Goal: Task Accomplishment & Management: Manage account settings

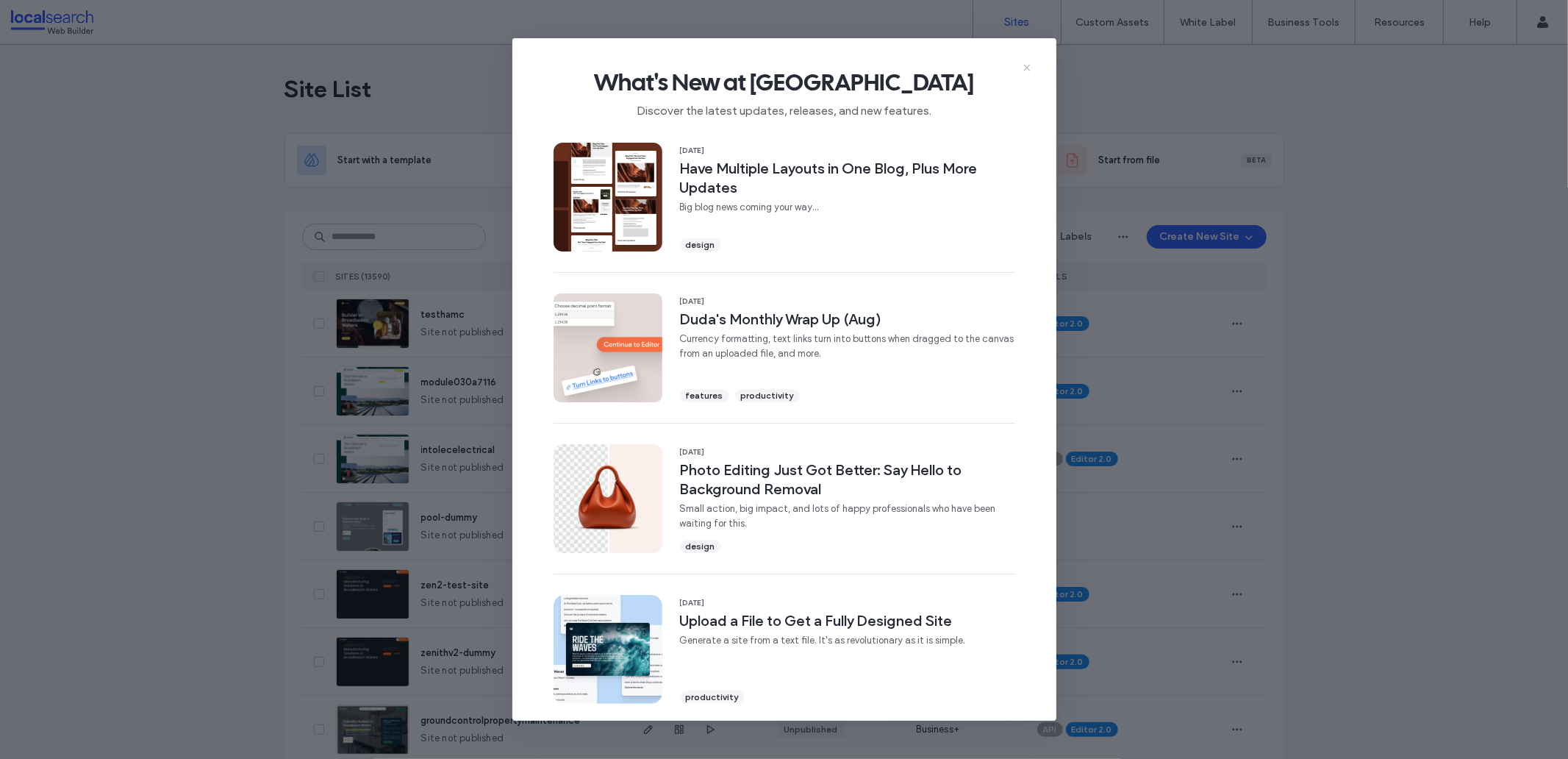
click at [1034, 68] on div "What's New at [GEOGRAPHIC_DATA] Discover the latest updates, releases, and new …" at bounding box center [784, 87] width 544 height 98
click at [1027, 69] on icon at bounding box center [1027, 67] width 12 height 12
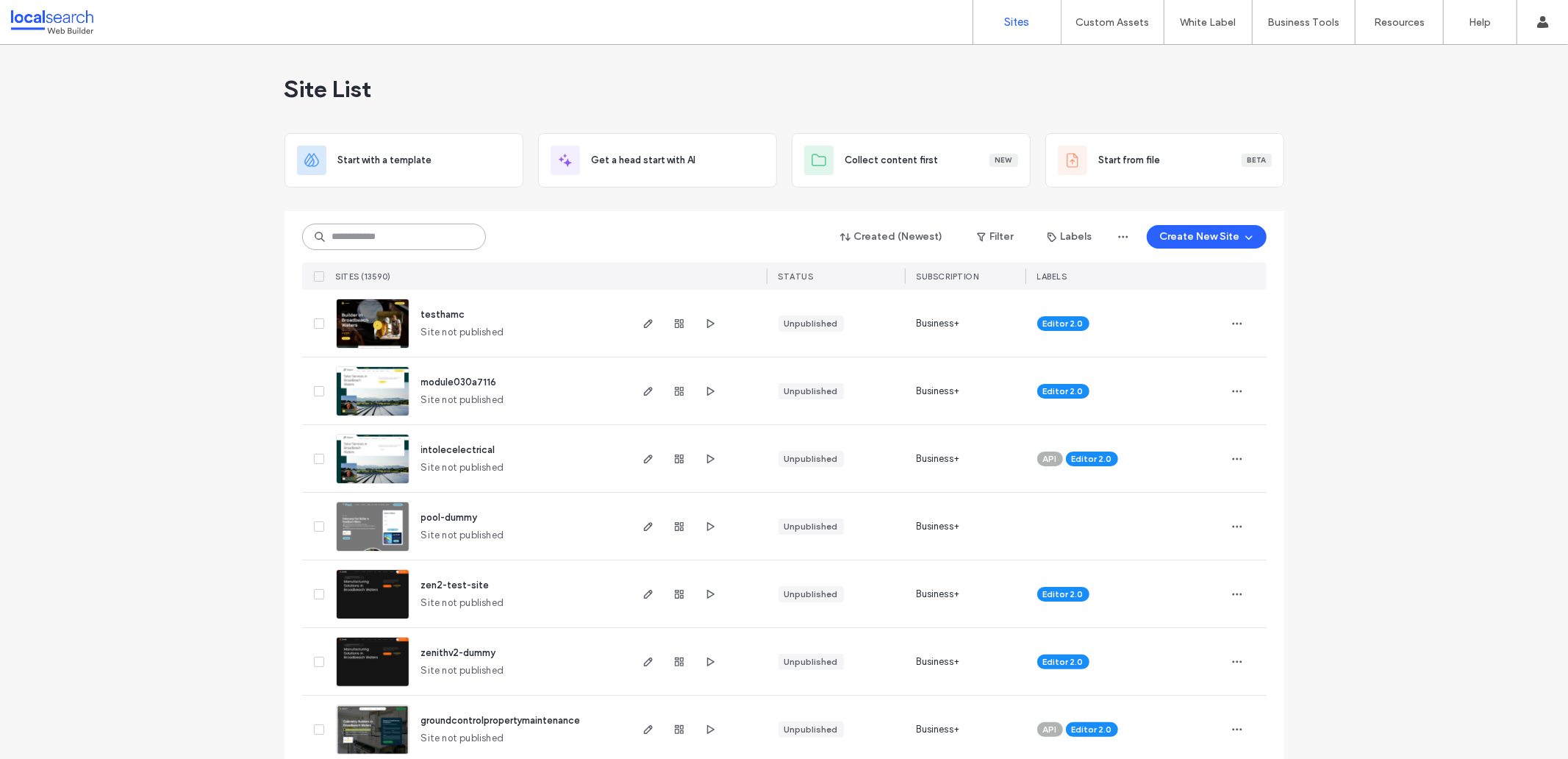
click at [369, 238] on input at bounding box center [394, 237] width 184 height 26
paste input "********"
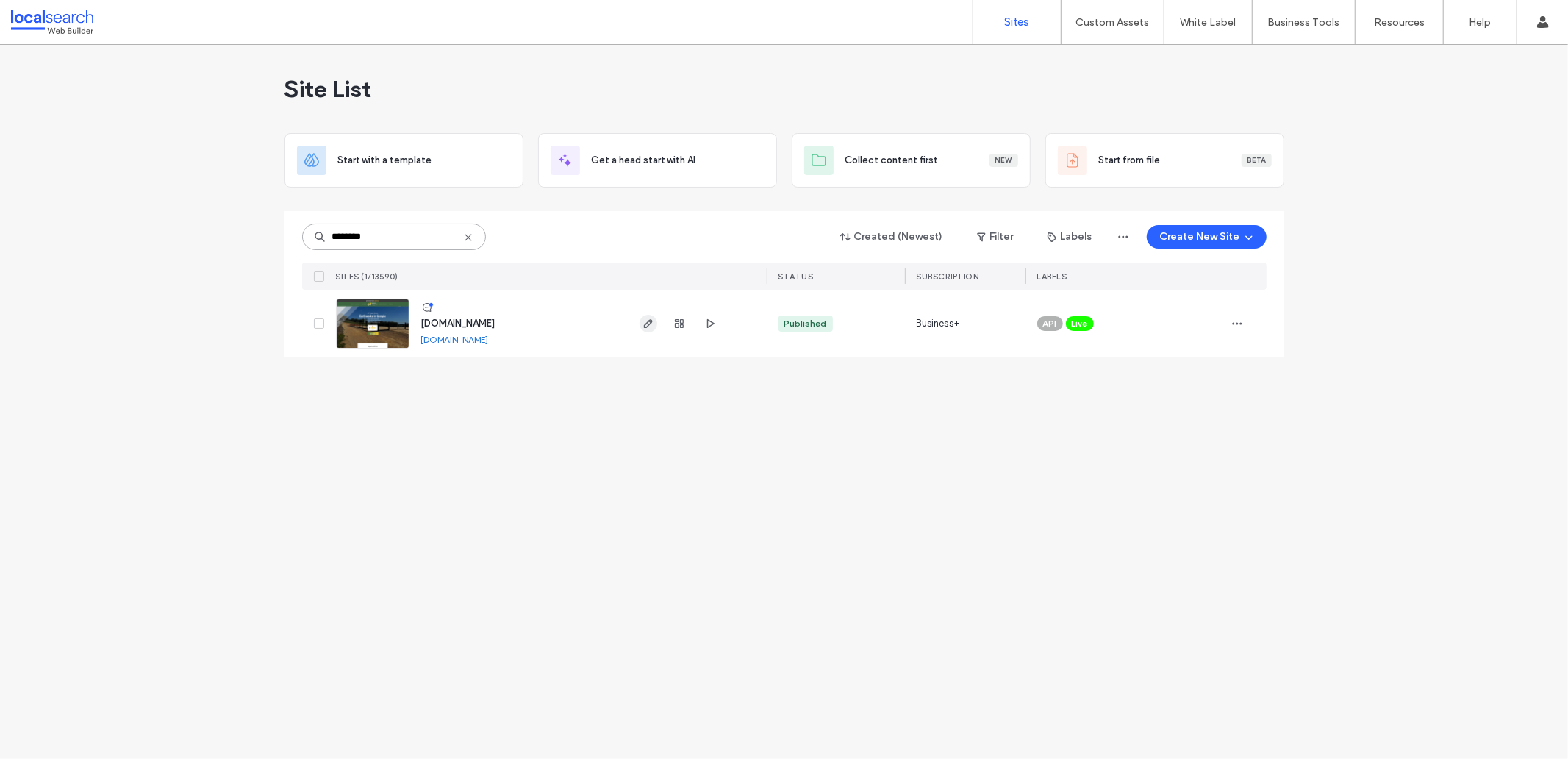
type input "********"
click at [650, 327] on icon "button" at bounding box center [648, 323] width 12 height 12
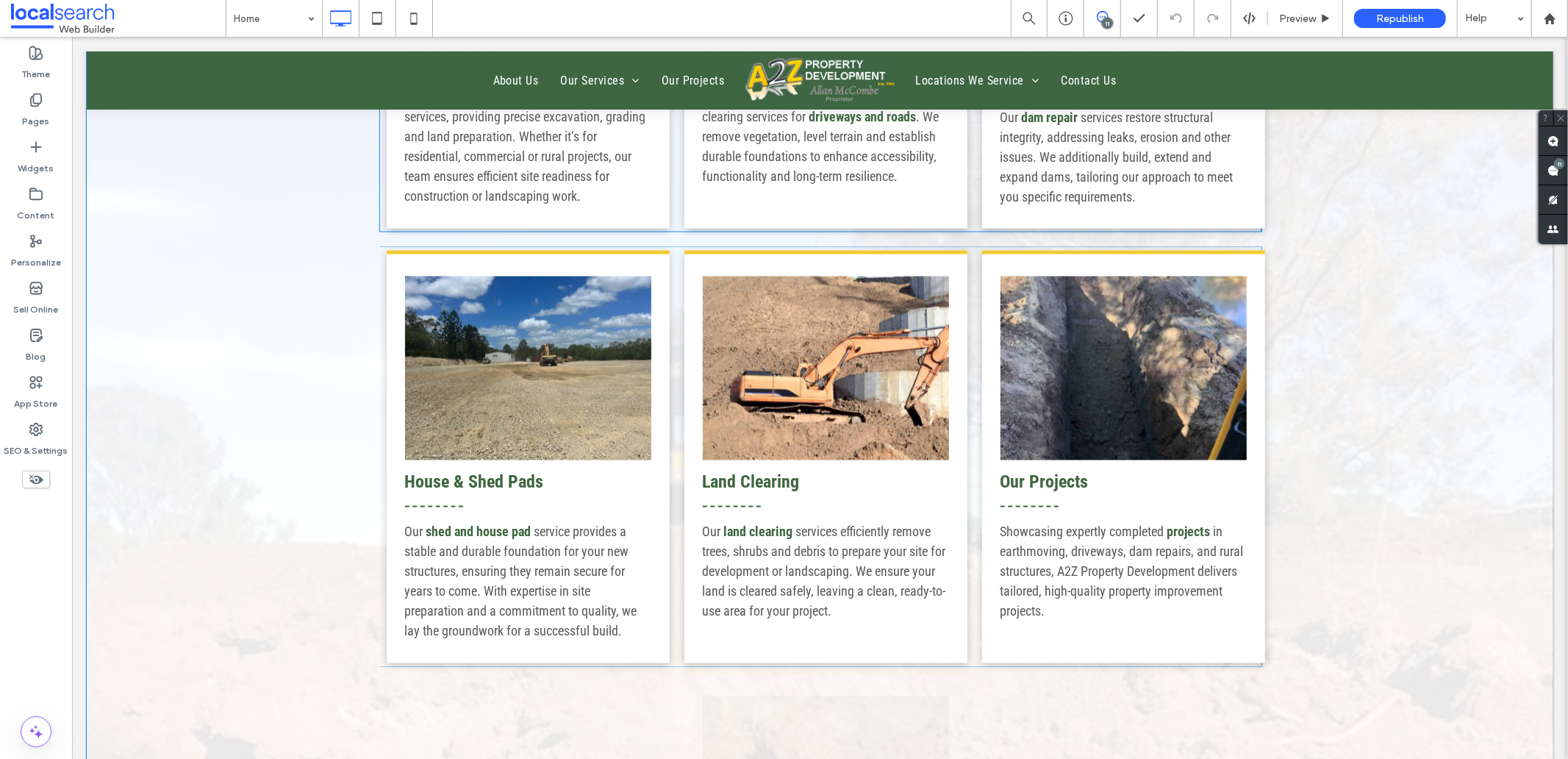
scroll to position [2042, 0]
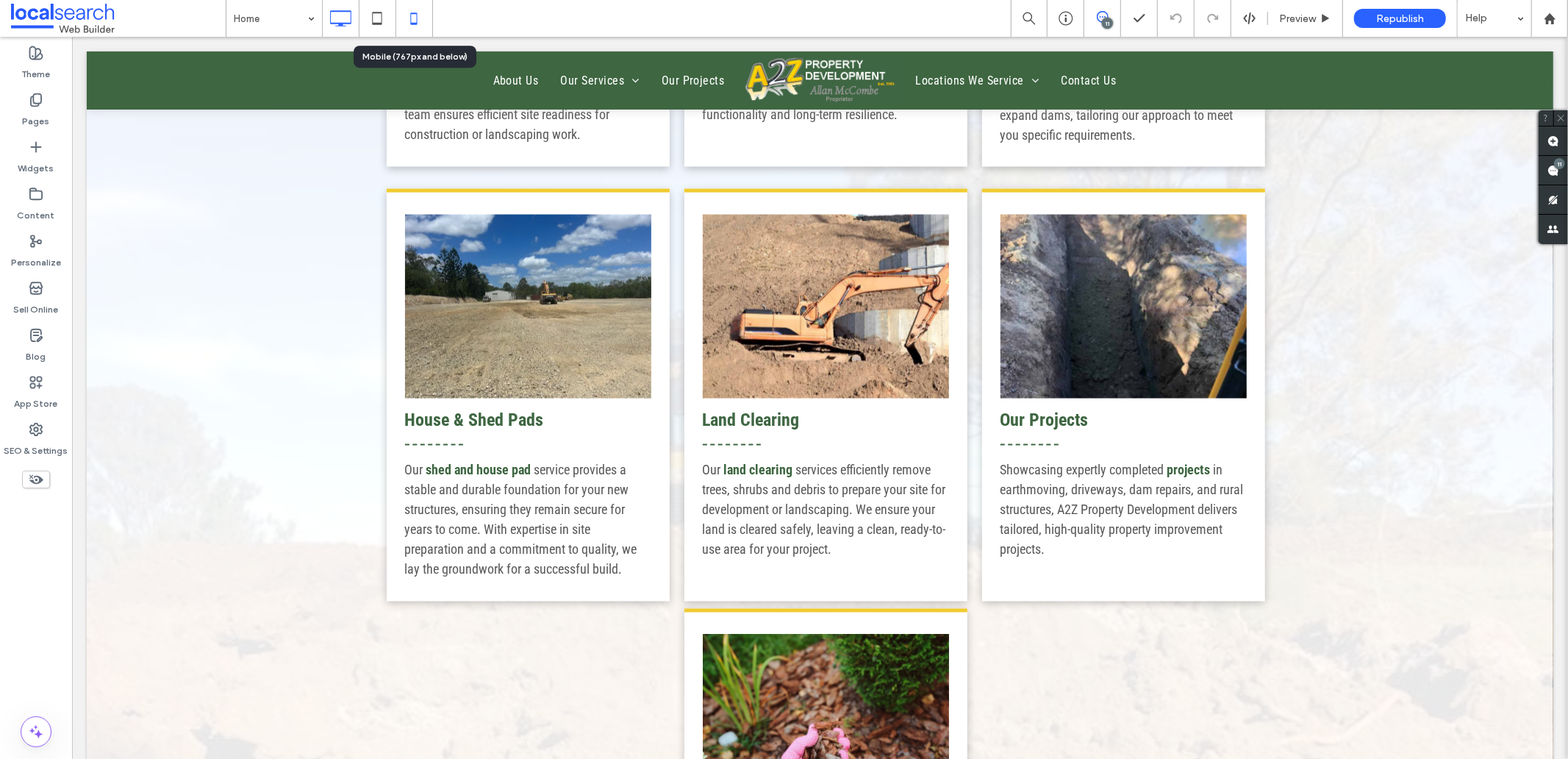
click at [400, 17] on icon at bounding box center [414, 19] width 30 height 30
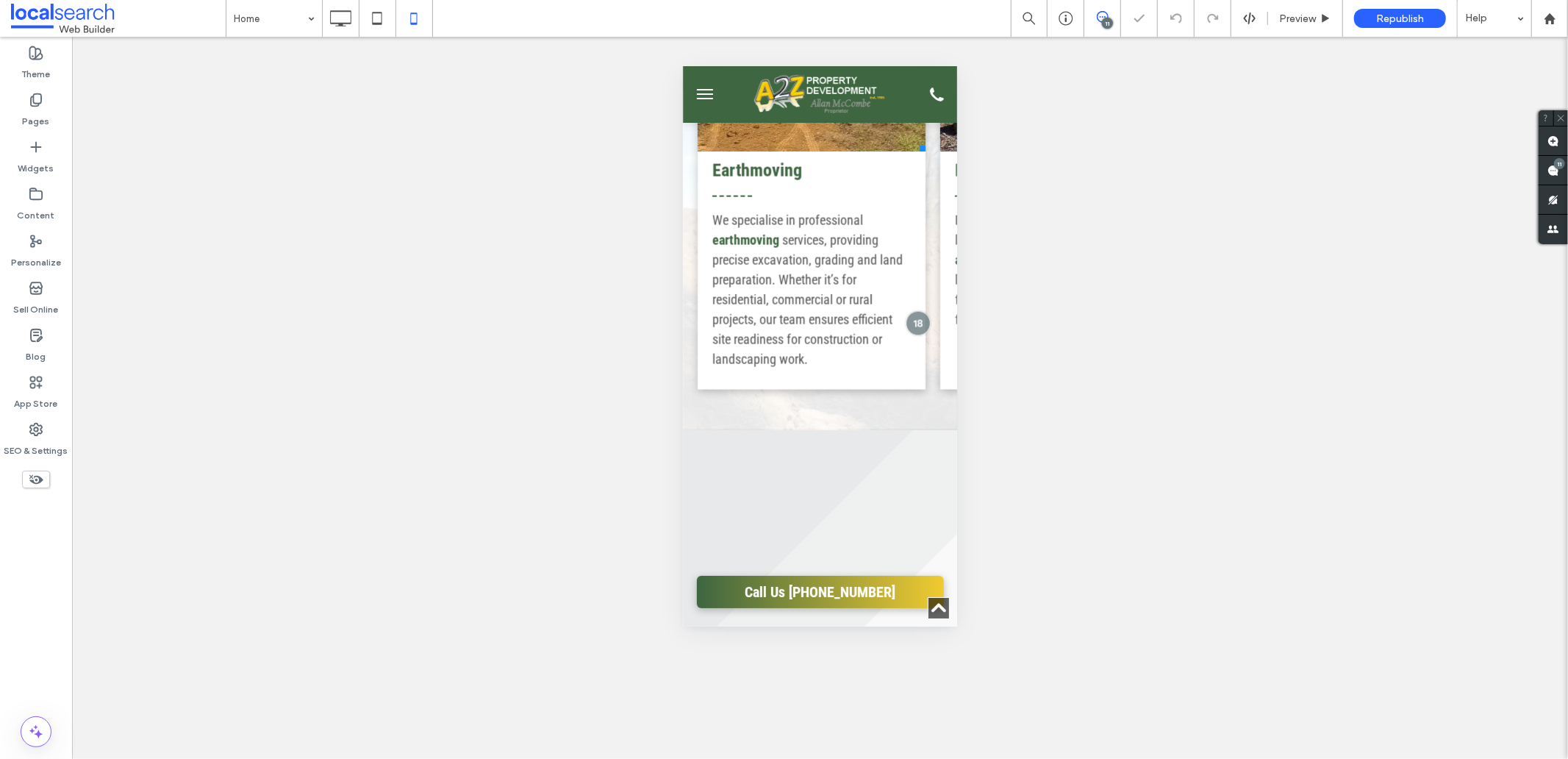
scroll to position [0, 0]
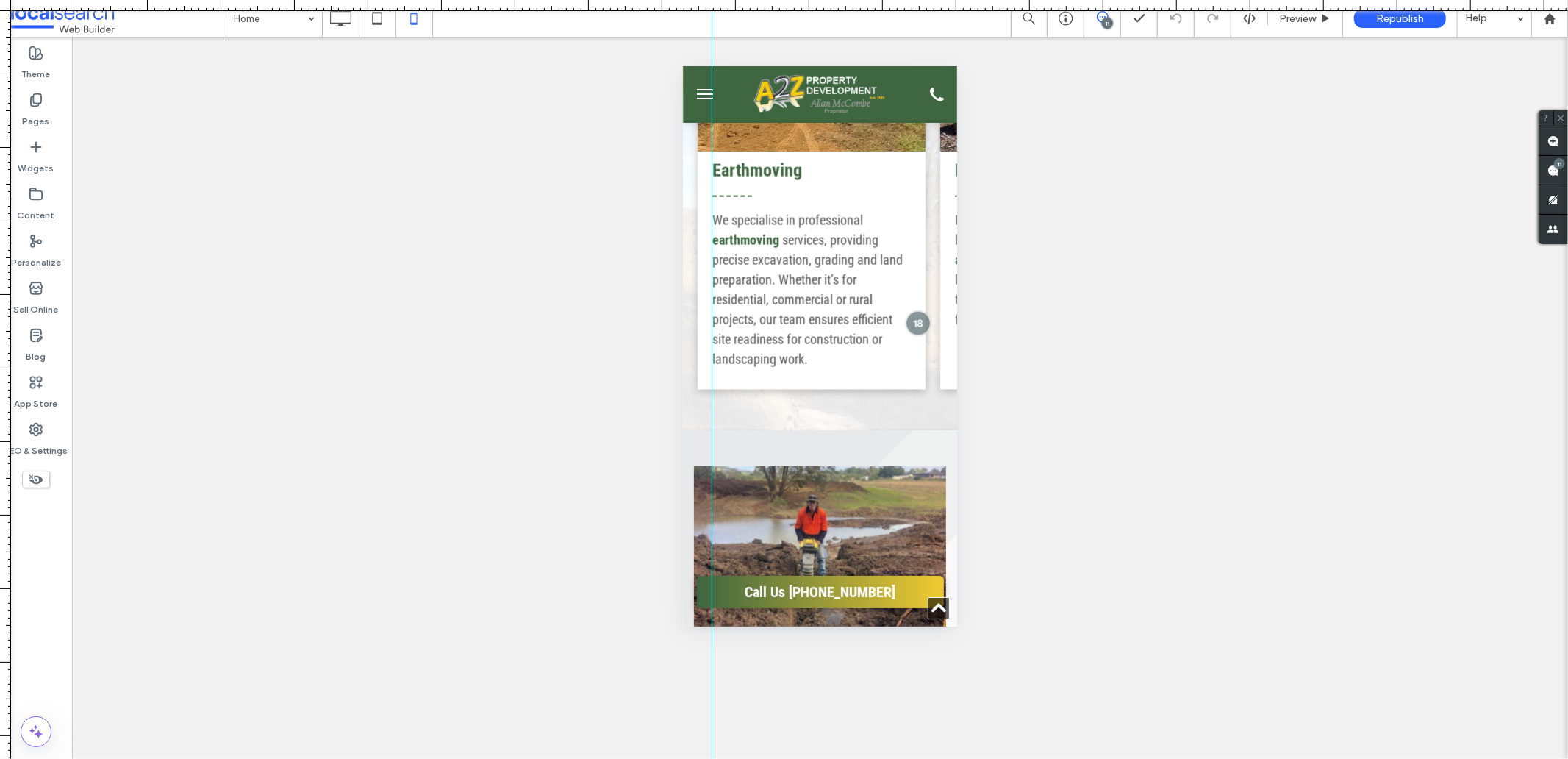
drag, startPoint x: 1, startPoint y: 471, endPoint x: 711, endPoint y: 511, distance: 711.1
click at [711, 758] on div at bounding box center [784, 759] width 1568 height 0
click at [728, 385] on div "Earthmoving We specialise in professional earthmoving services, providing preci…" at bounding box center [811, 154] width 228 height 470
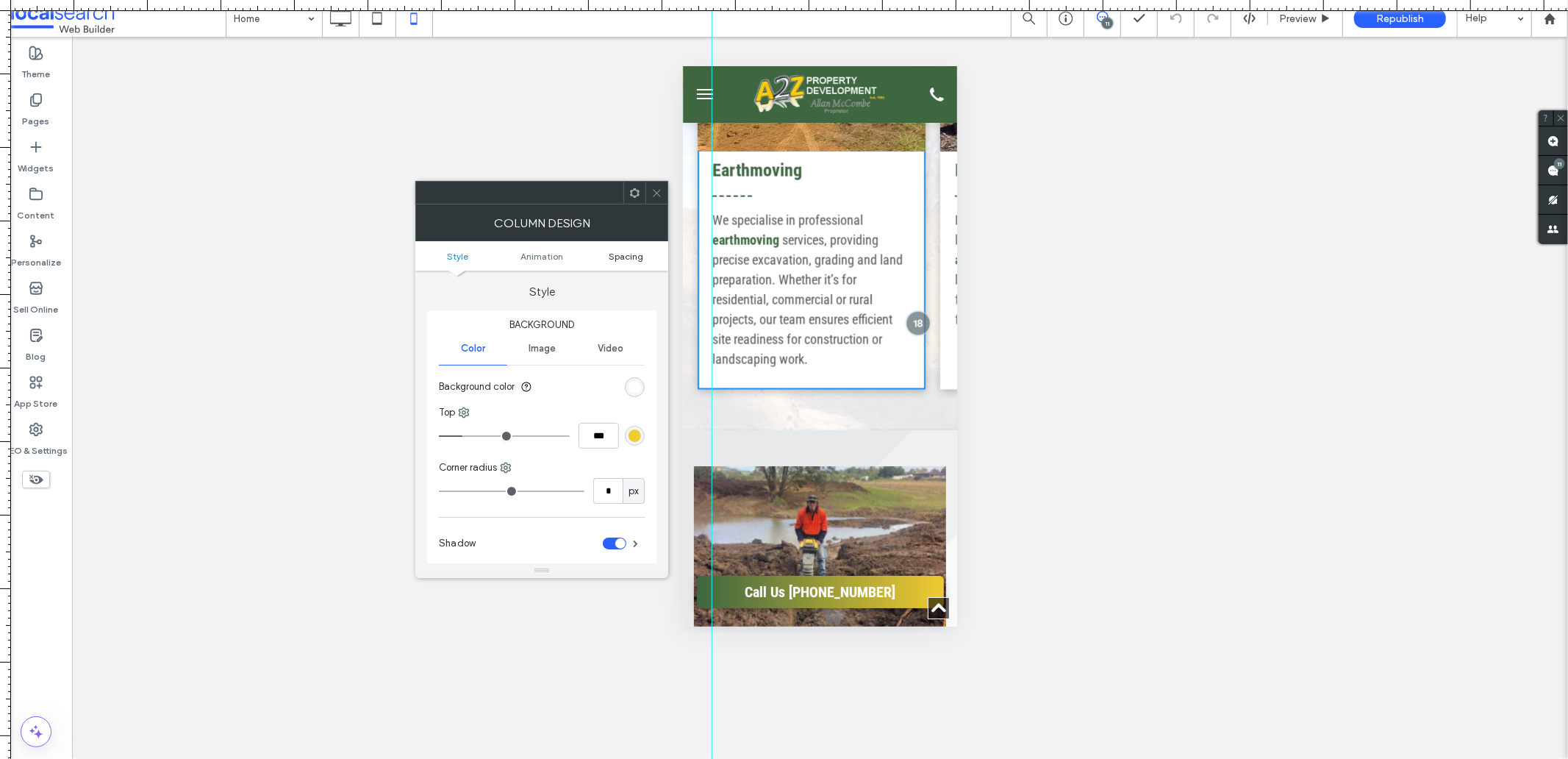
click at [621, 259] on span "Spacing" at bounding box center [625, 256] width 34 height 11
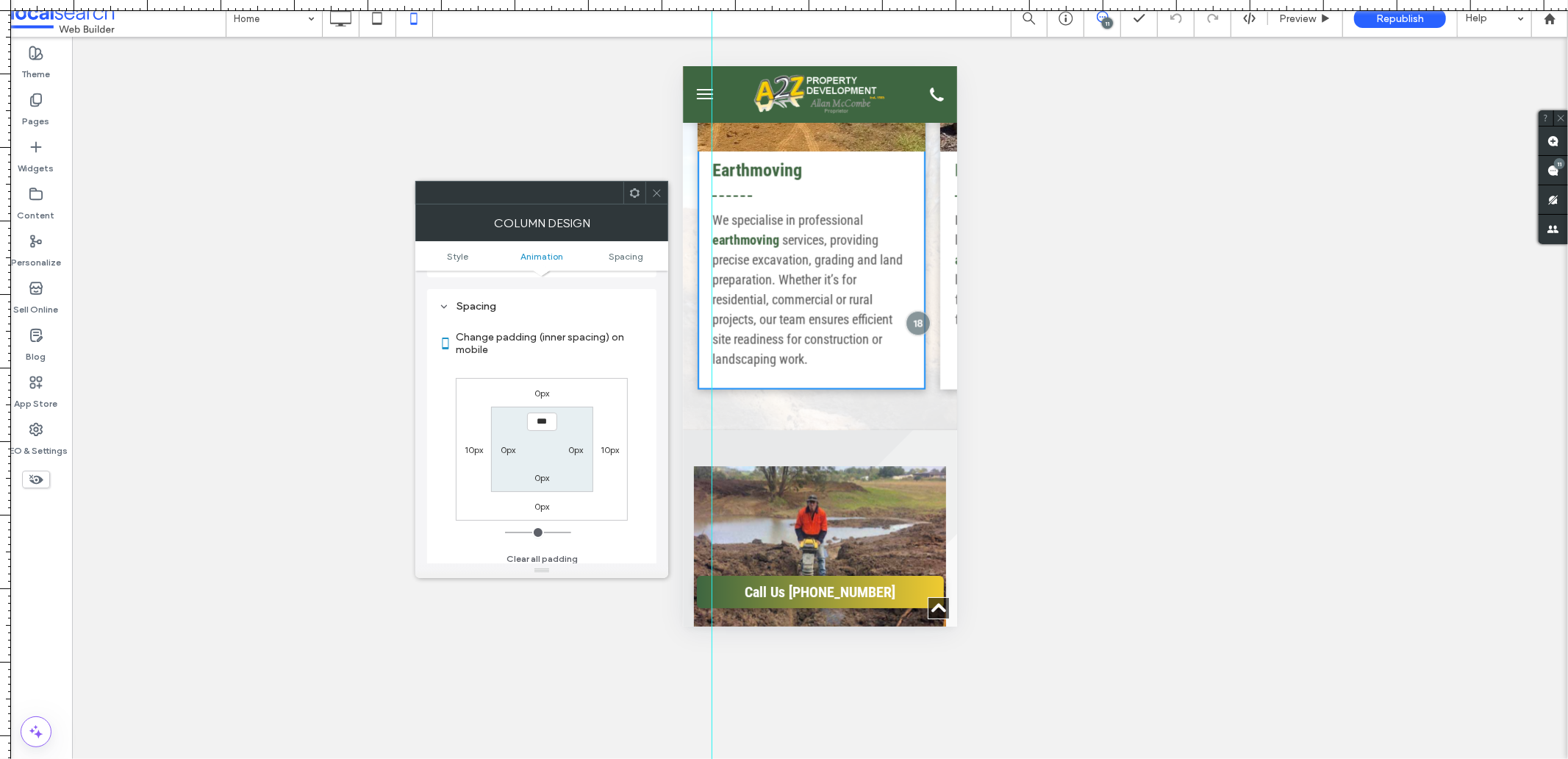
scroll to position [344, 0]
click at [659, 189] on icon at bounding box center [657, 193] width 11 height 11
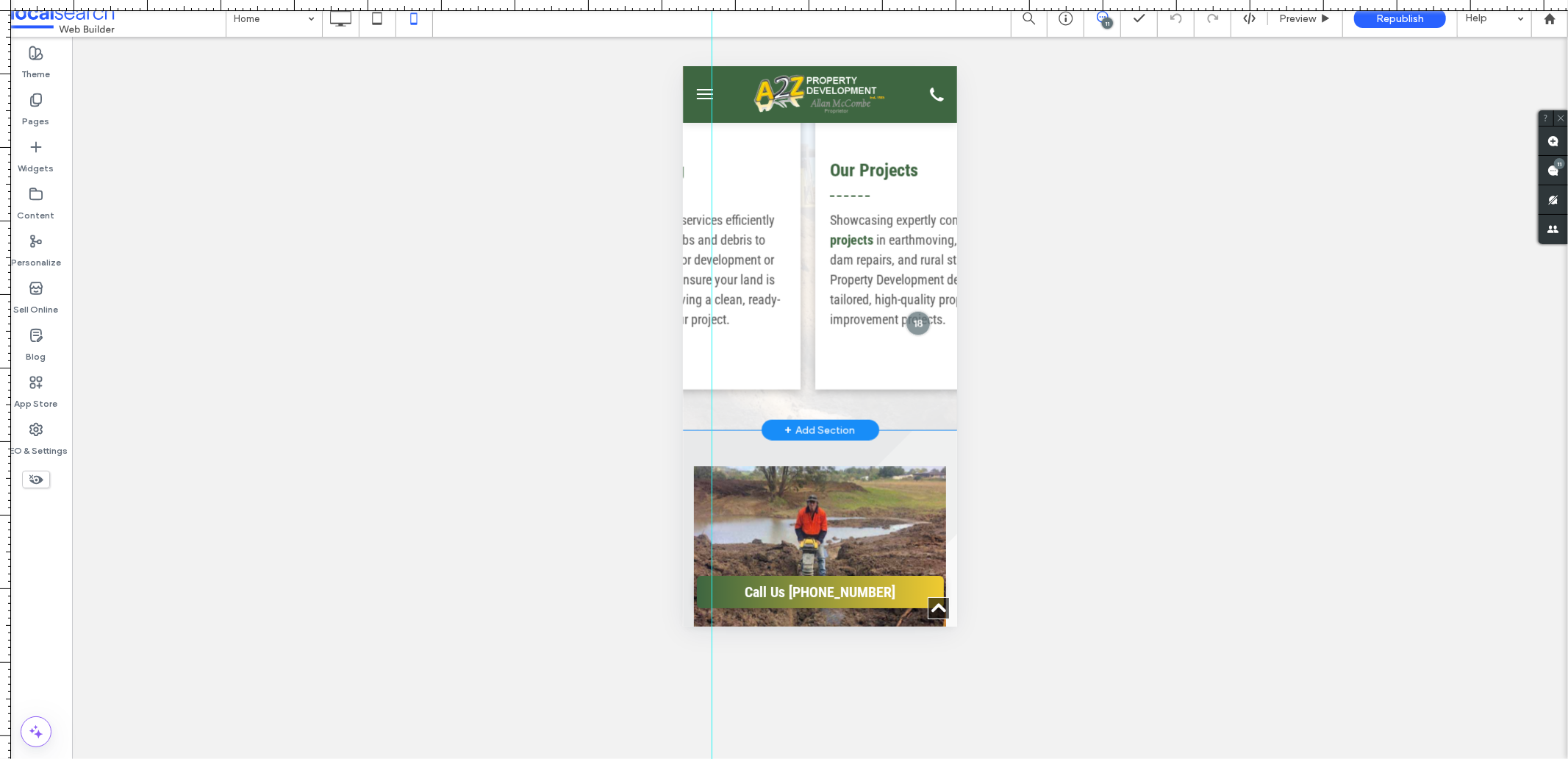
scroll to position [0, 1209]
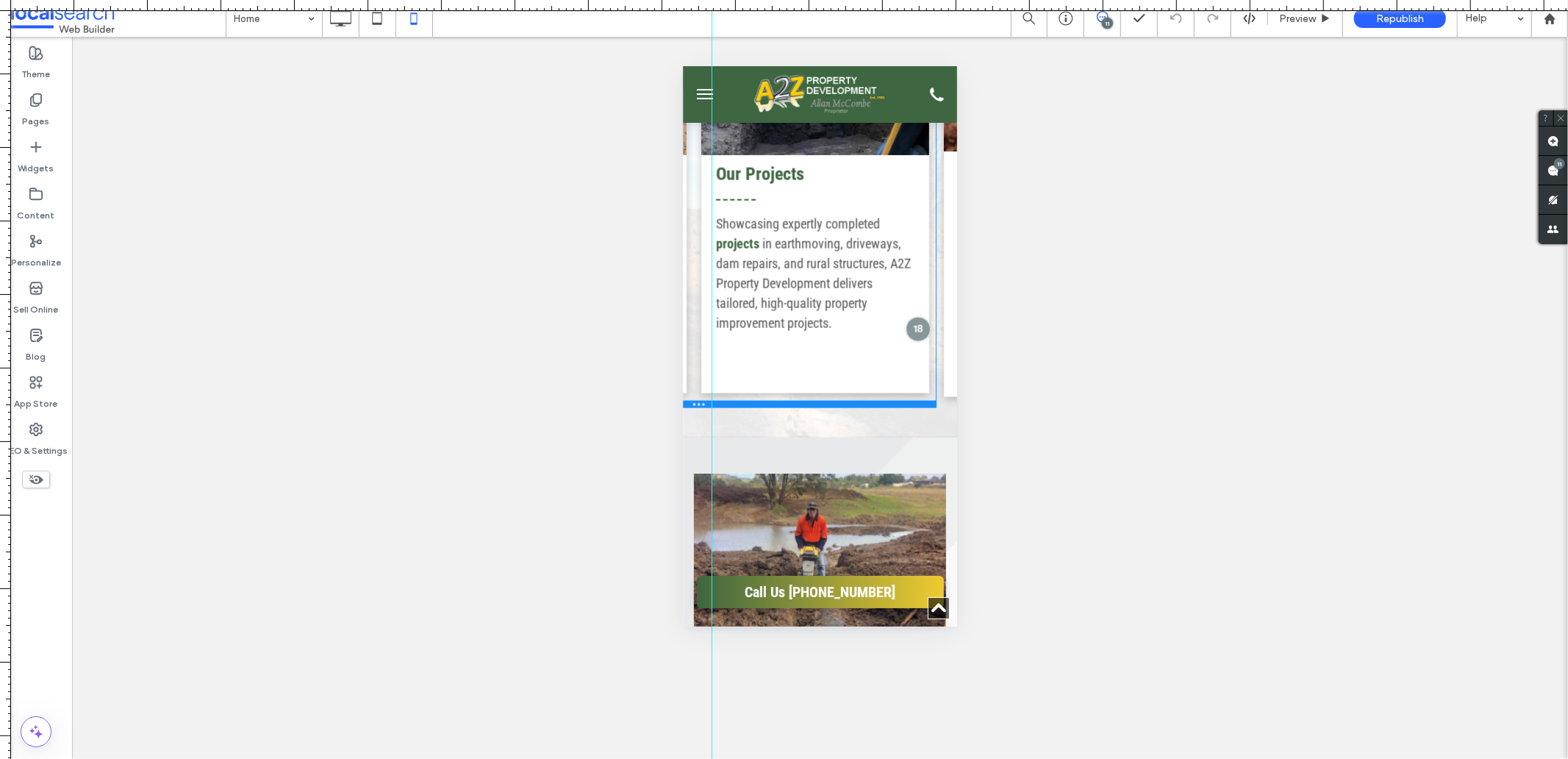
drag, startPoint x: 870, startPoint y: 406, endPoint x: 1552, endPoint y: 473, distance: 685.3
click at [869, 407] on div at bounding box center [572, 403] width 728 height 7
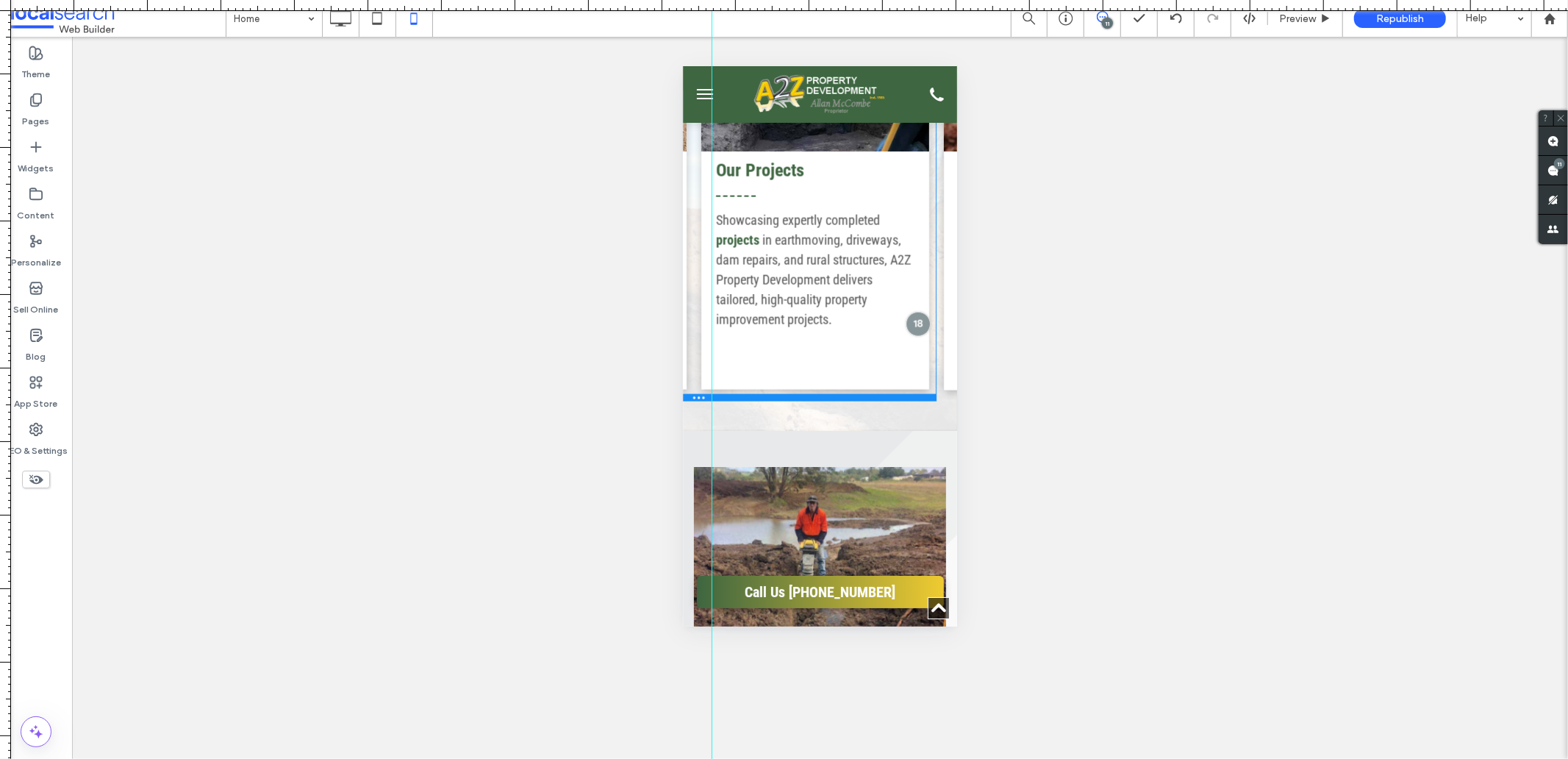
click at [849, 401] on div "Earthmoving We specialise in professional earthmoving services, providing preci…" at bounding box center [819, 160] width 274 height 482
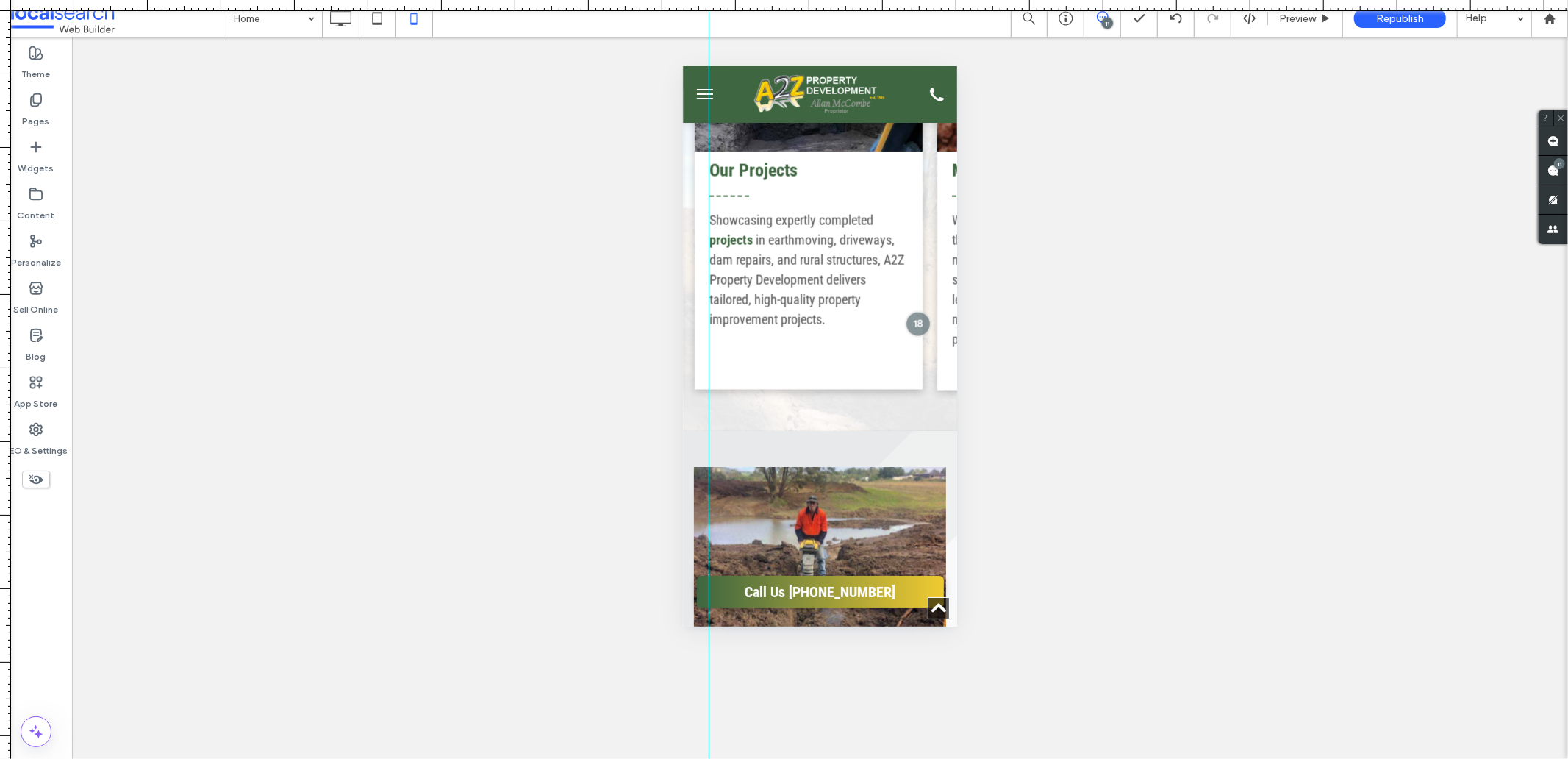
click at [709, 380] on div at bounding box center [709, 380] width 1 height 759
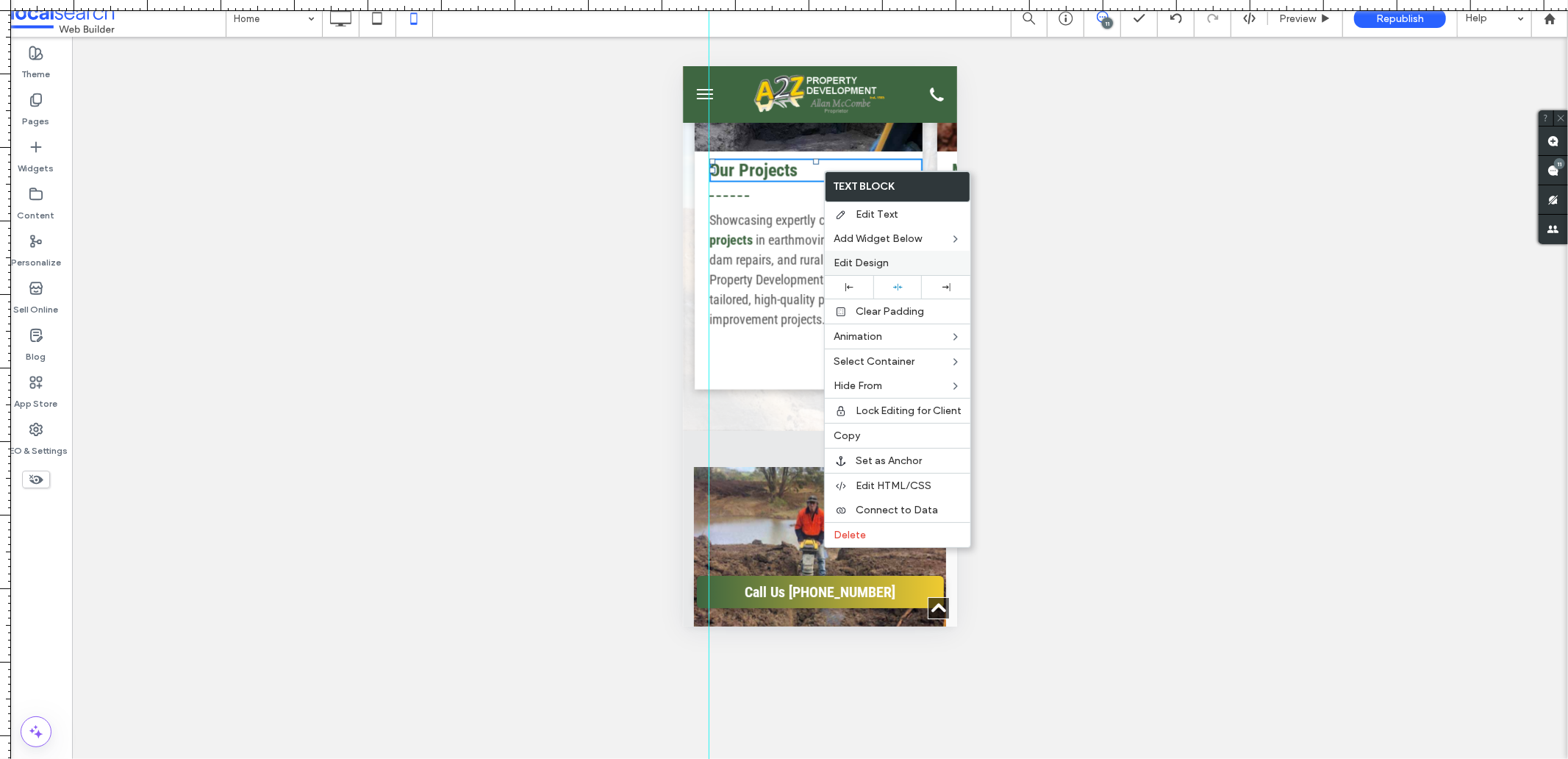
click at [869, 257] on span "Edit Design" at bounding box center [861, 263] width 55 height 12
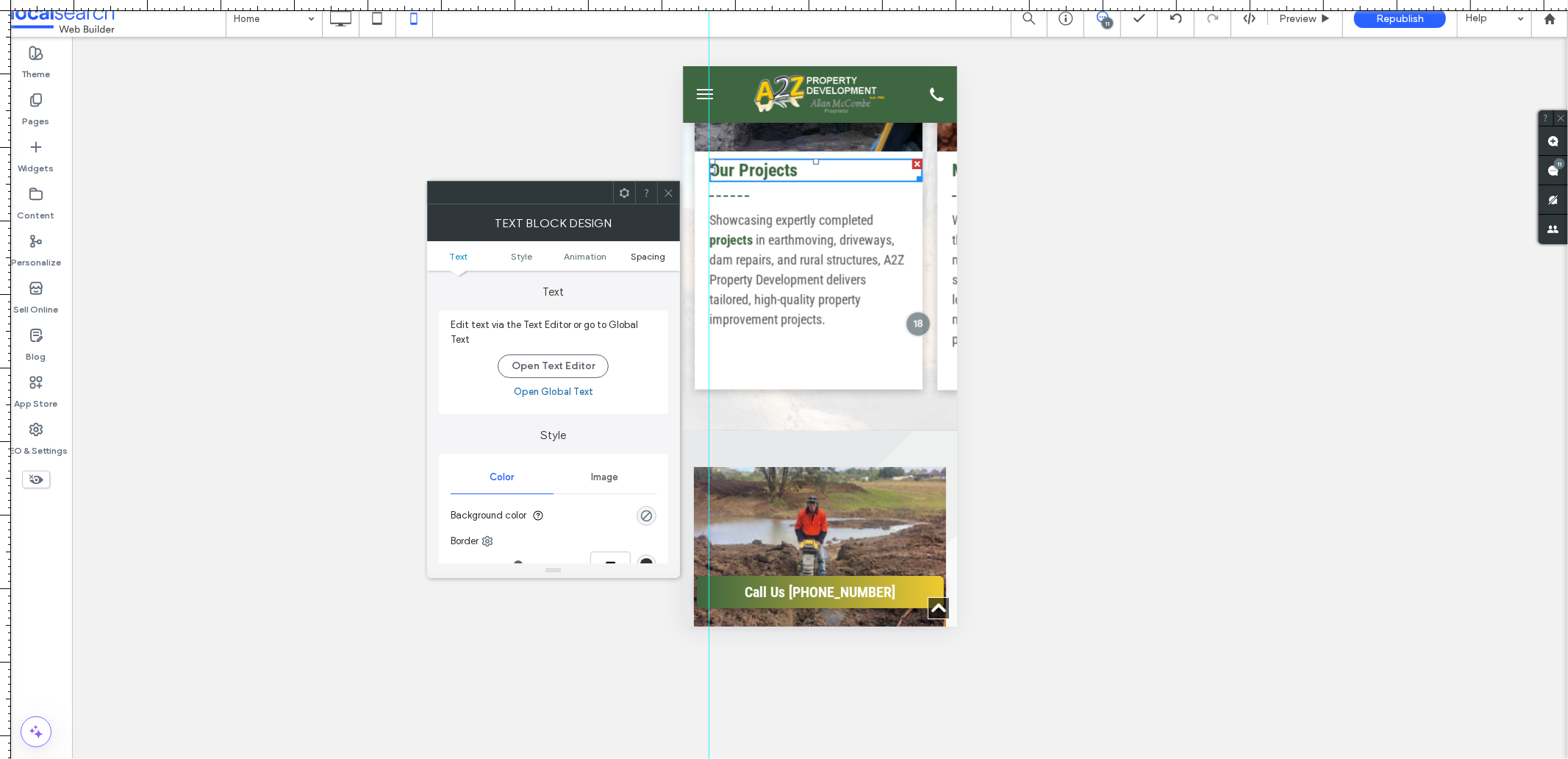
click at [633, 251] on span "Spacing" at bounding box center [648, 256] width 34 height 11
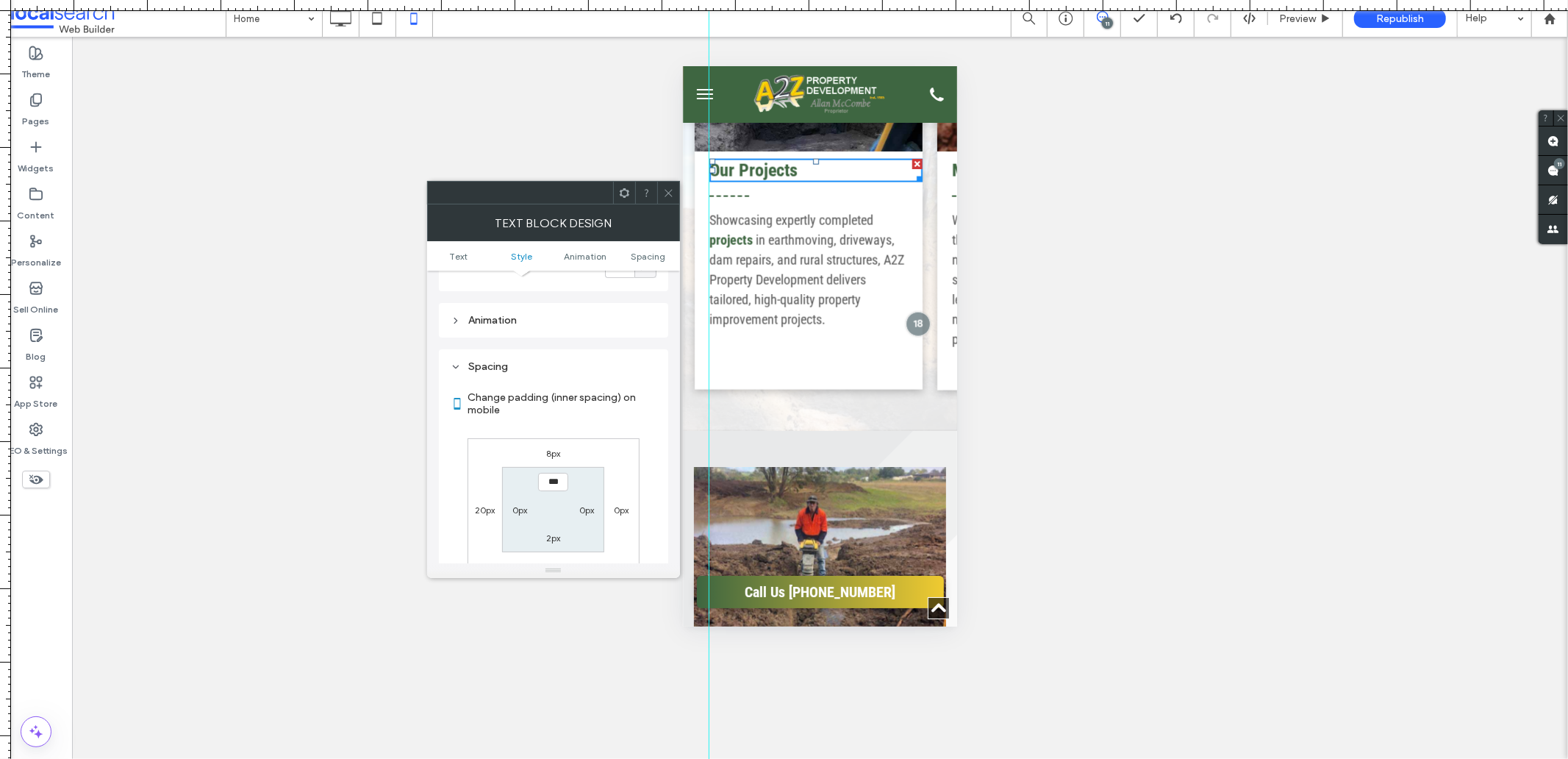
scroll to position [413, 0]
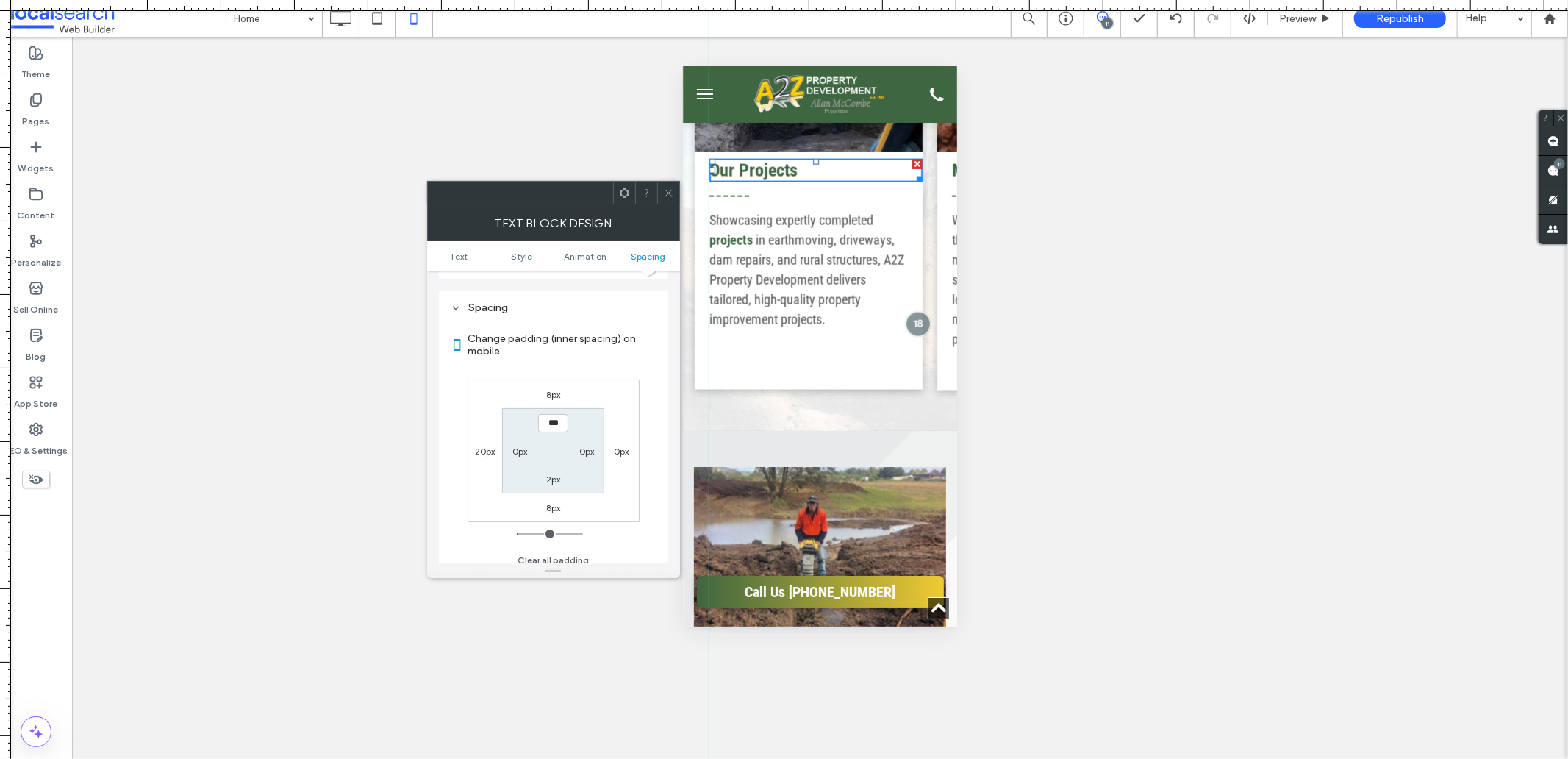
click at [664, 195] on icon at bounding box center [668, 193] width 11 height 11
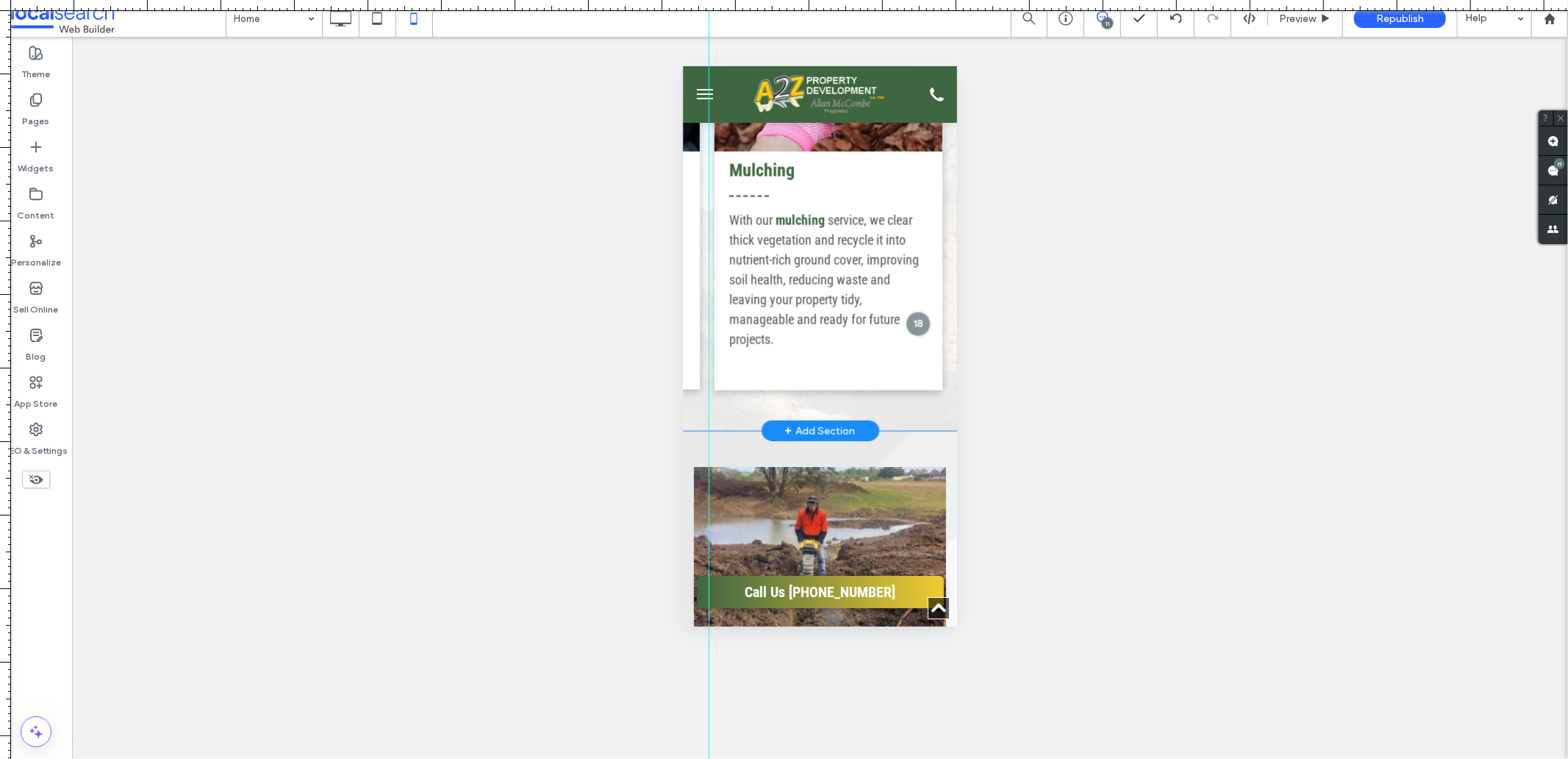
scroll to position [0, 1450]
drag, startPoint x: 707, startPoint y: 363, endPoint x: 7, endPoint y: 355, distance: 700.0
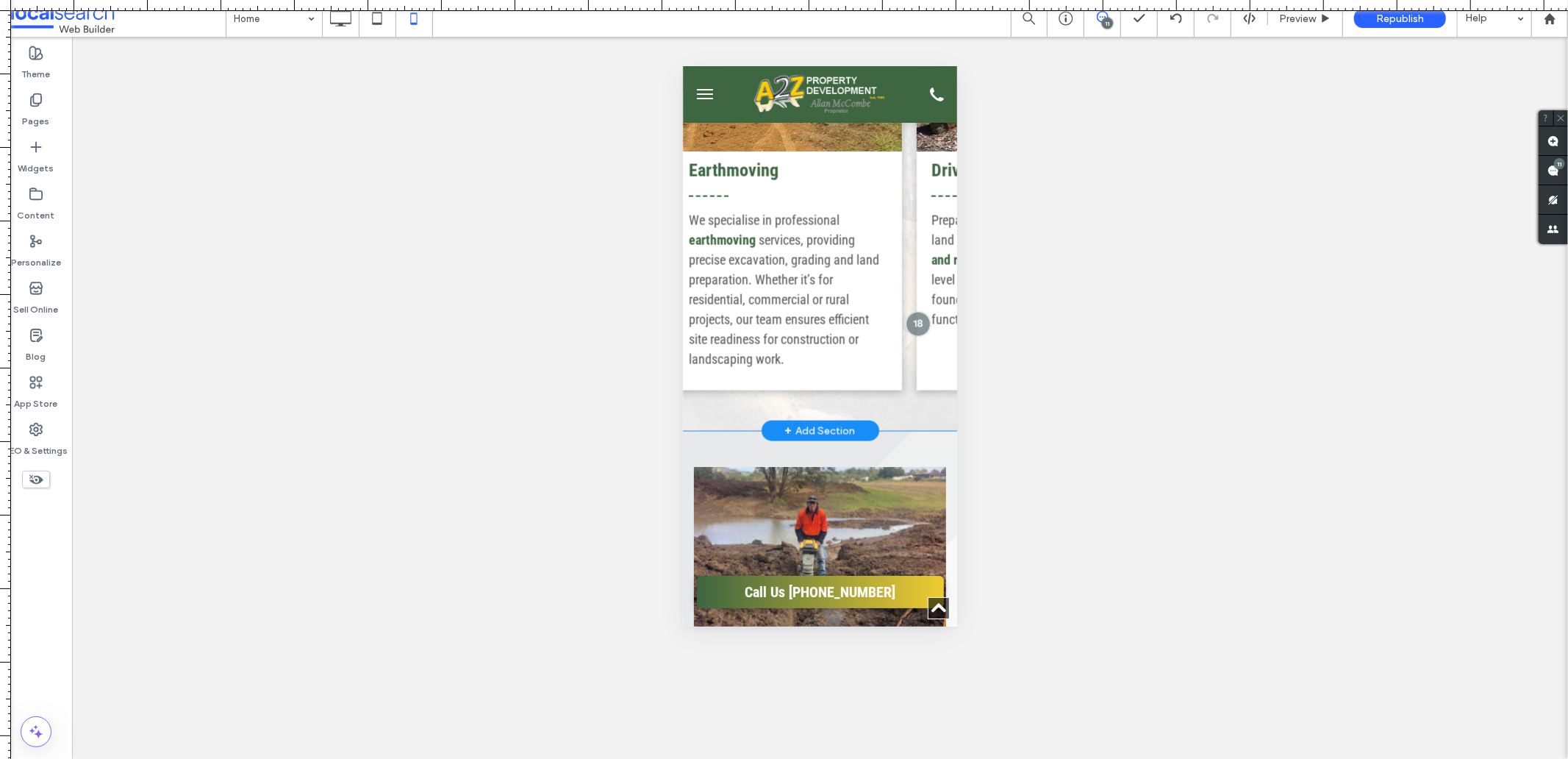
scroll to position [0, 0]
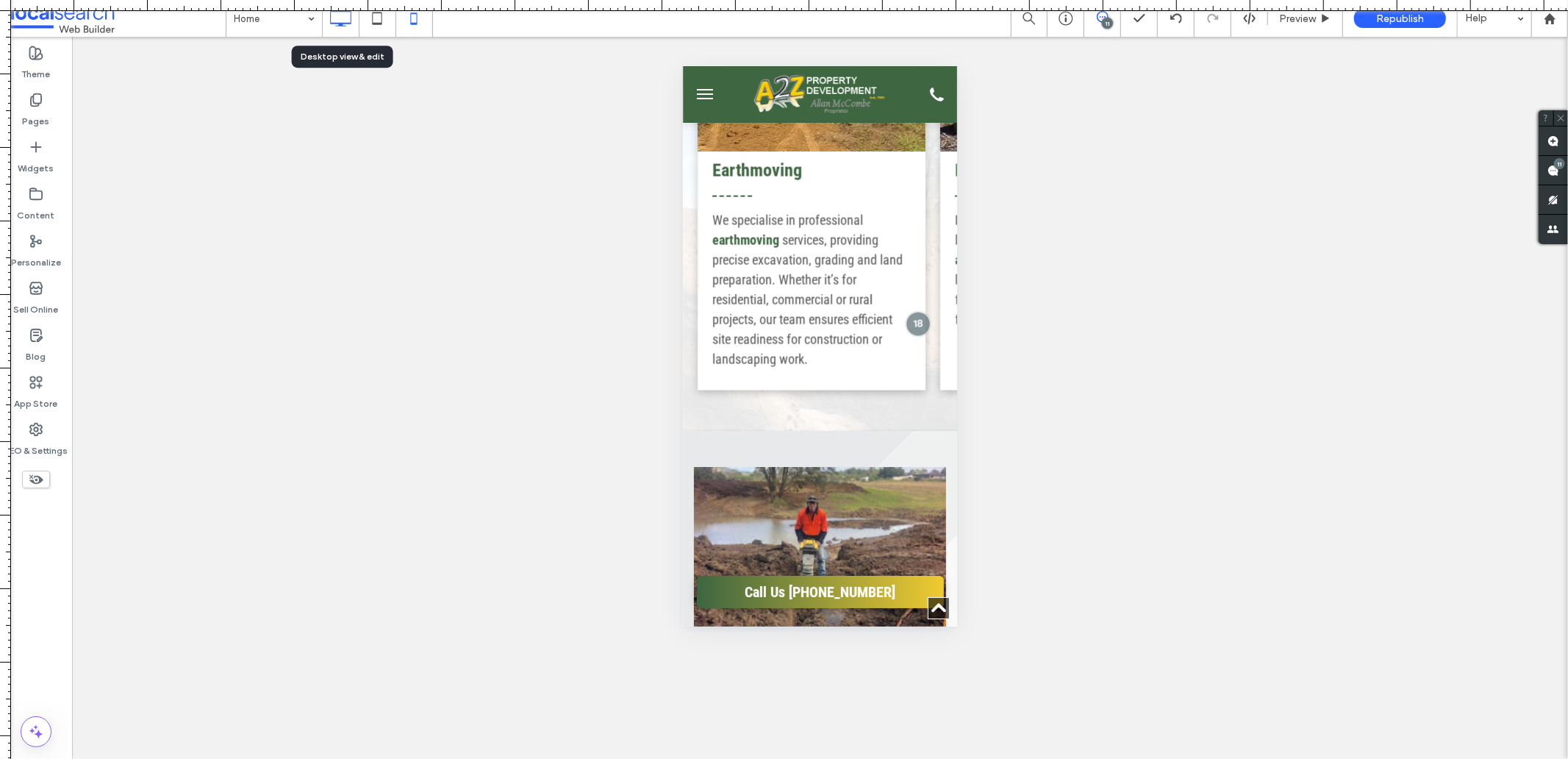
click at [340, 26] on icon at bounding box center [340, 19] width 30 height 30
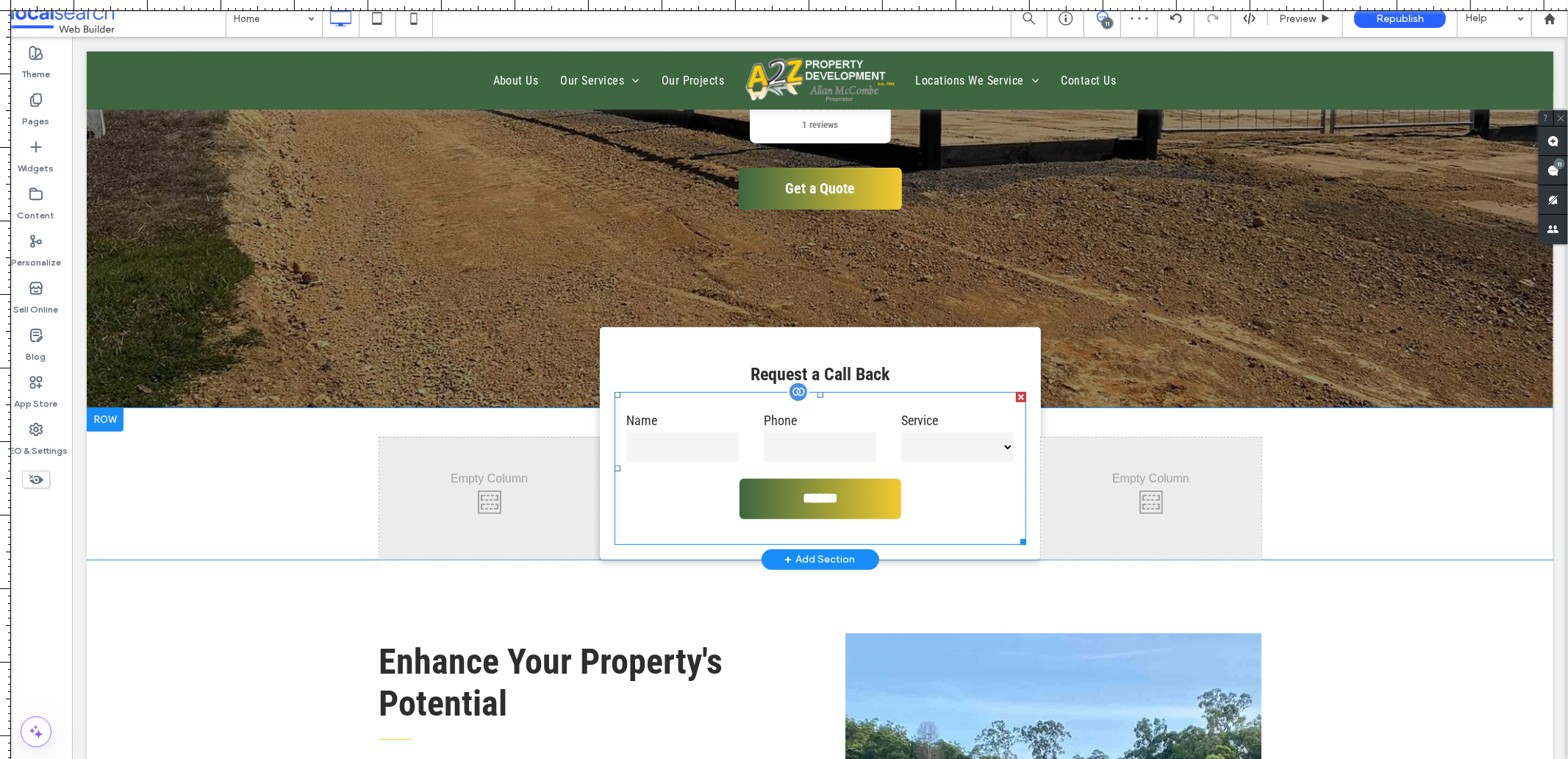
scroll to position [327, 0]
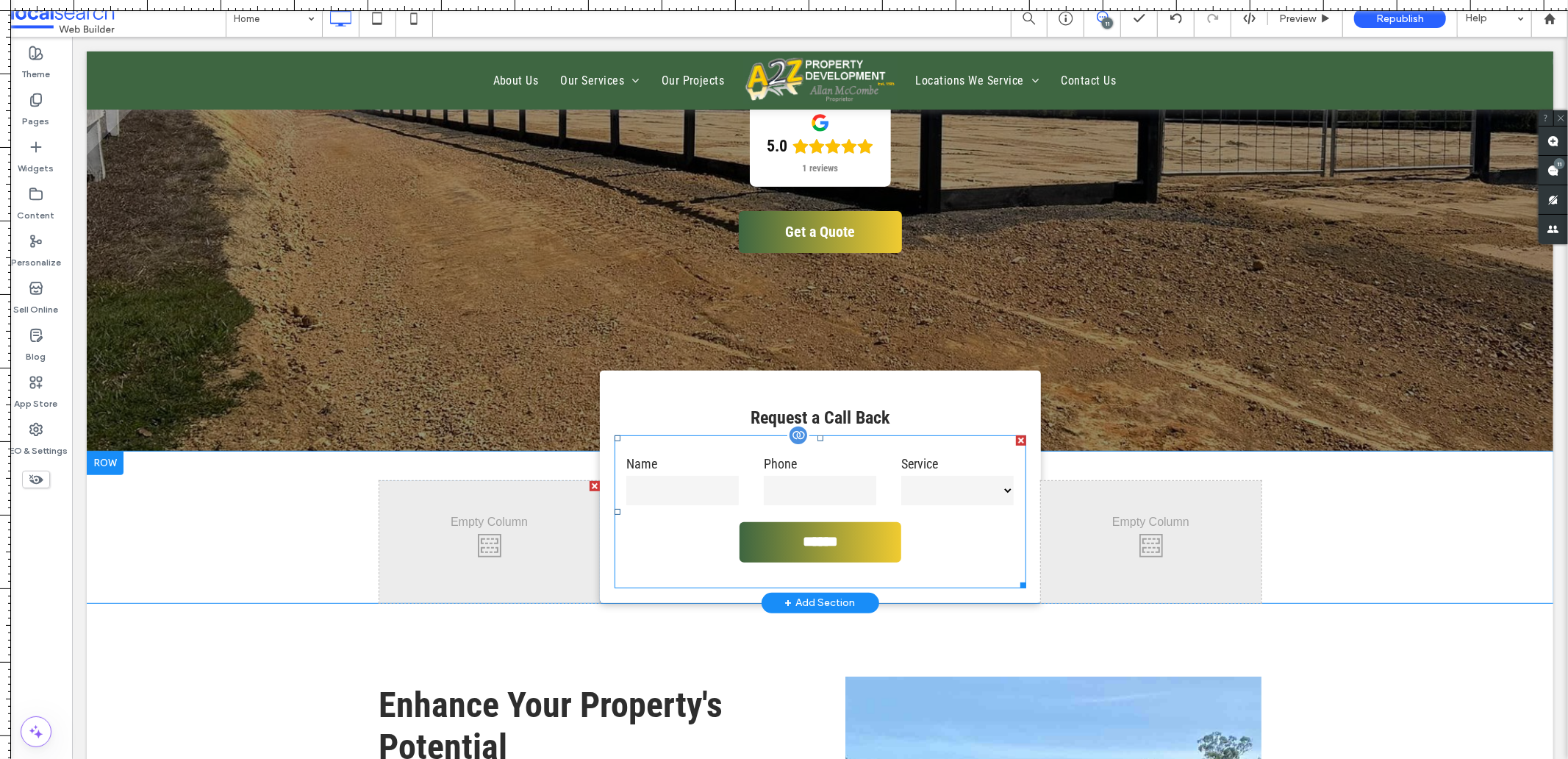
click at [632, 458] on label "Name" at bounding box center [682, 462] width 112 height 19
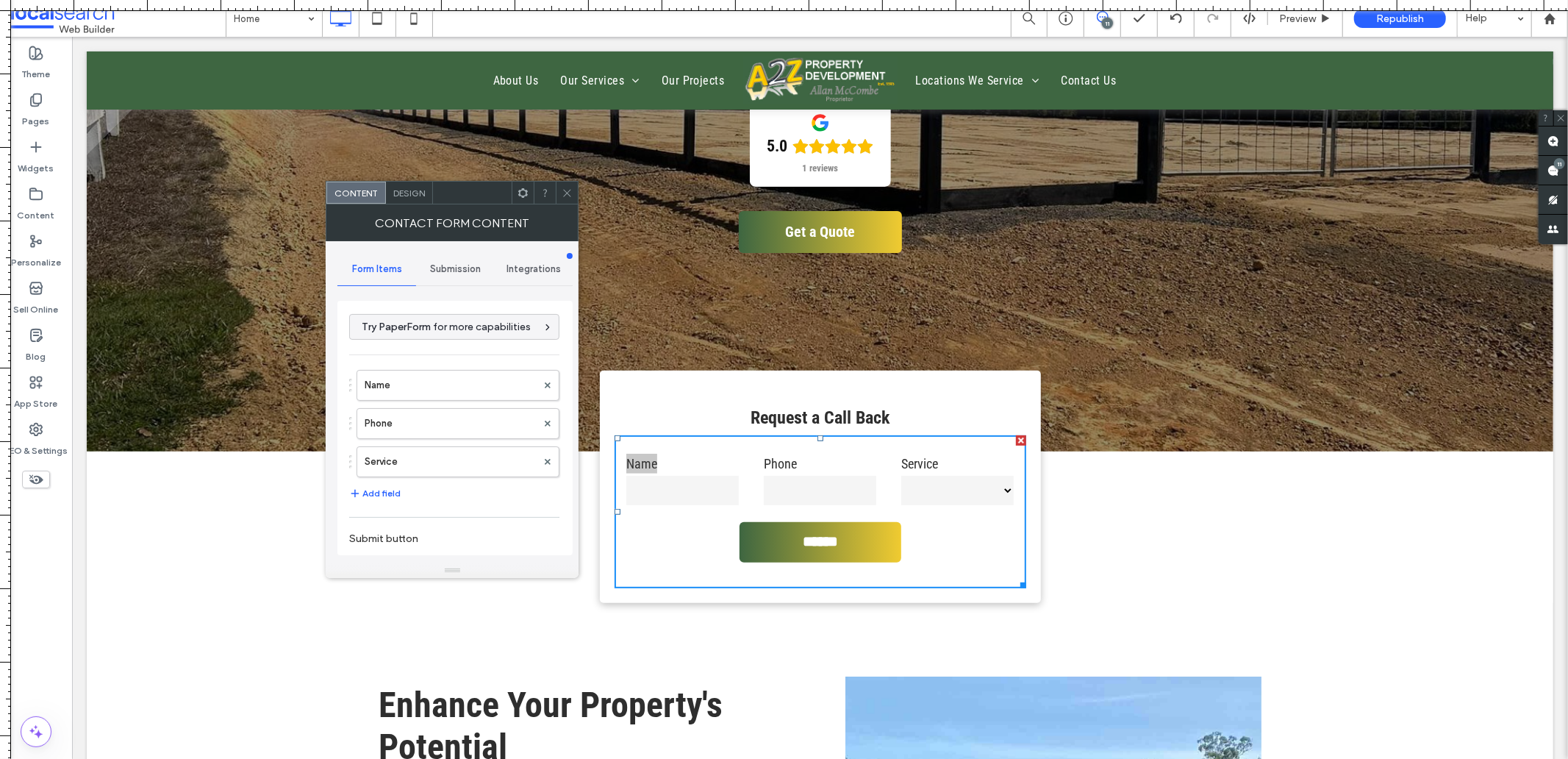
click at [453, 270] on span "Submission" at bounding box center [455, 269] width 51 height 12
click at [393, 267] on span "Form Items" at bounding box center [377, 269] width 50 height 12
click at [427, 384] on label "Service" at bounding box center [450, 380] width 172 height 30
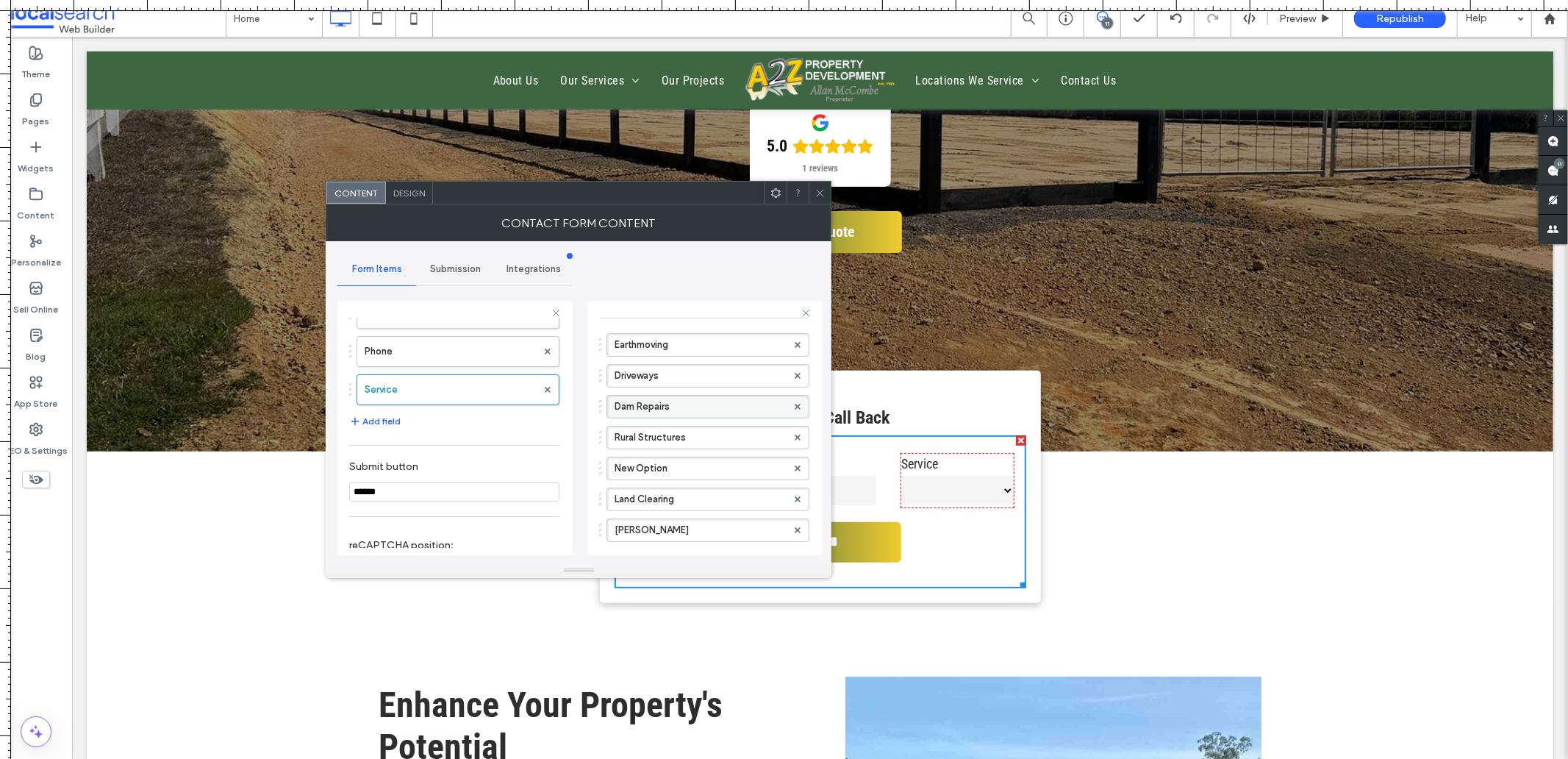
scroll to position [132, 0]
click at [635, 471] on label "New Option" at bounding box center [700, 469] width 172 height 22
click at [635, 471] on input "**********" at bounding box center [700, 468] width 172 height 10
type input "********"
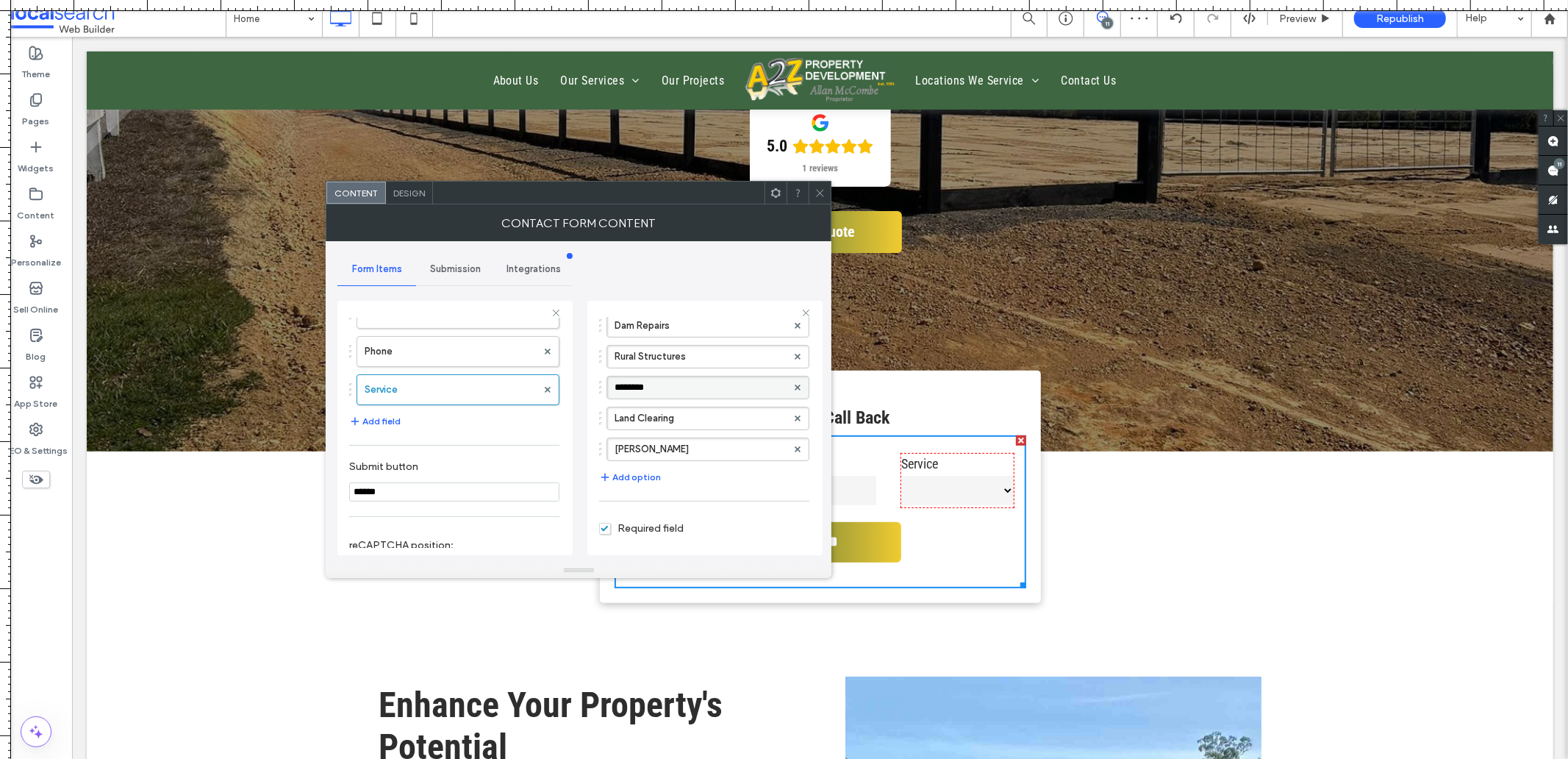
click at [578, 443] on div "Form Items Submission Integrations Try PaperForm for more capabilities Name Pho…" at bounding box center [578, 402] width 482 height 322
drag, startPoint x: 645, startPoint y: 385, endPoint x: 650, endPoint y: 442, distance: 57.2
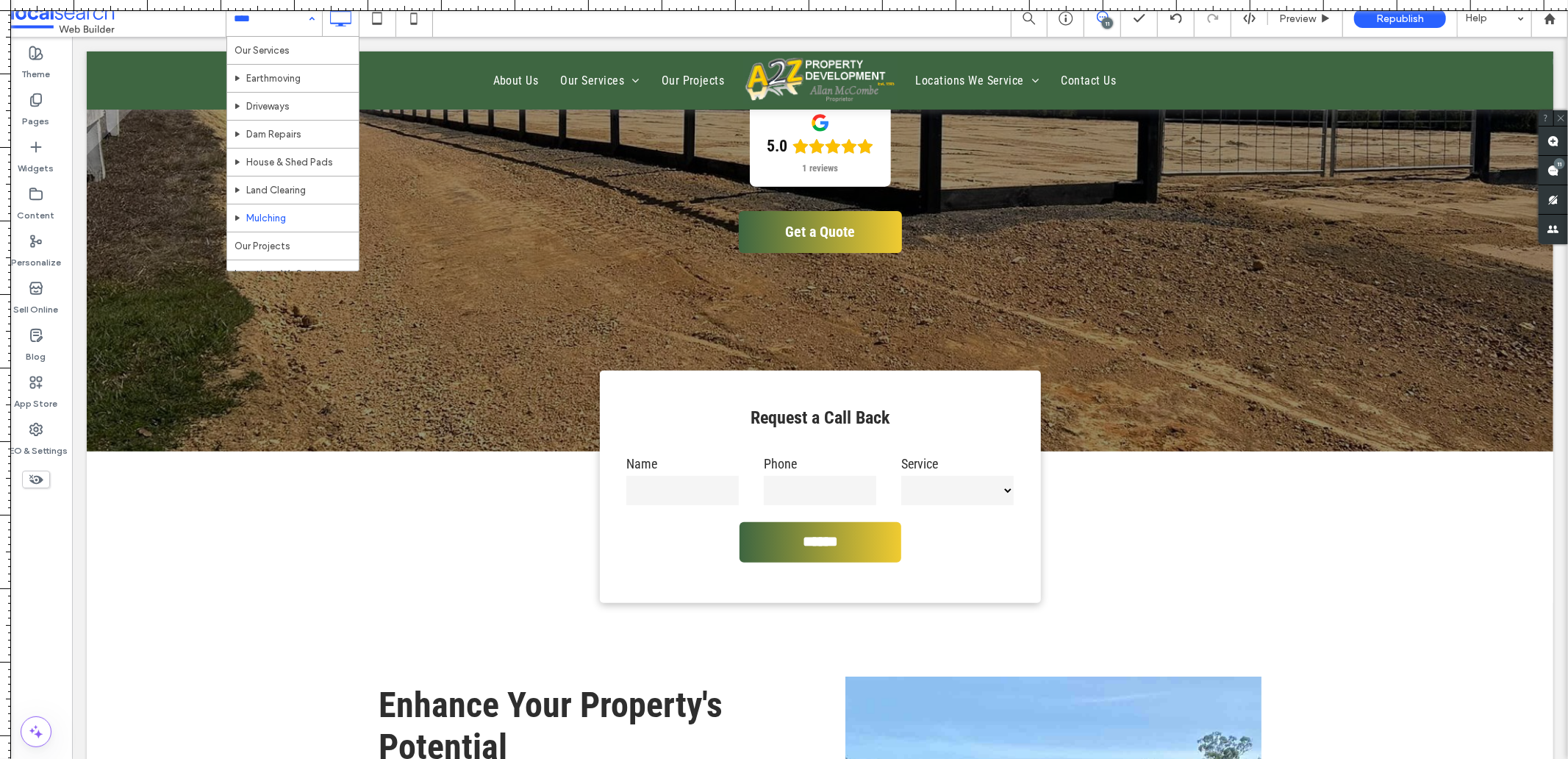
scroll to position [82, 0]
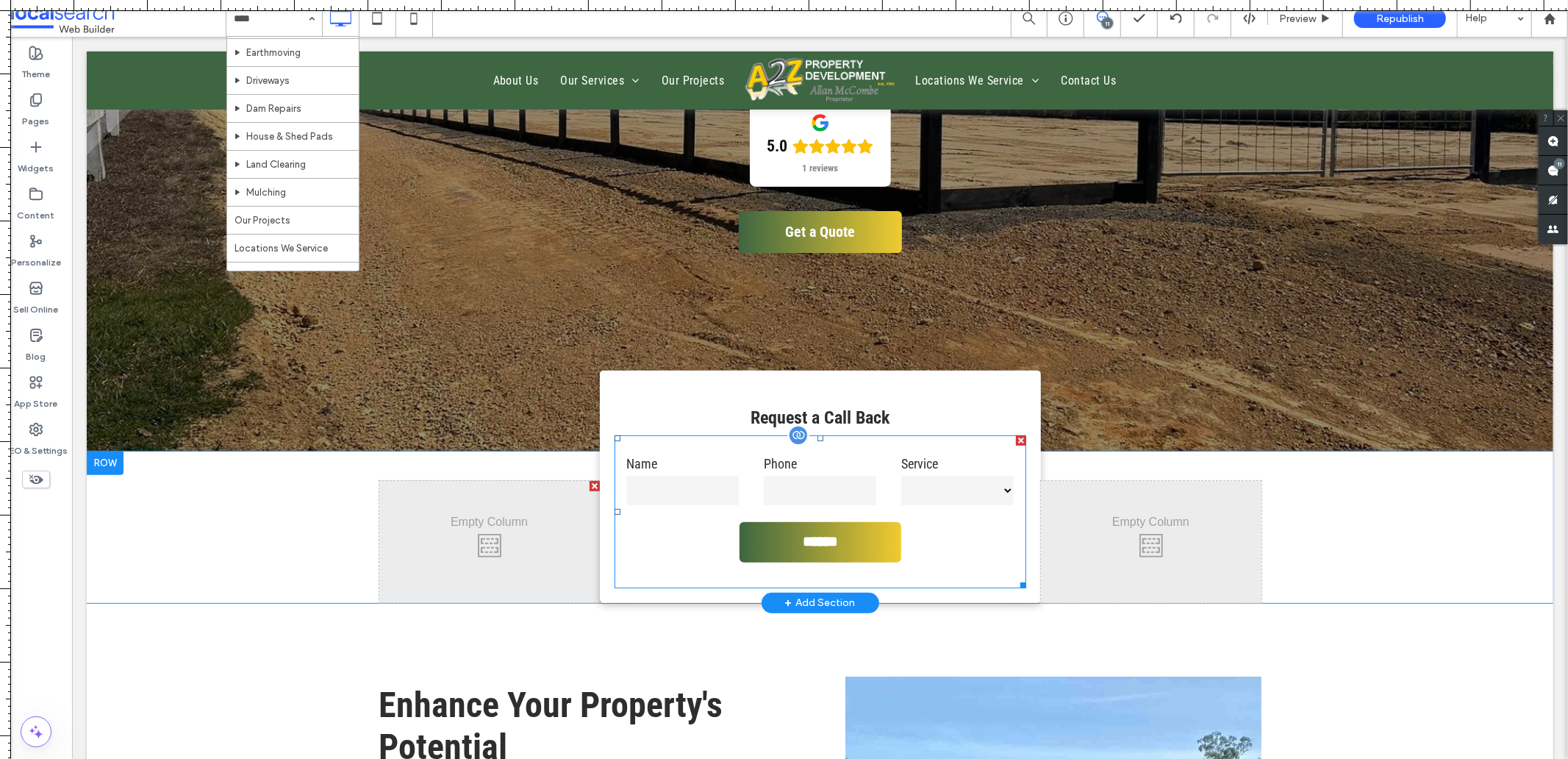
click at [682, 502] on input "text" at bounding box center [682, 490] width 112 height 30
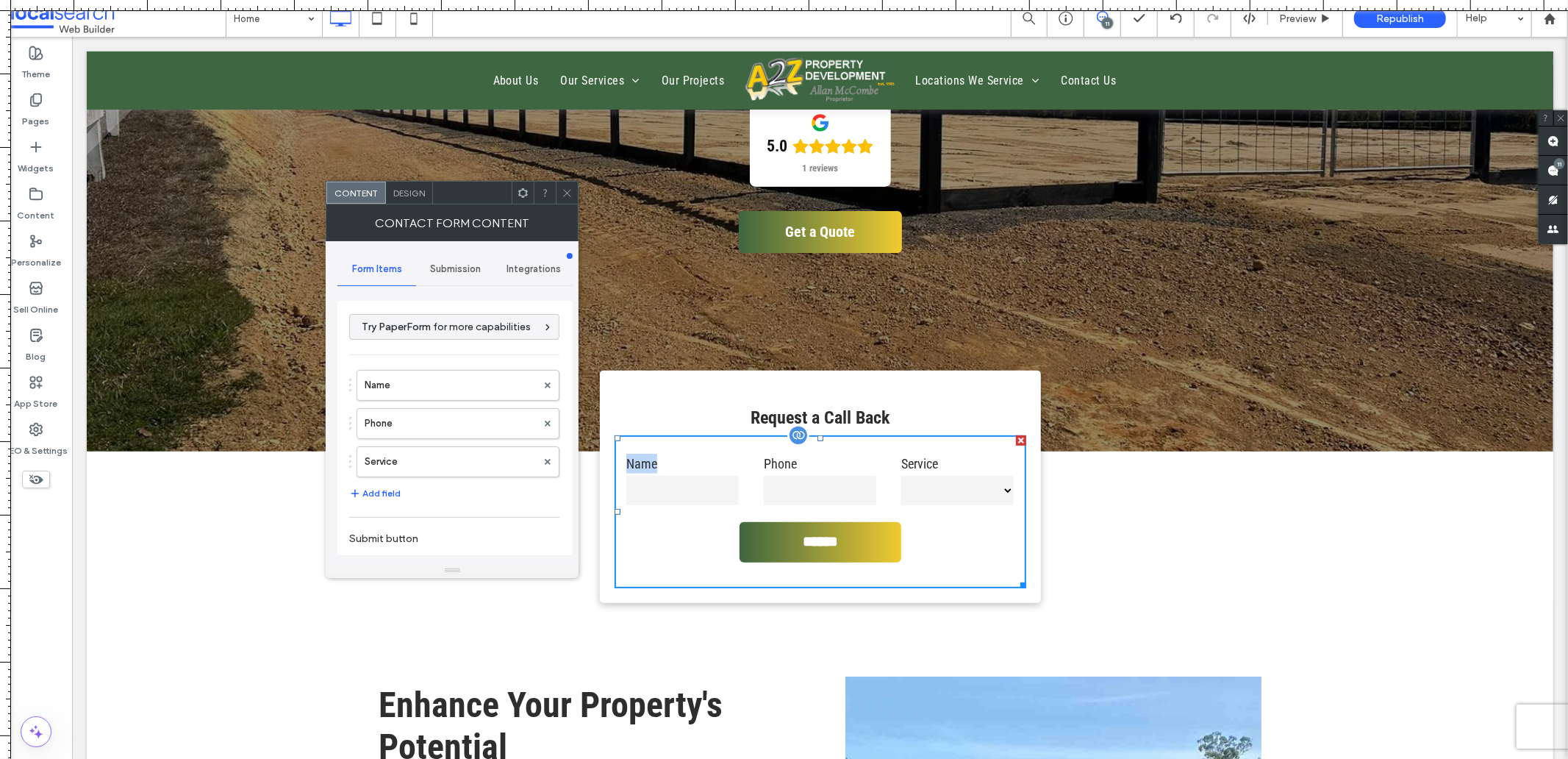
click at [682, 503] on input "text" at bounding box center [682, 490] width 112 height 30
click at [402, 460] on label "Service" at bounding box center [450, 462] width 172 height 30
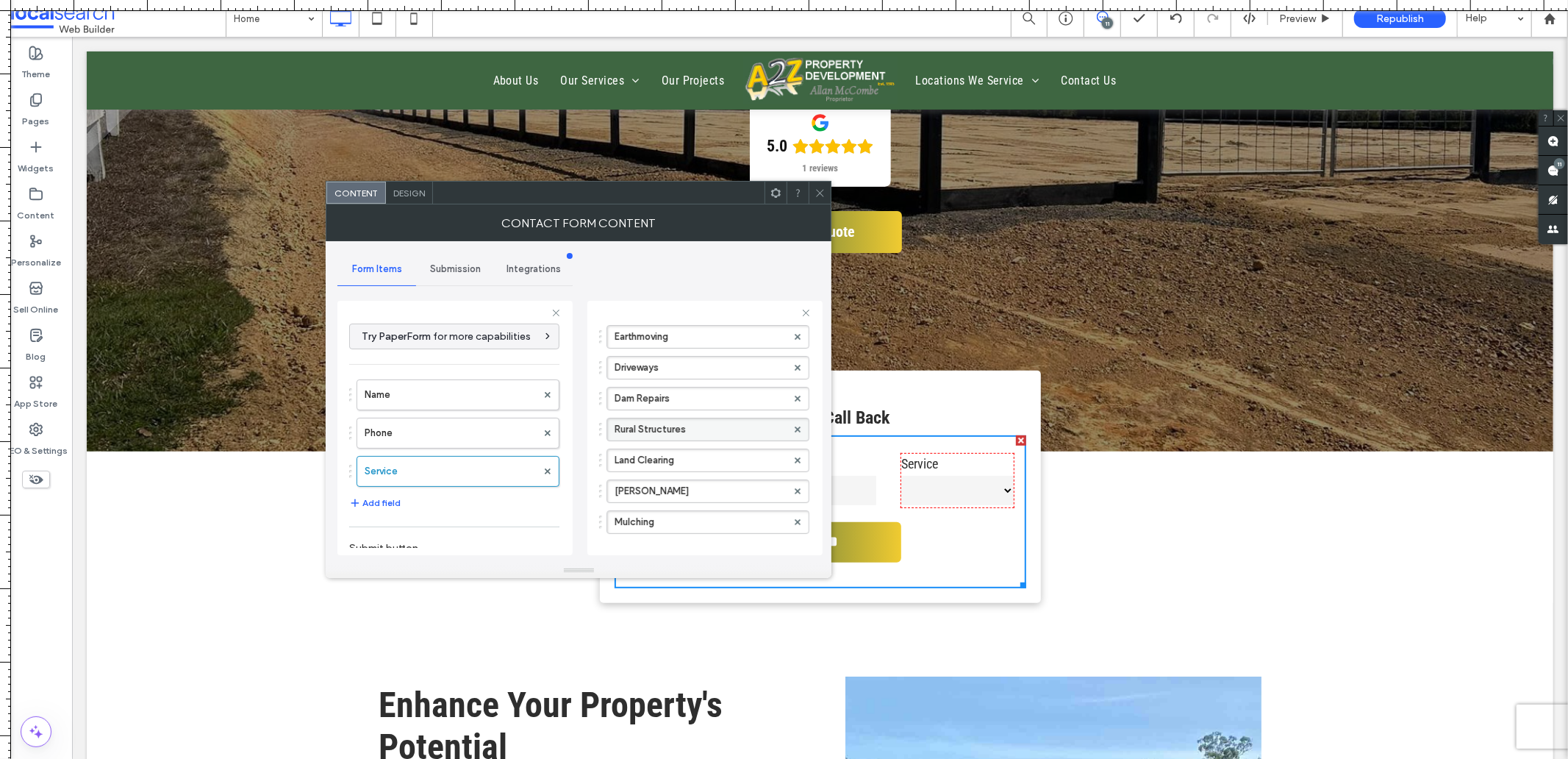
scroll to position [163, 0]
click at [795, 472] on icon at bounding box center [798, 469] width 6 height 6
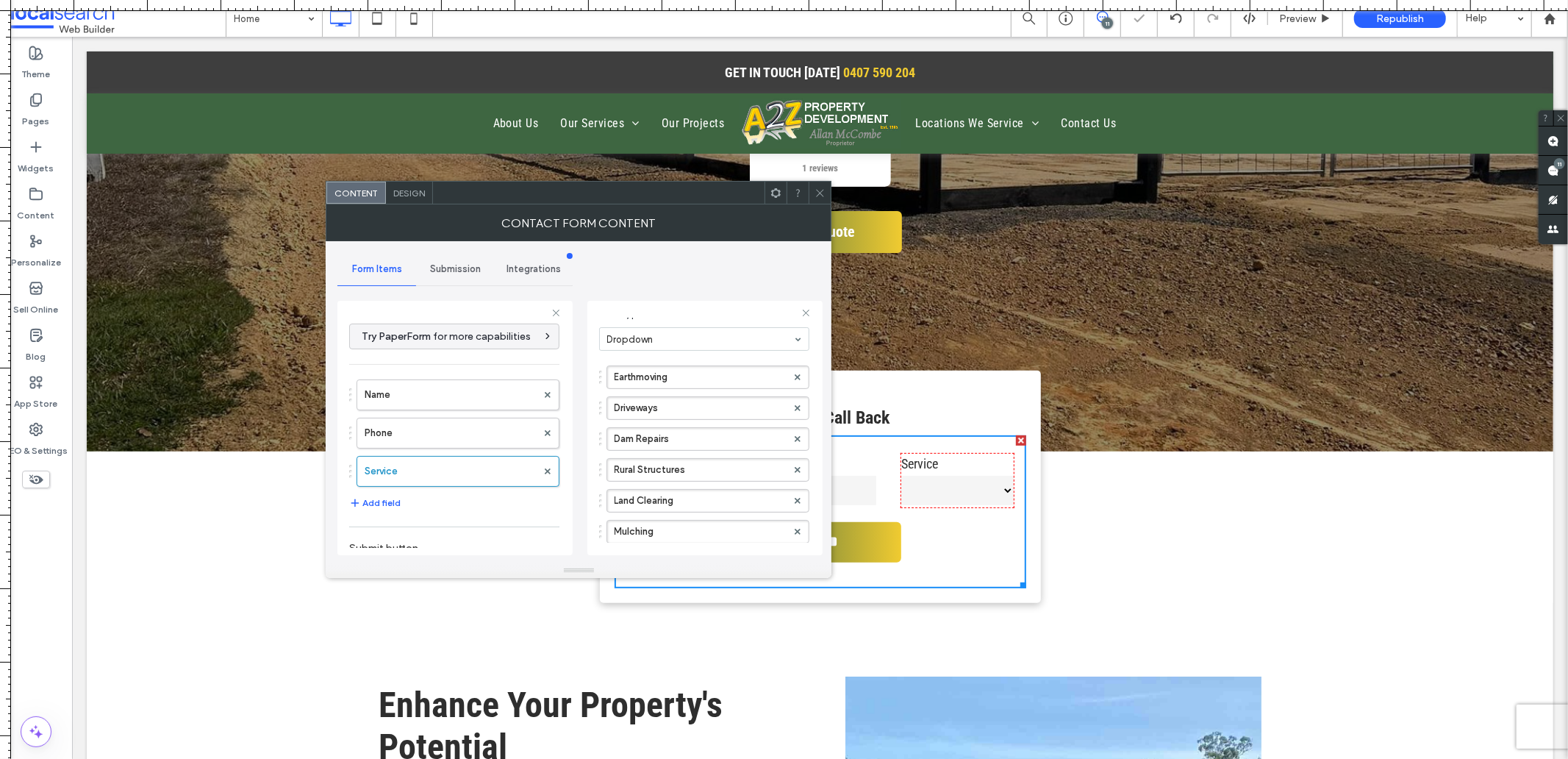
scroll to position [0, 0]
click at [812, 193] on div at bounding box center [819, 192] width 22 height 22
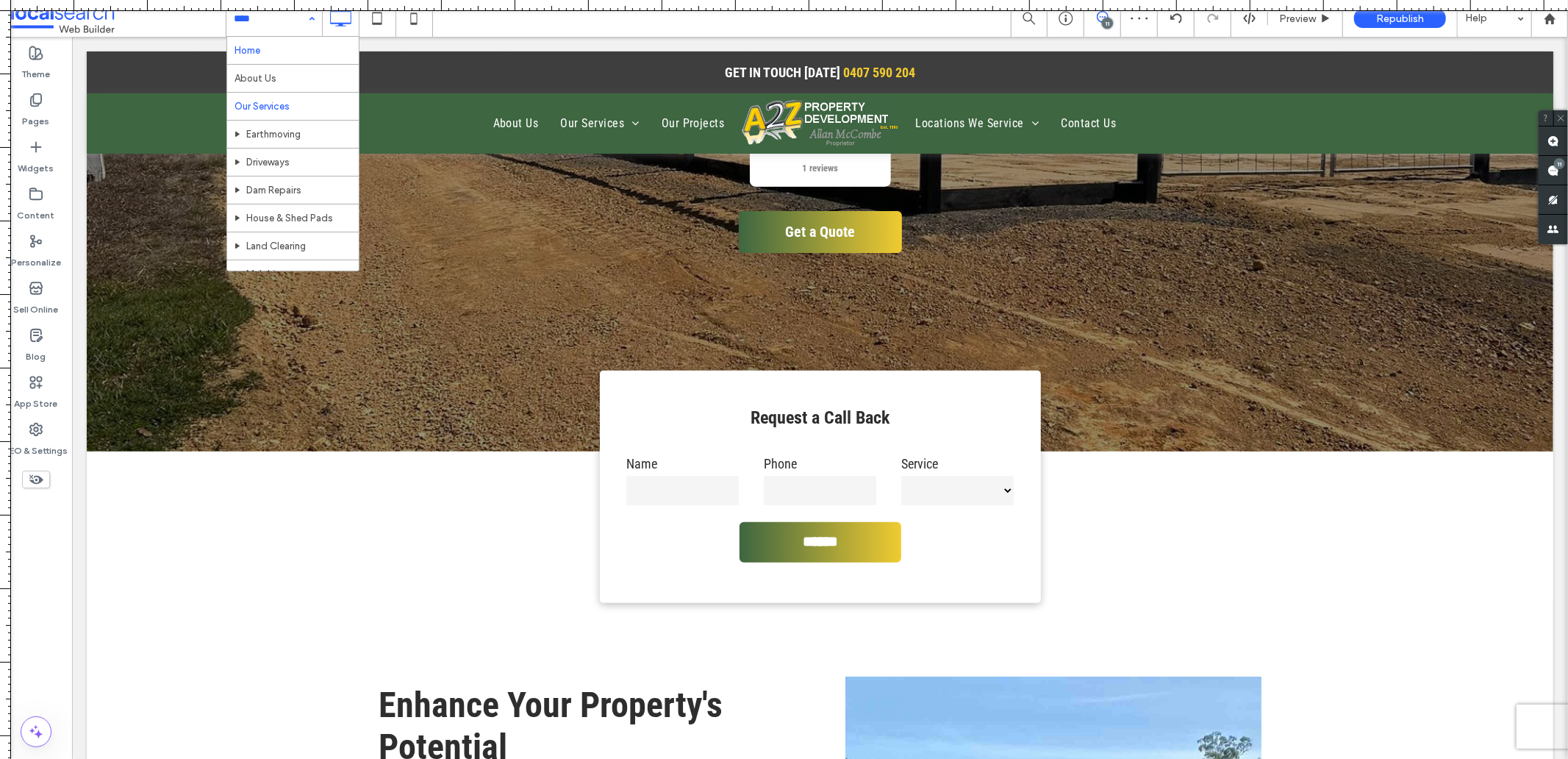
scroll to position [82, 0]
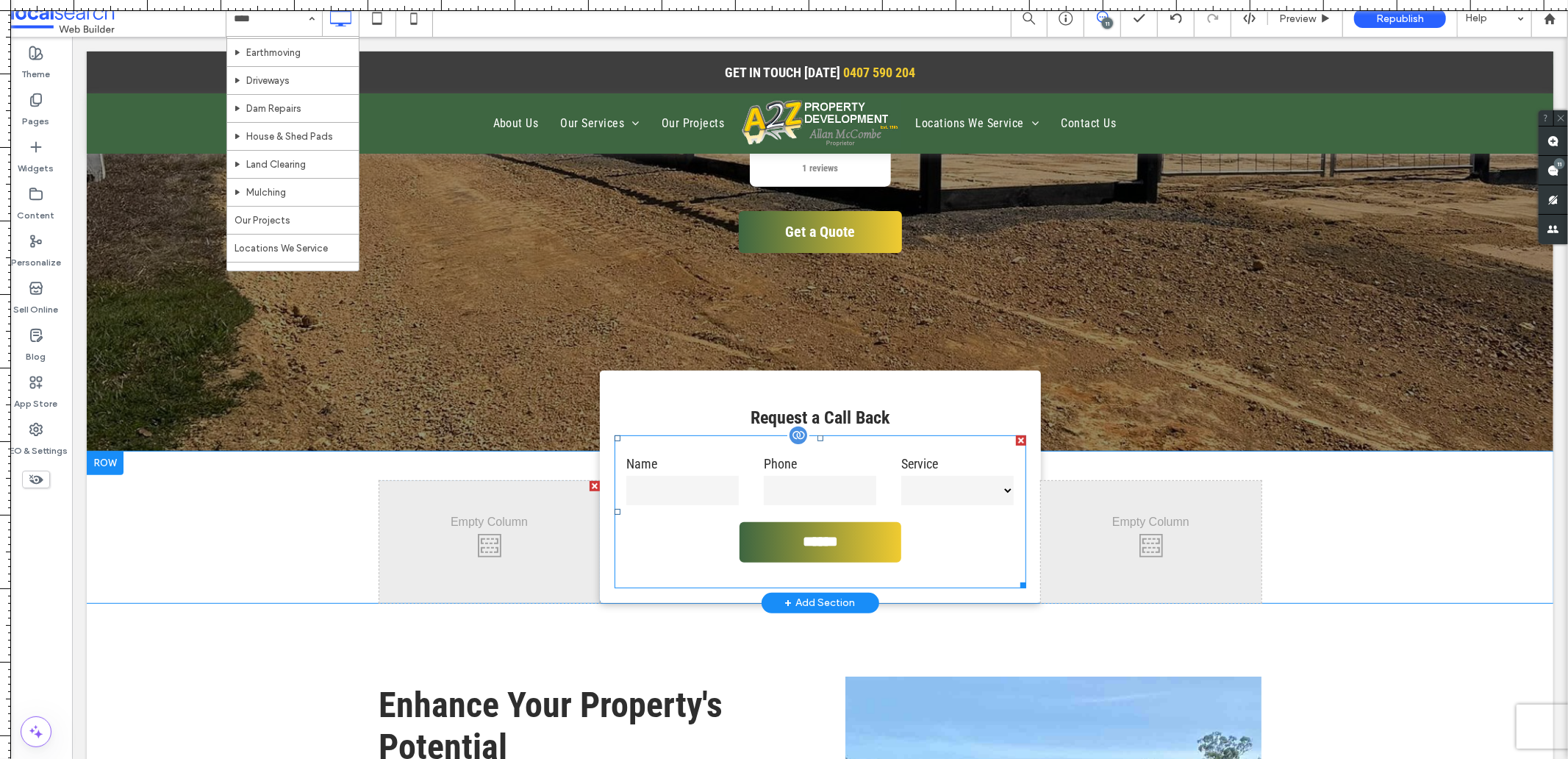
click at [692, 500] on input "text" at bounding box center [682, 490] width 112 height 30
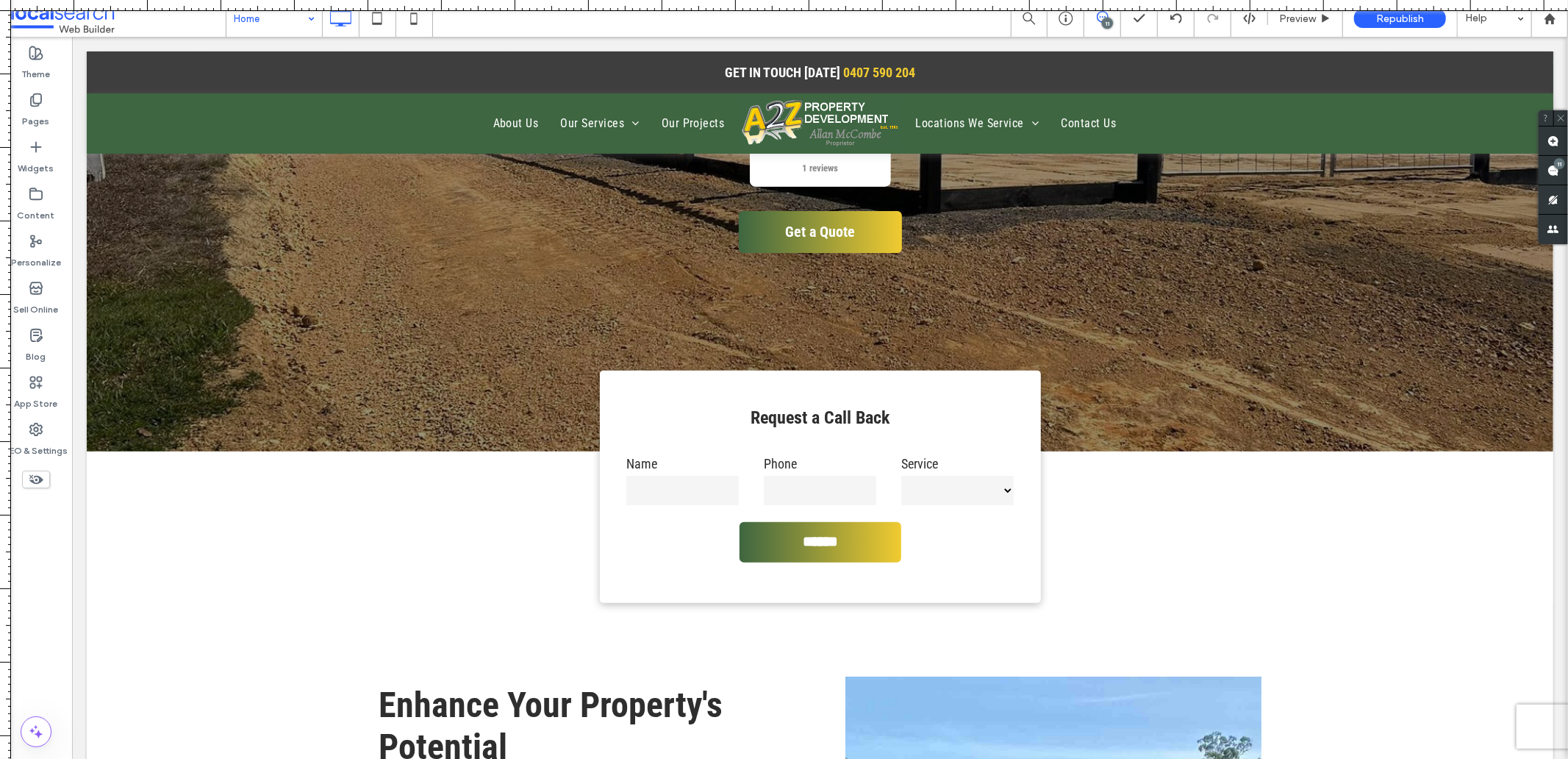
click at [258, 22] on input at bounding box center [270, 18] width 73 height 37
click at [273, 25] on input at bounding box center [270, 18] width 73 height 37
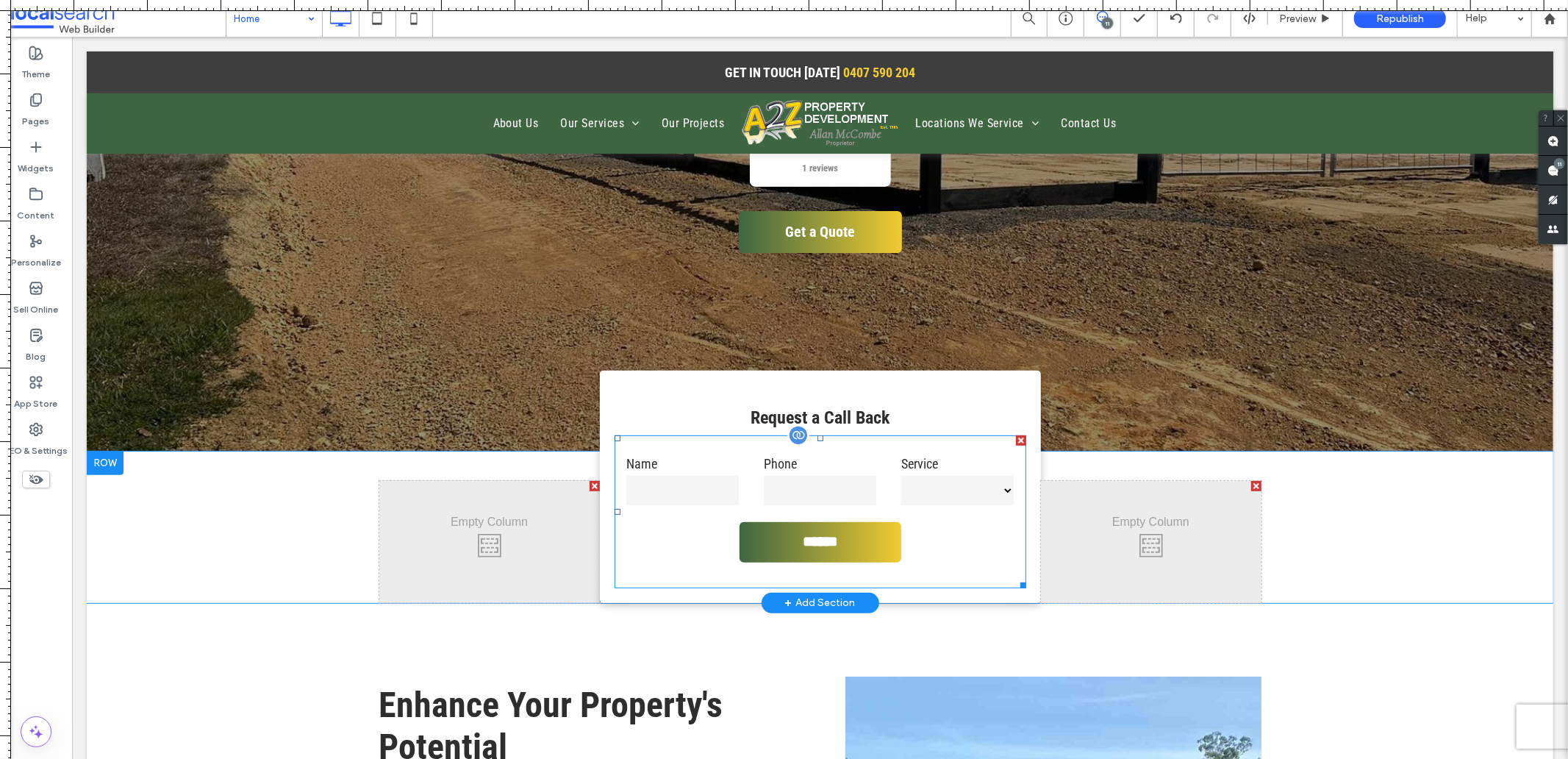
click at [632, 466] on label "Name" at bounding box center [682, 462] width 112 height 19
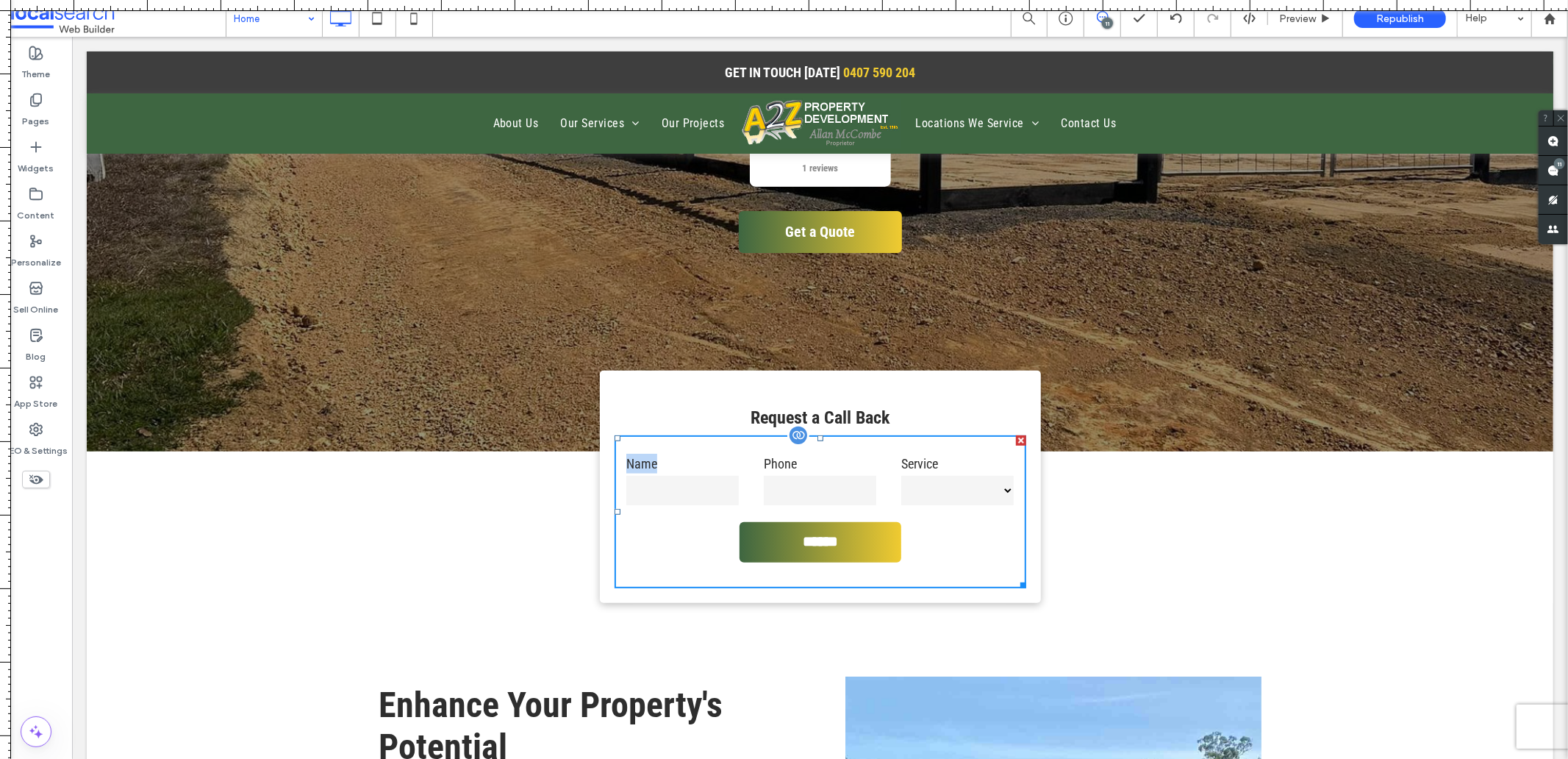
click at [632, 466] on label "Name" at bounding box center [682, 462] width 112 height 19
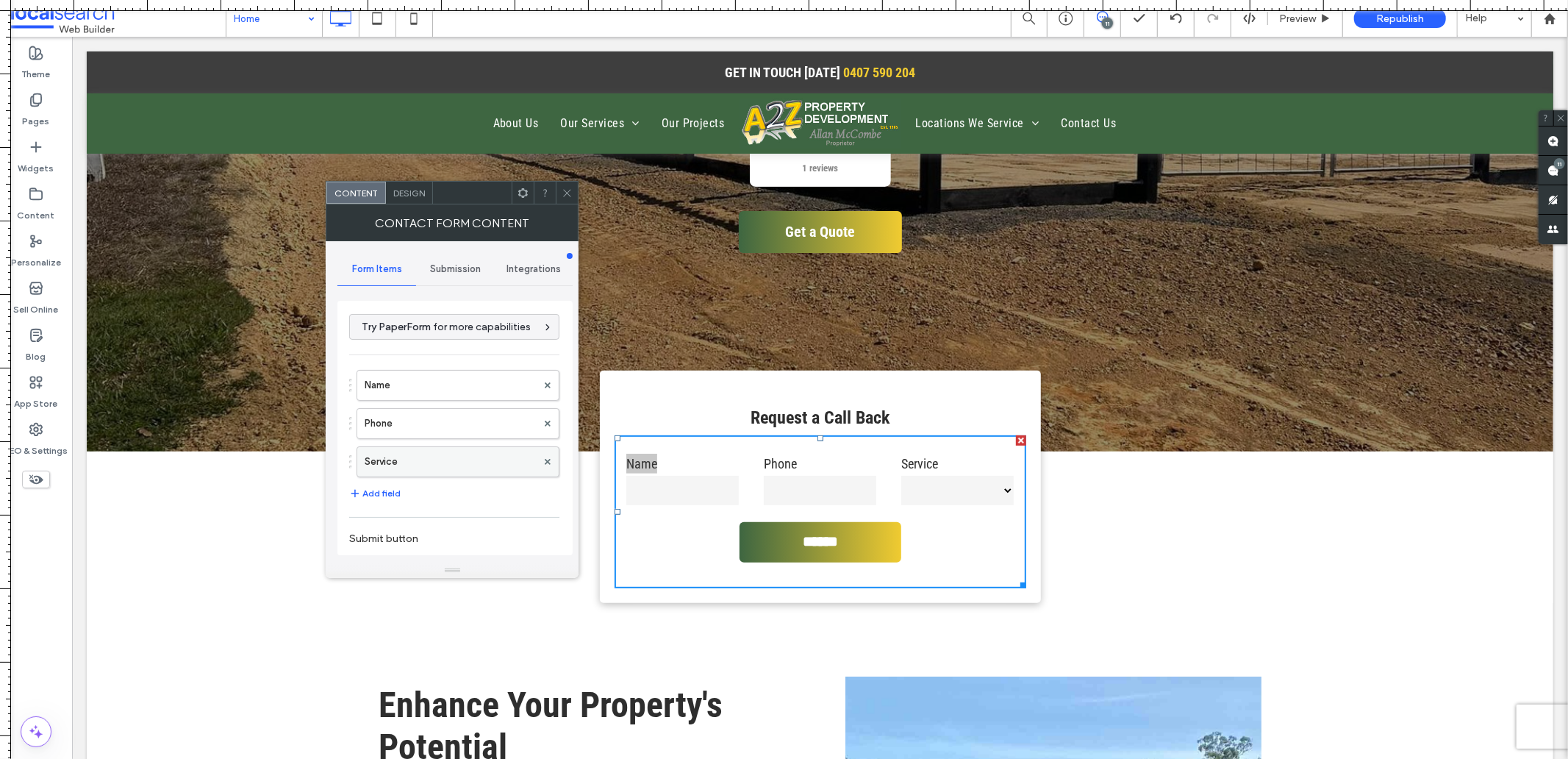
click at [396, 464] on label "Service" at bounding box center [450, 462] width 172 height 30
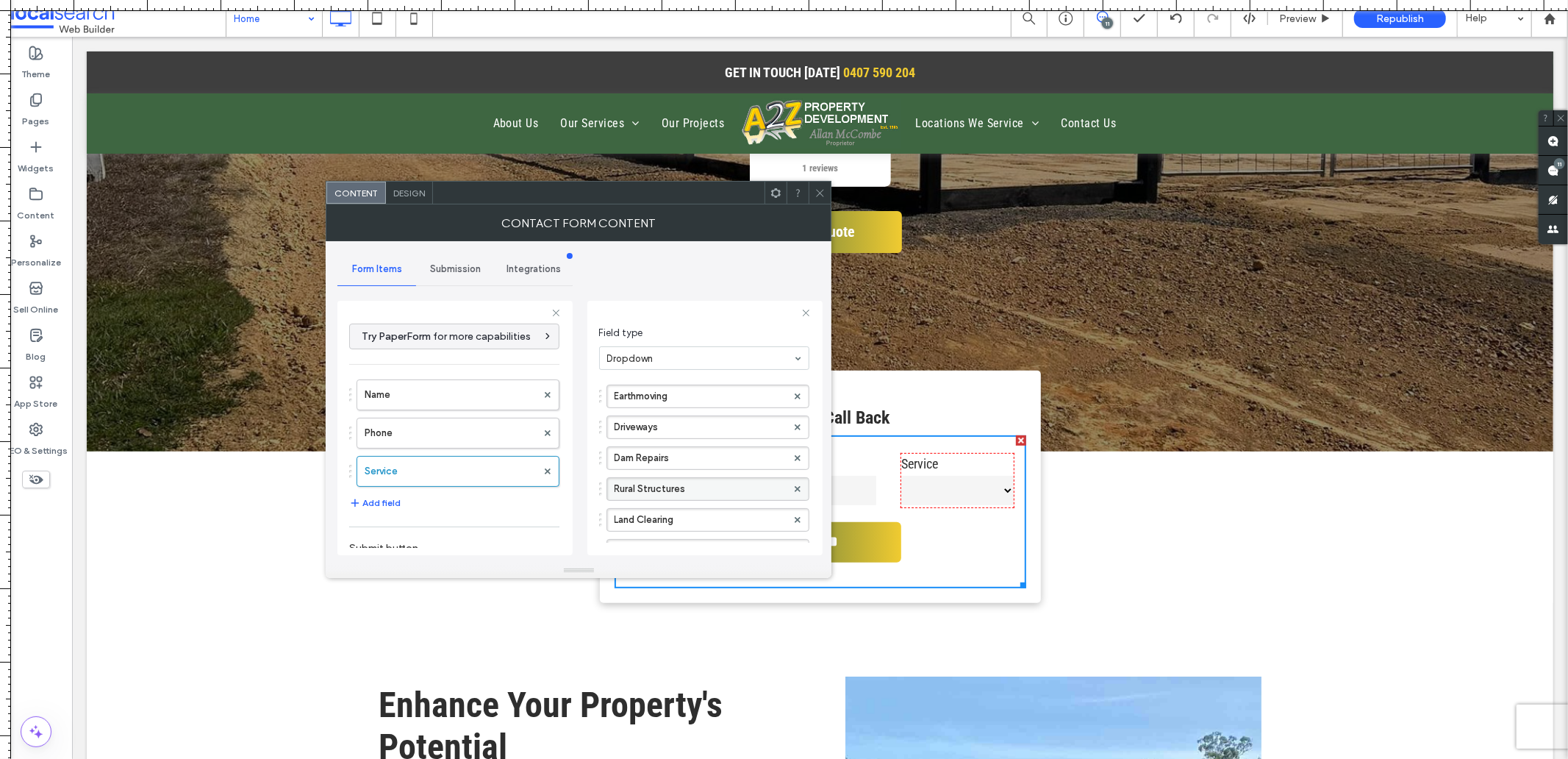
click at [642, 486] on label "Rural Structures" at bounding box center [700, 489] width 172 height 22
click at [642, 486] on input "**********" at bounding box center [700, 489] width 172 height 10
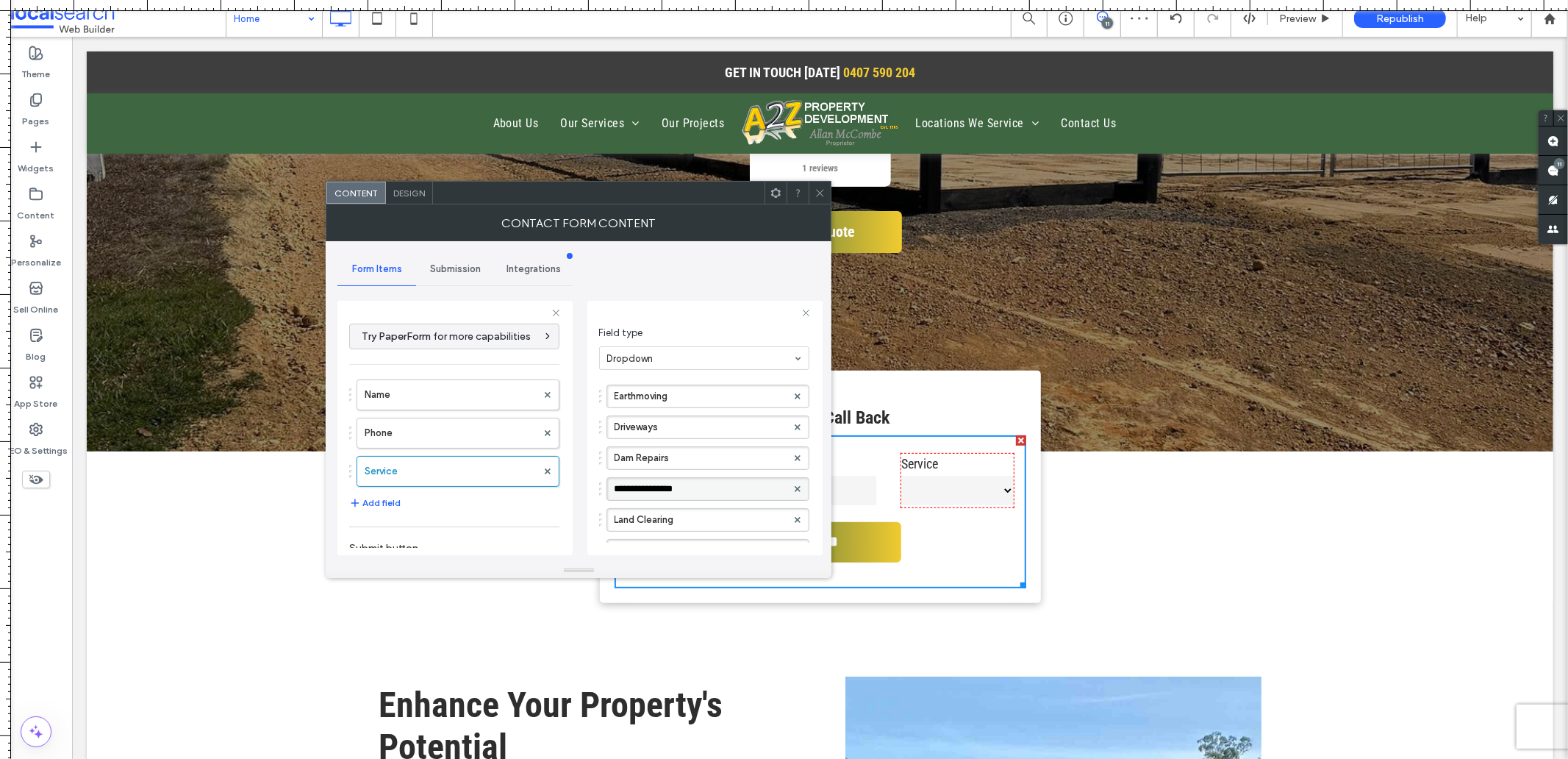
type input "**********"
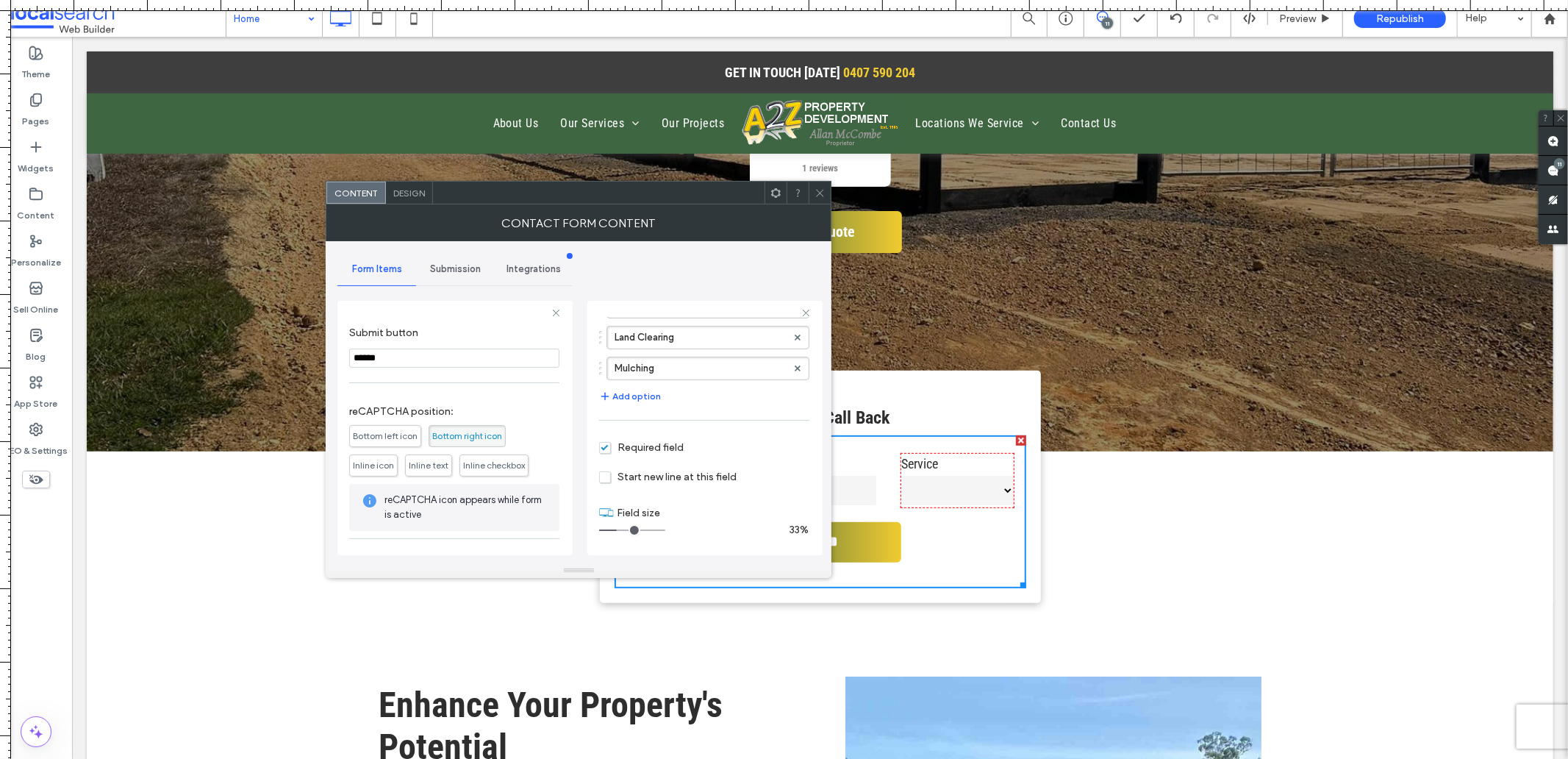
scroll to position [269, 0]
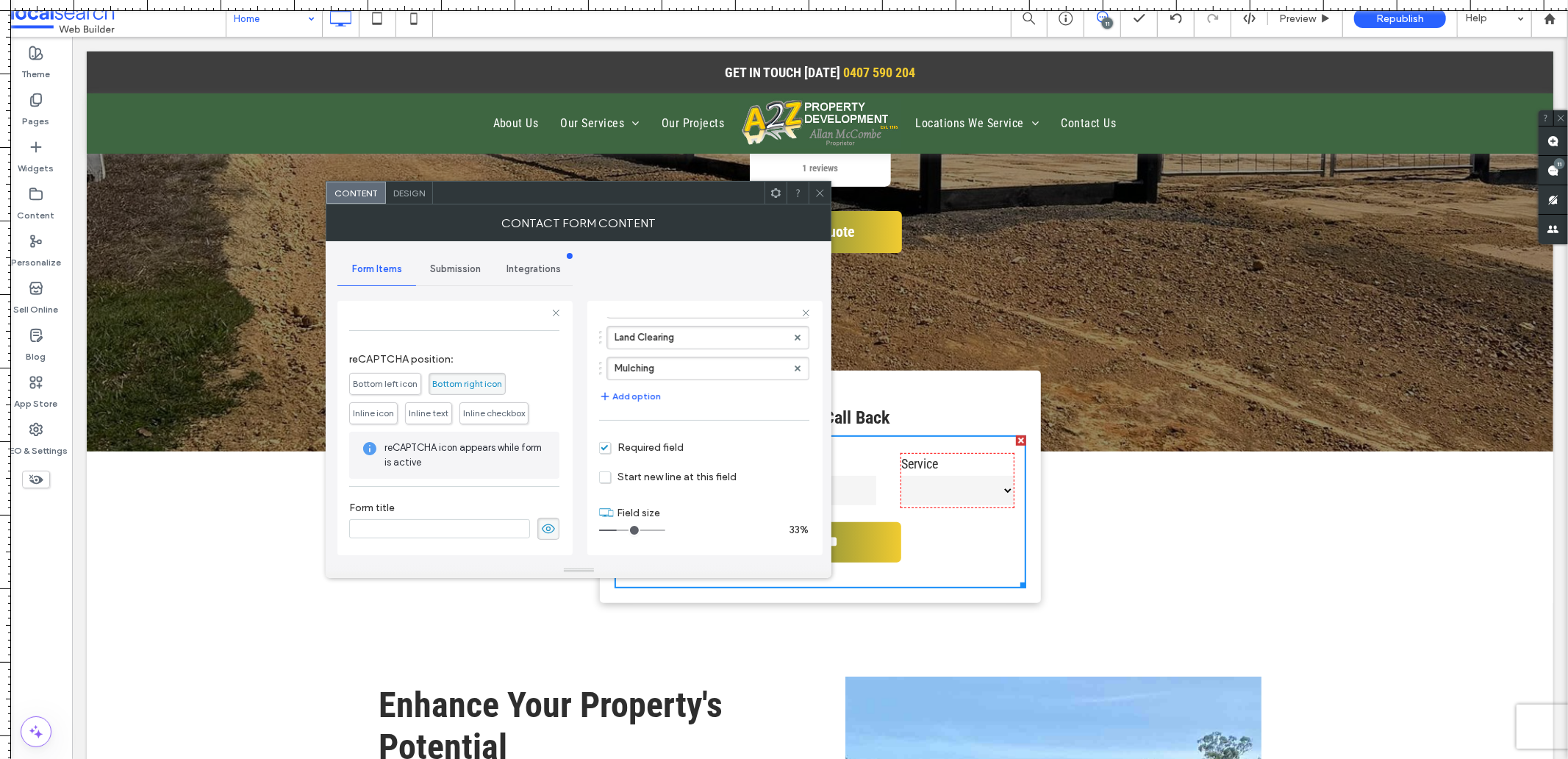
click at [544, 531] on icon at bounding box center [548, 528] width 15 height 16
click at [428, 254] on div "Submission" at bounding box center [455, 270] width 79 height 33
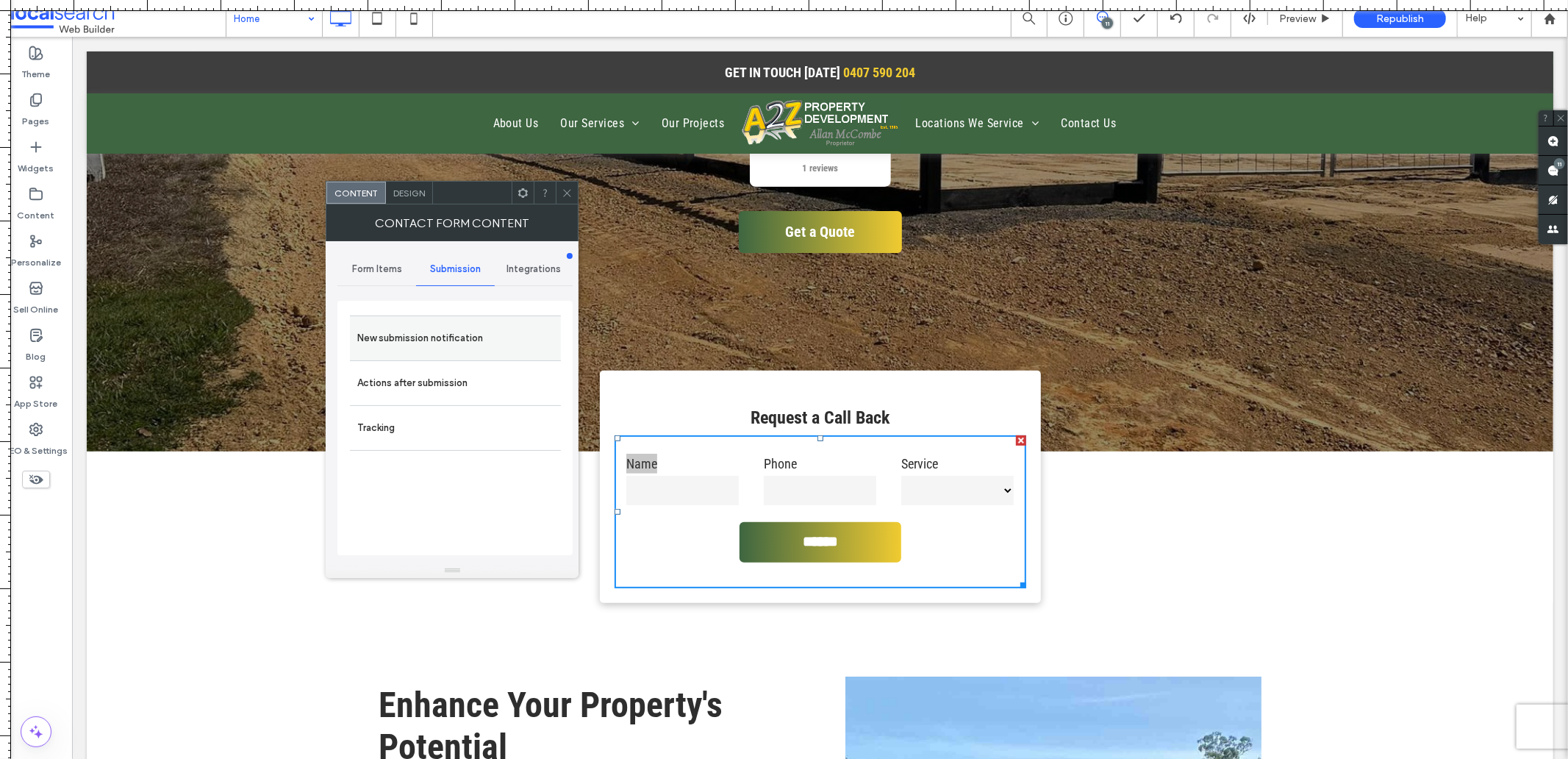
click at [408, 333] on label "New submission notification" at bounding box center [456, 338] width 196 height 30
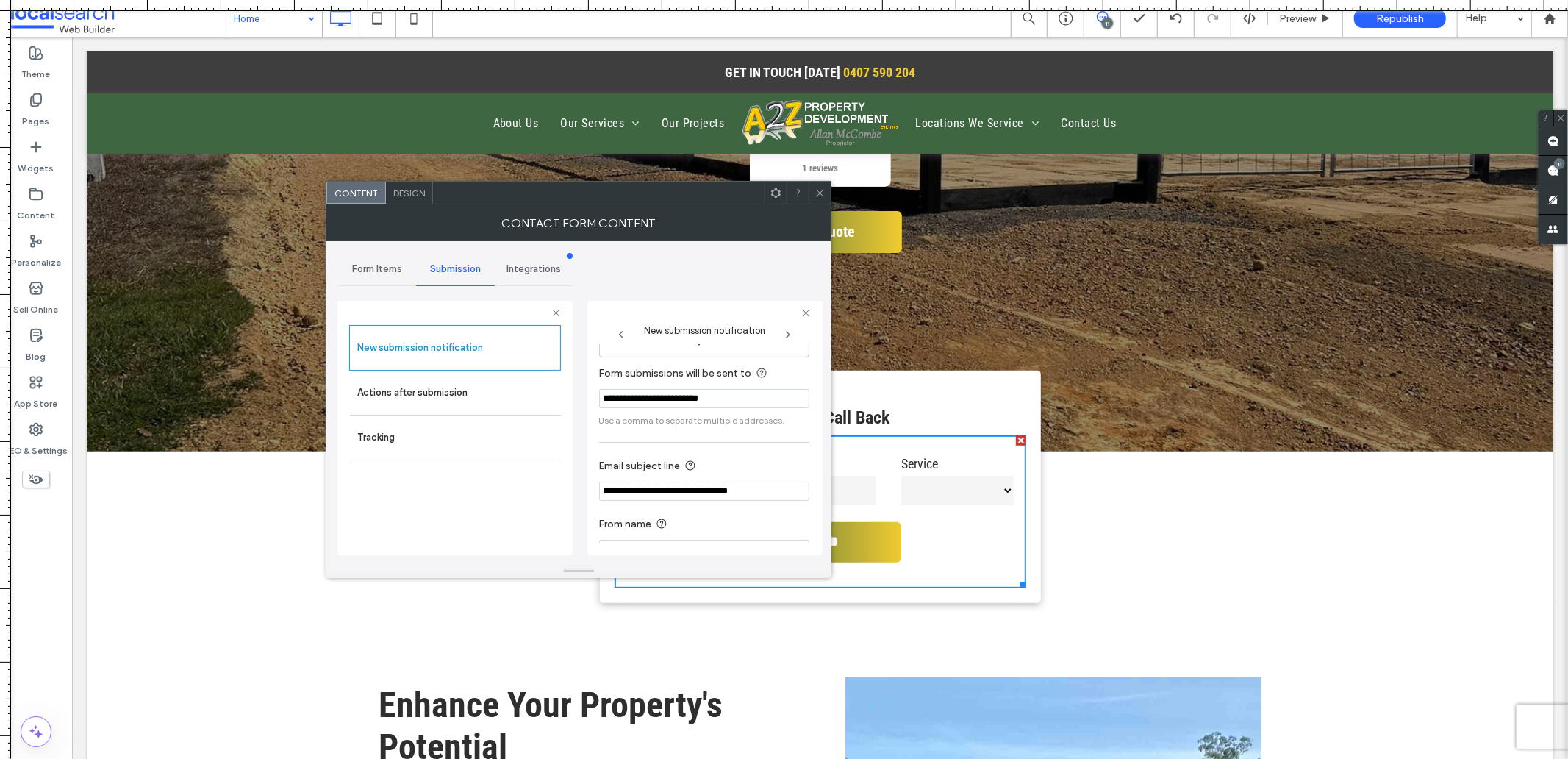
scroll to position [77, 0]
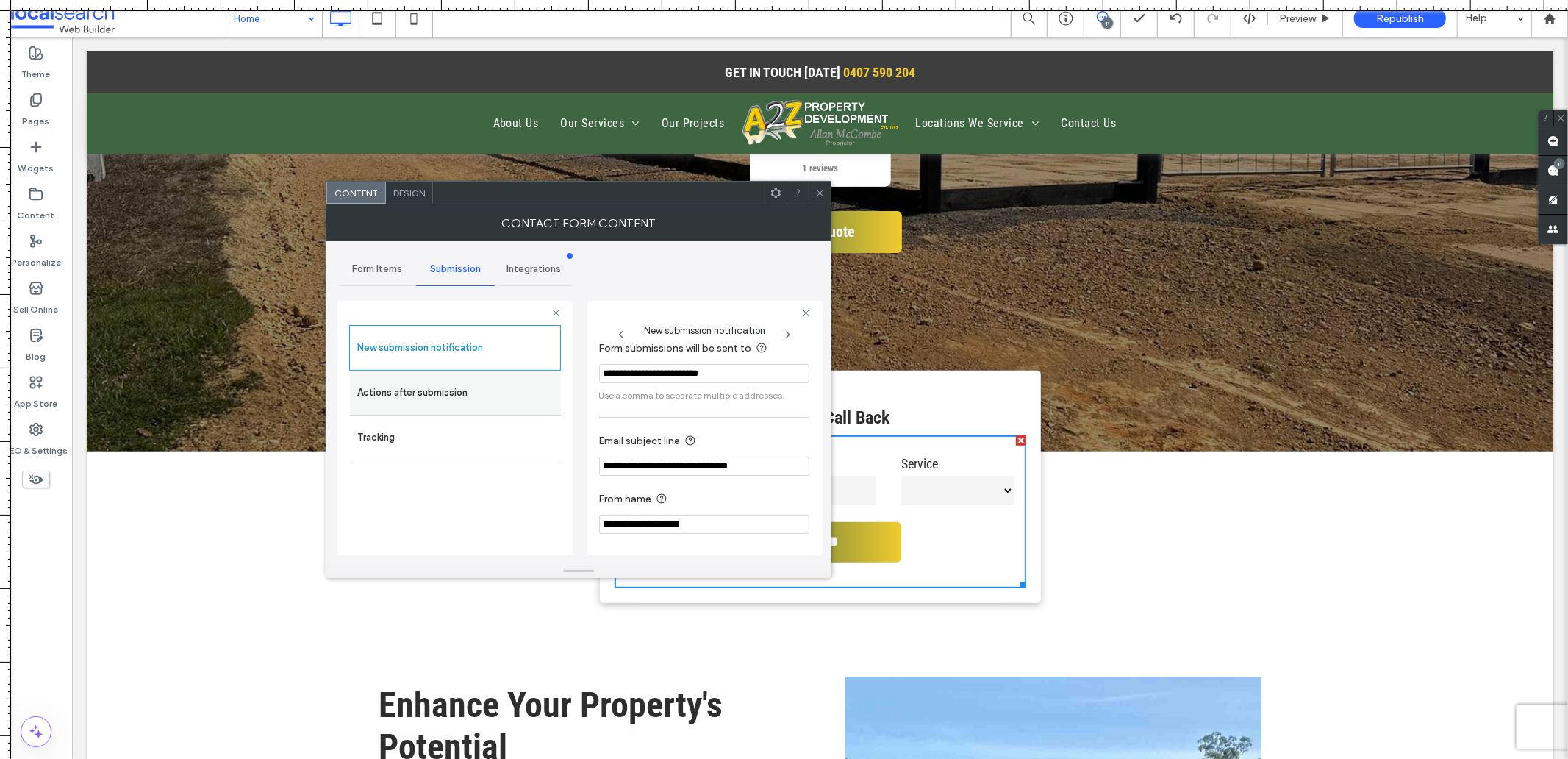
click at [437, 403] on label "Actions after submission" at bounding box center [456, 393] width 196 height 30
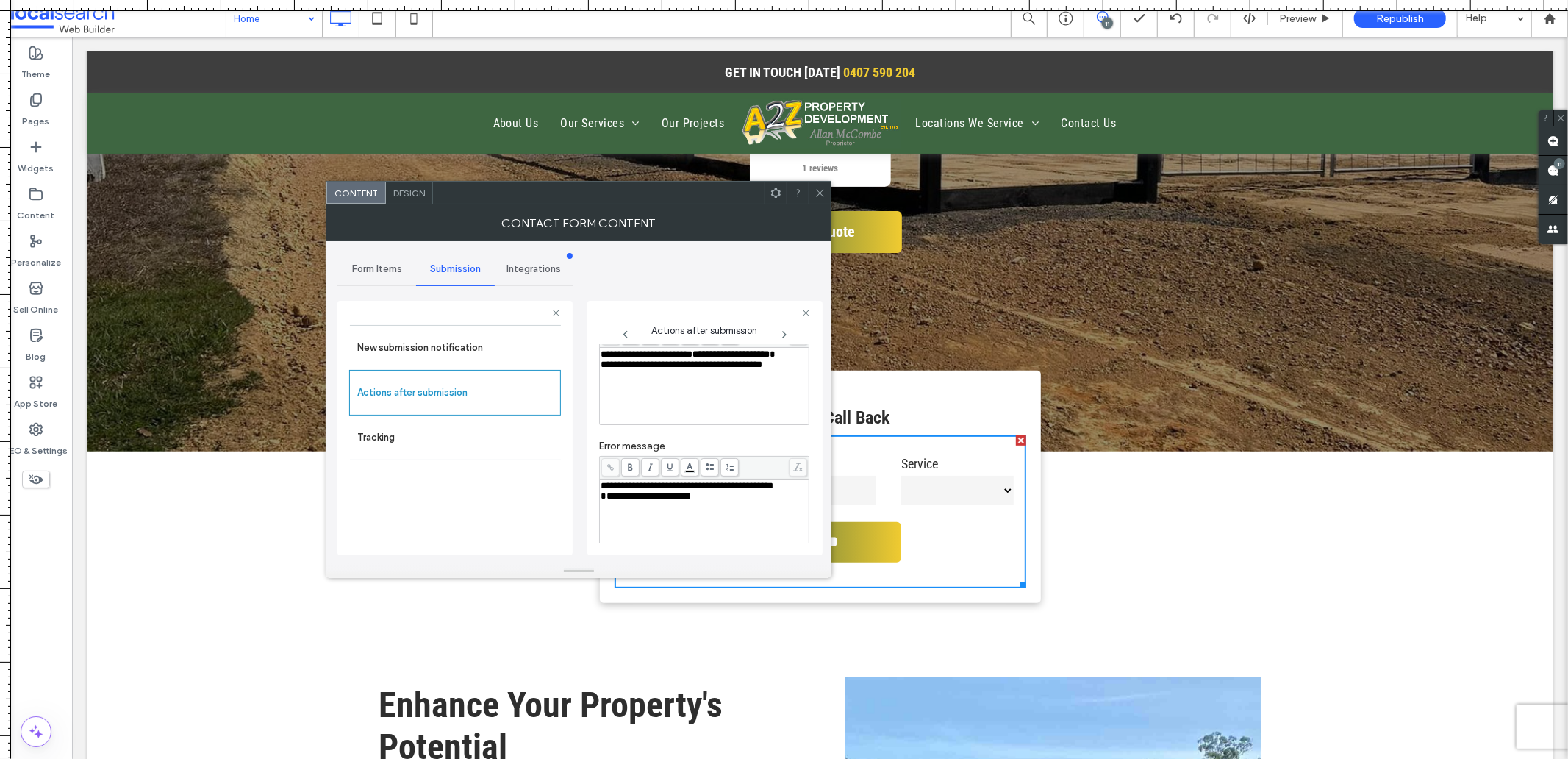
click at [657, 359] on div "**********" at bounding box center [704, 354] width 206 height 10
click at [680, 359] on div "**********" at bounding box center [704, 354] width 205 height 10
click at [666, 491] on div "**********" at bounding box center [704, 485] width 205 height 10
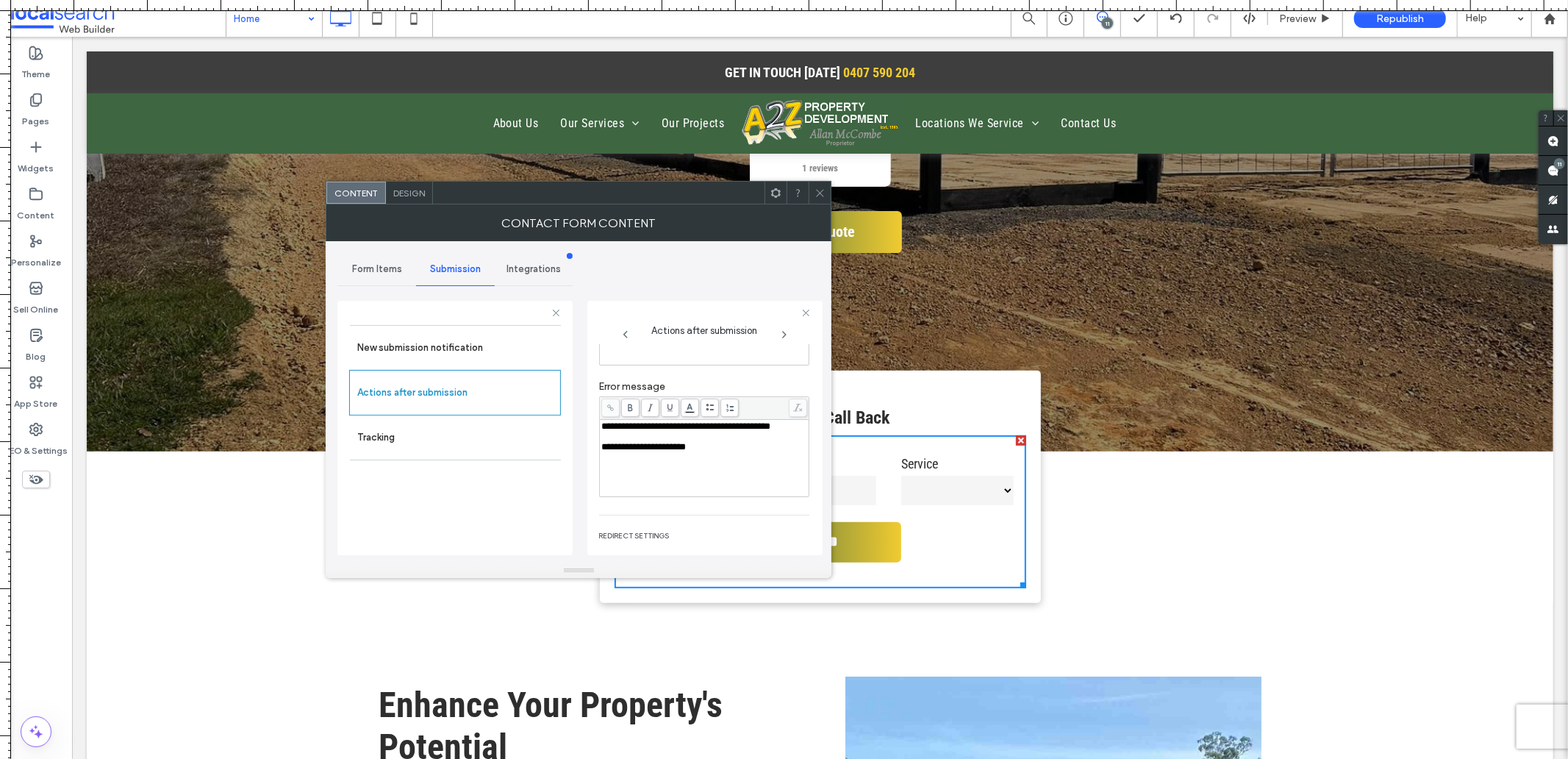
scroll to position [254, 0]
click at [400, 199] on div "Design" at bounding box center [409, 192] width 47 height 22
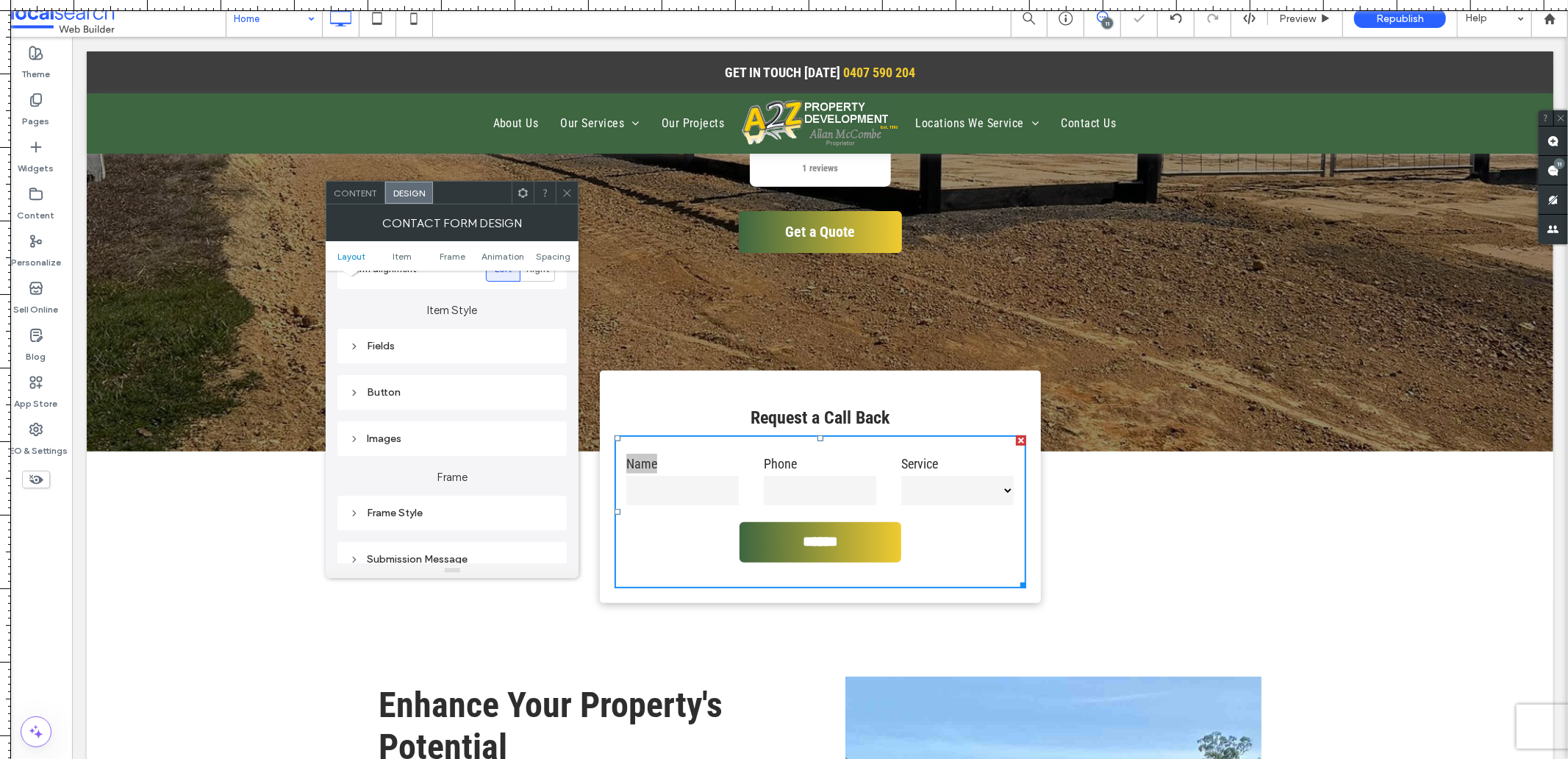
scroll to position [245, 0]
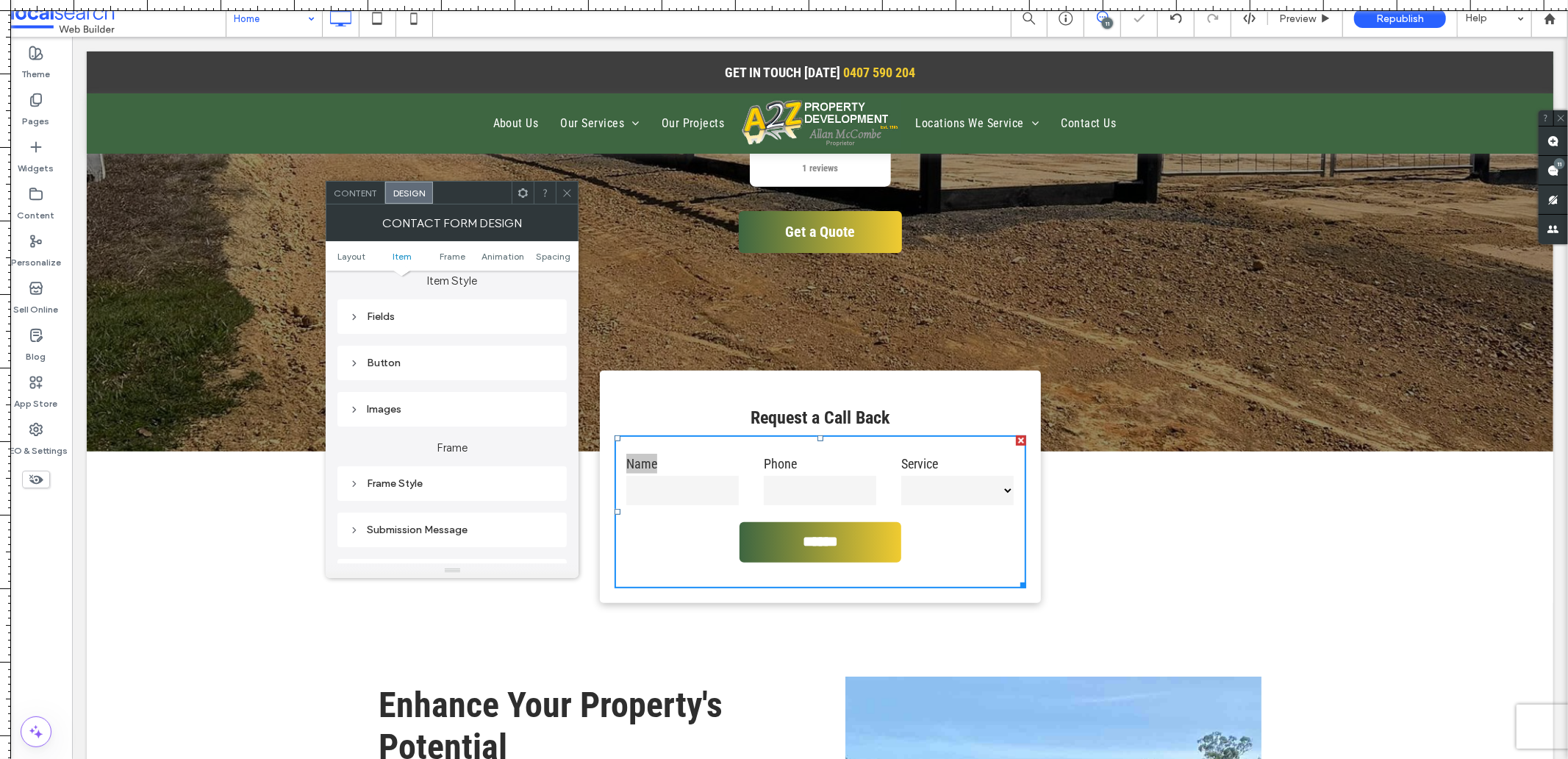
click at [427, 524] on div "Submission Message" at bounding box center [452, 530] width 206 height 12
drag, startPoint x: 562, startPoint y: 189, endPoint x: 877, endPoint y: 293, distance: 331.7
click at [562, 189] on icon at bounding box center [567, 193] width 11 height 11
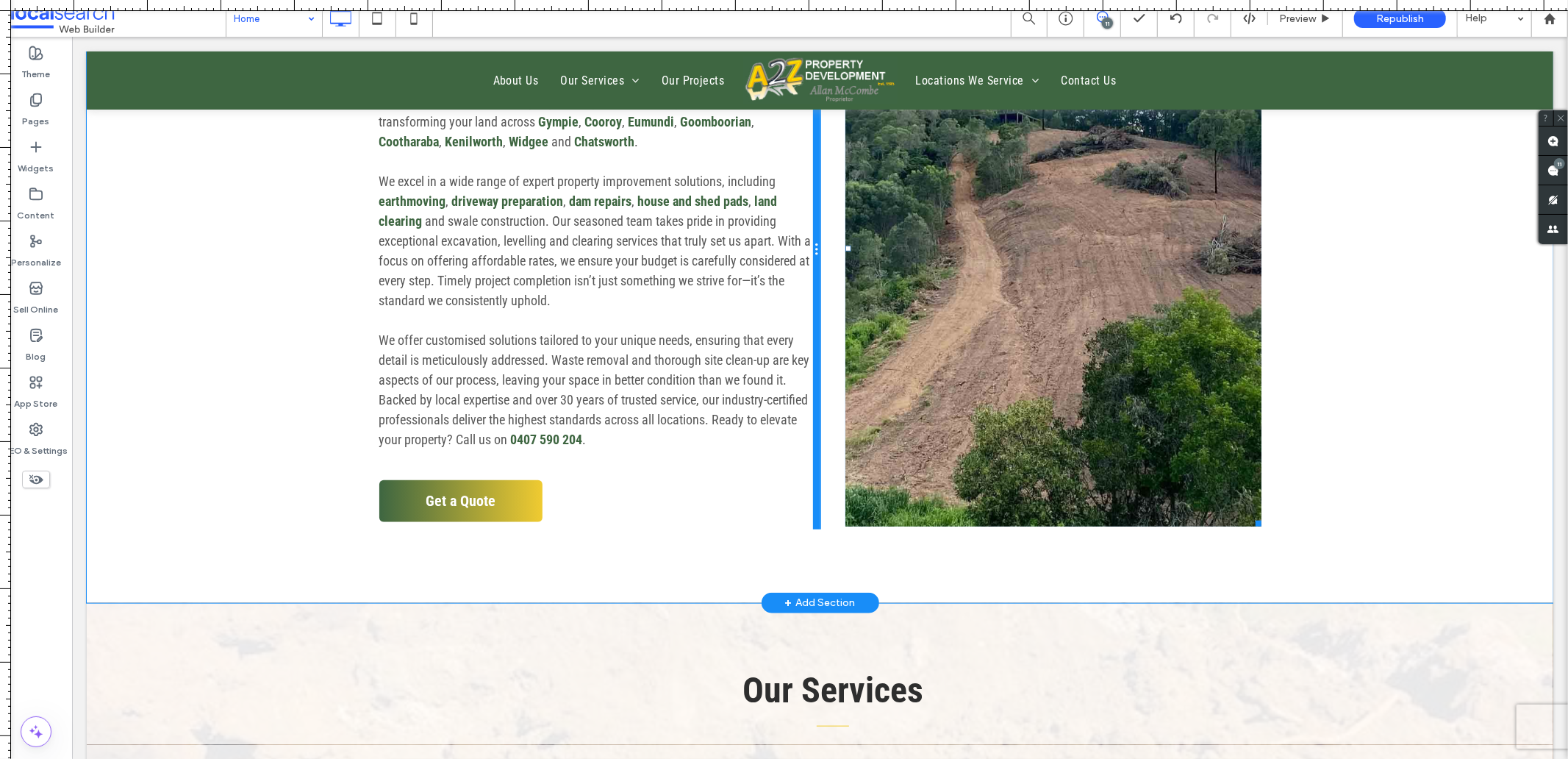
scroll to position [1062, 0]
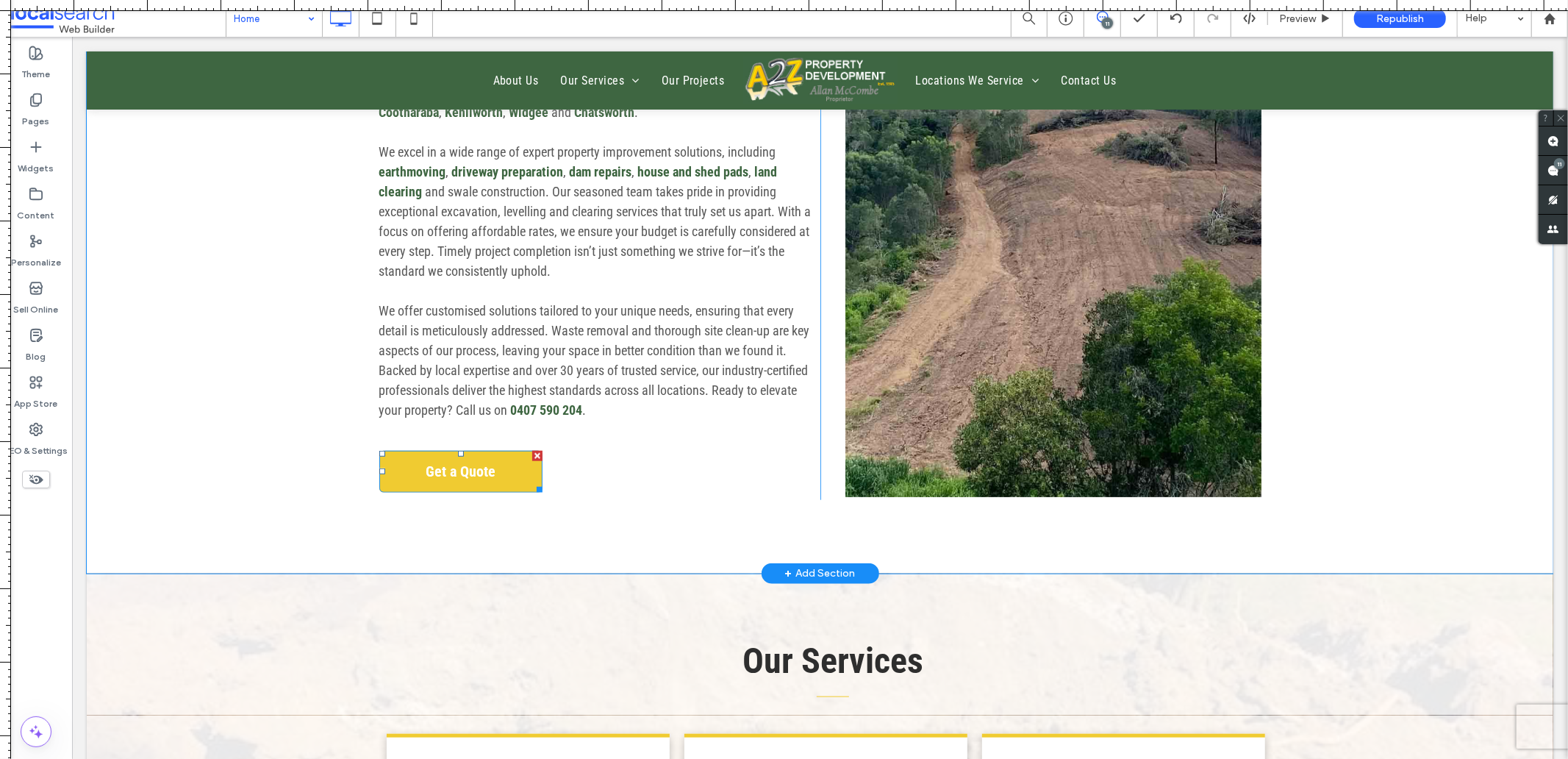
click at [490, 471] on span "Get a Quote" at bounding box center [460, 471] width 80 height 33
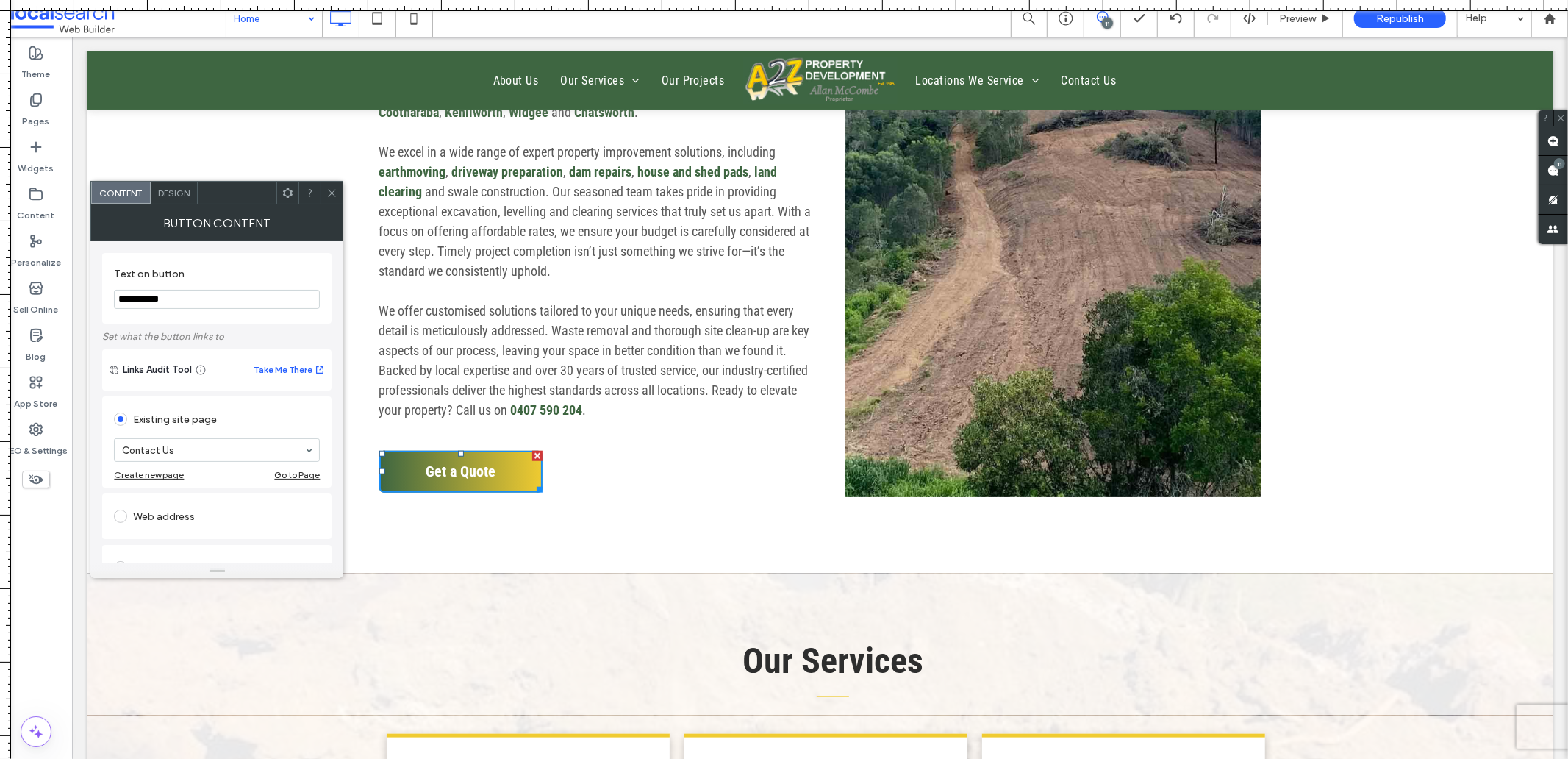
drag, startPoint x: 327, startPoint y: 192, endPoint x: 391, endPoint y: 212, distance: 67.1
click at [327, 192] on icon at bounding box center [332, 193] width 11 height 11
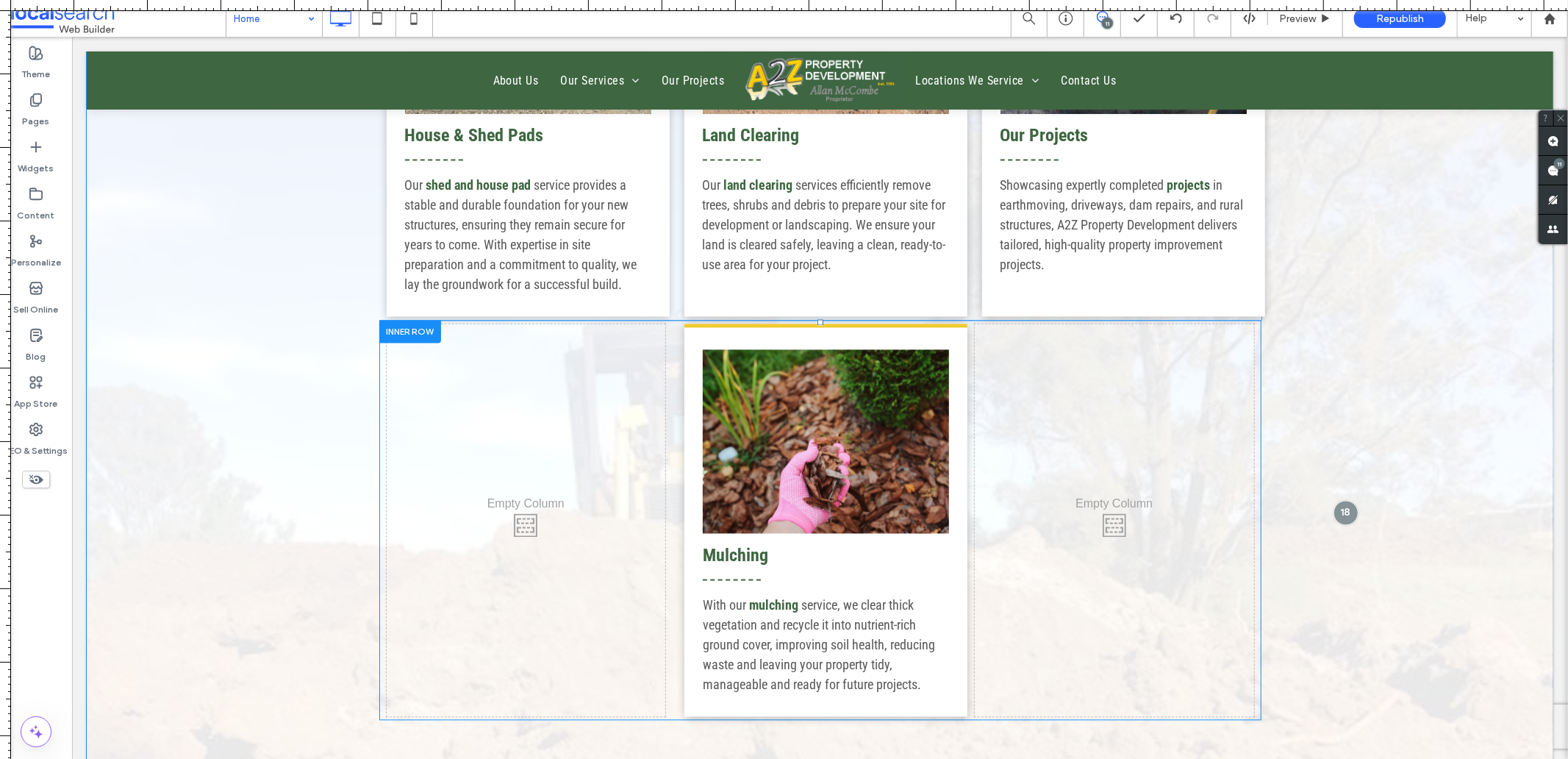
scroll to position [2369, 0]
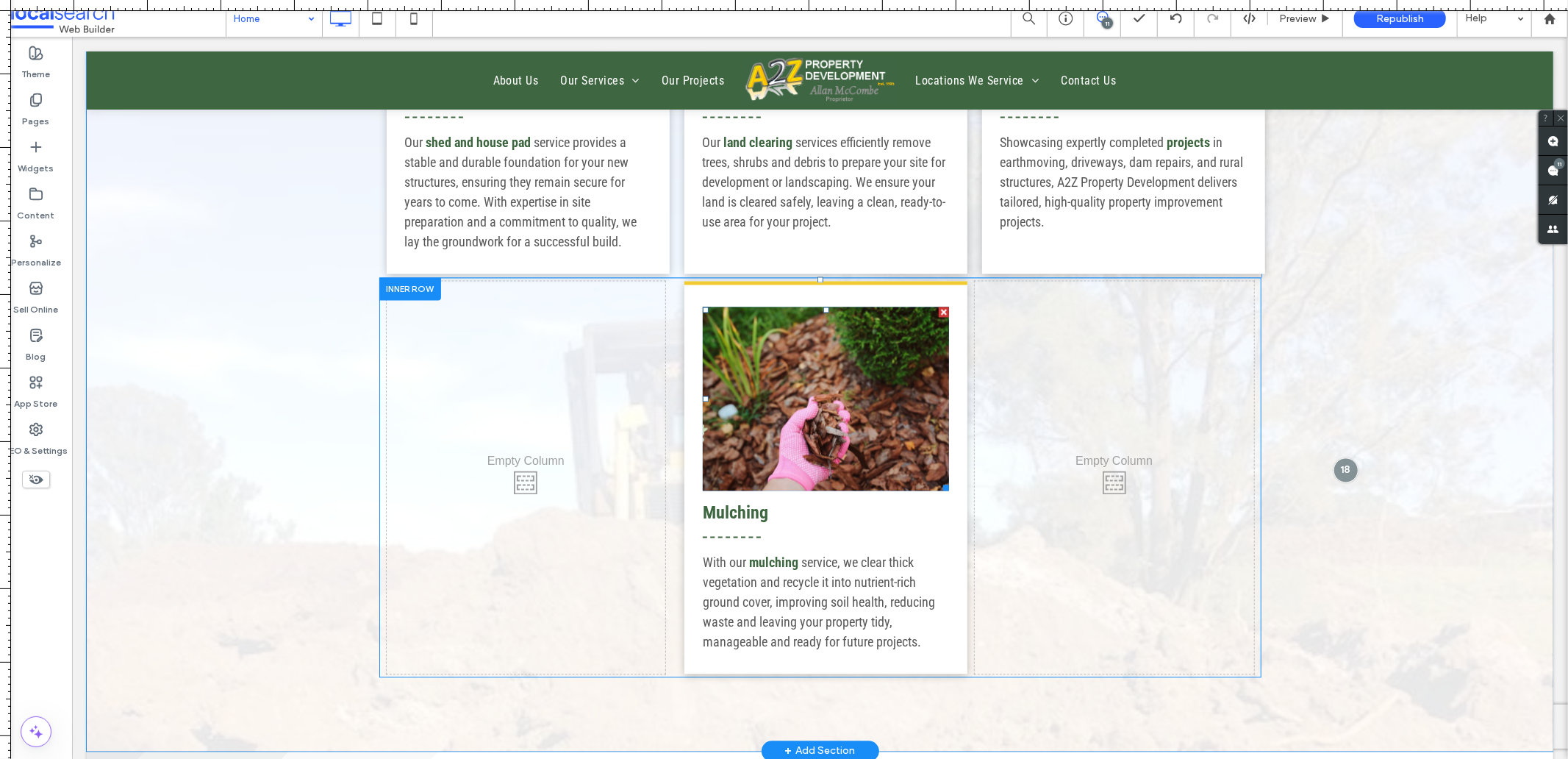
click at [813, 461] on link at bounding box center [825, 398] width 246 height 184
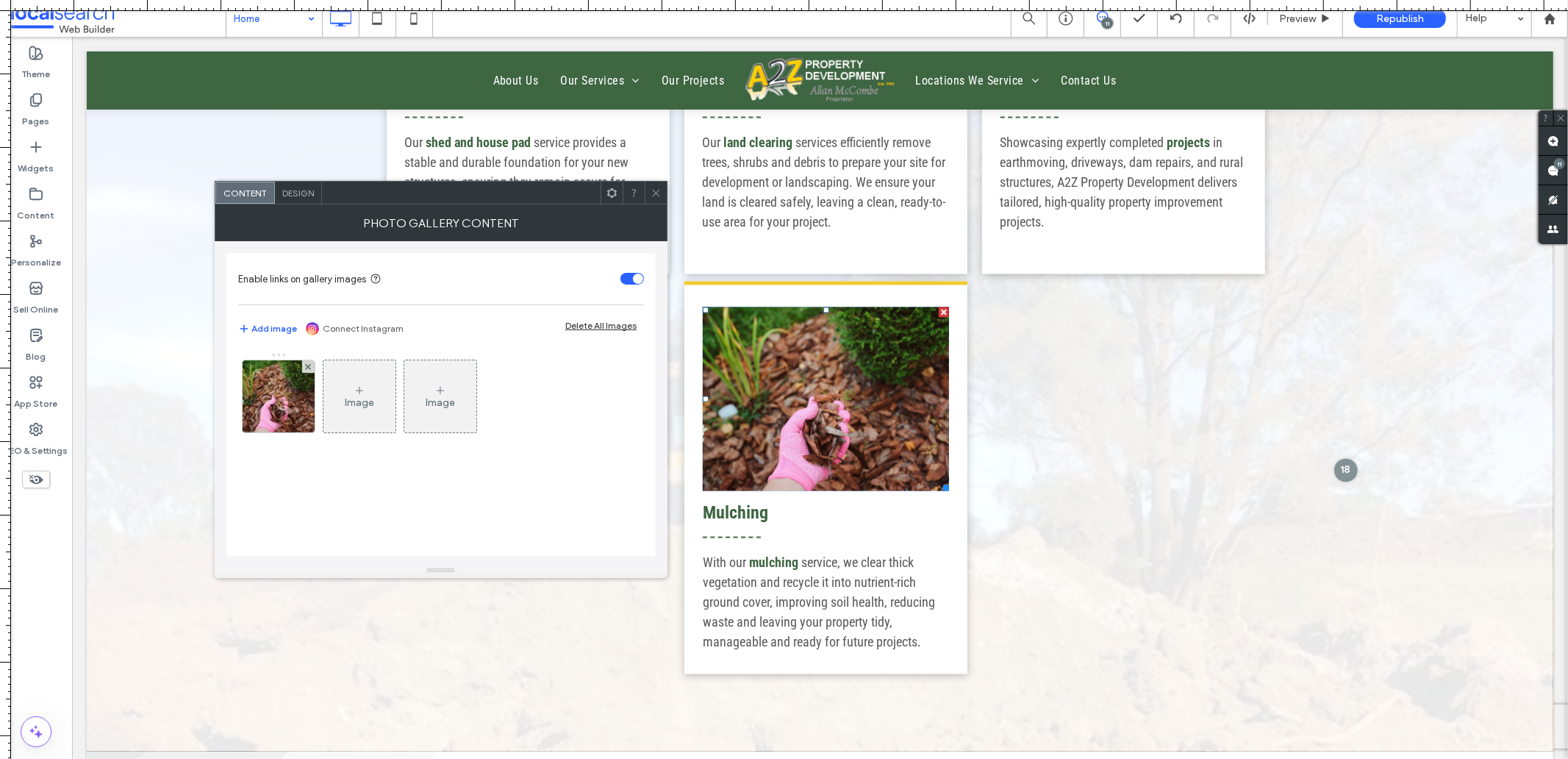
click at [813, 461] on link at bounding box center [825, 398] width 246 height 184
click at [282, 406] on img at bounding box center [279, 396] width 109 height 72
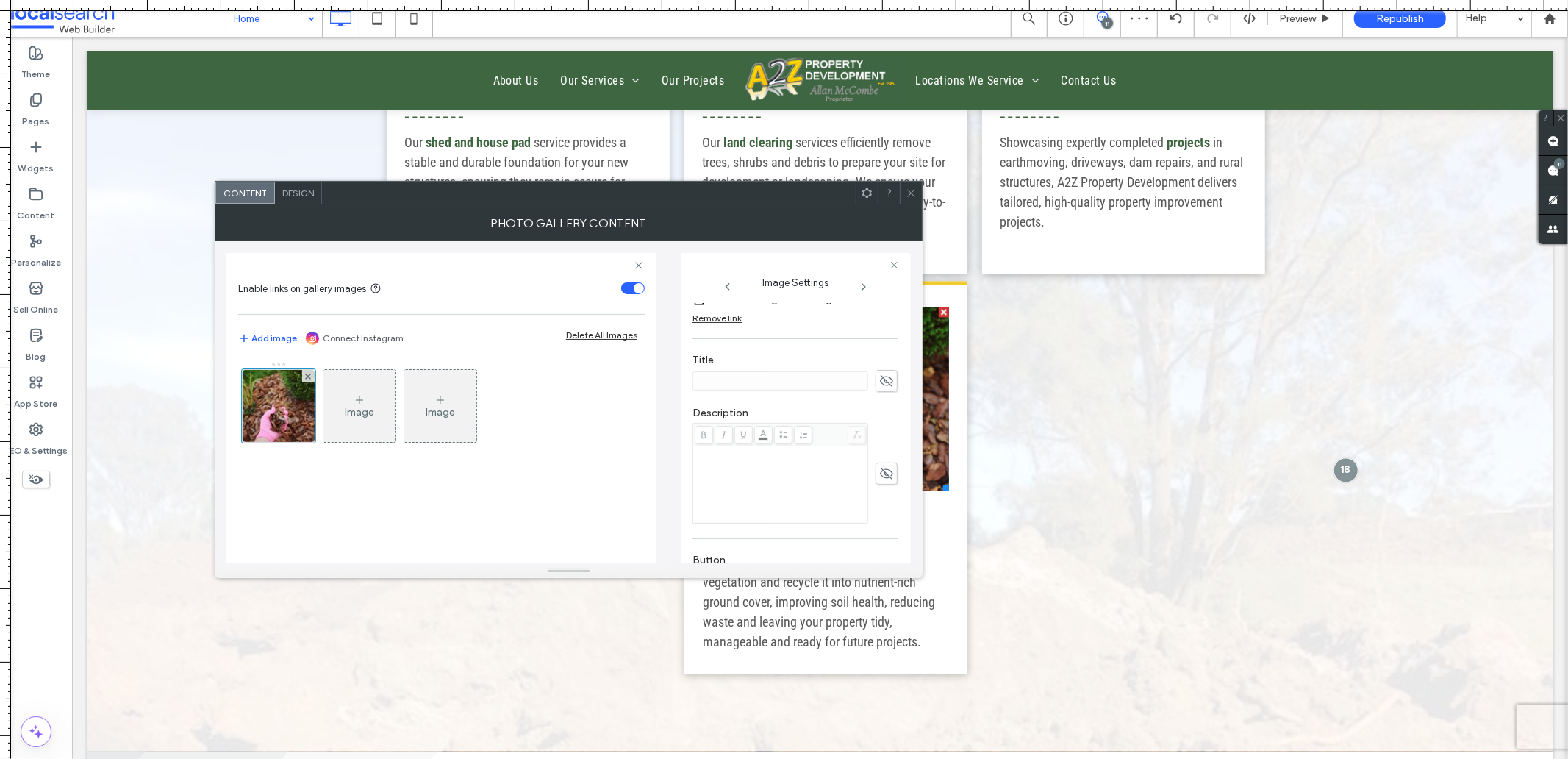
scroll to position [214, 0]
drag, startPoint x: 911, startPoint y: 185, endPoint x: 991, endPoint y: 166, distance: 82.2
click at [911, 185] on span at bounding box center [911, 192] width 11 height 22
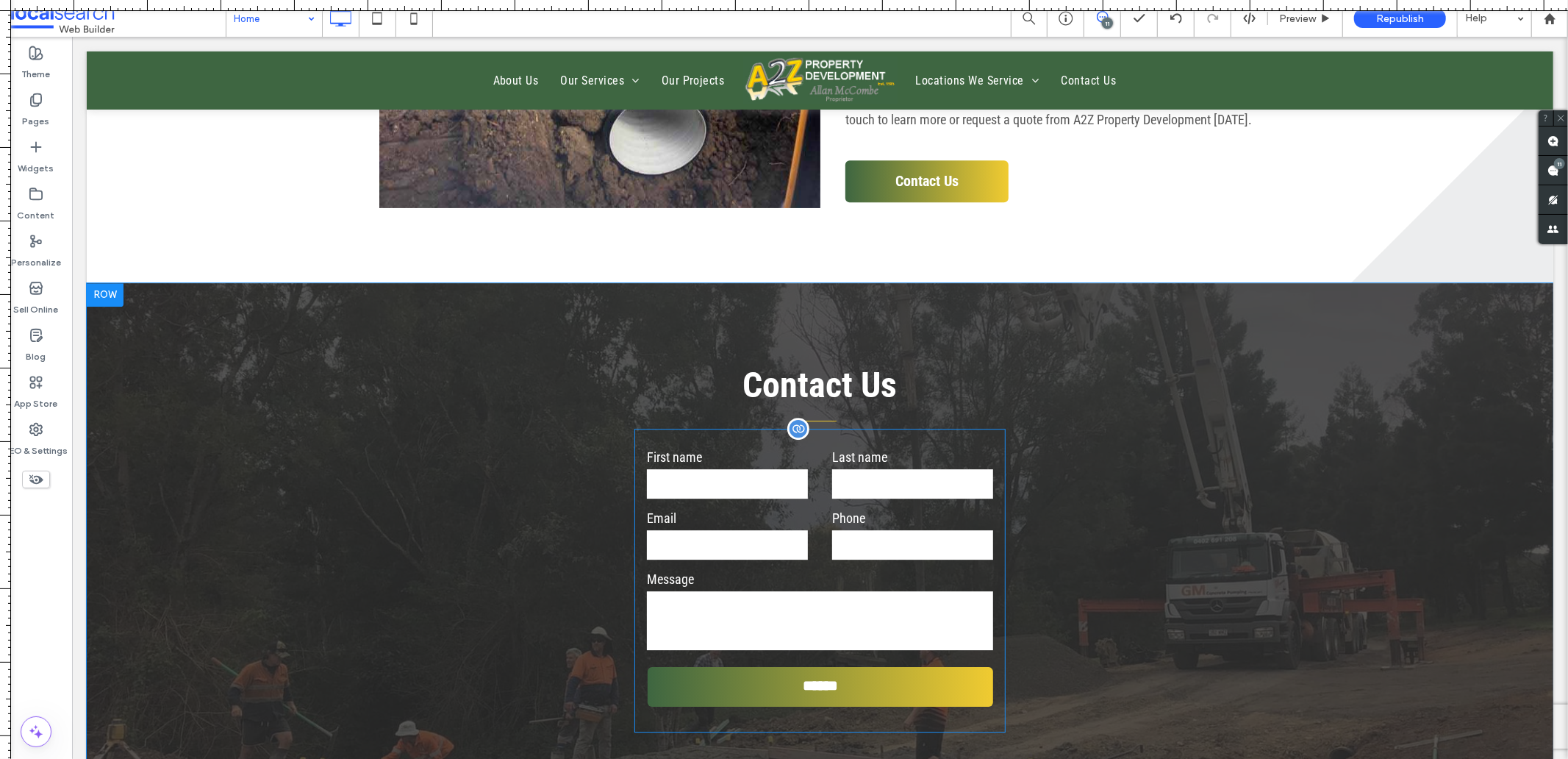
scroll to position [3513, 0]
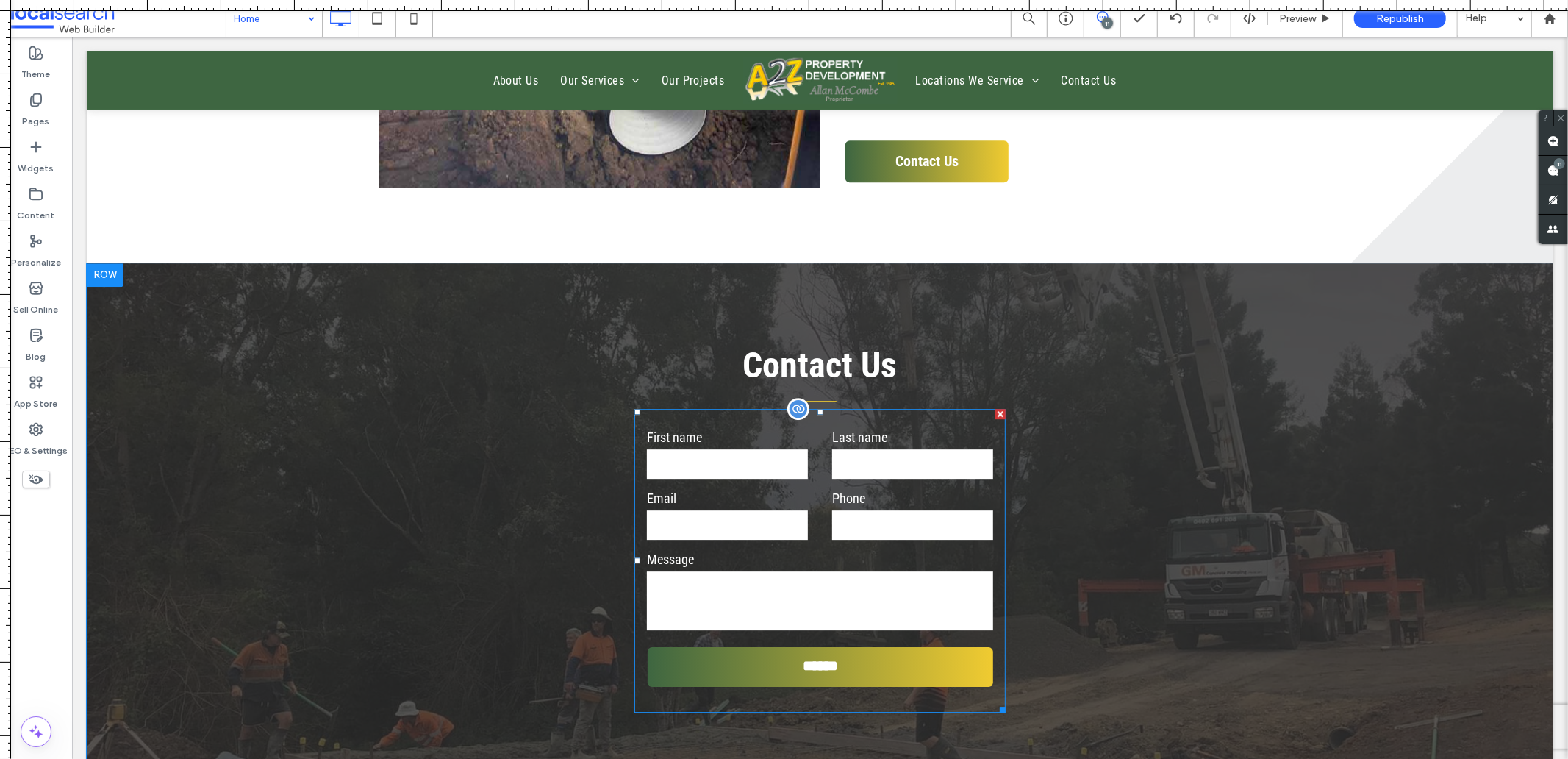
click at [770, 471] on input "text" at bounding box center [726, 464] width 161 height 30
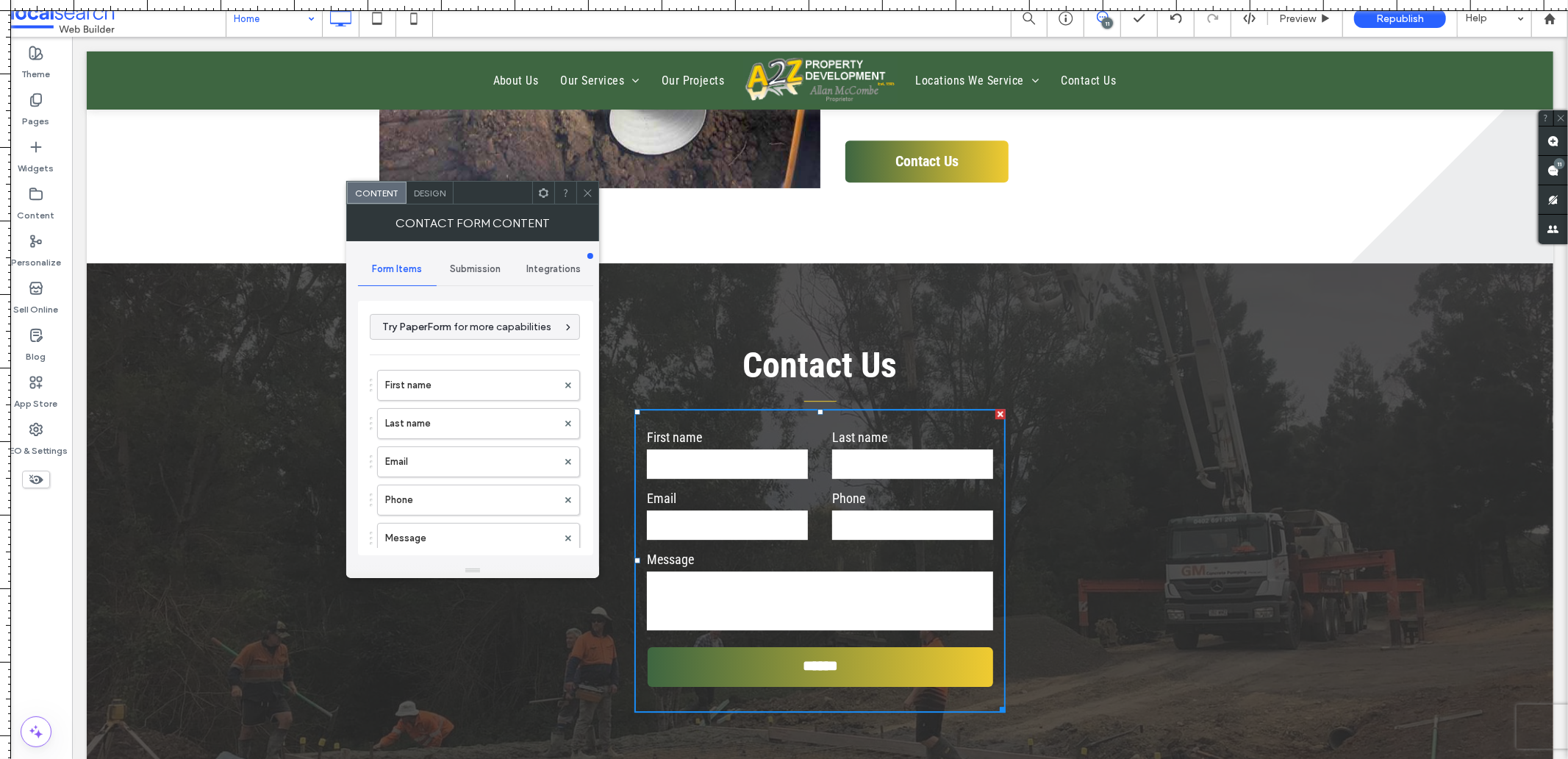
click at [467, 262] on div "Submission" at bounding box center [476, 270] width 79 height 33
click at [397, 267] on span "Form Items" at bounding box center [396, 269] width 50 height 12
click at [398, 383] on label "First name" at bounding box center [470, 386] width 172 height 30
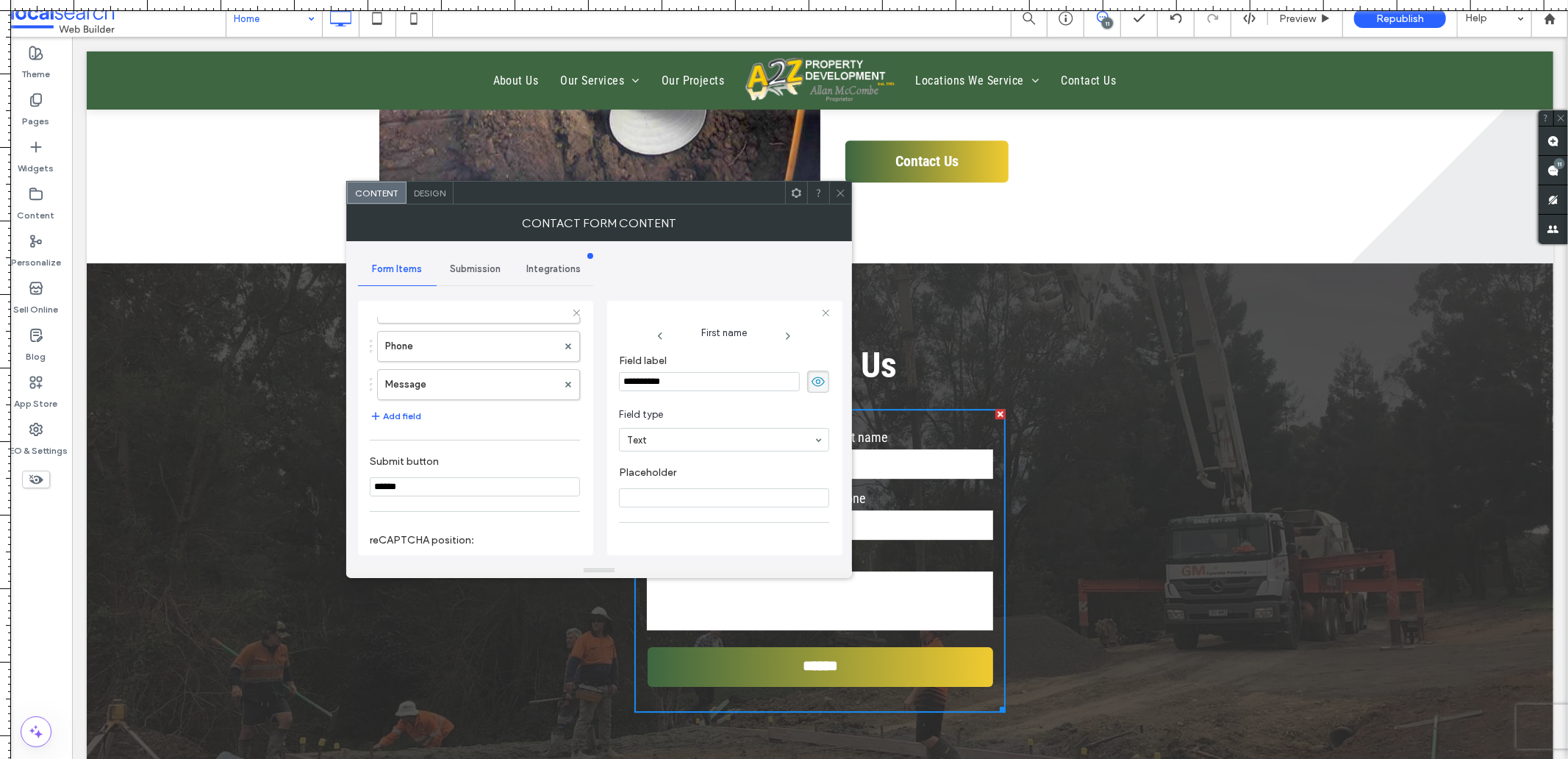
scroll to position [82, 0]
click at [454, 430] on label "Phone" at bounding box center [470, 428] width 172 height 30
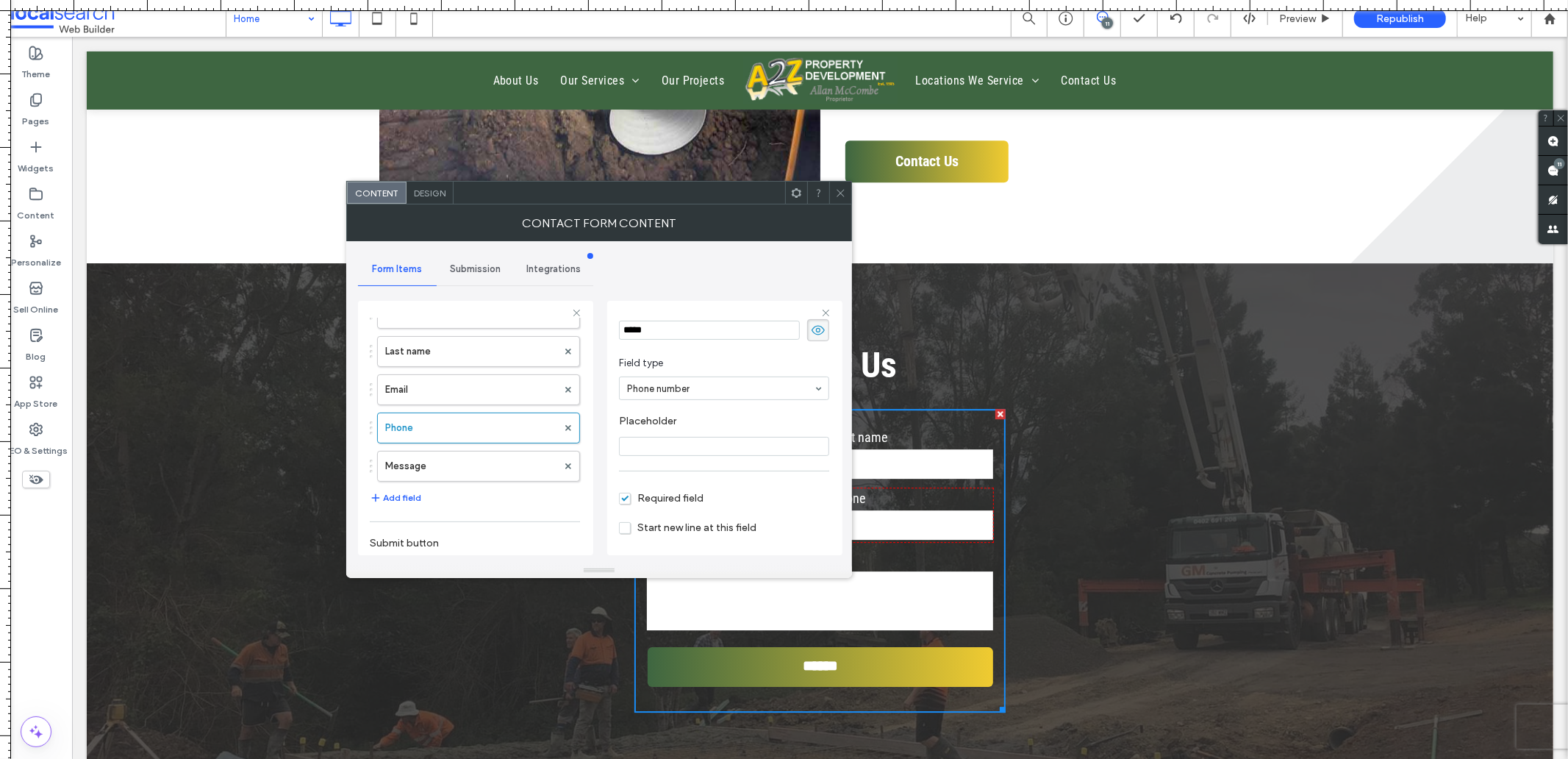
scroll to position [103, 0]
click at [441, 476] on label "Message" at bounding box center [470, 466] width 172 height 30
type input "**"
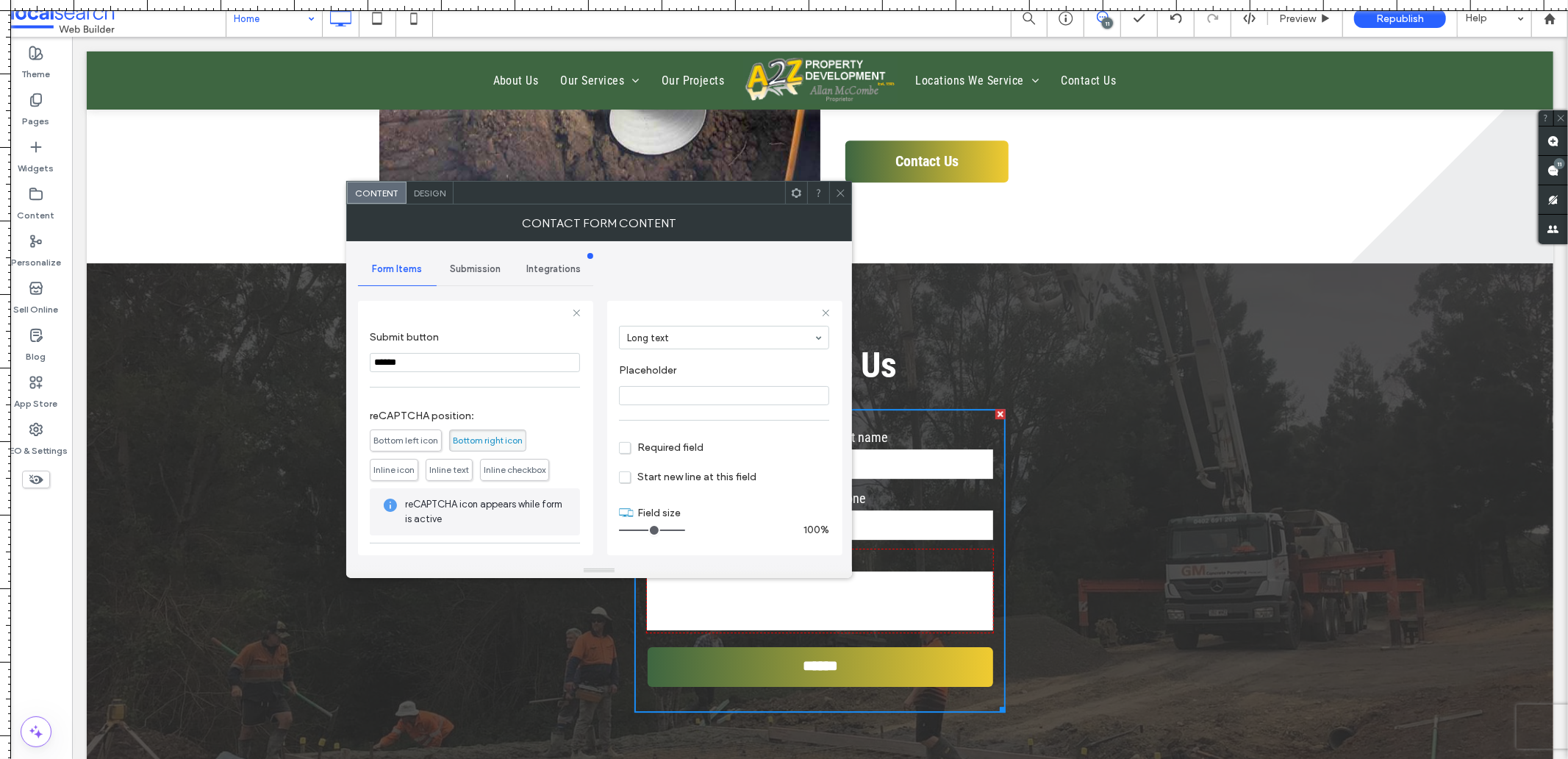
scroll to position [327, 0]
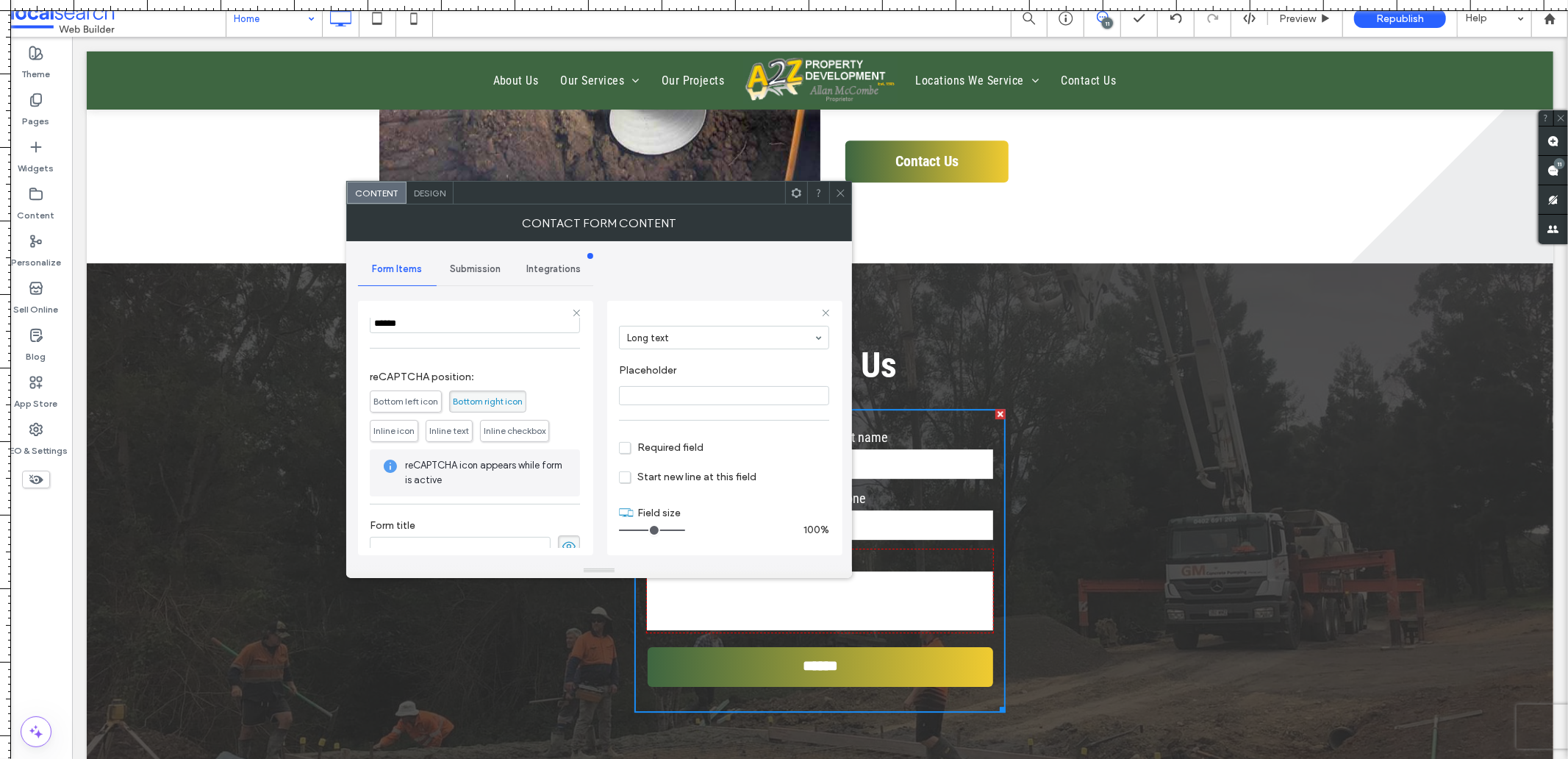
click at [564, 541] on icon at bounding box center [569, 546] width 15 height 16
click at [470, 267] on span "Submission" at bounding box center [474, 269] width 51 height 12
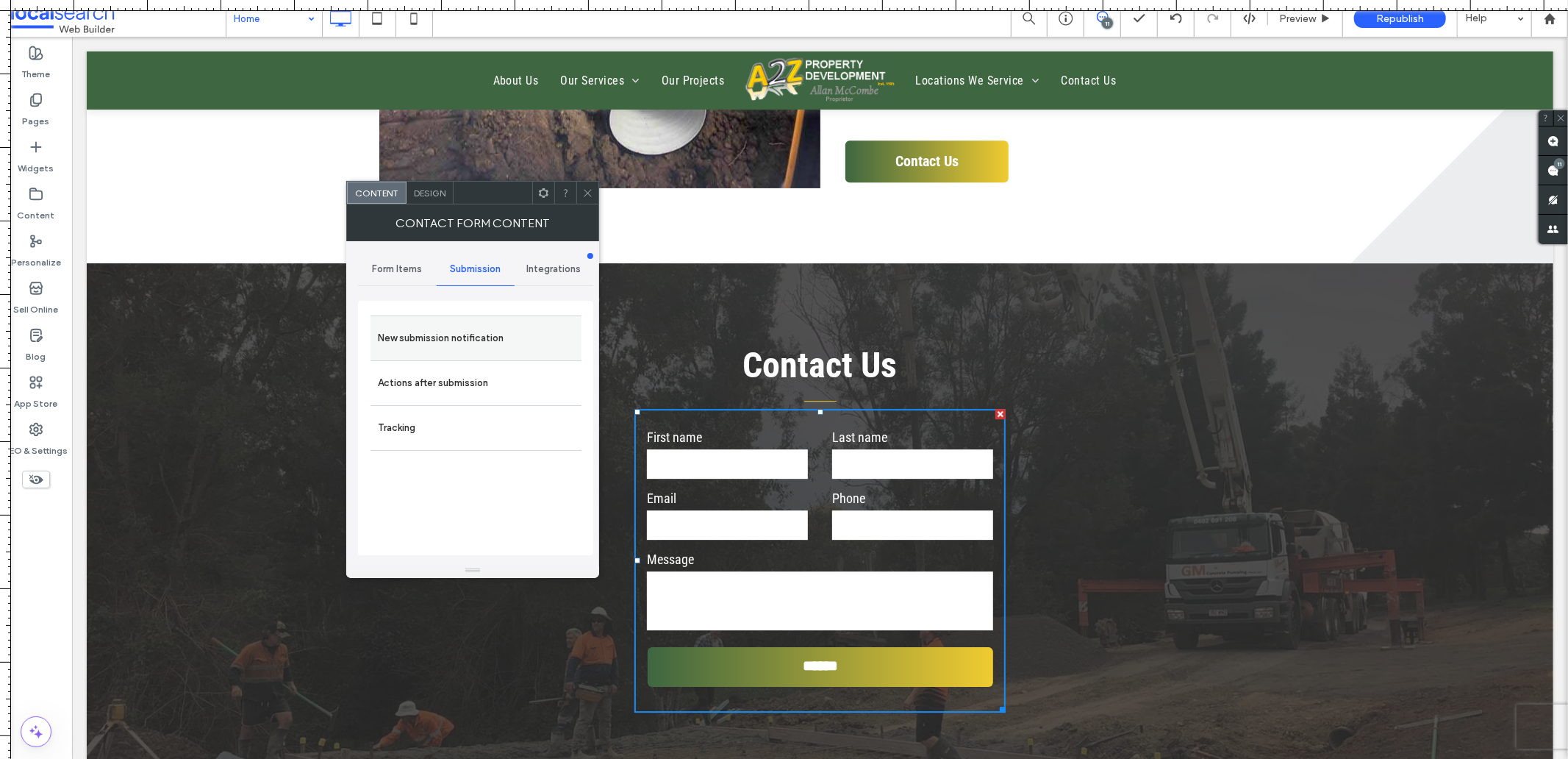
click at [424, 343] on label "New submission notification" at bounding box center [476, 338] width 196 height 30
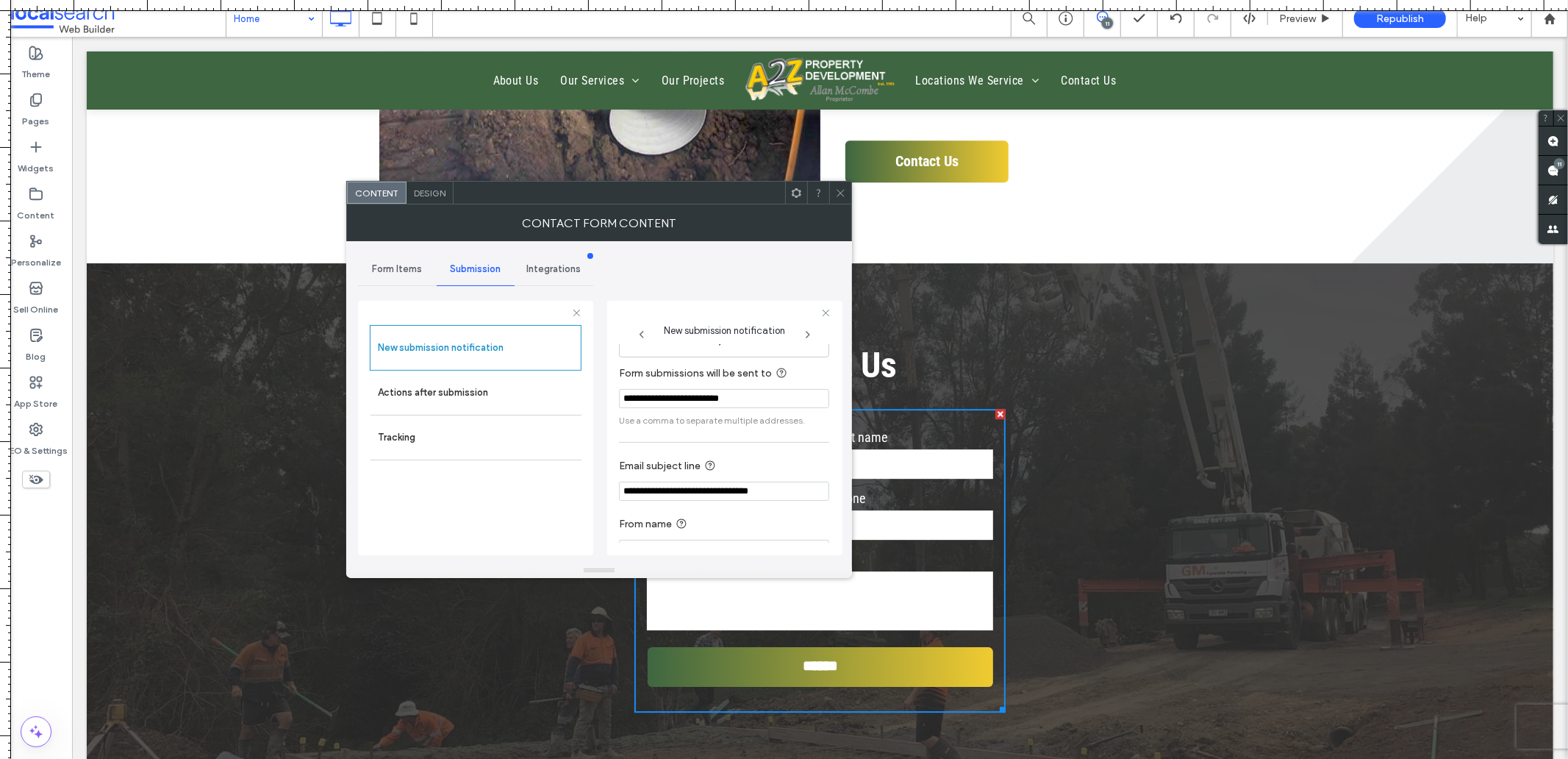
scroll to position [77, 0]
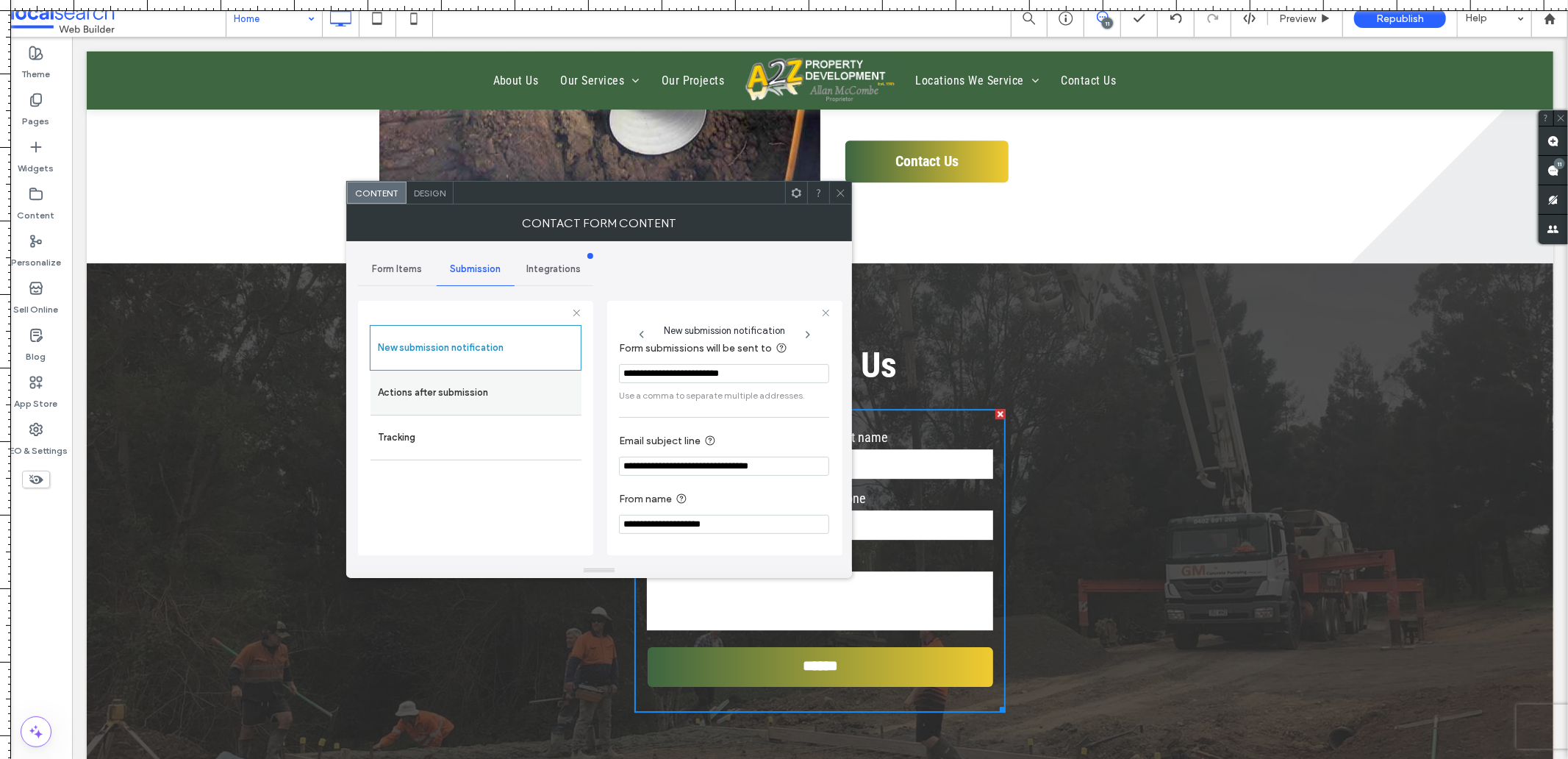
click at [509, 397] on label "Actions after submission" at bounding box center [476, 393] width 196 height 30
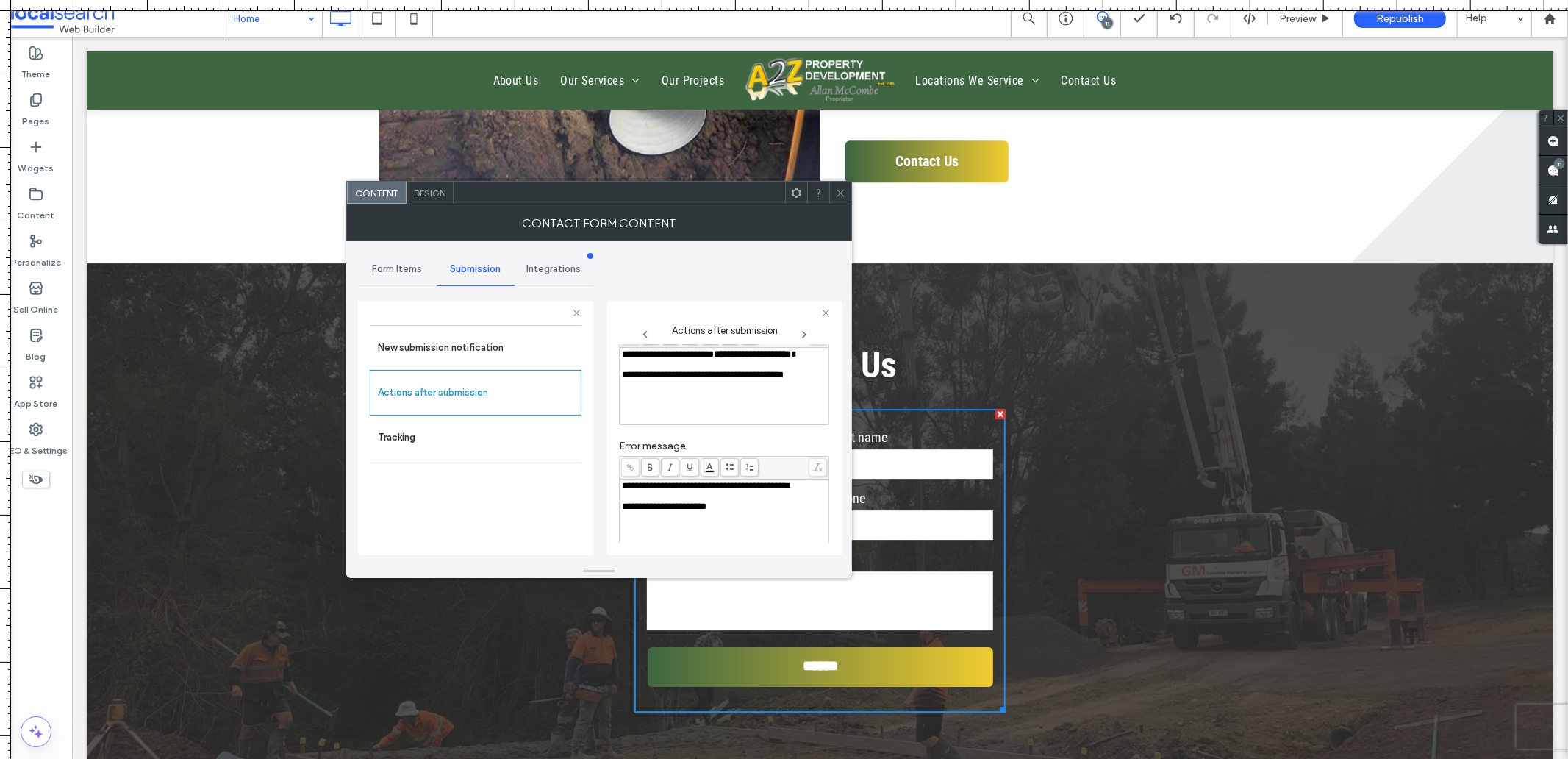
click at [677, 370] on div "Rich Text Editor" at bounding box center [724, 364] width 205 height 10
click at [678, 370] on div "Rich Text Editor" at bounding box center [724, 364] width 205 height 10
click at [685, 359] on div "**********" at bounding box center [724, 354] width 205 height 10
click at [692, 491] on div "**********" at bounding box center [724, 485] width 205 height 10
click at [699, 491] on div "**********" at bounding box center [724, 485] width 205 height 10
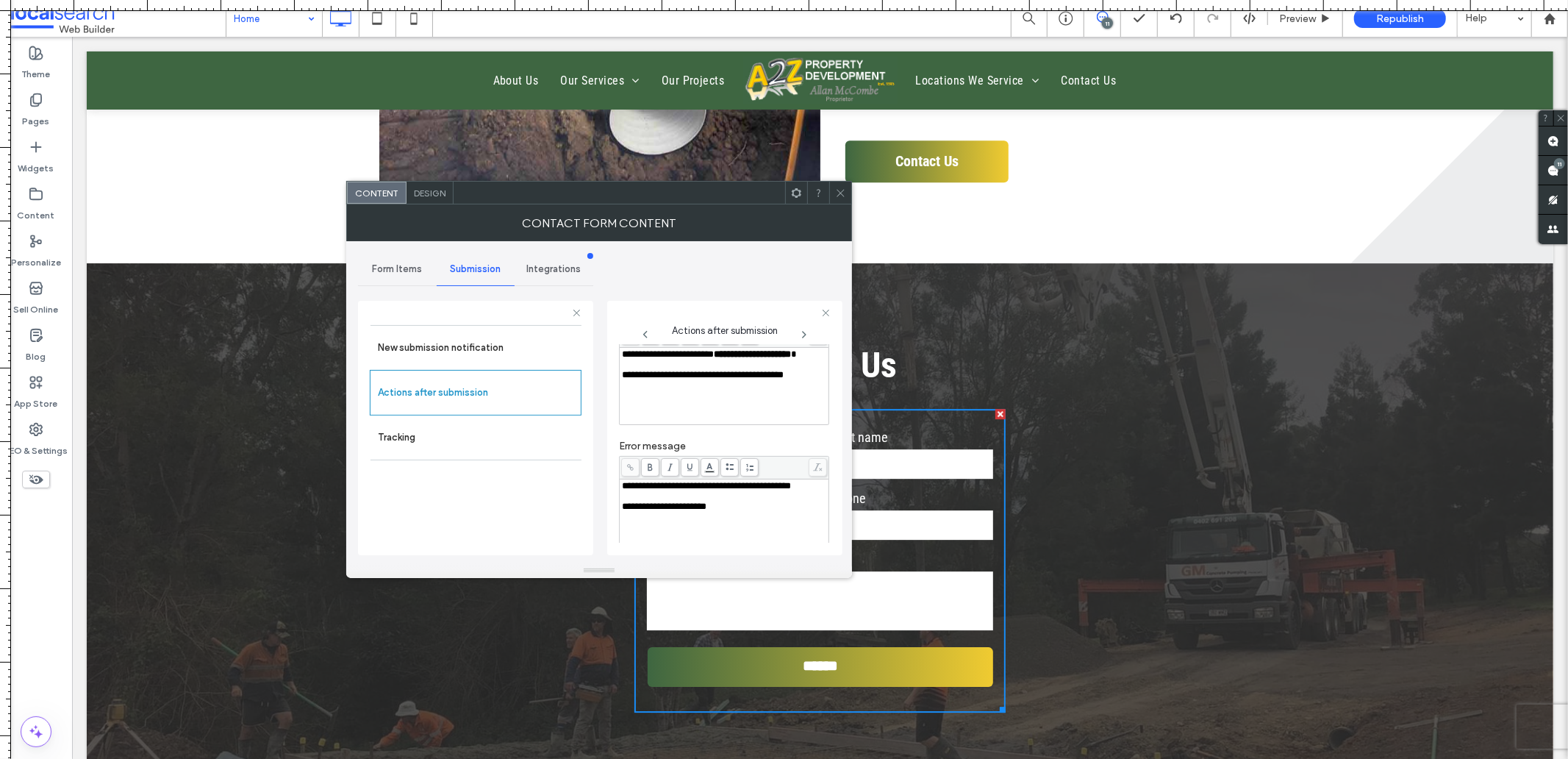
click at [699, 491] on div "**********" at bounding box center [724, 485] width 205 height 10
click at [706, 502] on div "Rich Text Editor" at bounding box center [724, 496] width 205 height 10
click at [701, 502] on div "Rich Text Editor" at bounding box center [724, 496] width 205 height 10
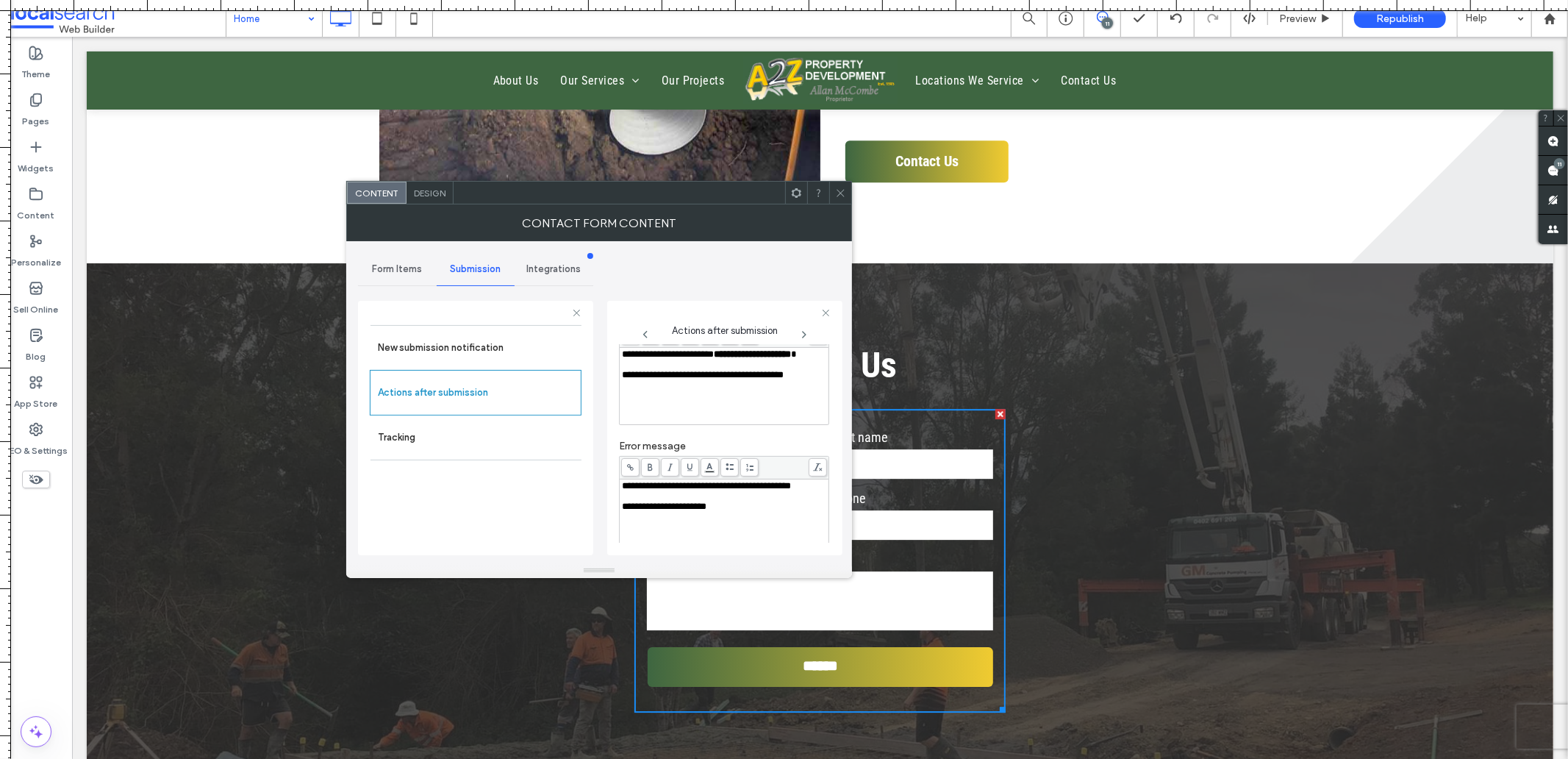
click at [835, 195] on icon at bounding box center [840, 193] width 11 height 11
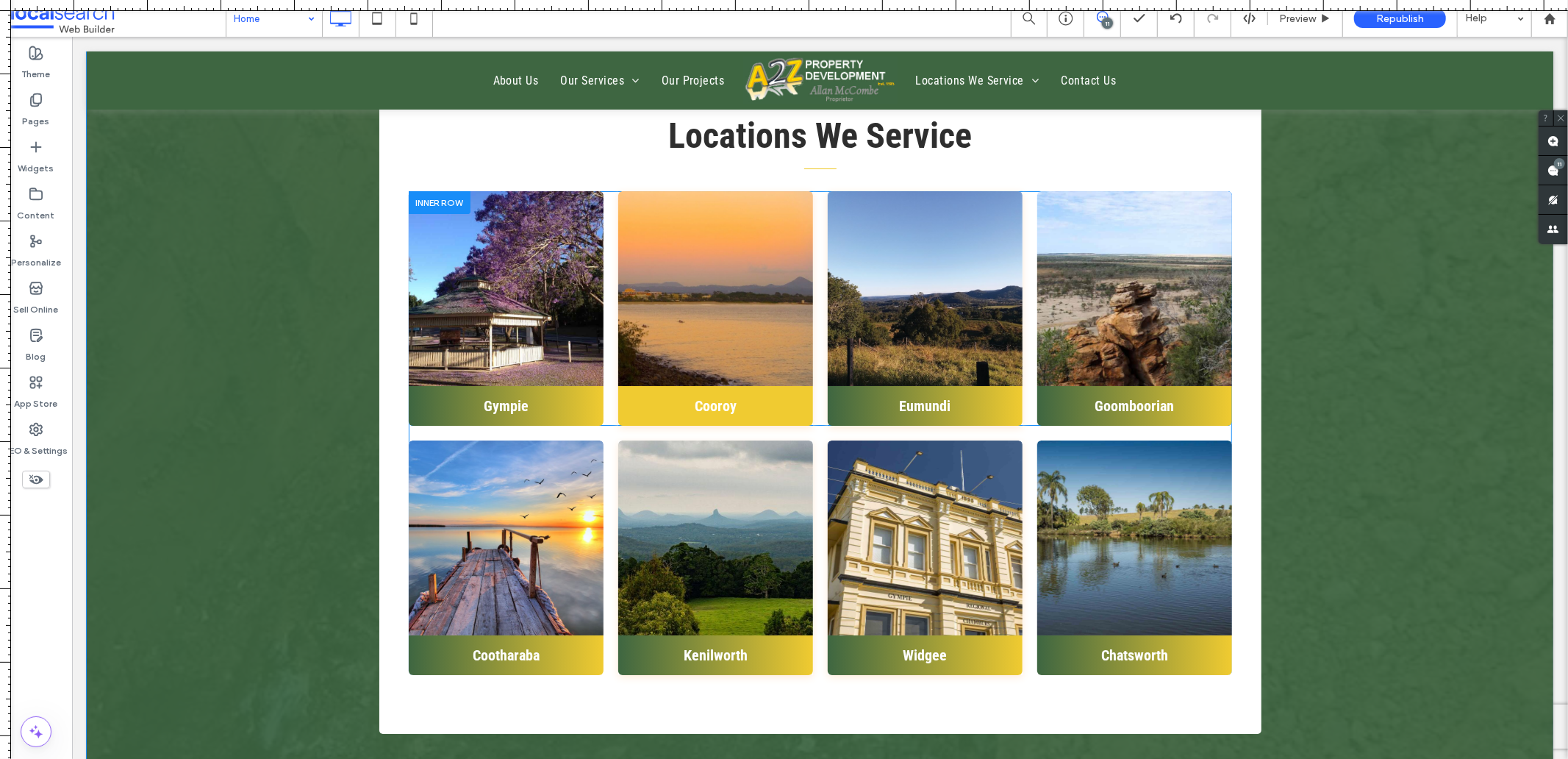
scroll to position [4330, 0]
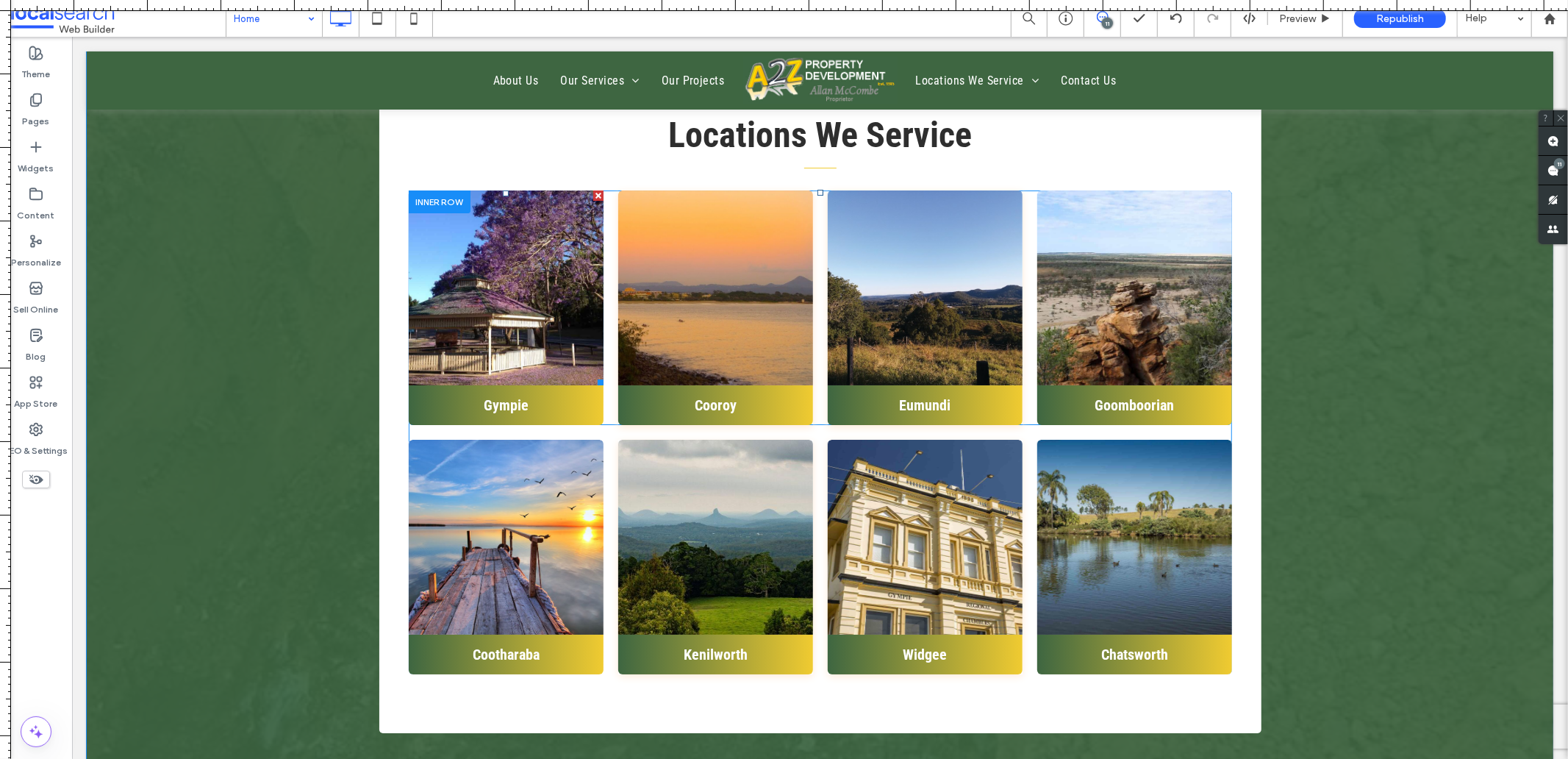
click at [506, 308] on link at bounding box center [505, 287] width 206 height 207
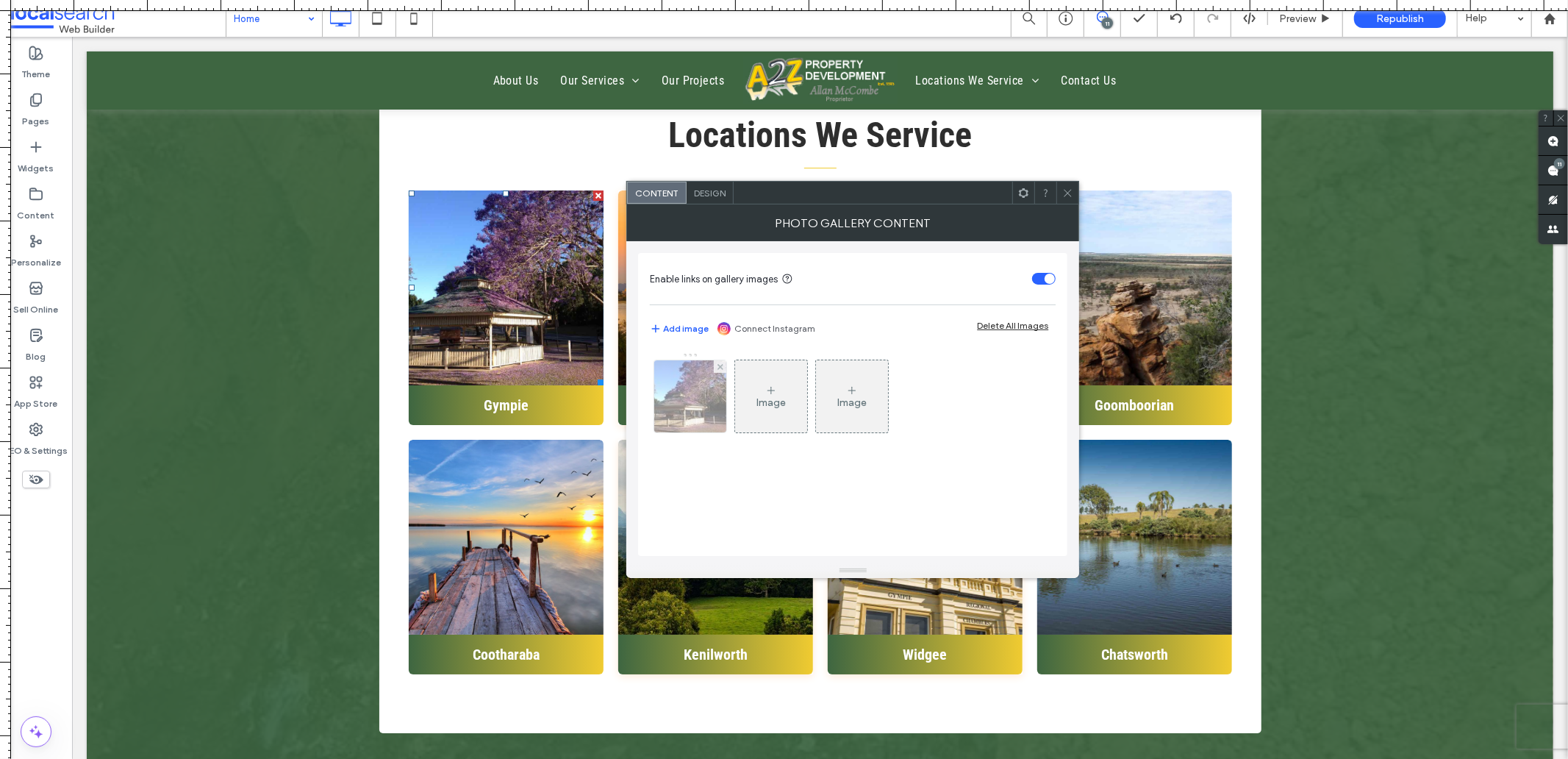
click at [685, 393] on img at bounding box center [691, 396] width 97 height 72
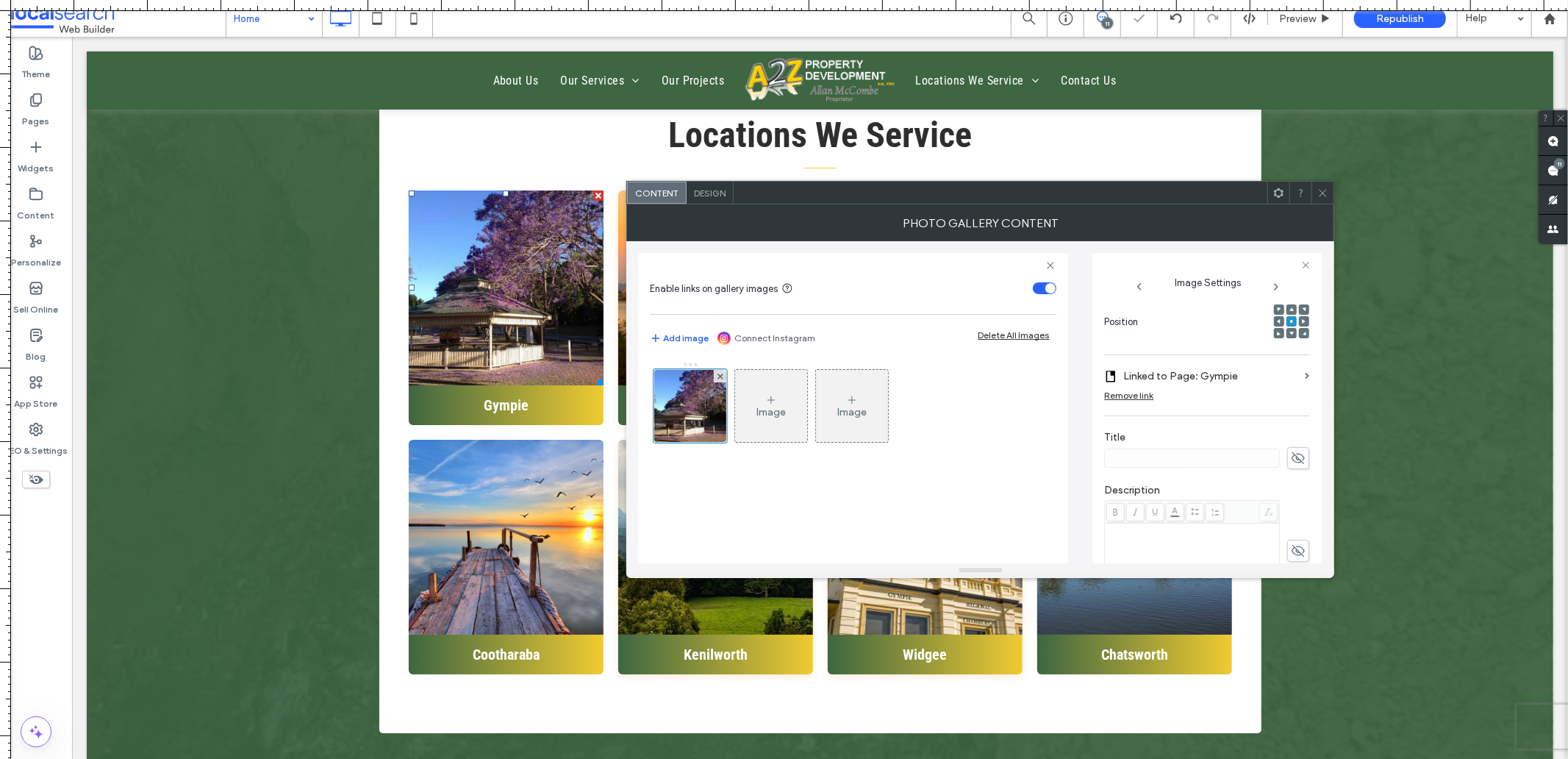
scroll to position [245, 0]
click at [1324, 191] on use at bounding box center [1323, 192] width 7 height 7
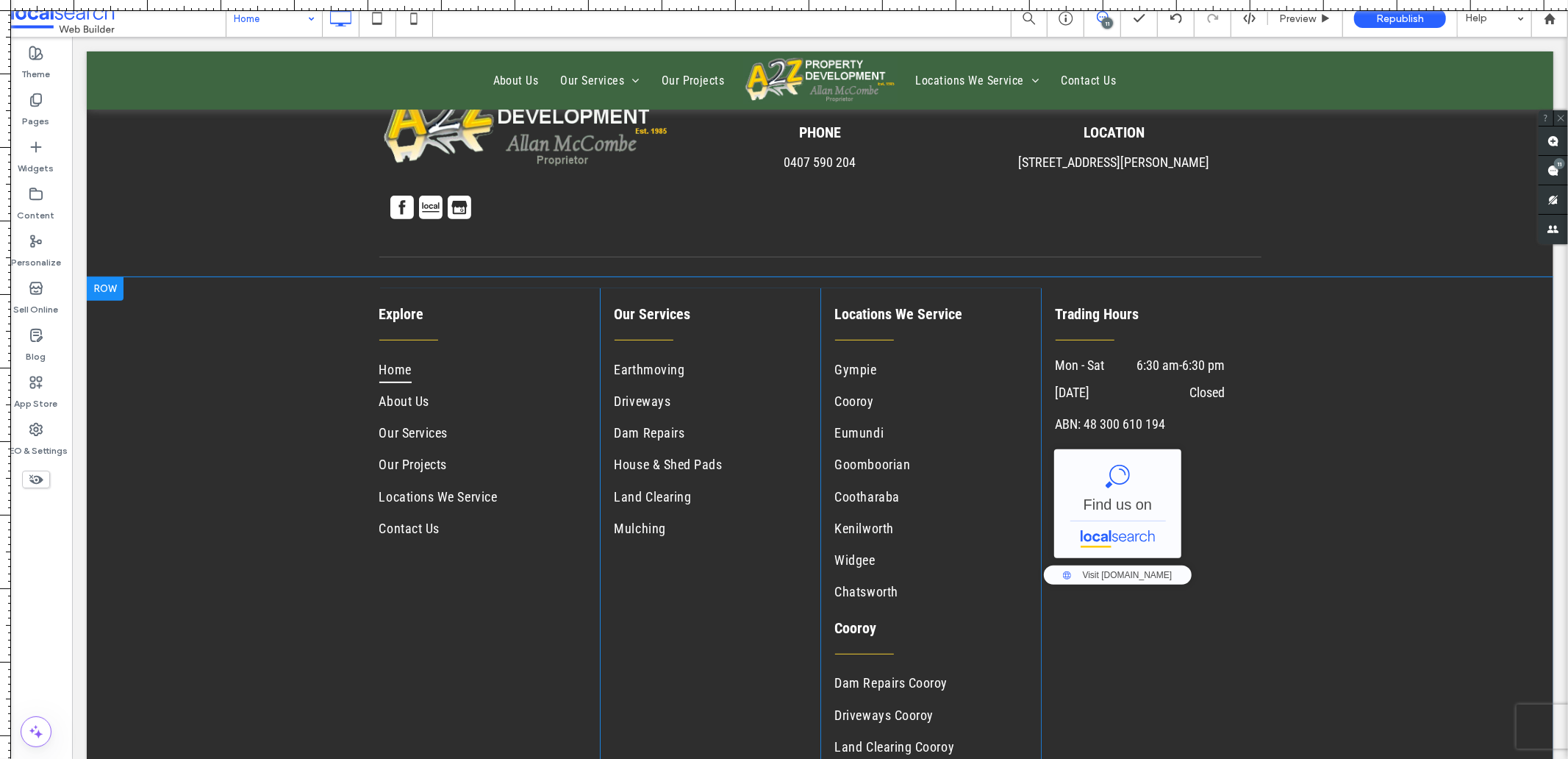
scroll to position [5266, 0]
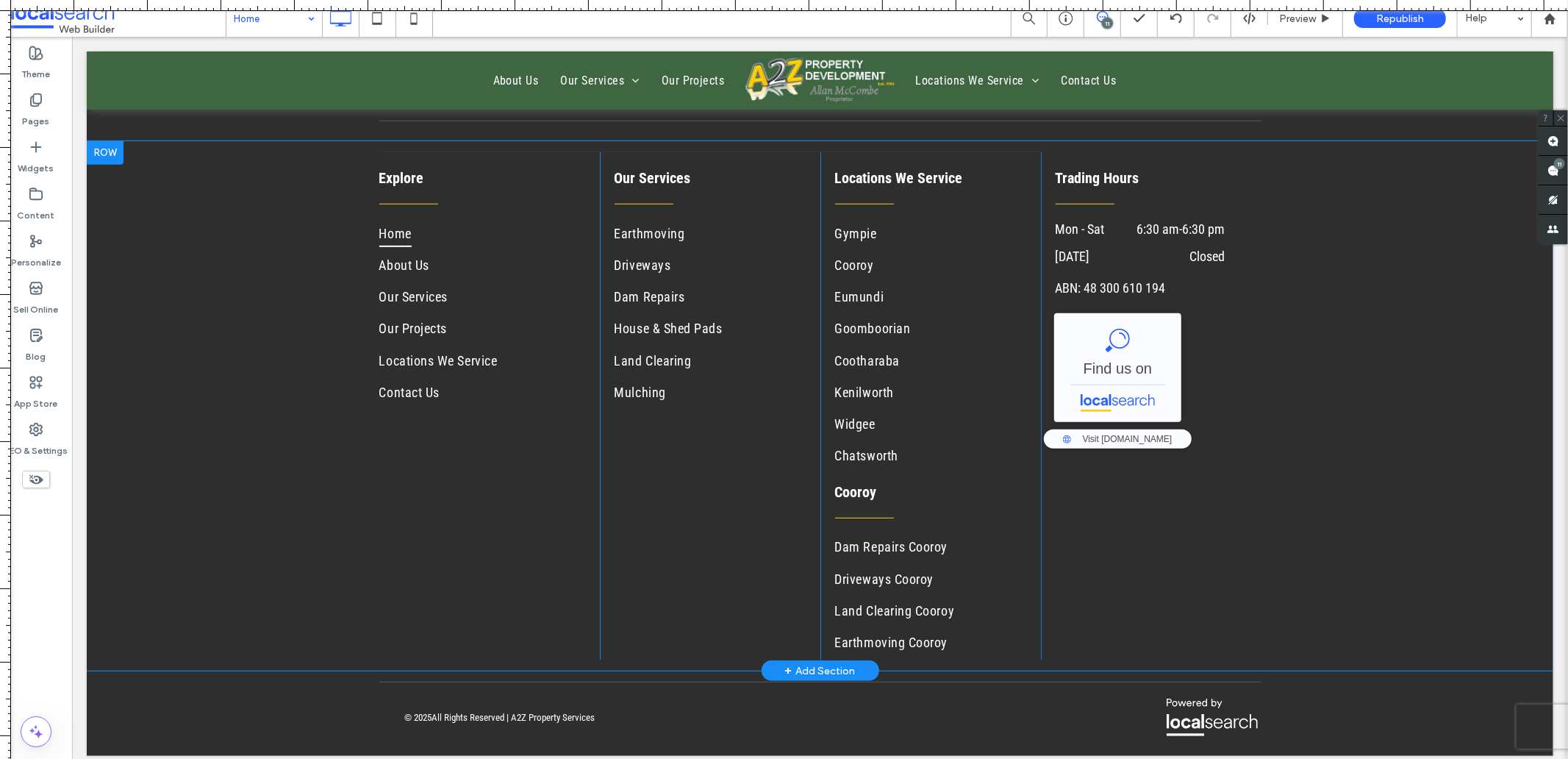
click at [407, 563] on div "Explore Home About Us Our Services Our Projects Locations We Service Contact Us…" at bounding box center [488, 405] width 220 height 508
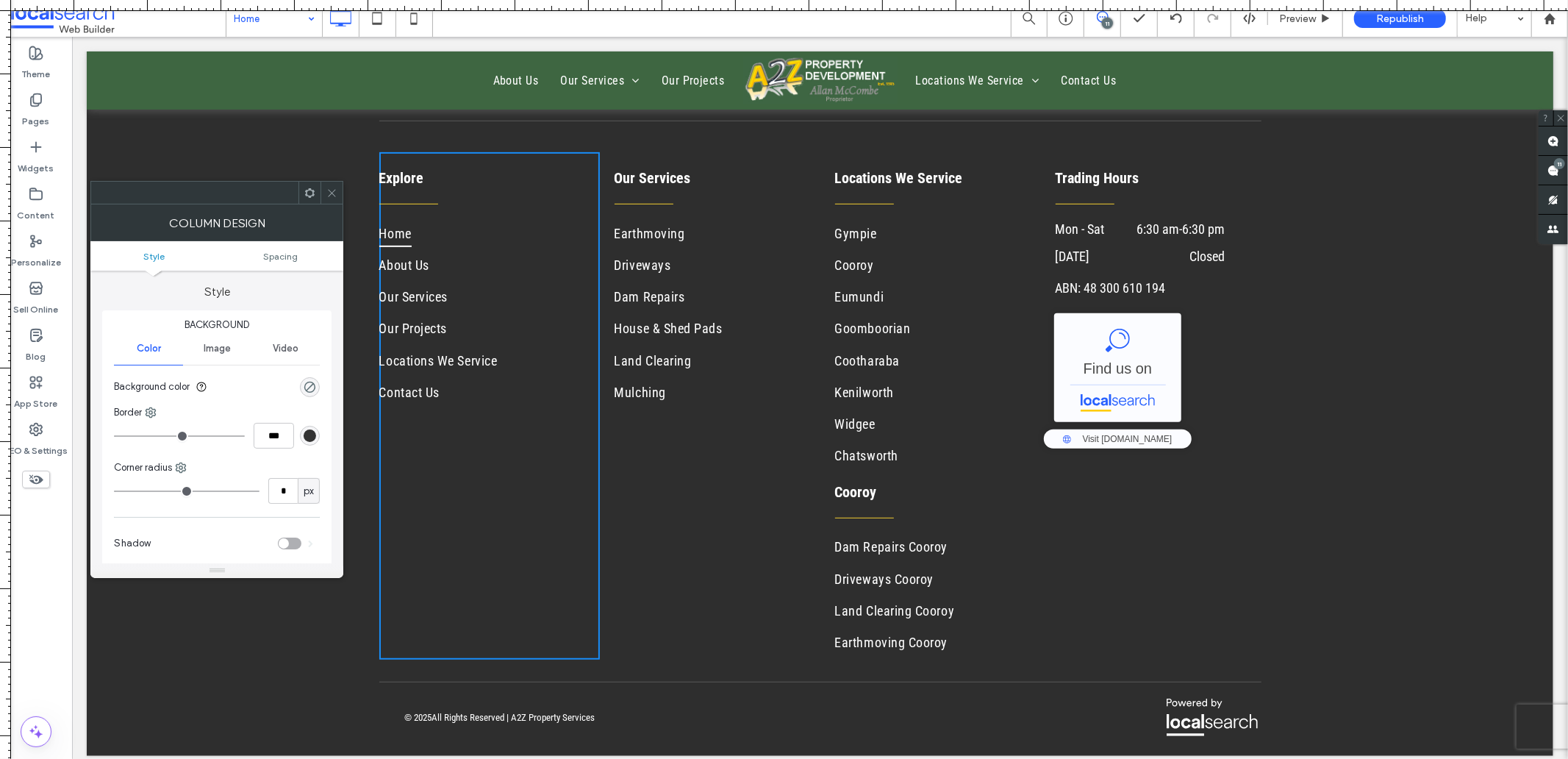
drag, startPoint x: 323, startPoint y: 182, endPoint x: 583, endPoint y: 402, distance: 340.6
click at [323, 182] on div at bounding box center [331, 192] width 22 height 22
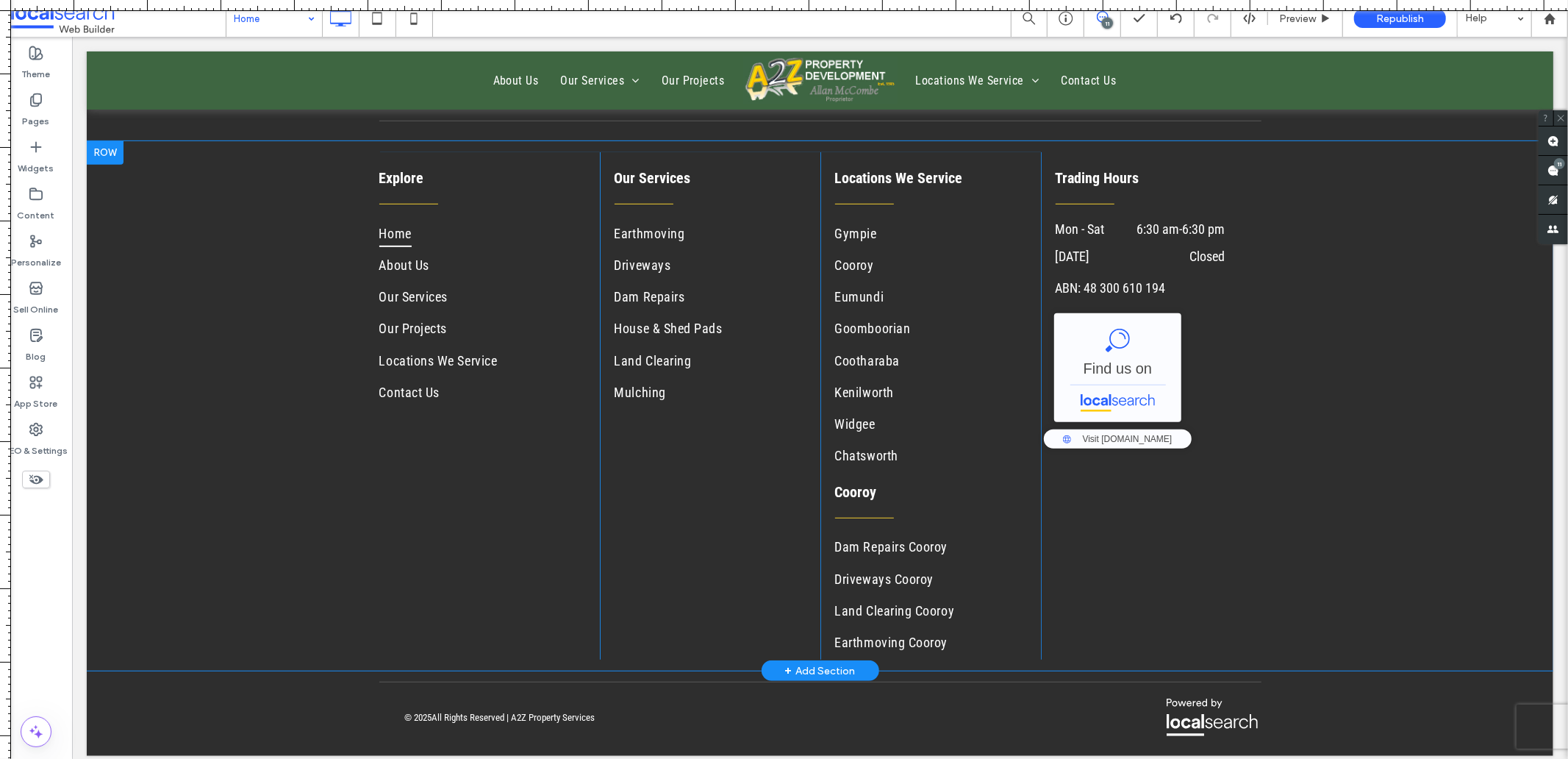
click at [416, 548] on div "Explore Home About Us Our Services Our Projects Locations We Service Contact Us…" at bounding box center [488, 405] width 220 height 508
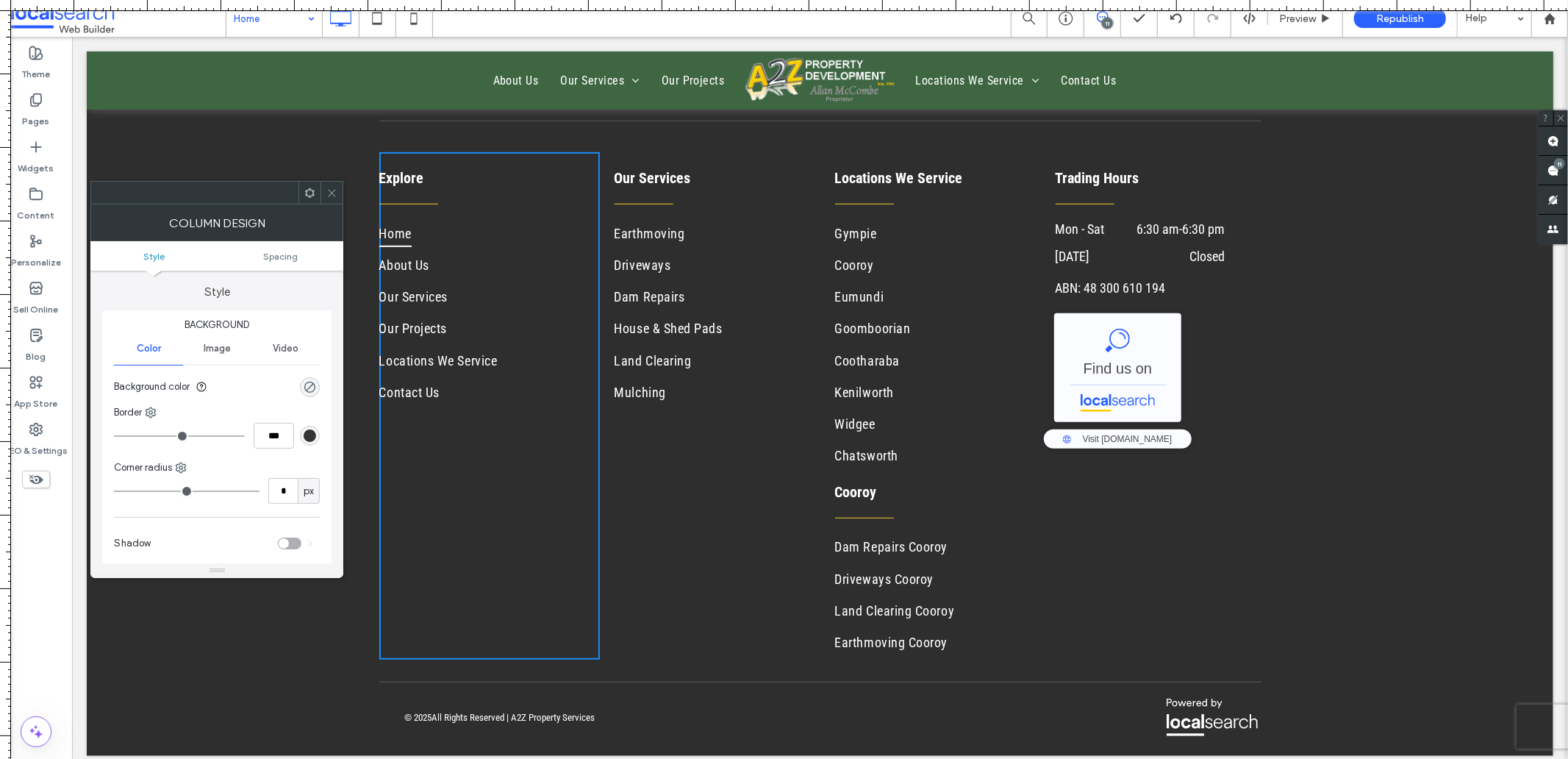
drag, startPoint x: 334, startPoint y: 189, endPoint x: 206, endPoint y: 47, distance: 191.2
click at [334, 189] on icon at bounding box center [332, 193] width 11 height 11
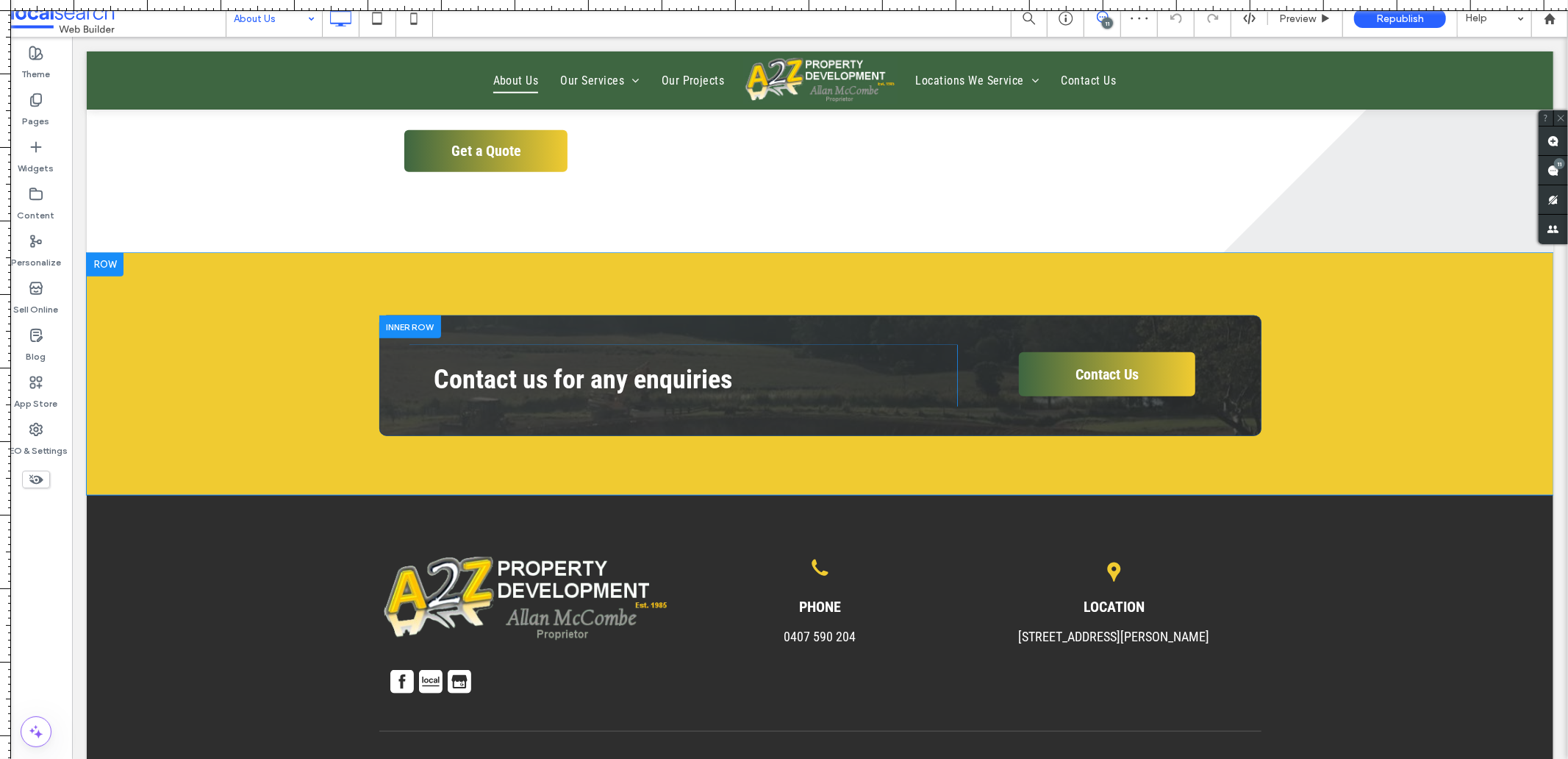
scroll to position [1225, 0]
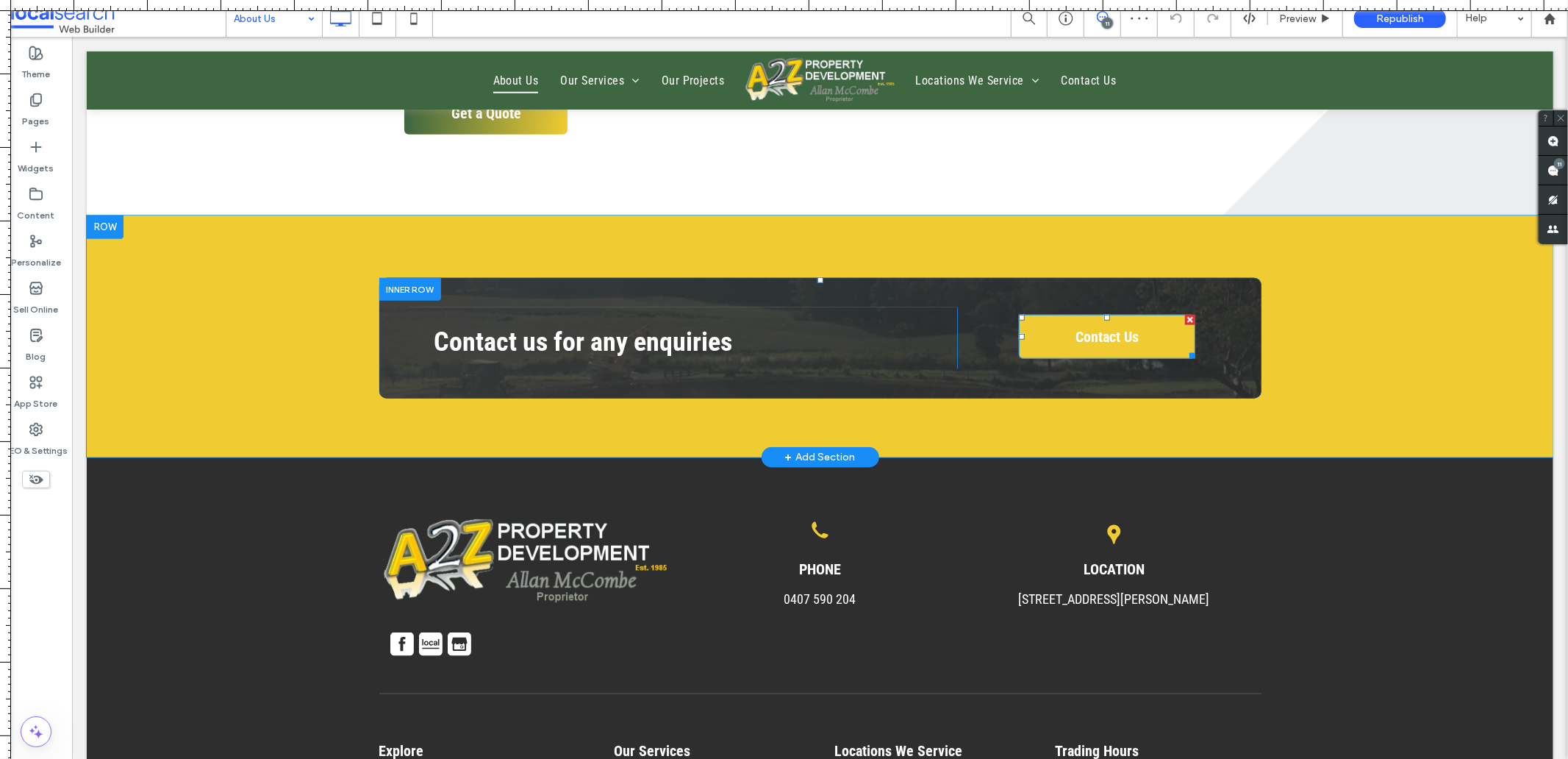
click at [1084, 335] on span "Contact Us" at bounding box center [1107, 336] width 73 height 33
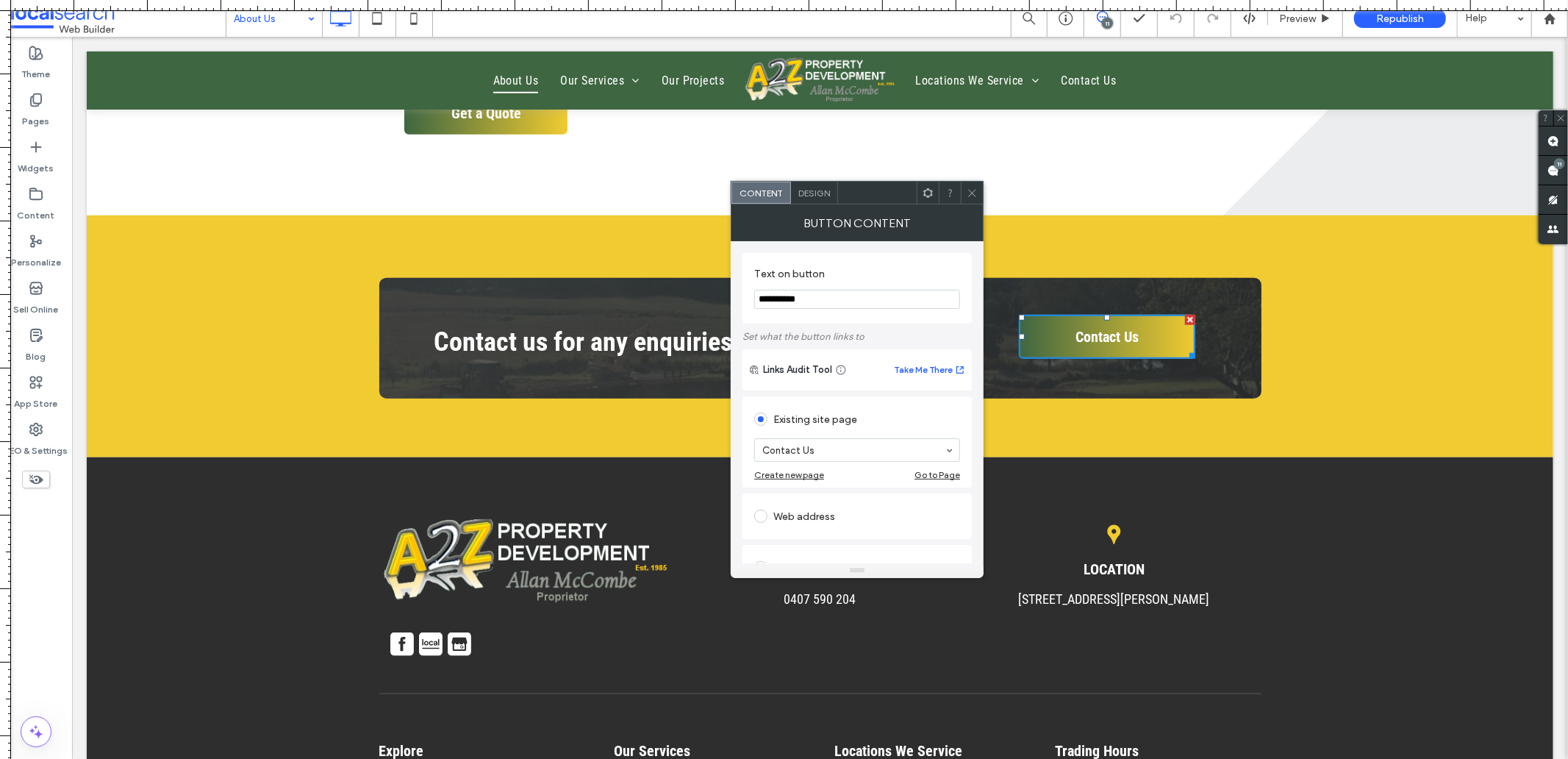
scroll to position [82, 0]
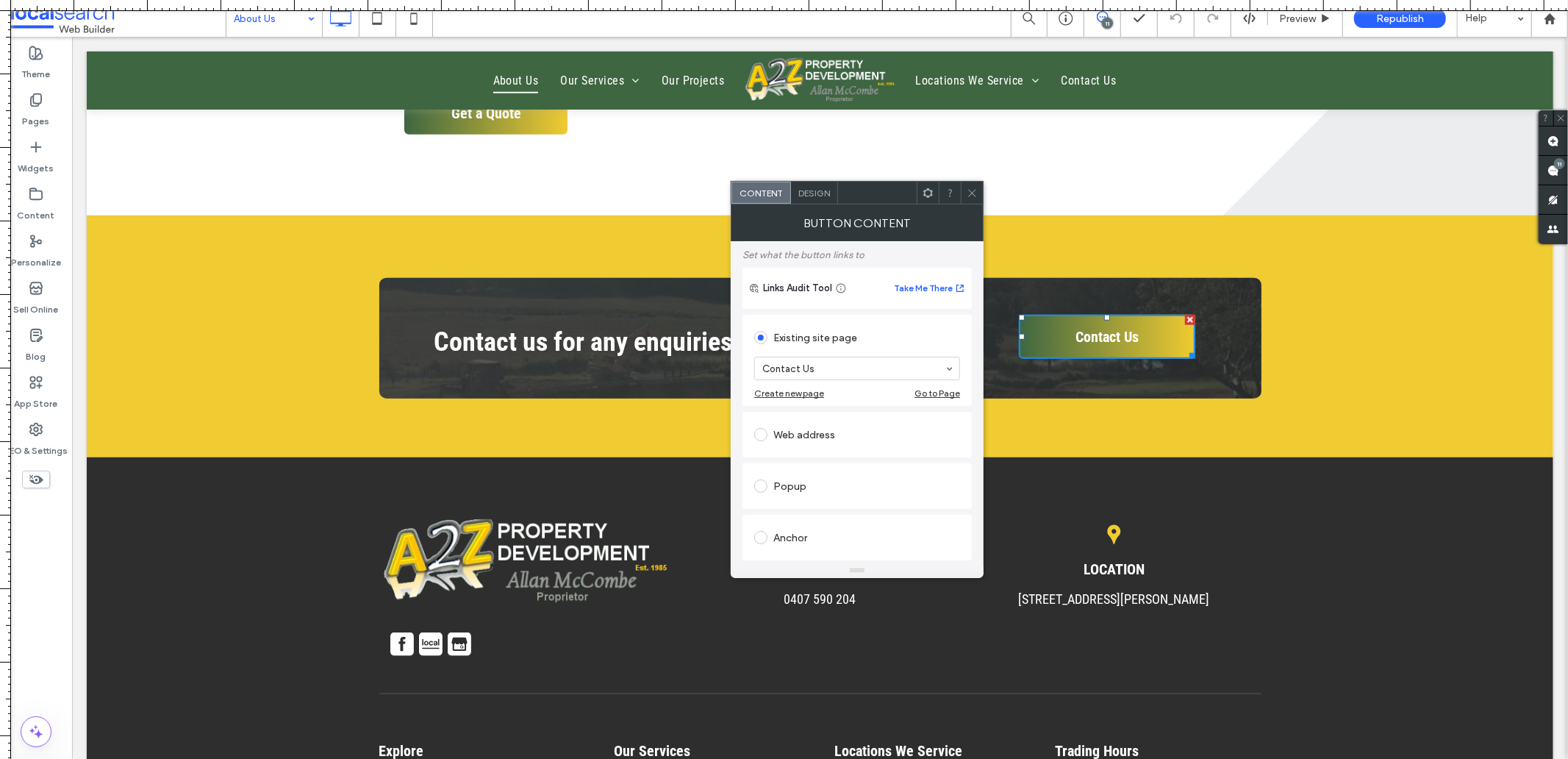
click at [975, 197] on icon at bounding box center [972, 193] width 11 height 11
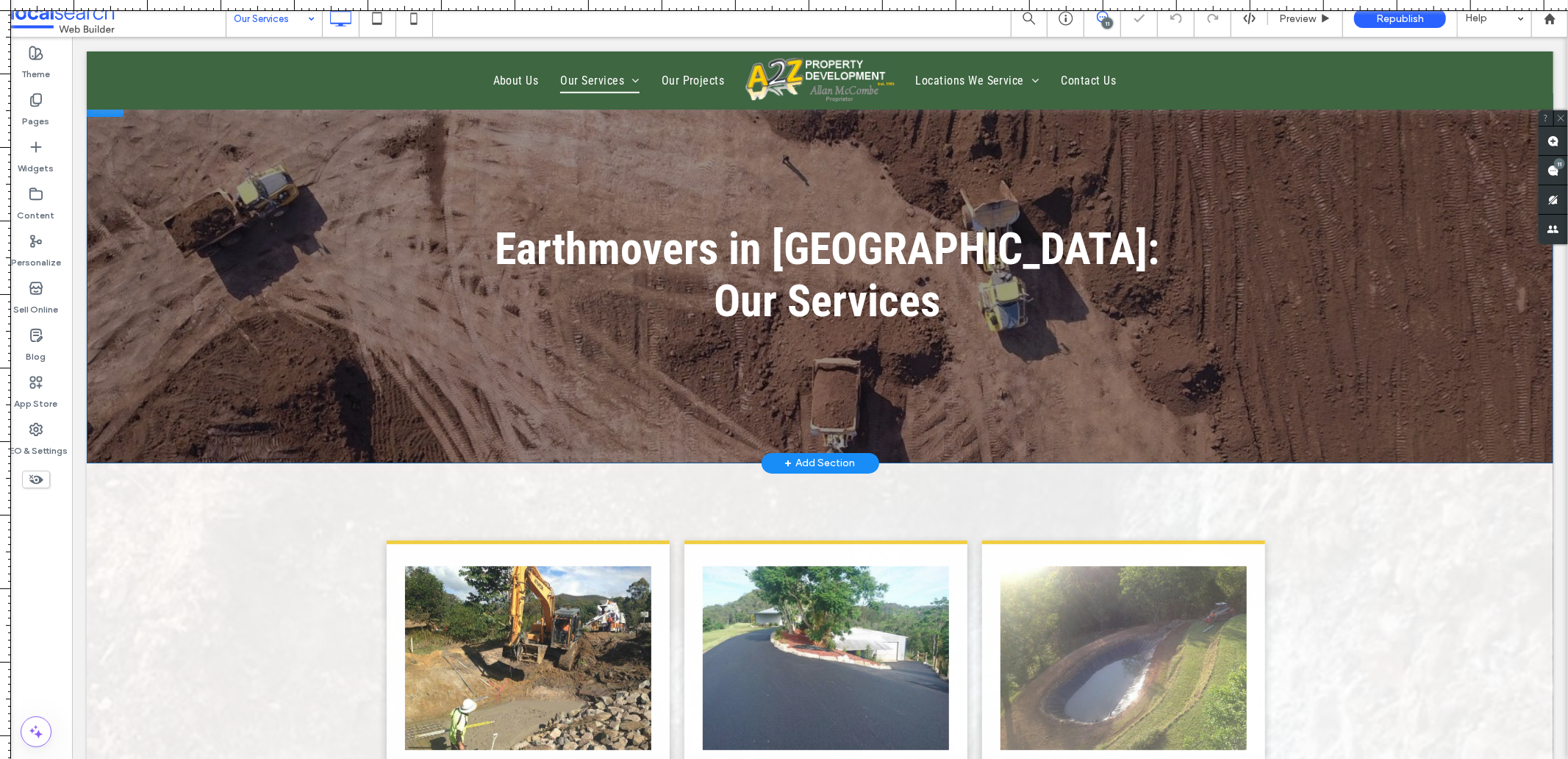
scroll to position [327, 0]
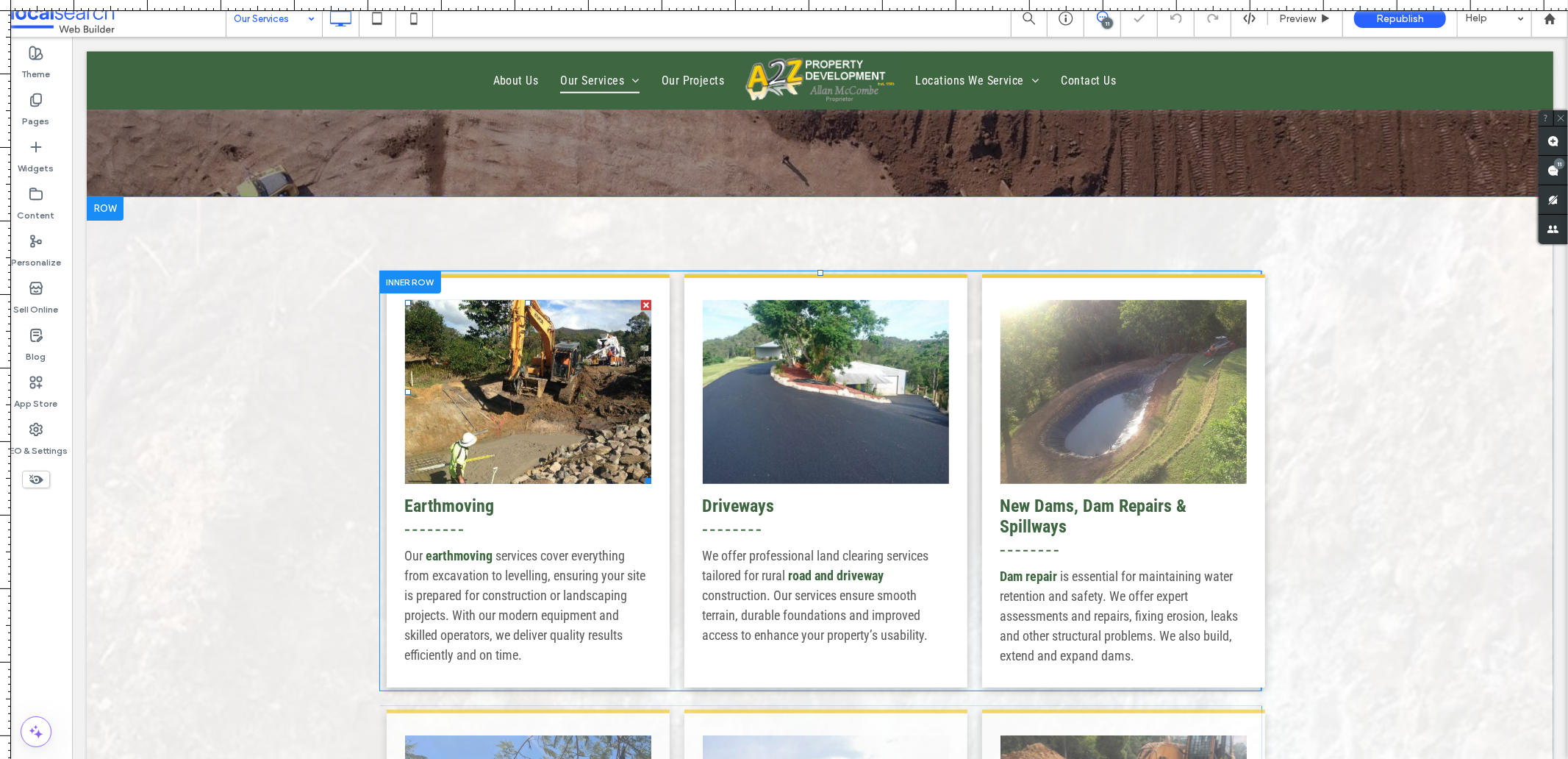
click at [545, 370] on link at bounding box center [527, 391] width 246 height 184
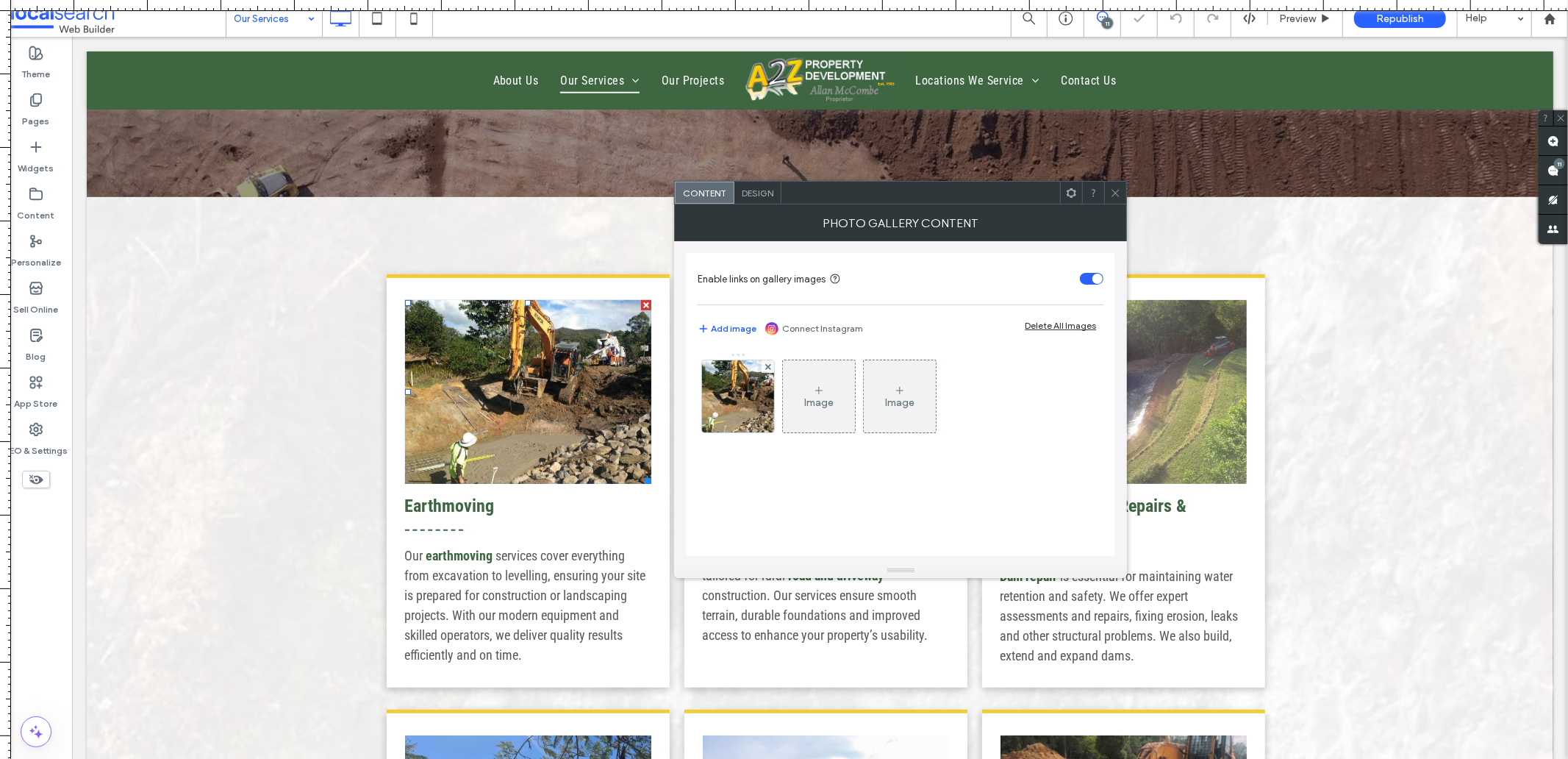
click at [545, 370] on link at bounding box center [527, 391] width 246 height 184
click at [1108, 191] on div at bounding box center [1115, 192] width 22 height 22
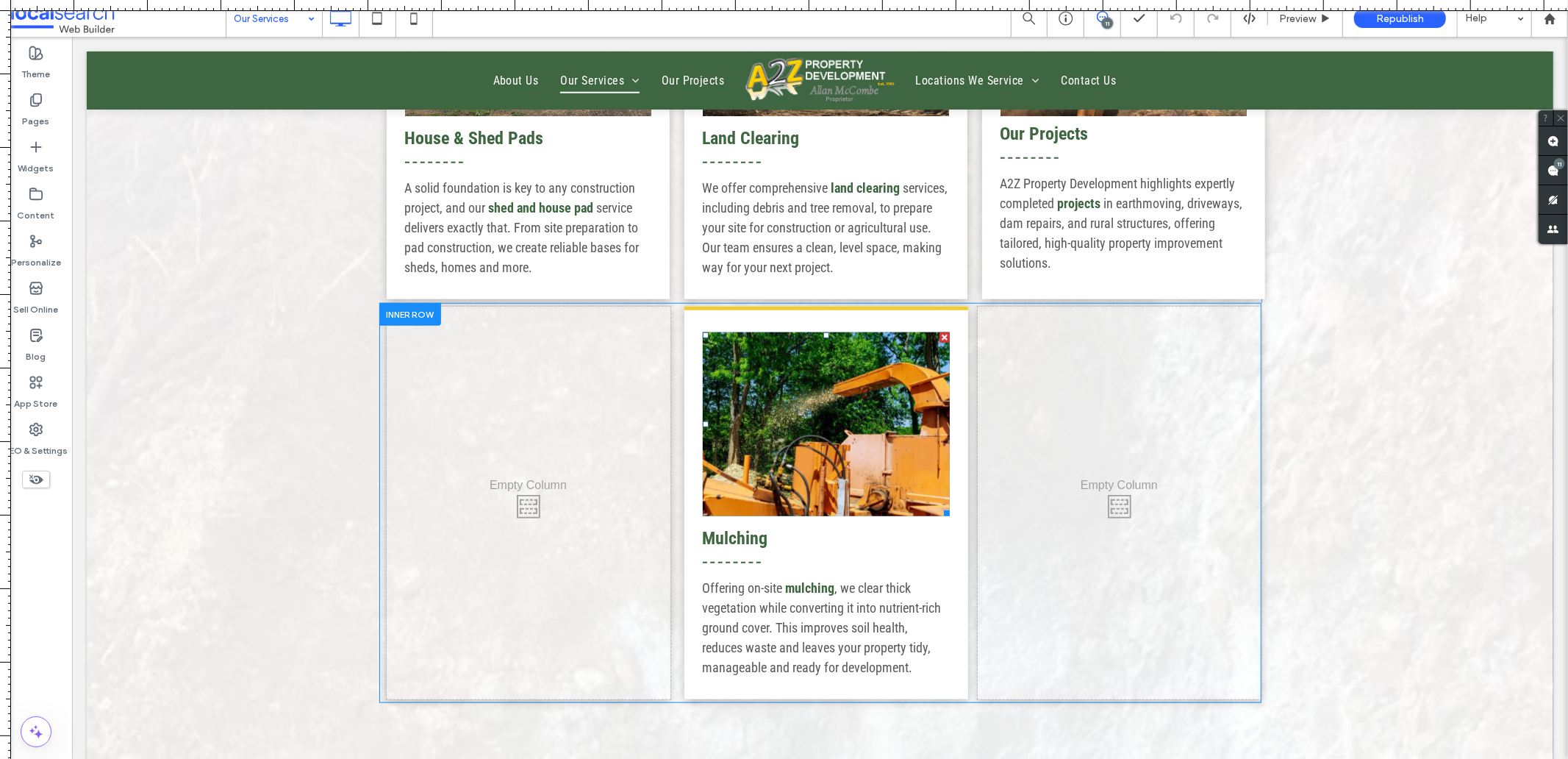
scroll to position [1143, 0]
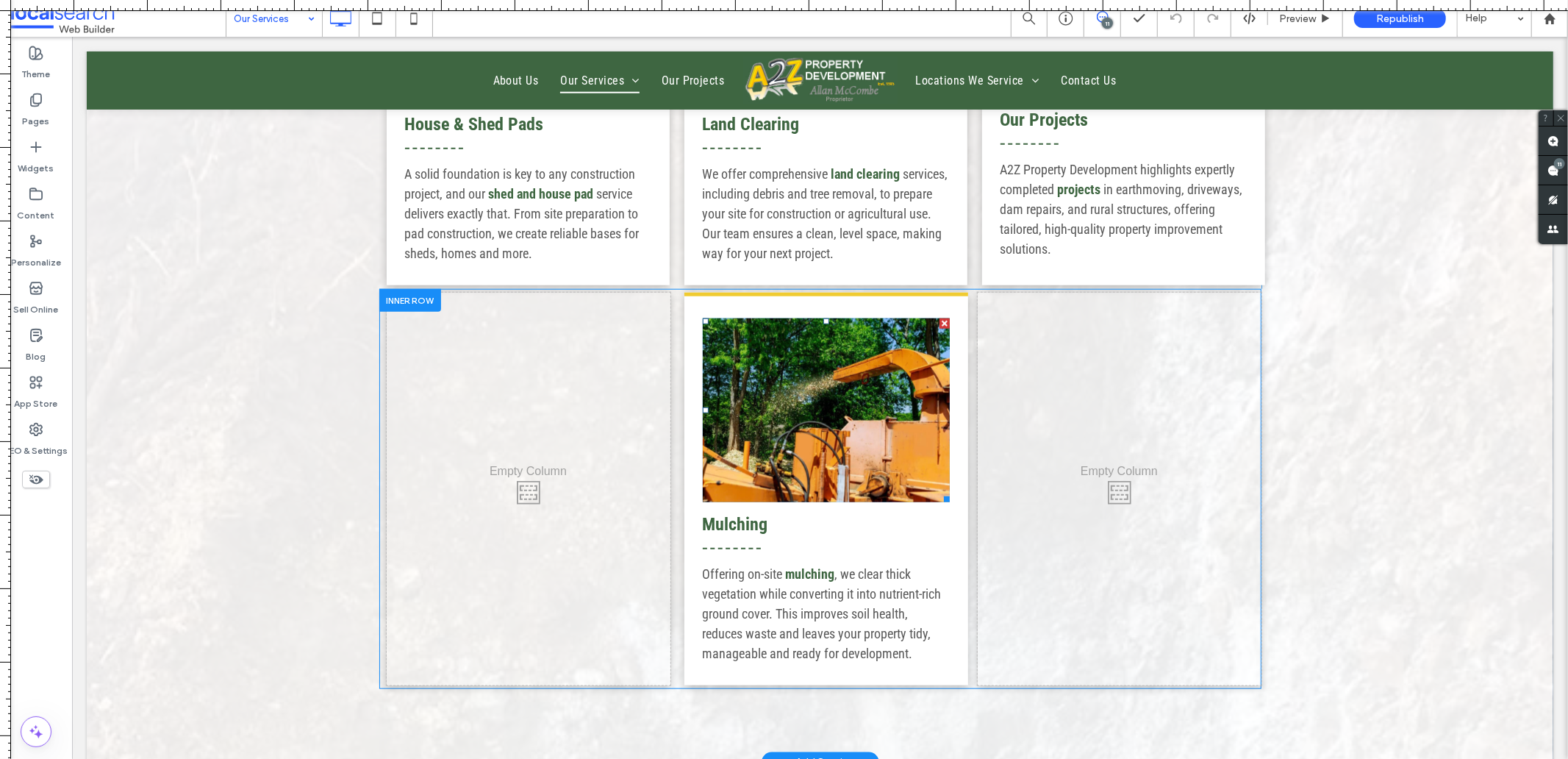
click at [828, 400] on link at bounding box center [825, 410] width 247 height 184
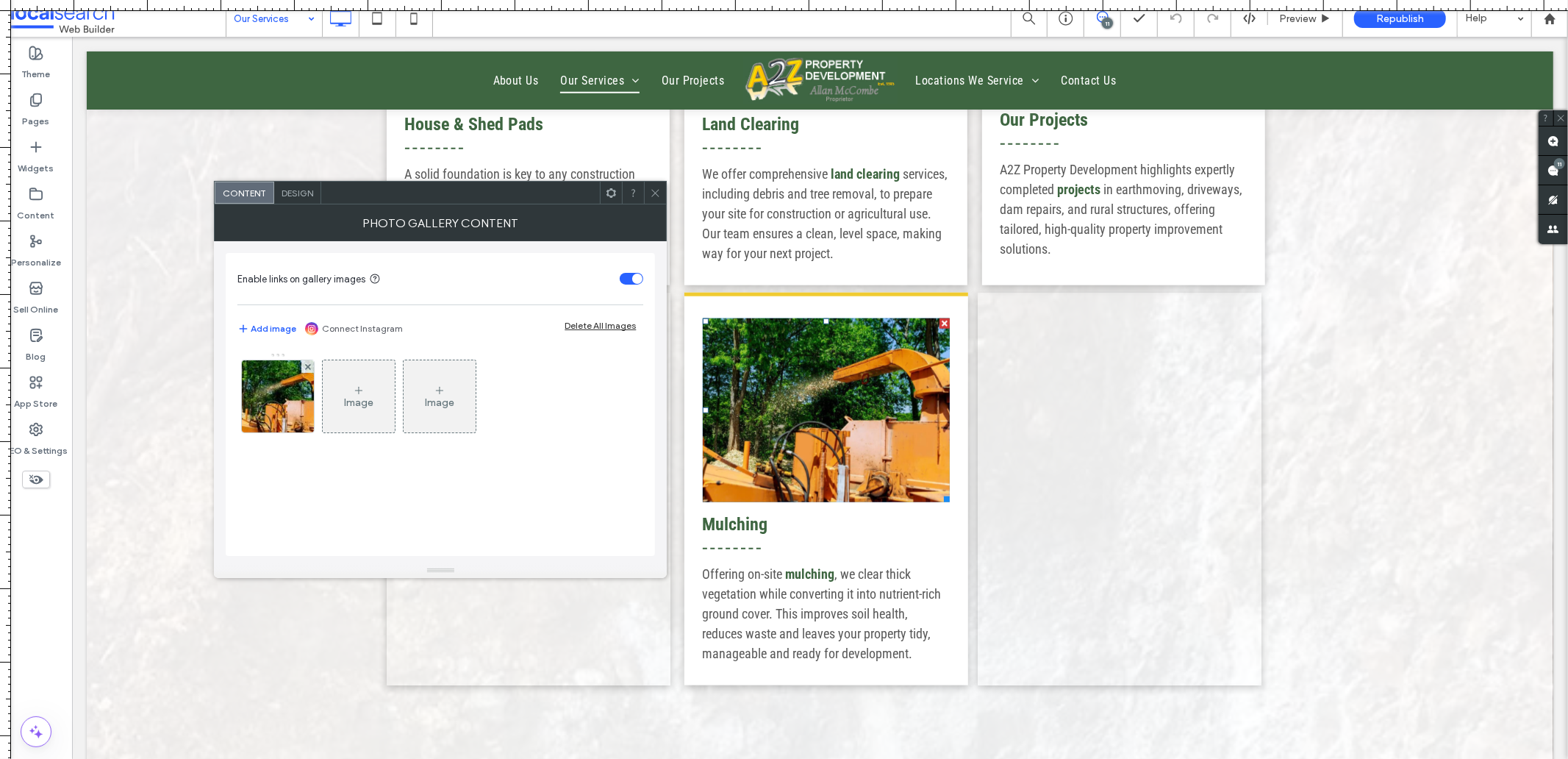
click at [828, 400] on link at bounding box center [825, 410] width 247 height 184
click at [267, 393] on img at bounding box center [278, 396] width 109 height 72
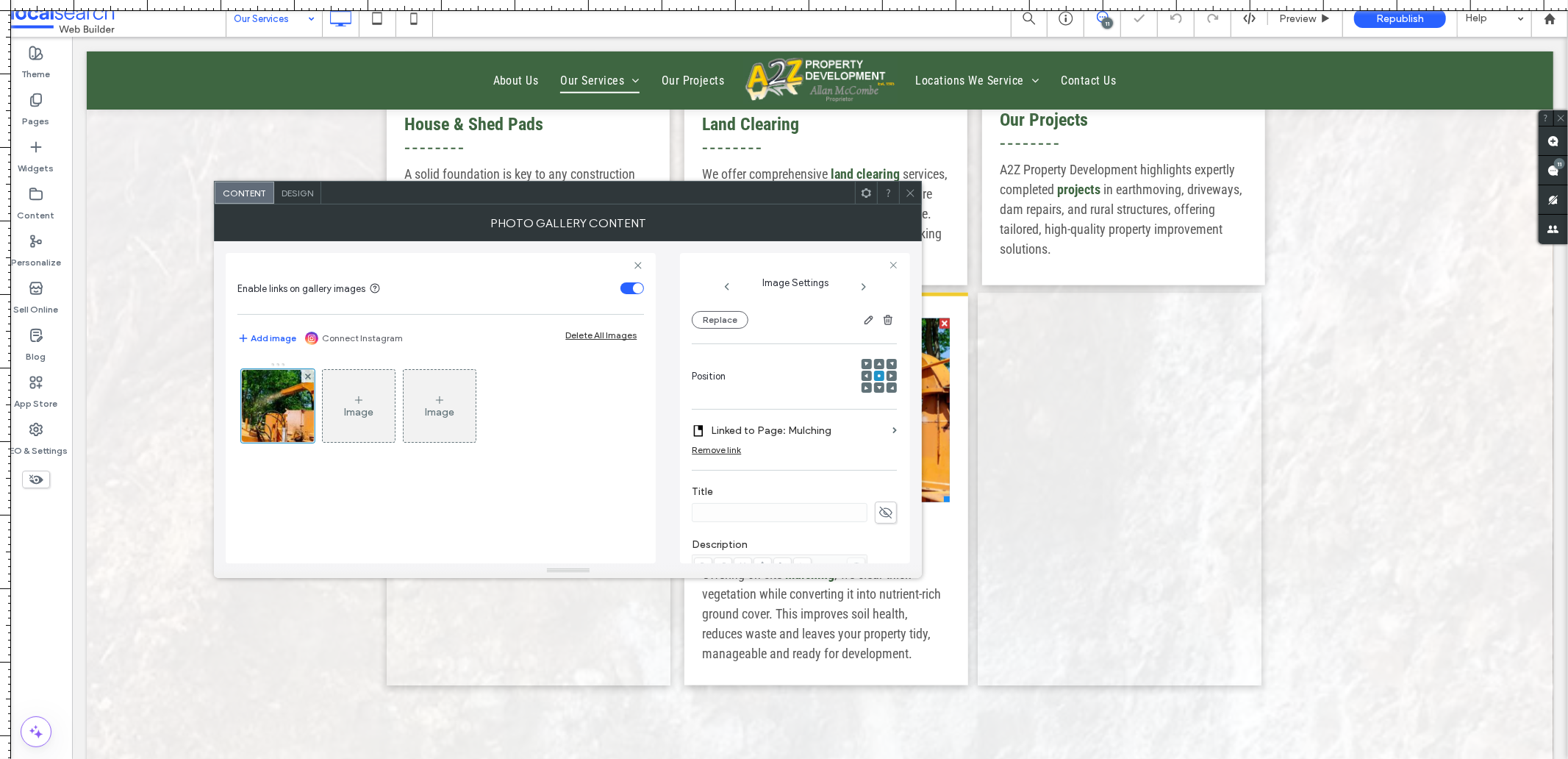
scroll to position [245, 0]
click at [903, 193] on div at bounding box center [910, 192] width 22 height 22
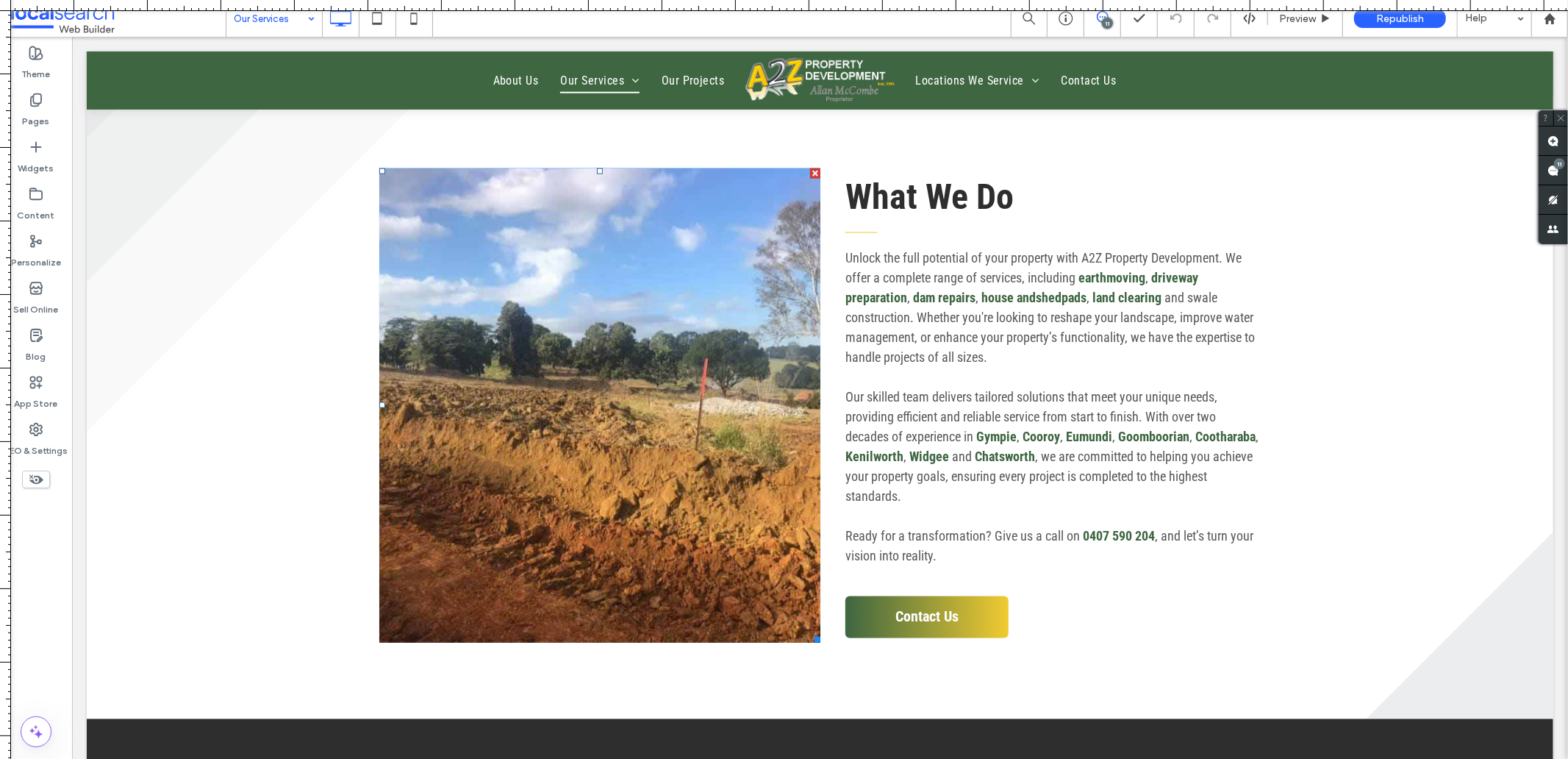
scroll to position [1797, 0]
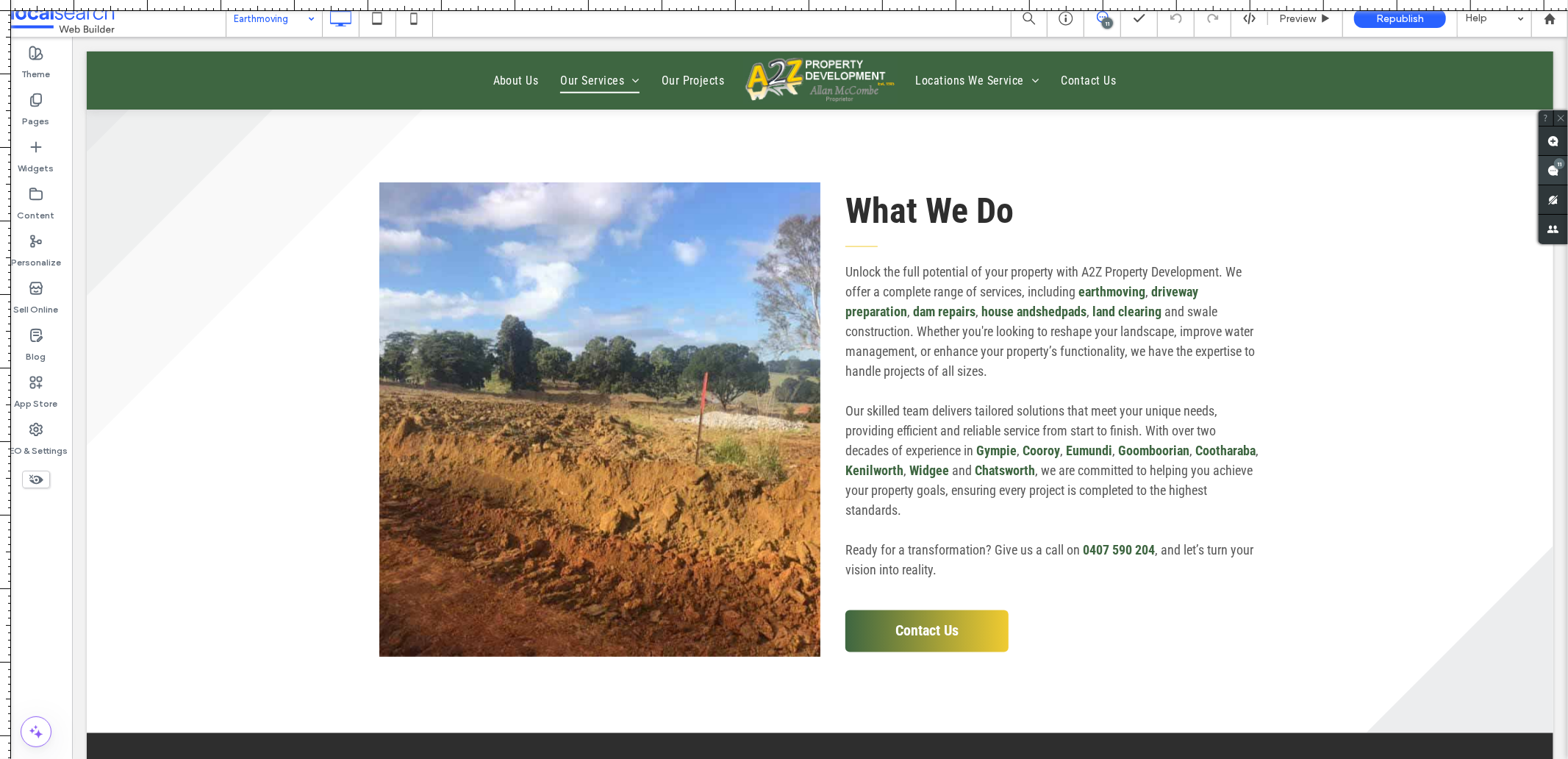
click at [1551, 171] on use at bounding box center [1552, 170] width 12 height 12
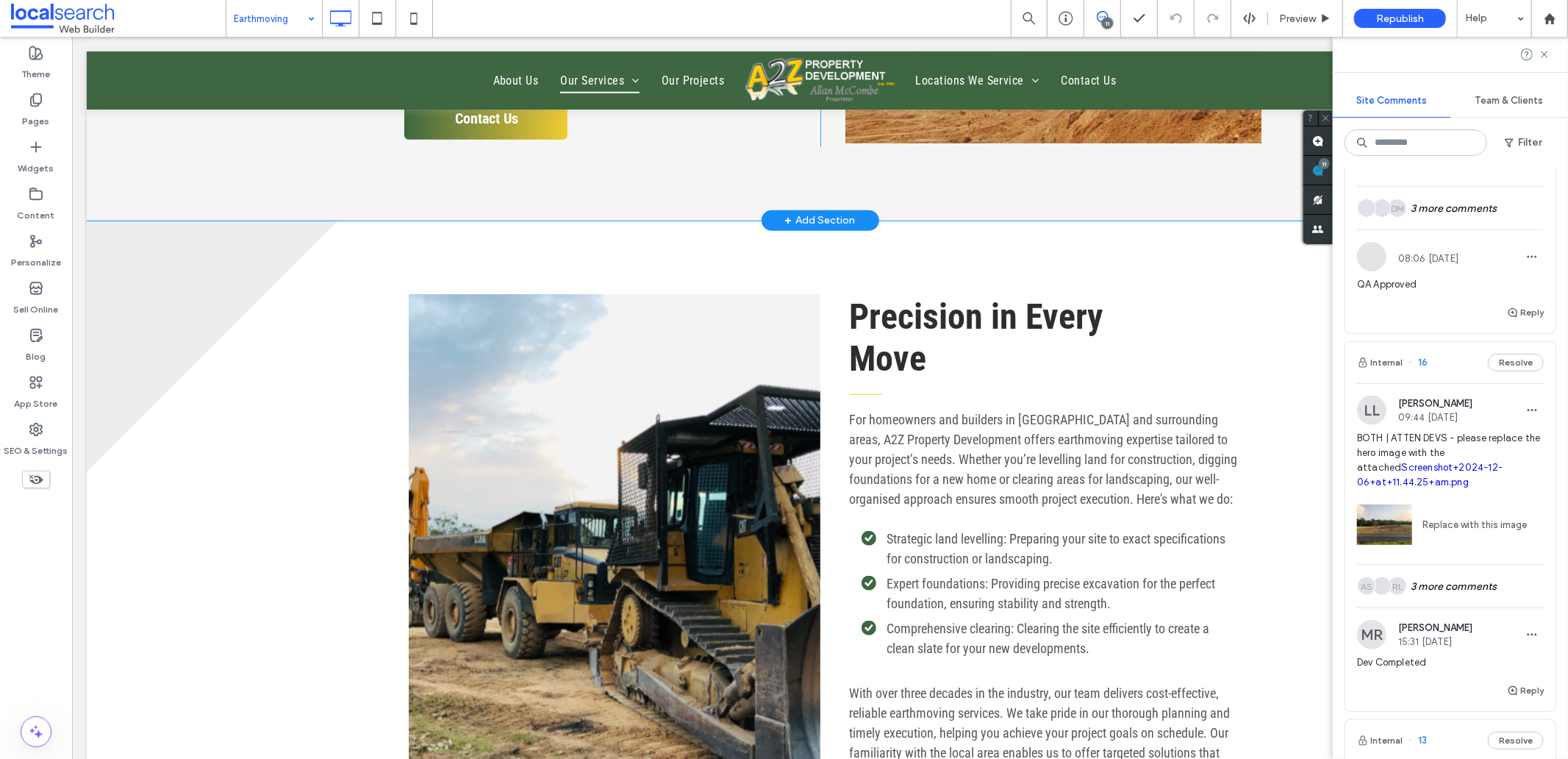
scroll to position [976, 0]
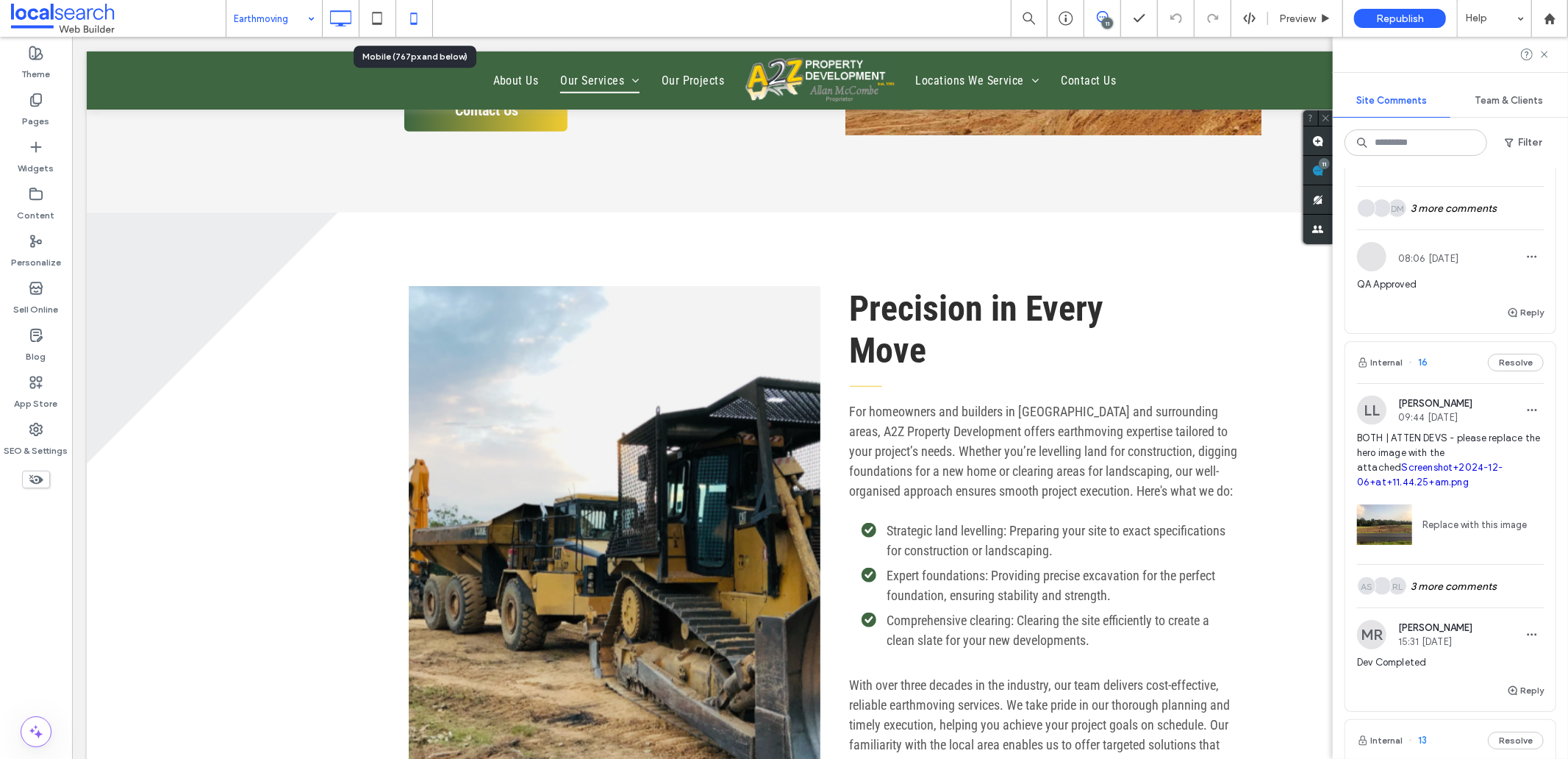
click at [406, 19] on icon at bounding box center [414, 19] width 30 height 30
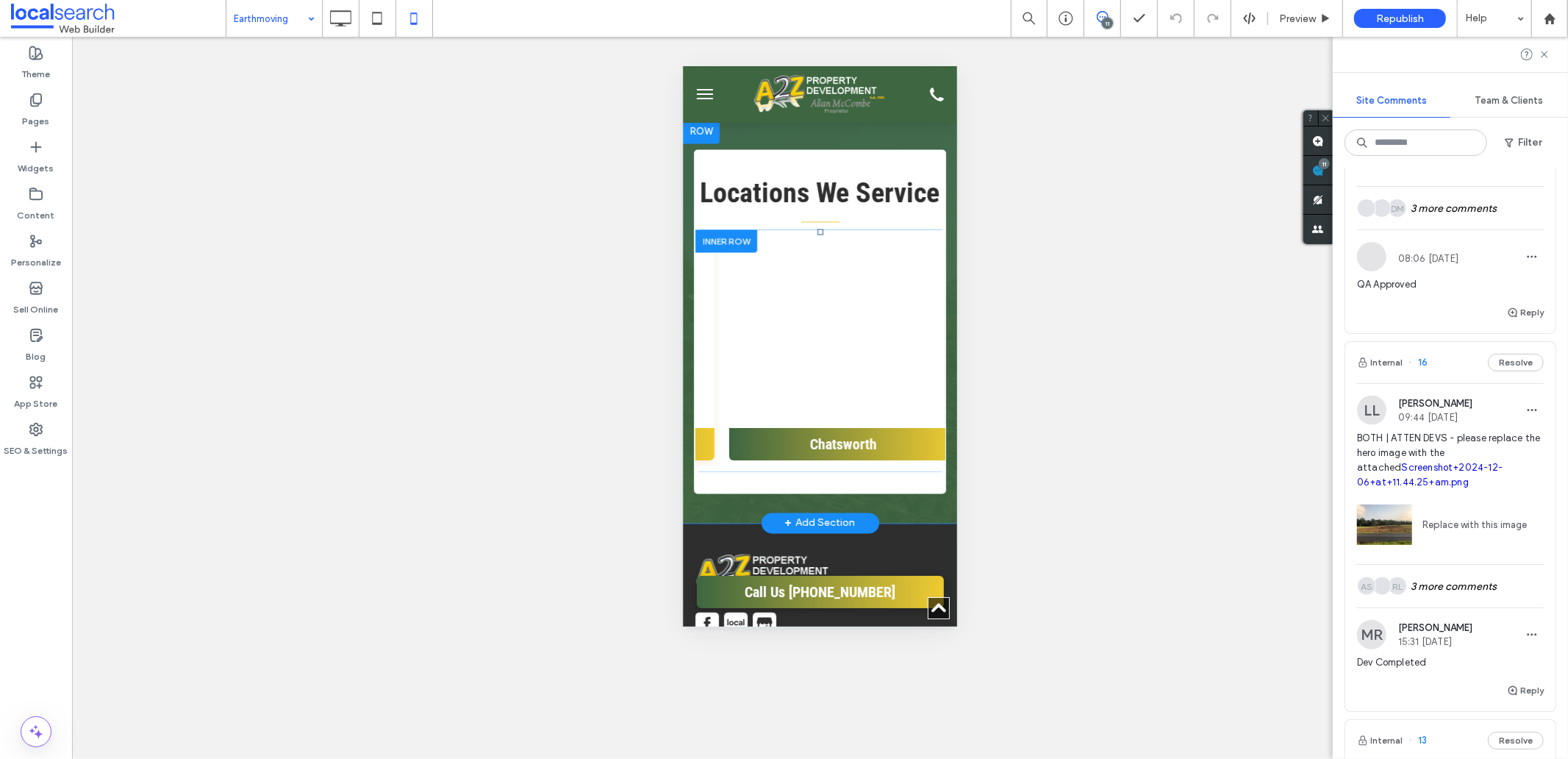
scroll to position [0, 1717]
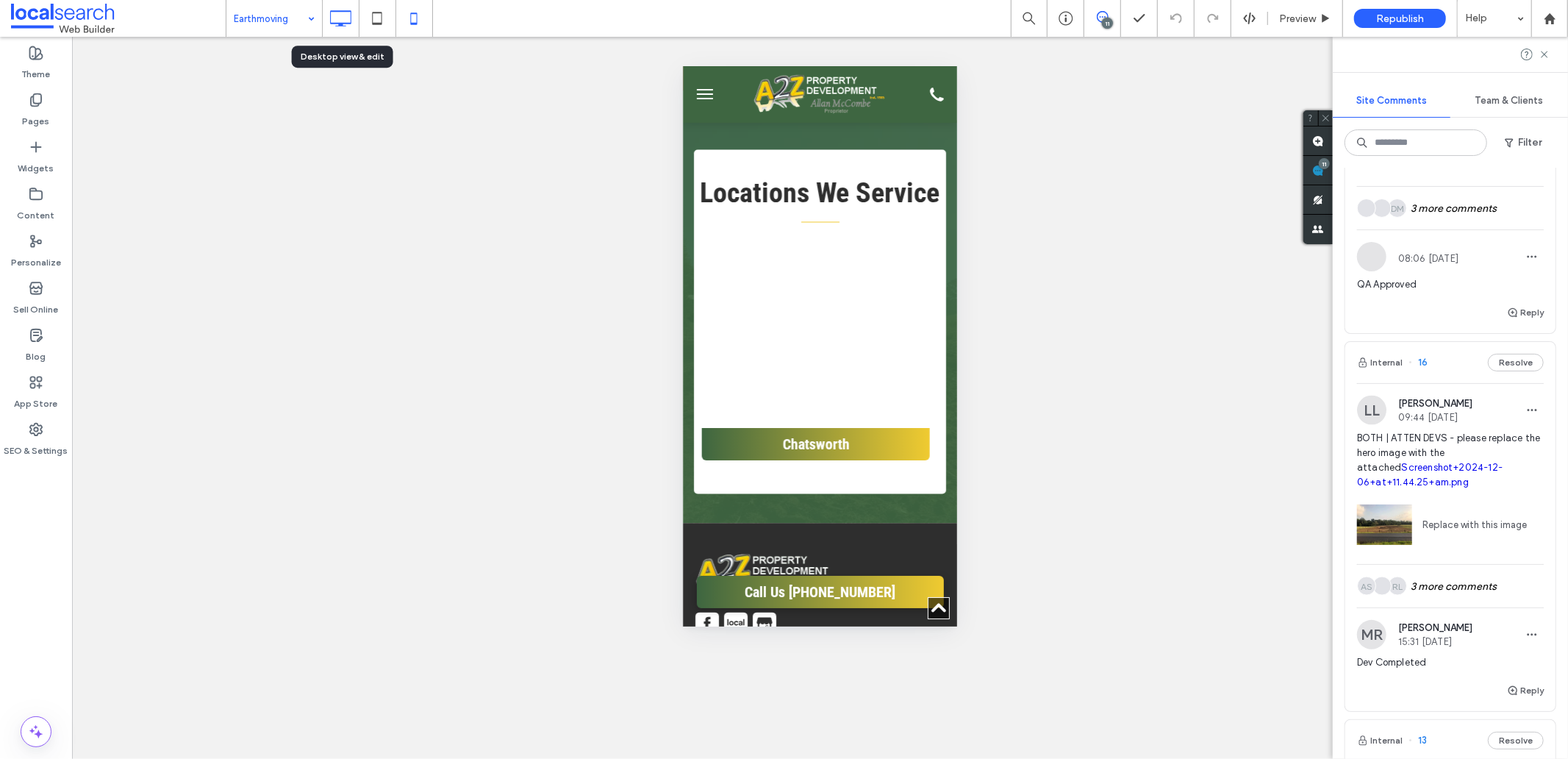
click at [338, 24] on icon at bounding box center [340, 19] width 30 height 30
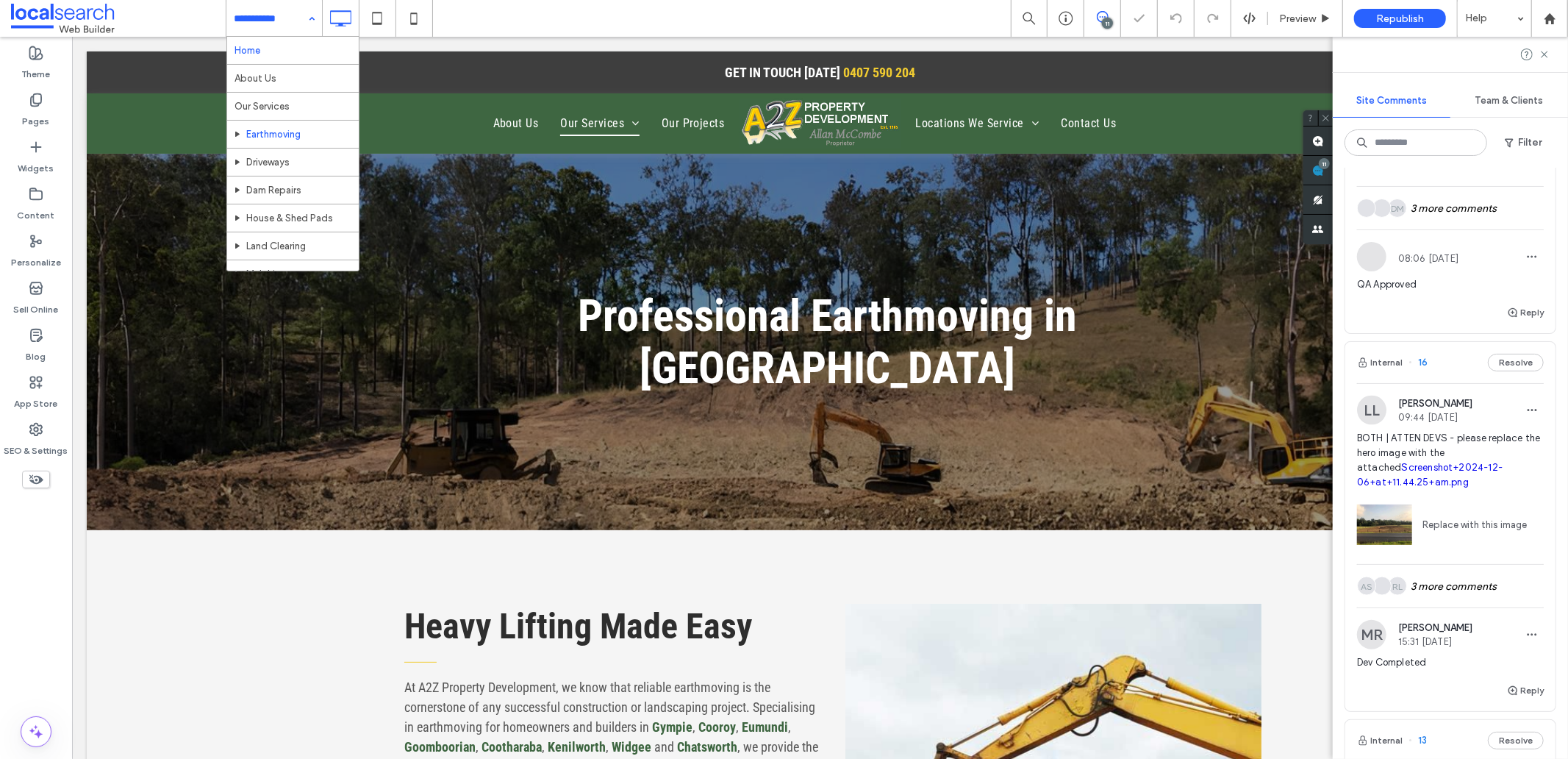
scroll to position [0, 0]
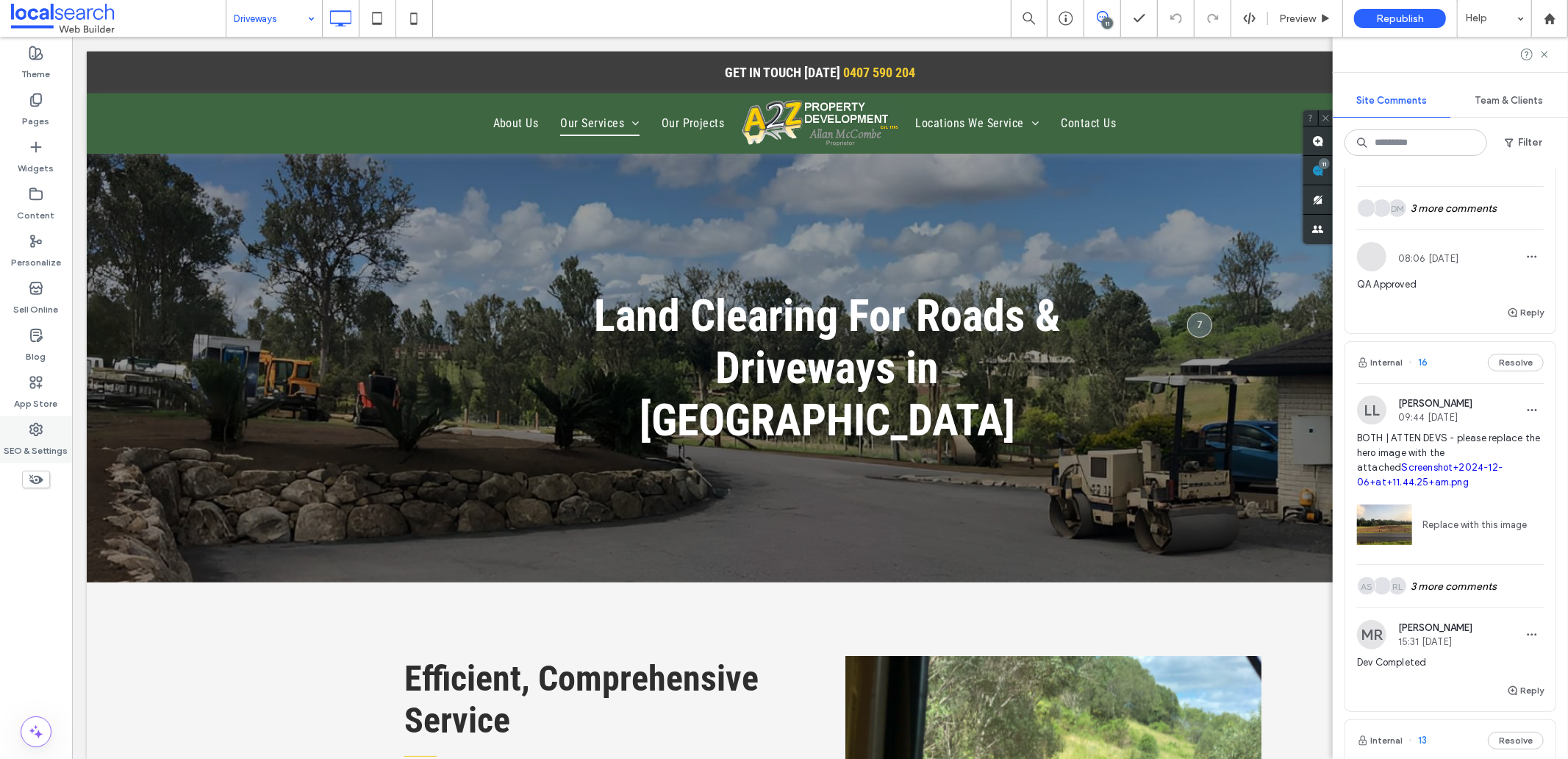
click at [34, 424] on use at bounding box center [36, 429] width 12 height 12
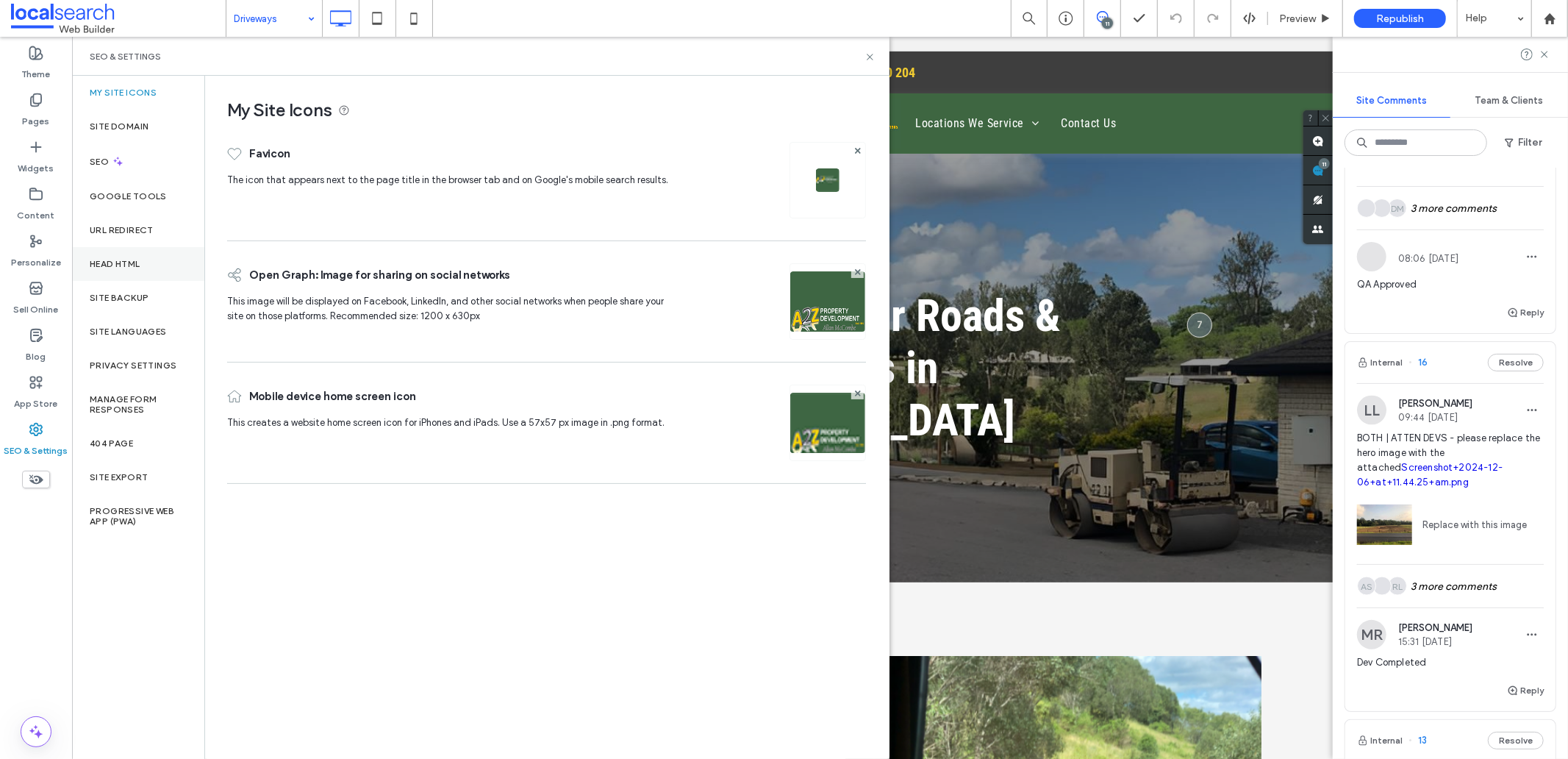
click at [115, 251] on div "Head HTML" at bounding box center [138, 263] width 132 height 34
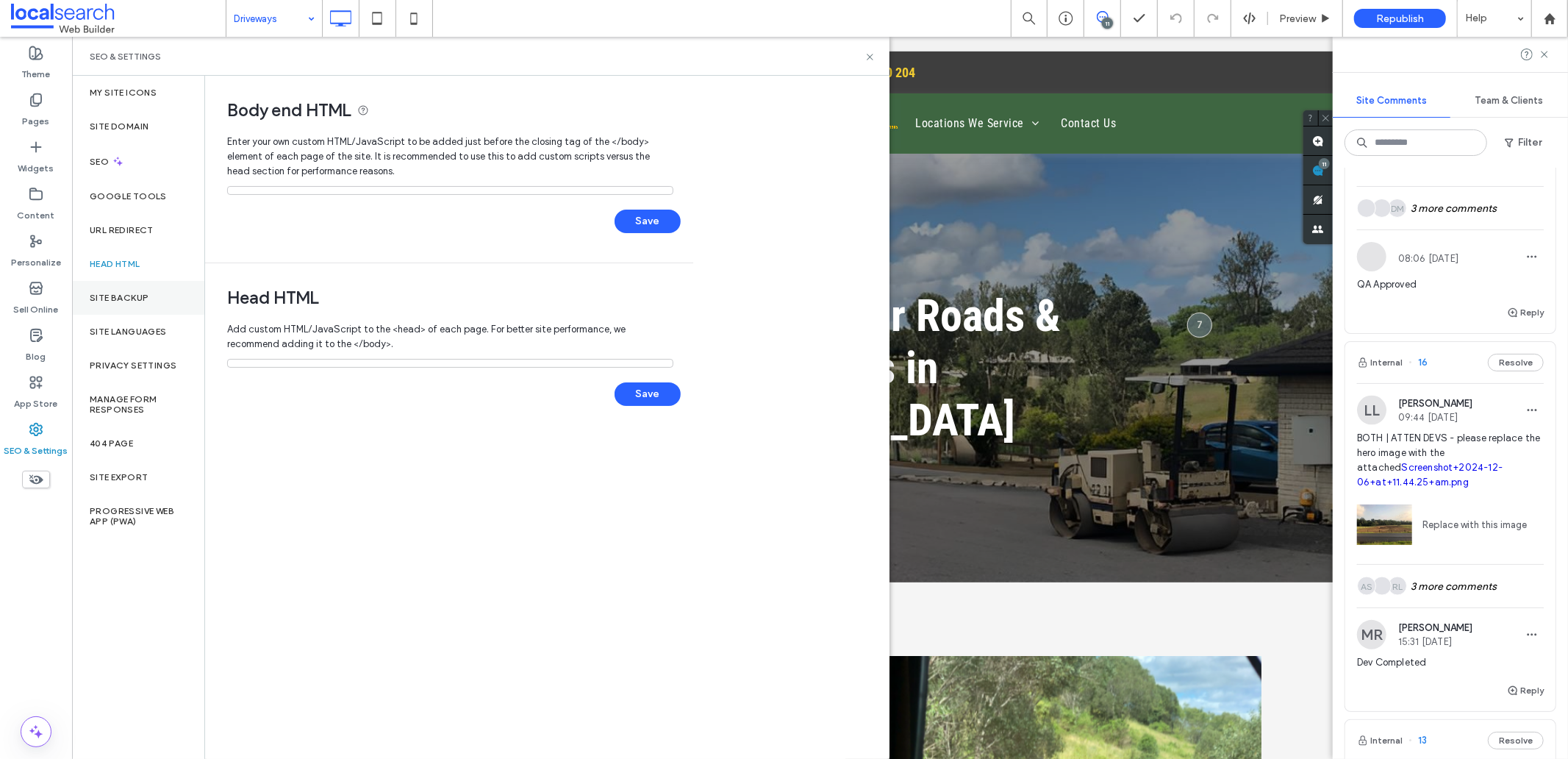
click at [132, 297] on label "Site Backup" at bounding box center [118, 298] width 58 height 10
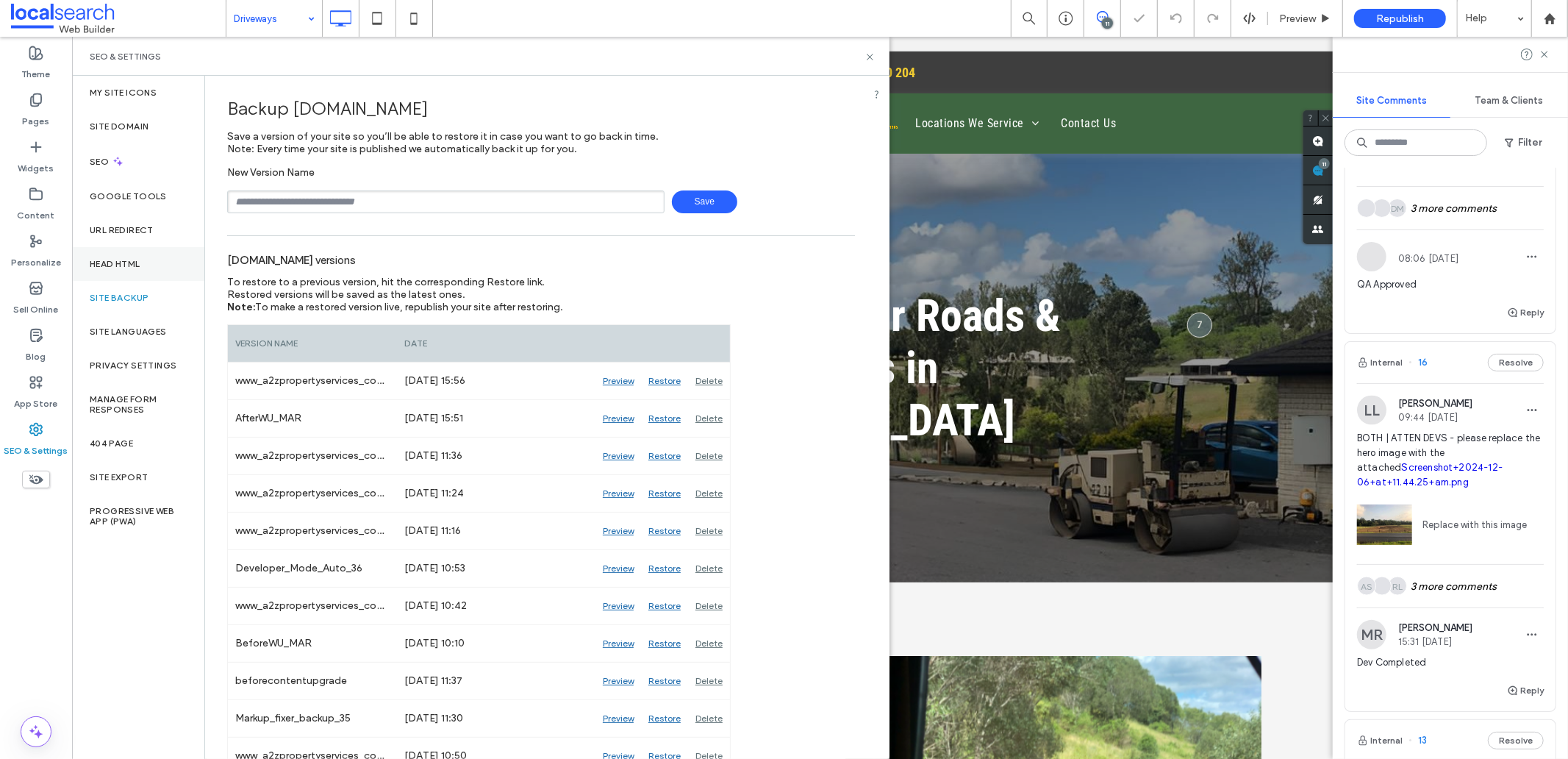
click at [123, 265] on label "Head HTML" at bounding box center [115, 263] width 51 height 10
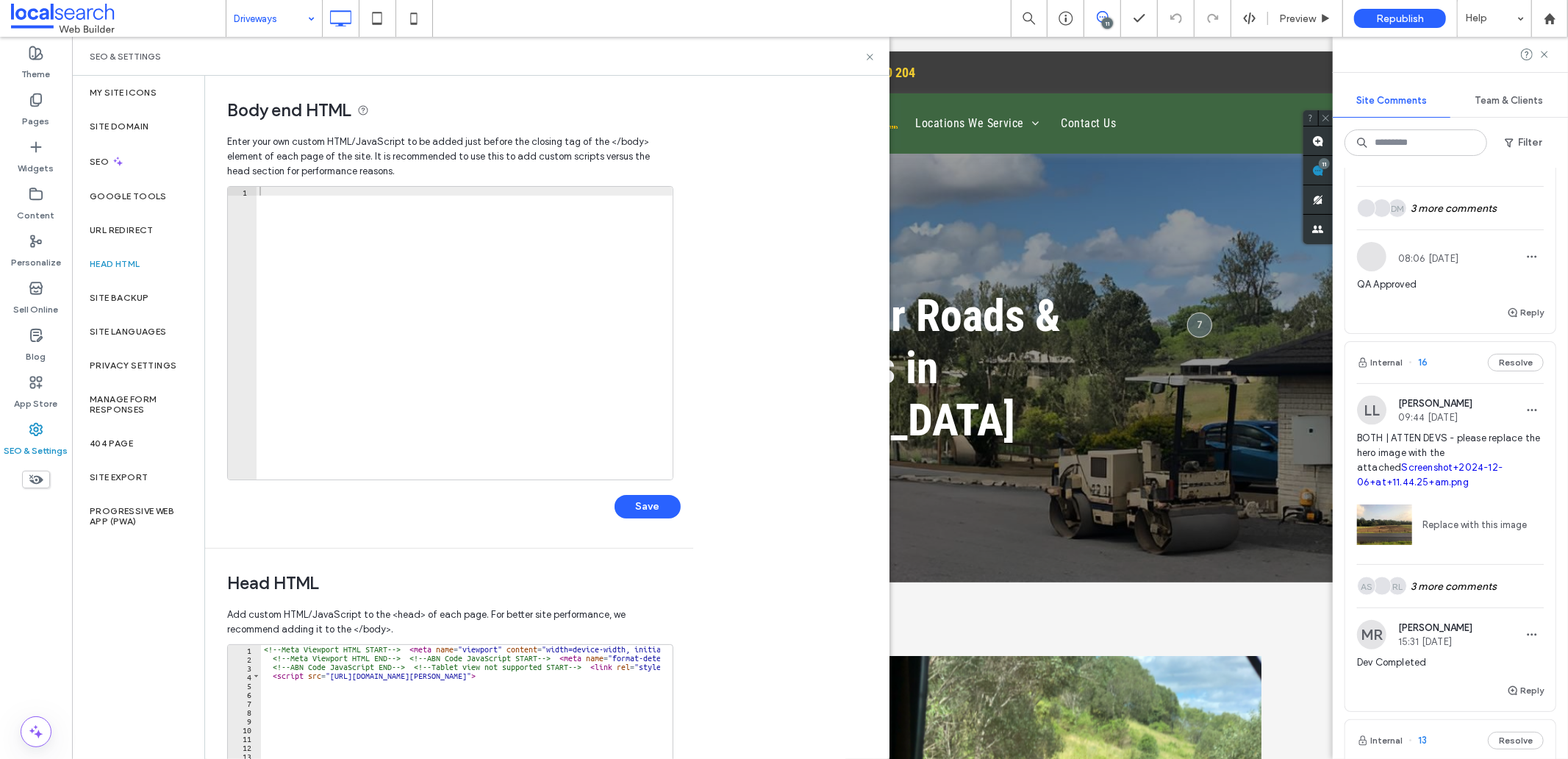
click at [317, 343] on div at bounding box center [464, 342] width 416 height 310
click at [354, 267] on div at bounding box center [464, 342] width 416 height 310
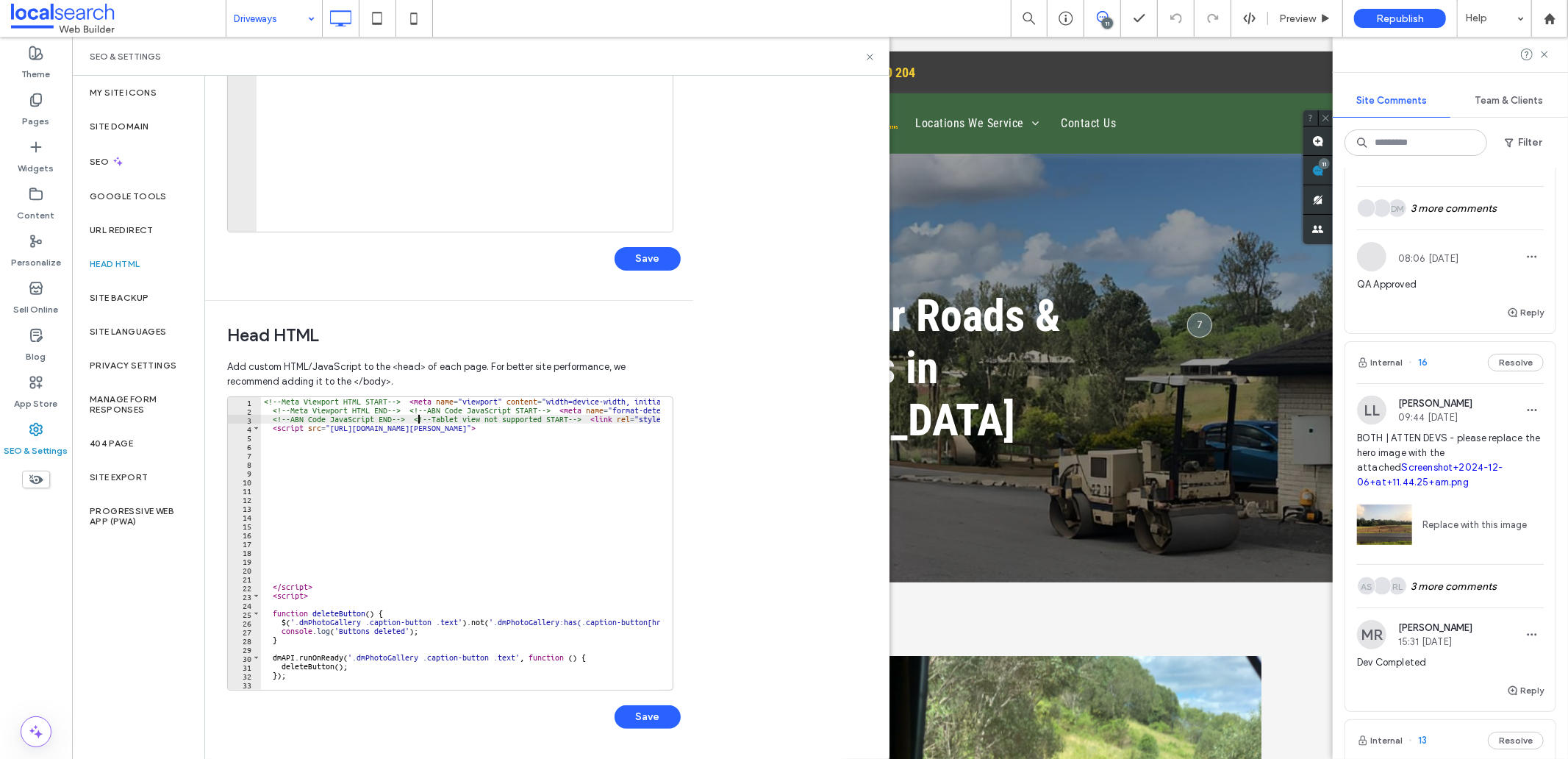
click at [417, 422] on div "<!-- Meta Viewport HTML START --> < meta name = "viewport" content = "width=dev…" at bounding box center [810, 546] width 1099 height 298
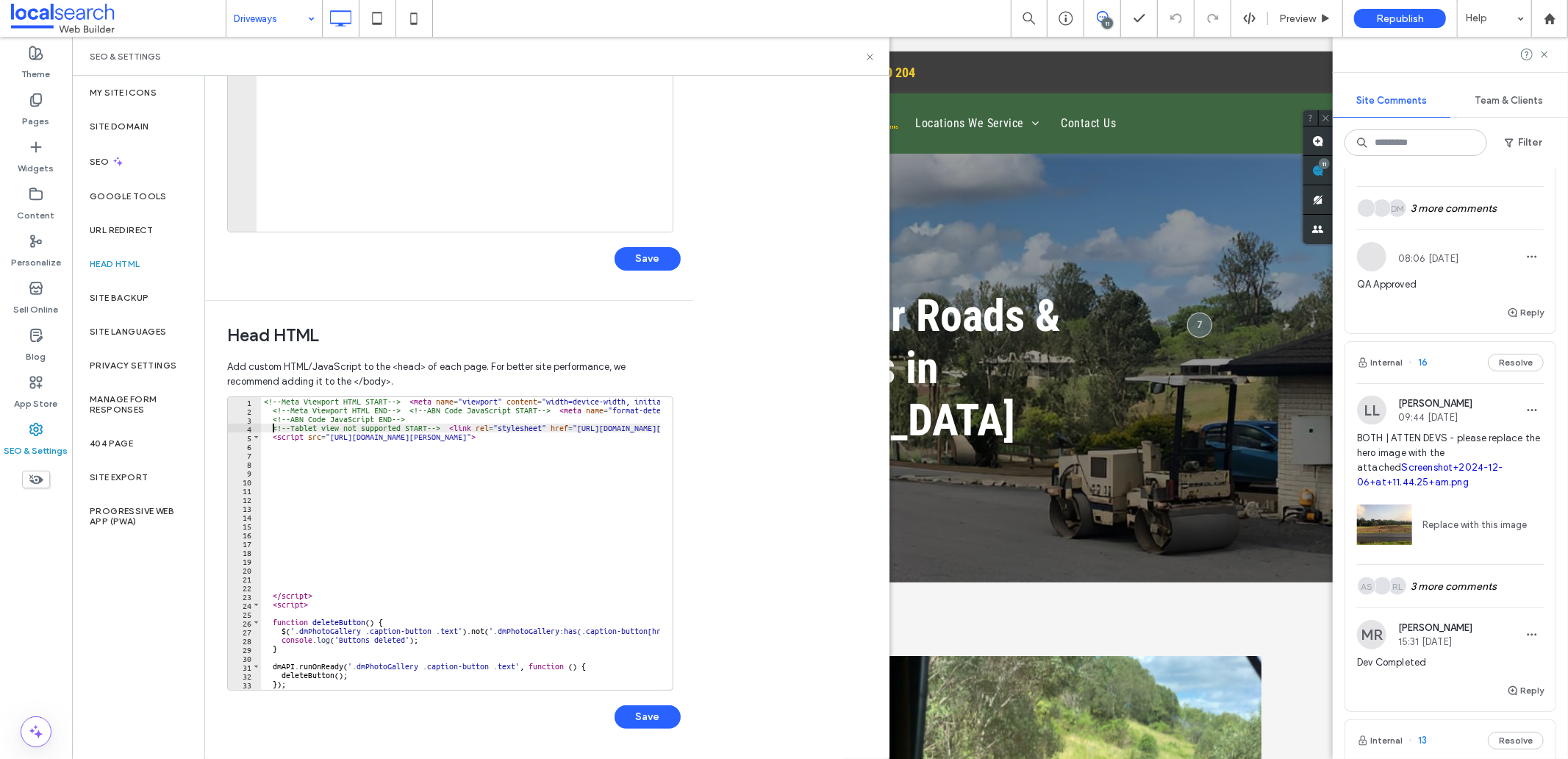
scroll to position [0, 1]
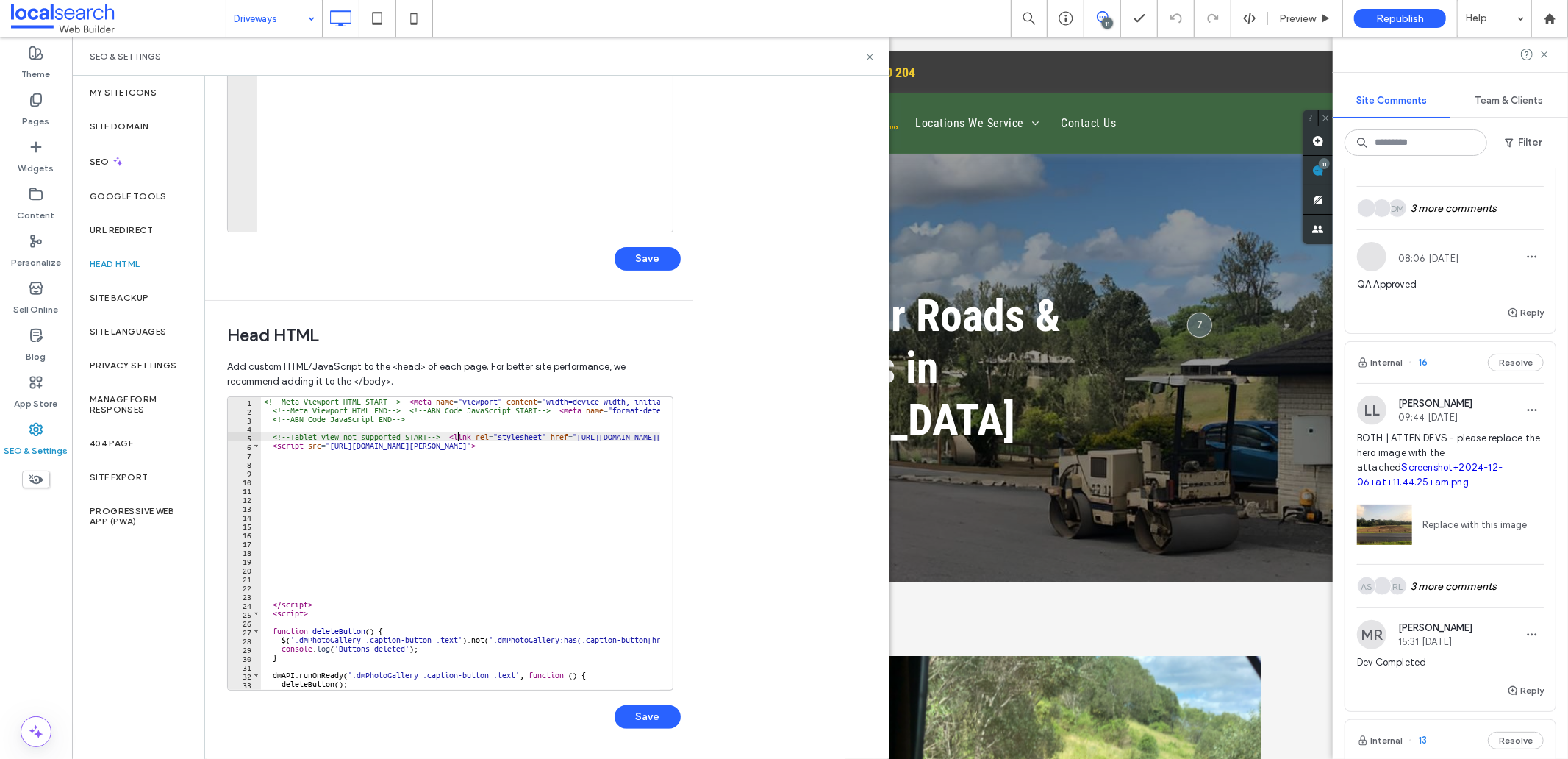
click at [457, 435] on div "<!-- Meta Viewport HTML START --> < meta name = "viewport" content = "width=dev…" at bounding box center [810, 546] width 1099 height 298
drag, startPoint x: 338, startPoint y: 436, endPoint x: 553, endPoint y: 457, distance: 216.0
click at [553, 457] on div "<!-- Meta Viewport HTML START --> < meta name = "viewport" content = "width=dev…" at bounding box center [810, 546] width 1099 height 298
type textarea "**********"
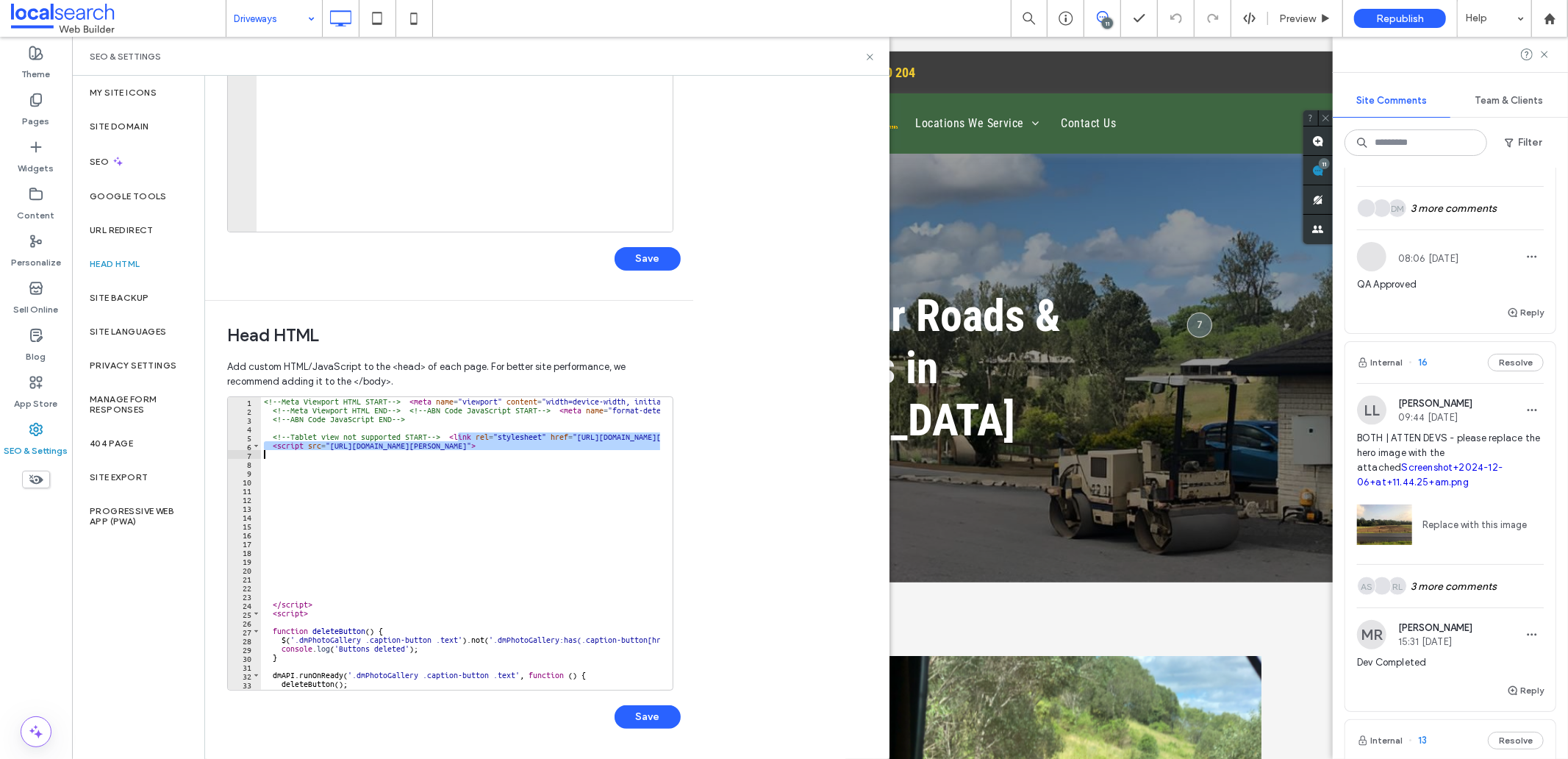
click at [531, 476] on div "<!-- Meta Viewport HTML START --> < meta name = "viewport" content = "width=dev…" at bounding box center [810, 546] width 1099 height 298
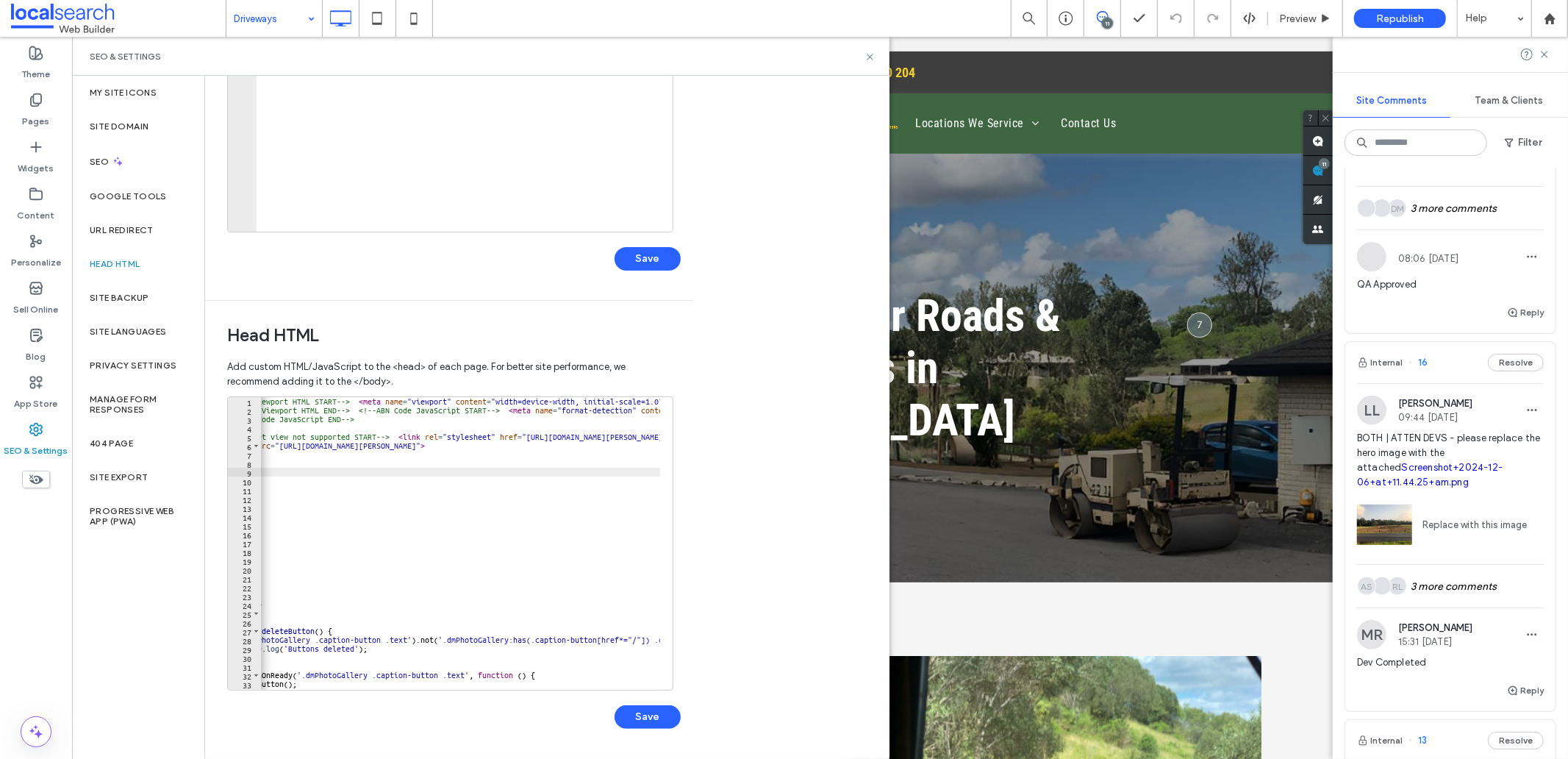
scroll to position [0, 72]
click at [386, 435] on div "<!-- Meta Viewport HTML START --> < meta name = "viewport" content = "width=dev…" at bounding box center [738, 546] width 1099 height 298
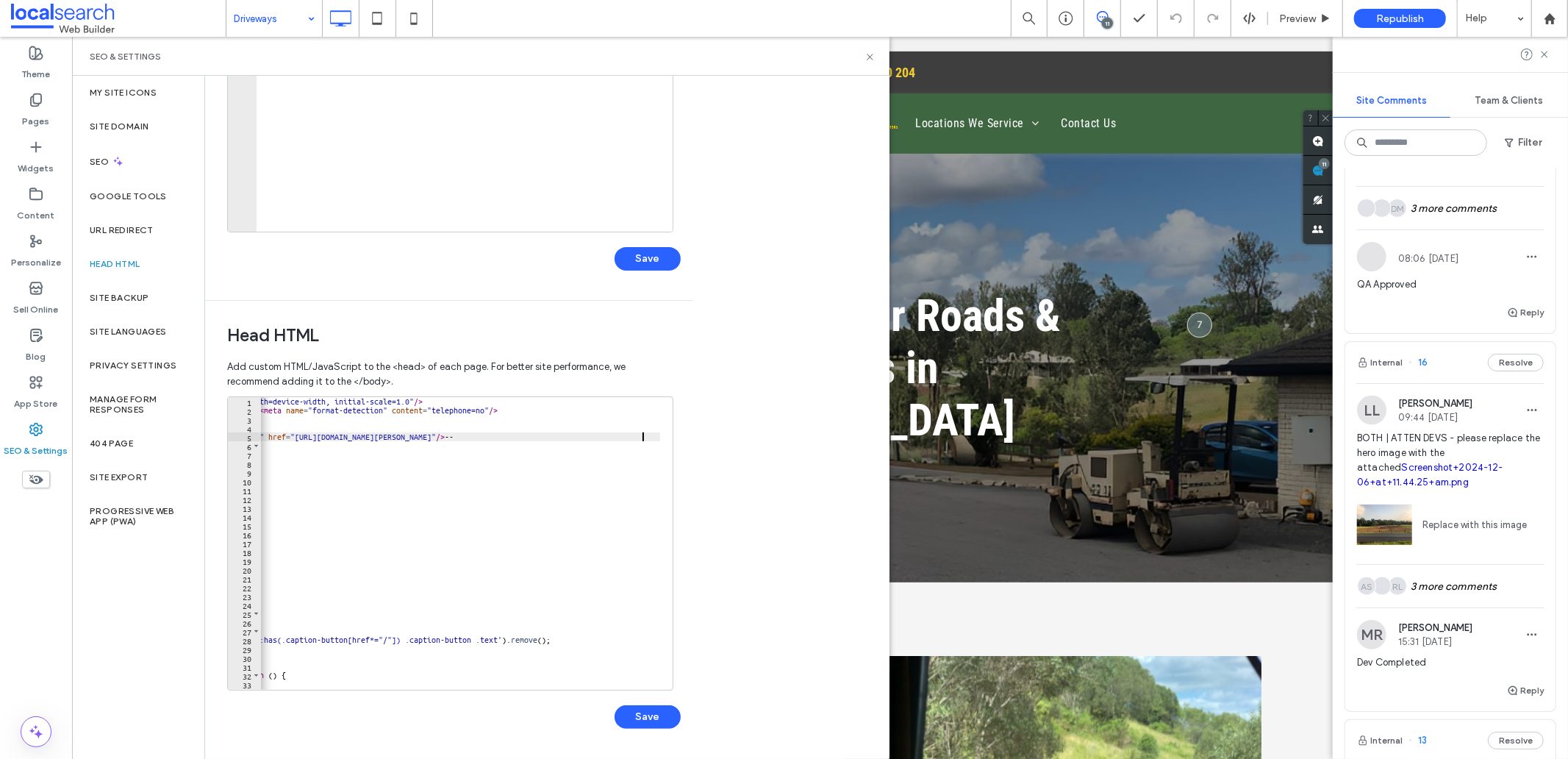
scroll to position [0, 305]
type textarea "**********"
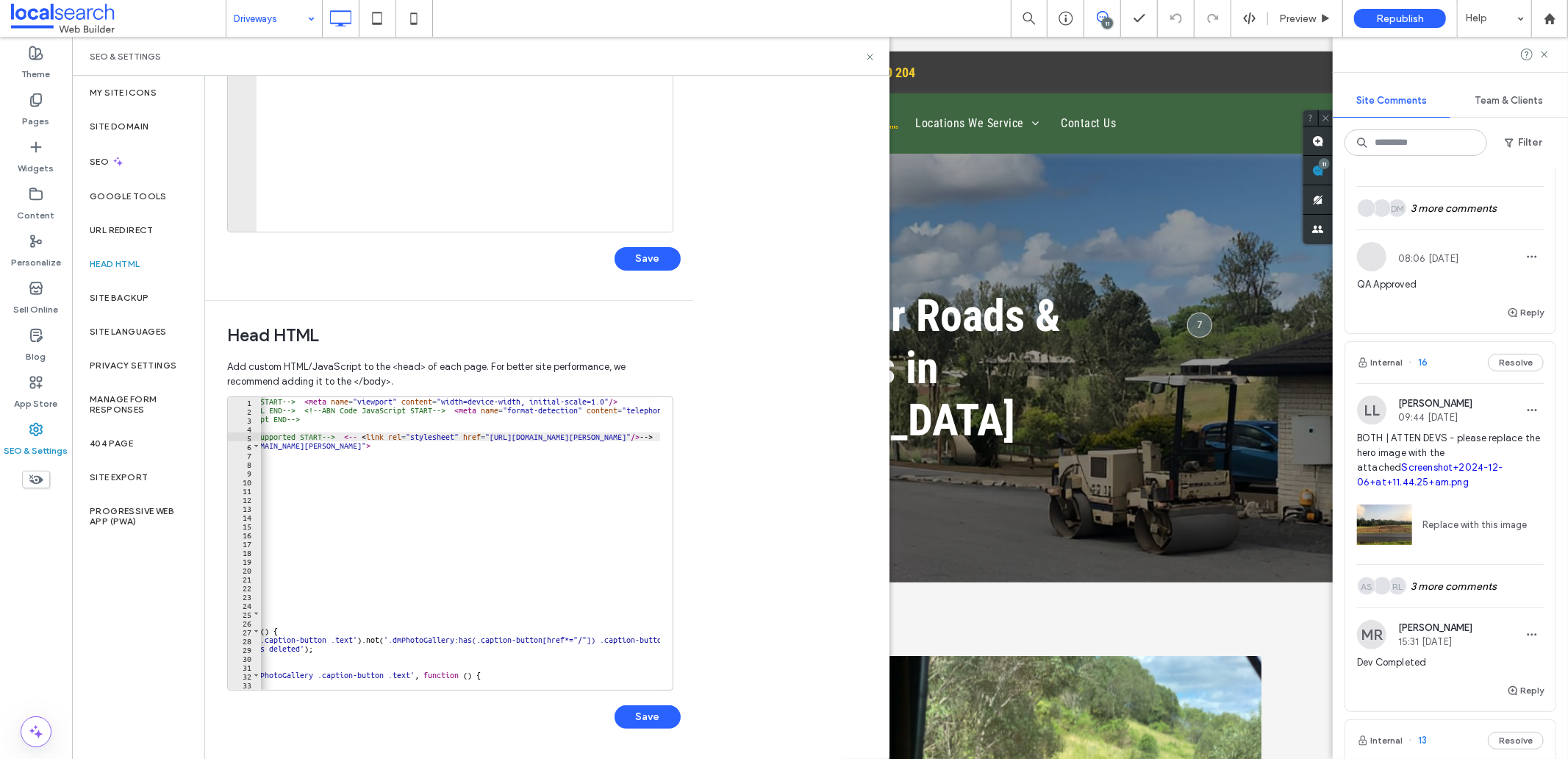
scroll to position [0, 98]
click at [369, 434] on div "<!-- Meta Viewport HTML START --> < meta name = "viewport" content = "width=dev…" at bounding box center [712, 546] width 1099 height 298
click at [453, 563] on div "<!-- Meta Viewport HTML START --> < meta name = "viewport" content = "width=dev…" at bounding box center [712, 546] width 1099 height 298
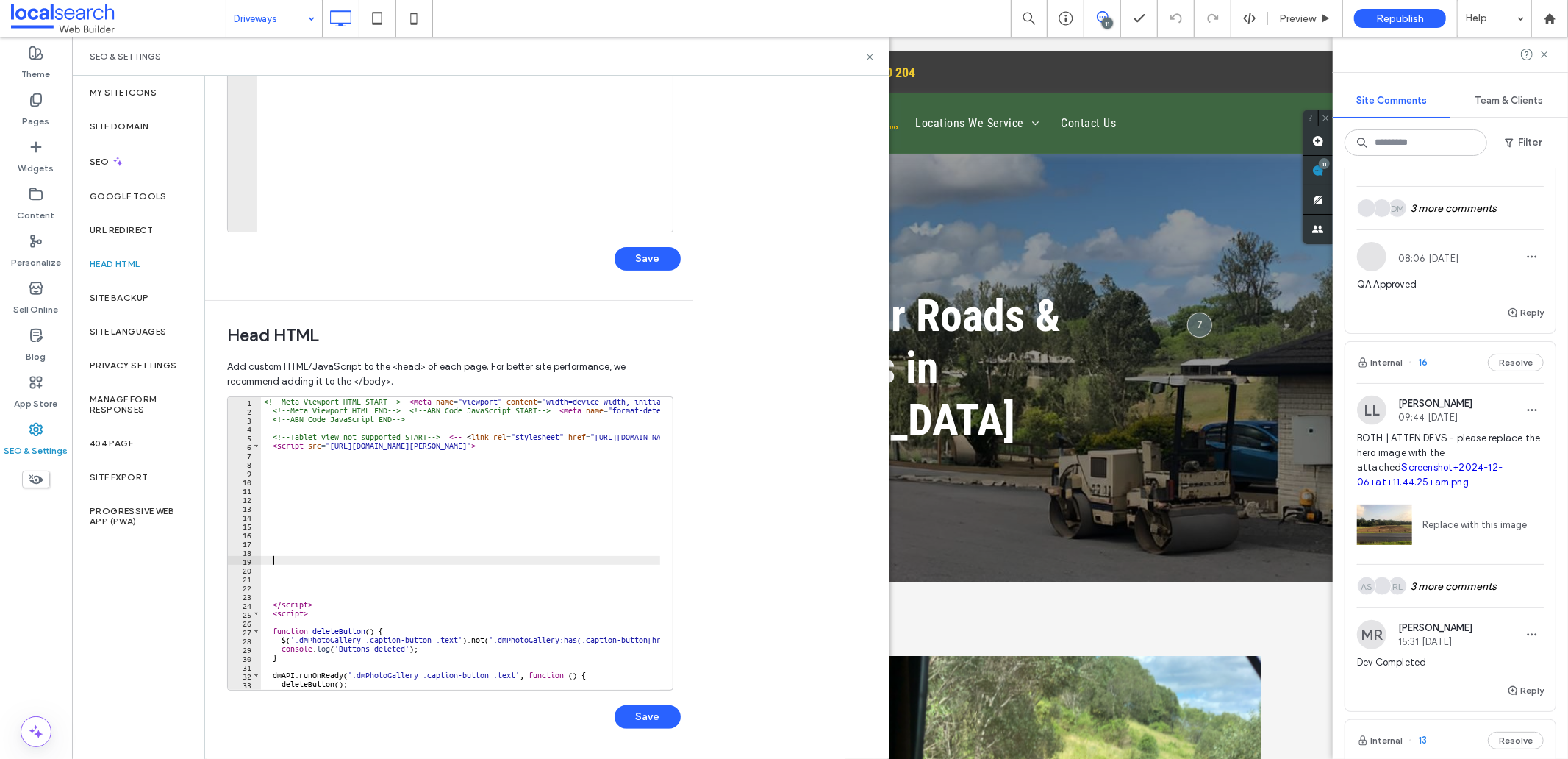
scroll to position [0, 0]
click at [474, 436] on div "<!-- Meta Viewport HTML START --> < meta name = "viewport" content = "width=dev…" at bounding box center [810, 546] width 1099 height 298
drag, startPoint x: 505, startPoint y: 430, endPoint x: 492, endPoint y: 436, distance: 14.3
click at [492, 436] on div "<!-- Meta Viewport HTML START --> < meta name = "viewport" content = "width=dev…" at bounding box center [810, 546] width 1099 height 298
type textarea "**********"
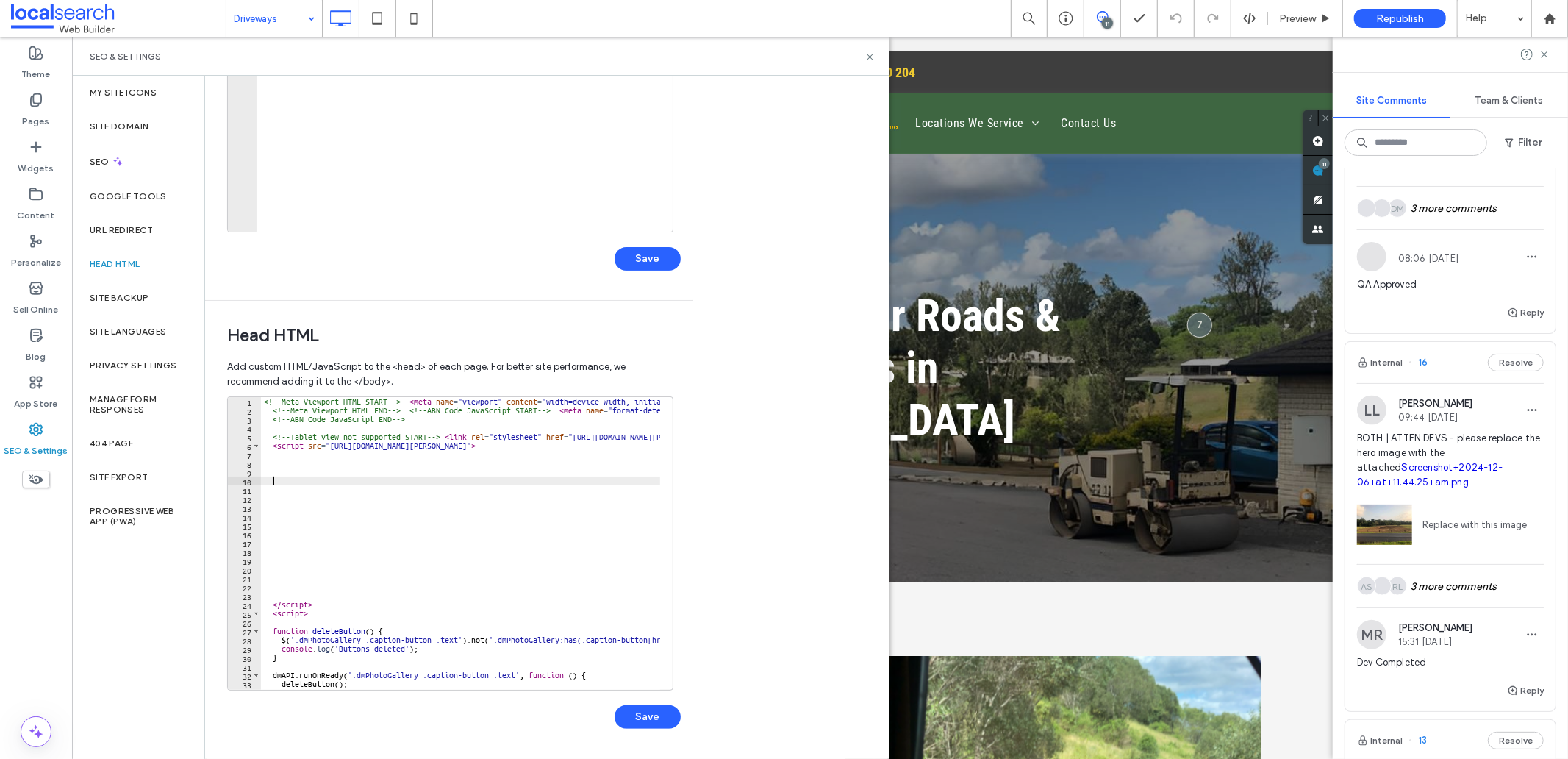
click at [505, 484] on div "<!-- Meta Viewport HTML START --> < meta name = "viewport" content = "width=dev…" at bounding box center [810, 546] width 1099 height 298
click at [453, 437] on div "<!-- Meta Viewport HTML START --> < meta name = "viewport" content = "width=dev…" at bounding box center [810, 546] width 1099 height 298
click at [268, 445] on div "<!-- Meta Viewport HTML START --> < meta name = "viewport" content = "width=dev…" at bounding box center [810, 546] width 1099 height 298
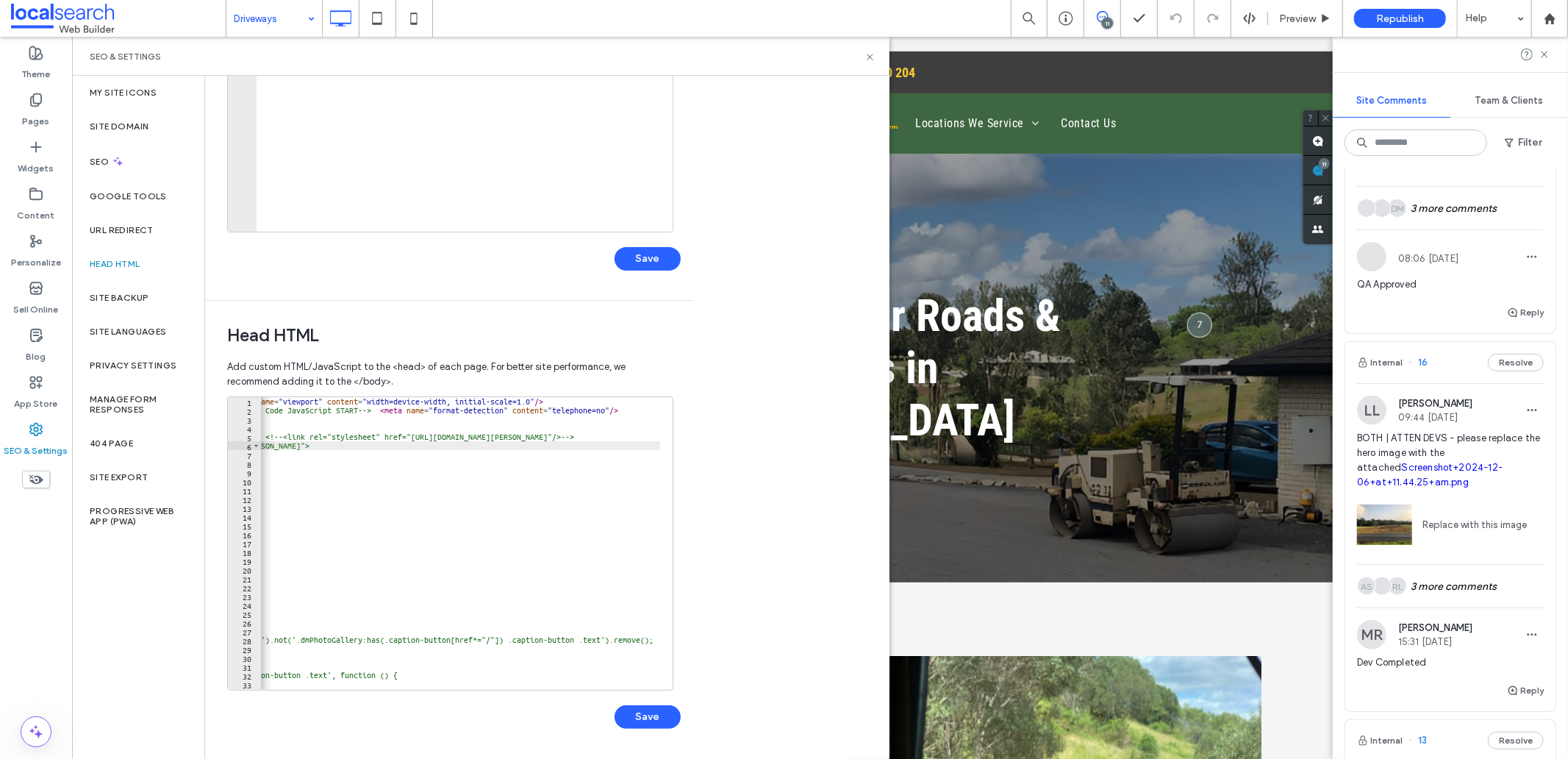
scroll to position [0, 179]
click at [566, 447] on div "<!-- Meta Viewport HTML START --> < meta name = "viewport" content = "width=dev…" at bounding box center [631, 546] width 1099 height 298
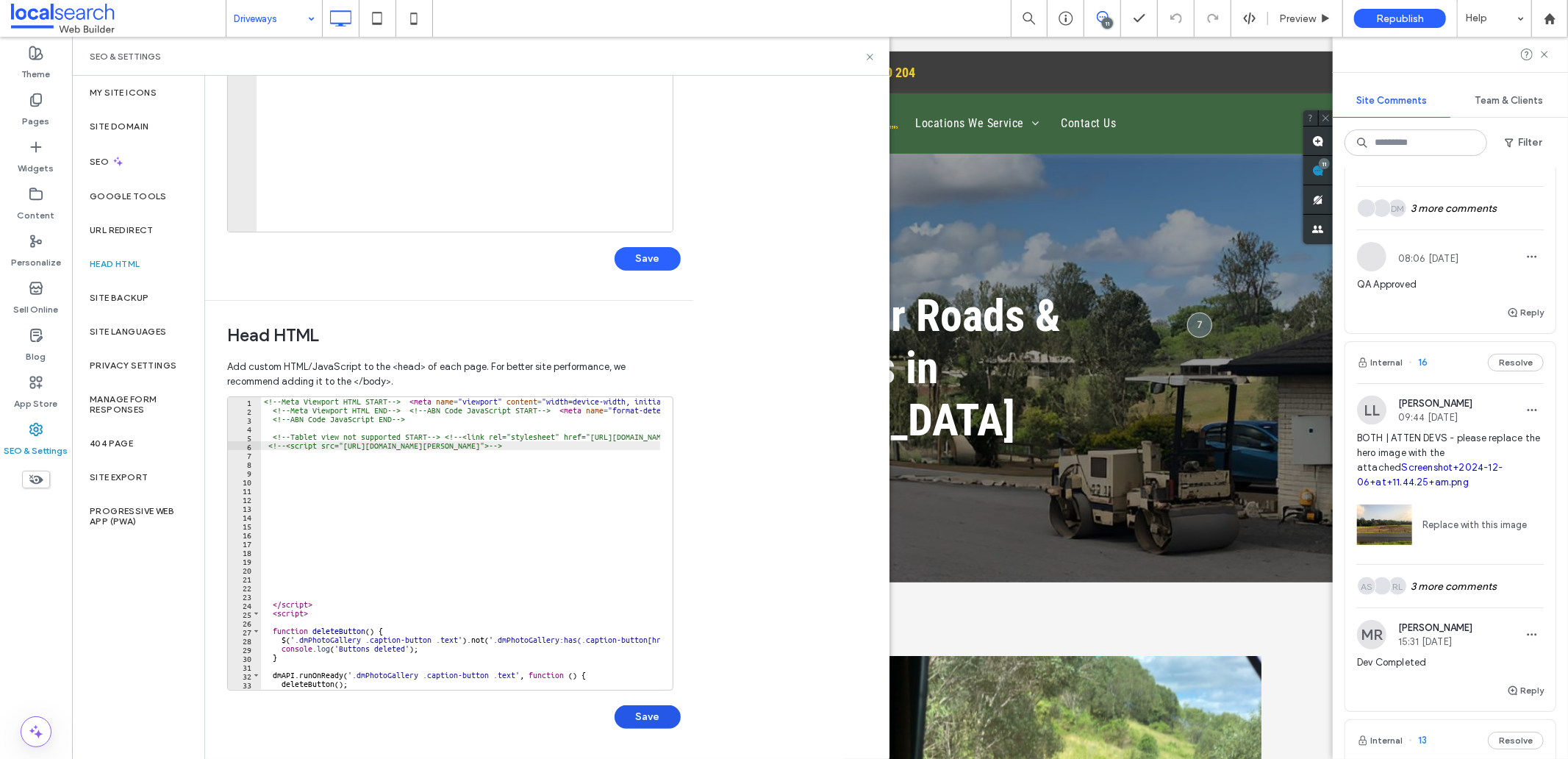
type textarea "**********"
click at [634, 714] on button "Save" at bounding box center [647, 717] width 66 height 23
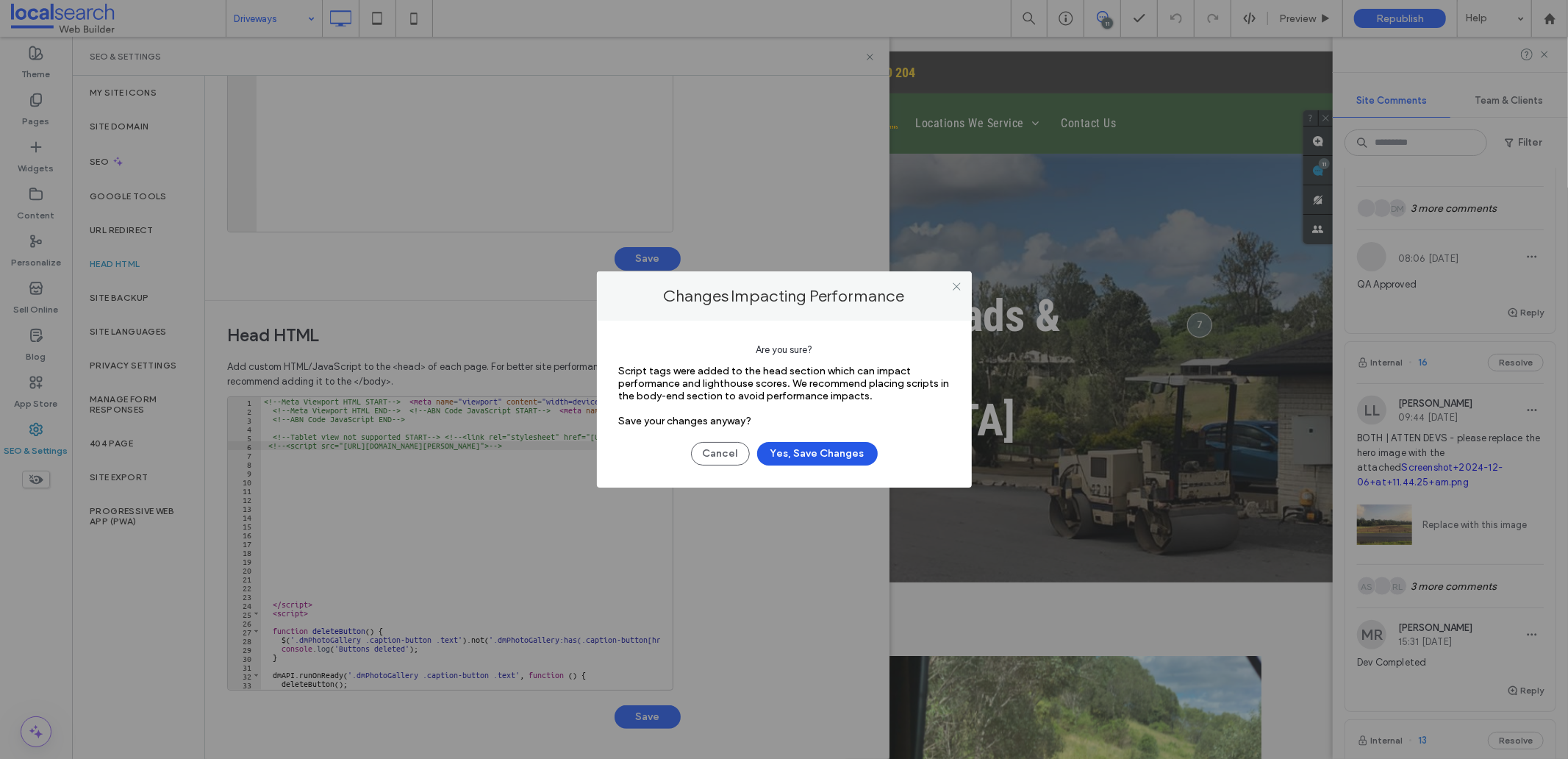
click at [798, 450] on button "Yes, Save Changes" at bounding box center [817, 454] width 121 height 23
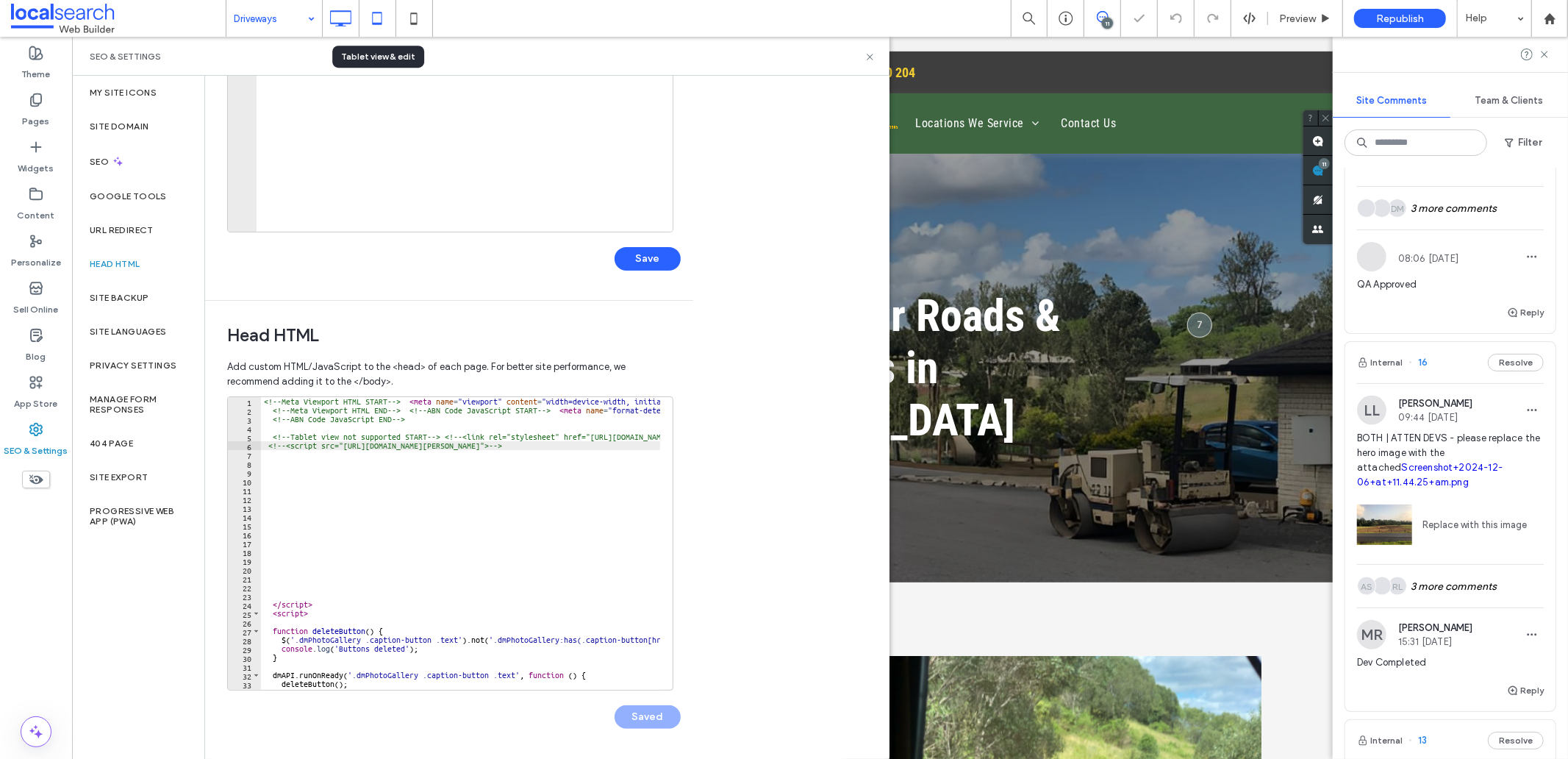
click at [378, 20] on icon at bounding box center [377, 19] width 30 height 30
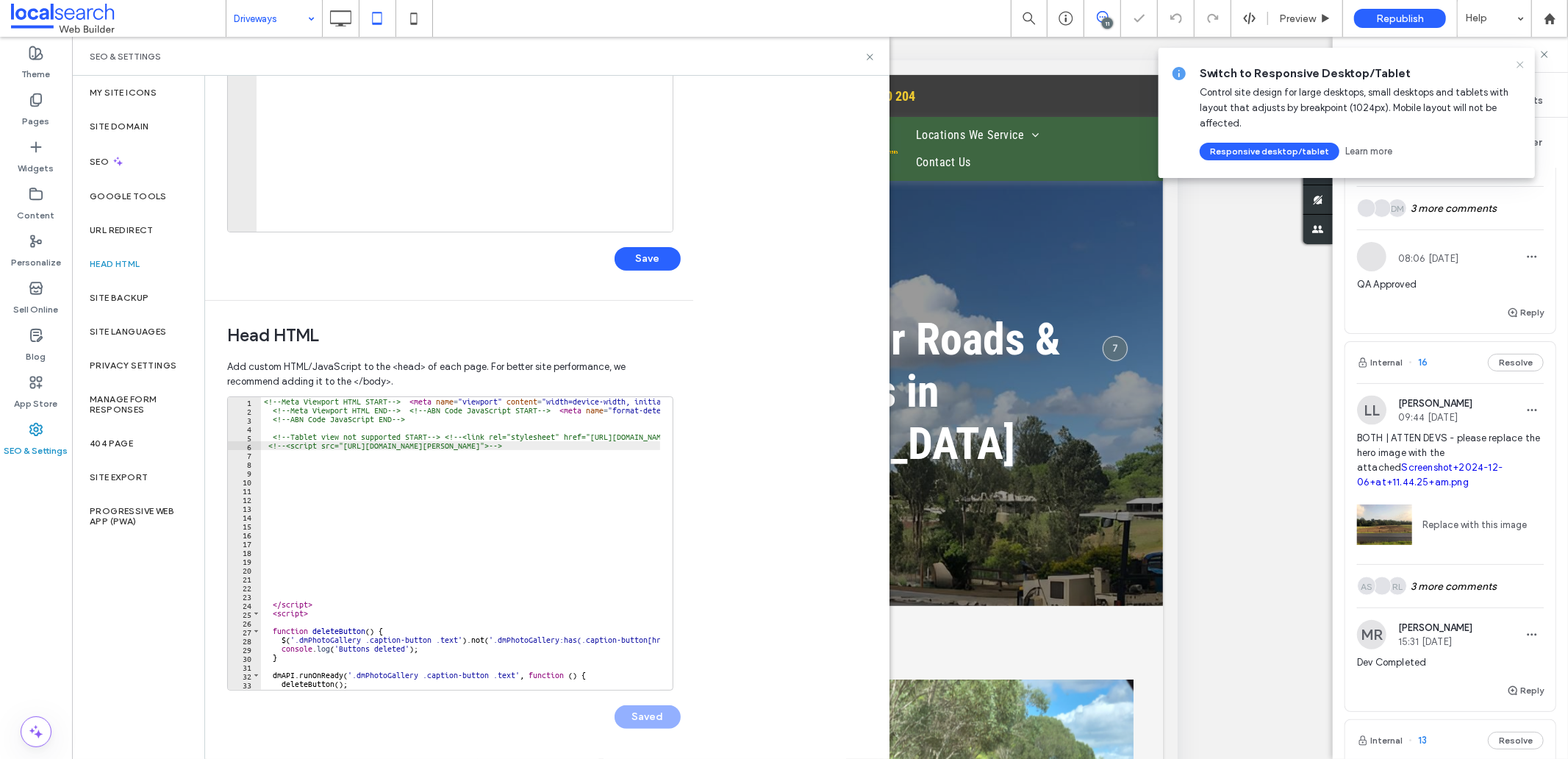
click at [1520, 65] on use at bounding box center [1520, 64] width 6 height 6
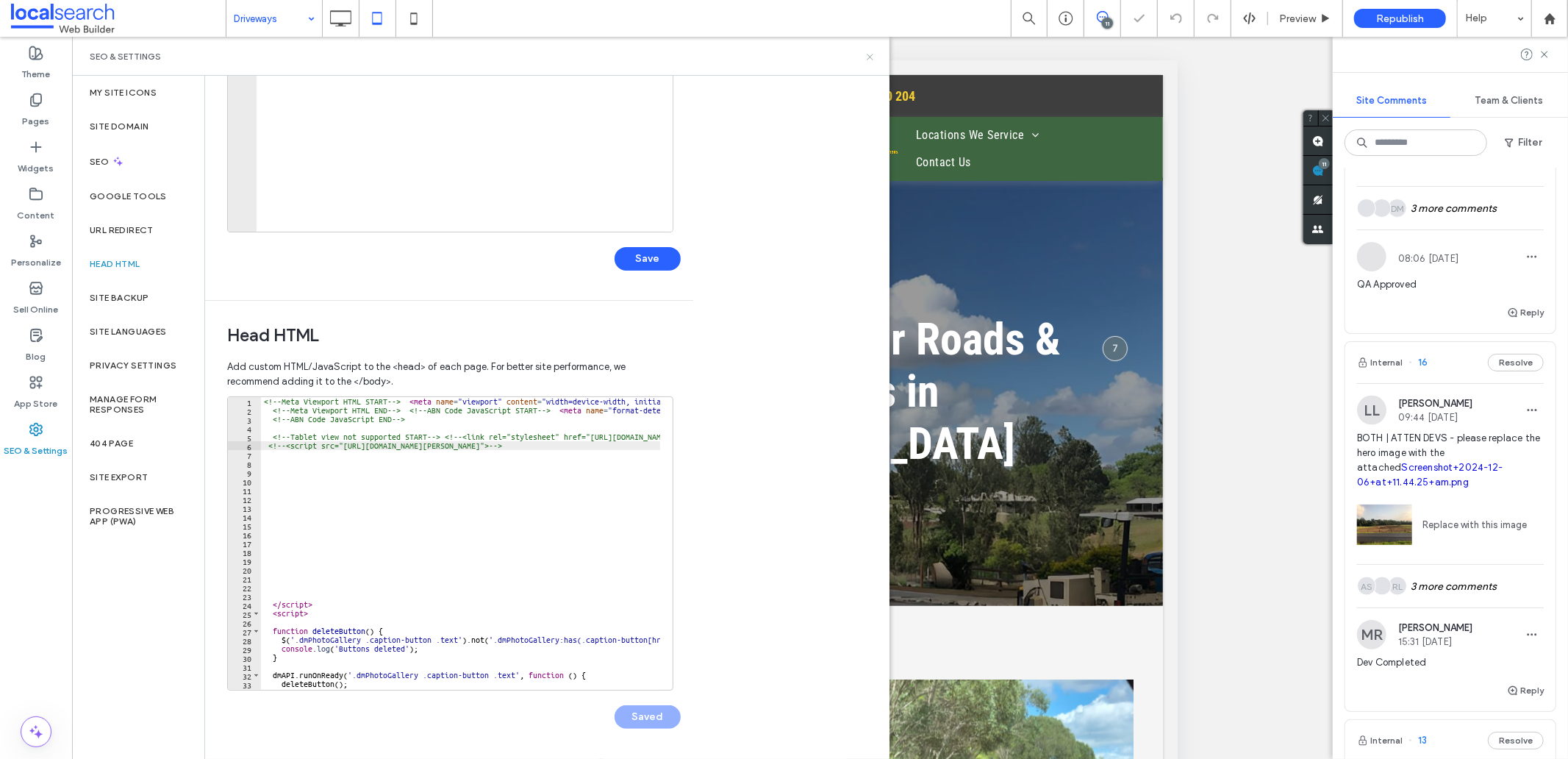
click at [869, 55] on icon at bounding box center [870, 57] width 11 height 11
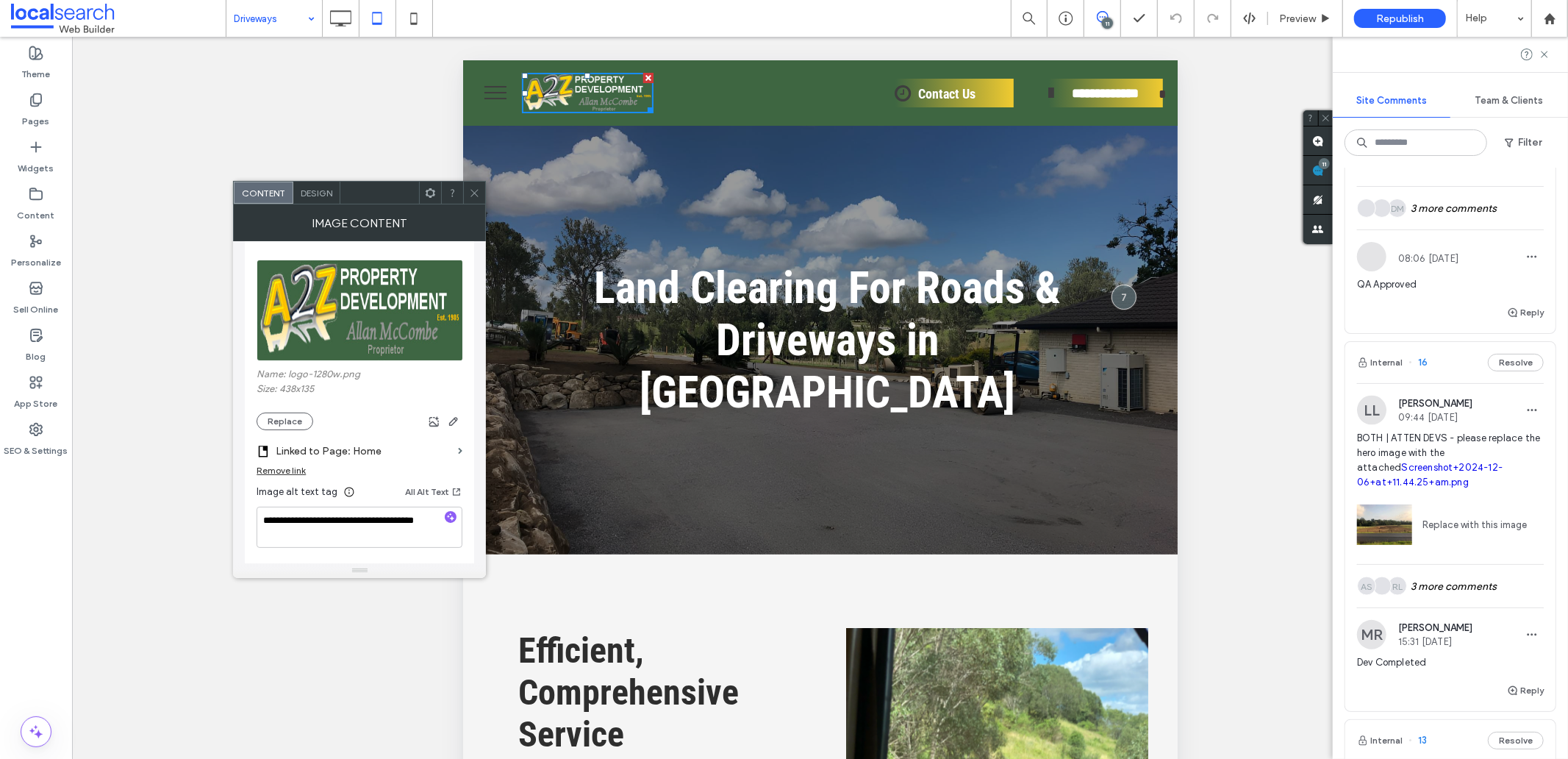
scroll to position [245, 0]
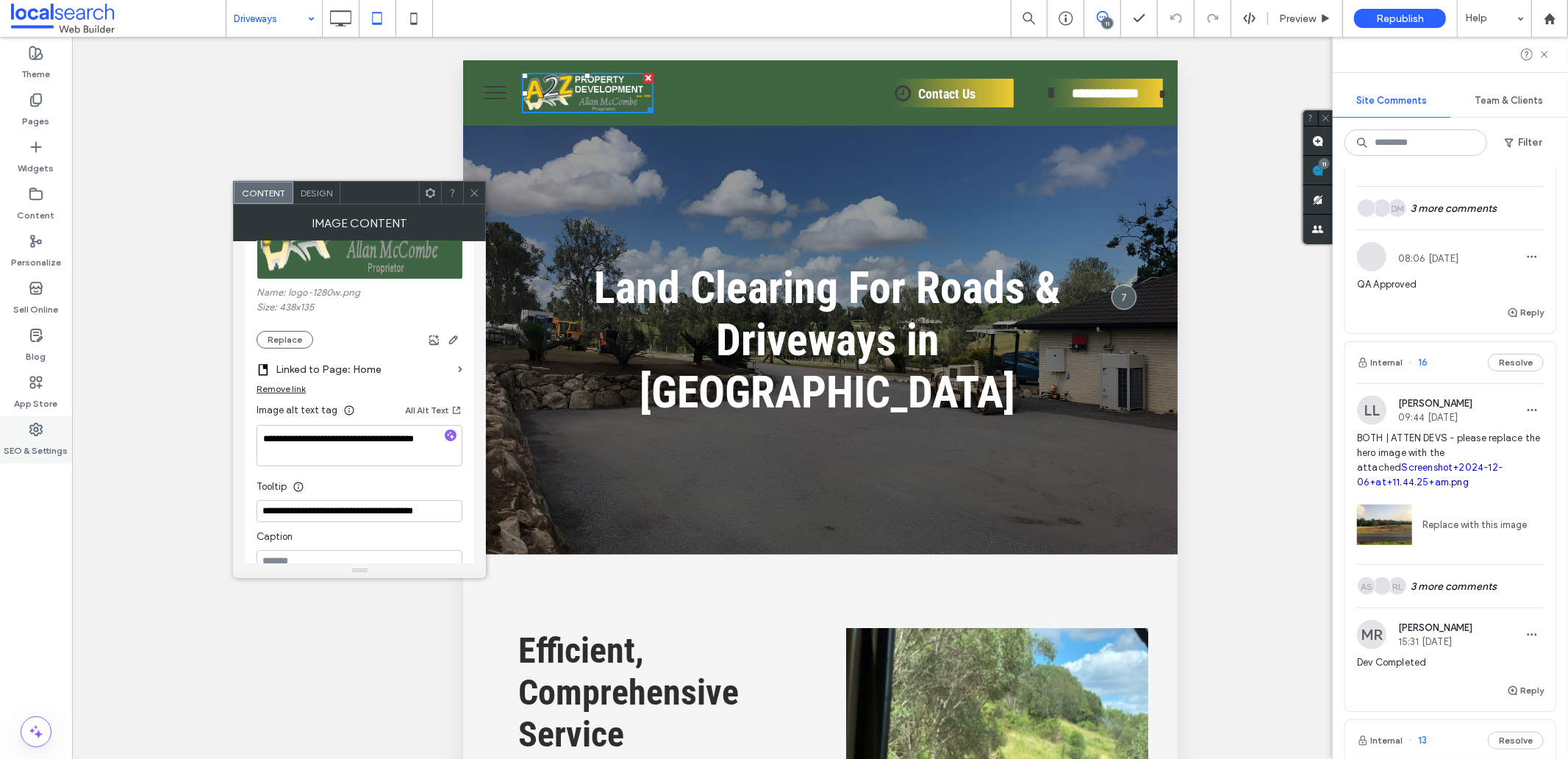
click at [37, 429] on use at bounding box center [36, 429] width 12 height 12
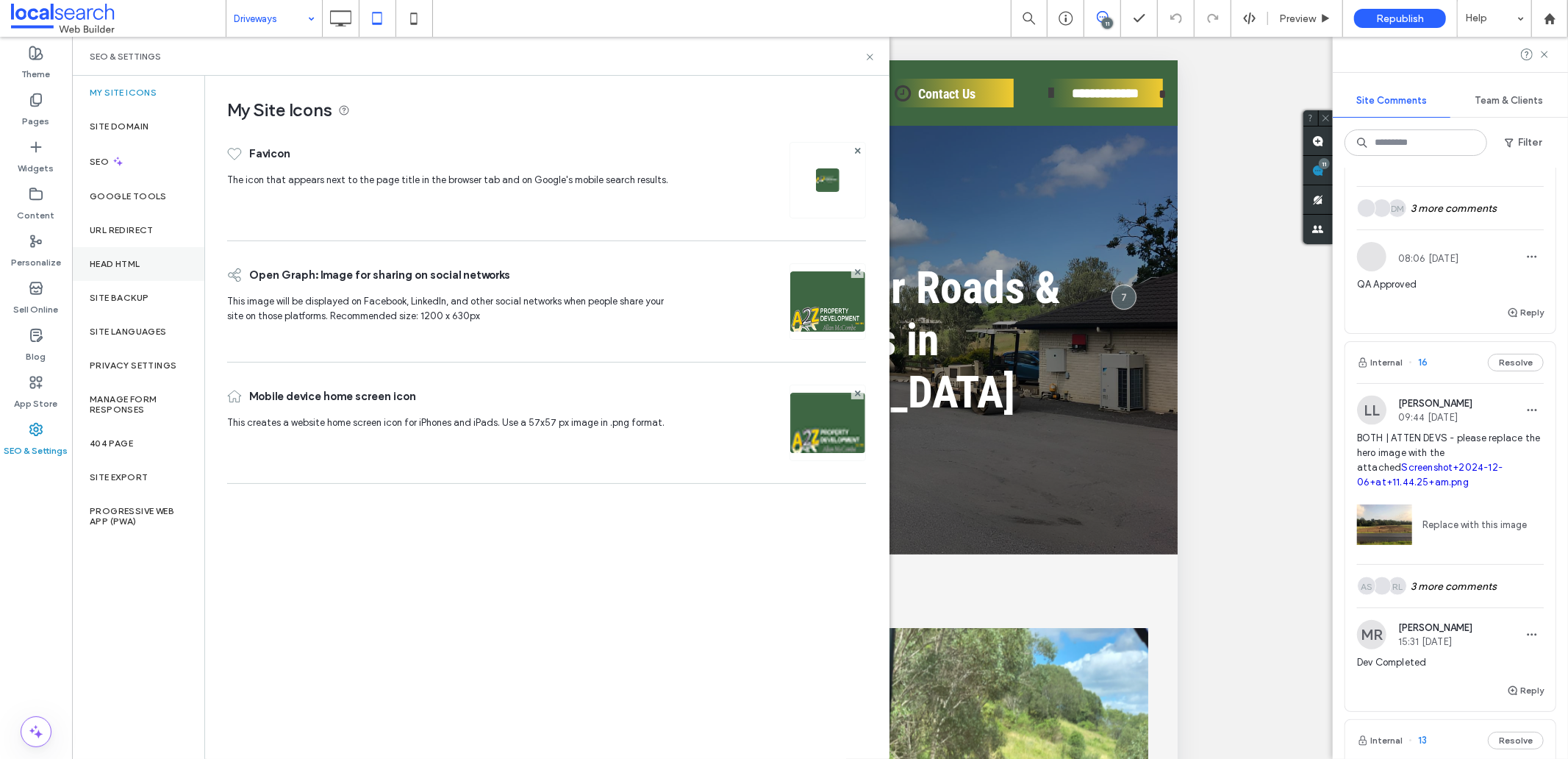
click at [116, 273] on div "Head HTML" at bounding box center [138, 263] width 132 height 34
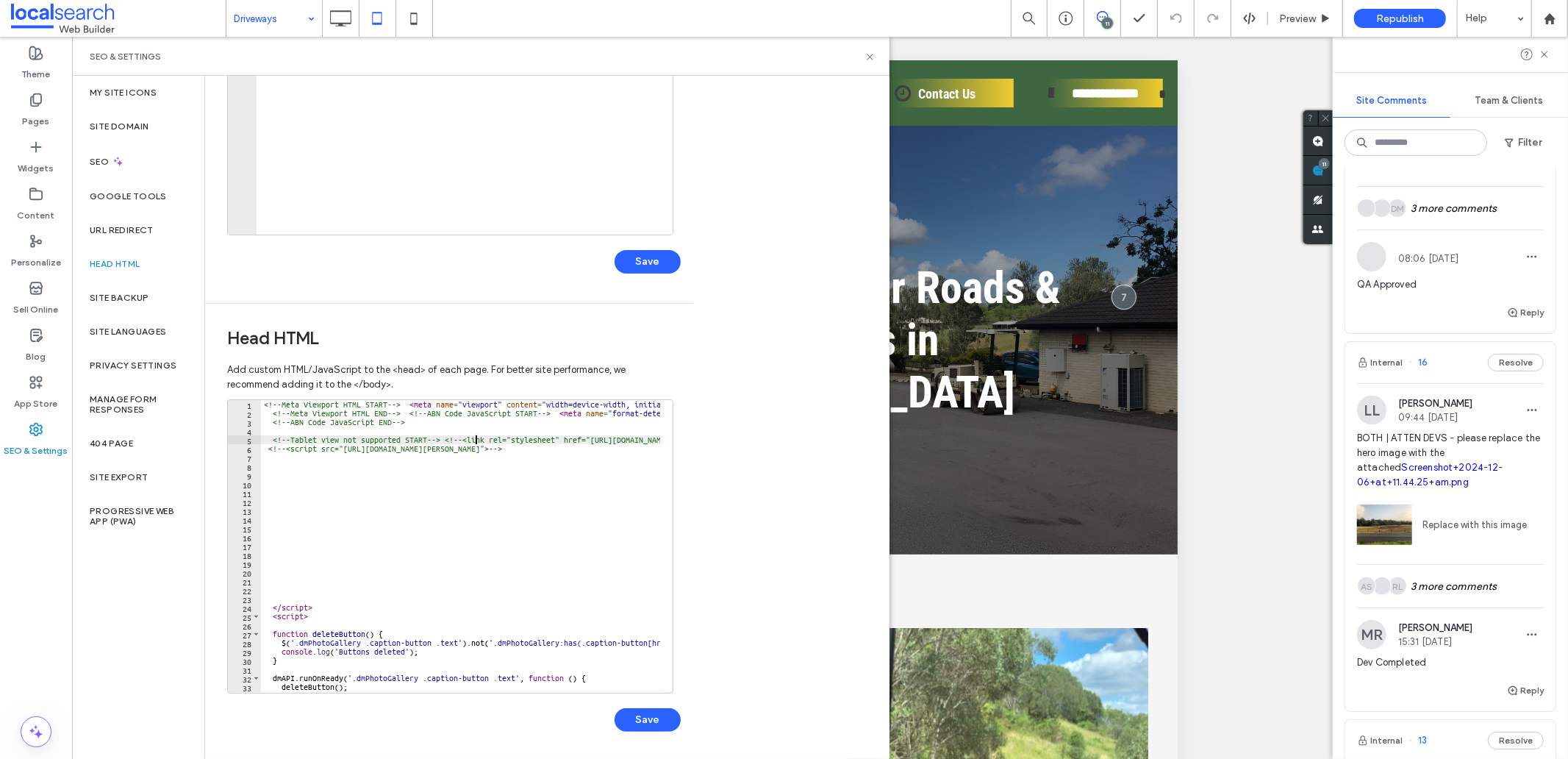
click at [474, 436] on div "<!-- Meta Viewport HTML START --> < meta name = "viewport" content = "width=dev…" at bounding box center [810, 549] width 1099 height 298
type textarea "**********"
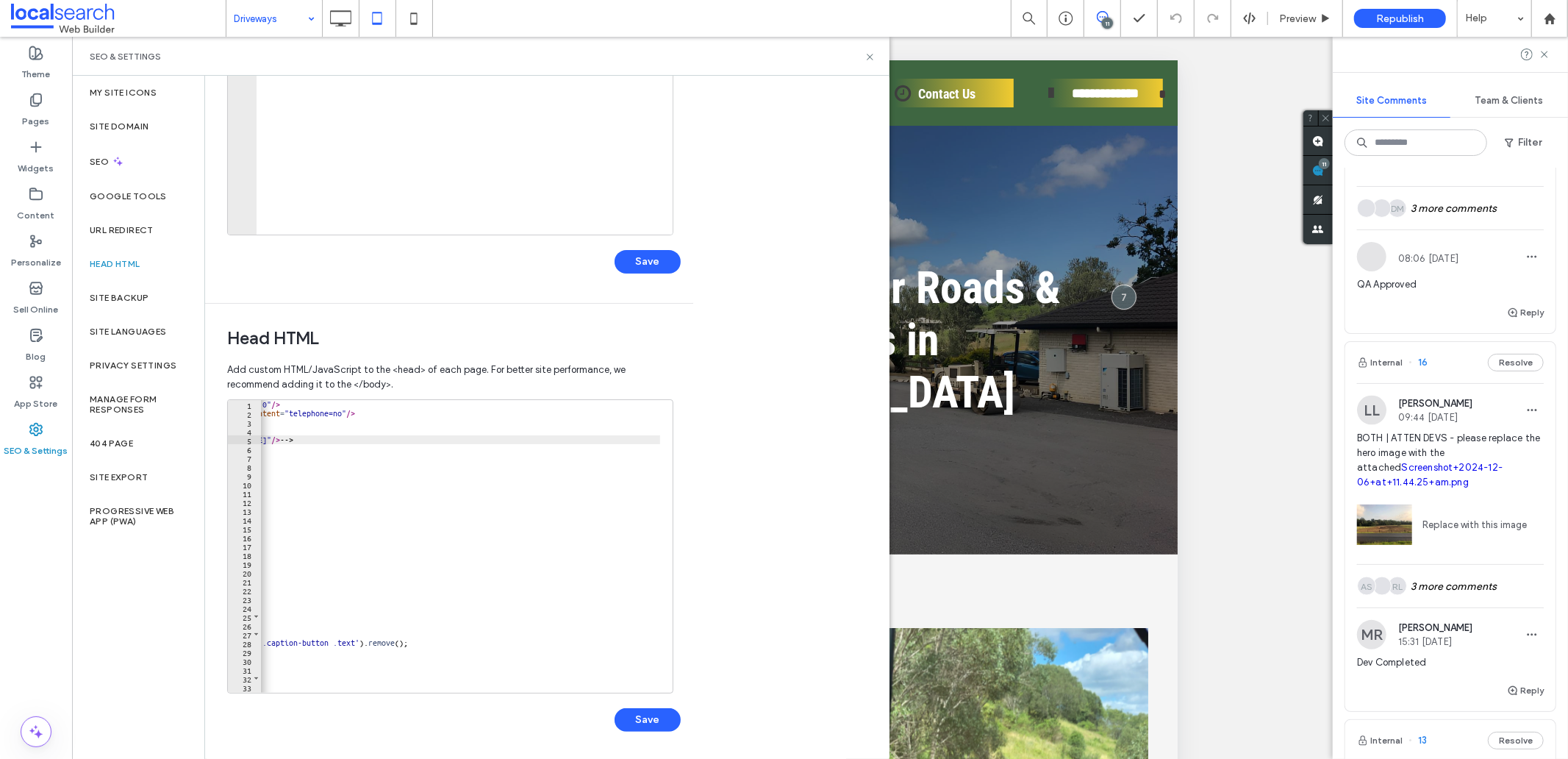
scroll to position [0, 442]
click at [509, 432] on div "<!-- Meta Viewport HTML START --> < meta name = "viewport" content = "width=dev…" at bounding box center [368, 549] width 1099 height 298
click at [555, 443] on div "<!-- Meta Viewport HTML START --> < meta name = "viewport" content = "width=dev…" at bounding box center [409, 549] width 1099 height 298
type textarea "**********"
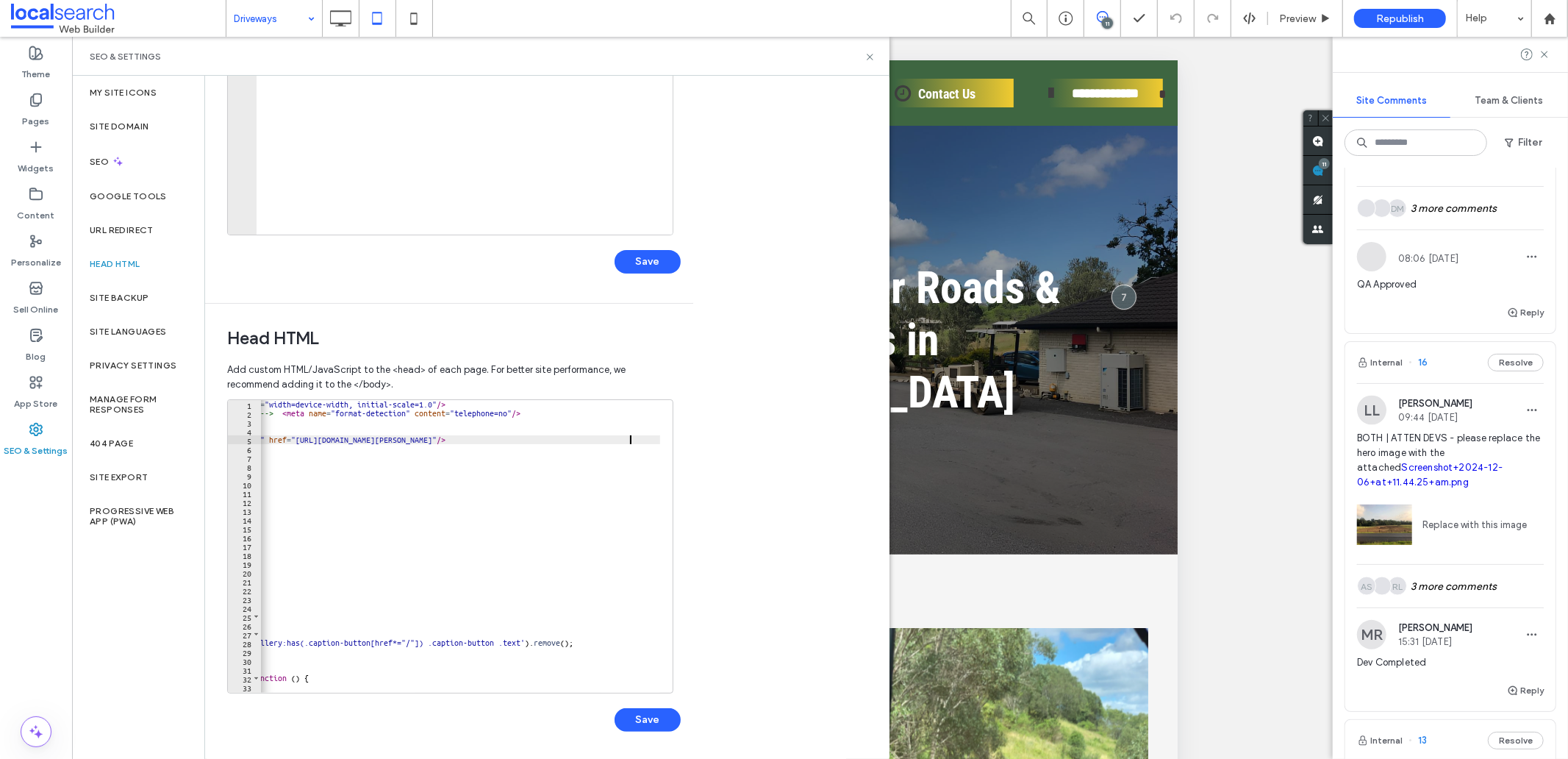
scroll to position [0, 277]
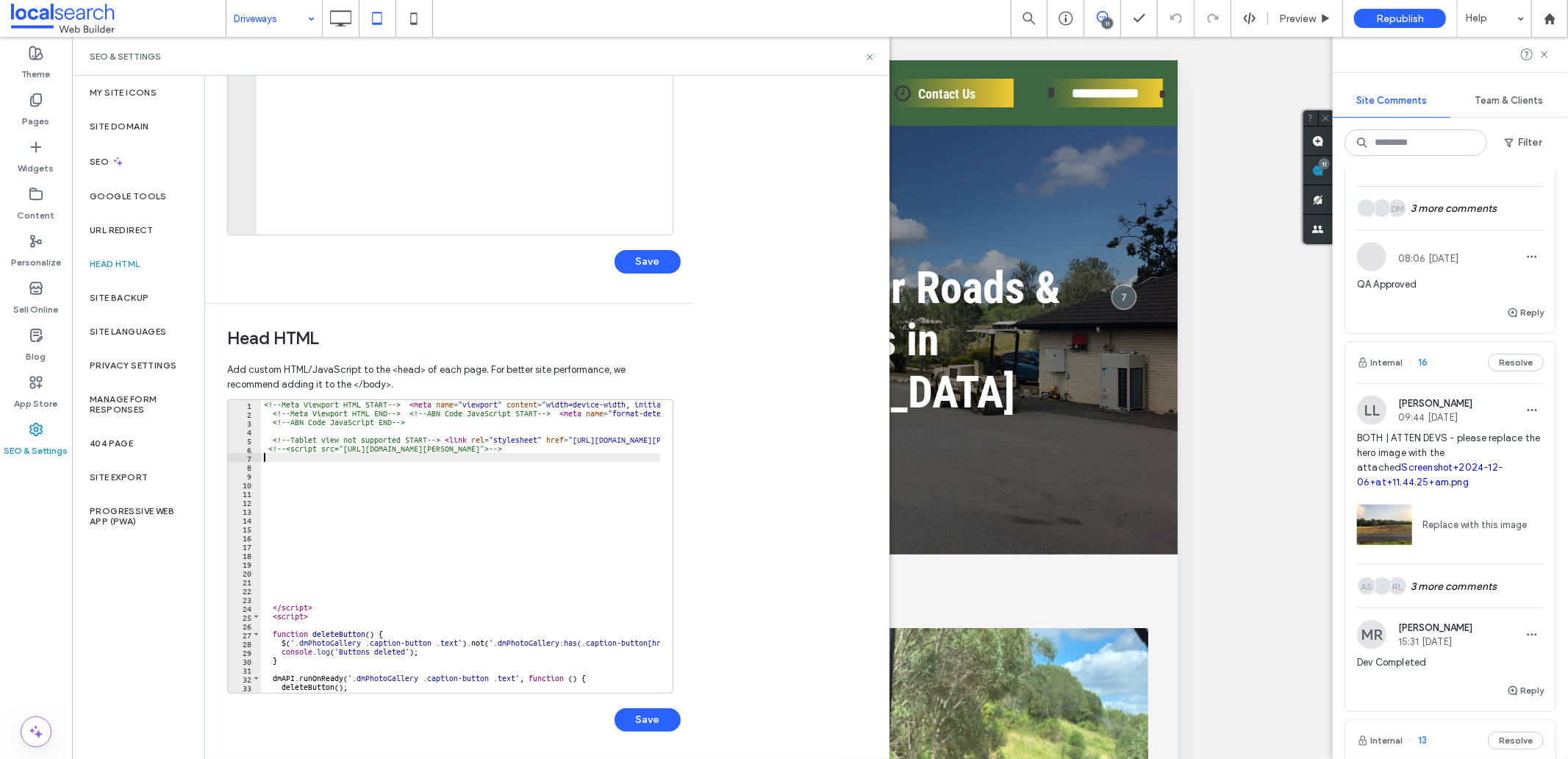
click at [485, 457] on div "<!-- Meta Viewport HTML START --> < meta name = "viewport" content = "width=dev…" at bounding box center [810, 549] width 1099 height 298
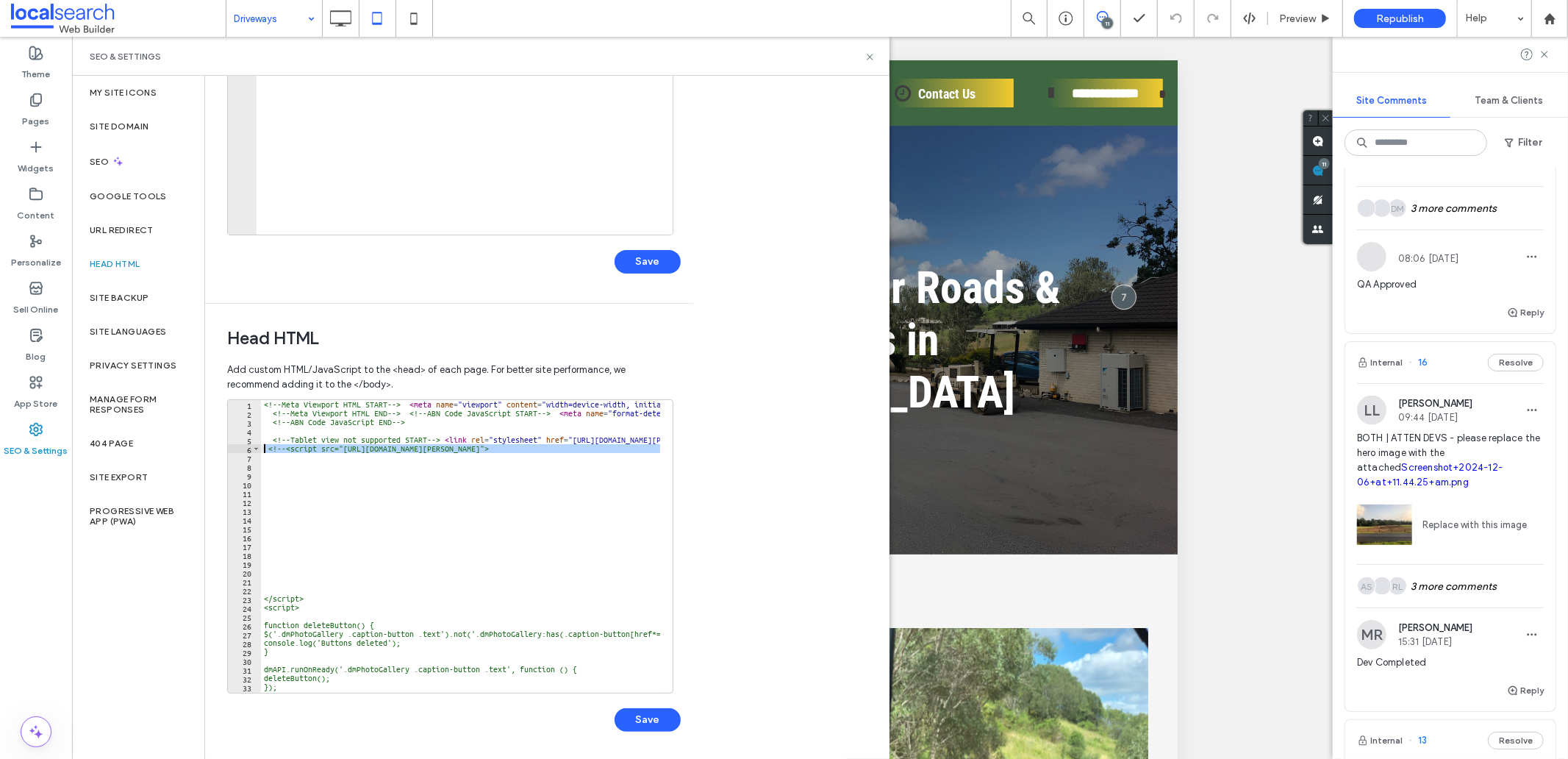
scroll to position [0, 0]
type textarea "**********"
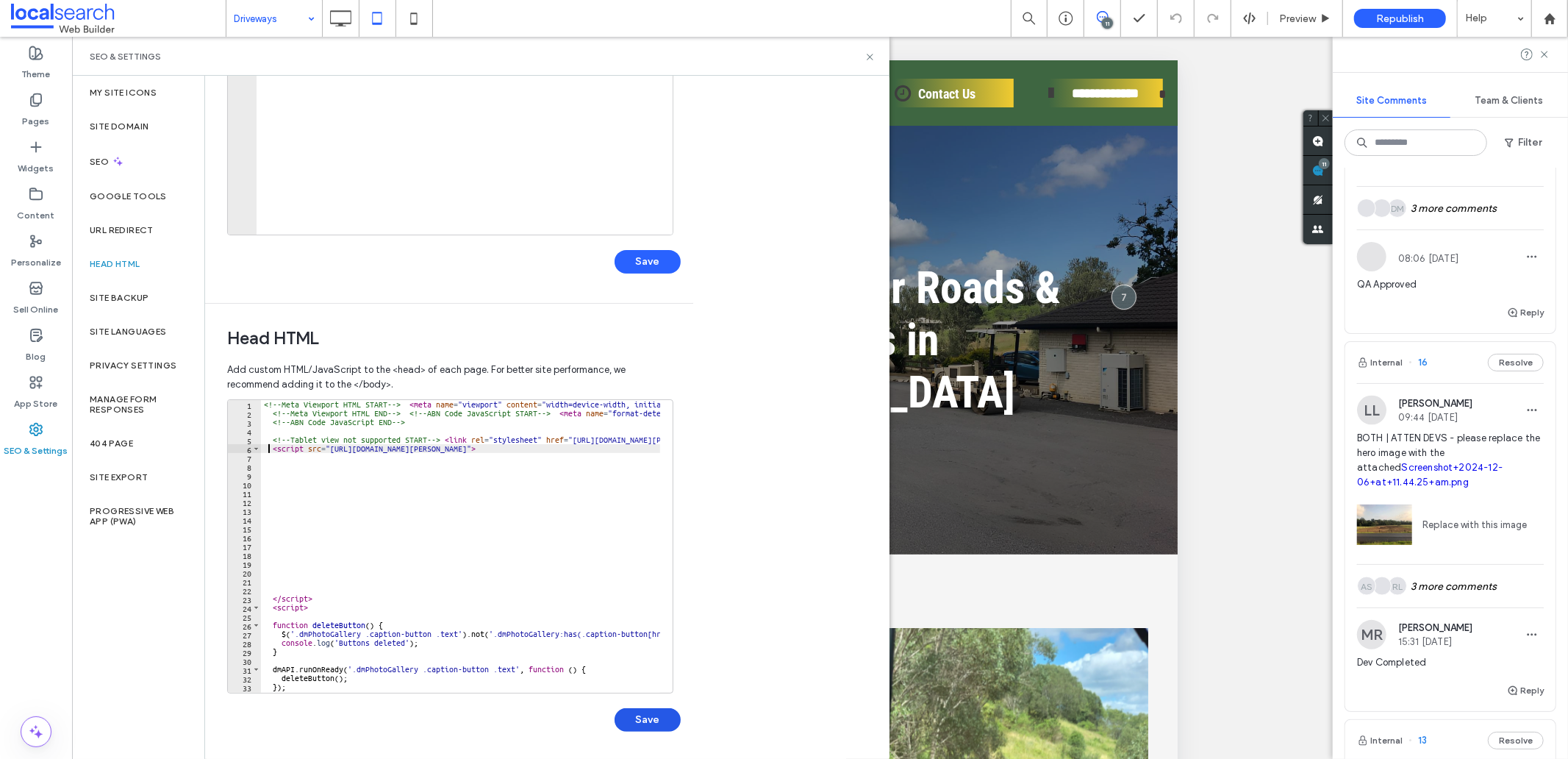
click at [643, 722] on button "Save" at bounding box center [647, 720] width 66 height 23
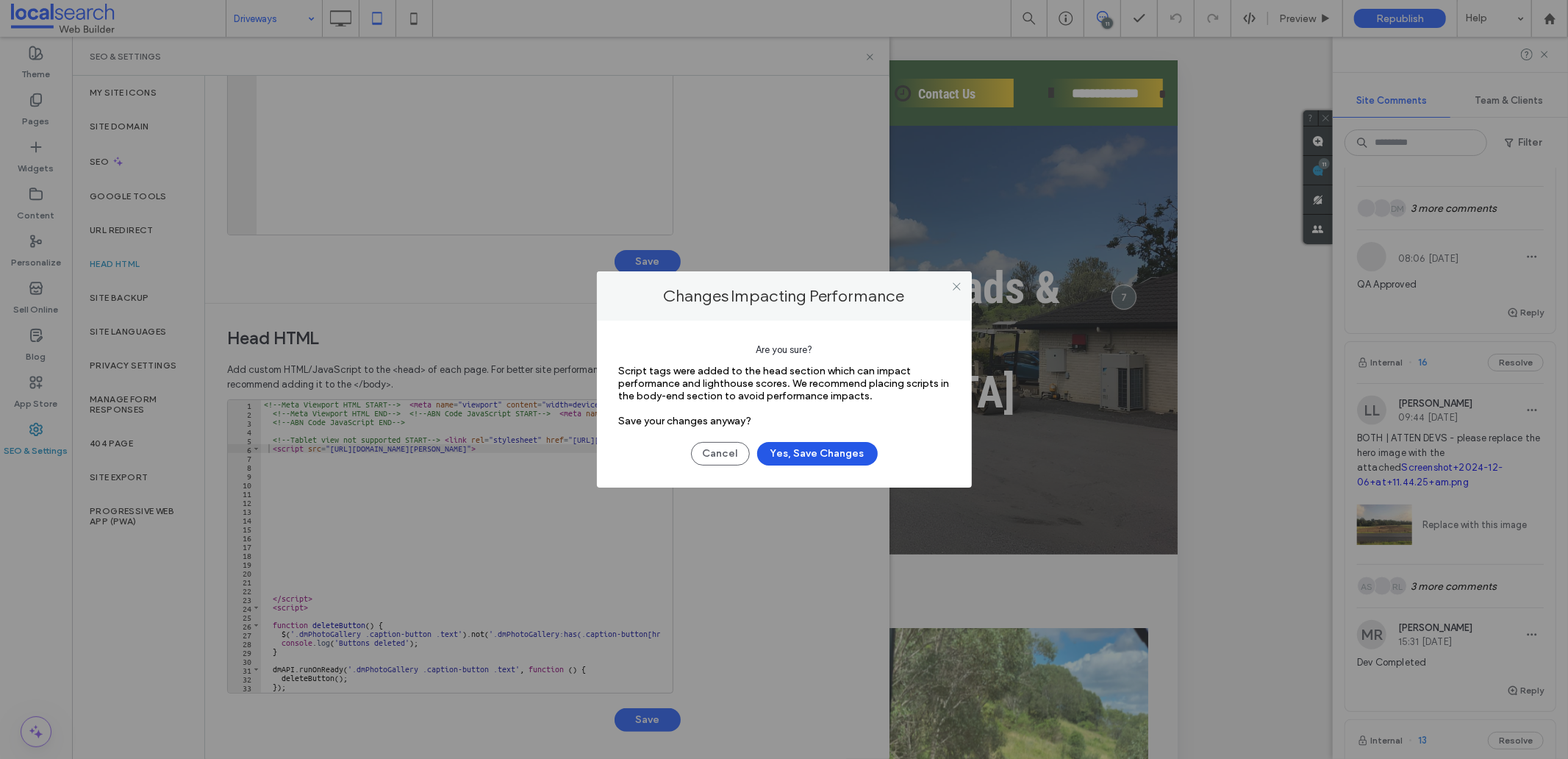
click at [790, 453] on button "Yes, Save Changes" at bounding box center [817, 454] width 121 height 23
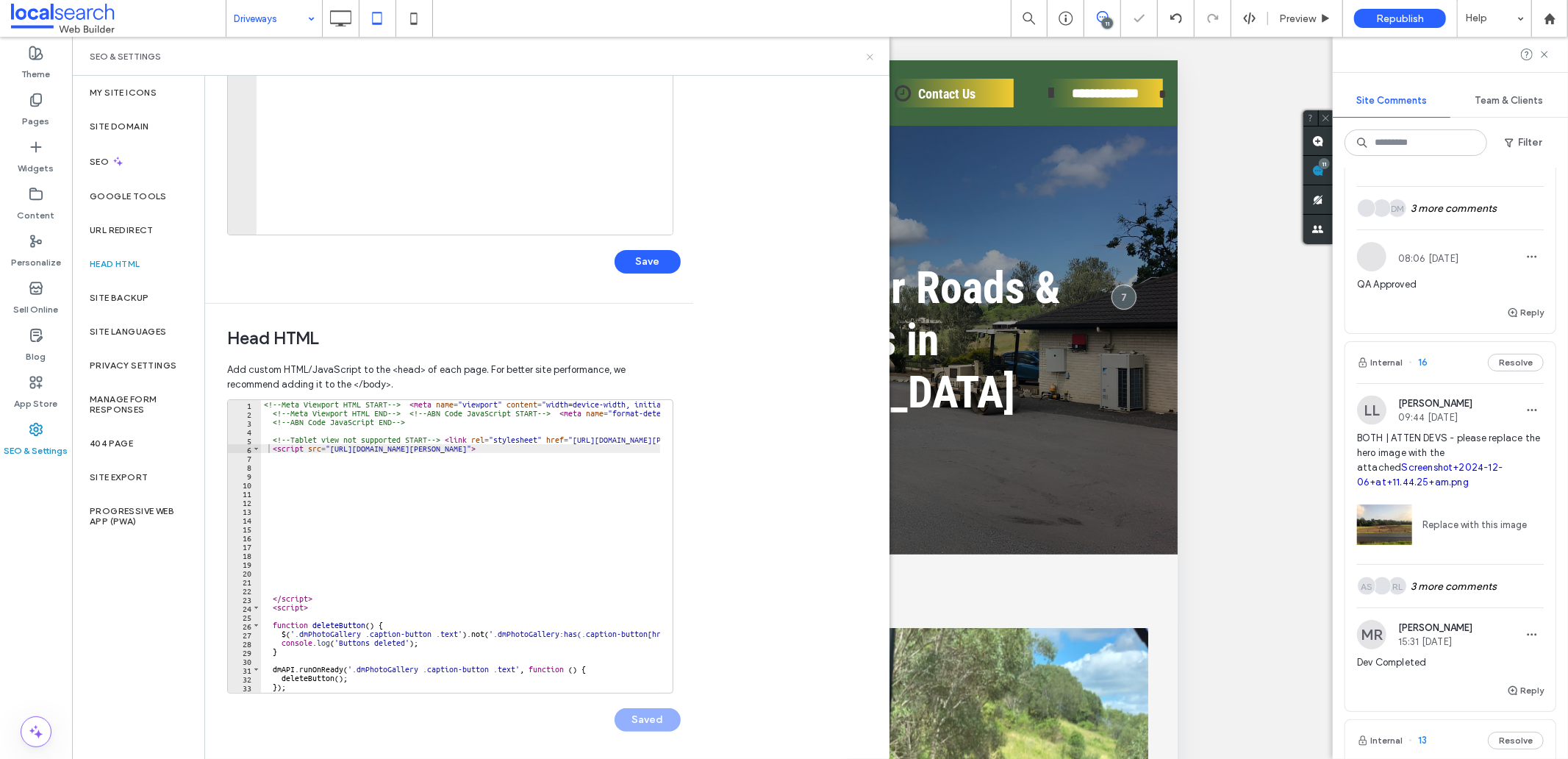
click at [867, 54] on use at bounding box center [870, 57] width 6 height 6
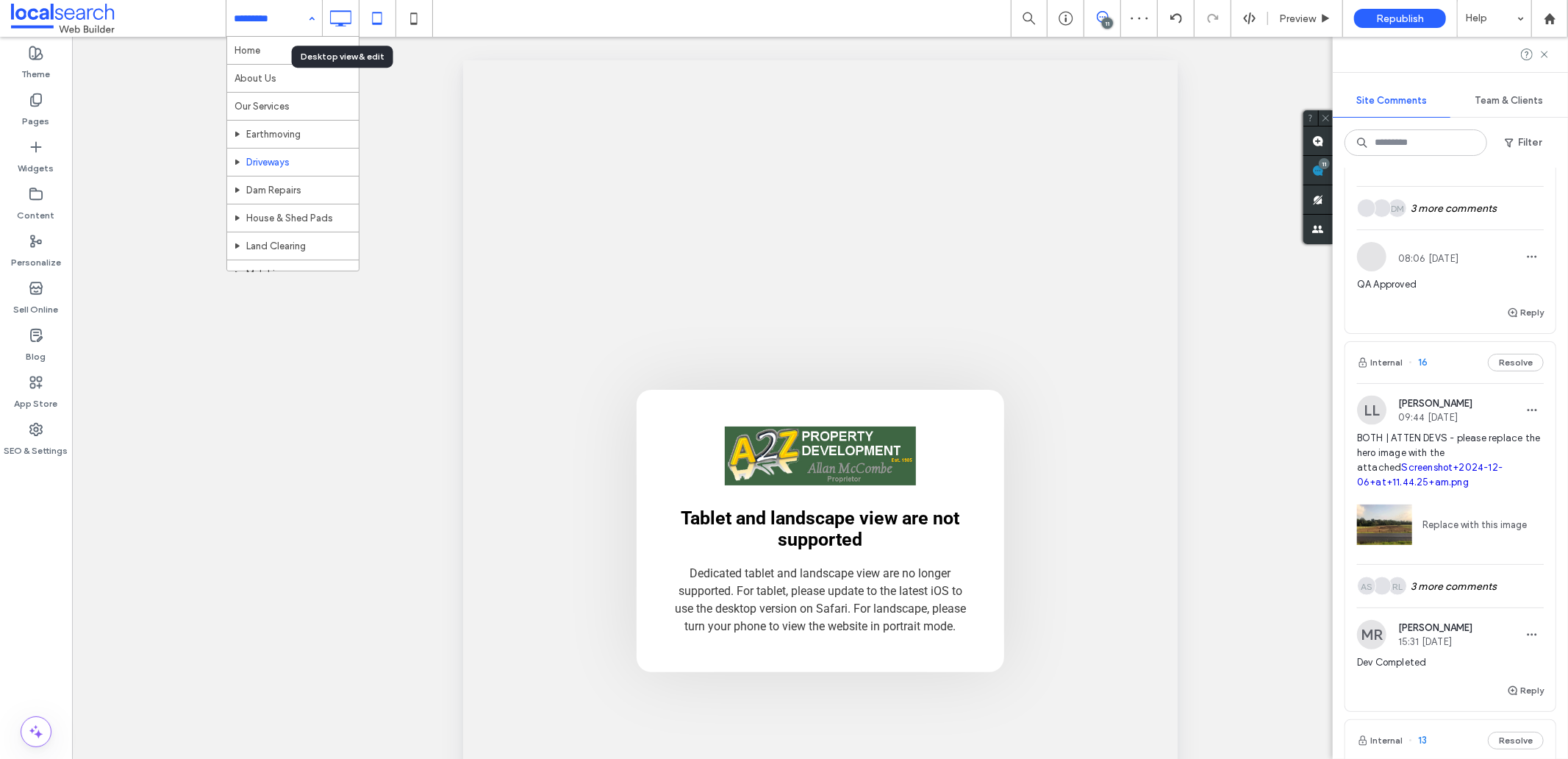
click at [338, 13] on icon at bounding box center [340, 19] width 30 height 30
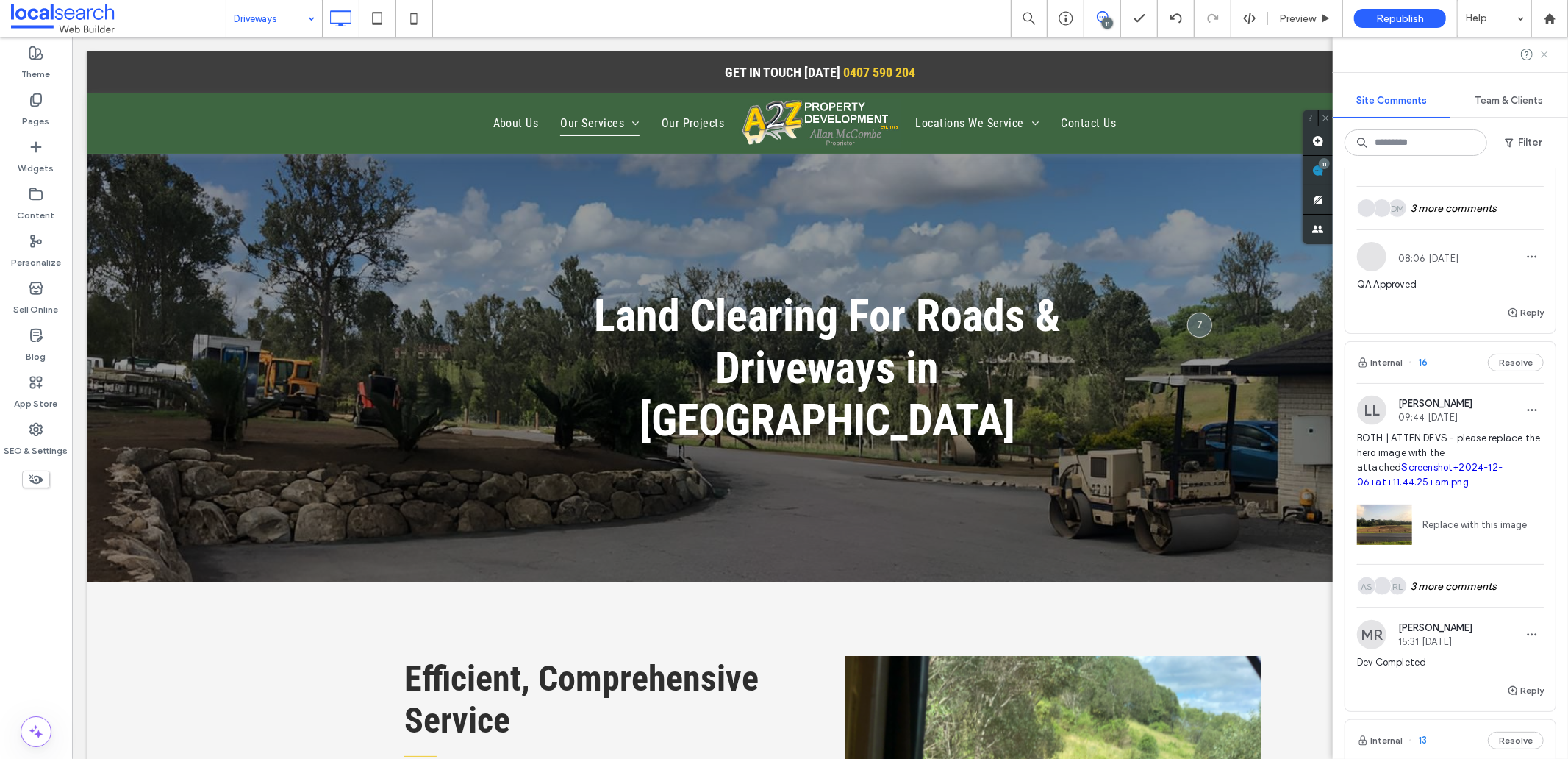
click at [1545, 52] on icon at bounding box center [1544, 54] width 12 height 12
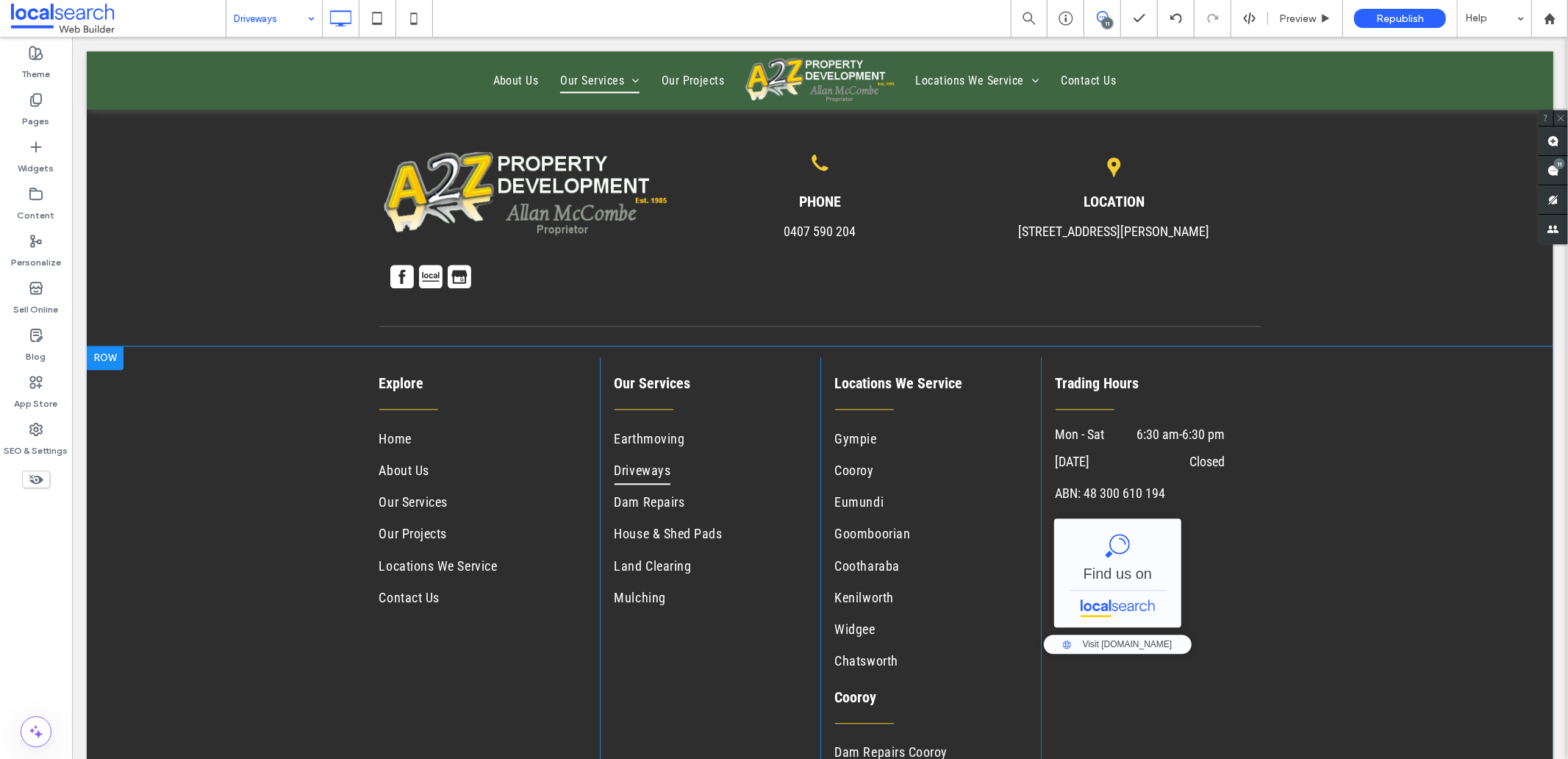
scroll to position [3009, 0]
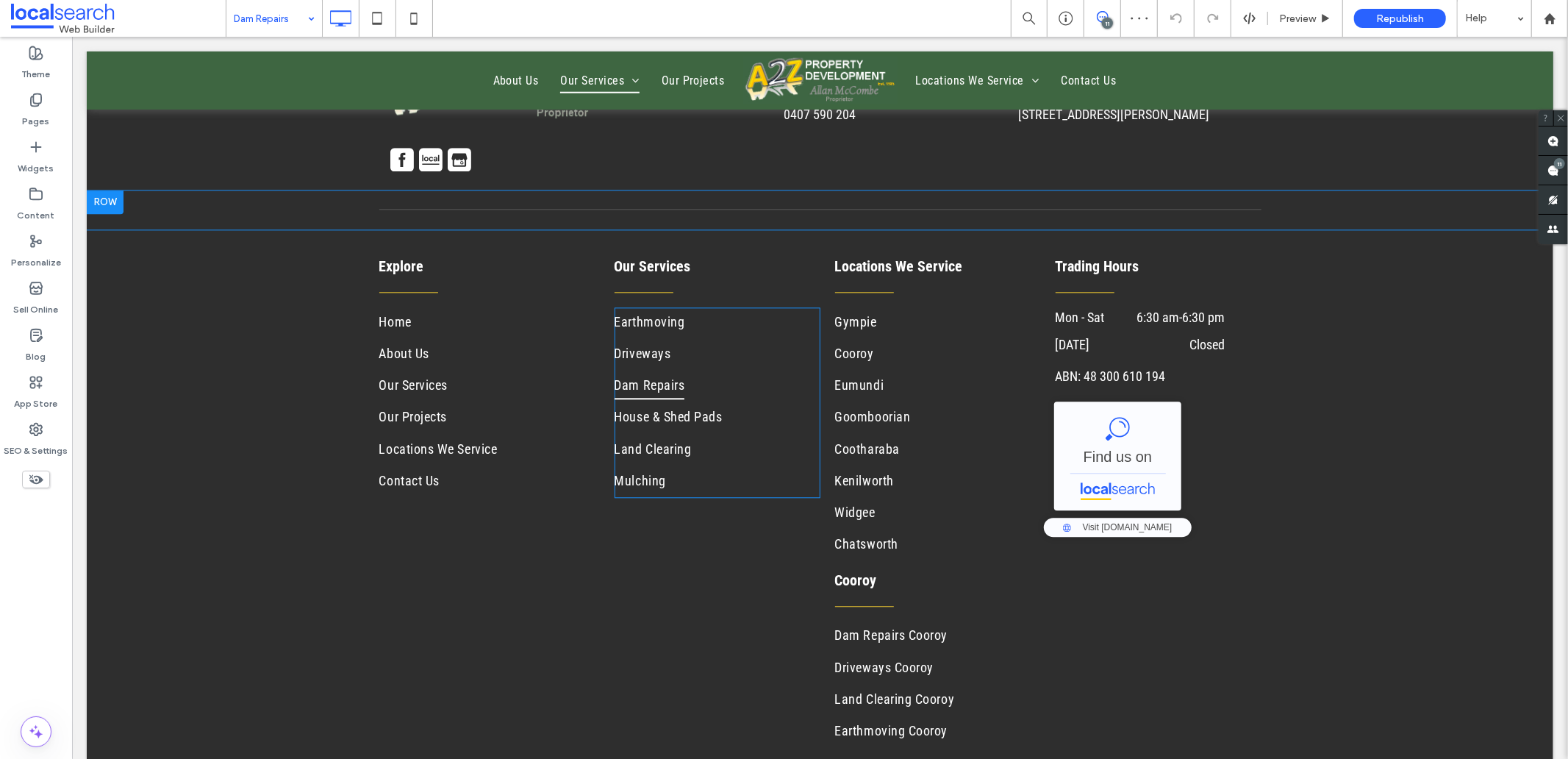
scroll to position [2914, 0]
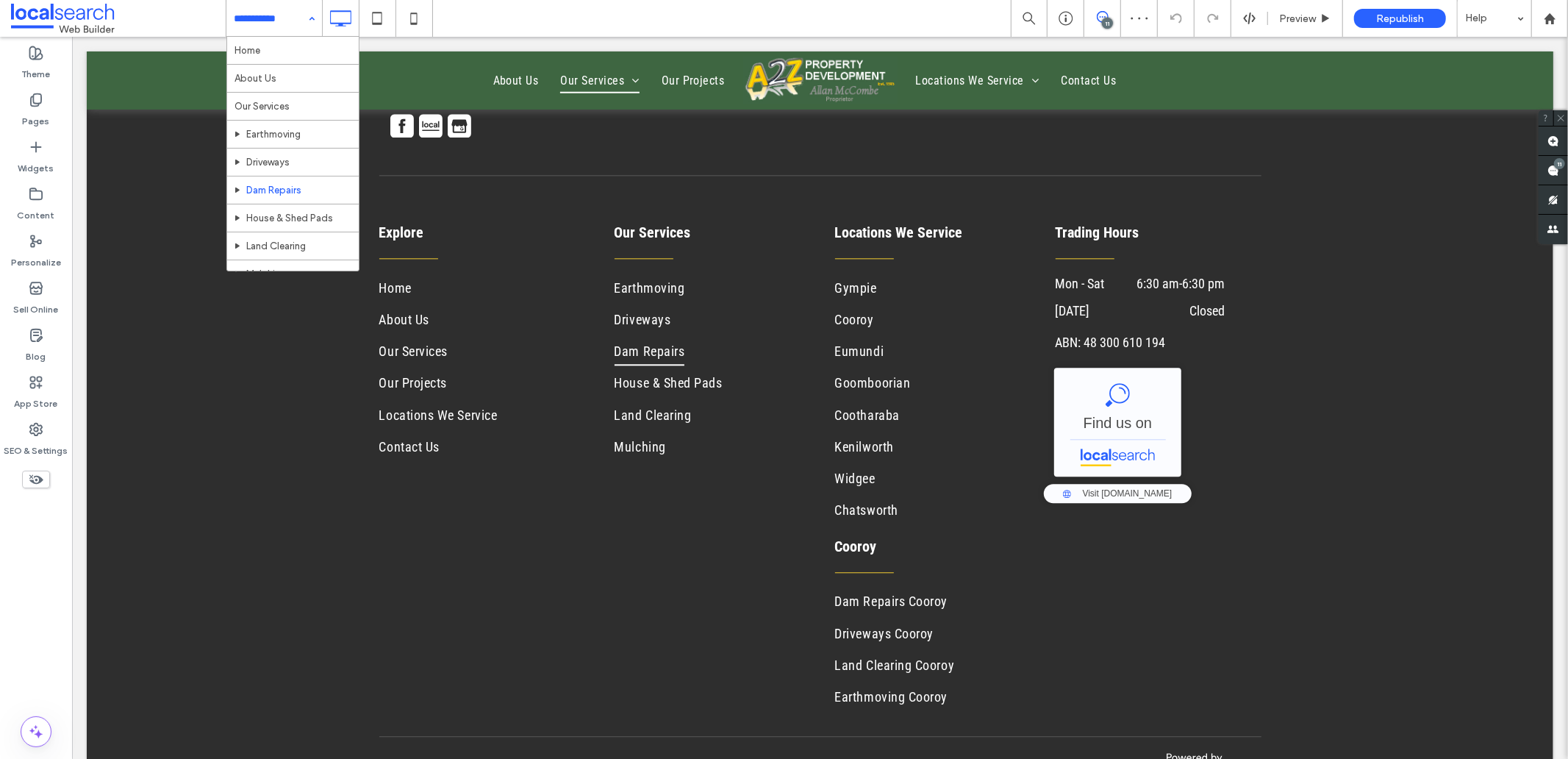
click at [267, 26] on input at bounding box center [270, 18] width 73 height 37
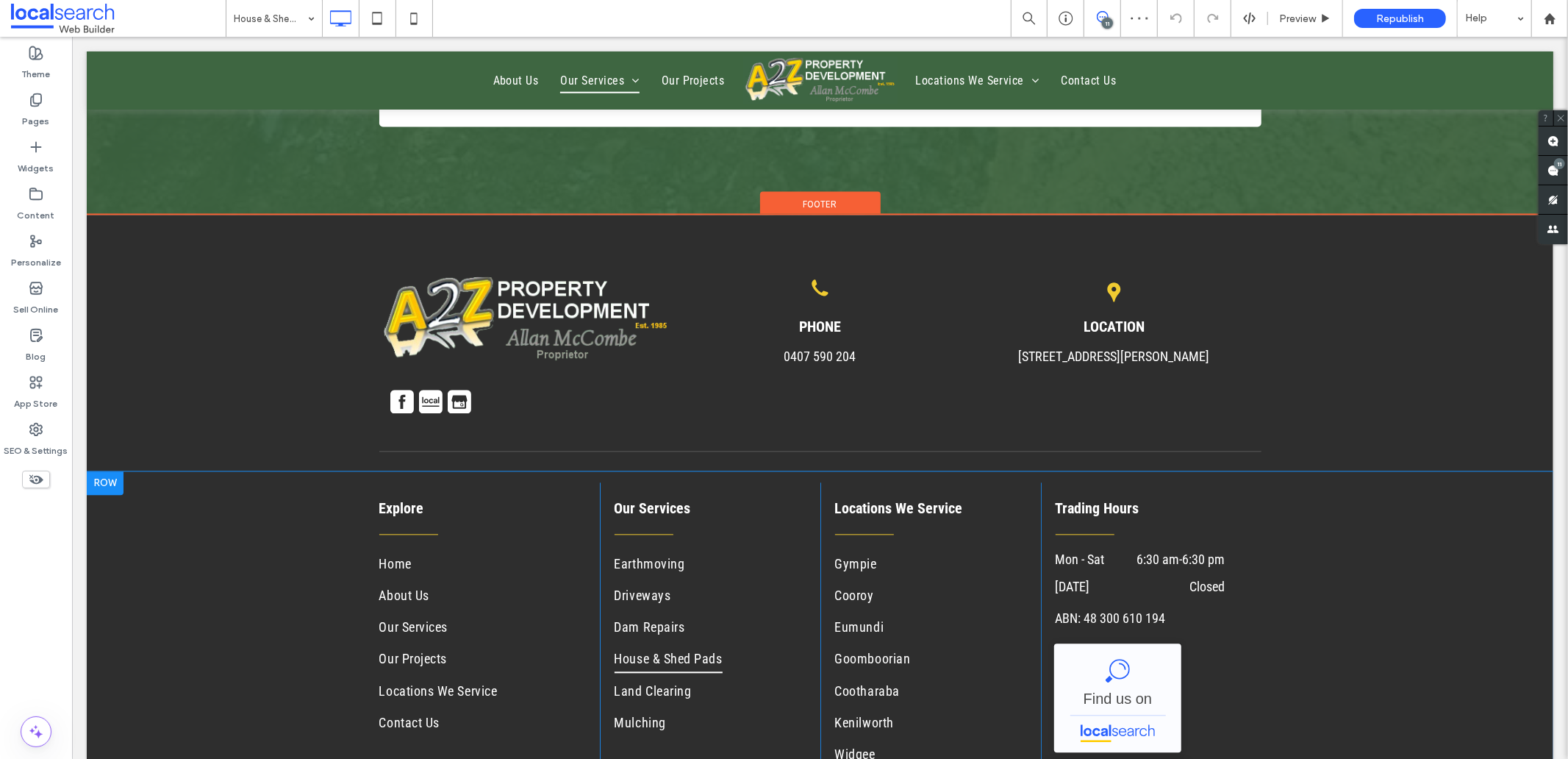
scroll to position [2942, 0]
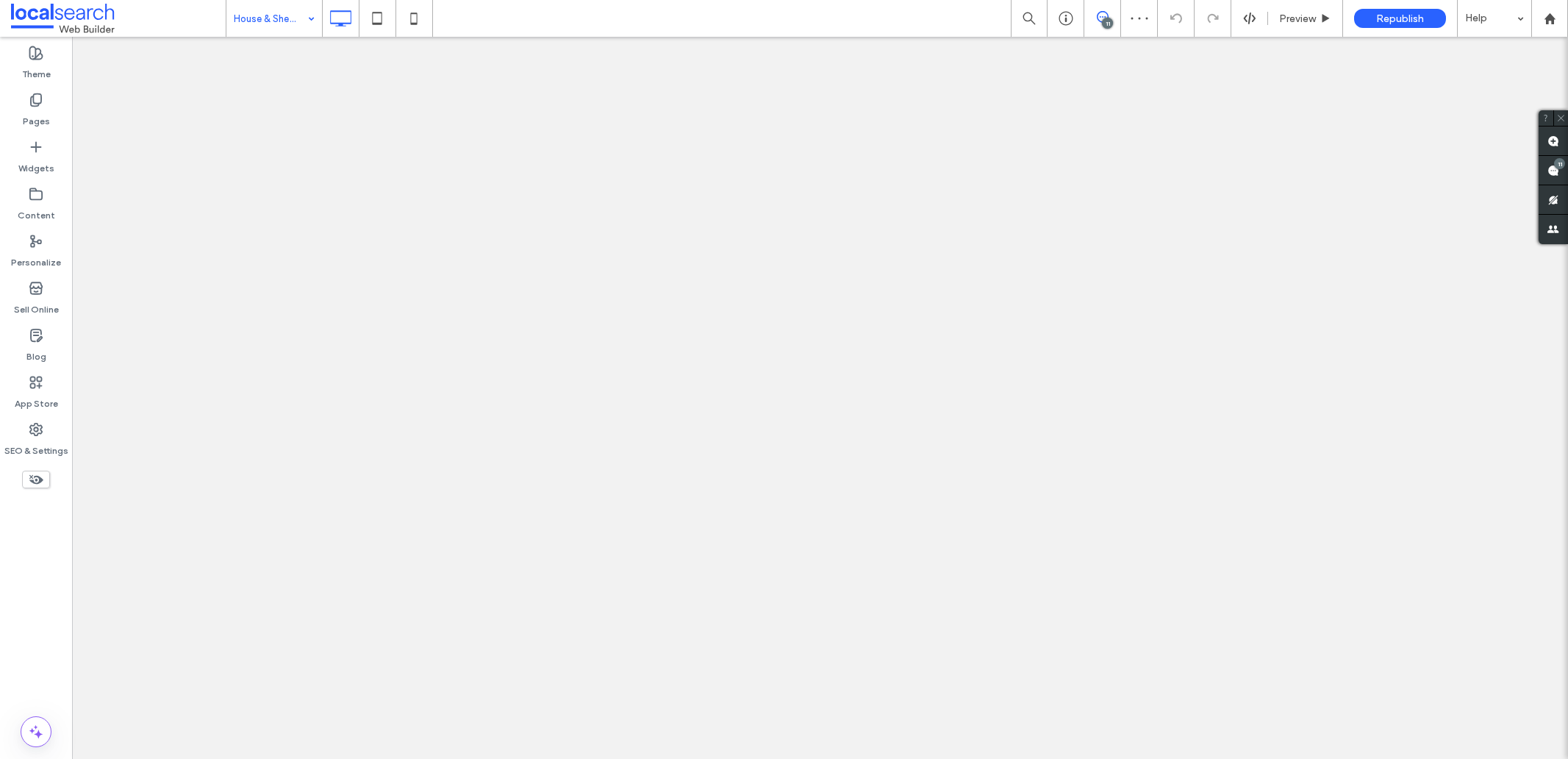
click at [254, 28] on input at bounding box center [270, 18] width 73 height 37
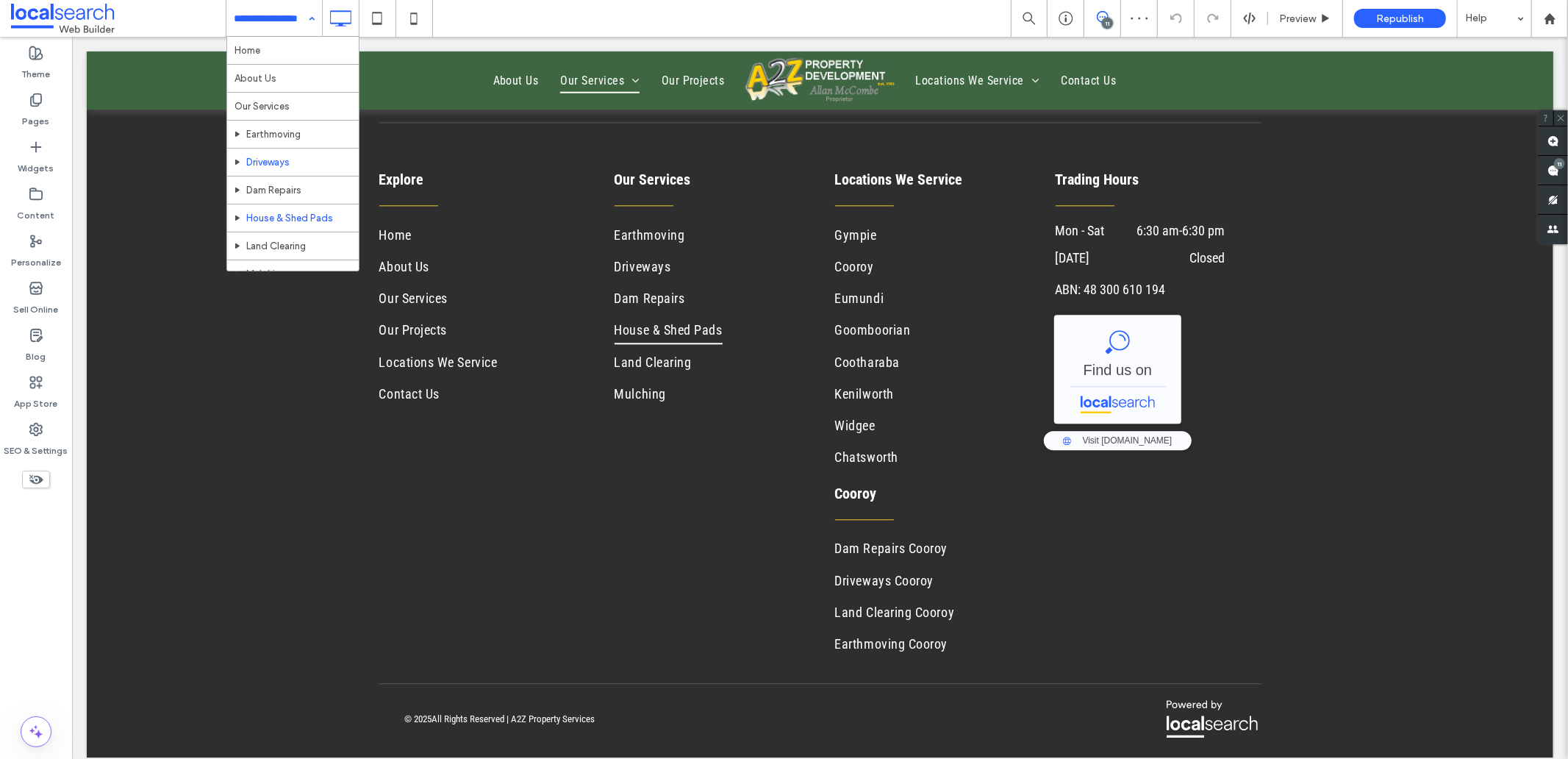
scroll to position [82, 0]
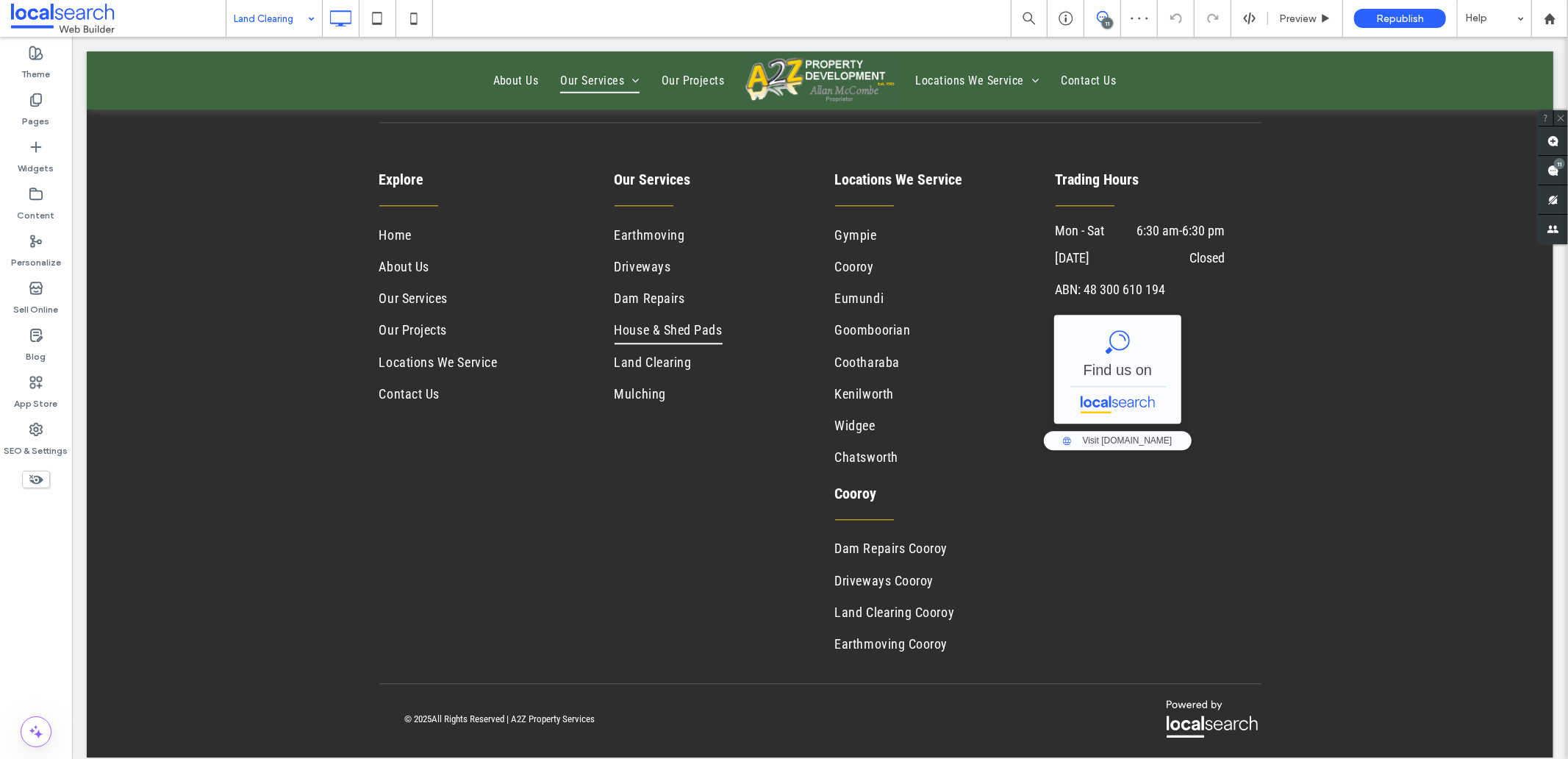
click at [270, 2] on input at bounding box center [270, 18] width 73 height 37
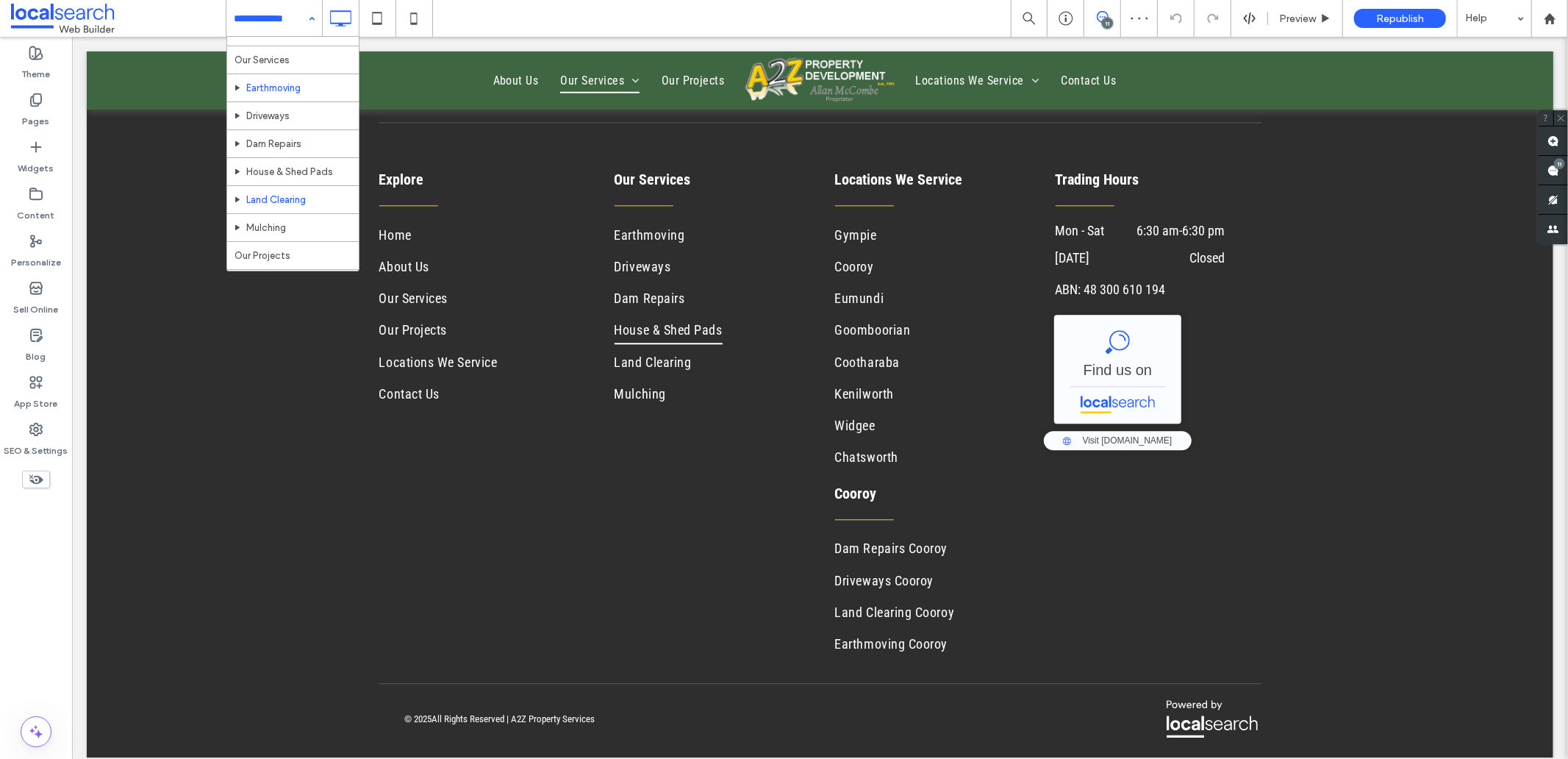
scroll to position [163, 0]
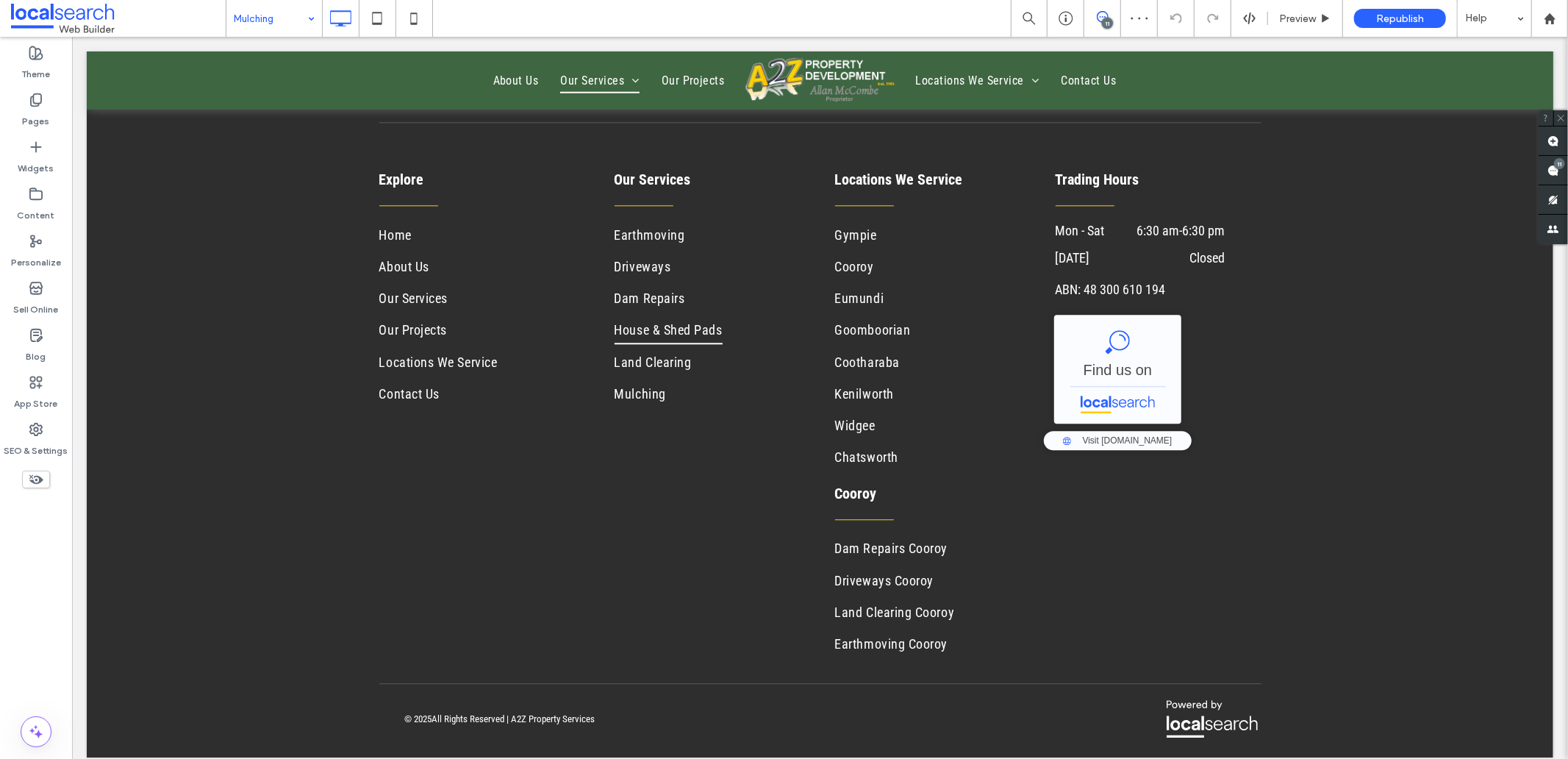
click at [261, 23] on input at bounding box center [270, 18] width 73 height 37
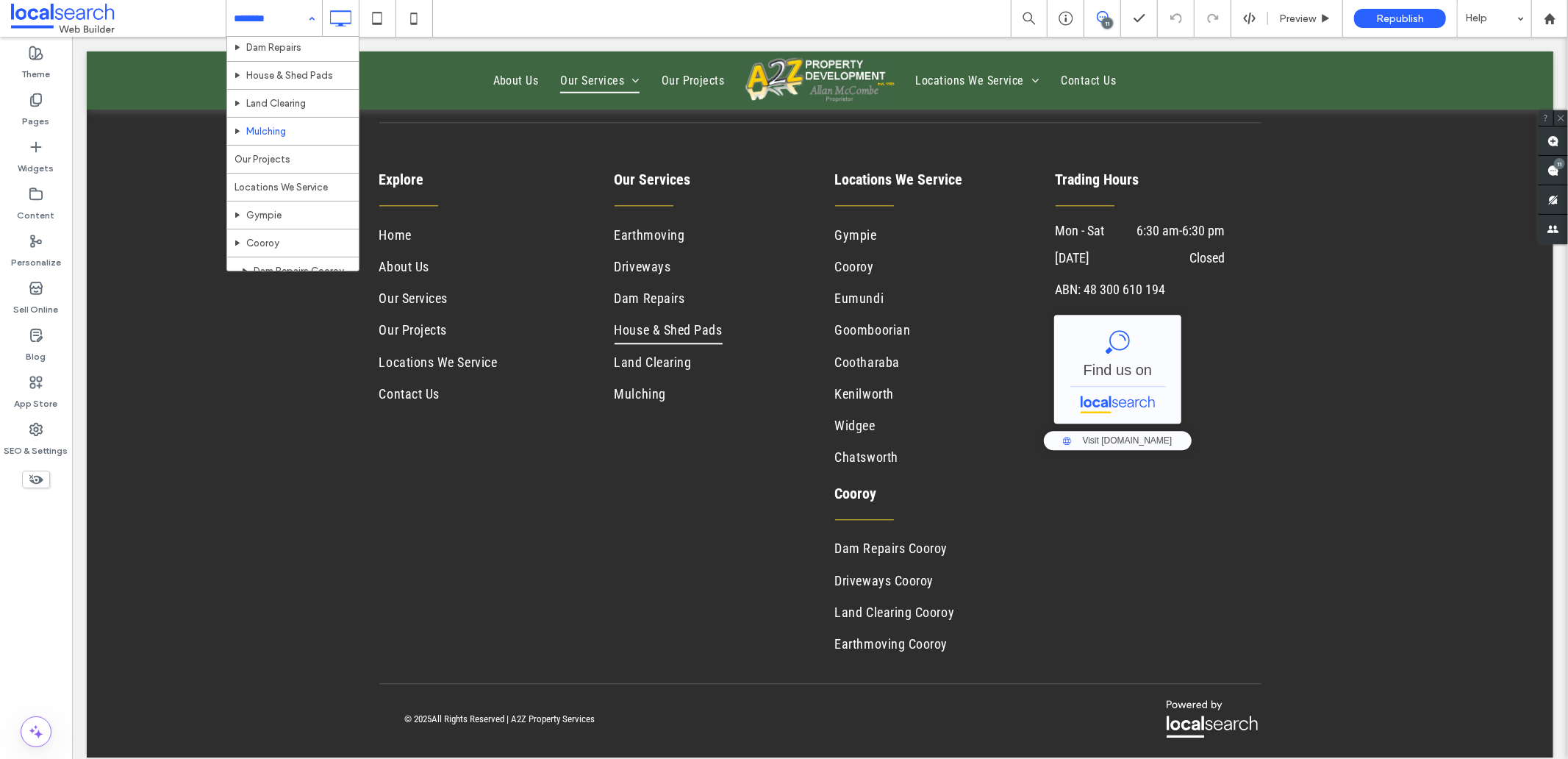
scroll to position [163, 0]
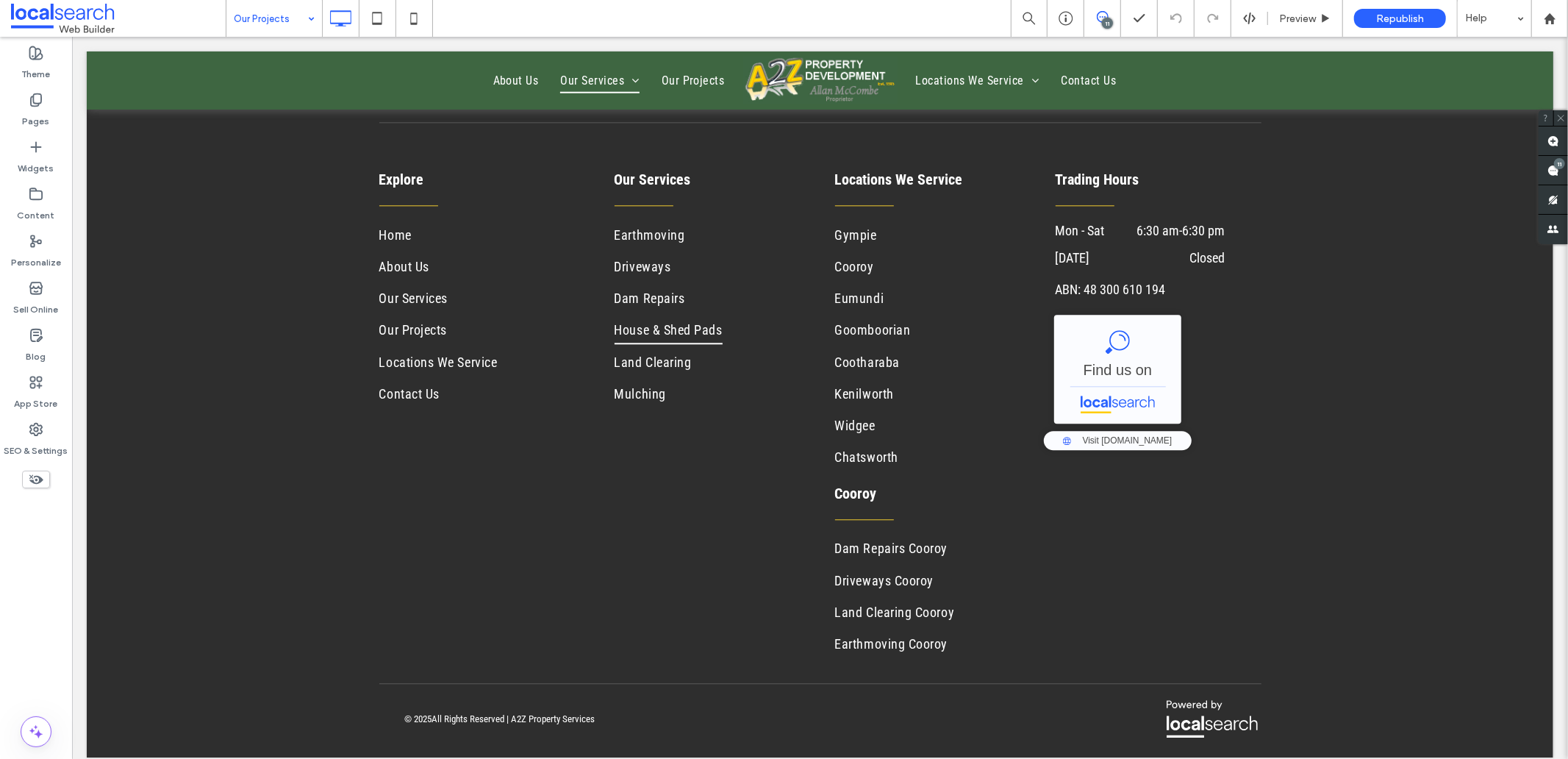
click at [273, 19] on input at bounding box center [270, 18] width 73 height 37
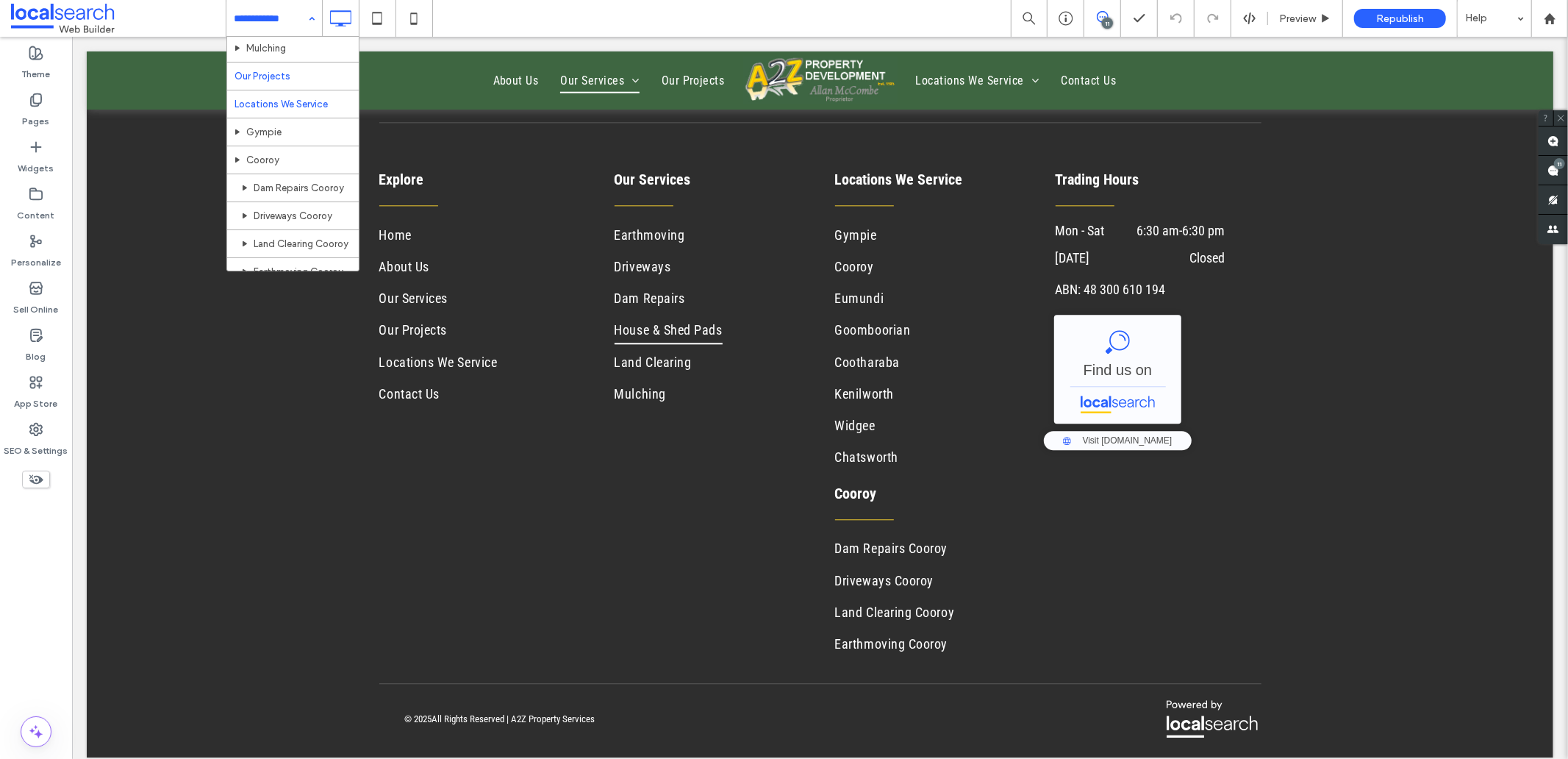
scroll to position [245, 0]
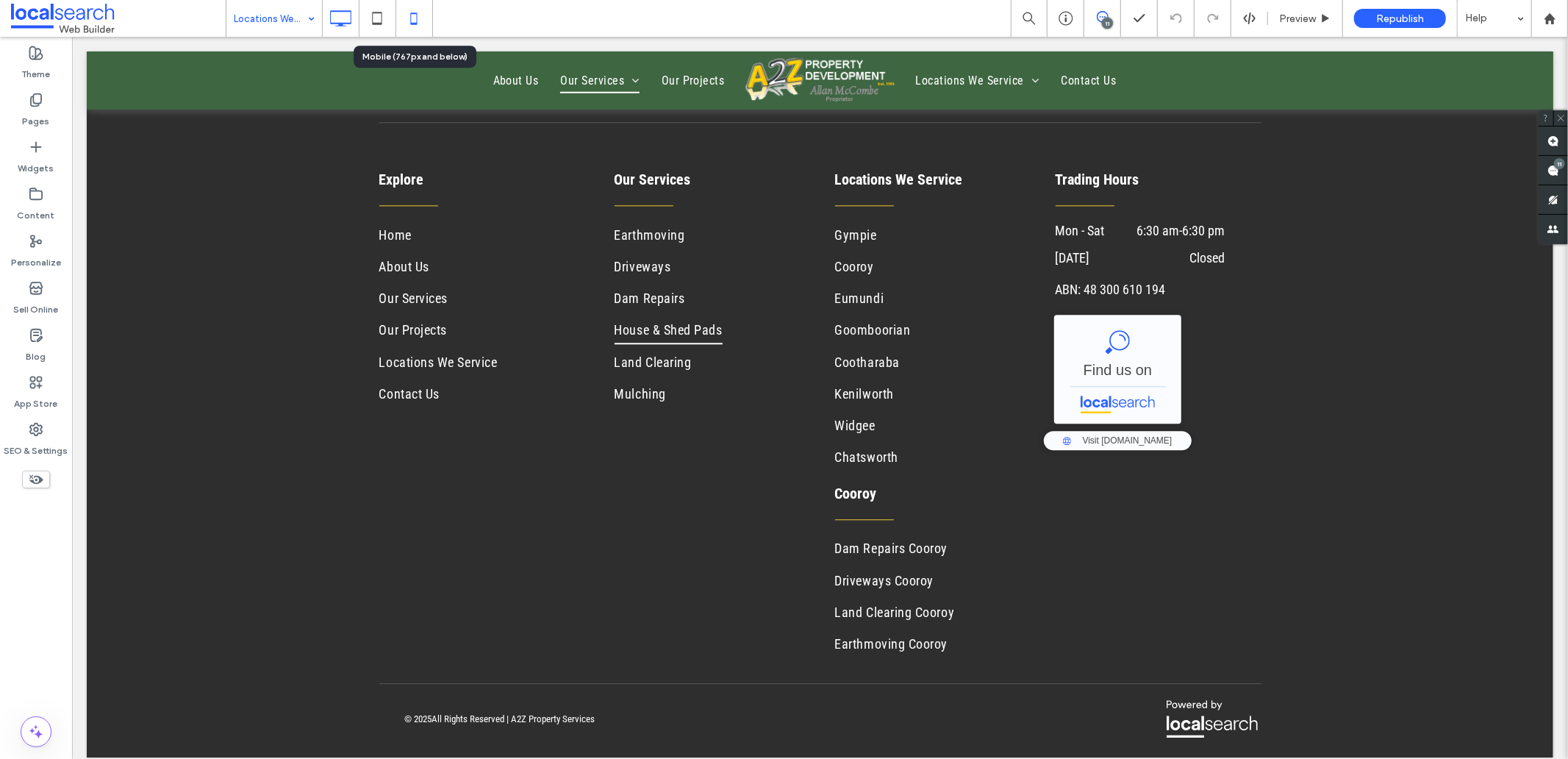
click at [410, 22] on icon at bounding box center [414, 19] width 30 height 30
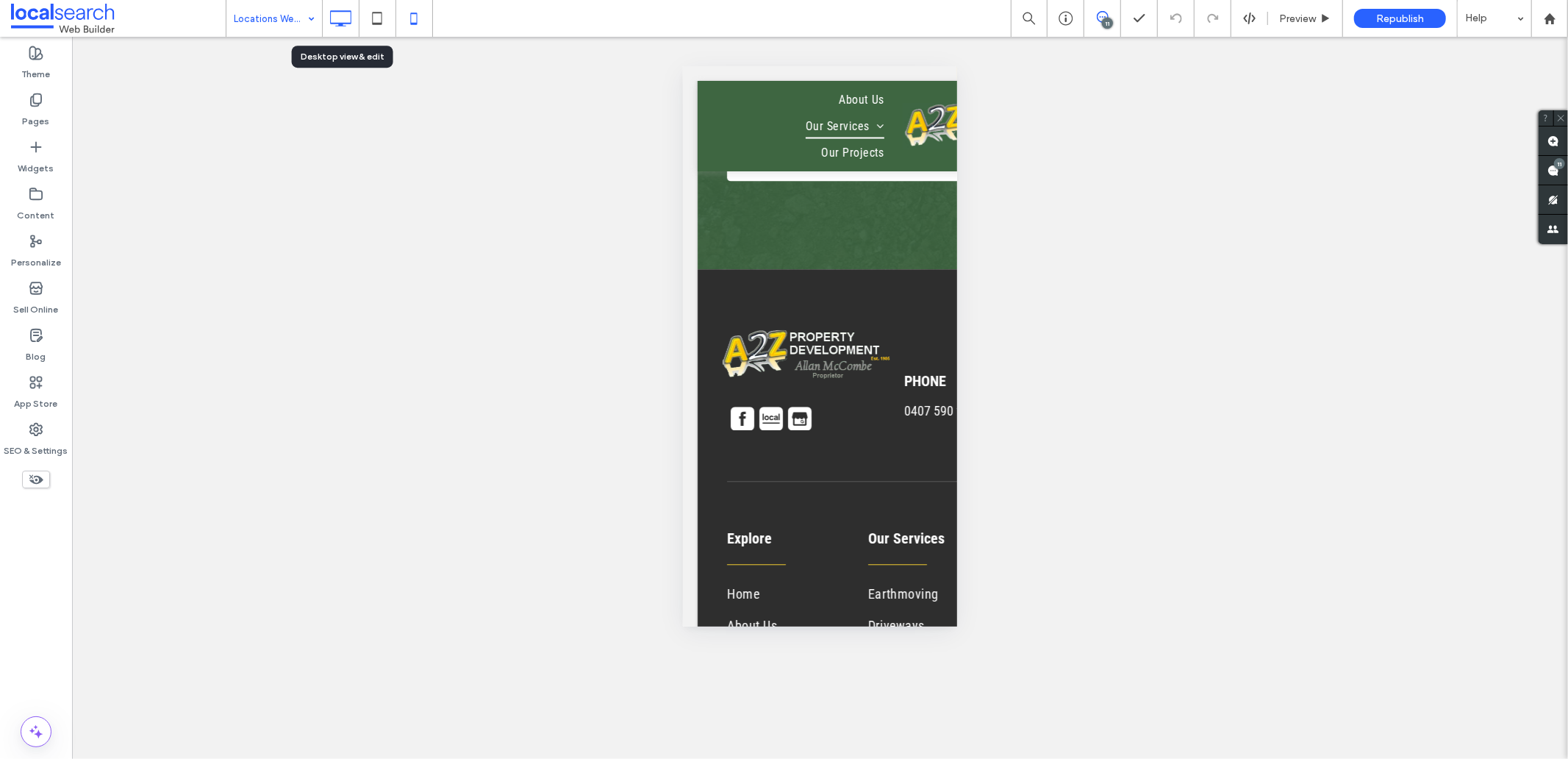
click at [329, 9] on icon at bounding box center [340, 19] width 30 height 30
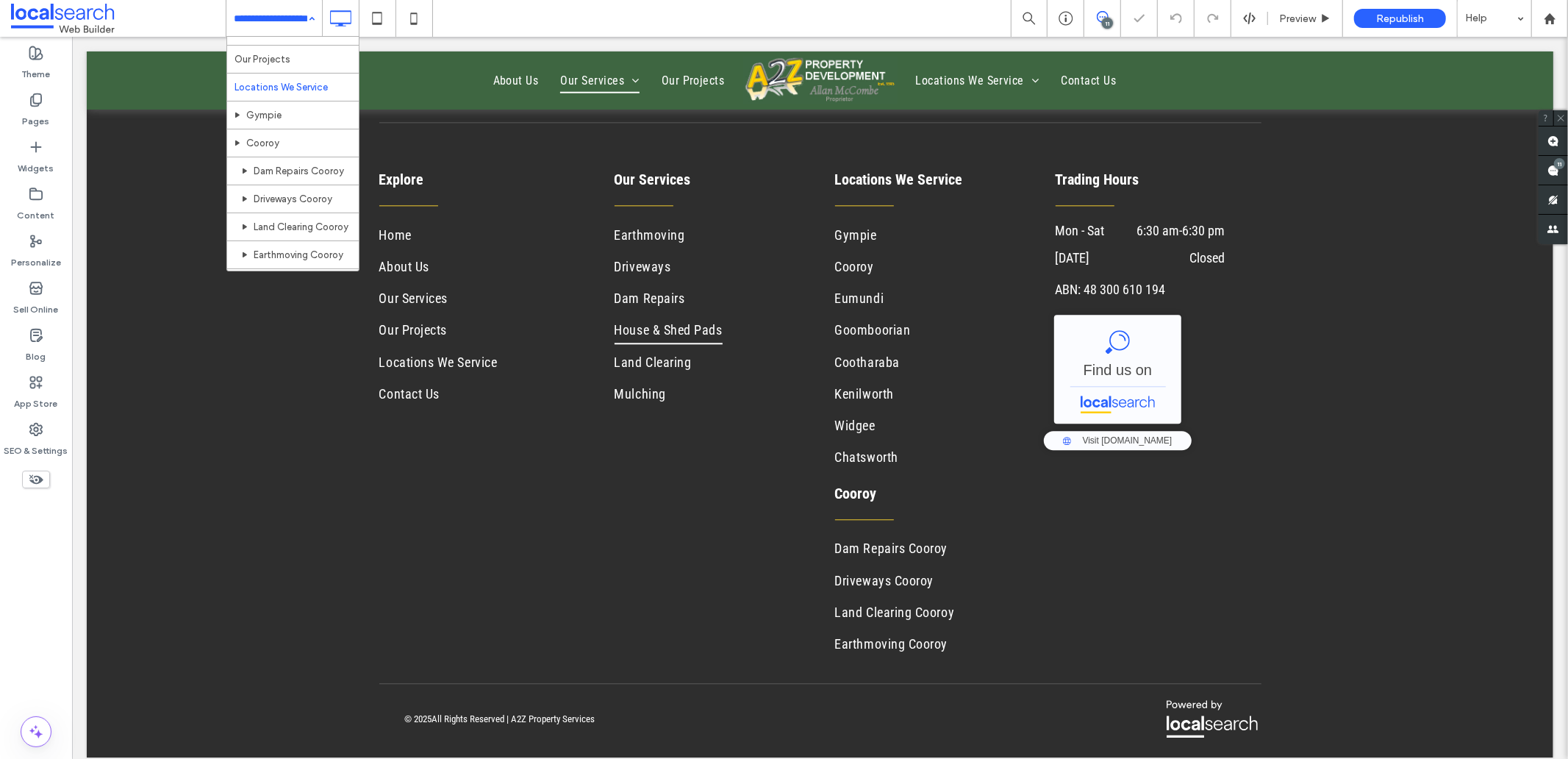
scroll to position [245, 0]
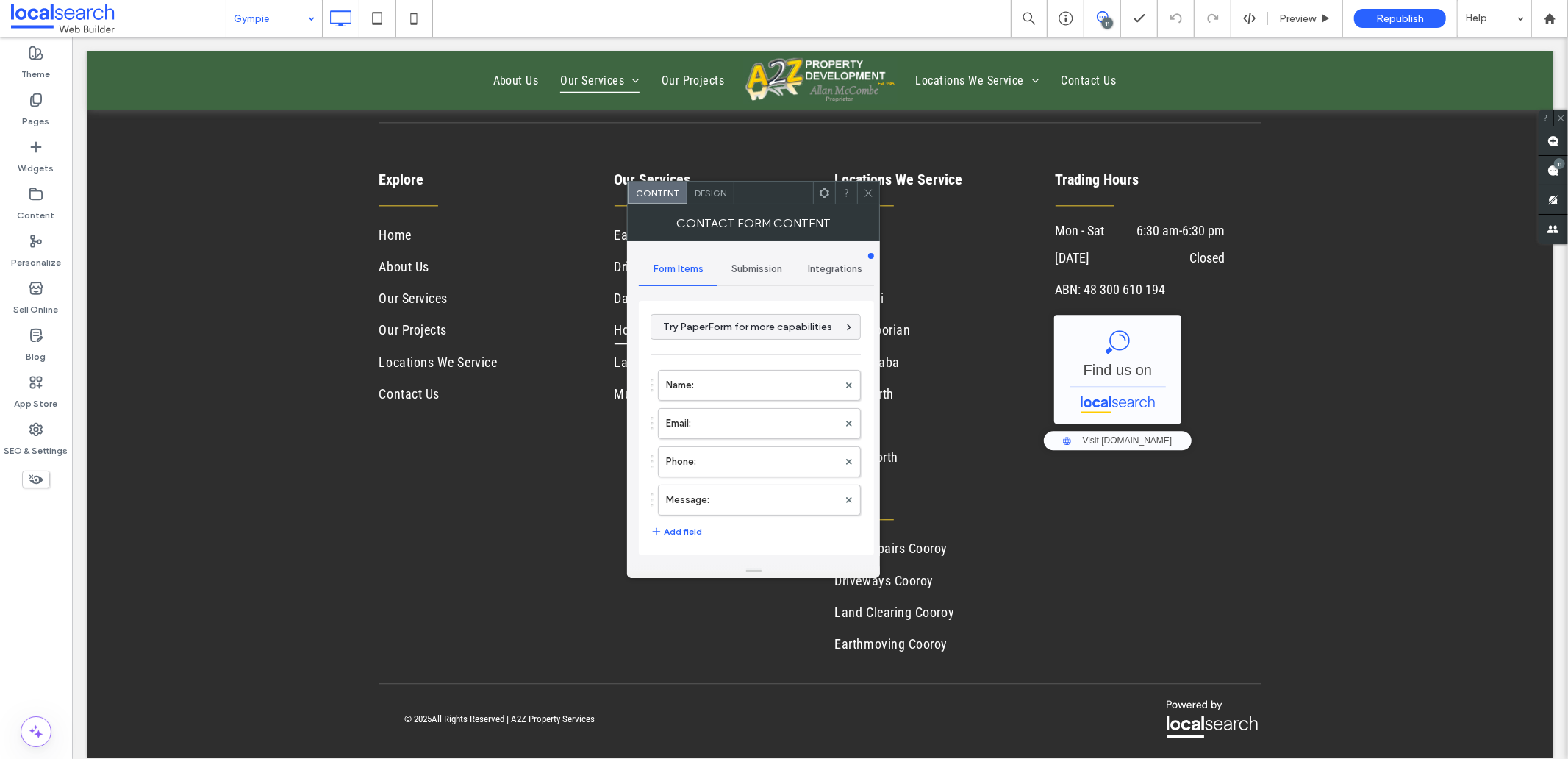
click at [748, 275] on div "Submission" at bounding box center [756, 270] width 79 height 33
click at [677, 281] on div "Form Items" at bounding box center [678, 270] width 79 height 33
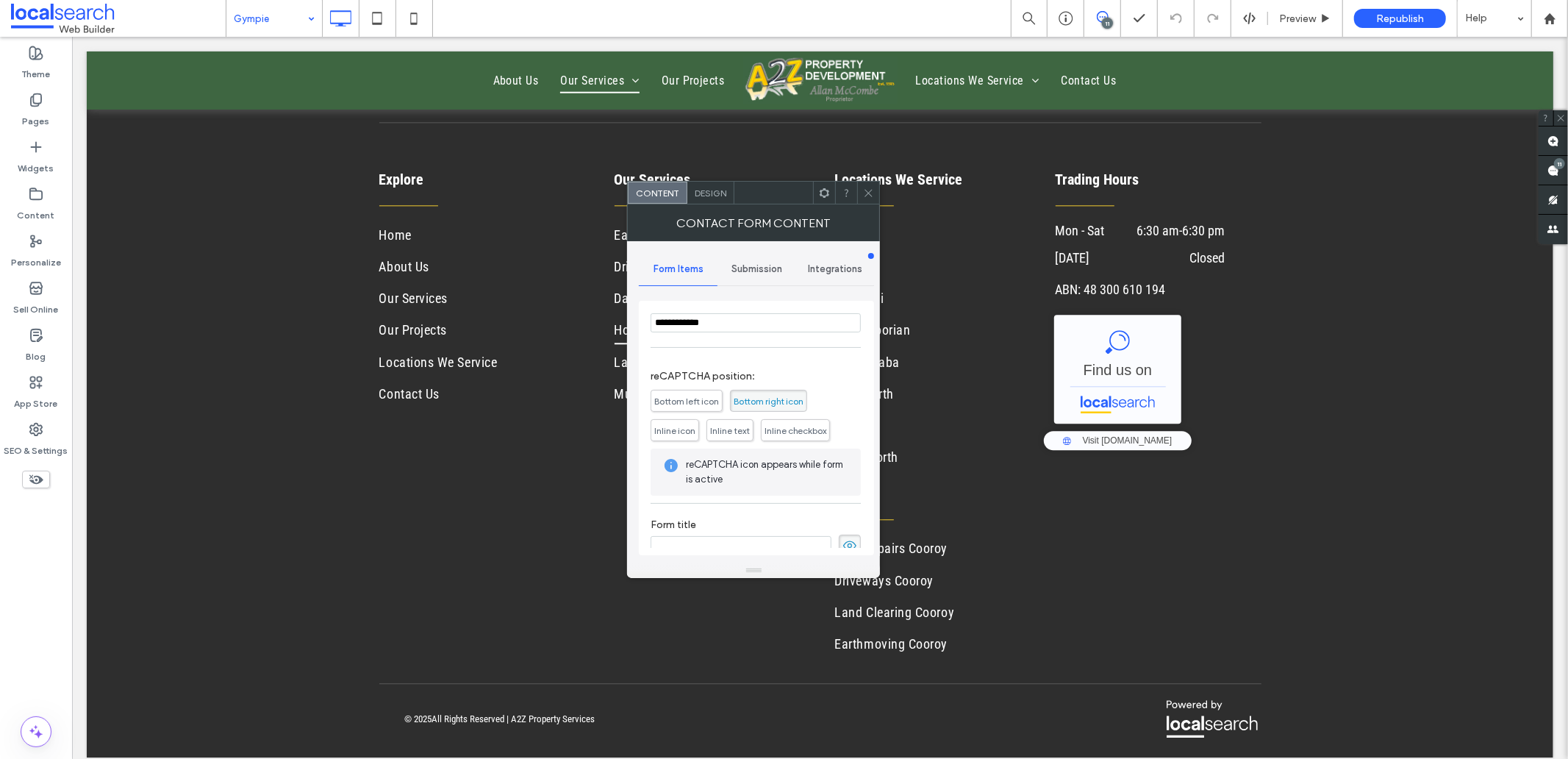
scroll to position [298, 0]
click at [842, 531] on icon at bounding box center [849, 528] width 15 height 16
click at [750, 265] on span "Submission" at bounding box center [756, 269] width 51 height 12
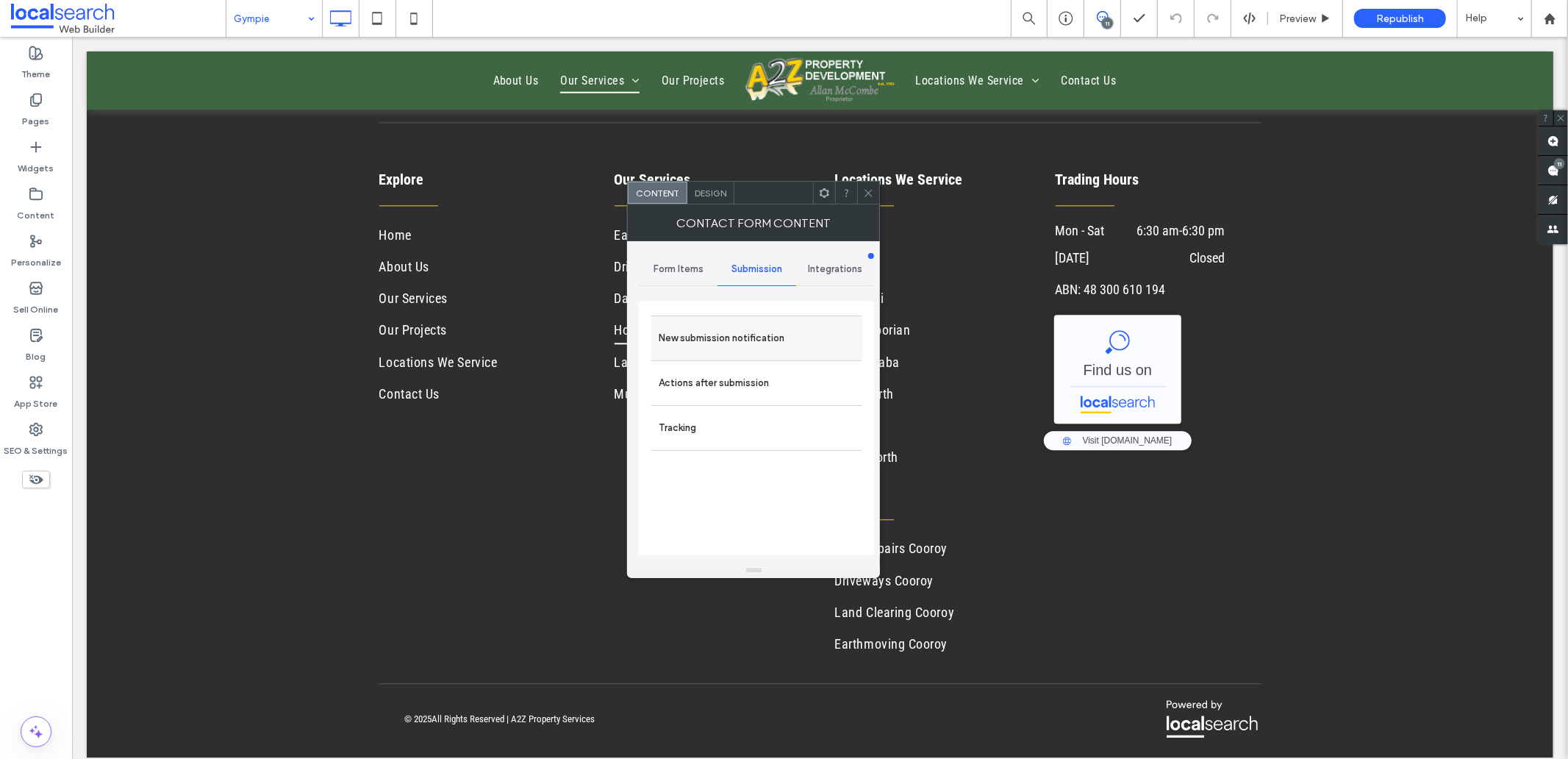
click at [708, 336] on label "New submission notification" at bounding box center [756, 338] width 196 height 30
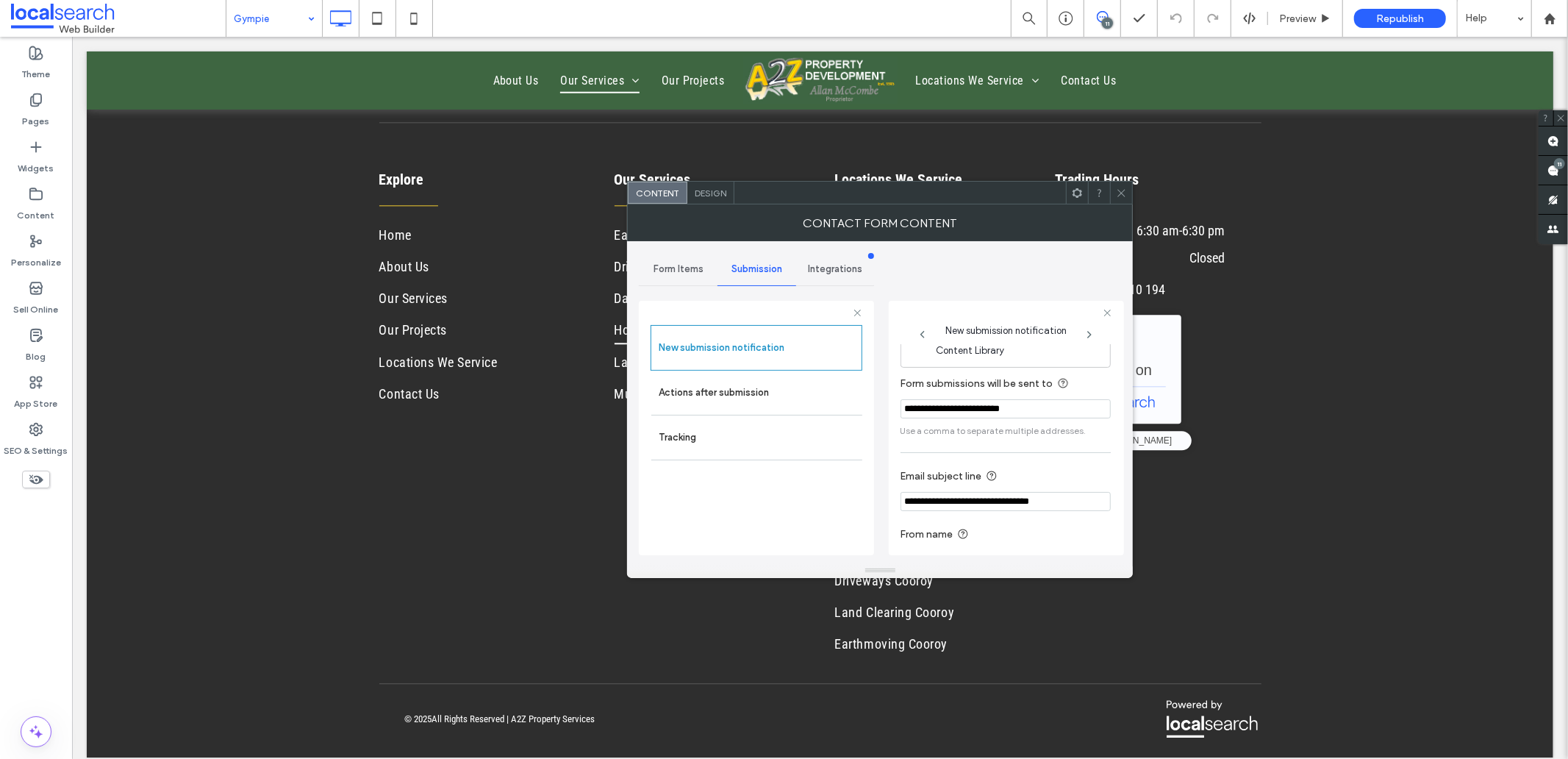
scroll to position [77, 0]
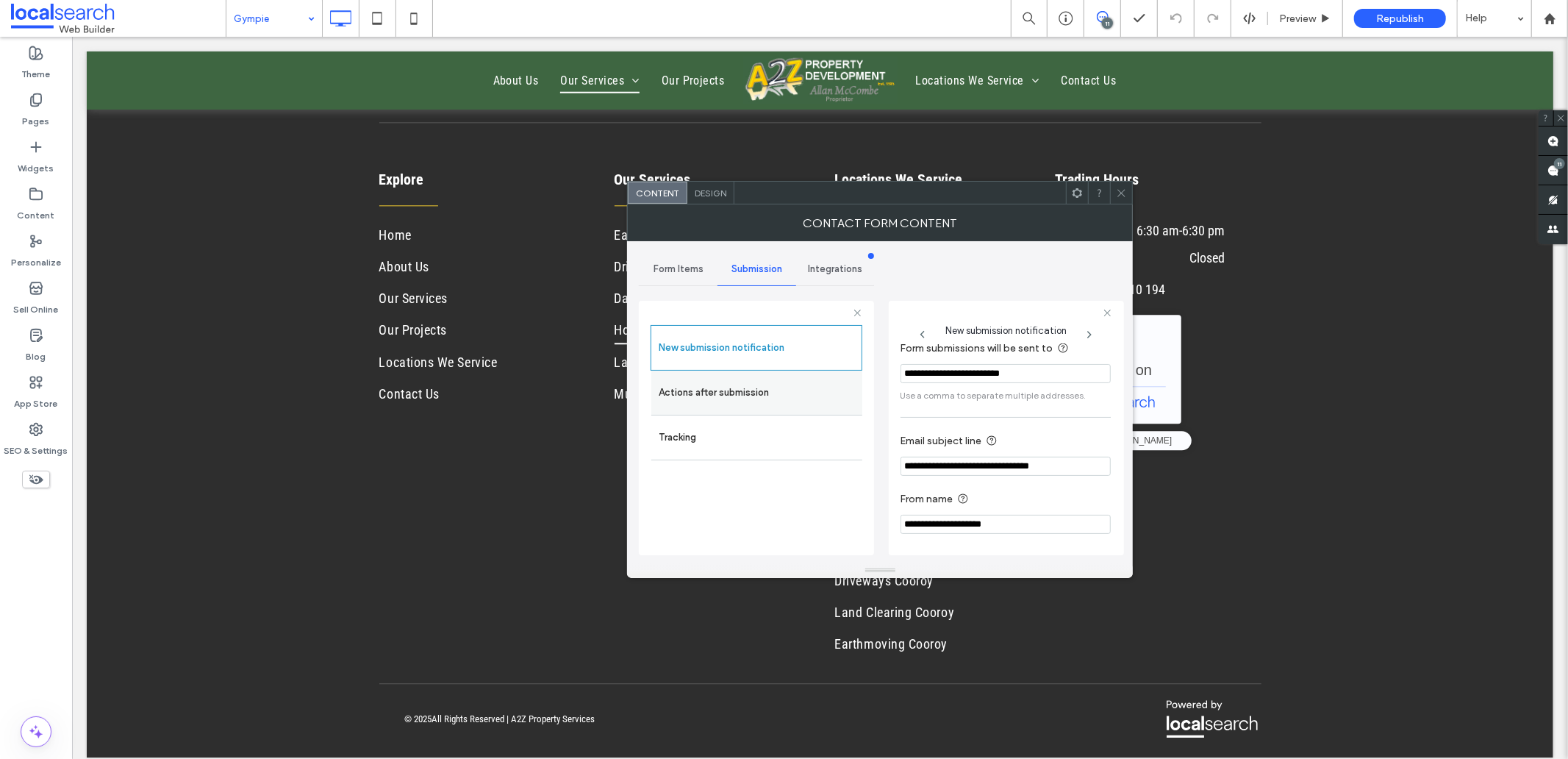
click at [736, 394] on label "Actions after submission" at bounding box center [756, 393] width 196 height 30
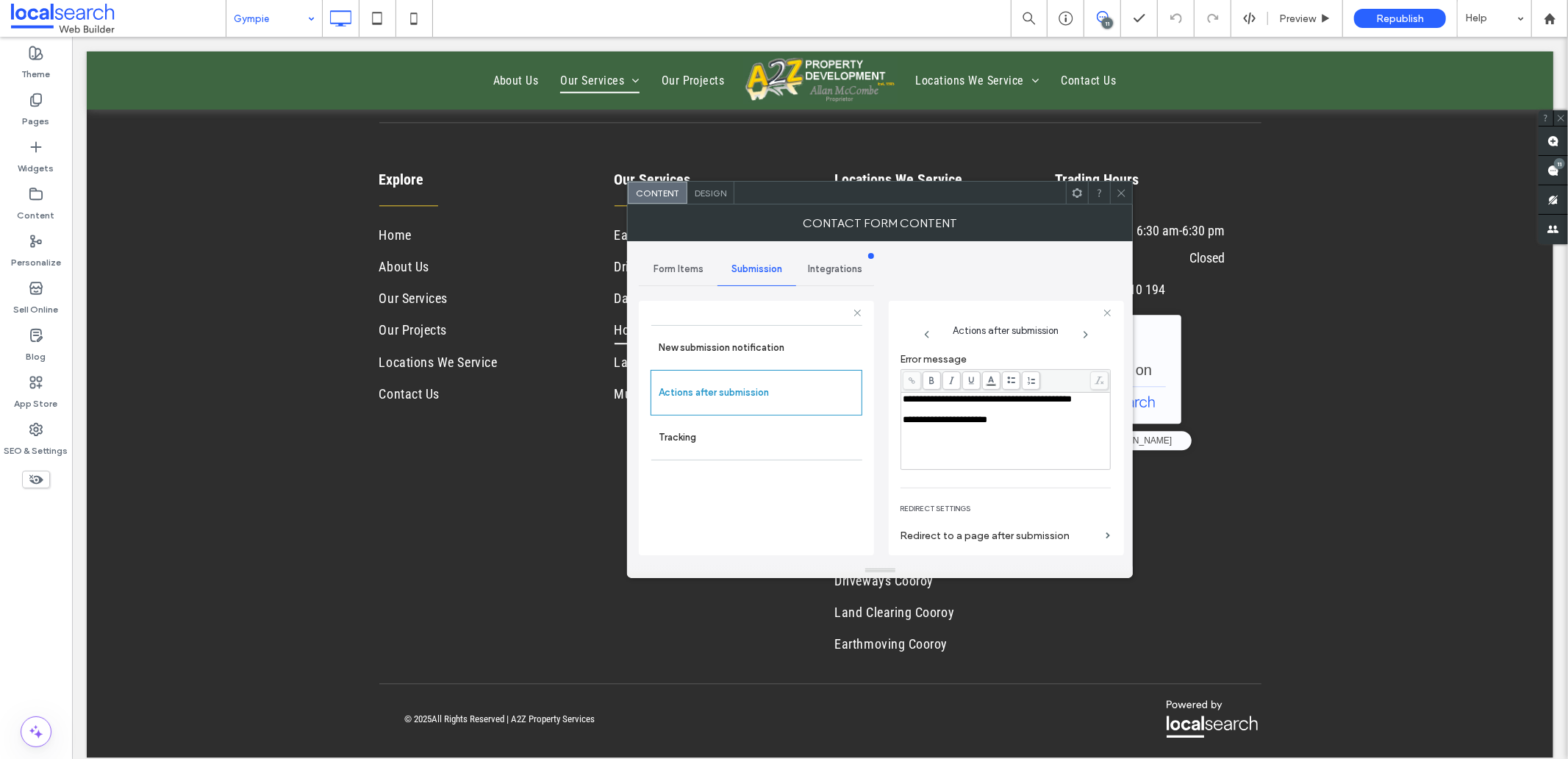
scroll to position [90, 0]
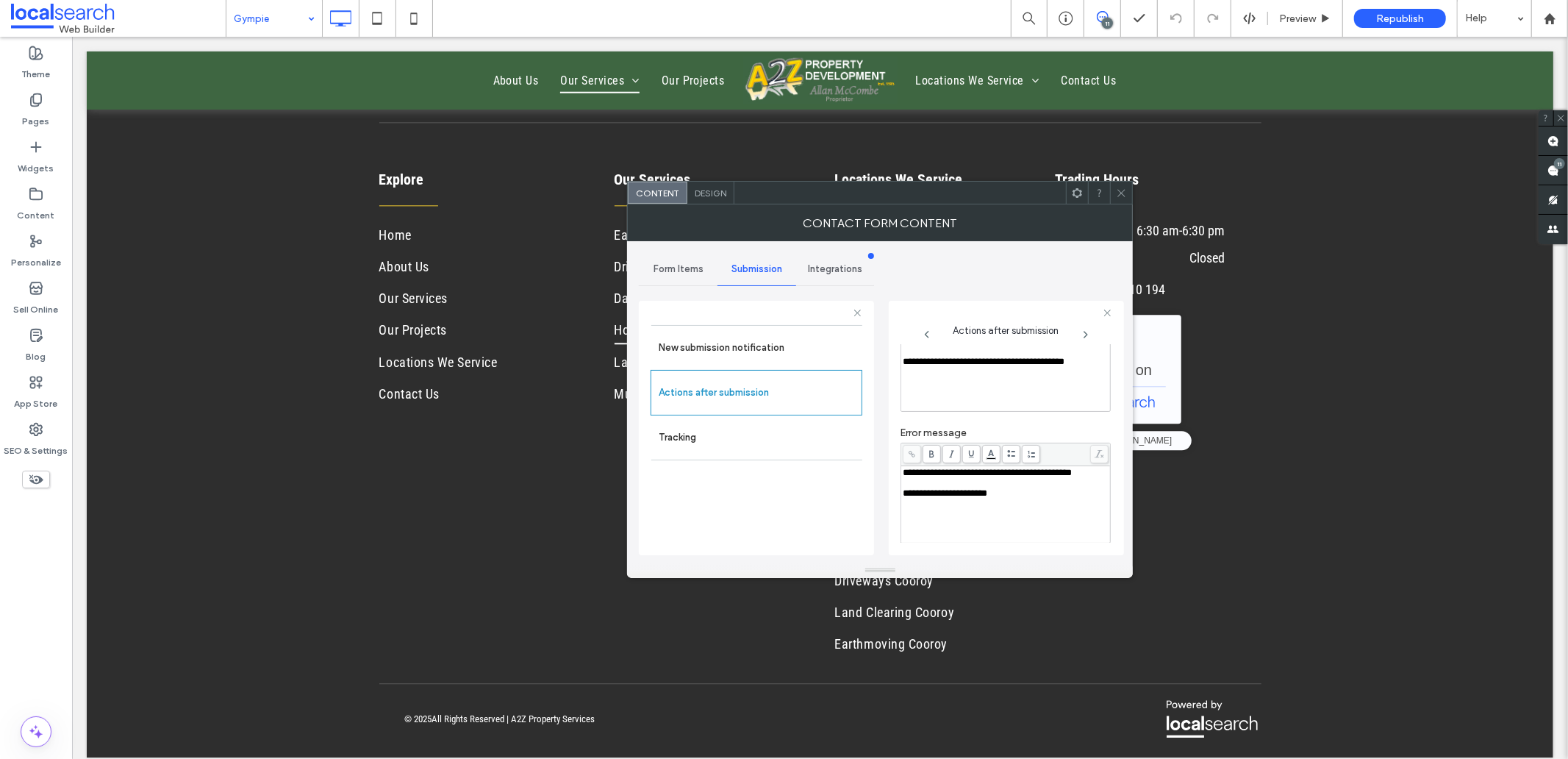
click at [983, 478] on div "**********" at bounding box center [1006, 472] width 205 height 10
click at [979, 478] on div "**********" at bounding box center [1006, 472] width 205 height 10
click at [966, 478] on div "**********" at bounding box center [1006, 472] width 205 height 10
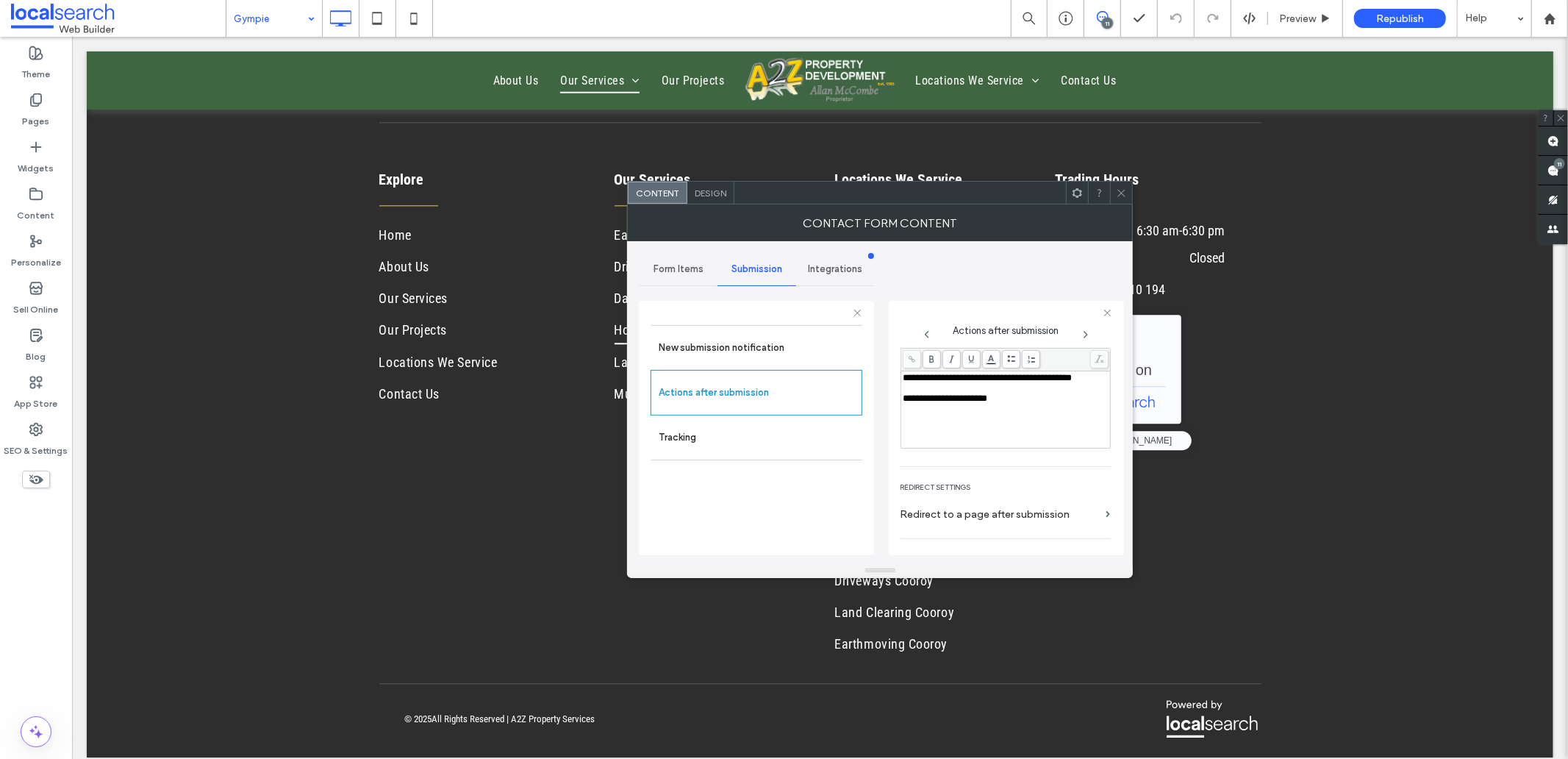
scroll to position [254, 0]
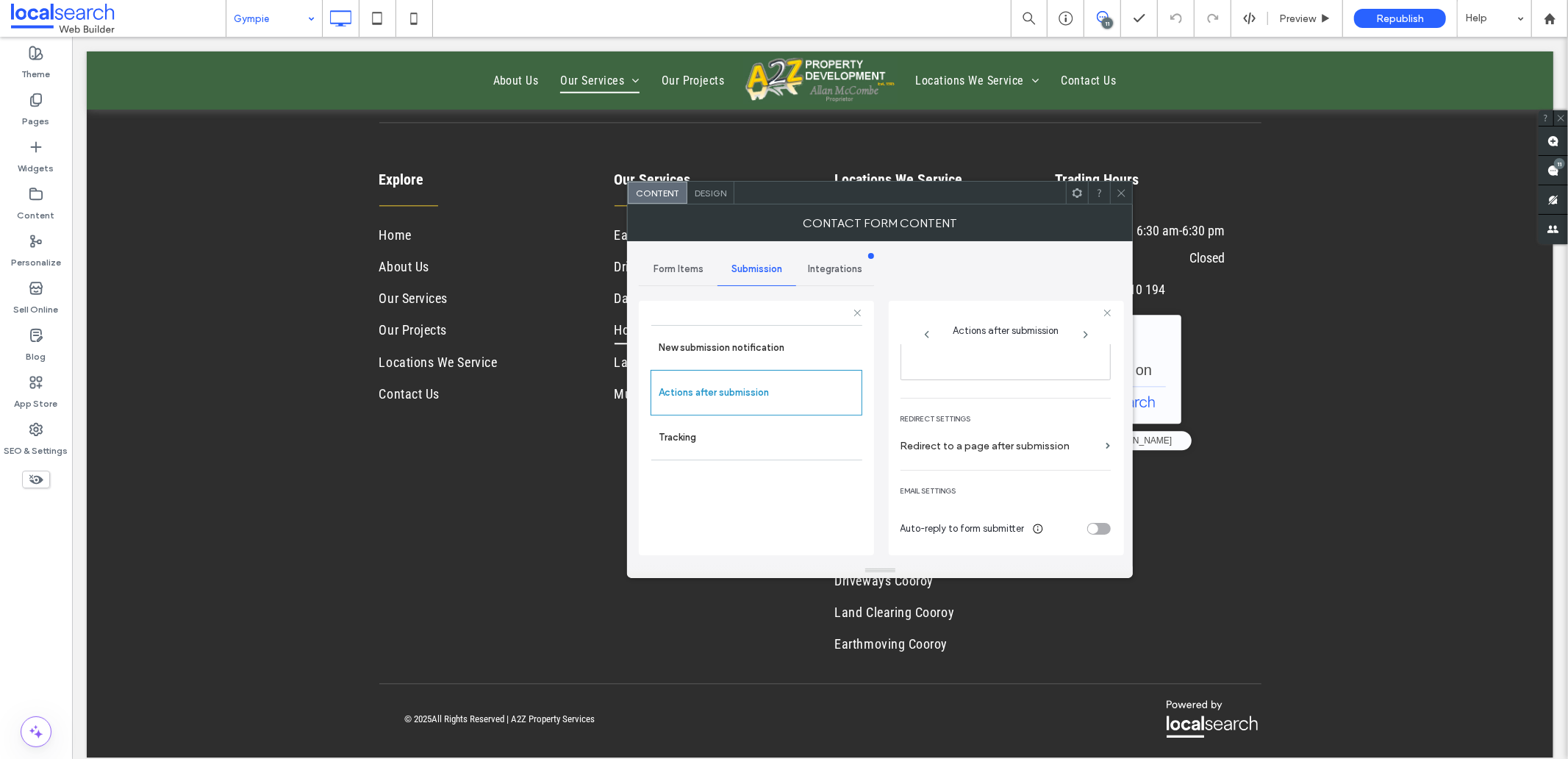
click at [700, 185] on div "Design" at bounding box center [710, 192] width 47 height 22
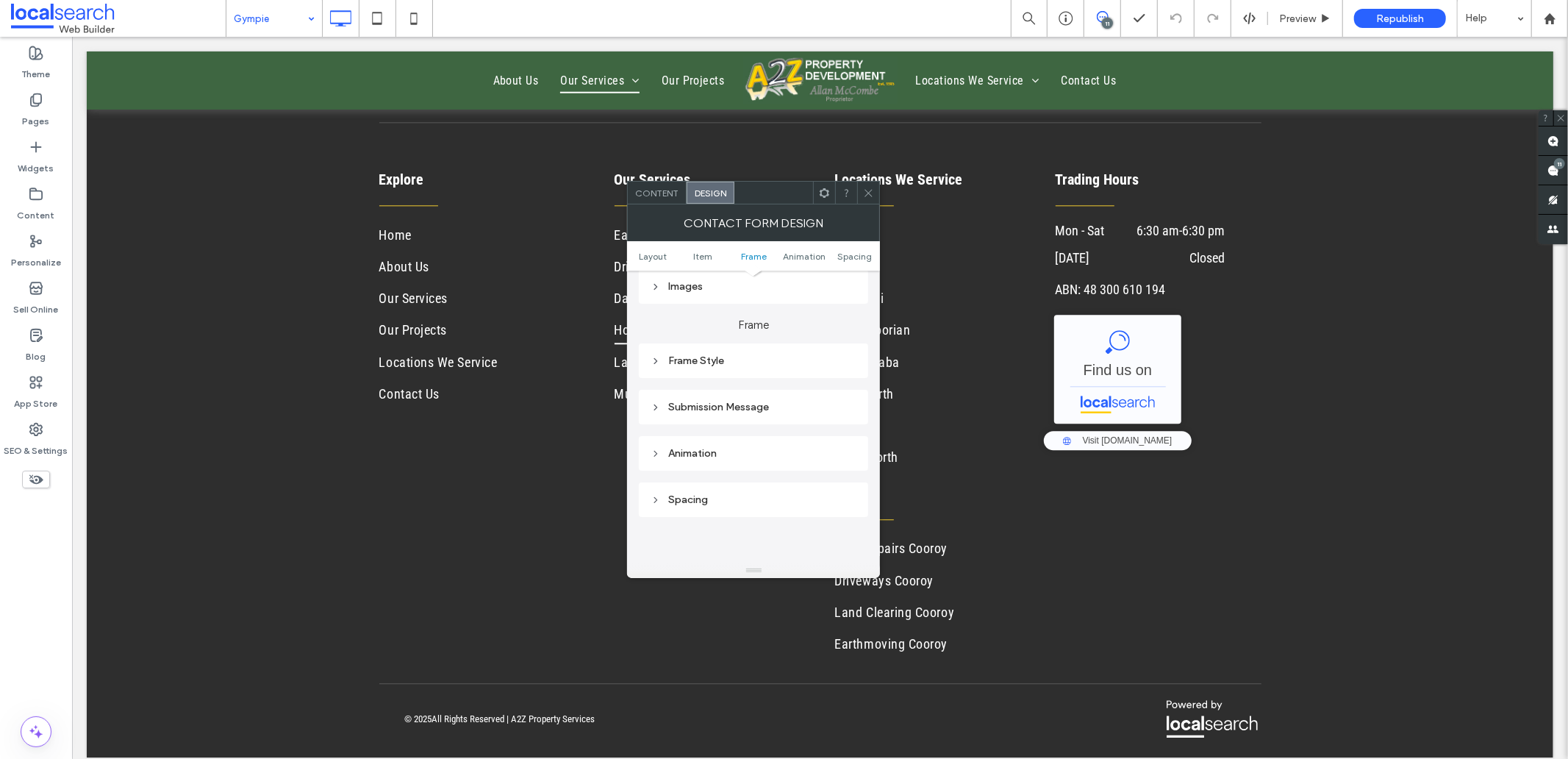
scroll to position [408, 0]
click at [740, 361] on div "Submission Message" at bounding box center [753, 366] width 206 height 12
click at [864, 188] on icon at bounding box center [869, 193] width 11 height 11
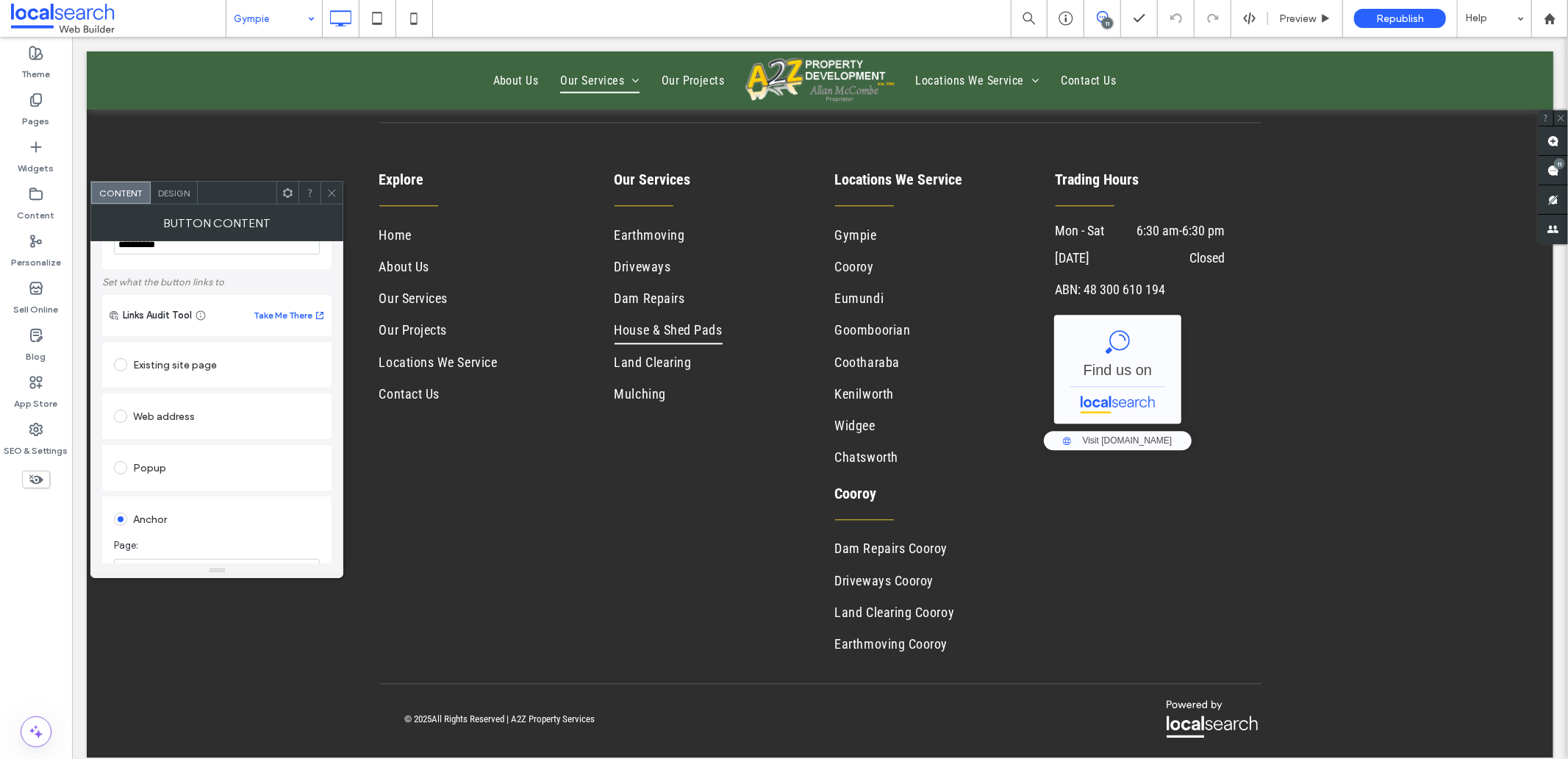
scroll to position [82, 0]
click at [329, 191] on icon at bounding box center [332, 193] width 11 height 11
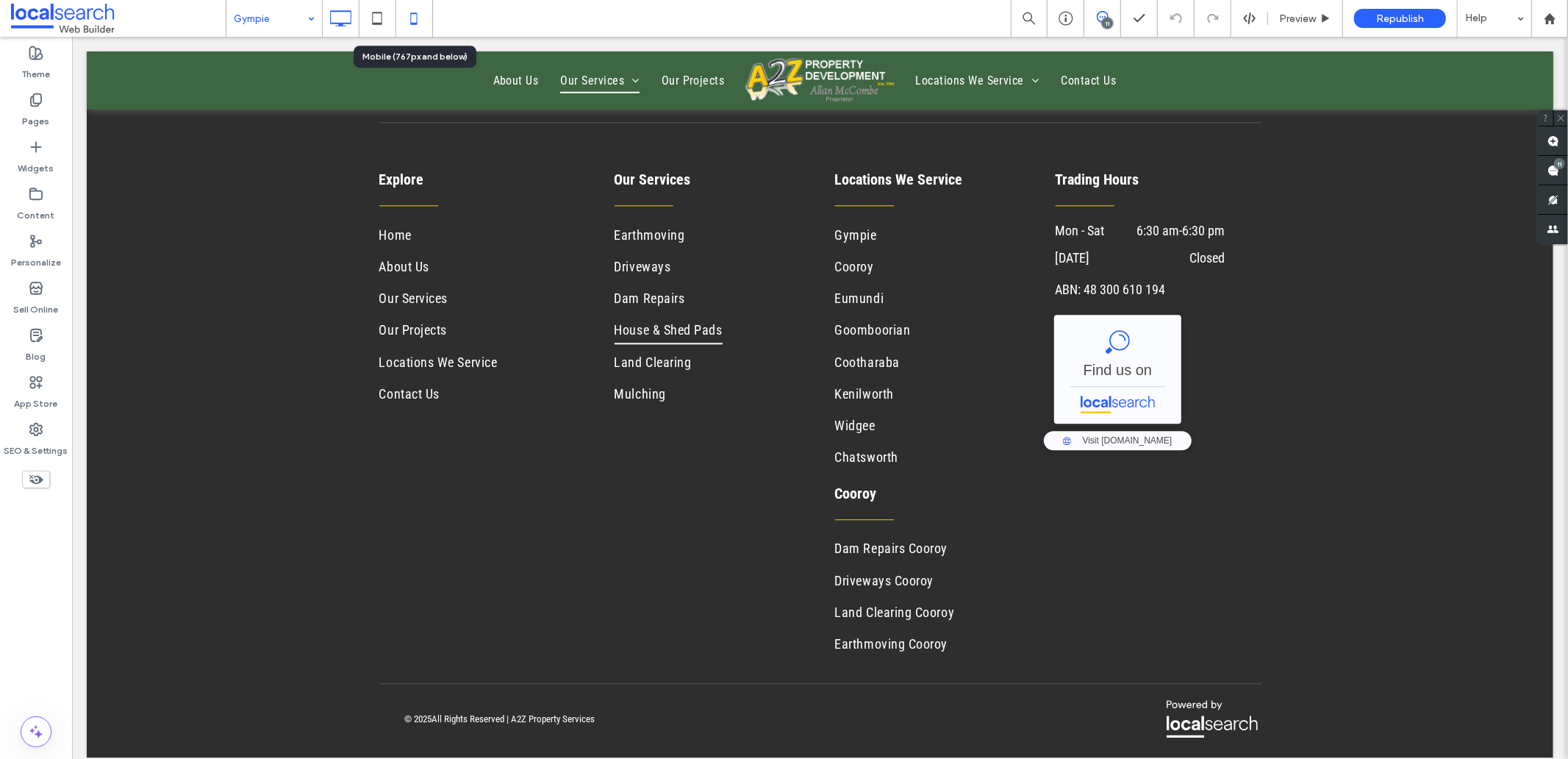
click at [419, 25] on icon at bounding box center [414, 19] width 30 height 30
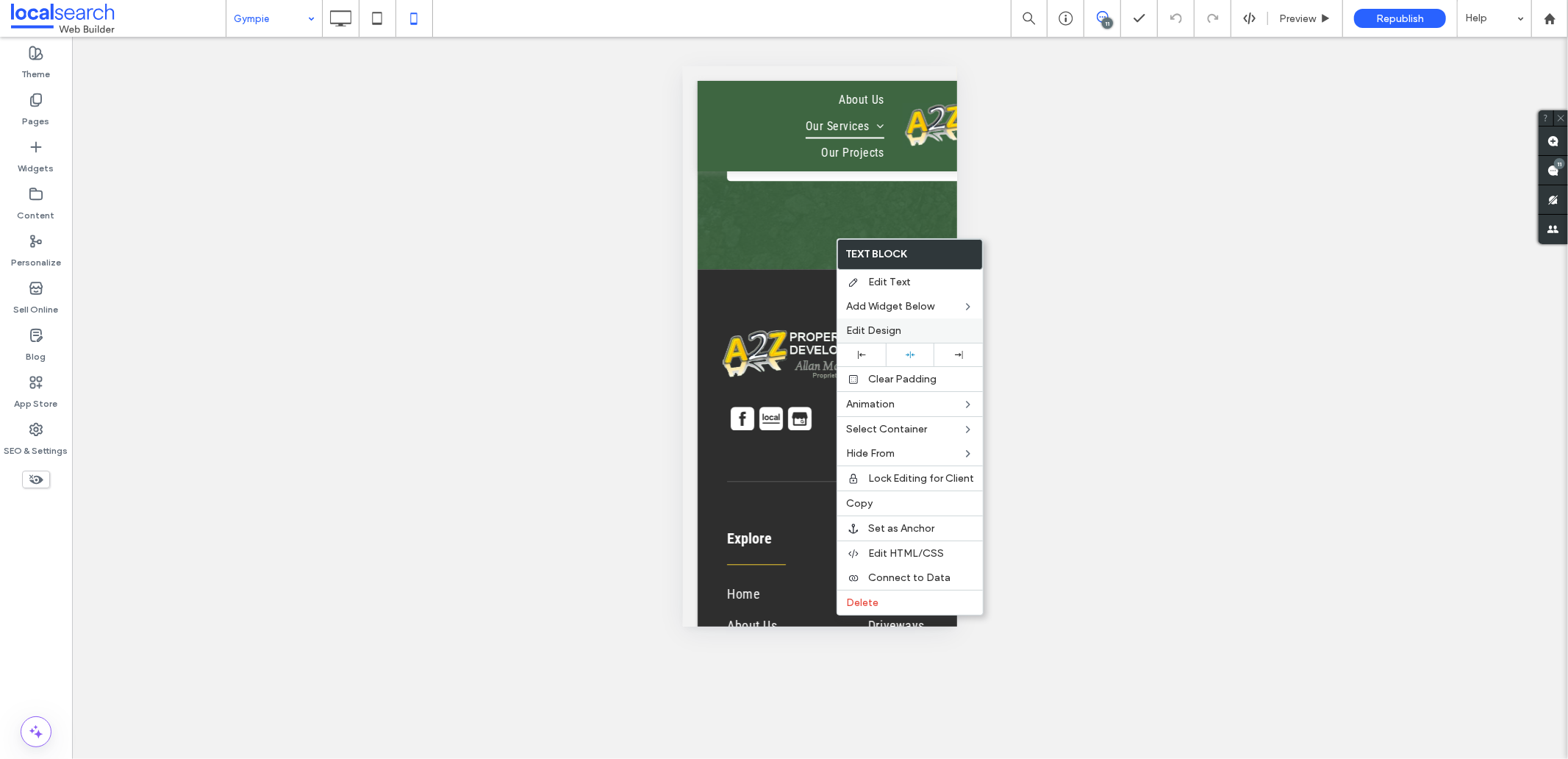
click at [893, 338] on div "Edit Design" at bounding box center [910, 330] width 146 height 24
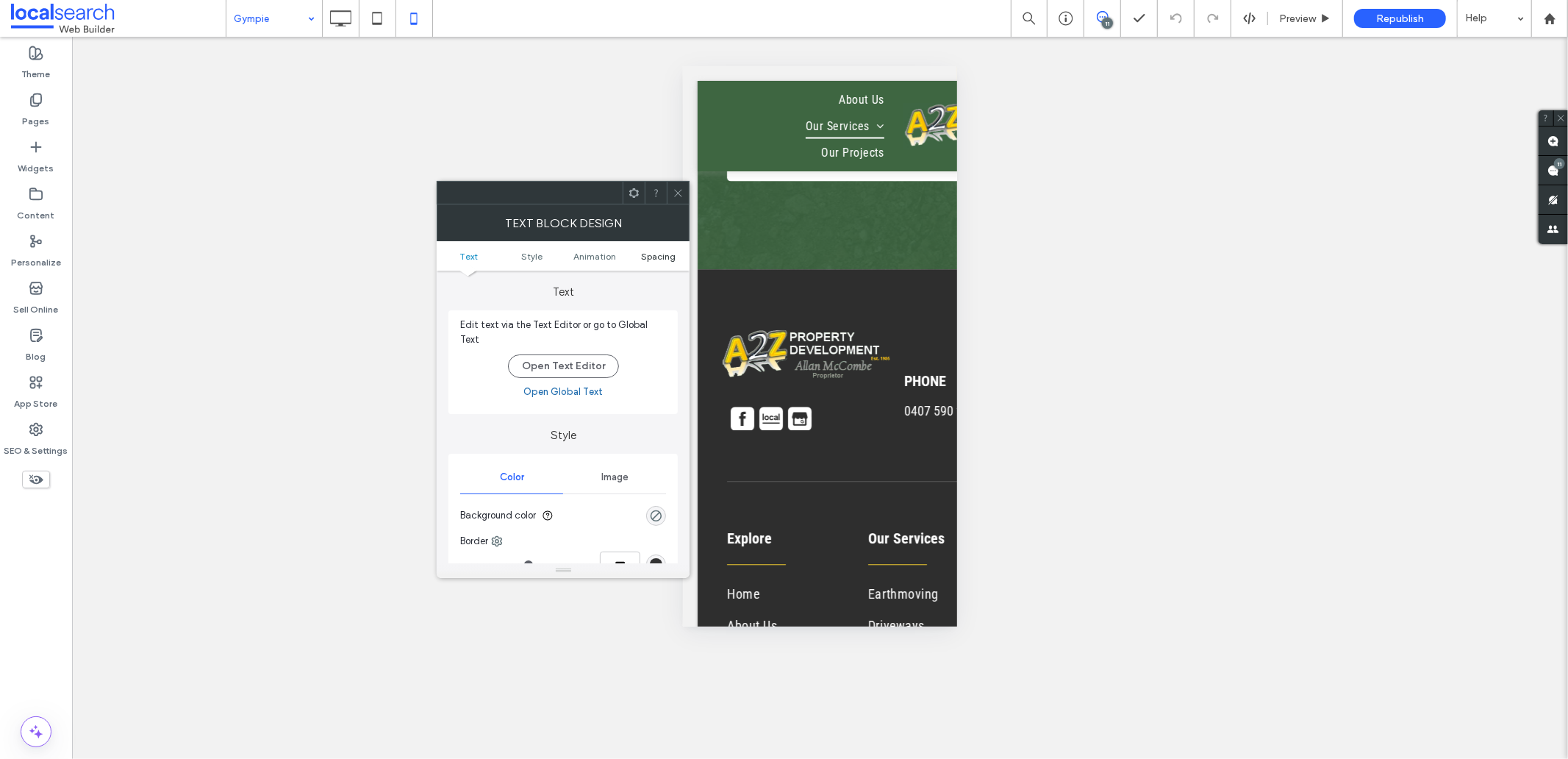
click at [654, 258] on span "Spacing" at bounding box center [658, 256] width 34 height 11
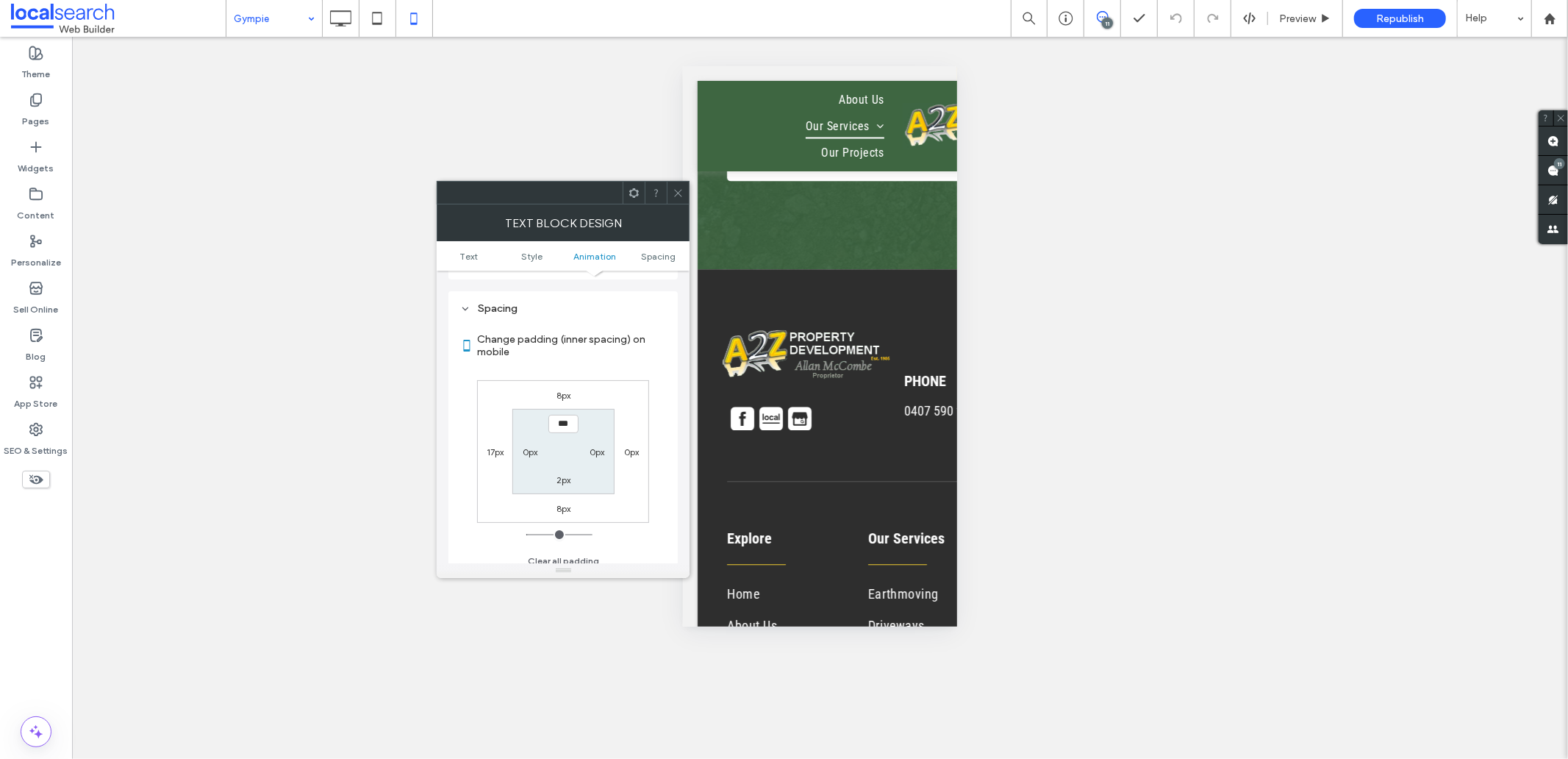
scroll to position [413, 0]
click at [494, 446] on label "17px" at bounding box center [495, 451] width 17 height 11
type input "**"
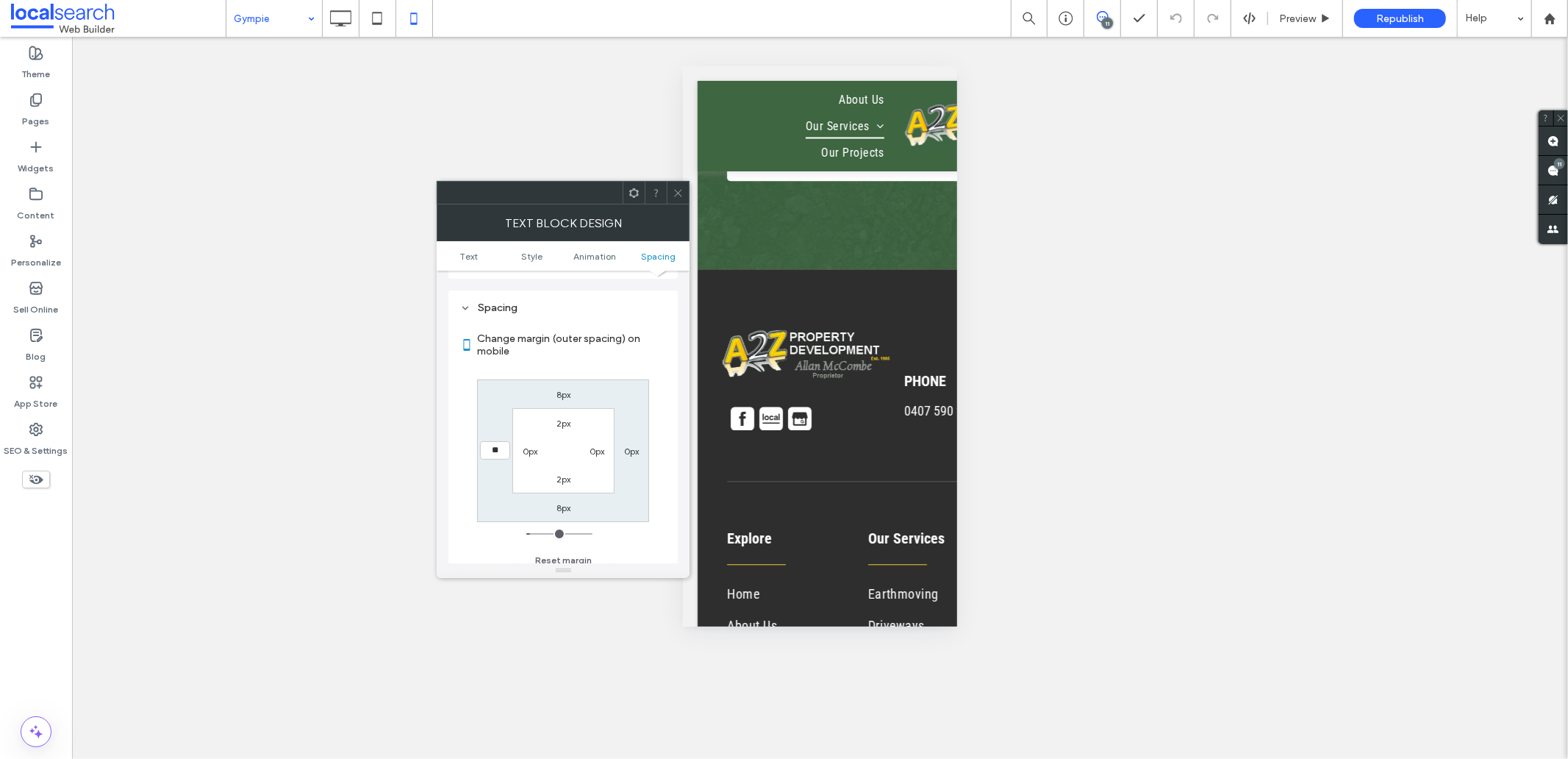
type input "**"
type input "****"
click at [678, 192] on use at bounding box center [678, 192] width 7 height 7
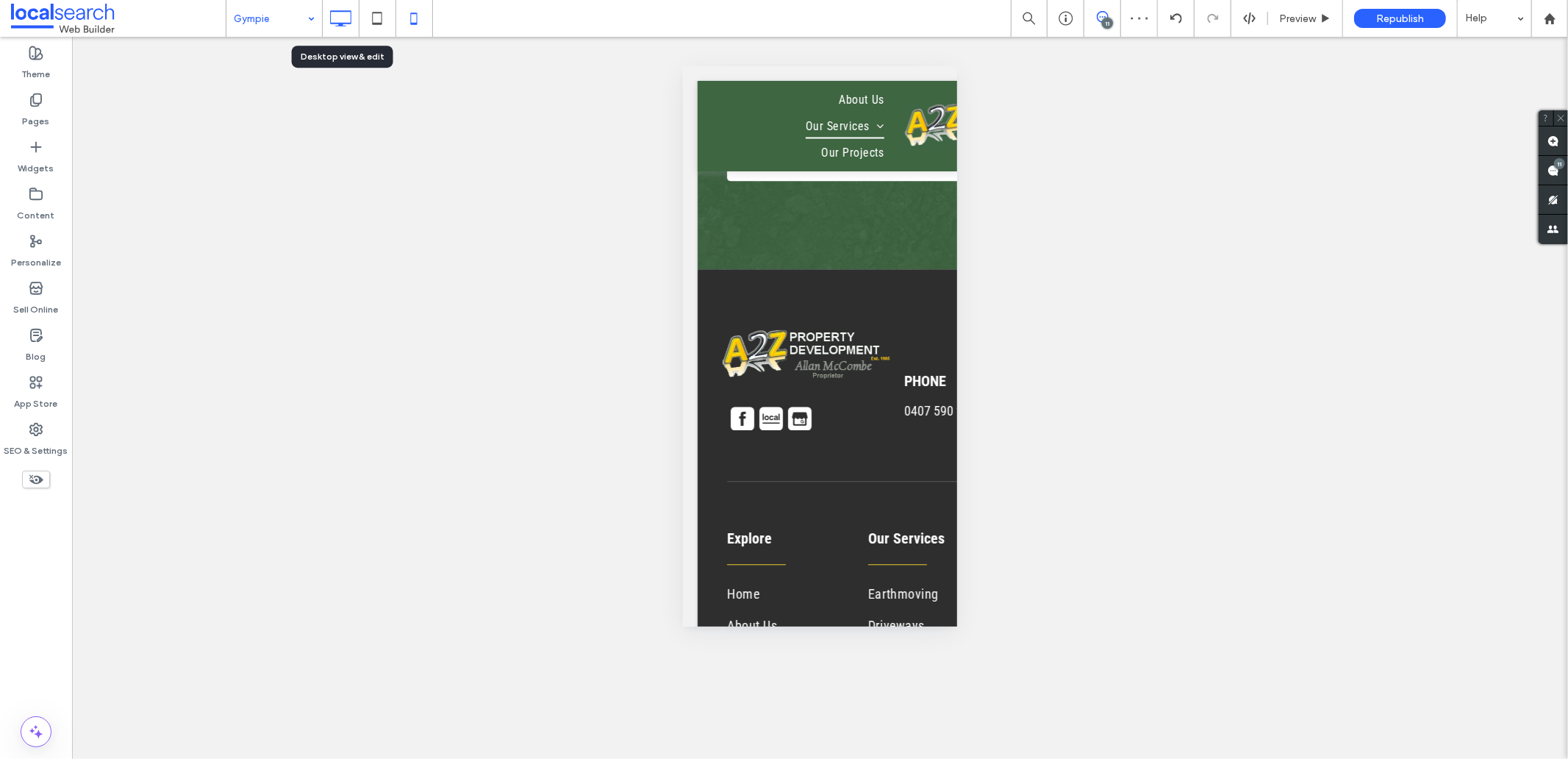
click at [344, 19] on icon at bounding box center [340, 19] width 30 height 30
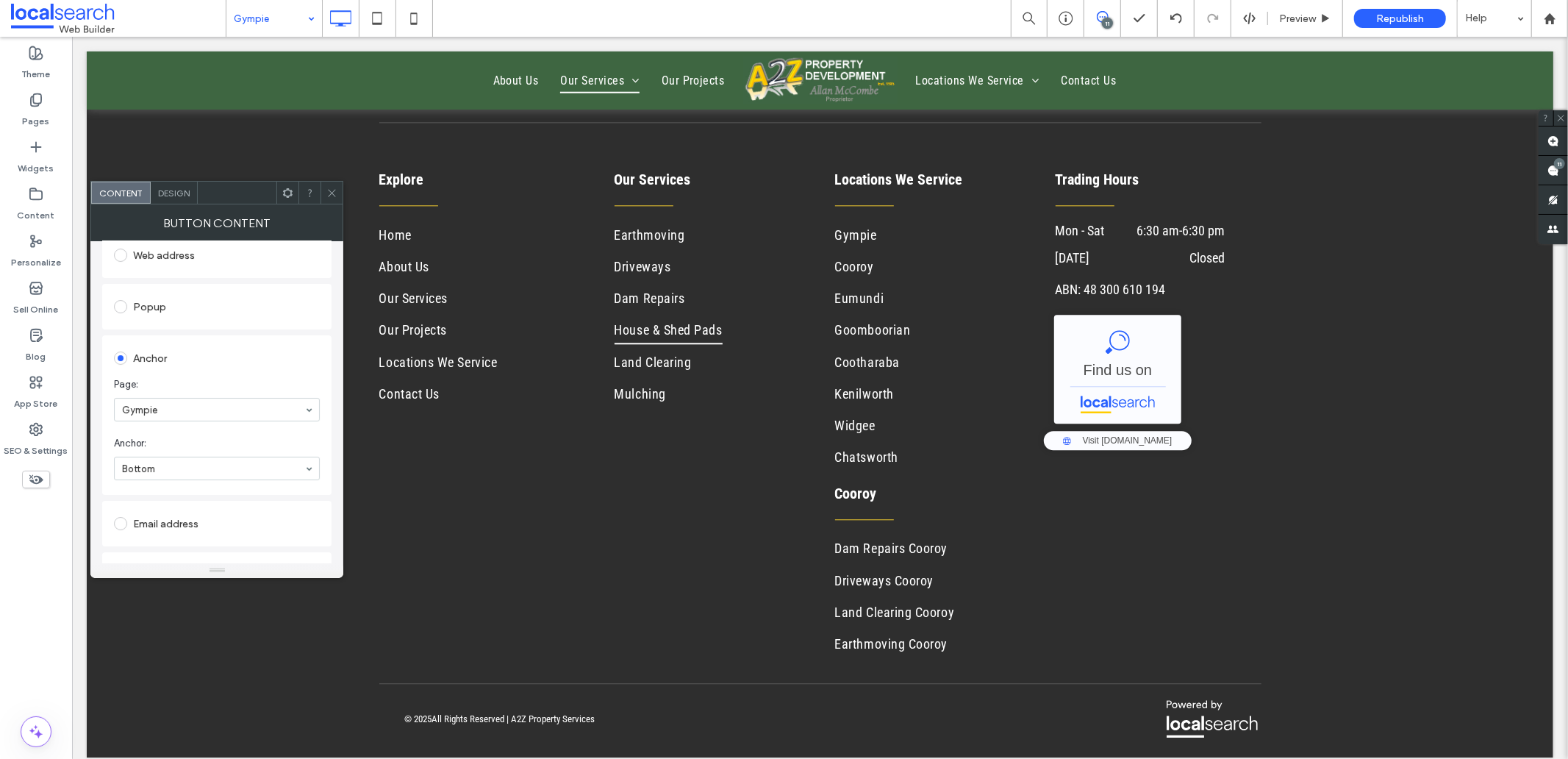
scroll to position [245, 0]
click at [326, 192] on icon at bounding box center [332, 193] width 11 height 11
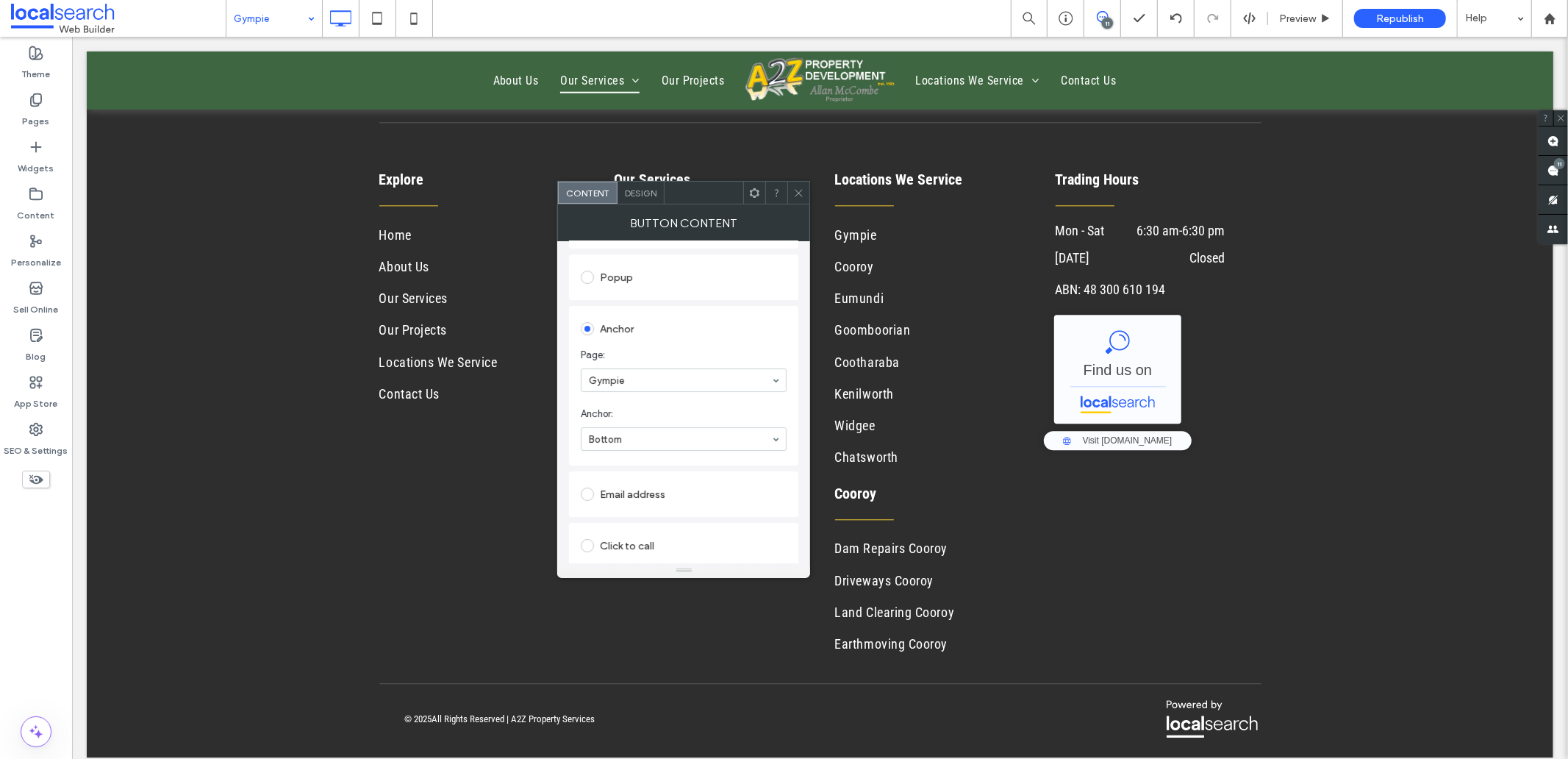
click at [798, 194] on icon at bounding box center [798, 193] width 11 height 11
click at [799, 189] on icon at bounding box center [798, 193] width 11 height 11
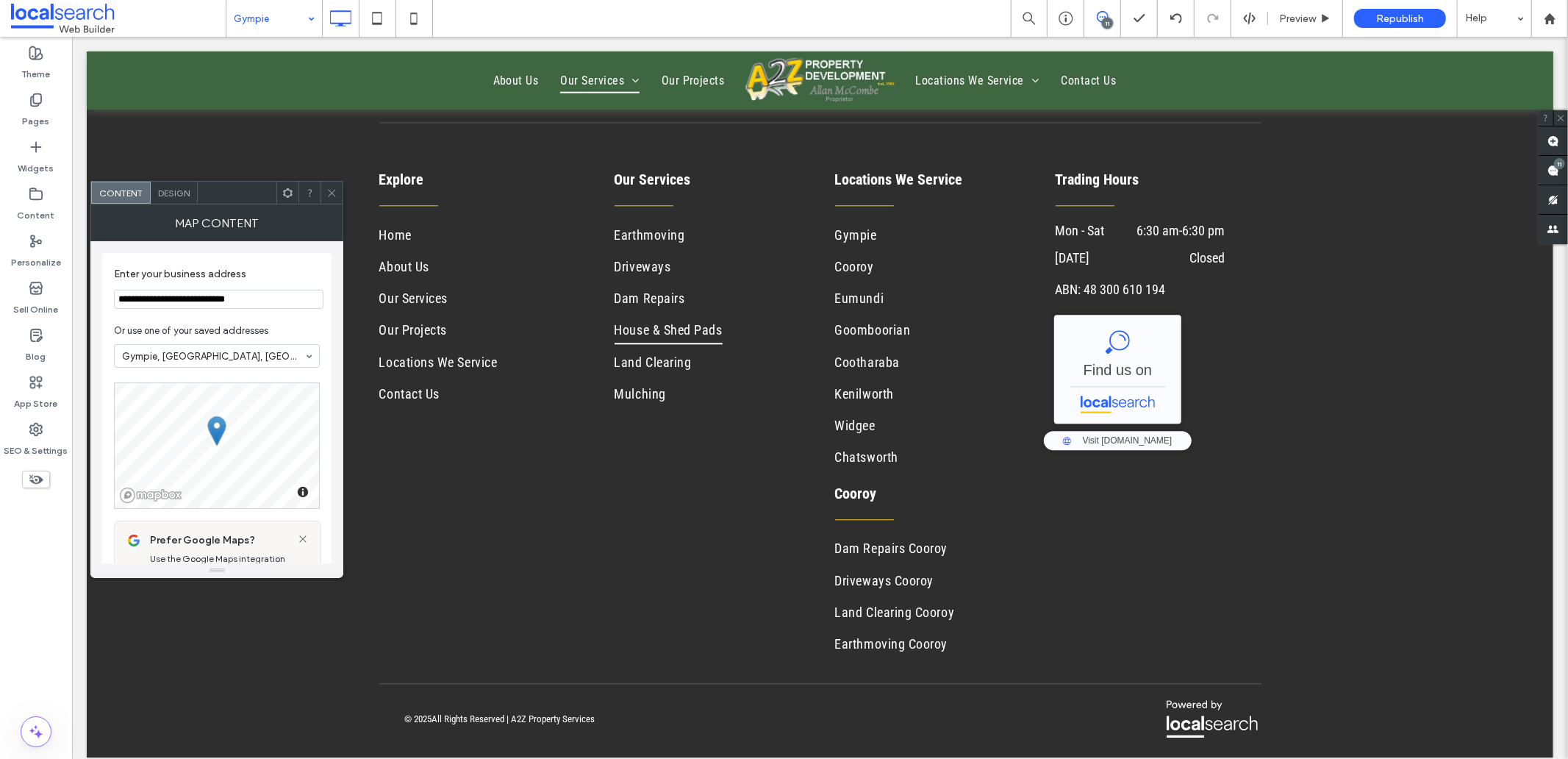
click at [333, 192] on use at bounding box center [332, 192] width 7 height 7
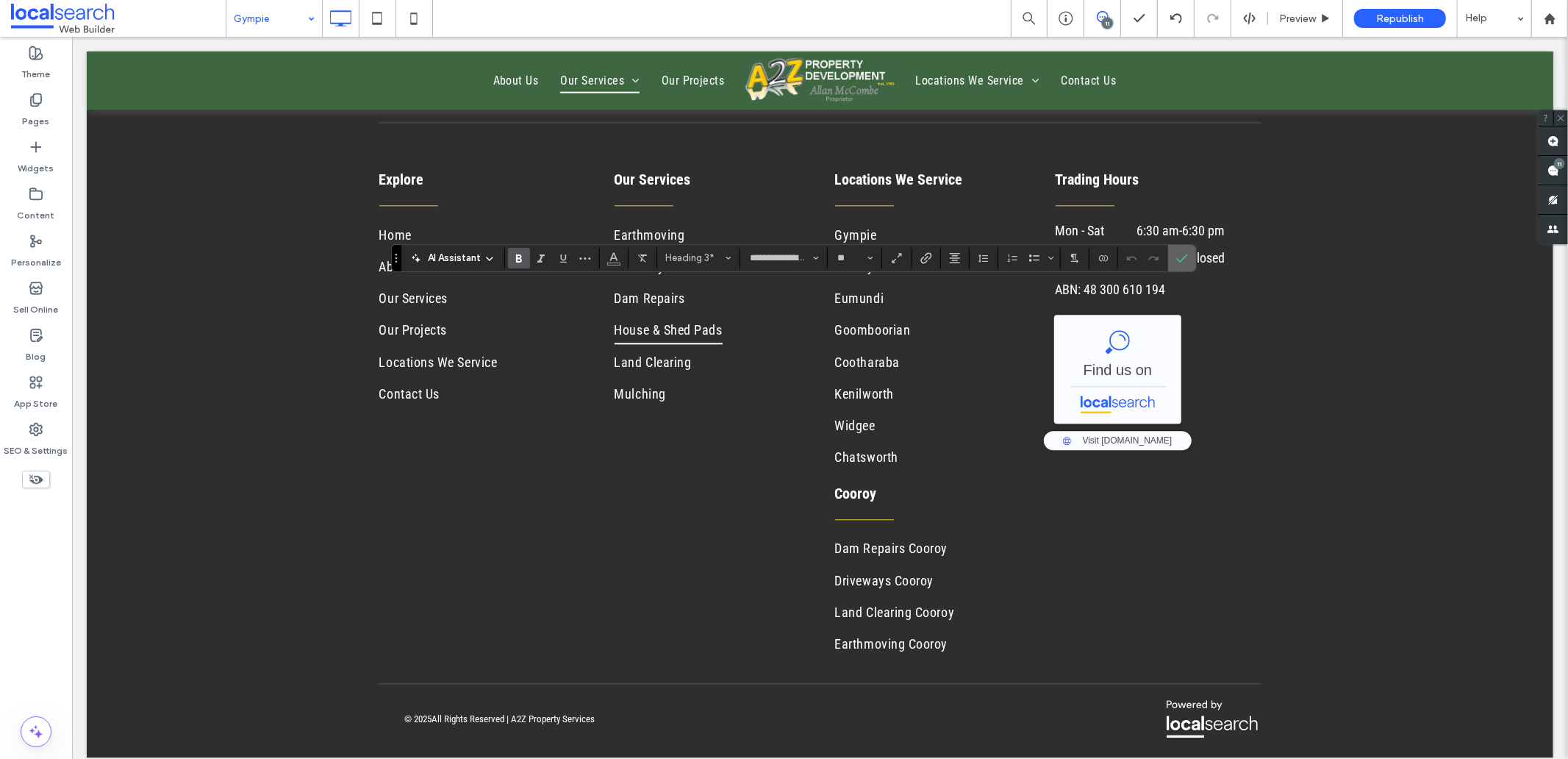
click at [1180, 258] on icon "Confirm" at bounding box center [1182, 258] width 12 height 12
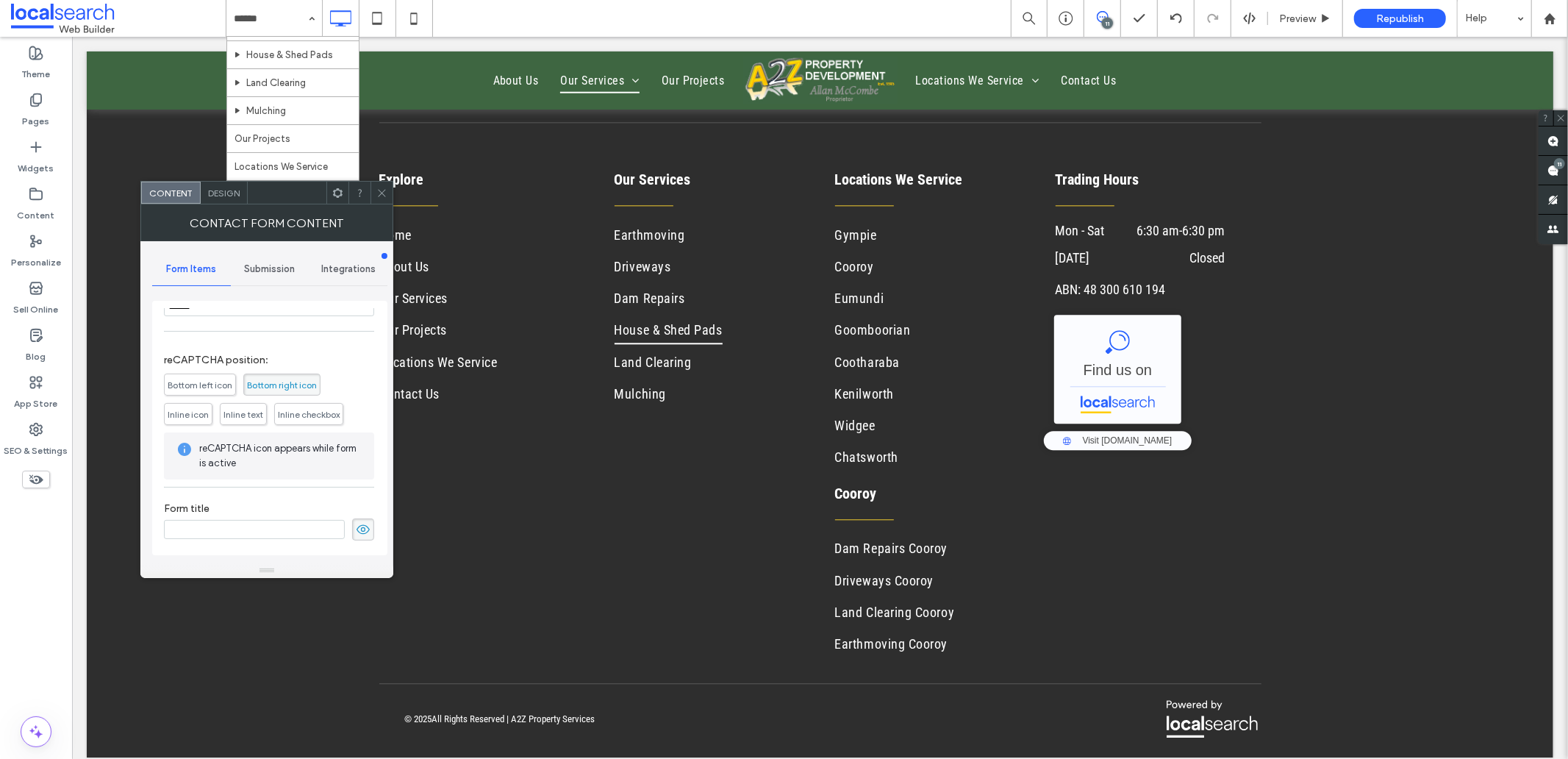
scroll to position [336, 0]
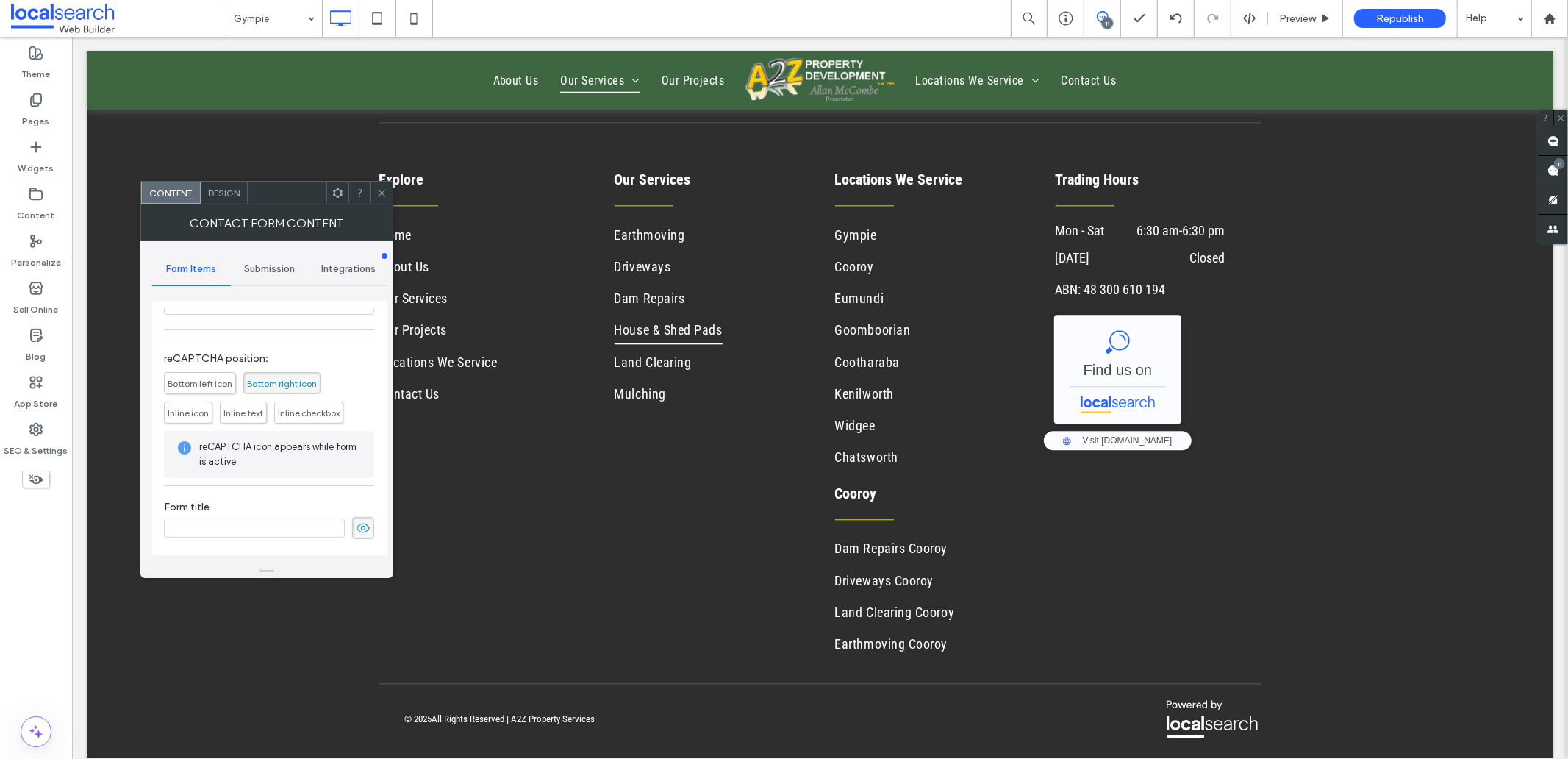
click at [356, 529] on icon at bounding box center [363, 528] width 15 height 16
click at [257, 258] on div "Submission" at bounding box center [270, 270] width 79 height 33
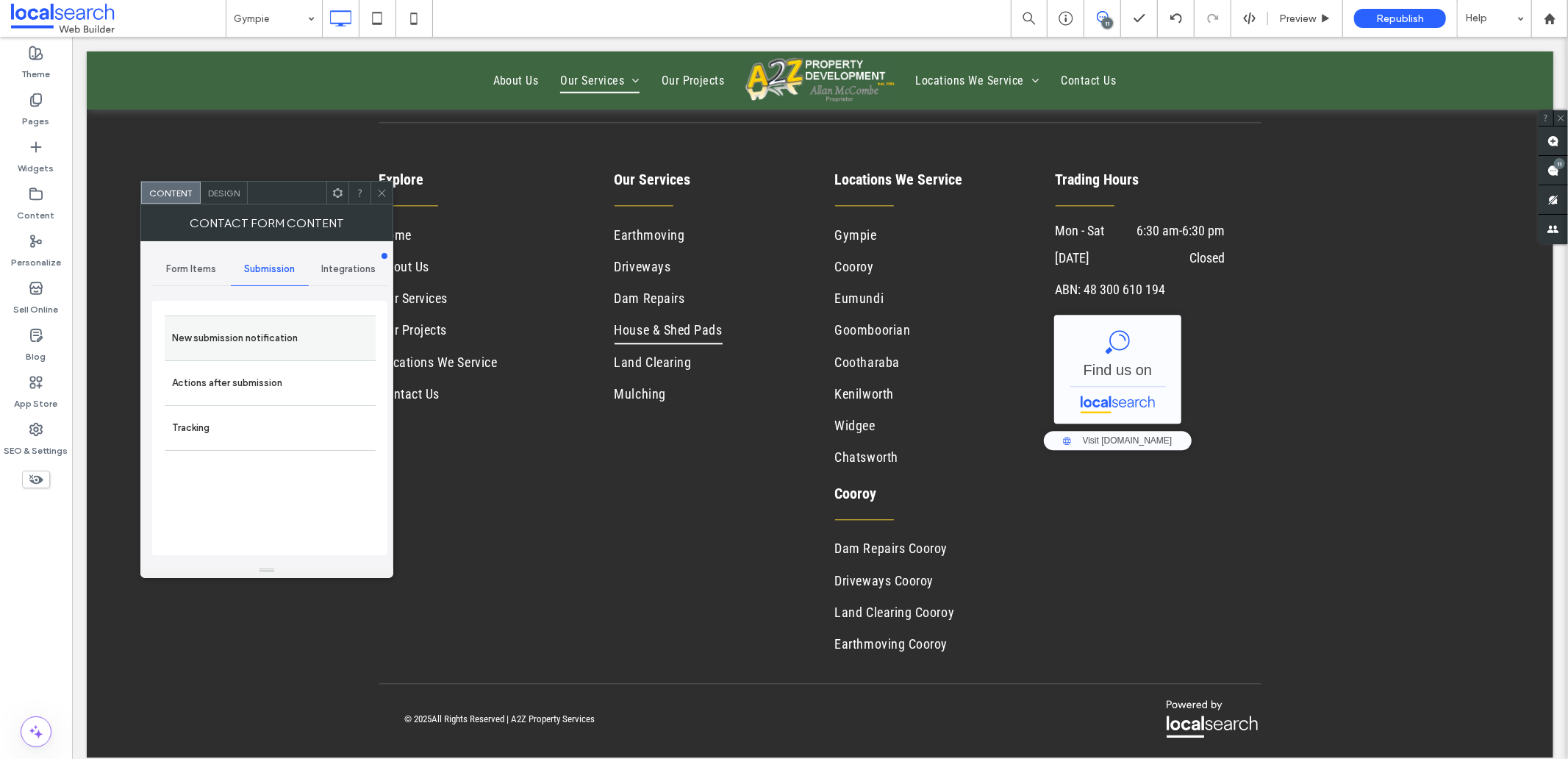
click at [248, 343] on label "New submission notification" at bounding box center [270, 338] width 196 height 30
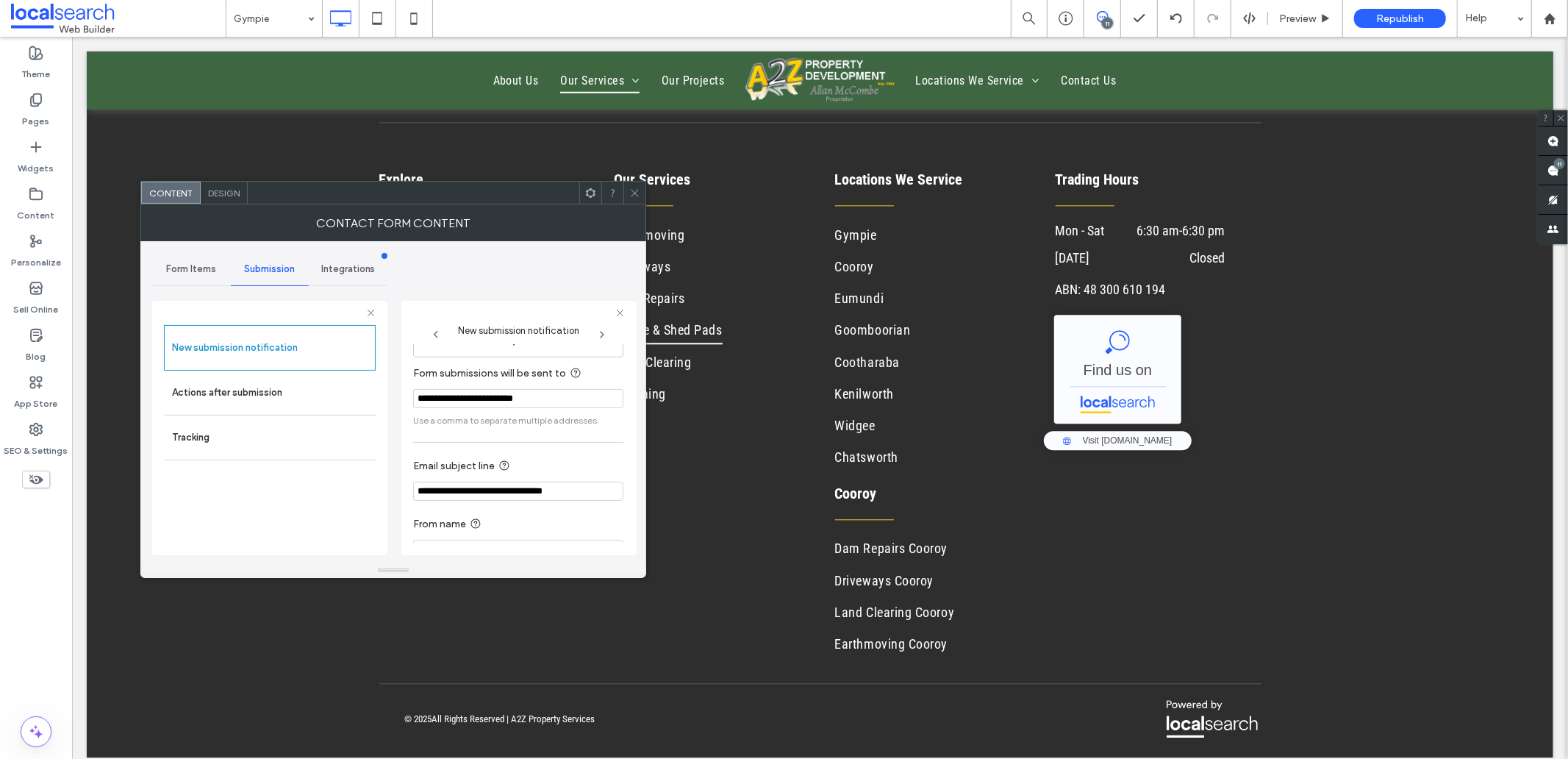
scroll to position [77, 0]
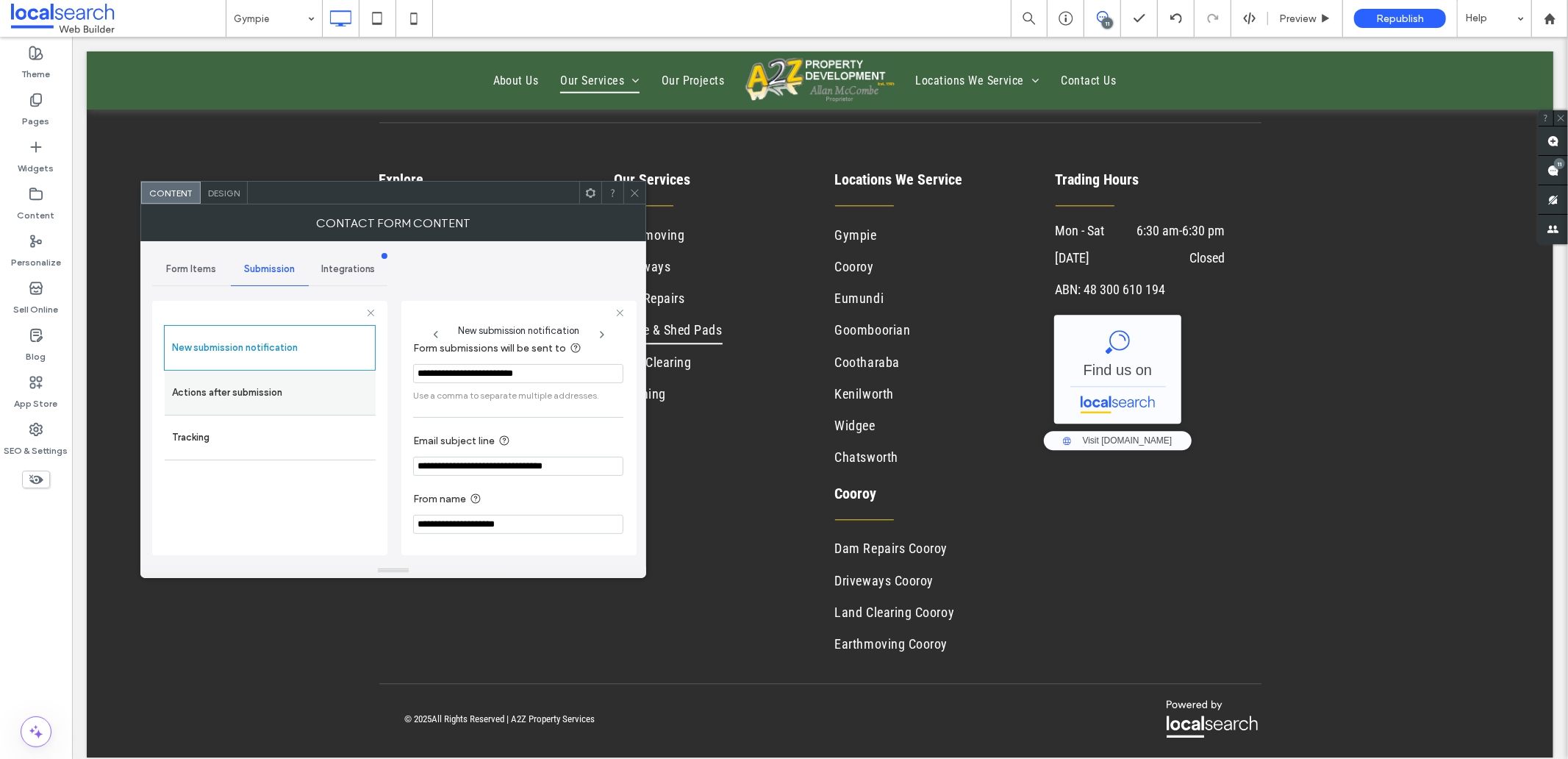
click at [248, 375] on div "Actions after submission" at bounding box center [270, 393] width 211 height 44
click at [242, 383] on label "Actions after submission" at bounding box center [270, 393] width 196 height 30
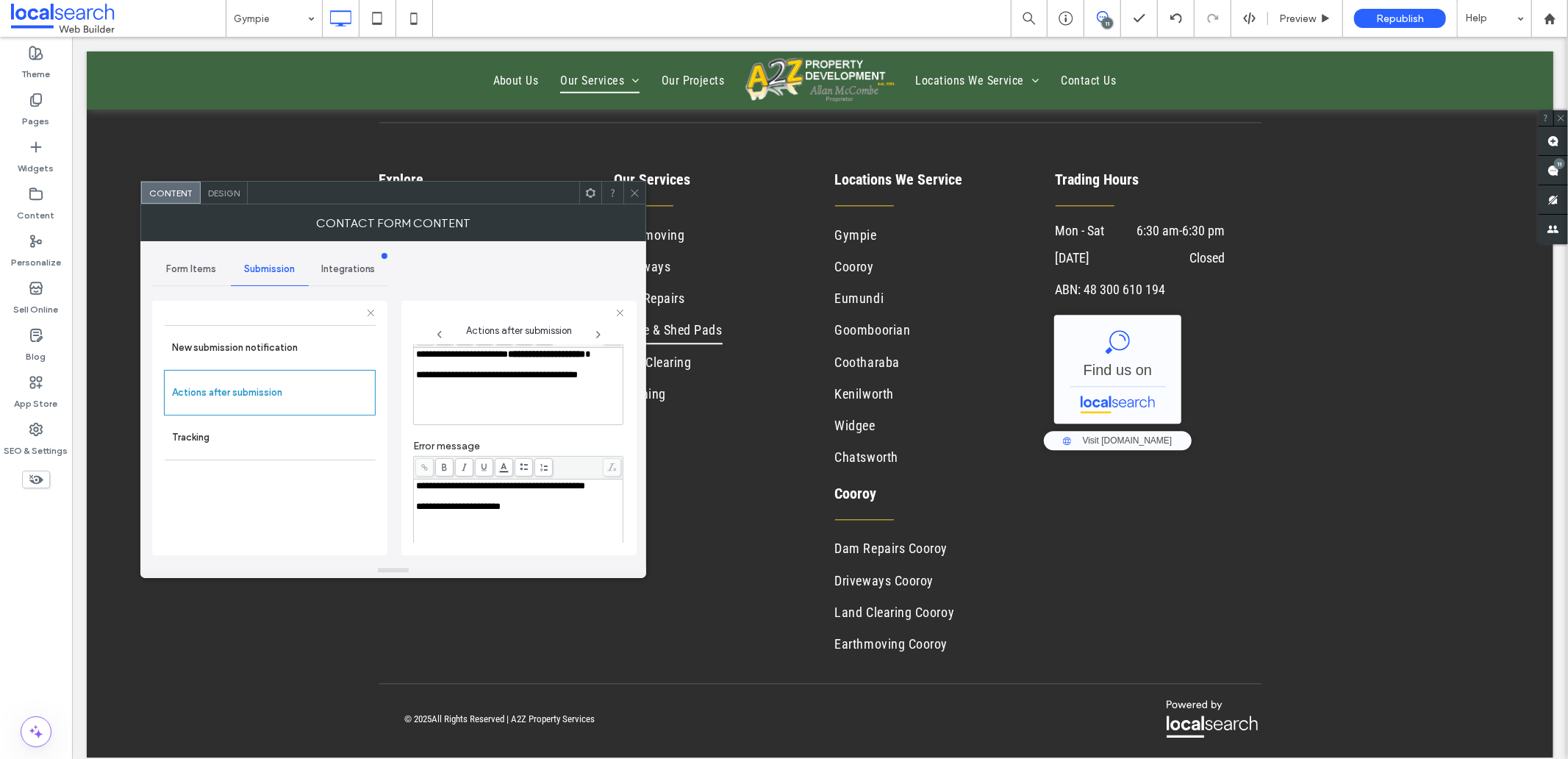
click at [221, 189] on span "Design" at bounding box center [224, 193] width 32 height 11
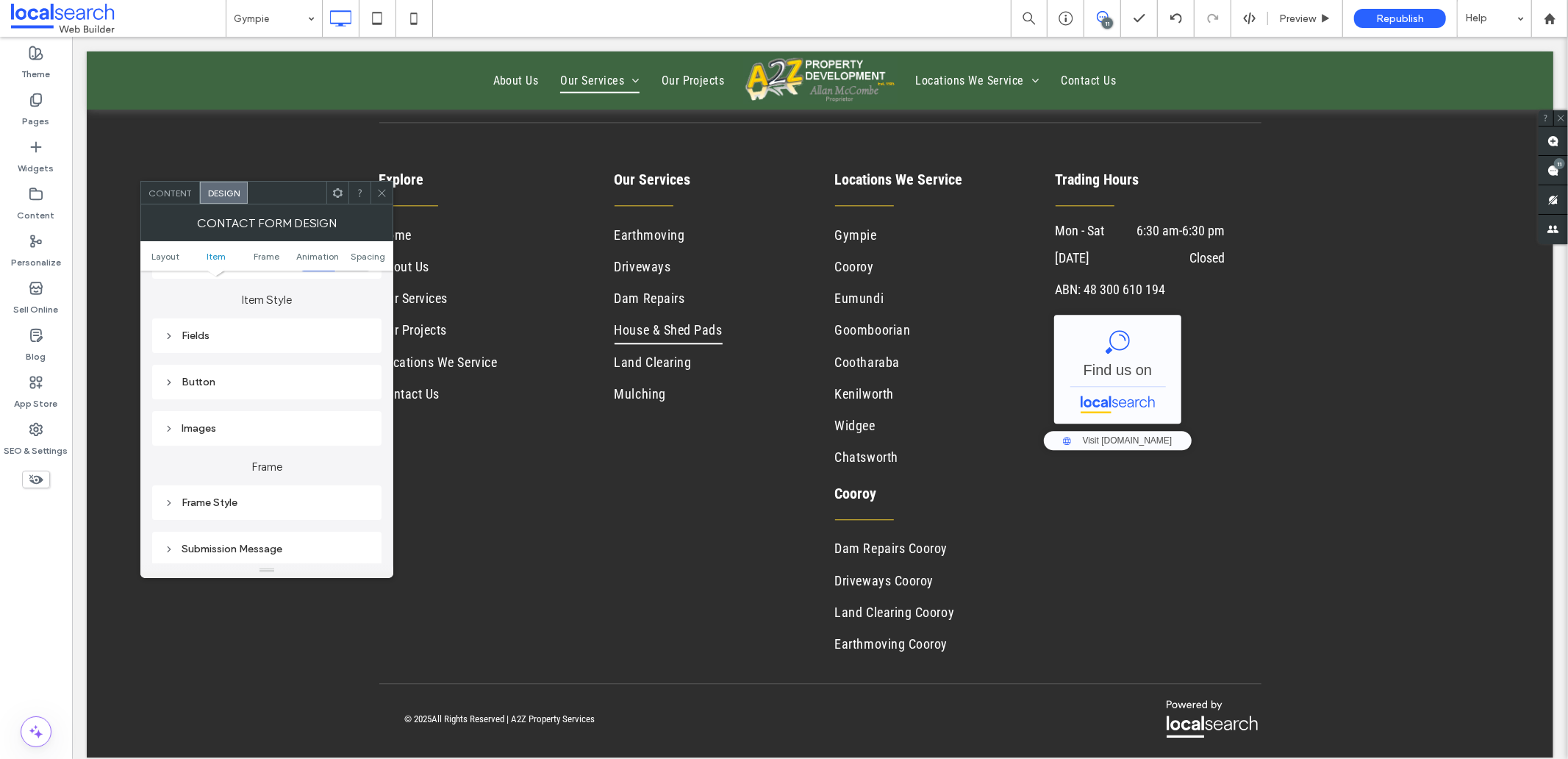
scroll to position [245, 0]
click at [230, 528] on div "Submission Message" at bounding box center [266, 530] width 206 height 12
click at [376, 192] on icon at bounding box center [382, 193] width 11 height 11
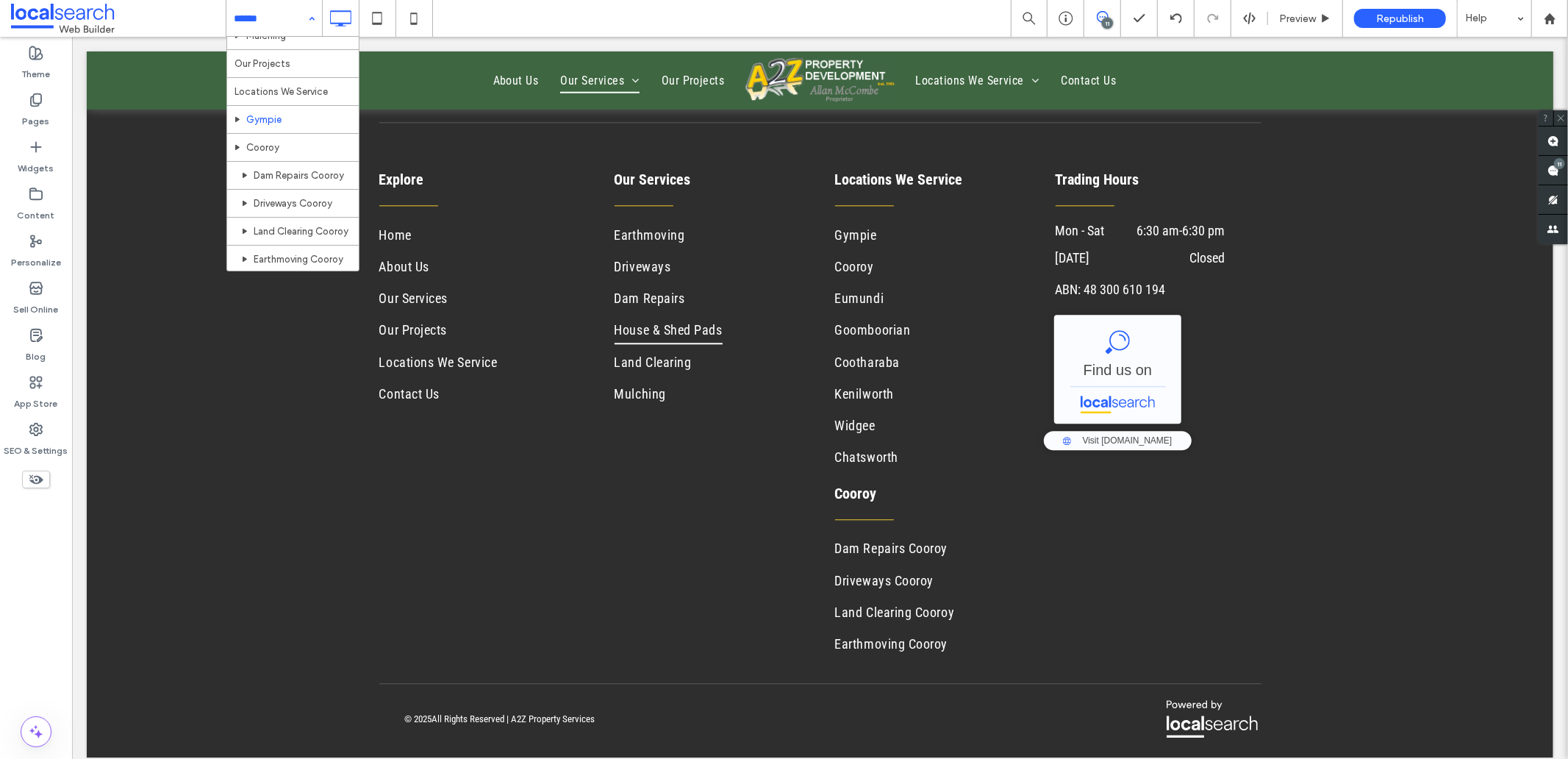
scroll to position [245, 0]
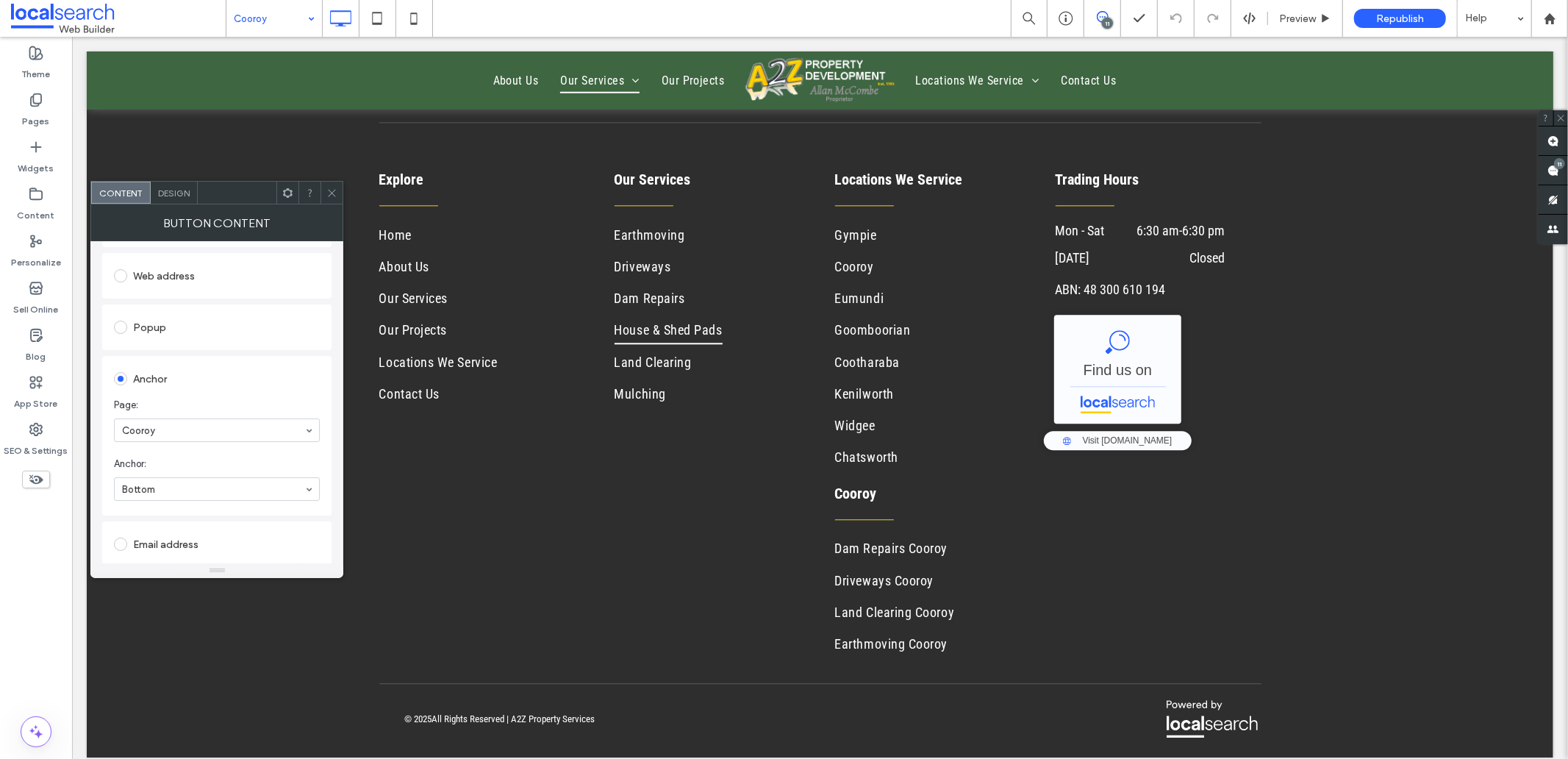
scroll to position [245, 0]
click at [329, 191] on icon at bounding box center [332, 193] width 11 height 11
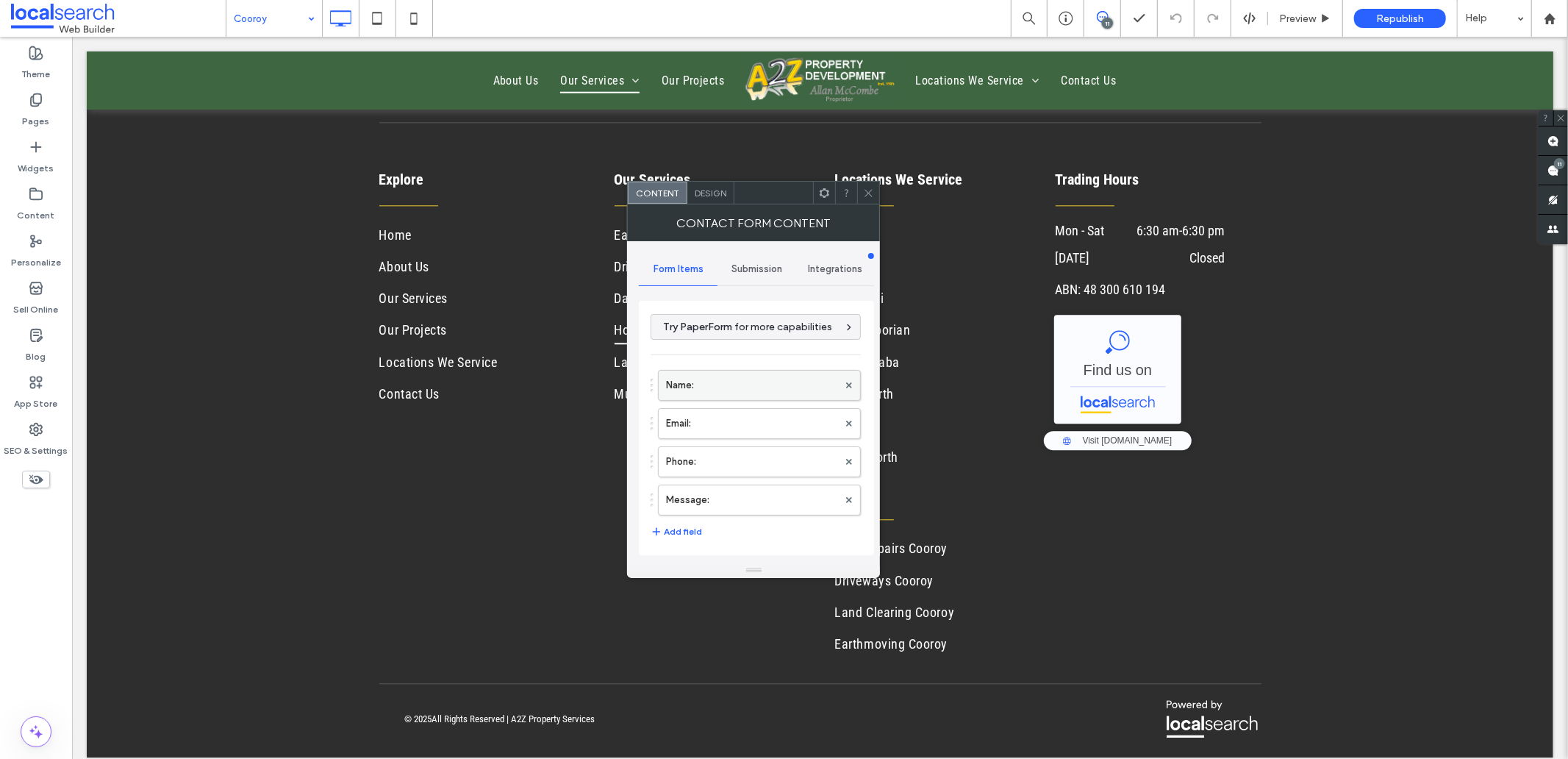
click at [715, 375] on label "Name:" at bounding box center [752, 386] width 172 height 30
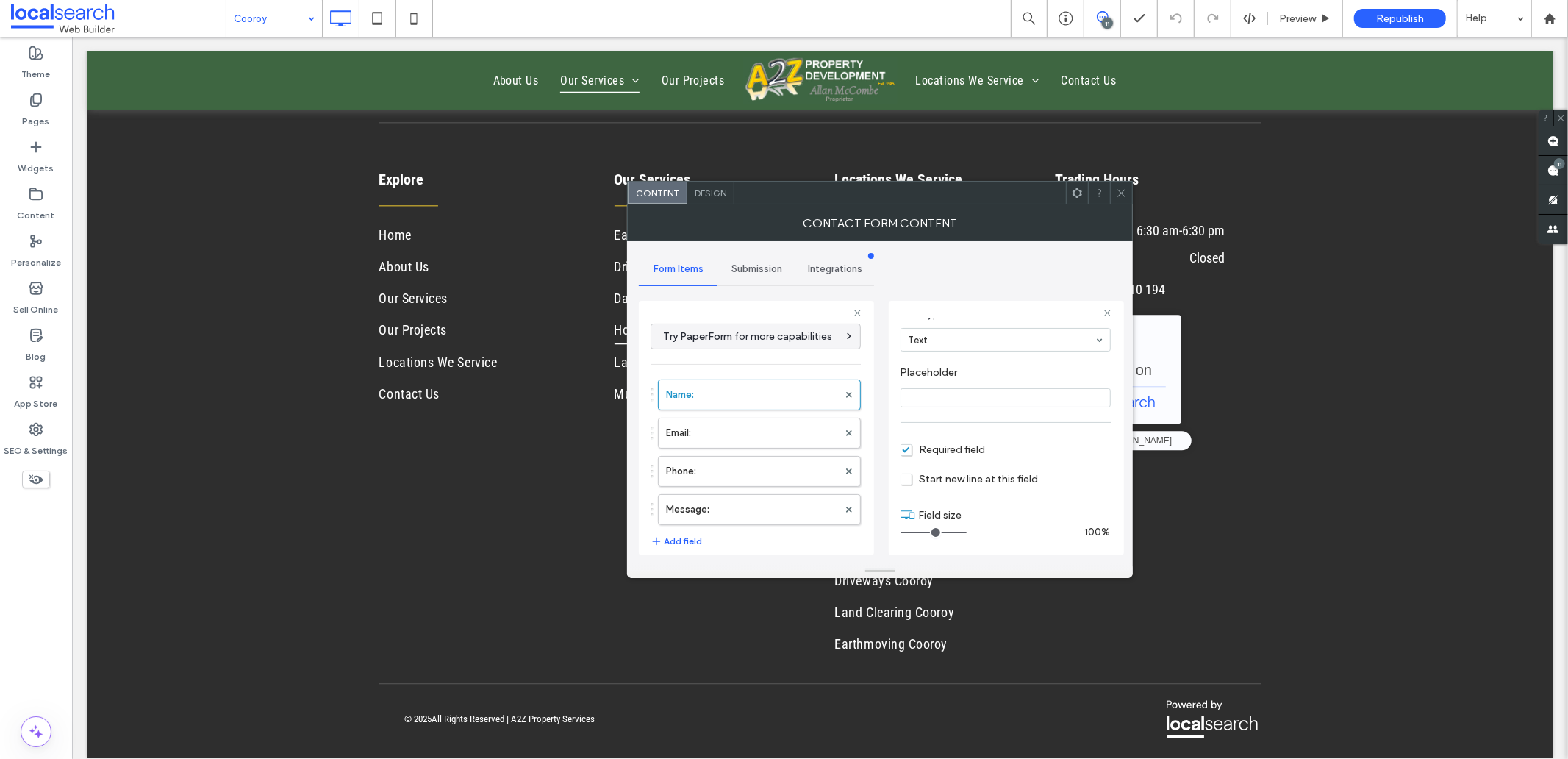
scroll to position [103, 0]
click at [680, 438] on label "Email:" at bounding box center [752, 433] width 172 height 30
click at [692, 472] on label "Phone:" at bounding box center [752, 471] width 172 height 30
click at [717, 518] on label "Message:" at bounding box center [752, 510] width 172 height 30
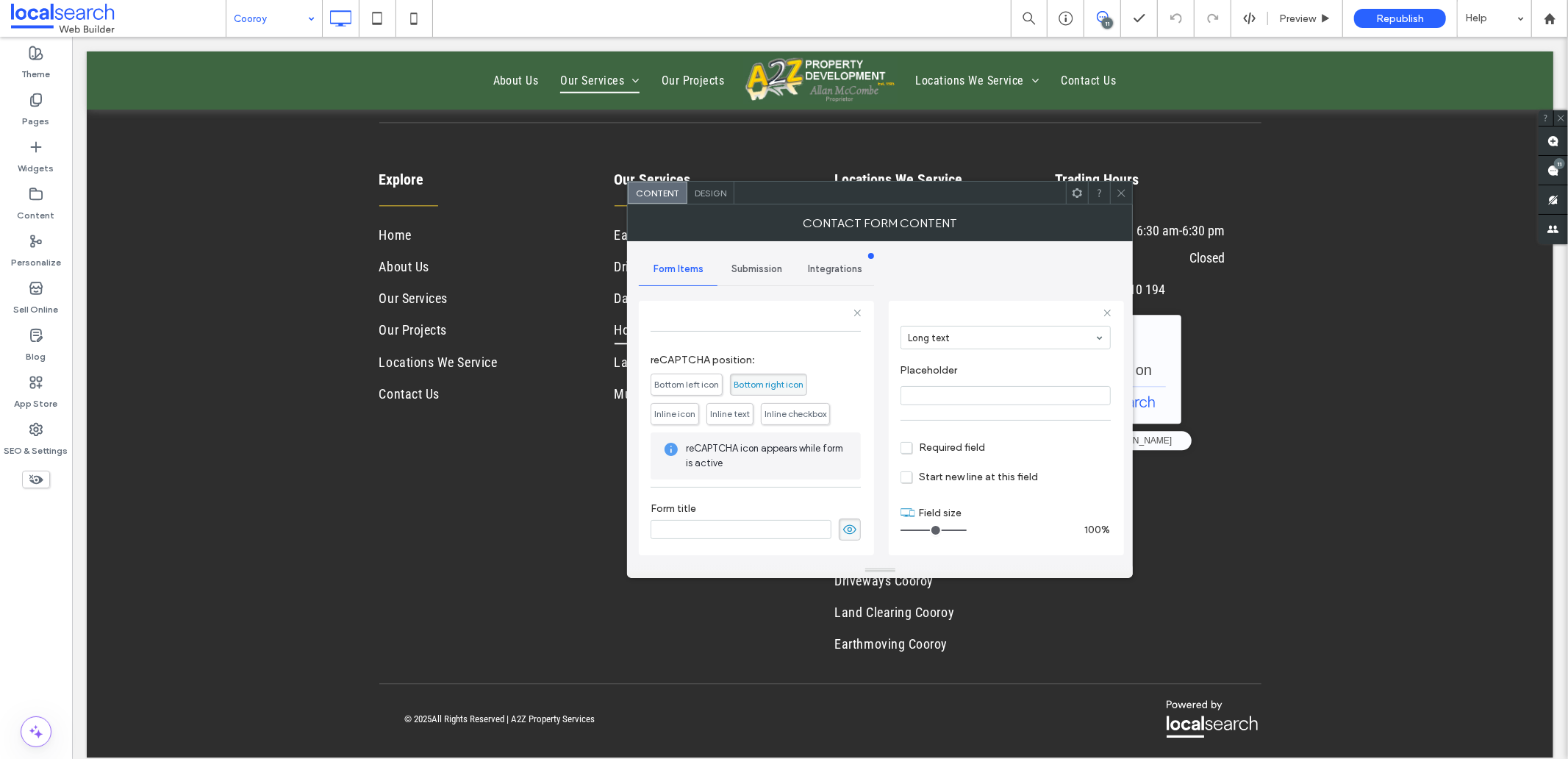
scroll to position [307, 0]
click at [842, 525] on icon at bounding box center [849, 528] width 15 height 16
click at [743, 266] on span "Submission" at bounding box center [756, 269] width 51 height 12
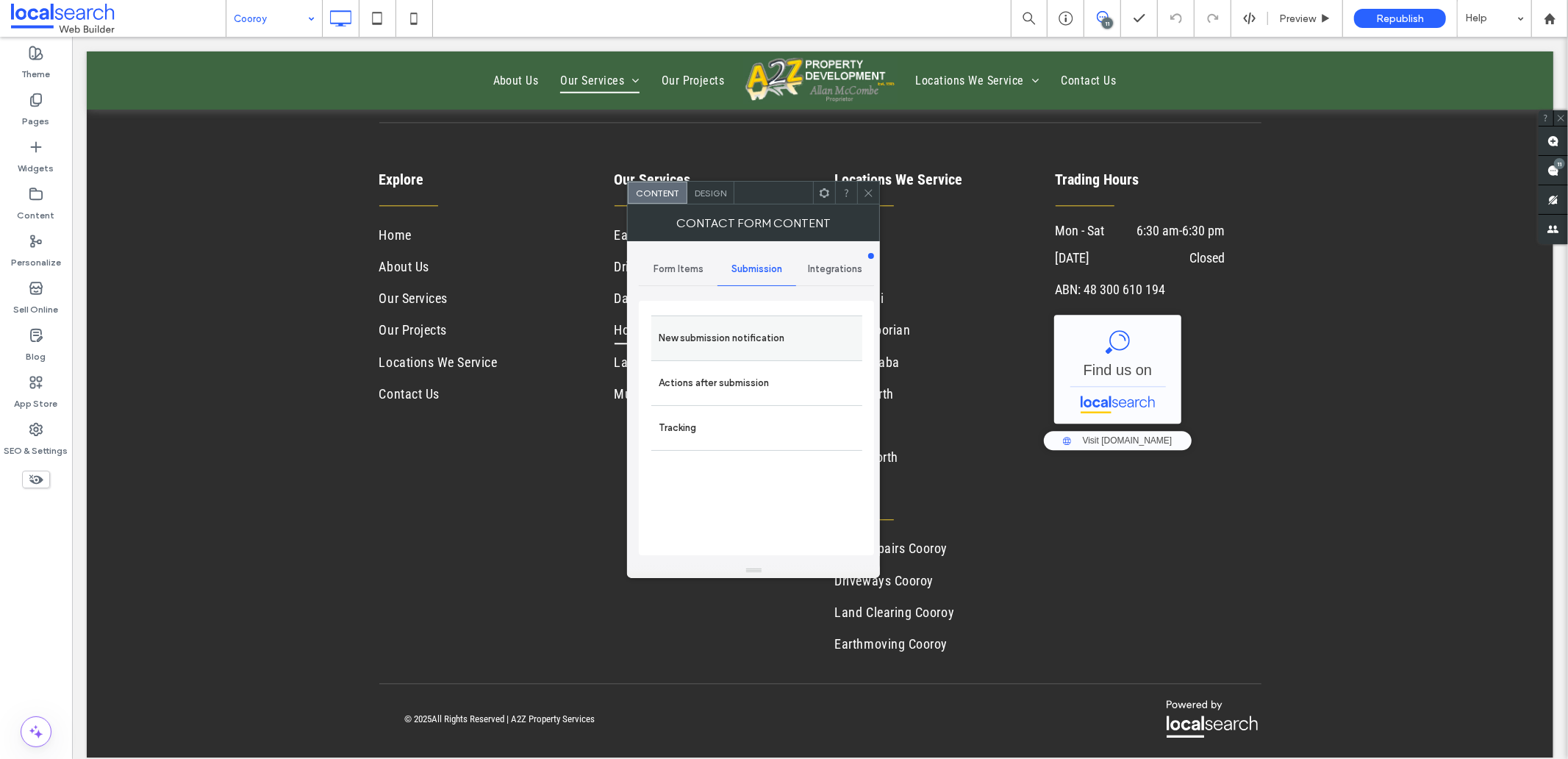
click at [719, 344] on label "New submission notification" at bounding box center [756, 338] width 196 height 30
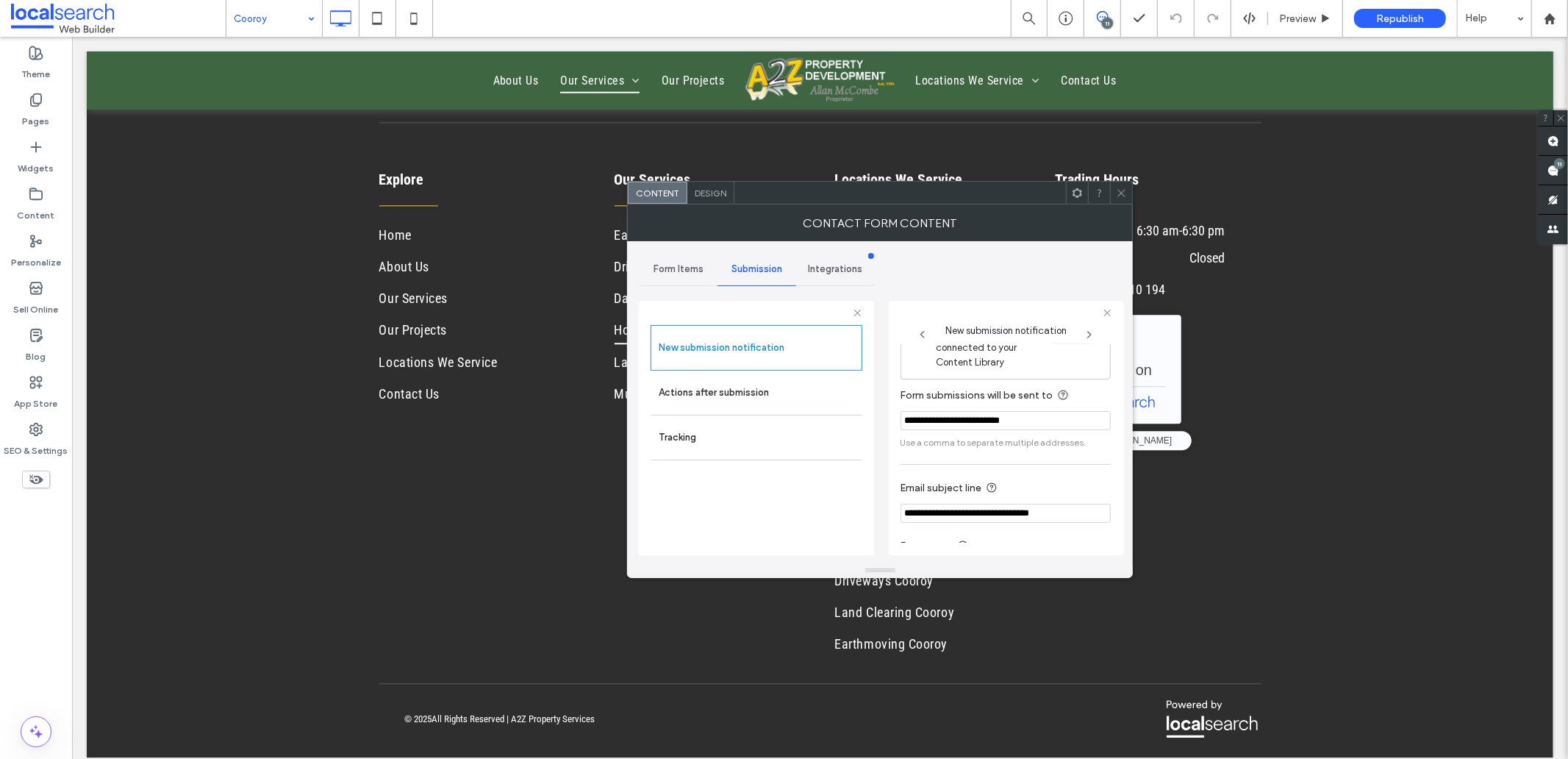
scroll to position [77, 0]
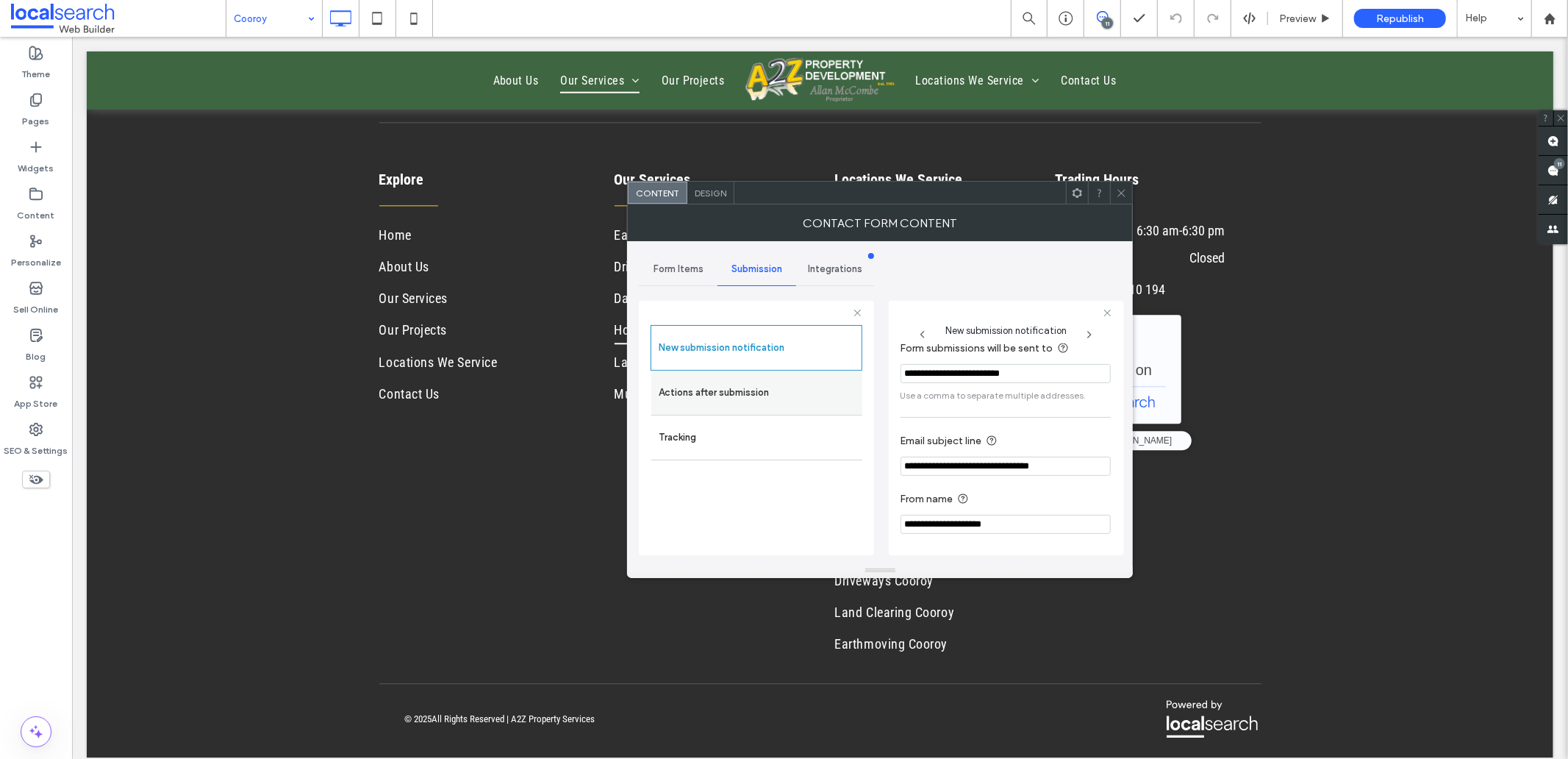
click at [728, 394] on label "Actions after submission" at bounding box center [756, 393] width 196 height 30
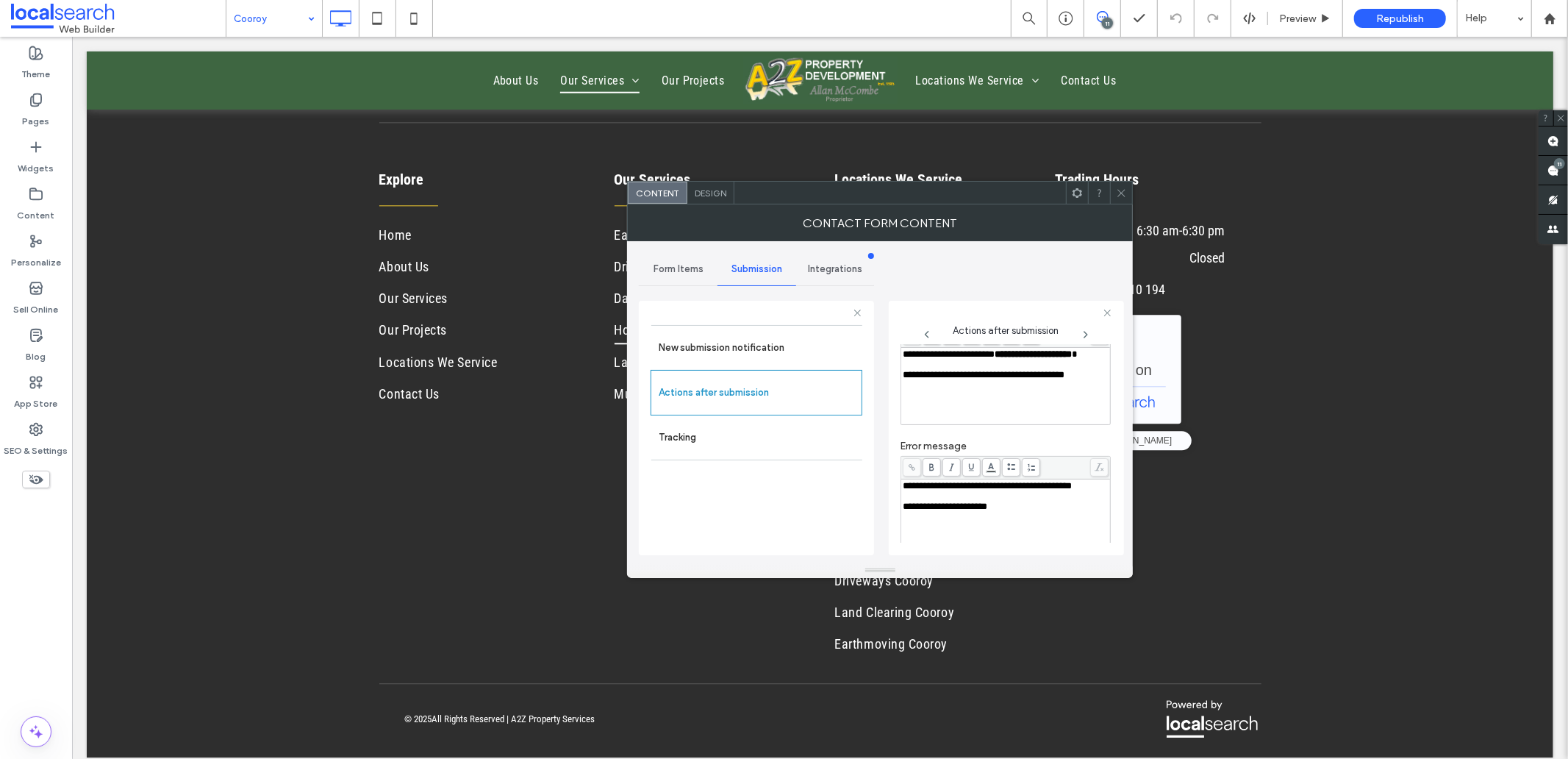
click at [925, 370] on div "Rich Text Editor" at bounding box center [1006, 364] width 205 height 10
click at [959, 359] on div "**********" at bounding box center [1006, 354] width 205 height 10
click at [975, 359] on div "**********" at bounding box center [1006, 354] width 205 height 10
click at [971, 491] on div "**********" at bounding box center [1006, 485] width 205 height 10
click at [919, 511] on span "**********" at bounding box center [946, 507] width 85 height 9
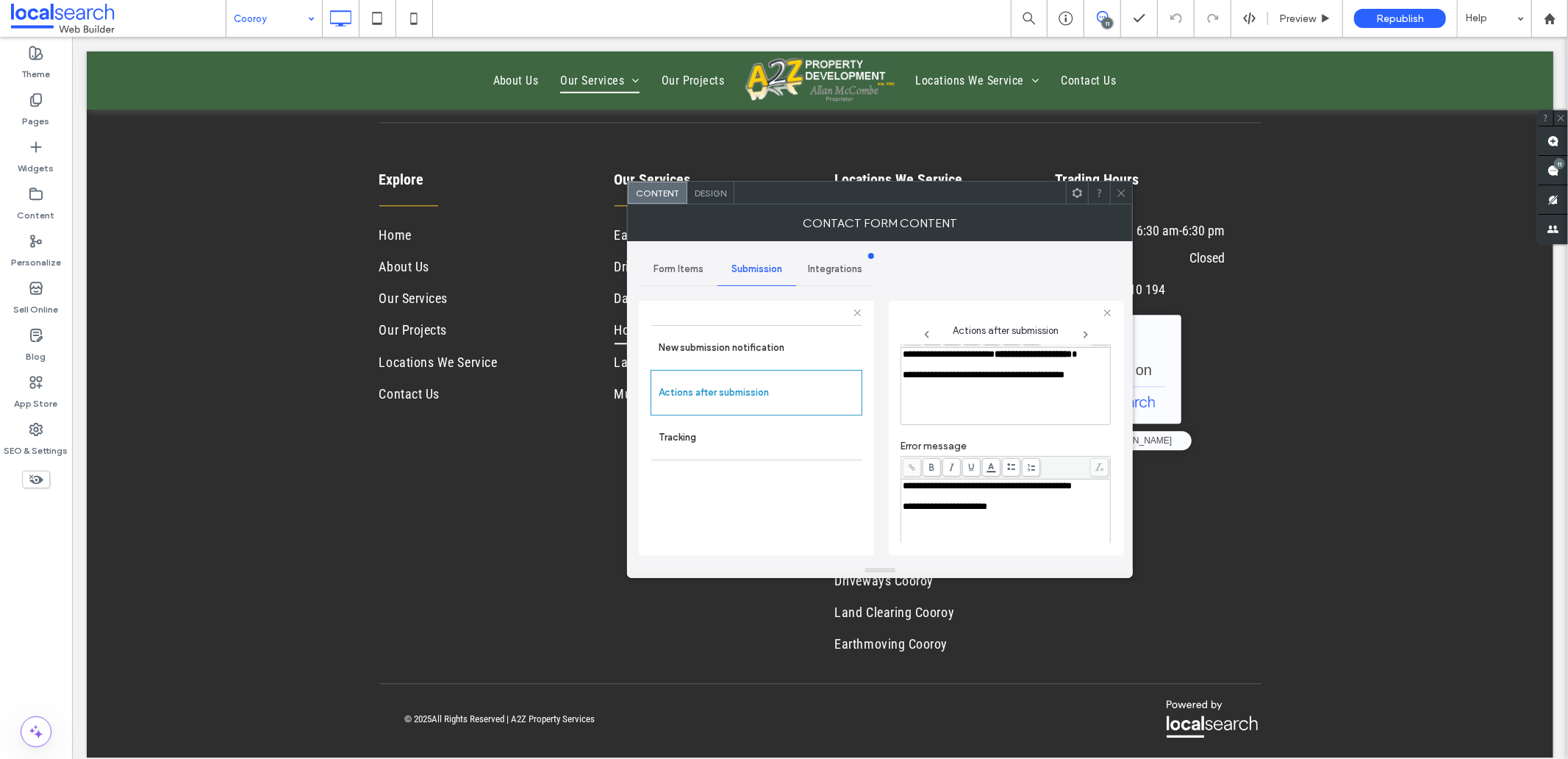
click at [919, 502] on div "Rich Text Editor" at bounding box center [1006, 496] width 205 height 10
click at [1115, 182] on span at bounding box center [1121, 192] width 11 height 22
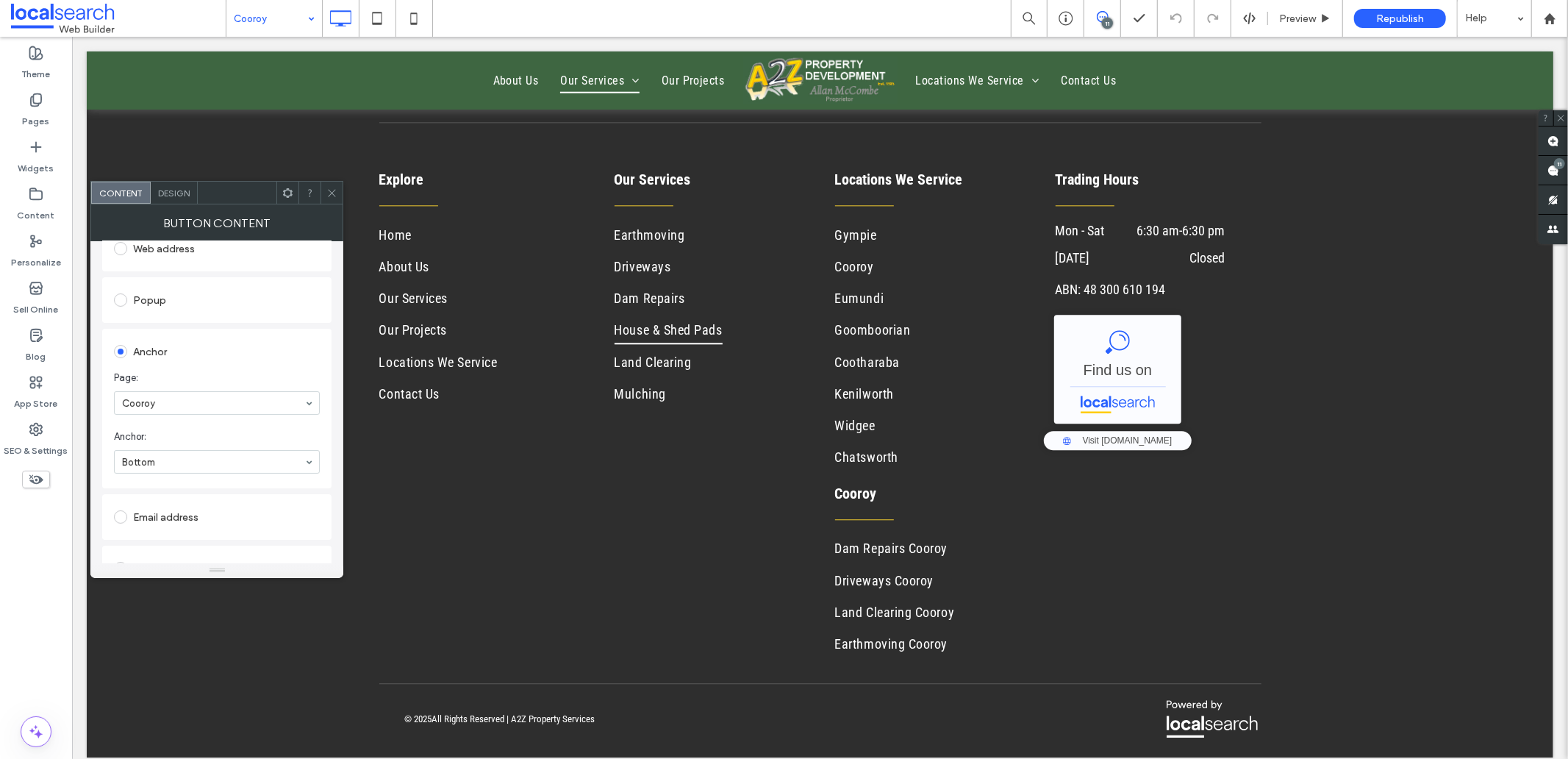
scroll to position [245, 0]
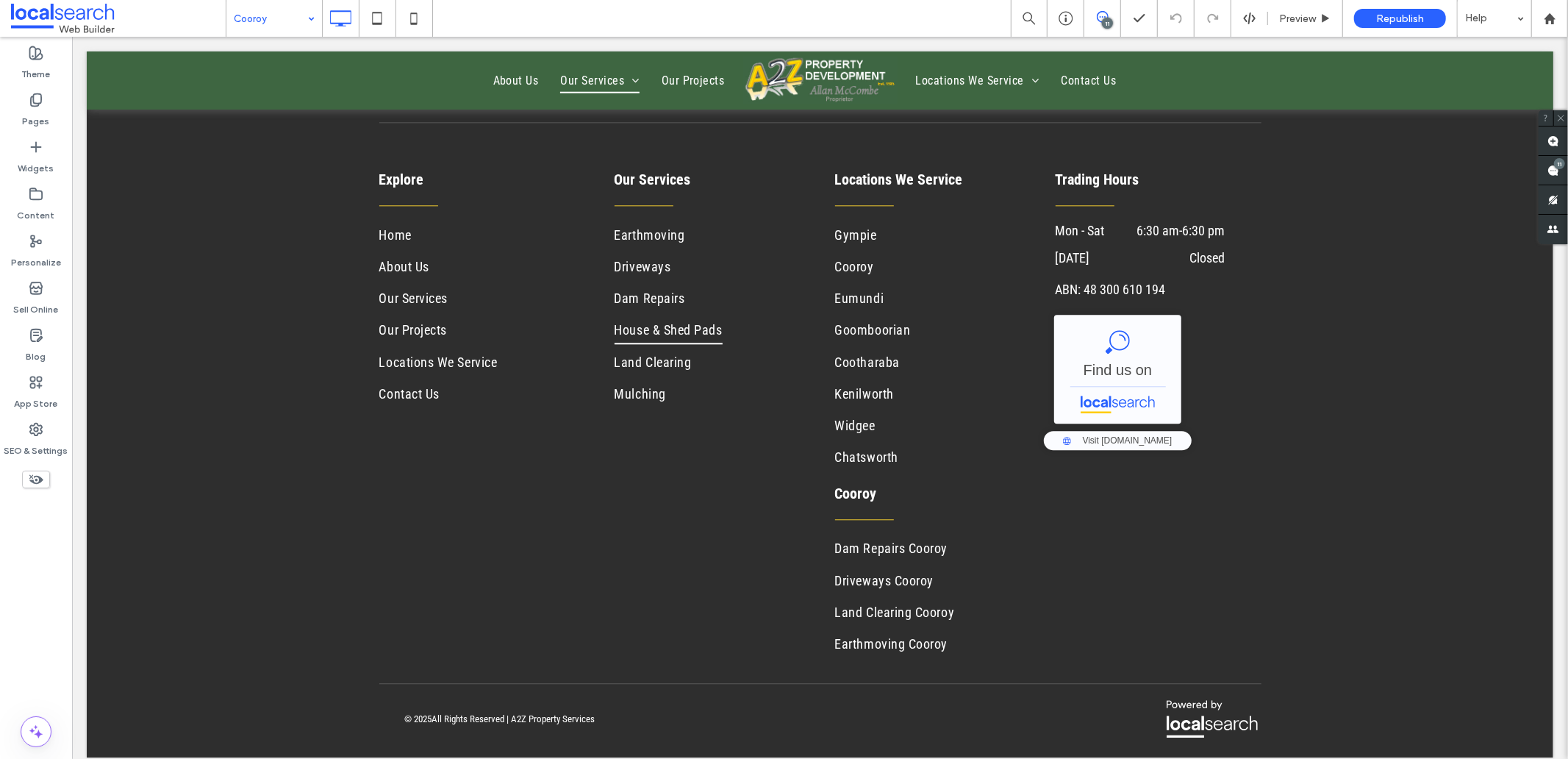
click at [332, 189] on icon at bounding box center [332, 193] width 11 height 11
click at [406, 12] on icon at bounding box center [414, 19] width 30 height 30
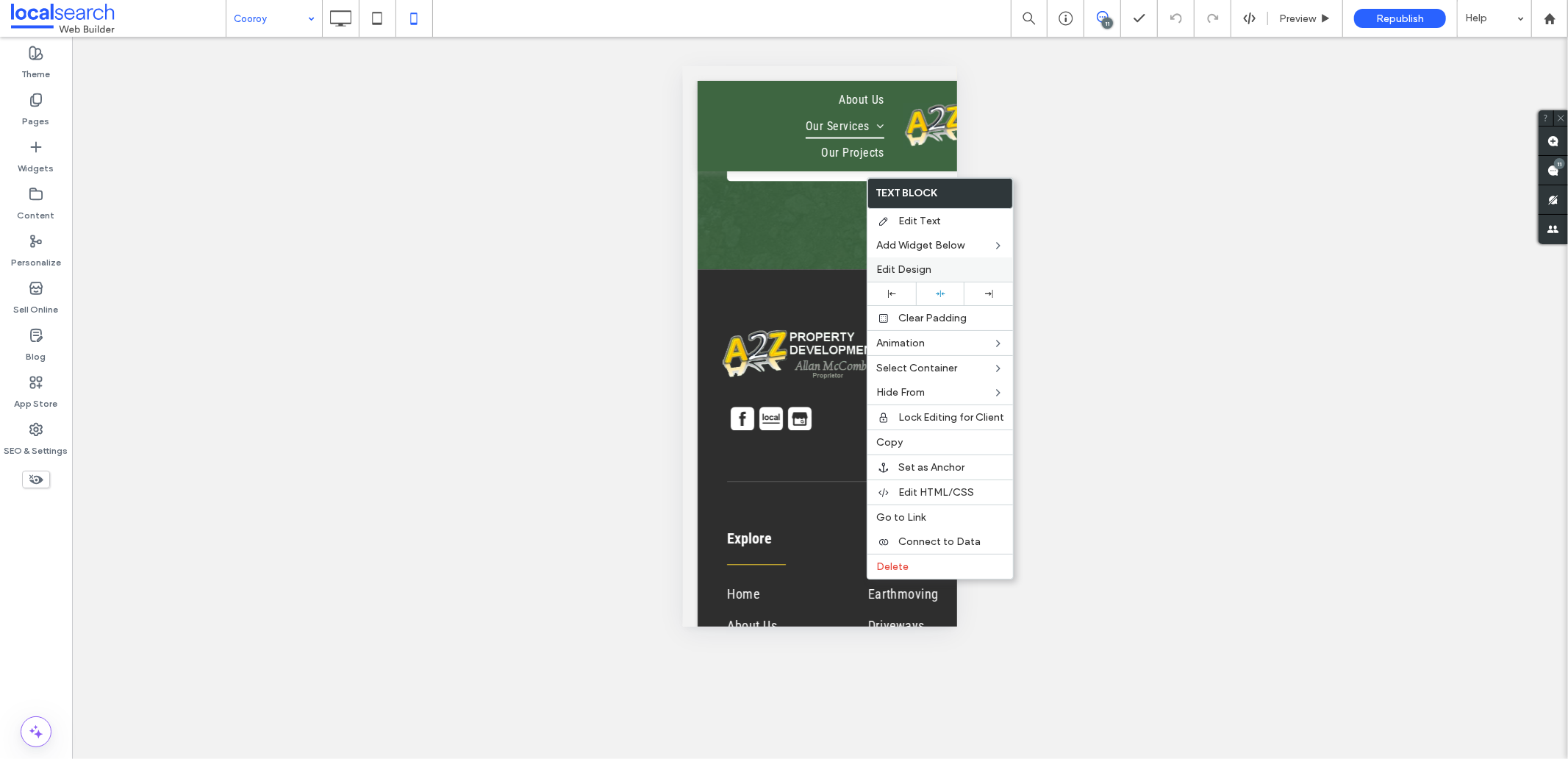
click at [914, 259] on div "Edit Design" at bounding box center [939, 269] width 146 height 24
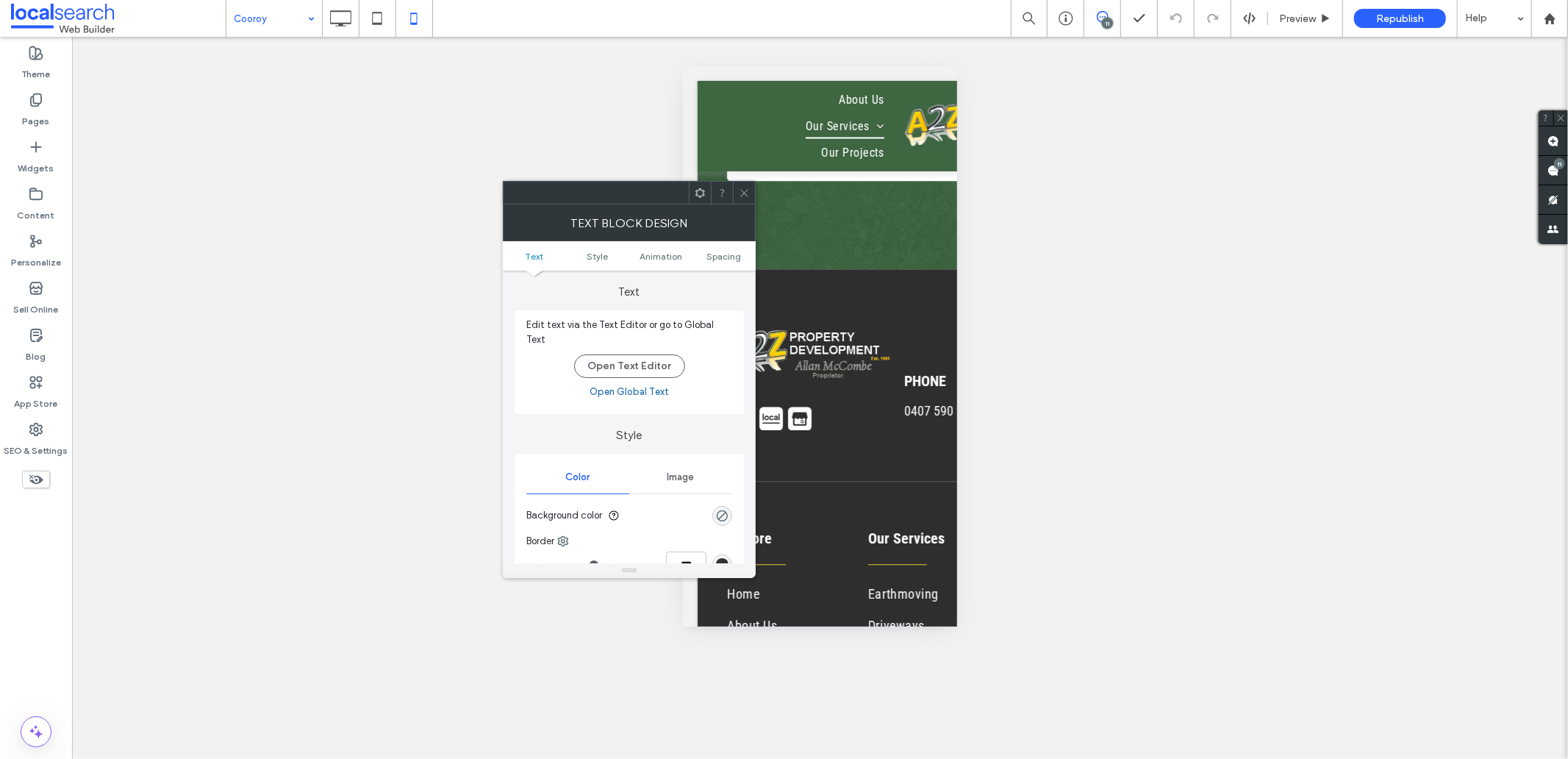
click at [724, 249] on ul "Text Style Animation Spacing" at bounding box center [629, 256] width 253 height 30
click at [723, 254] on span "Spacing" at bounding box center [724, 256] width 34 height 11
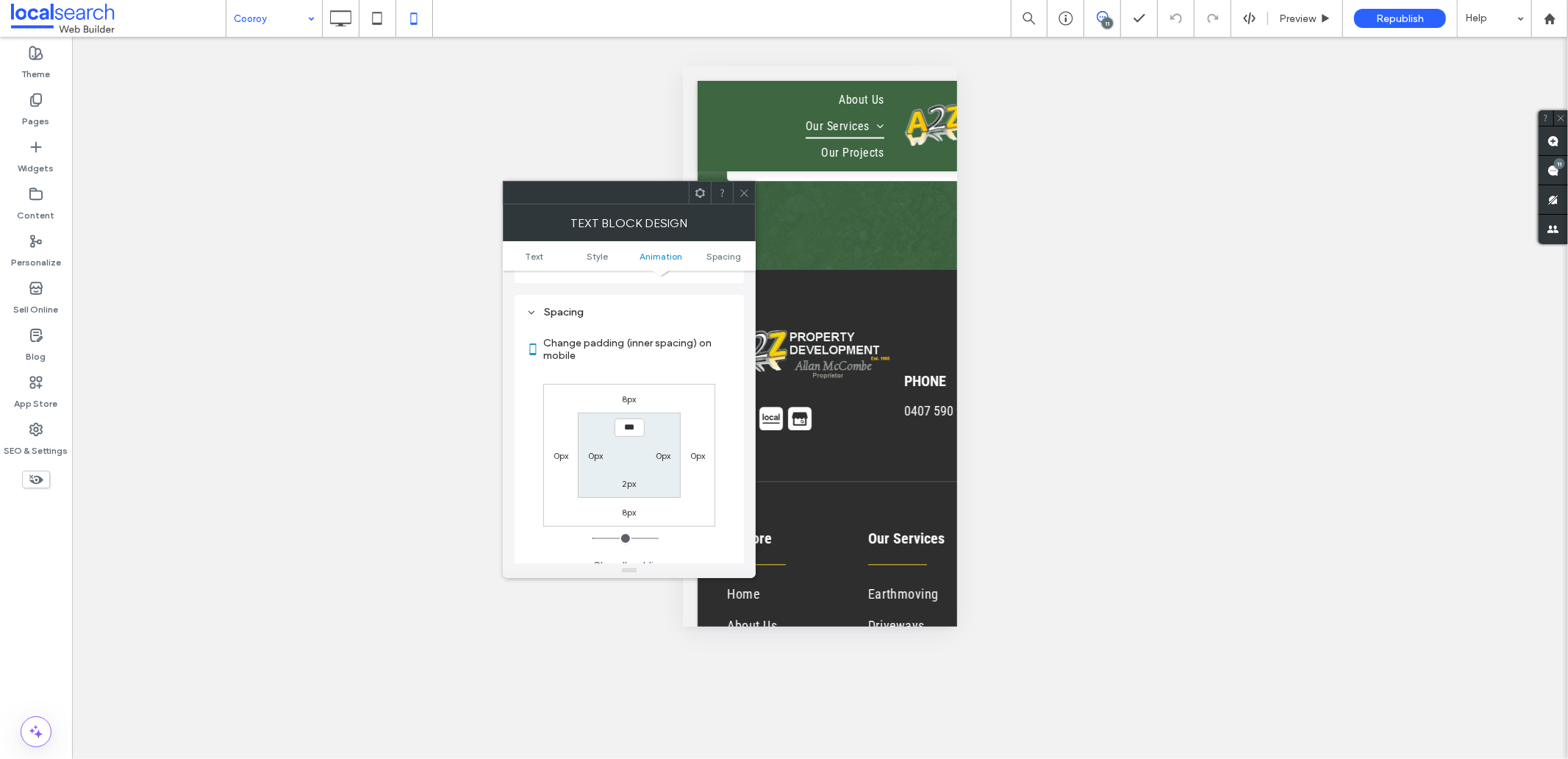
scroll to position [413, 0]
click at [563, 446] on label "0px" at bounding box center [561, 451] width 15 height 11
type input "*"
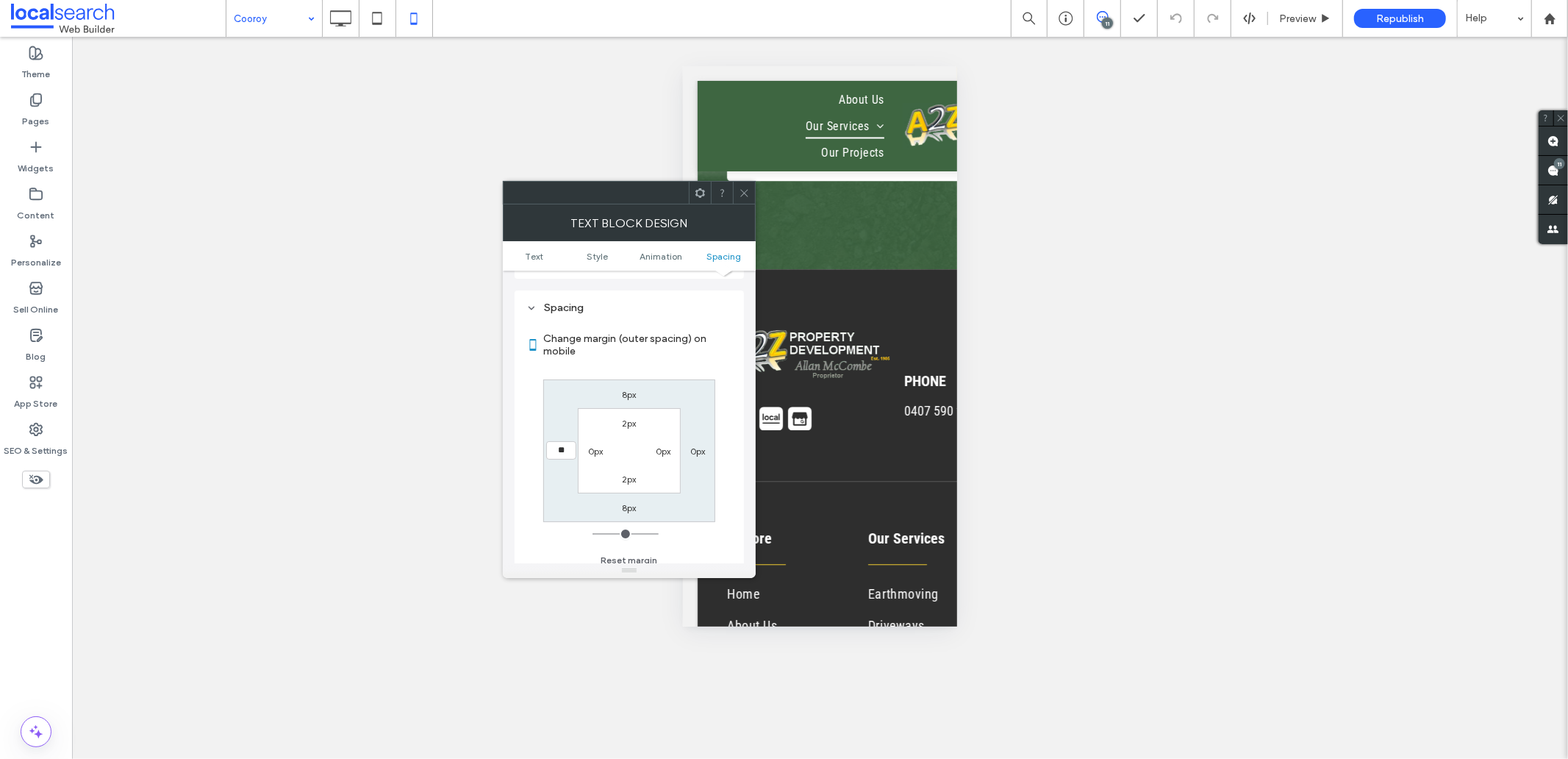
type input "**"
type input "****"
click at [742, 189] on icon at bounding box center [744, 193] width 11 height 11
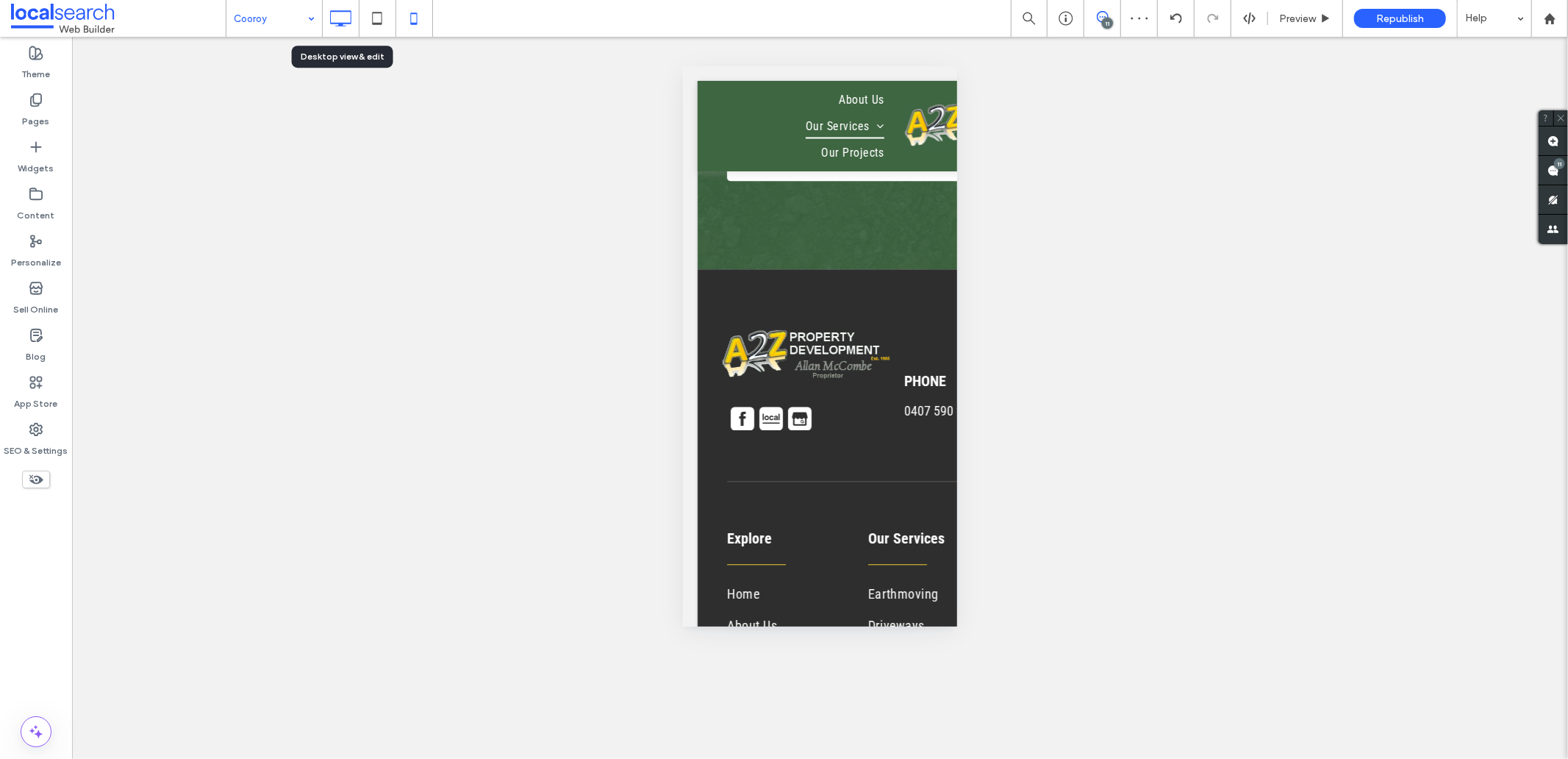
click at [350, 18] on icon at bounding box center [340, 19] width 30 height 30
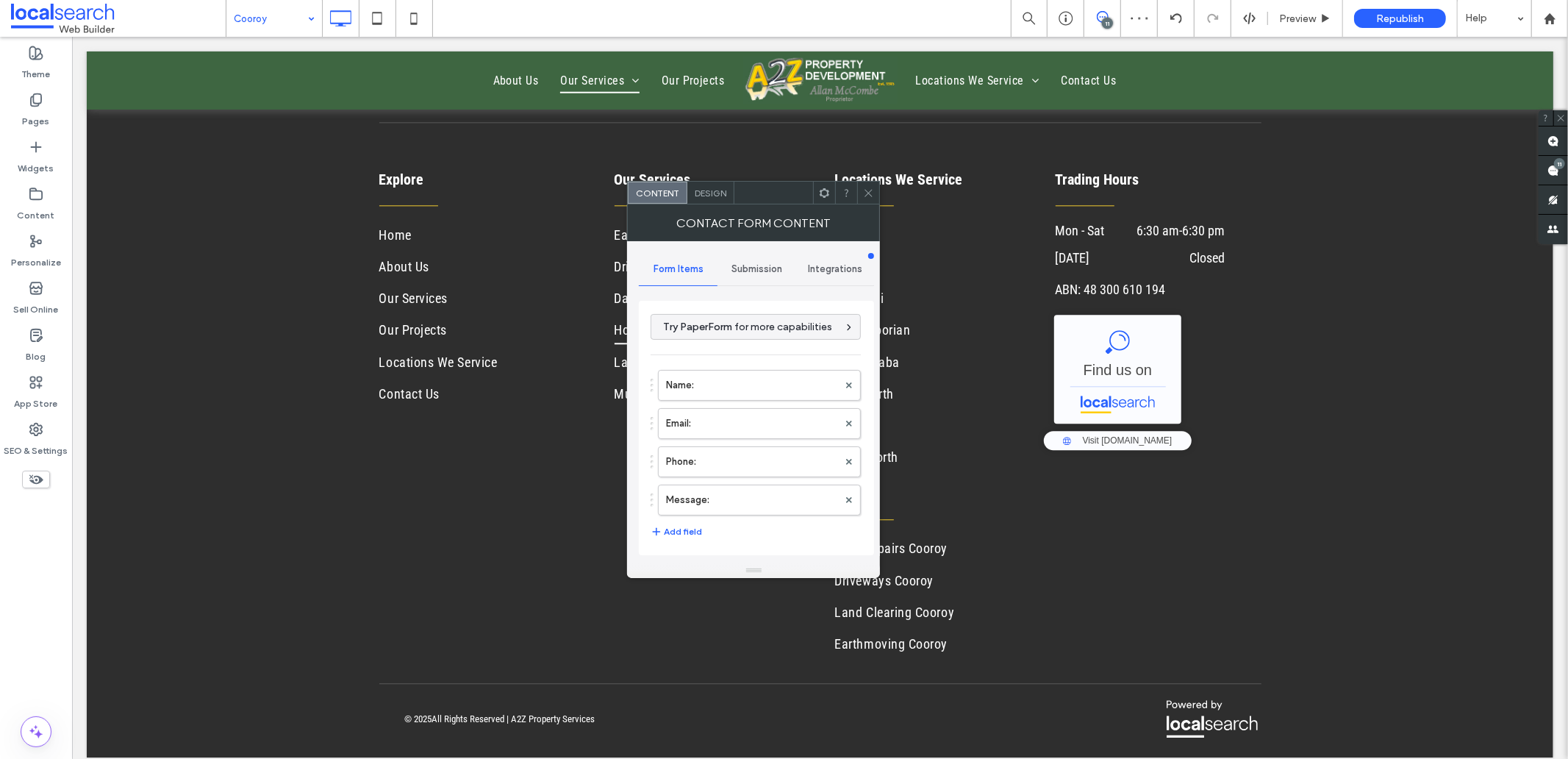
click at [759, 272] on span "Submission" at bounding box center [756, 269] width 51 height 12
click at [716, 345] on label "New submission notification" at bounding box center [756, 338] width 196 height 30
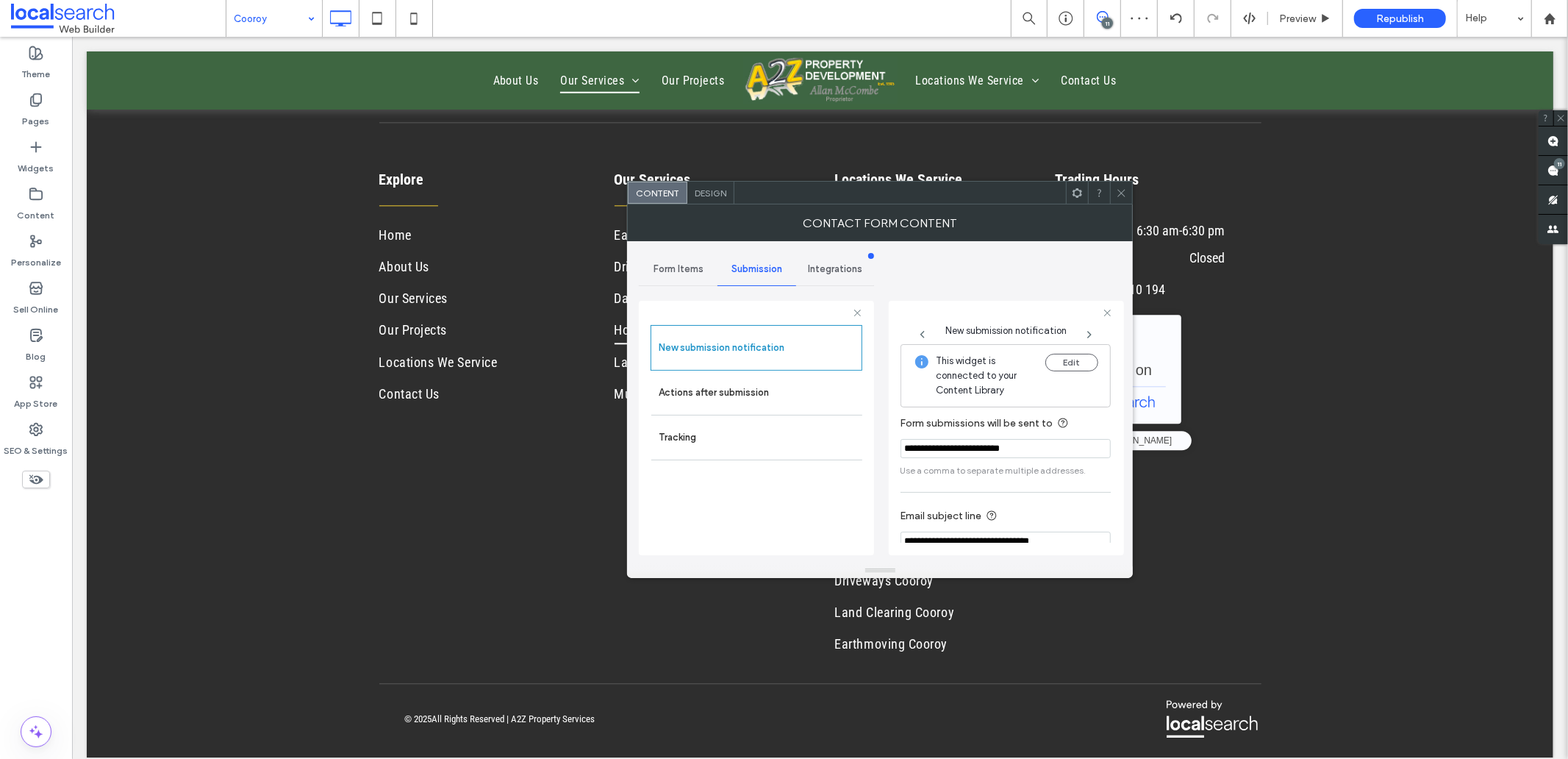
scroll to position [77, 0]
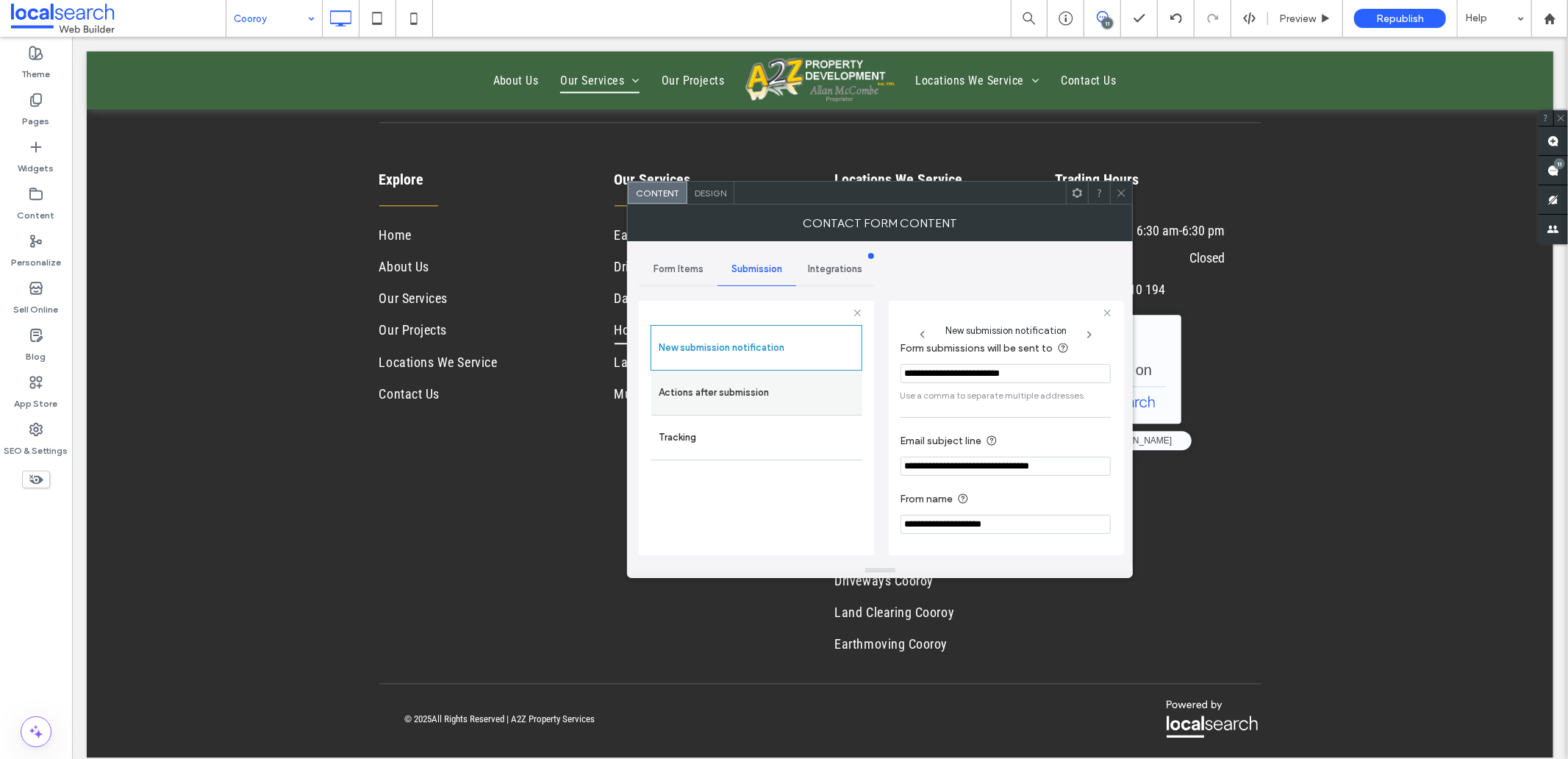
click at [716, 377] on div "Actions after submission" at bounding box center [756, 393] width 211 height 44
click at [741, 391] on label "Actions after submission" at bounding box center [756, 393] width 196 height 30
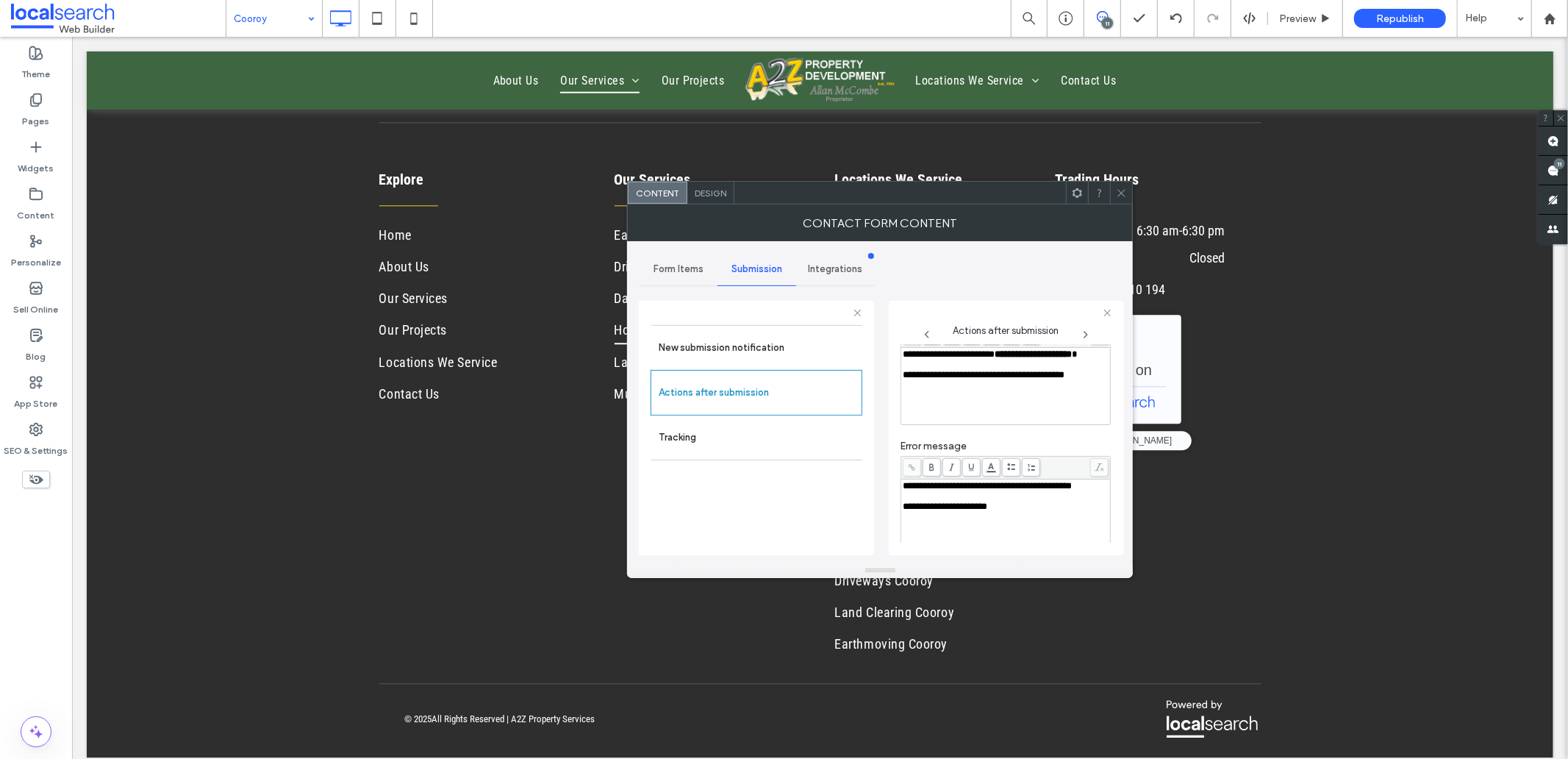
click at [943, 370] on div "Rich Text Editor" at bounding box center [1006, 364] width 205 height 10
click at [978, 359] on div "**********" at bounding box center [1006, 354] width 205 height 10
click at [956, 502] on div "Rich Text Editor" at bounding box center [1006, 496] width 205 height 10
click at [716, 194] on span "Design" at bounding box center [710, 193] width 32 height 11
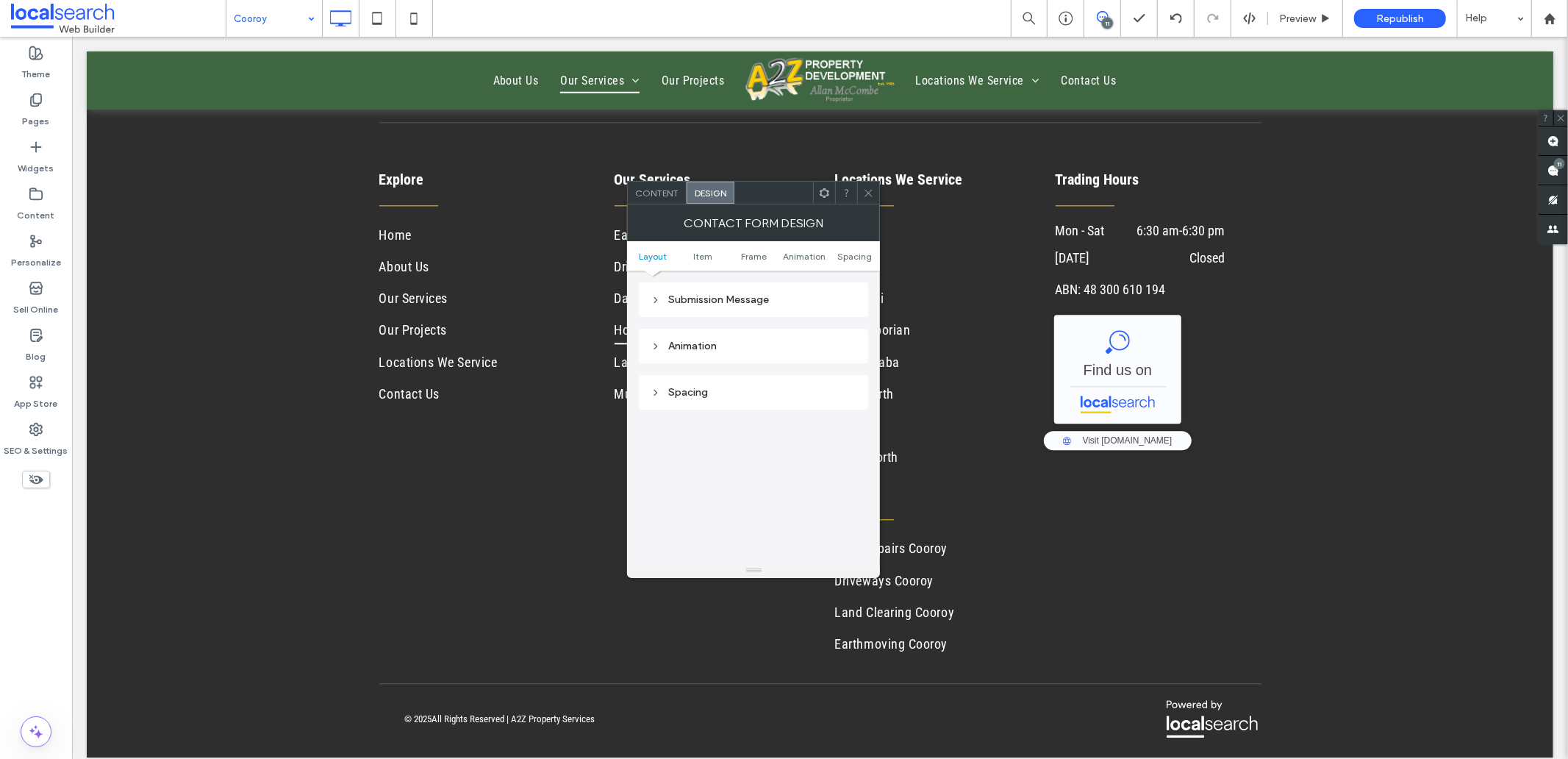
scroll to position [489, 0]
click at [724, 275] on div "Submission Message" at bounding box center [753, 284] width 206 height 19
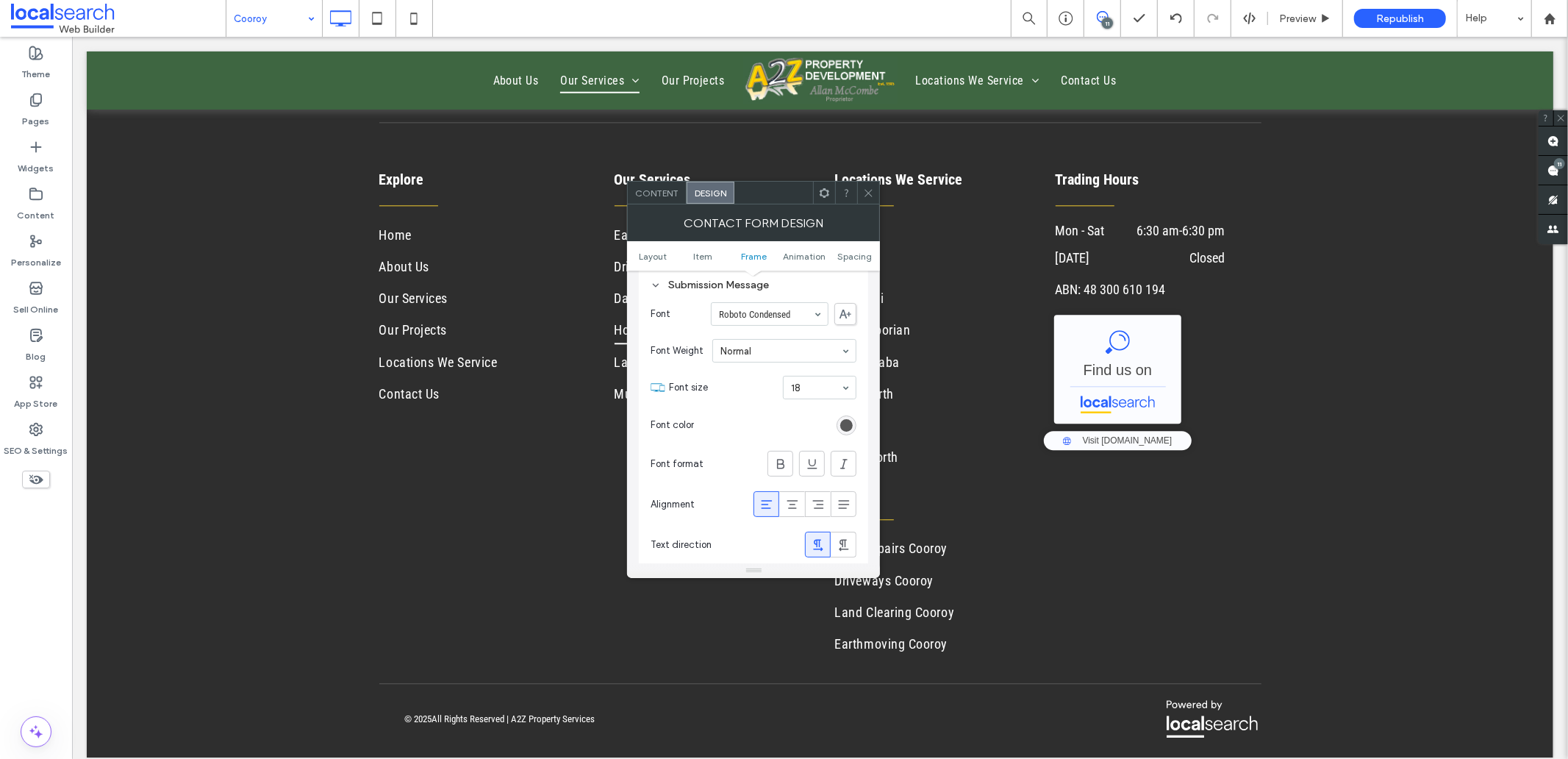
click at [718, 280] on div "Submission Message" at bounding box center [753, 285] width 206 height 12
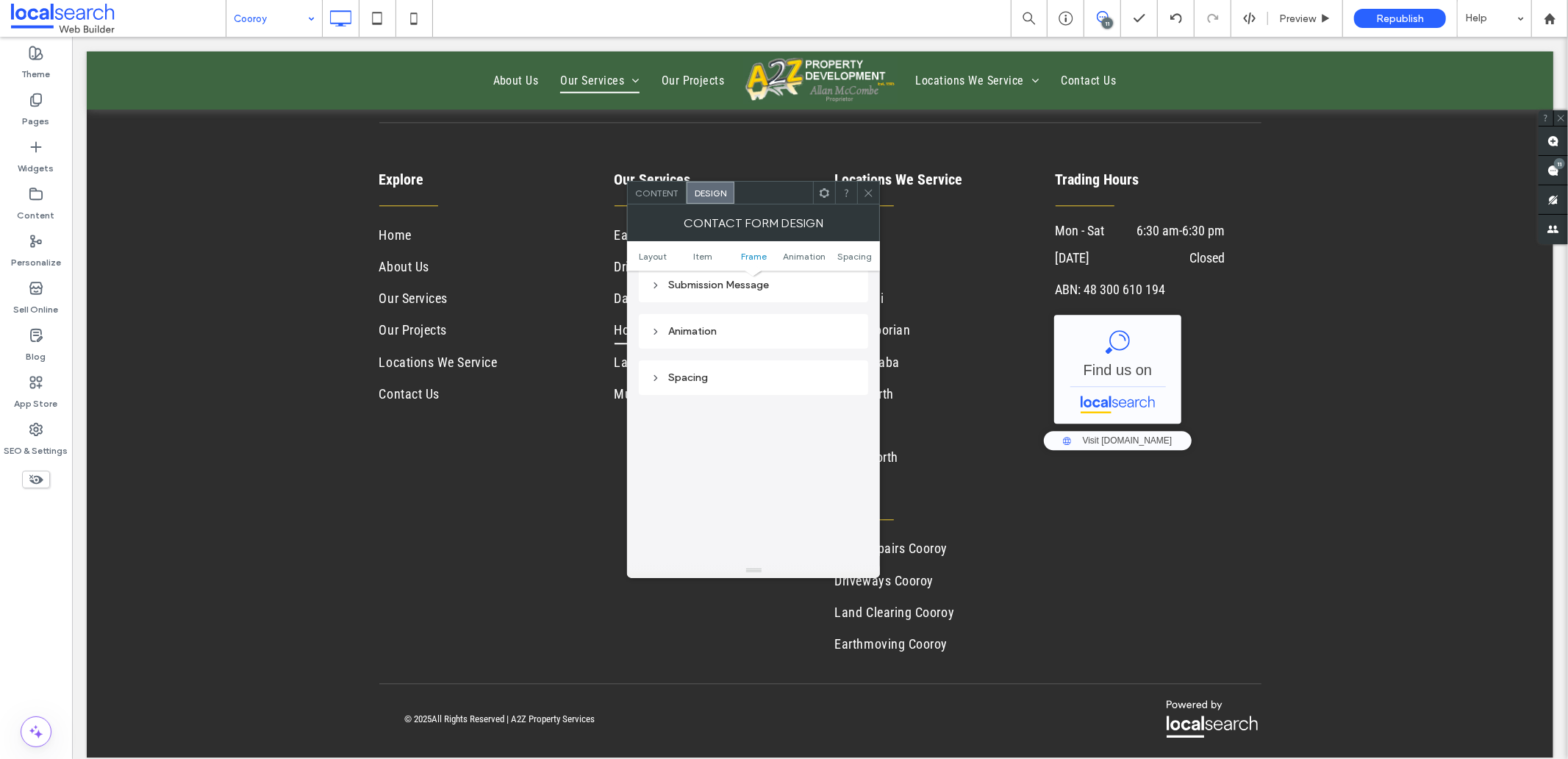
click at [709, 282] on div "Submission Message" at bounding box center [753, 285] width 206 height 12
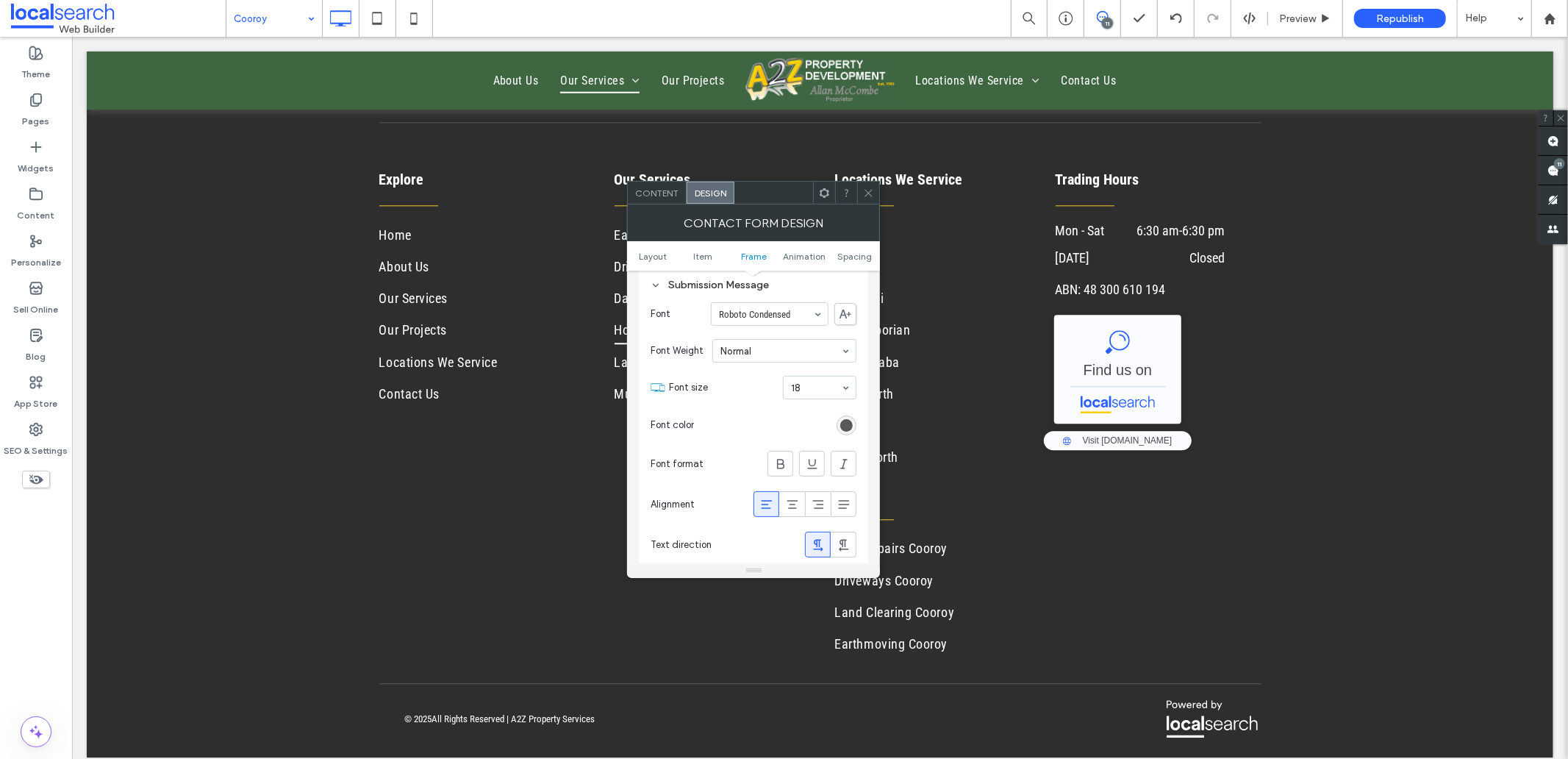
click at [864, 188] on icon at bounding box center [869, 193] width 11 height 11
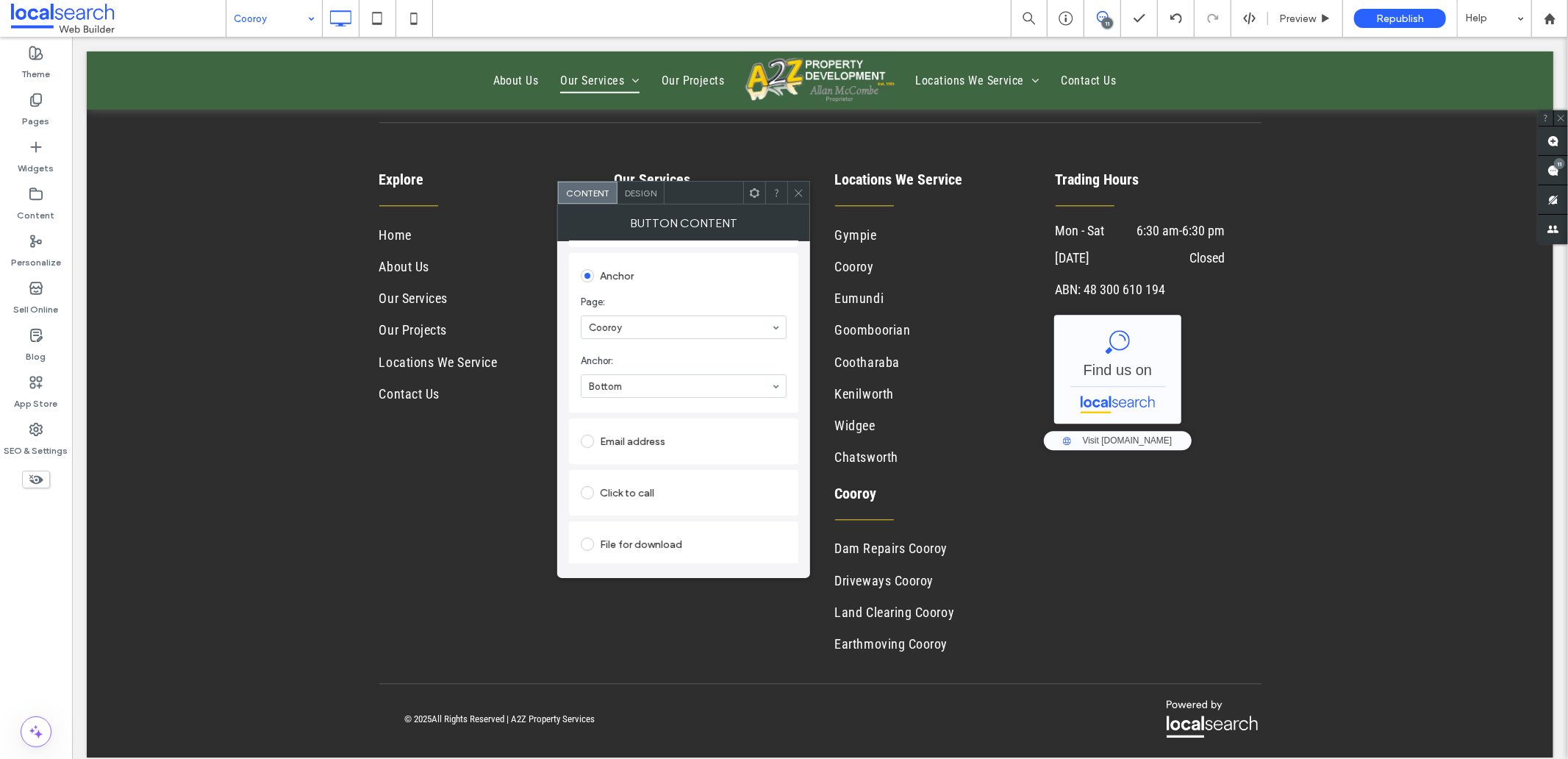
scroll to position [303, 0]
click at [794, 185] on span at bounding box center [798, 192] width 11 height 22
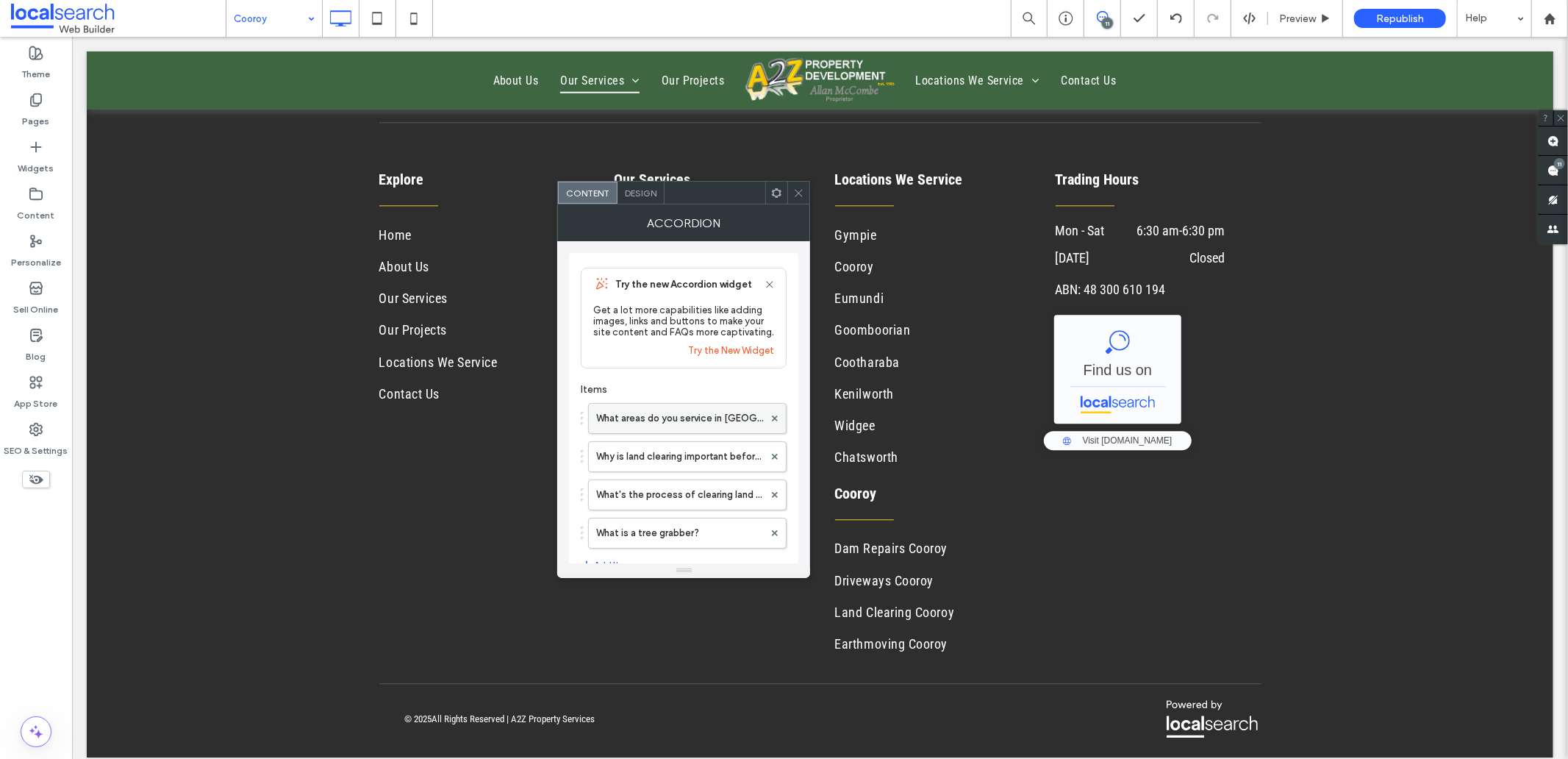
click at [685, 422] on label "What areas do you service in Cooroy?" at bounding box center [679, 418] width 167 height 30
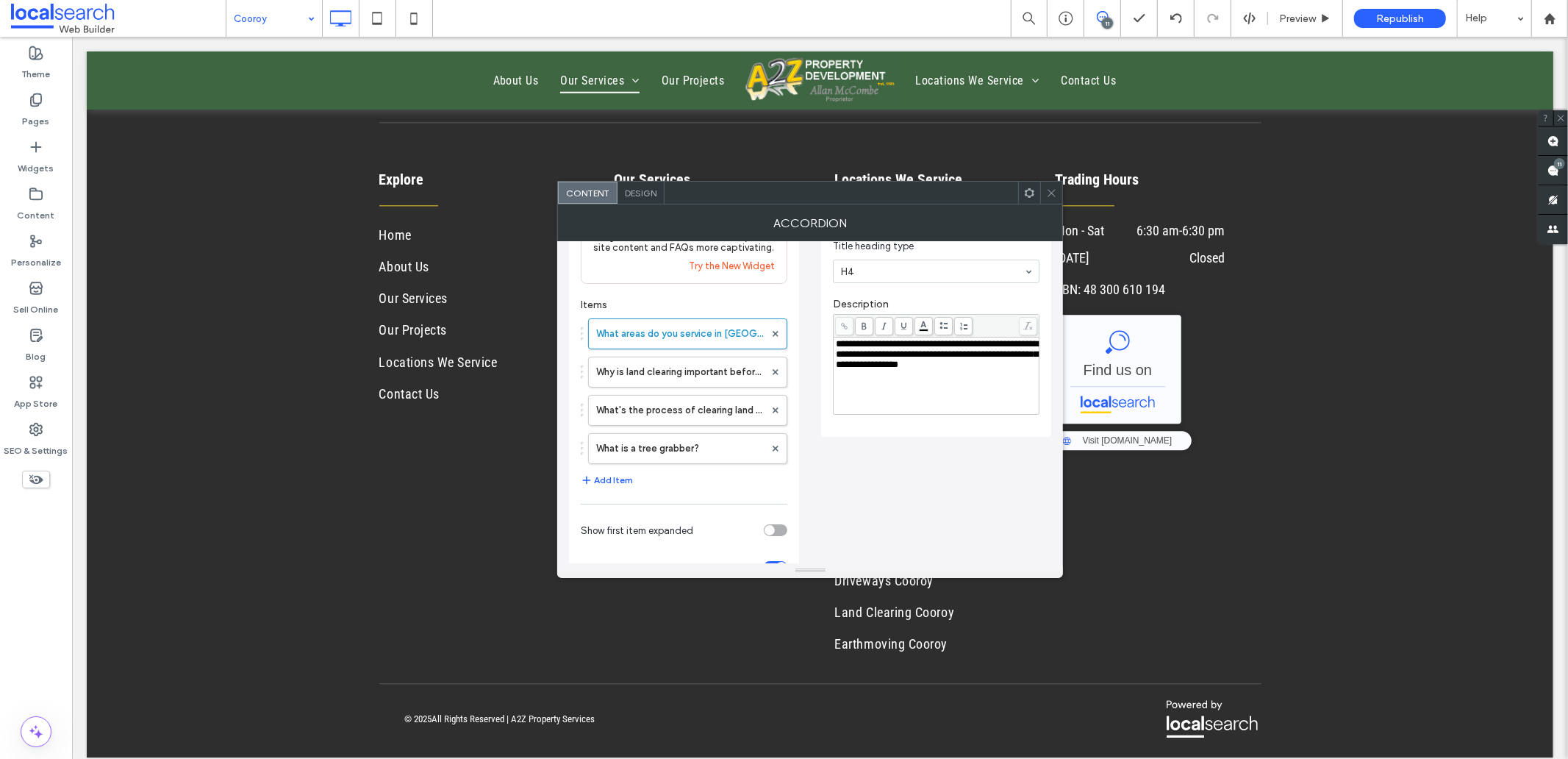
scroll to position [176, 0]
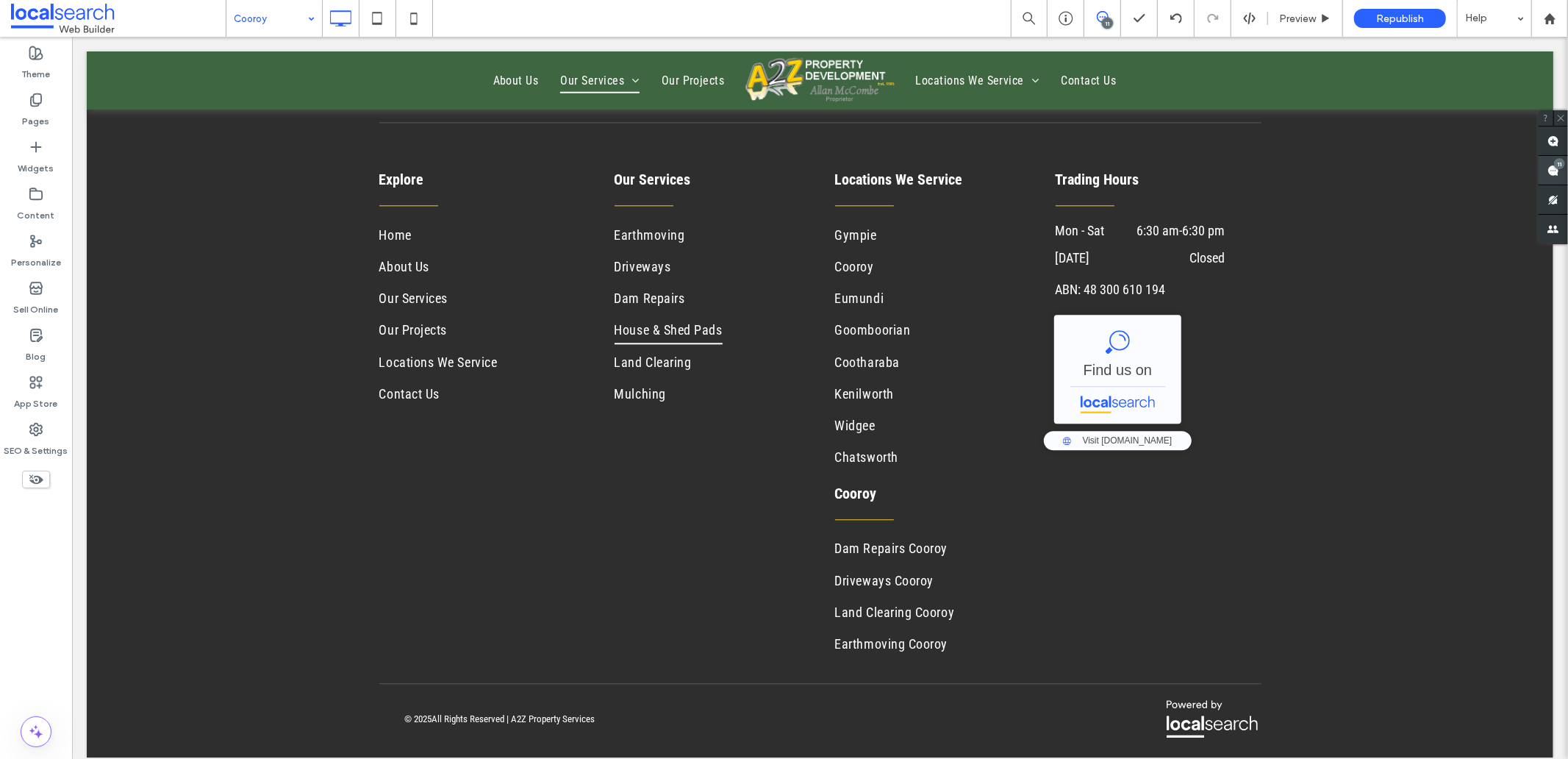
click at [1556, 170] on use at bounding box center [1552, 170] width 12 height 12
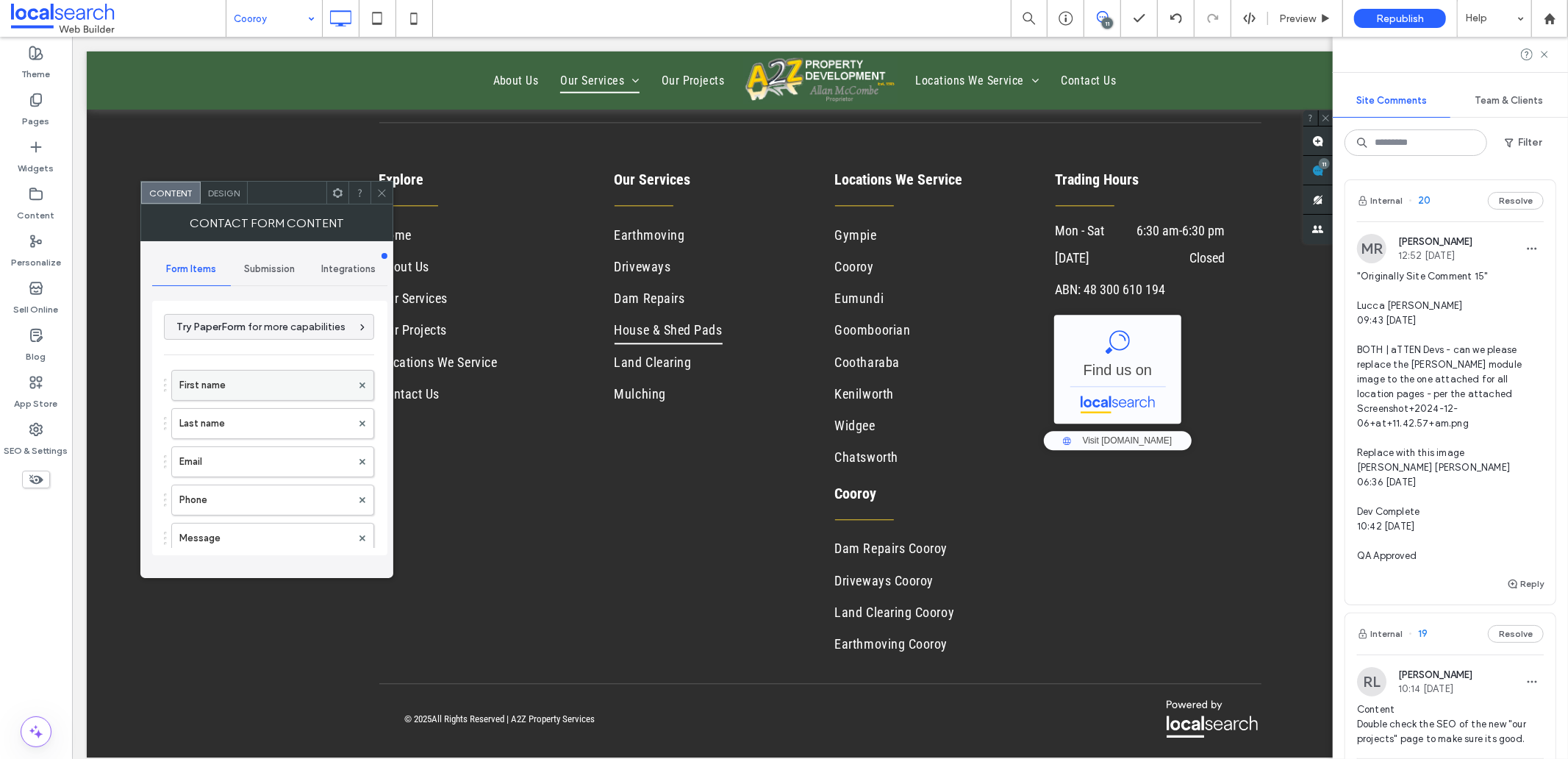
click at [212, 388] on label "First name" at bounding box center [265, 386] width 172 height 30
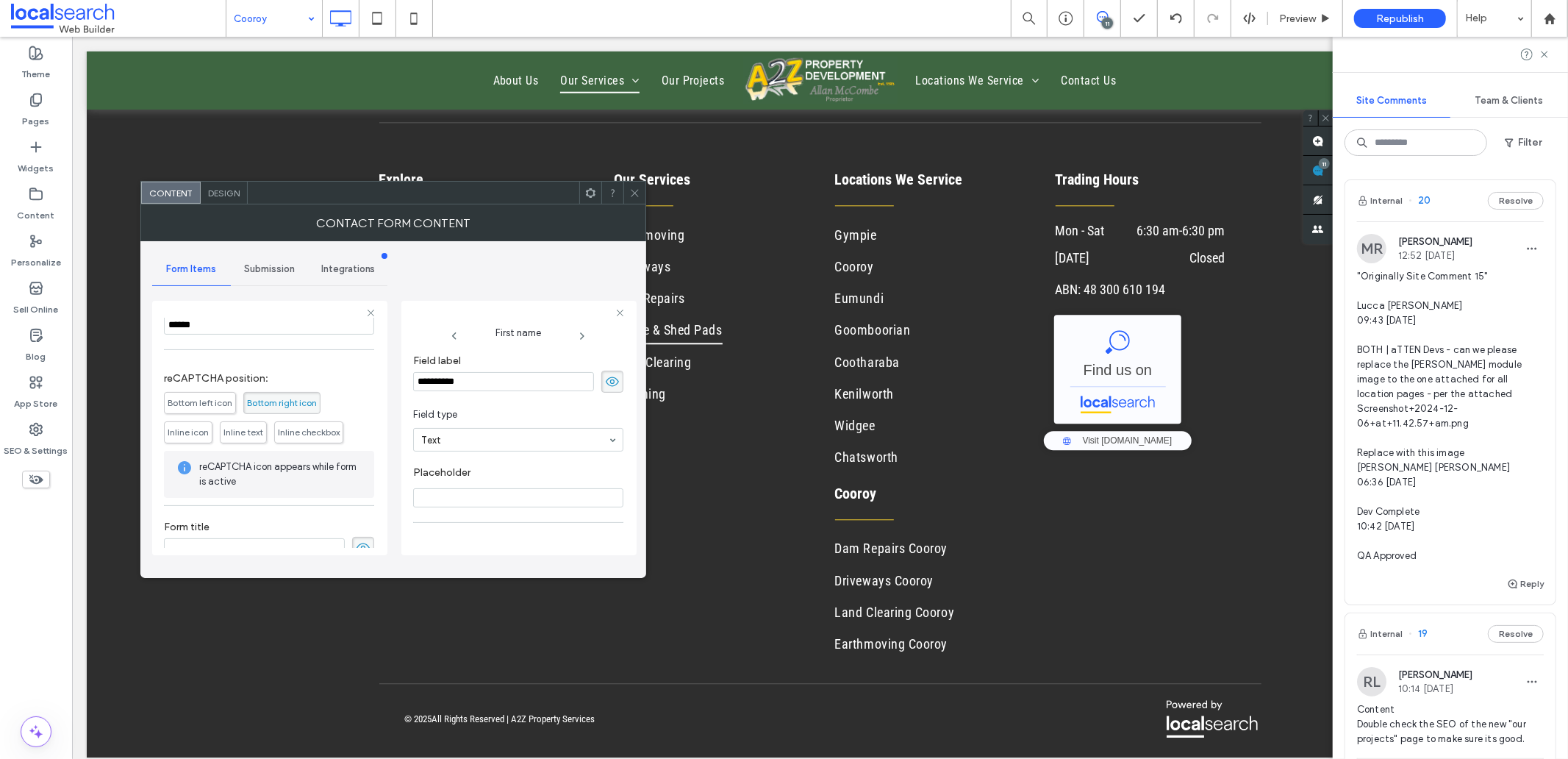
scroll to position [265, 0]
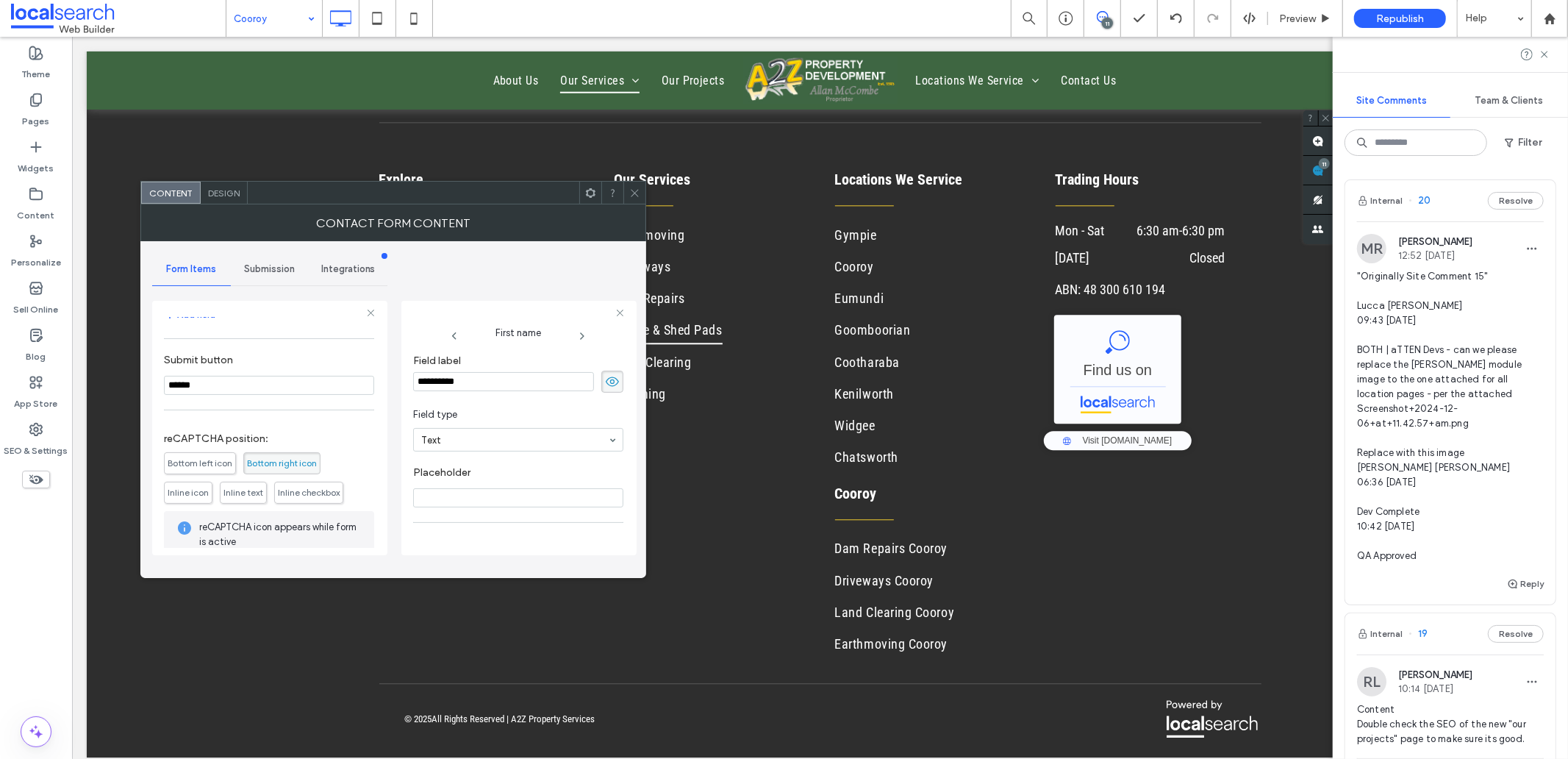
click at [257, 267] on span "Submission" at bounding box center [269, 269] width 51 height 12
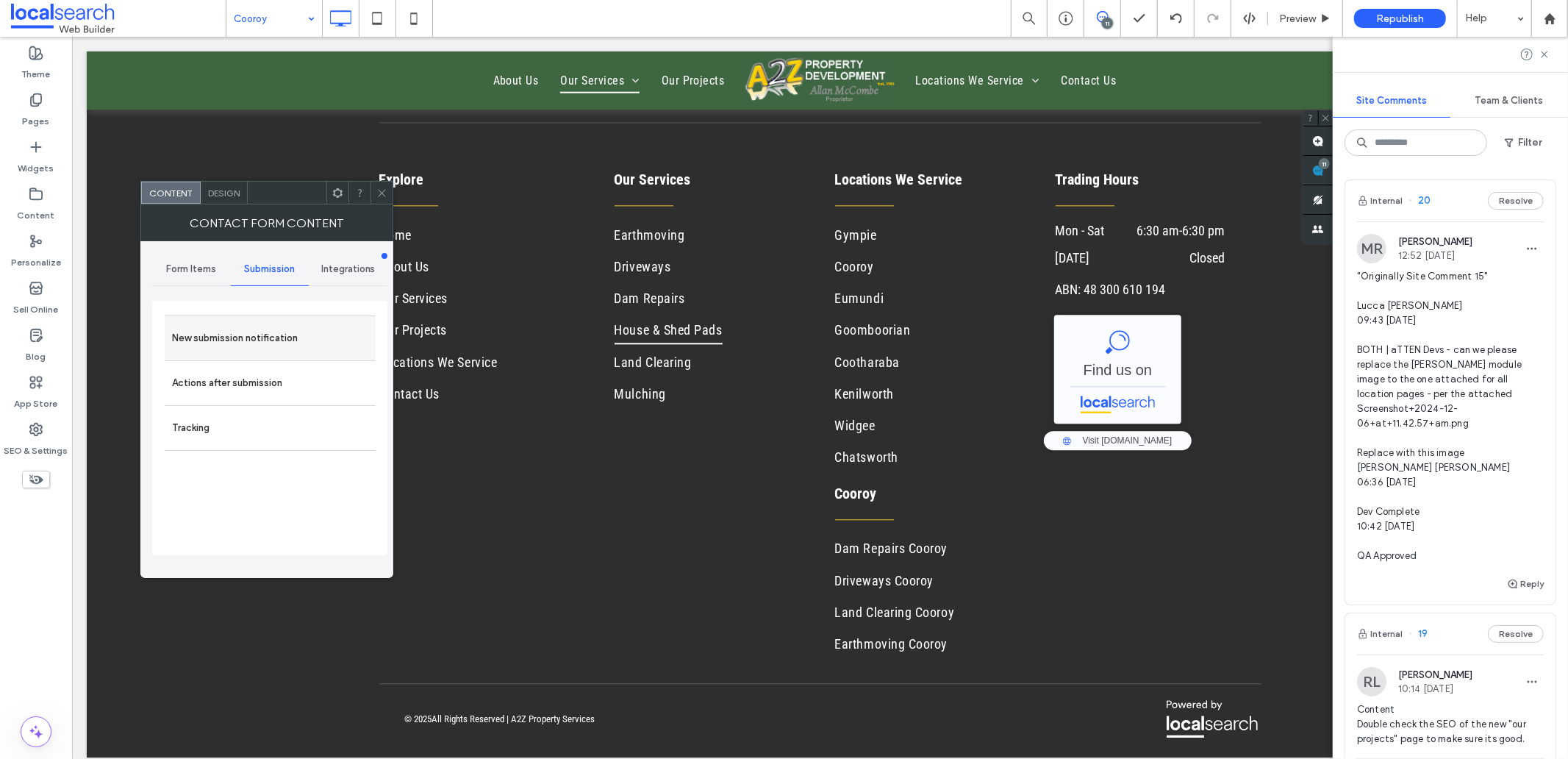
click at [210, 339] on label "New submission notification" at bounding box center [270, 338] width 196 height 30
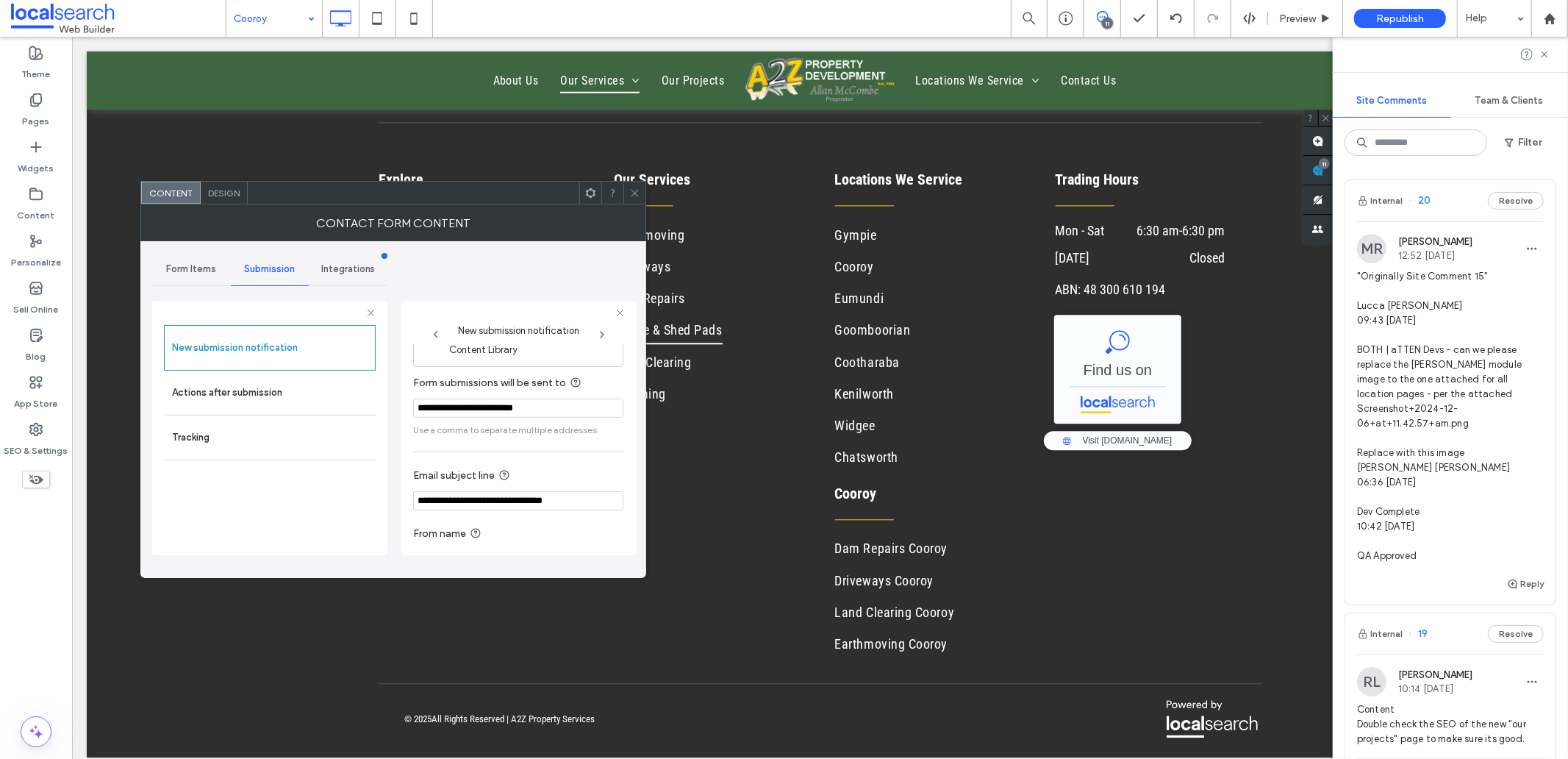
scroll to position [77, 0]
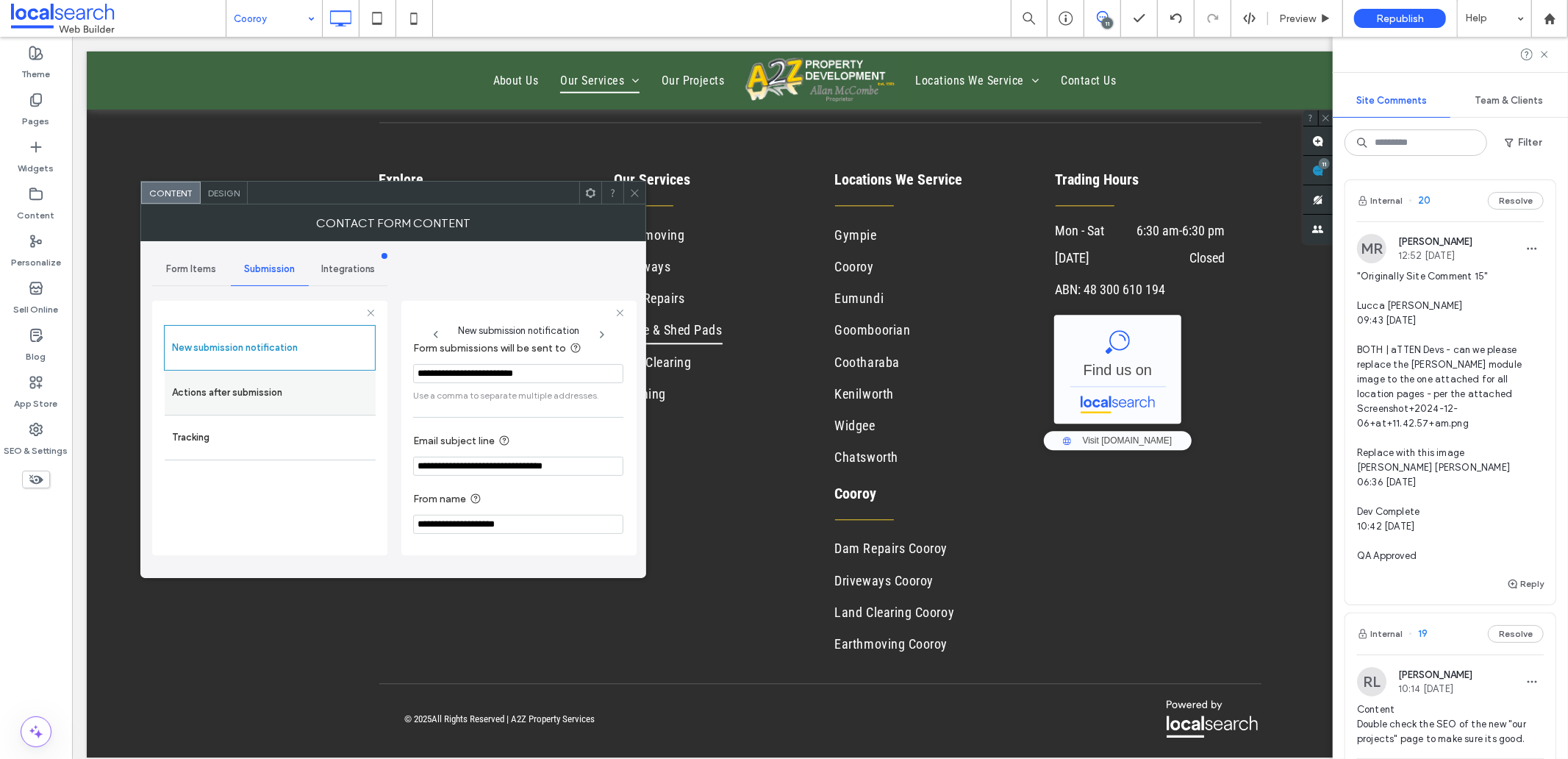
click at [257, 399] on label "Actions after submission" at bounding box center [270, 393] width 196 height 30
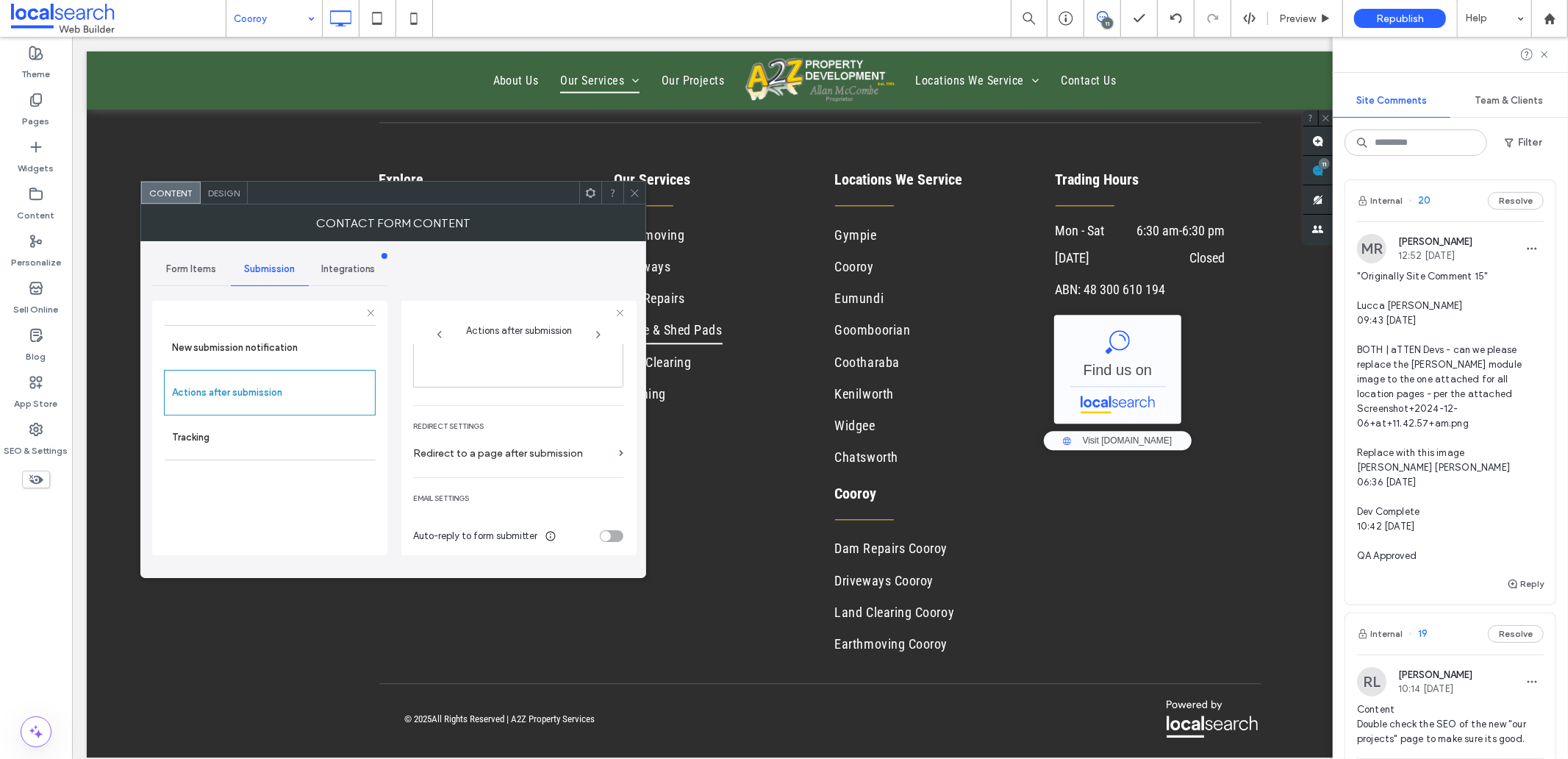
scroll to position [254, 0]
click at [632, 200] on span at bounding box center [635, 192] width 11 height 22
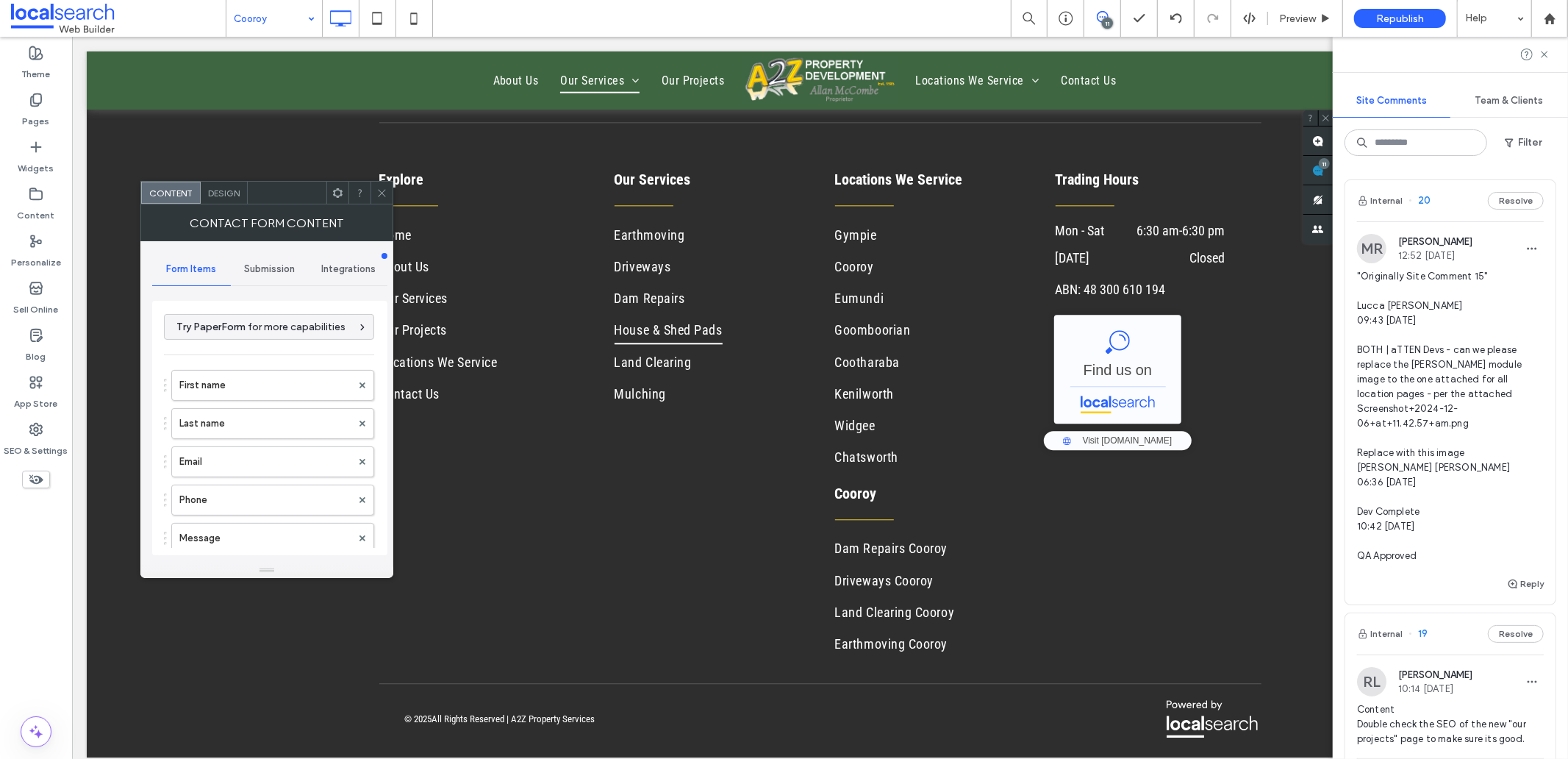
click at [219, 184] on div "Design" at bounding box center [224, 192] width 47 height 22
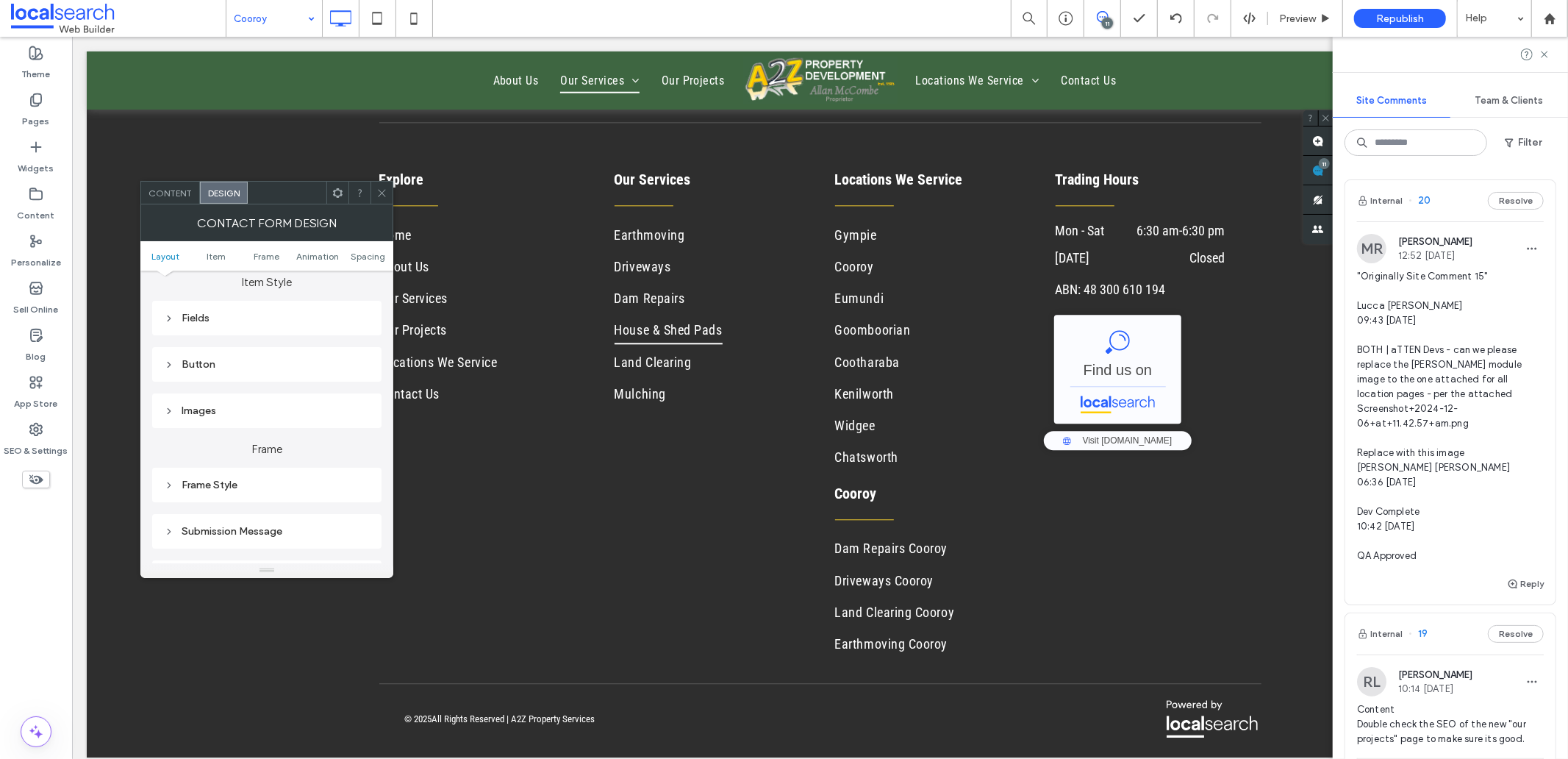
scroll to position [245, 0]
click at [252, 524] on div "Submission Message" at bounding box center [266, 530] width 206 height 12
click at [381, 197] on icon at bounding box center [382, 193] width 11 height 11
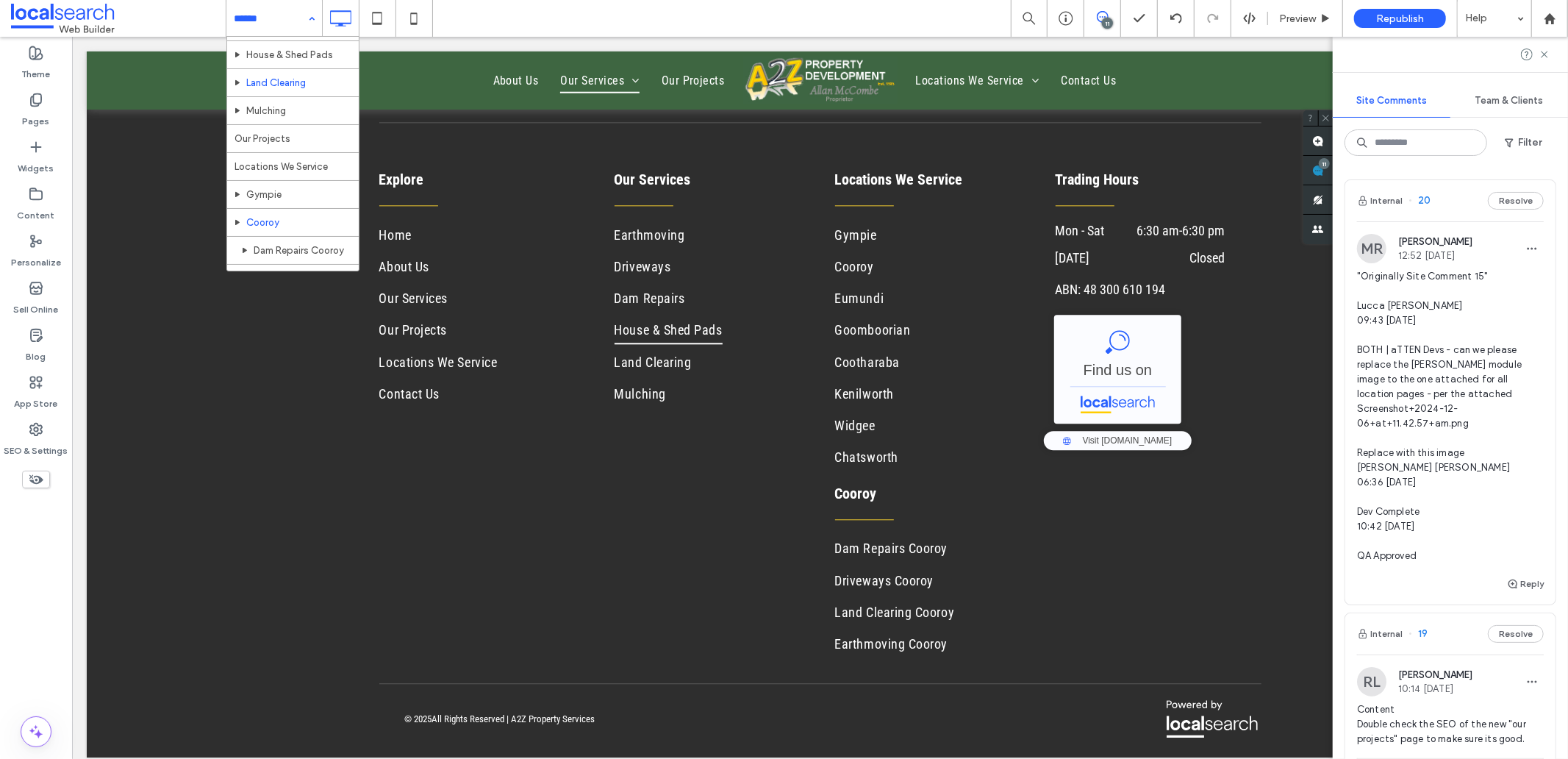
scroll to position [245, 0]
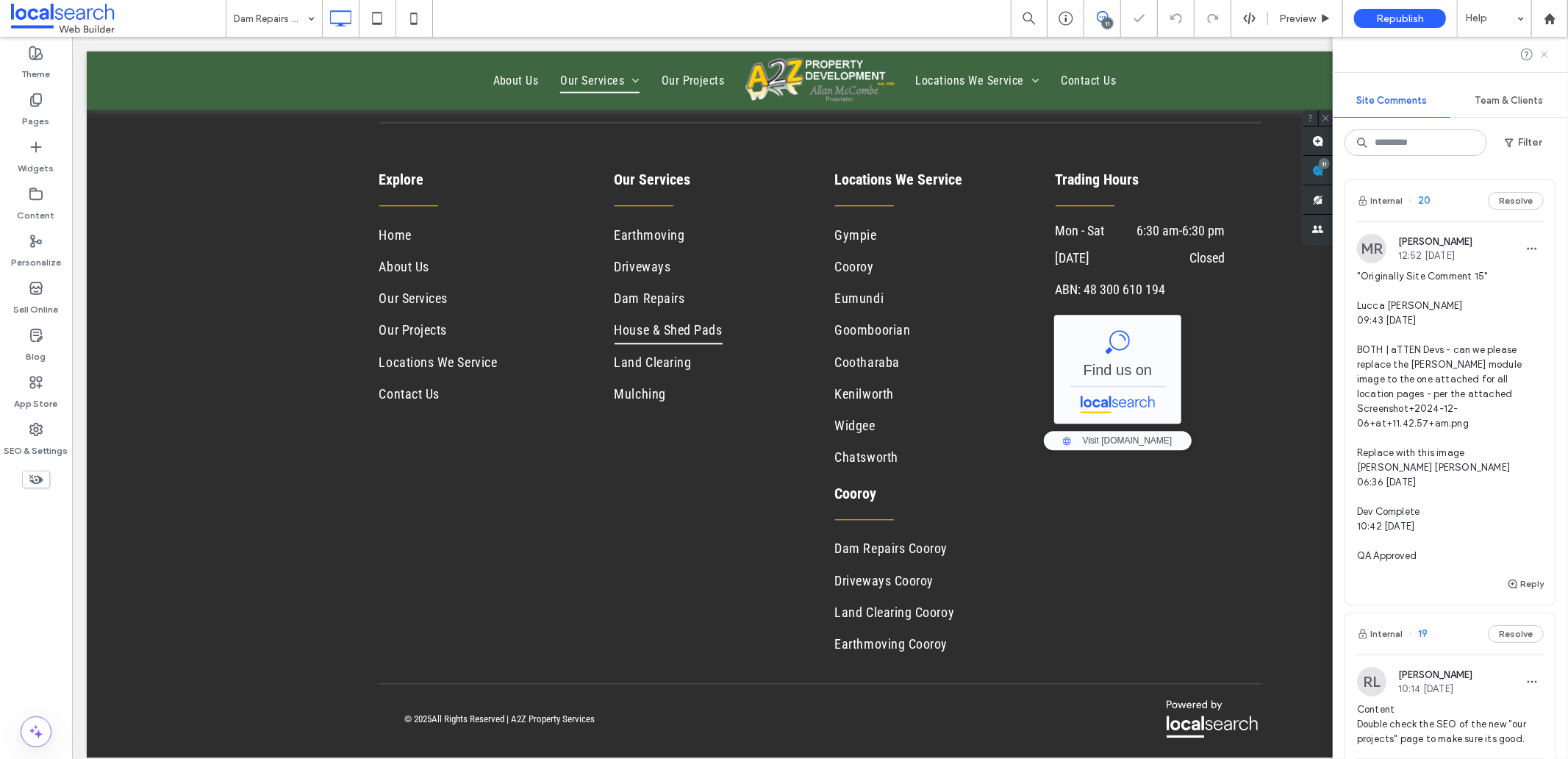
click at [1545, 55] on use at bounding box center [1544, 54] width 6 height 6
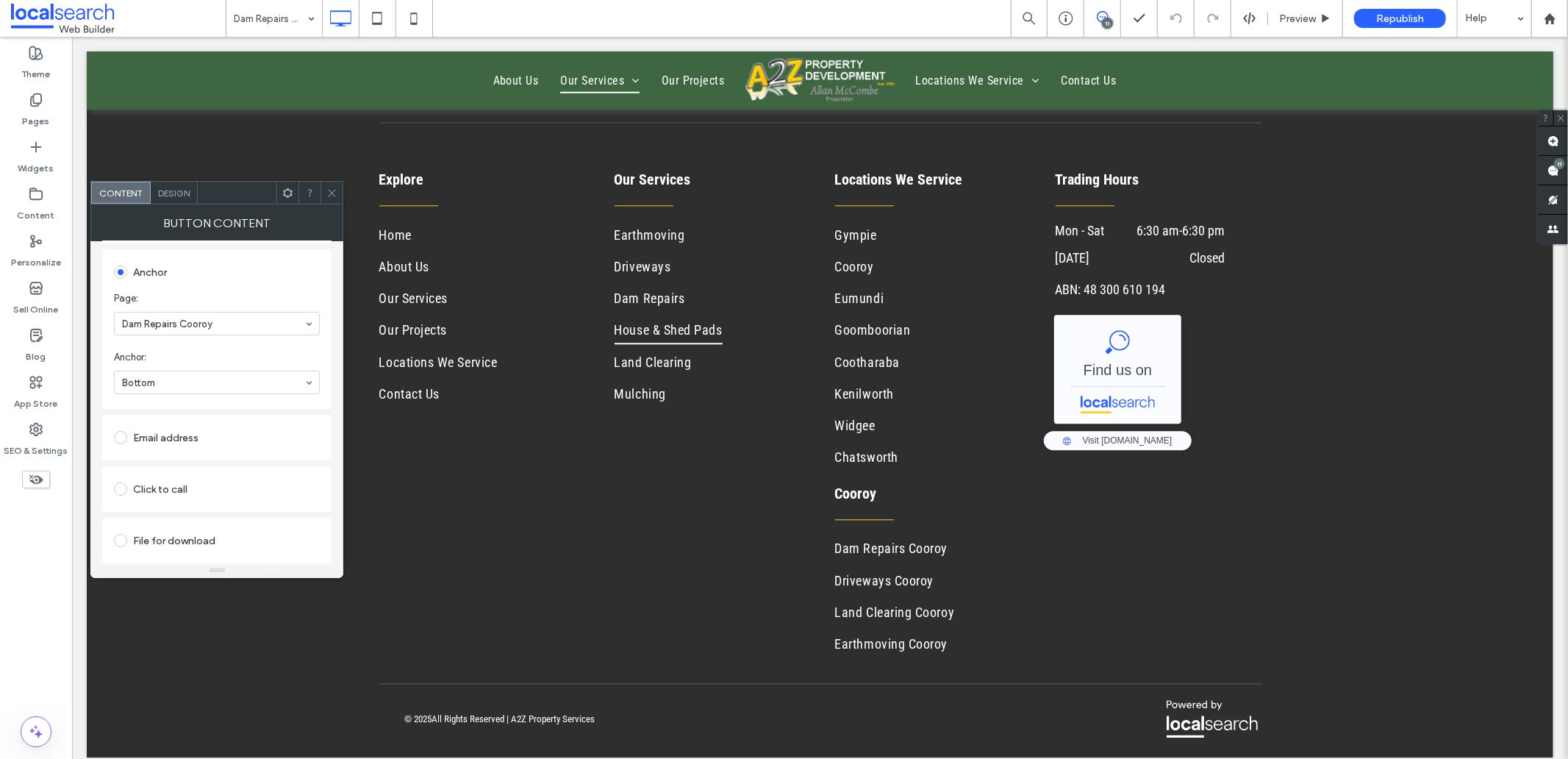
scroll to position [303, 0]
click at [333, 186] on span at bounding box center [332, 192] width 11 height 22
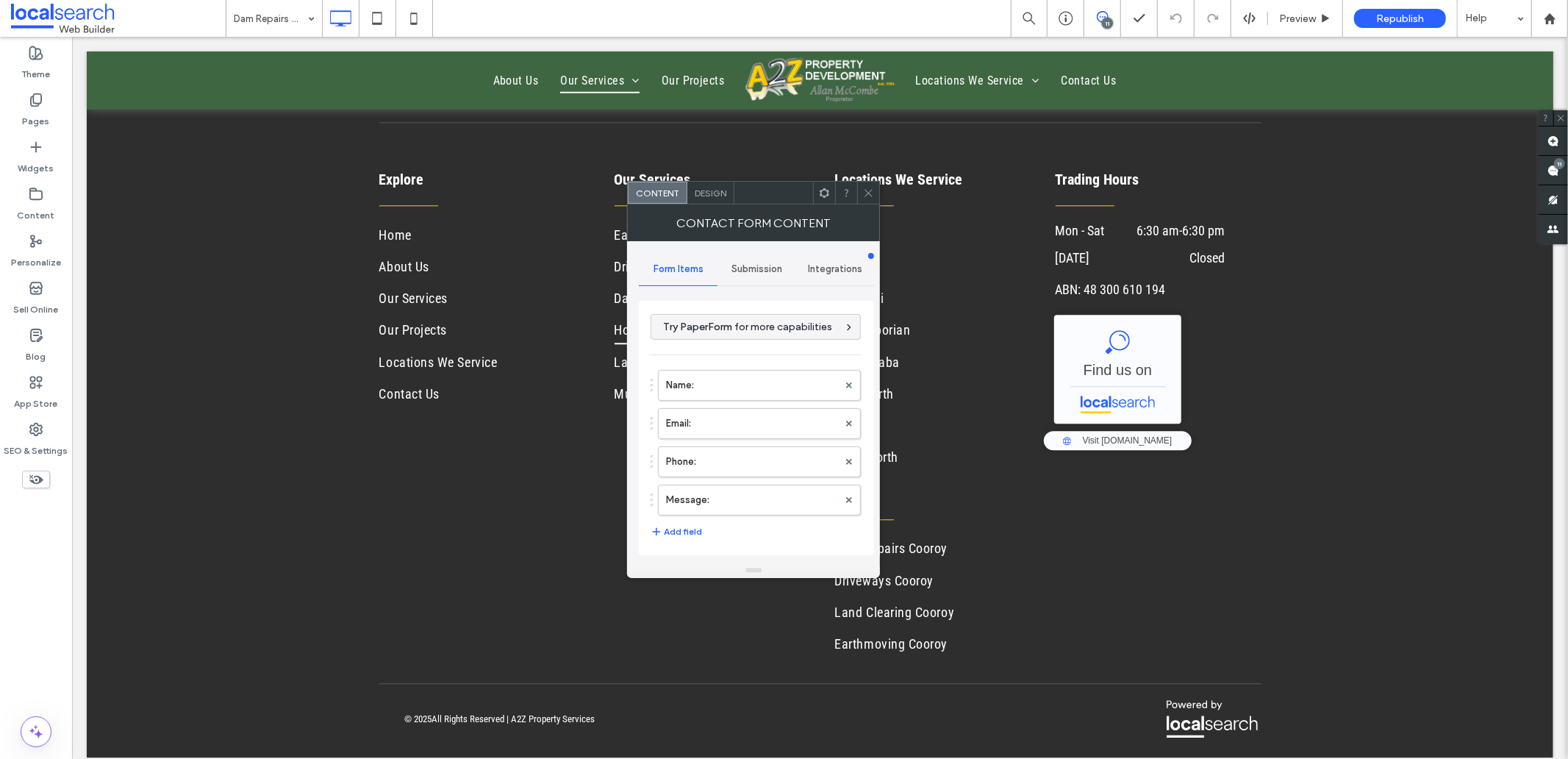
type input "**********"
click at [739, 384] on label "Name:" at bounding box center [752, 386] width 172 height 30
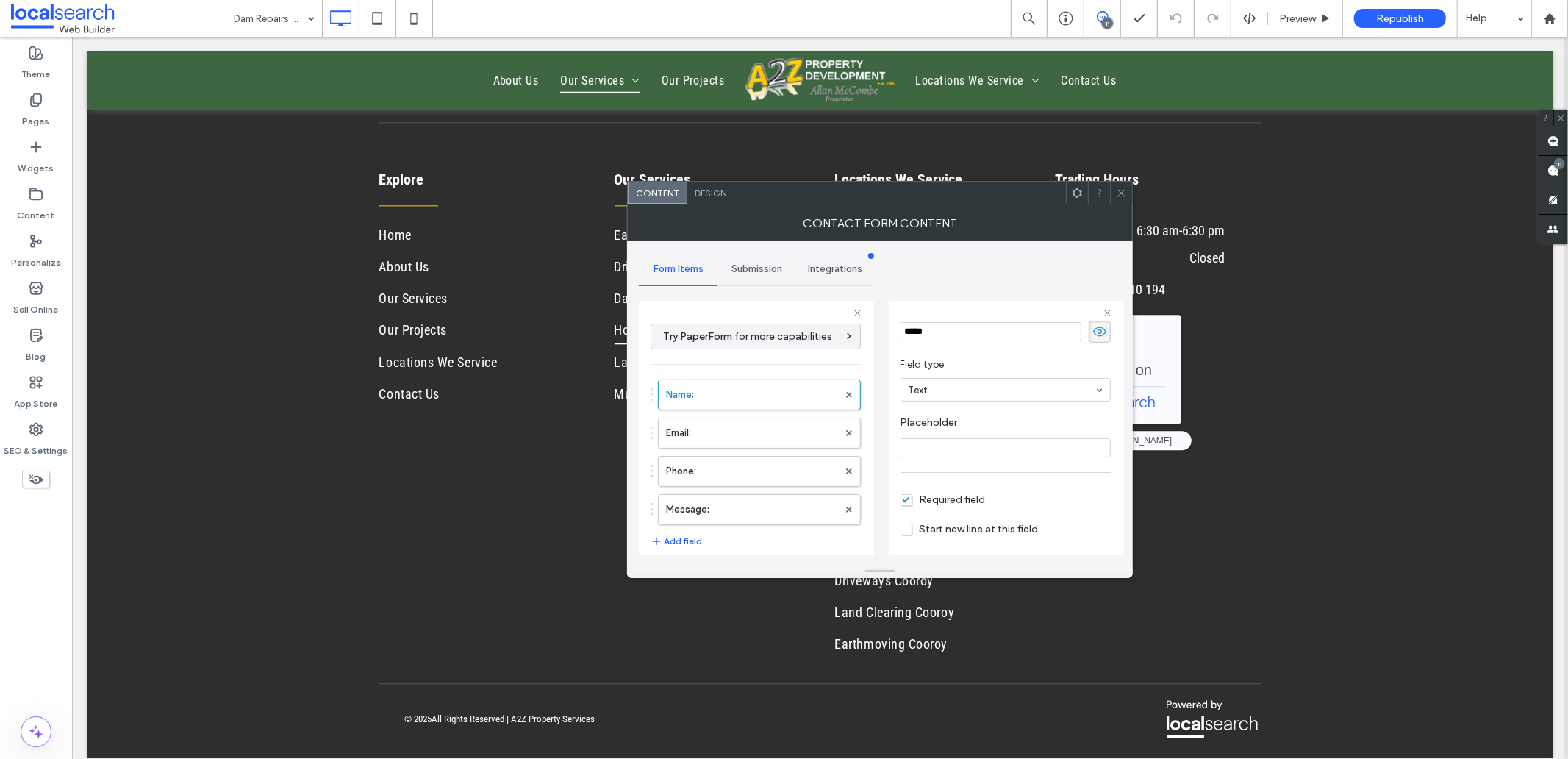
scroll to position [103, 0]
click at [714, 427] on label "Email:" at bounding box center [752, 433] width 172 height 30
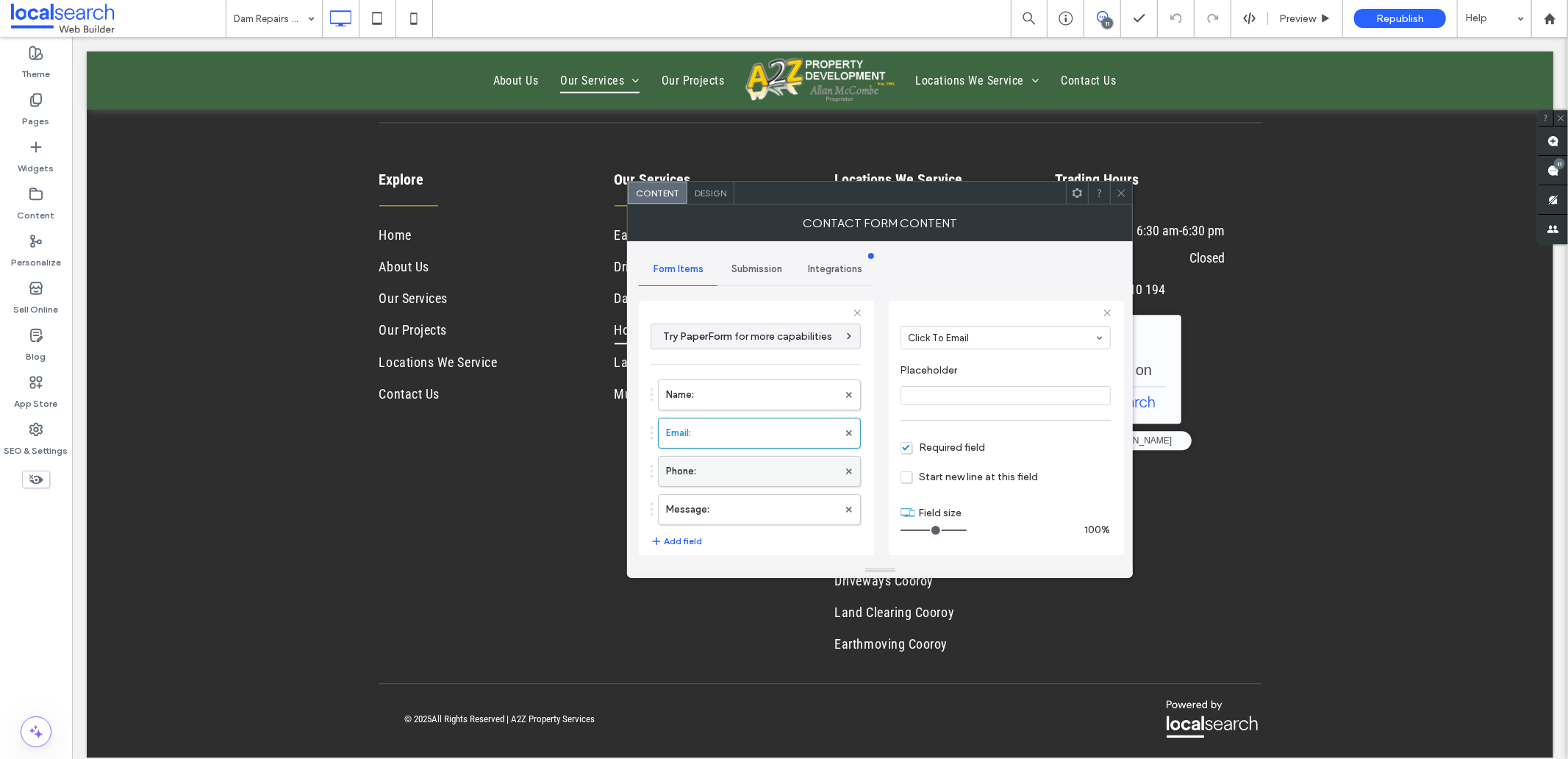
click at [717, 468] on label "Phone:" at bounding box center [752, 471] width 172 height 30
click at [717, 499] on label "Message:" at bounding box center [752, 510] width 172 height 30
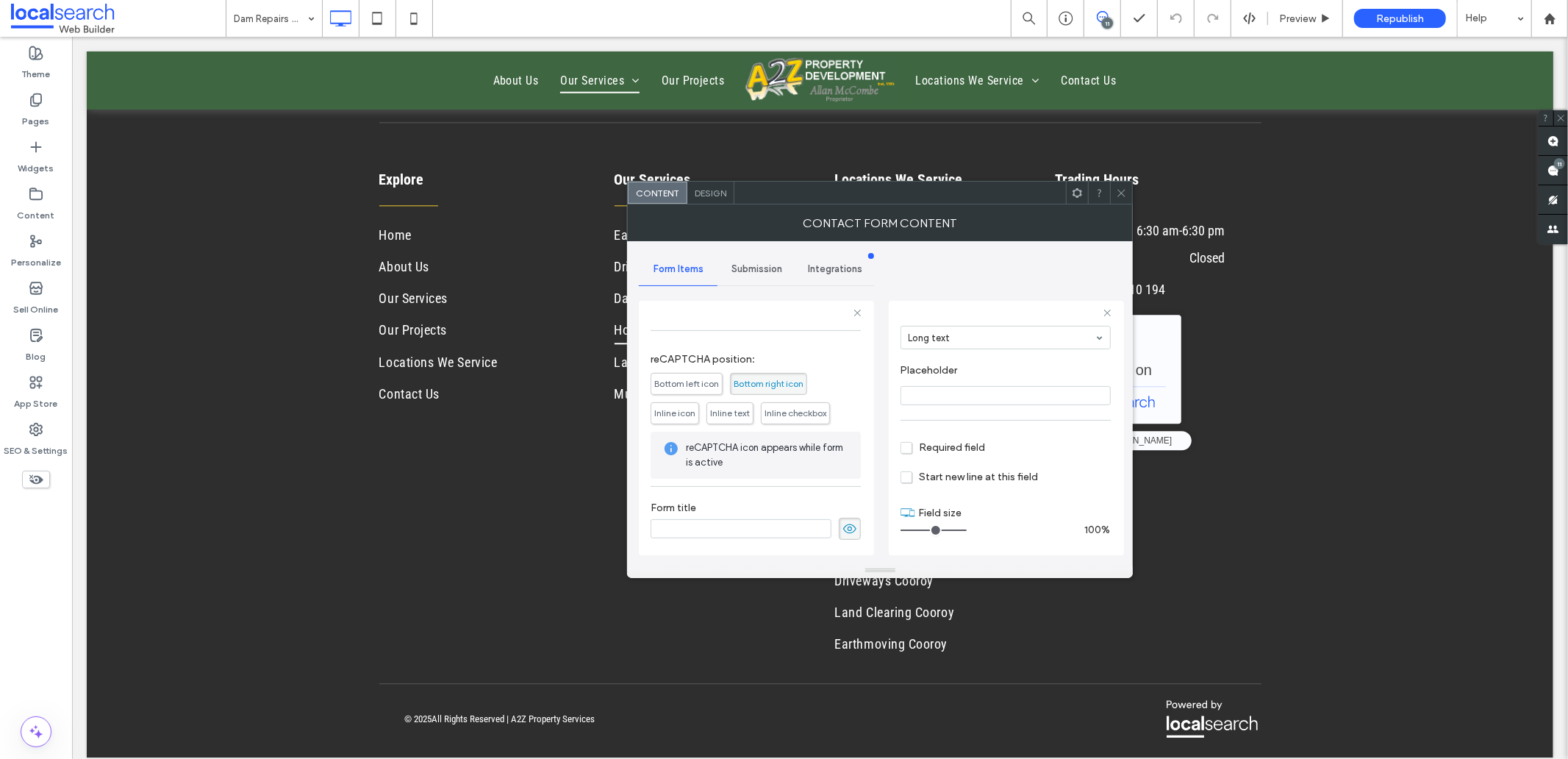
click at [844, 517] on span at bounding box center [850, 528] width 22 height 22
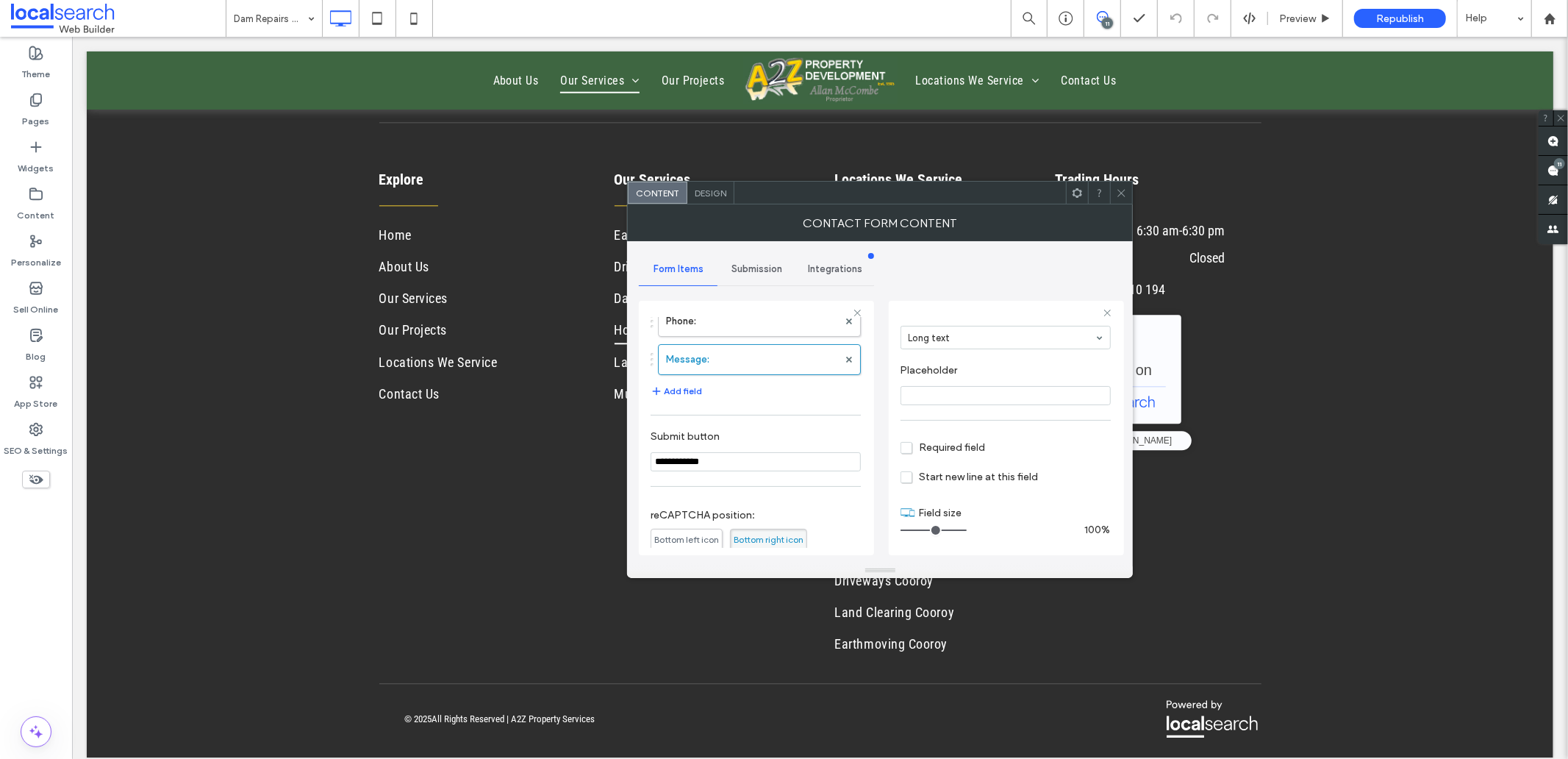
scroll to position [144, 0]
click at [745, 267] on span "Submission" at bounding box center [756, 269] width 51 height 12
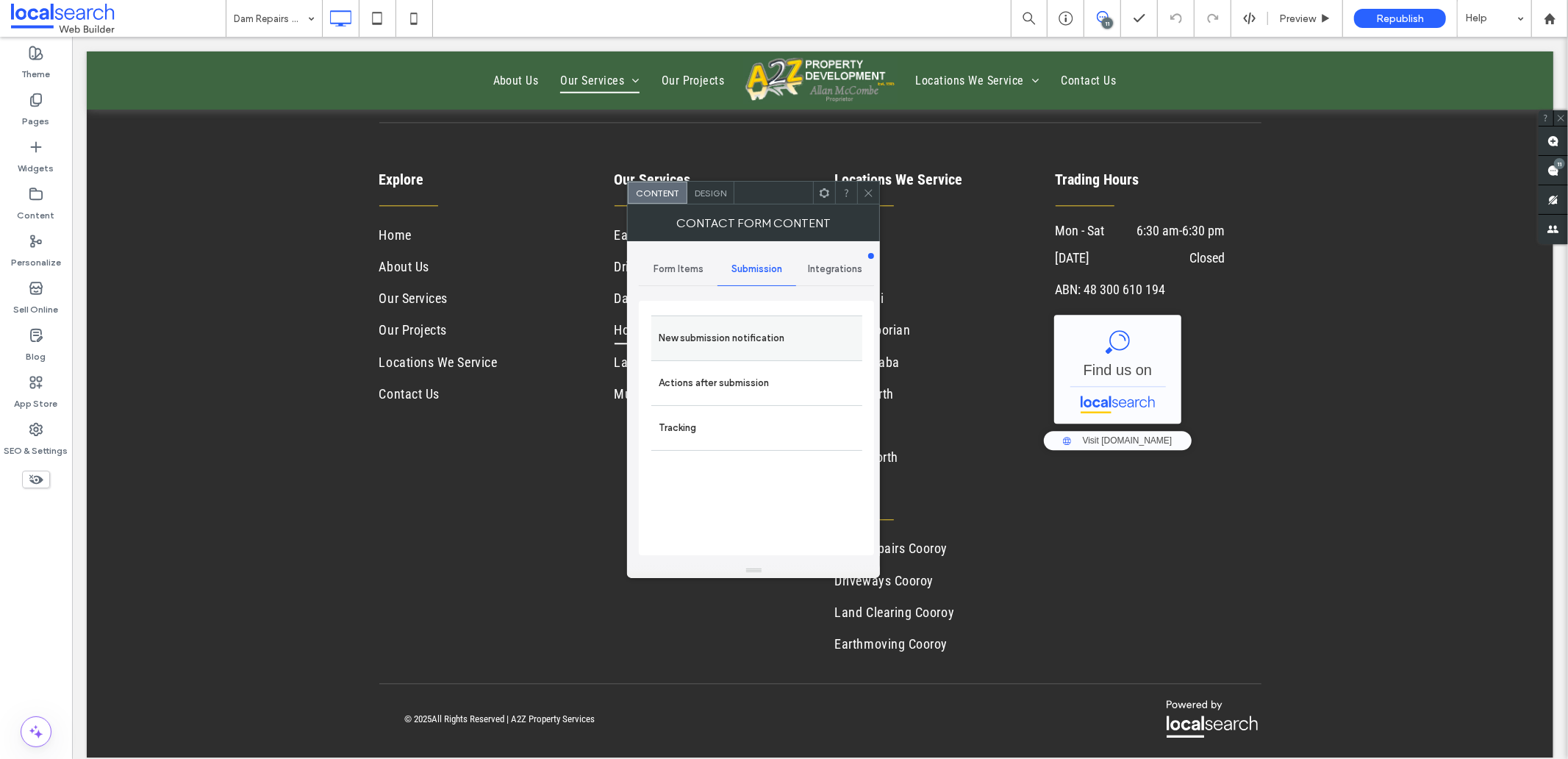
click at [721, 342] on label "New submission notification" at bounding box center [756, 338] width 196 height 30
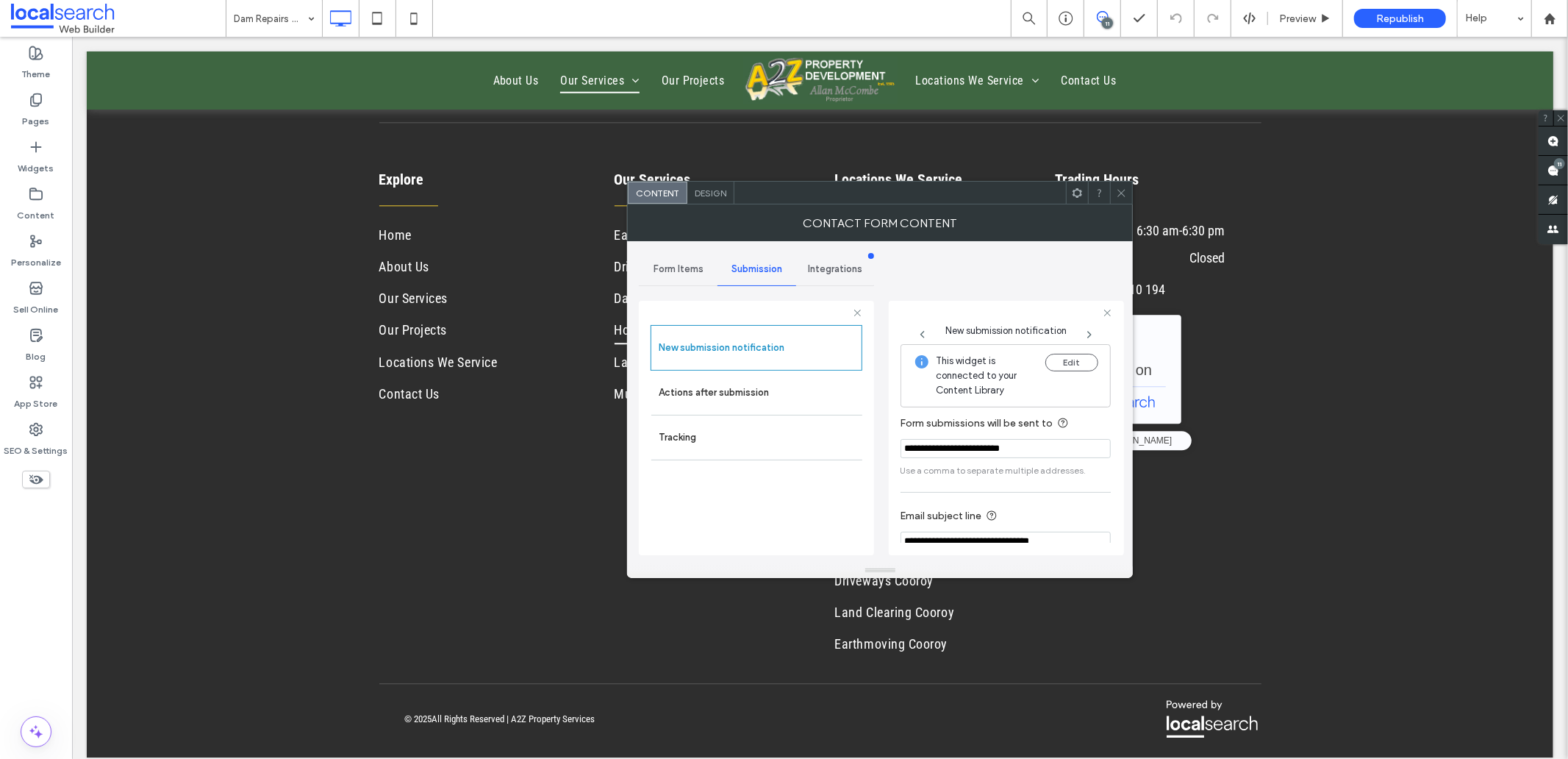
scroll to position [77, 0]
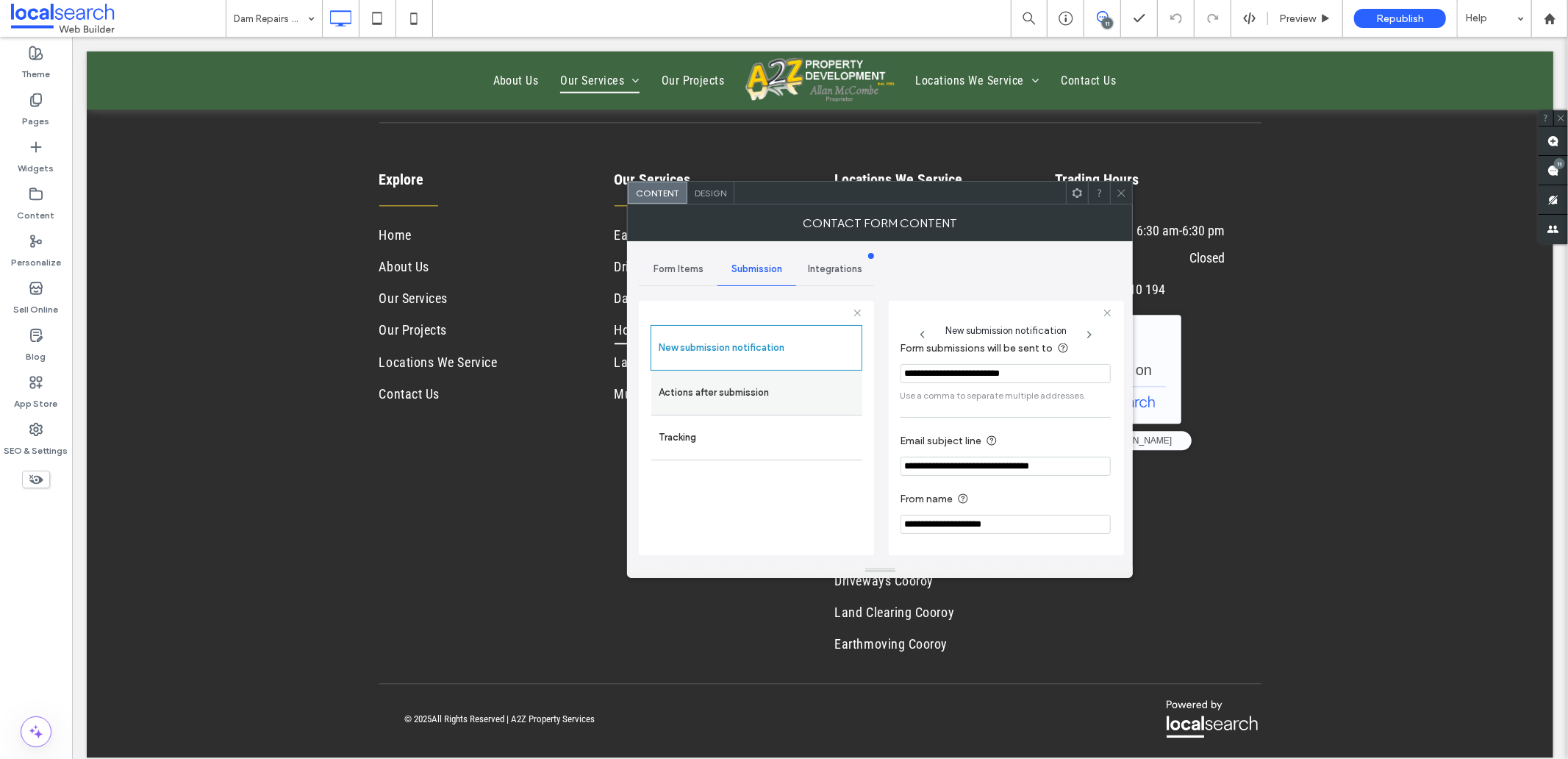
click at [759, 387] on label "Actions after submission" at bounding box center [756, 393] width 196 height 30
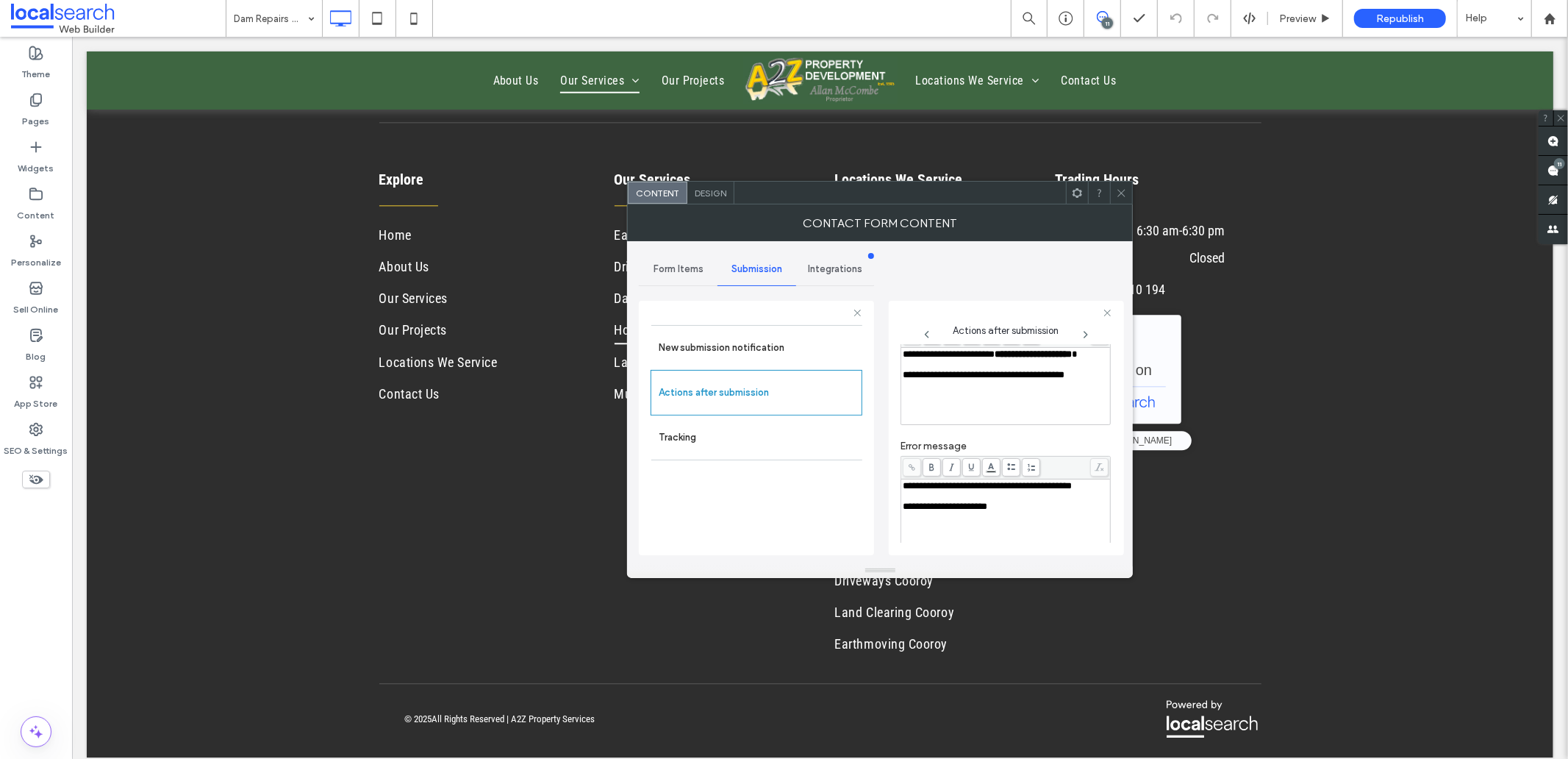
click at [995, 358] on span "**********" at bounding box center [1034, 354] width 77 height 9
click at [913, 380] on span "**********" at bounding box center [985, 375] width 162 height 9
click at [929, 370] on div "Rich Text Editor" at bounding box center [1006, 364] width 205 height 10
click at [963, 359] on div "**********" at bounding box center [1006, 354] width 205 height 10
click at [953, 491] on div "**********" at bounding box center [1006, 485] width 205 height 10
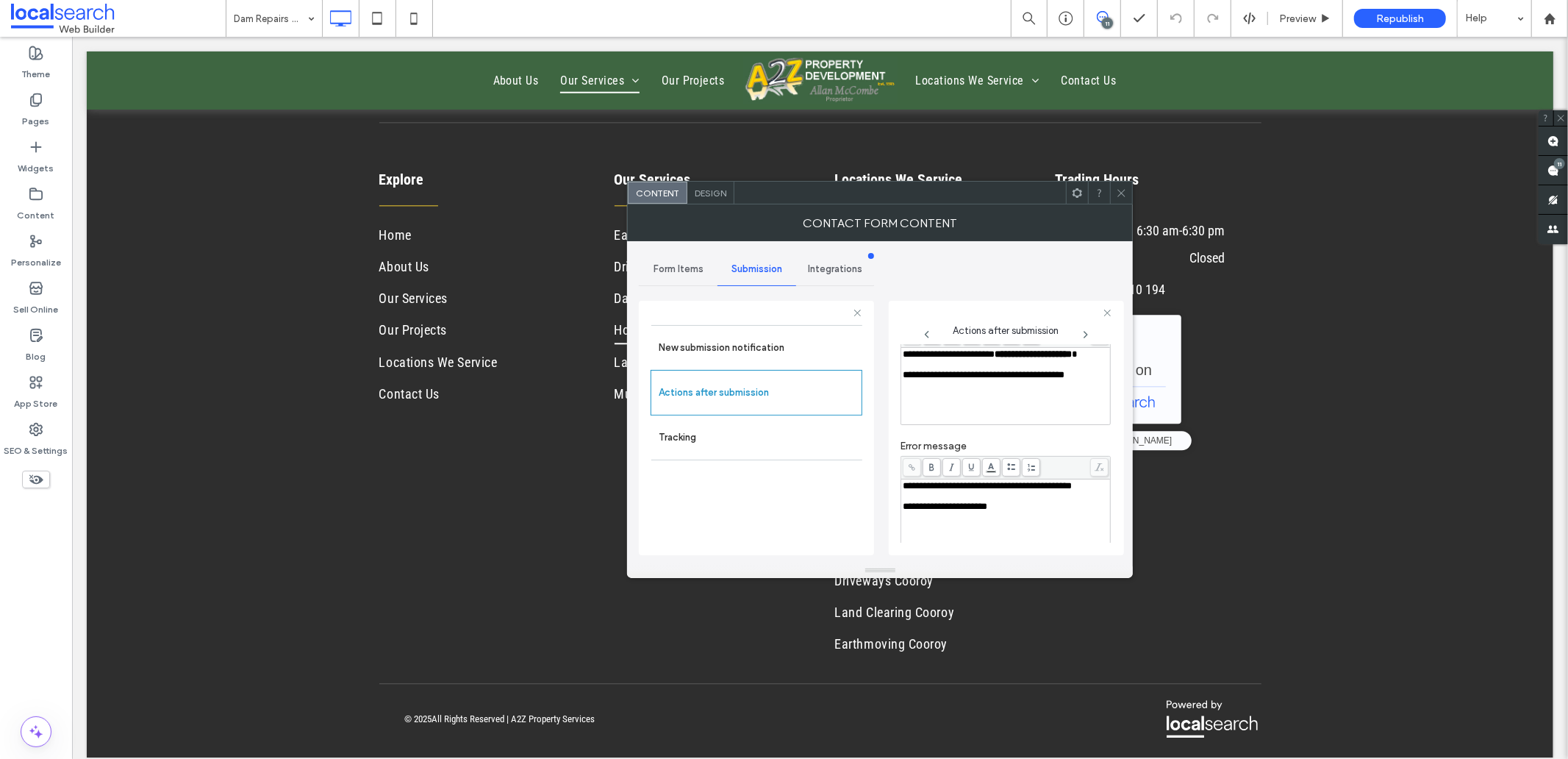
click at [931, 502] on div "Rich Text Editor" at bounding box center [1006, 496] width 205 height 10
click at [716, 202] on div "Design" at bounding box center [710, 192] width 47 height 22
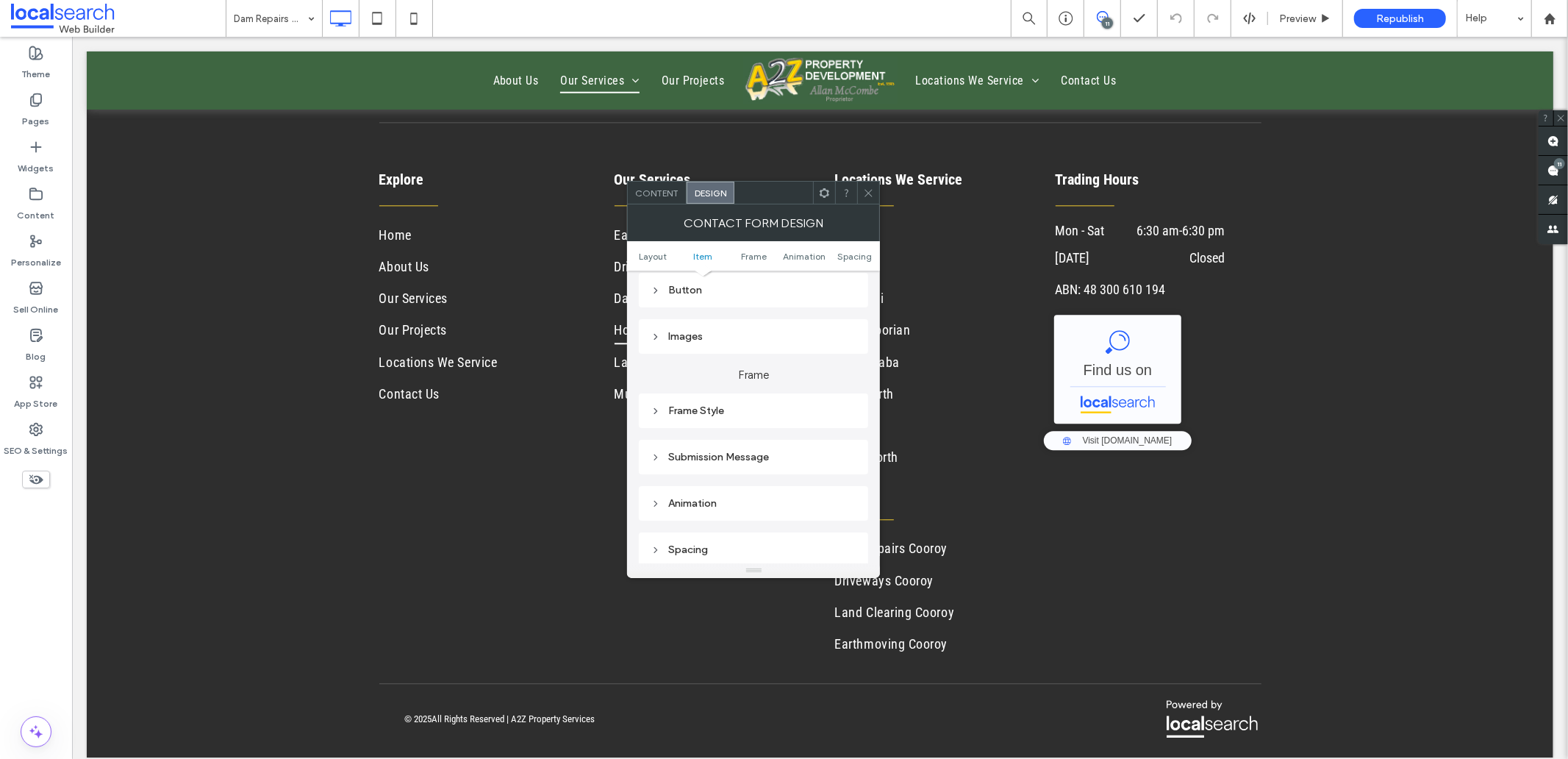
scroll to position [327, 0]
click at [737, 451] on div "Submission Message" at bounding box center [753, 448] width 206 height 12
click at [873, 192] on icon at bounding box center [869, 193] width 11 height 11
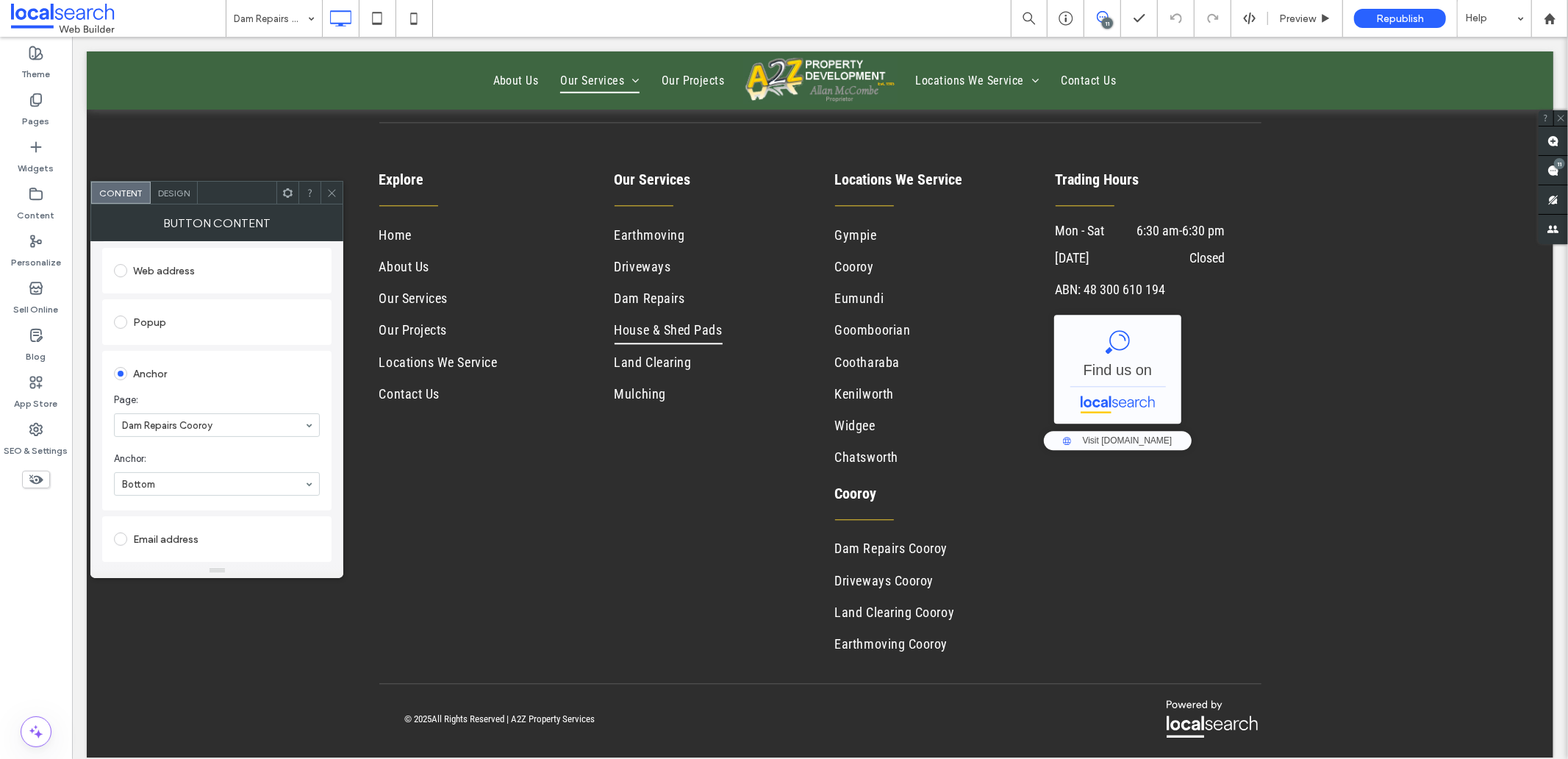
scroll to position [303, 0]
click at [338, 196] on div at bounding box center [331, 192] width 22 height 22
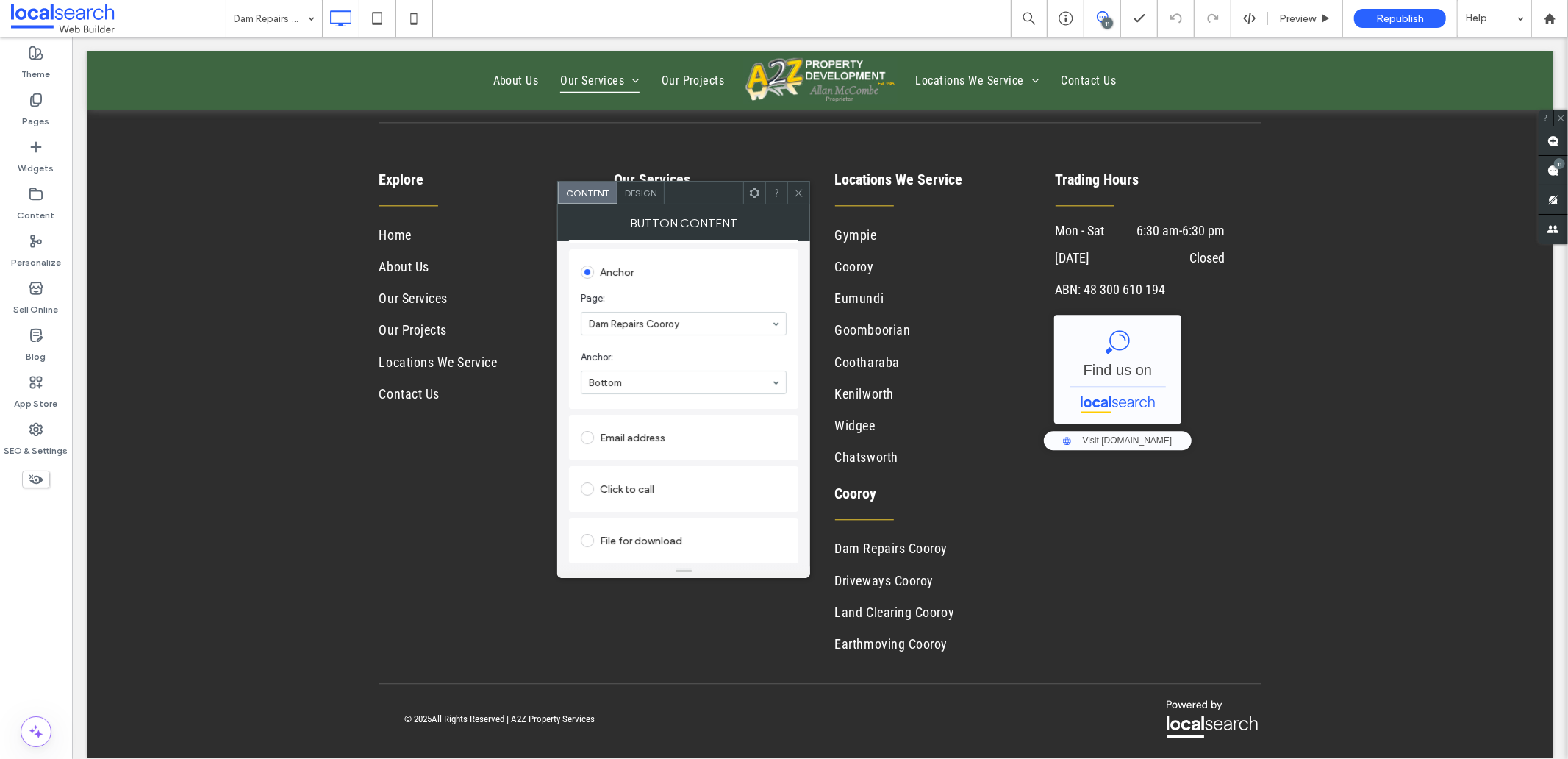
click at [795, 196] on use at bounding box center [798, 192] width 7 height 7
click at [798, 189] on icon at bounding box center [798, 193] width 11 height 11
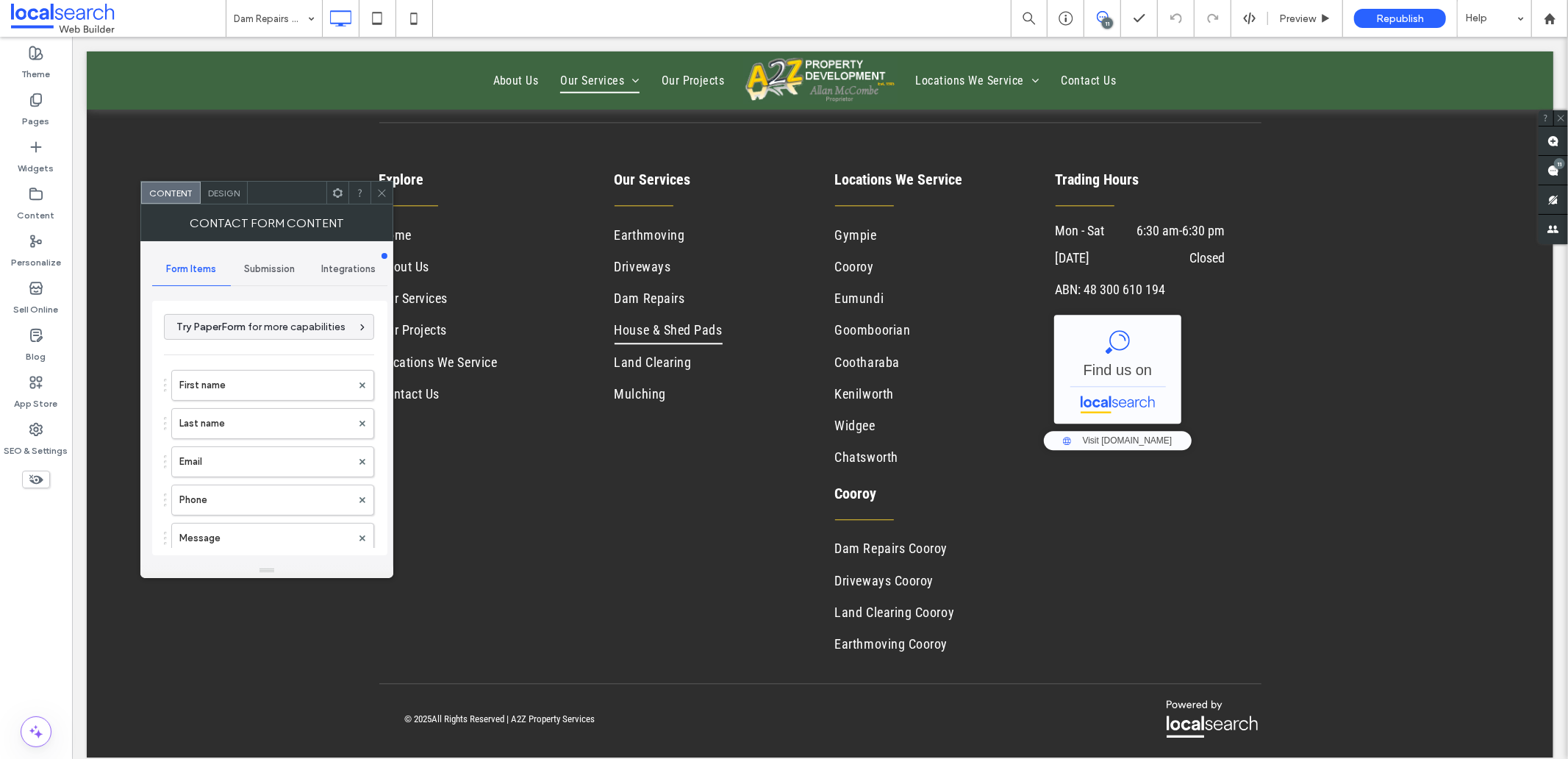
click at [208, 196] on span "Design" at bounding box center [224, 193] width 32 height 11
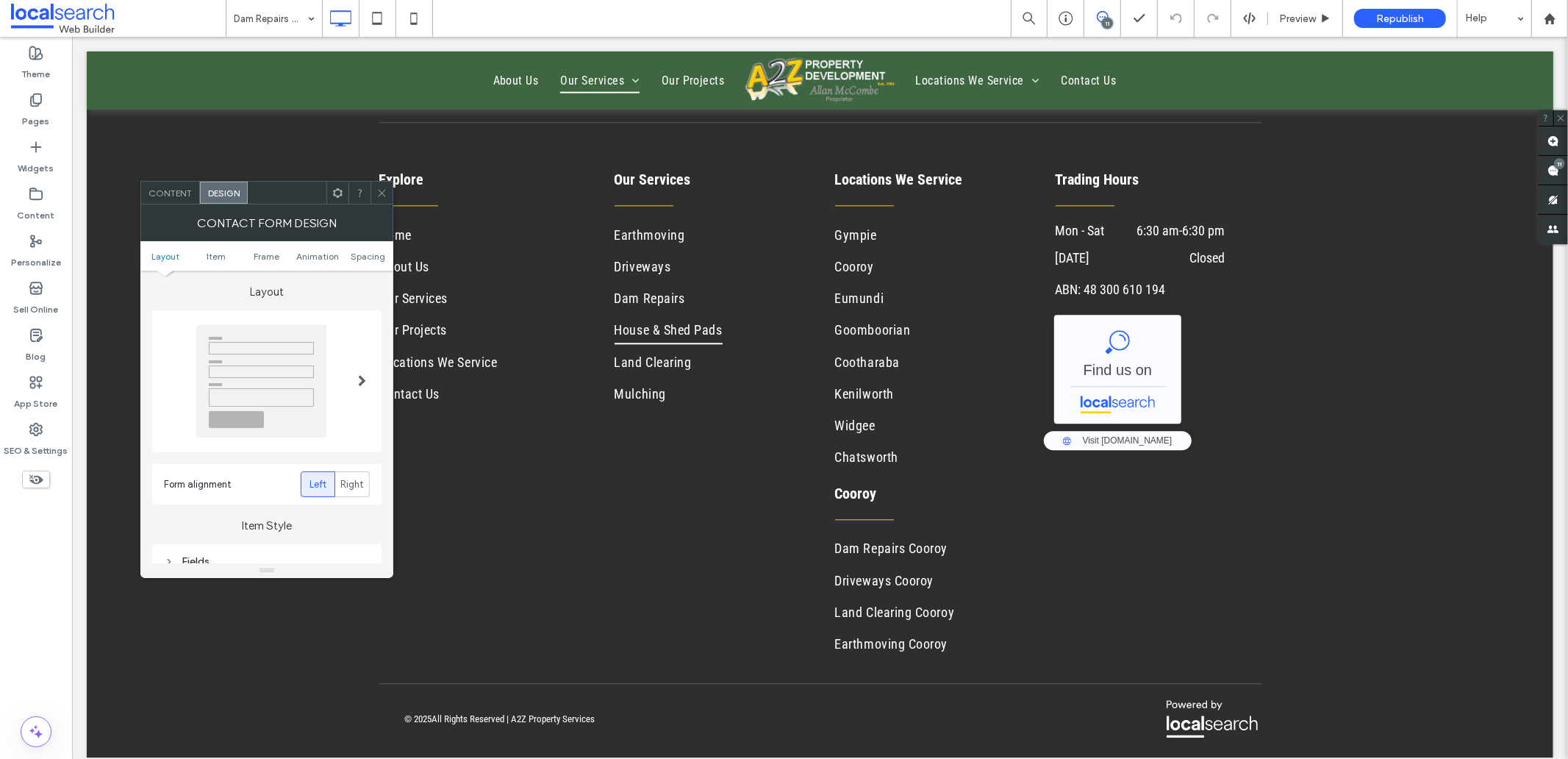
click at [176, 195] on span "Content" at bounding box center [171, 193] width 44 height 11
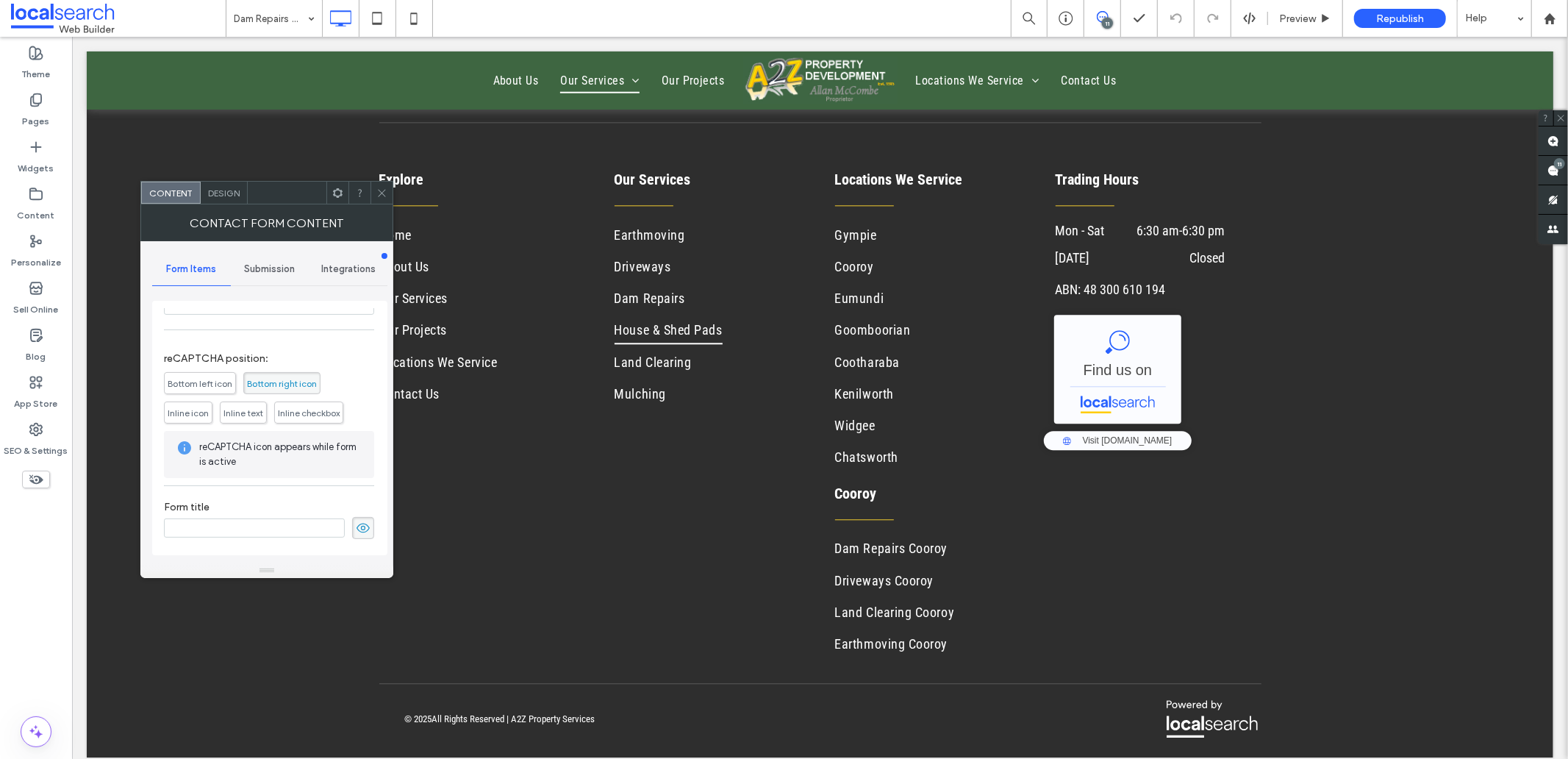
scroll to position [336, 0]
click at [356, 526] on icon at bounding box center [363, 528] width 15 height 16
click at [255, 261] on div "Submission" at bounding box center [270, 270] width 79 height 33
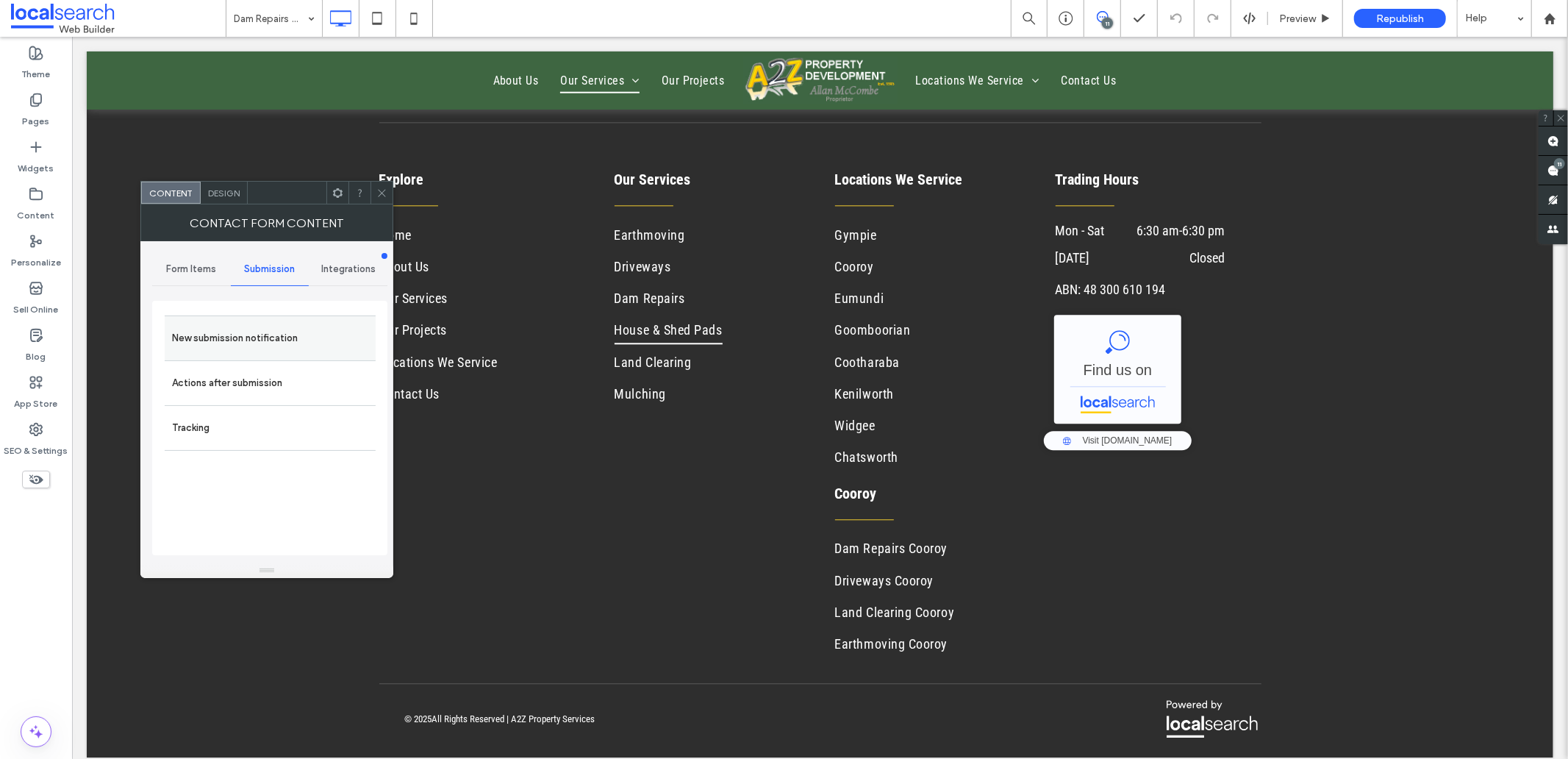
click at [253, 333] on label "New submission notification" at bounding box center [270, 338] width 196 height 30
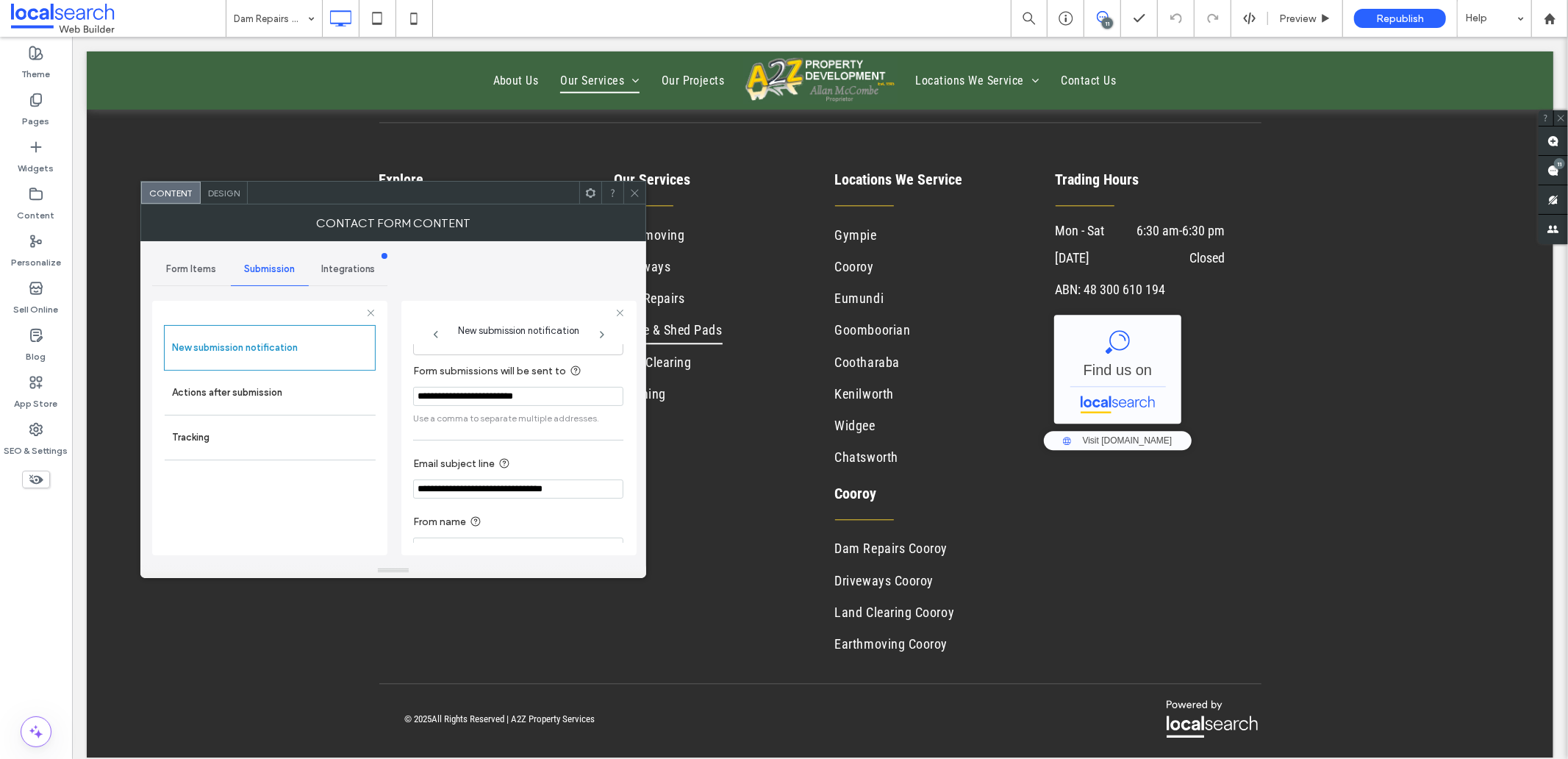
scroll to position [77, 0]
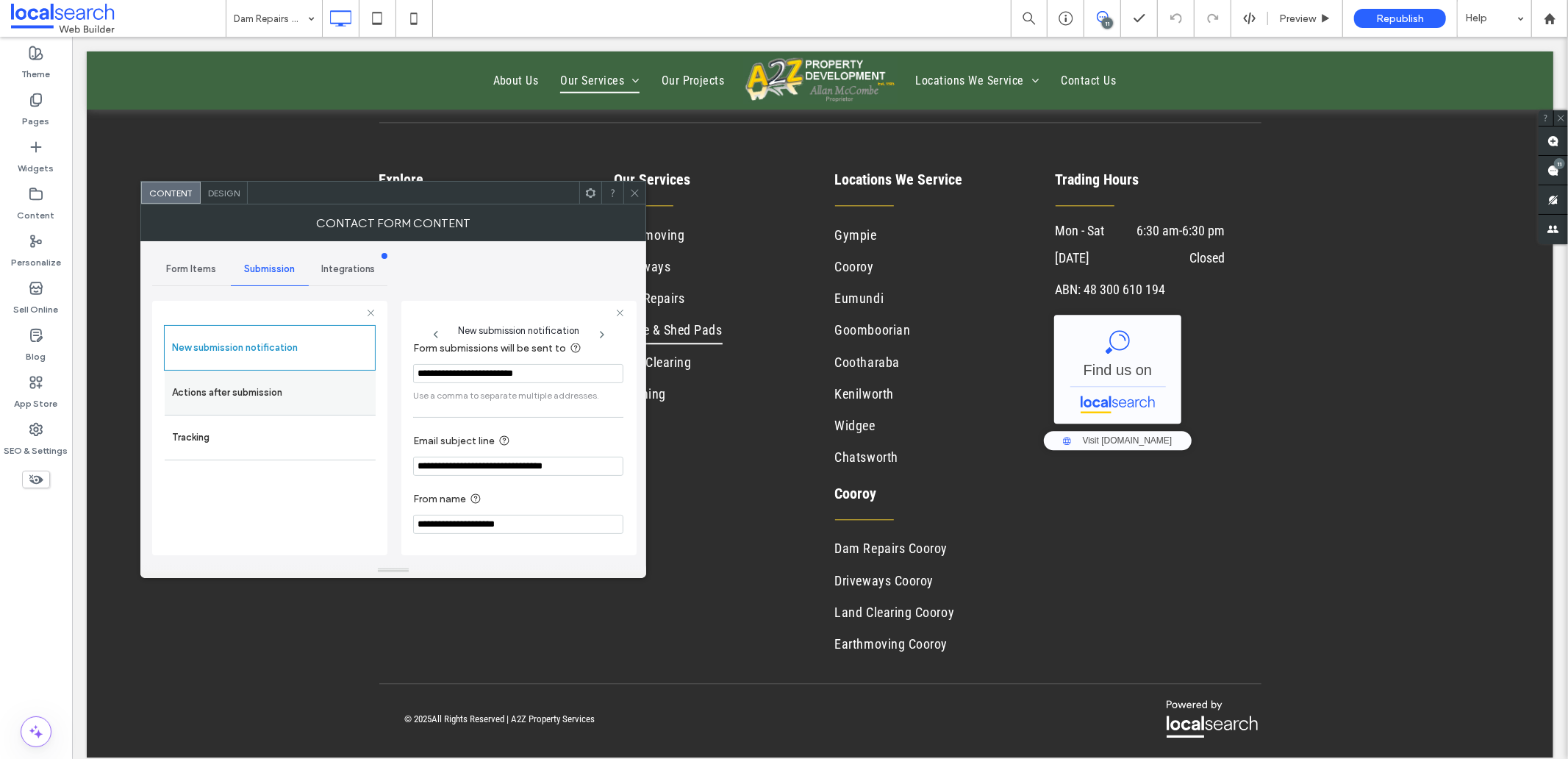
click at [255, 394] on label "Actions after submission" at bounding box center [270, 393] width 196 height 30
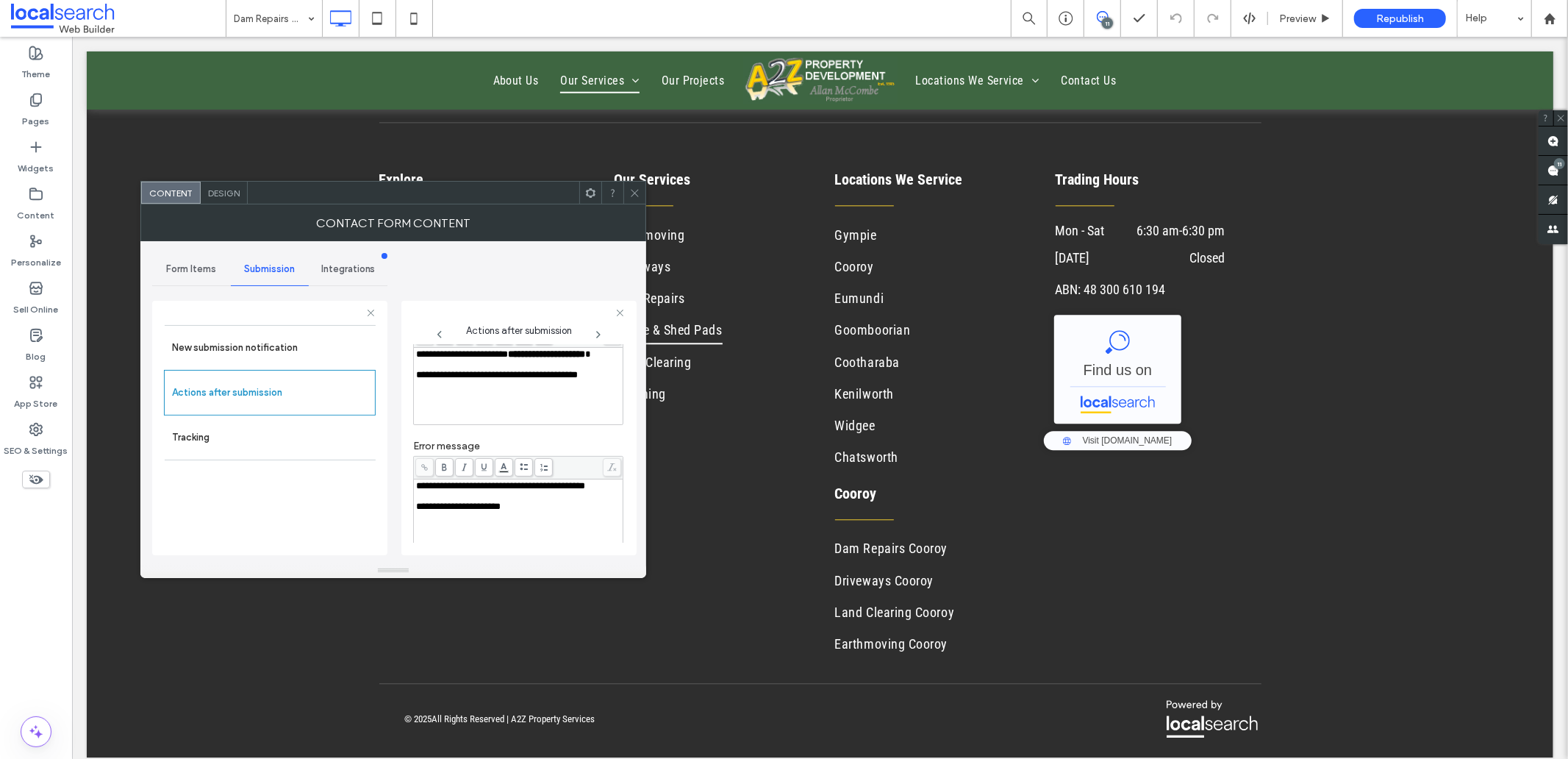
click at [225, 193] on span "Design" at bounding box center [224, 193] width 32 height 11
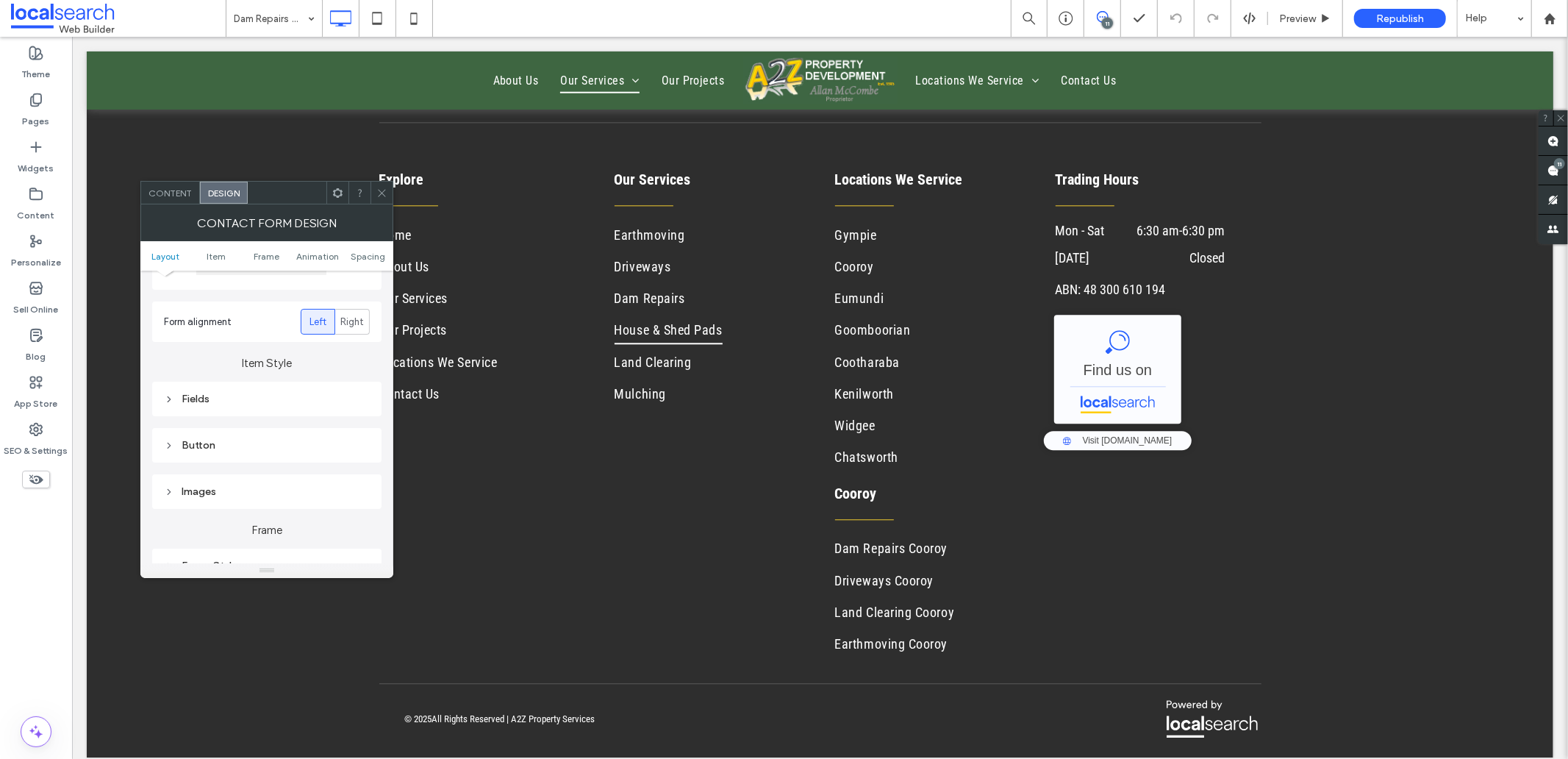
scroll to position [245, 0]
click at [267, 525] on div "Submission Message" at bounding box center [266, 530] width 206 height 12
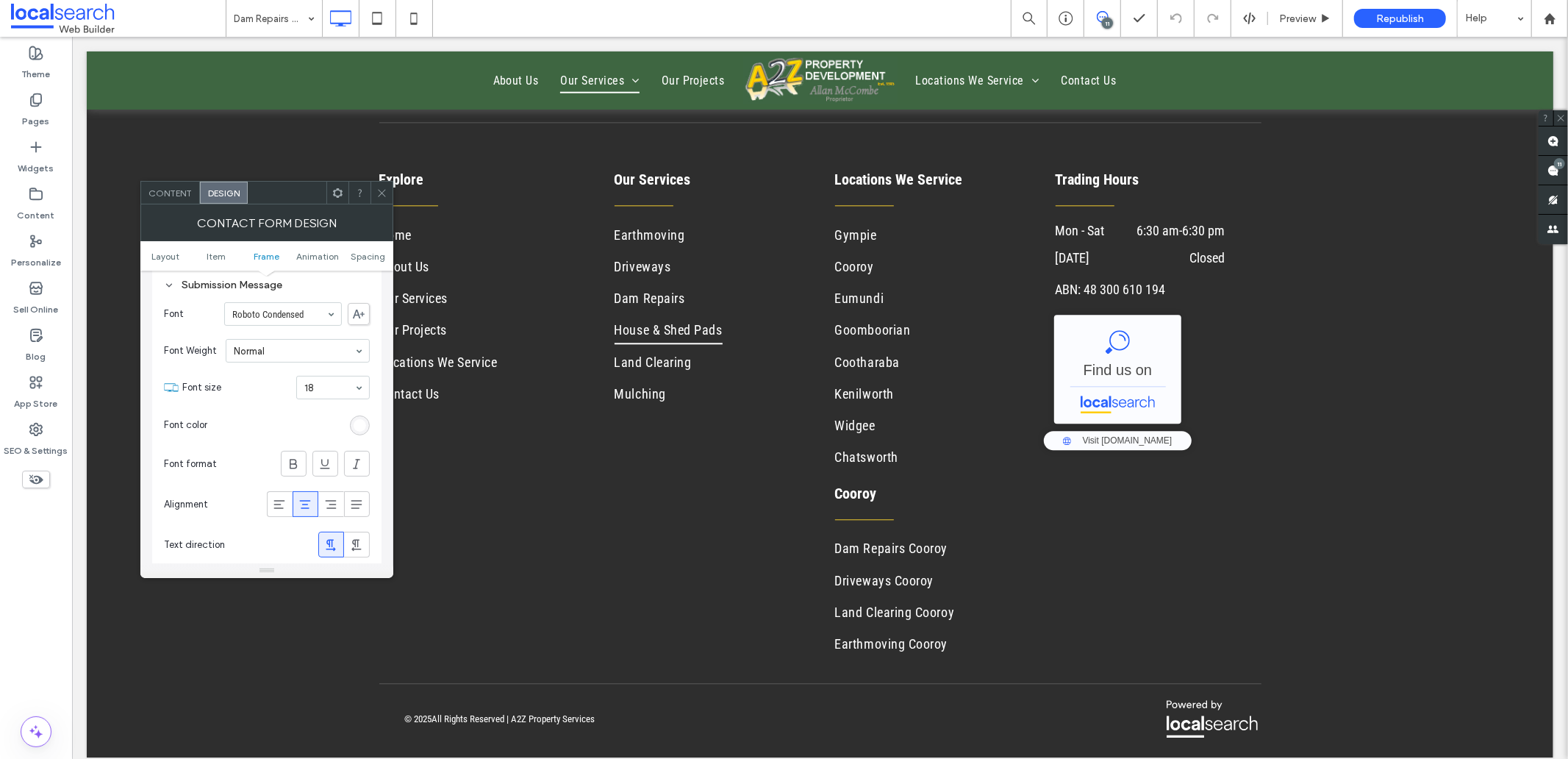
click at [382, 193] on use at bounding box center [381, 192] width 7 height 7
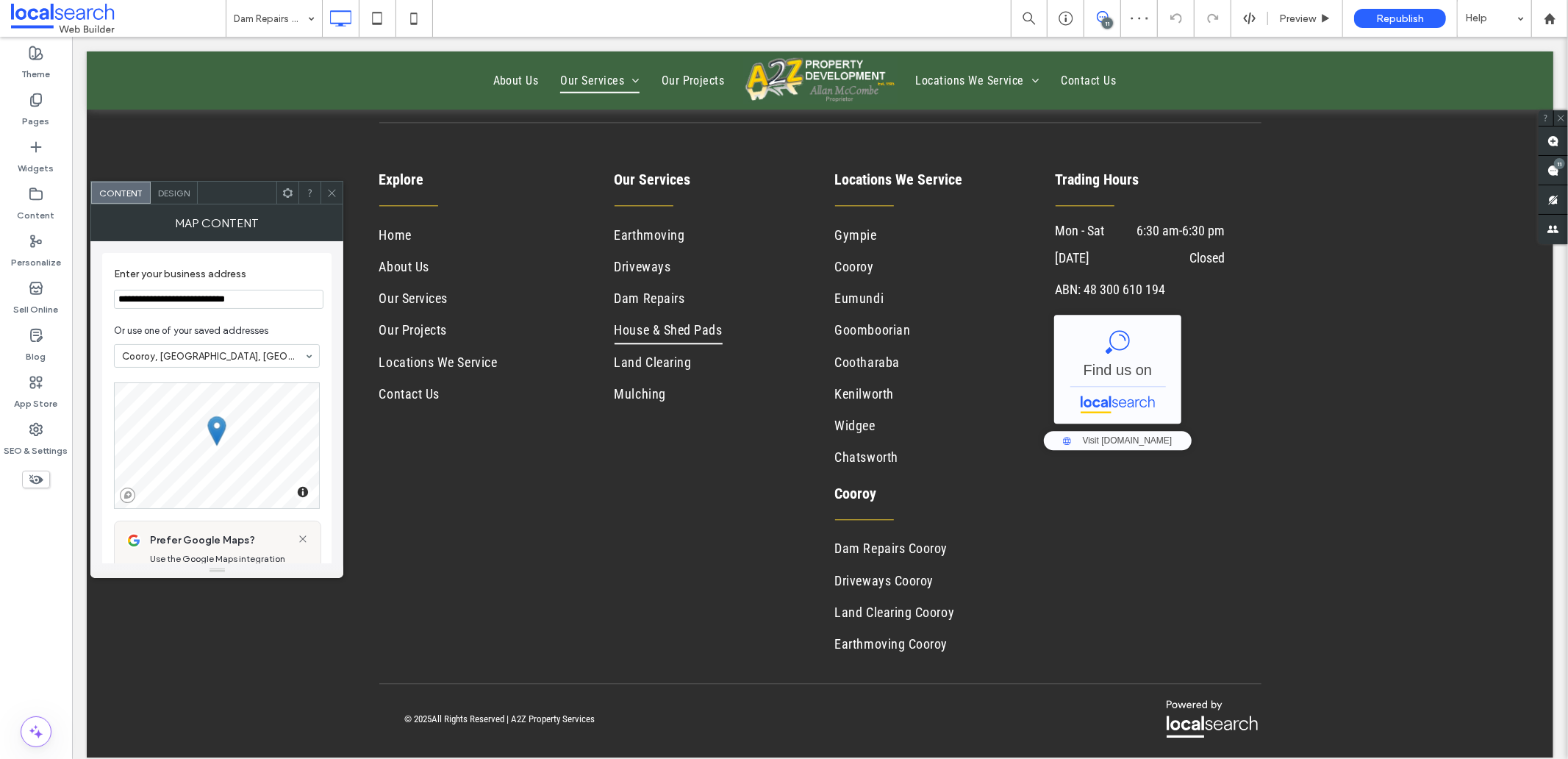
click at [334, 189] on use at bounding box center [332, 192] width 7 height 7
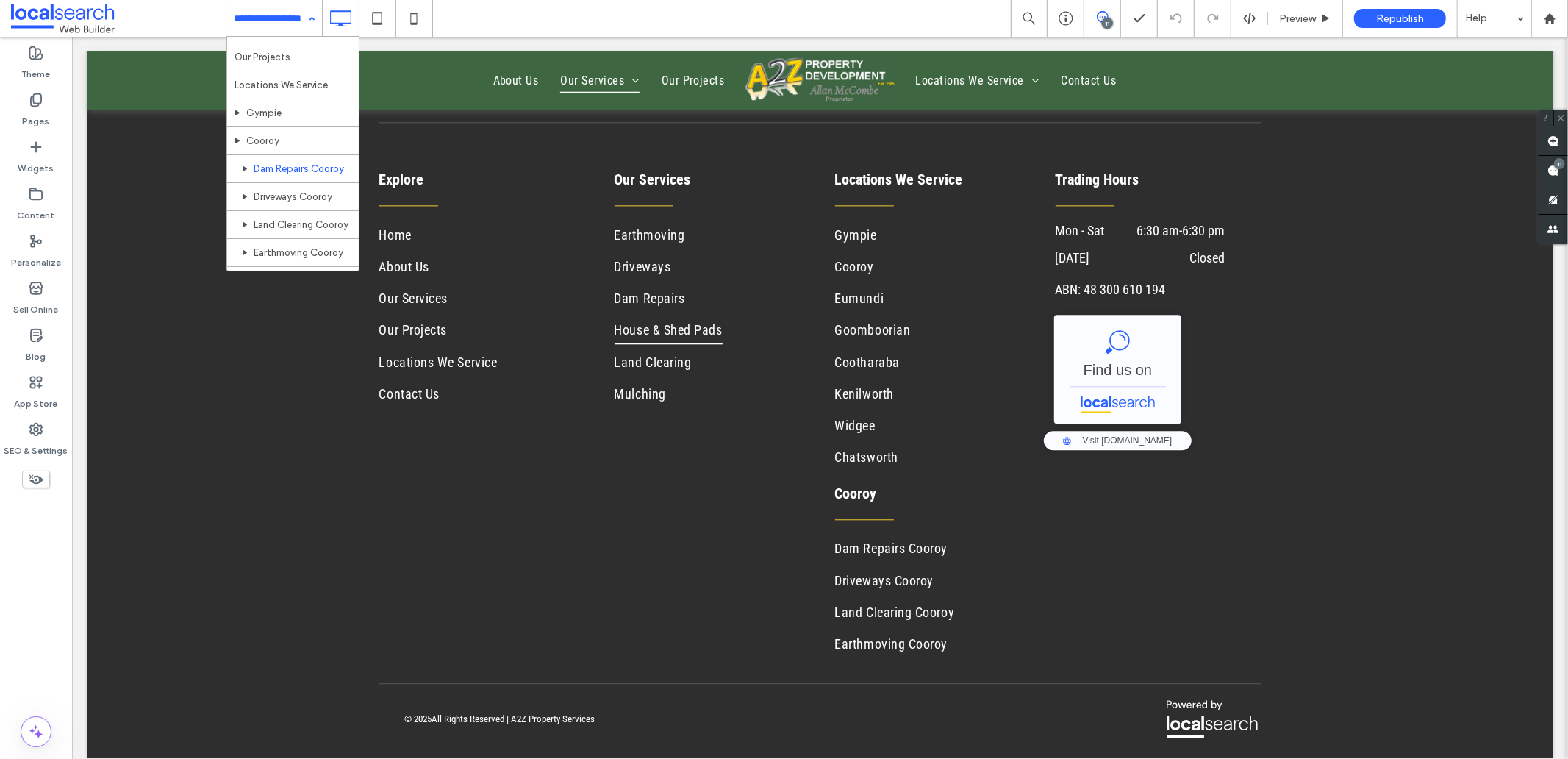
scroll to position [327, 0]
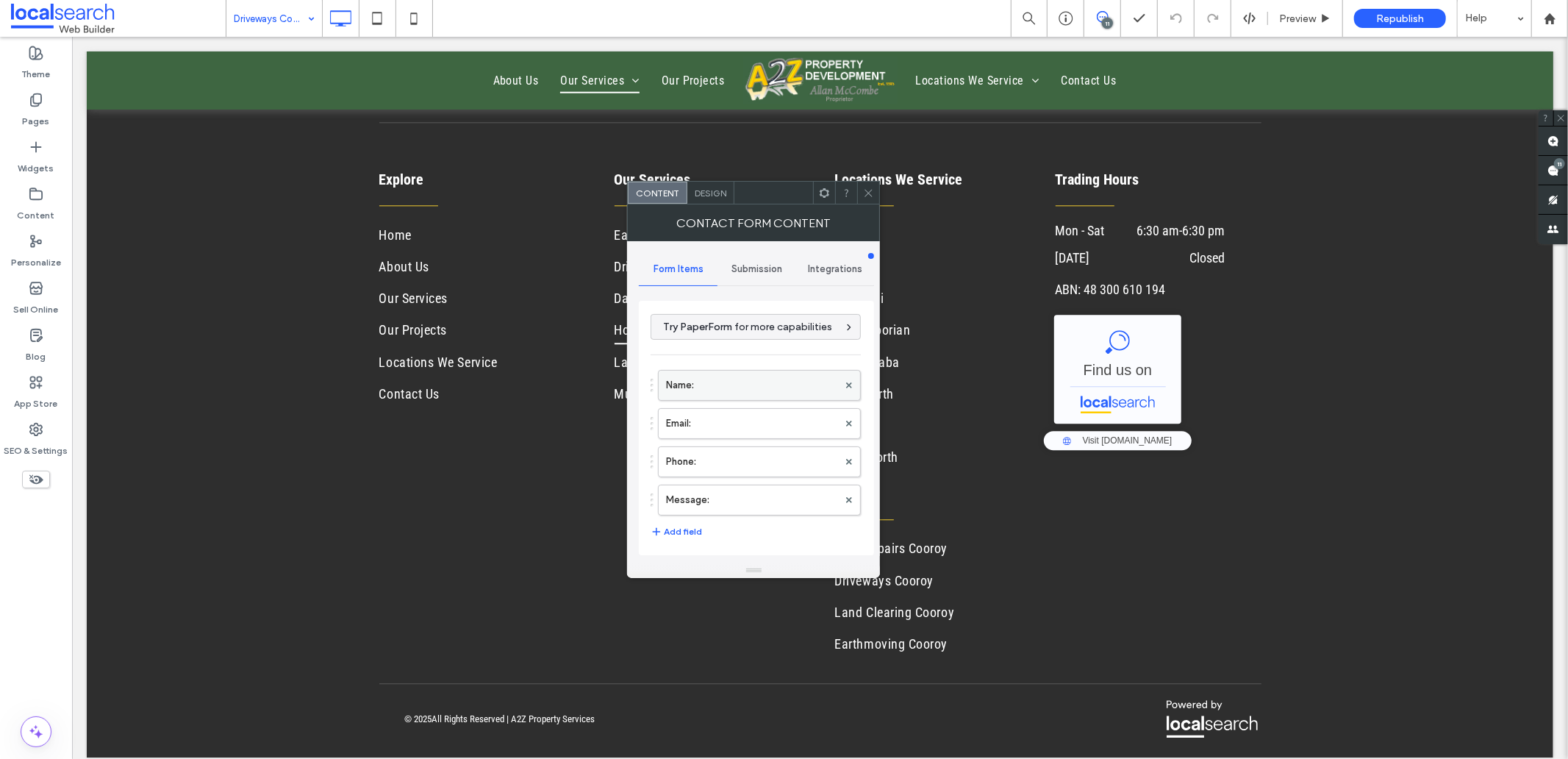
click at [721, 387] on label "Name:" at bounding box center [752, 386] width 172 height 30
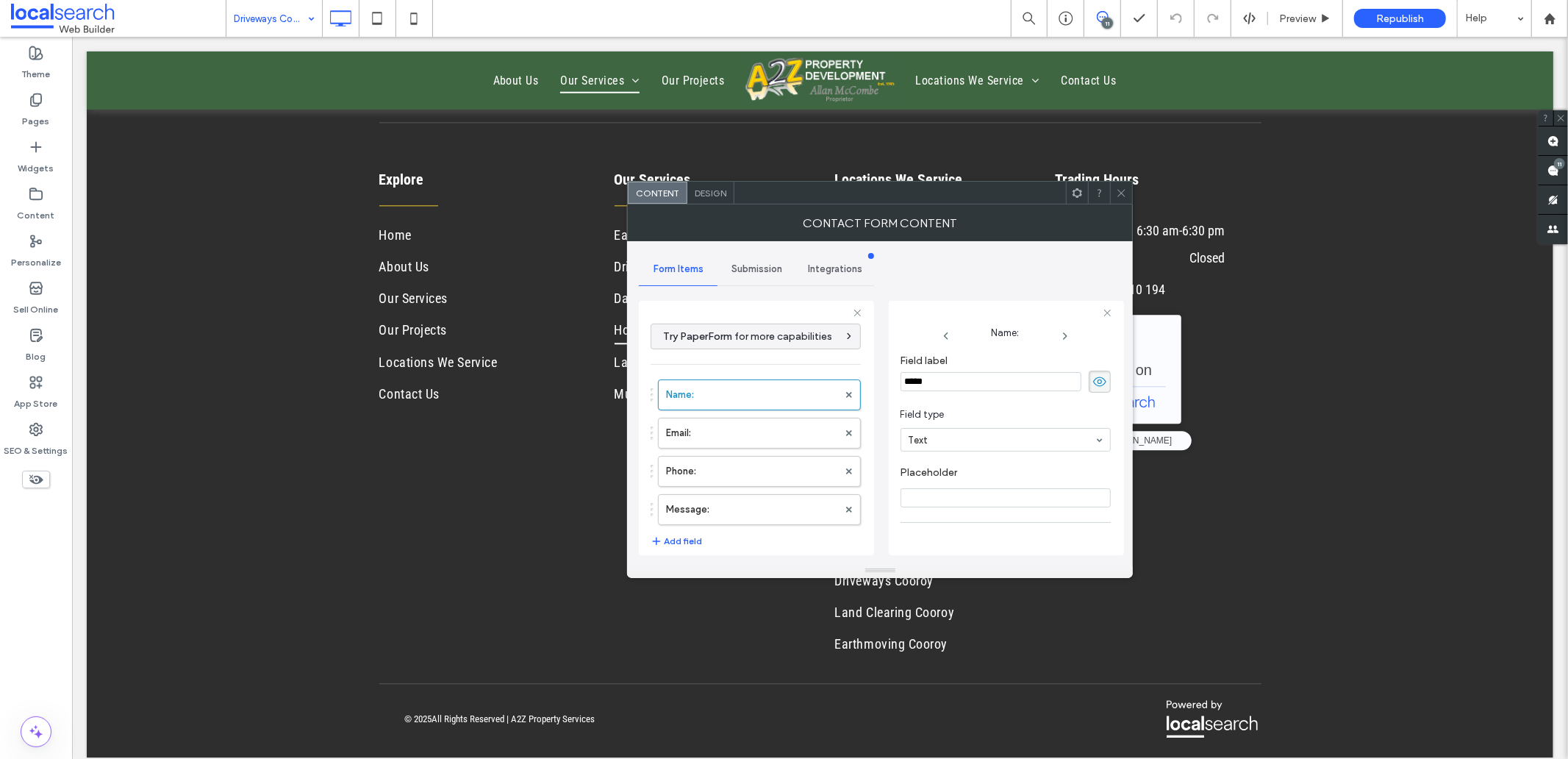
scroll to position [103, 0]
click at [689, 435] on label "Email:" at bounding box center [752, 433] width 172 height 30
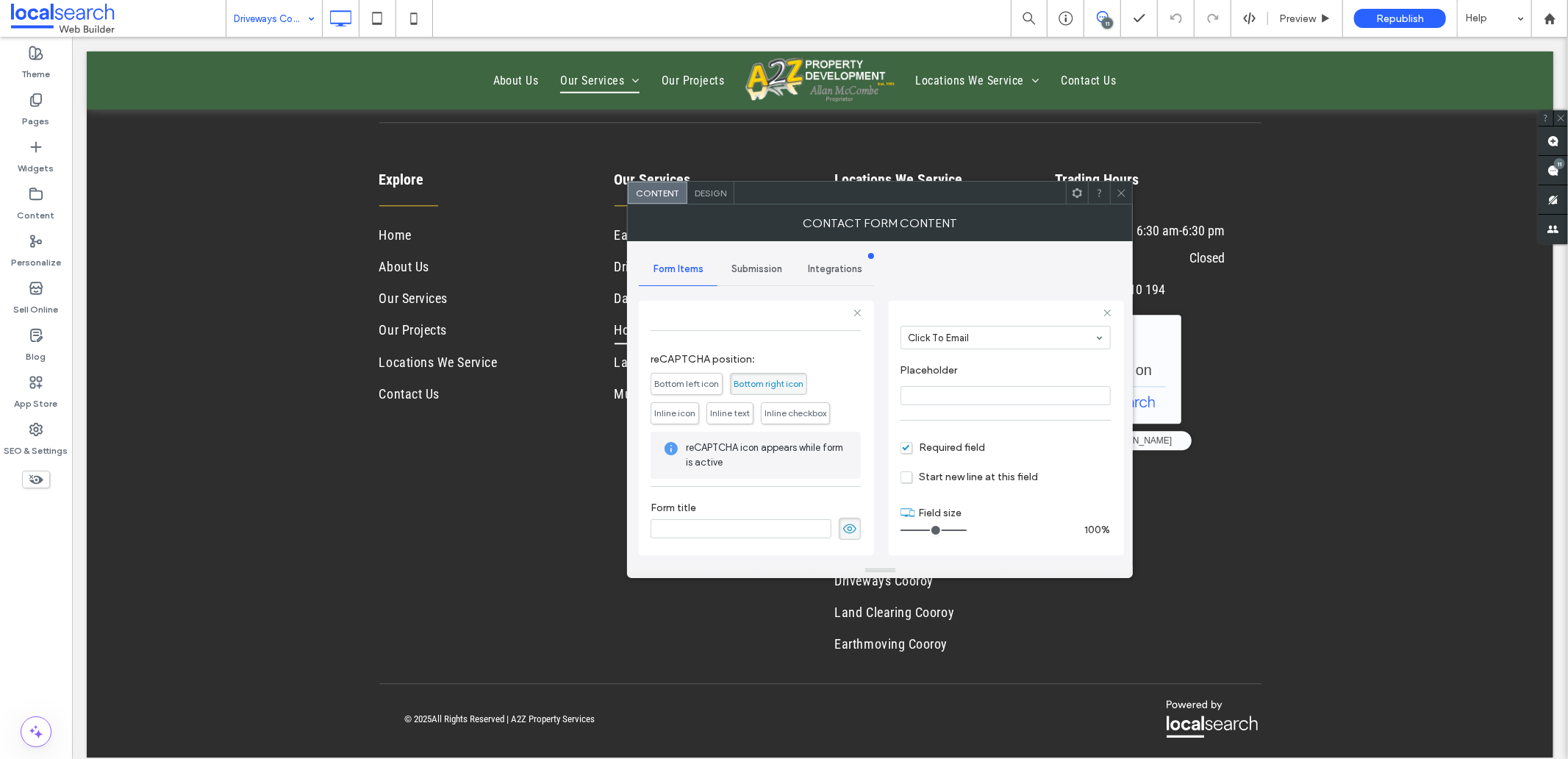
scroll to position [307, 0]
click at [839, 529] on span at bounding box center [850, 528] width 22 height 22
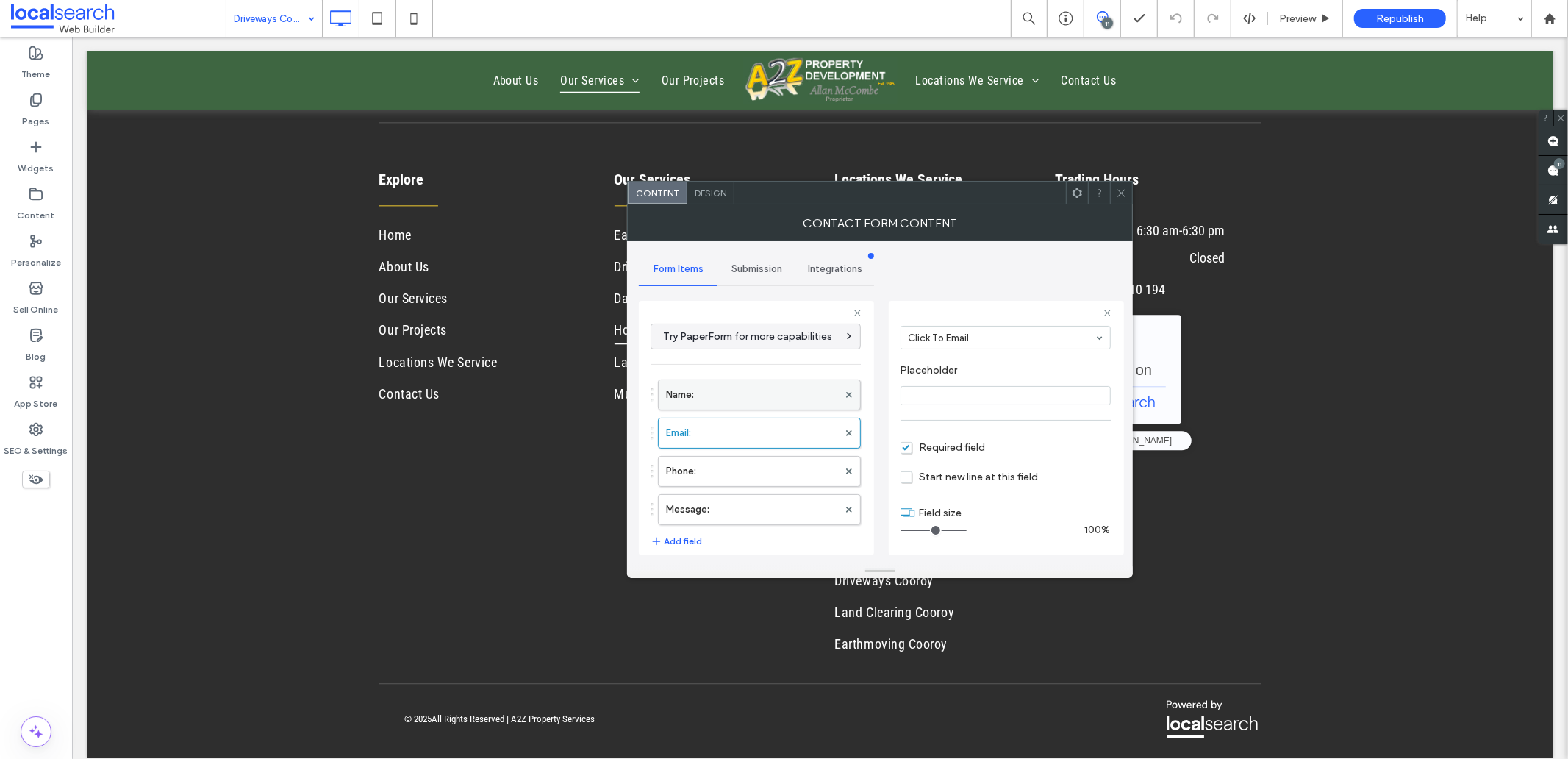
click at [724, 393] on label "Name:" at bounding box center [752, 395] width 172 height 30
click at [761, 435] on label "Email:" at bounding box center [752, 433] width 172 height 30
click at [750, 471] on label "Phone:" at bounding box center [752, 471] width 172 height 30
click at [738, 514] on label "Message:" at bounding box center [752, 510] width 172 height 30
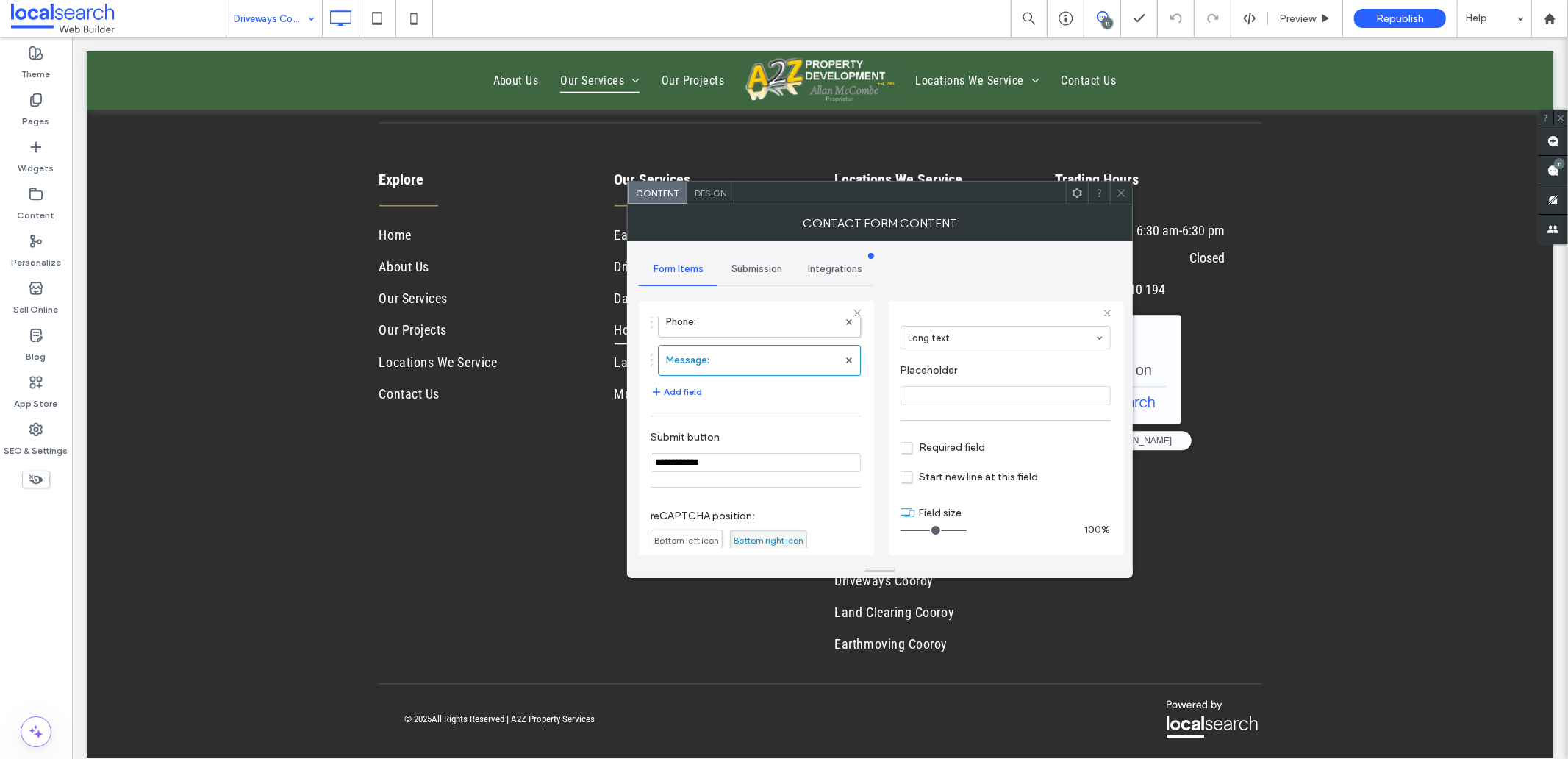
scroll to position [307, 0]
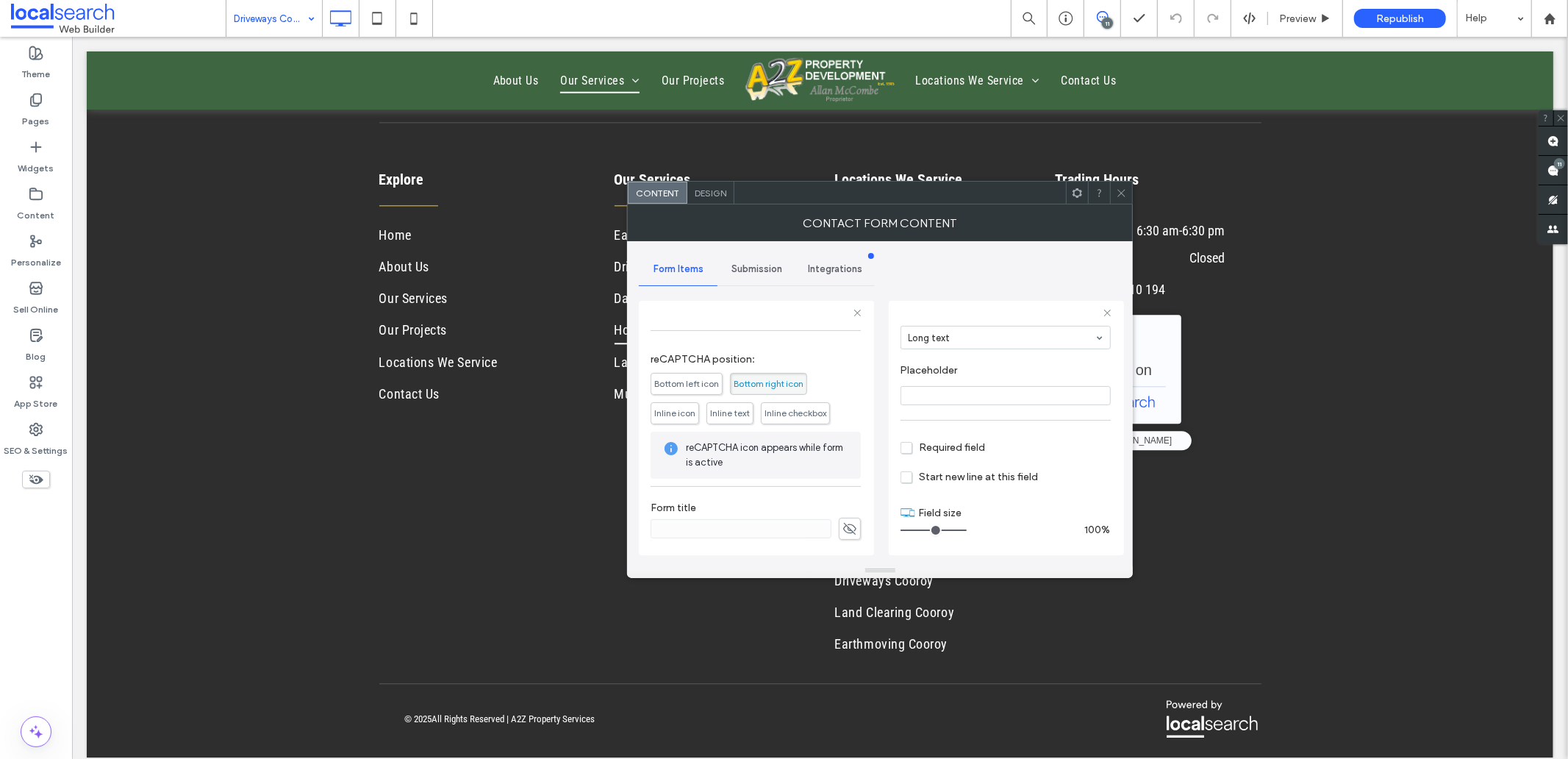
click at [745, 262] on div "Submission" at bounding box center [756, 270] width 79 height 33
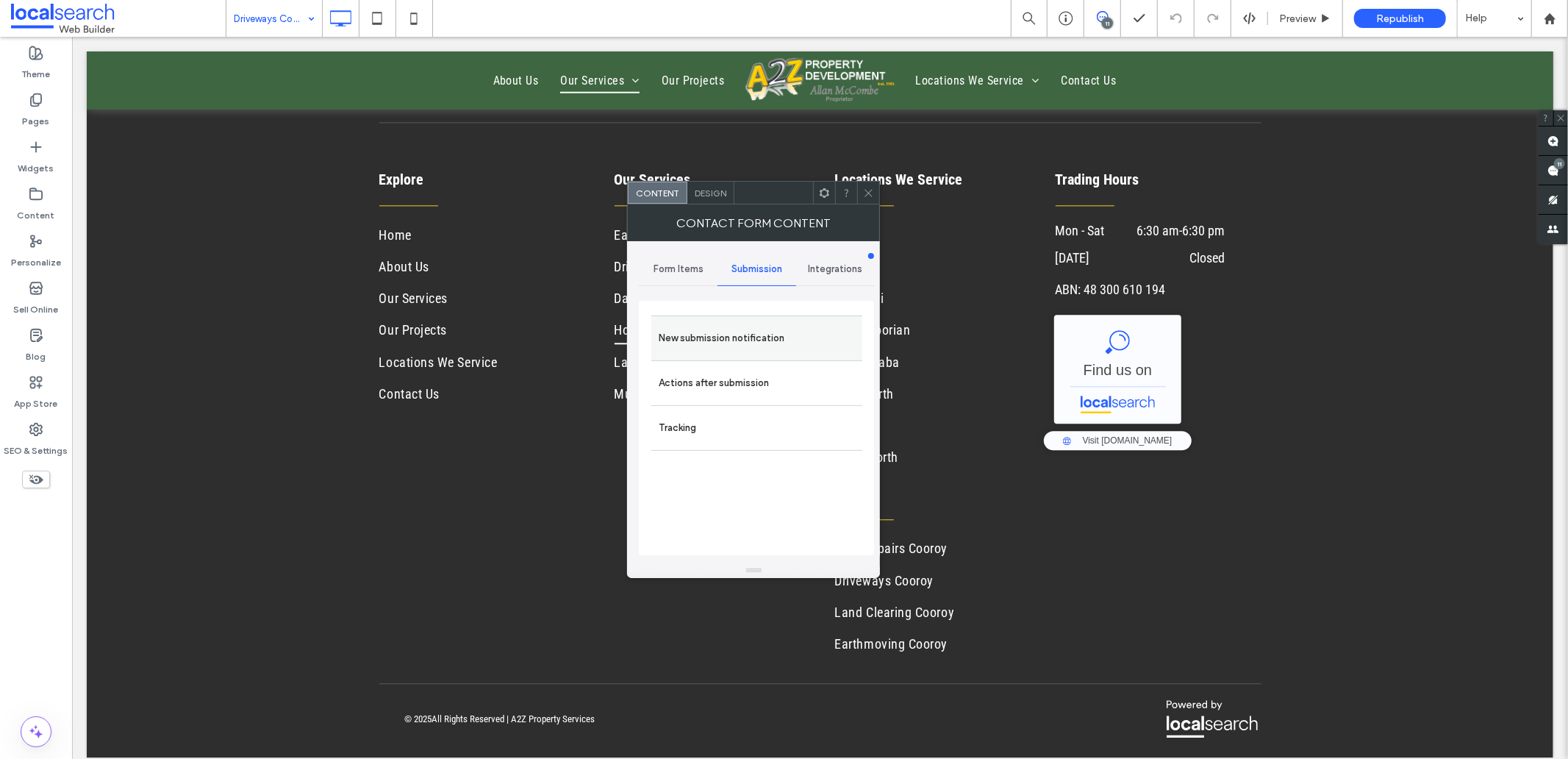
click at [717, 343] on label "New submission notification" at bounding box center [756, 338] width 196 height 30
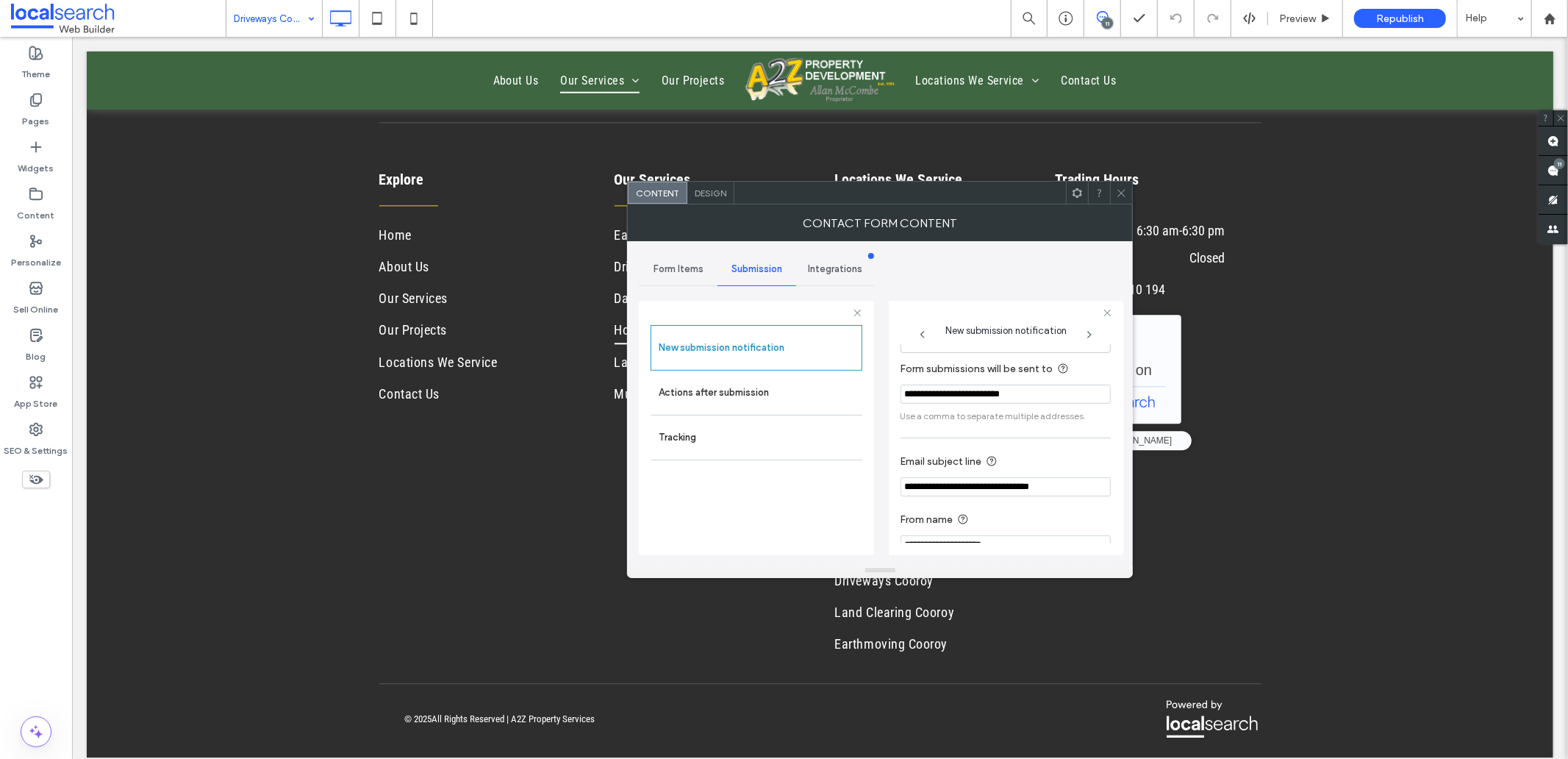
scroll to position [77, 0]
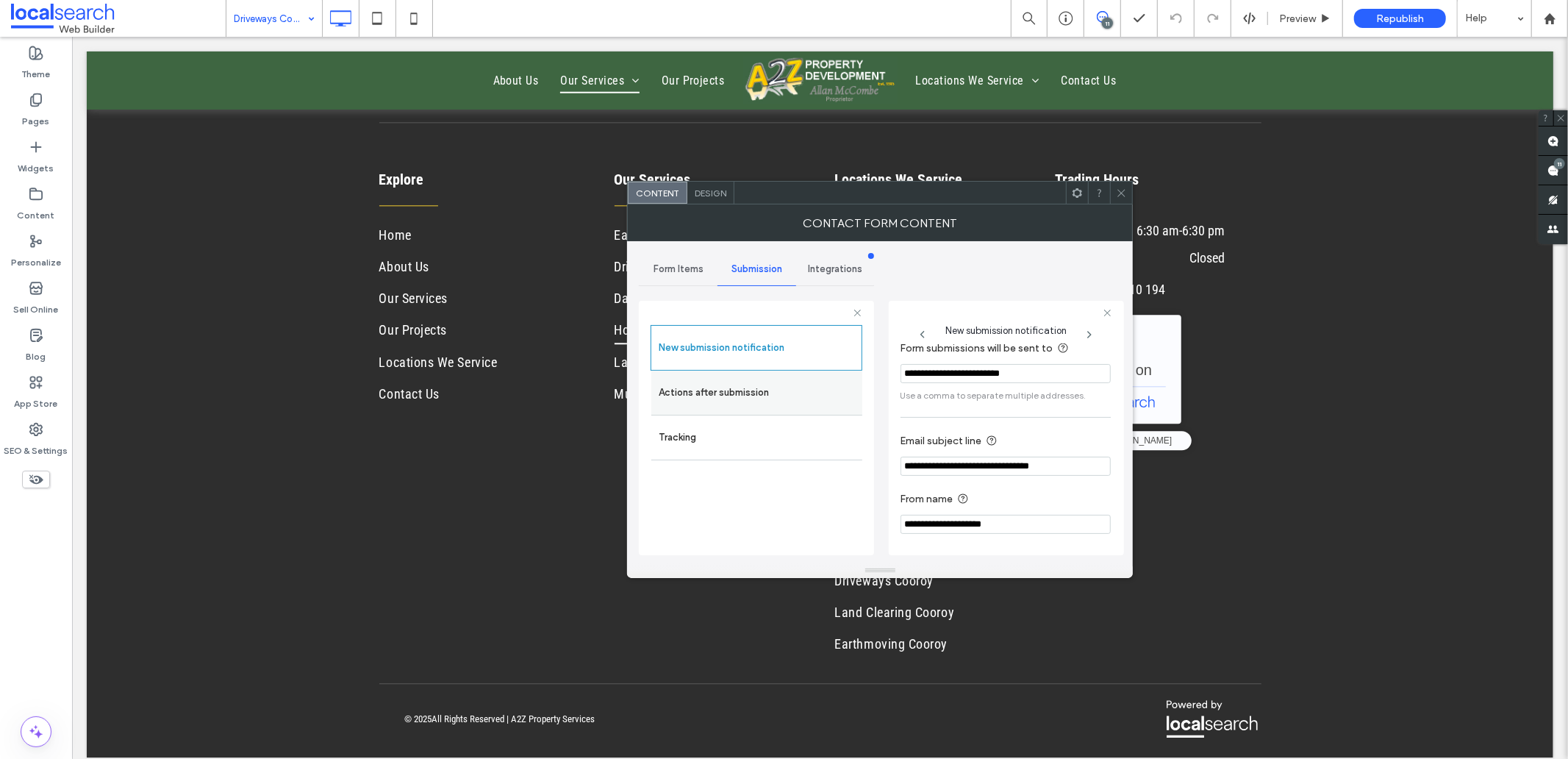
click at [717, 385] on label "Actions after submission" at bounding box center [756, 393] width 196 height 30
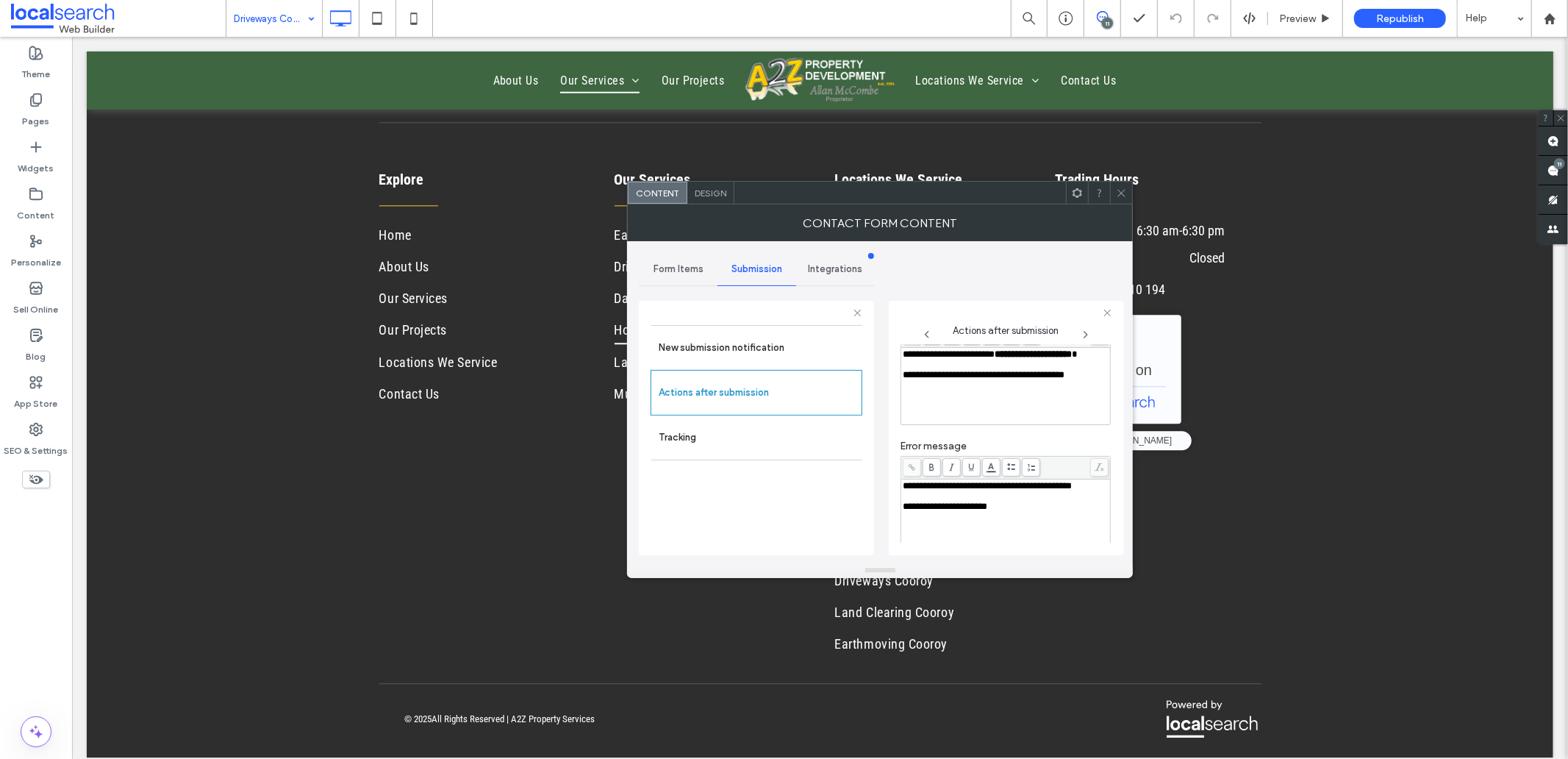
click at [995, 358] on span "**********" at bounding box center [1034, 354] width 77 height 9
click at [920, 370] on div "Rich Text Editor" at bounding box center [1006, 364] width 205 height 10
click at [923, 502] on div "Rich Text Editor" at bounding box center [1006, 496] width 205 height 10
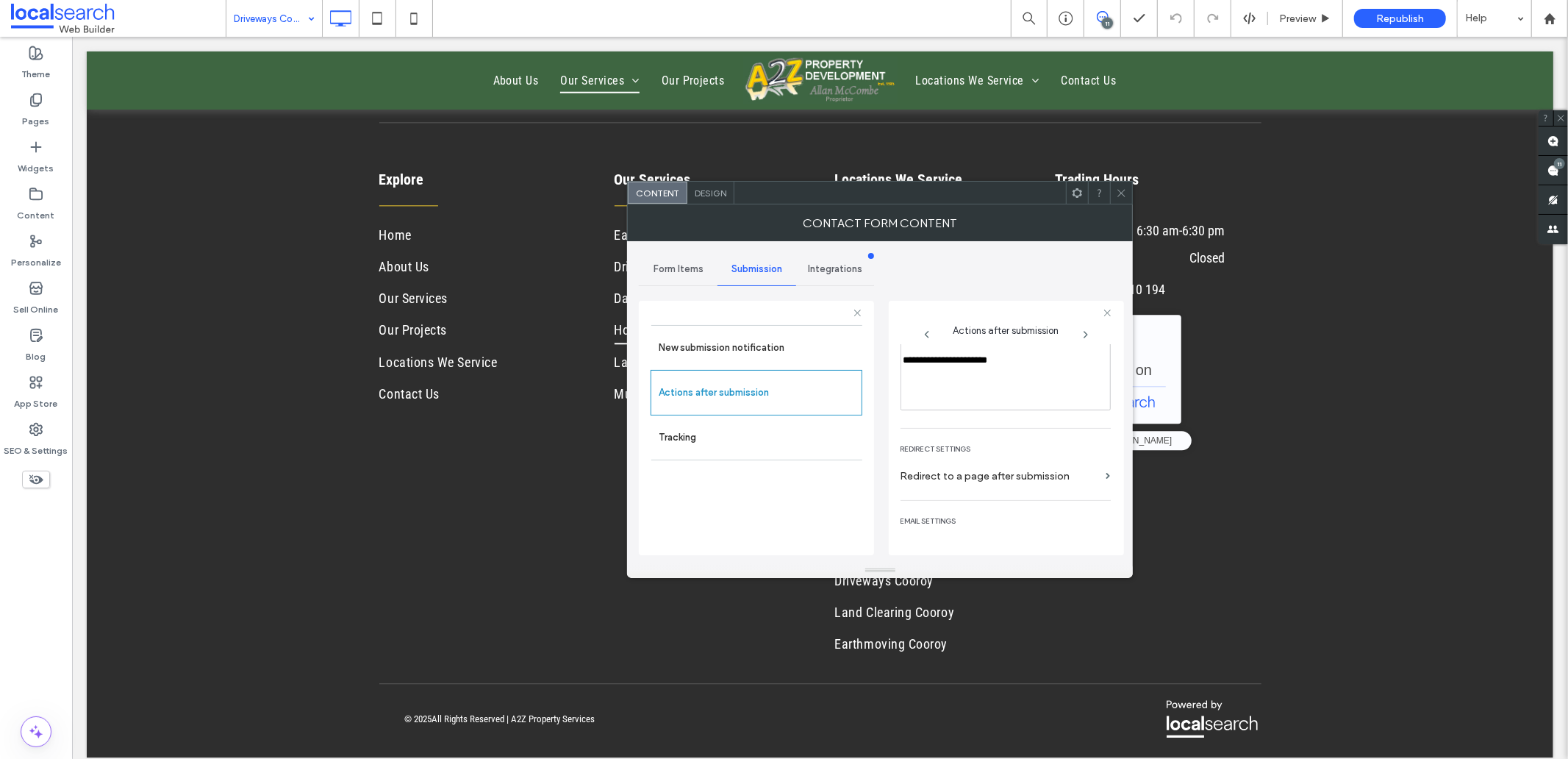
scroll to position [254, 0]
click at [1115, 191] on div at bounding box center [1121, 192] width 22 height 22
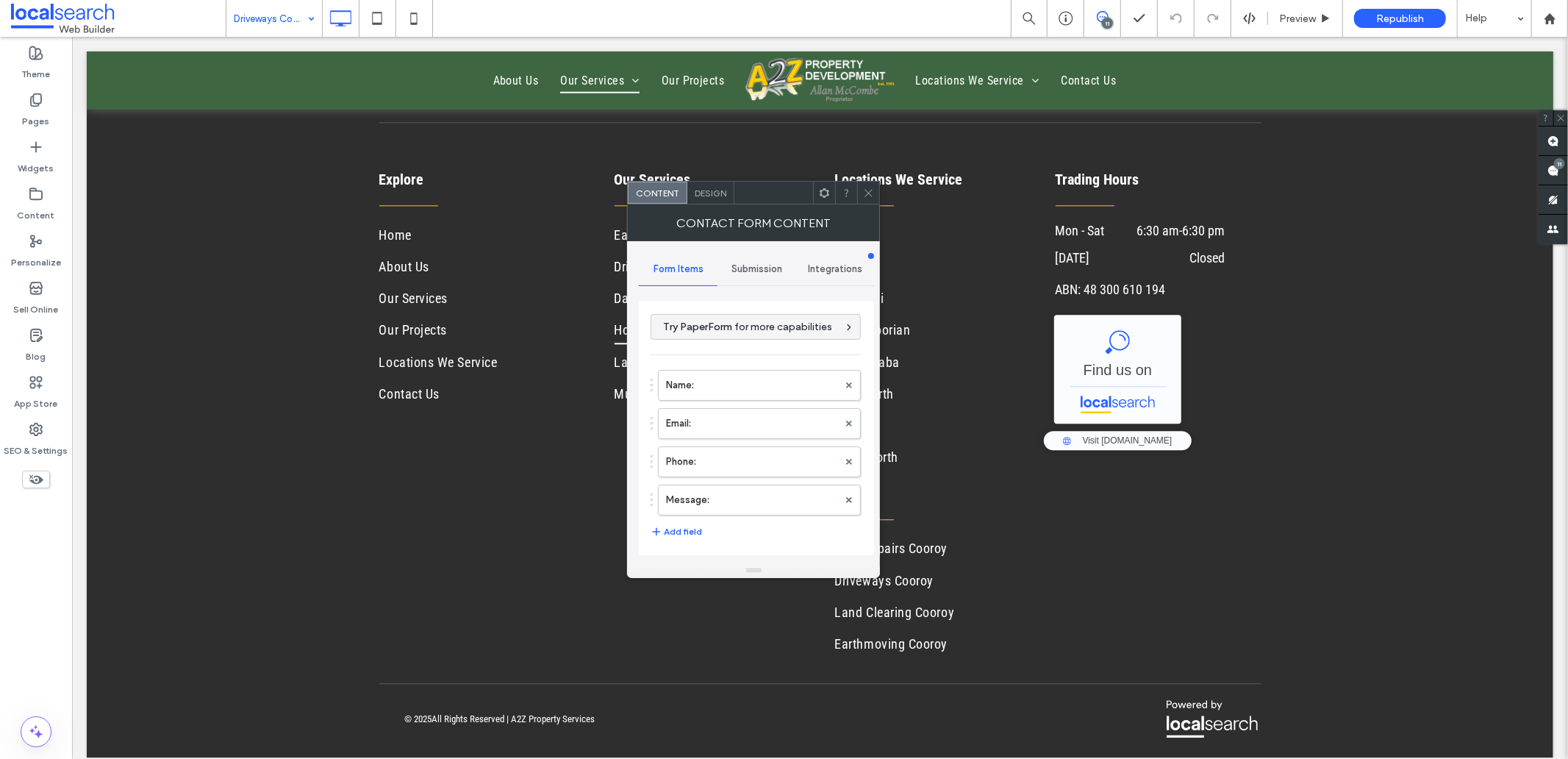
click at [699, 189] on span "Design" at bounding box center [710, 193] width 32 height 11
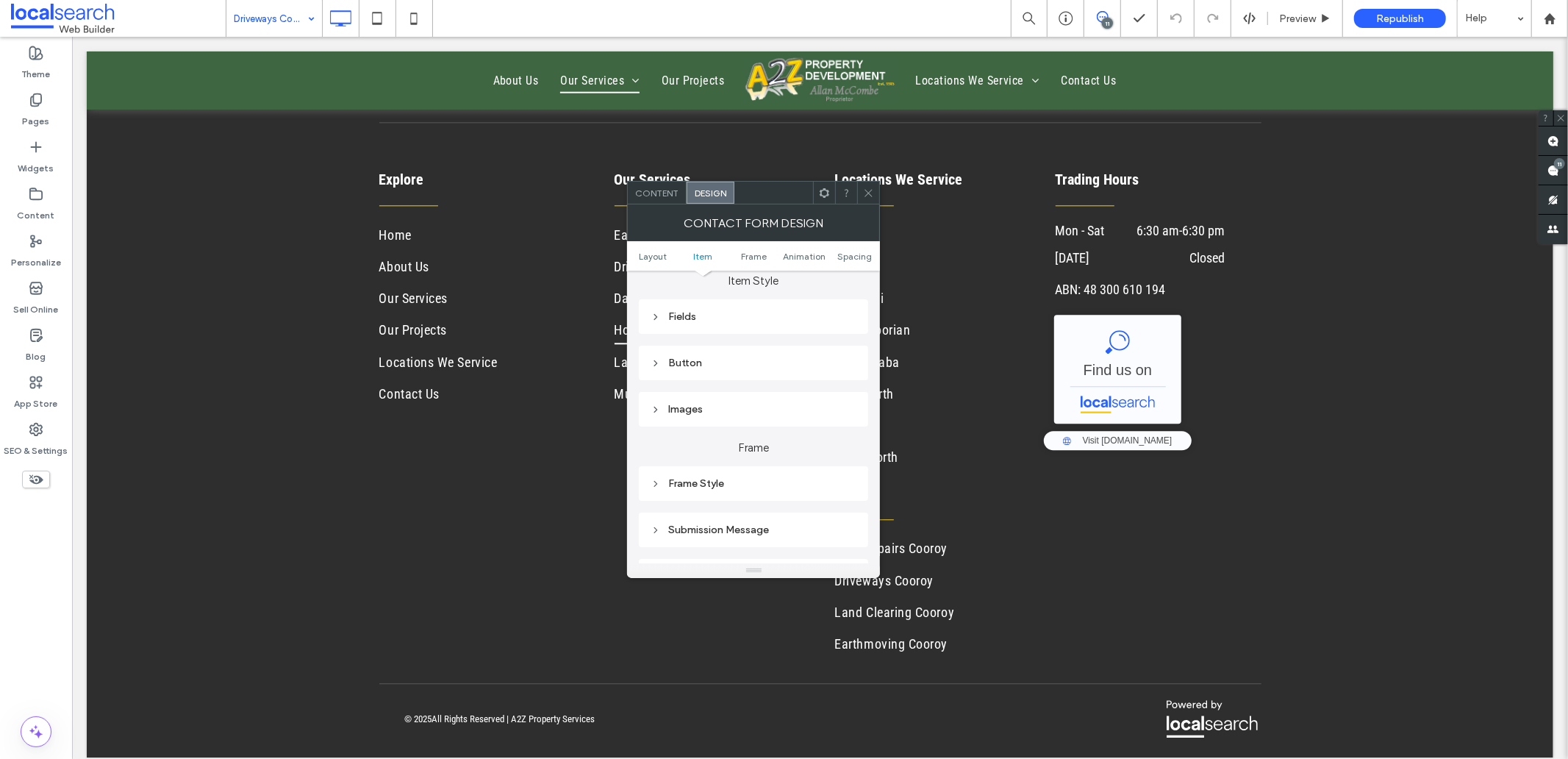
scroll to position [327, 0]
click at [725, 442] on div "Submission Message" at bounding box center [753, 448] width 206 height 12
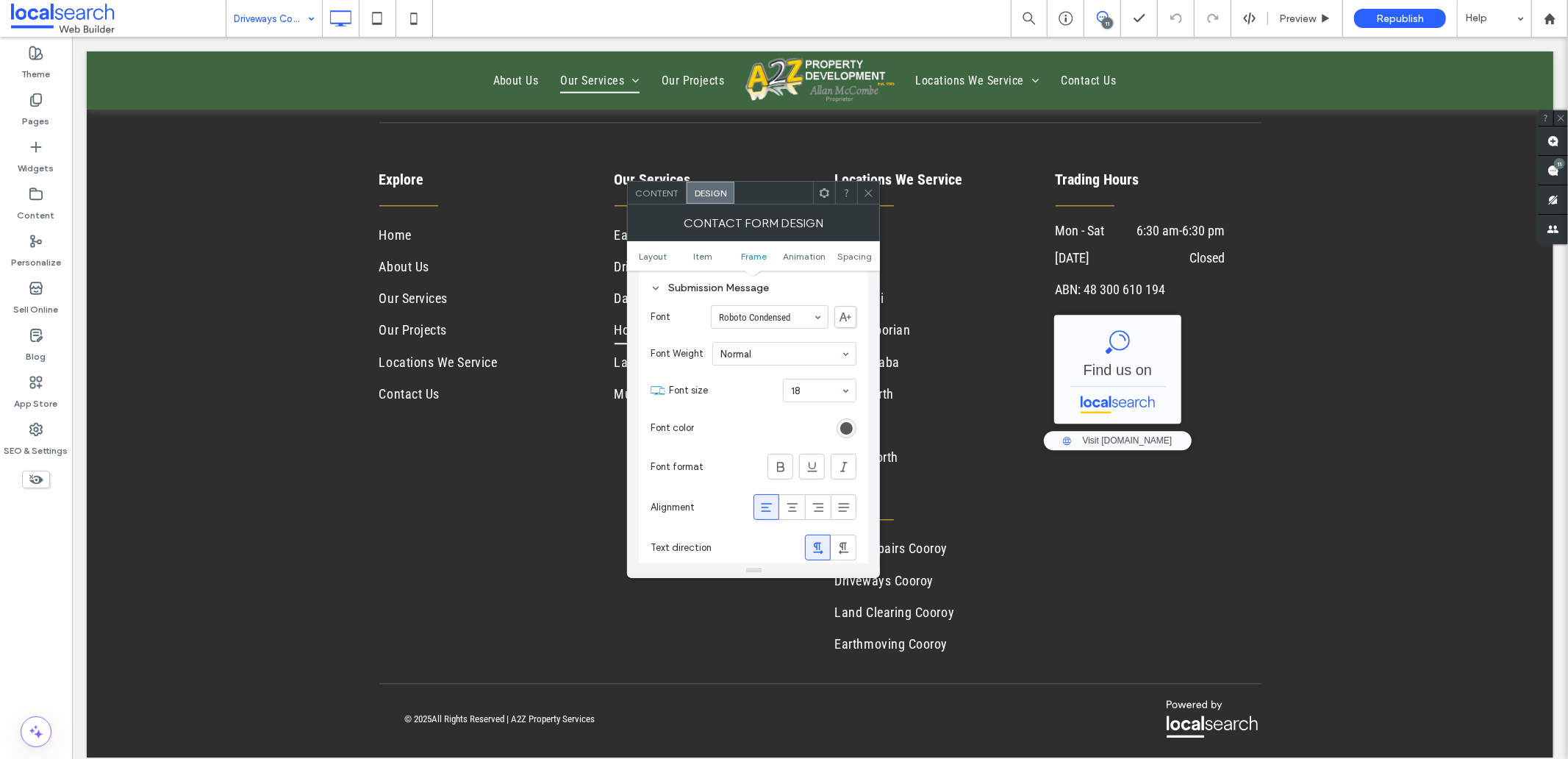
scroll to position [489, 0]
click at [865, 192] on icon at bounding box center [869, 193] width 11 height 11
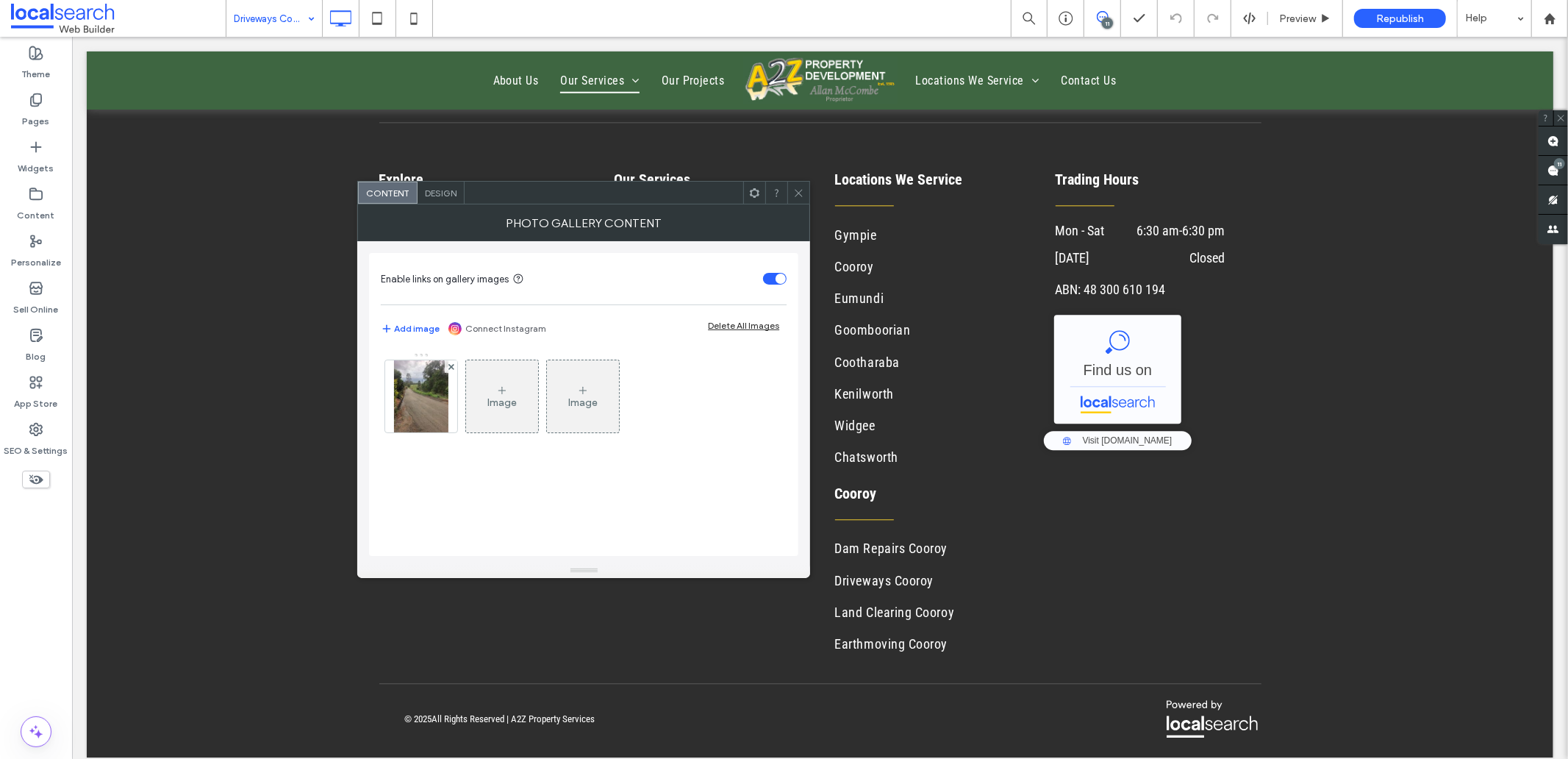
click at [799, 207] on div "Photo Gallery Content" at bounding box center [583, 222] width 453 height 37
click at [791, 186] on div at bounding box center [798, 192] width 22 height 22
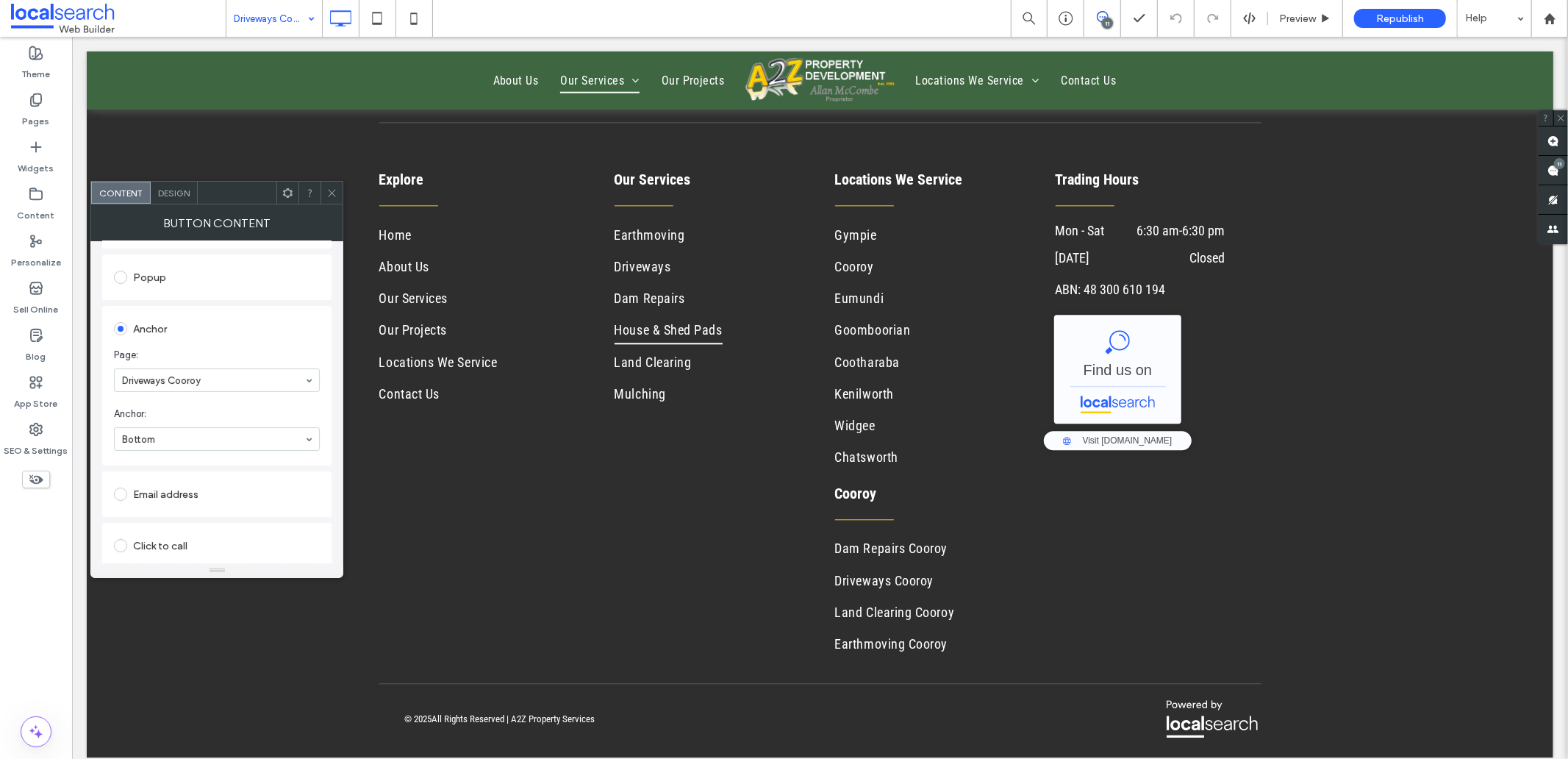
scroll to position [303, 0]
click at [333, 194] on use at bounding box center [332, 192] width 7 height 7
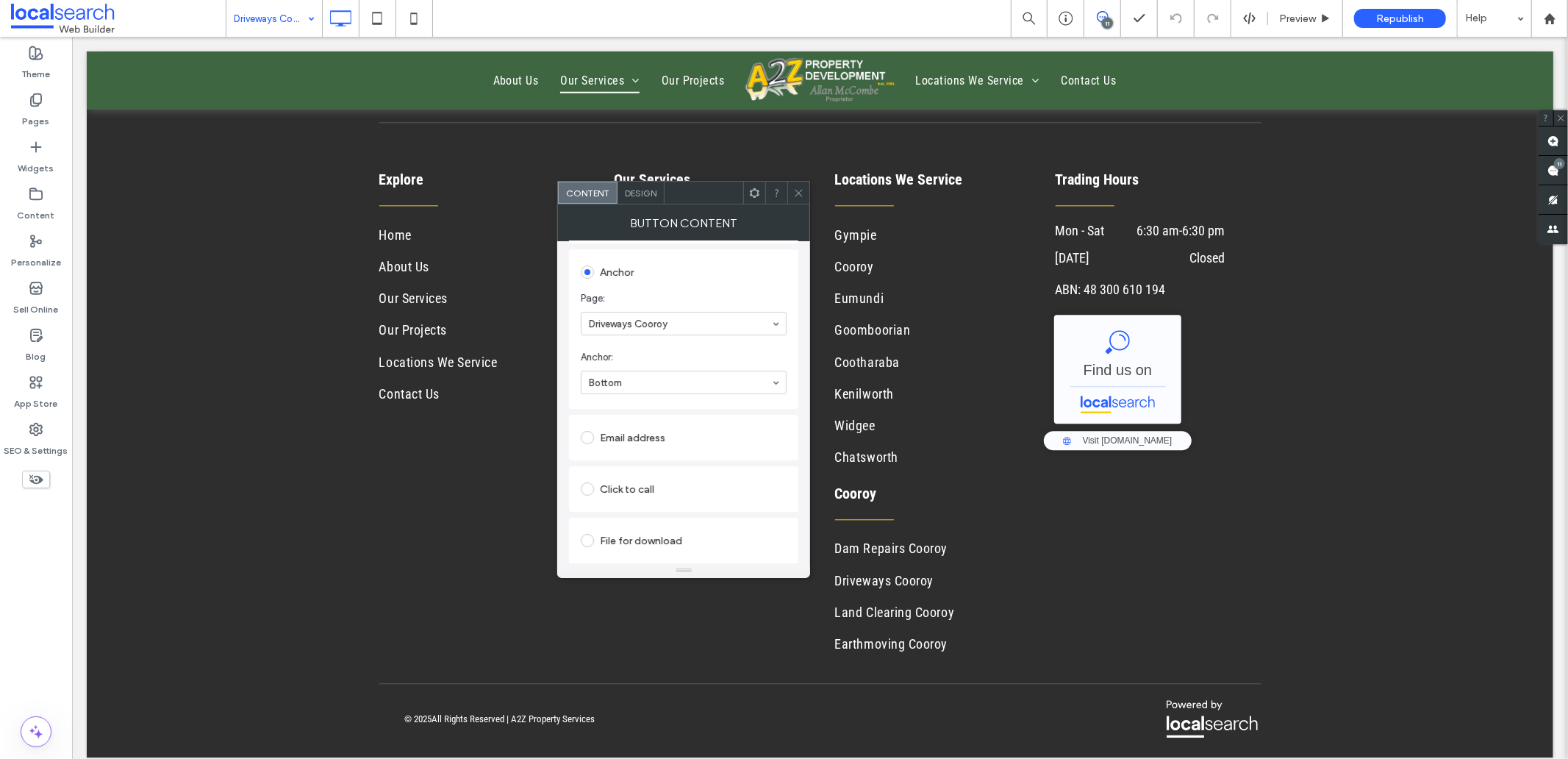
drag, startPoint x: 795, startPoint y: 188, endPoint x: 785, endPoint y: 192, distance: 10.8
click at [791, 189] on div at bounding box center [798, 192] width 22 height 22
click at [802, 189] on icon at bounding box center [798, 193] width 11 height 11
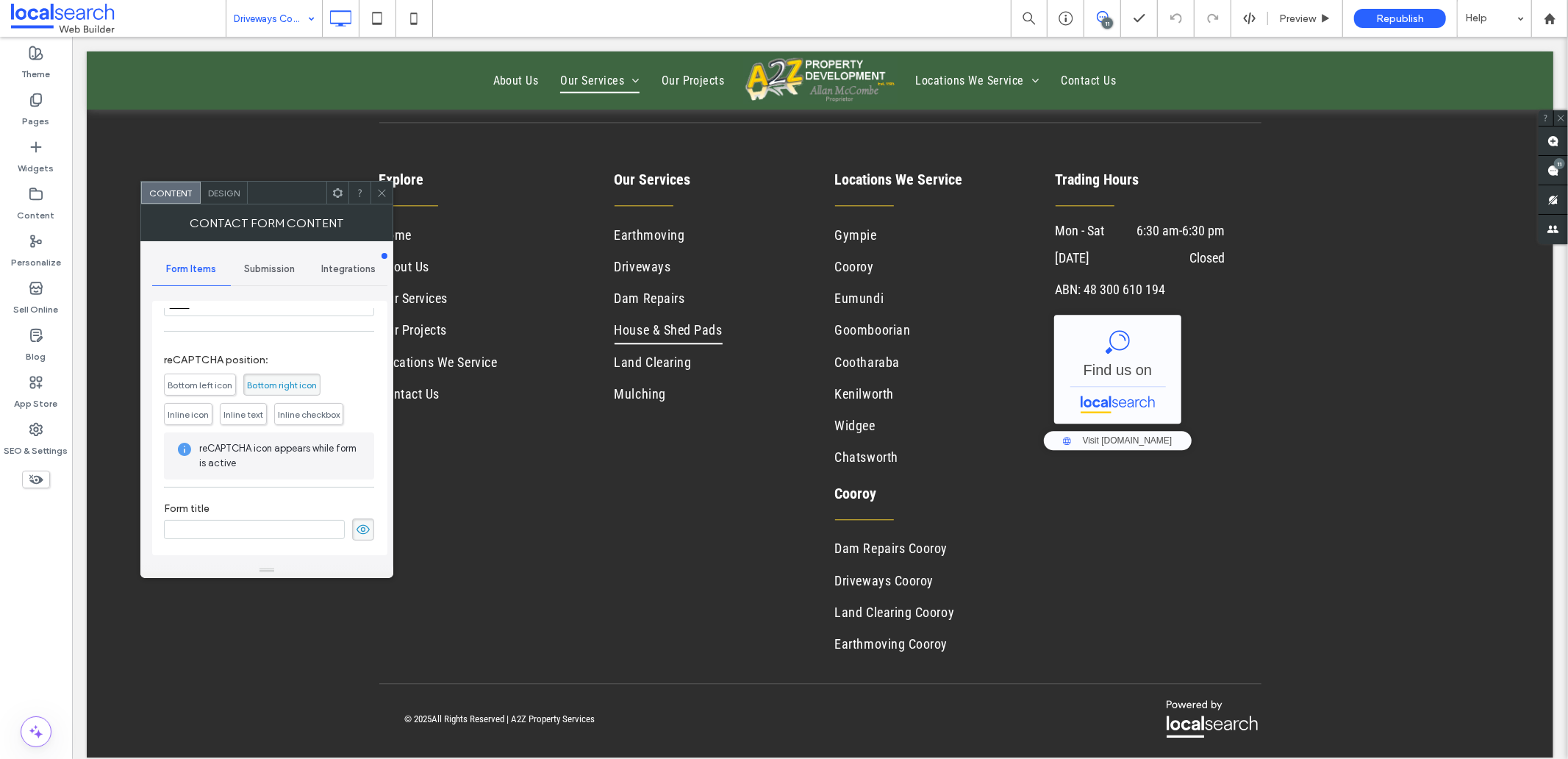
scroll to position [336, 0]
click at [357, 524] on use at bounding box center [363, 528] width 13 height 9
click at [267, 270] on span "Submission" at bounding box center [269, 269] width 51 height 12
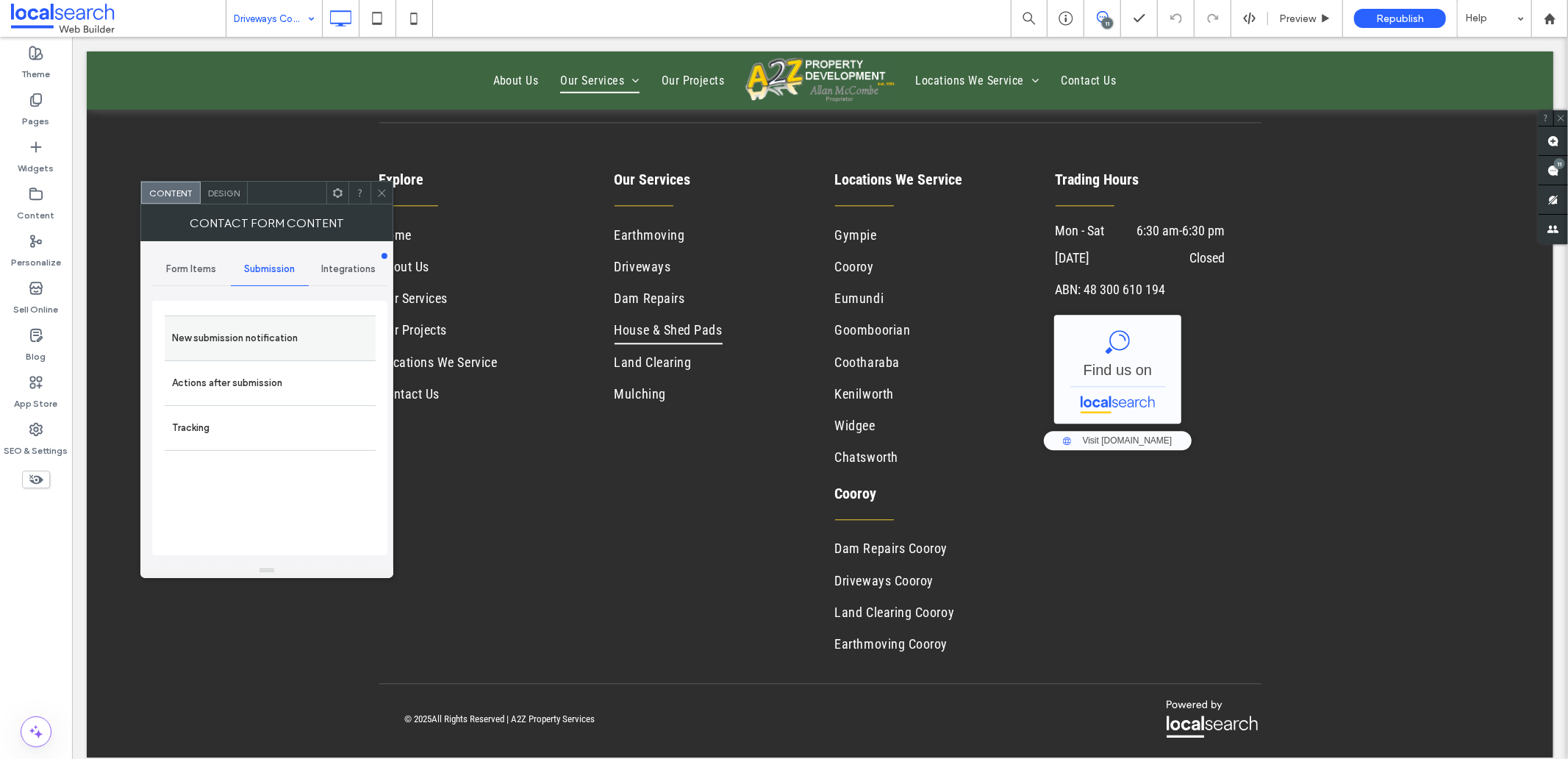
click at [248, 348] on label "New submission notification" at bounding box center [270, 338] width 196 height 30
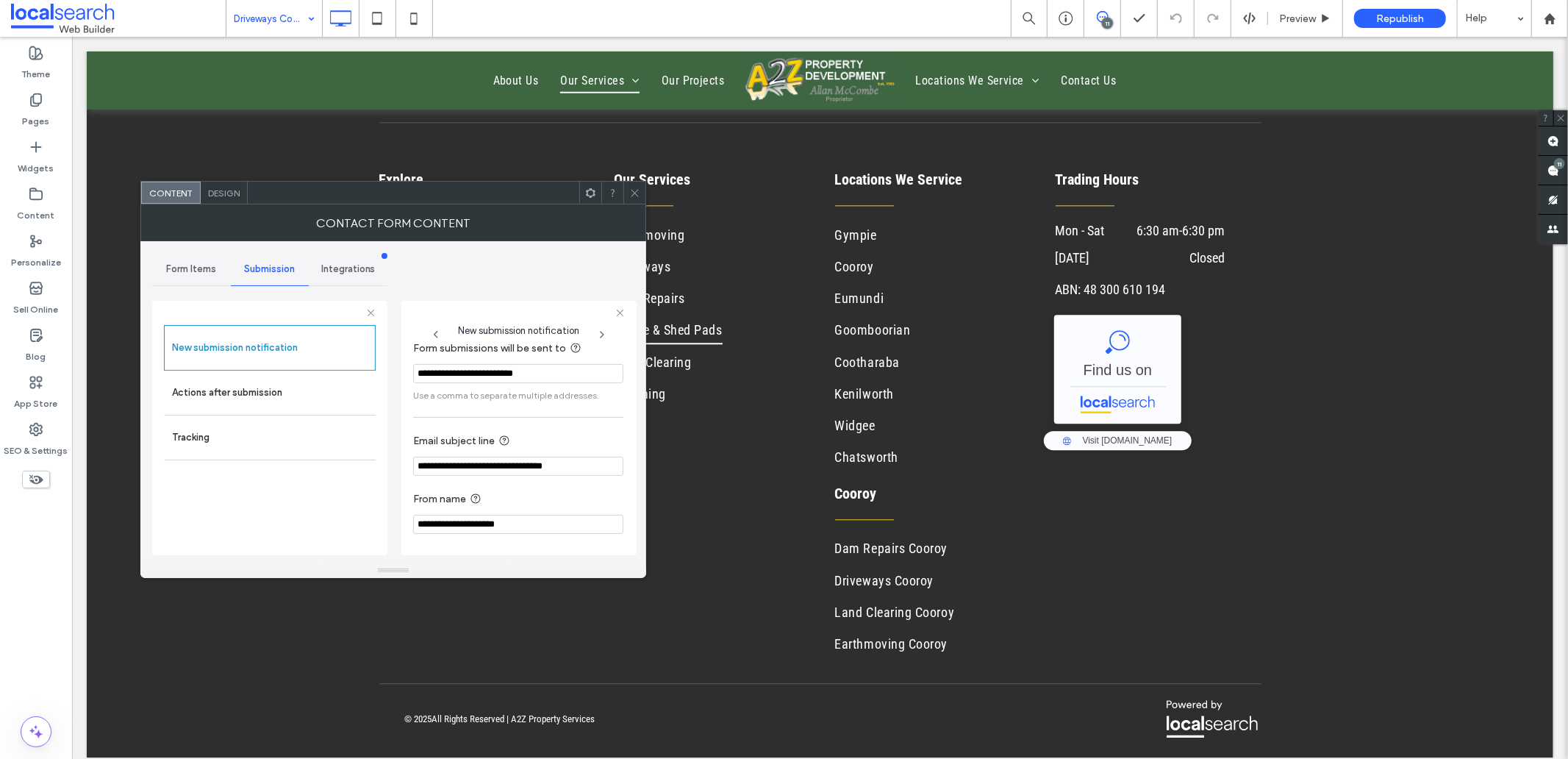
scroll to position [77, 0]
click at [231, 386] on label "Actions after submission" at bounding box center [270, 393] width 196 height 30
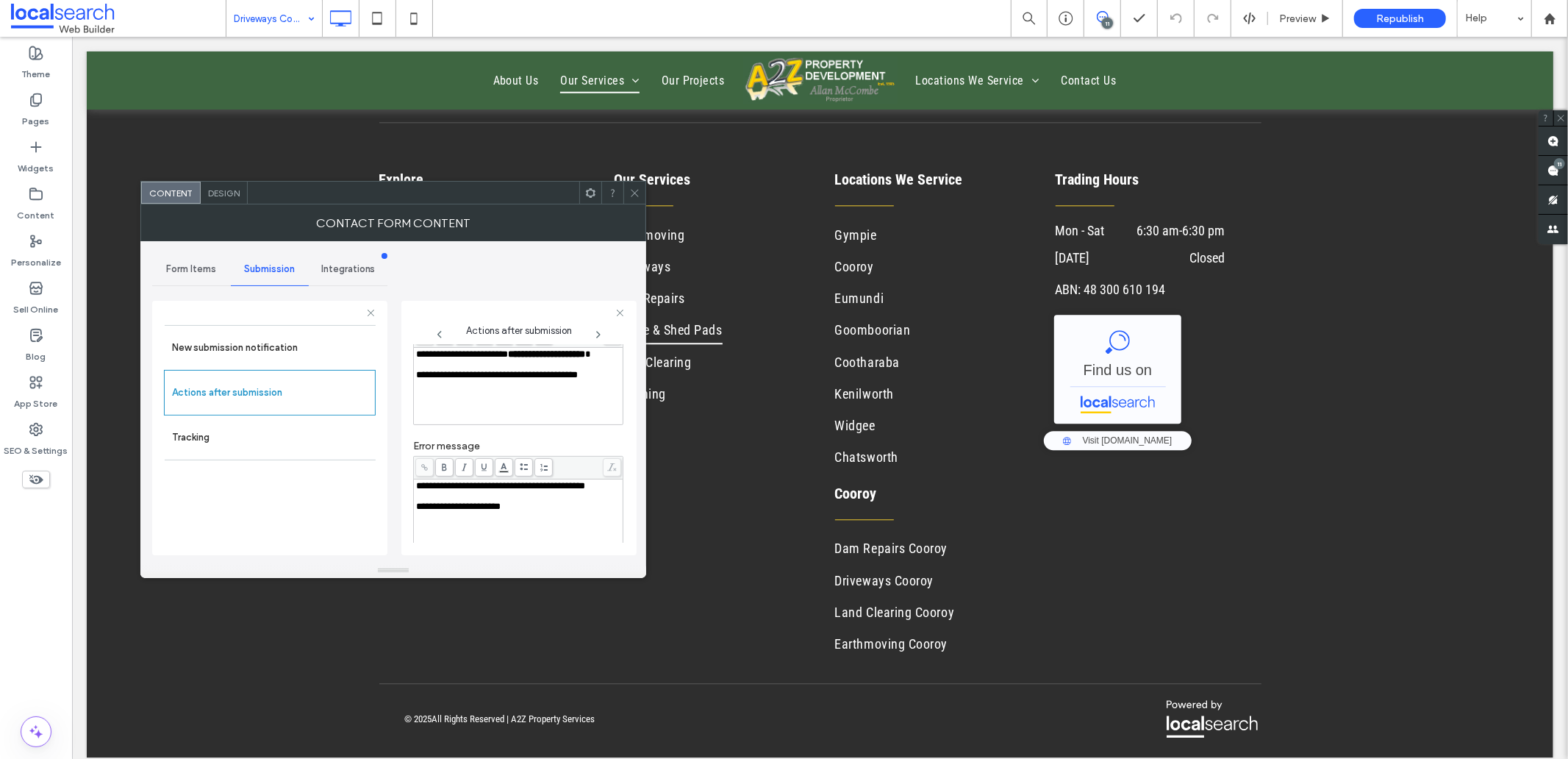
click at [443, 370] on div "Rich Text Editor" at bounding box center [518, 364] width 205 height 10
click at [424, 502] on div "Rich Text Editor" at bounding box center [518, 496] width 205 height 10
drag, startPoint x: 636, startPoint y: 189, endPoint x: 645, endPoint y: 200, distance: 14.2
click at [636, 189] on icon at bounding box center [635, 193] width 11 height 11
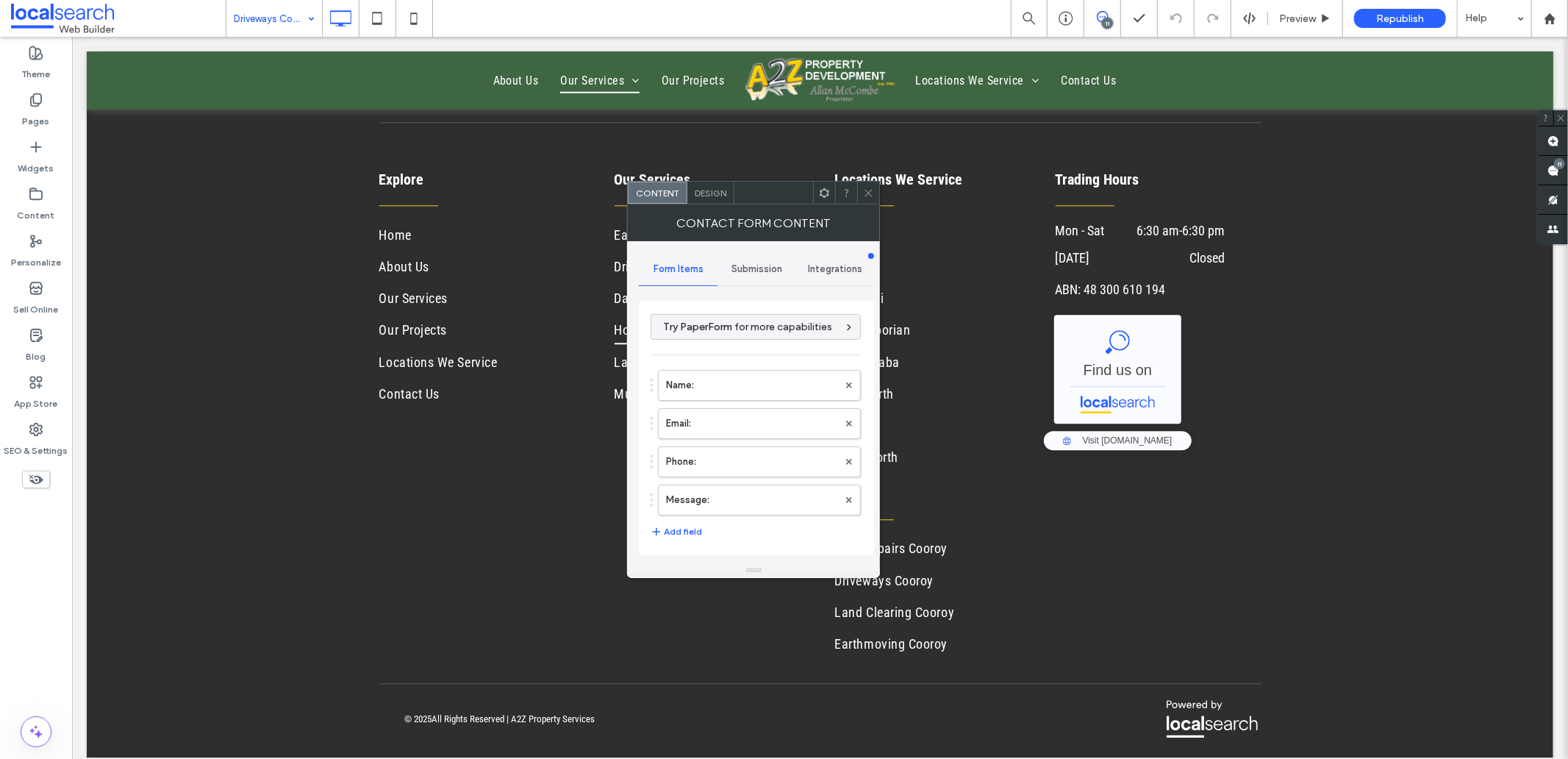
type input "**********"
click at [871, 189] on use at bounding box center [869, 192] width 7 height 7
click at [733, 376] on label "Name:" at bounding box center [752, 386] width 172 height 30
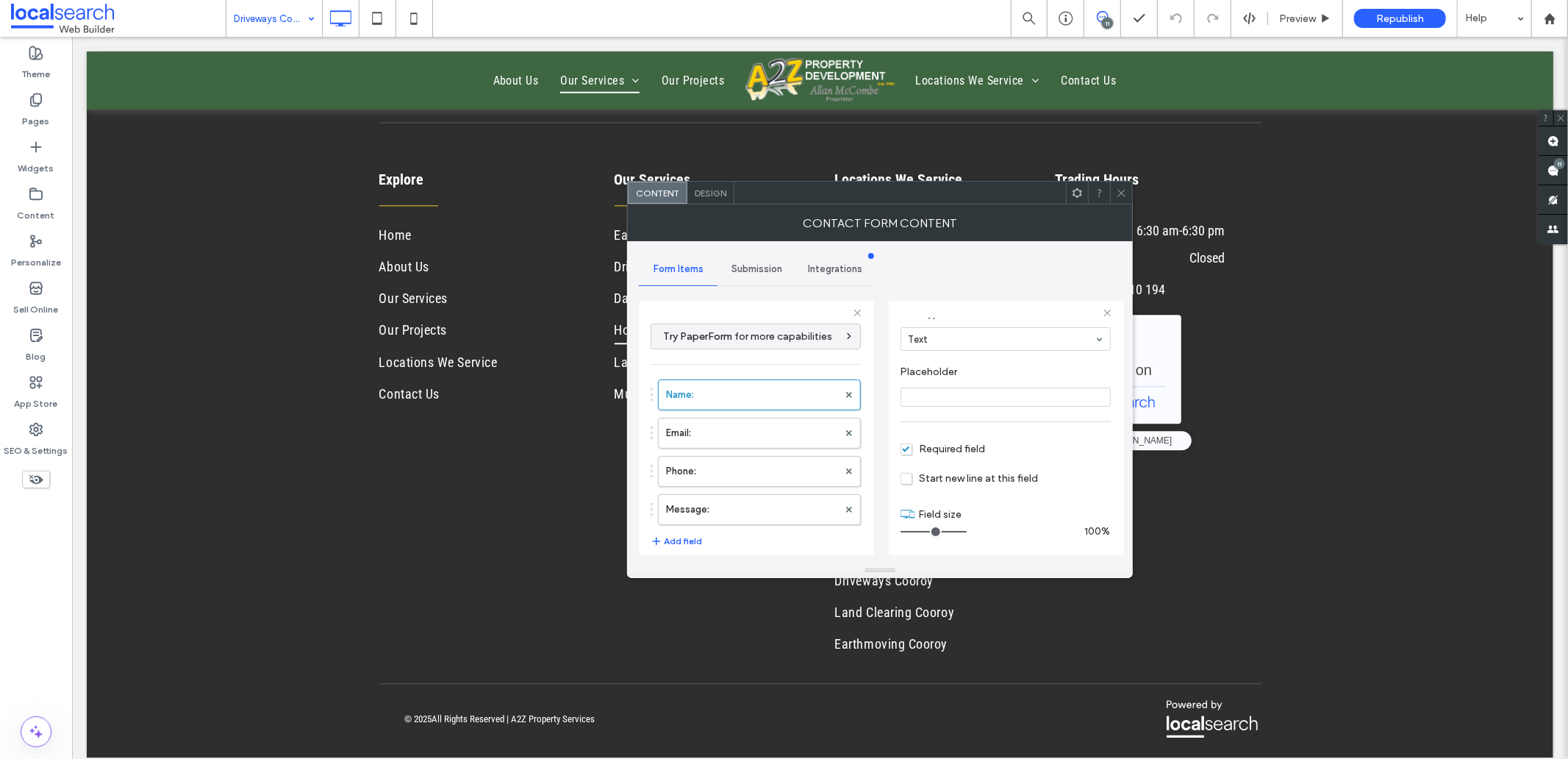
scroll to position [103, 0]
click at [751, 429] on label "Email:" at bounding box center [752, 433] width 172 height 30
click at [704, 468] on label "Phone:" at bounding box center [752, 471] width 172 height 30
click at [714, 520] on label "Message:" at bounding box center [752, 510] width 172 height 30
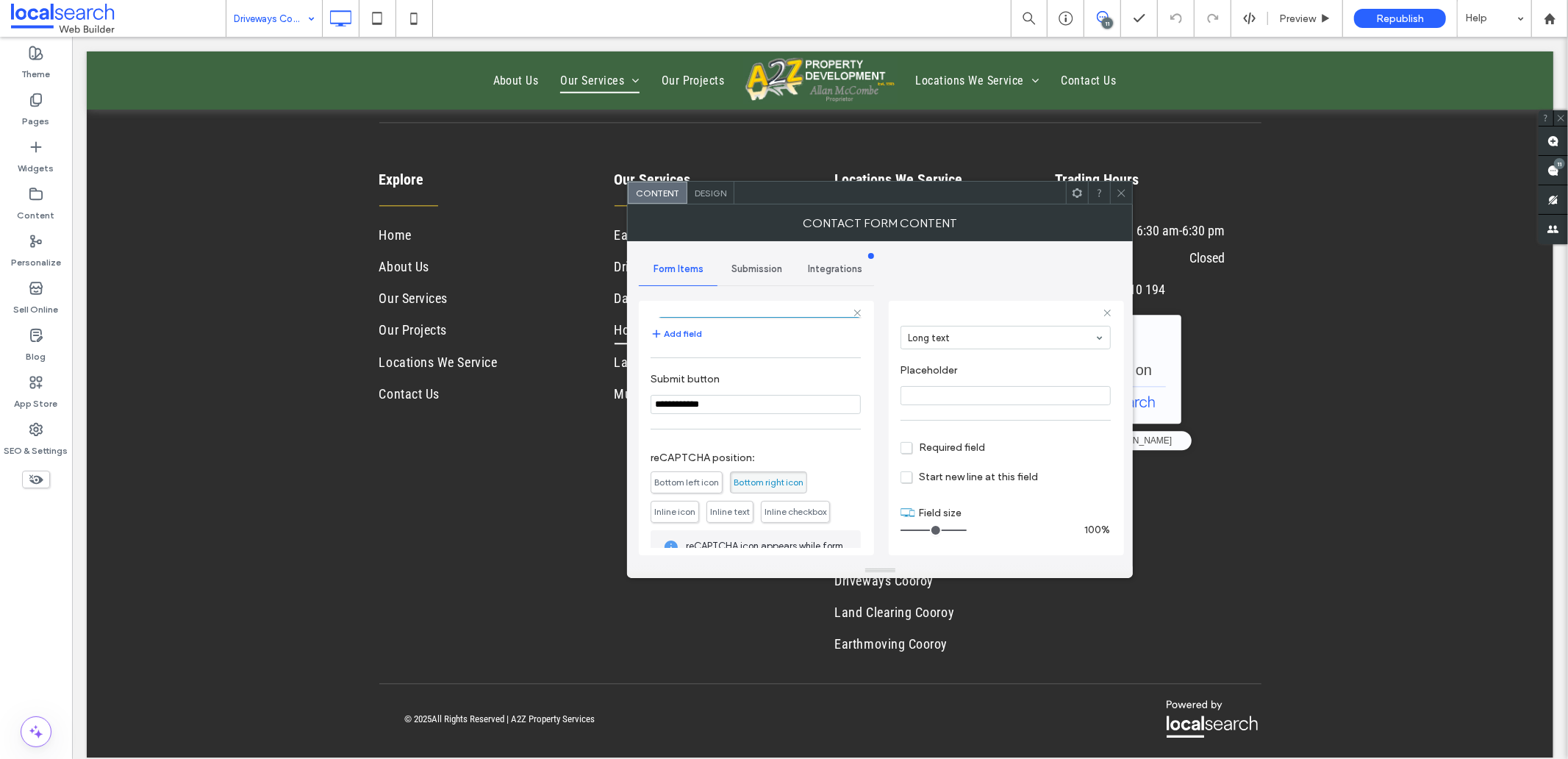
scroll to position [307, 0]
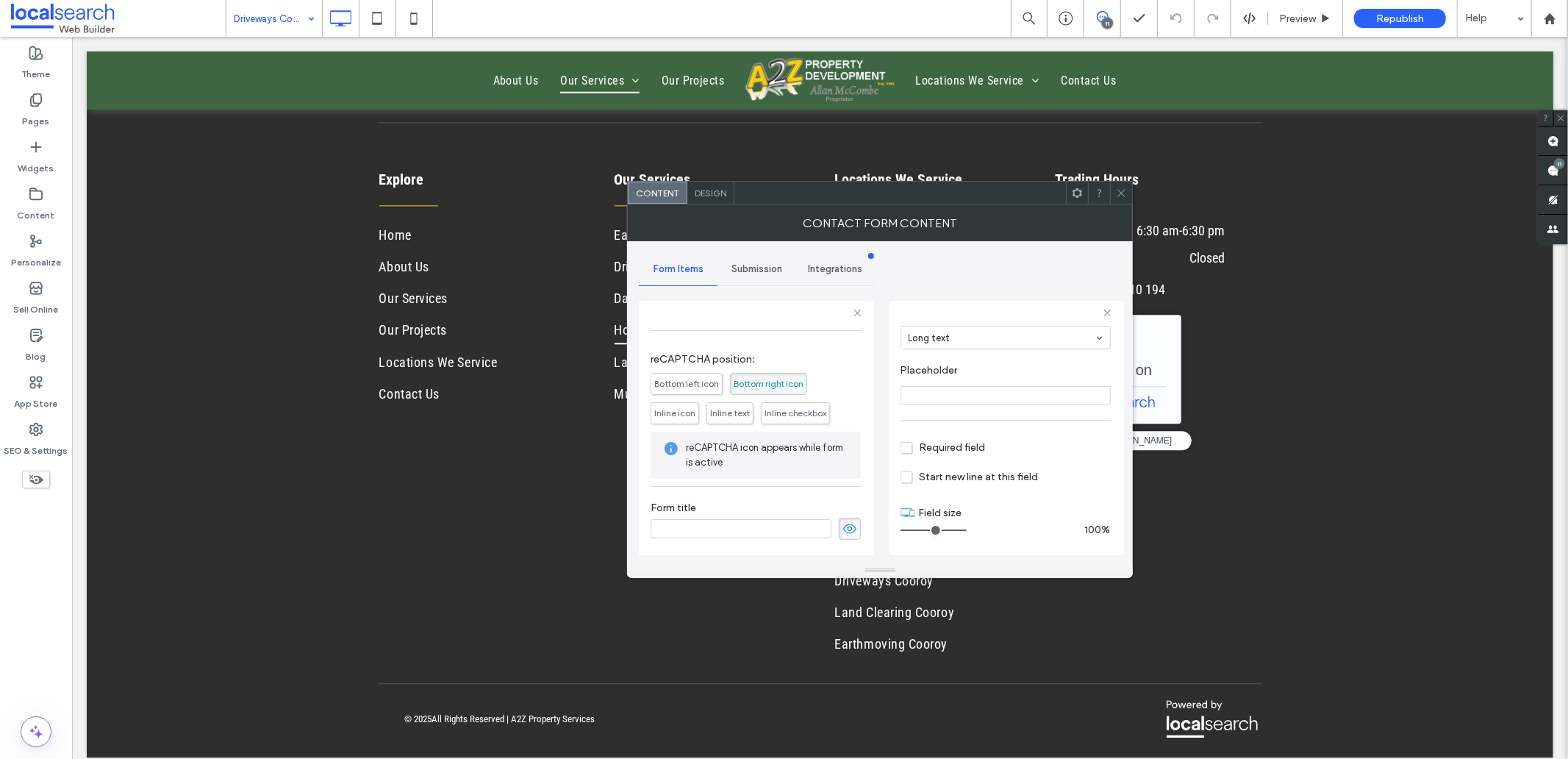
click at [843, 524] on use at bounding box center [849, 528] width 13 height 9
click at [752, 267] on span "Submission" at bounding box center [756, 269] width 51 height 12
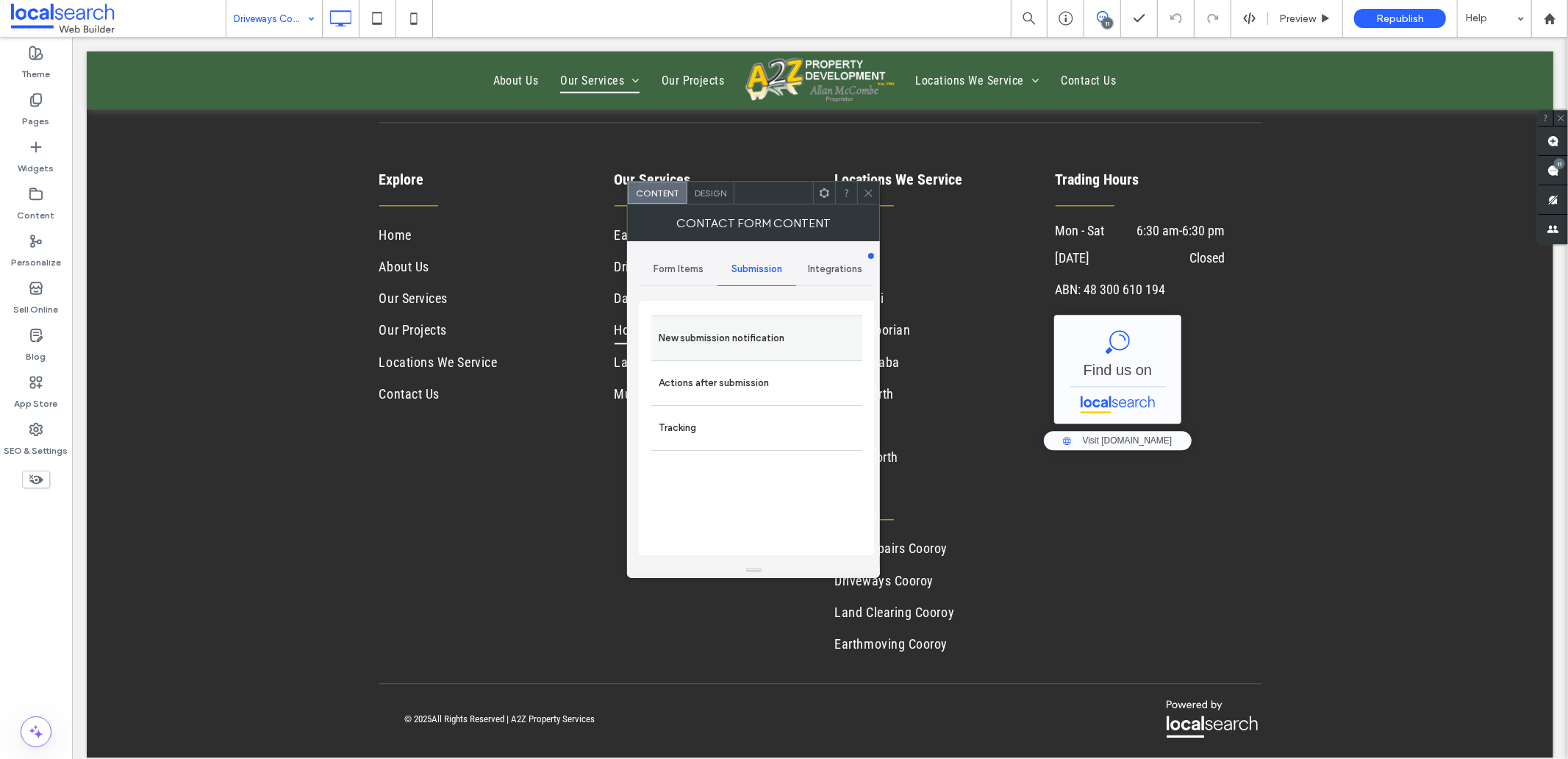
click at [724, 333] on label "New submission notification" at bounding box center [756, 338] width 196 height 30
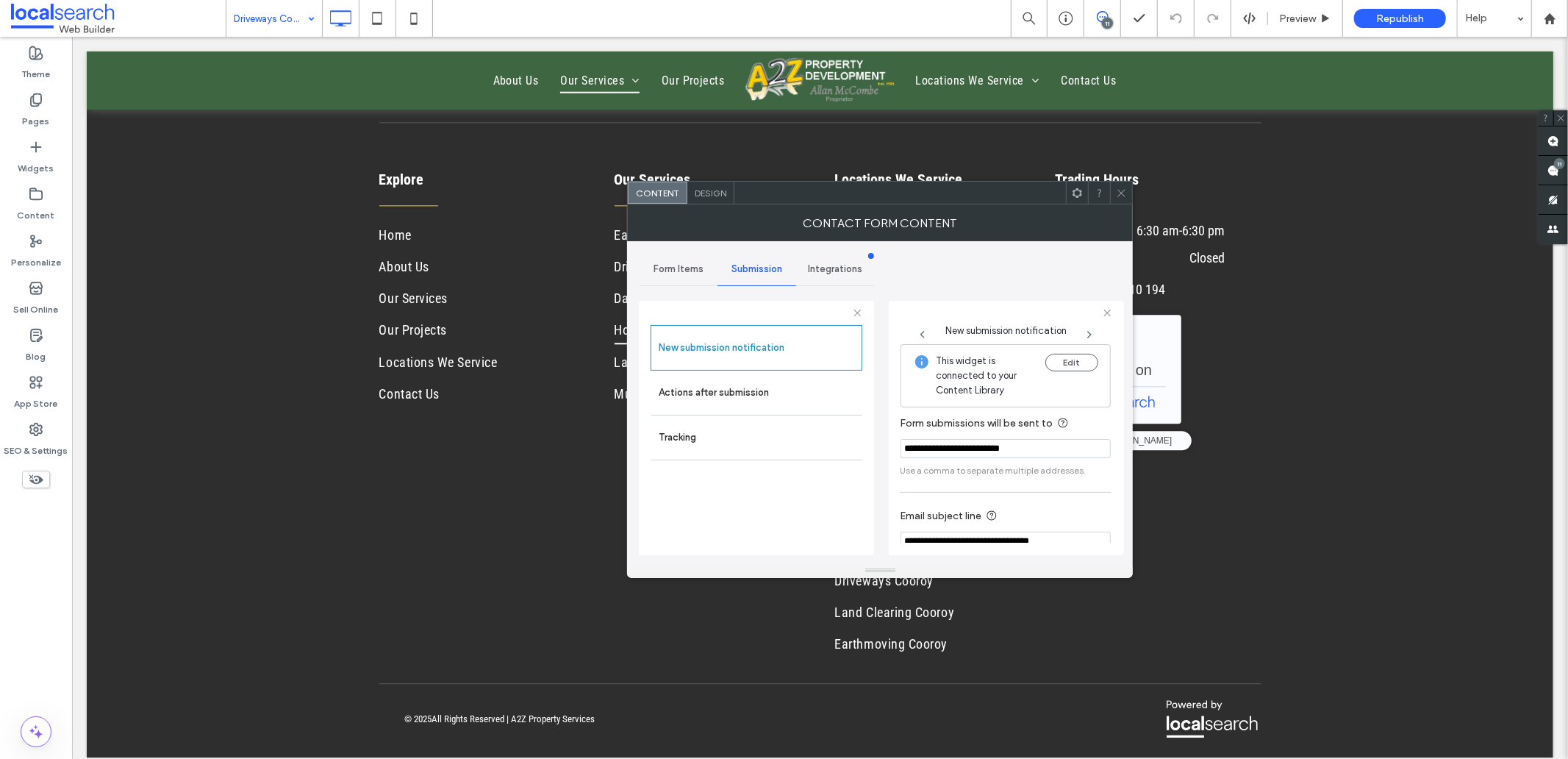
scroll to position [77, 0]
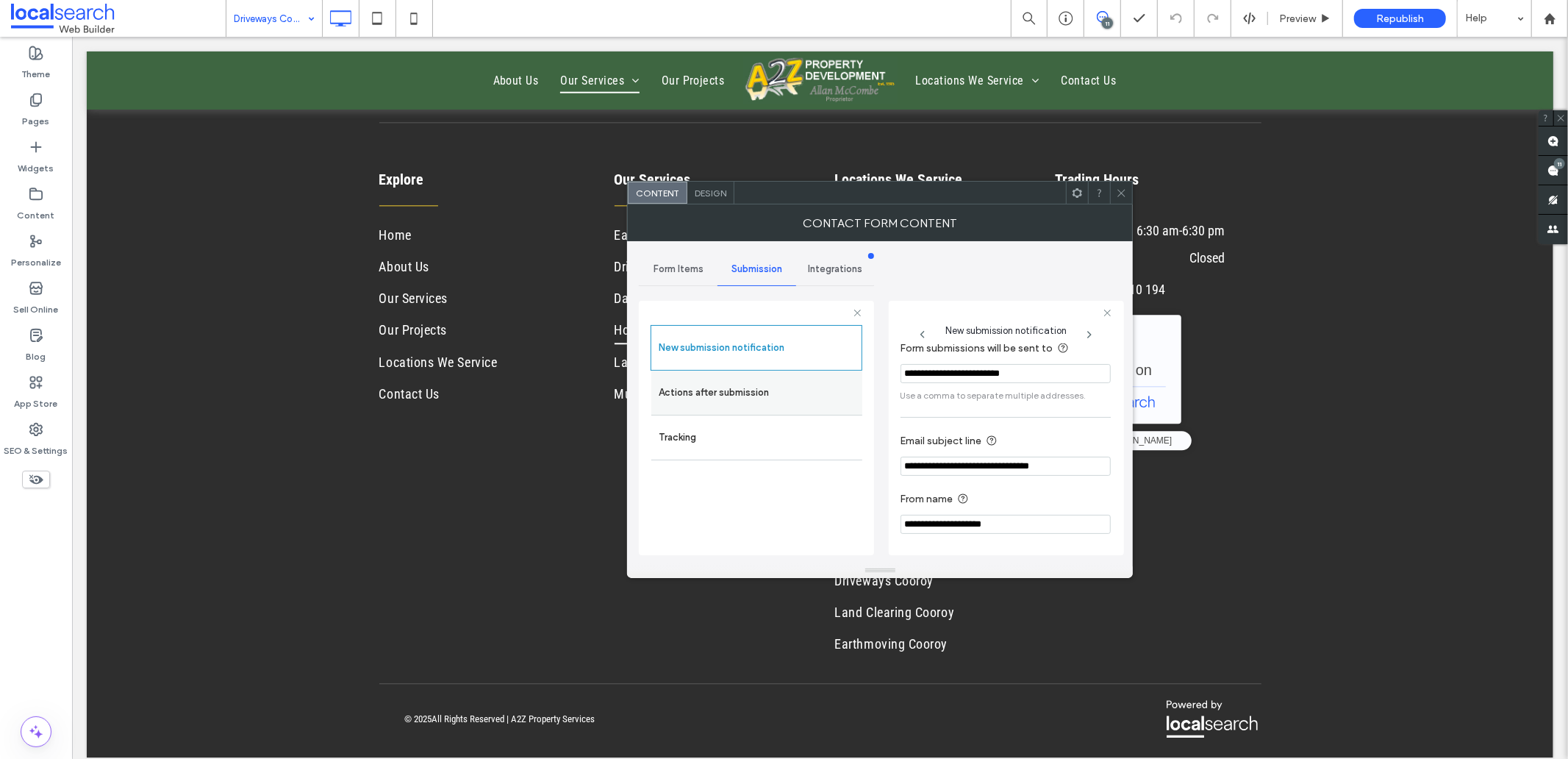
click at [751, 387] on label "Actions after submission" at bounding box center [756, 393] width 196 height 30
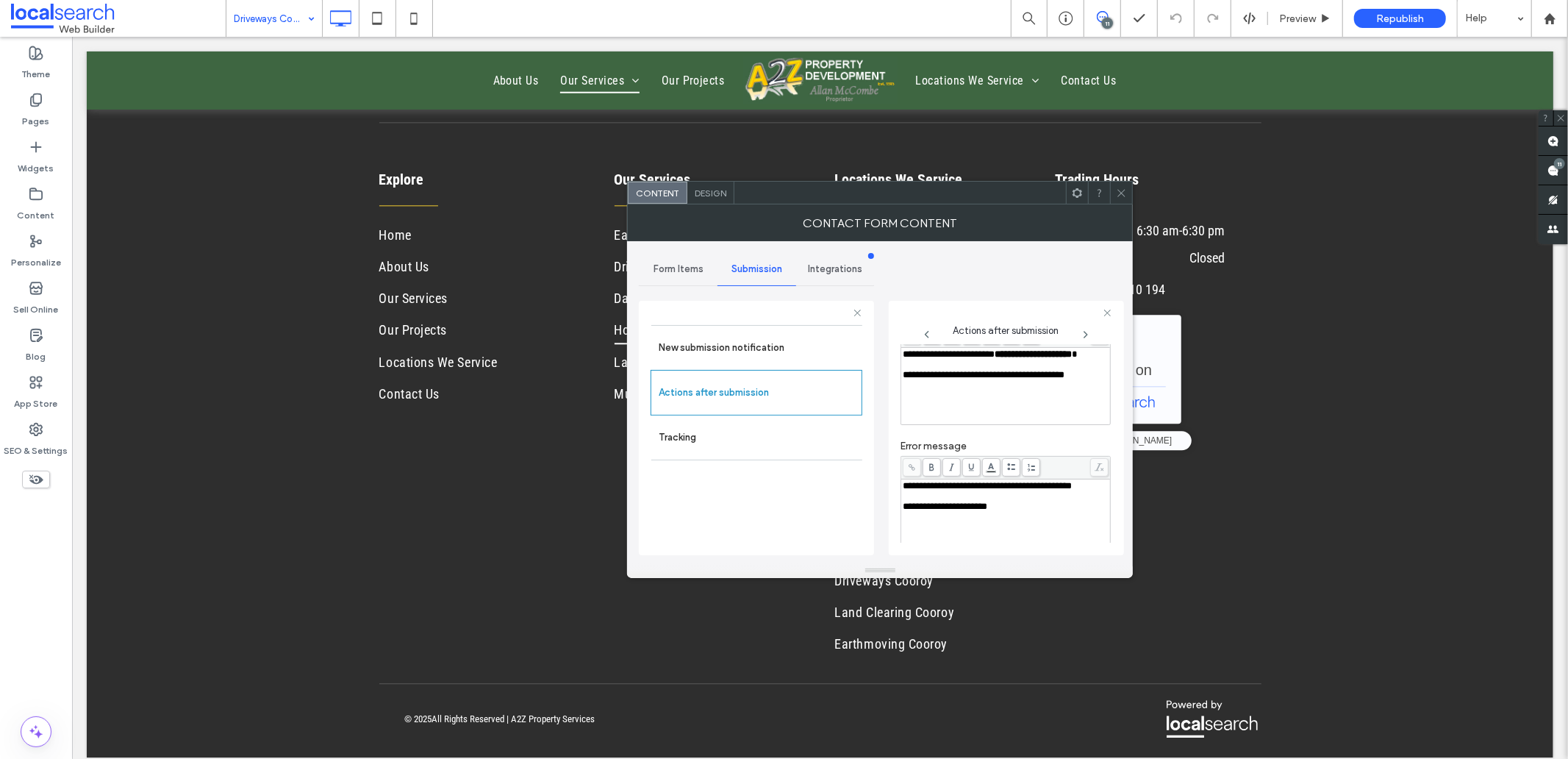
click at [703, 188] on span "Design" at bounding box center [710, 193] width 32 height 11
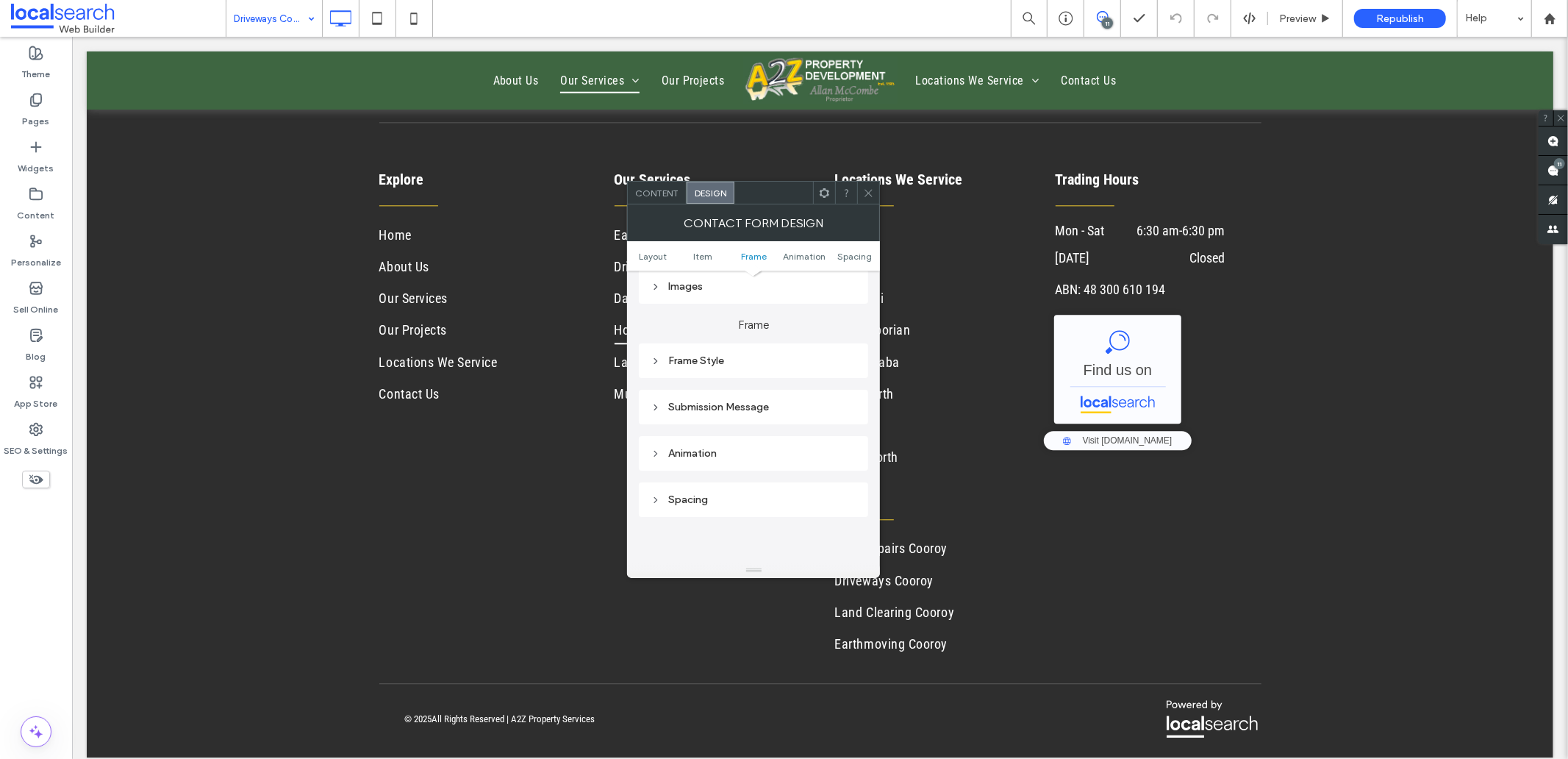
scroll to position [408, 0]
click at [706, 365] on div "Submission Message" at bounding box center [753, 366] width 206 height 12
click at [869, 193] on use at bounding box center [869, 192] width 7 height 7
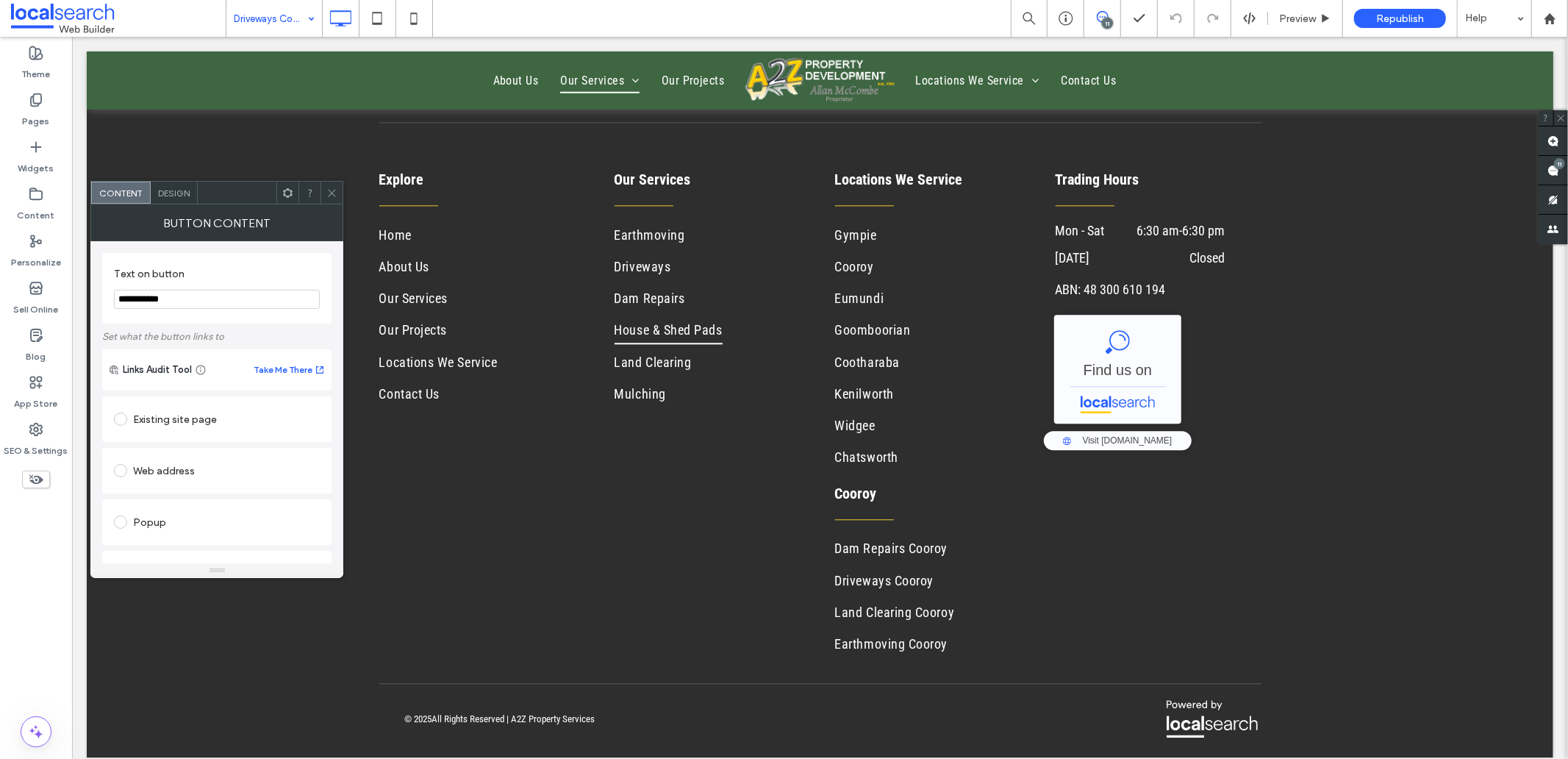
scroll to position [303, 0]
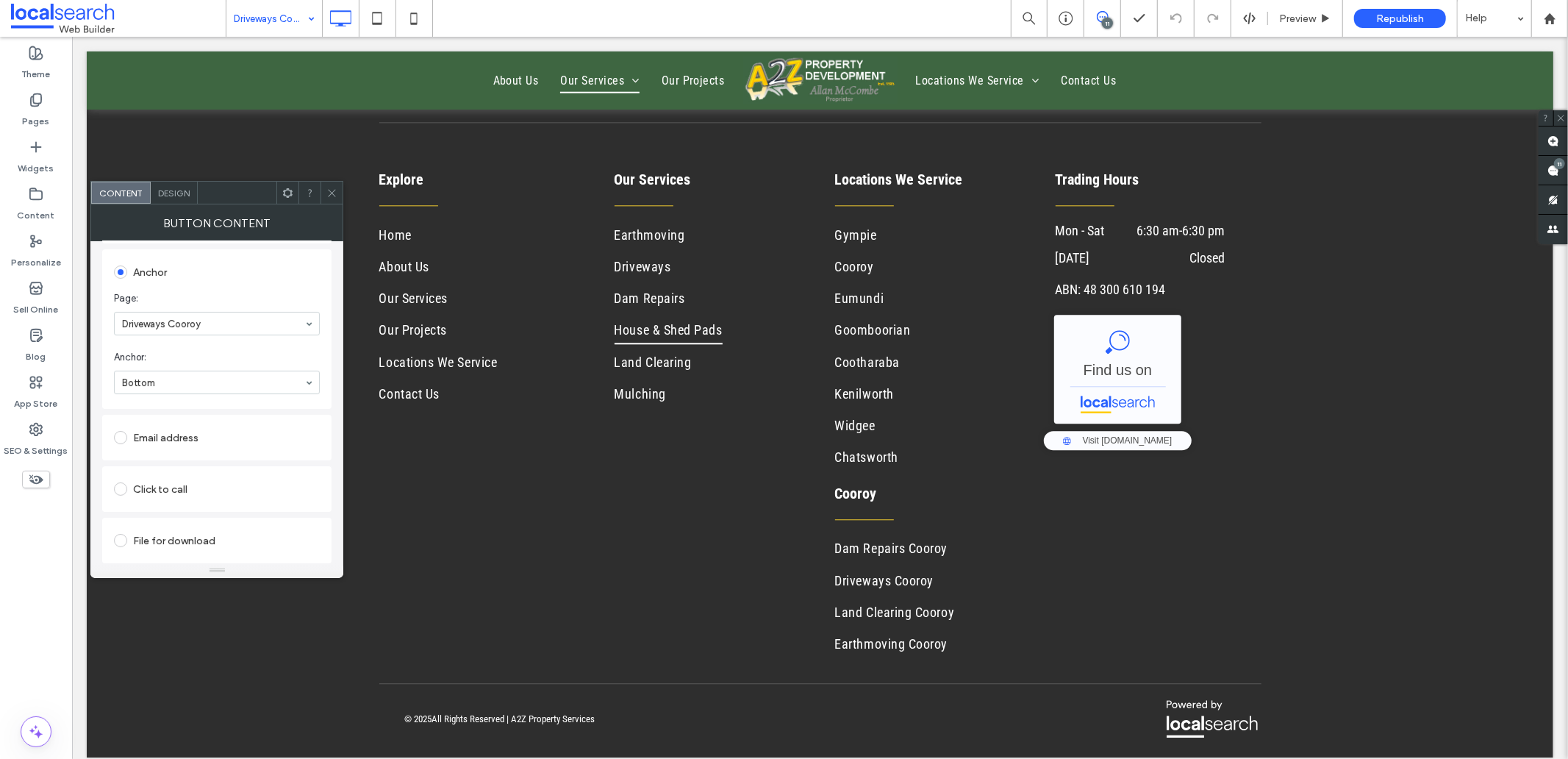
click at [329, 189] on icon at bounding box center [332, 193] width 11 height 11
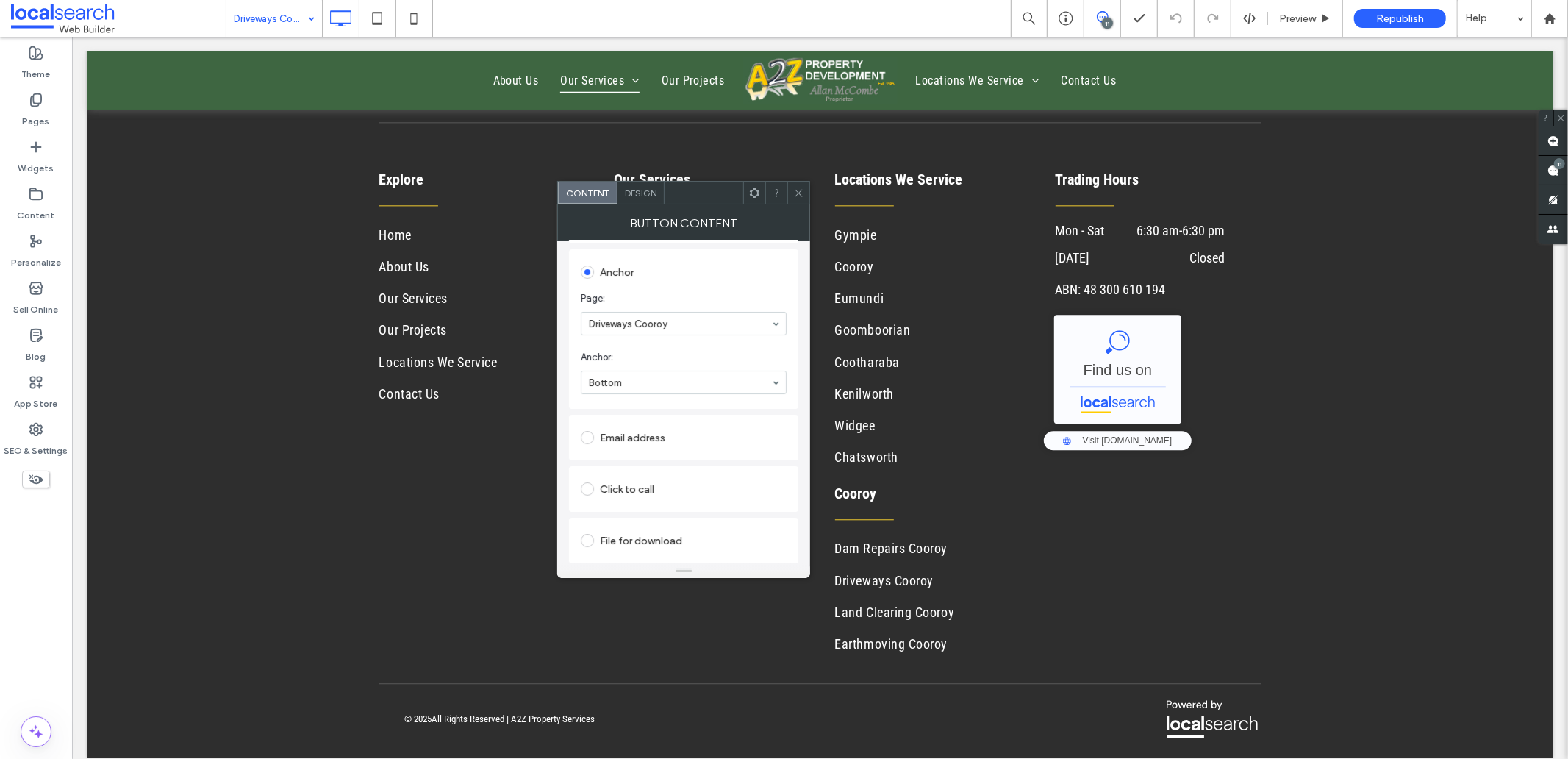
click at [797, 189] on icon at bounding box center [798, 193] width 11 height 11
click at [799, 192] on use at bounding box center [798, 192] width 7 height 7
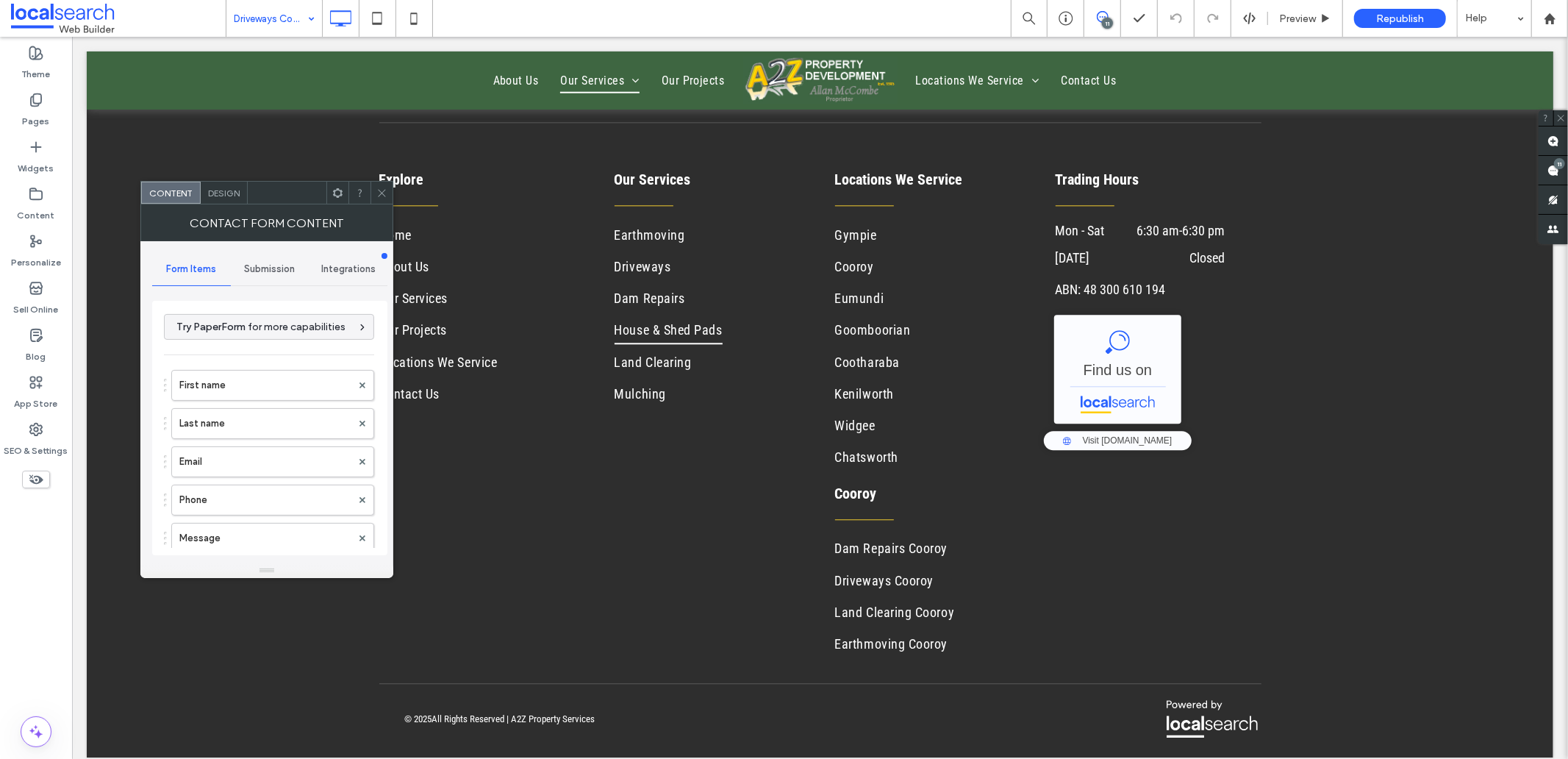
click at [215, 191] on span "Design" at bounding box center [224, 193] width 32 height 11
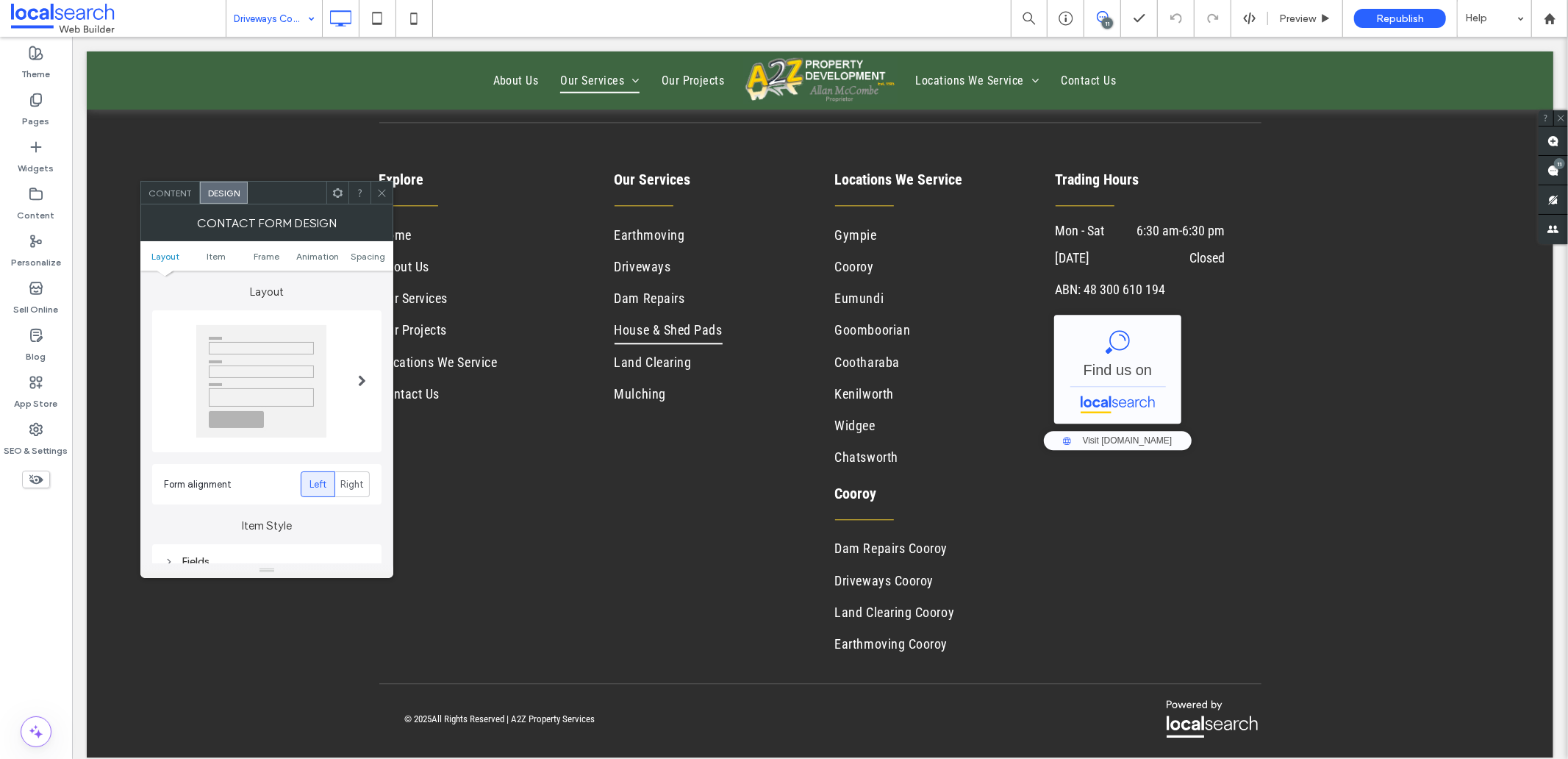
click at [171, 189] on span "Content" at bounding box center [171, 193] width 44 height 11
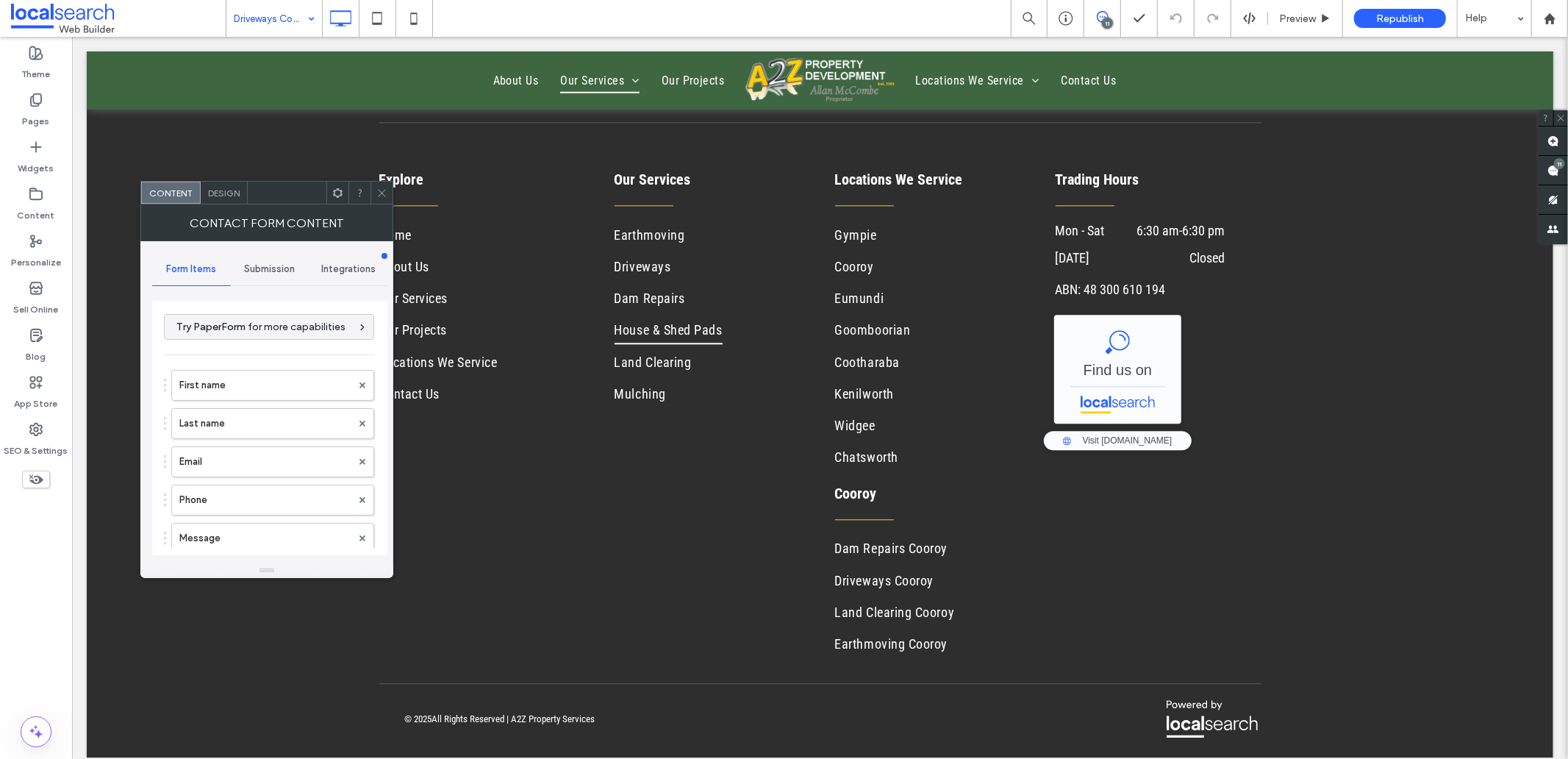
click at [214, 194] on span "Design" at bounding box center [224, 193] width 32 height 11
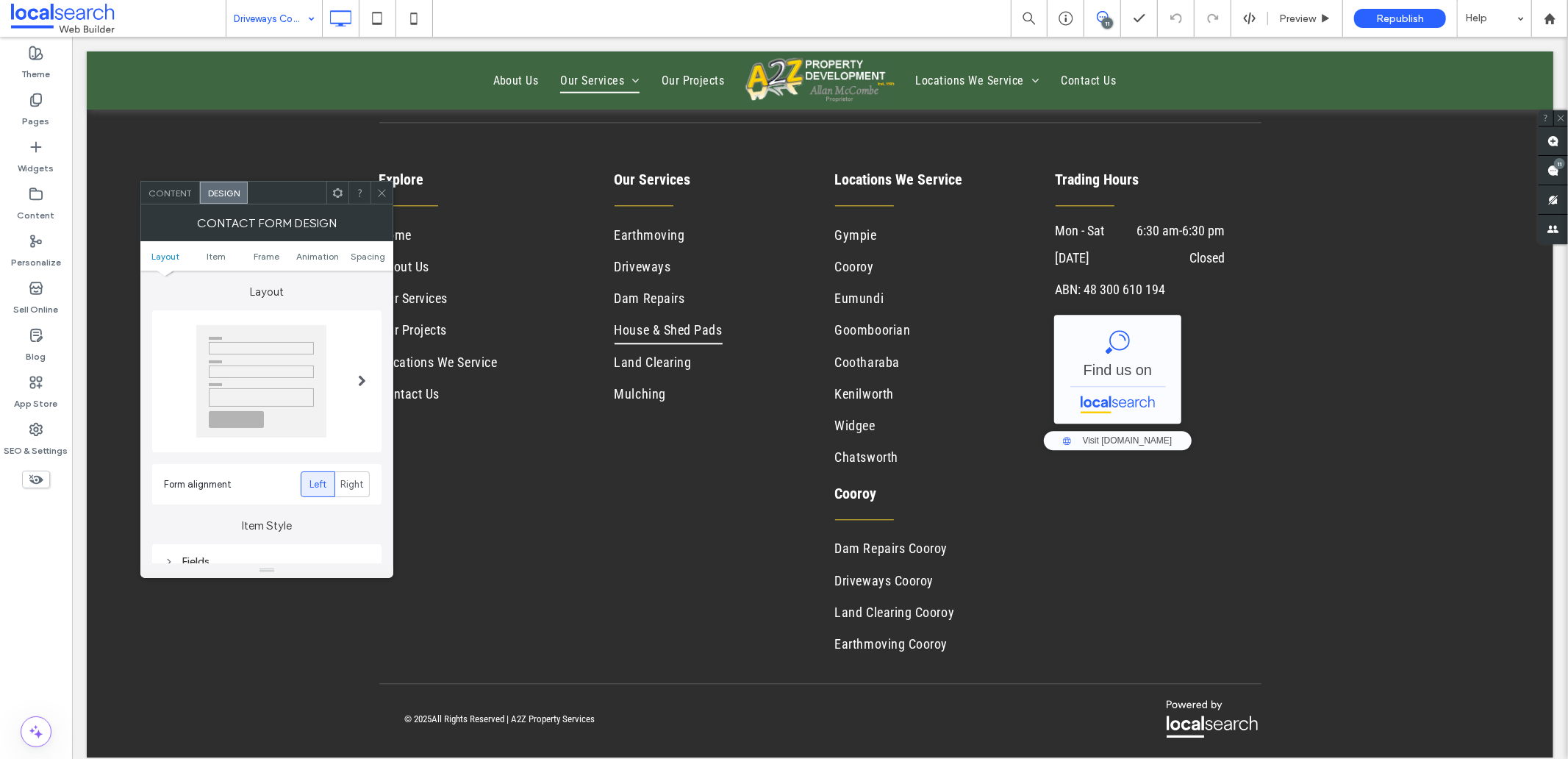
click at [167, 194] on span "Content" at bounding box center [171, 193] width 44 height 11
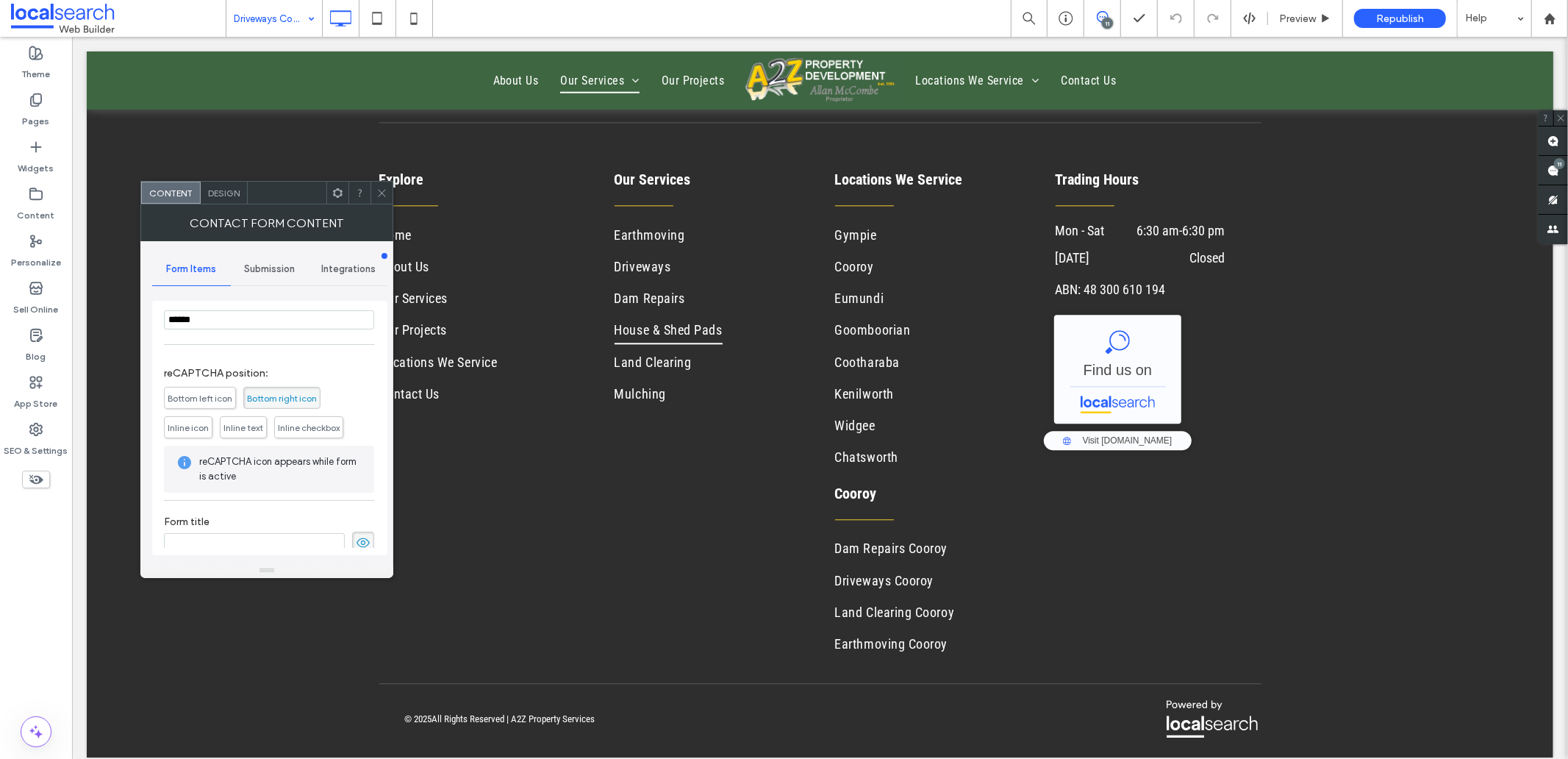
scroll to position [336, 0]
click at [251, 267] on span "Submission" at bounding box center [269, 269] width 51 height 12
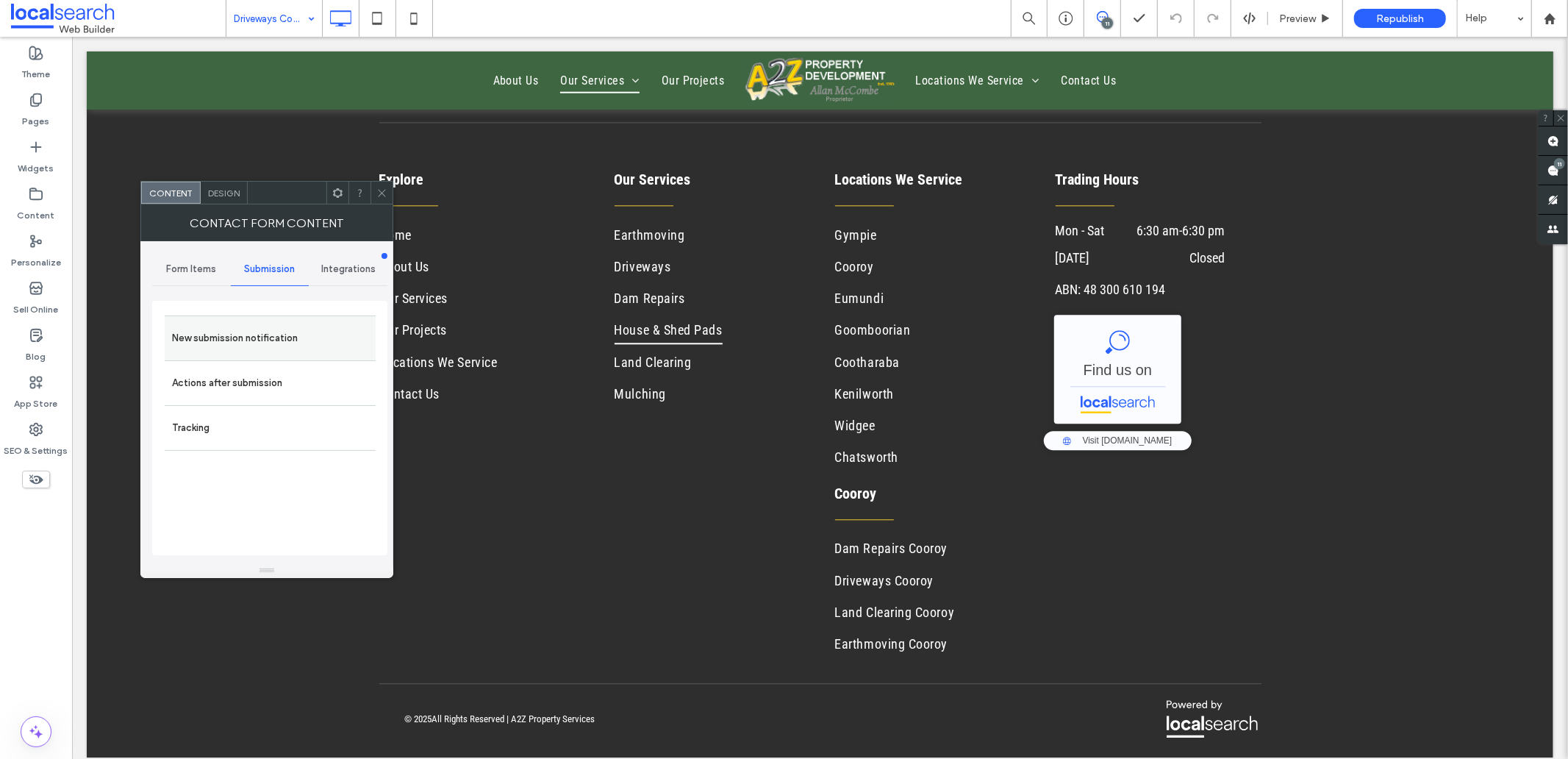
click at [248, 344] on label "New submission notification" at bounding box center [270, 338] width 196 height 30
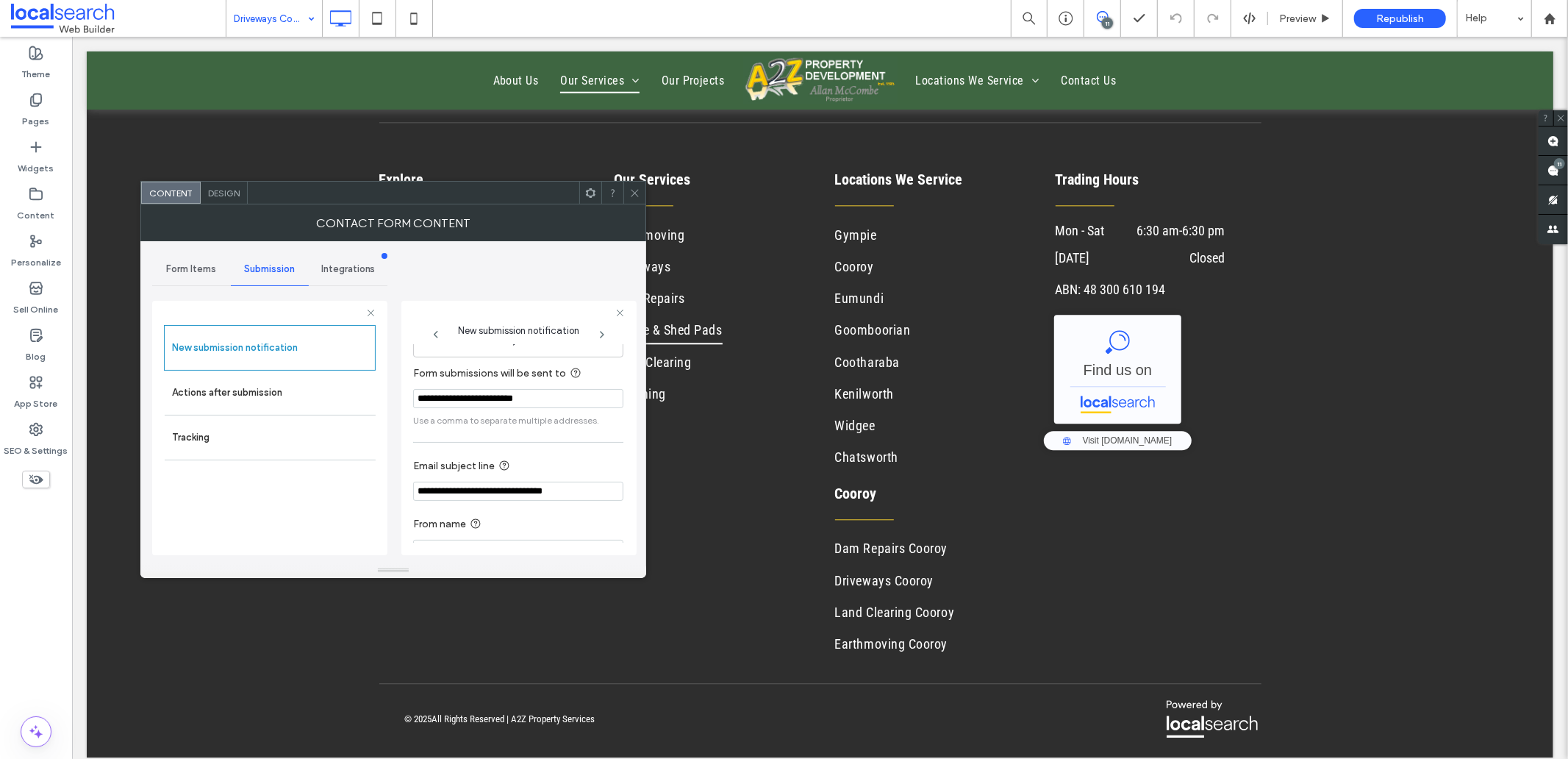
scroll to position [77, 0]
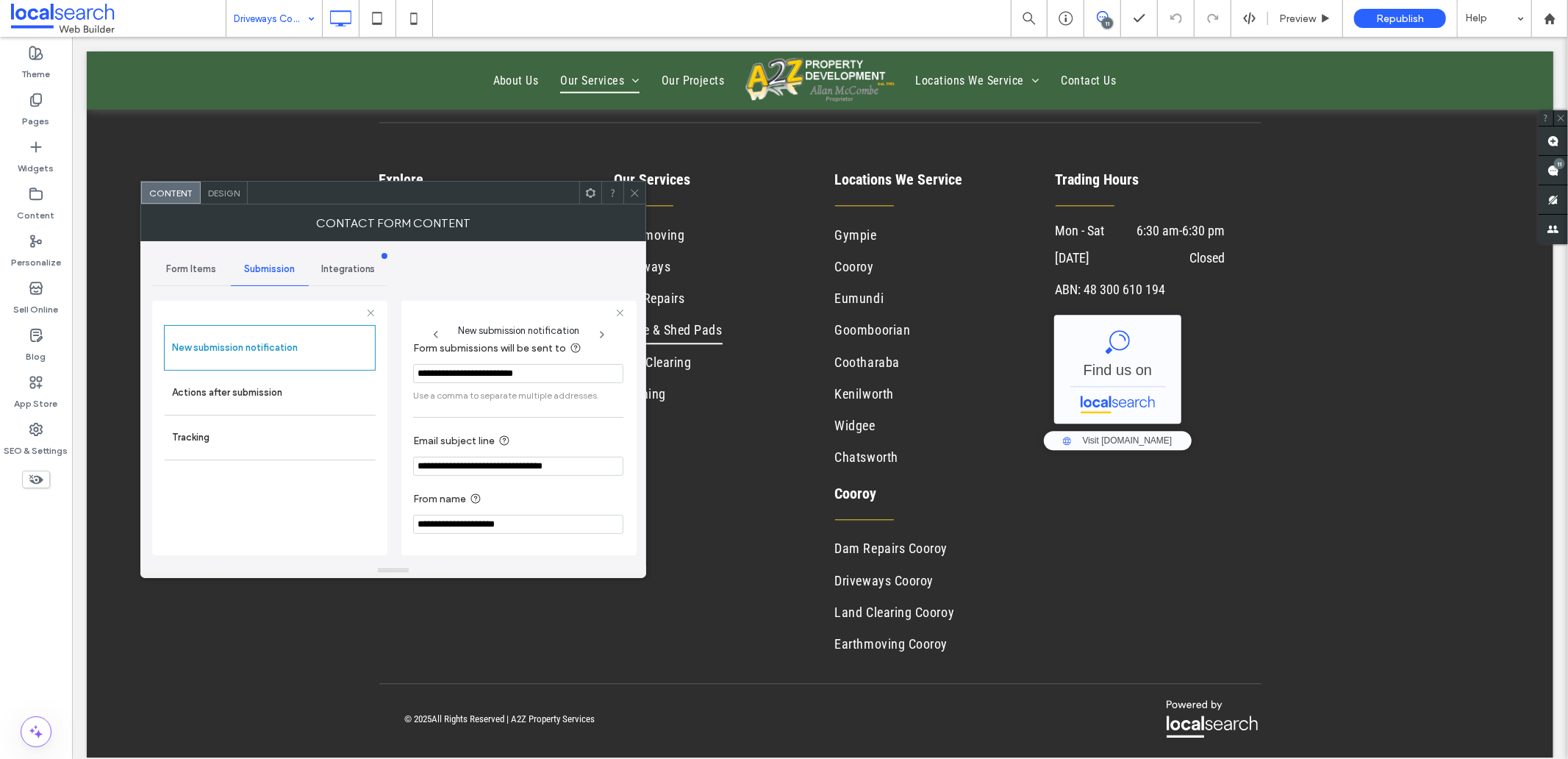
click at [221, 192] on span "Design" at bounding box center [224, 193] width 32 height 11
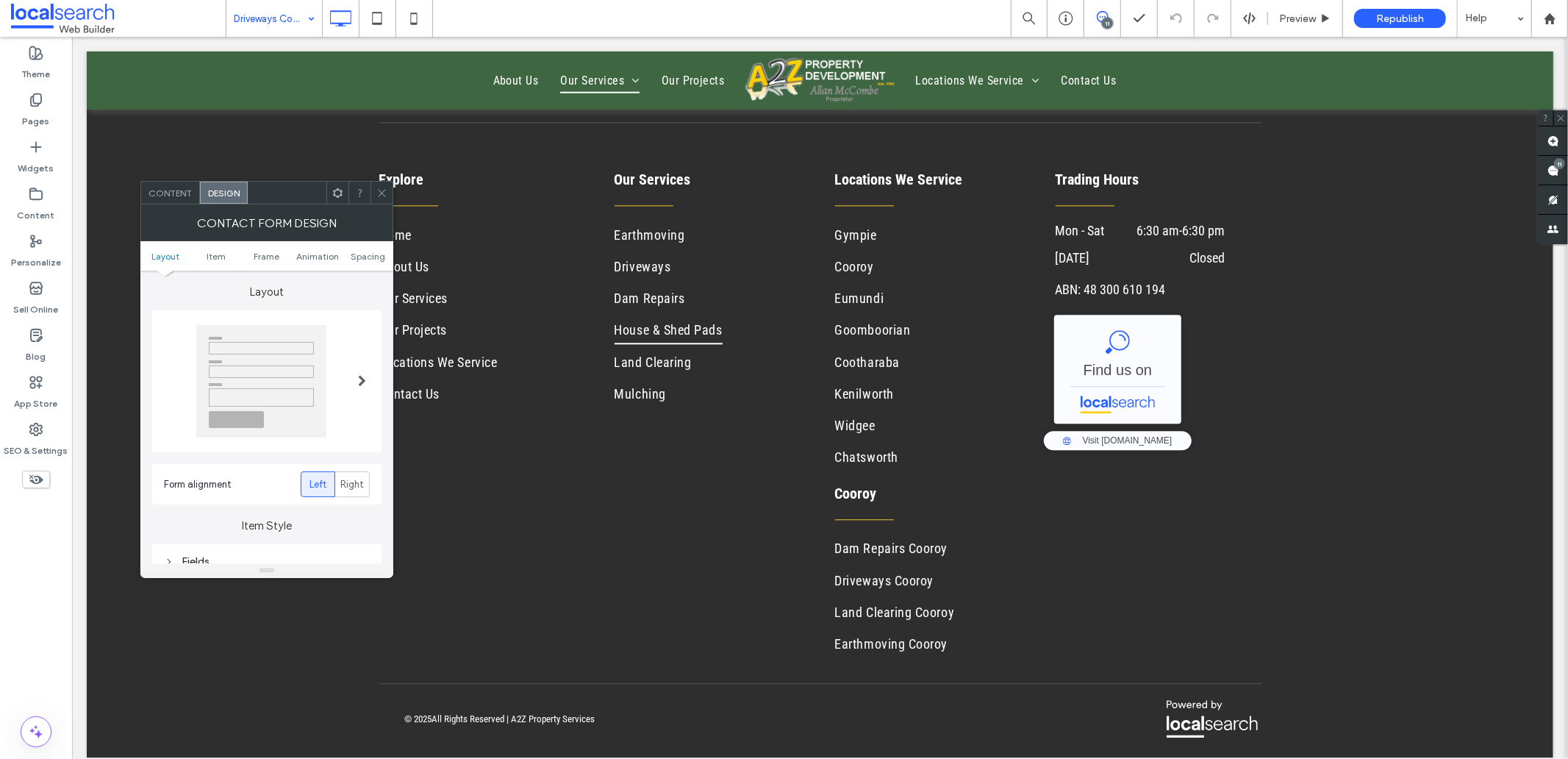
click at [177, 196] on span "Content" at bounding box center [171, 193] width 44 height 11
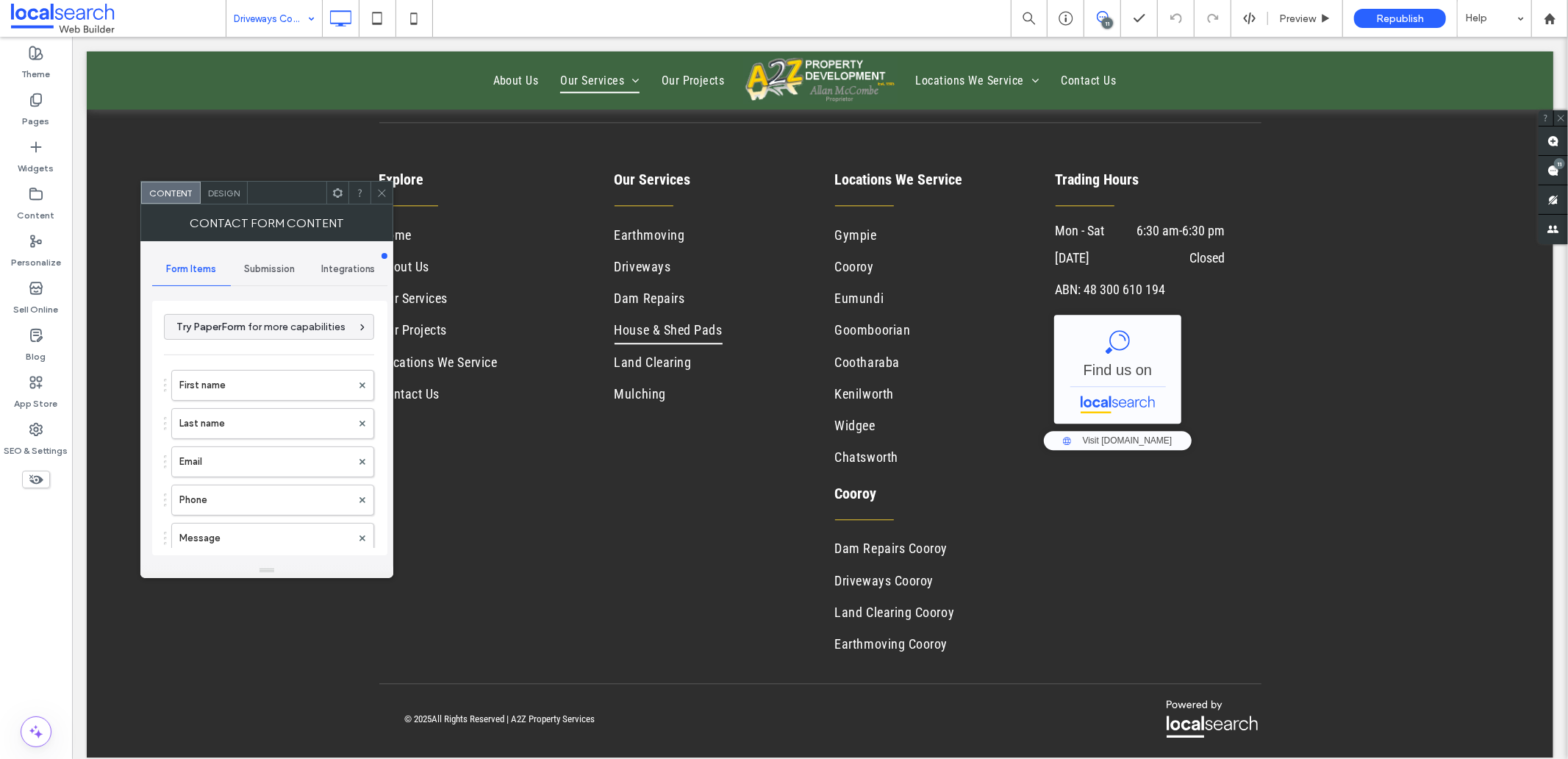
click at [221, 192] on span "Design" at bounding box center [224, 193] width 32 height 11
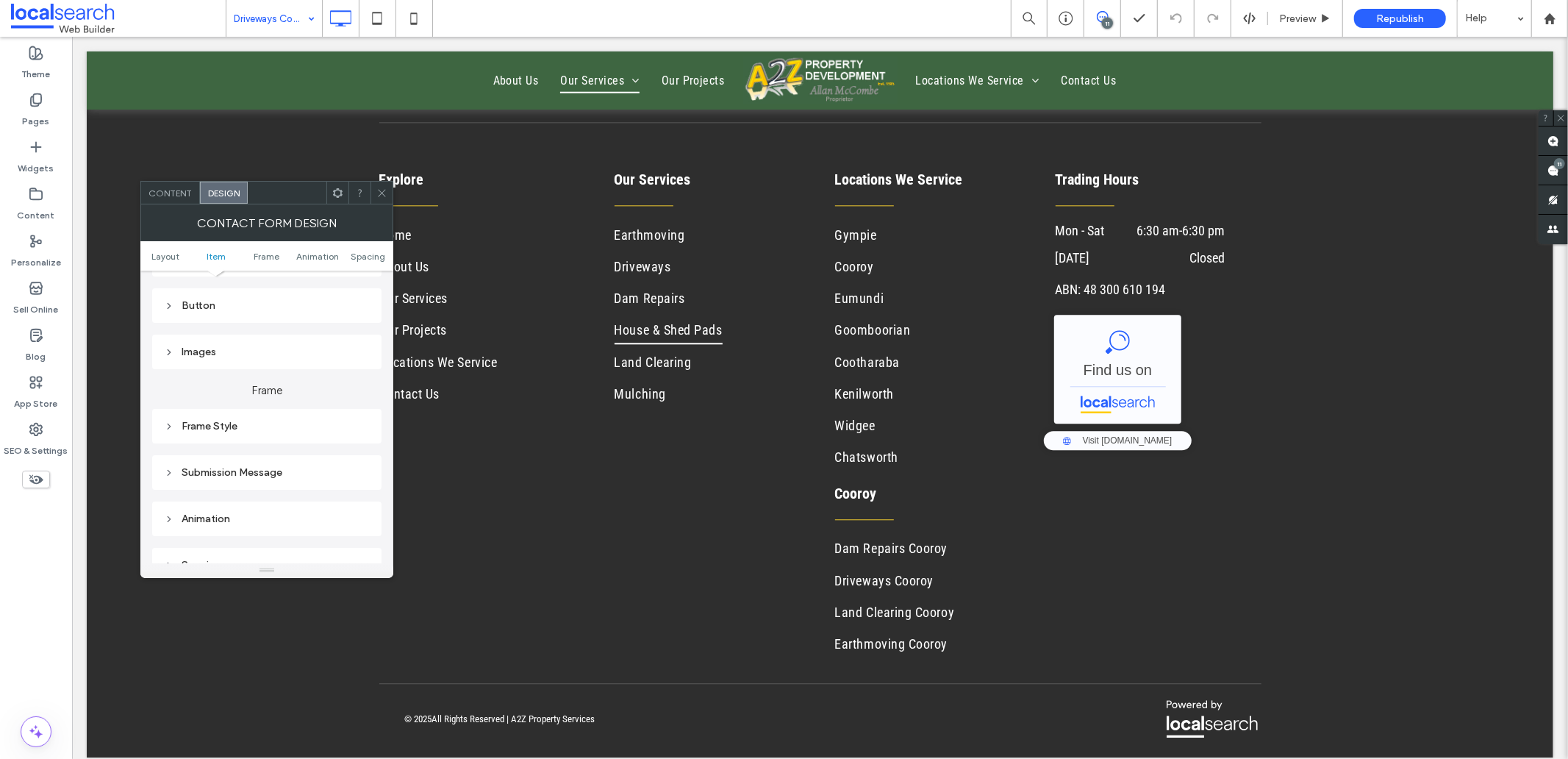
scroll to position [327, 0]
click at [269, 453] on div "Submission Message" at bounding box center [266, 447] width 206 height 19
click at [167, 189] on span "Content" at bounding box center [171, 193] width 44 height 11
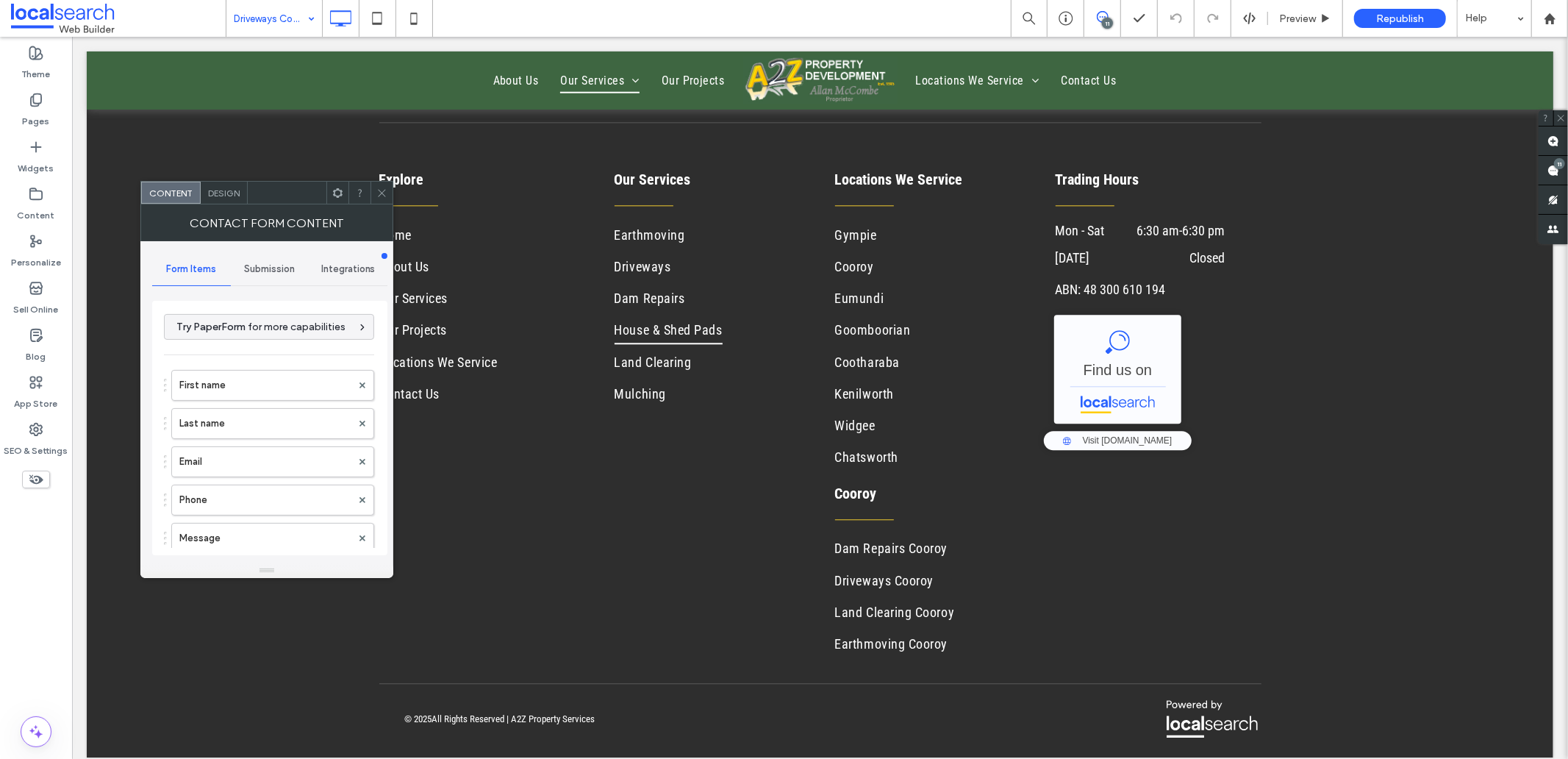
click at [265, 273] on span "Submission" at bounding box center [269, 269] width 51 height 12
click at [255, 375] on label "Actions after submission" at bounding box center [270, 383] width 196 height 30
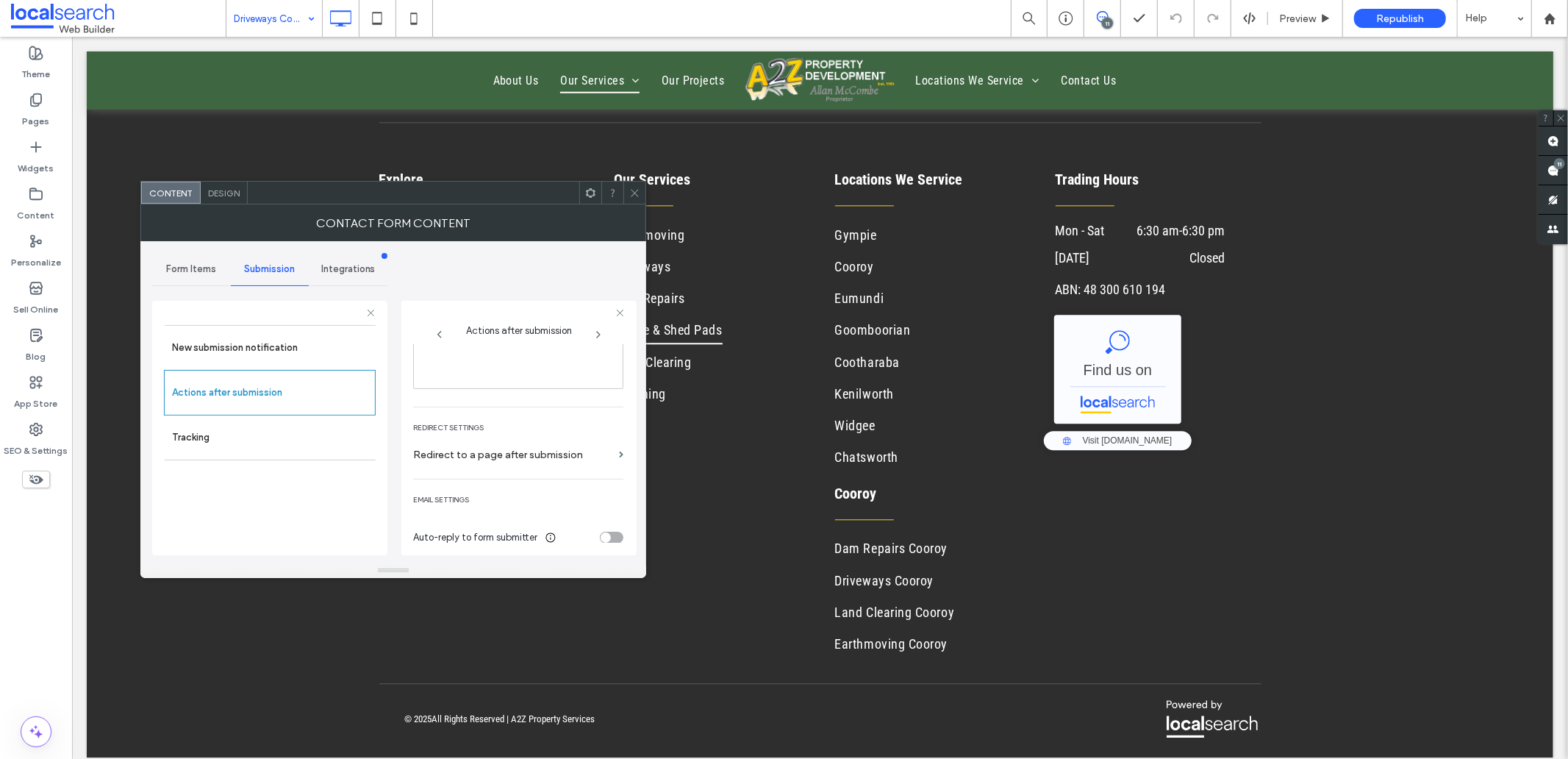
scroll to position [163, 0]
click at [426, 415] on div "Rich Text Editor" at bounding box center [518, 410] width 205 height 10
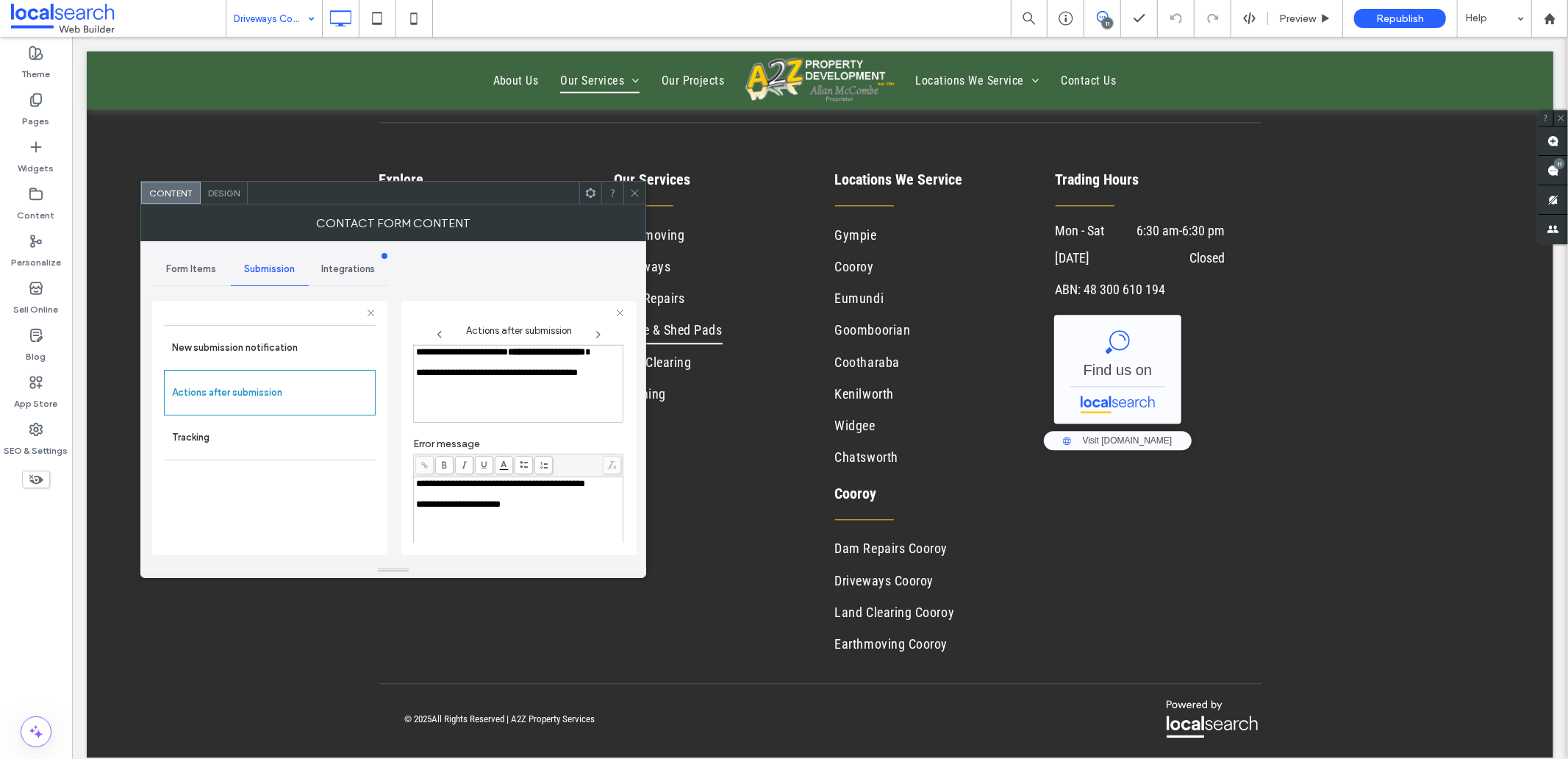
scroll to position [0, 0]
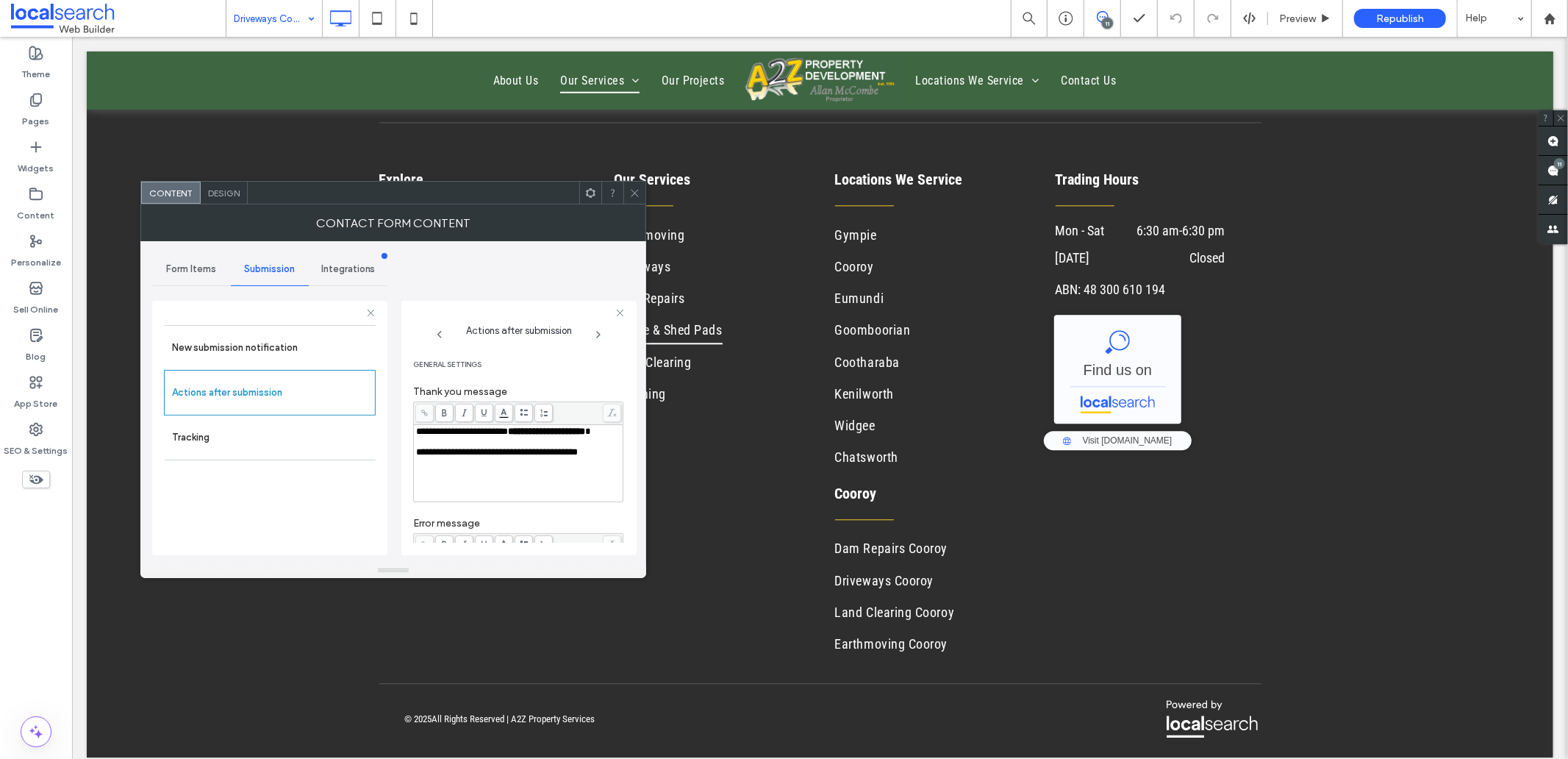
click at [508, 436] on span "**********" at bounding box center [546, 431] width 77 height 9
click at [437, 447] on div "Rich Text Editor" at bounding box center [518, 442] width 205 height 10
click at [508, 436] on span "**********" at bounding box center [546, 431] width 77 height 9
click at [446, 412] on use at bounding box center [444, 413] width 5 height 7
click at [508, 436] on span "**********" at bounding box center [546, 431] width 77 height 9
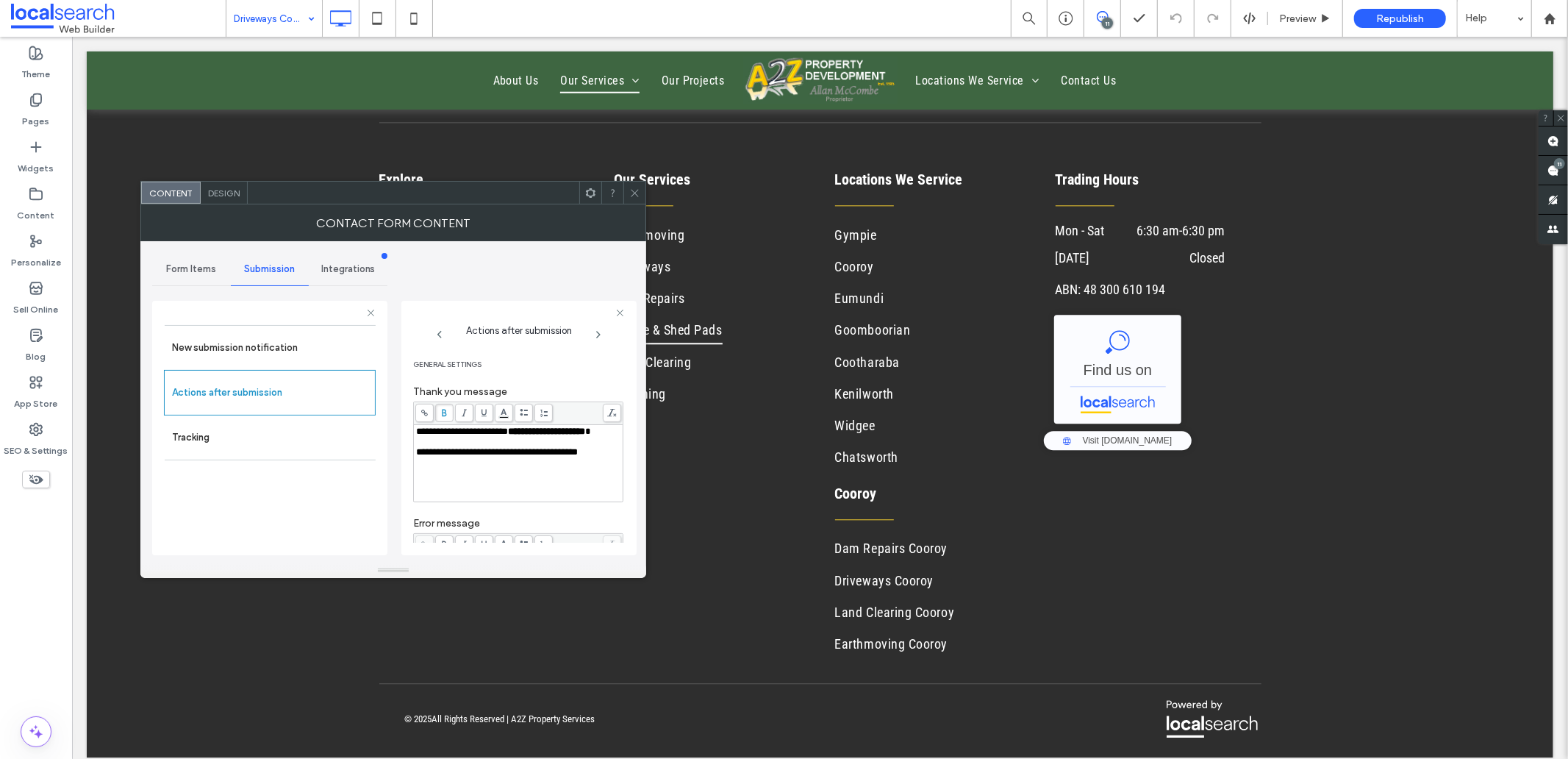
click at [443, 447] on div "Rich Text Editor" at bounding box center [518, 442] width 205 height 10
click at [508, 436] on span "**********" at bounding box center [546, 431] width 77 height 9
drag, startPoint x: 441, startPoint y: 412, endPoint x: 447, endPoint y: 424, distance: 13.4
click at [442, 412] on icon at bounding box center [444, 413] width 8 height 8
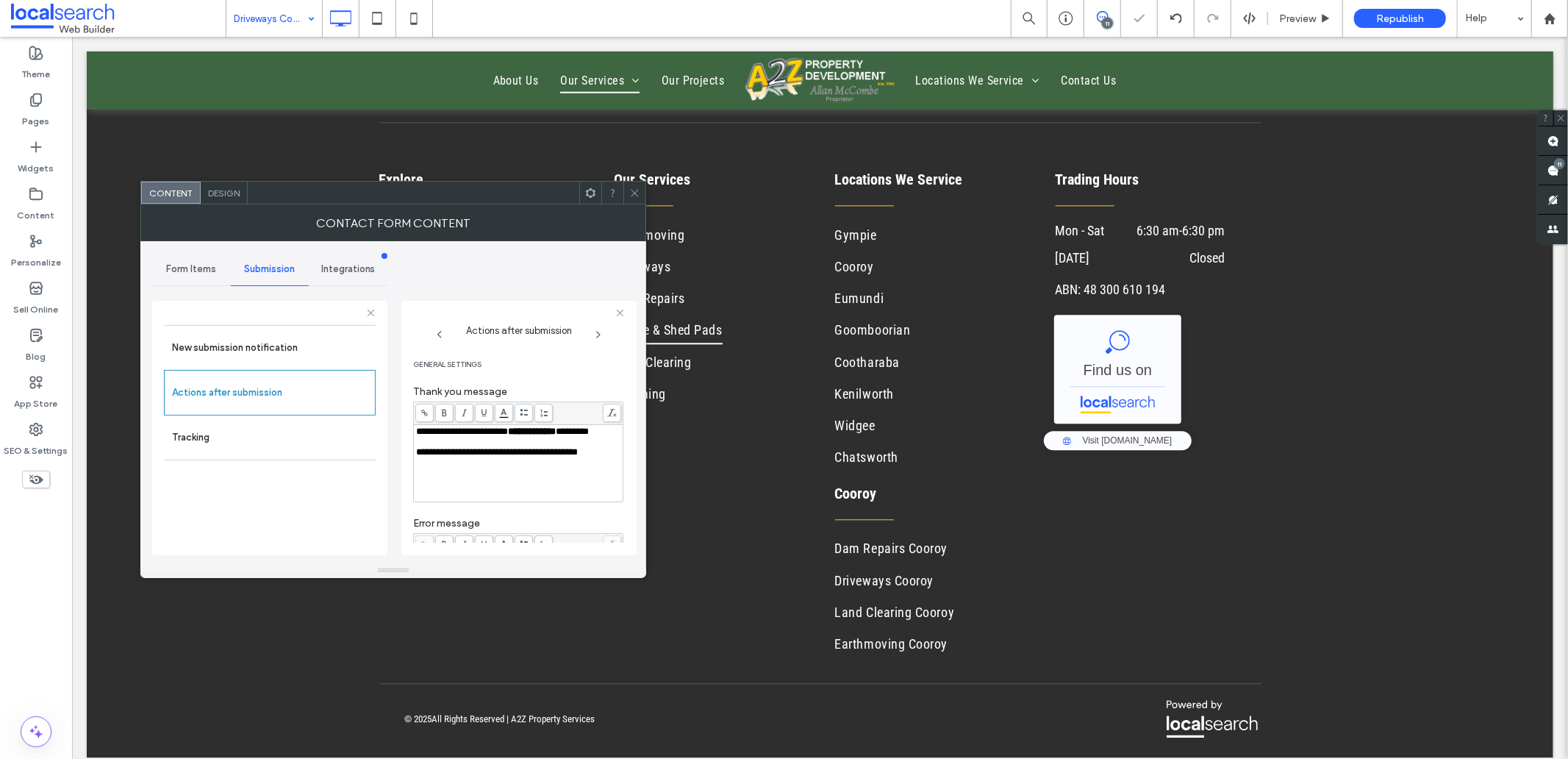
click at [446, 411] on icon at bounding box center [444, 413] width 8 height 8
click at [490, 447] on div "Rich Text Editor" at bounding box center [518, 442] width 205 height 10
click at [634, 194] on icon at bounding box center [635, 193] width 11 height 11
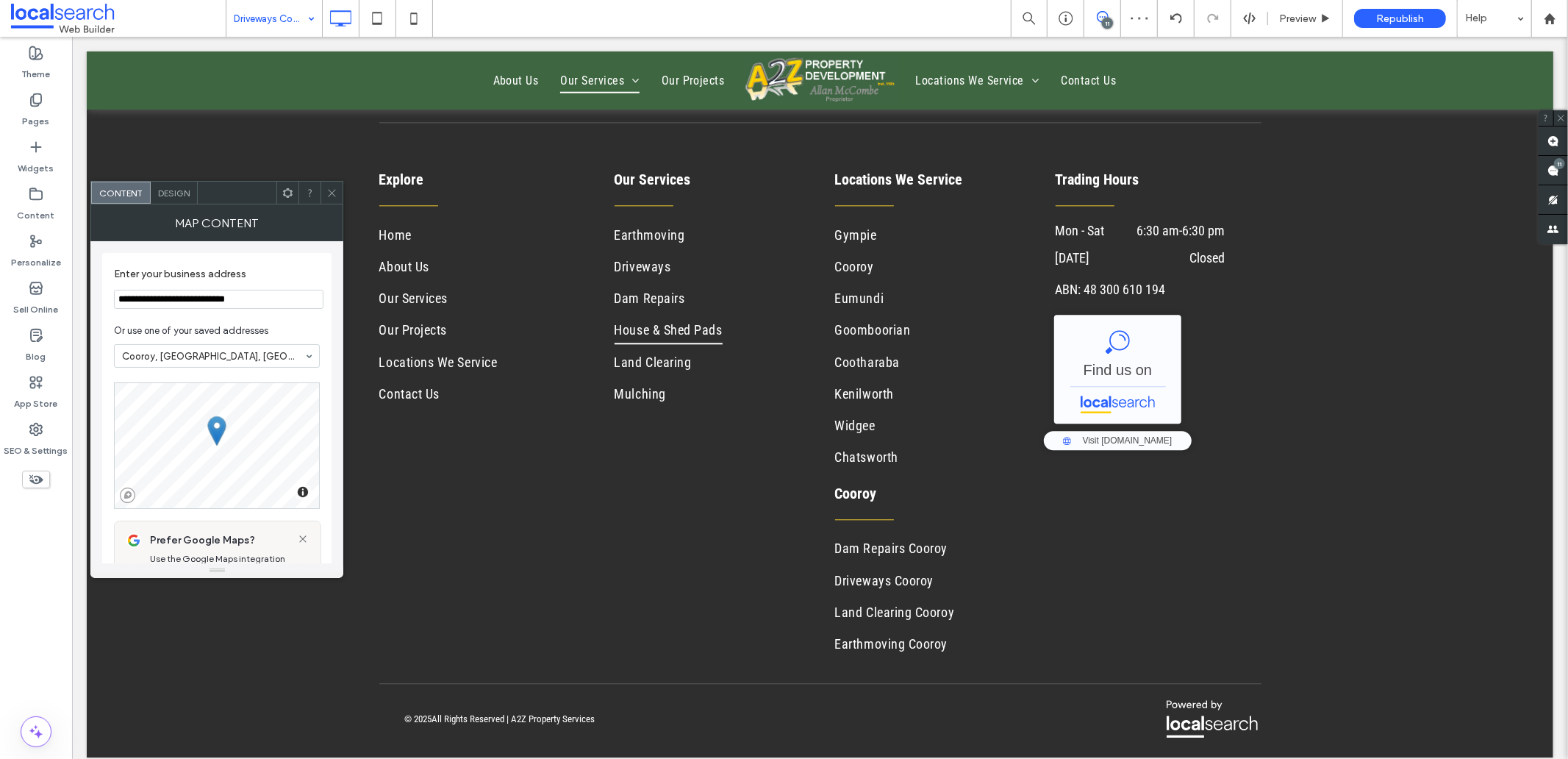
click at [331, 193] on icon at bounding box center [332, 193] width 11 height 11
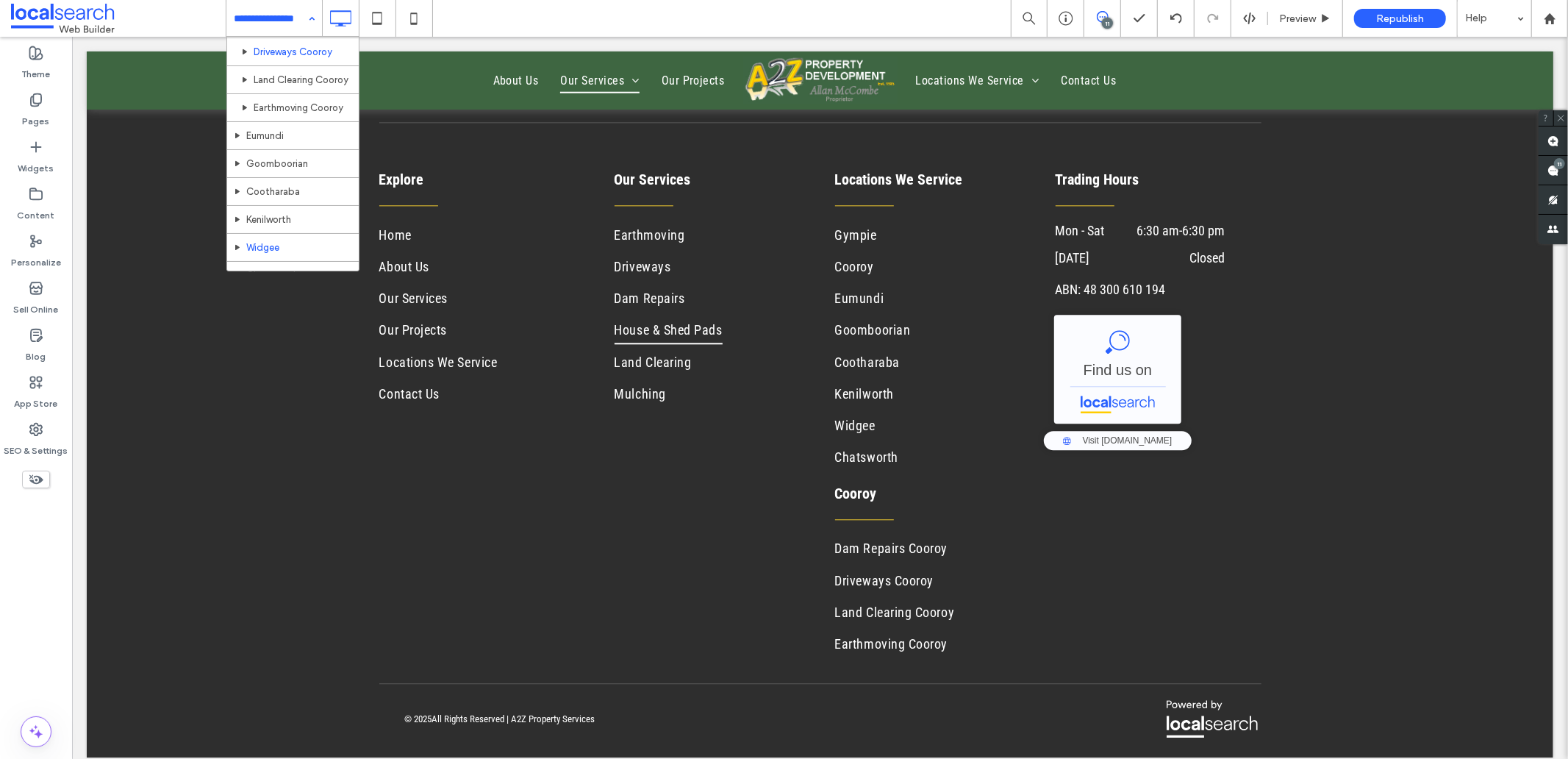
scroll to position [364, 0]
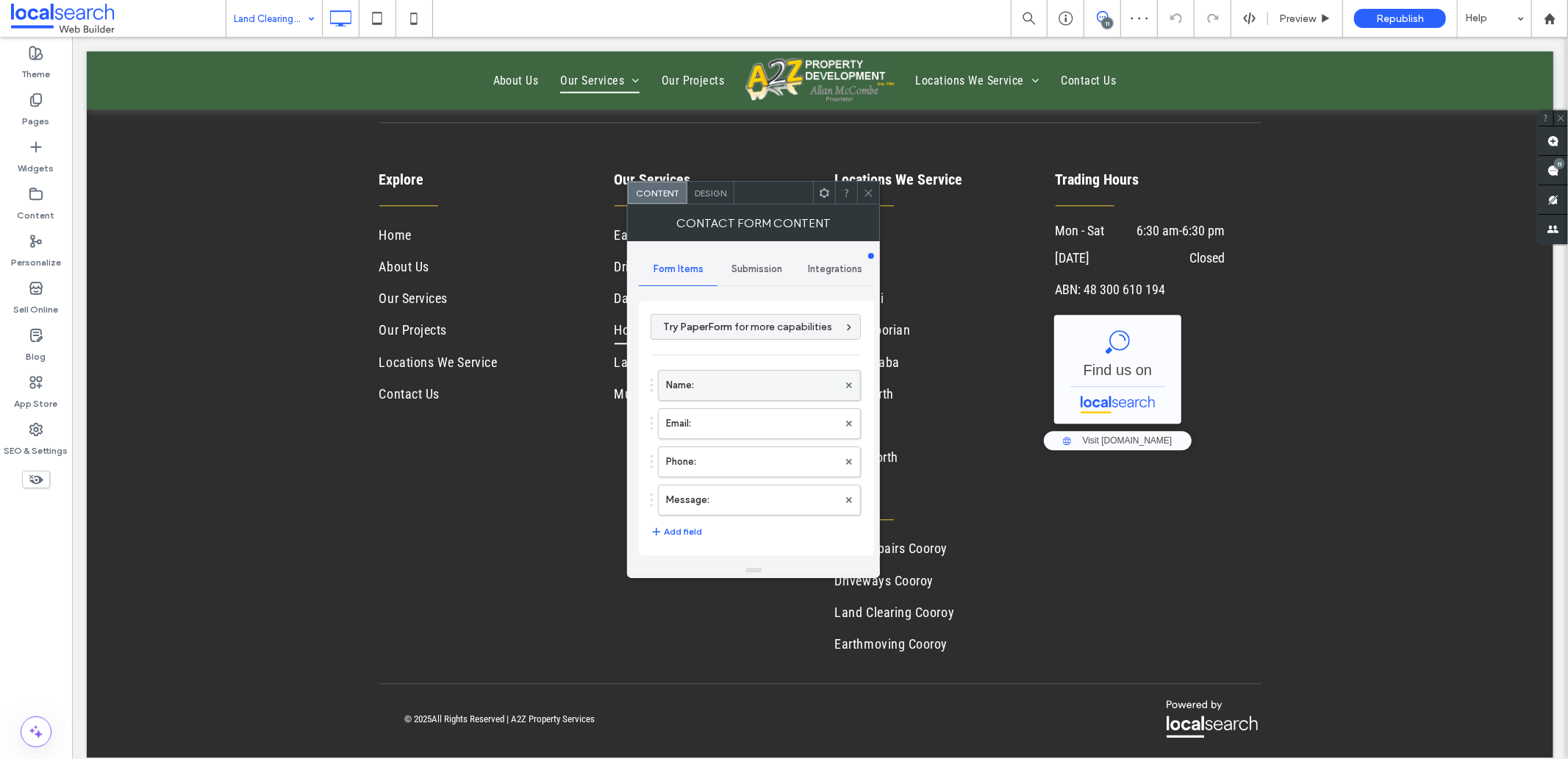
click at [711, 387] on label "Name:" at bounding box center [752, 386] width 172 height 30
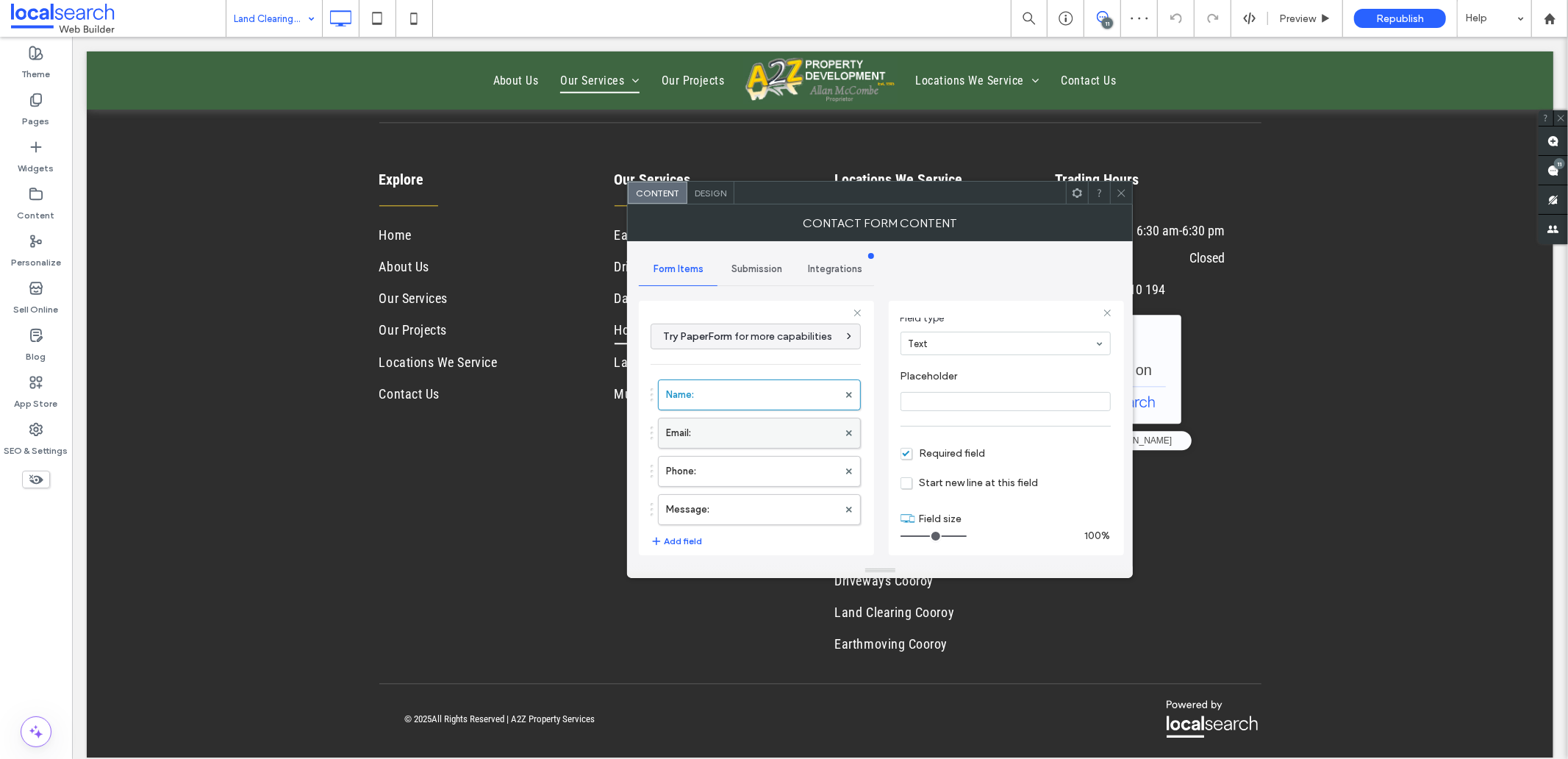
scroll to position [103, 0]
click at [724, 431] on label "Email:" at bounding box center [752, 433] width 172 height 30
click at [726, 485] on label "Phone:" at bounding box center [752, 471] width 172 height 30
click at [725, 517] on label "Message:" at bounding box center [752, 510] width 172 height 30
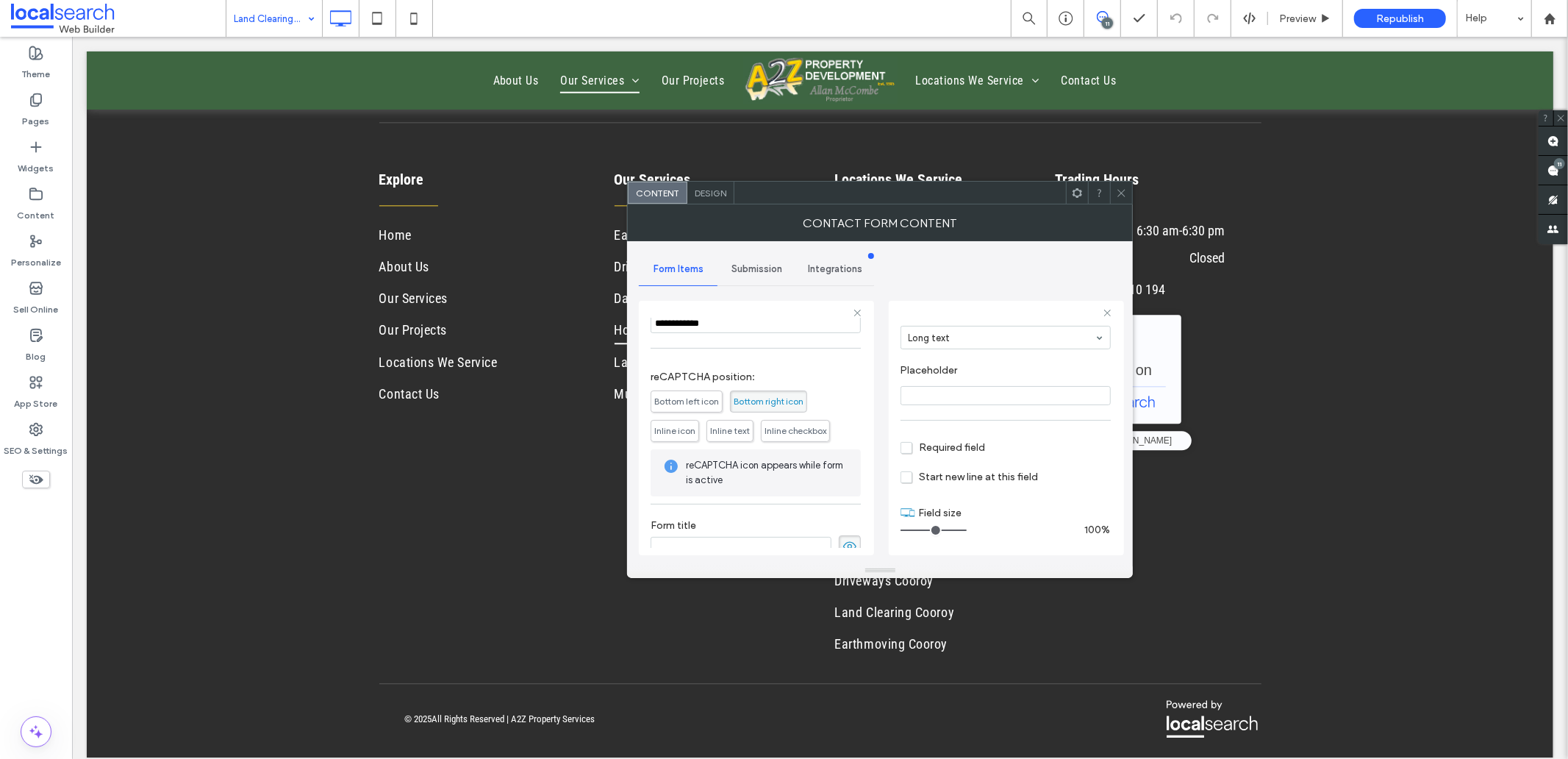
scroll to position [307, 0]
click at [843, 524] on use at bounding box center [849, 528] width 13 height 9
click at [756, 268] on span "Submission" at bounding box center [756, 269] width 51 height 12
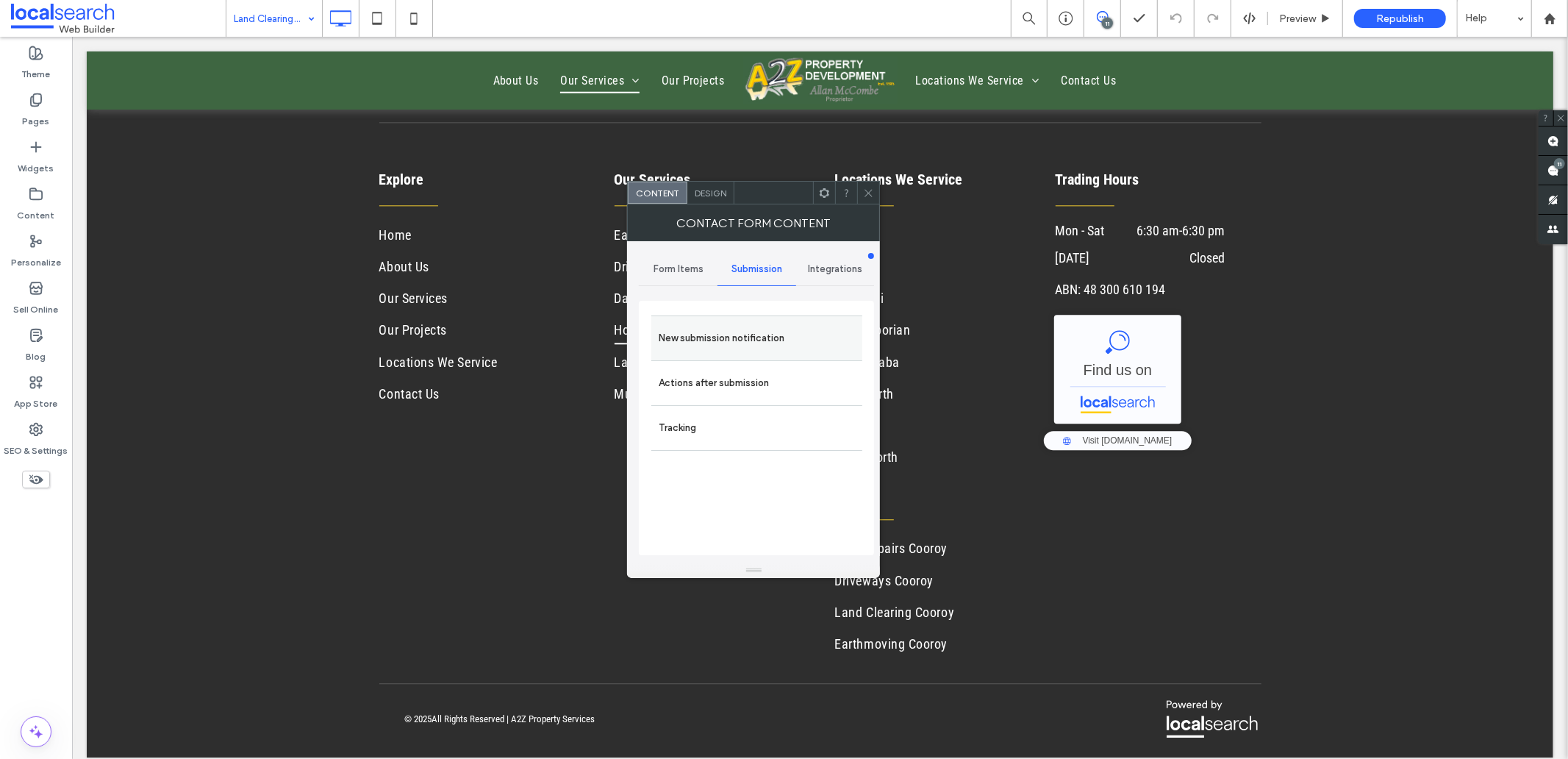
click at [709, 347] on label "New submission notification" at bounding box center [756, 338] width 196 height 30
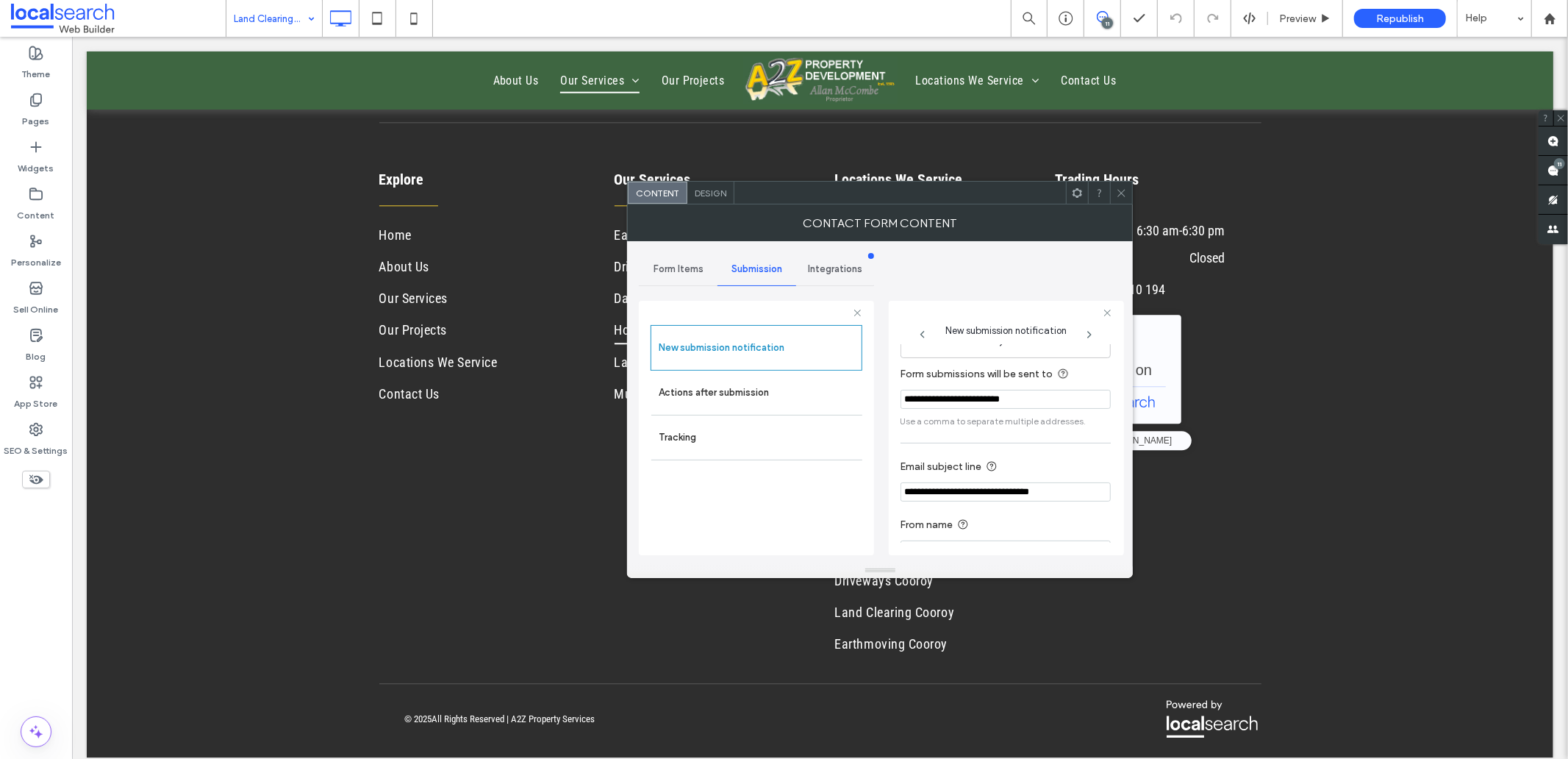
scroll to position [77, 0]
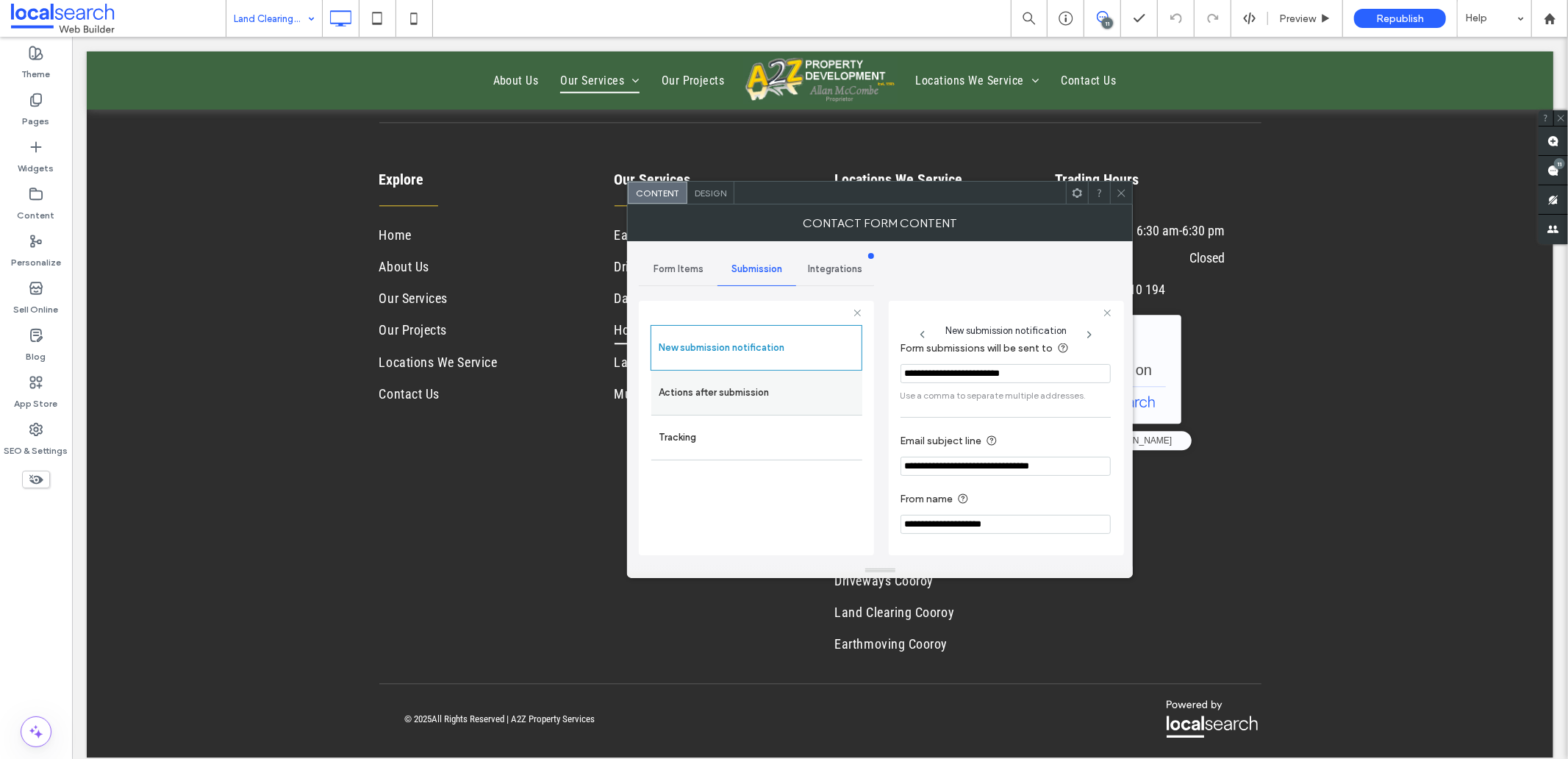
click at [756, 406] on label "Actions after submission" at bounding box center [756, 393] width 196 height 30
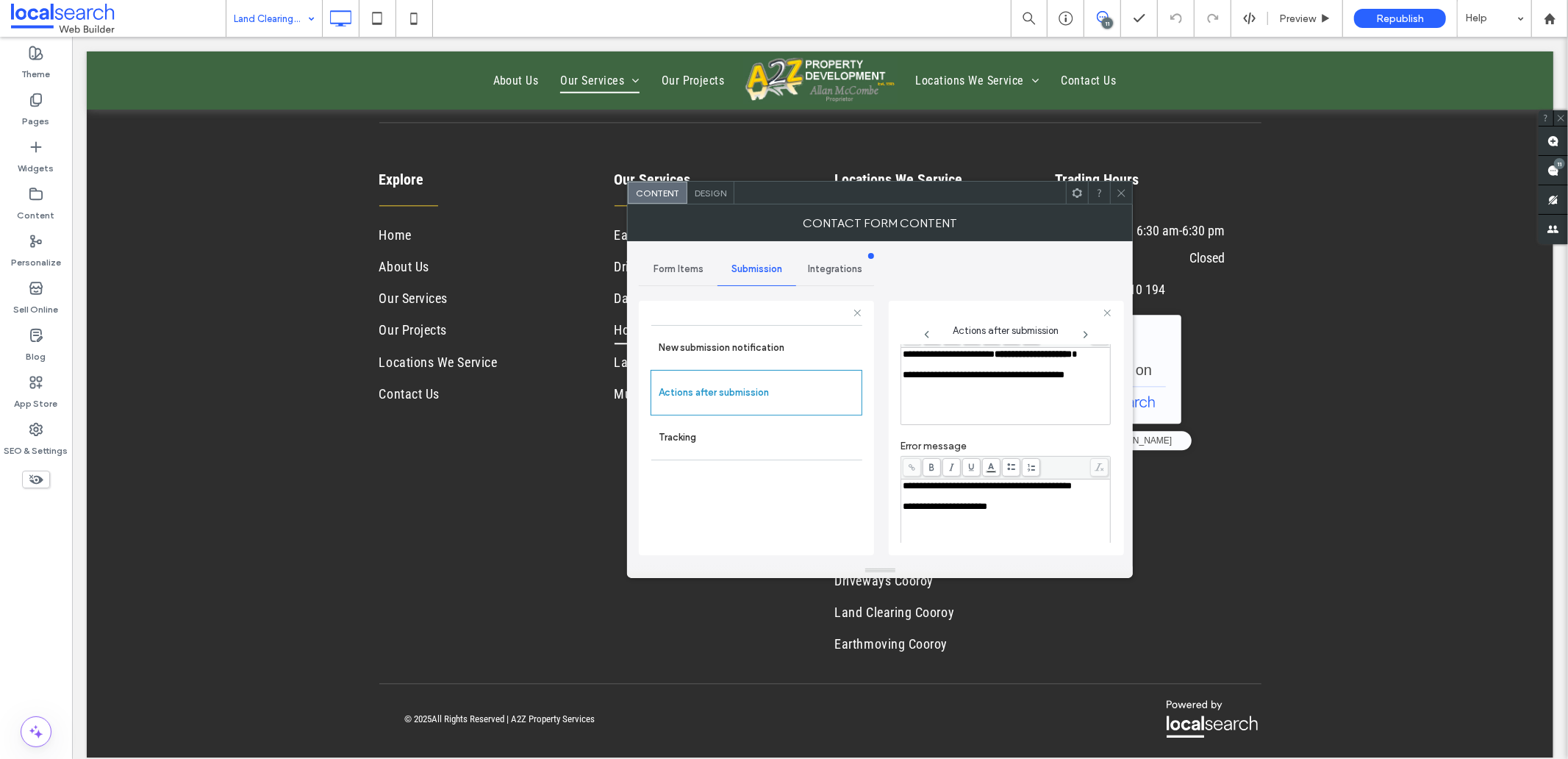
click at [956, 370] on div "Rich Text Editor" at bounding box center [1006, 364] width 205 height 10
click at [946, 502] on div "Rich Text Editor" at bounding box center [1006, 496] width 205 height 10
click at [717, 185] on div "Design" at bounding box center [710, 192] width 47 height 22
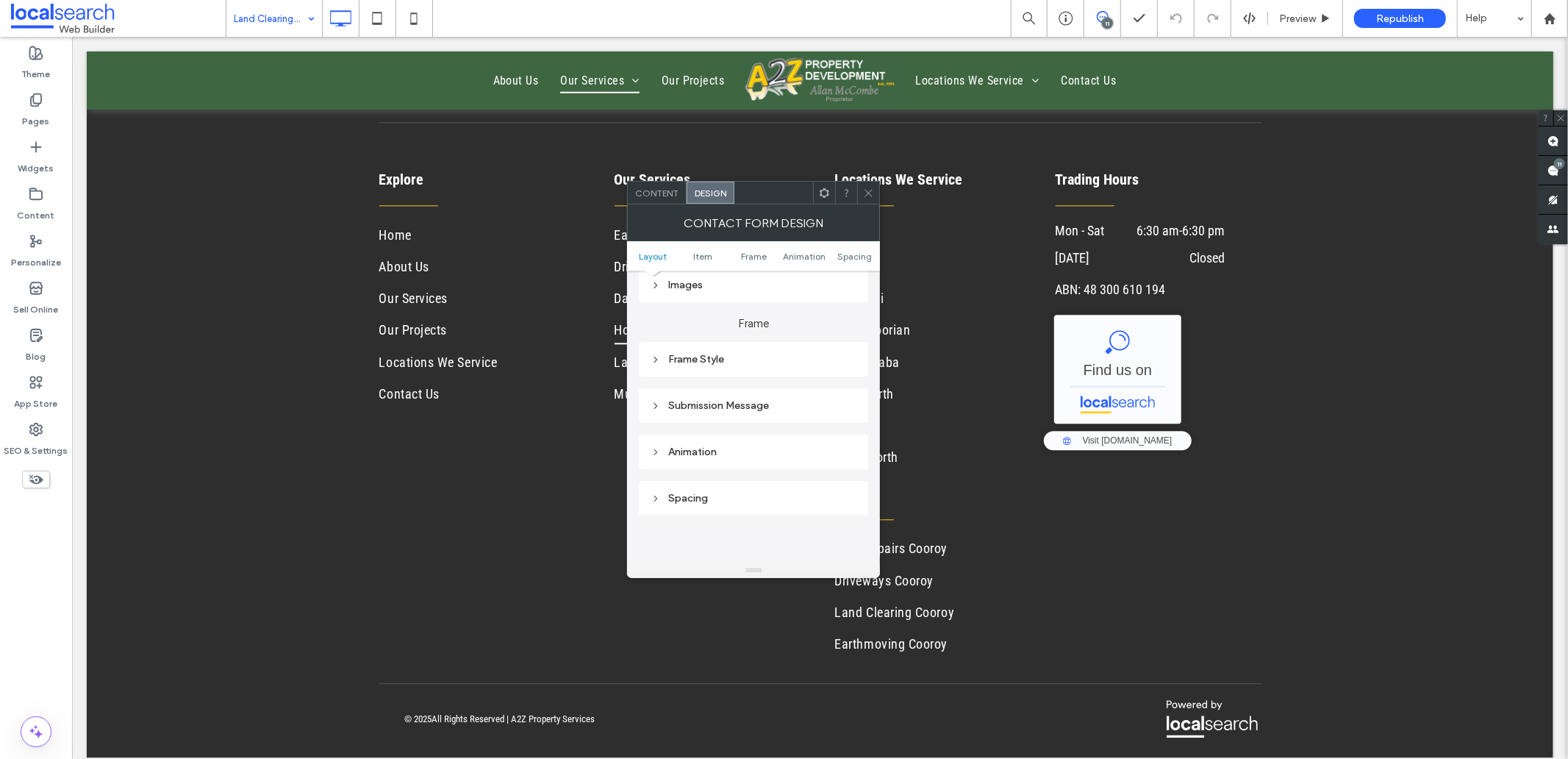
scroll to position [408, 0]
click at [776, 368] on div "Submission Message" at bounding box center [753, 366] width 206 height 12
click at [870, 199] on span at bounding box center [869, 192] width 11 height 22
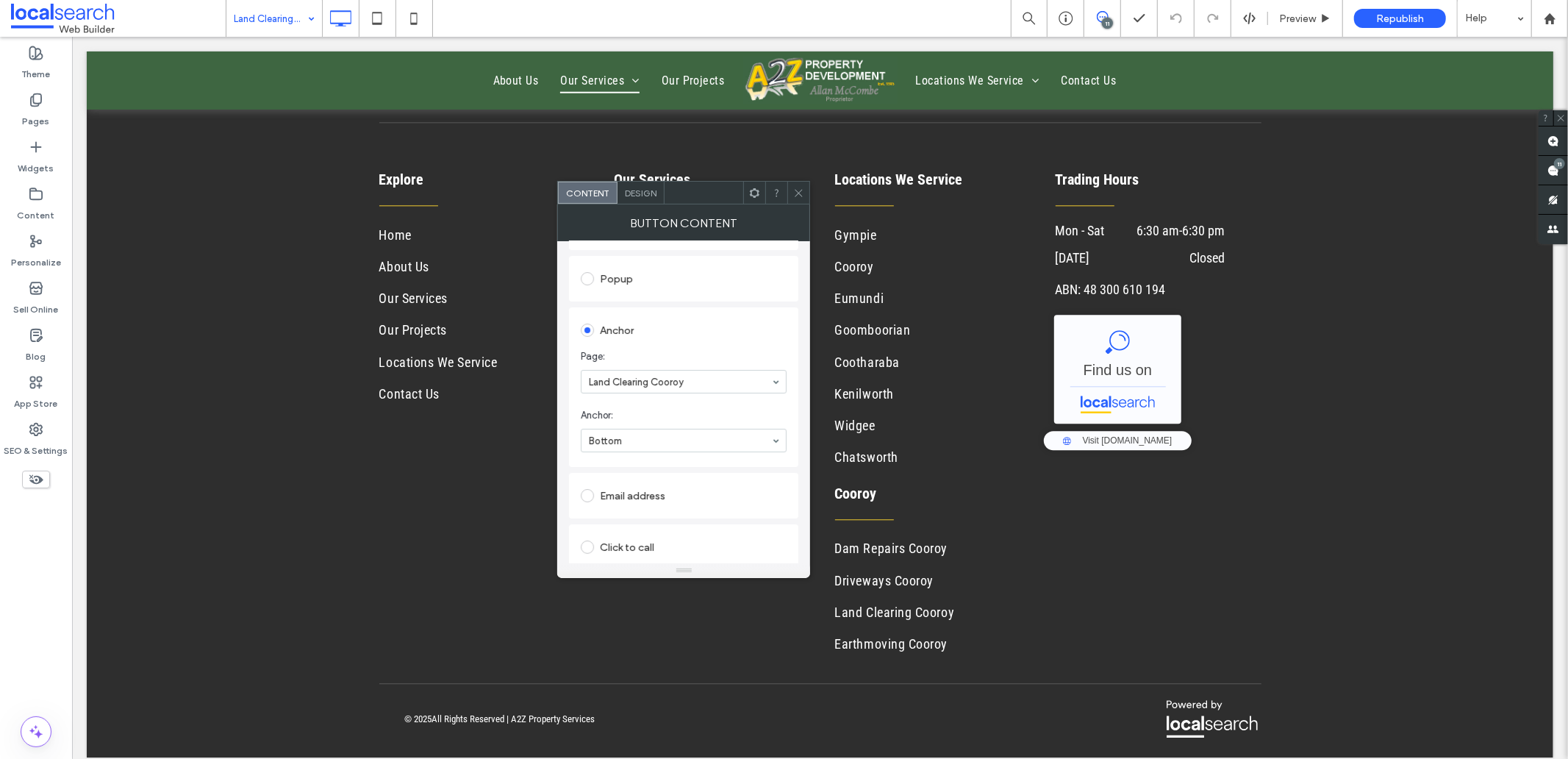
scroll to position [303, 0]
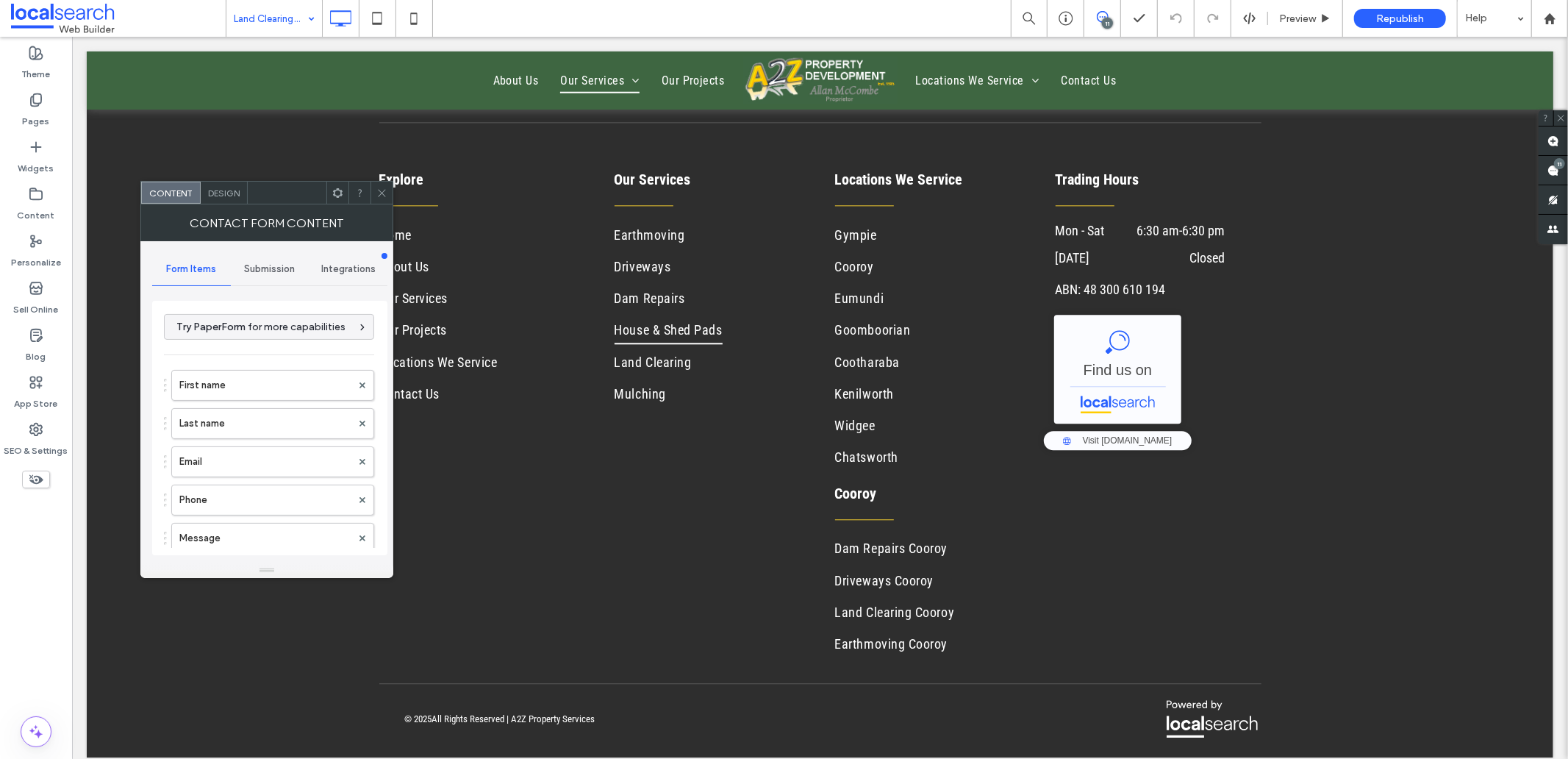
type input "******"
click at [247, 393] on label "First name" at bounding box center [265, 386] width 172 height 30
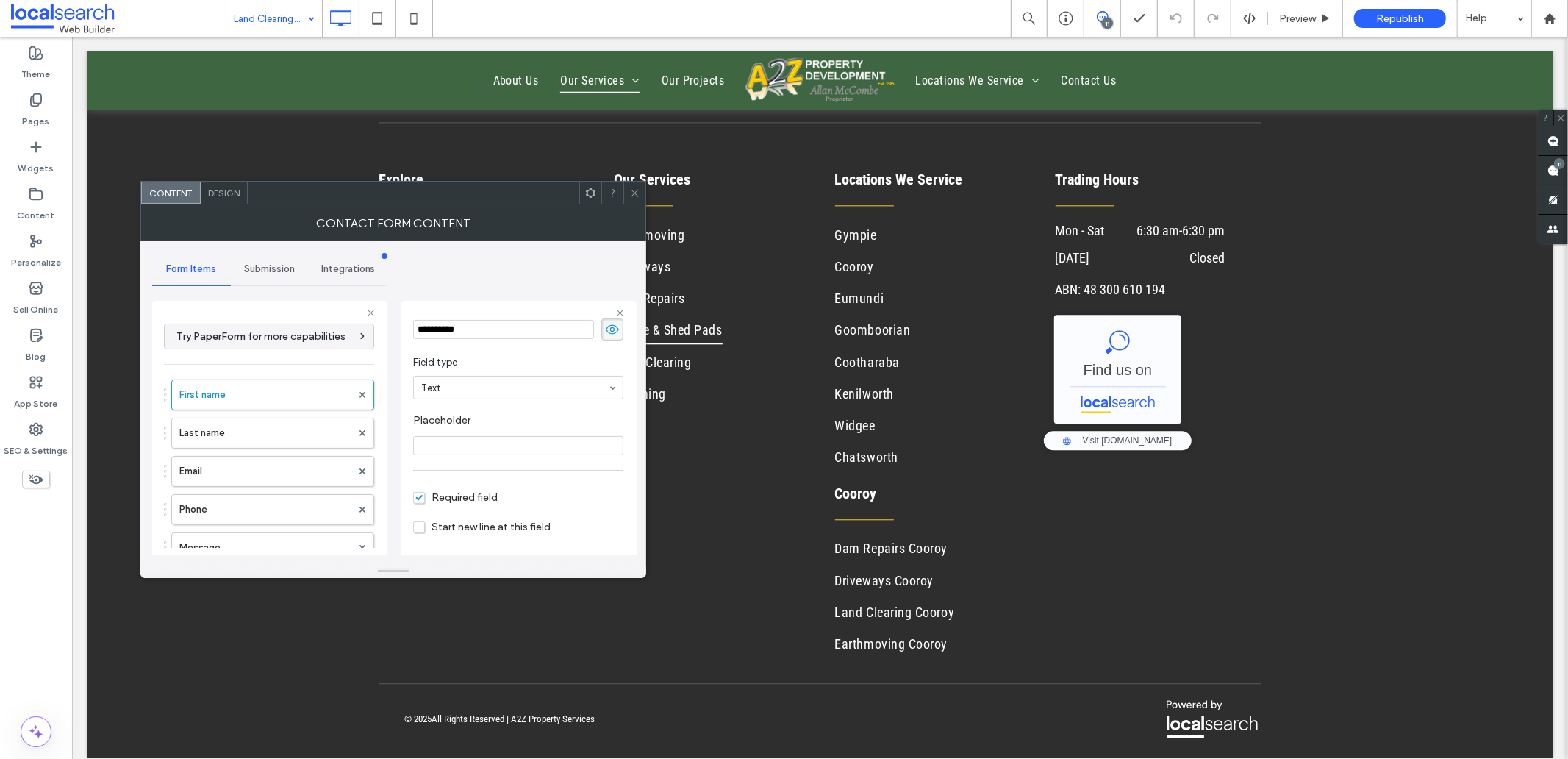
scroll to position [103, 0]
click at [217, 424] on label "Last name" at bounding box center [265, 433] width 172 height 30
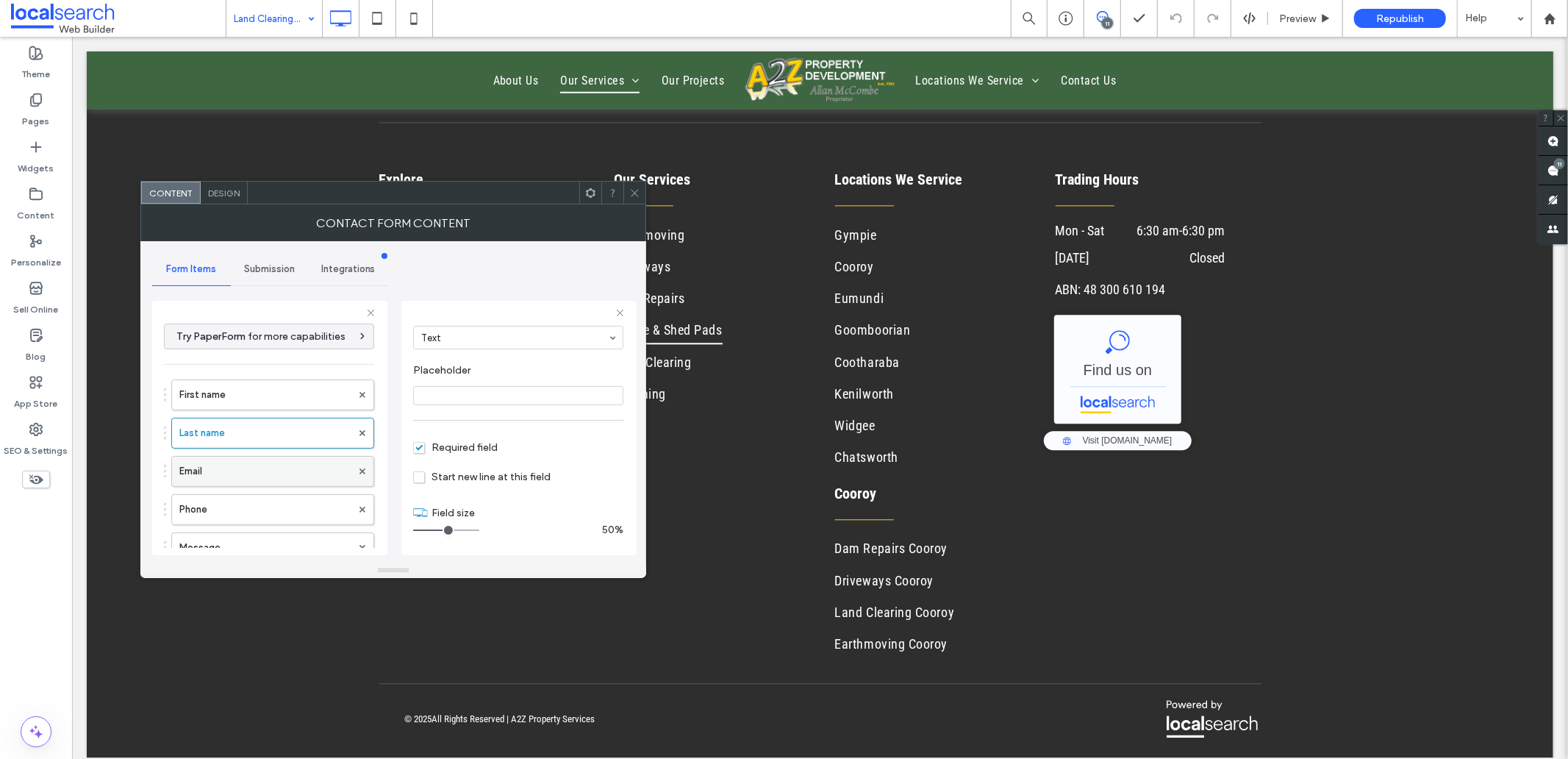
click at [221, 472] on label "Email" at bounding box center [265, 471] width 172 height 30
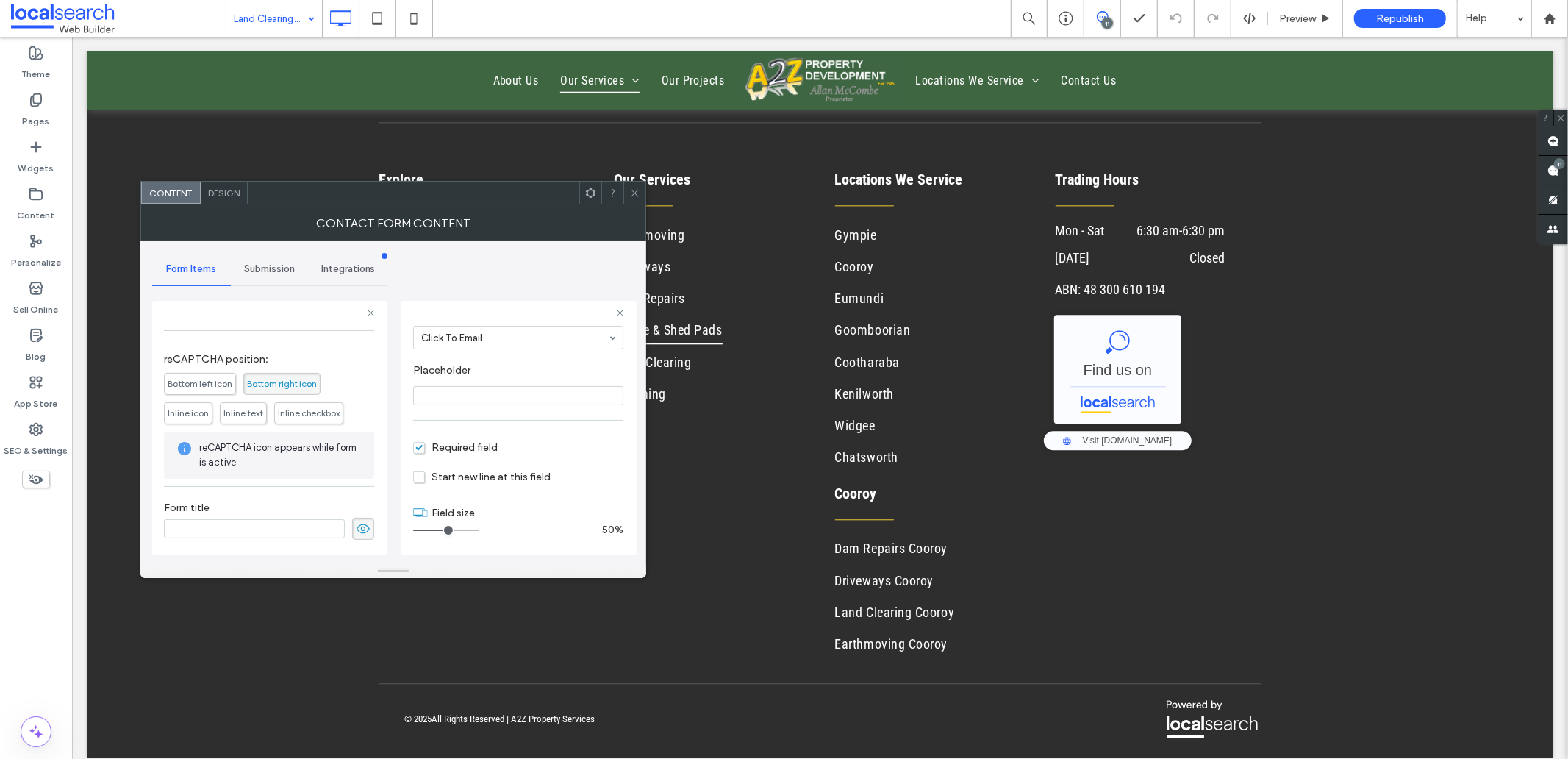
click at [356, 530] on icon at bounding box center [363, 528] width 15 height 16
click at [268, 274] on span "Submission" at bounding box center [269, 269] width 51 height 12
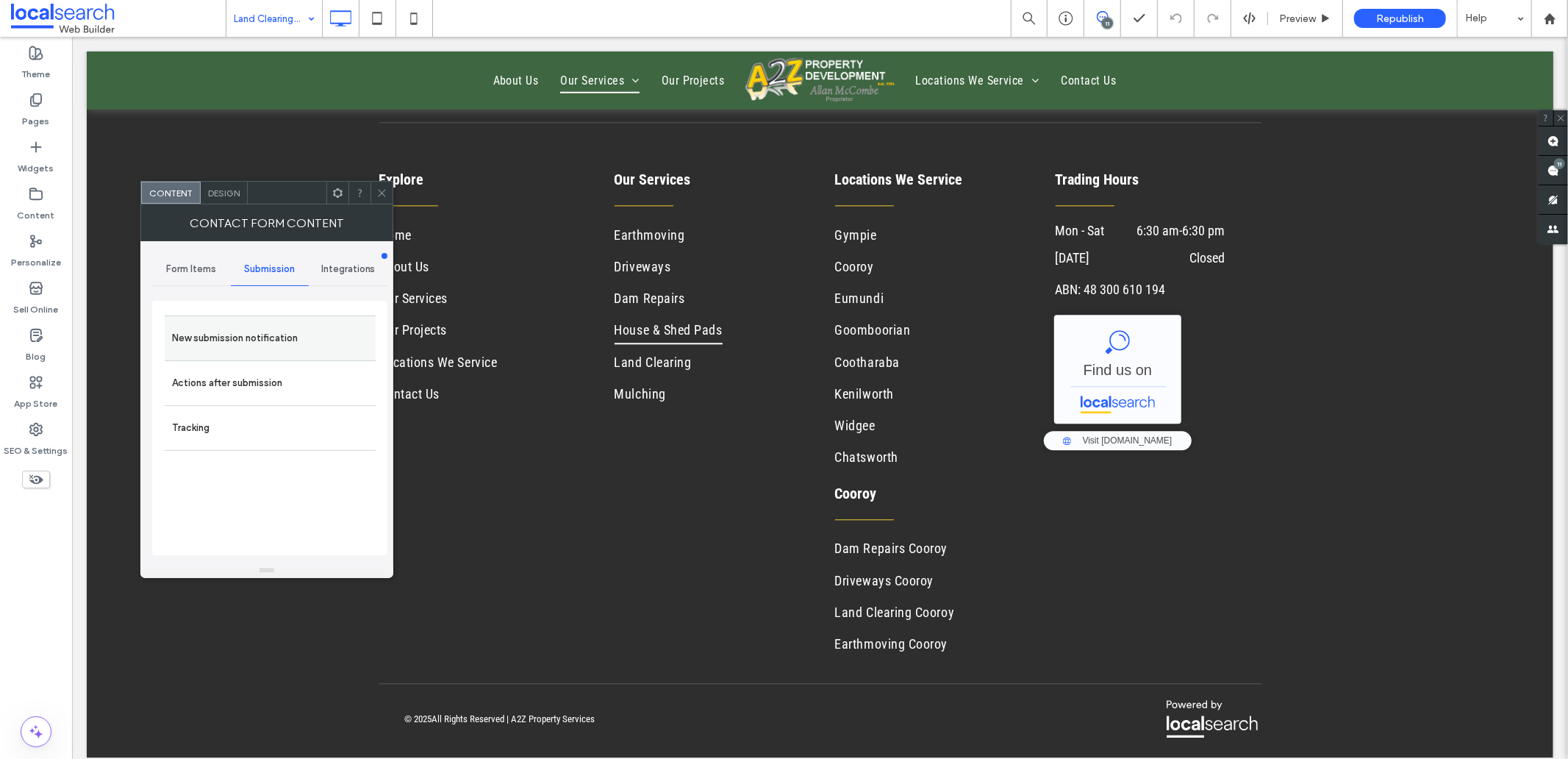
click at [226, 328] on label "New submission notification" at bounding box center [270, 338] width 196 height 30
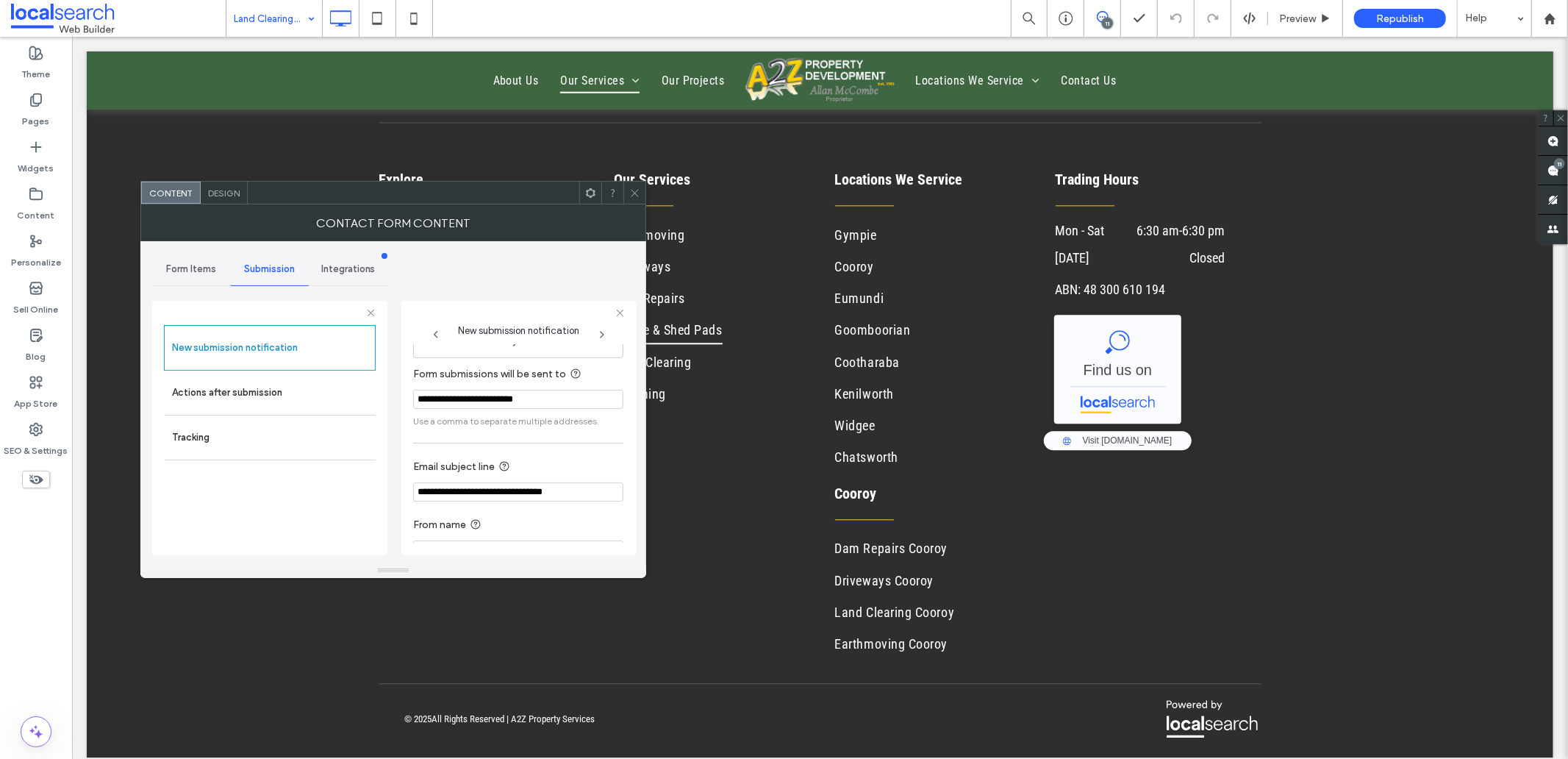
scroll to position [77, 0]
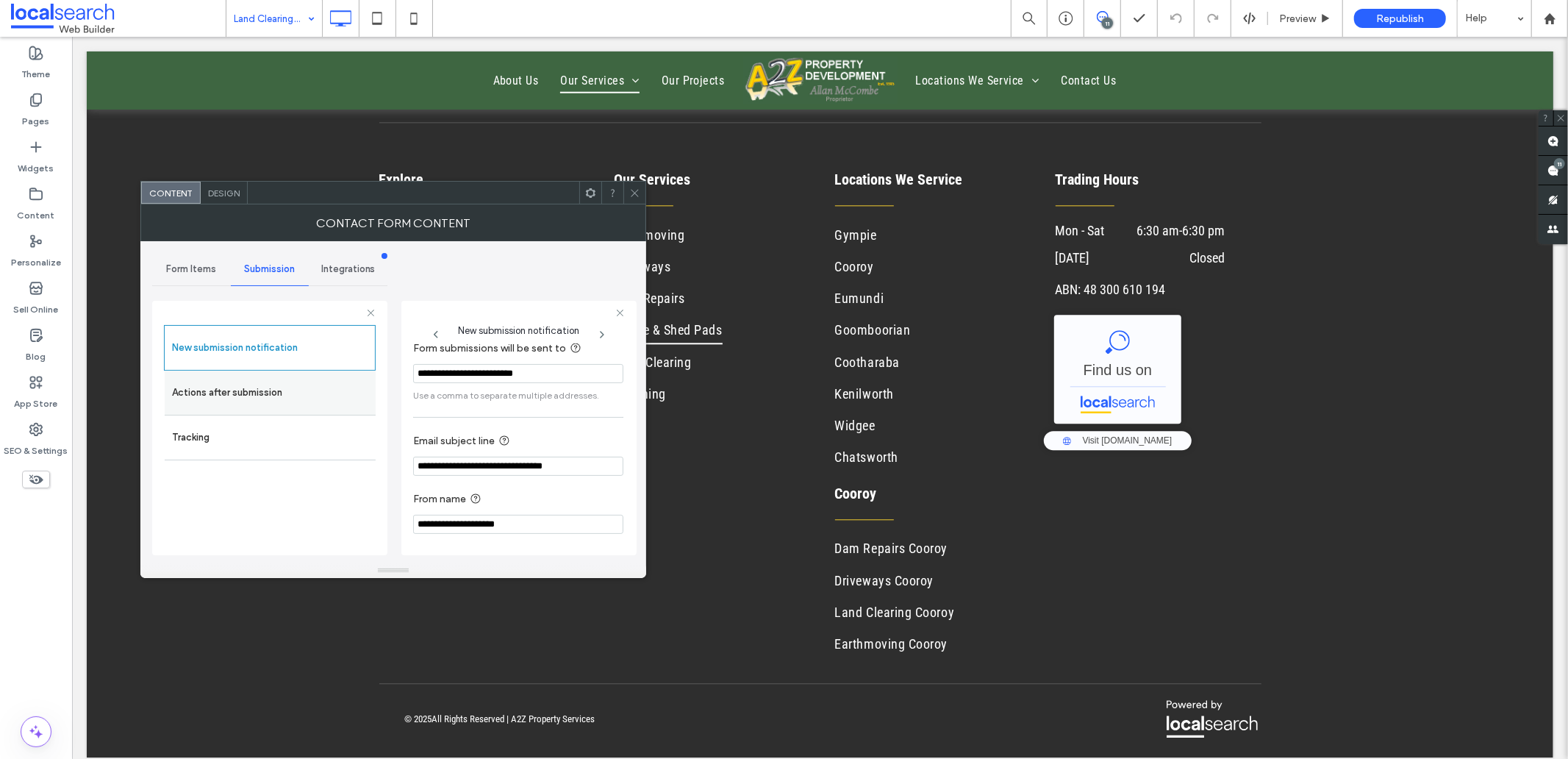
click at [295, 390] on label "Actions after submission" at bounding box center [270, 393] width 196 height 30
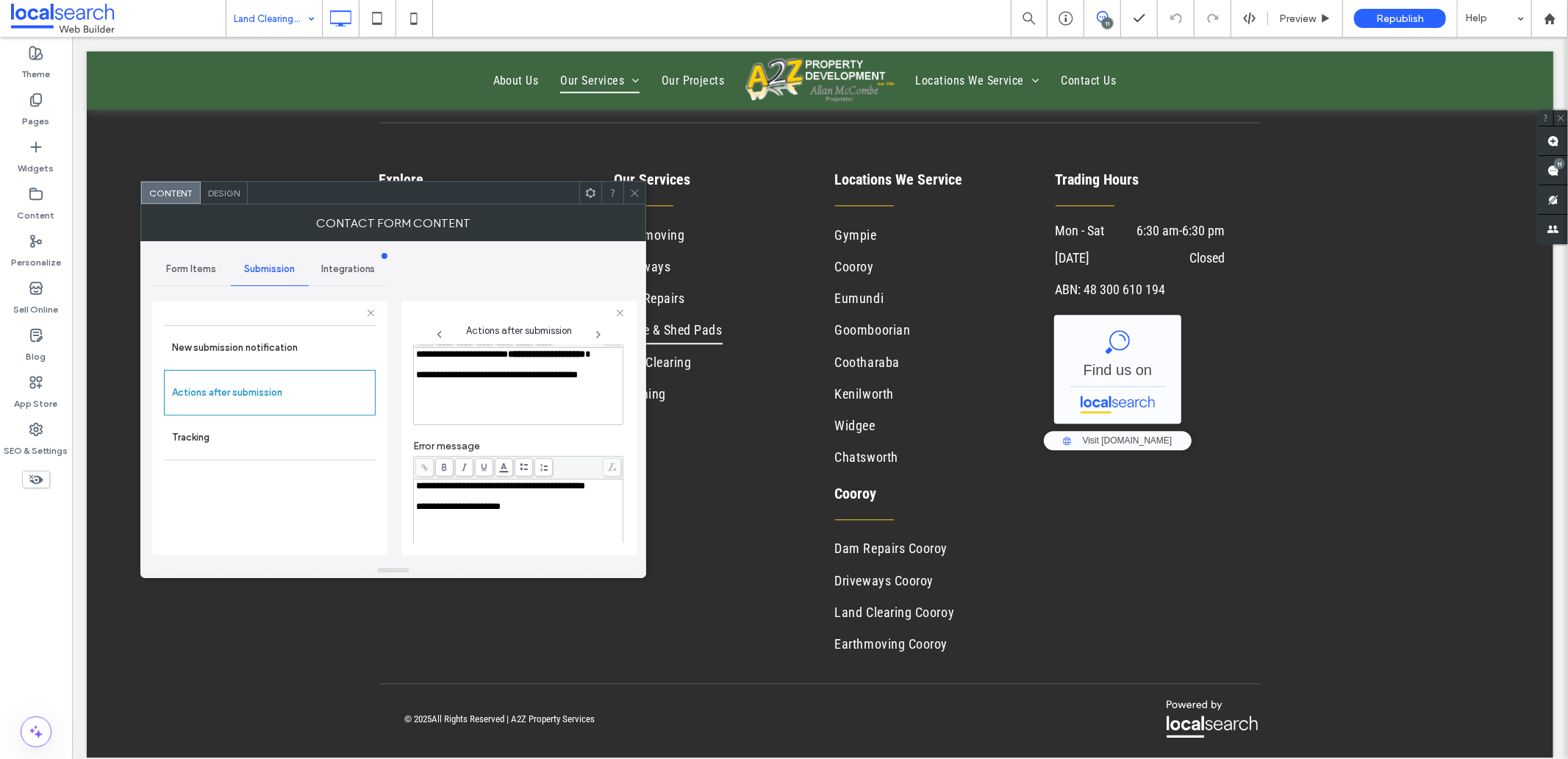
click at [435, 370] on div "Rich Text Editor" at bounding box center [518, 364] width 205 height 10
click at [451, 502] on div "Rich Text Editor" at bounding box center [518, 496] width 205 height 10
click at [207, 182] on div "Design" at bounding box center [224, 192] width 47 height 22
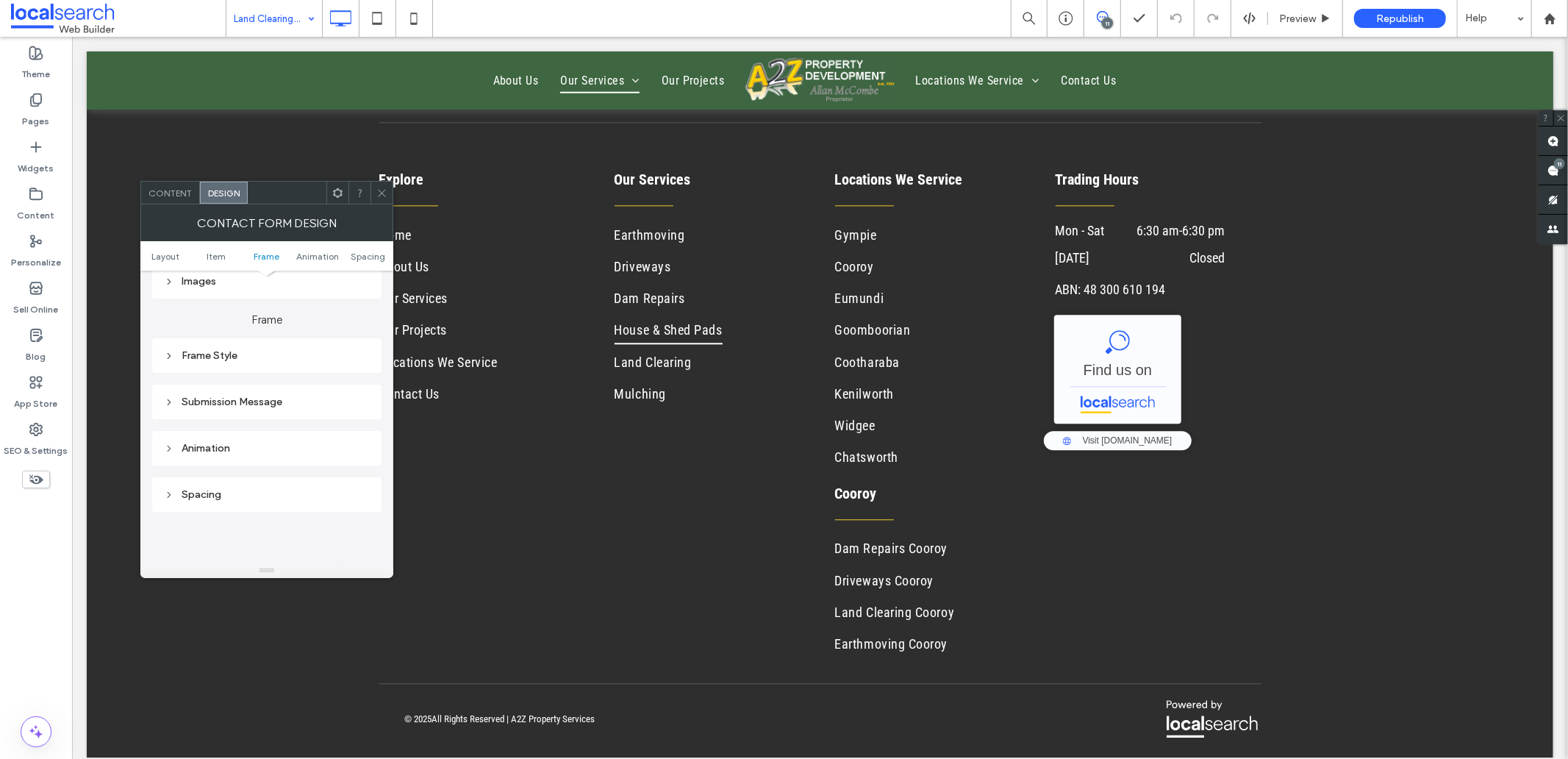
scroll to position [320, 0]
click at [268, 454] on div "Submission Message" at bounding box center [266, 454] width 206 height 12
click at [376, 195] on icon at bounding box center [382, 193] width 11 height 11
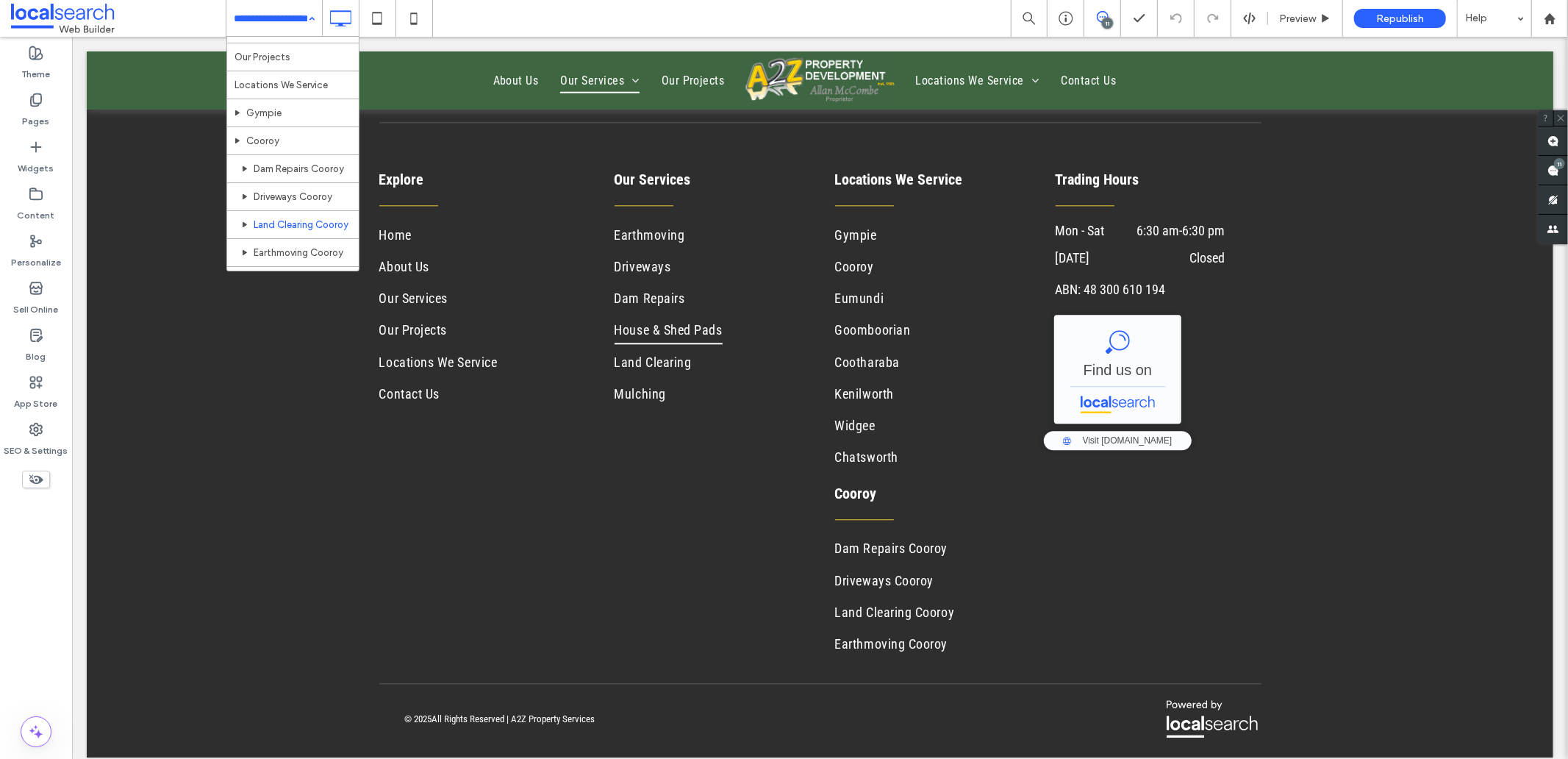
scroll to position [327, 0]
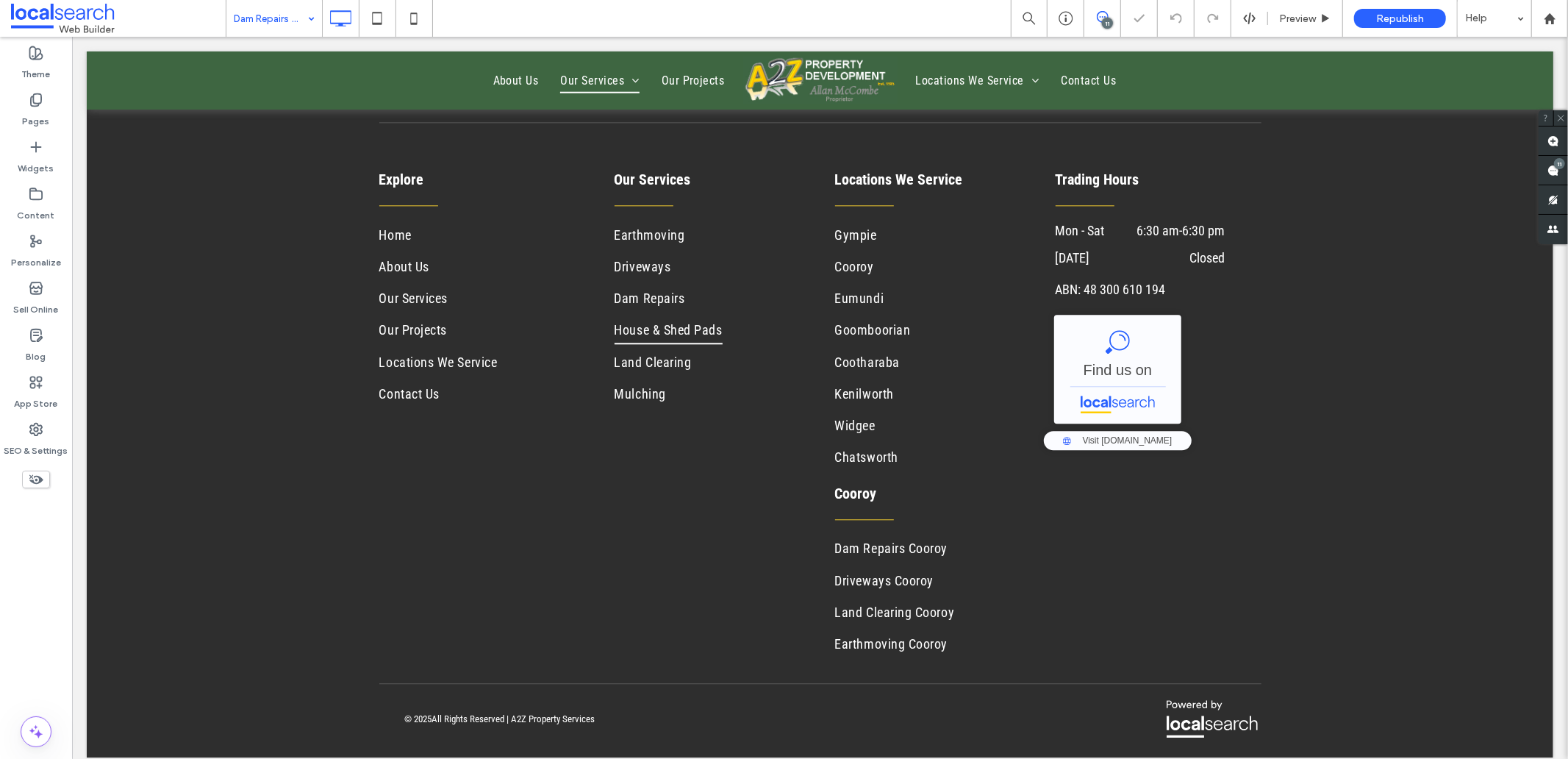
click at [284, 23] on input at bounding box center [270, 18] width 73 height 37
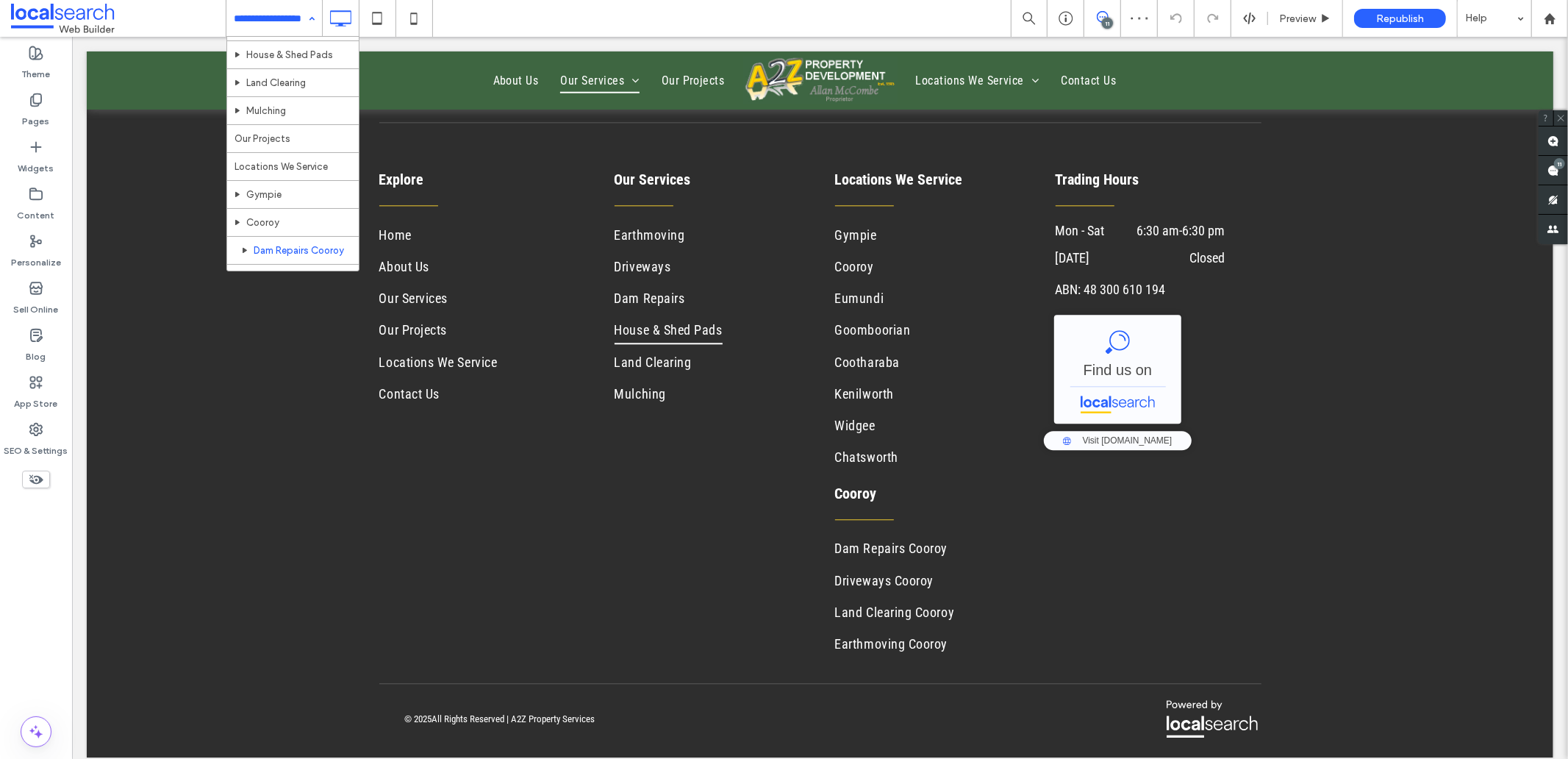
scroll to position [245, 0]
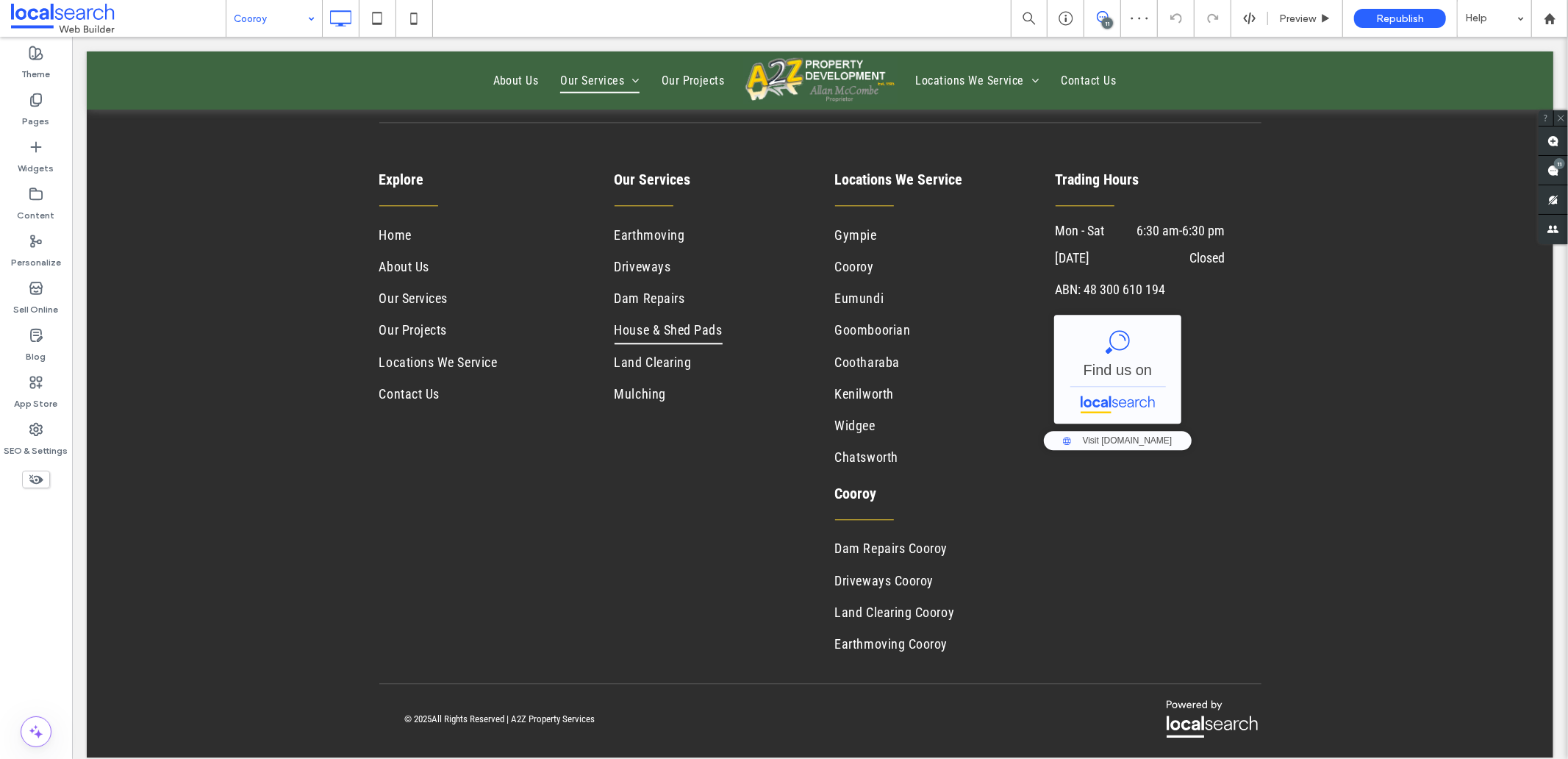
click at [251, 4] on input at bounding box center [270, 18] width 73 height 37
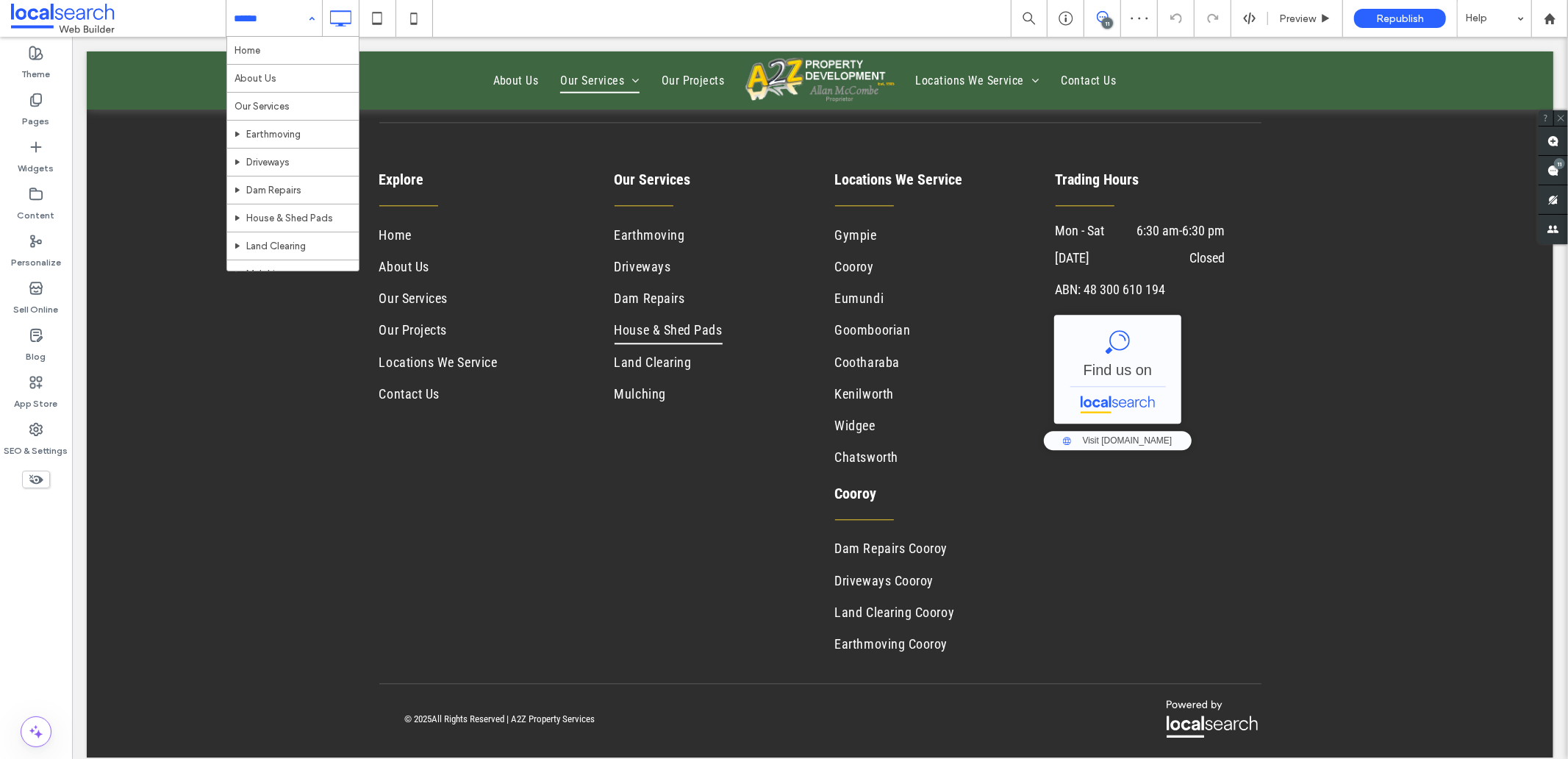
click at [252, 20] on input at bounding box center [270, 18] width 73 height 37
click at [410, 19] on icon at bounding box center [414, 19] width 30 height 30
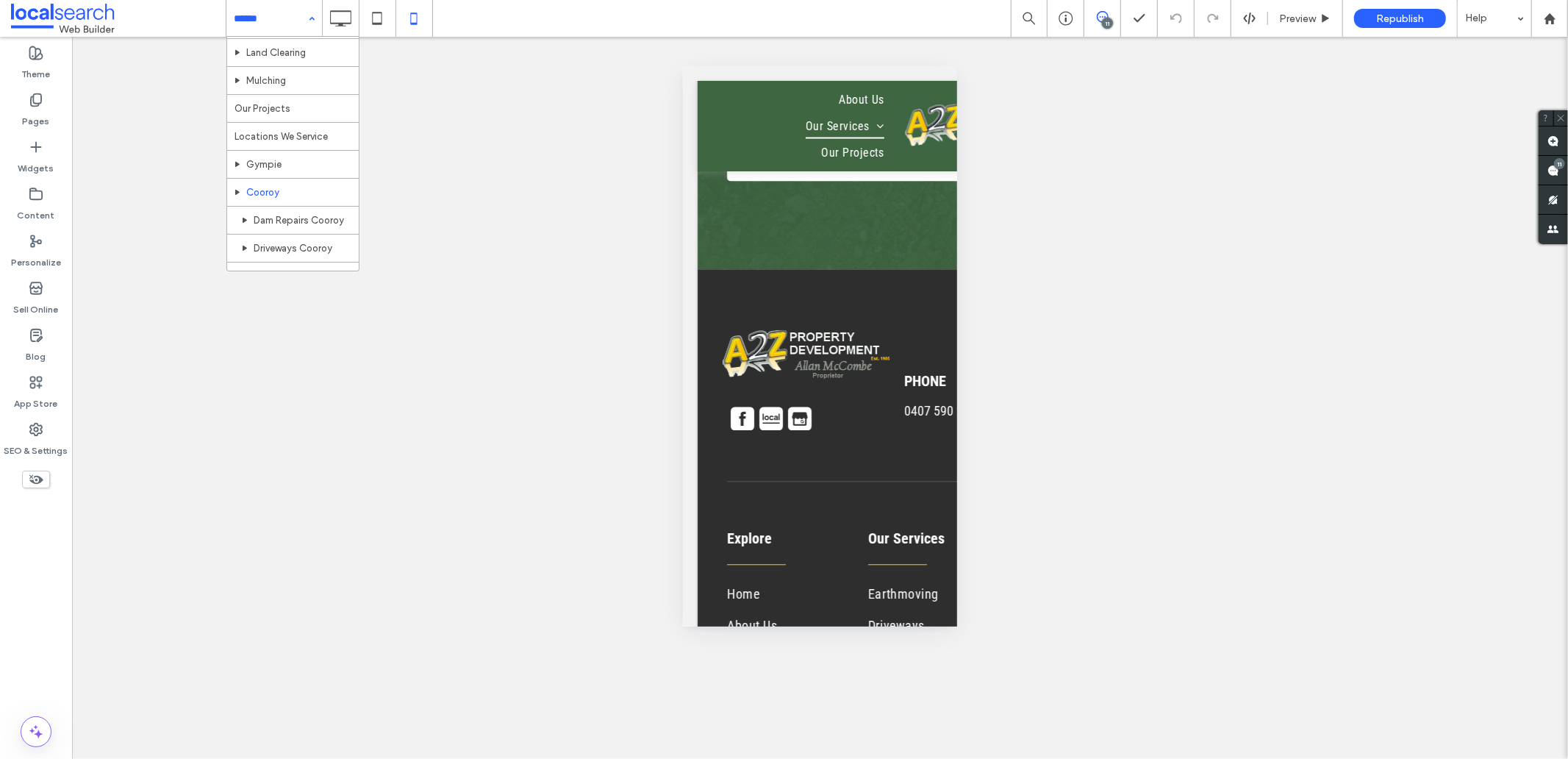
scroll to position [245, 0]
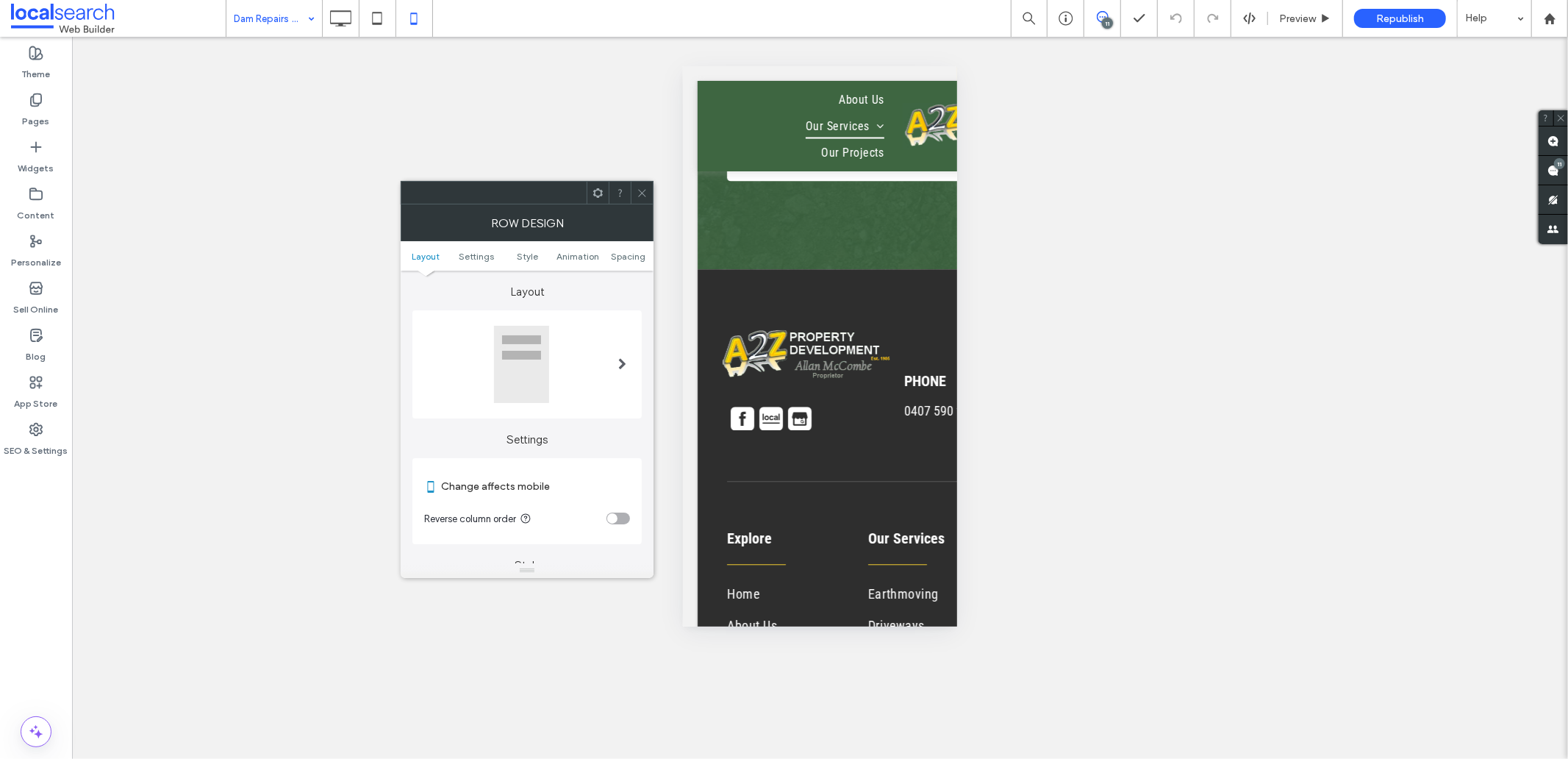
click at [638, 189] on icon at bounding box center [642, 193] width 11 height 11
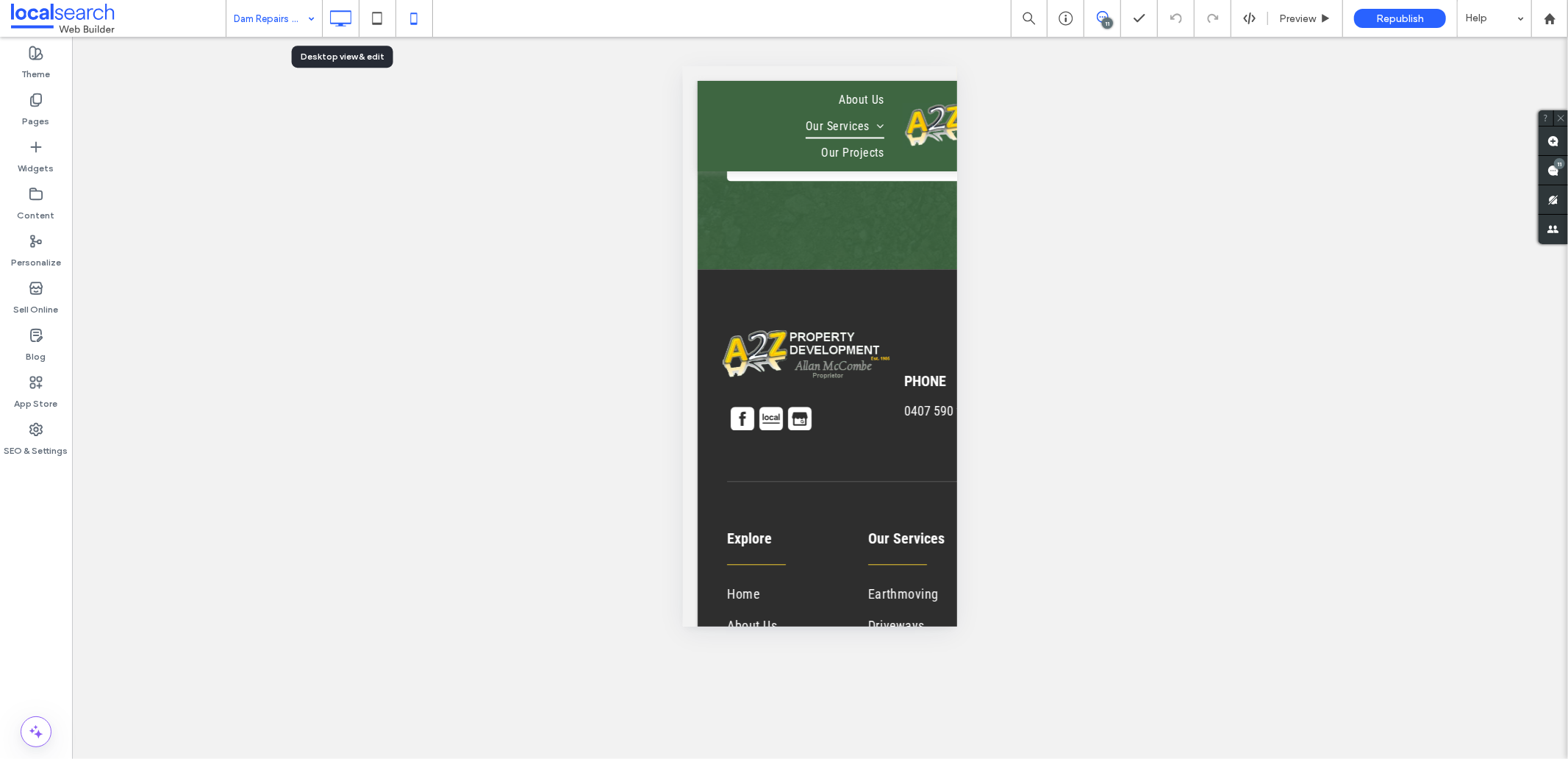
click at [334, 9] on icon at bounding box center [340, 19] width 30 height 30
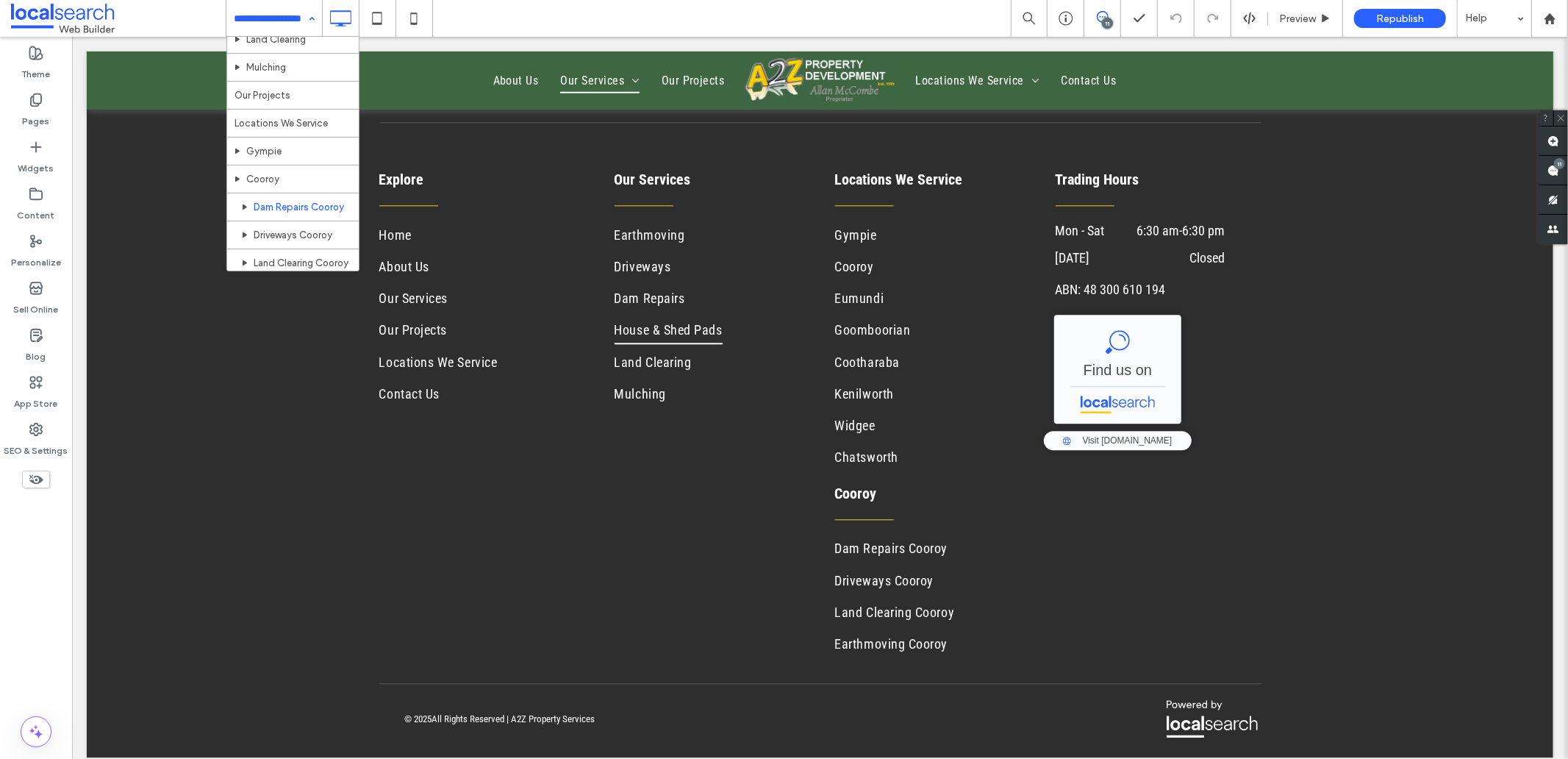
scroll to position [327, 0]
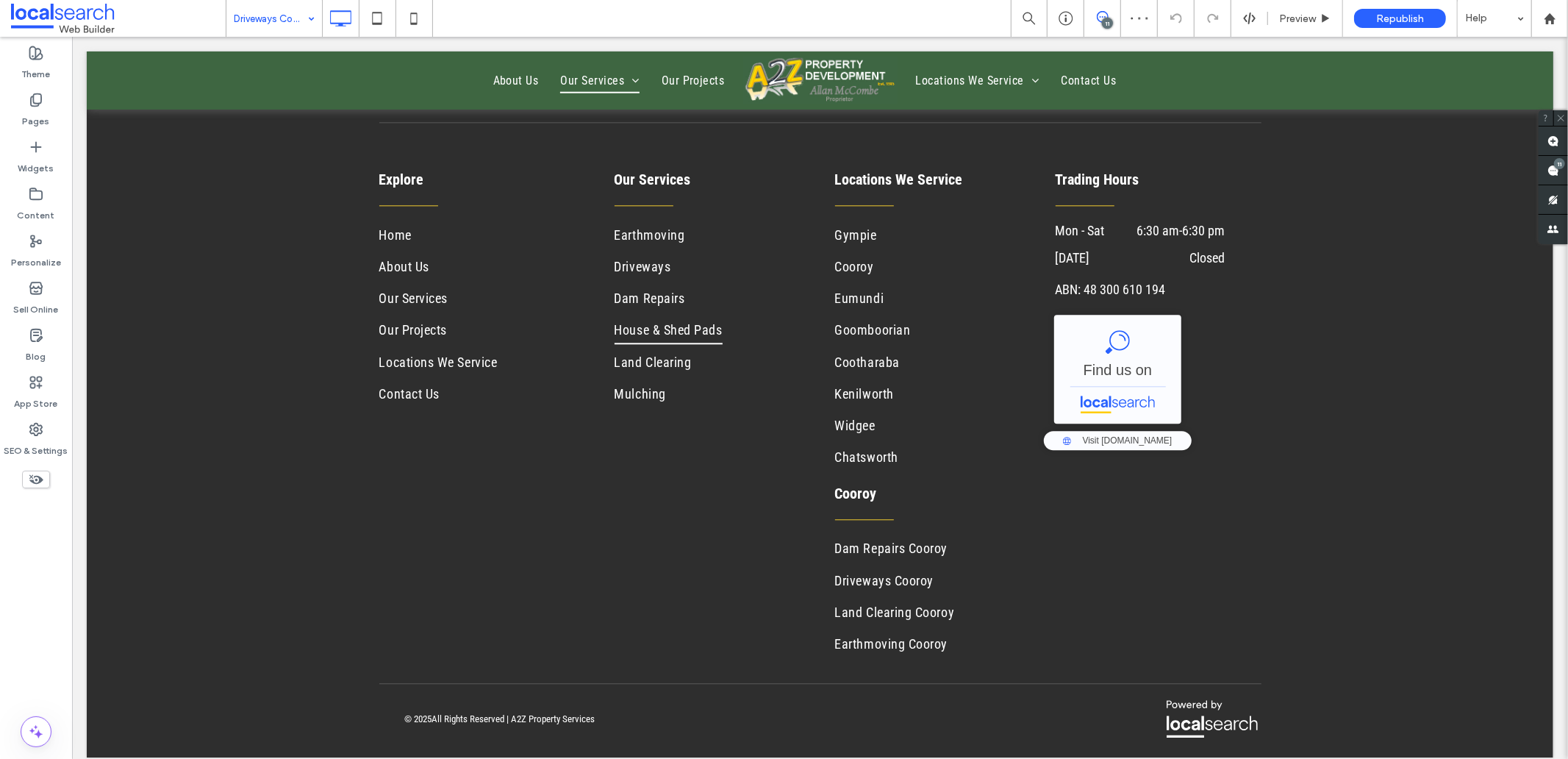
click at [259, 28] on input at bounding box center [270, 18] width 73 height 37
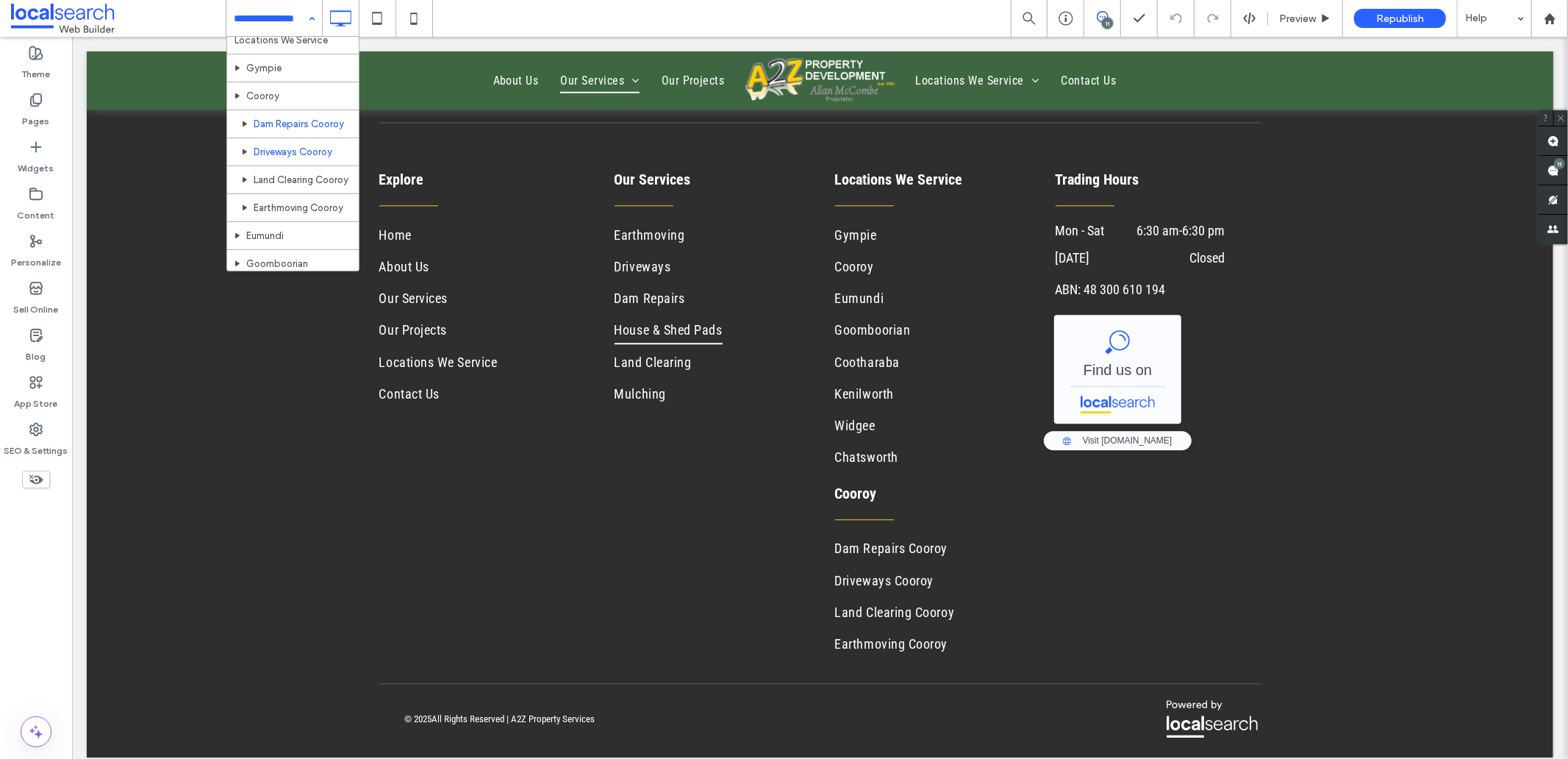
scroll to position [327, 0]
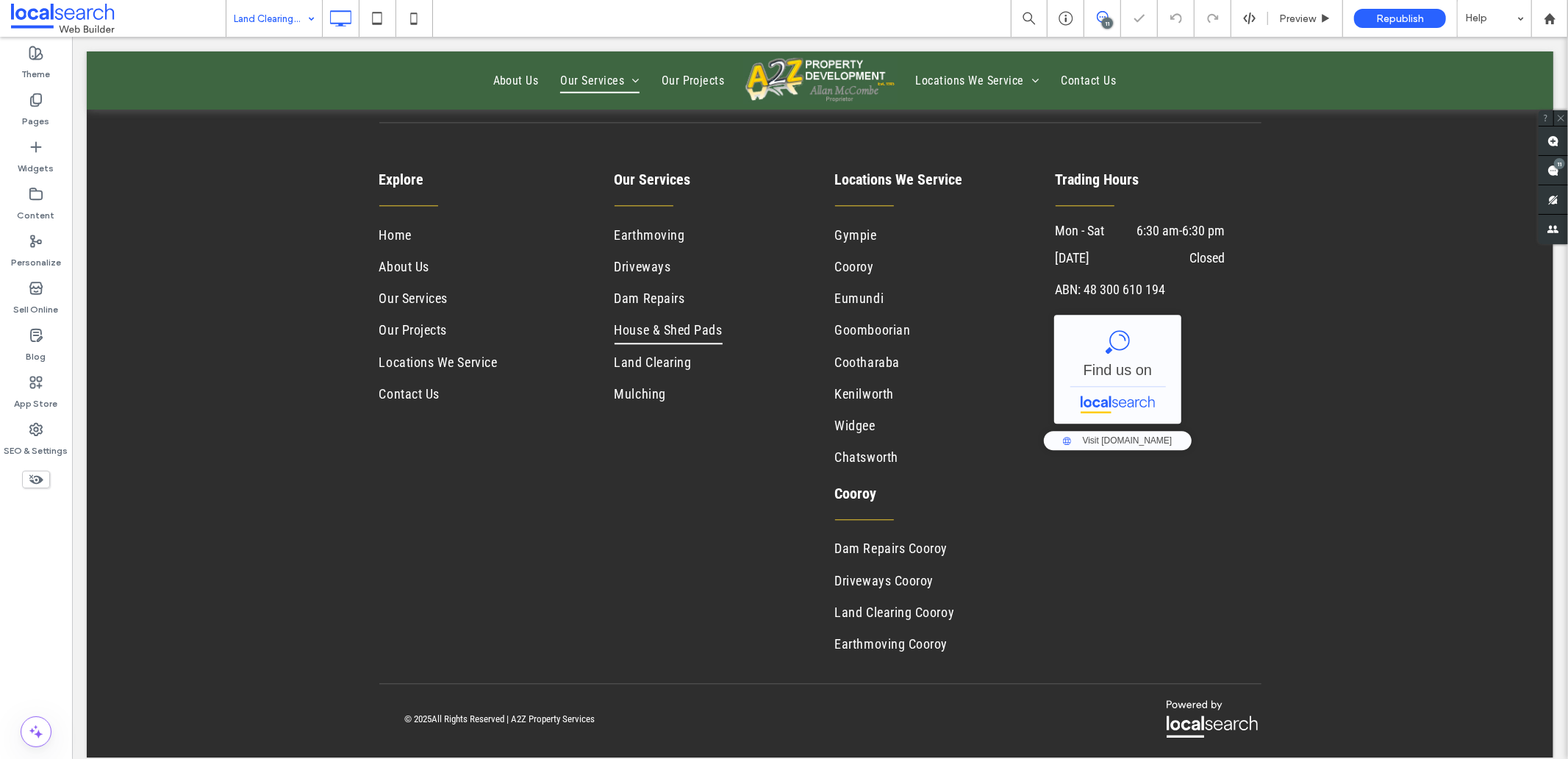
drag, startPoint x: 248, startPoint y: 10, endPoint x: 248, endPoint y: 25, distance: 15.0
click at [248, 10] on input at bounding box center [270, 18] width 73 height 37
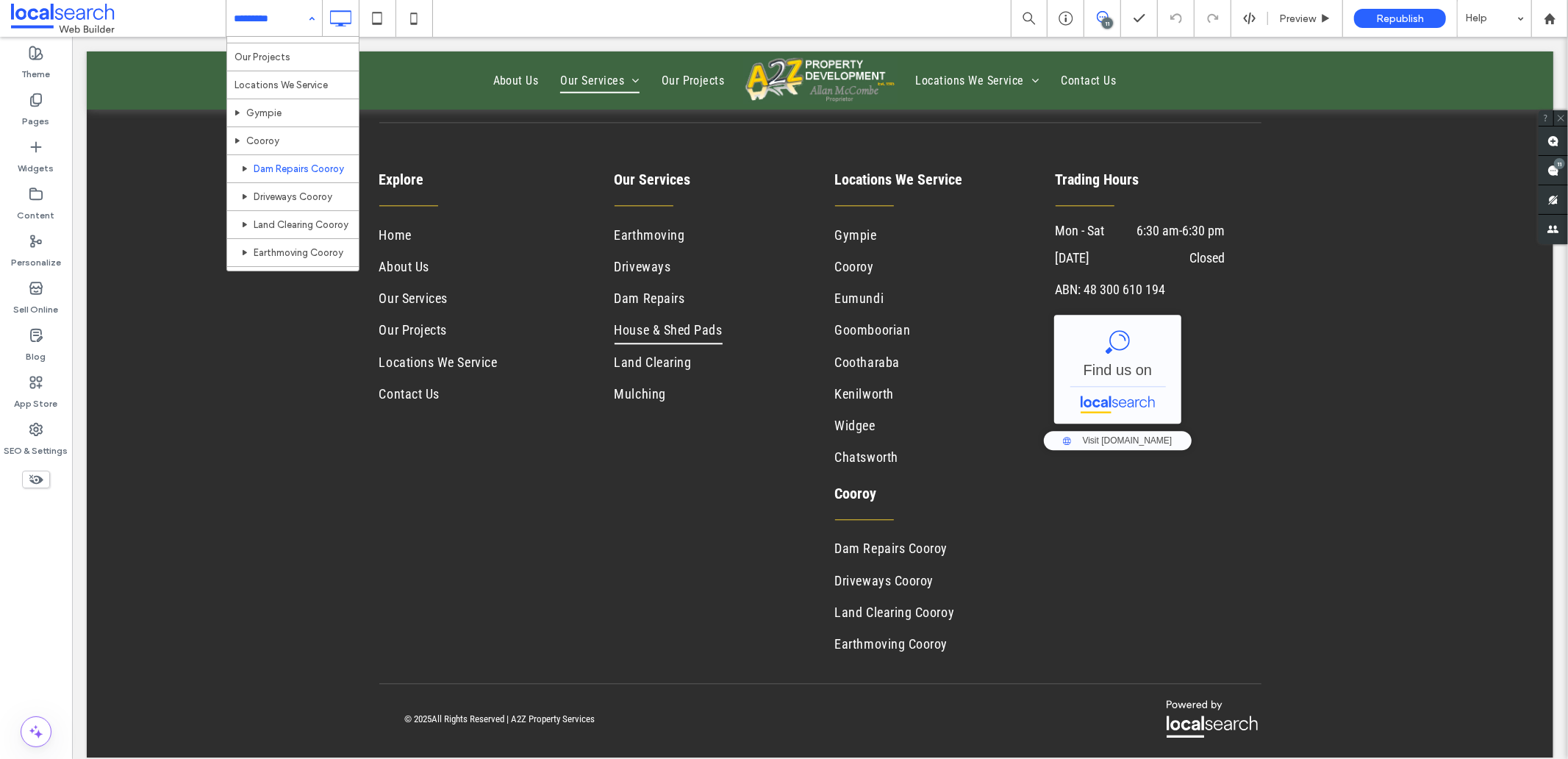
scroll to position [327, 0]
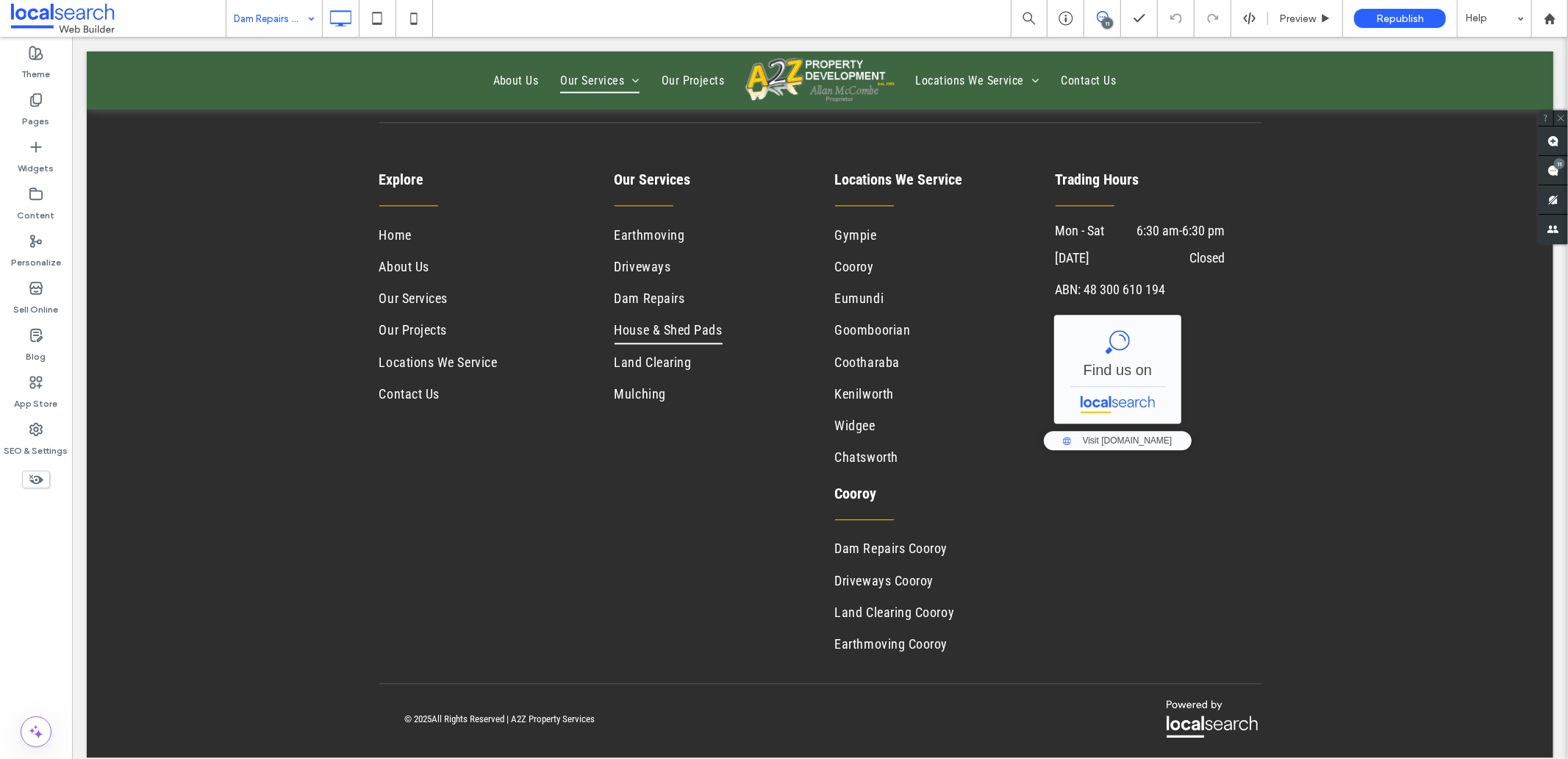
click at [284, 26] on input at bounding box center [270, 18] width 73 height 37
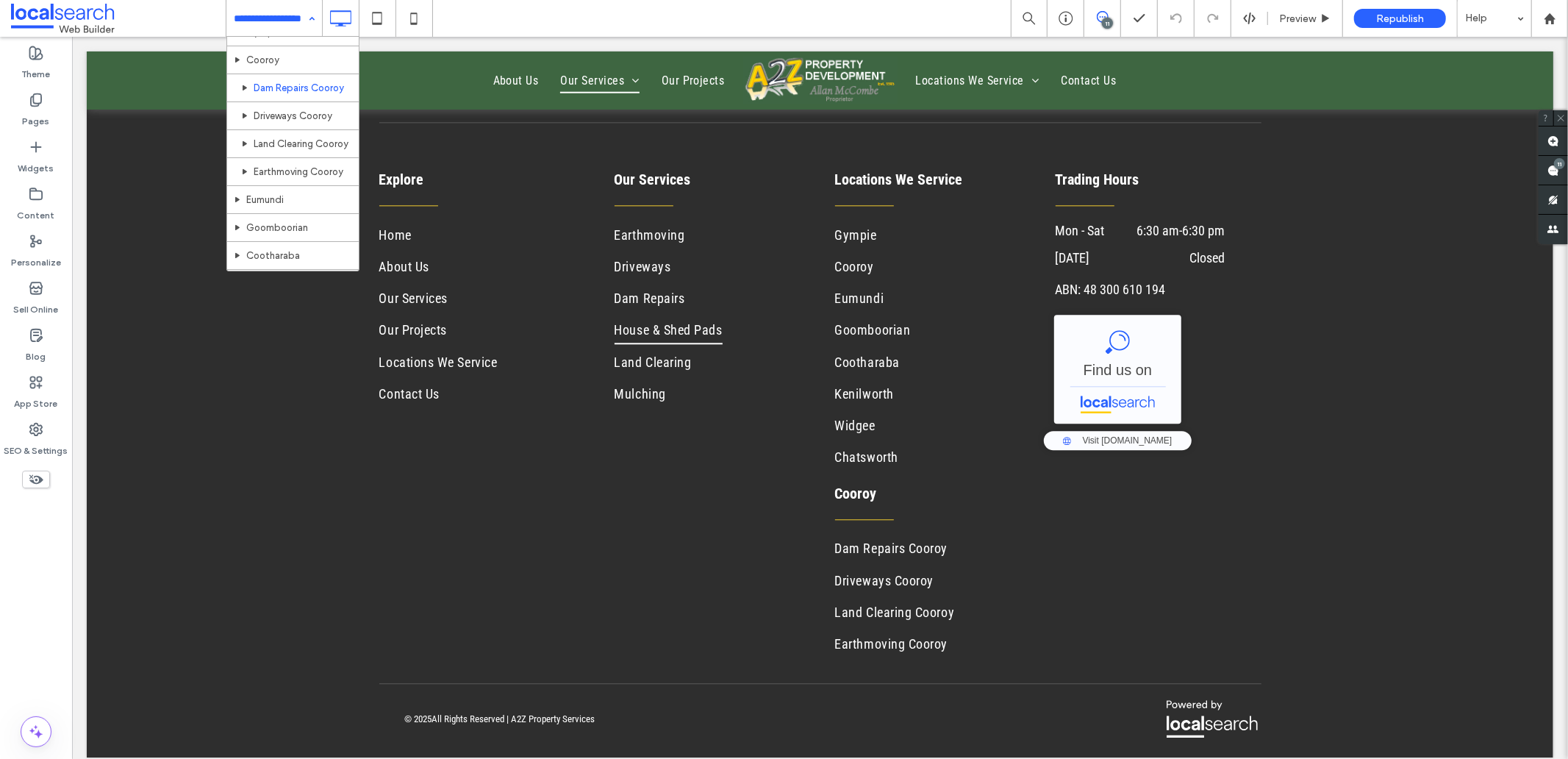
scroll to position [327, 0]
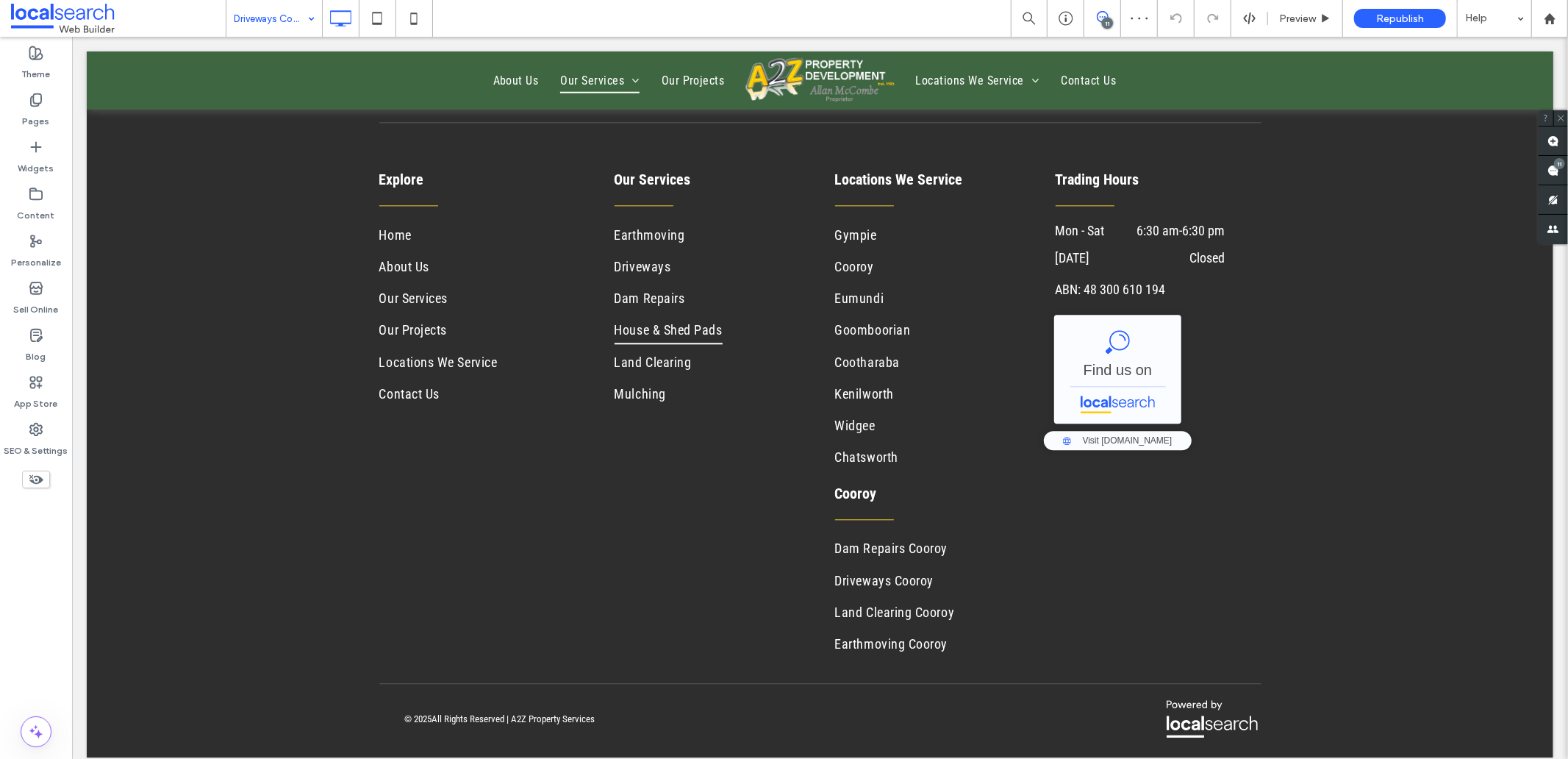
click at [266, 11] on input at bounding box center [270, 18] width 73 height 37
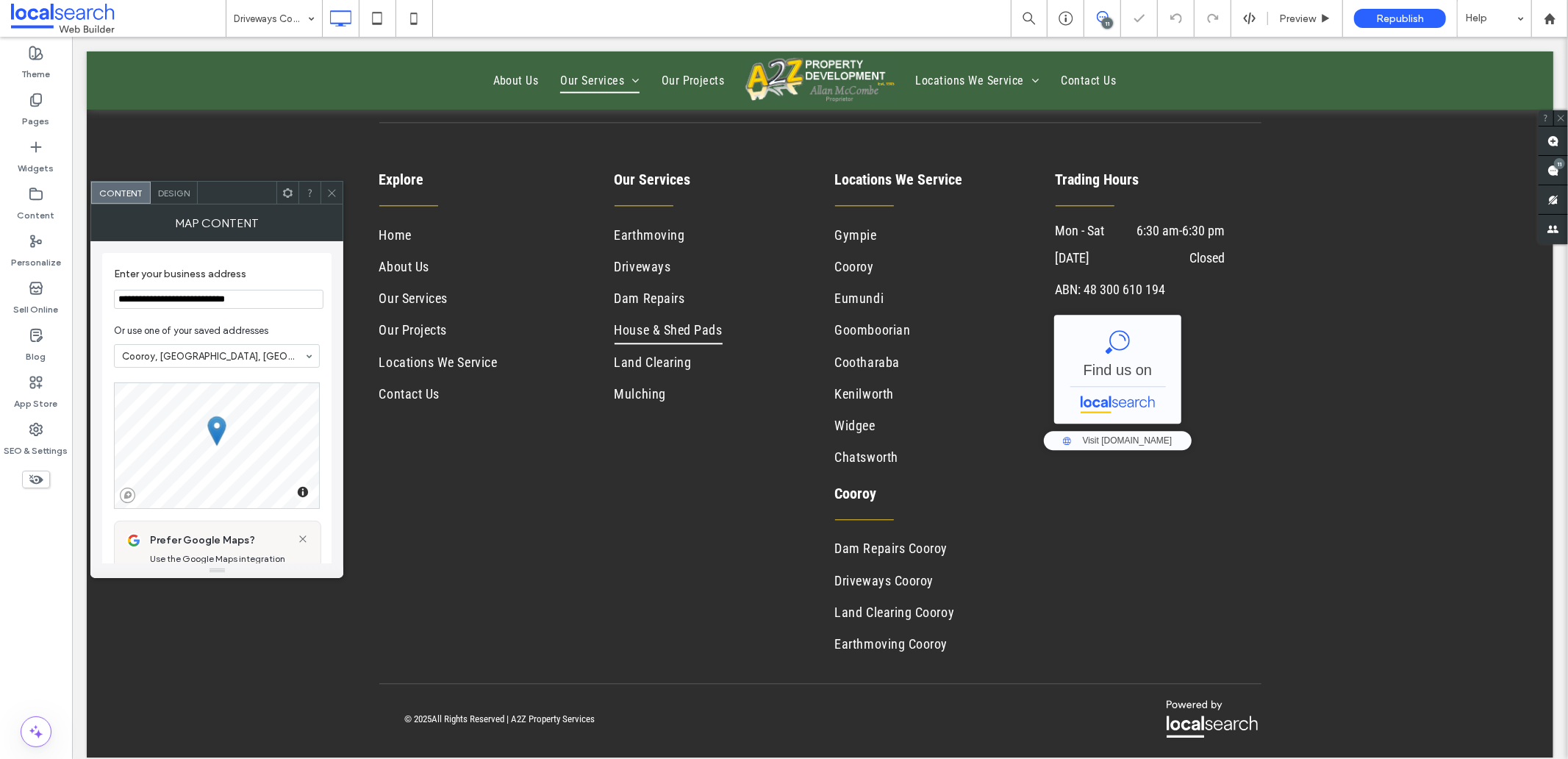
click at [331, 195] on icon at bounding box center [332, 193] width 11 height 11
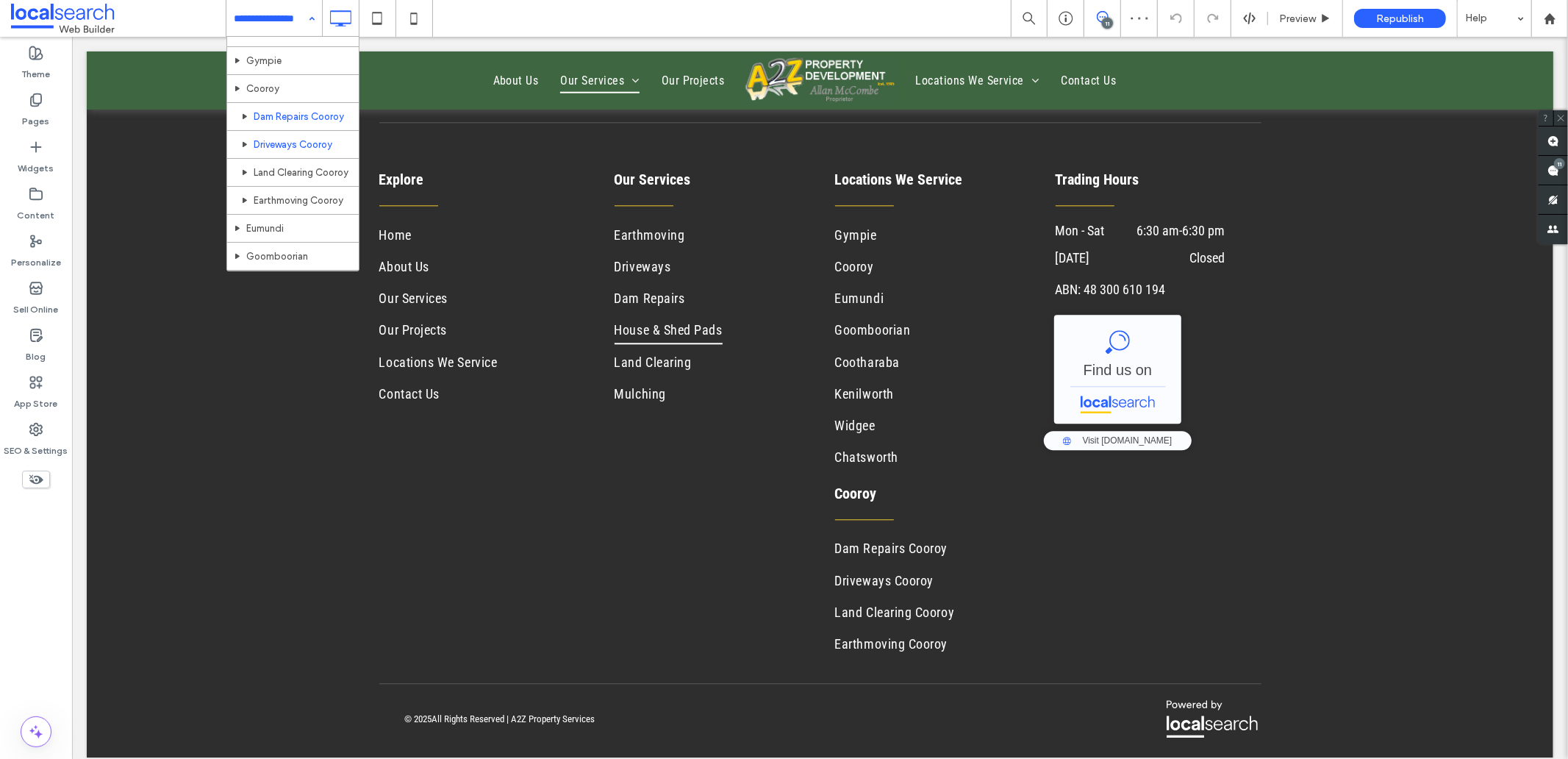
scroll to position [327, 0]
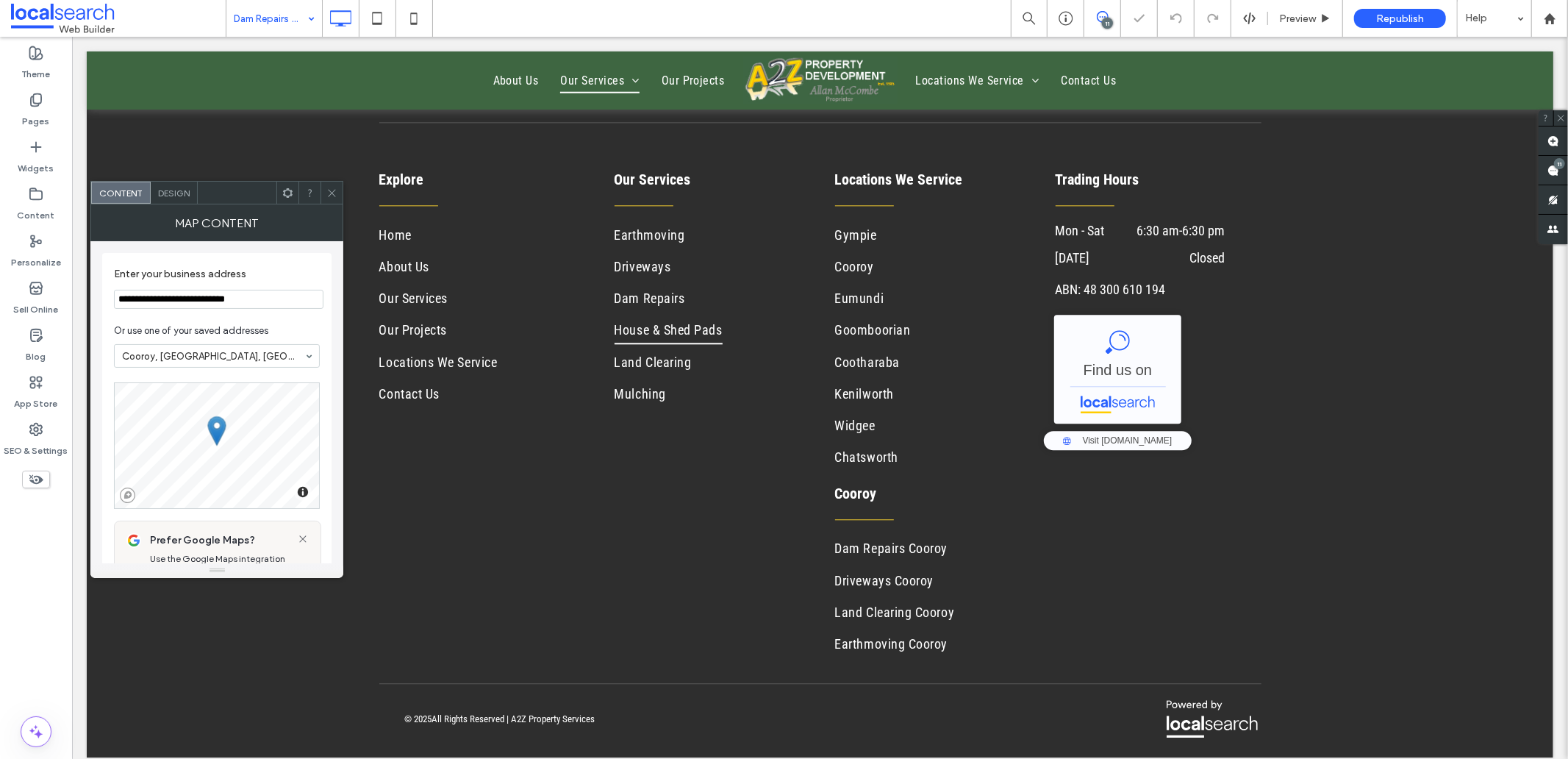
click at [329, 195] on icon at bounding box center [332, 193] width 11 height 11
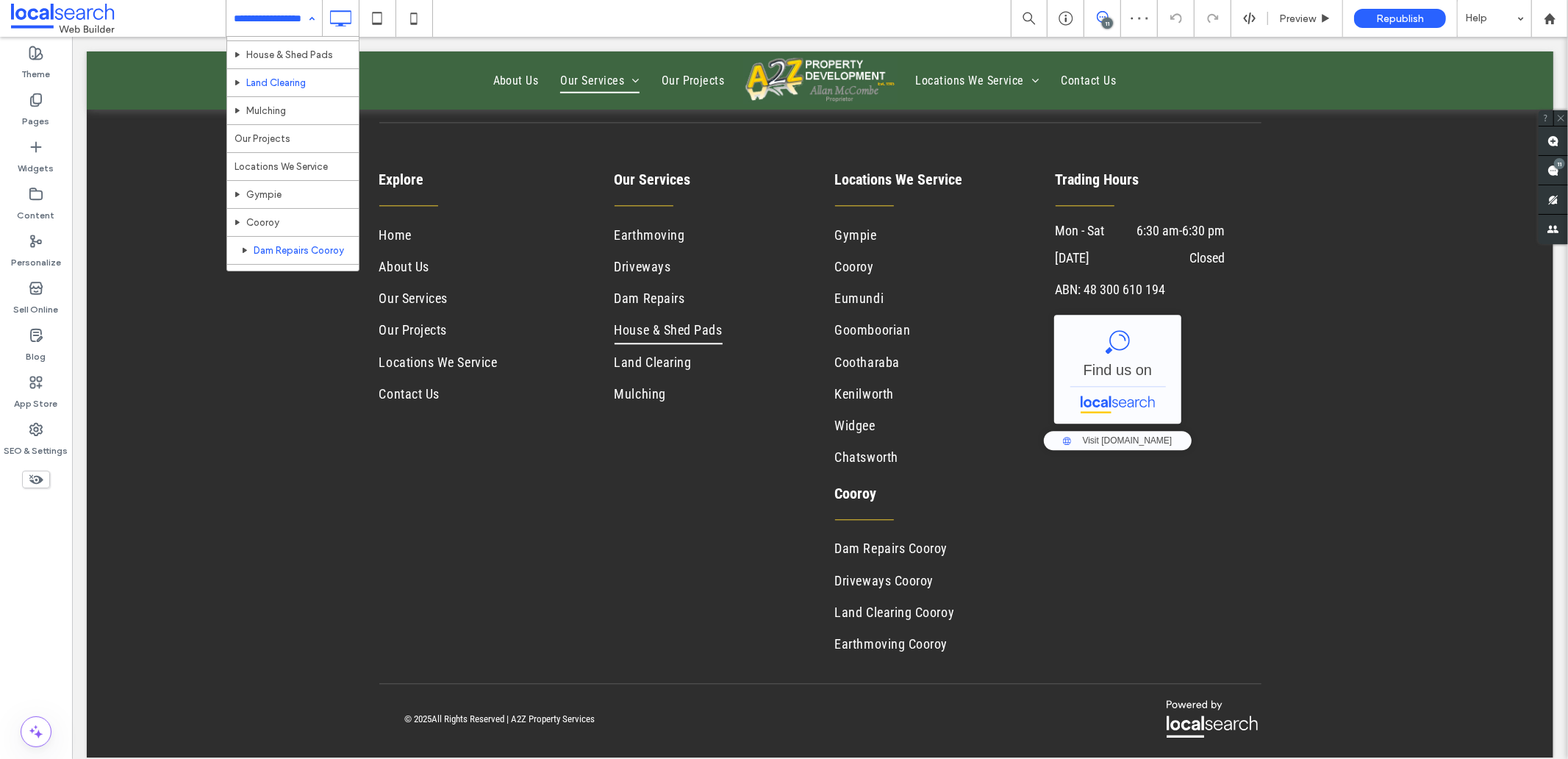
scroll to position [245, 0]
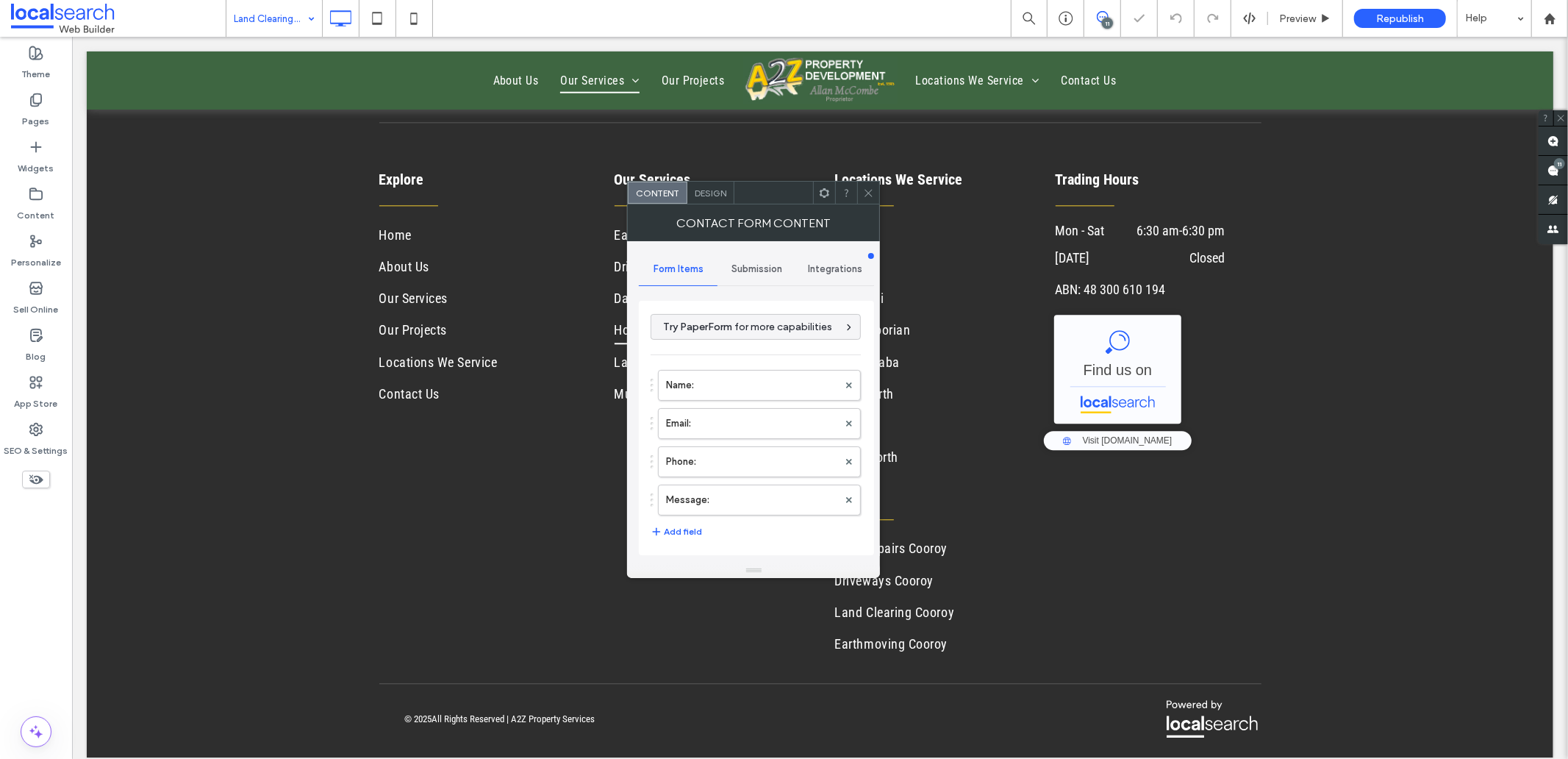
type input "**********"
click at [687, 392] on label "Name:" at bounding box center [752, 386] width 172 height 30
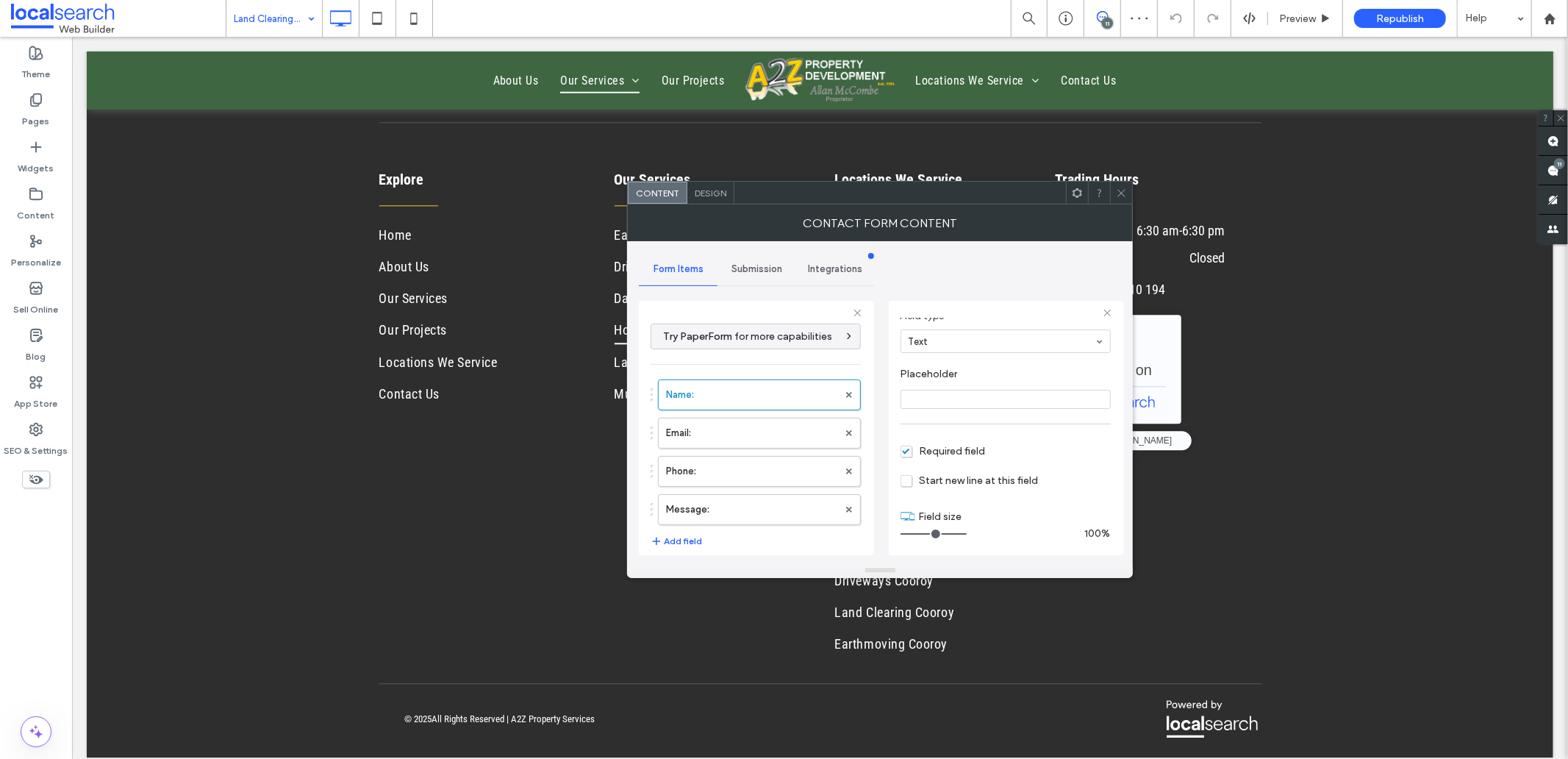
scroll to position [103, 0]
click at [747, 425] on label "Email:" at bounding box center [752, 433] width 172 height 30
click at [739, 458] on label "Phone:" at bounding box center [752, 471] width 172 height 30
click at [751, 512] on label "Message:" at bounding box center [752, 510] width 172 height 30
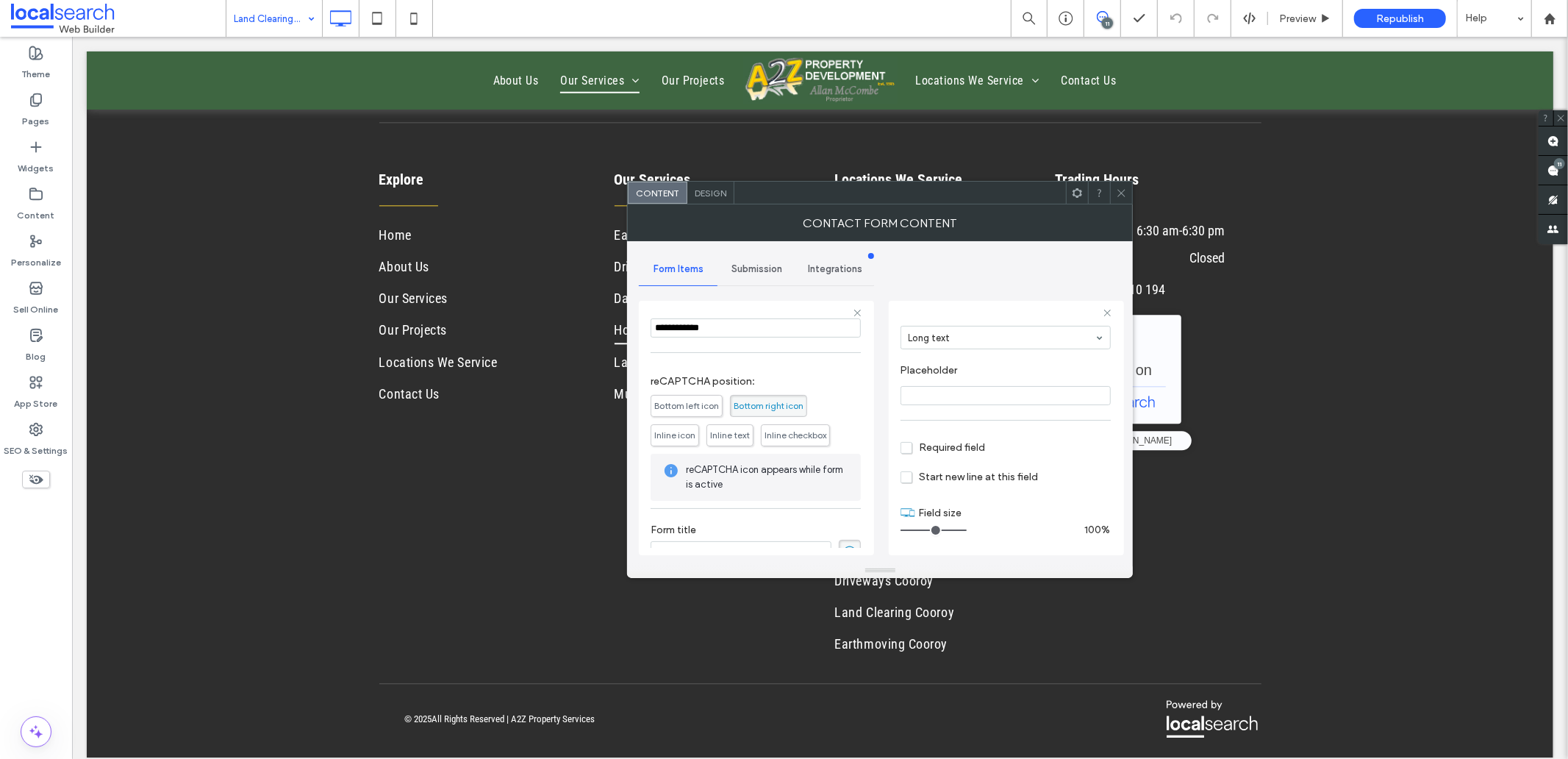
scroll to position [307, 0]
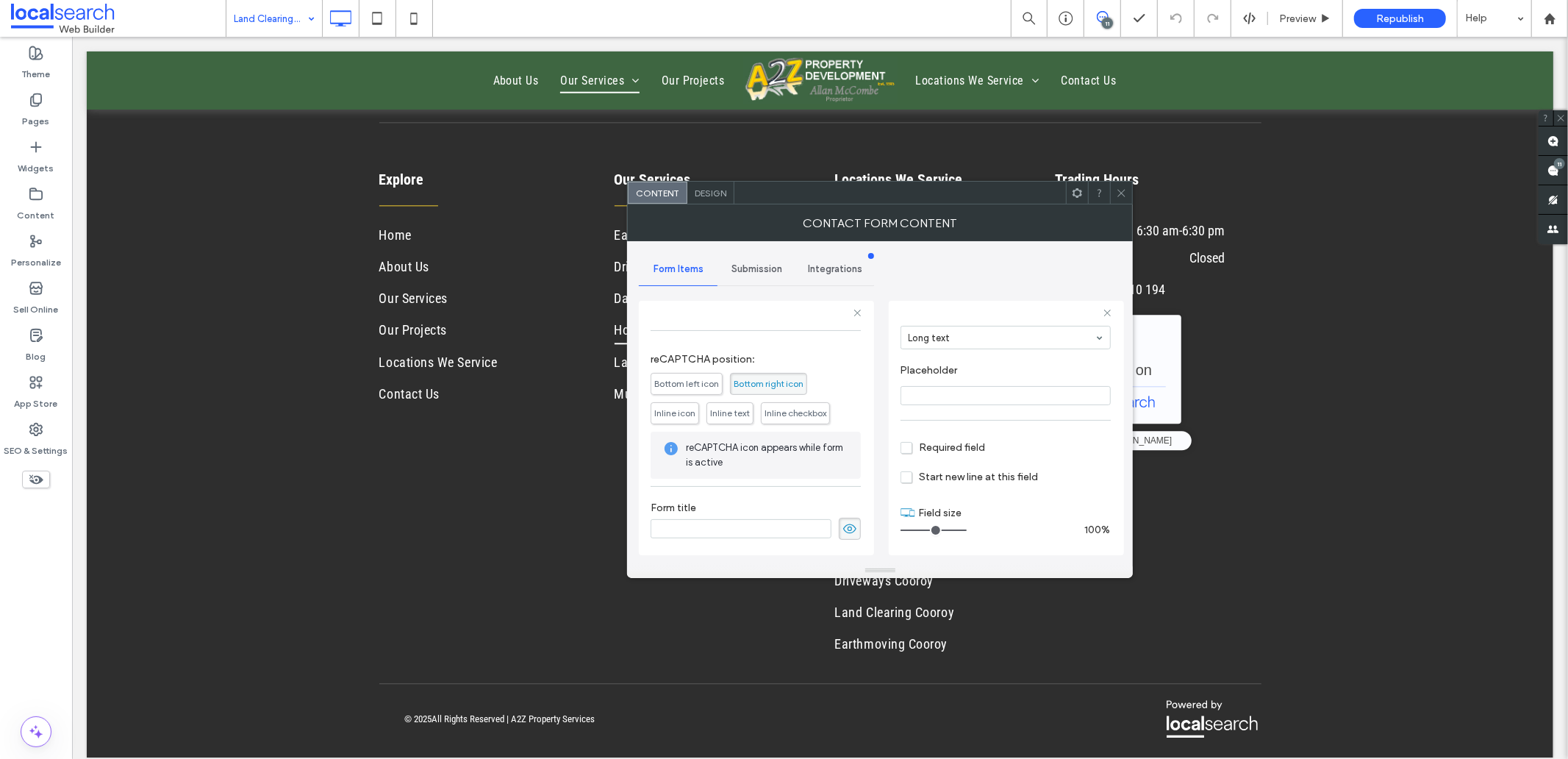
click at [842, 522] on icon at bounding box center [849, 528] width 15 height 16
click at [768, 274] on span "Submission" at bounding box center [756, 269] width 51 height 12
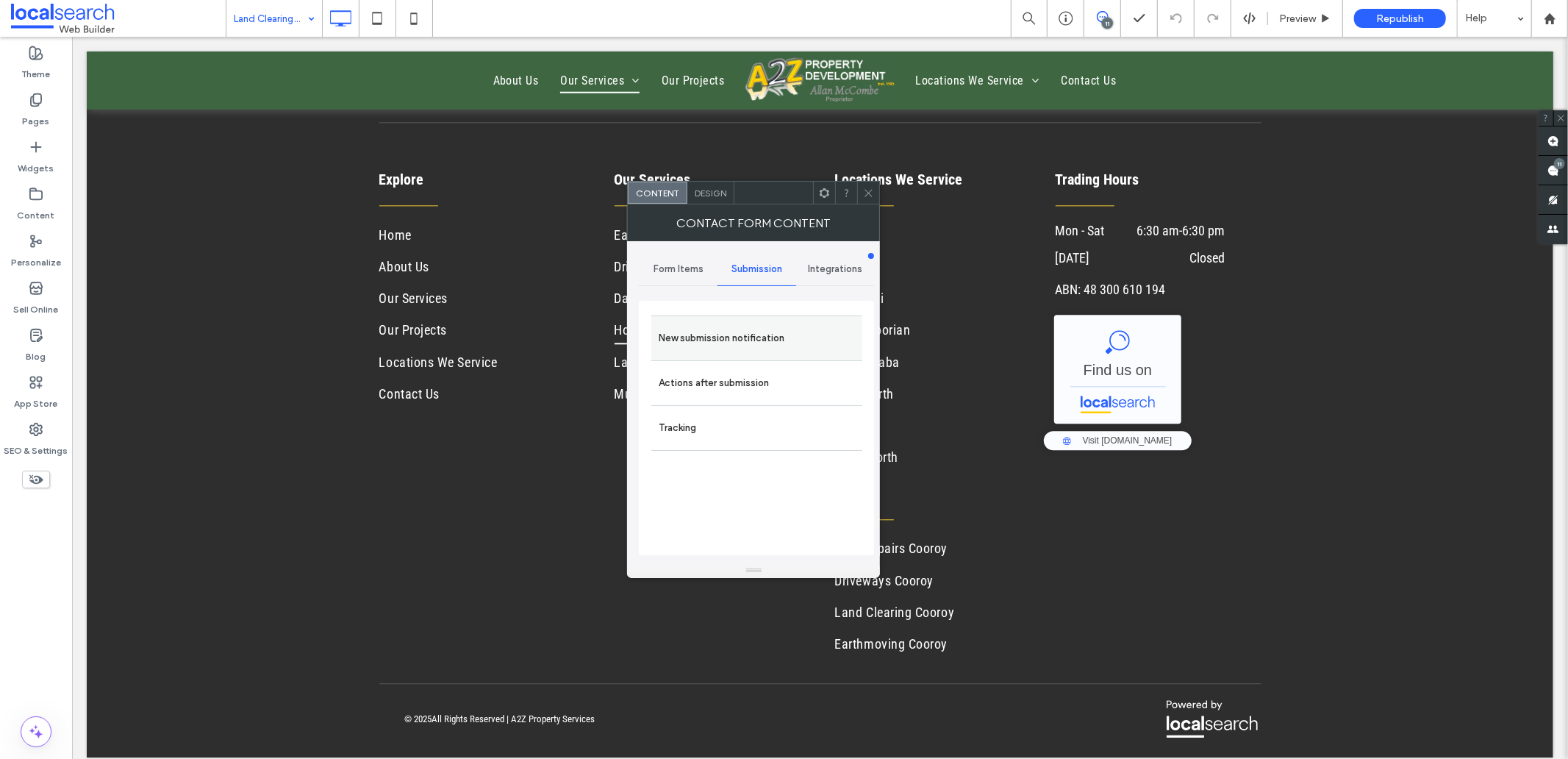
click at [749, 330] on label "New submission notification" at bounding box center [756, 338] width 196 height 30
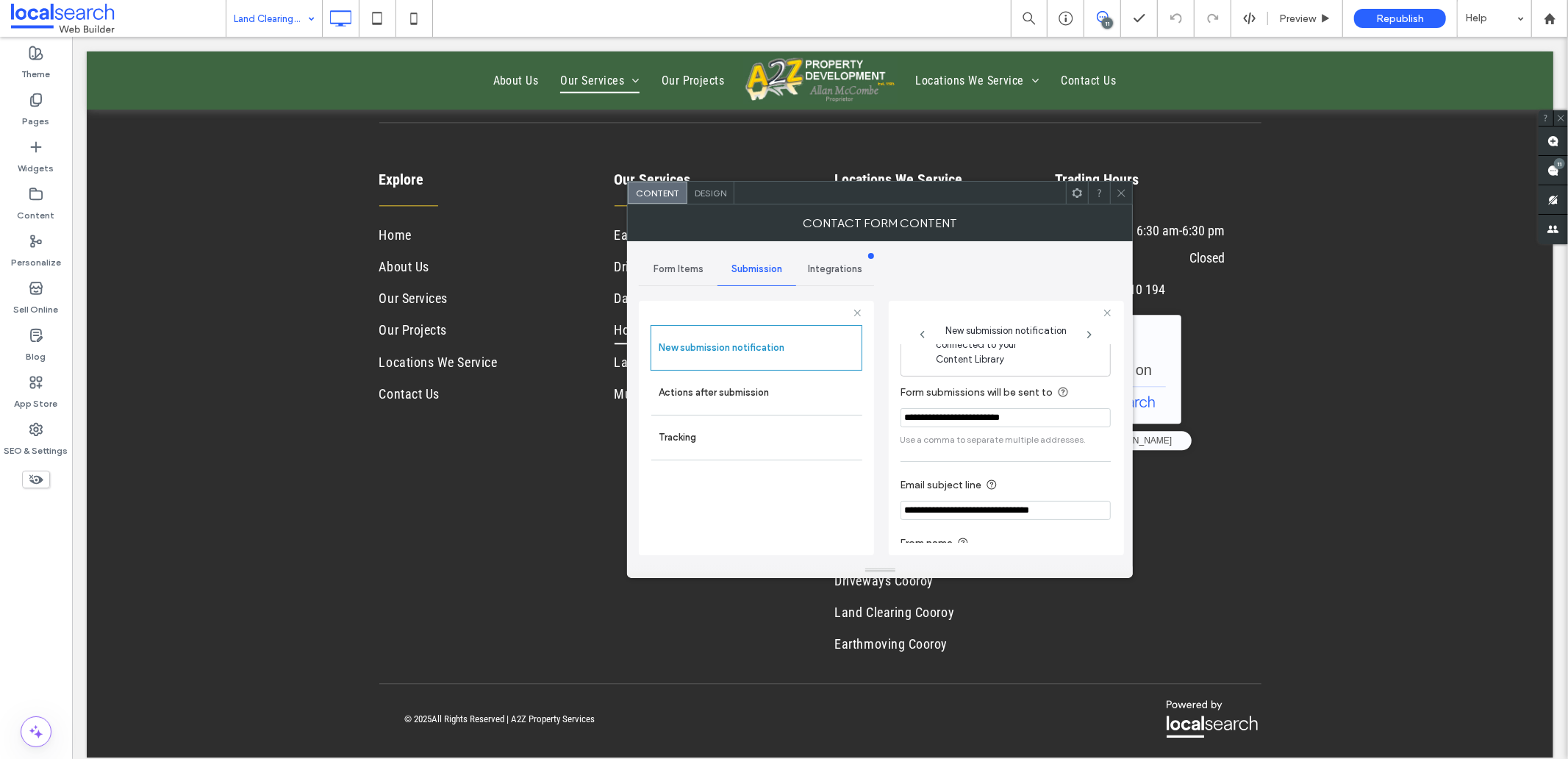
scroll to position [77, 0]
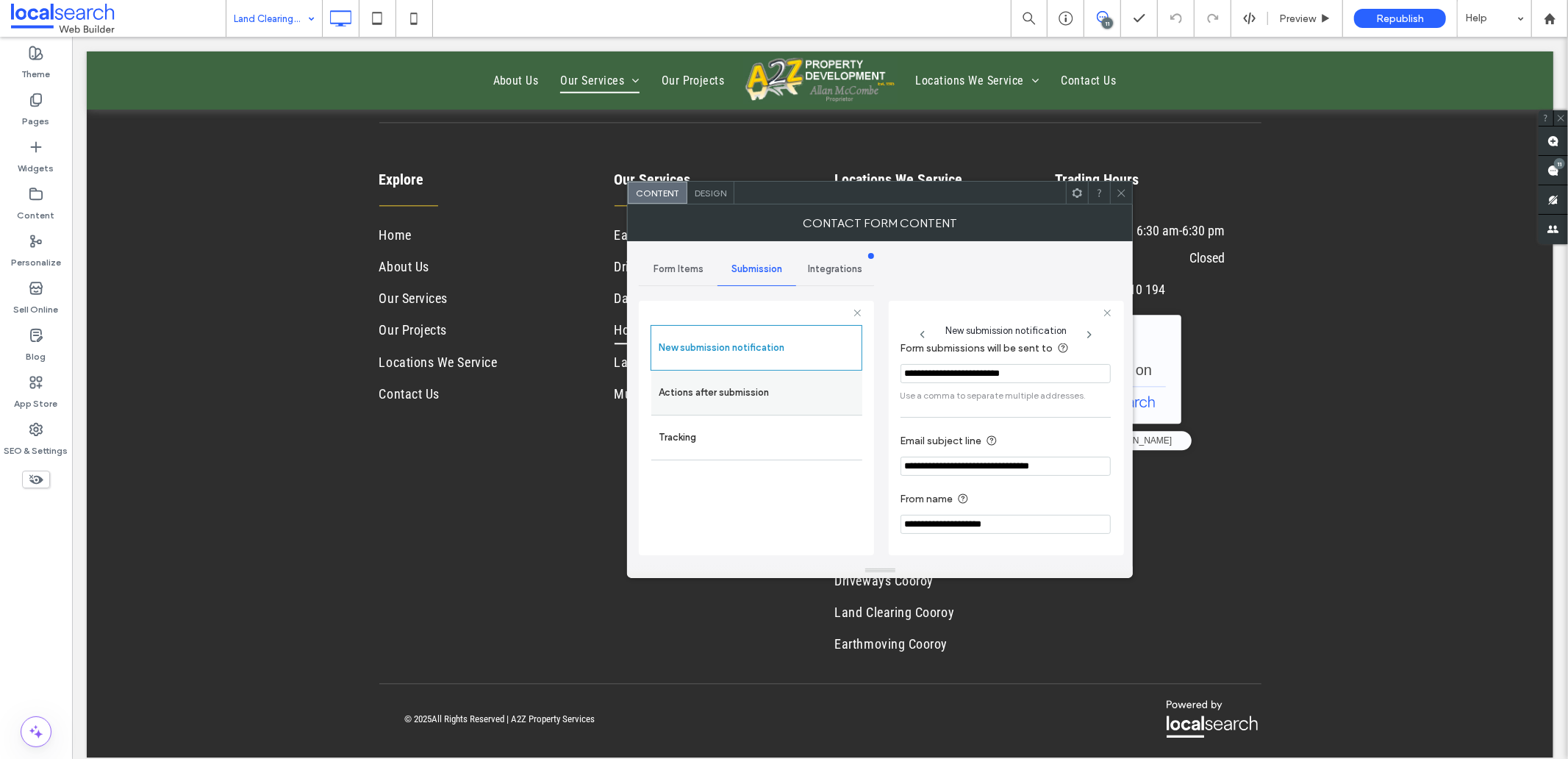
click at [751, 397] on label "Actions after submission" at bounding box center [756, 393] width 196 height 30
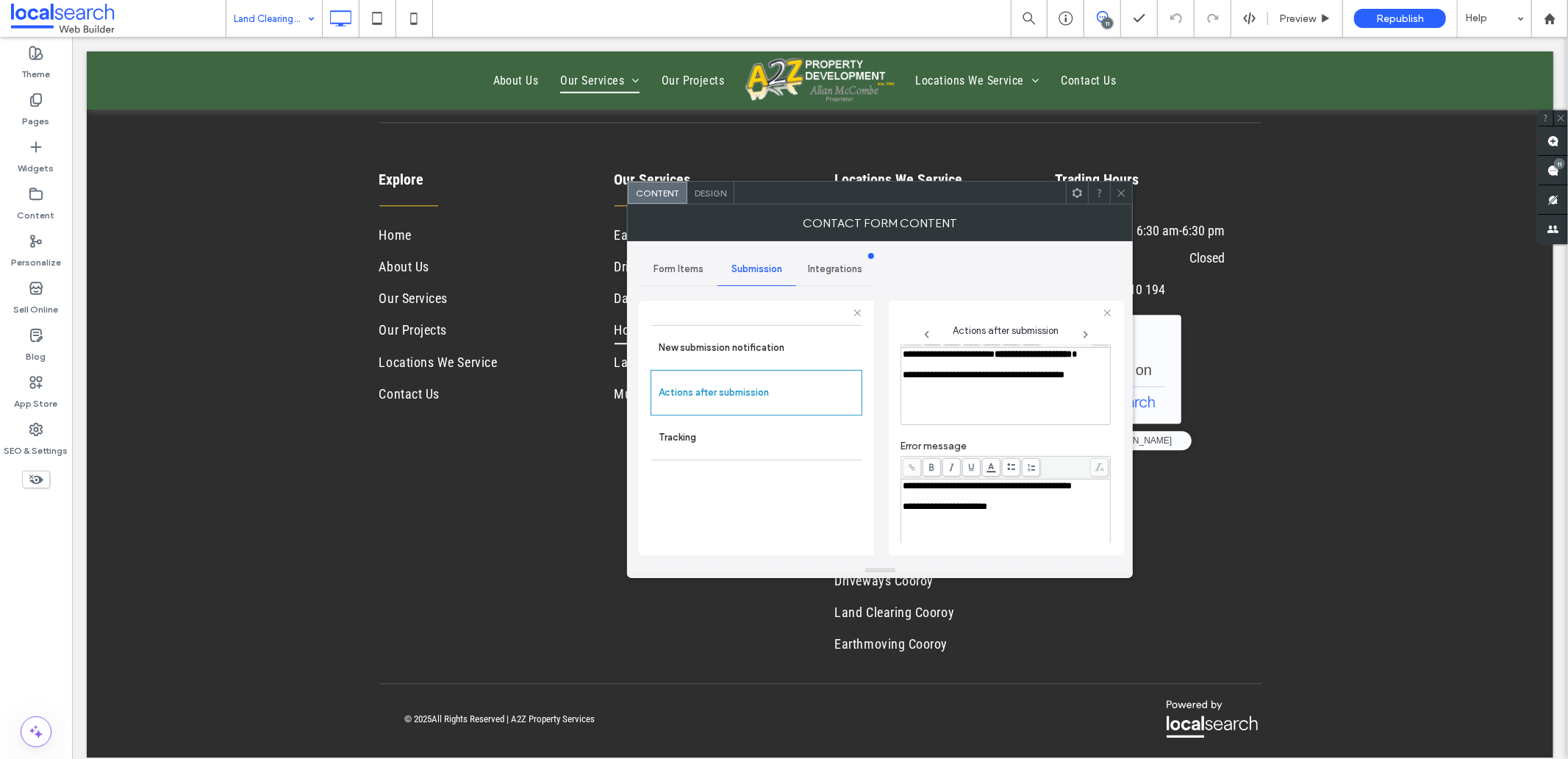
click at [949, 359] on div "**********" at bounding box center [1006, 354] width 205 height 10
click at [1119, 193] on icon at bounding box center [1121, 193] width 11 height 11
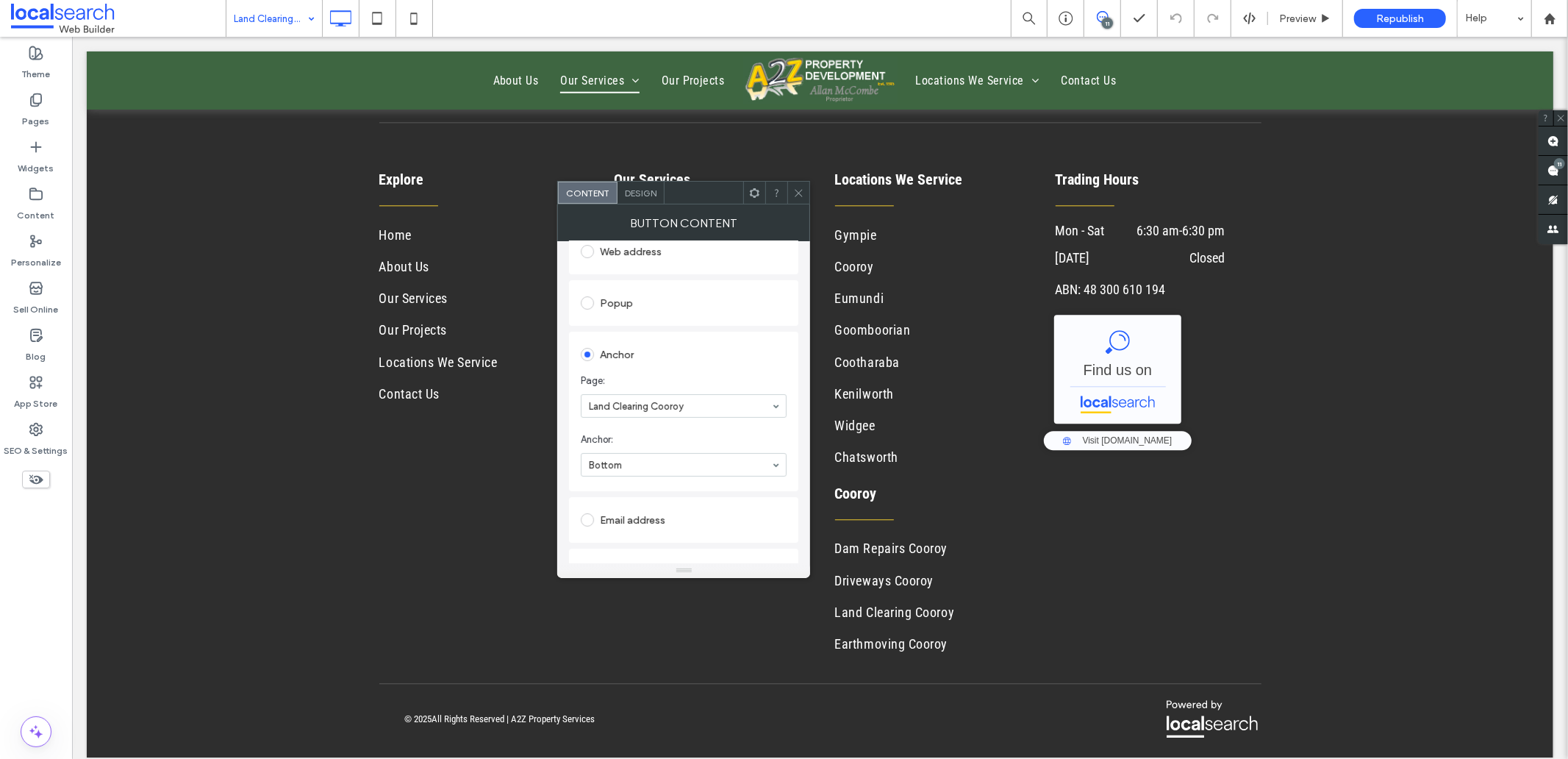
scroll to position [303, 0]
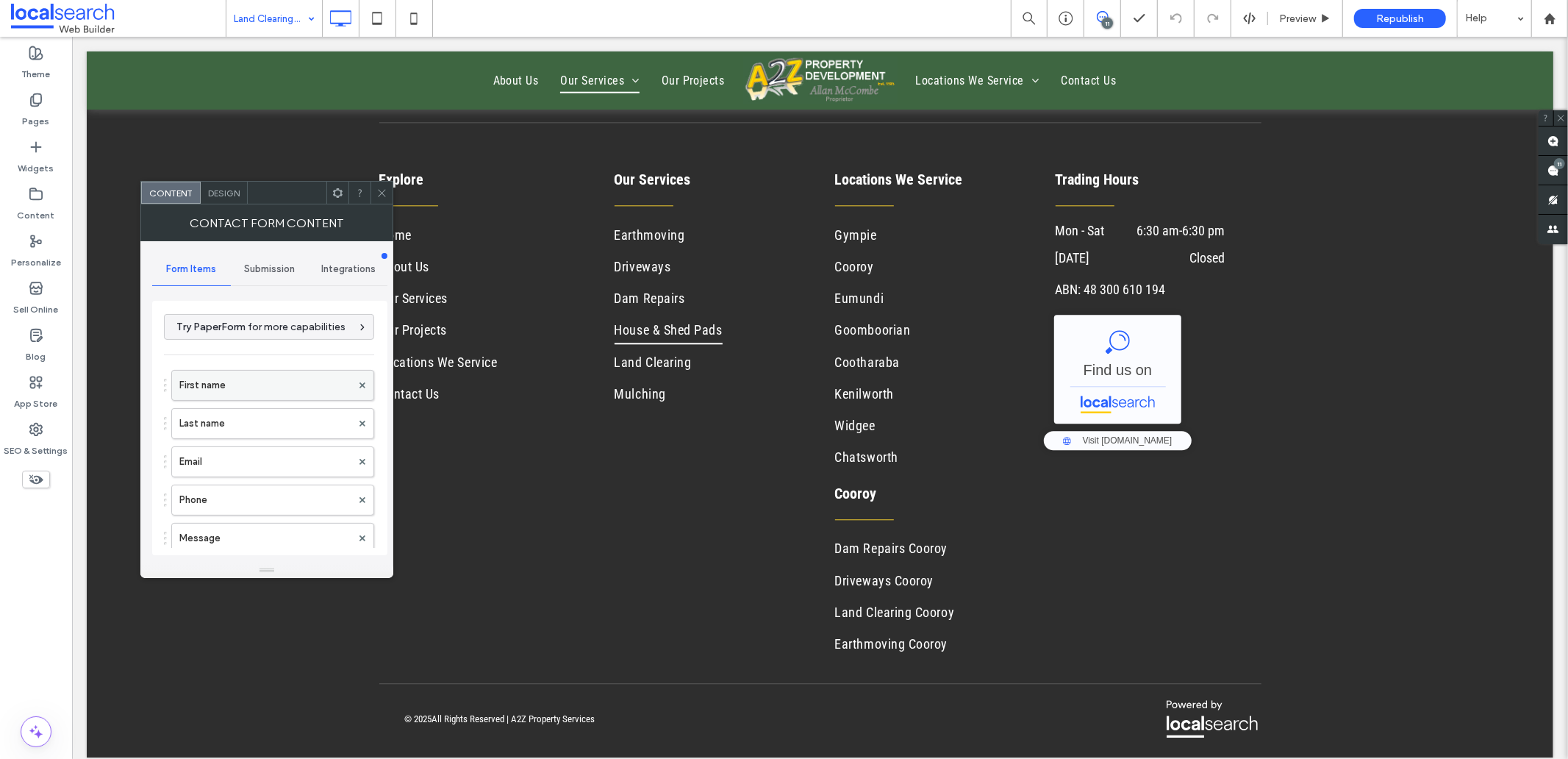
click at [254, 384] on label "First name" at bounding box center [265, 386] width 172 height 30
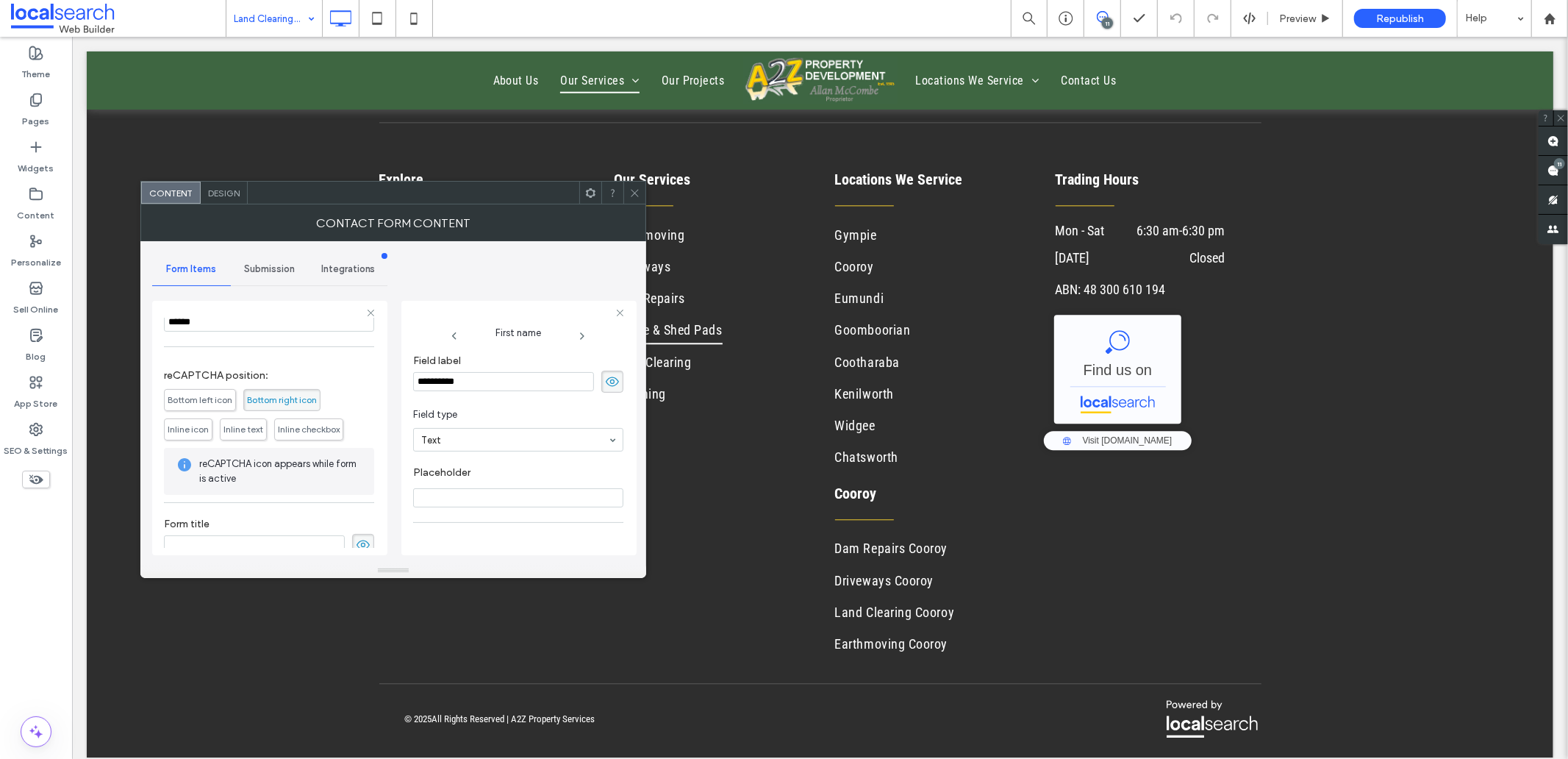
scroll to position [346, 0]
click at [365, 526] on span at bounding box center [363, 528] width 22 height 22
click at [266, 268] on span "Submission" at bounding box center [269, 269] width 51 height 12
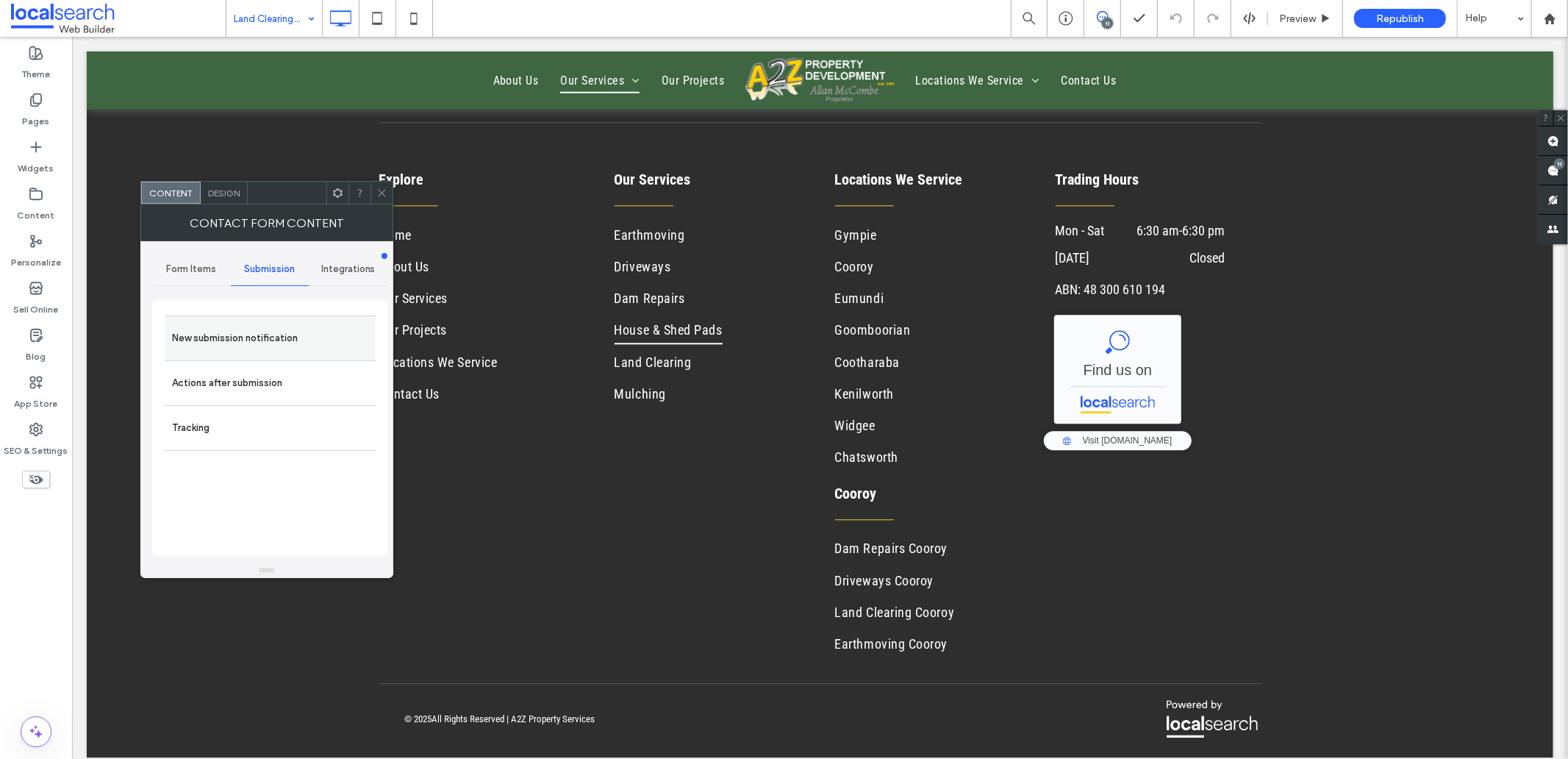
click at [241, 350] on label "New submission notification" at bounding box center [270, 338] width 196 height 30
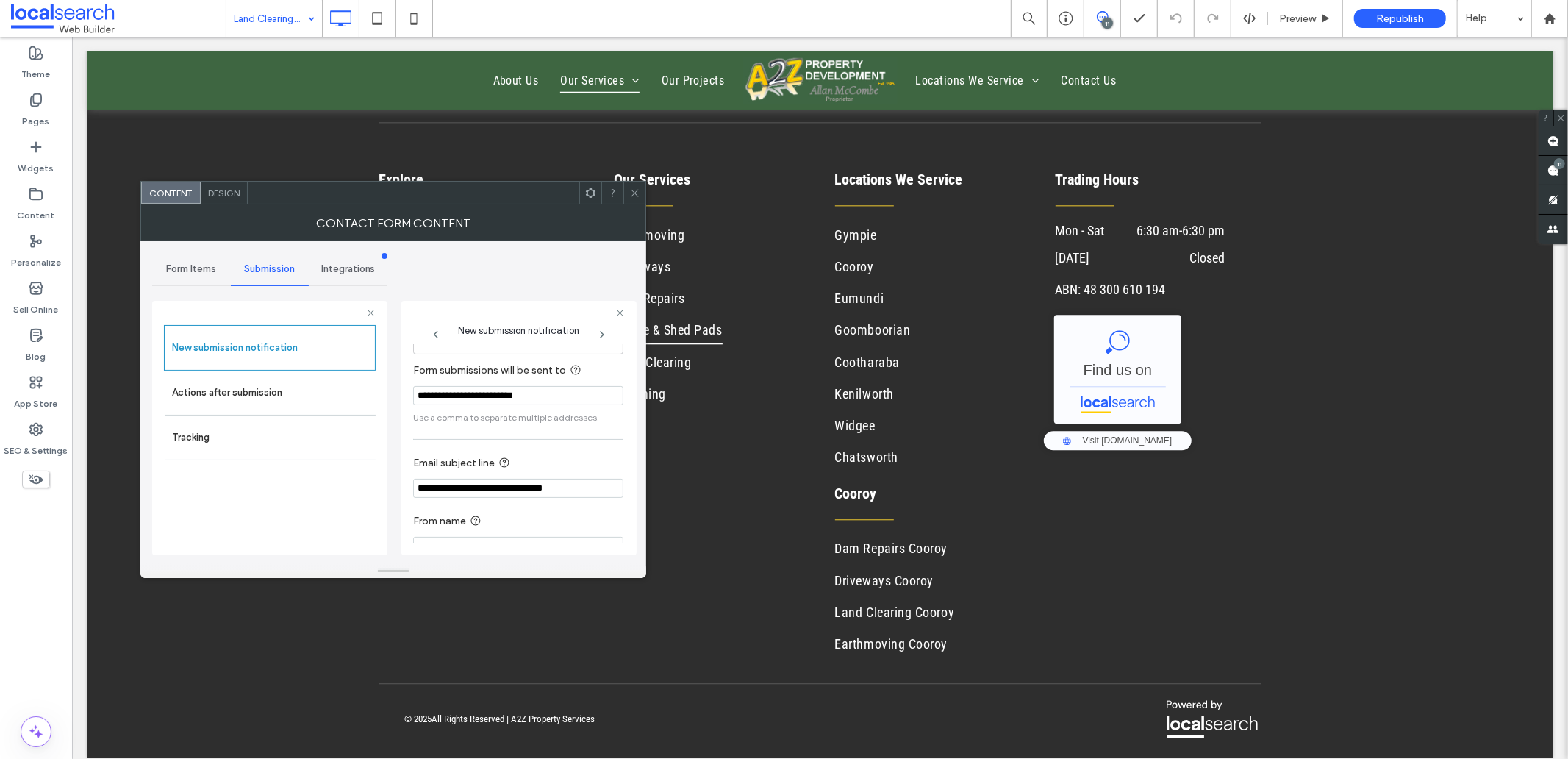
scroll to position [77, 0]
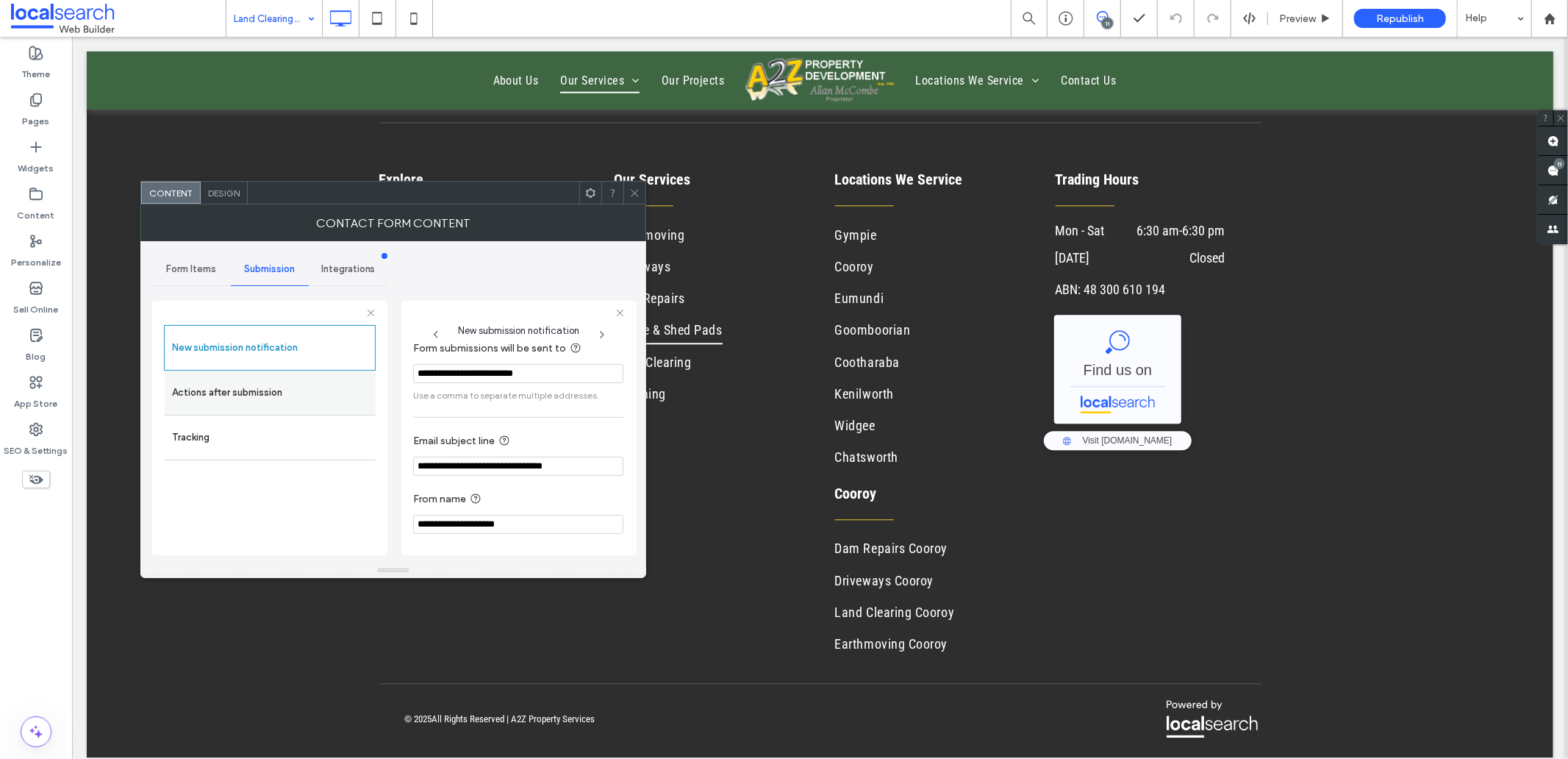
click at [284, 387] on label "Actions after submission" at bounding box center [270, 393] width 196 height 30
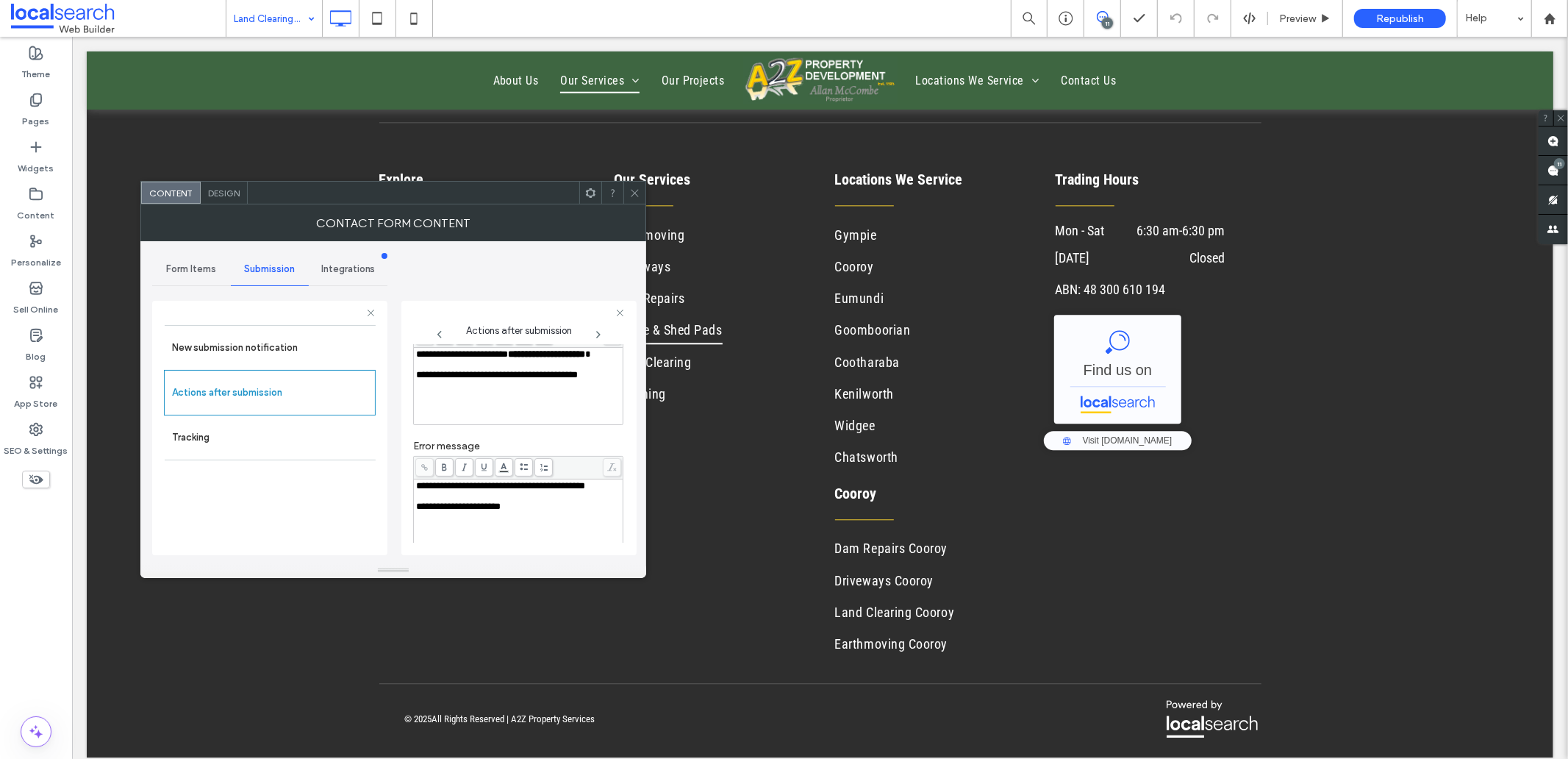
click at [453, 370] on div "Rich Text Editor" at bounding box center [518, 364] width 205 height 10
click at [217, 192] on span "Design" at bounding box center [224, 193] width 32 height 11
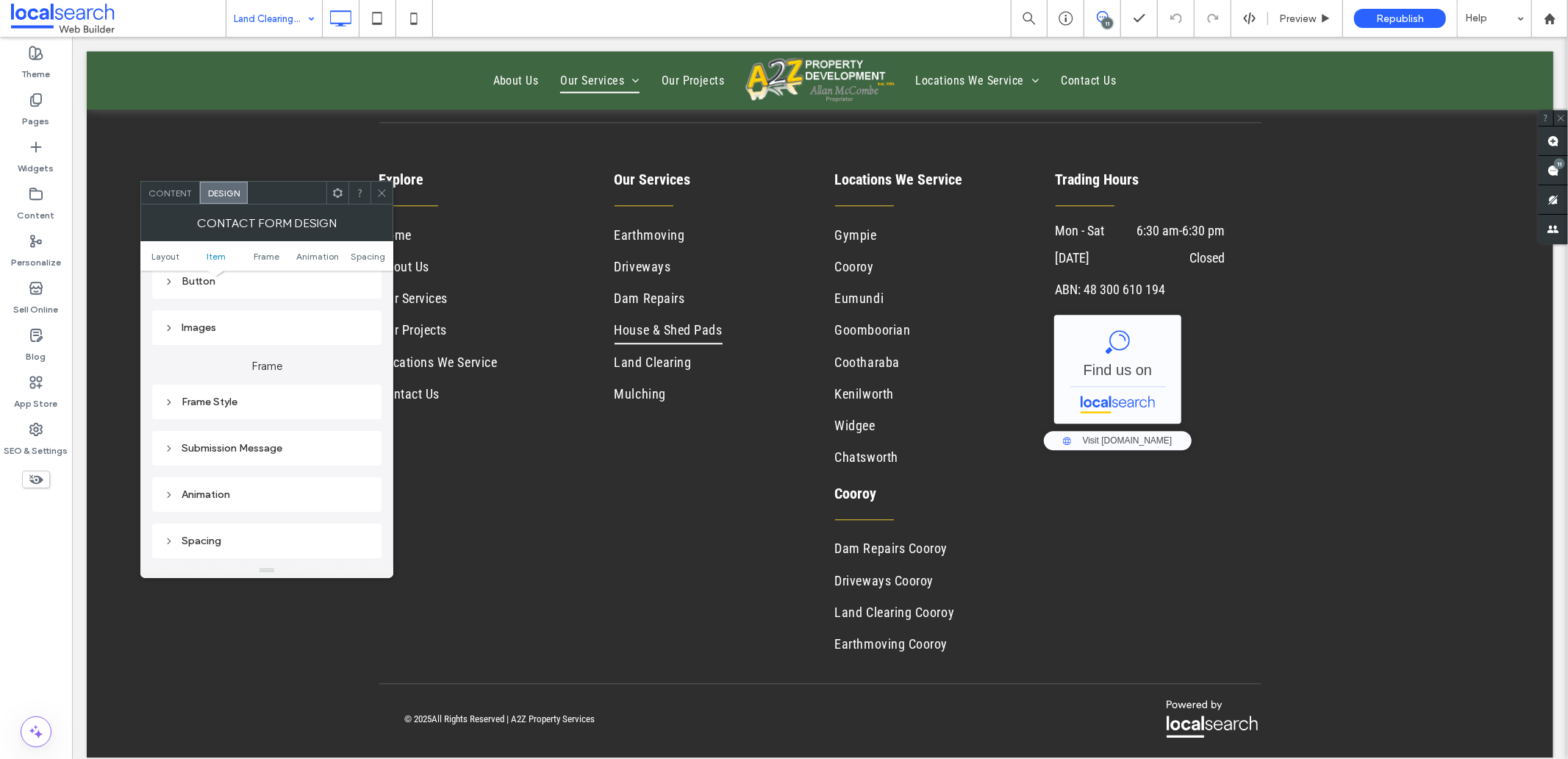
click at [254, 438] on div "Submission Message" at bounding box center [266, 447] width 206 height 19
click at [375, 185] on div at bounding box center [382, 192] width 22 height 22
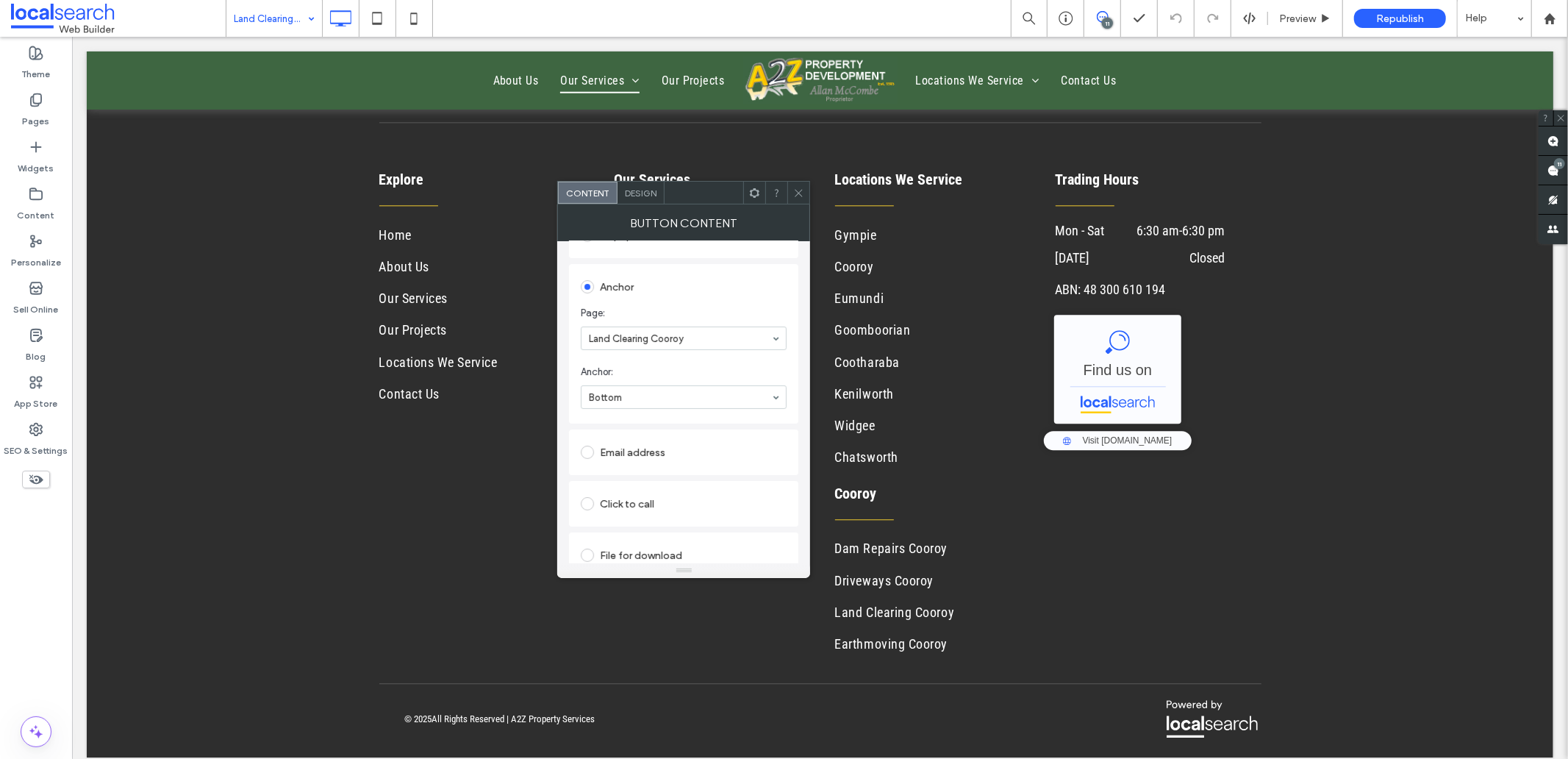
scroll to position [303, 0]
click at [796, 189] on use at bounding box center [798, 192] width 7 height 7
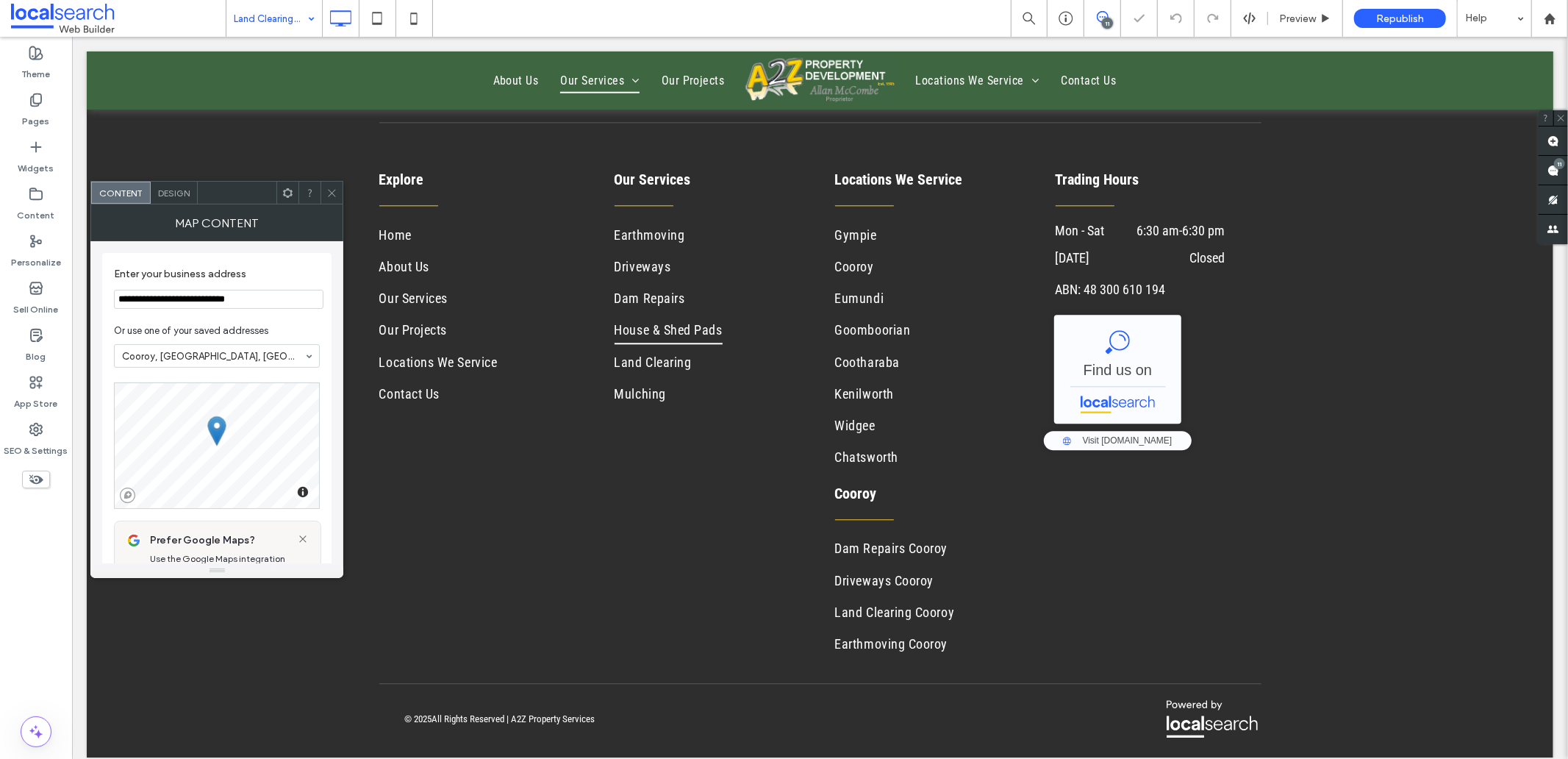
click at [332, 189] on icon at bounding box center [332, 193] width 11 height 11
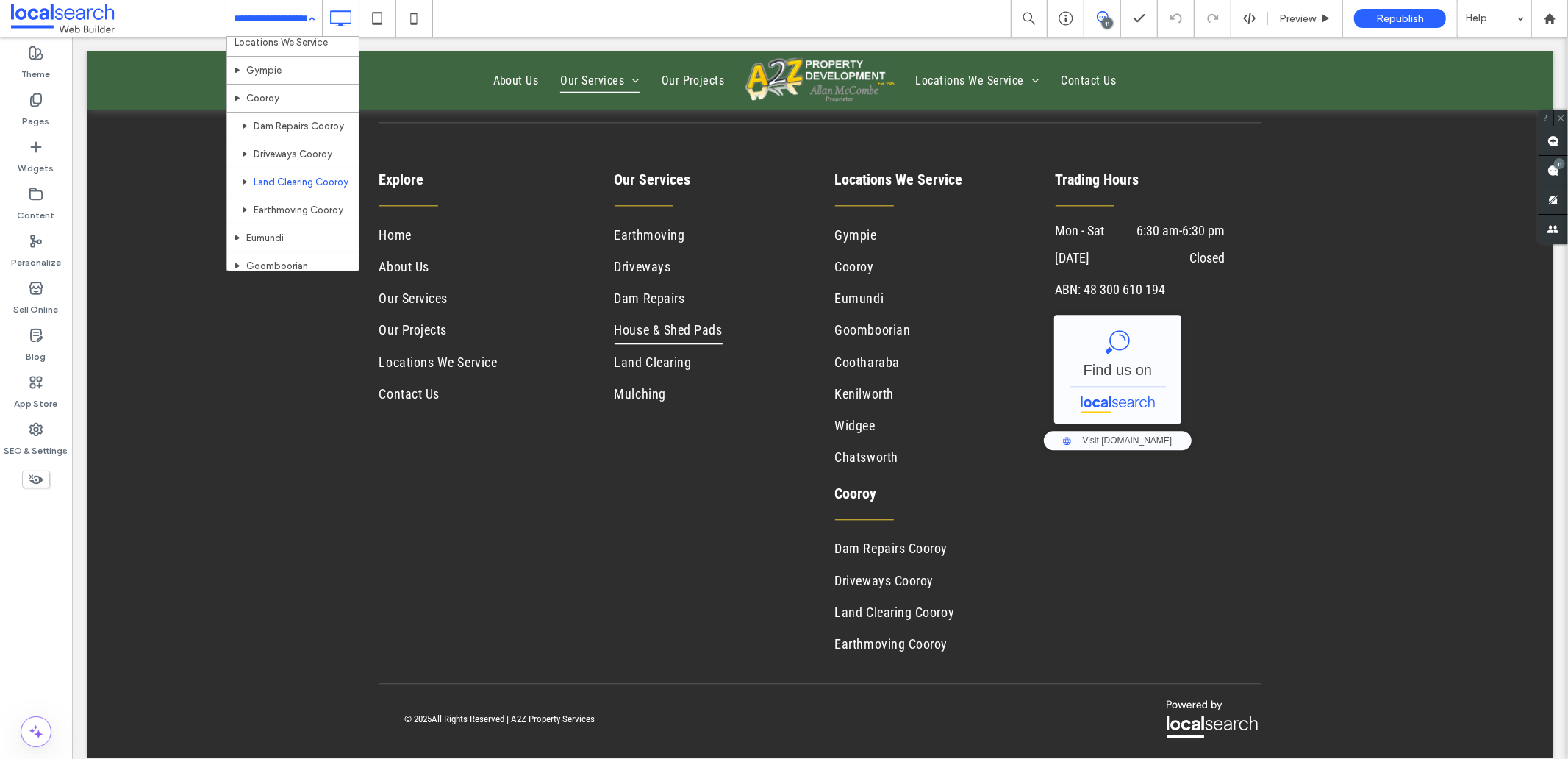
scroll to position [327, 0]
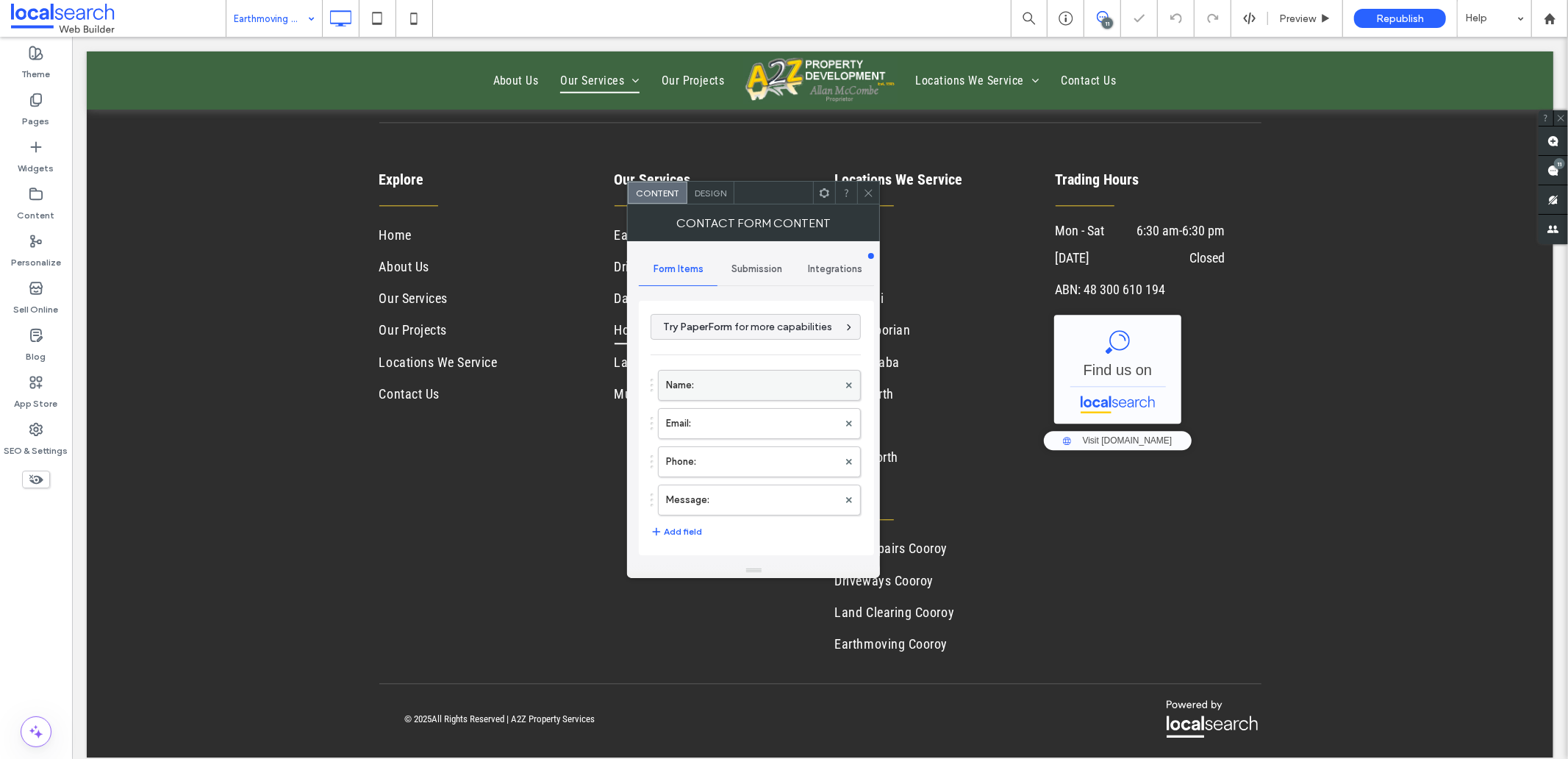
click at [699, 378] on label "Name:" at bounding box center [752, 386] width 172 height 30
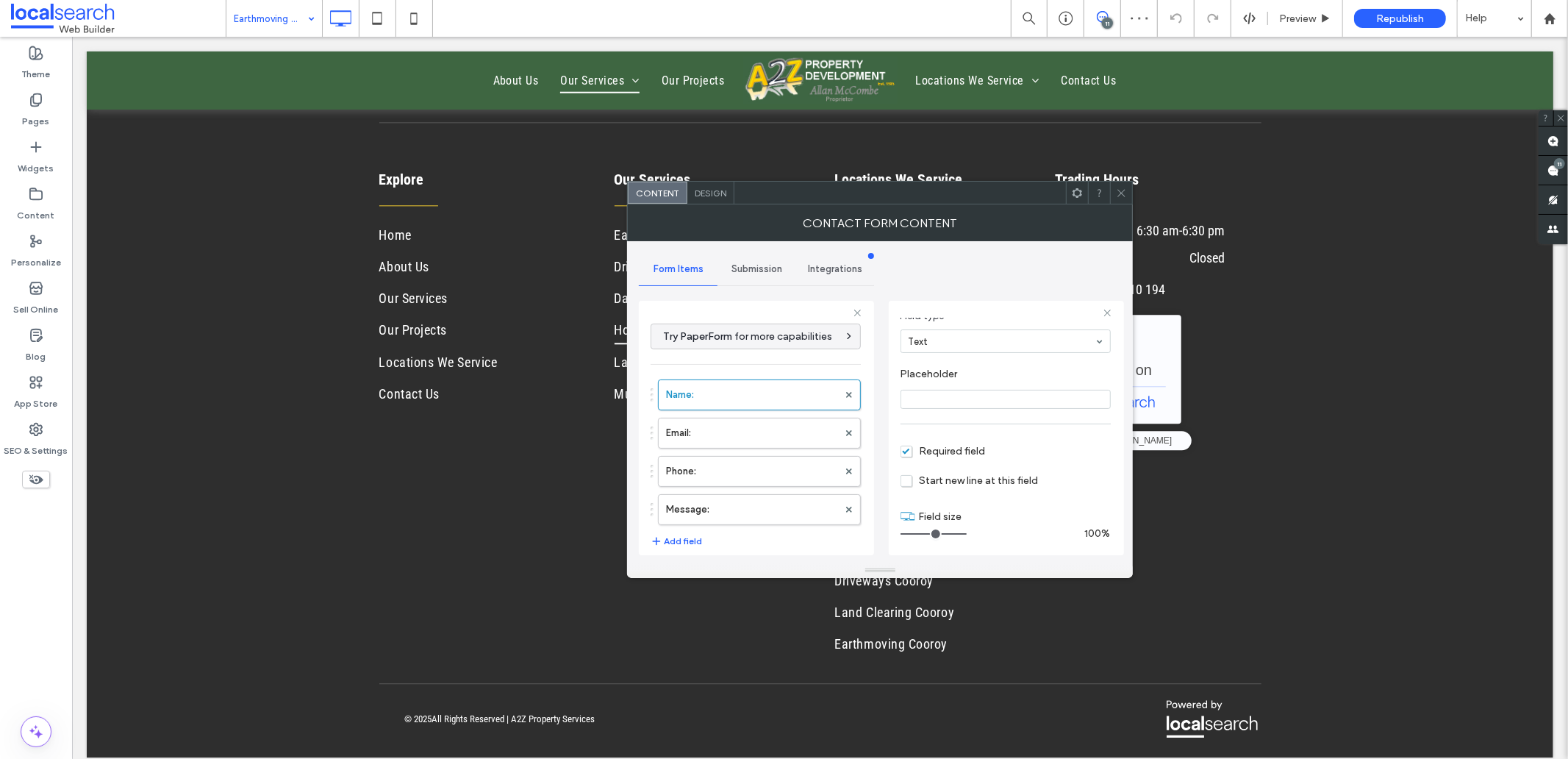
scroll to position [103, 0]
click at [699, 425] on label "Email:" at bounding box center [752, 433] width 172 height 30
click at [703, 472] on label "Phone:" at bounding box center [752, 471] width 172 height 30
click at [738, 510] on label "Message:" at bounding box center [752, 510] width 172 height 30
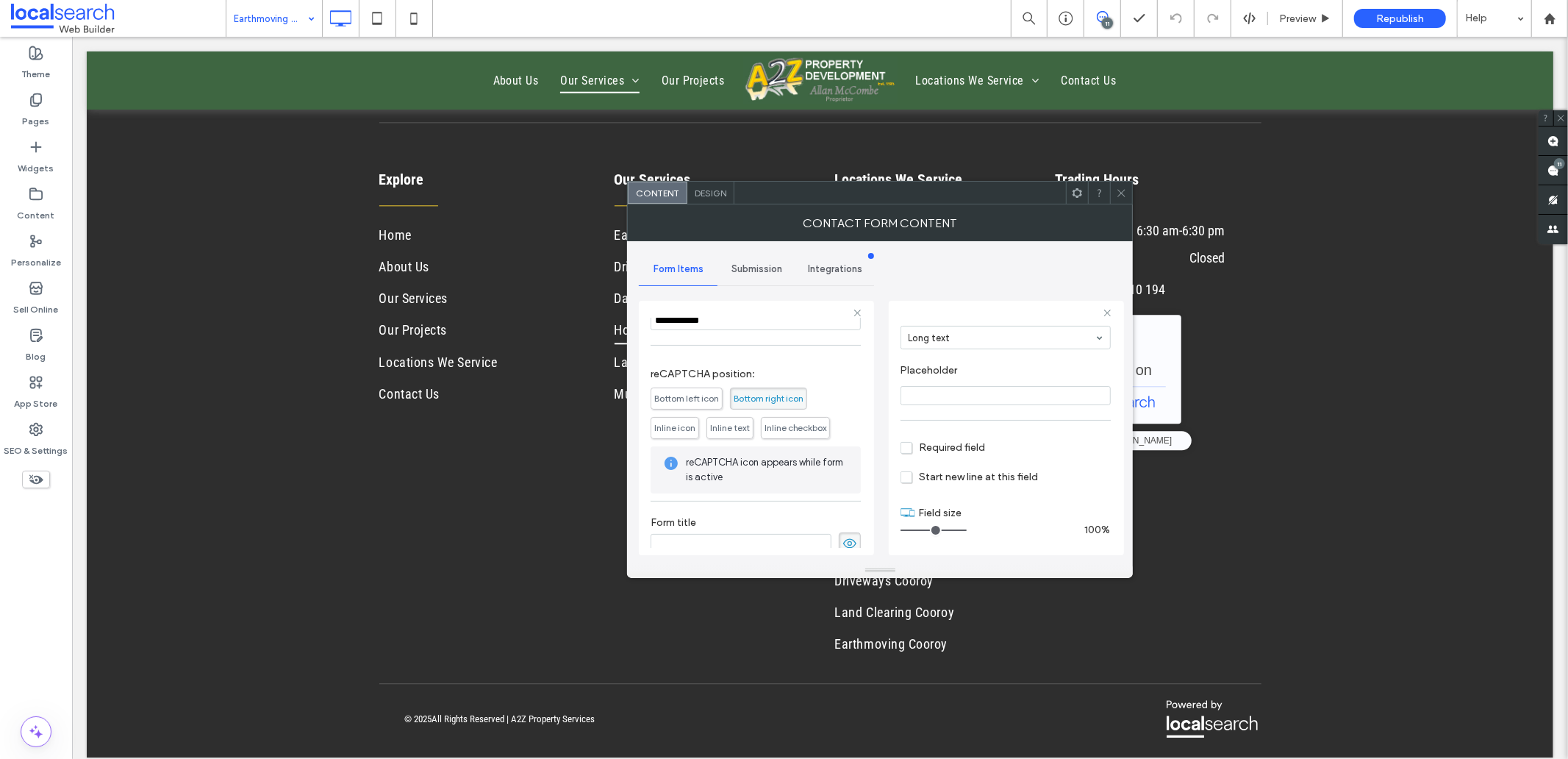
scroll to position [307, 0]
click at [845, 524] on icon at bounding box center [849, 528] width 15 height 16
click at [729, 262] on div "Submission" at bounding box center [756, 270] width 79 height 33
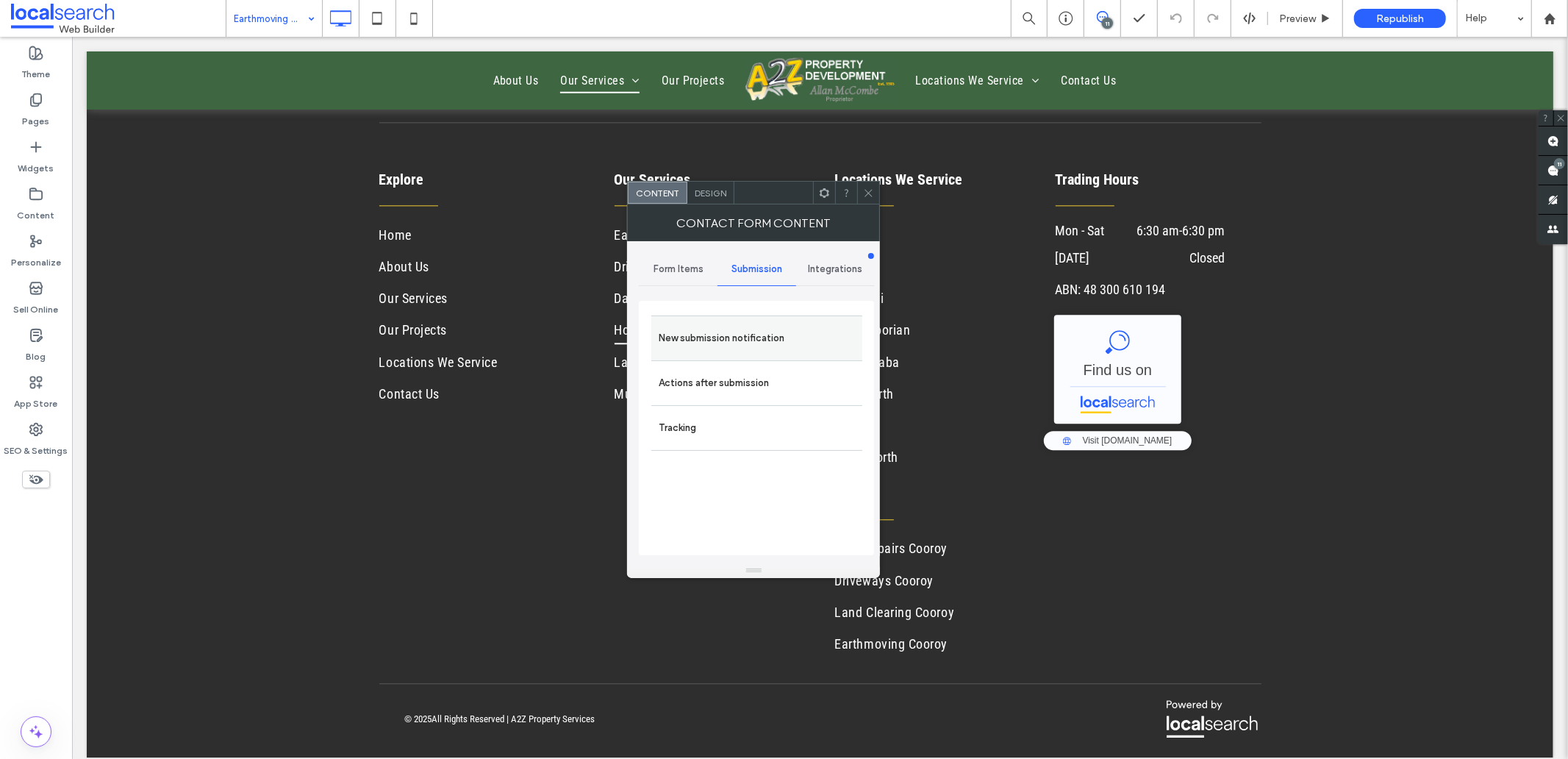
click at [719, 340] on label "New submission notification" at bounding box center [756, 338] width 196 height 30
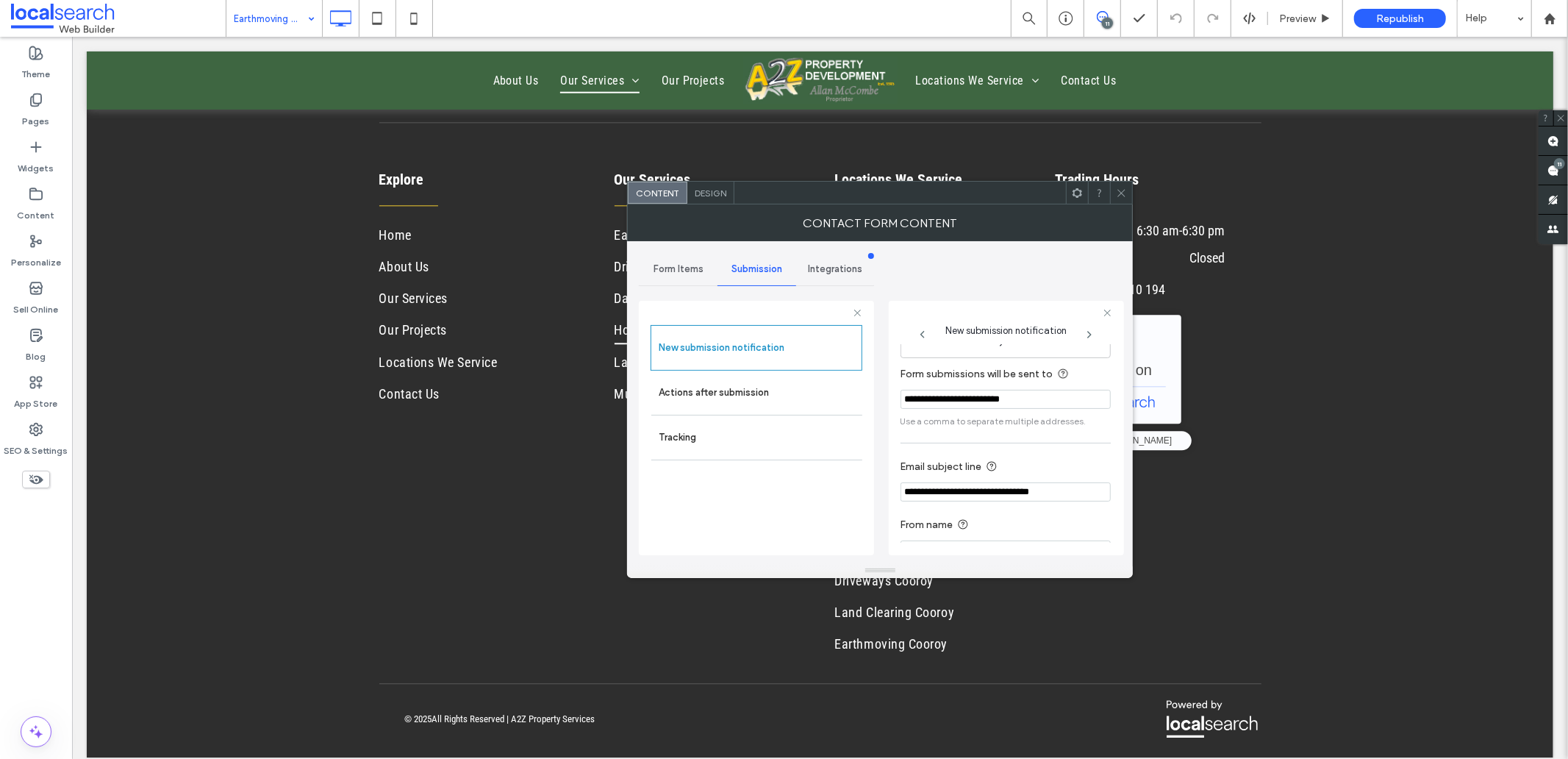
scroll to position [77, 0]
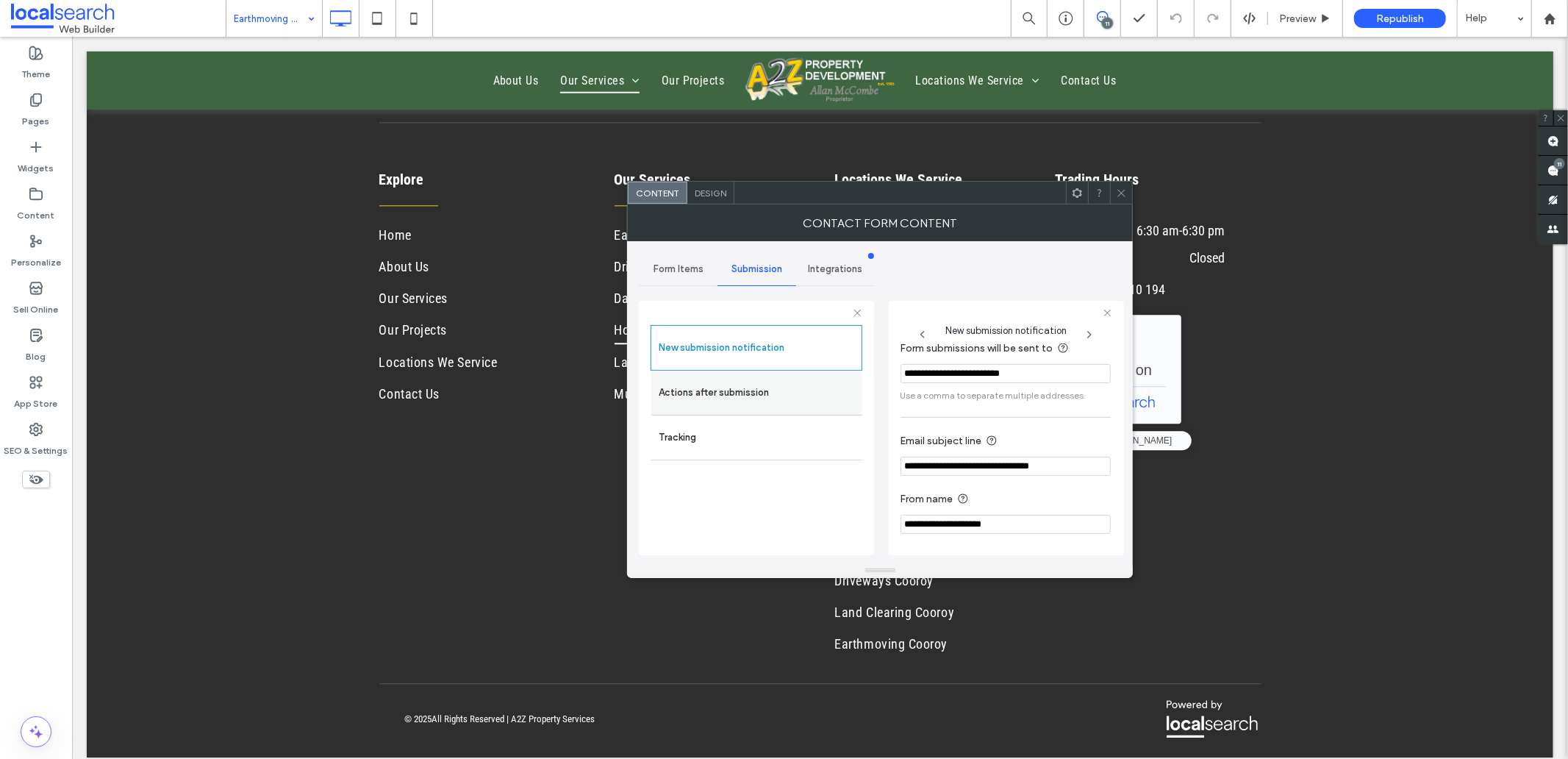
click at [745, 383] on label "Actions after submission" at bounding box center [756, 393] width 196 height 30
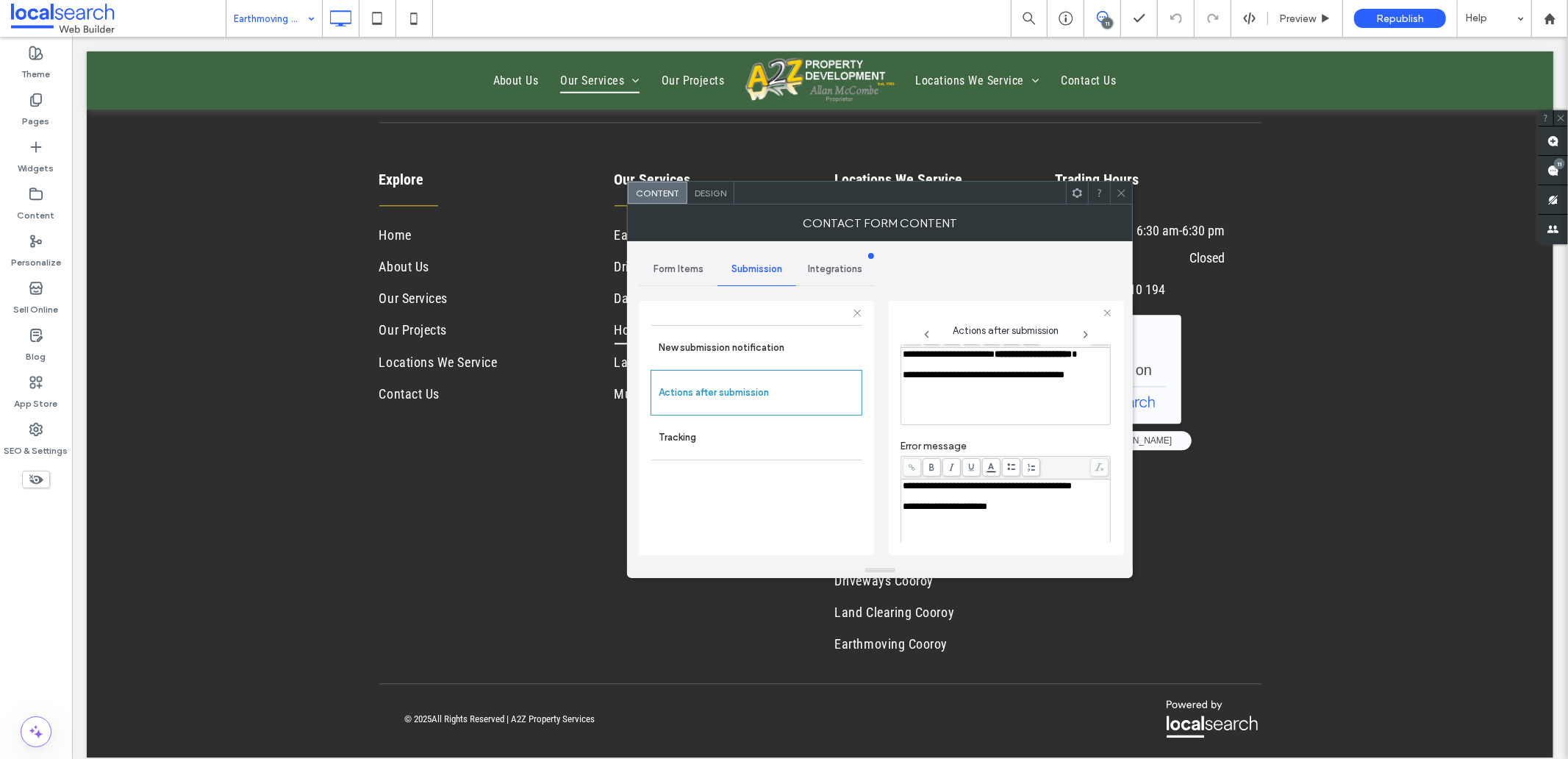
click at [928, 370] on div "Rich Text Editor" at bounding box center [1006, 364] width 205 height 10
click at [951, 359] on div "**********" at bounding box center [1006, 354] width 205 height 10
click at [934, 502] on div "Rich Text Editor" at bounding box center [1006, 496] width 205 height 10
click at [953, 491] on div "**********" at bounding box center [1006, 485] width 205 height 10
click at [716, 189] on span "Design" at bounding box center [710, 193] width 32 height 11
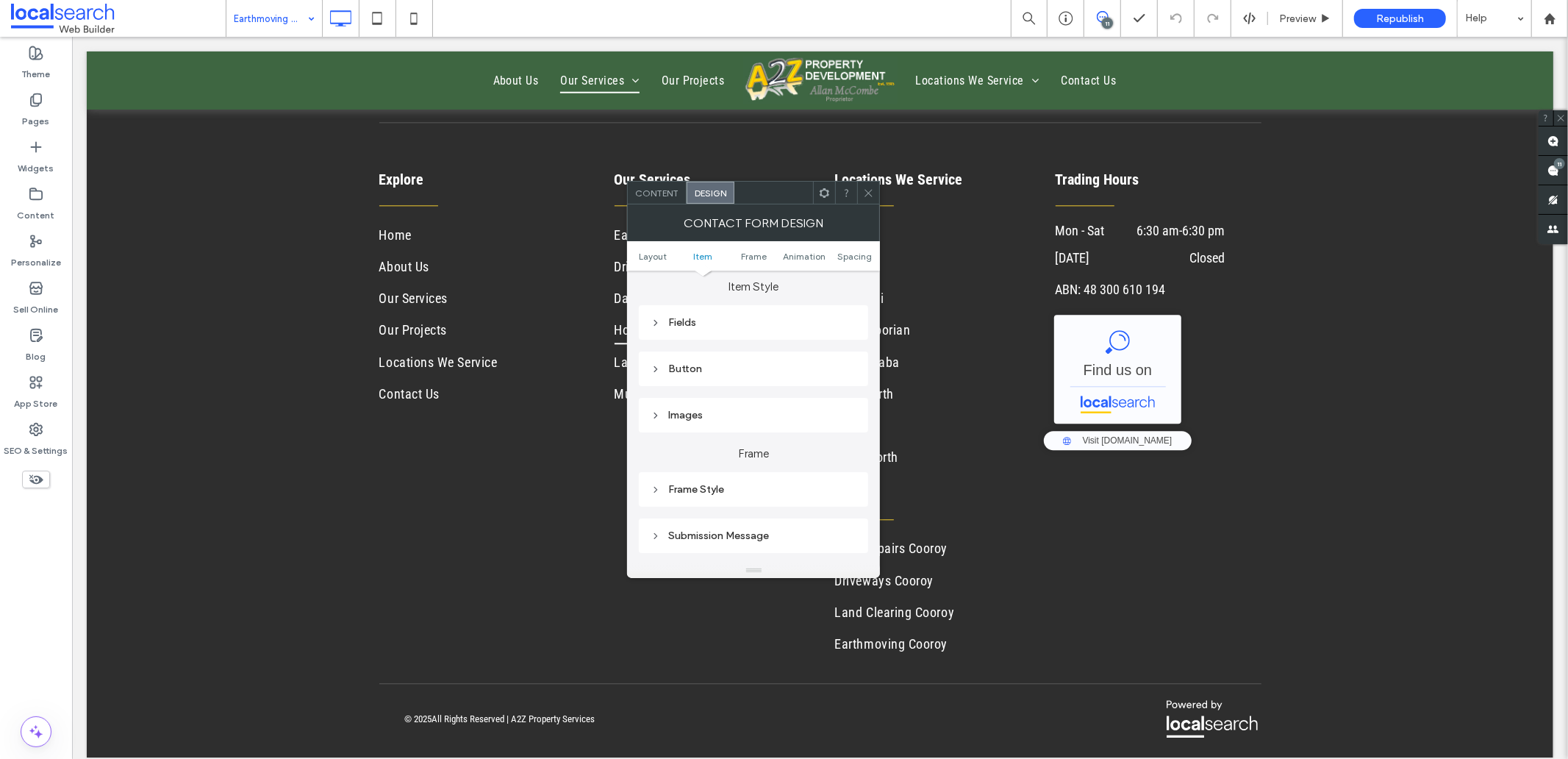
click at [728, 538] on div "Submission Message" at bounding box center [753, 535] width 206 height 12
click at [770, 512] on use at bounding box center [766, 510] width 11 height 9
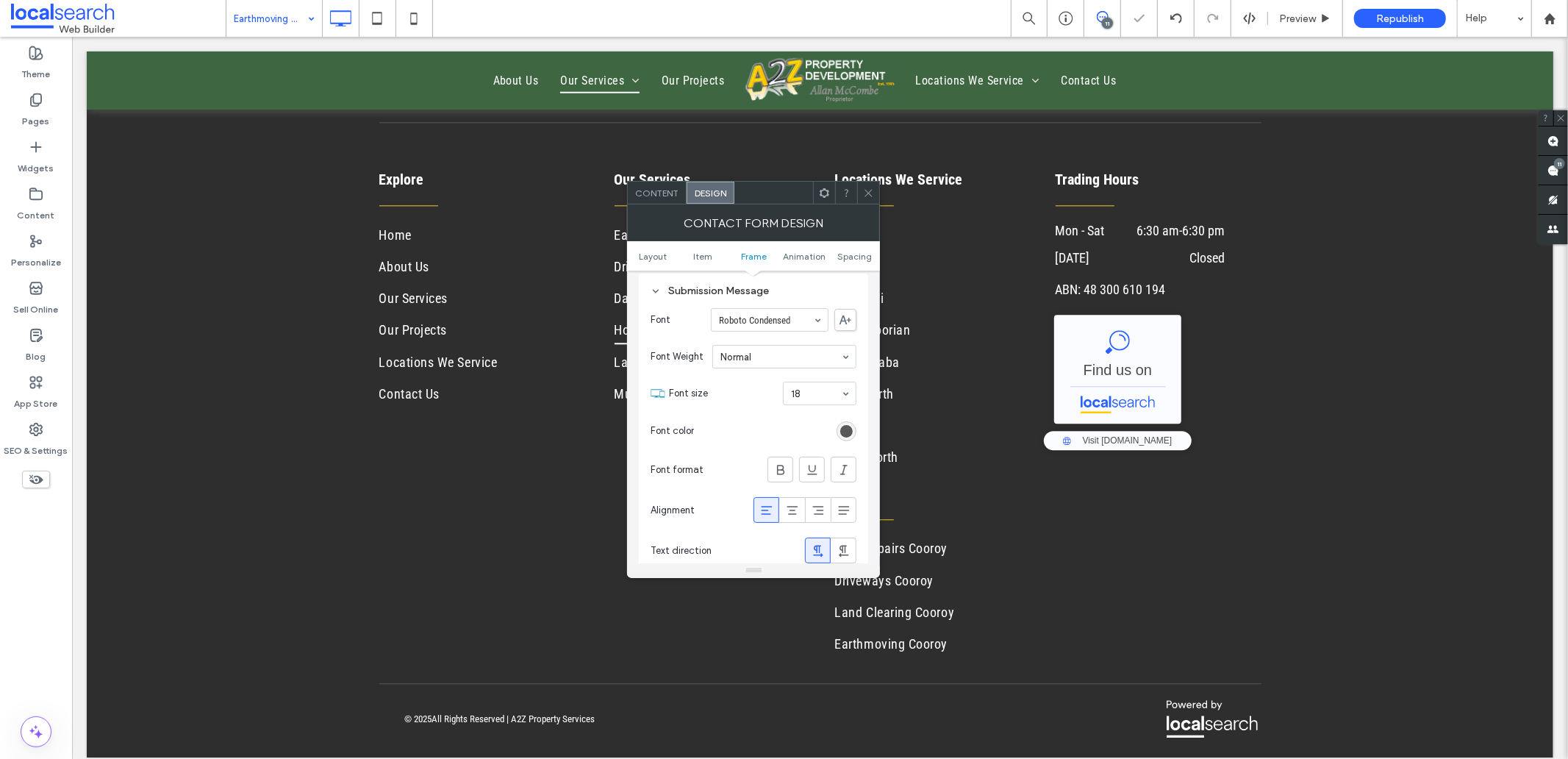
click at [867, 188] on icon at bounding box center [869, 193] width 11 height 11
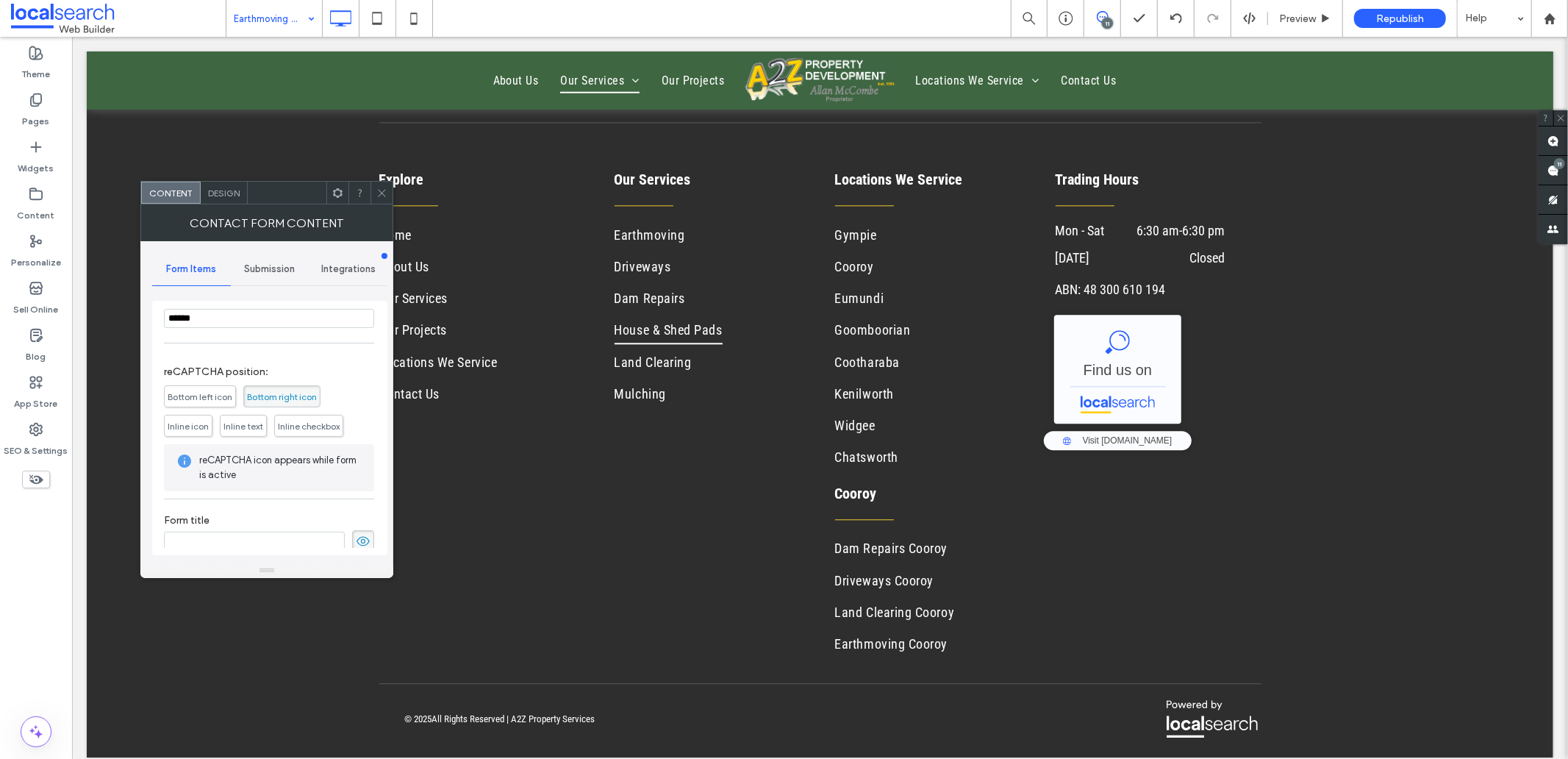
scroll to position [336, 0]
click at [254, 270] on span "Submission" at bounding box center [269, 269] width 51 height 12
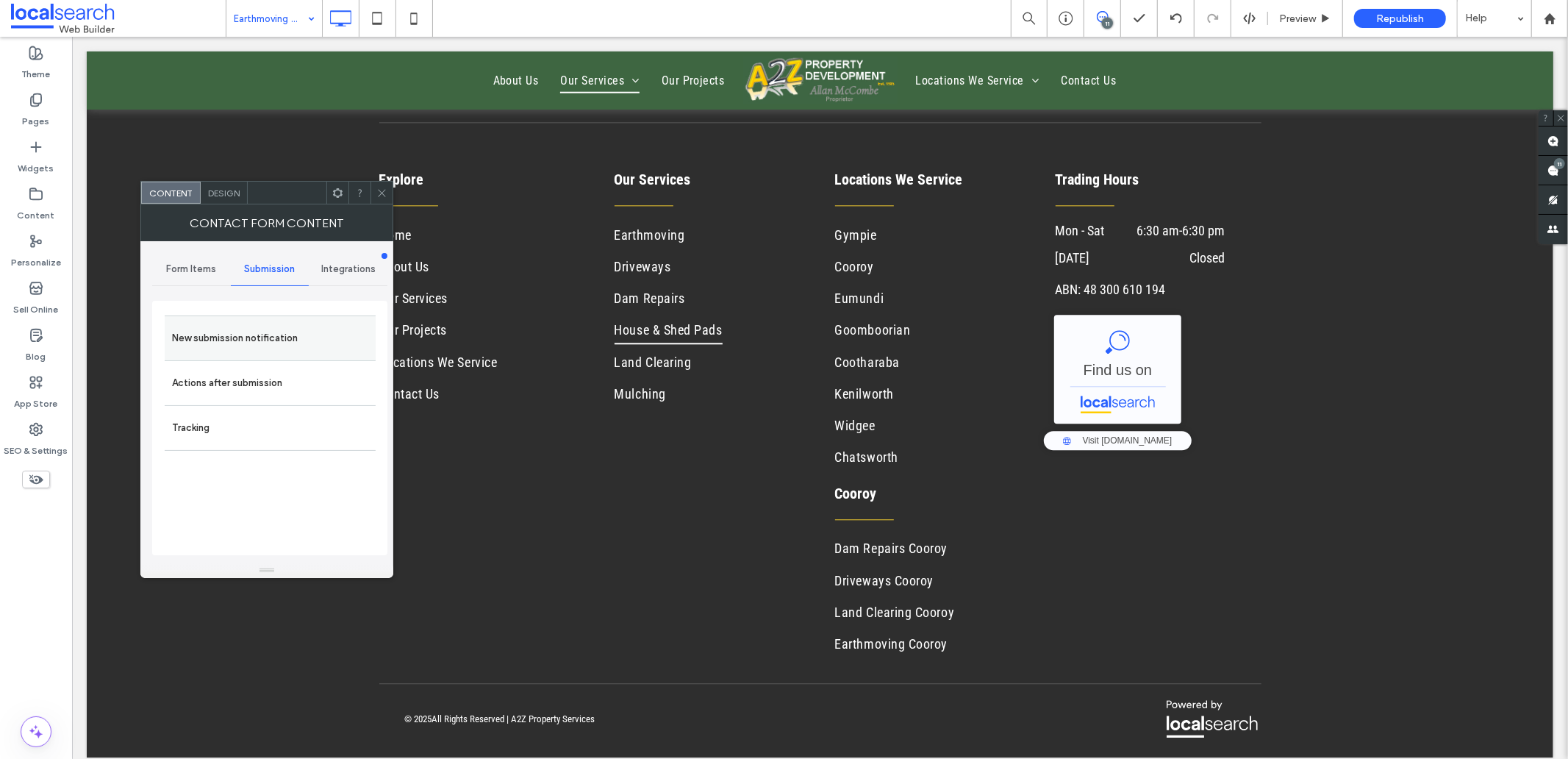
click at [238, 327] on label "New submission notification" at bounding box center [270, 338] width 196 height 30
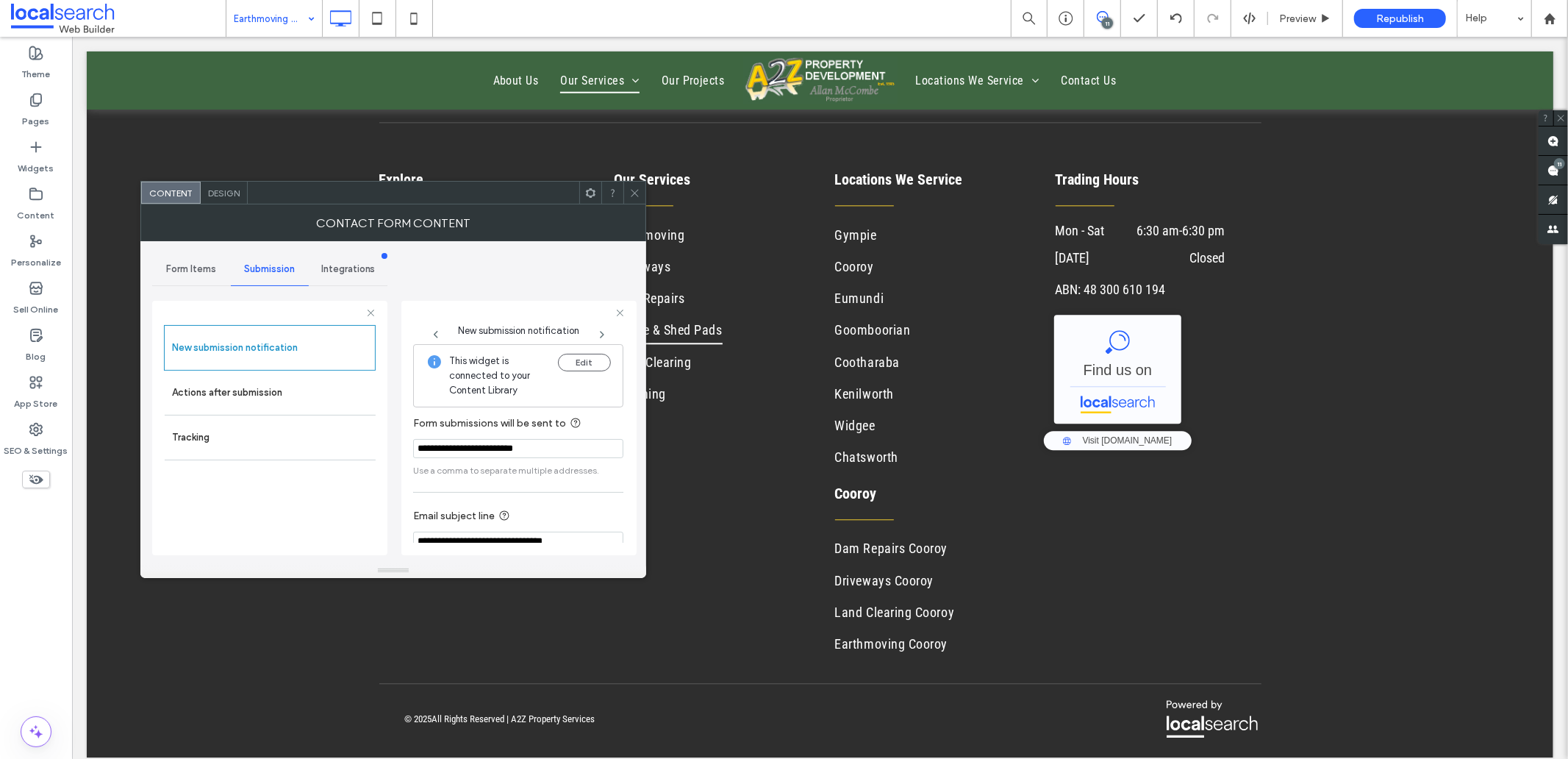
scroll to position [77, 0]
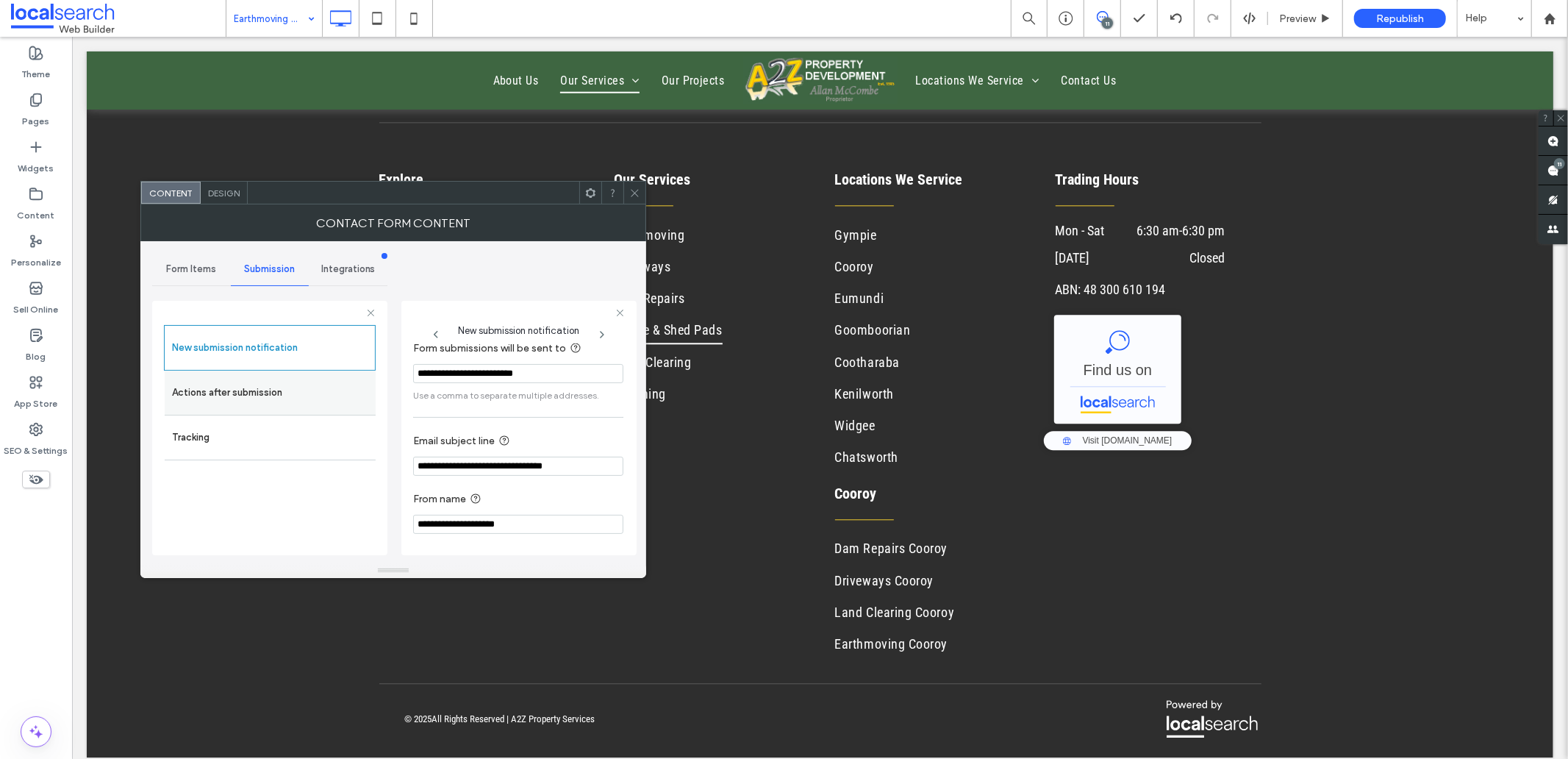
click at [284, 394] on label "Actions after submission" at bounding box center [270, 393] width 196 height 30
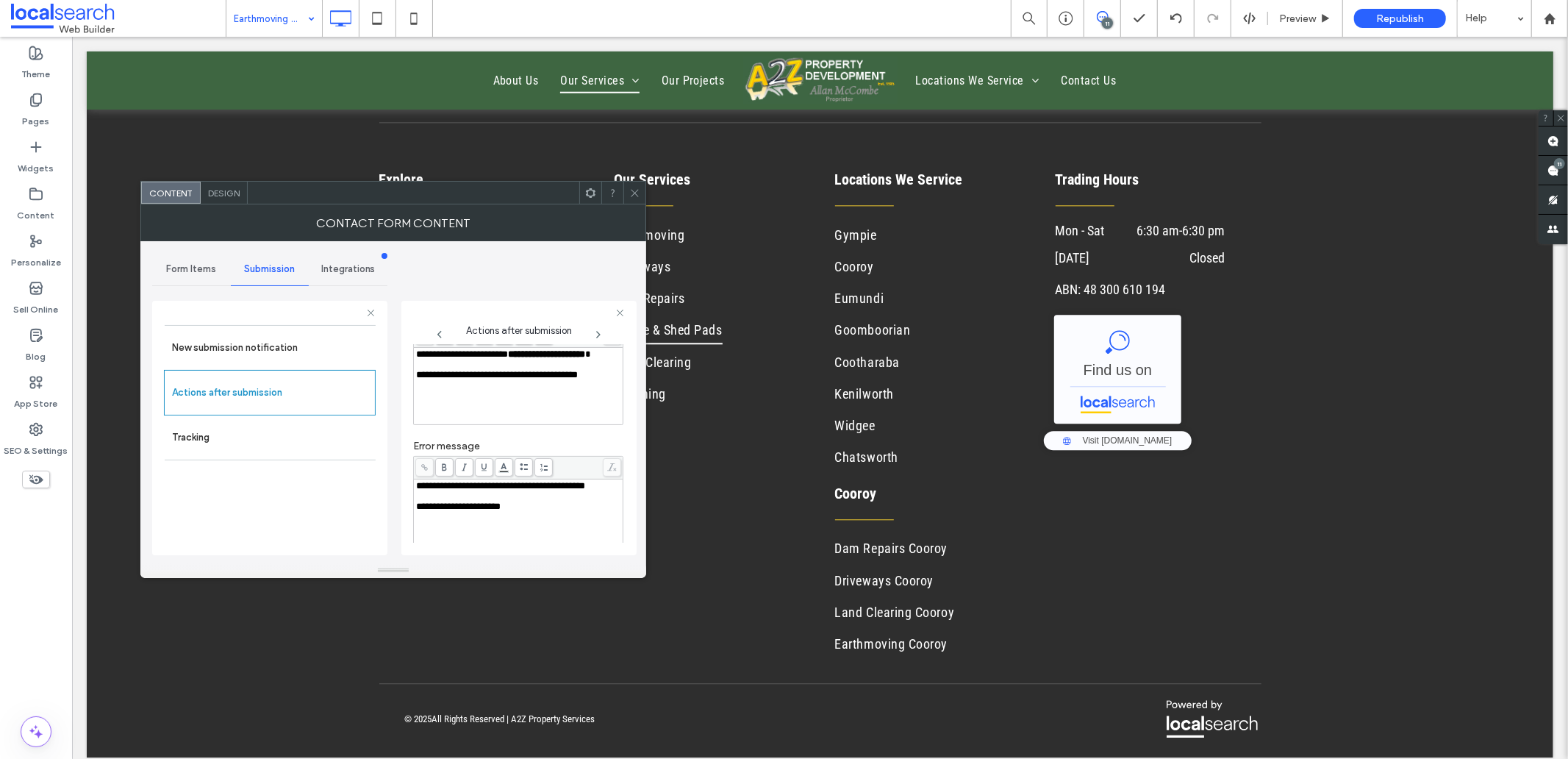
click at [460, 370] on div "Rich Text Editor" at bounding box center [518, 364] width 205 height 10
click at [466, 359] on div "**********" at bounding box center [518, 354] width 205 height 10
click at [431, 502] on div "Rich Text Editor" at bounding box center [518, 496] width 205 height 10
click at [219, 189] on span "Design" at bounding box center [224, 193] width 32 height 11
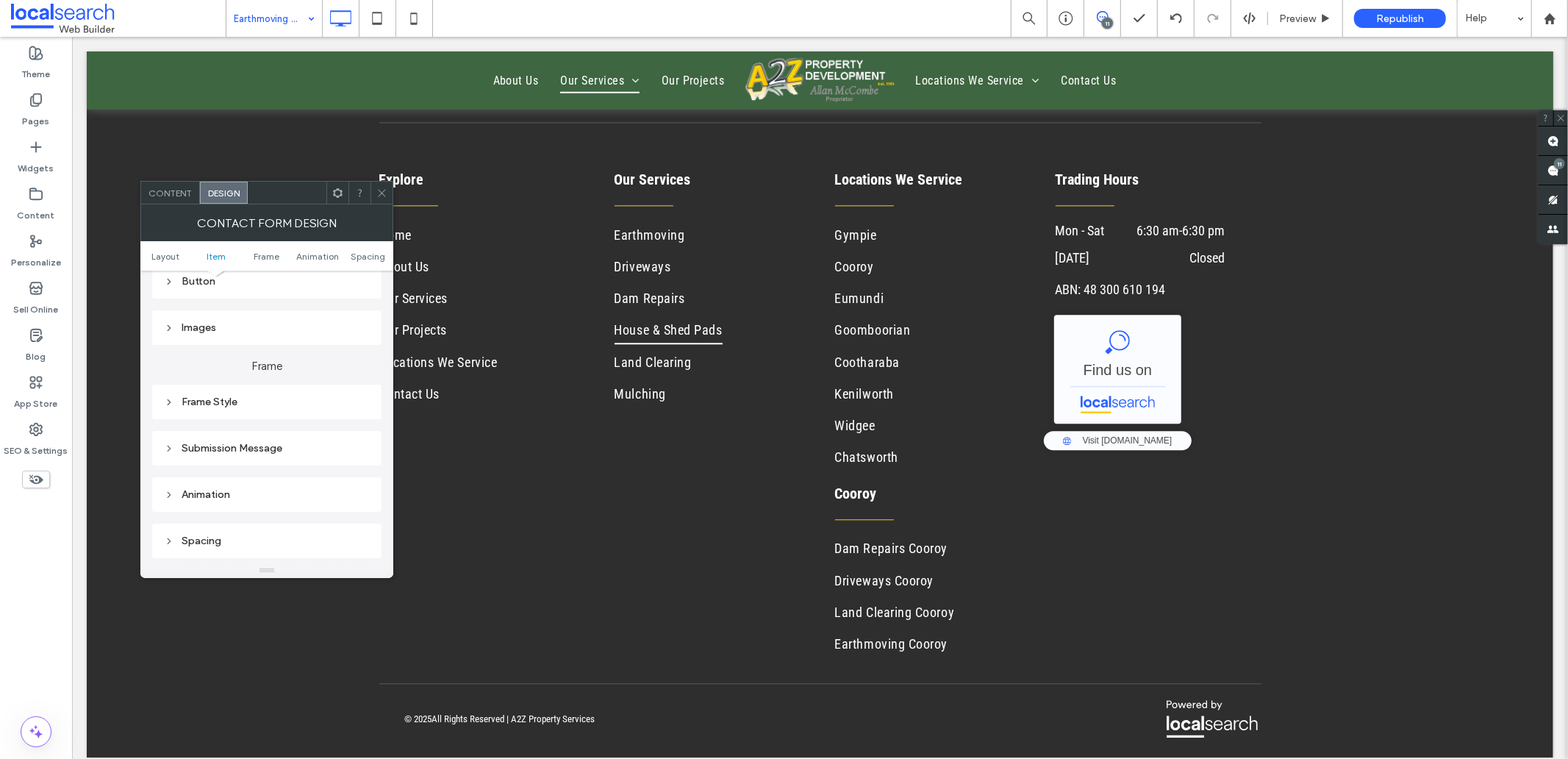
click at [237, 442] on div "Submission Message" at bounding box center [266, 448] width 206 height 12
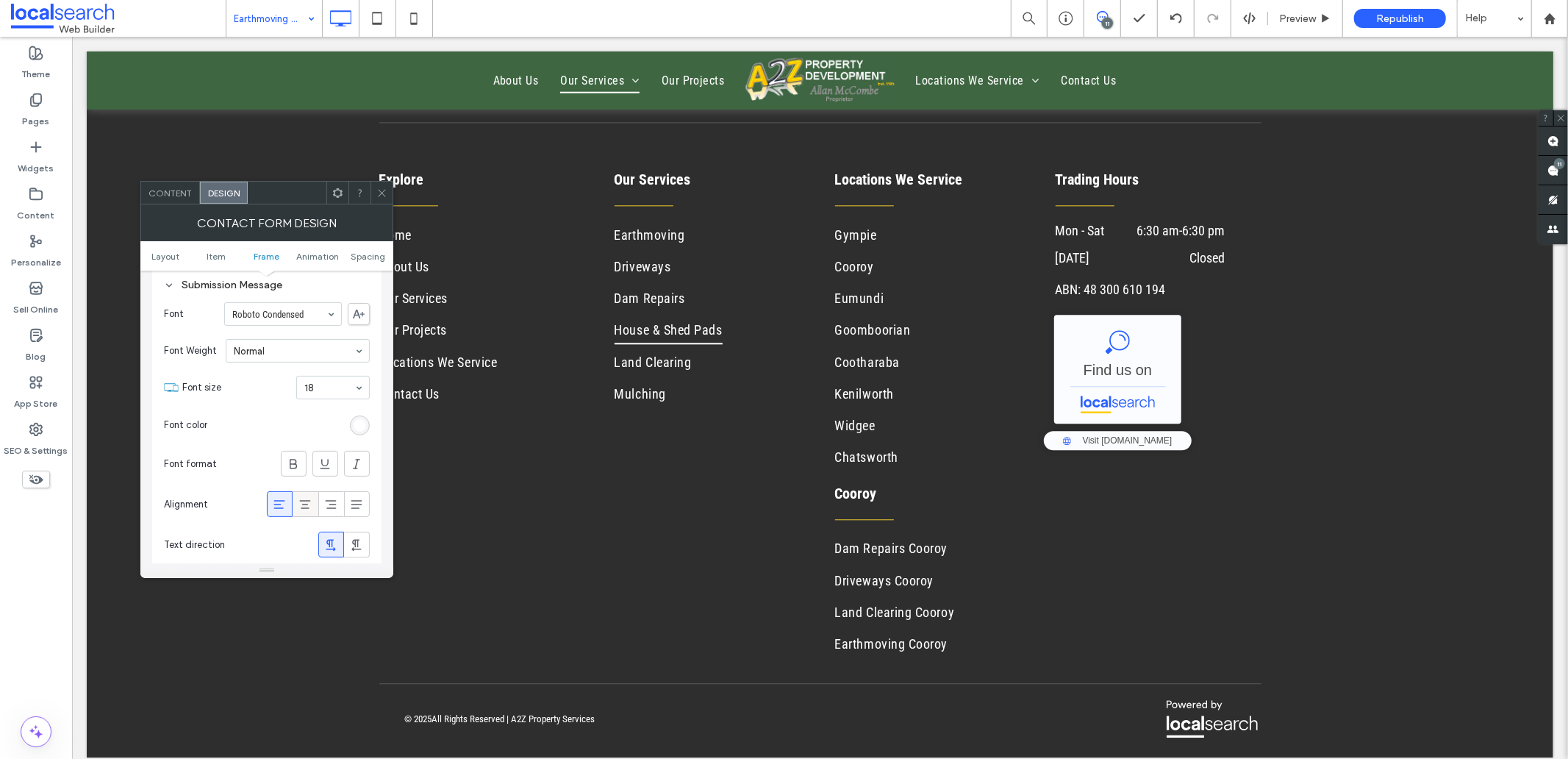
click at [305, 505] on use at bounding box center [305, 504] width 11 height 9
click at [379, 192] on icon at bounding box center [382, 193] width 11 height 11
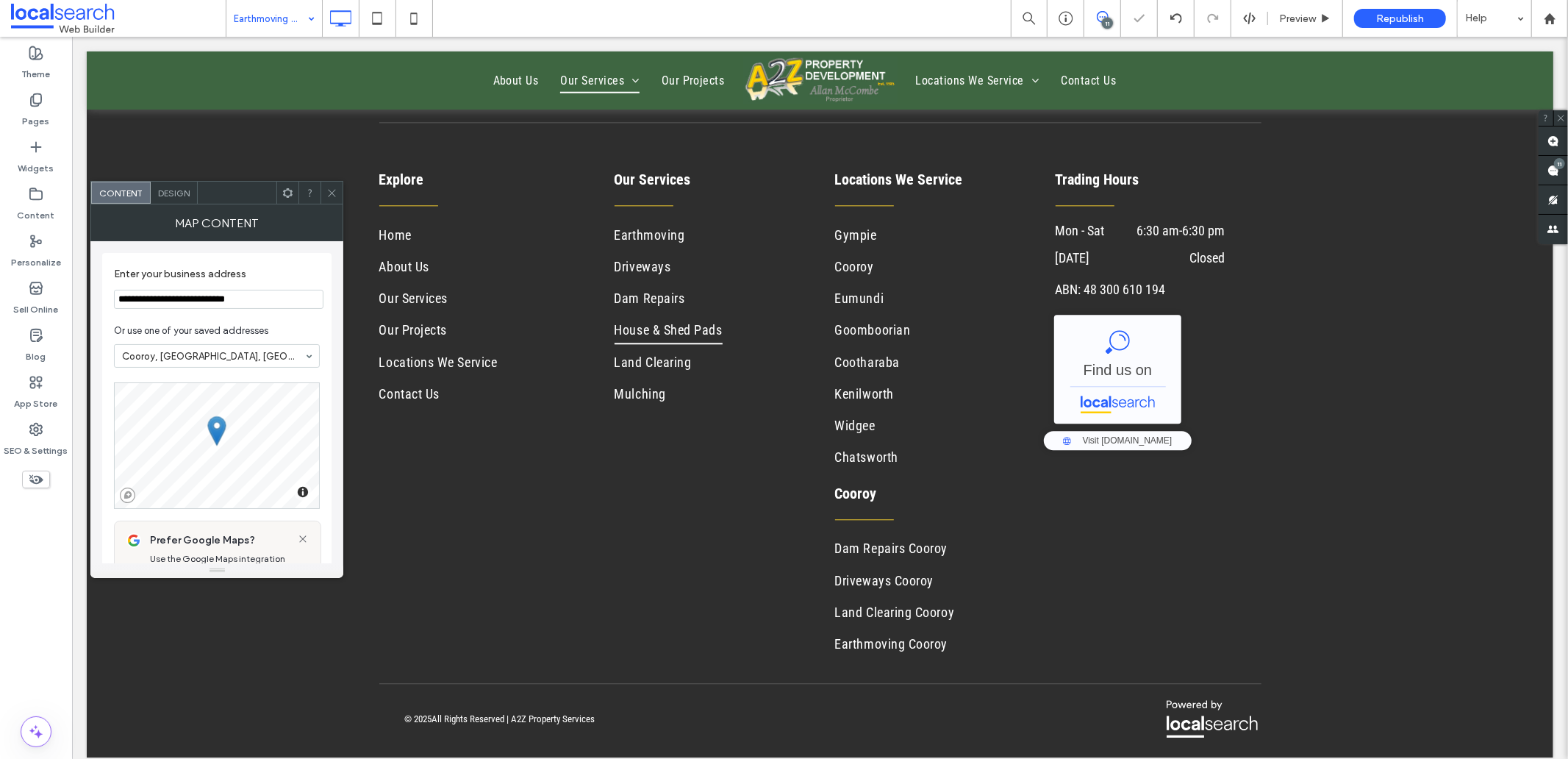
click at [333, 199] on span at bounding box center [332, 192] width 11 height 22
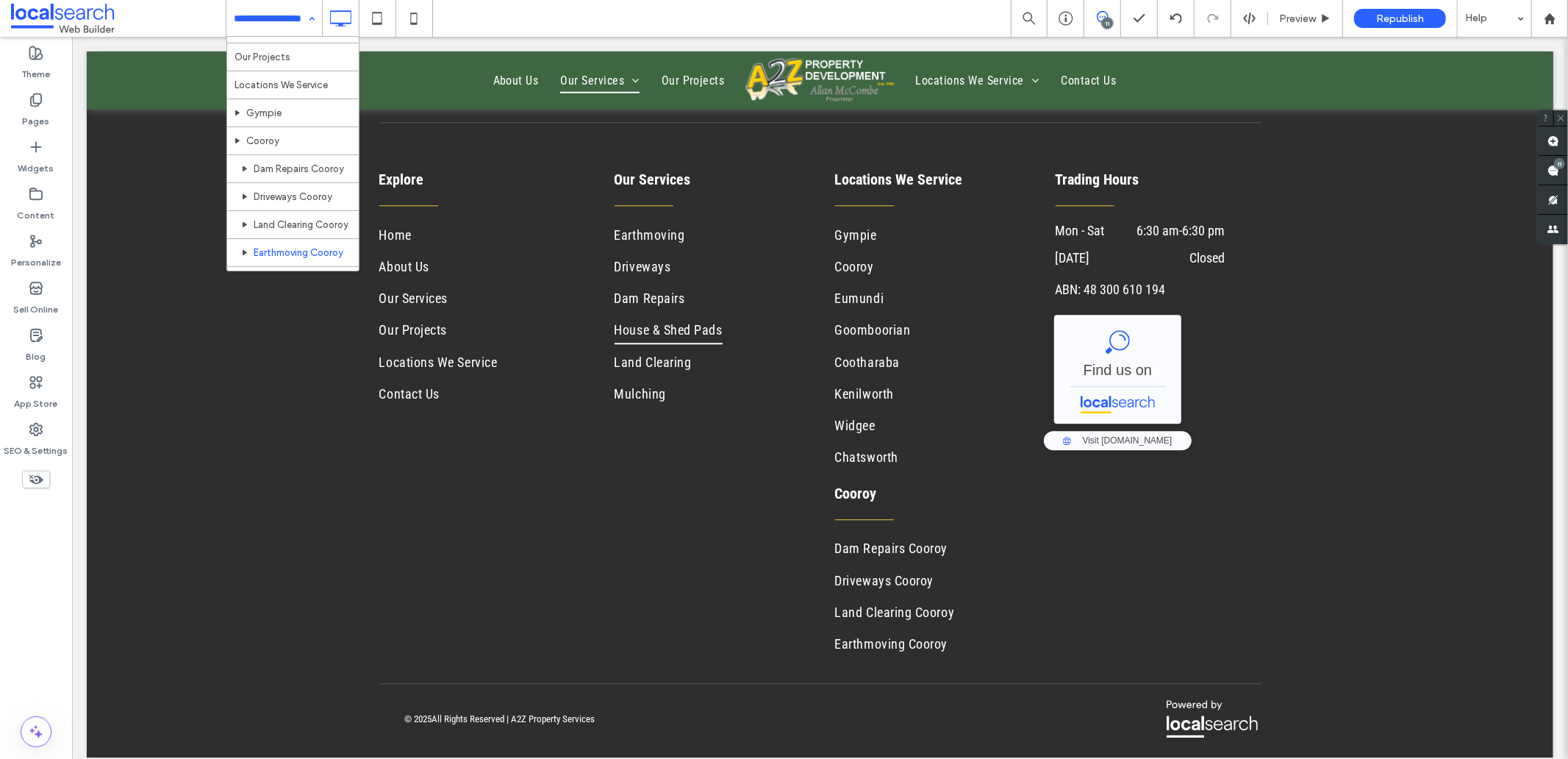
scroll to position [327, 0]
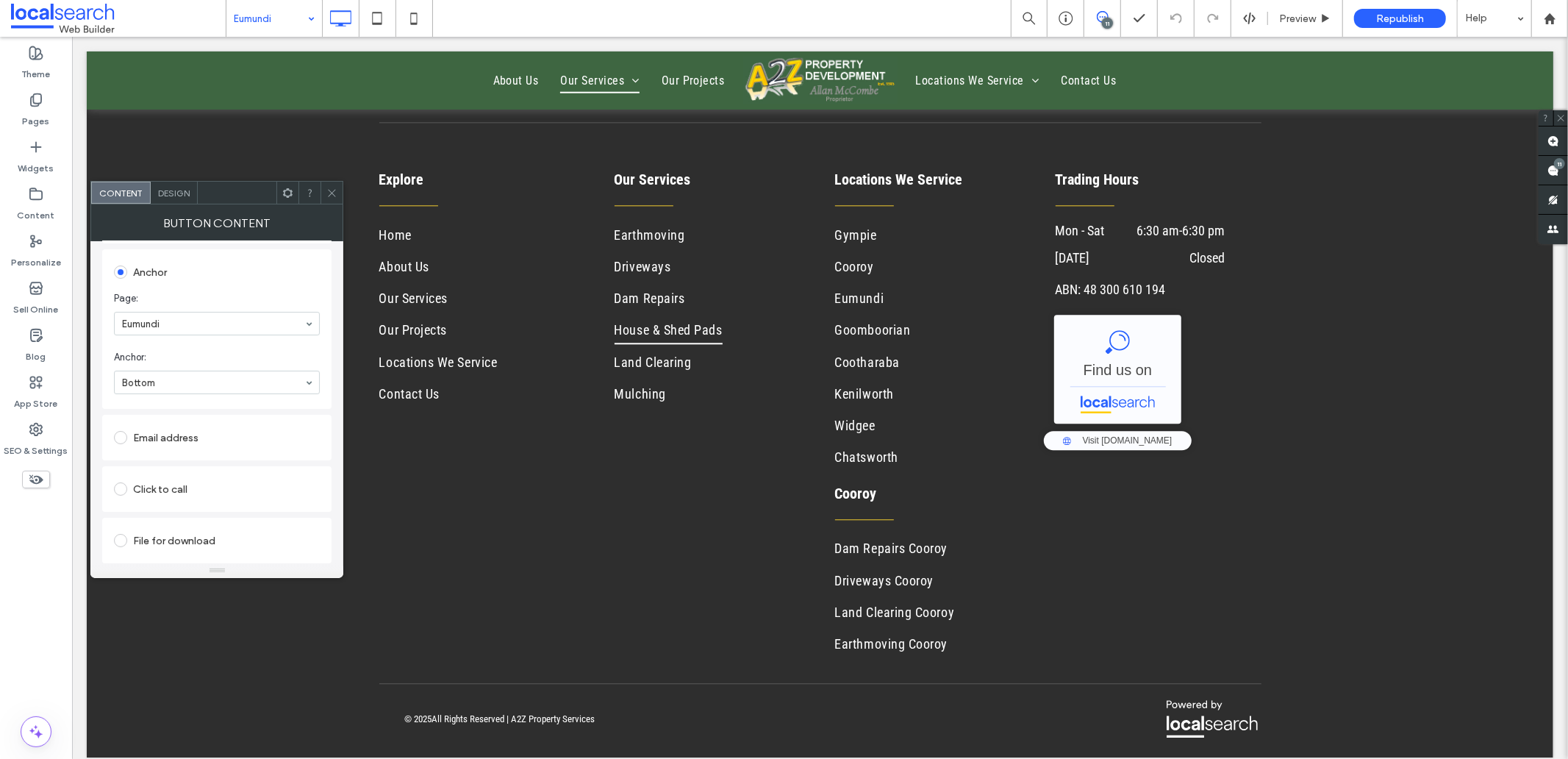
scroll to position [303, 0]
click at [174, 192] on span "Design" at bounding box center [174, 193] width 32 height 11
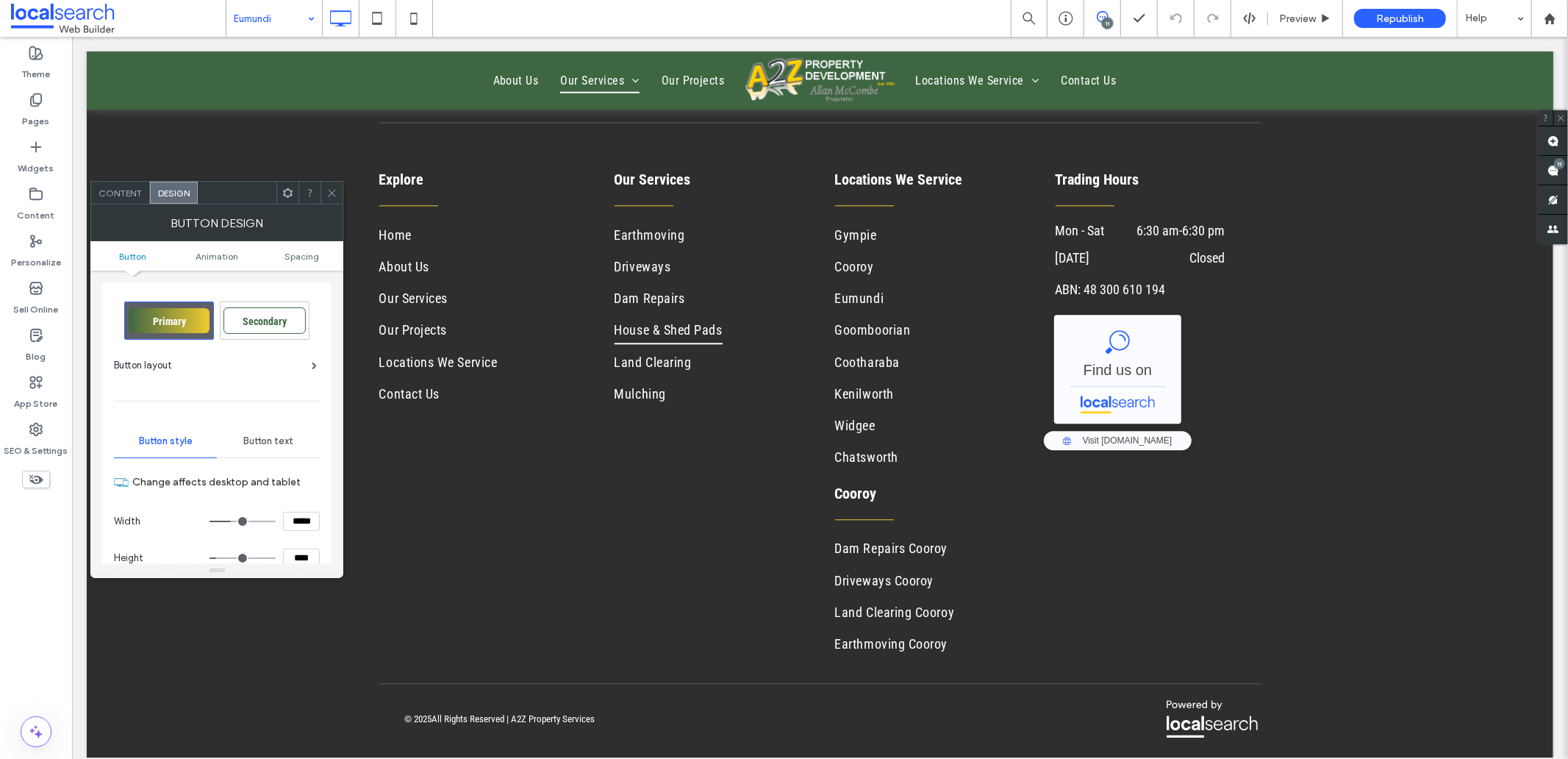
click at [124, 195] on span "Content" at bounding box center [120, 193] width 44 height 11
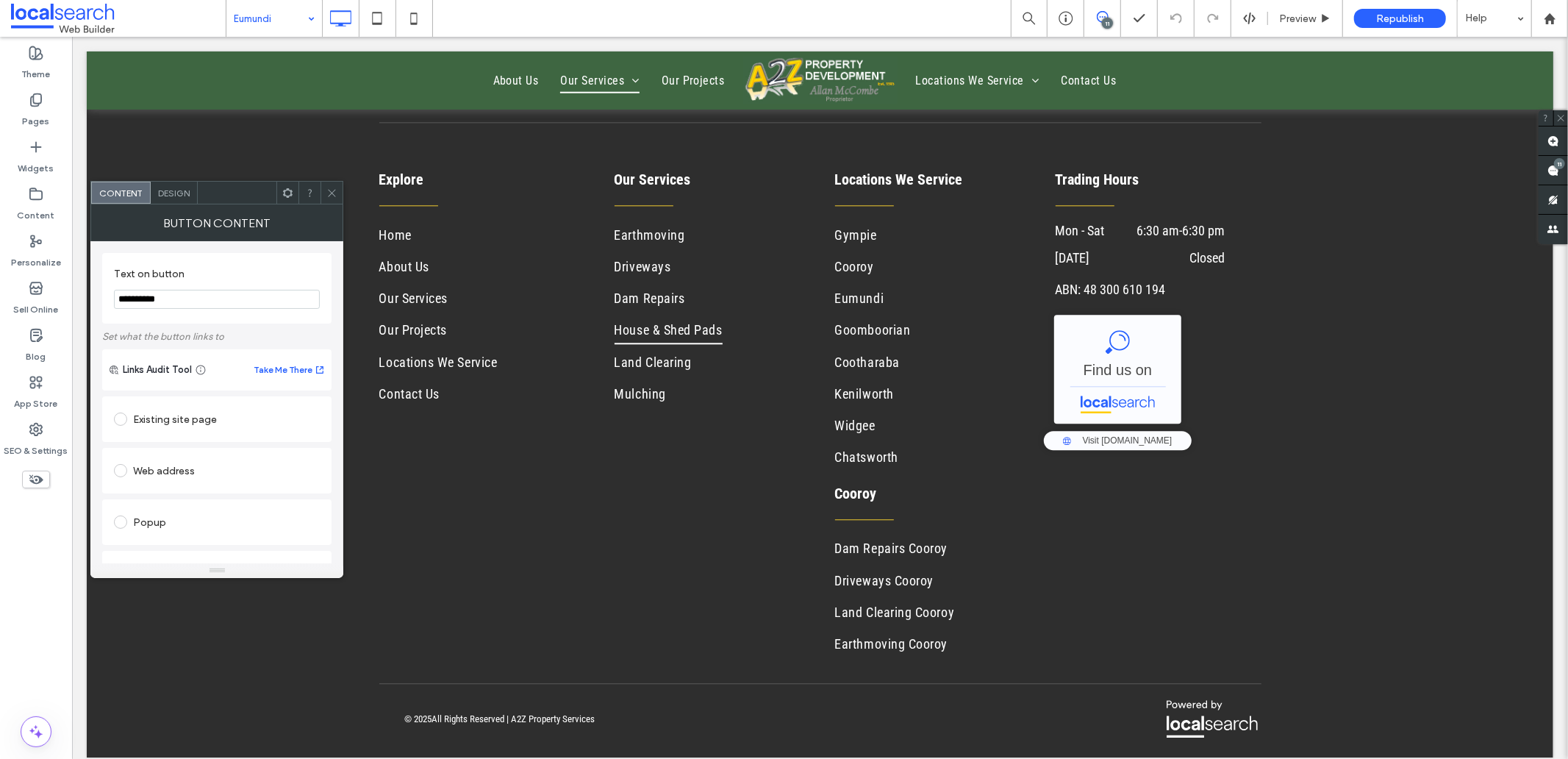
click at [334, 199] on span at bounding box center [332, 192] width 11 height 22
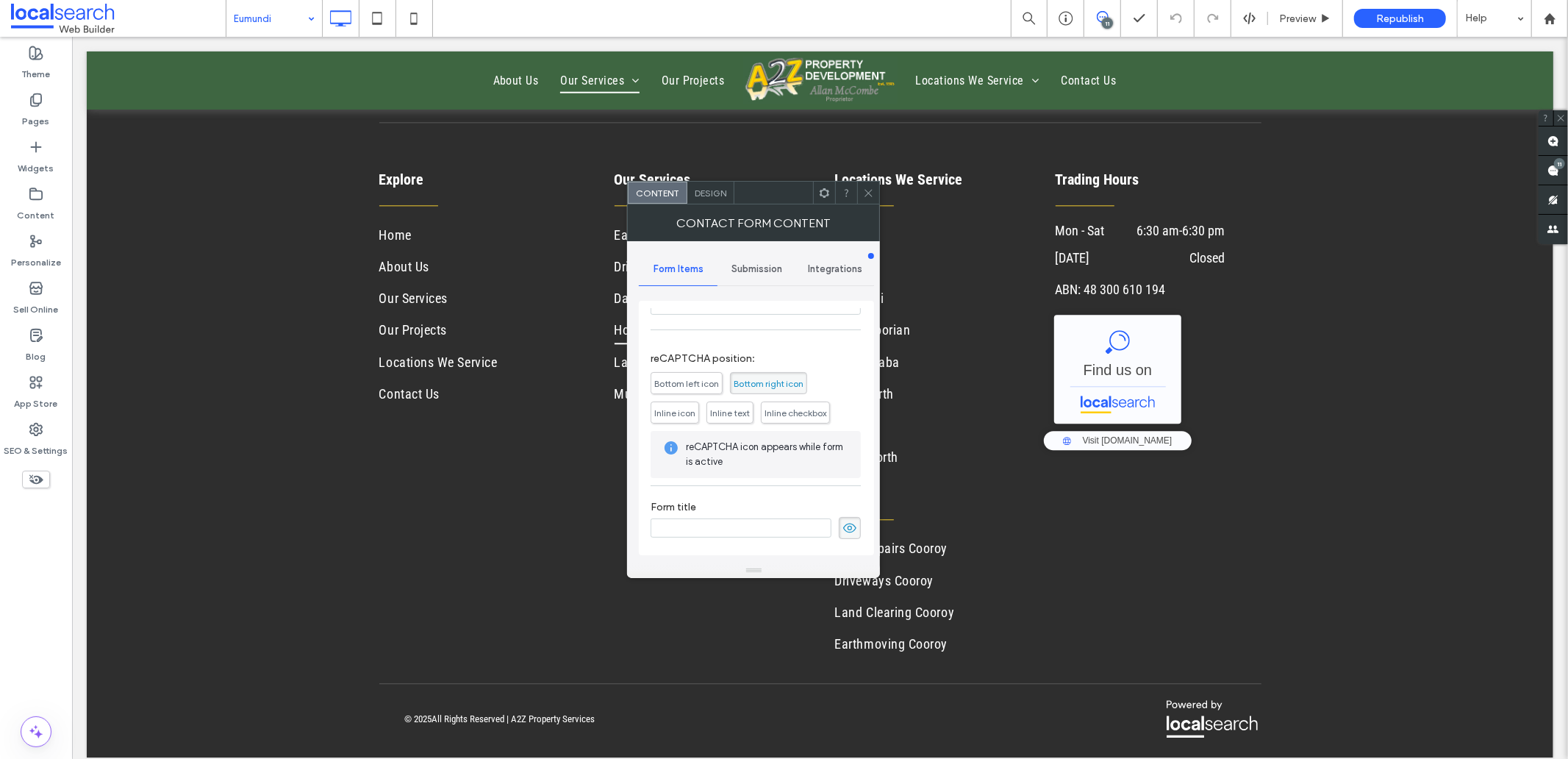
scroll to position [0, 0]
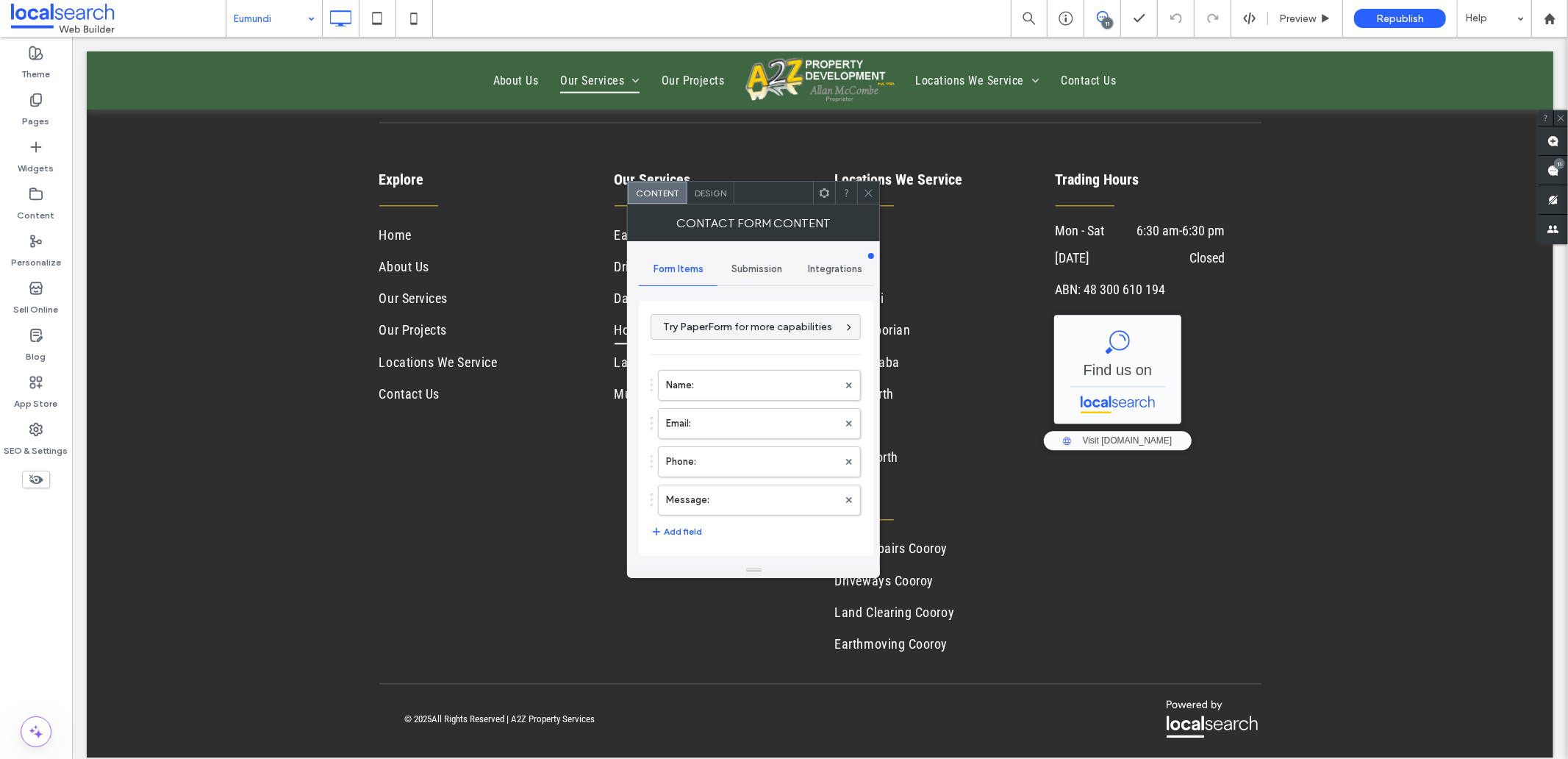
click at [757, 266] on span "Submission" at bounding box center [756, 269] width 51 height 12
click at [703, 344] on label "New submission notification" at bounding box center [756, 338] width 196 height 30
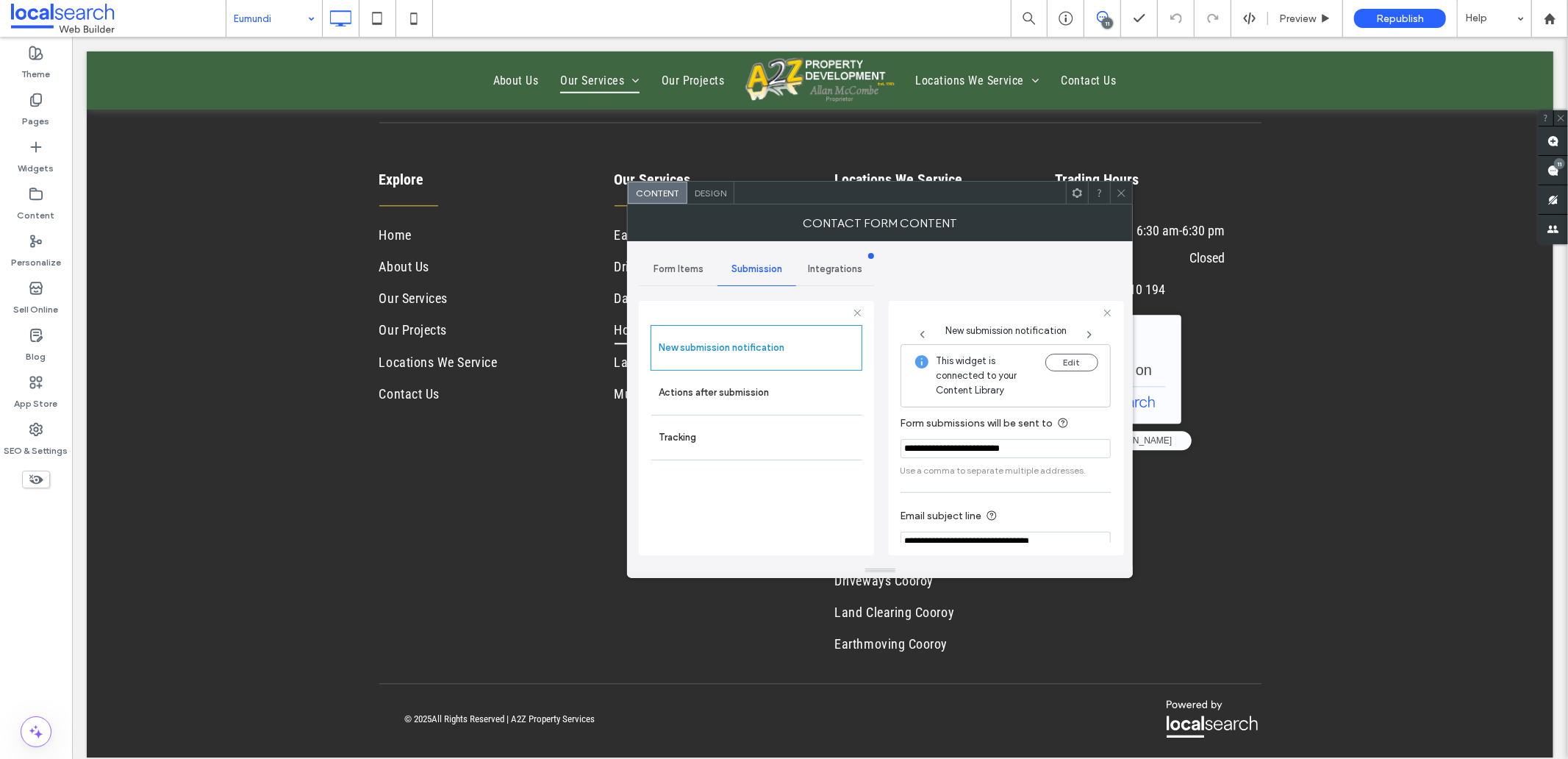
scroll to position [77, 0]
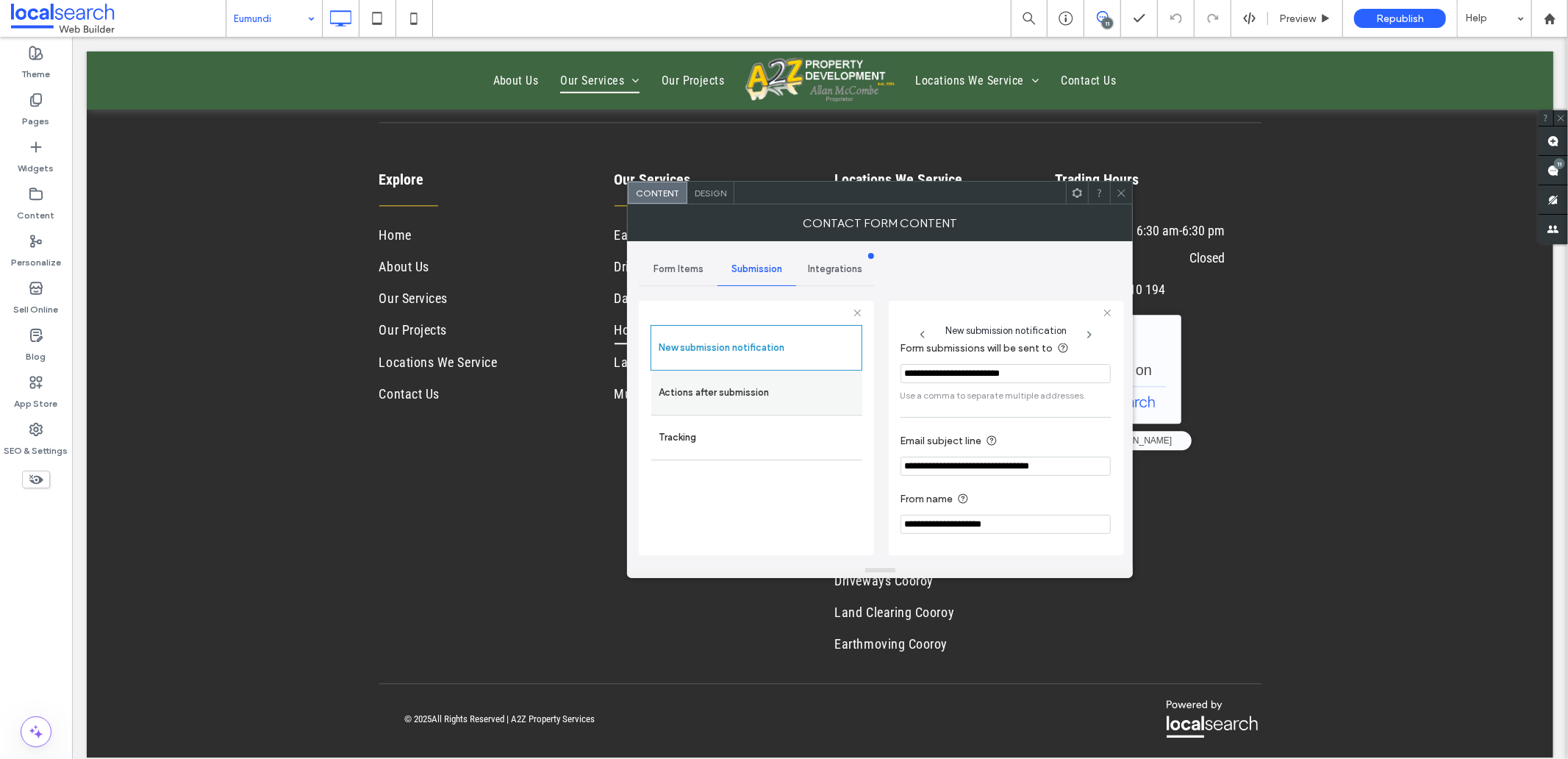
click at [798, 392] on label "Actions after submission" at bounding box center [756, 393] width 196 height 30
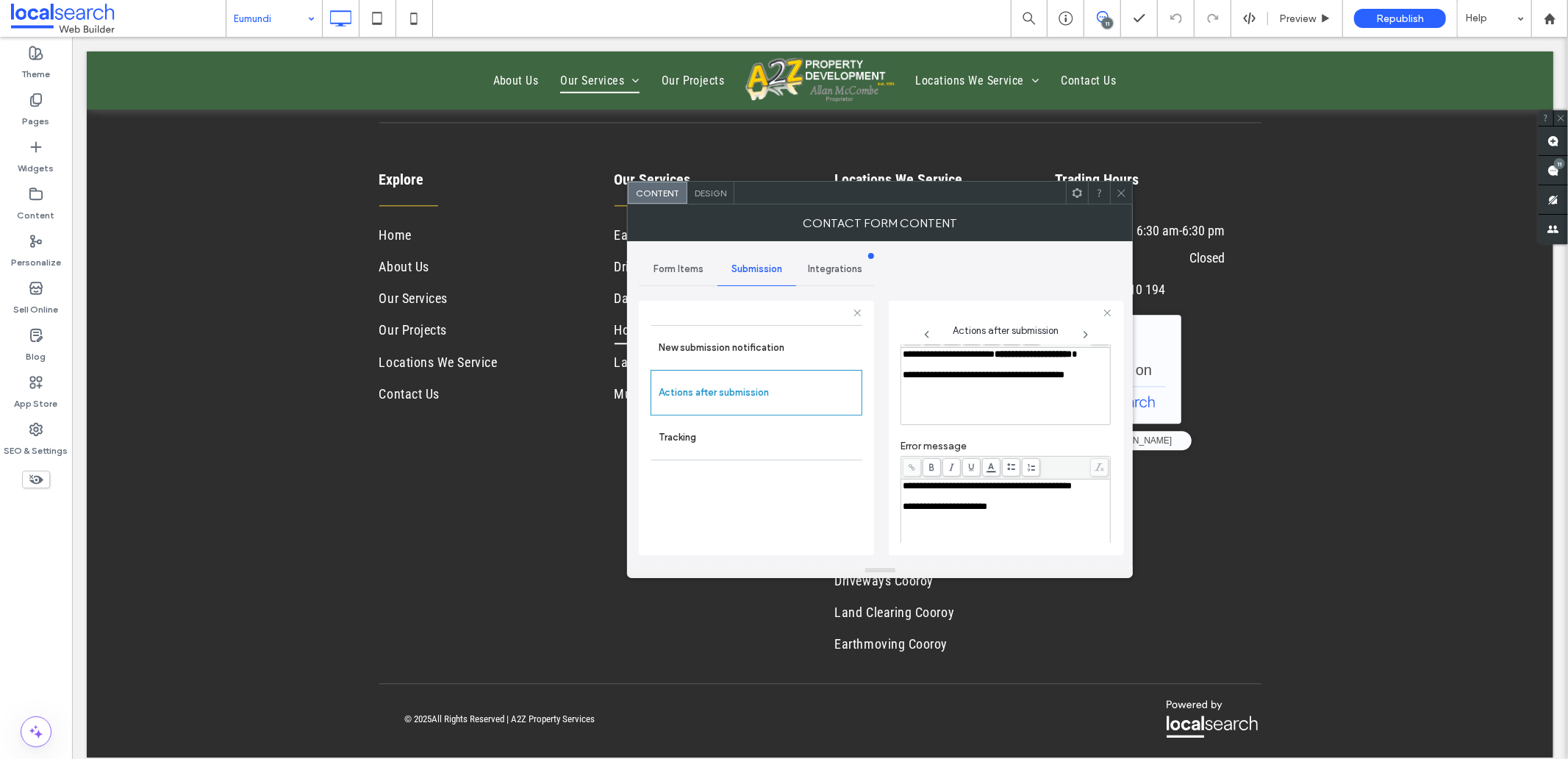
click at [939, 370] on div "Rich Text Editor" at bounding box center [1006, 364] width 205 height 10
click at [958, 359] on div "**********" at bounding box center [1006, 354] width 205 height 10
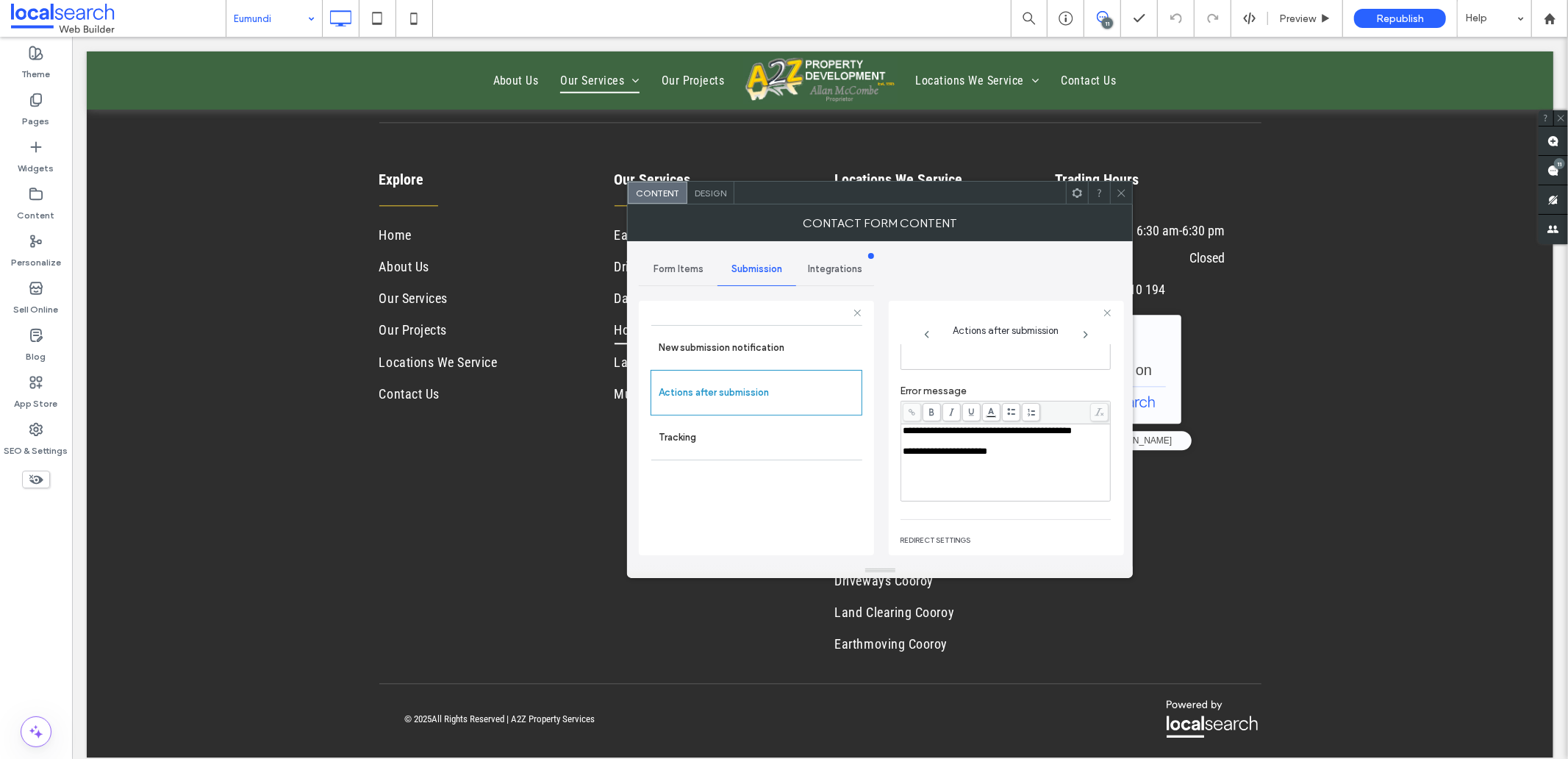
scroll to position [159, 0]
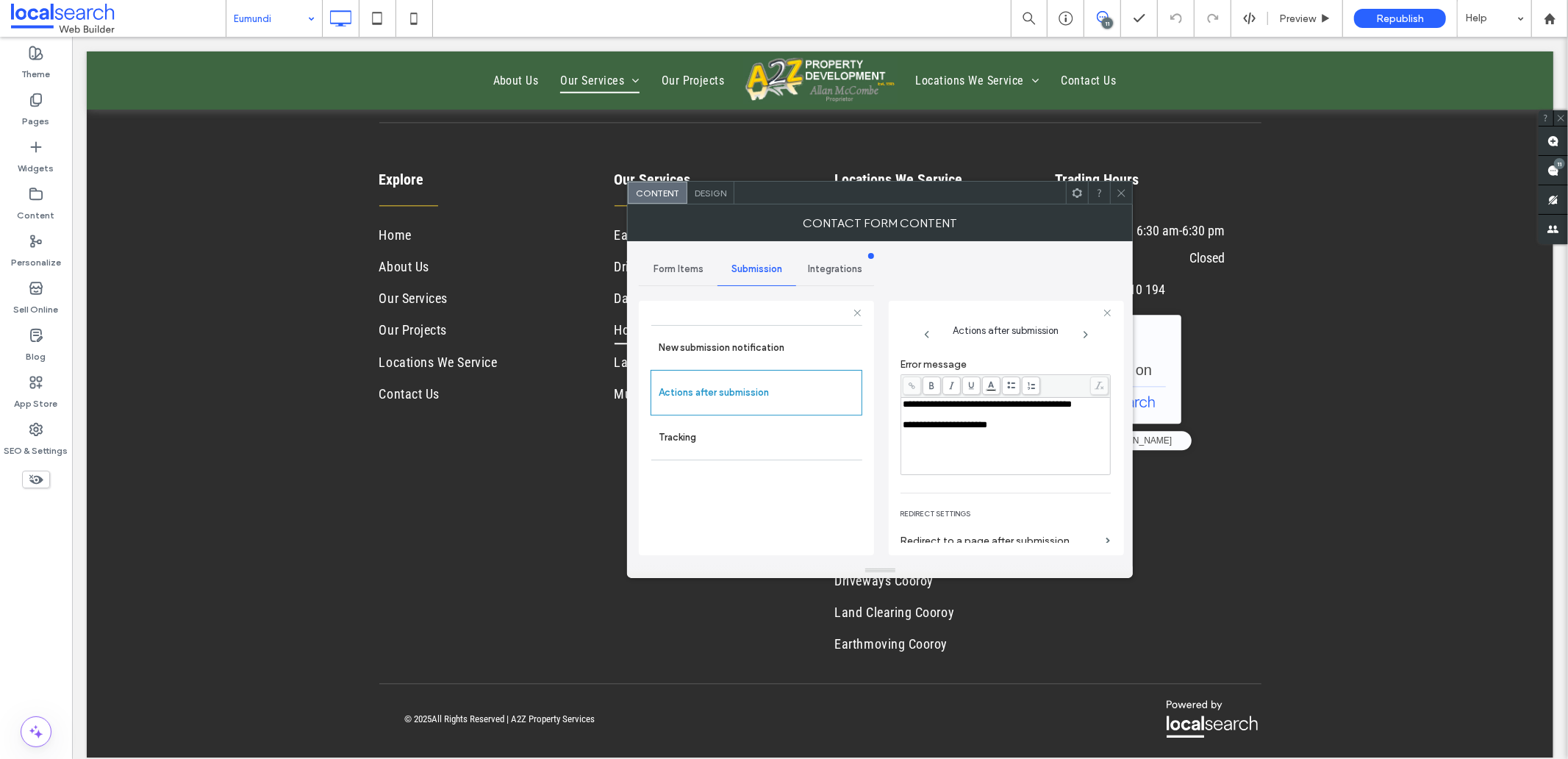
click at [706, 188] on span "Design" at bounding box center [710, 193] width 32 height 11
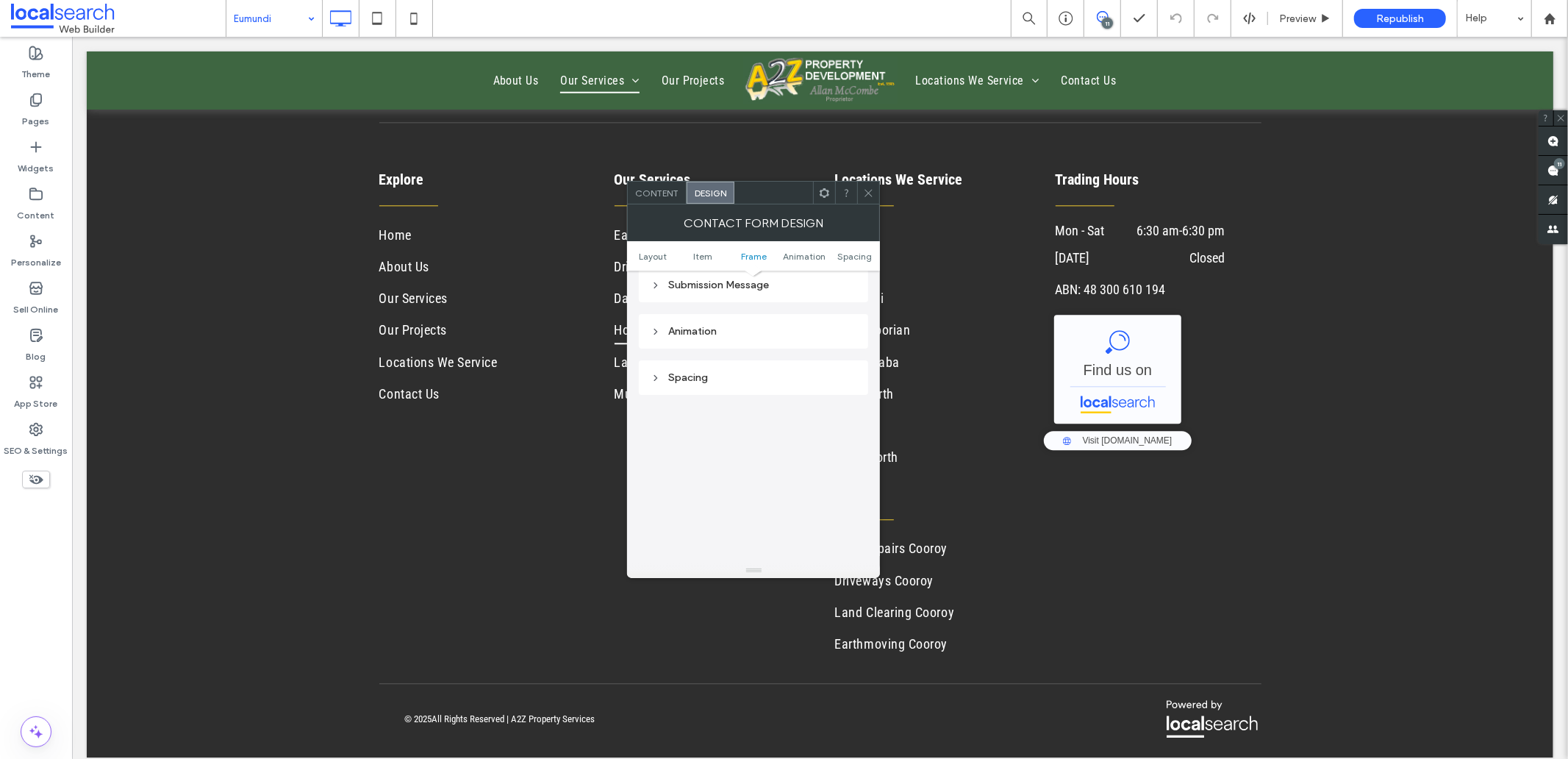
scroll to position [408, 0]
click at [755, 377] on div "Submission Message" at bounding box center [753, 366] width 229 height 34
click at [756, 372] on div "Submission Message" at bounding box center [753, 366] width 206 height 19
click at [866, 196] on icon at bounding box center [869, 193] width 11 height 11
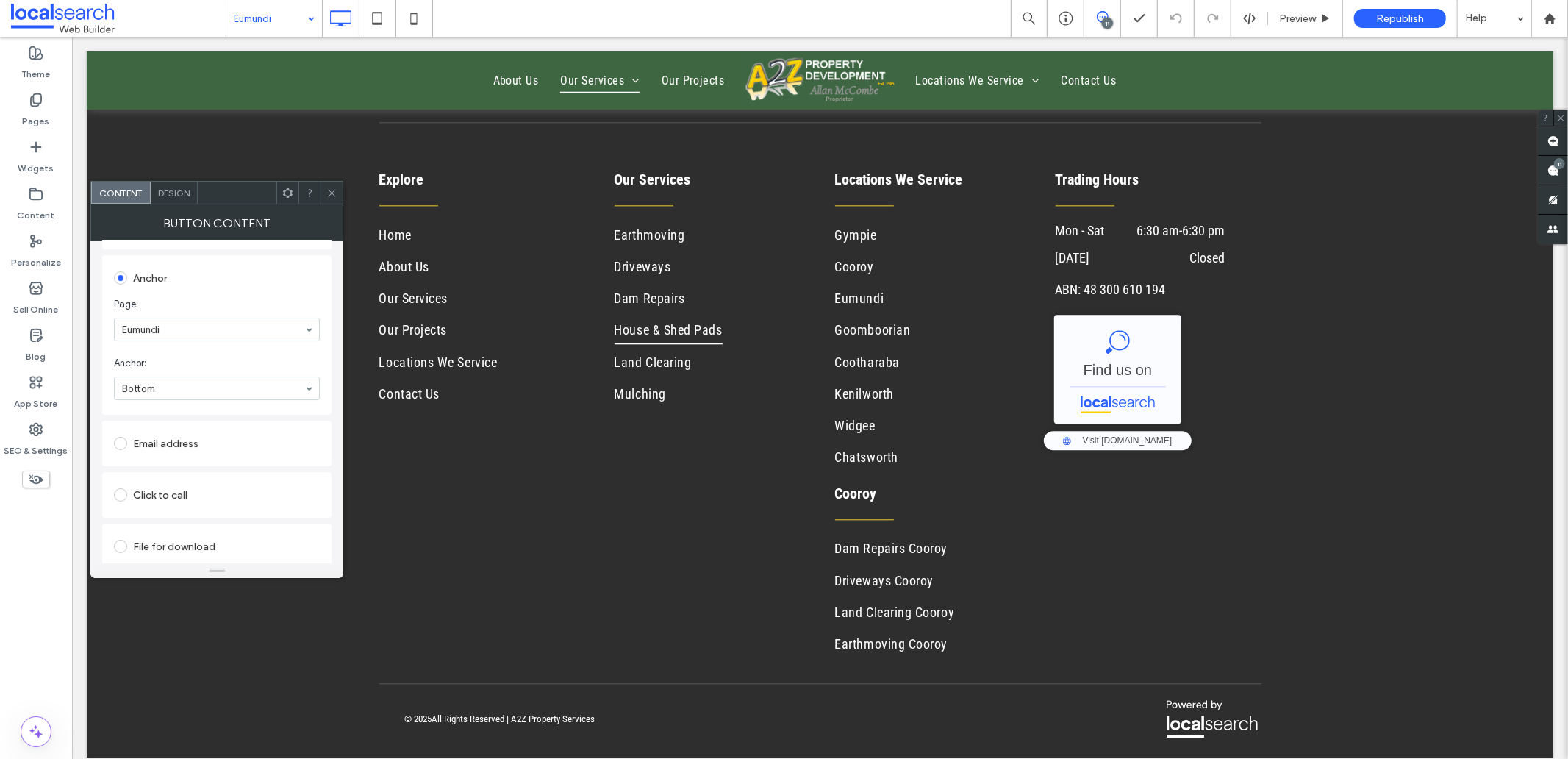
scroll to position [303, 0]
click at [404, 19] on icon at bounding box center [414, 19] width 30 height 30
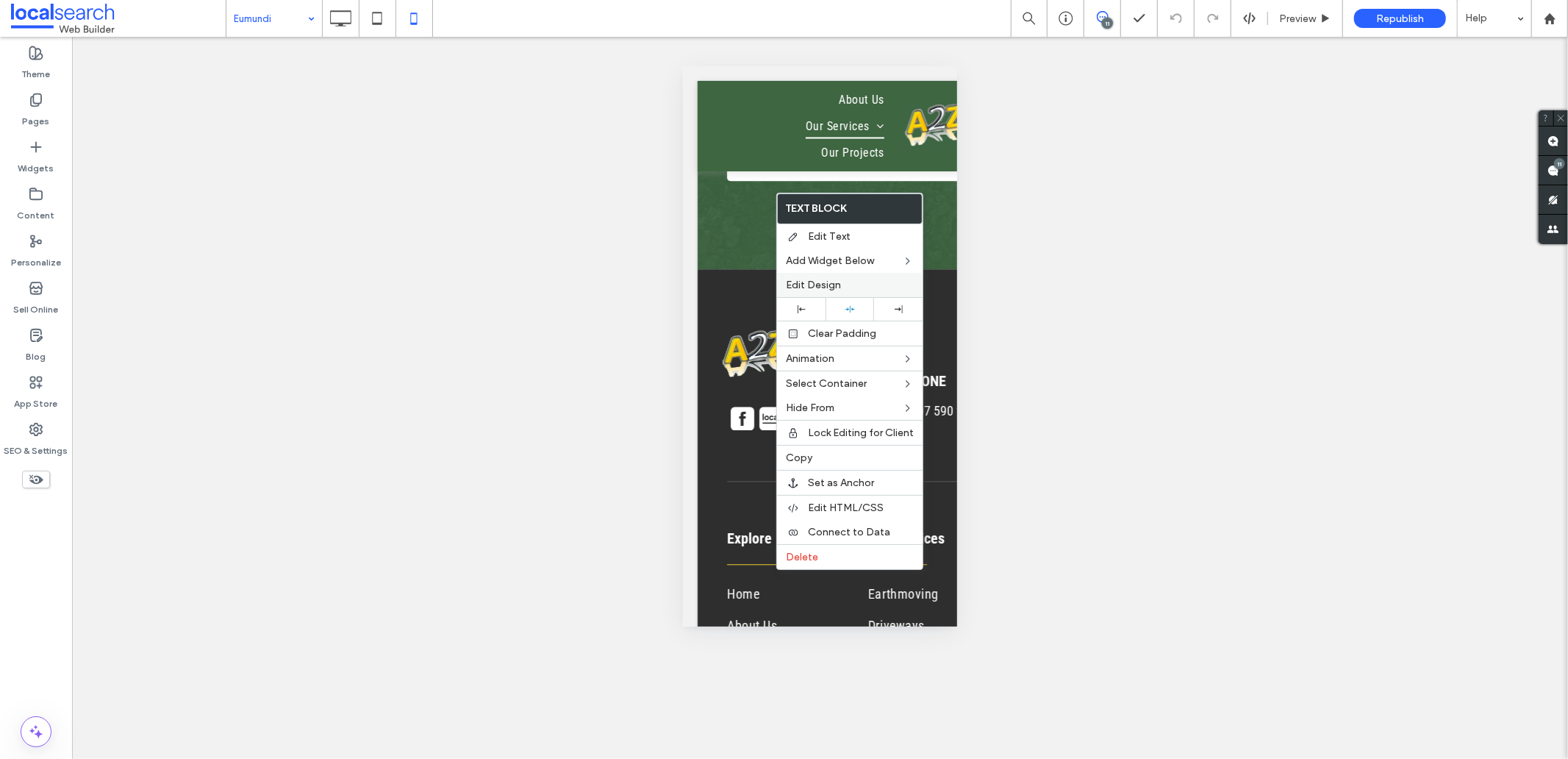
click at [833, 288] on span "Edit Design" at bounding box center [813, 285] width 55 height 12
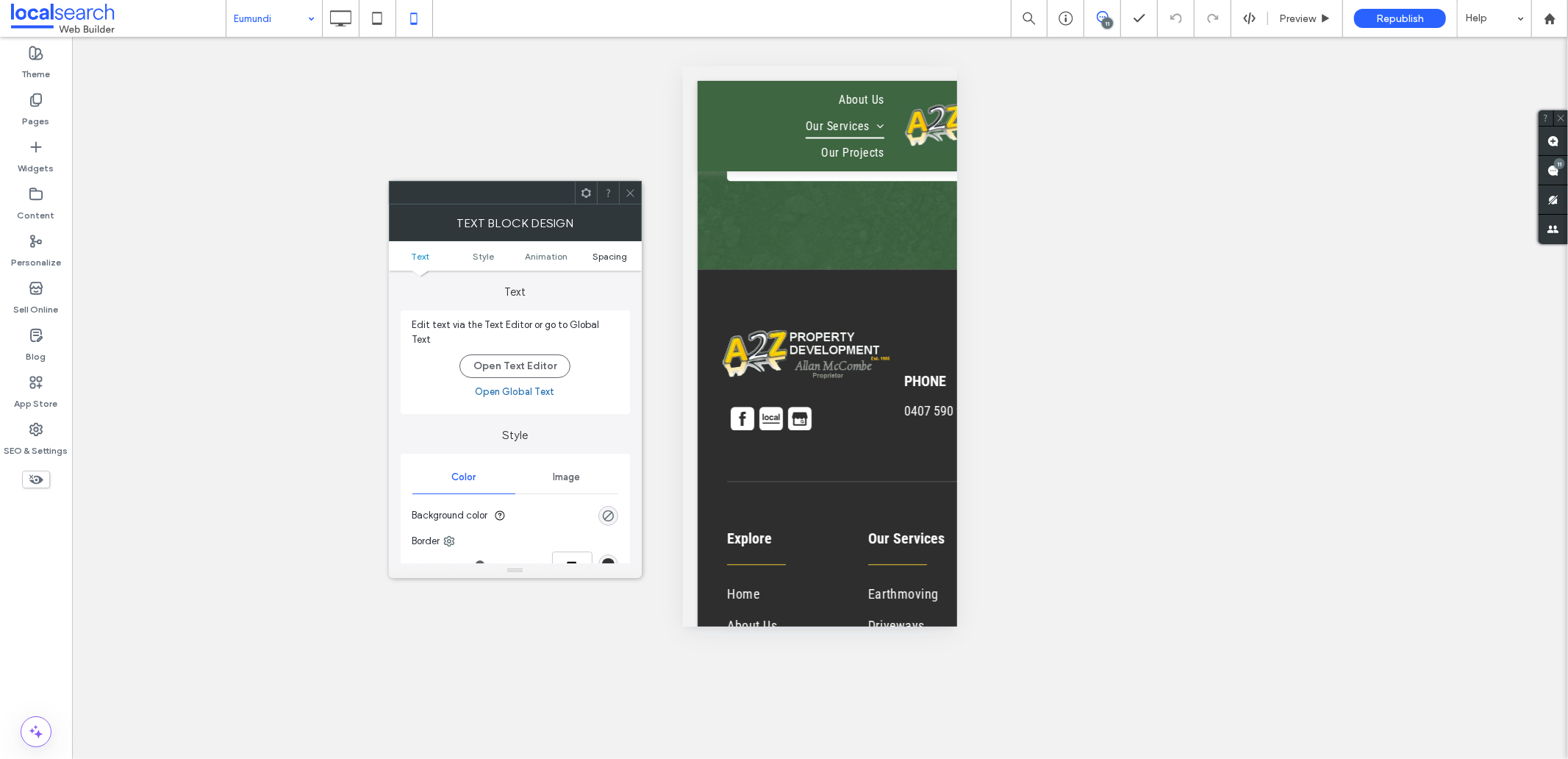
click at [601, 258] on span "Spacing" at bounding box center [610, 256] width 34 height 11
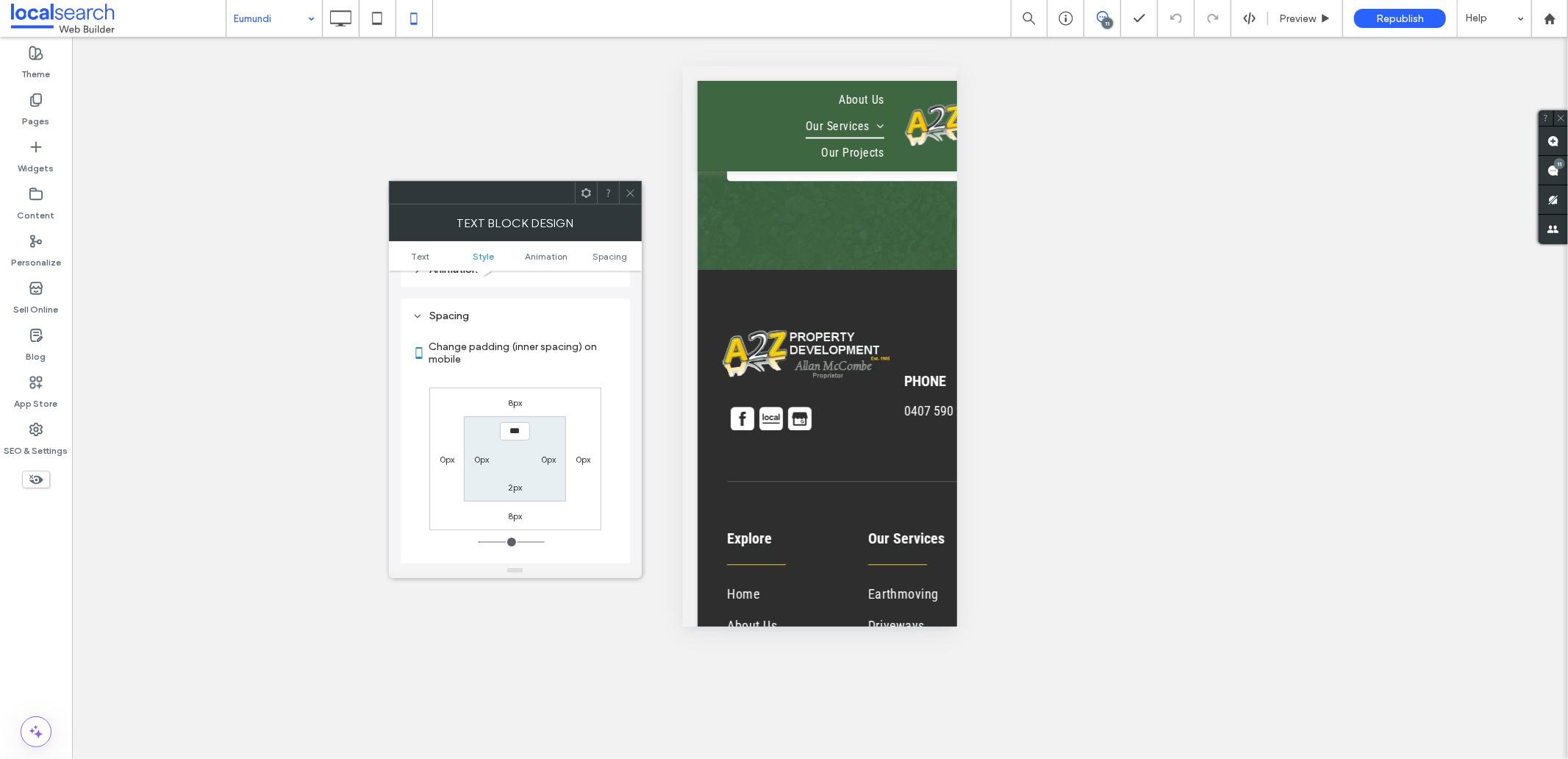
scroll to position [413, 0]
click at [446, 446] on label "0px" at bounding box center [446, 451] width 15 height 11
type input "*"
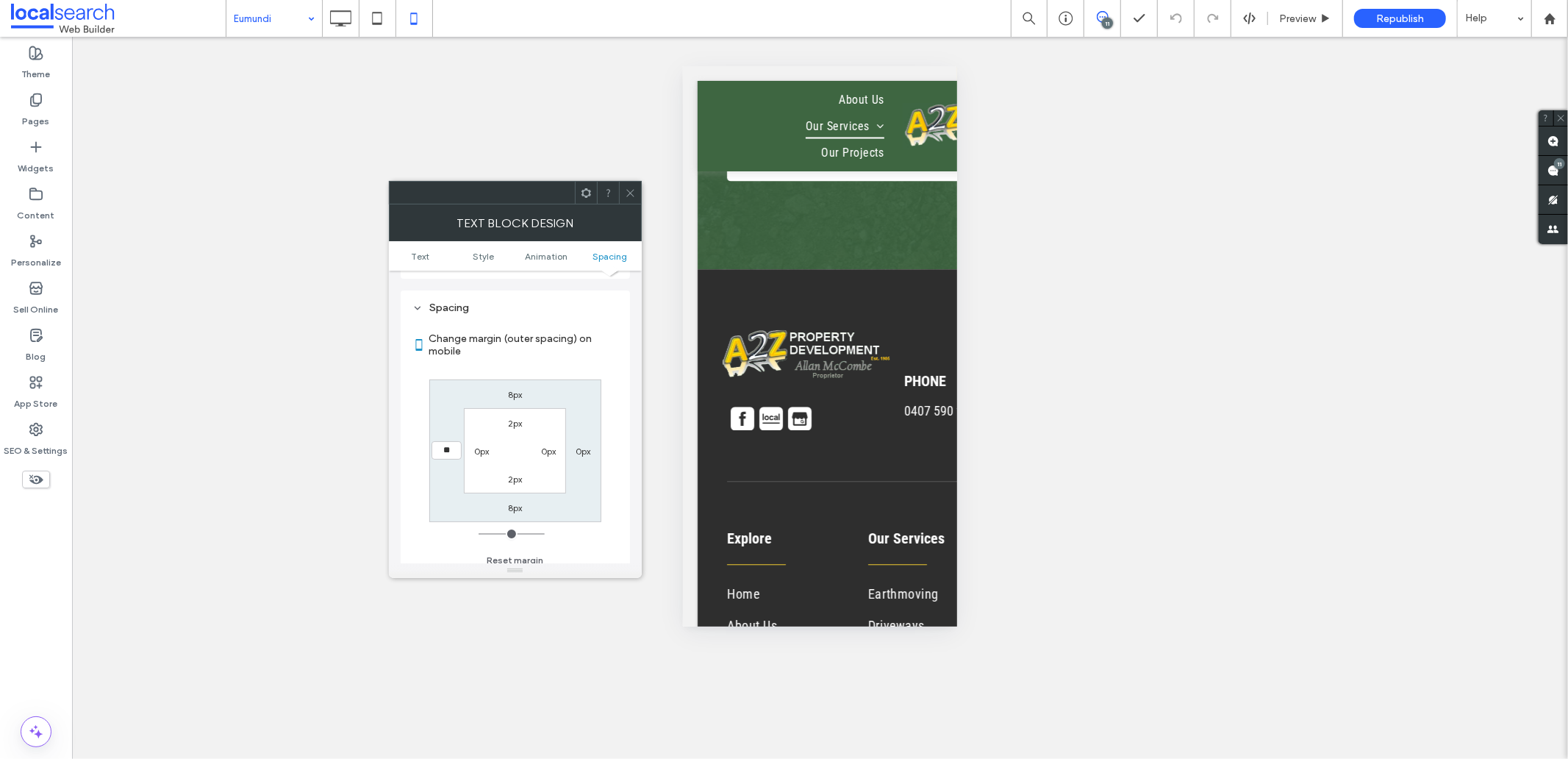
type input "**"
type input "****"
click at [630, 188] on icon at bounding box center [630, 193] width 11 height 11
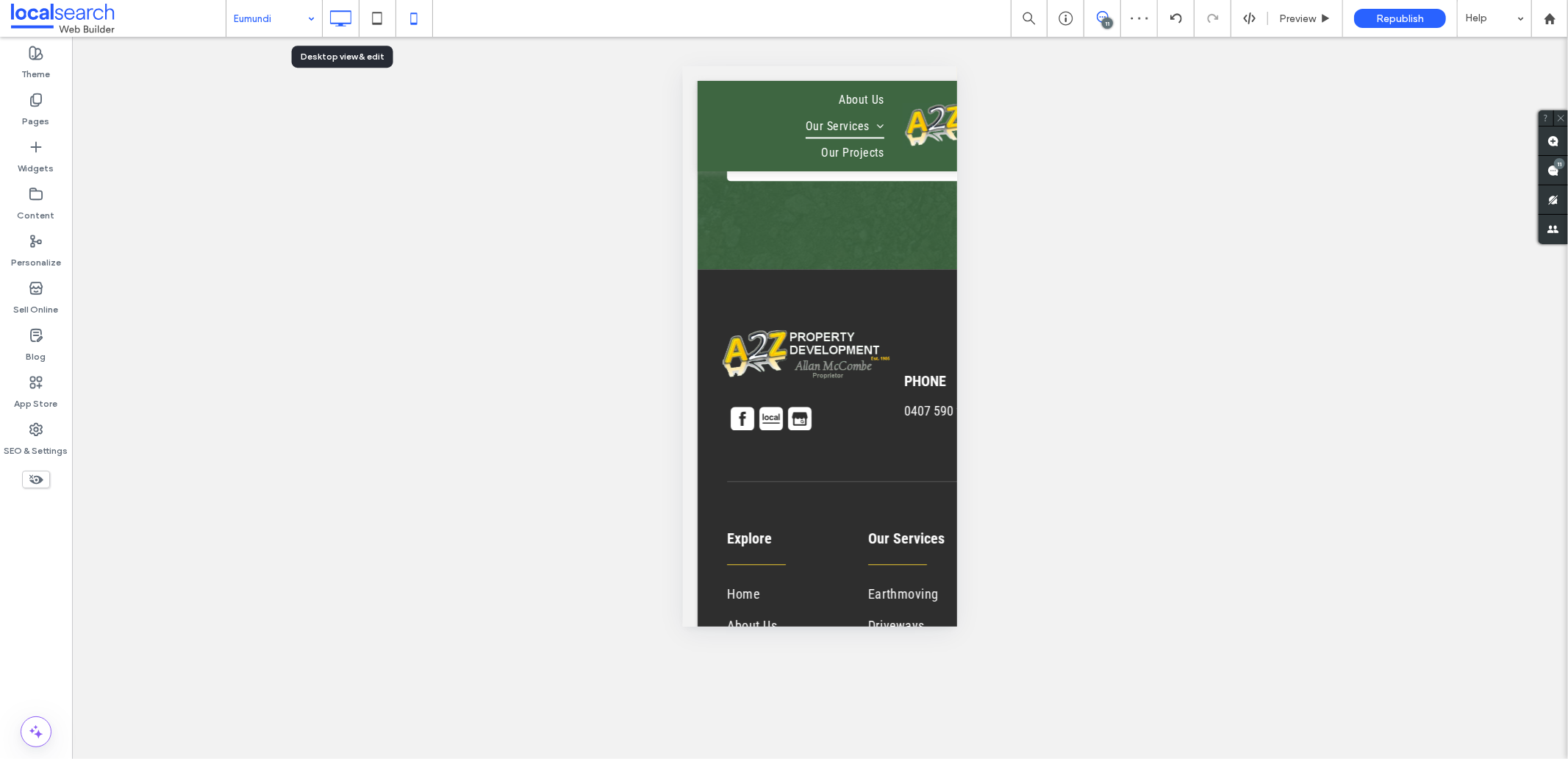
click at [345, 33] on icon at bounding box center [340, 19] width 30 height 30
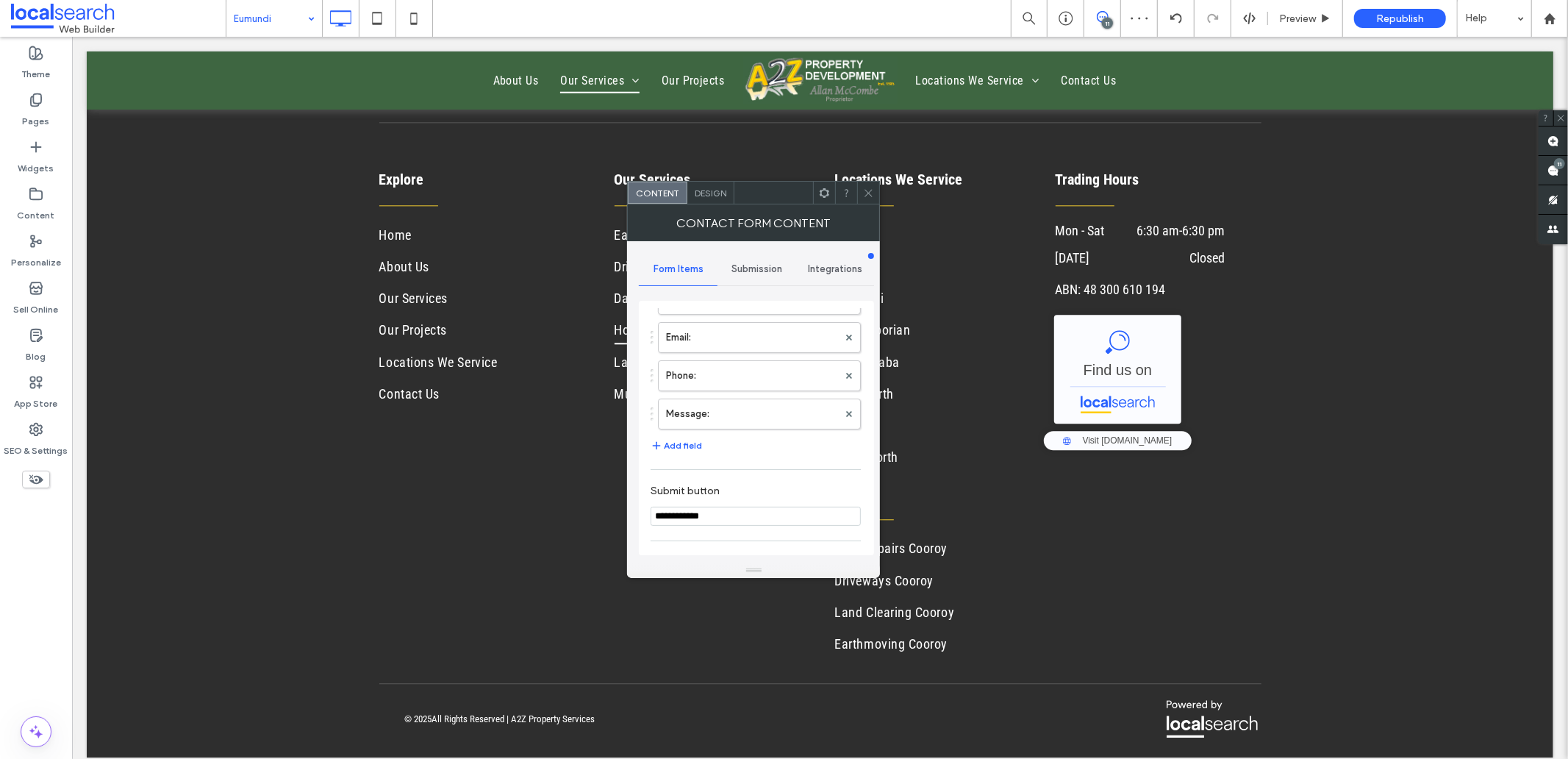
scroll to position [298, 0]
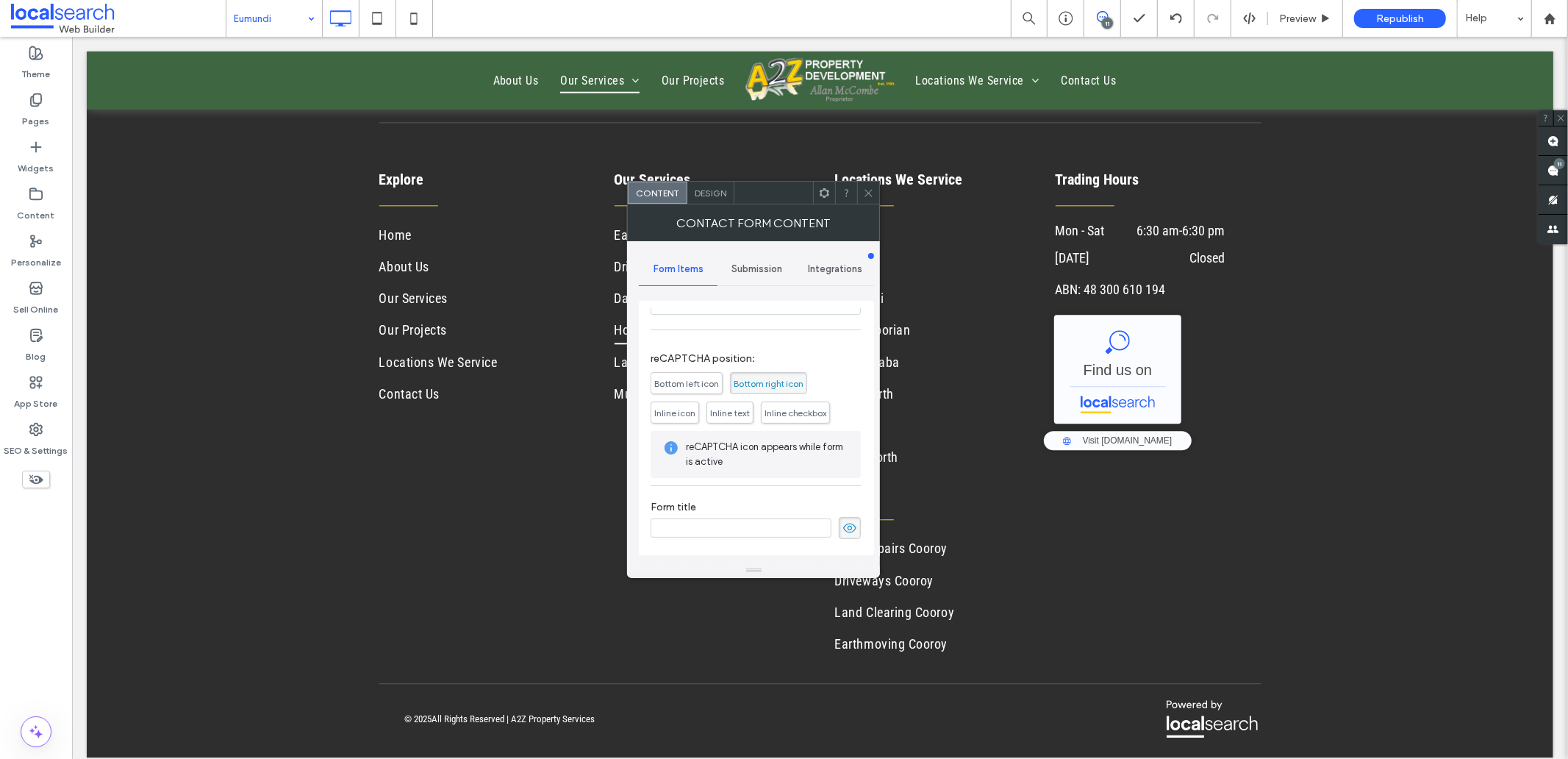
click at [738, 263] on span "Submission" at bounding box center [756, 269] width 51 height 12
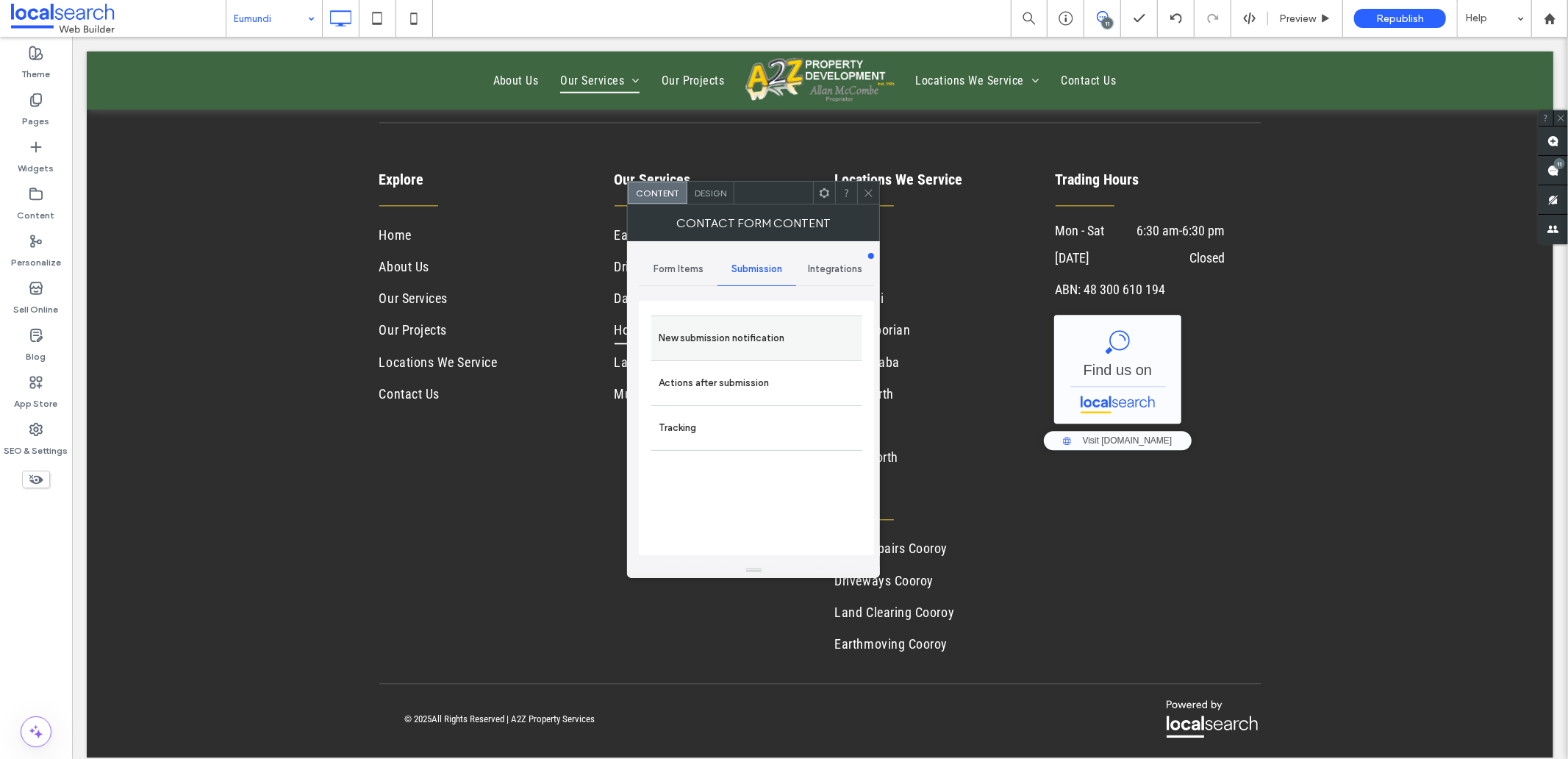
click at [674, 356] on div "New submission notification" at bounding box center [756, 338] width 211 height 45
click at [677, 396] on label "Actions after submission" at bounding box center [756, 383] width 196 height 30
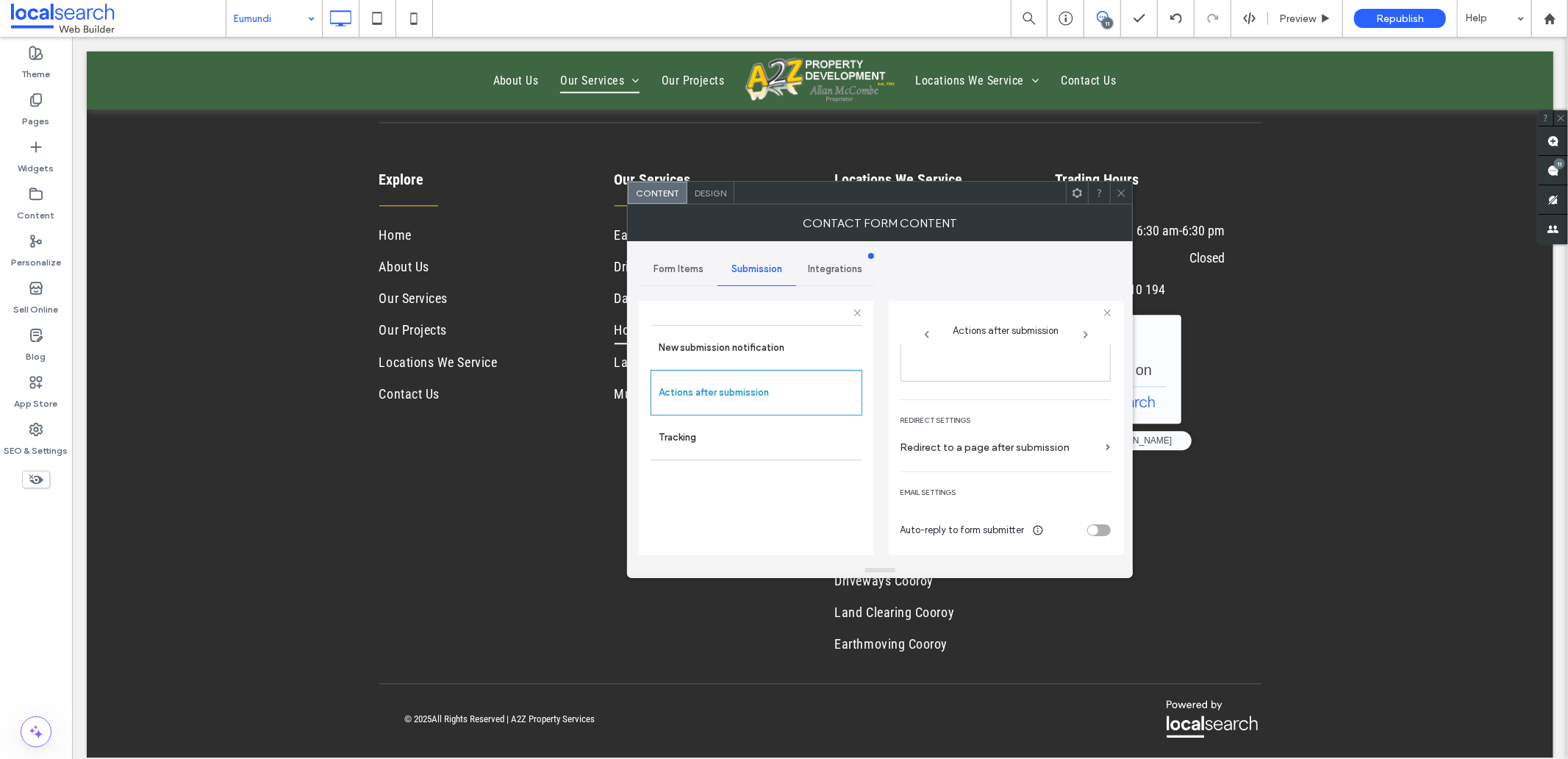
scroll to position [254, 0]
click at [715, 184] on div "Design" at bounding box center [710, 192] width 47 height 22
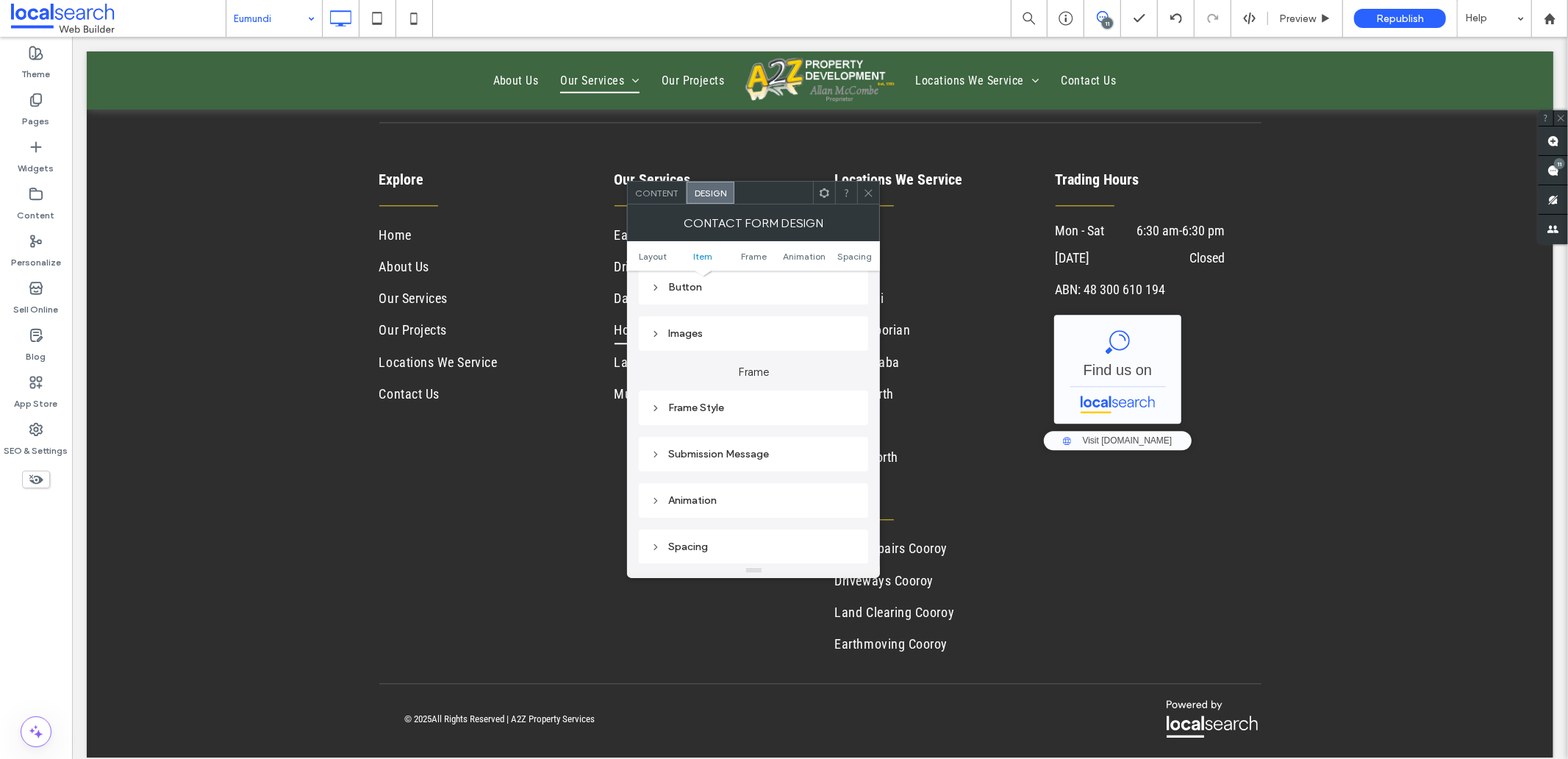
click at [747, 456] on div "Submission Message" at bounding box center [753, 454] width 206 height 12
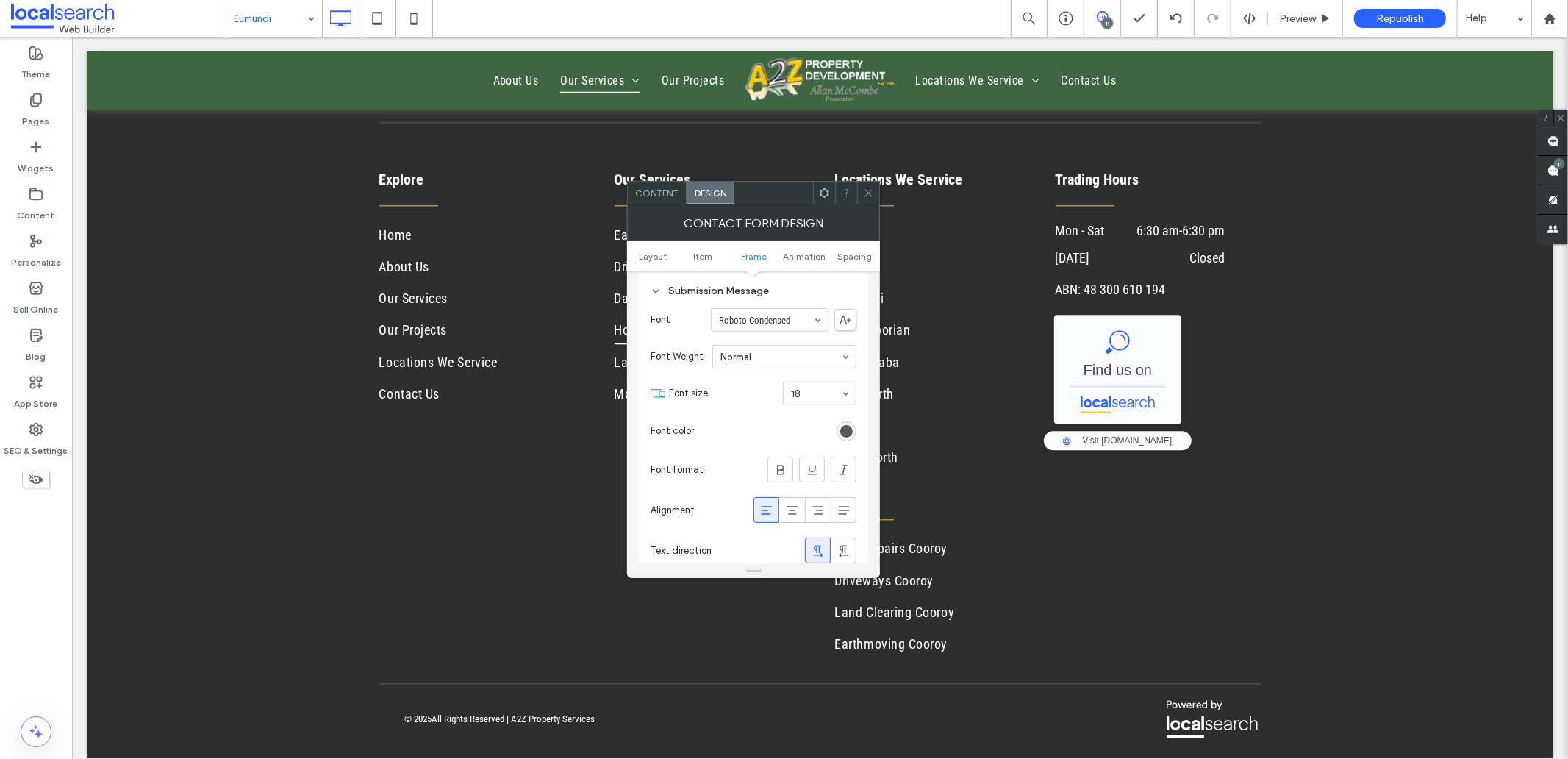
click at [870, 195] on icon at bounding box center [869, 193] width 11 height 11
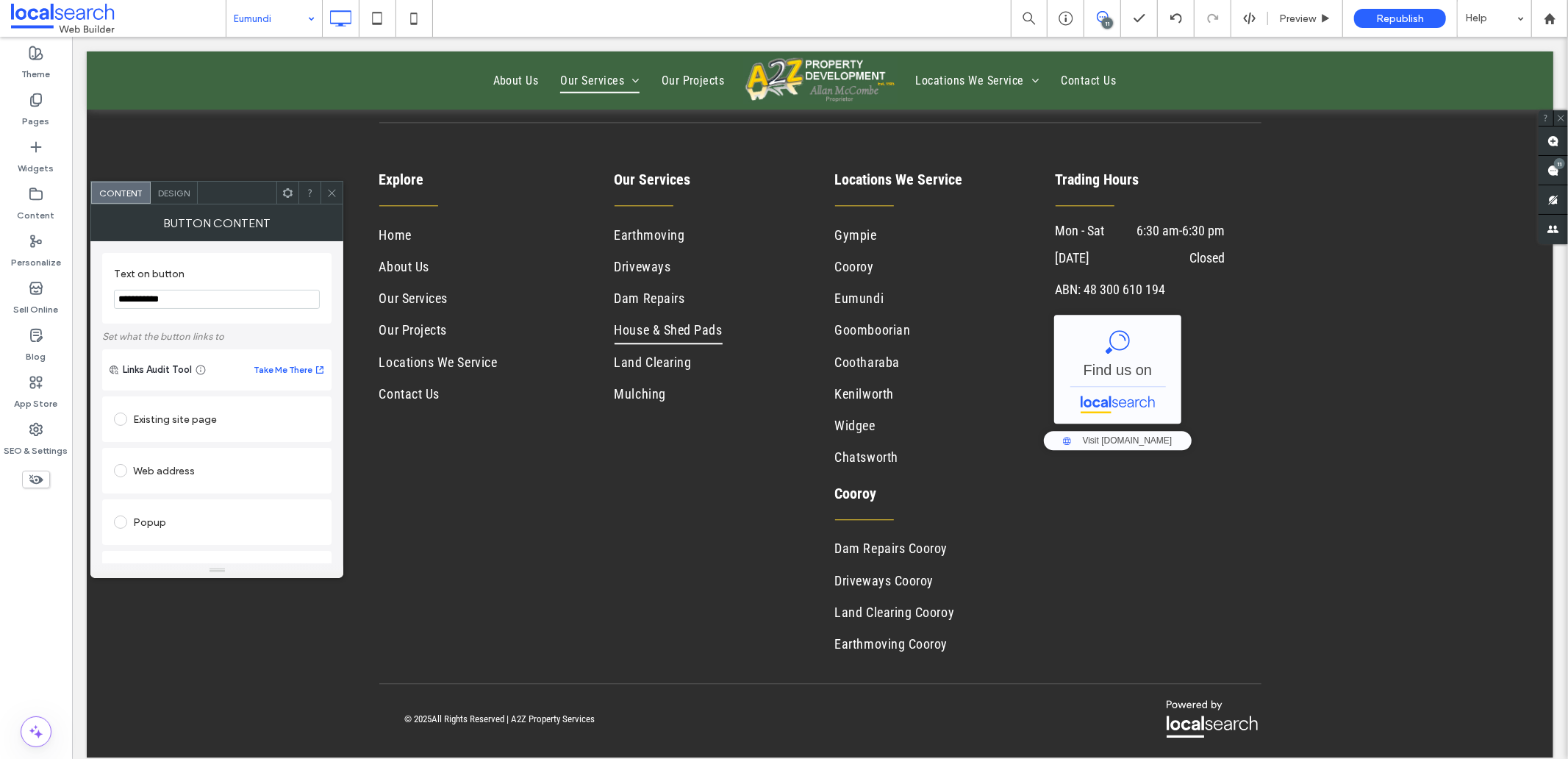
scroll to position [303, 0]
click at [328, 184] on span at bounding box center [332, 192] width 11 height 22
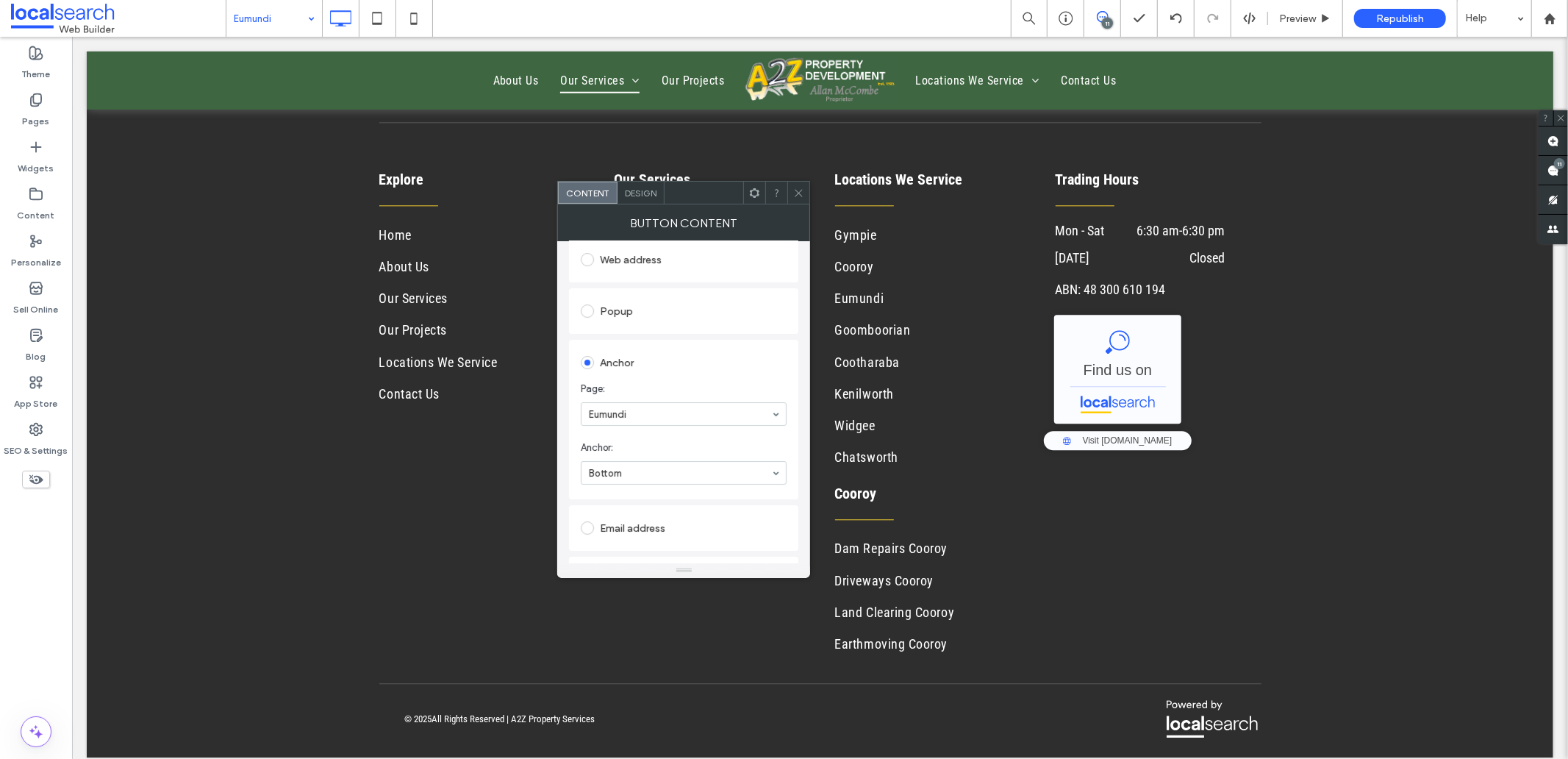
scroll to position [245, 0]
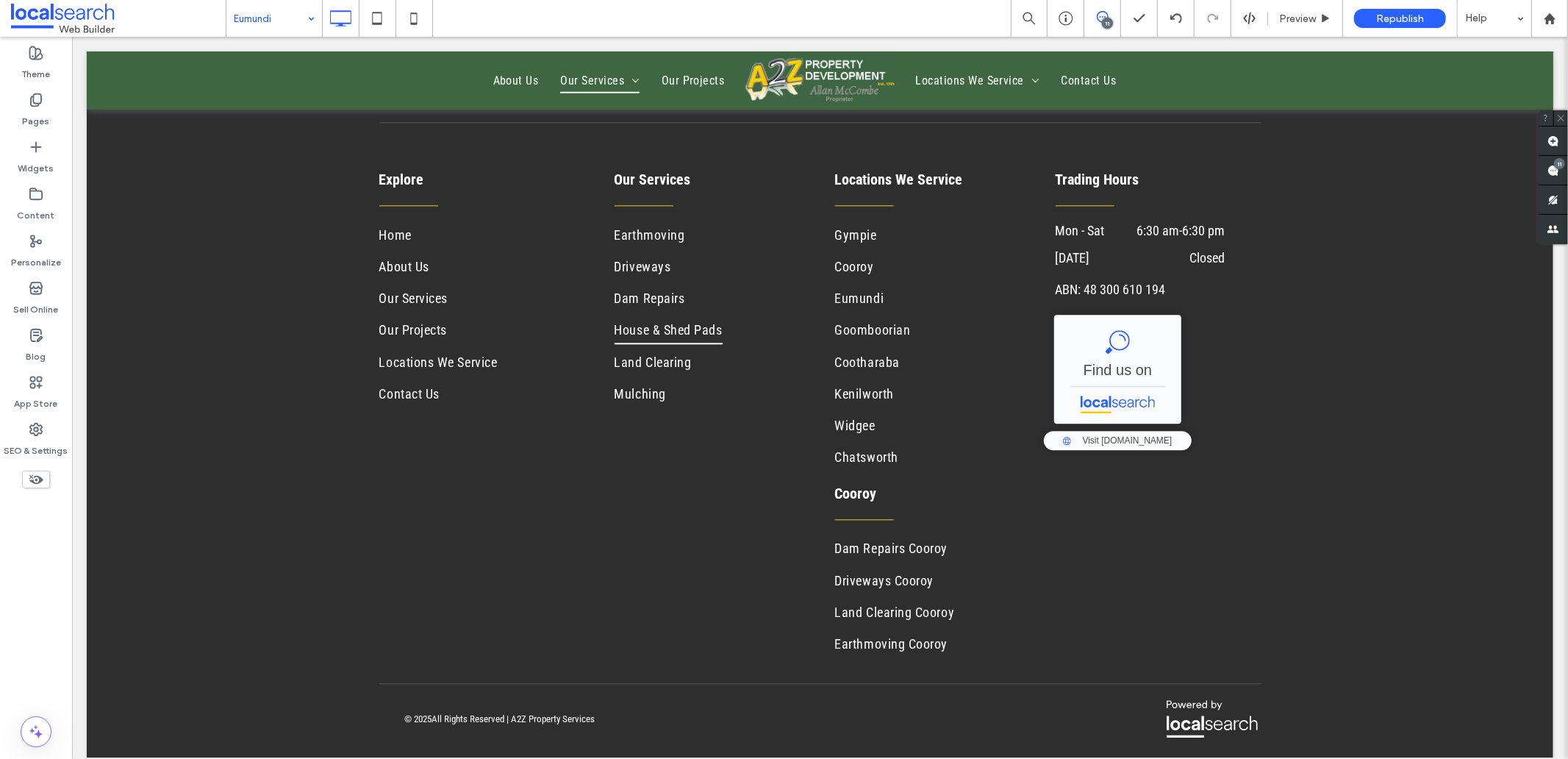
type input "******"
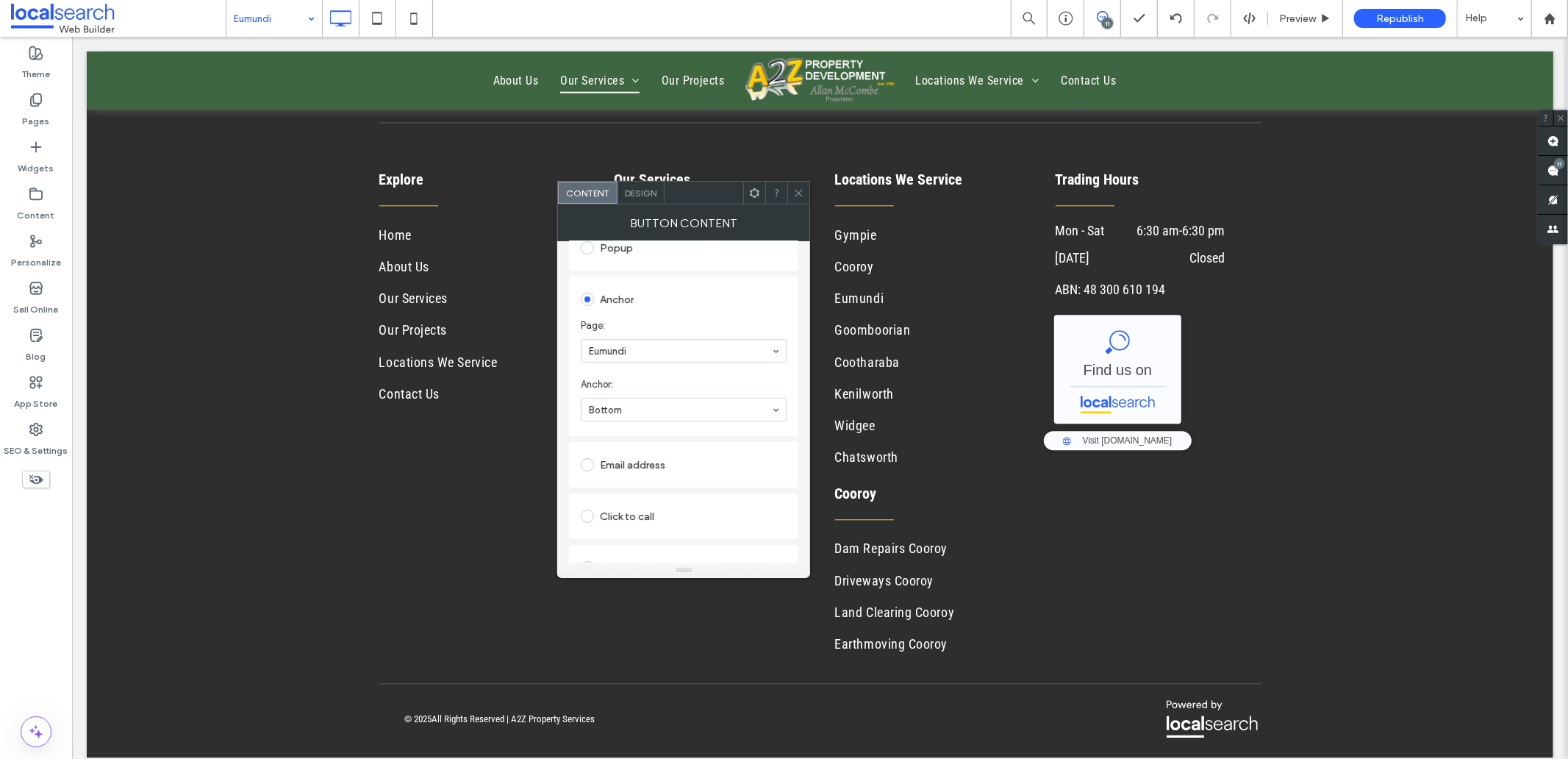
scroll to position [303, 0]
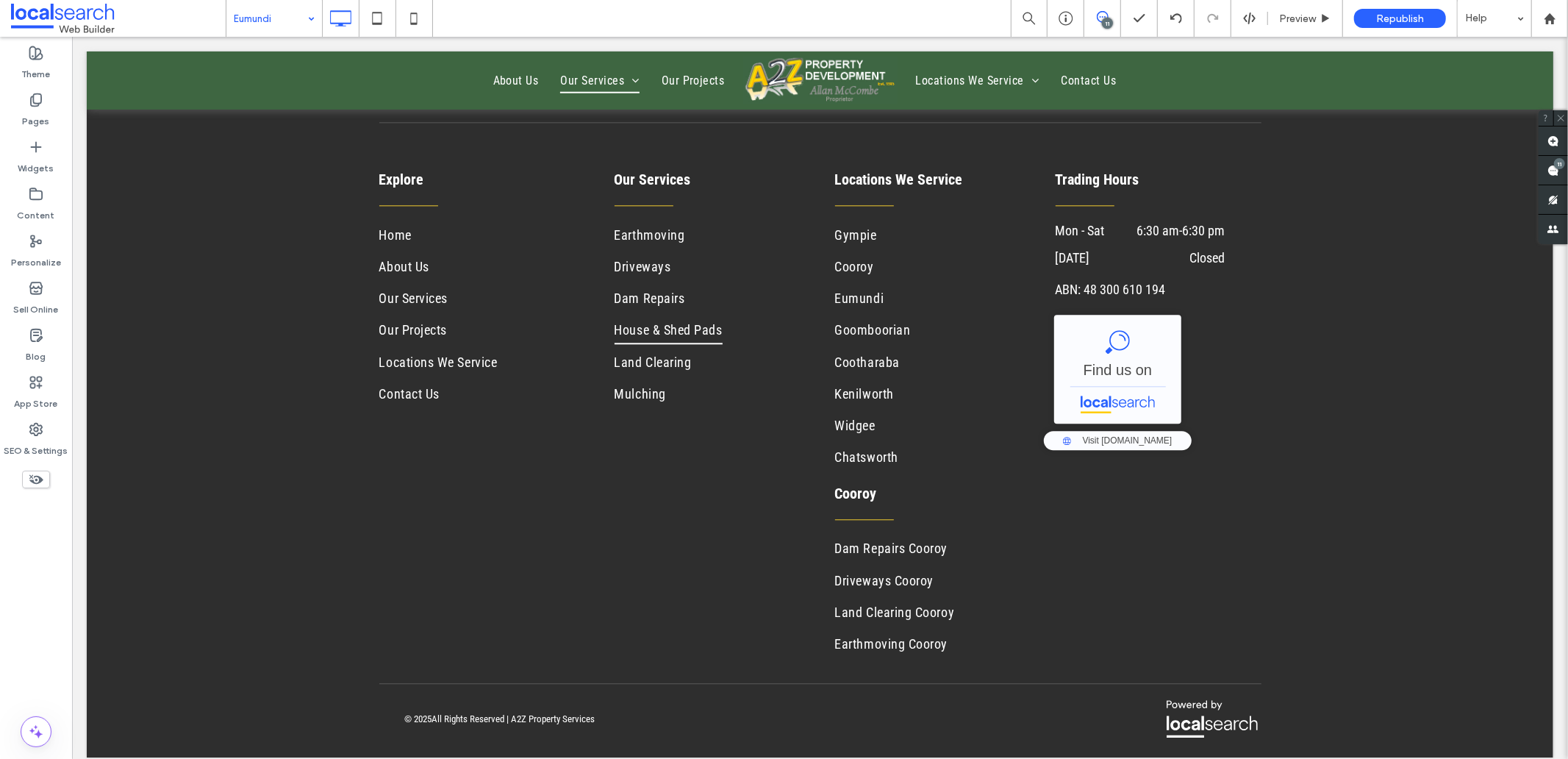
type input "******"
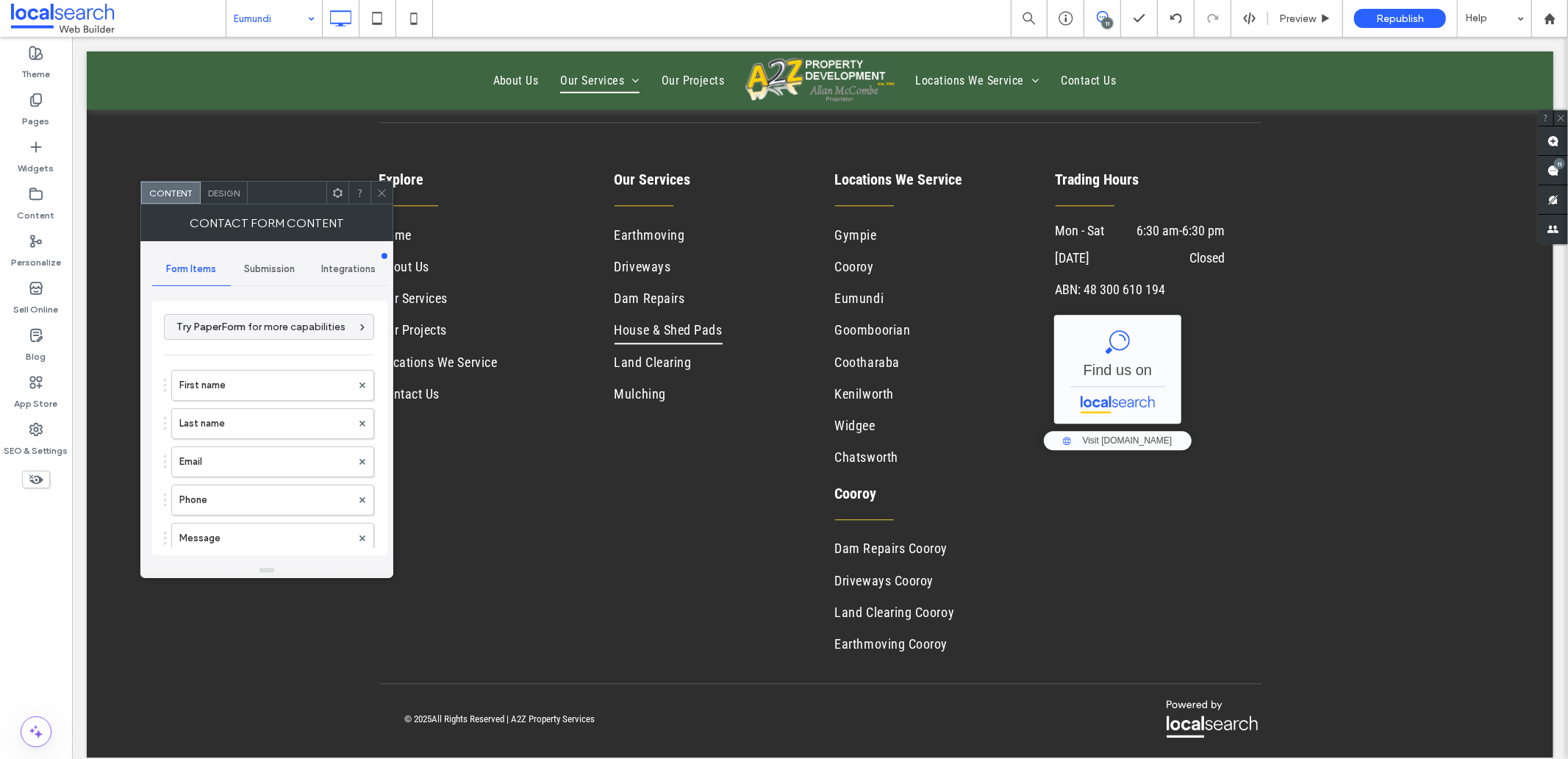
type input "******"
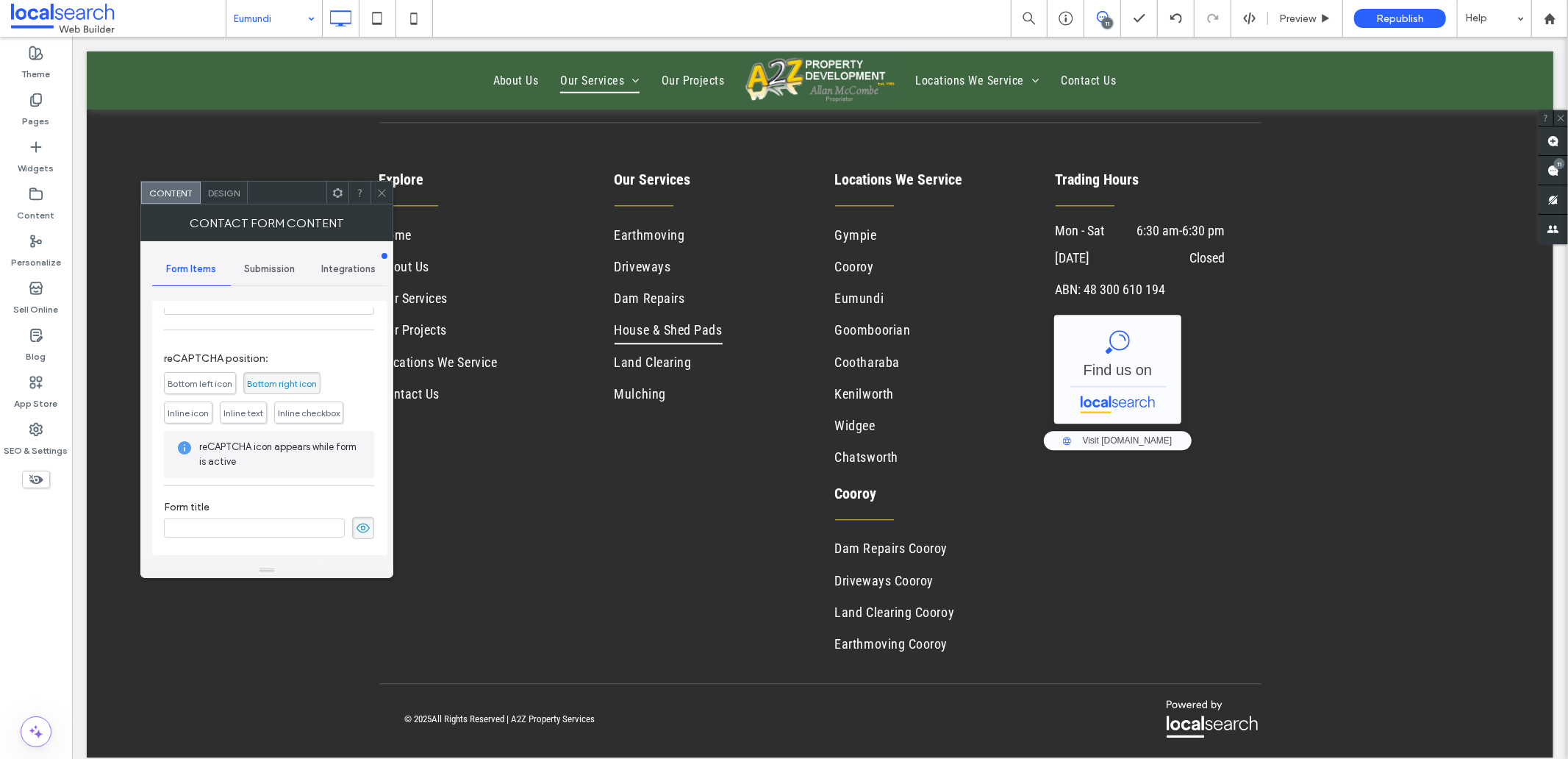
click at [358, 530] on icon at bounding box center [363, 528] width 15 height 16
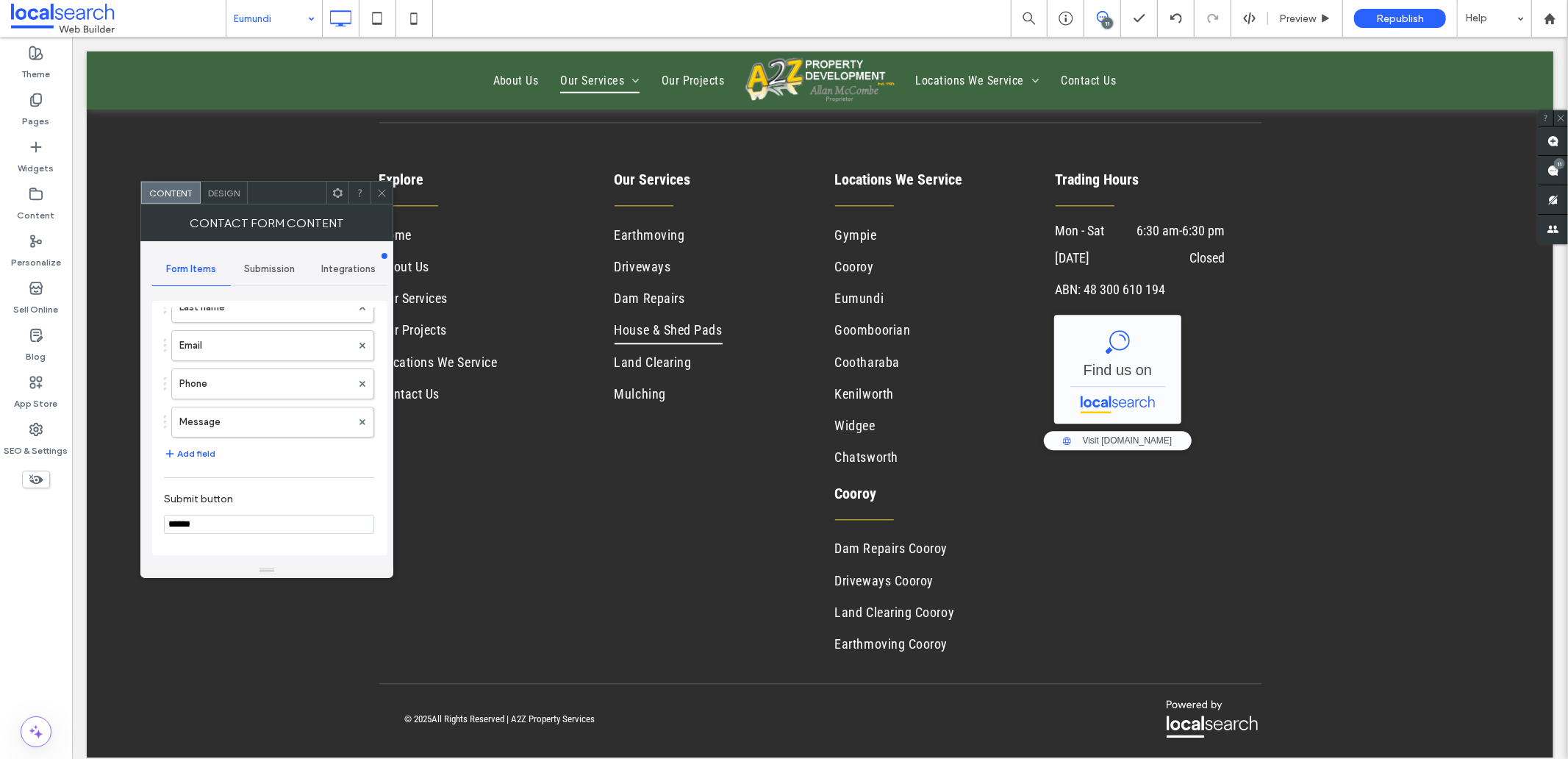
scroll to position [91, 0]
click at [254, 267] on span "Submission" at bounding box center [269, 269] width 51 height 12
click at [263, 344] on label "New submission notification" at bounding box center [270, 338] width 196 height 30
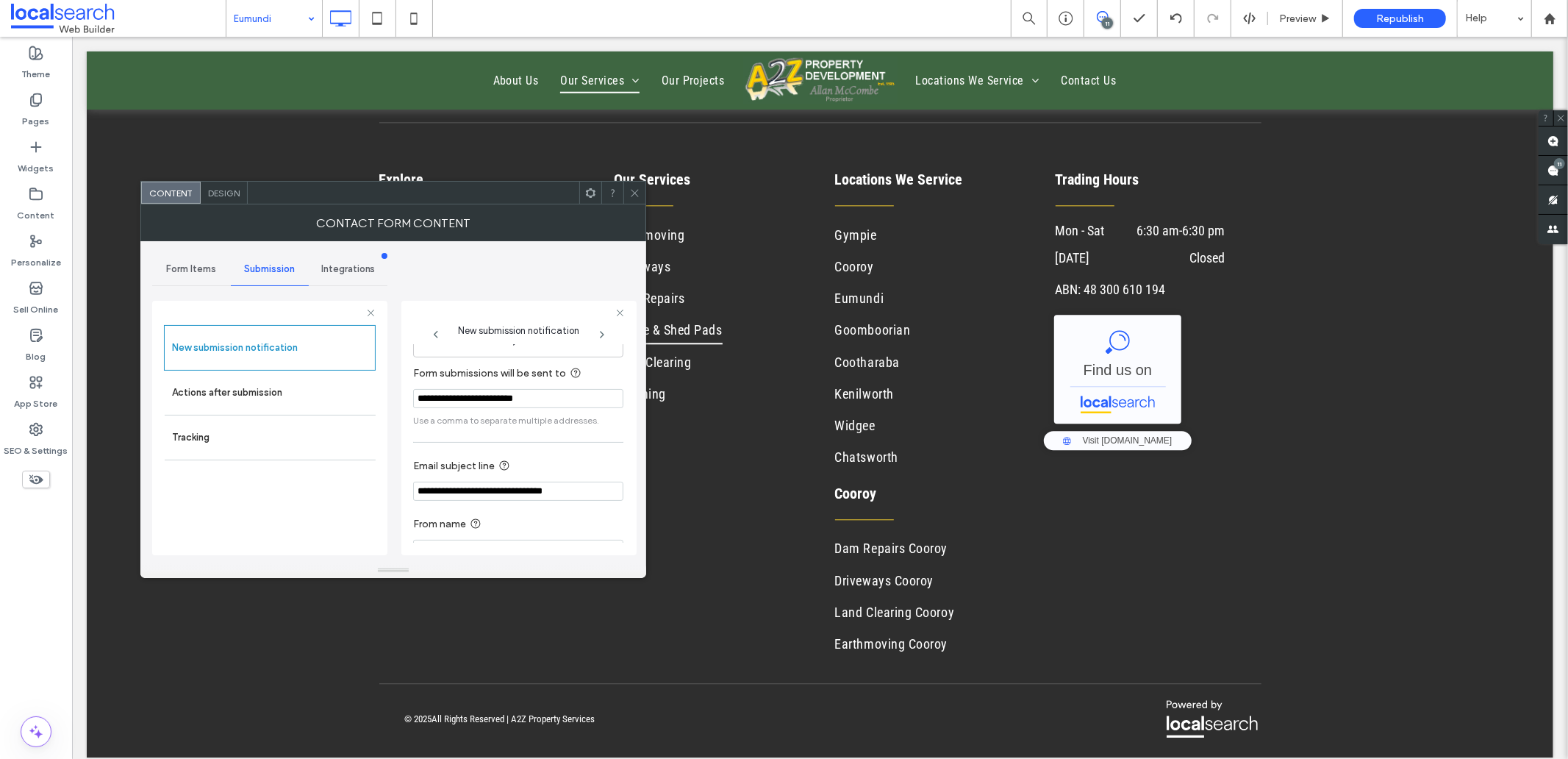
scroll to position [77, 0]
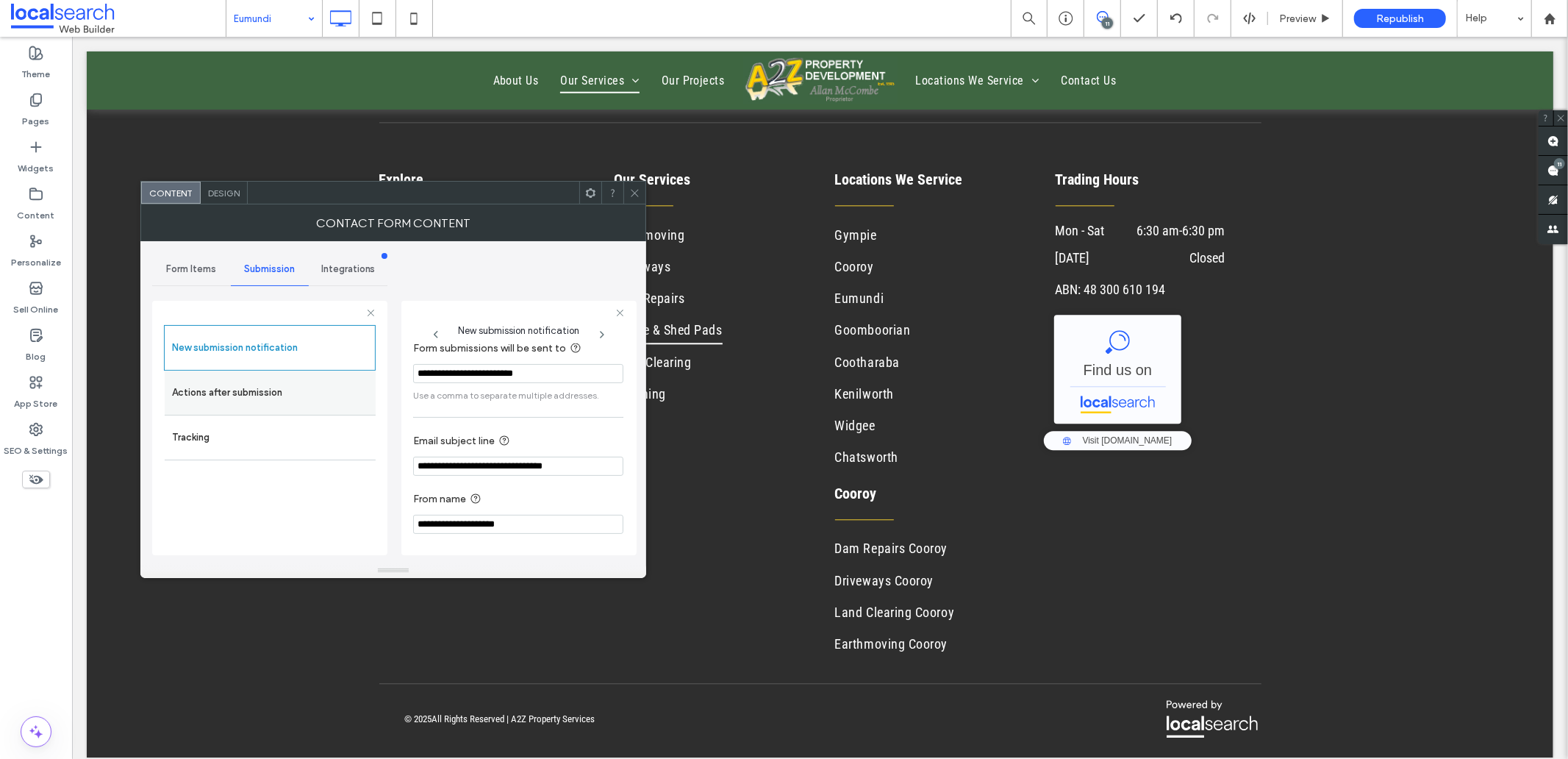
click at [274, 390] on label "Actions after submission" at bounding box center [270, 393] width 196 height 30
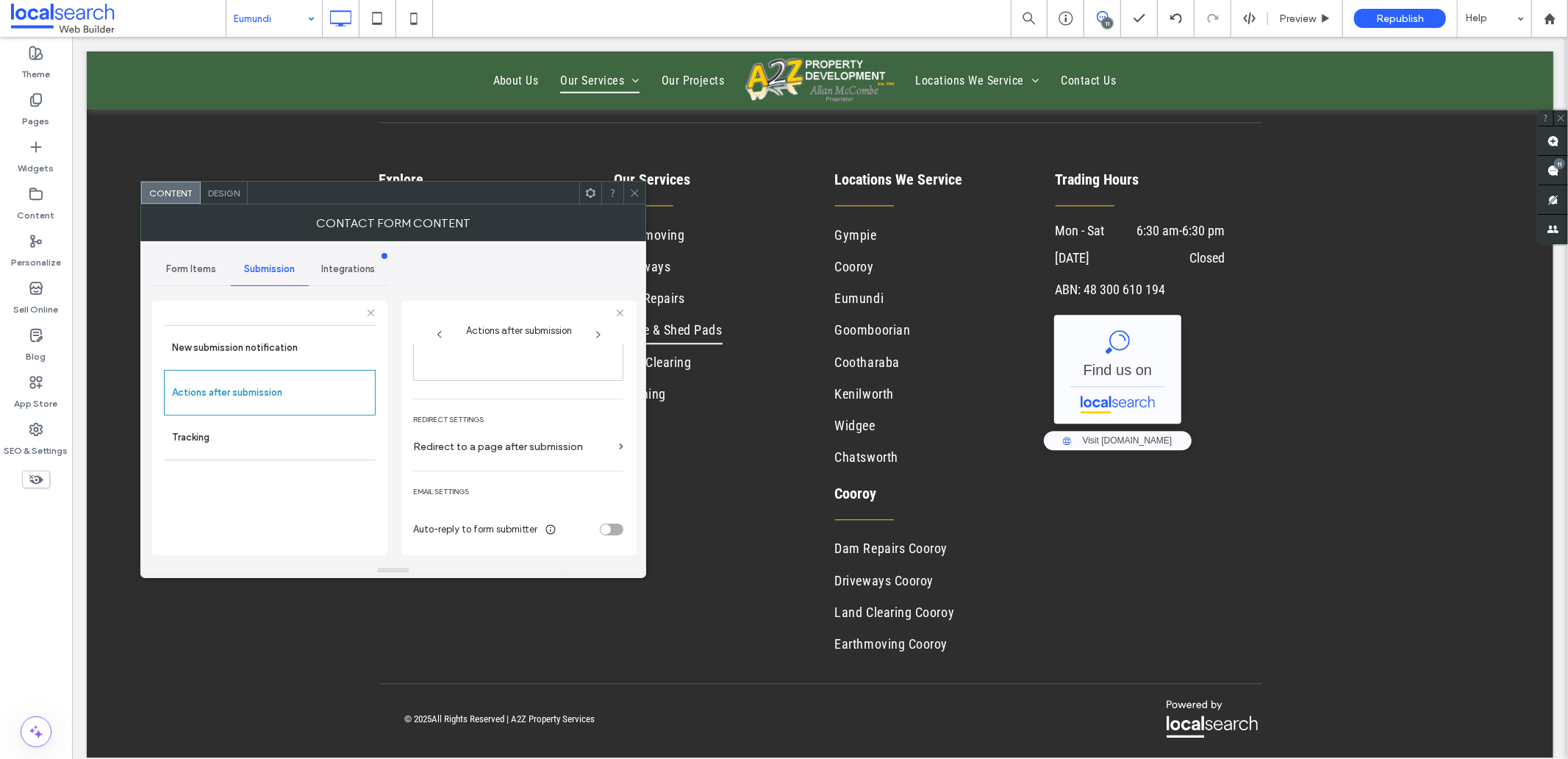
scroll to position [254, 0]
click at [238, 193] on span "Design" at bounding box center [224, 193] width 32 height 11
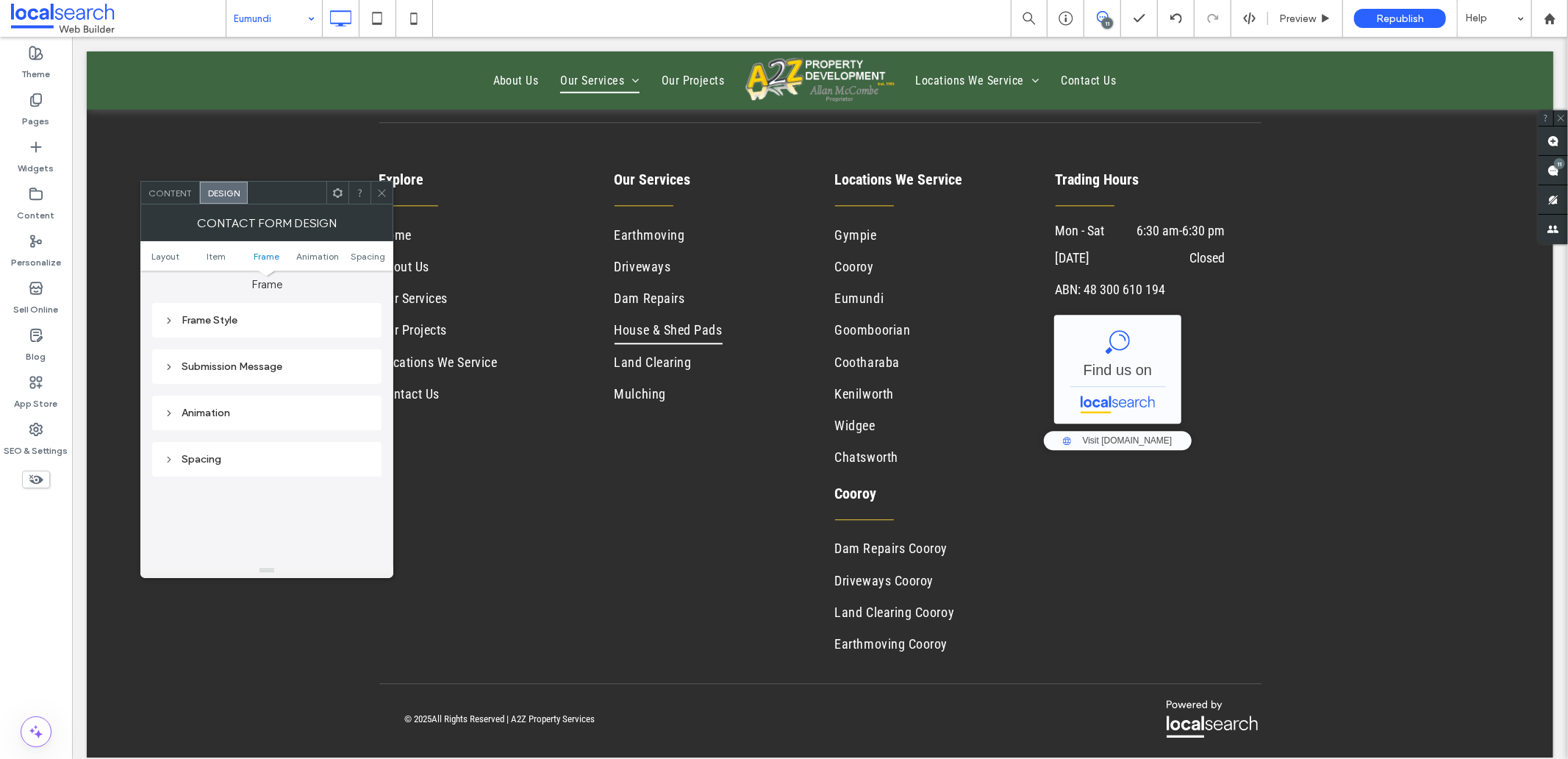
click at [241, 363] on div "Submission Message" at bounding box center [266, 366] width 206 height 12
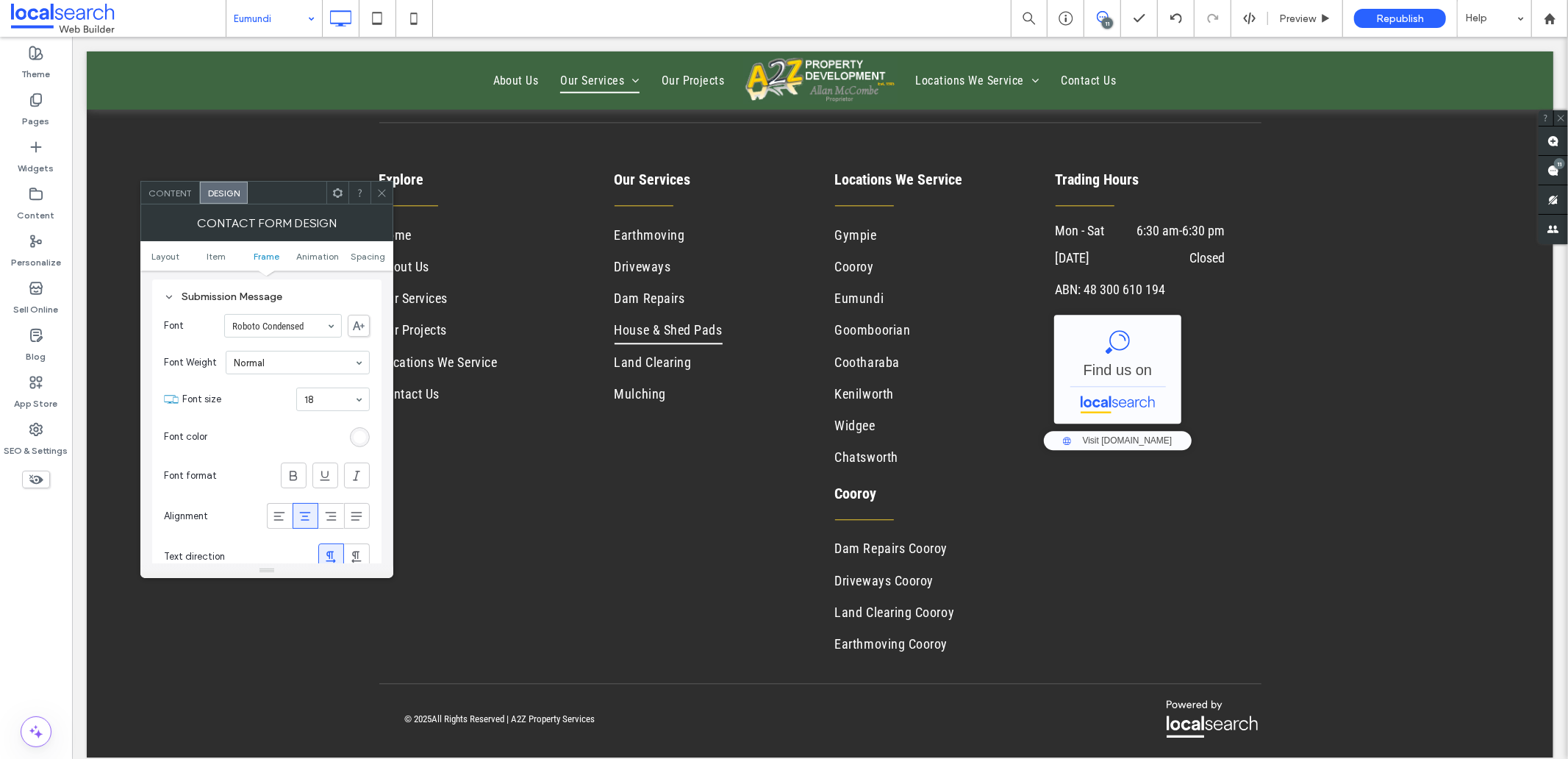
scroll to position [571, 0]
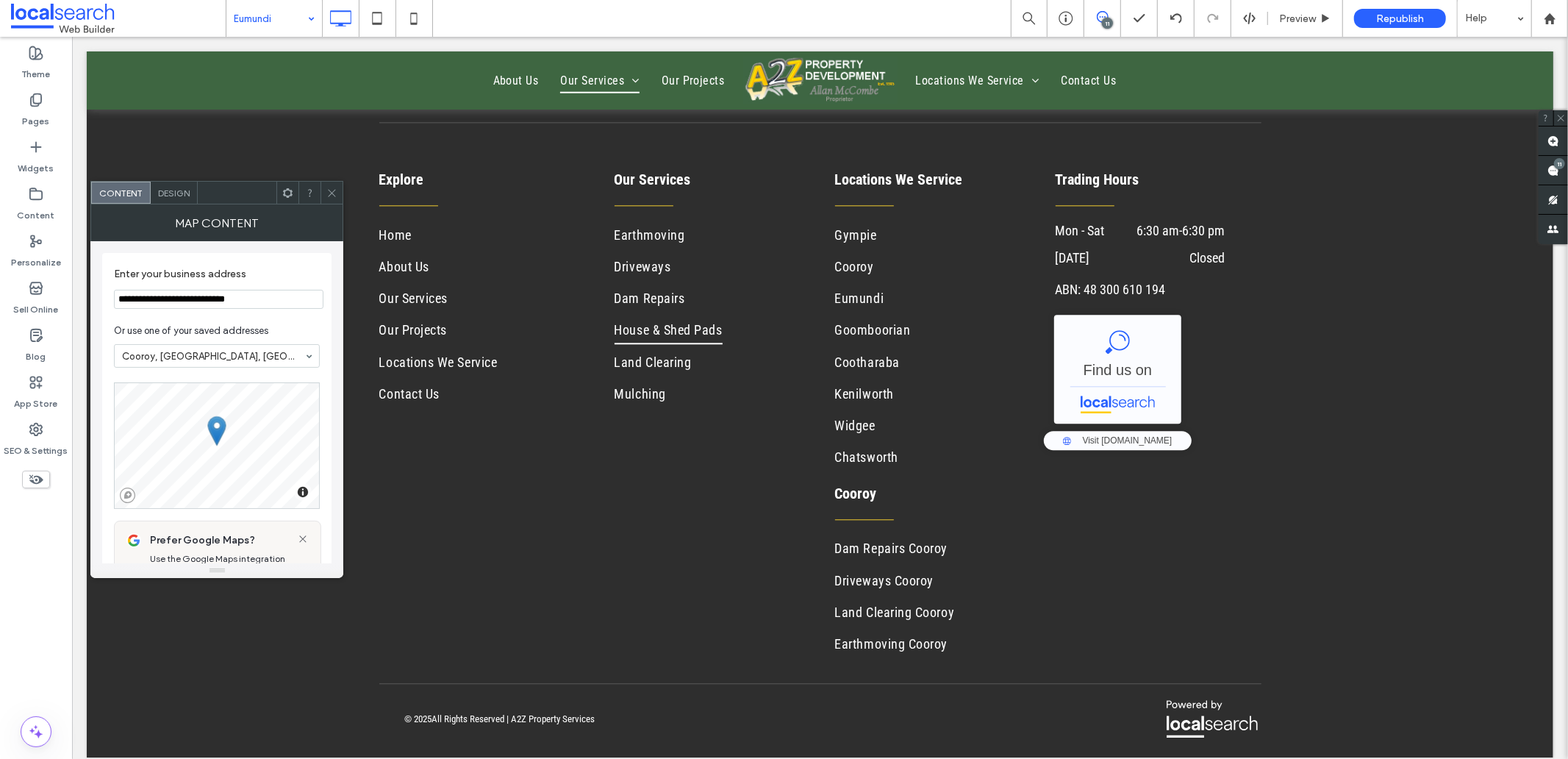
click at [203, 299] on input "**********" at bounding box center [218, 299] width 210 height 19
click at [269, 288] on section "**********" at bounding box center [217, 288] width 206 height 56
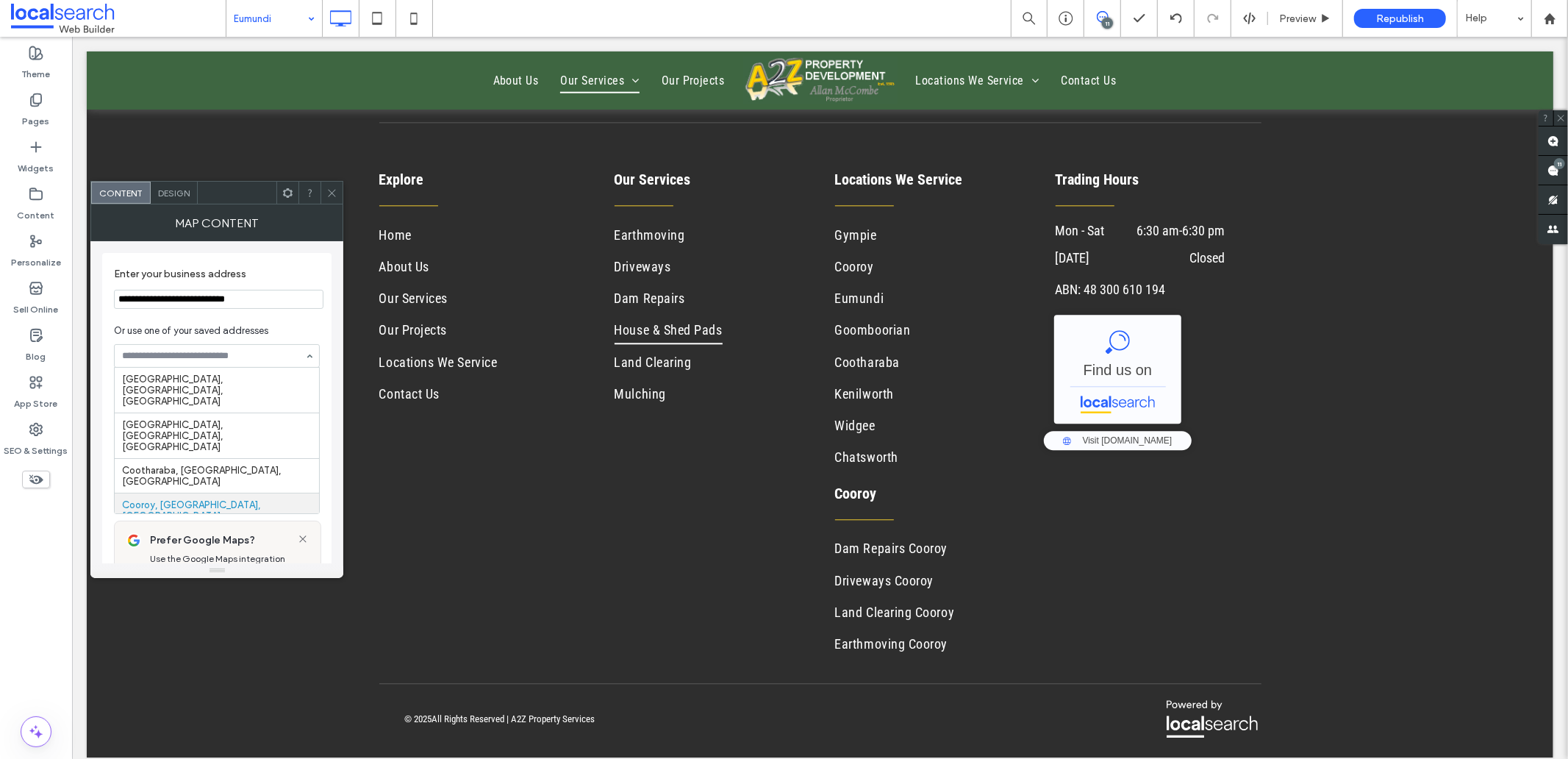
scroll to position [72, 0]
type input "**********"
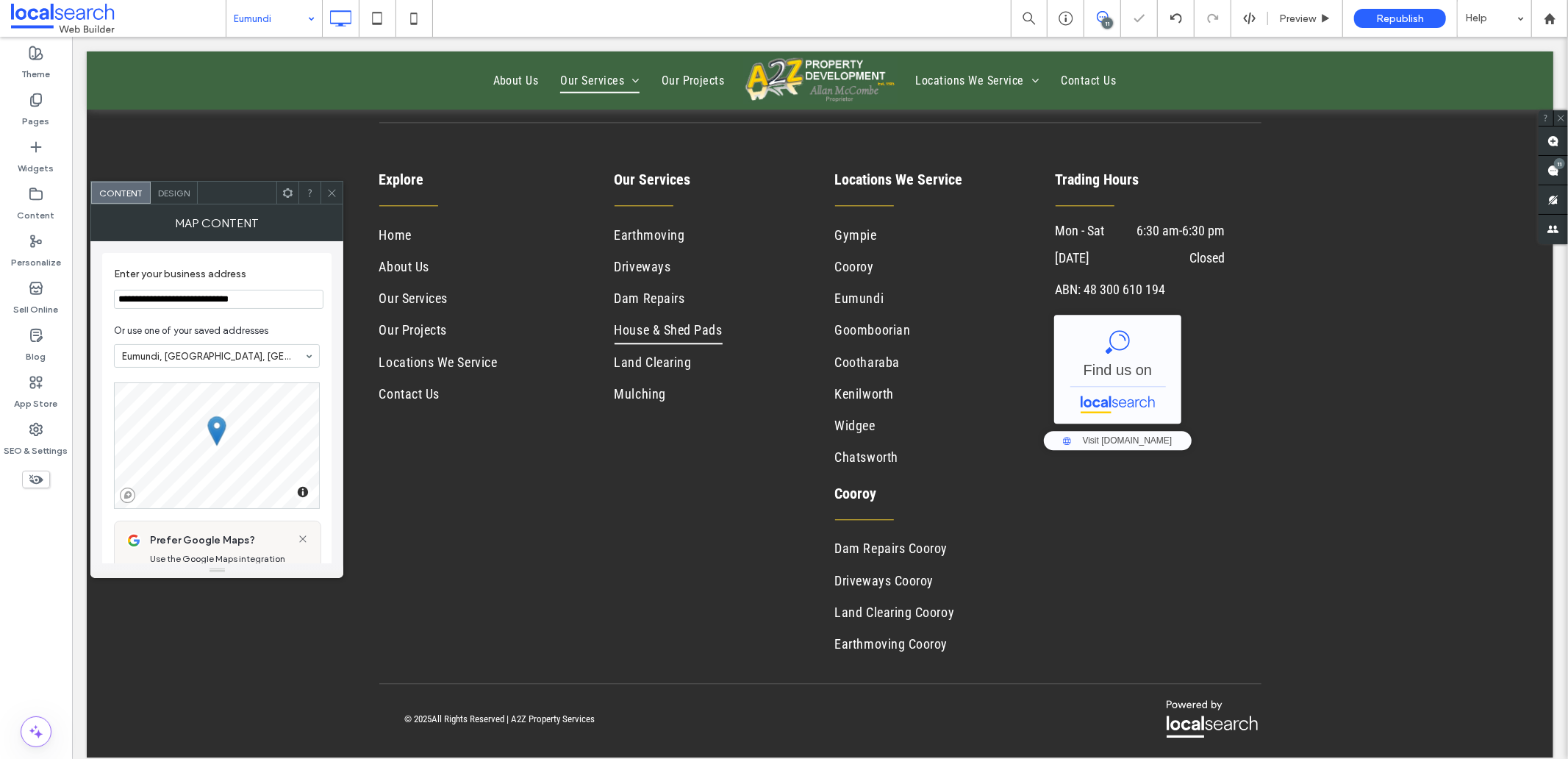
click at [332, 194] on icon at bounding box center [332, 193] width 11 height 11
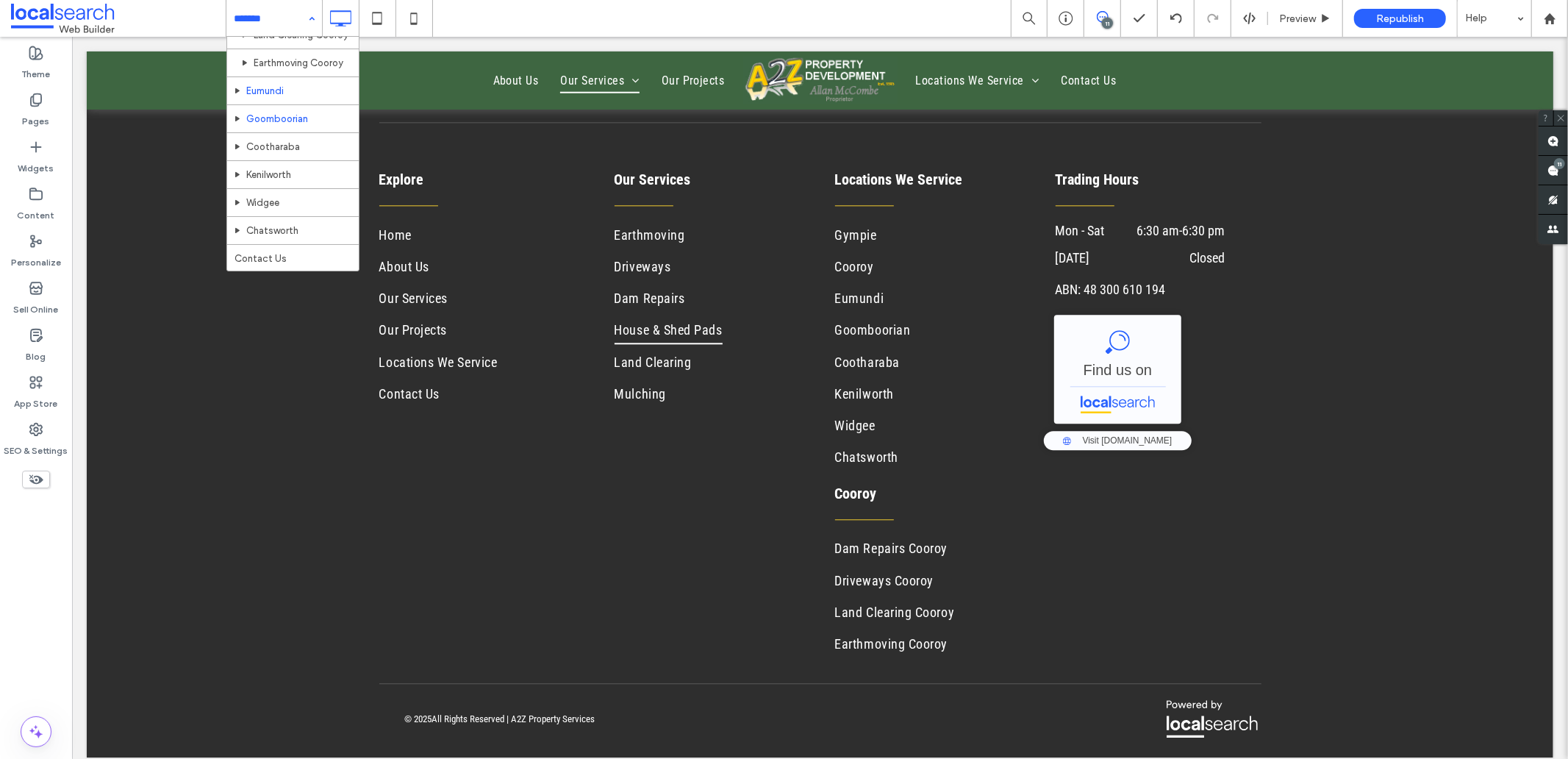
scroll to position [446, 0]
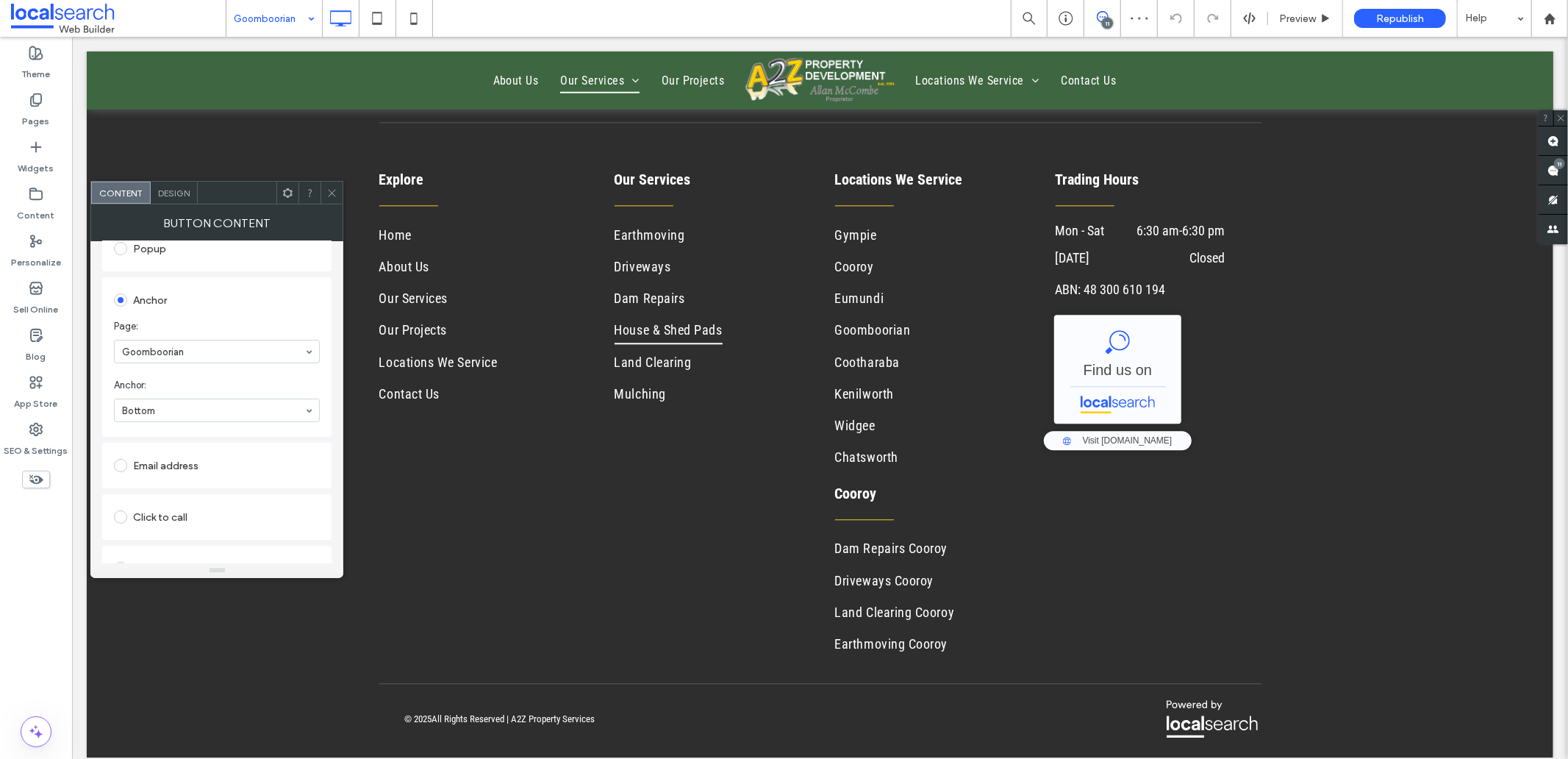
scroll to position [303, 0]
click at [331, 188] on icon at bounding box center [332, 193] width 11 height 11
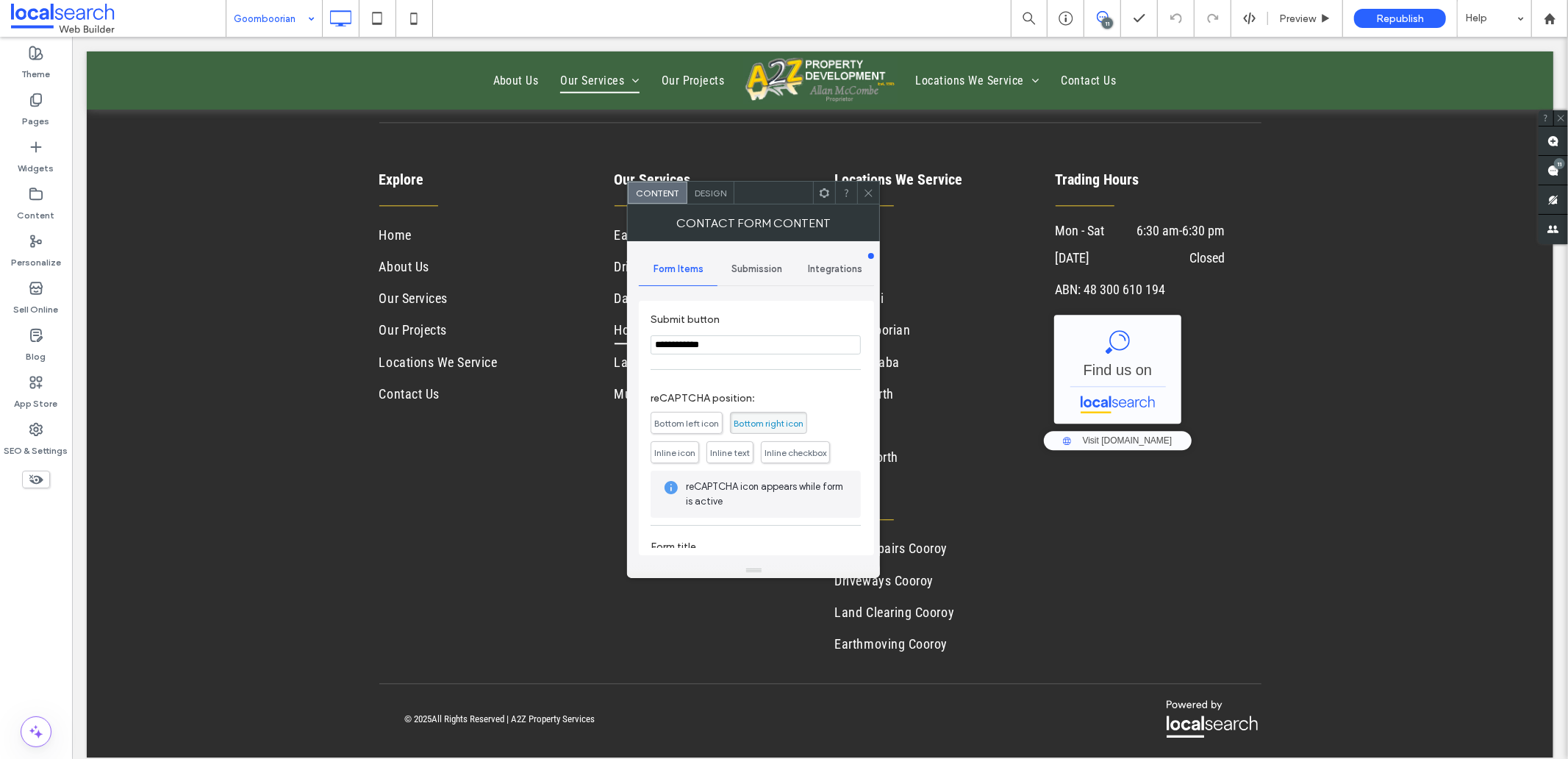
scroll to position [298, 0]
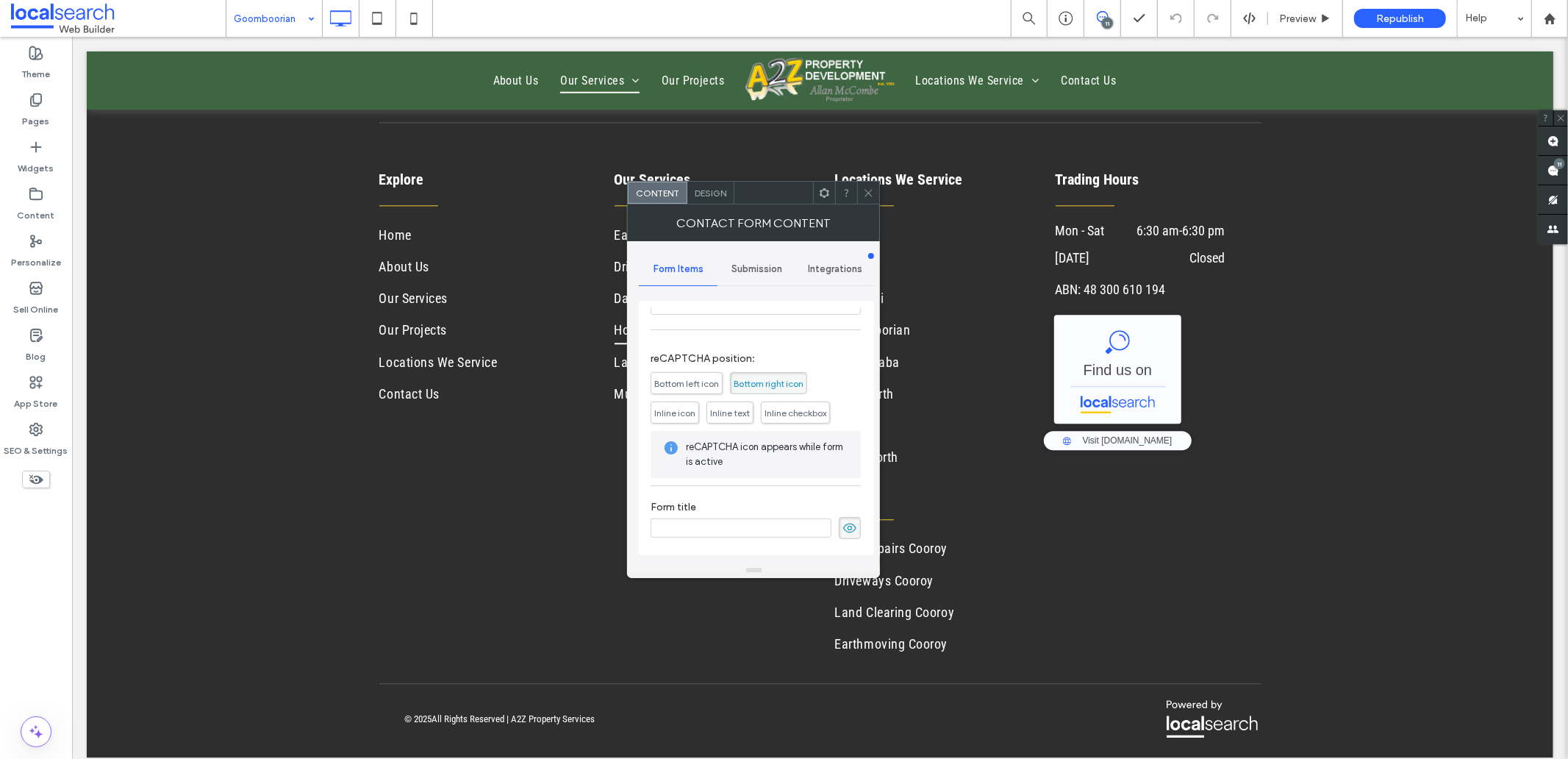
click at [839, 531] on span at bounding box center [850, 528] width 22 height 22
click at [763, 273] on span "Submission" at bounding box center [756, 269] width 51 height 12
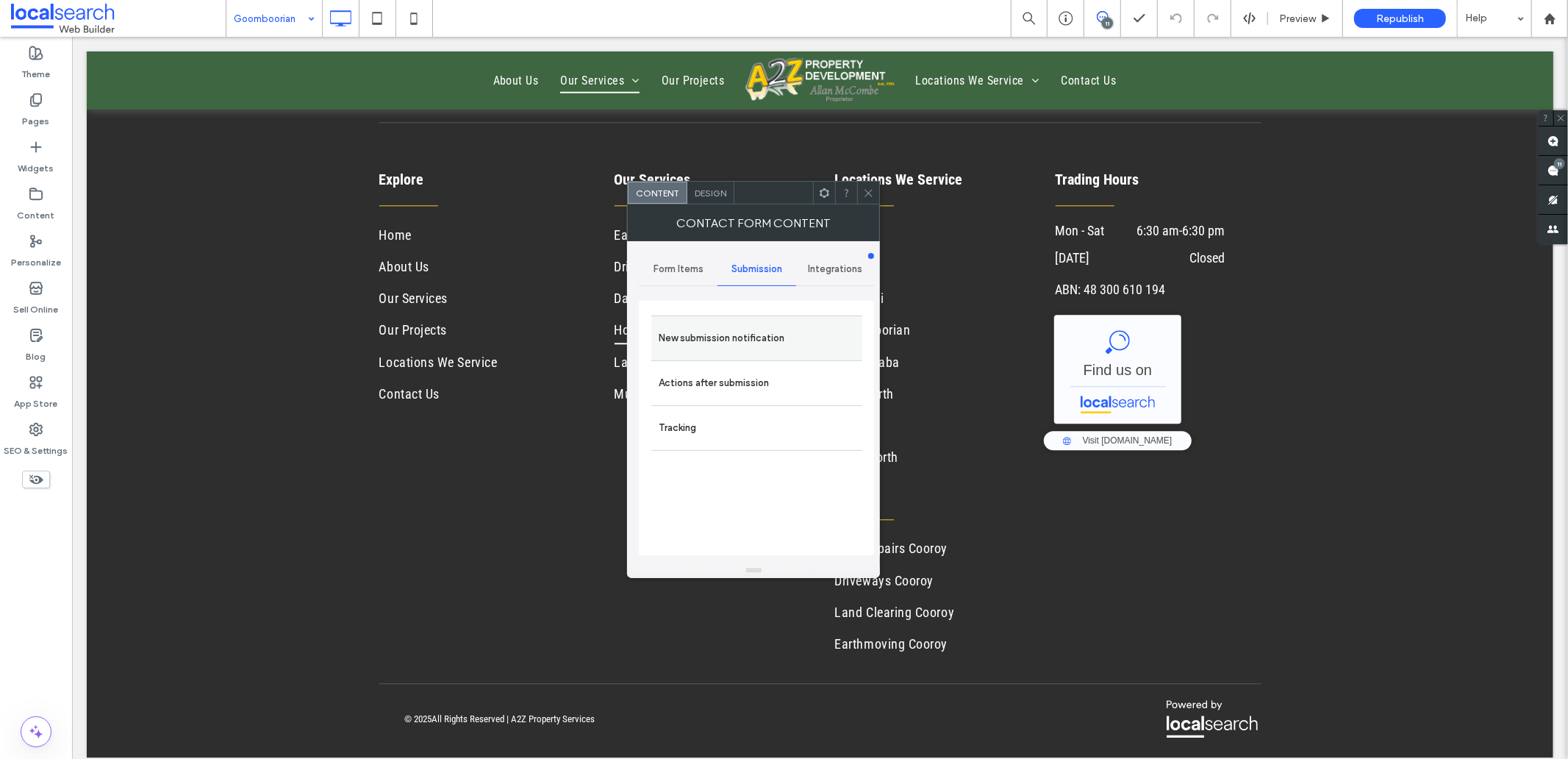
click at [695, 336] on label "New submission notification" at bounding box center [756, 338] width 196 height 30
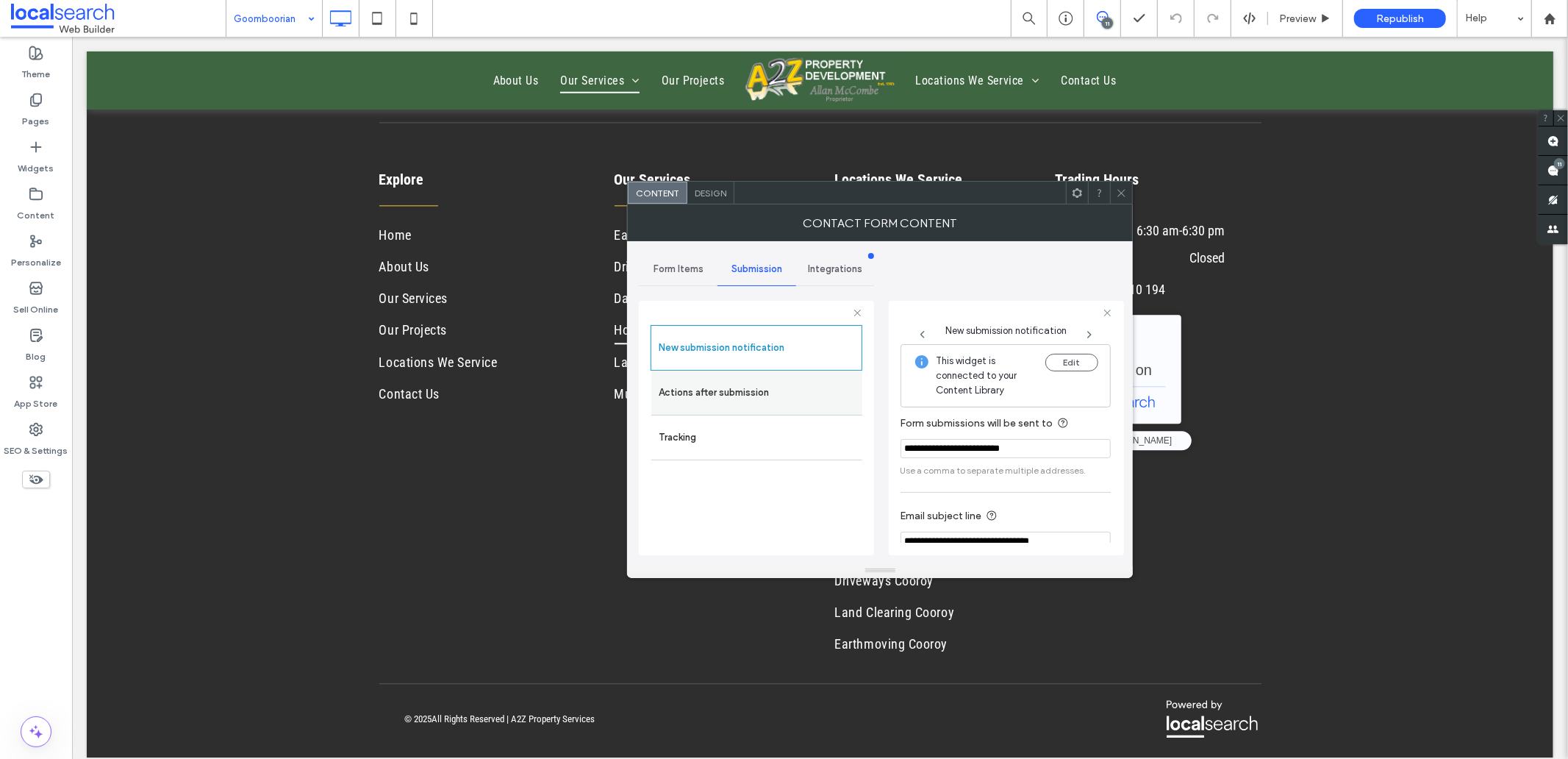
click at [692, 401] on label "Actions after submission" at bounding box center [756, 393] width 196 height 30
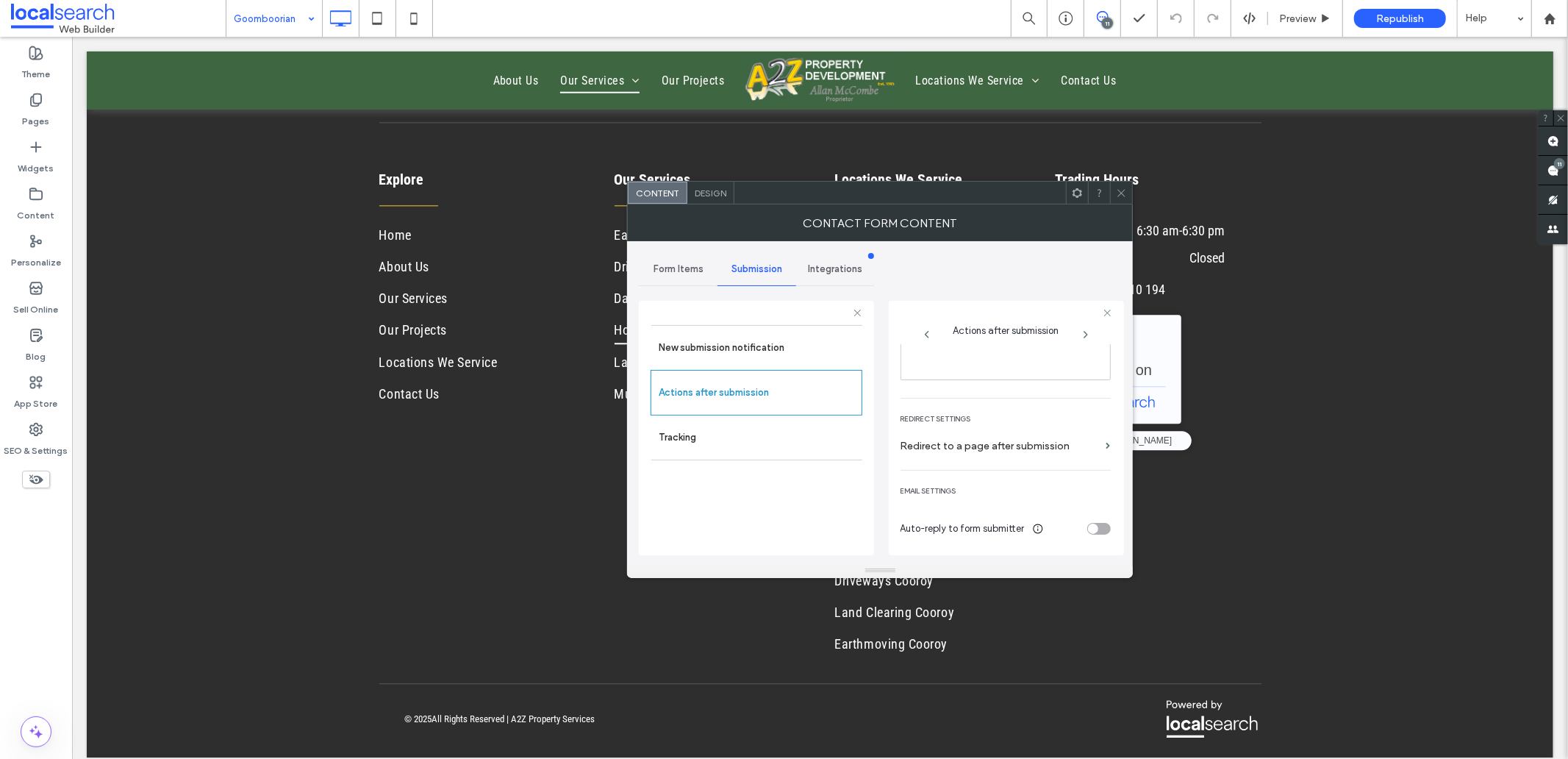
scroll to position [172, 0]
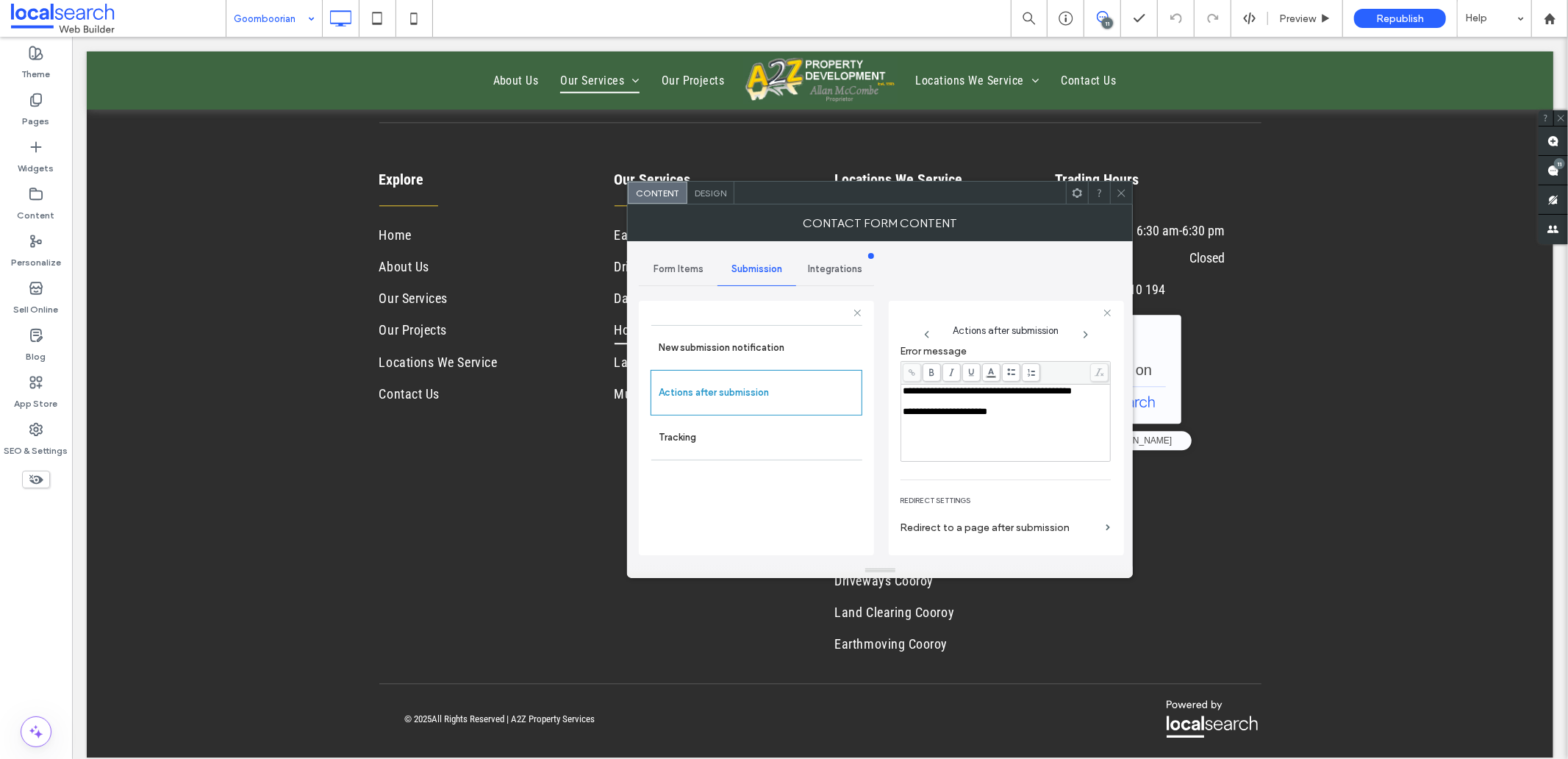
click at [704, 189] on span "Design" at bounding box center [710, 193] width 32 height 11
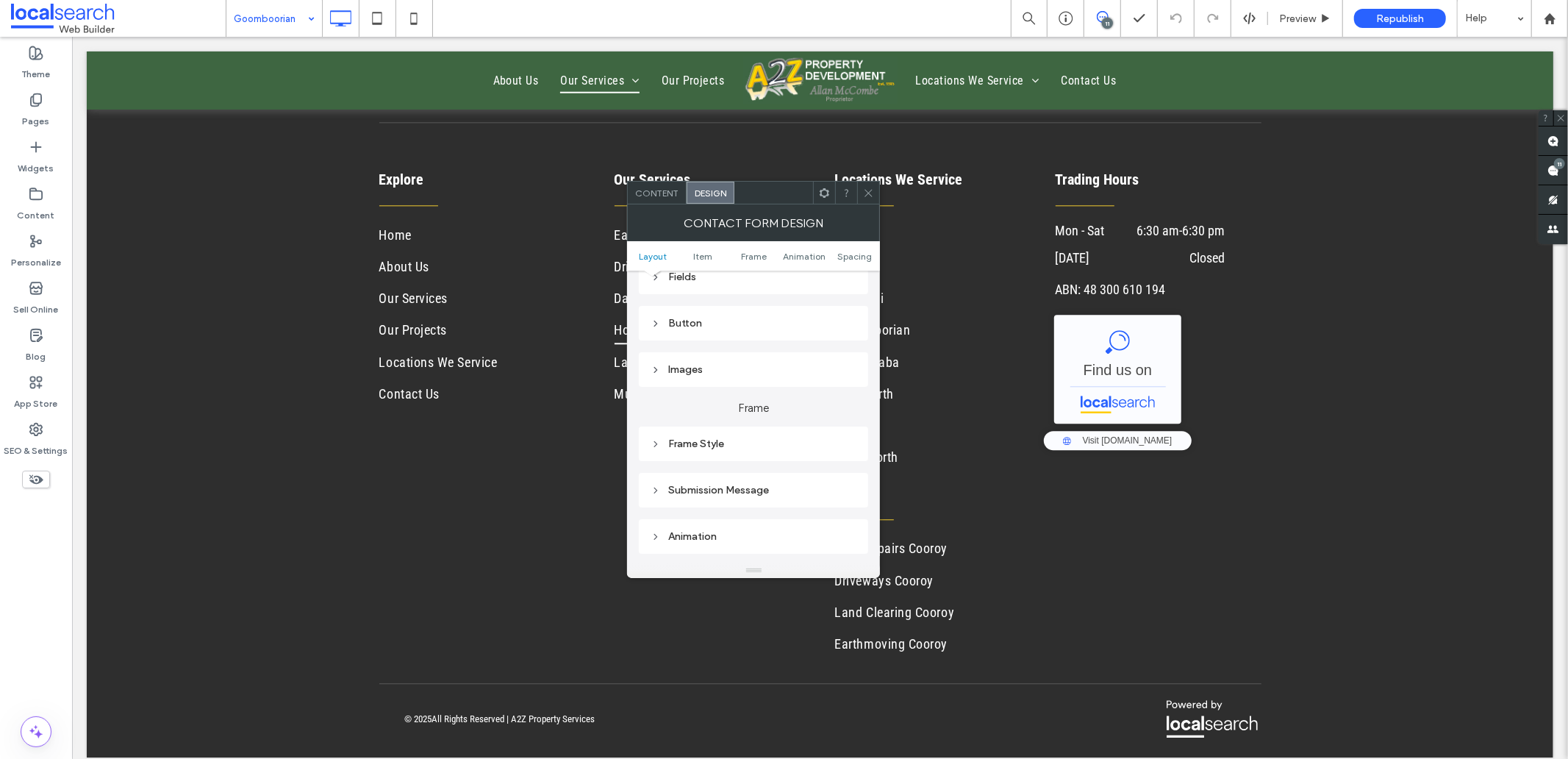
scroll to position [327, 0]
click at [738, 457] on div "Submission Message" at bounding box center [753, 448] width 229 height 34
click at [736, 449] on div "Submission Message" at bounding box center [753, 448] width 206 height 12
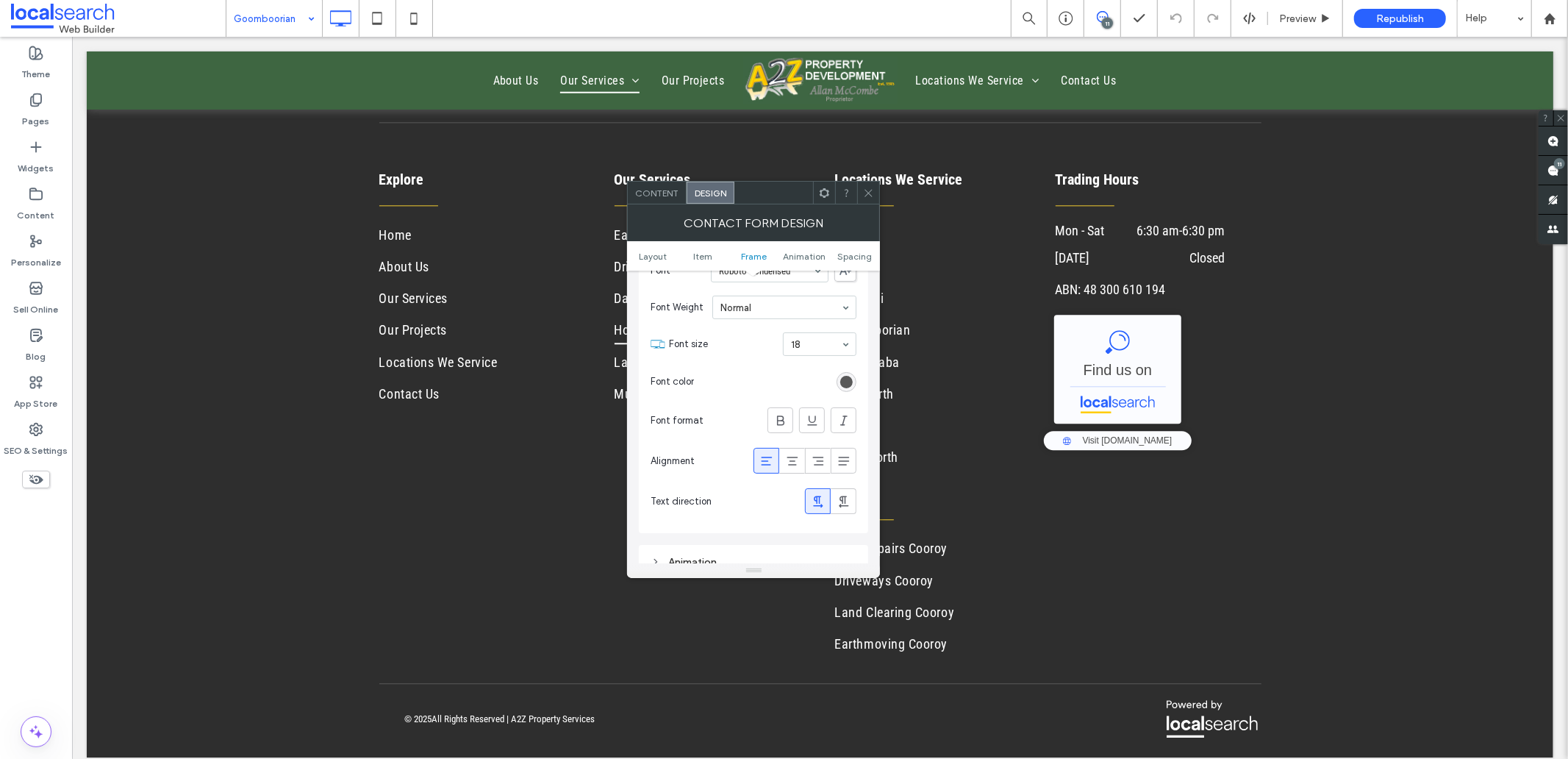
scroll to position [571, 0]
click at [857, 191] on div at bounding box center [868, 192] width 22 height 22
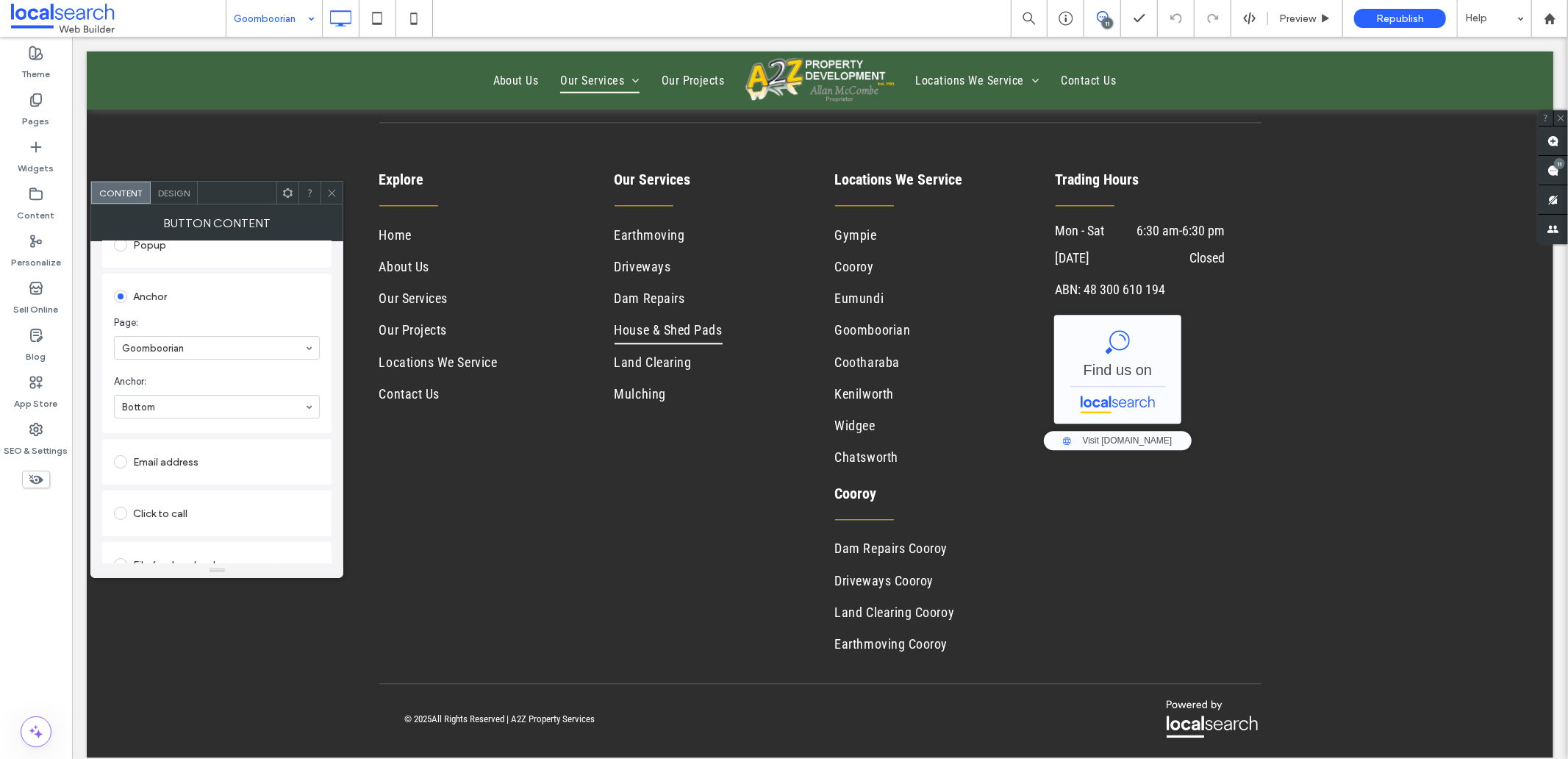
scroll to position [303, 0]
click at [170, 182] on div "Design" at bounding box center [174, 192] width 47 height 22
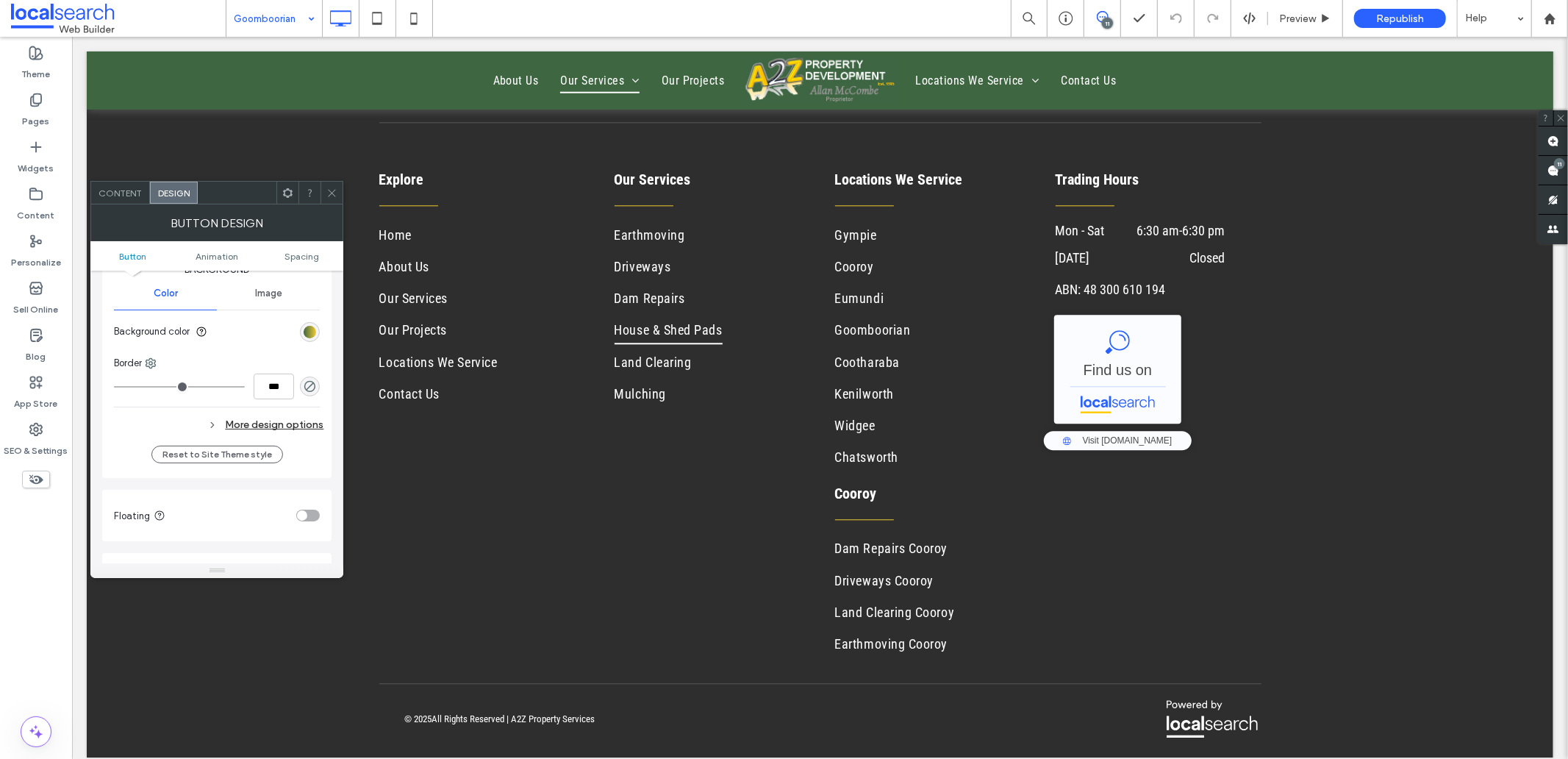
scroll to position [408, 0]
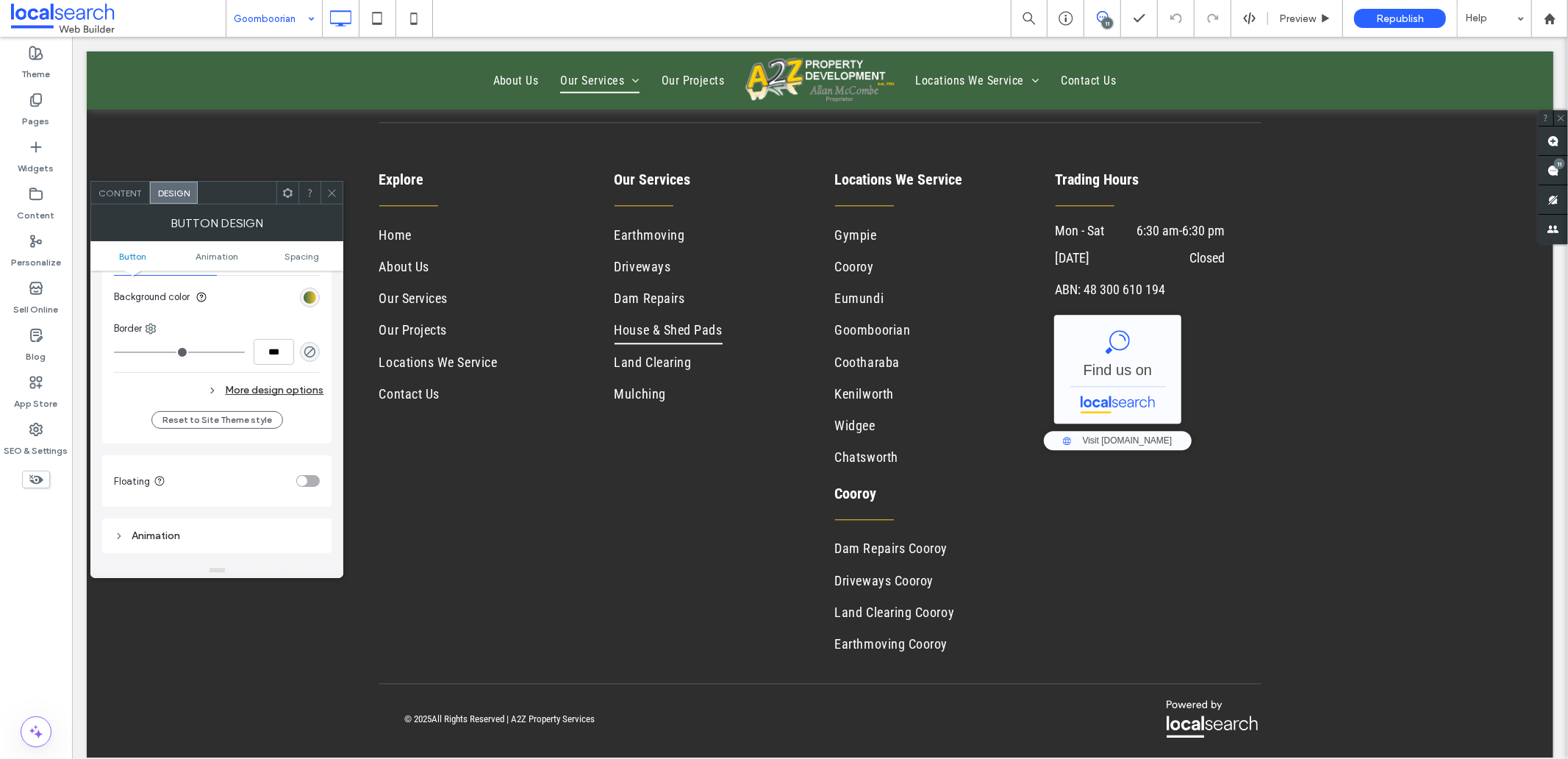
click at [333, 199] on span at bounding box center [332, 192] width 11 height 22
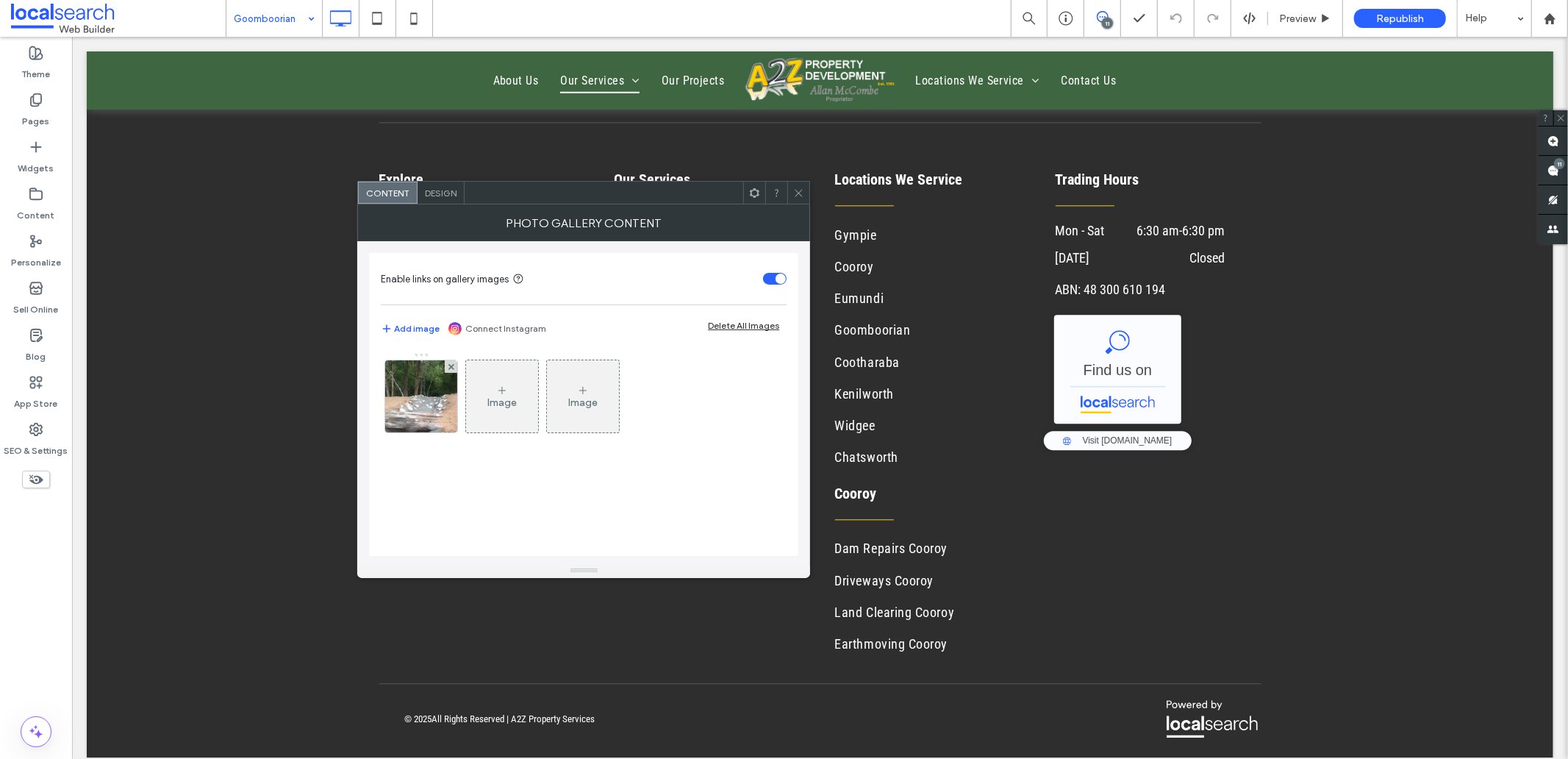
click at [789, 186] on div at bounding box center [798, 192] width 22 height 22
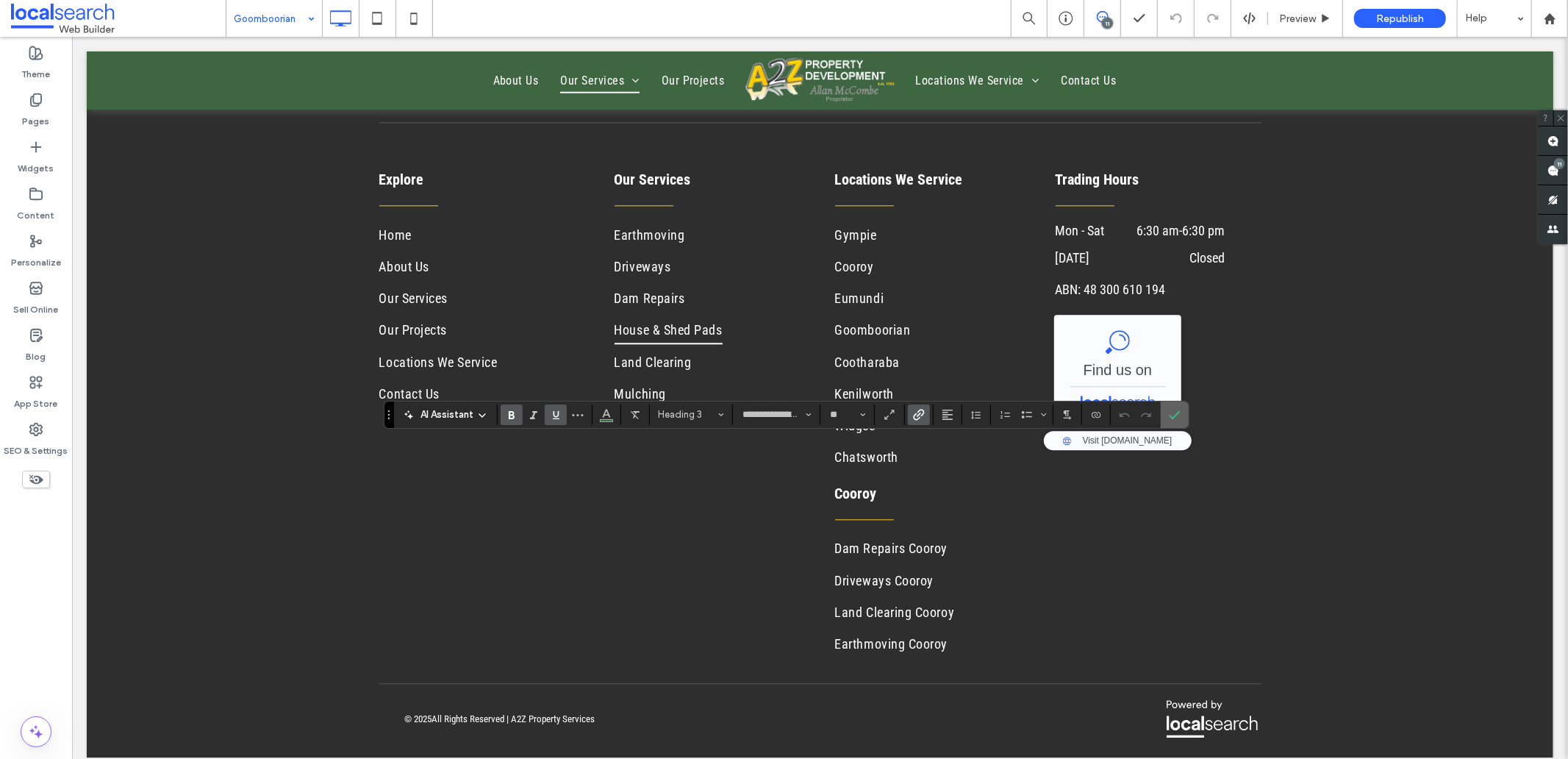
click at [1179, 415] on icon "Confirm" at bounding box center [1174, 415] width 12 height 12
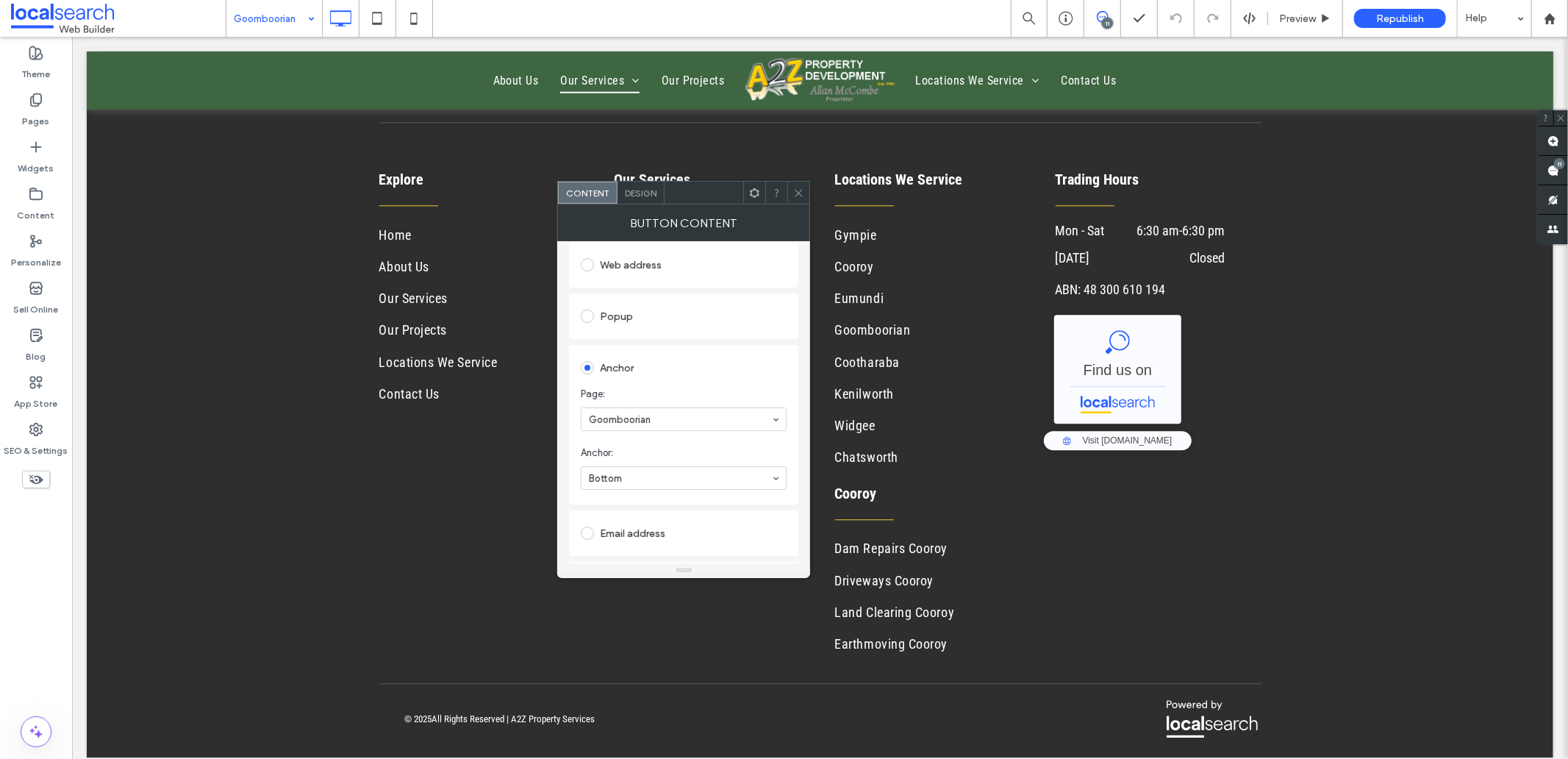
scroll to position [245, 0]
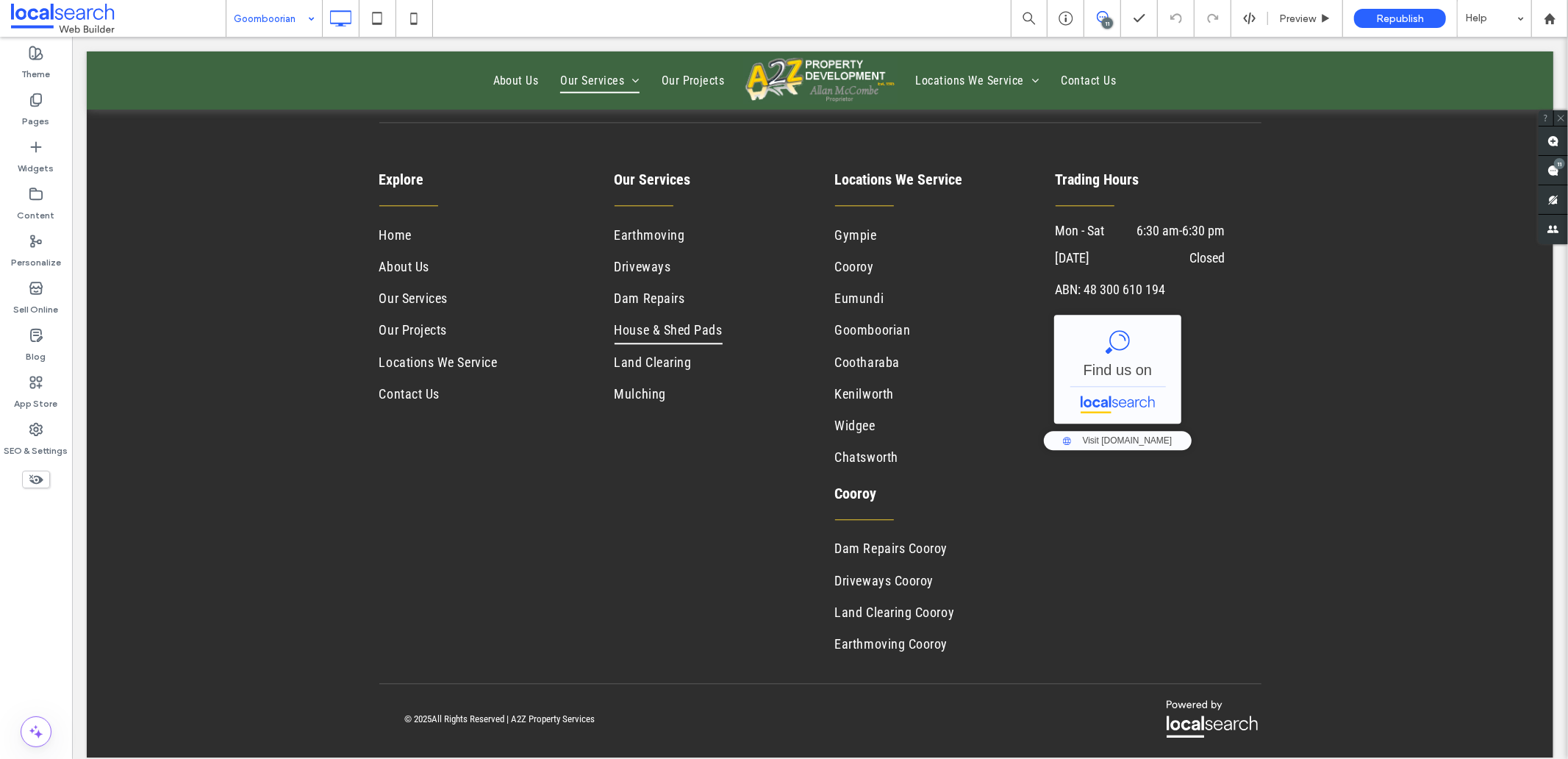
type input "******"
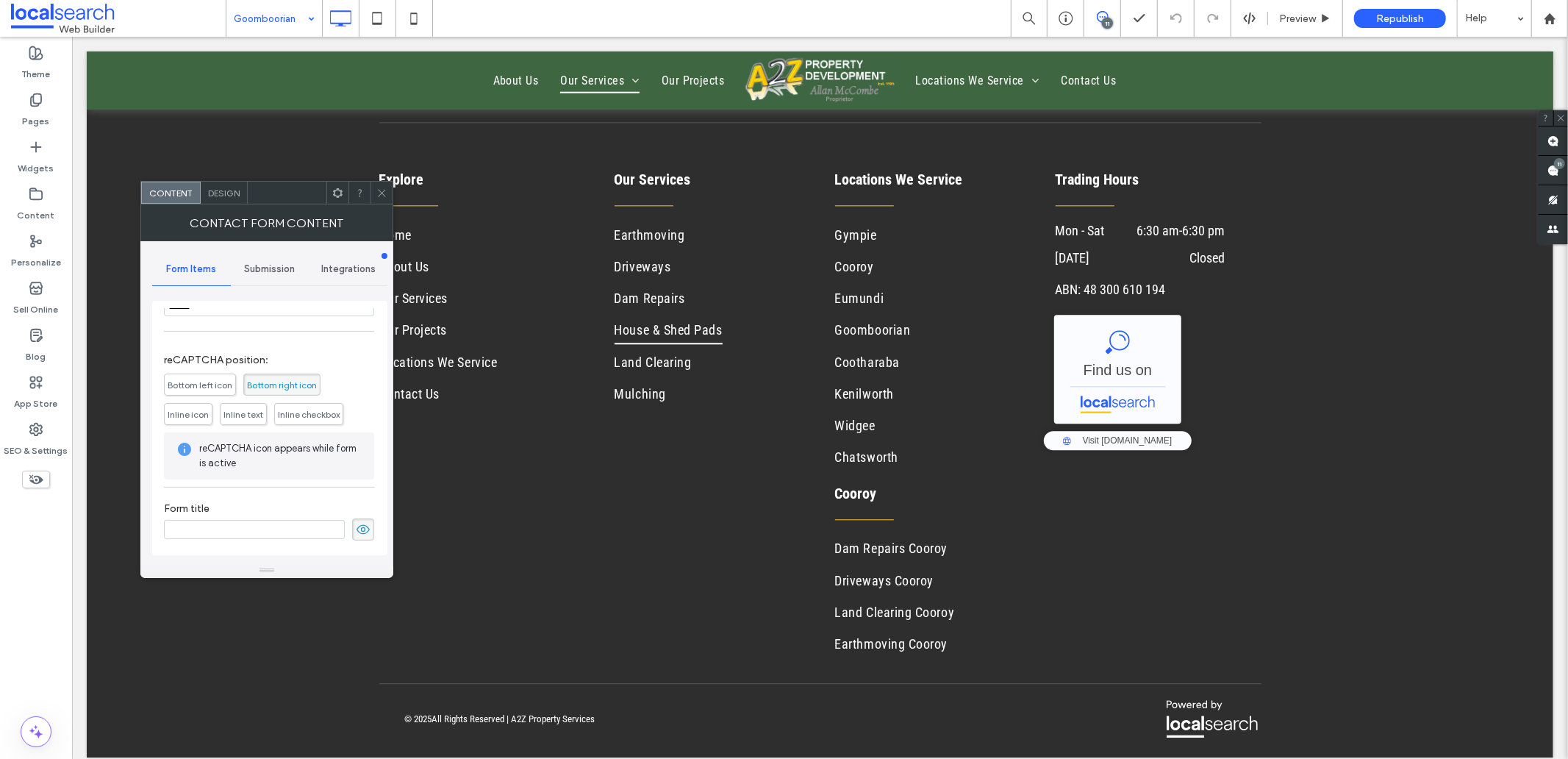
scroll to position [336, 0]
click at [356, 527] on icon at bounding box center [363, 528] width 15 height 16
click at [266, 266] on span "Submission" at bounding box center [269, 269] width 51 height 12
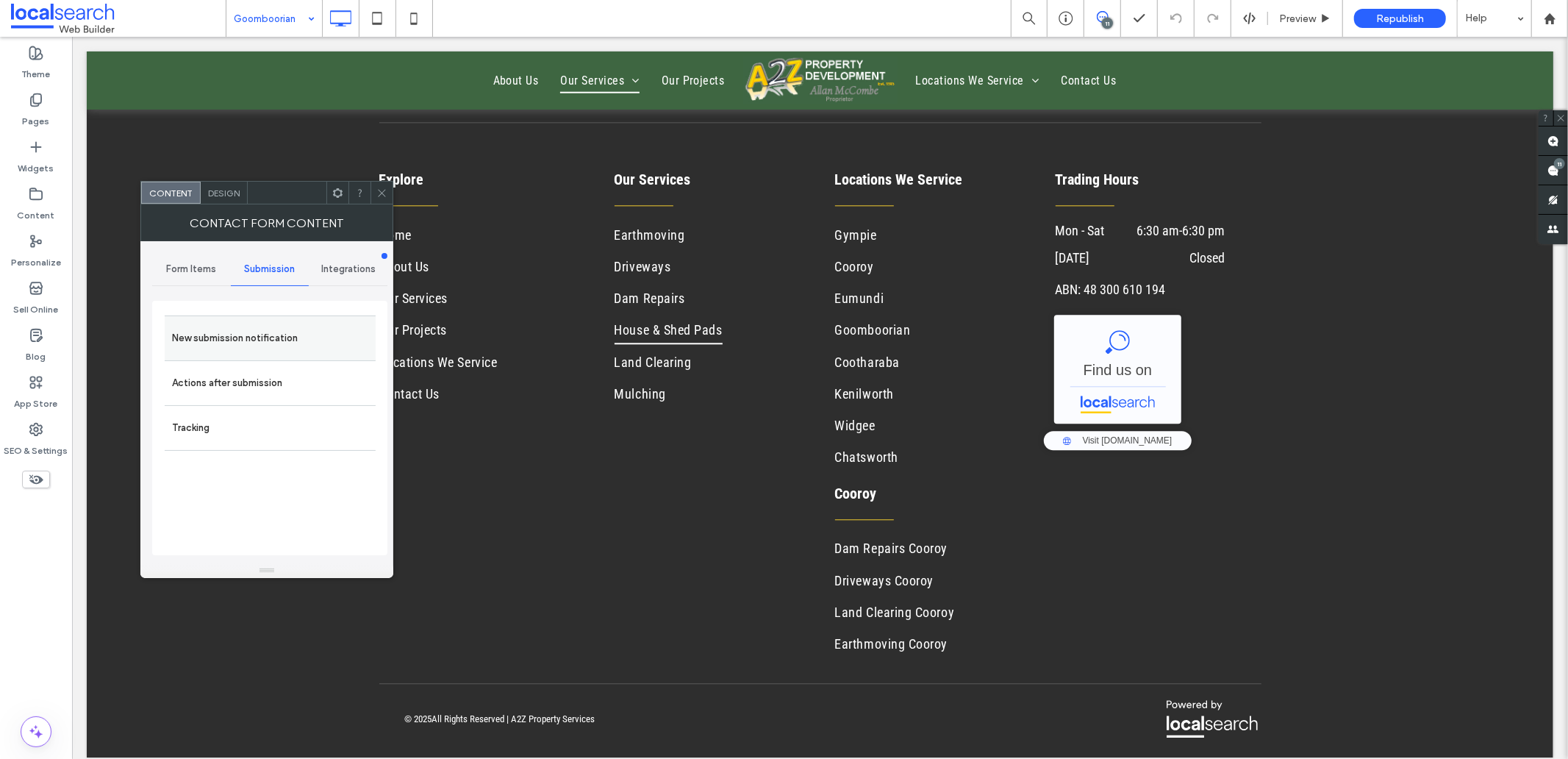
click at [254, 350] on label "New submission notification" at bounding box center [270, 338] width 196 height 30
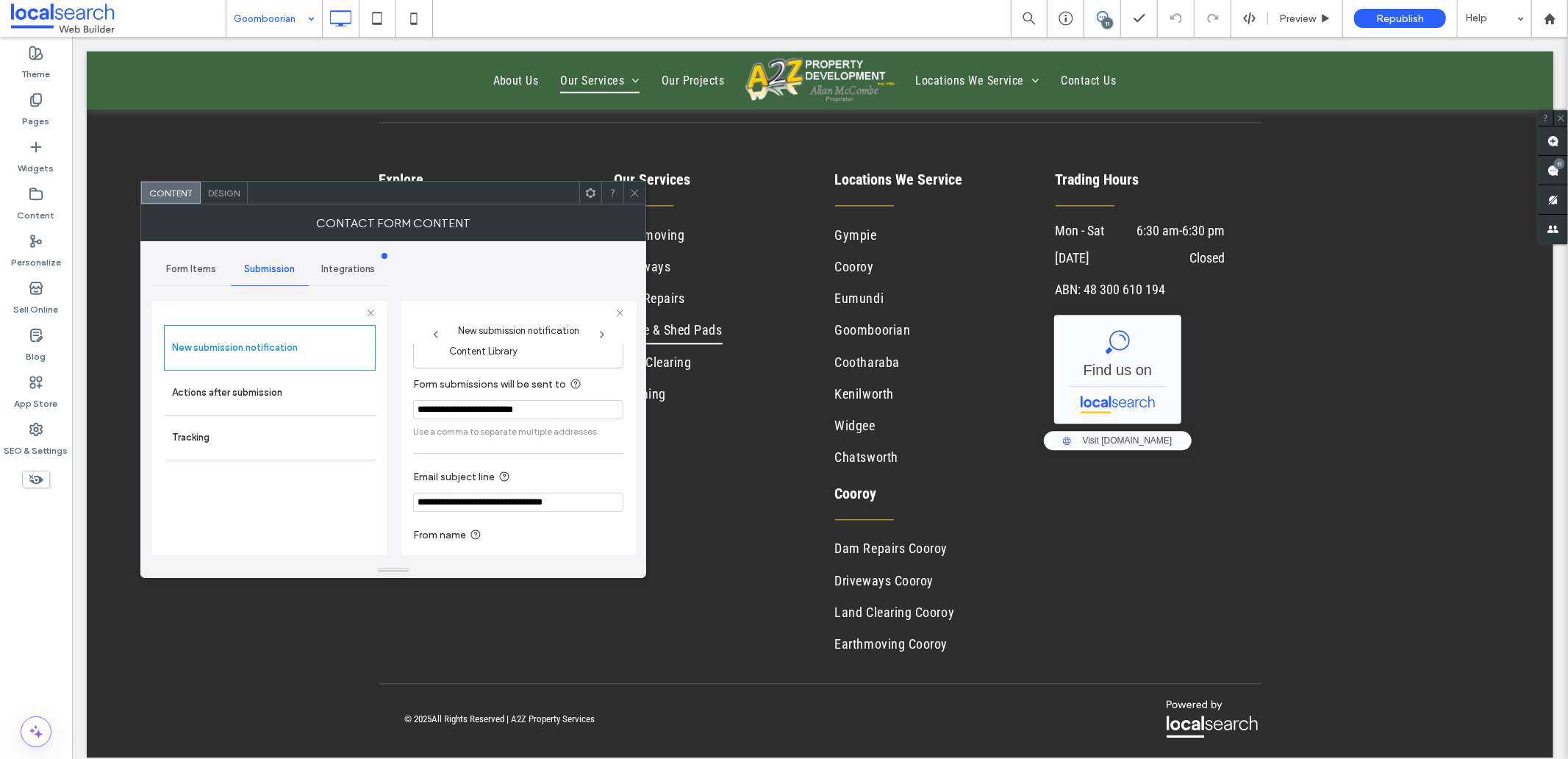
scroll to position [77, 0]
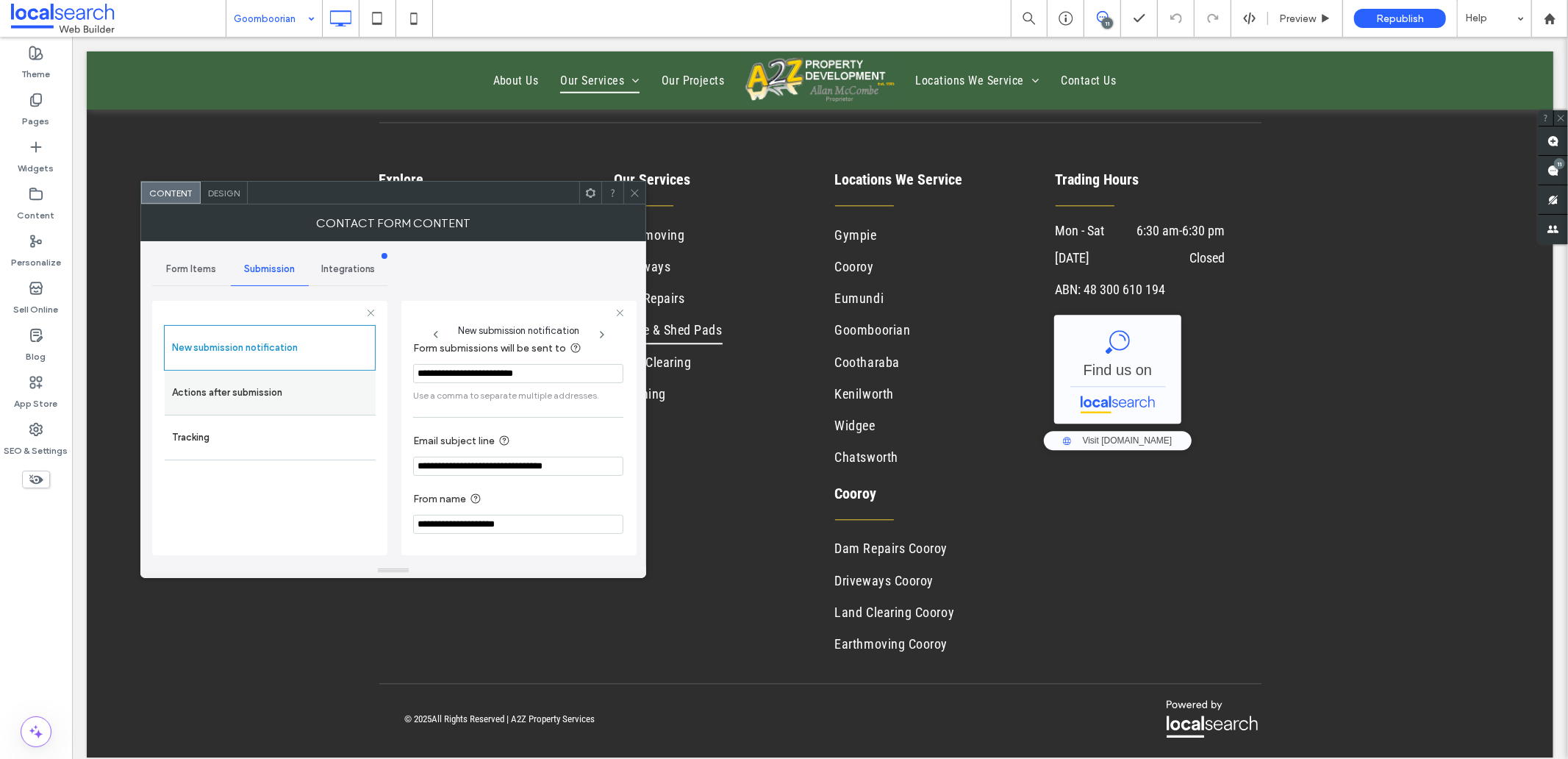
click at [258, 387] on label "Actions after submission" at bounding box center [270, 393] width 196 height 30
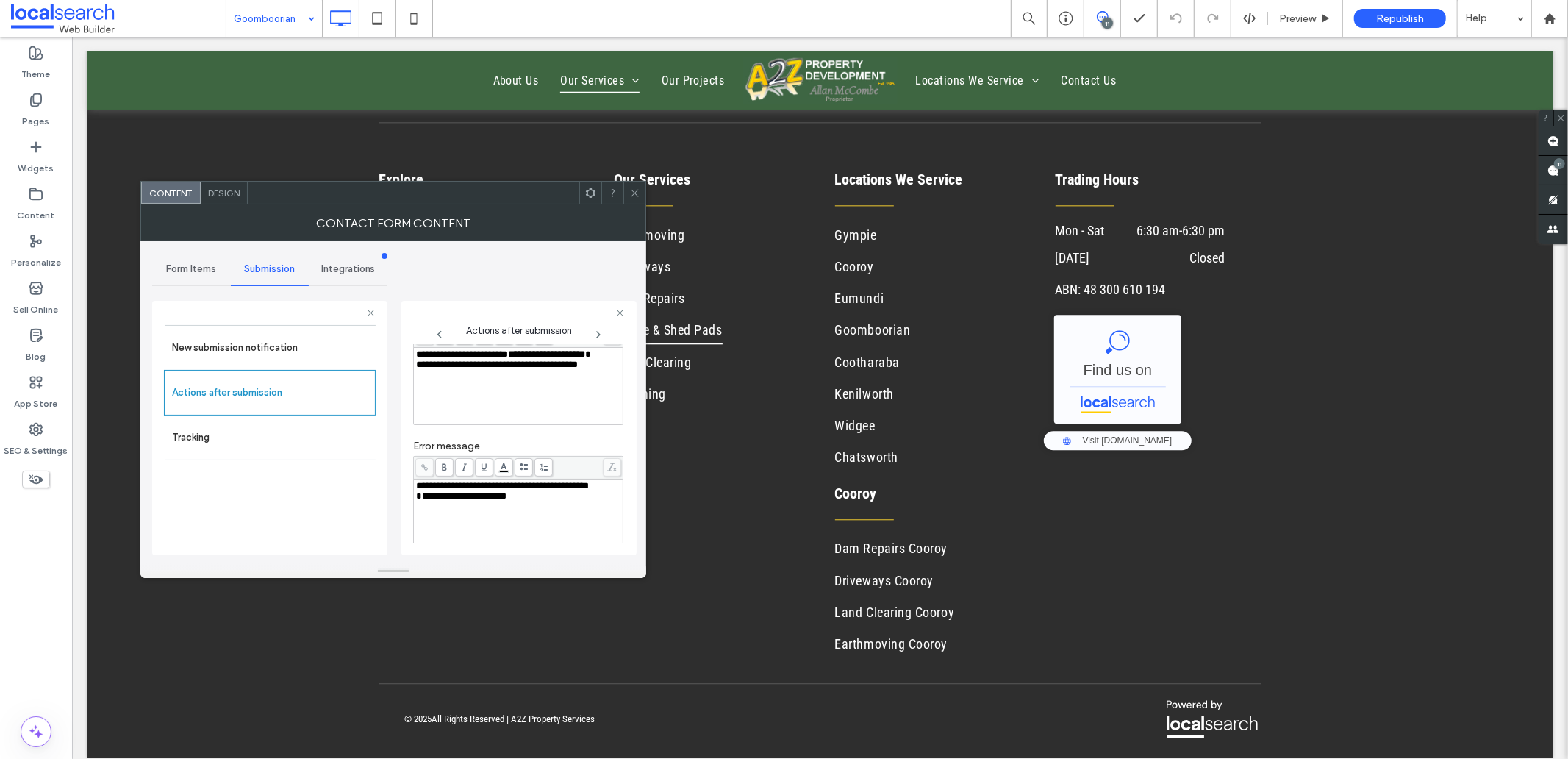
click at [476, 359] on div "**********" at bounding box center [518, 354] width 205 height 10
click at [480, 491] on div "**********" at bounding box center [518, 485] width 205 height 10
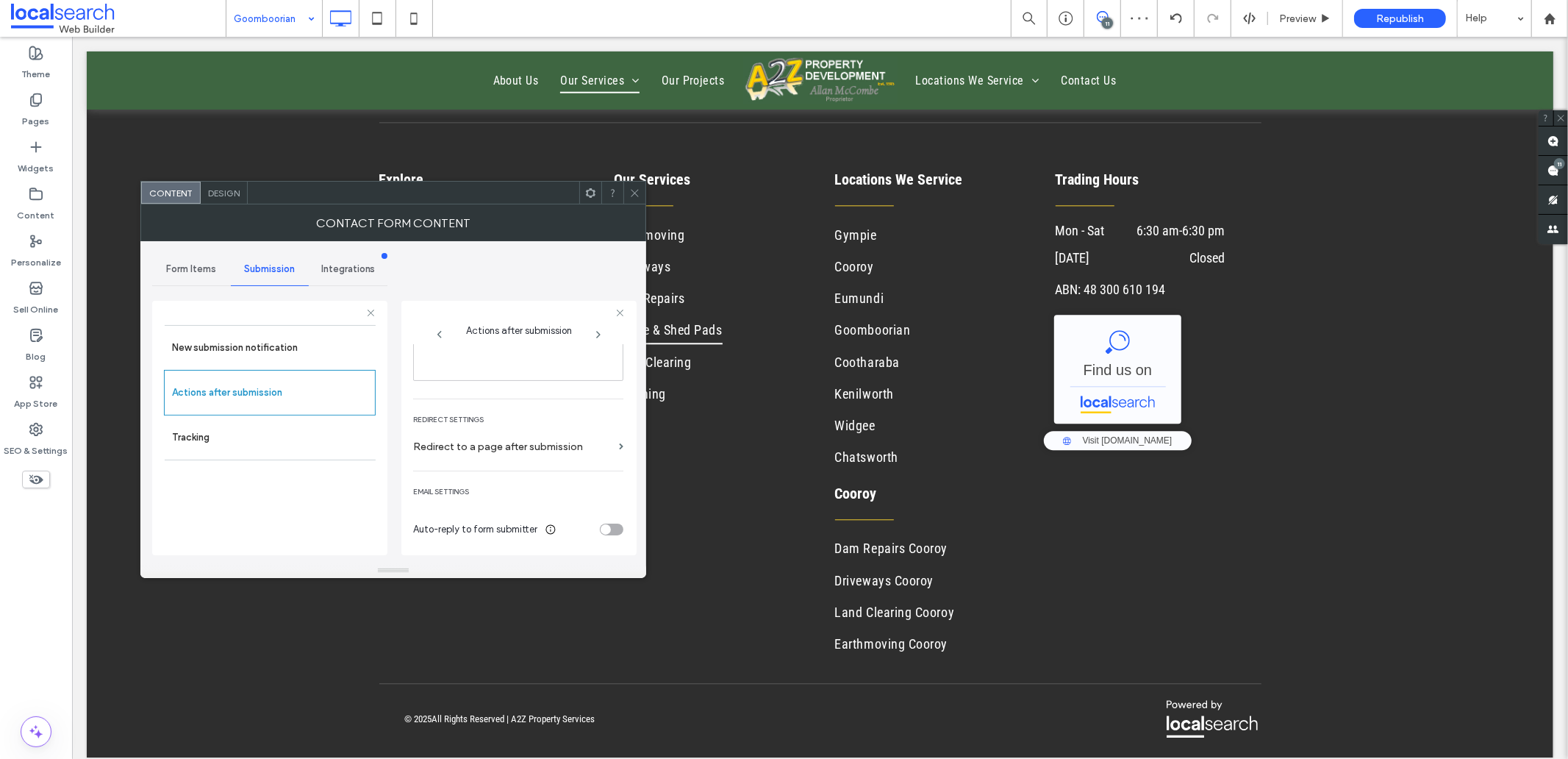
scroll to position [254, 0]
click at [220, 196] on span "Design" at bounding box center [224, 193] width 32 height 11
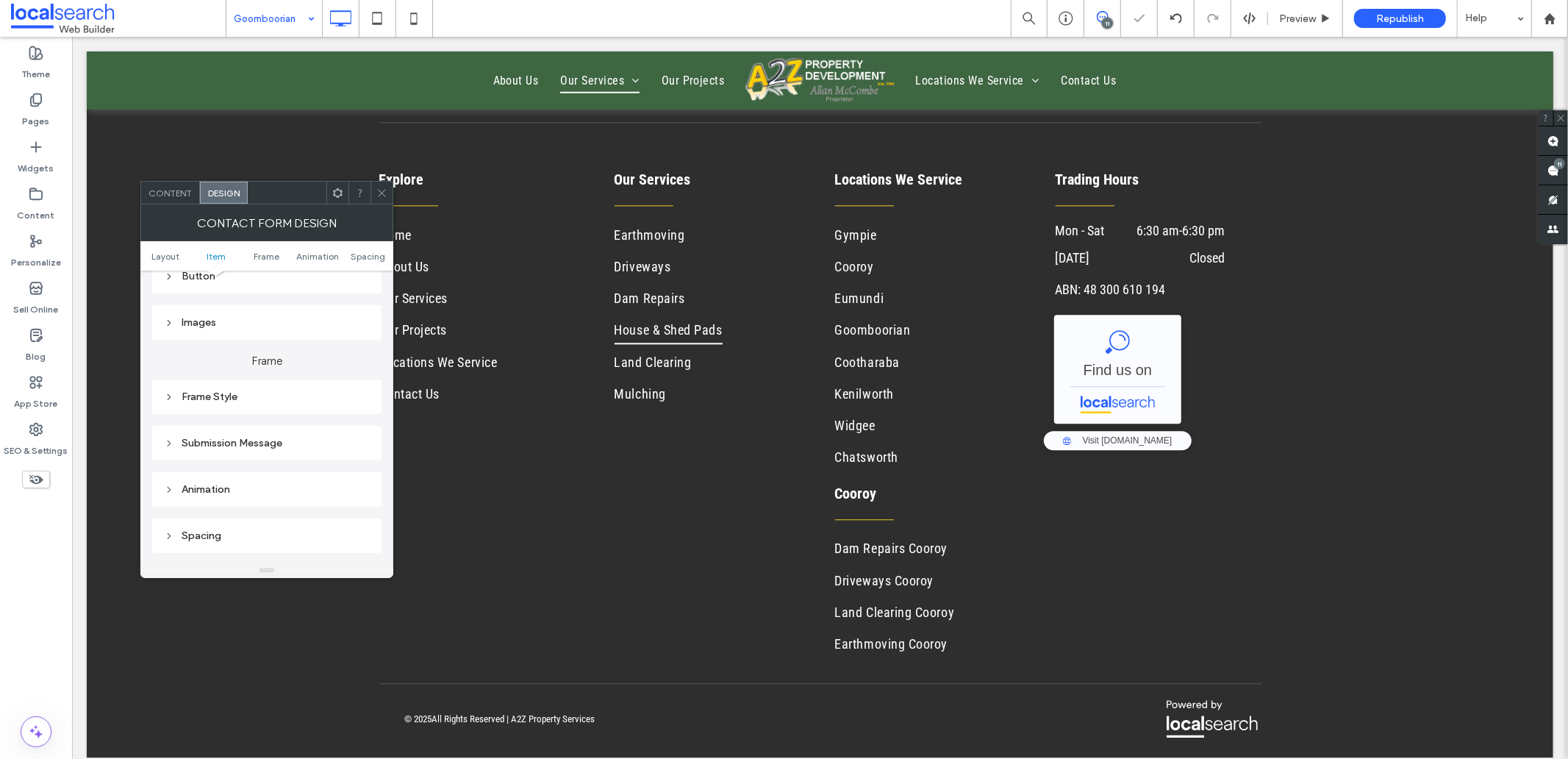
scroll to position [408, 0]
click at [221, 360] on div "Submission Message" at bounding box center [266, 366] width 206 height 12
click at [305, 342] on use at bounding box center [305, 341] width 11 height 9
click at [385, 202] on span at bounding box center [382, 192] width 11 height 22
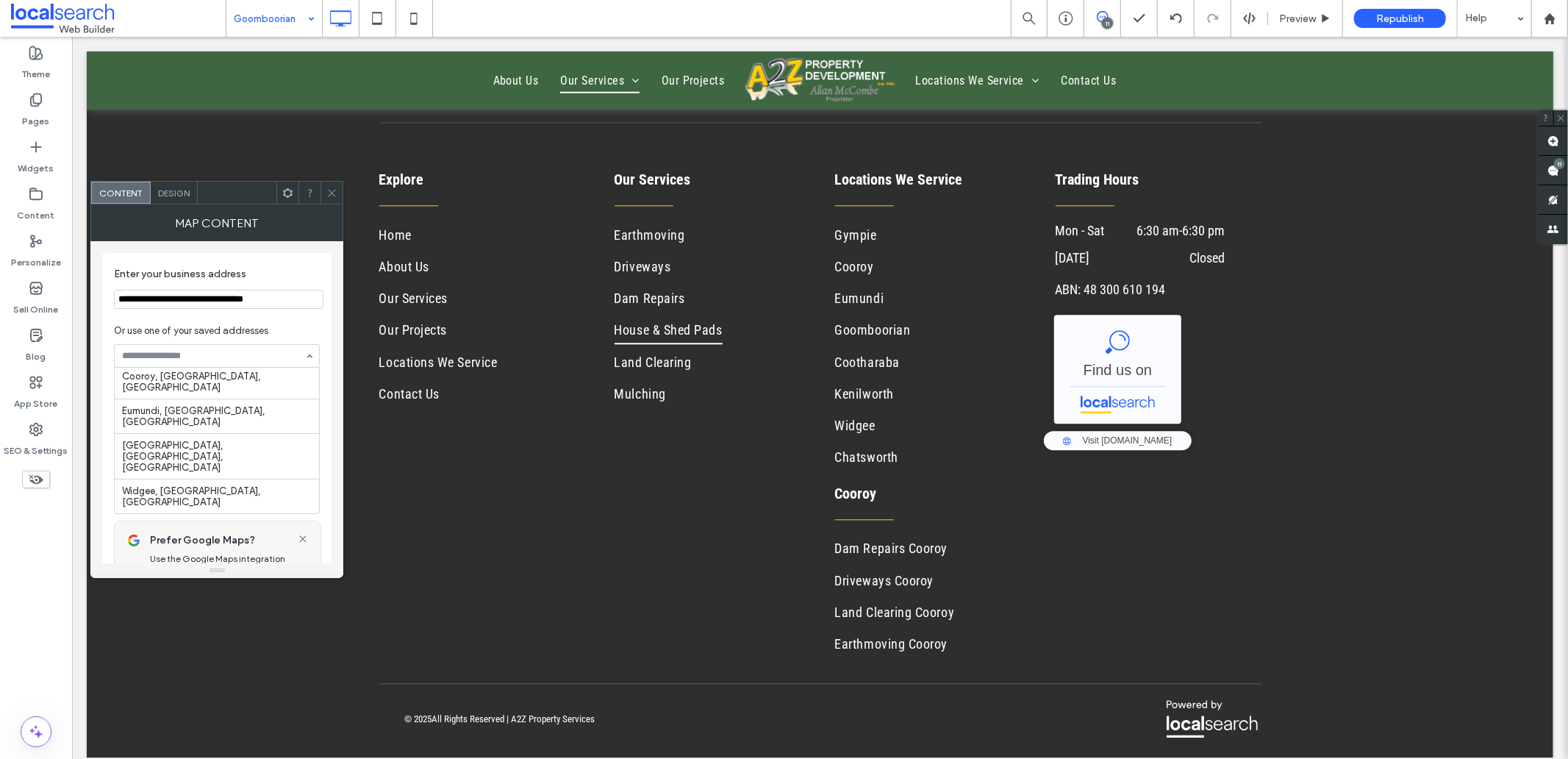
scroll to position [152, 0]
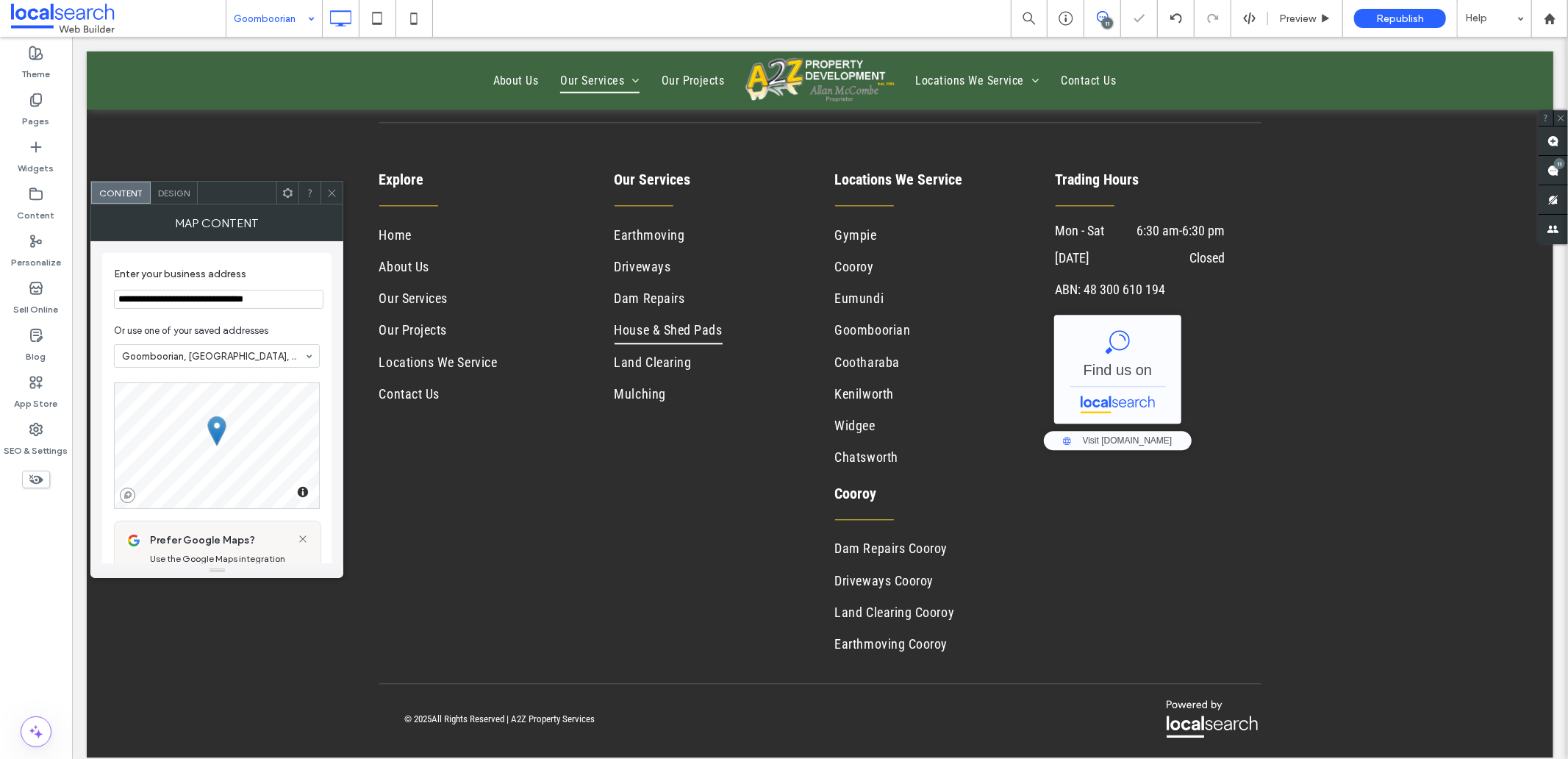
click at [333, 189] on icon at bounding box center [332, 193] width 11 height 11
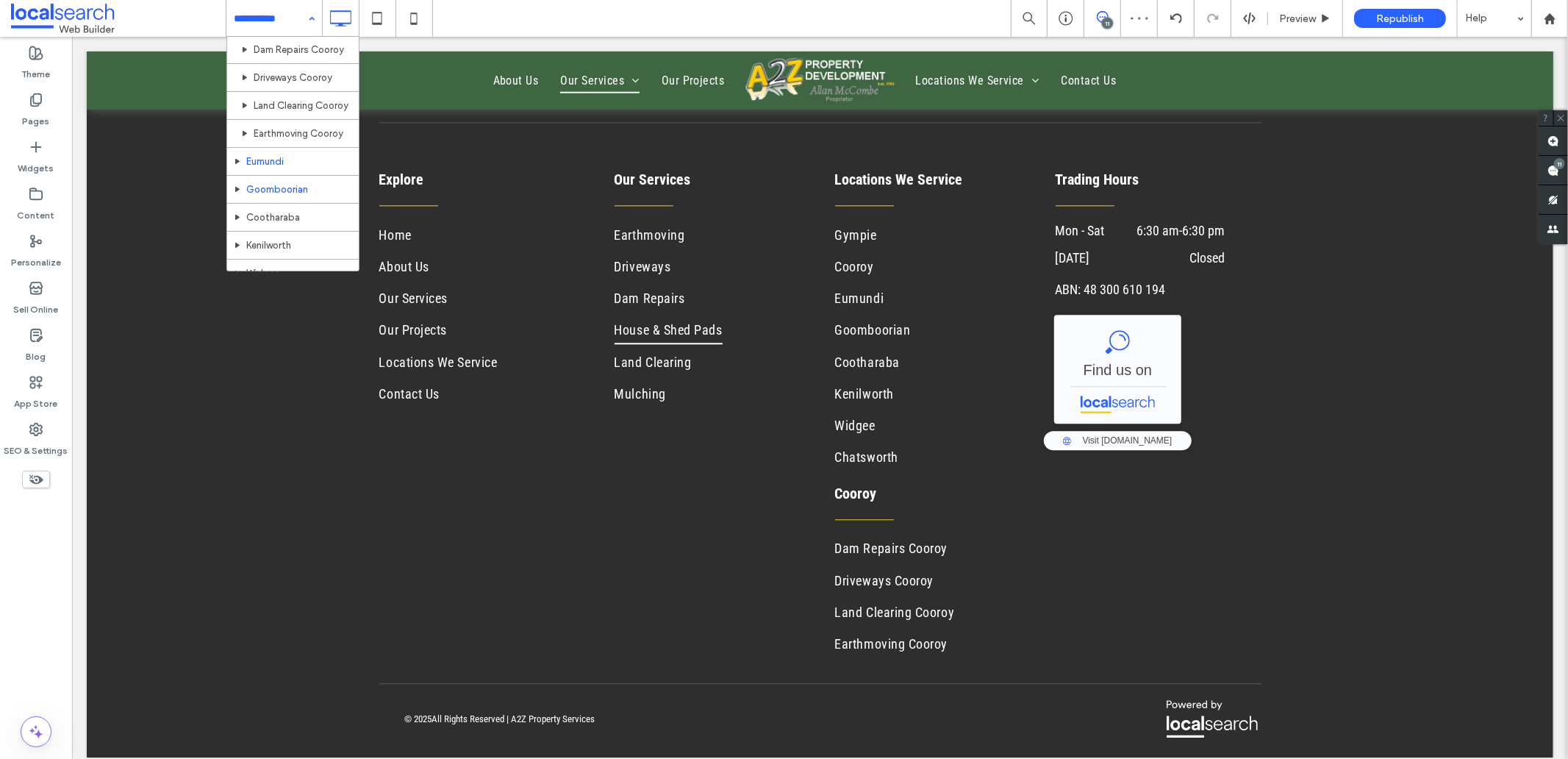
scroll to position [201, 0]
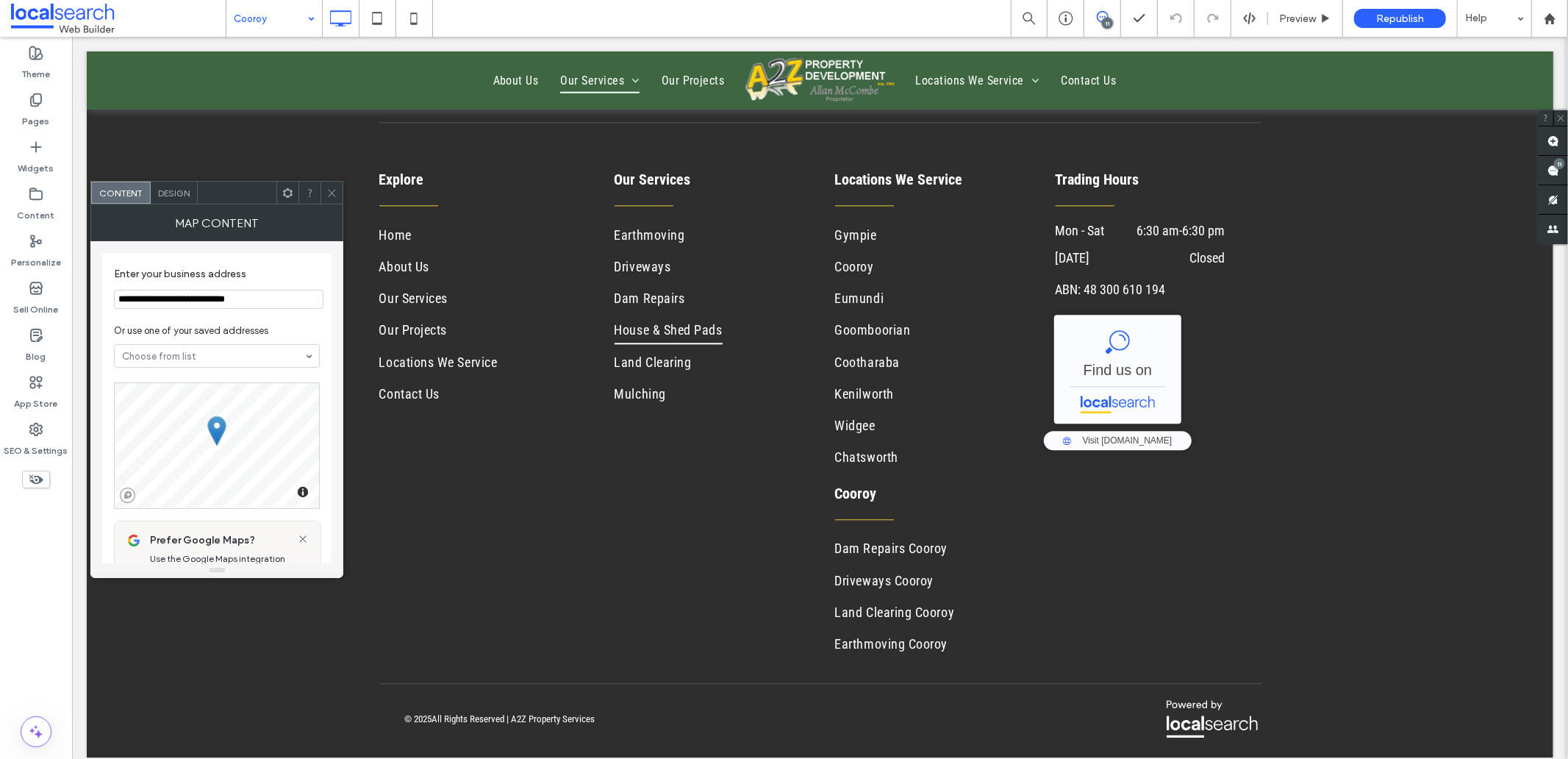
click at [334, 197] on icon at bounding box center [332, 193] width 11 height 11
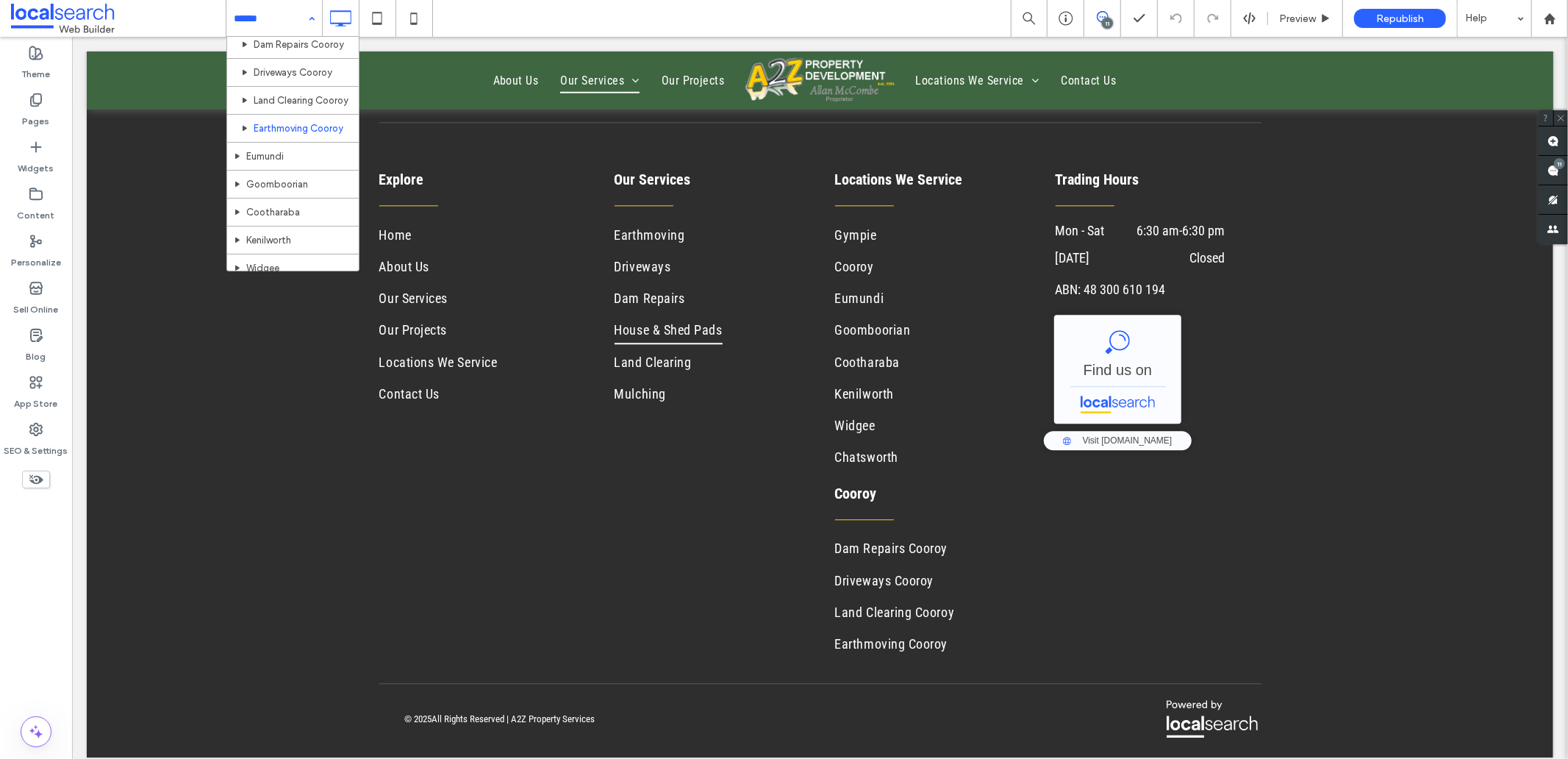
scroll to position [408, 0]
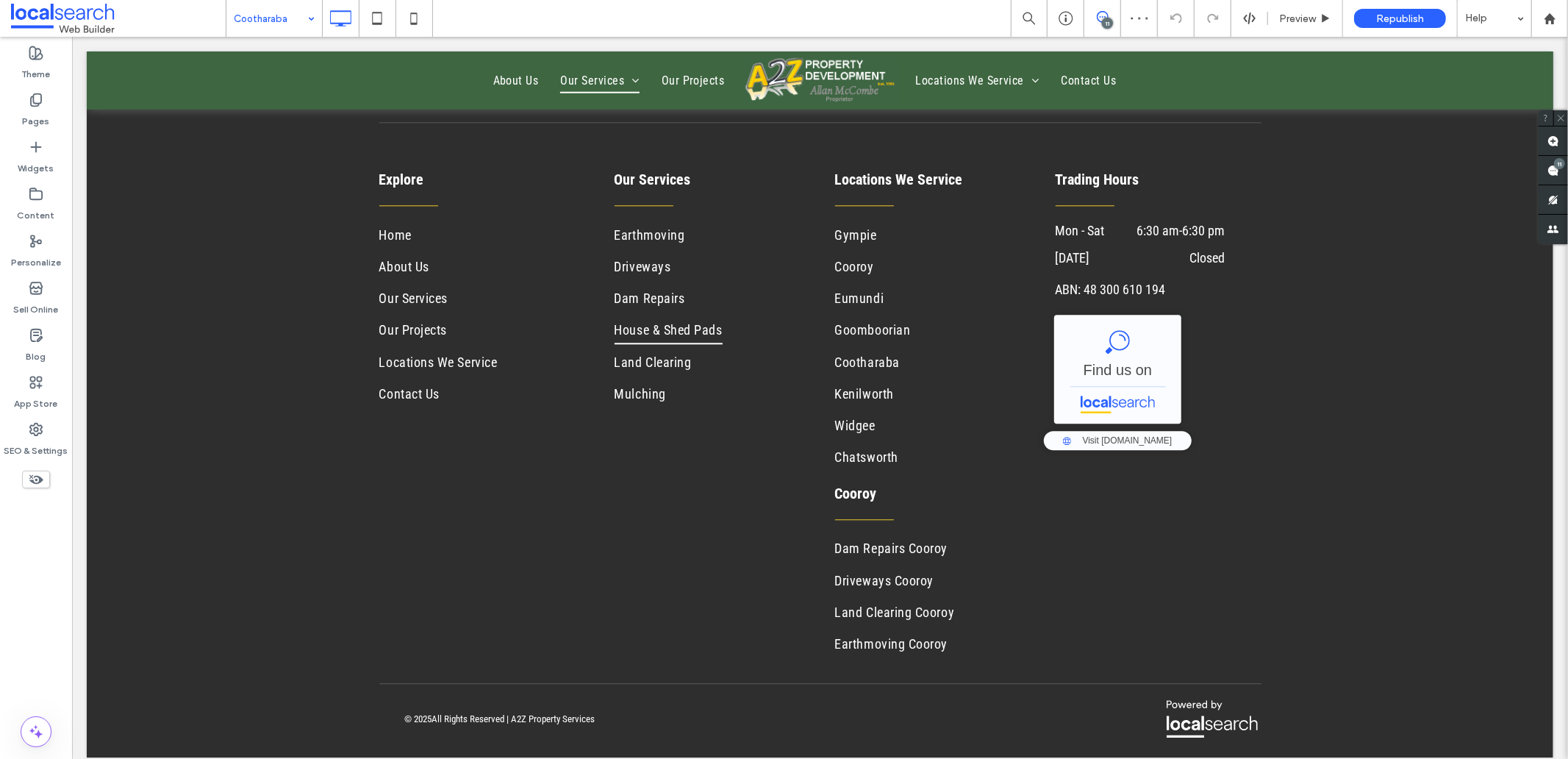
click at [263, 19] on input at bounding box center [270, 18] width 73 height 37
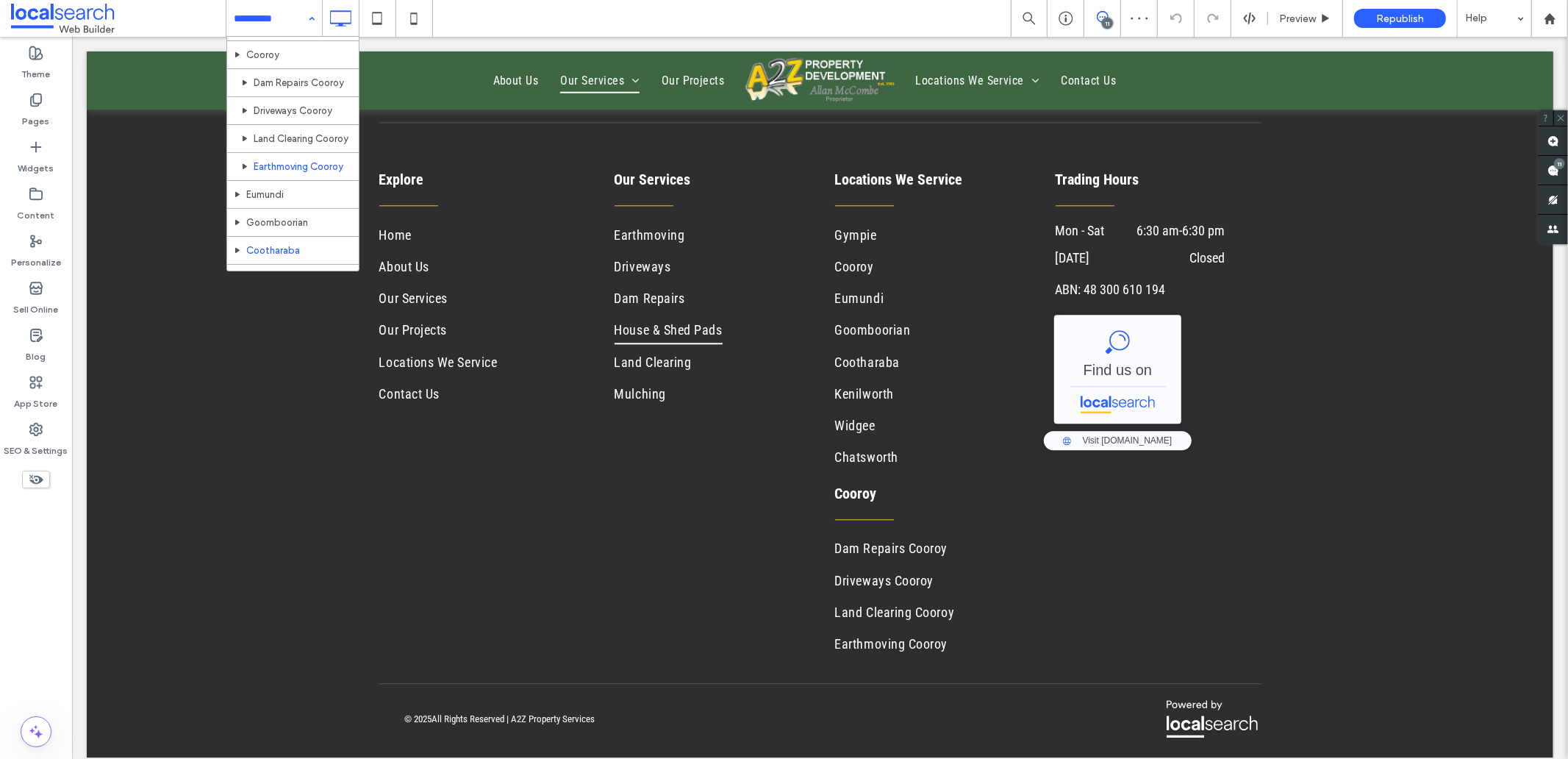
scroll to position [446, 0]
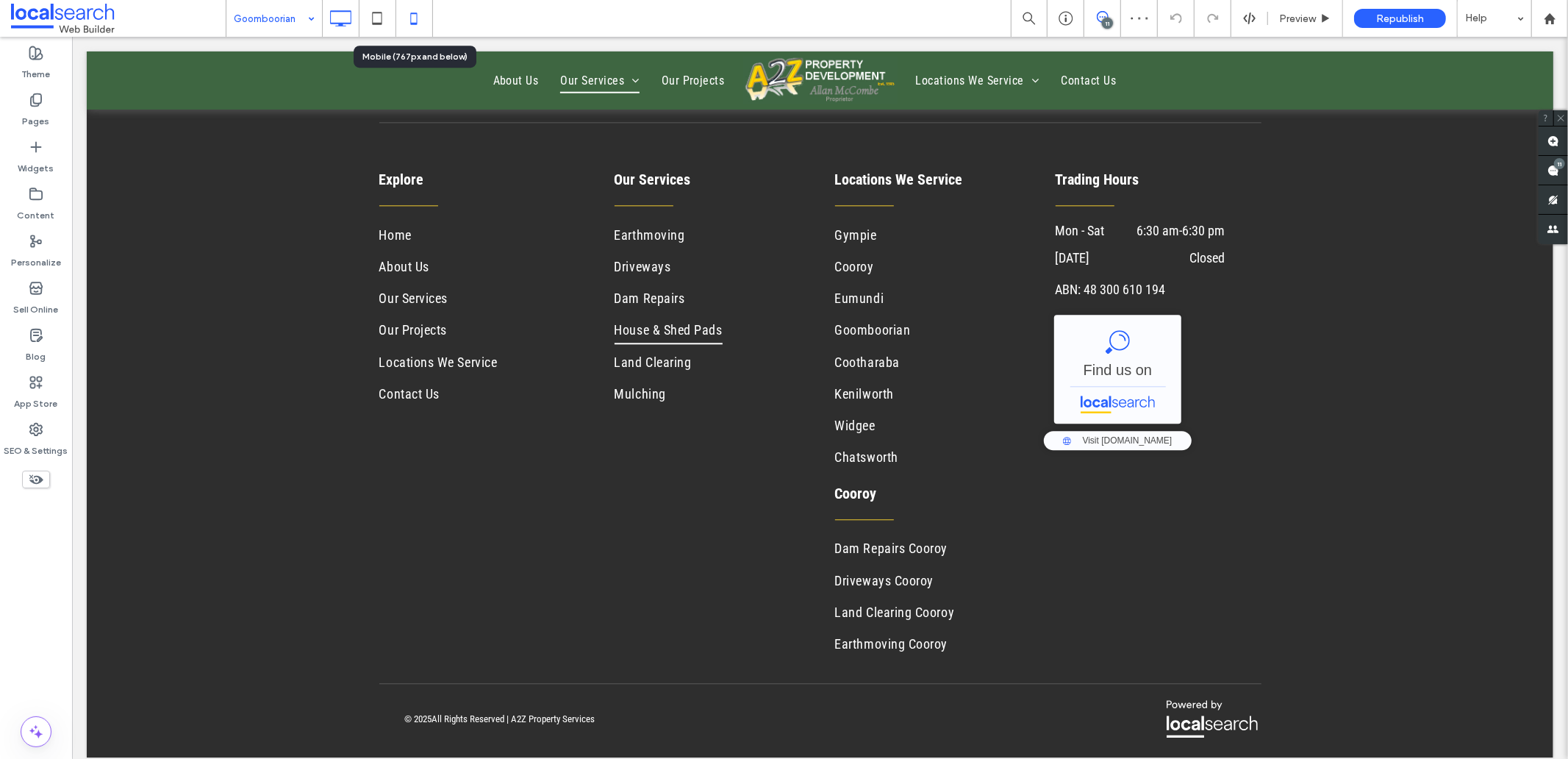
click at [421, 25] on icon at bounding box center [414, 19] width 30 height 30
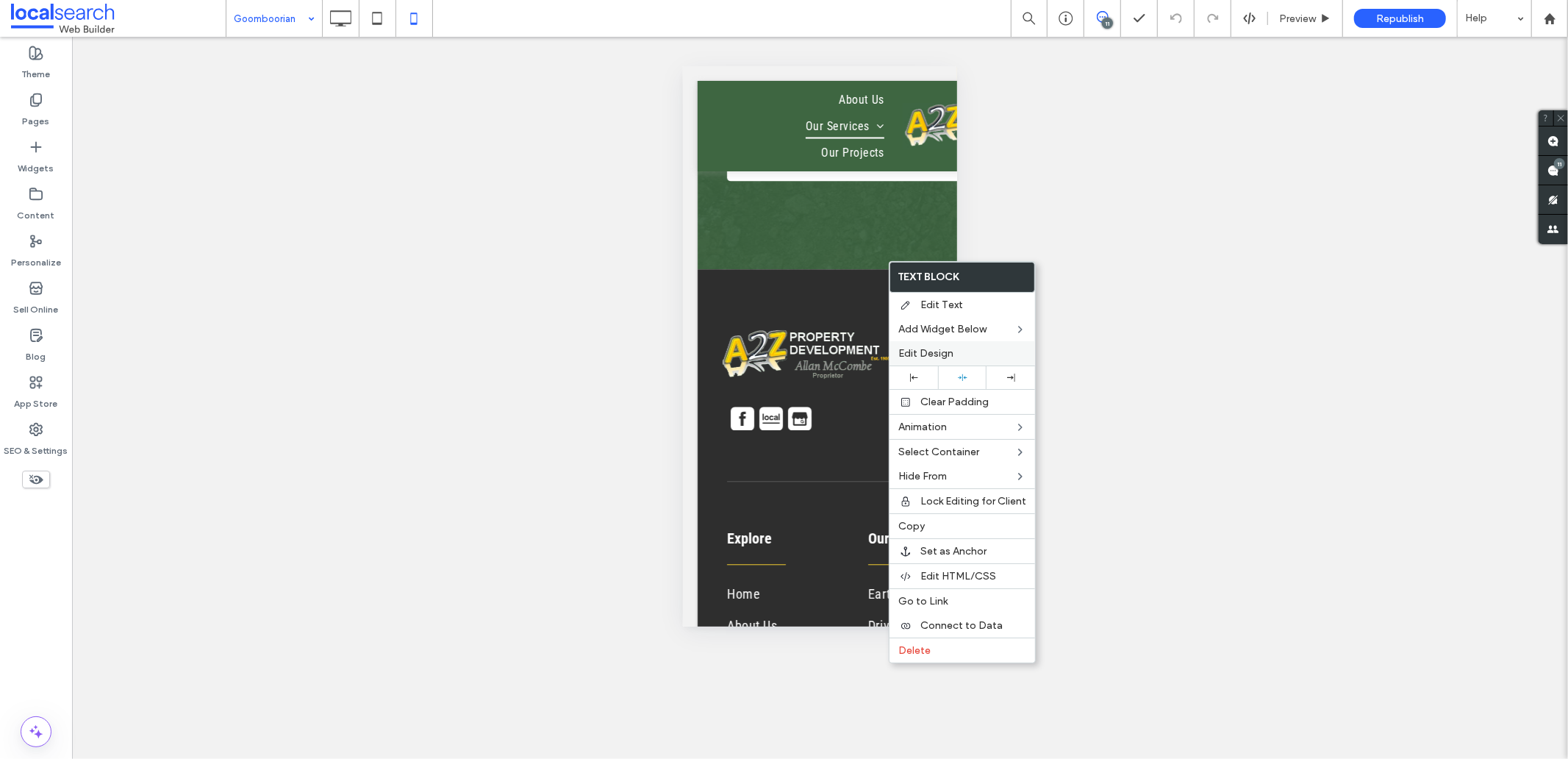
click at [931, 351] on span "Edit Design" at bounding box center [925, 353] width 55 height 12
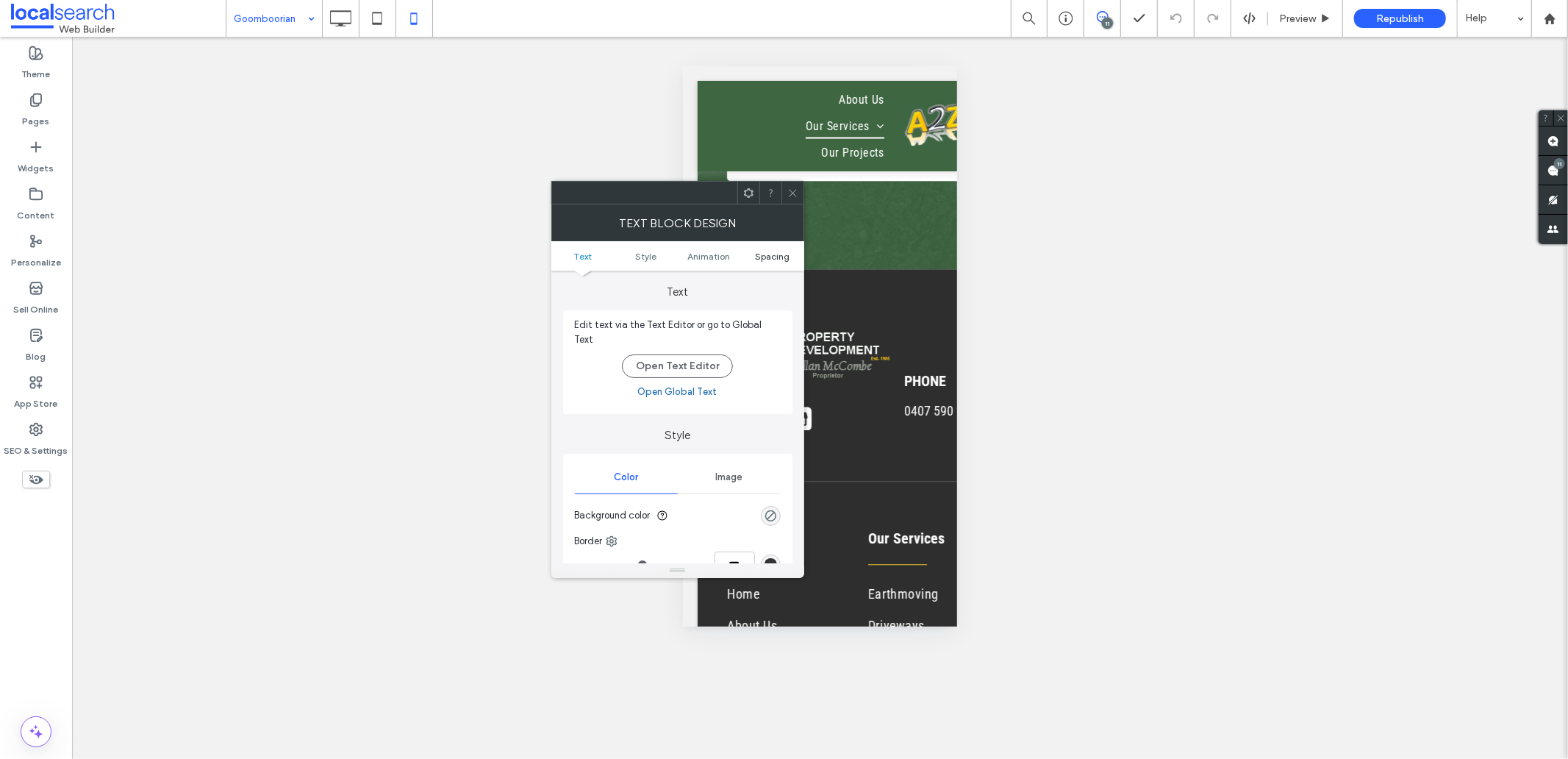
click at [768, 257] on span "Spacing" at bounding box center [772, 256] width 34 height 11
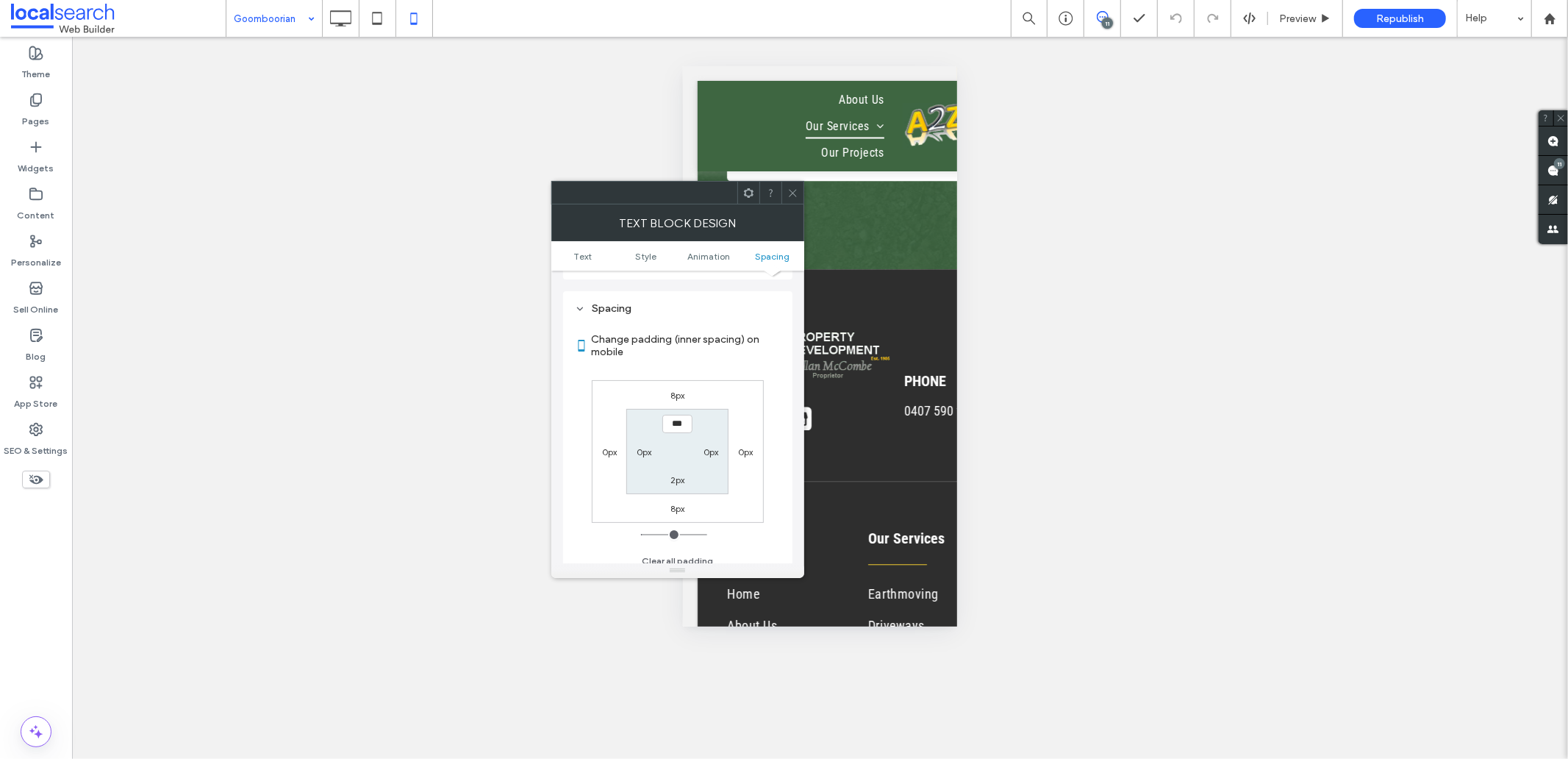
scroll to position [413, 0]
click at [610, 446] on label "0px" at bounding box center [609, 451] width 15 height 11
type input "*"
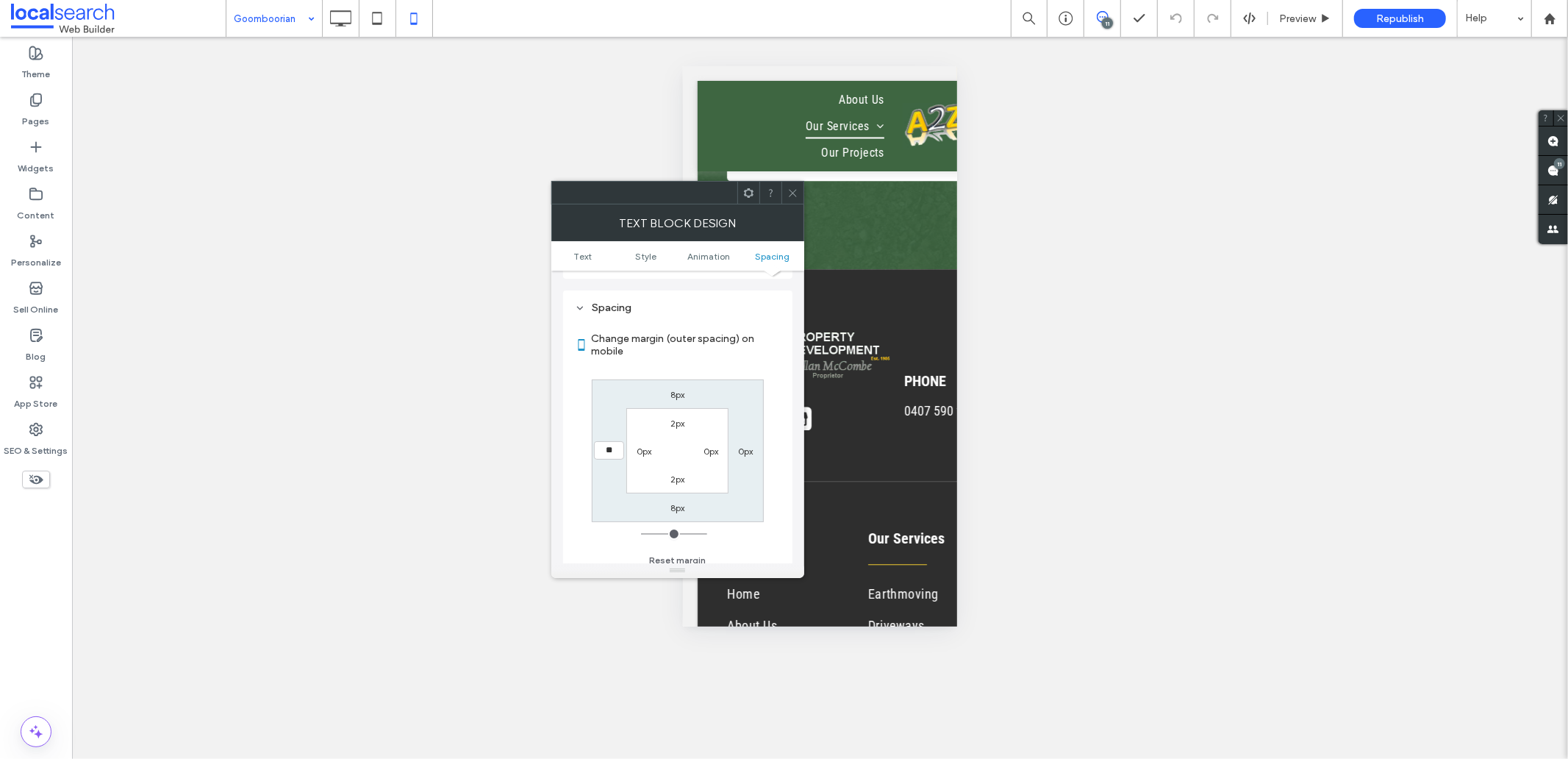
type input "**"
type input "****"
click at [335, 20] on icon at bounding box center [340, 19] width 30 height 30
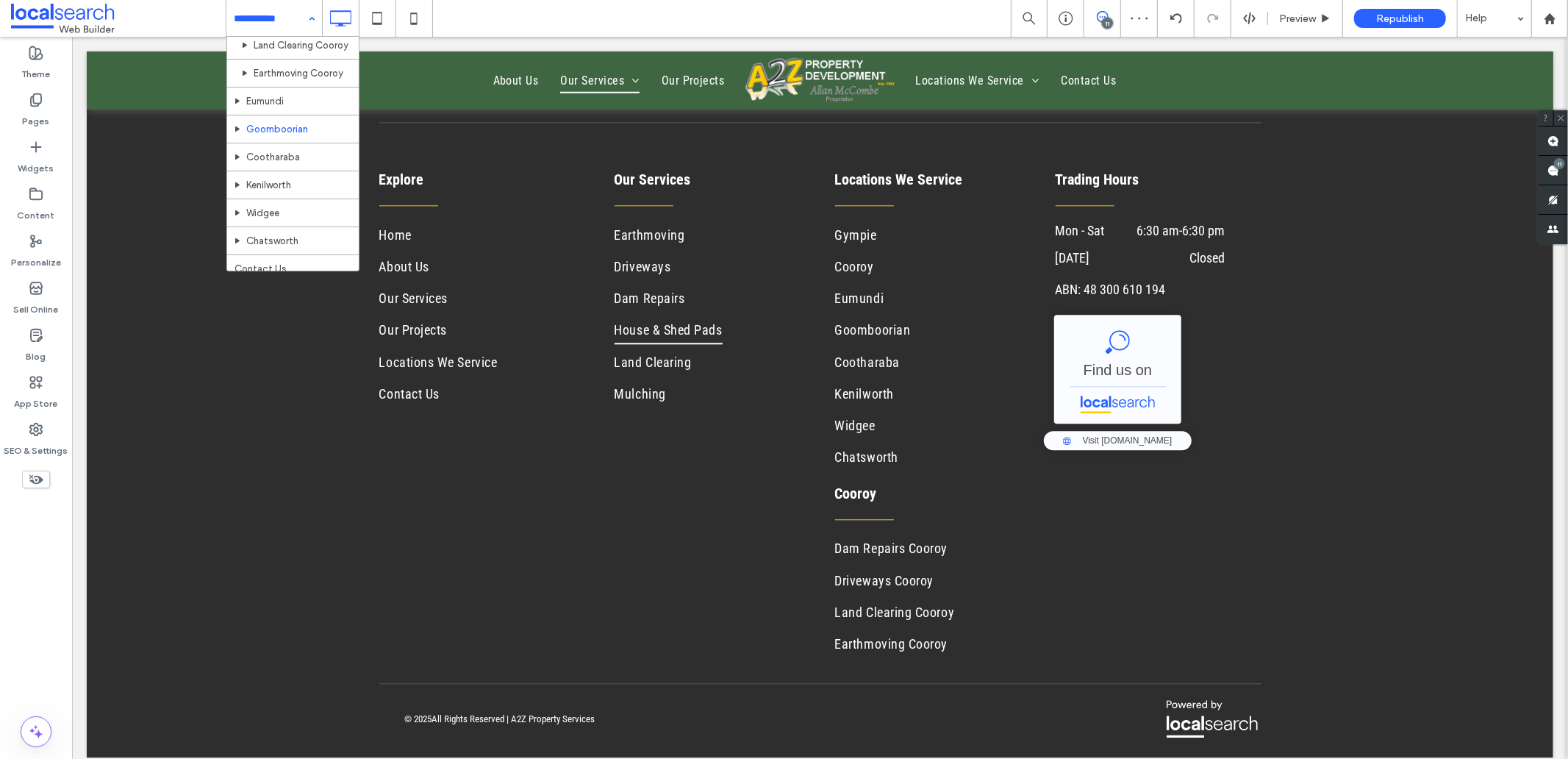
scroll to position [446, 0]
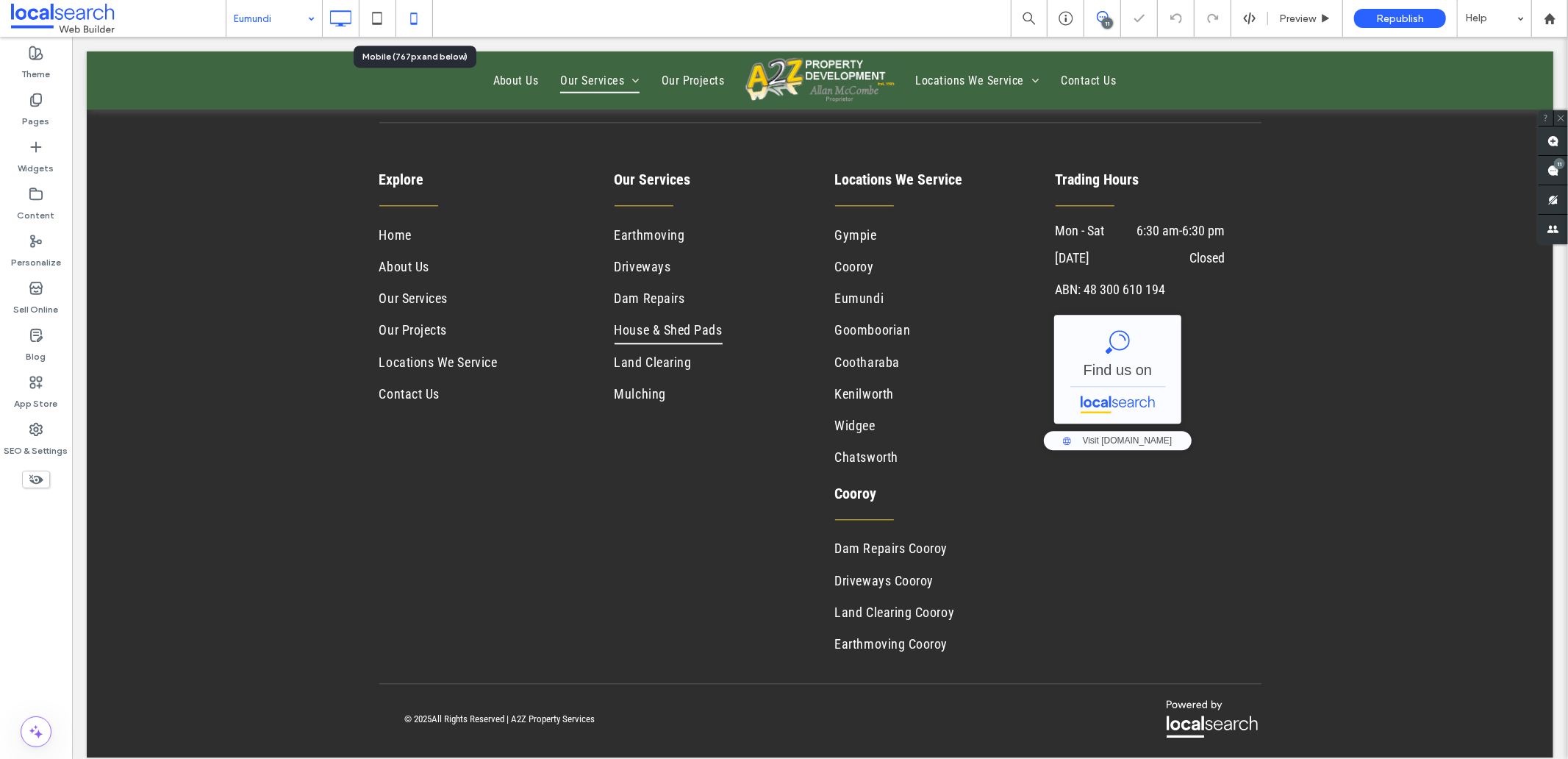
click at [410, 23] on icon at bounding box center [414, 19] width 30 height 30
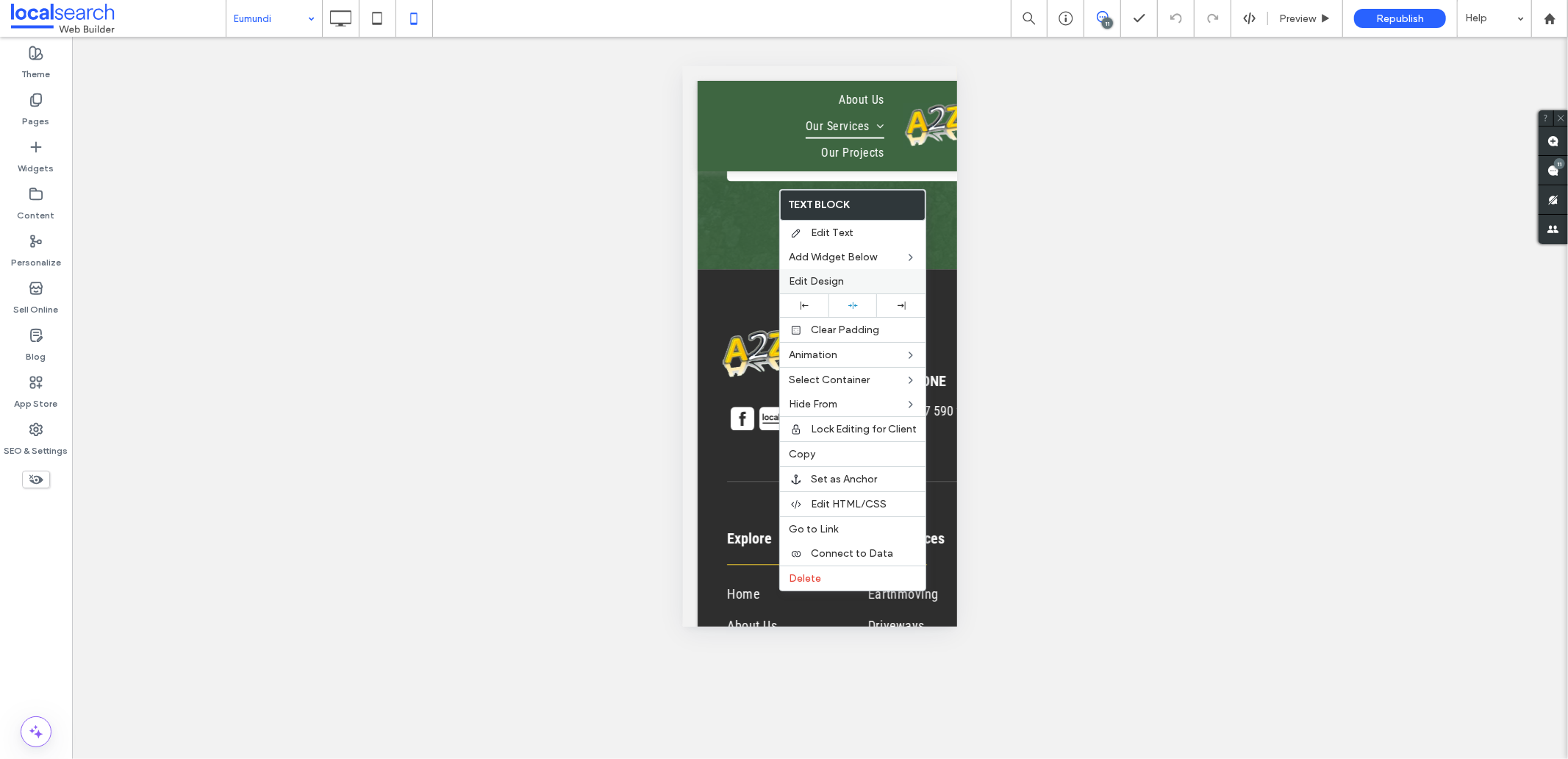
click at [833, 283] on span "Edit Design" at bounding box center [816, 281] width 55 height 12
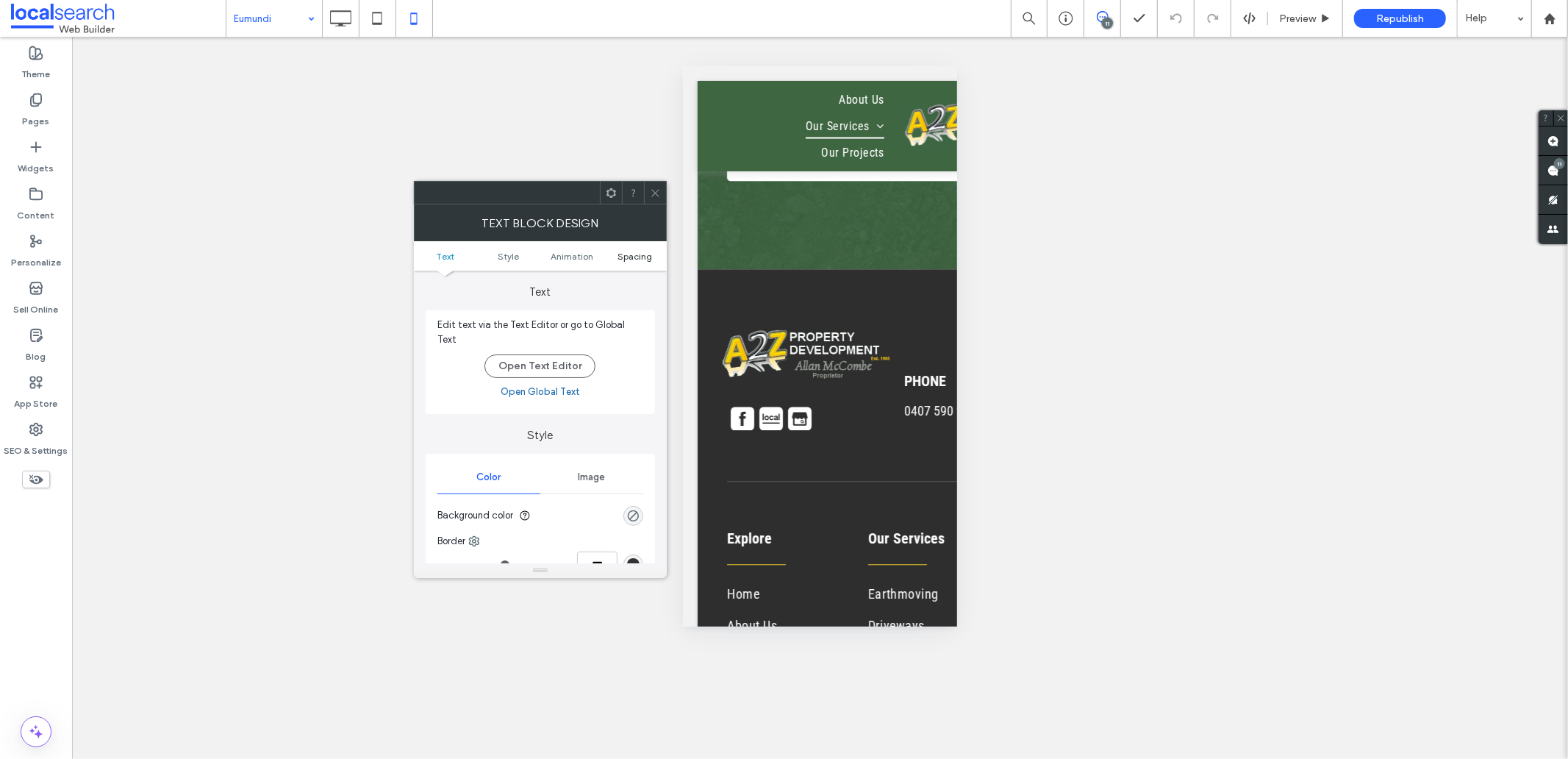
click at [631, 252] on span "Spacing" at bounding box center [635, 256] width 34 height 11
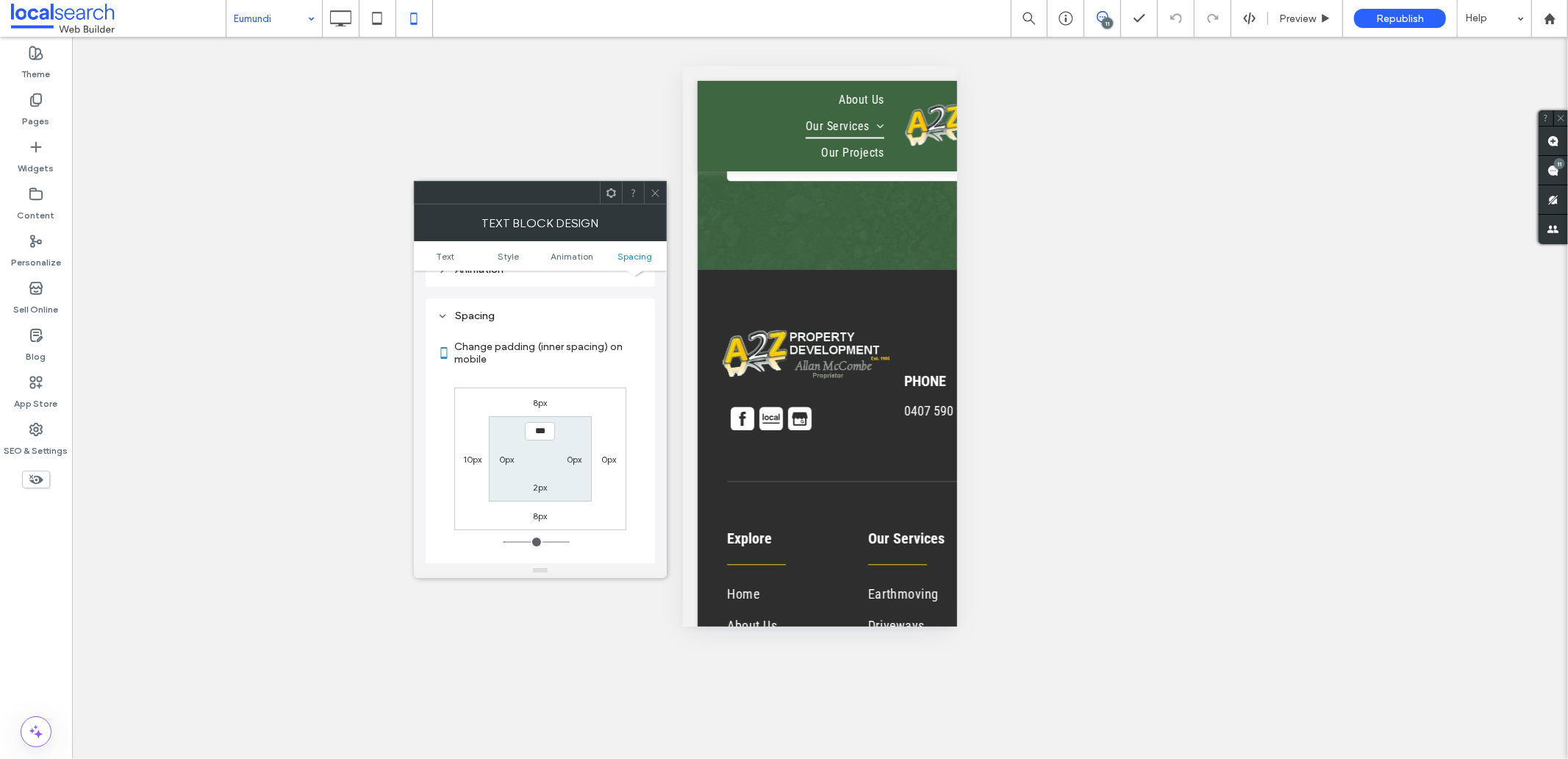
scroll to position [413, 0]
click at [460, 445] on div "10px" at bounding box center [471, 450] width 33 height 15
click at [461, 445] on div "10px" at bounding box center [471, 450] width 33 height 15
click at [468, 446] on label "10px" at bounding box center [472, 451] width 19 height 11
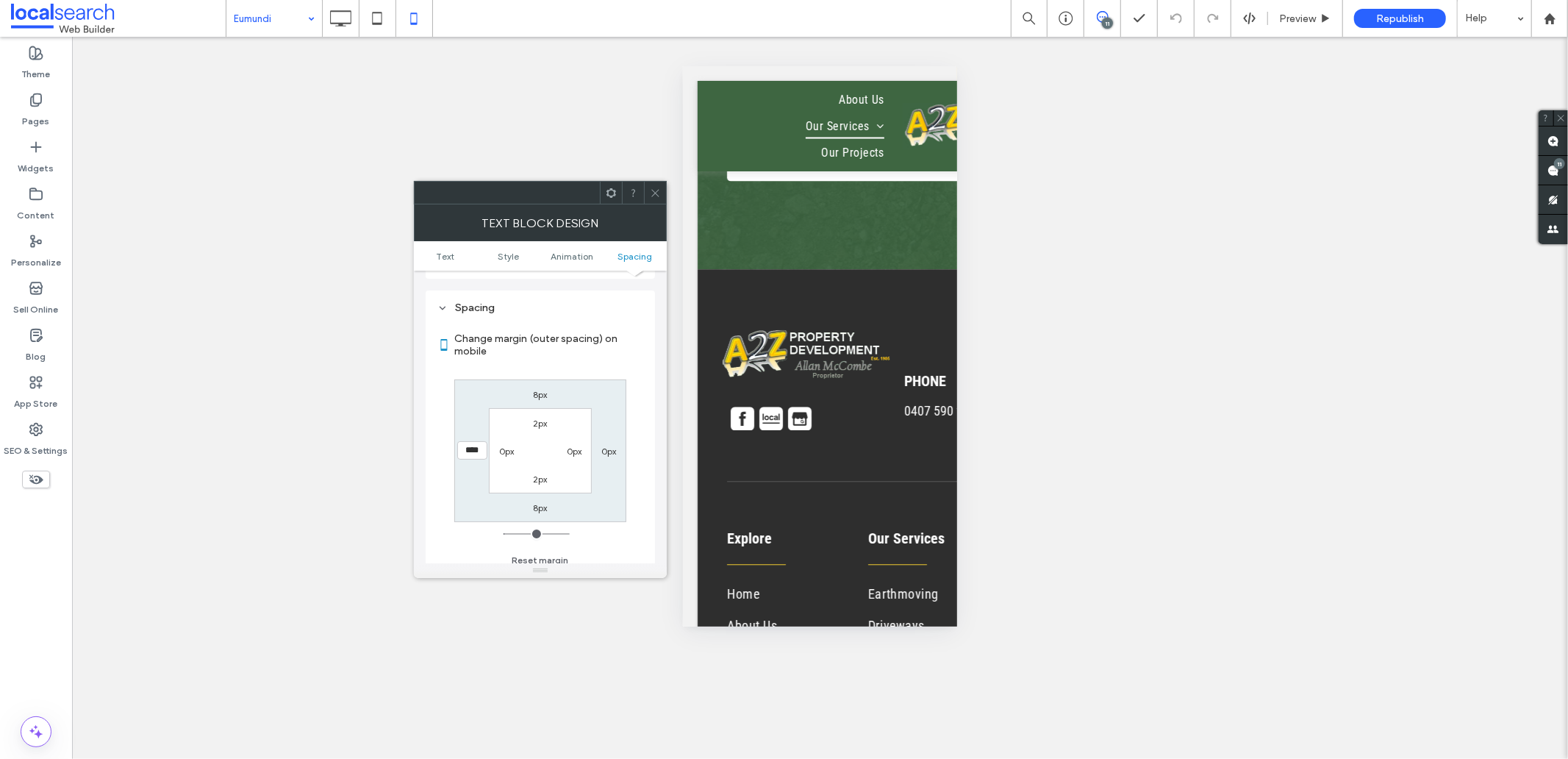
type input "**"
click at [468, 441] on input "****" at bounding box center [472, 450] width 30 height 19
type input "**"
type input "****"
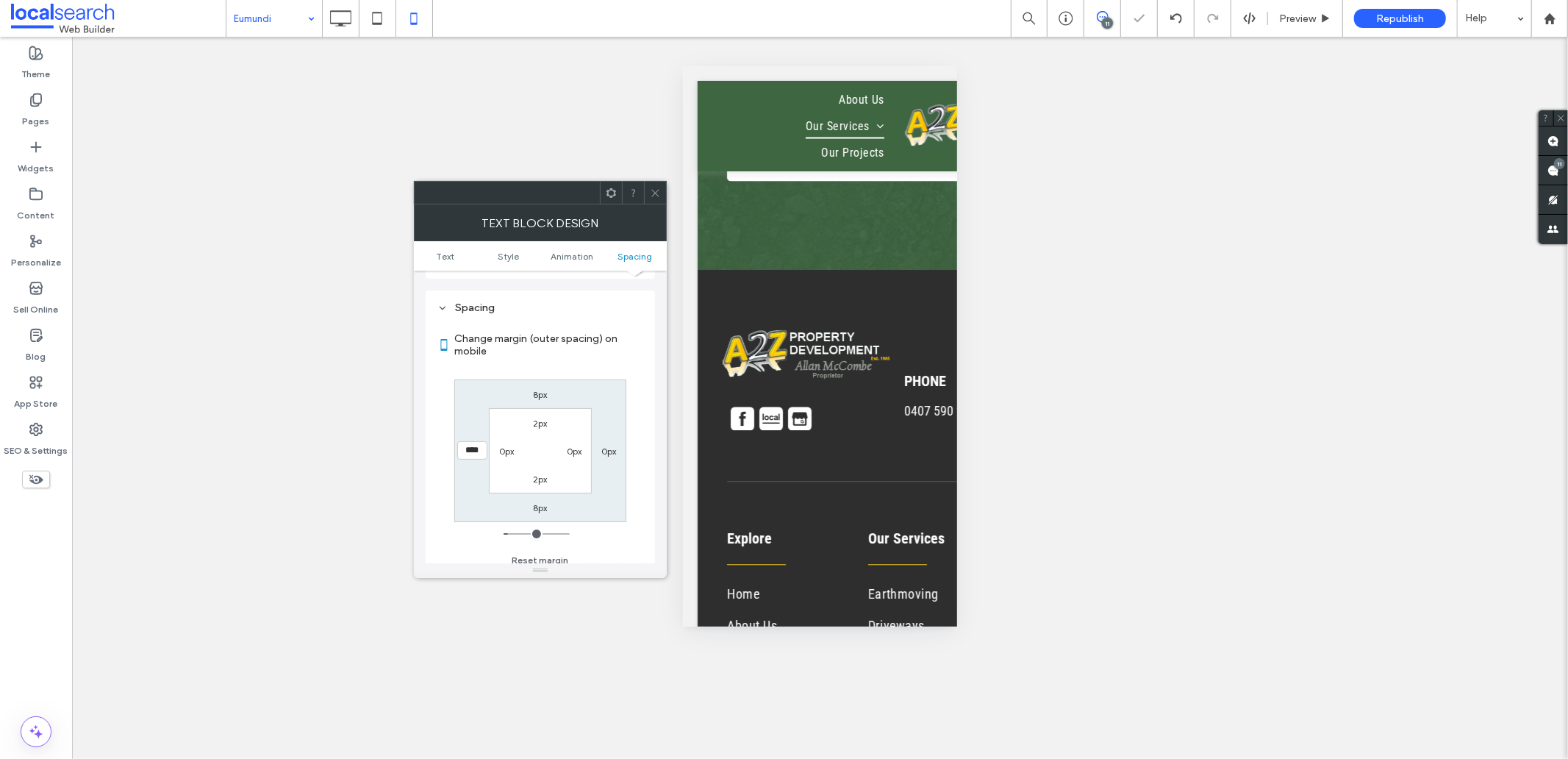
click at [655, 197] on icon at bounding box center [655, 193] width 11 height 11
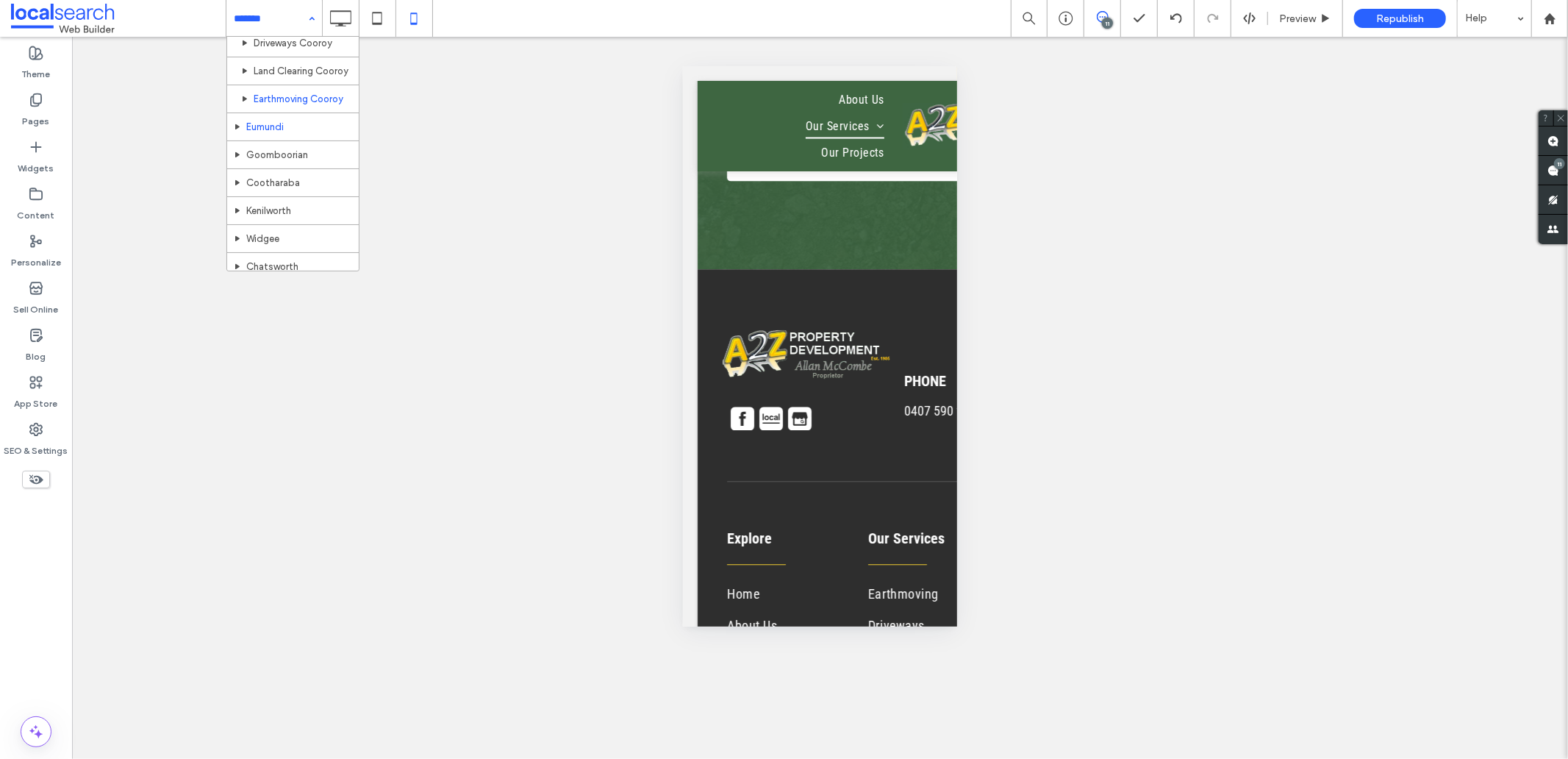
scroll to position [408, 0]
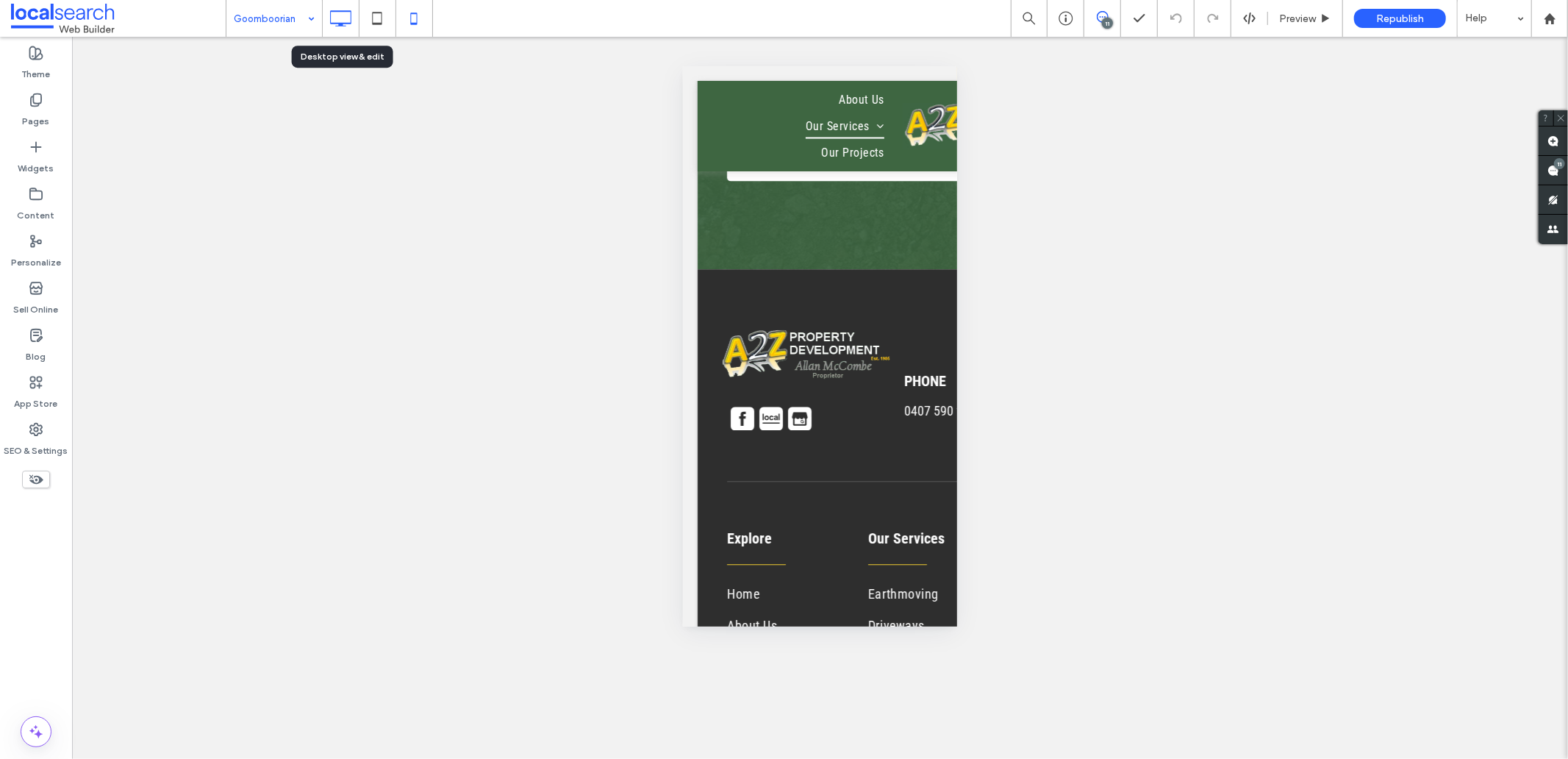
click at [337, 19] on icon at bounding box center [340, 19] width 30 height 30
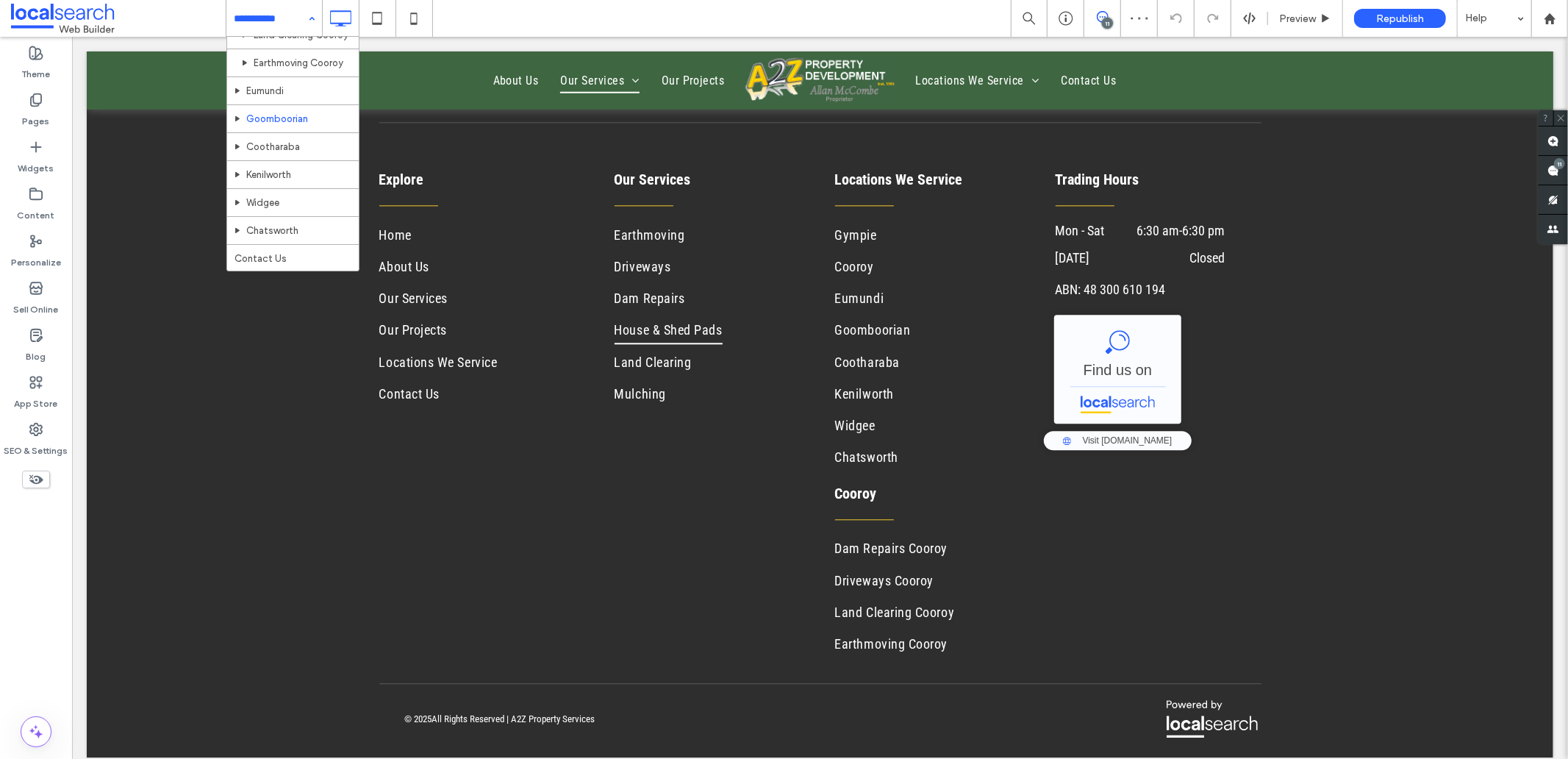
scroll to position [446, 0]
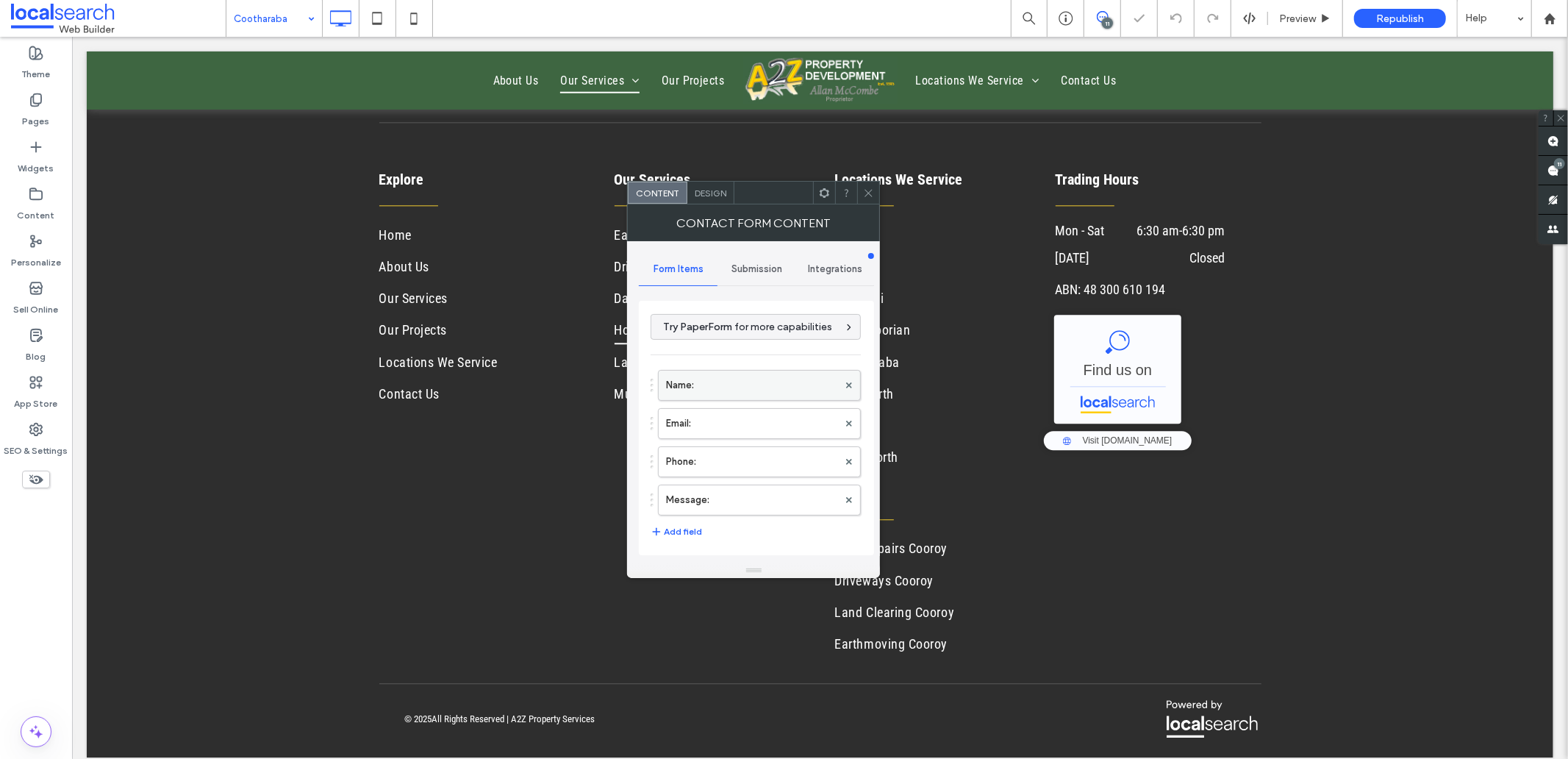
click at [762, 379] on label "Name:" at bounding box center [752, 386] width 172 height 30
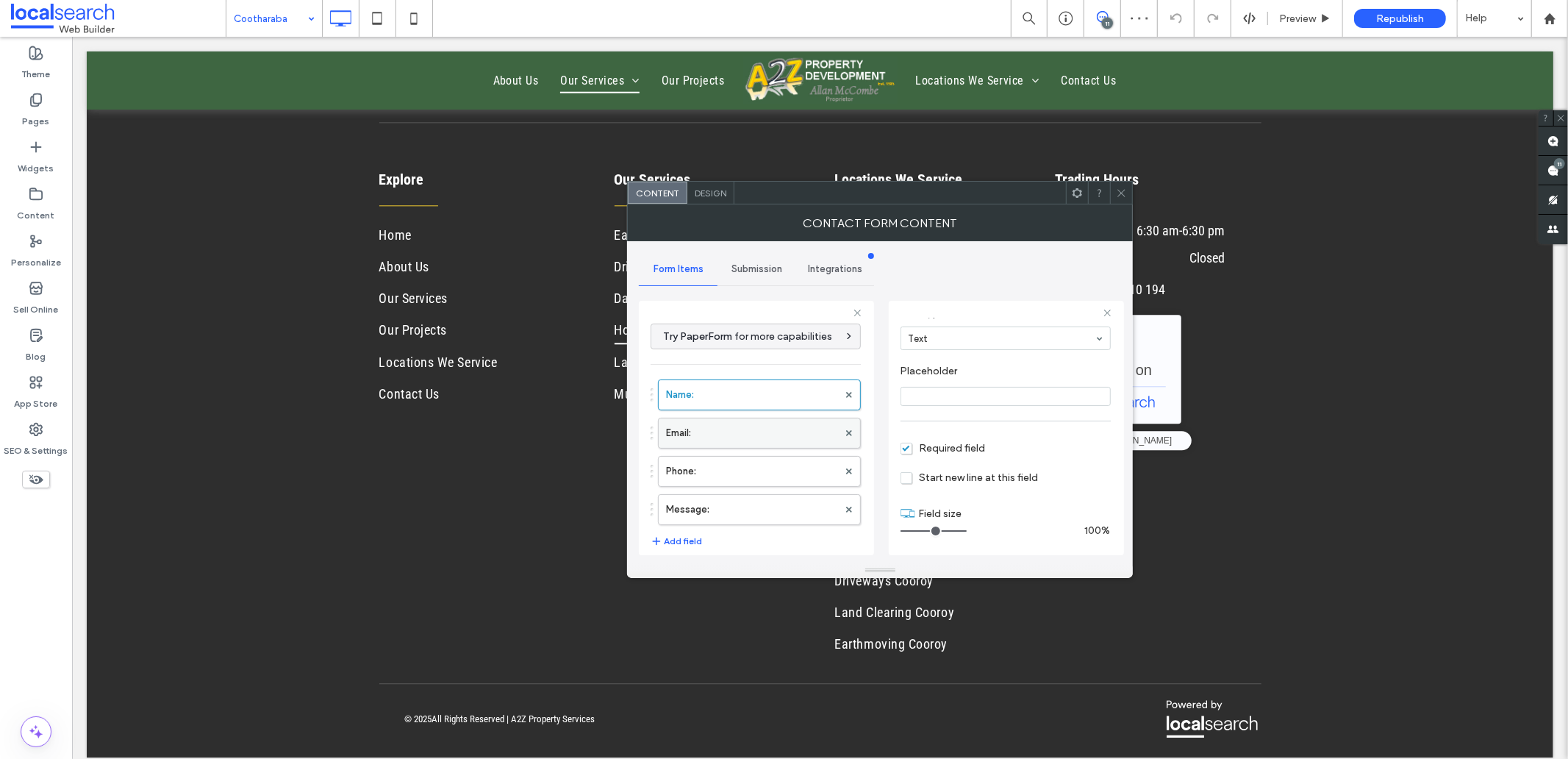
scroll to position [103, 0]
click at [724, 439] on label "Email:" at bounding box center [752, 433] width 172 height 30
click at [724, 465] on label "Phone:" at bounding box center [752, 471] width 172 height 30
click at [741, 511] on label "Message:" at bounding box center [752, 510] width 172 height 30
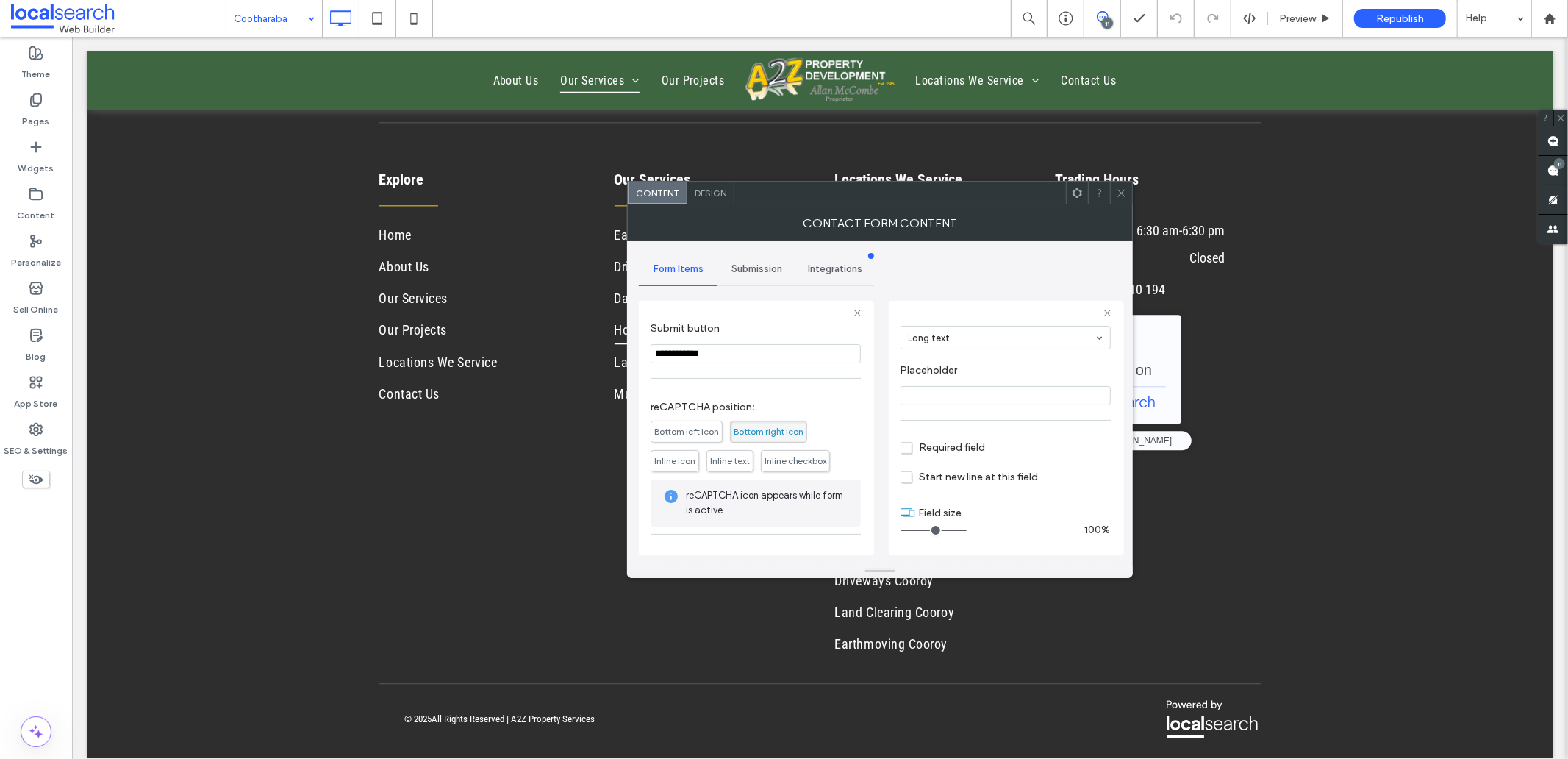
scroll to position [307, 0]
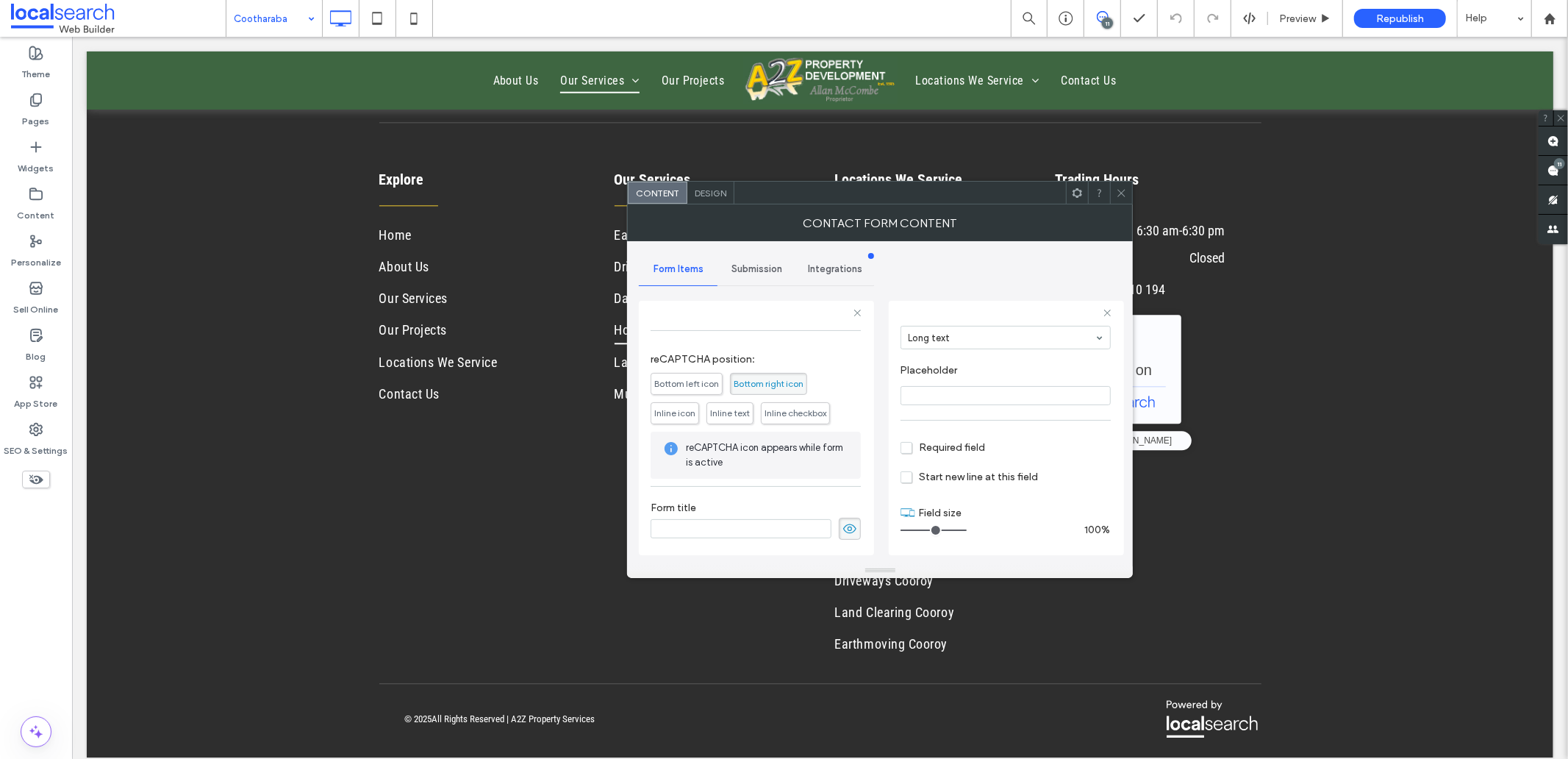
click at [842, 524] on icon at bounding box center [849, 528] width 15 height 16
click at [751, 272] on span "Submission" at bounding box center [756, 269] width 51 height 12
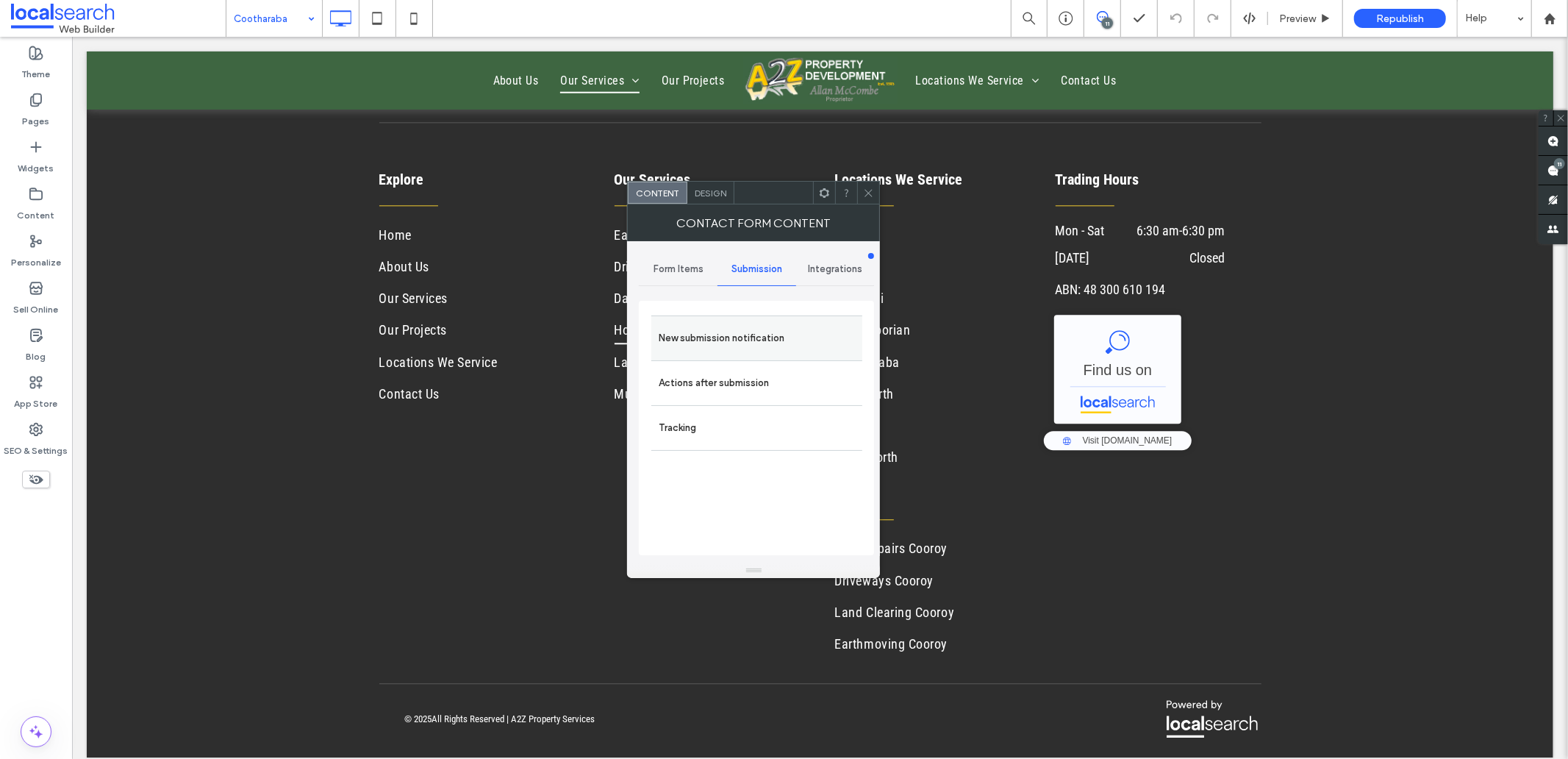
click at [685, 340] on label "New submission notification" at bounding box center [756, 338] width 196 height 30
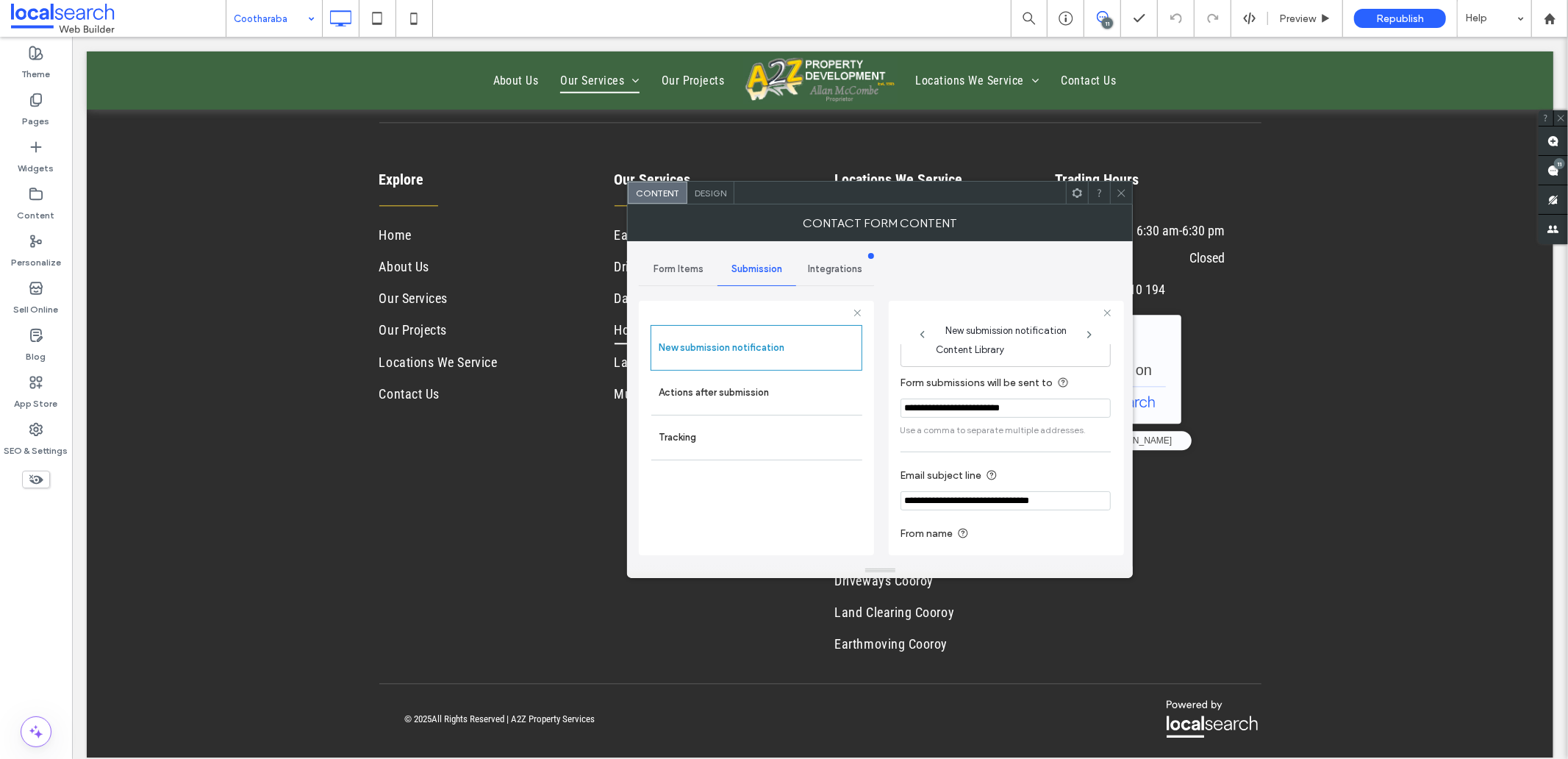
scroll to position [77, 0]
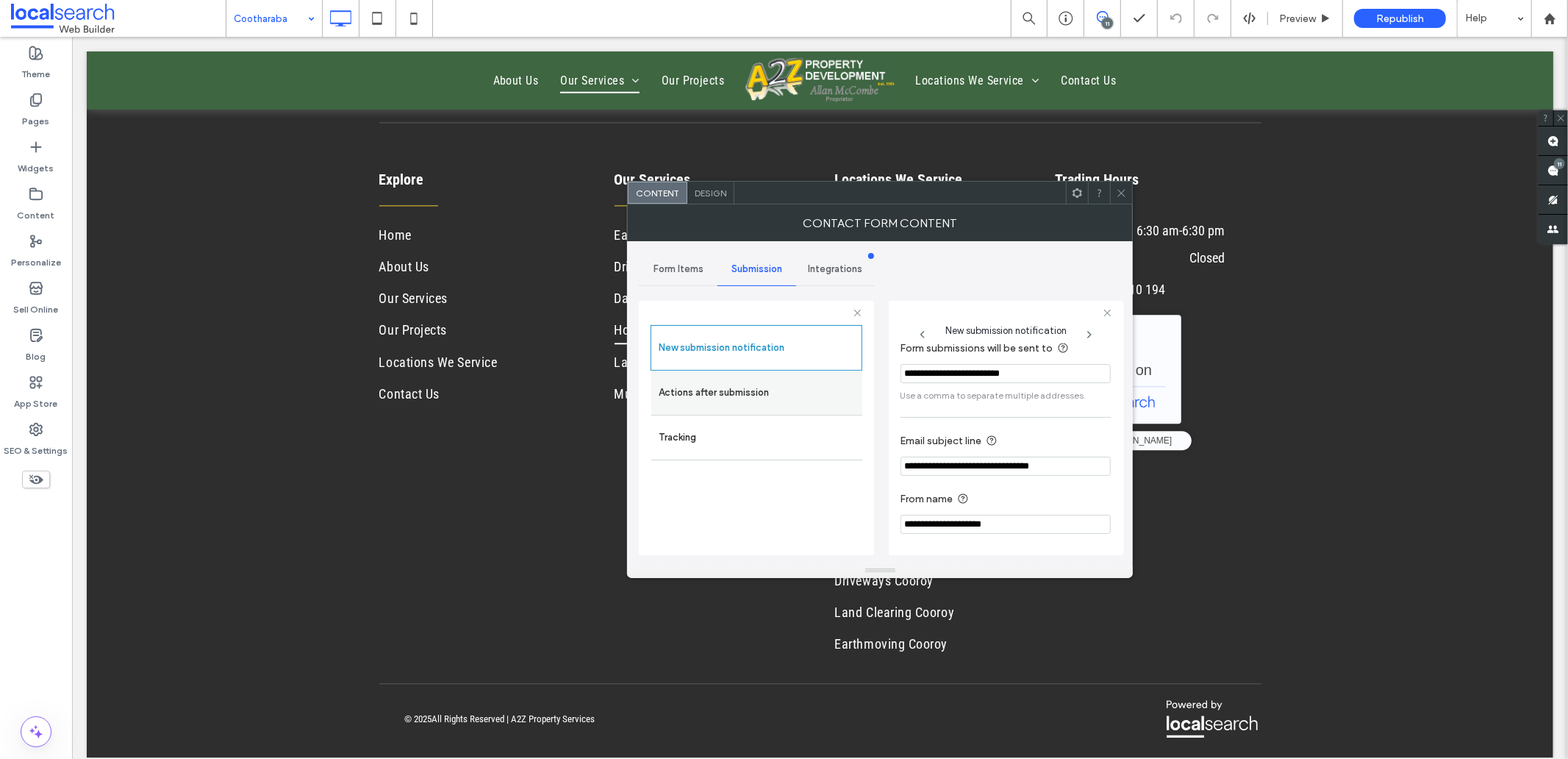
click at [747, 395] on label "Actions after submission" at bounding box center [756, 393] width 196 height 30
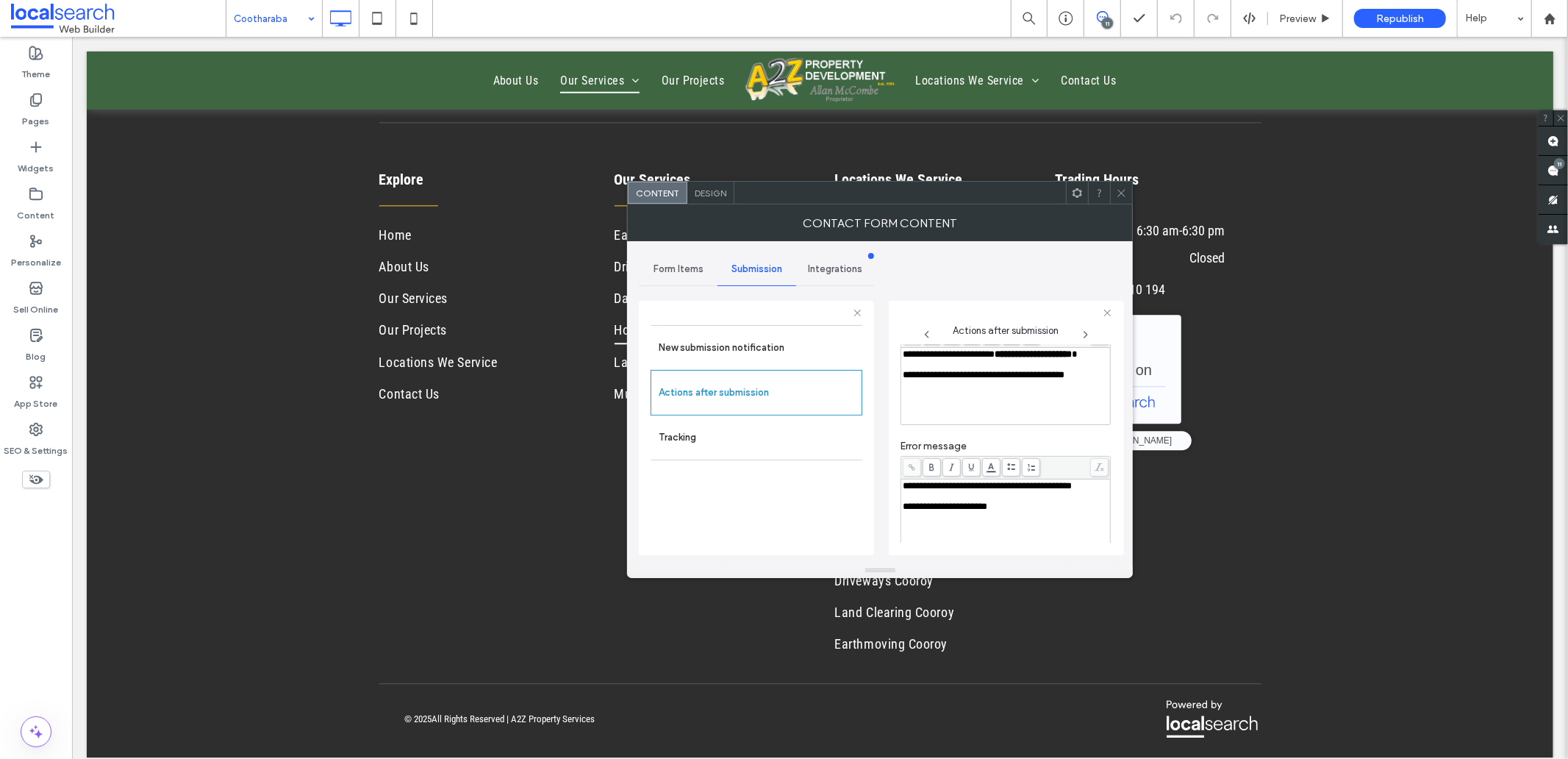
click at [921, 370] on div "Rich Text Editor" at bounding box center [1006, 364] width 205 height 10
click at [944, 502] on div "Rich Text Editor" at bounding box center [1006, 496] width 205 height 10
click at [708, 194] on span "Design" at bounding box center [710, 193] width 32 height 11
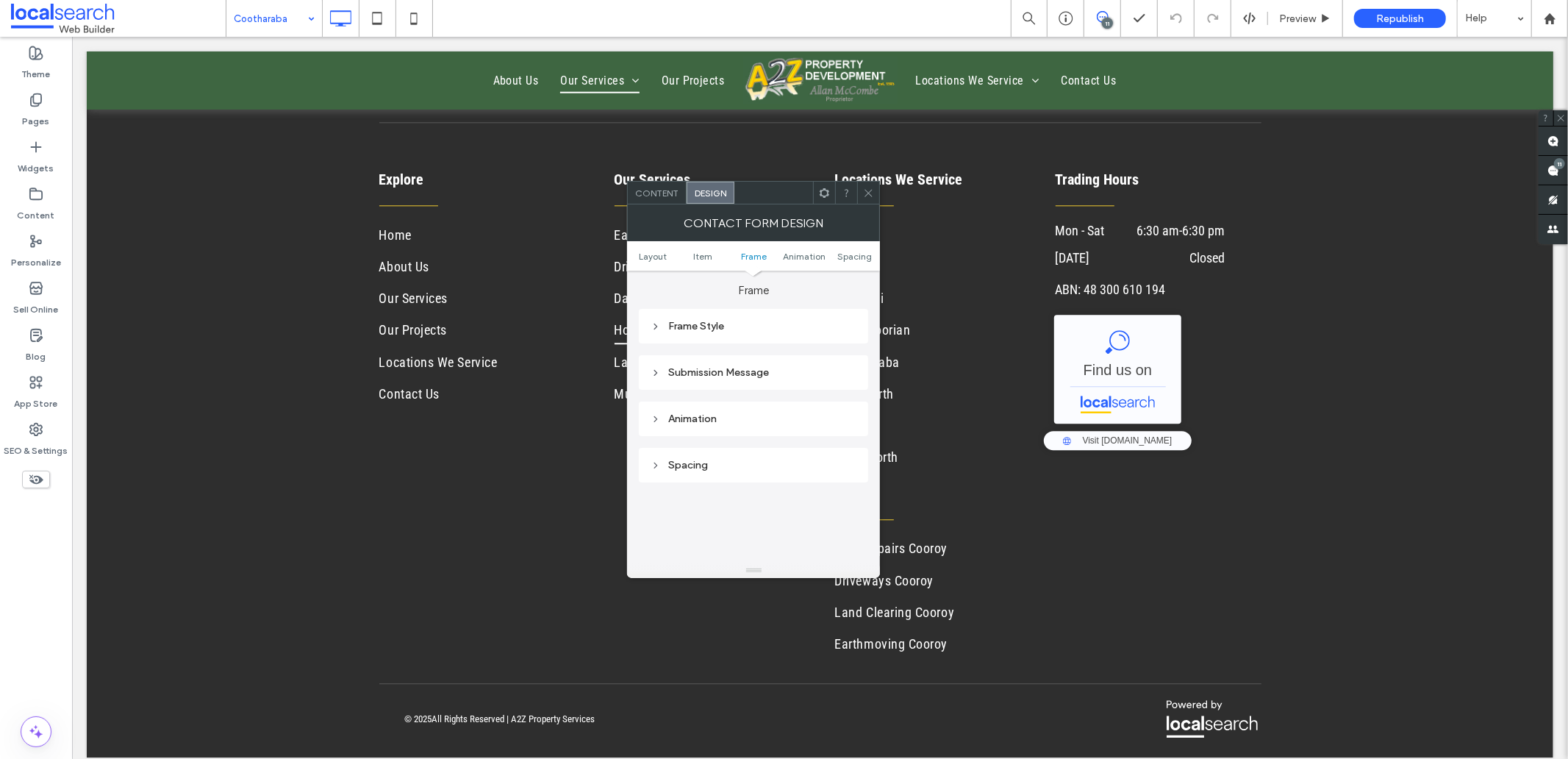
click at [745, 371] on div "Submission Message" at bounding box center [753, 372] width 206 height 12
click at [867, 196] on icon at bounding box center [869, 193] width 11 height 11
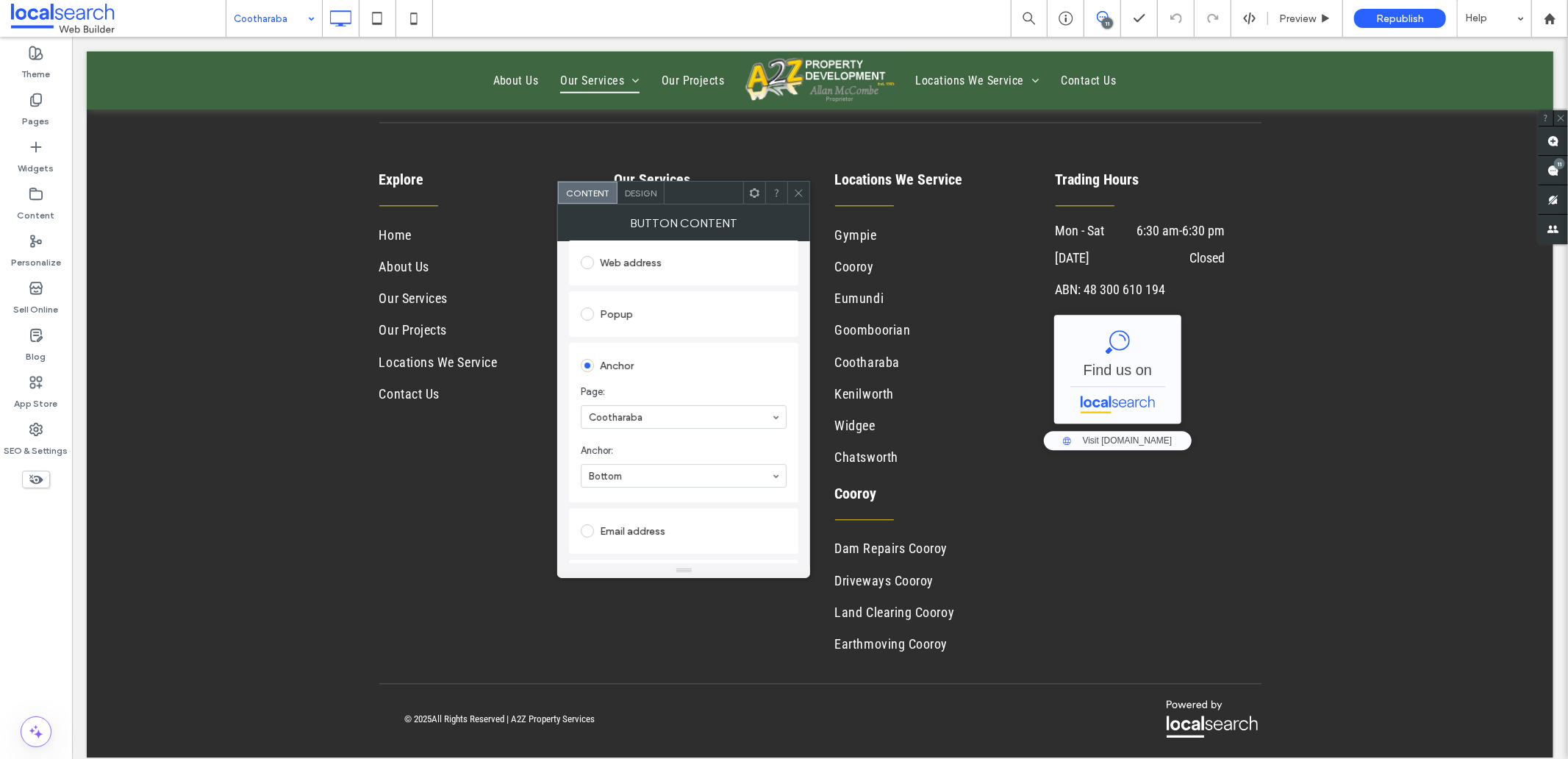
scroll to position [245, 0]
click at [798, 189] on icon at bounding box center [798, 193] width 11 height 11
click at [798, 188] on icon at bounding box center [798, 193] width 11 height 11
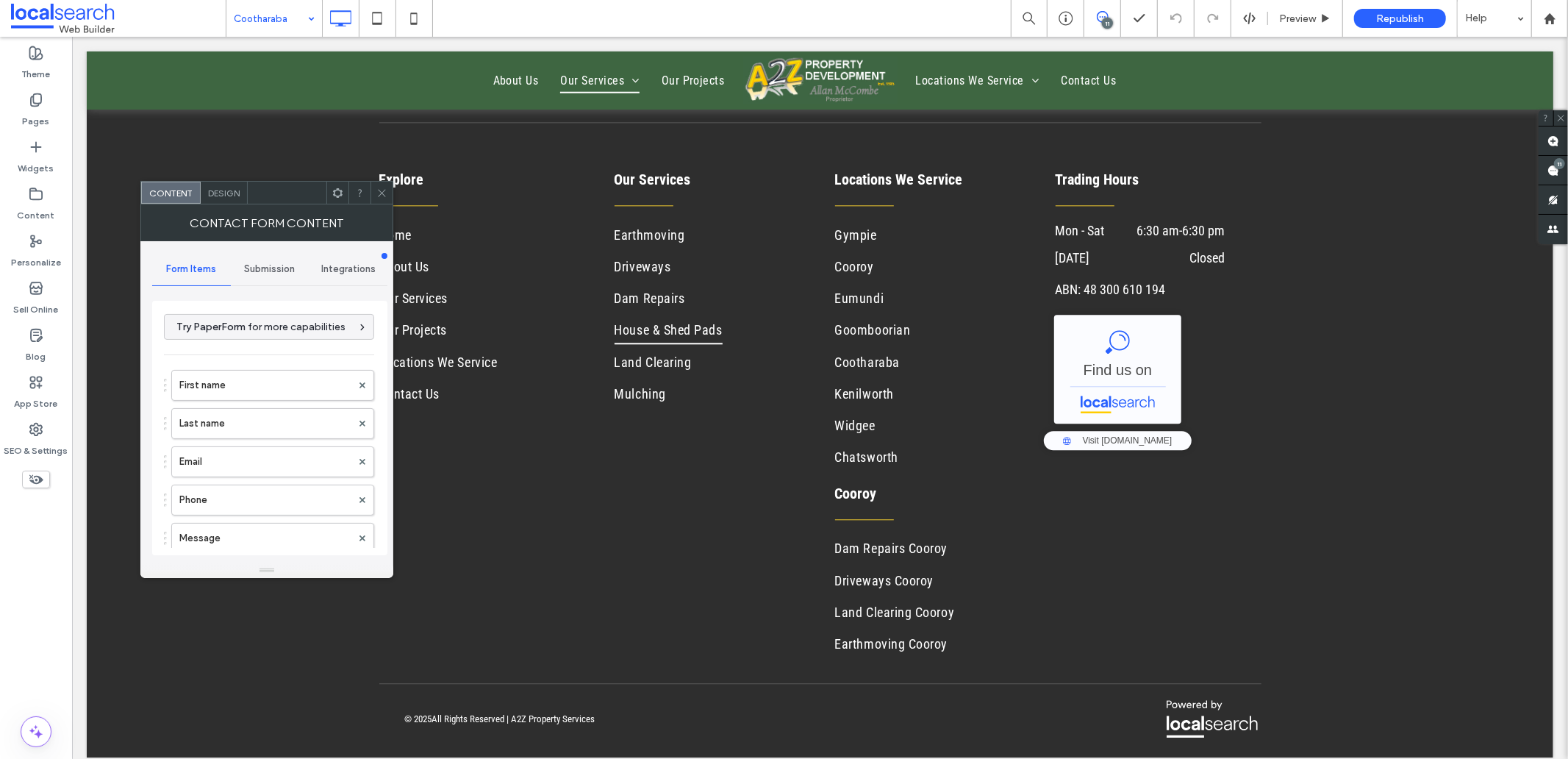
type input "******"
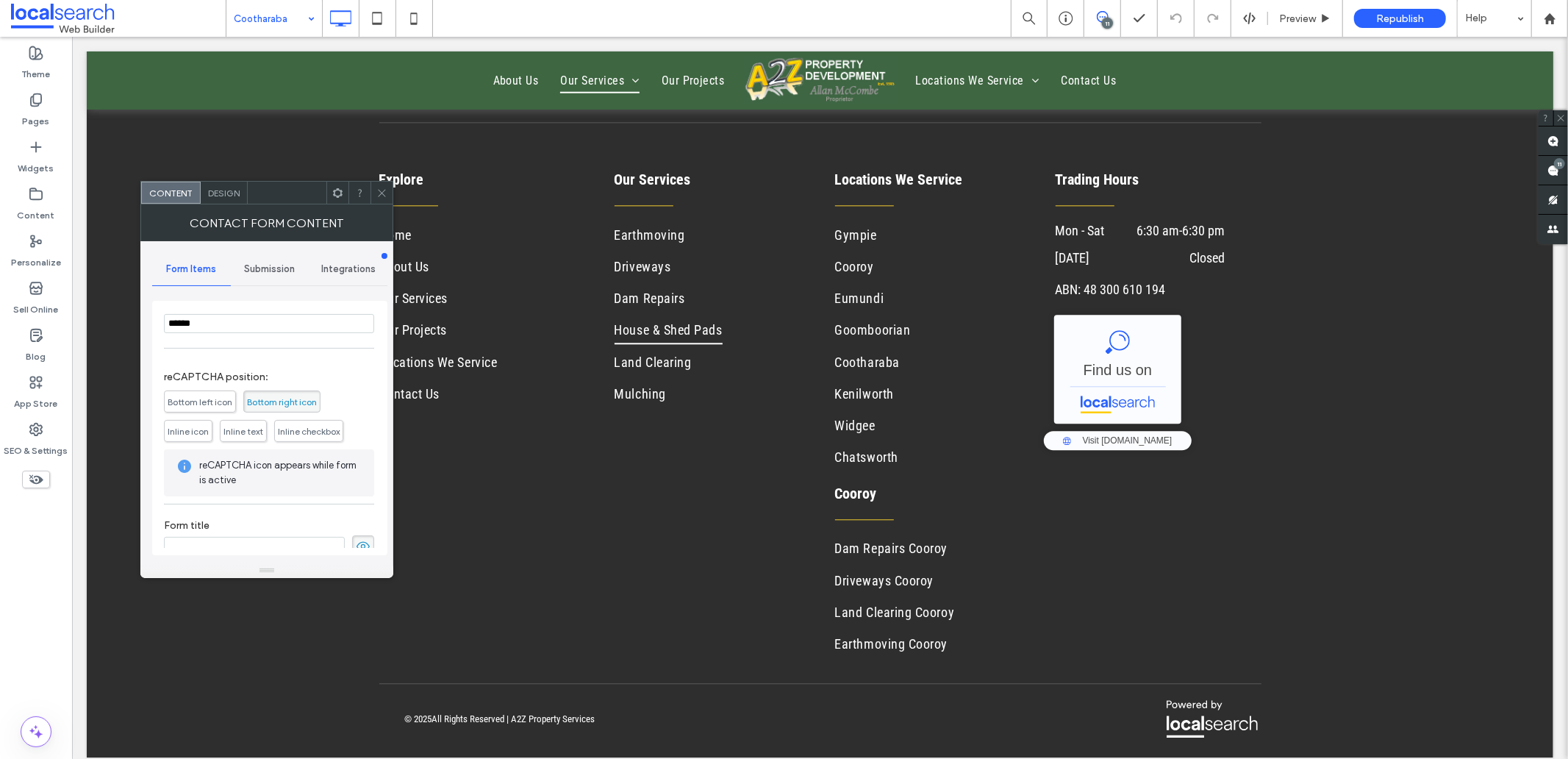
scroll to position [336, 0]
click at [260, 267] on span "Submission" at bounding box center [269, 269] width 51 height 12
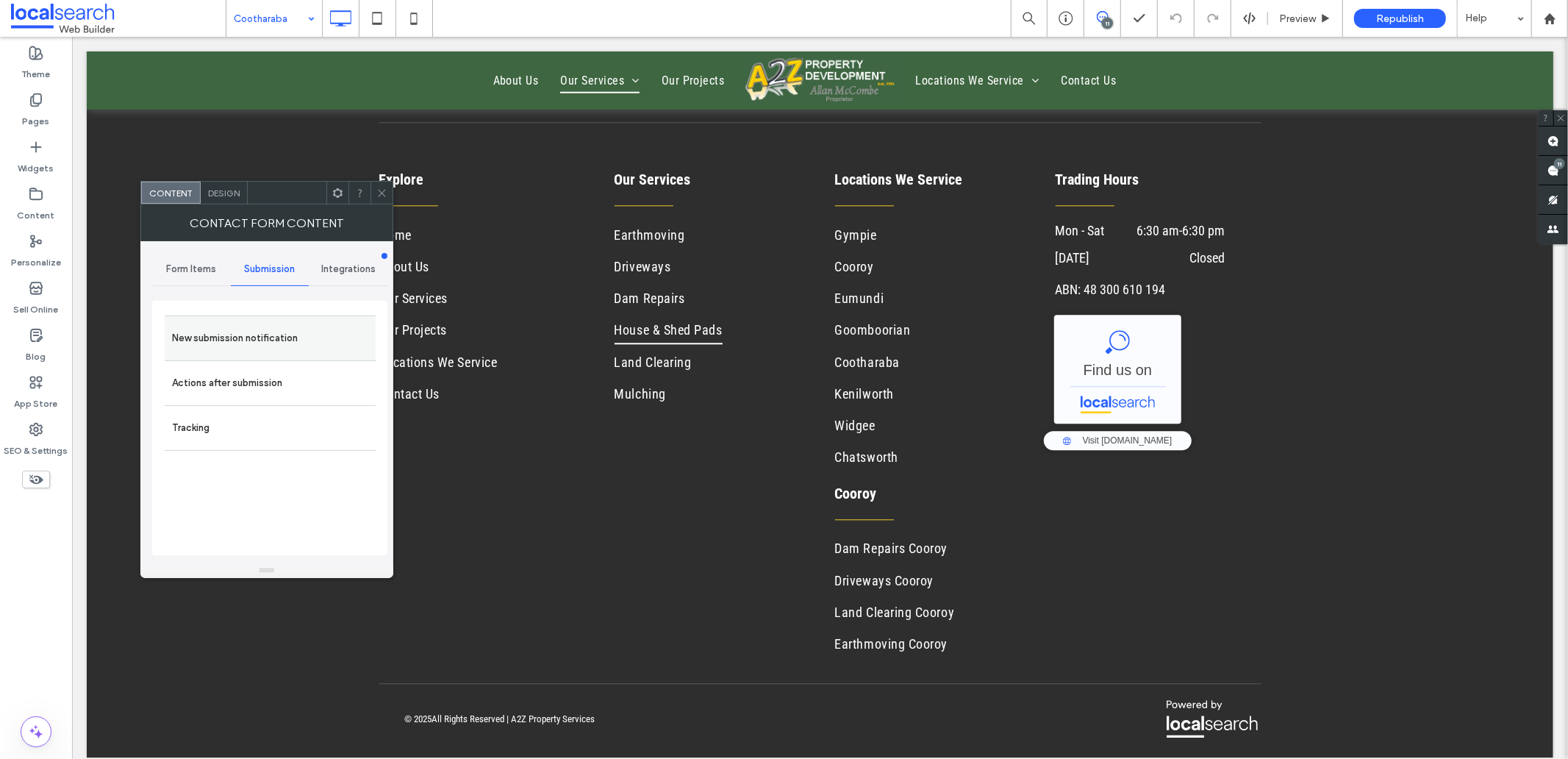
click at [231, 338] on label "New submission notification" at bounding box center [270, 338] width 196 height 30
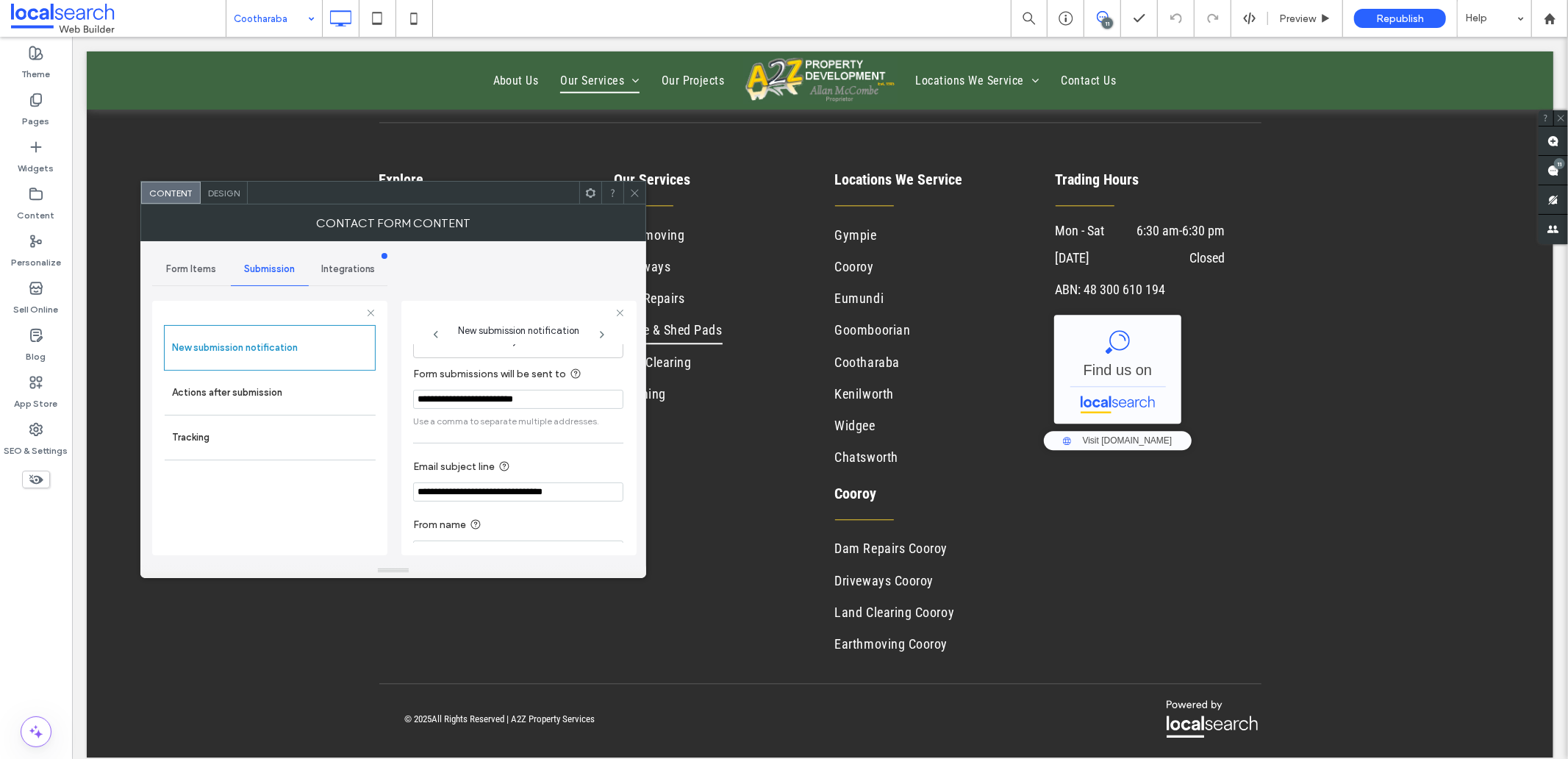
scroll to position [77, 0]
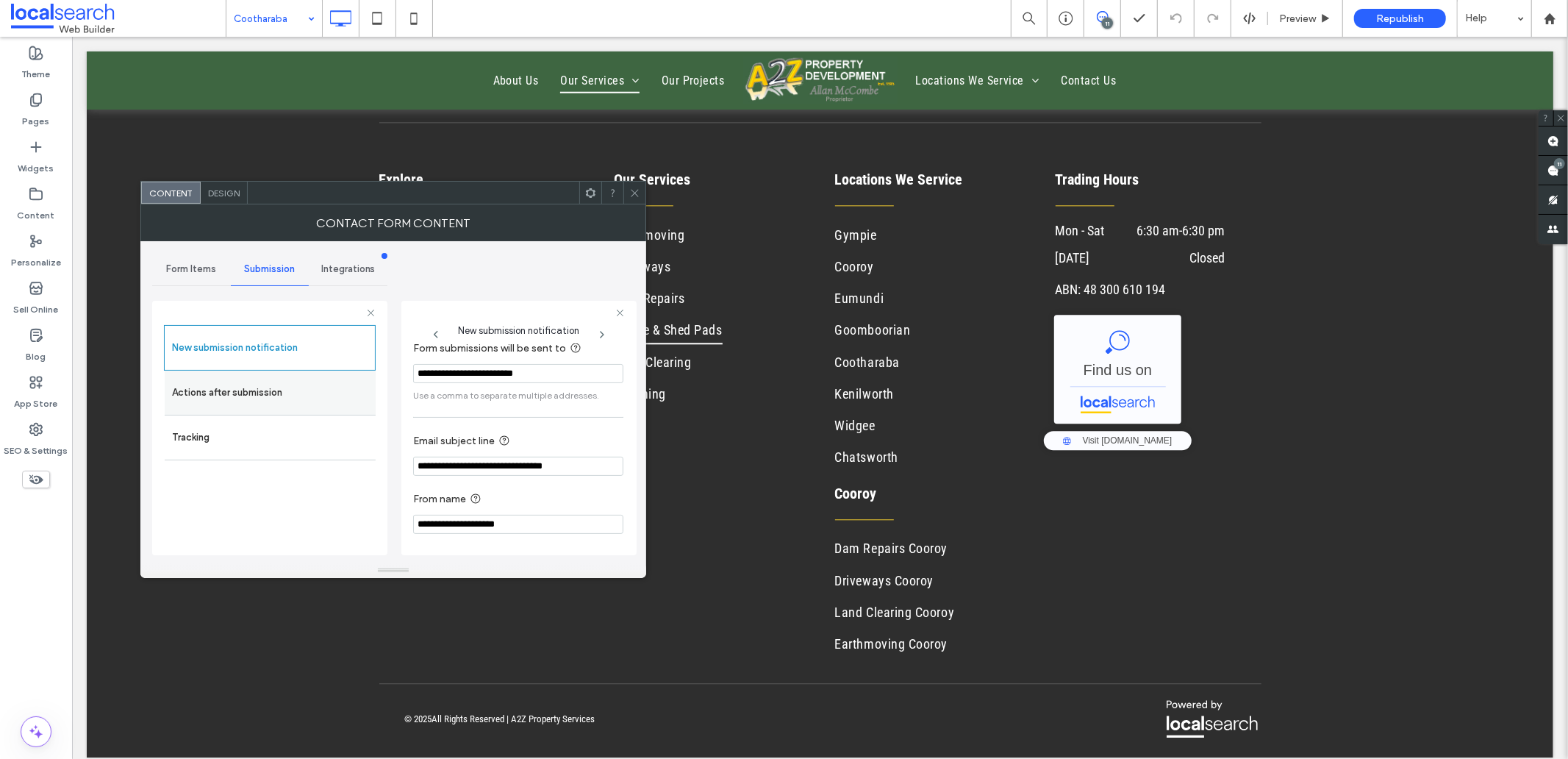
click at [181, 385] on label "Actions after submission" at bounding box center [270, 393] width 196 height 30
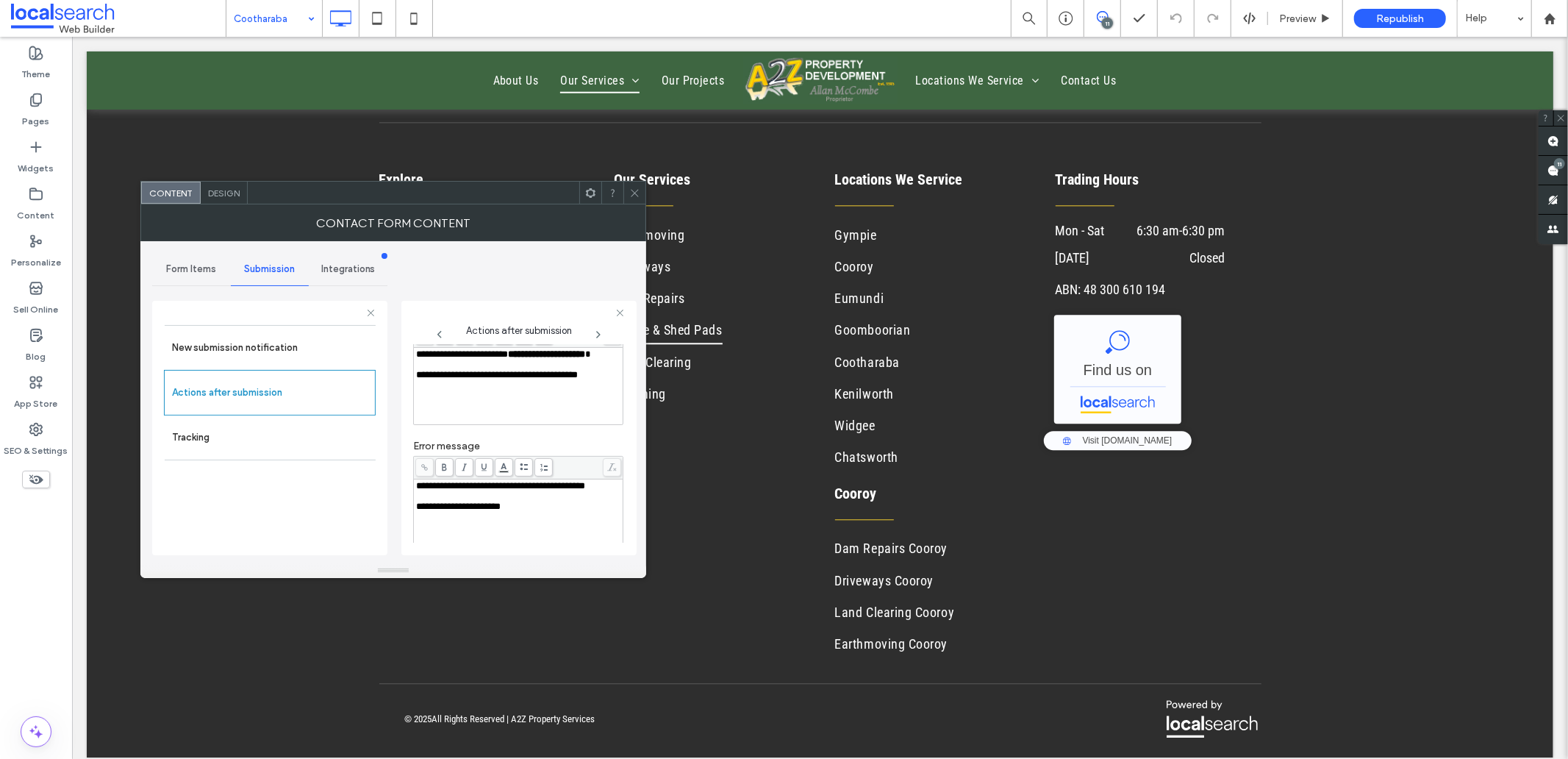
click at [439, 370] on div "Rich Text Editor" at bounding box center [518, 364] width 205 height 10
click at [223, 193] on span "Design" at bounding box center [224, 193] width 32 height 11
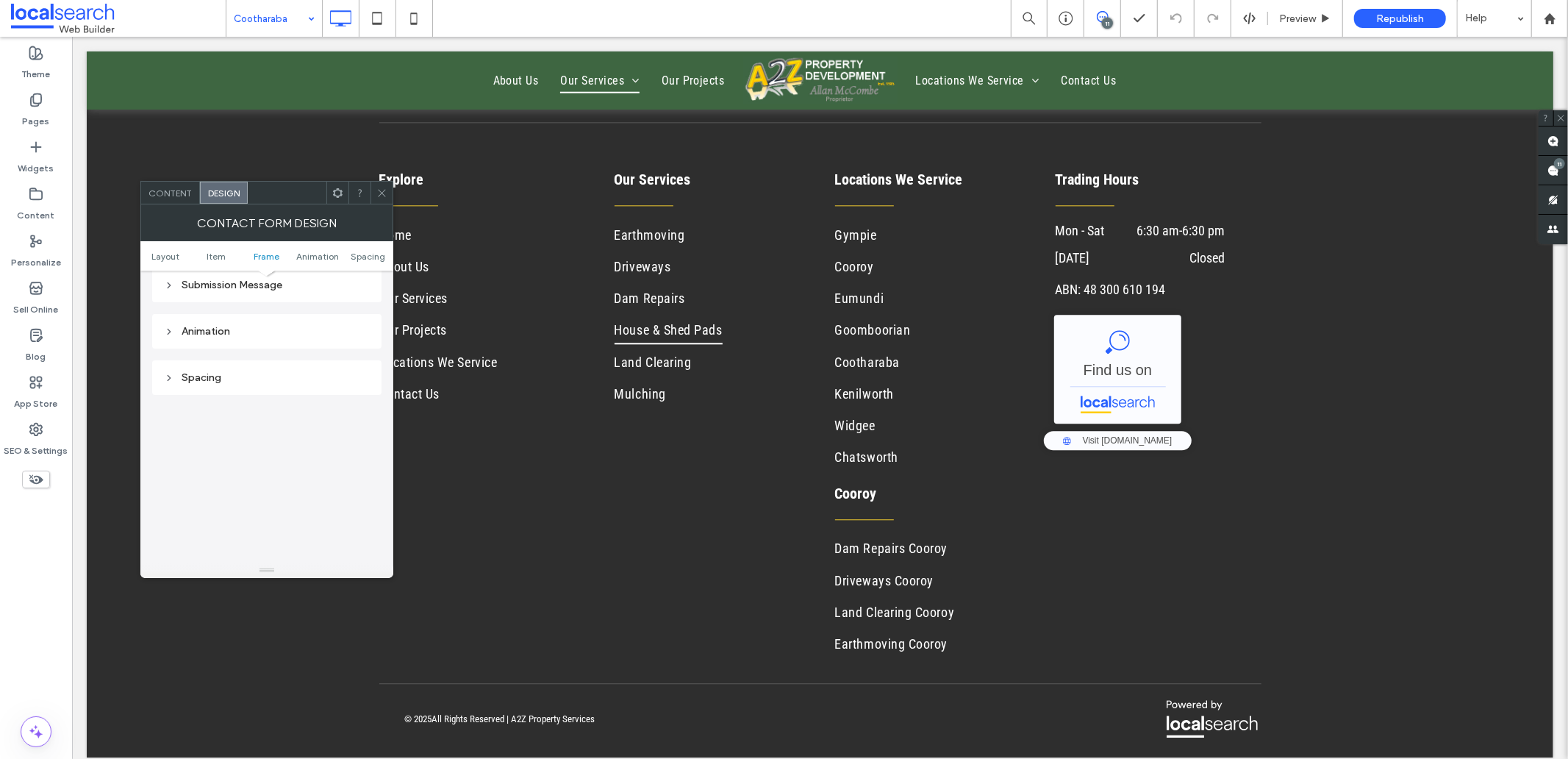
click at [244, 284] on div "Submission Message" at bounding box center [266, 285] width 206 height 12
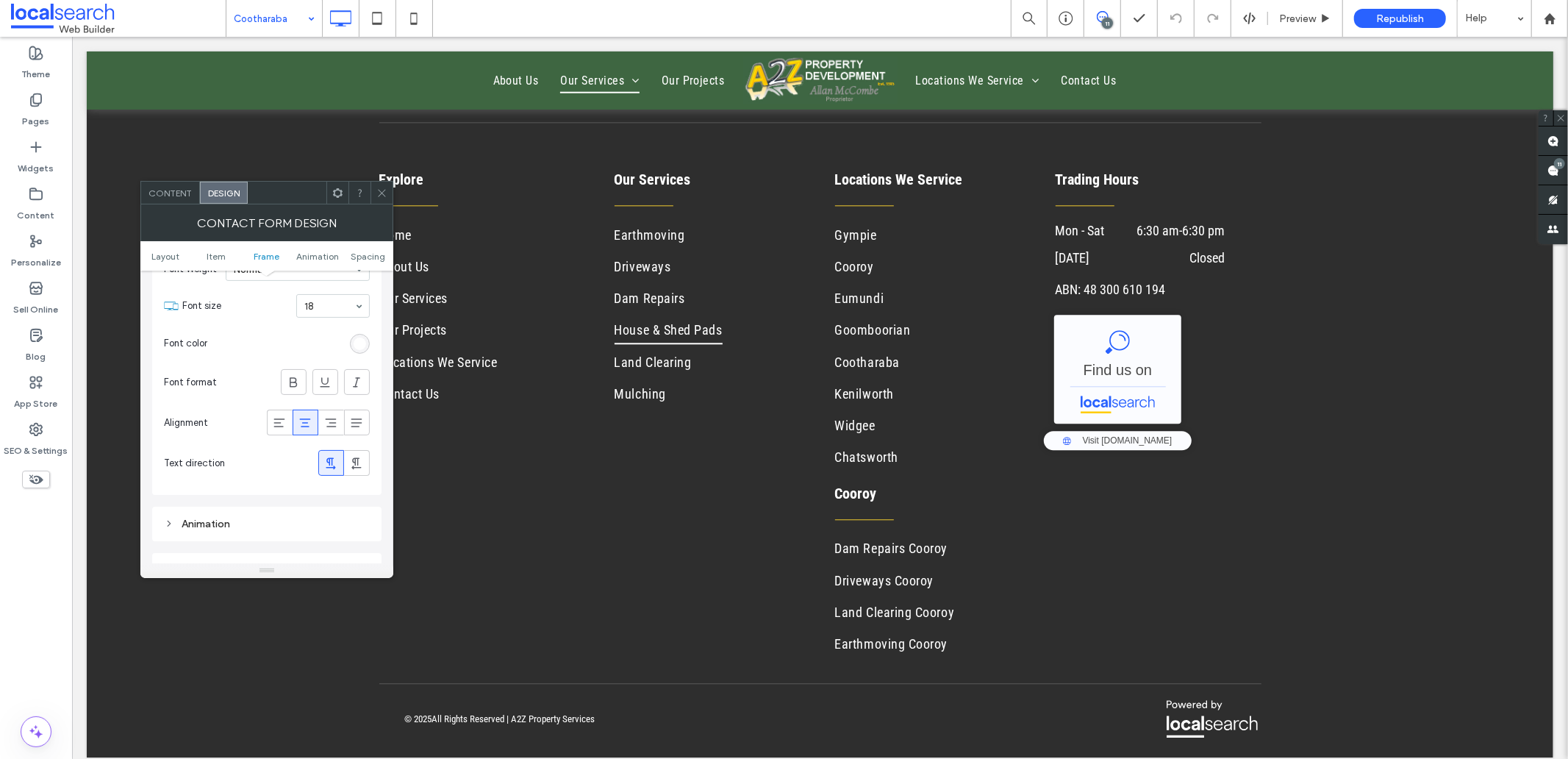
click at [384, 193] on icon at bounding box center [382, 193] width 11 height 11
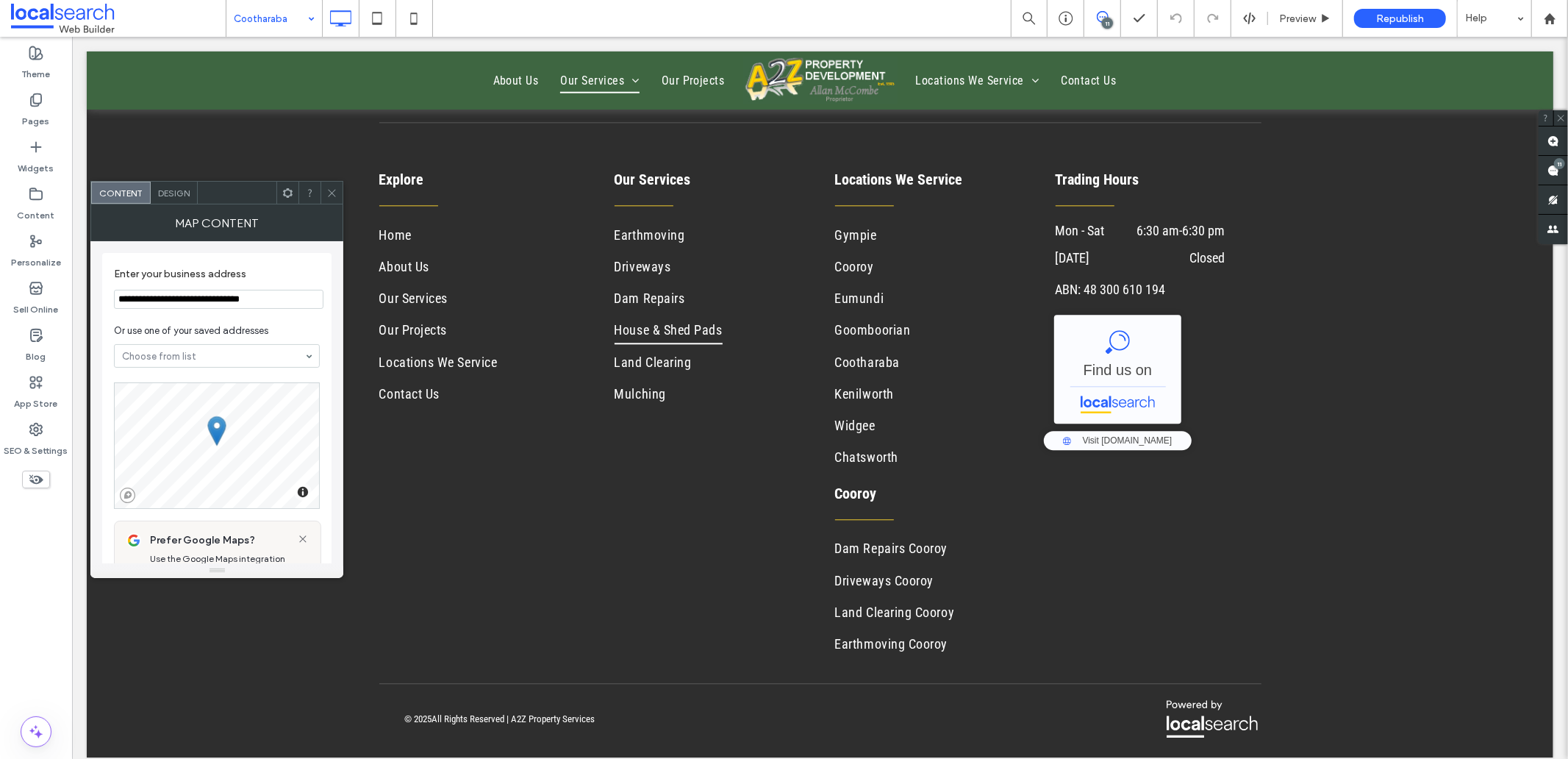
click at [333, 199] on span at bounding box center [332, 192] width 11 height 22
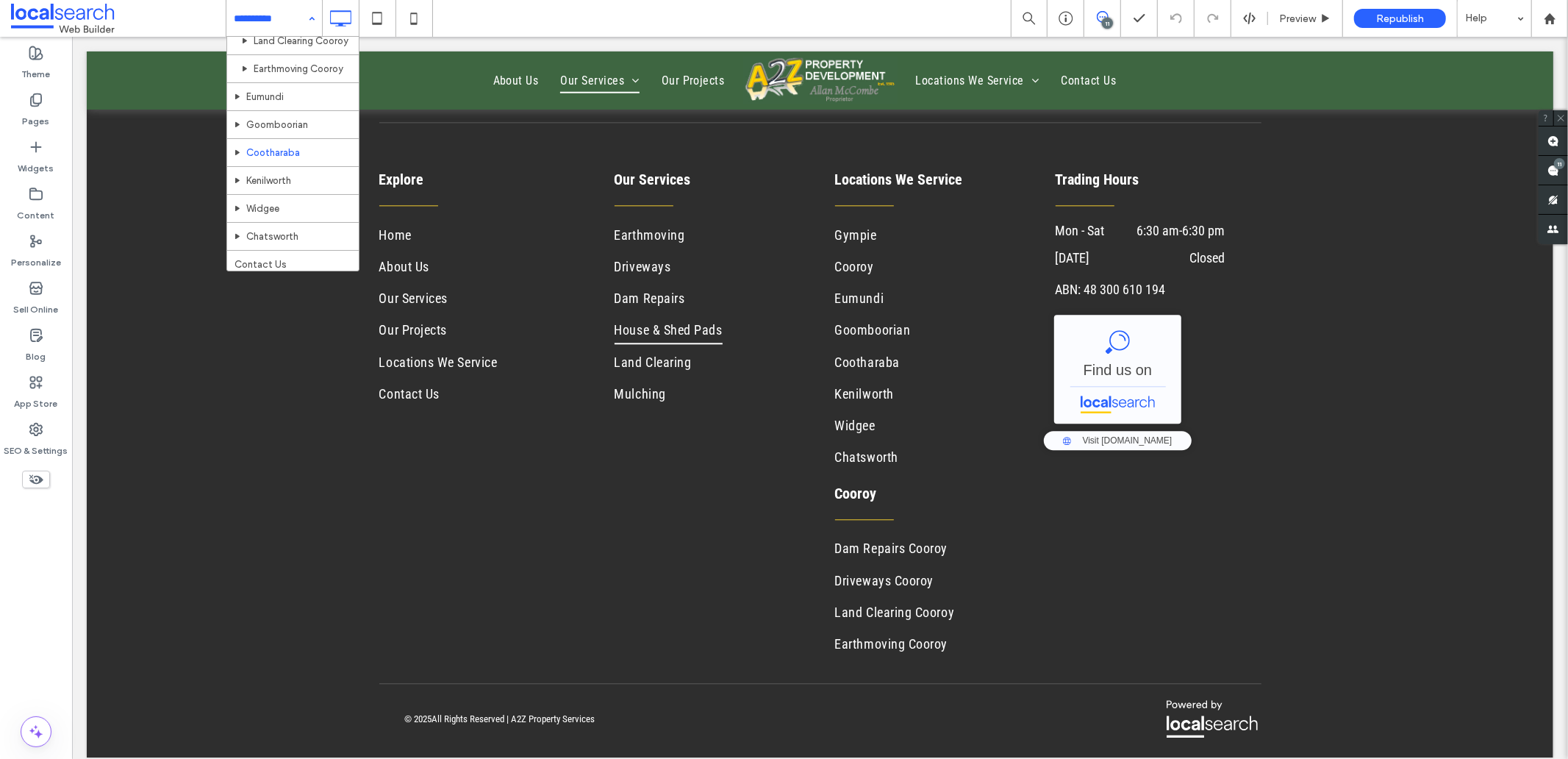
scroll to position [446, 0]
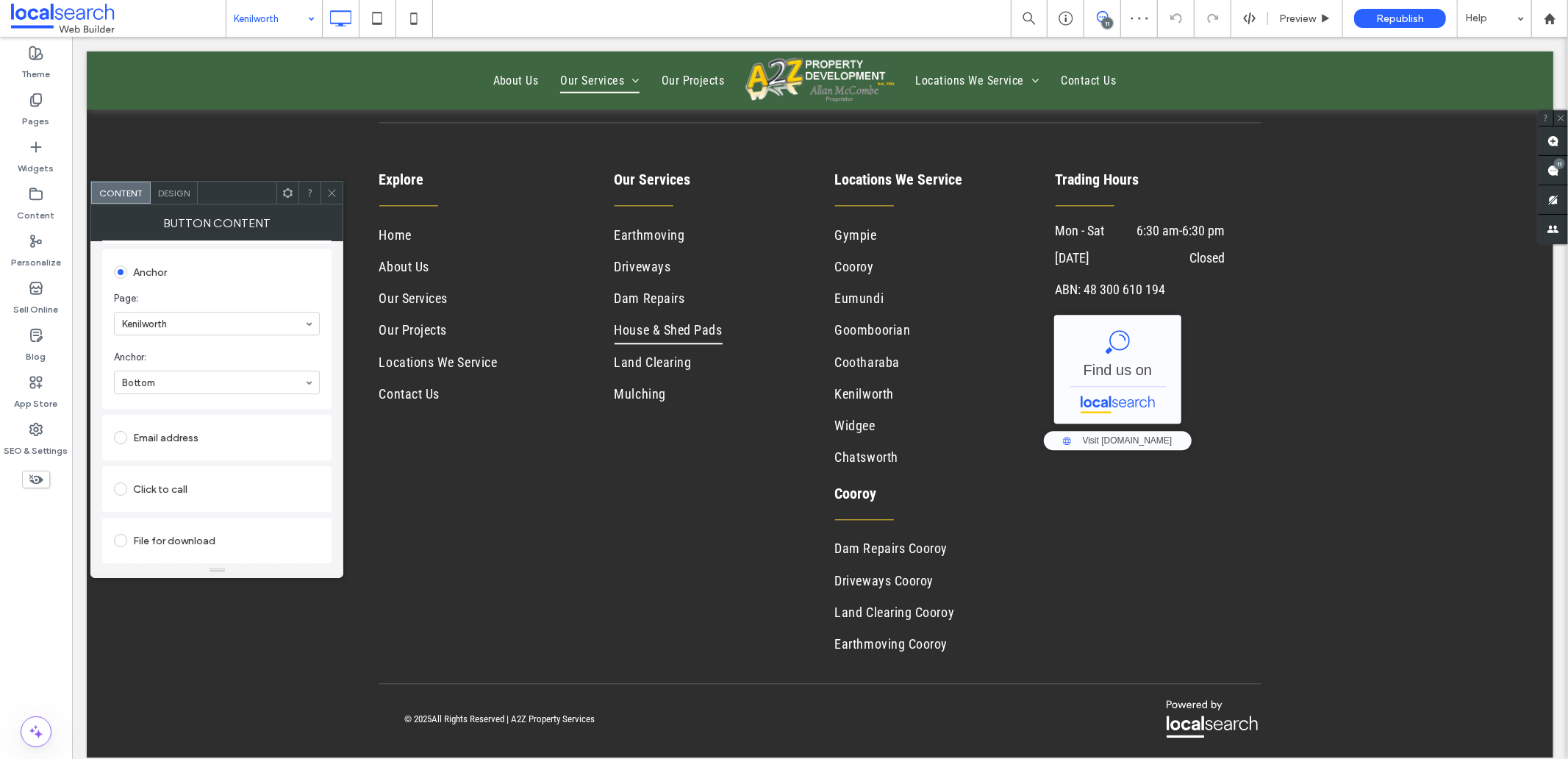
scroll to position [303, 0]
click at [331, 184] on span at bounding box center [332, 192] width 11 height 22
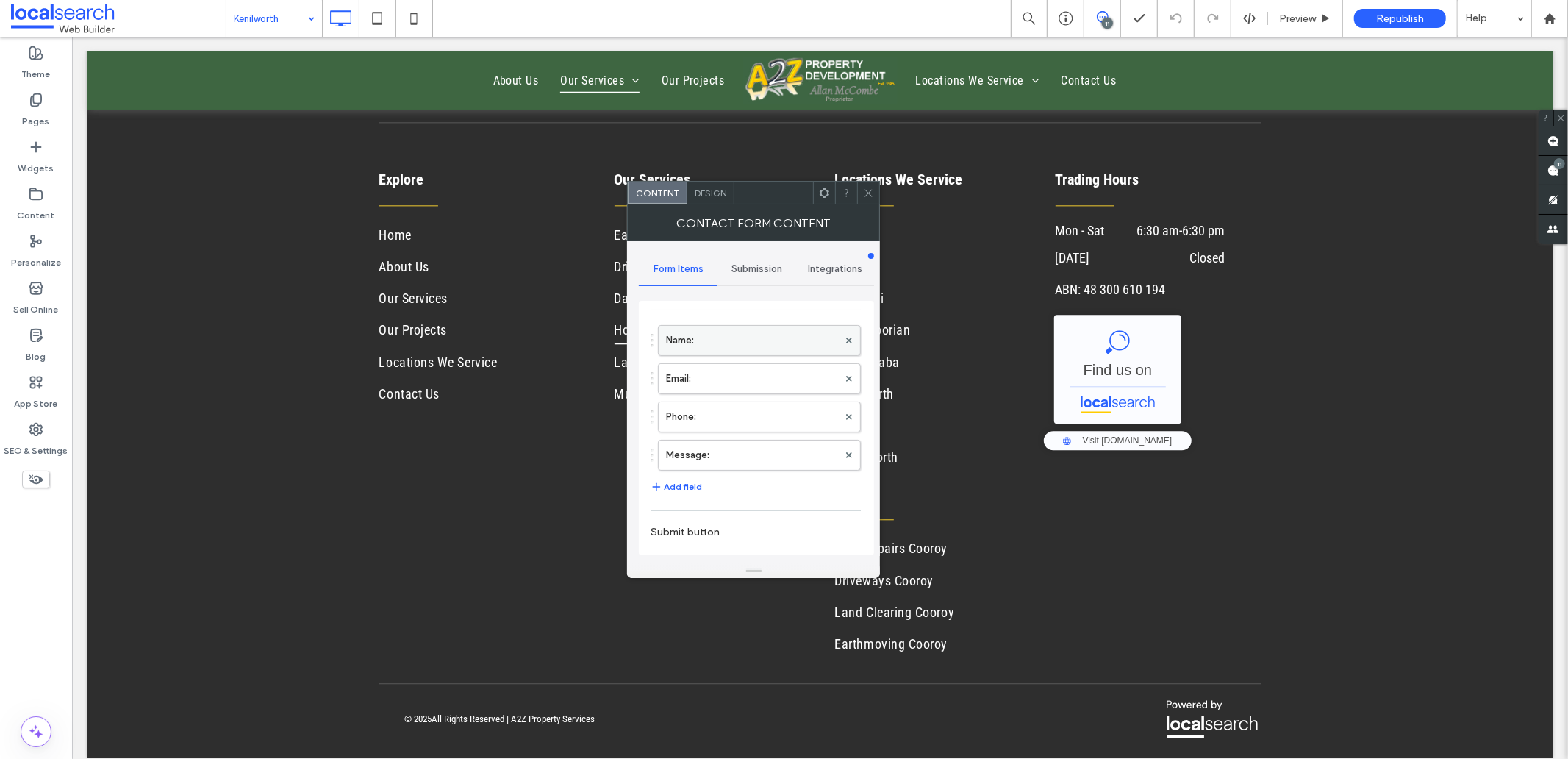
scroll to position [82, 0]
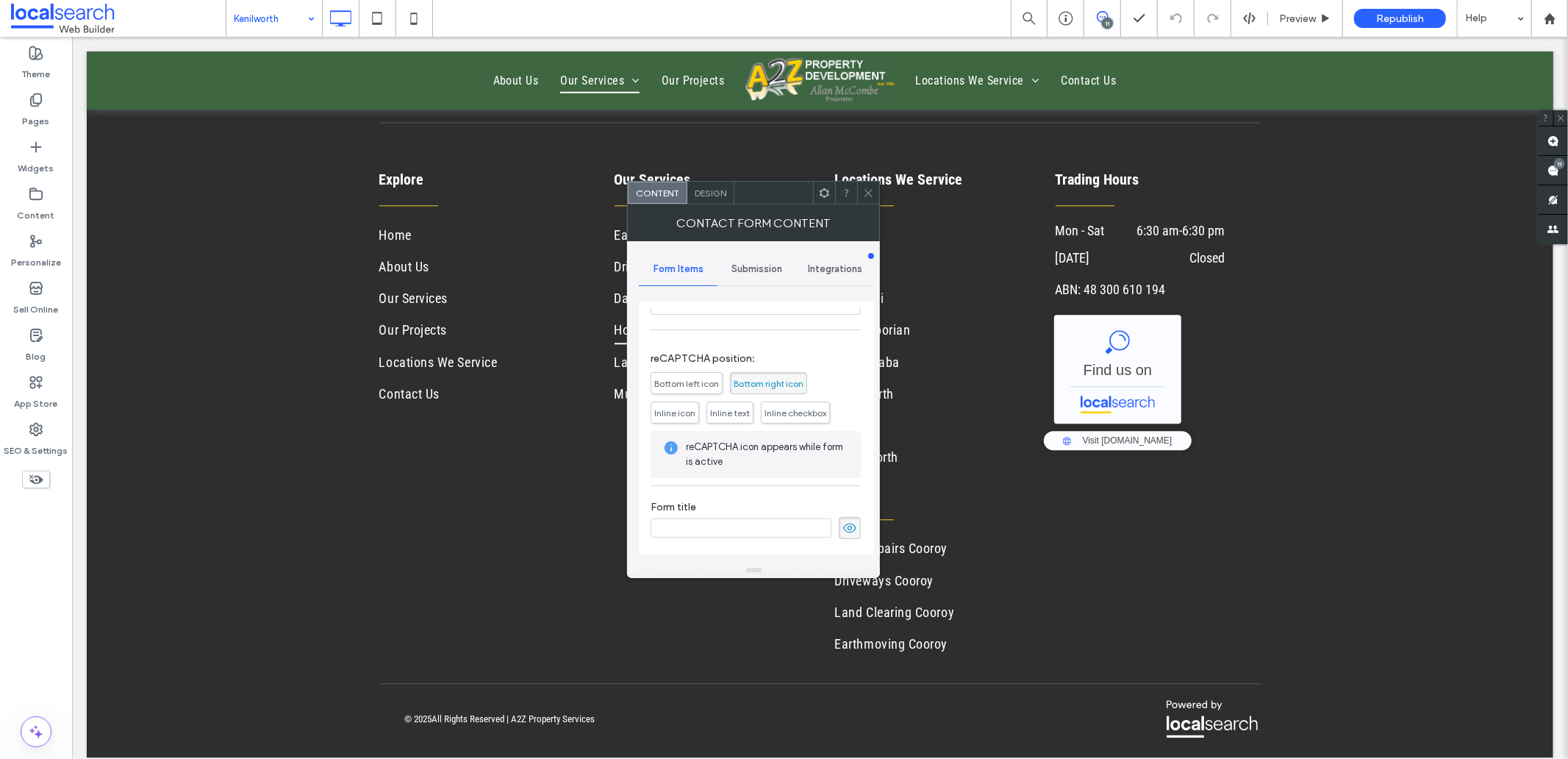
click at [842, 526] on icon at bounding box center [849, 528] width 15 height 16
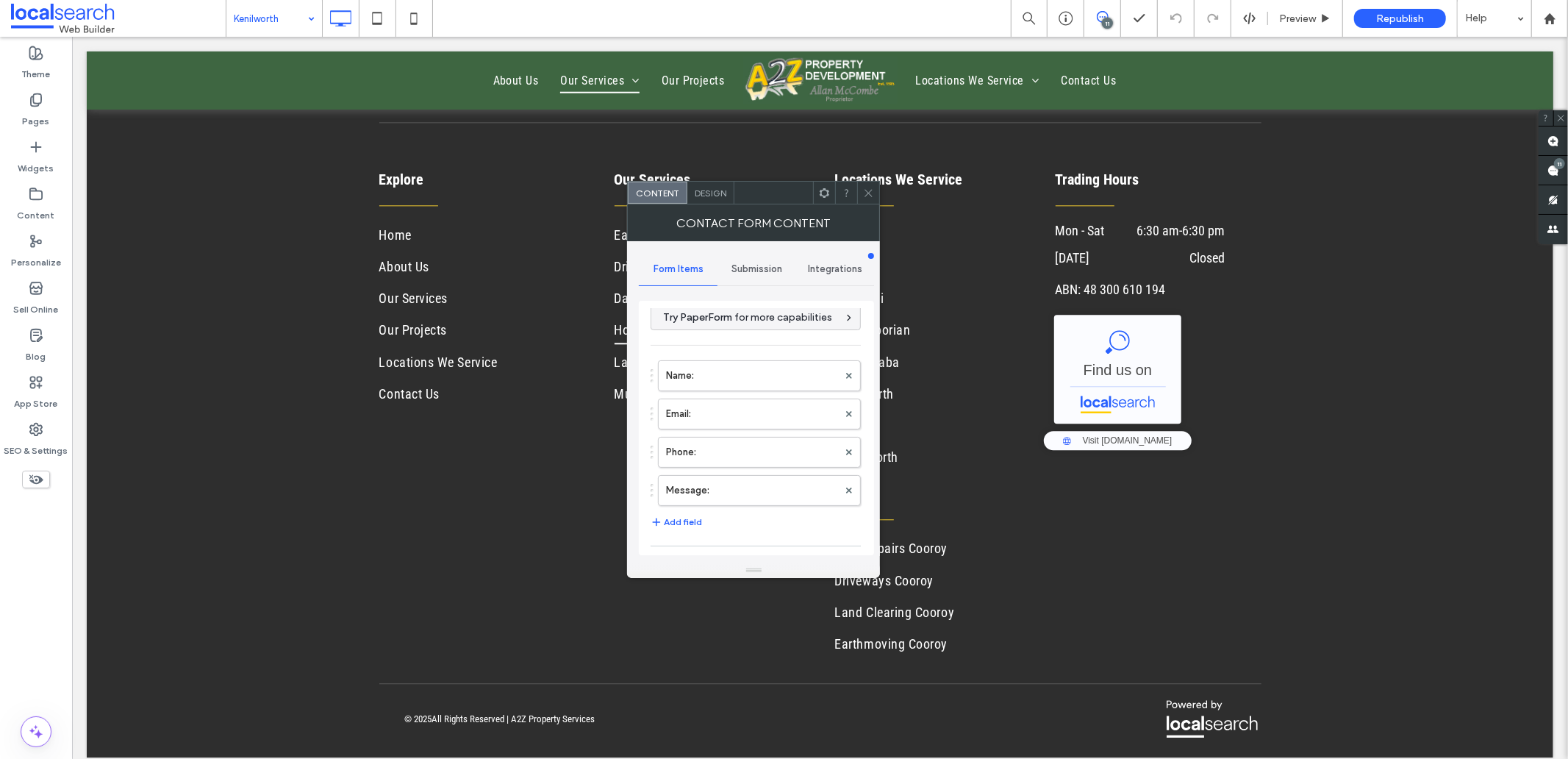
scroll to position [0, 0]
click at [731, 270] on span "Submission" at bounding box center [756, 269] width 51 height 12
click at [691, 353] on label "New submission notification" at bounding box center [756, 338] width 196 height 30
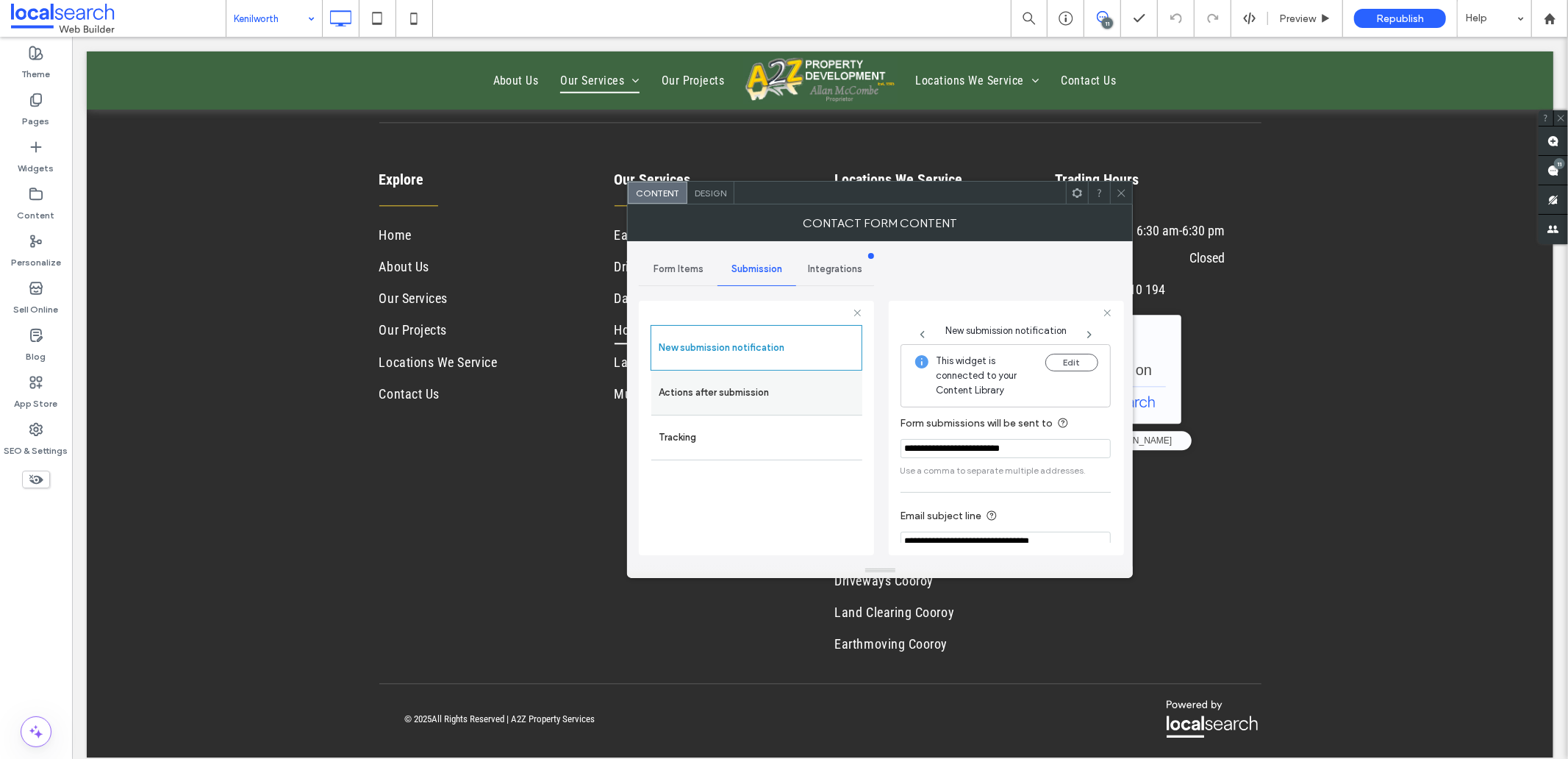
click at [747, 387] on label "Actions after submission" at bounding box center [756, 393] width 196 height 30
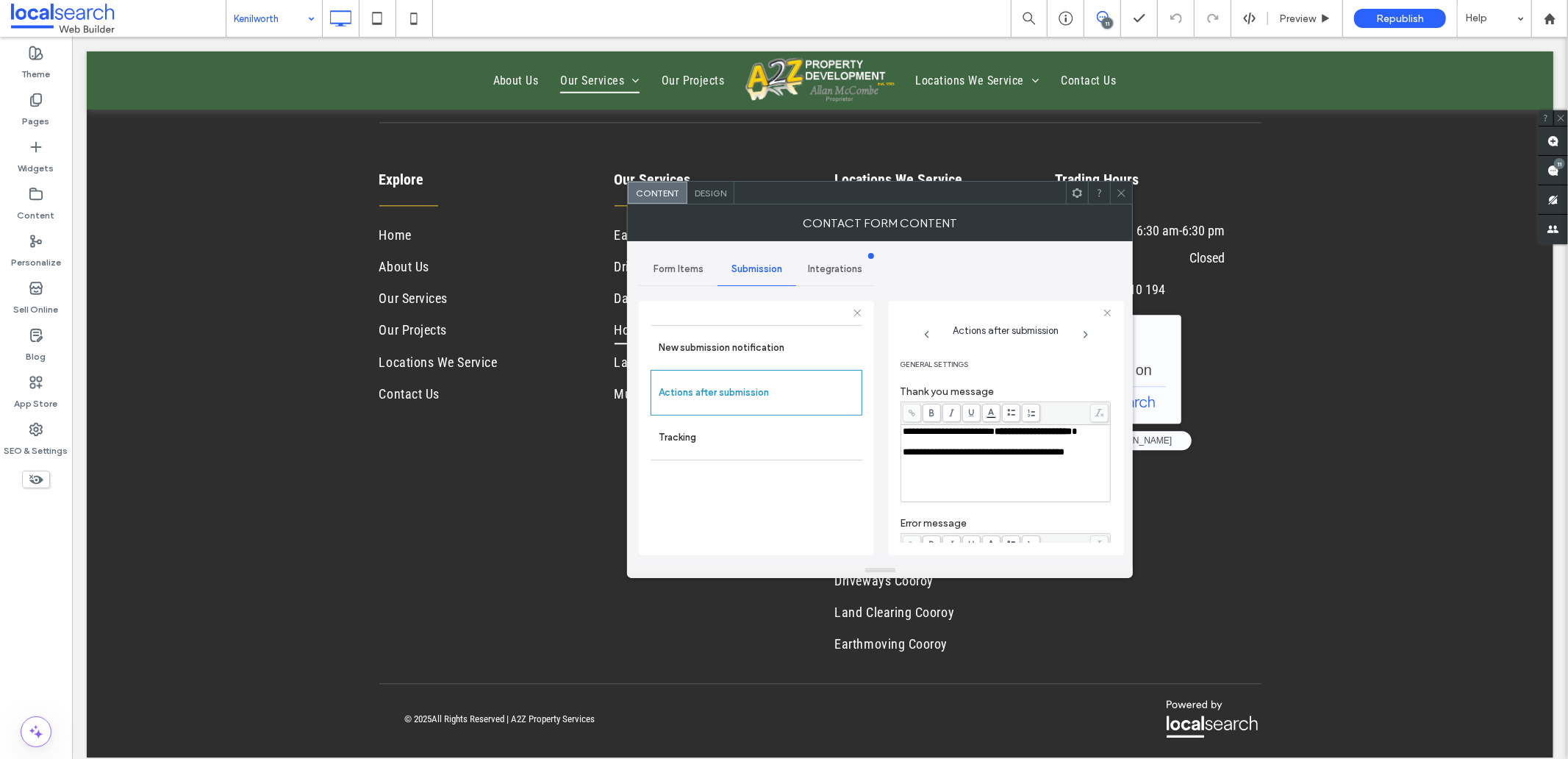
click at [942, 447] on div "Rich Text Editor" at bounding box center [1006, 442] width 205 height 10
click at [707, 195] on span "Design" at bounding box center [710, 193] width 32 height 11
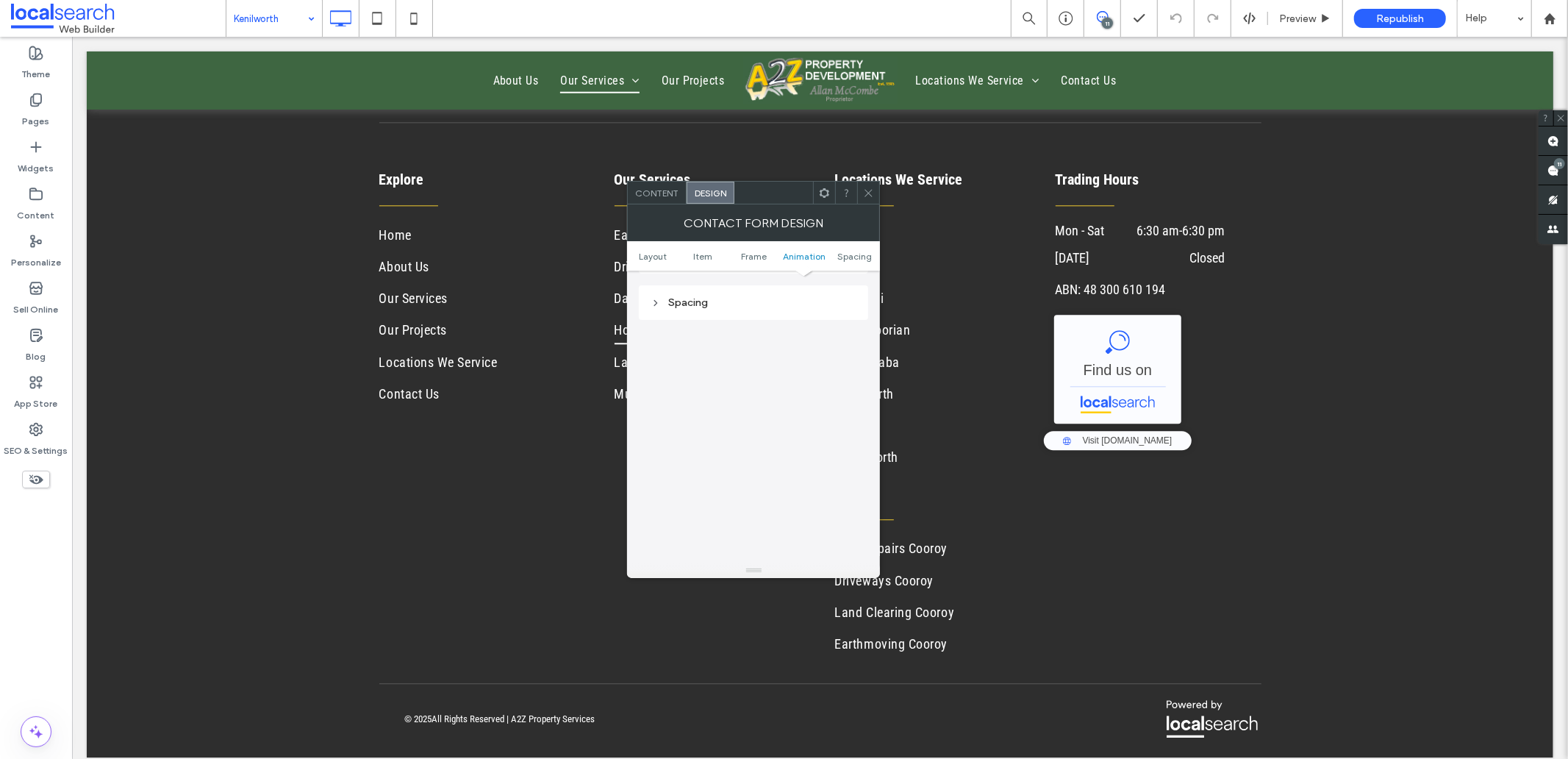
scroll to position [402, 0]
click at [743, 377] on div "Submission Message" at bounding box center [753, 372] width 206 height 19
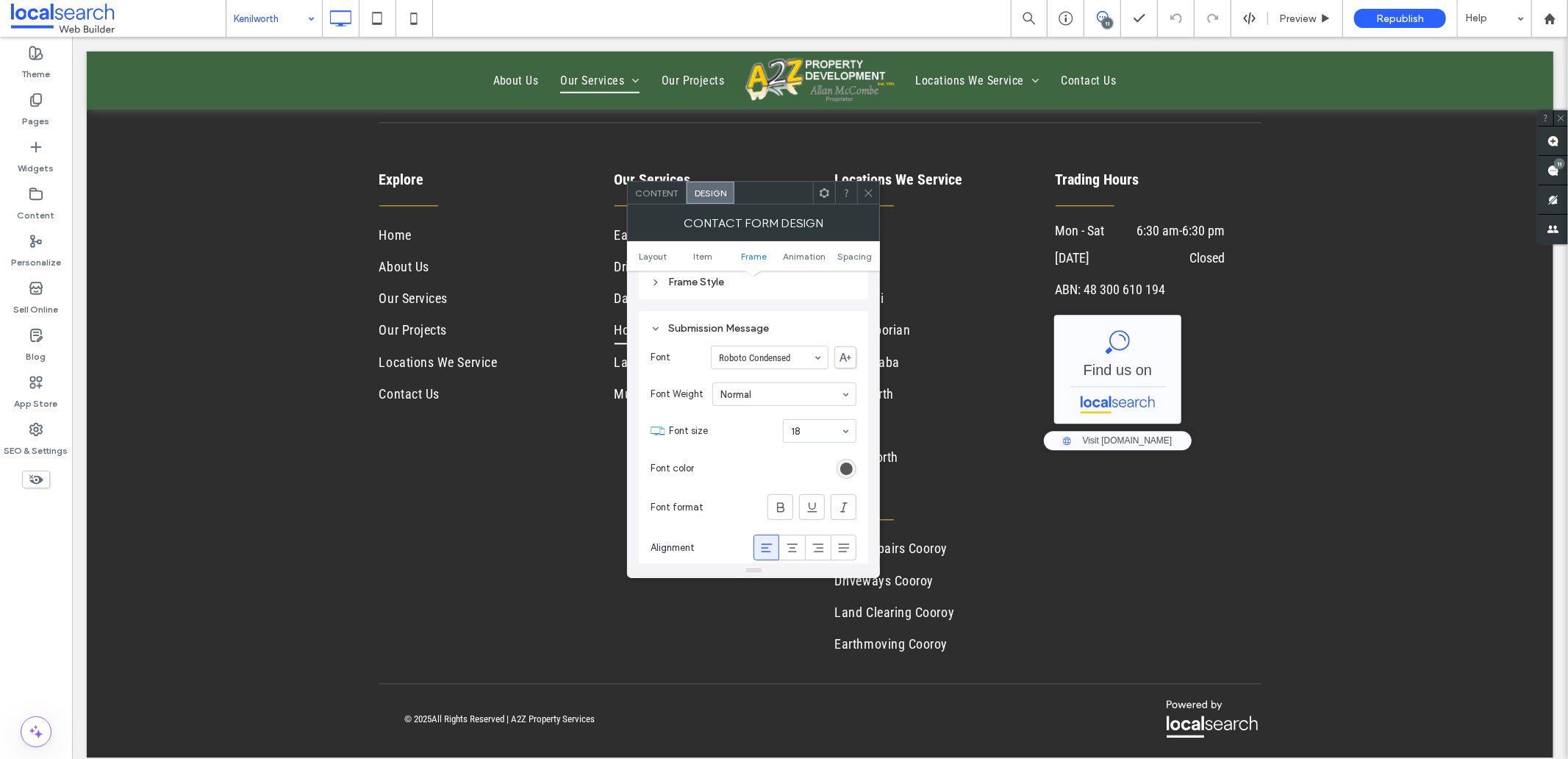
scroll to position [484, 0]
click at [869, 196] on icon at bounding box center [869, 193] width 11 height 11
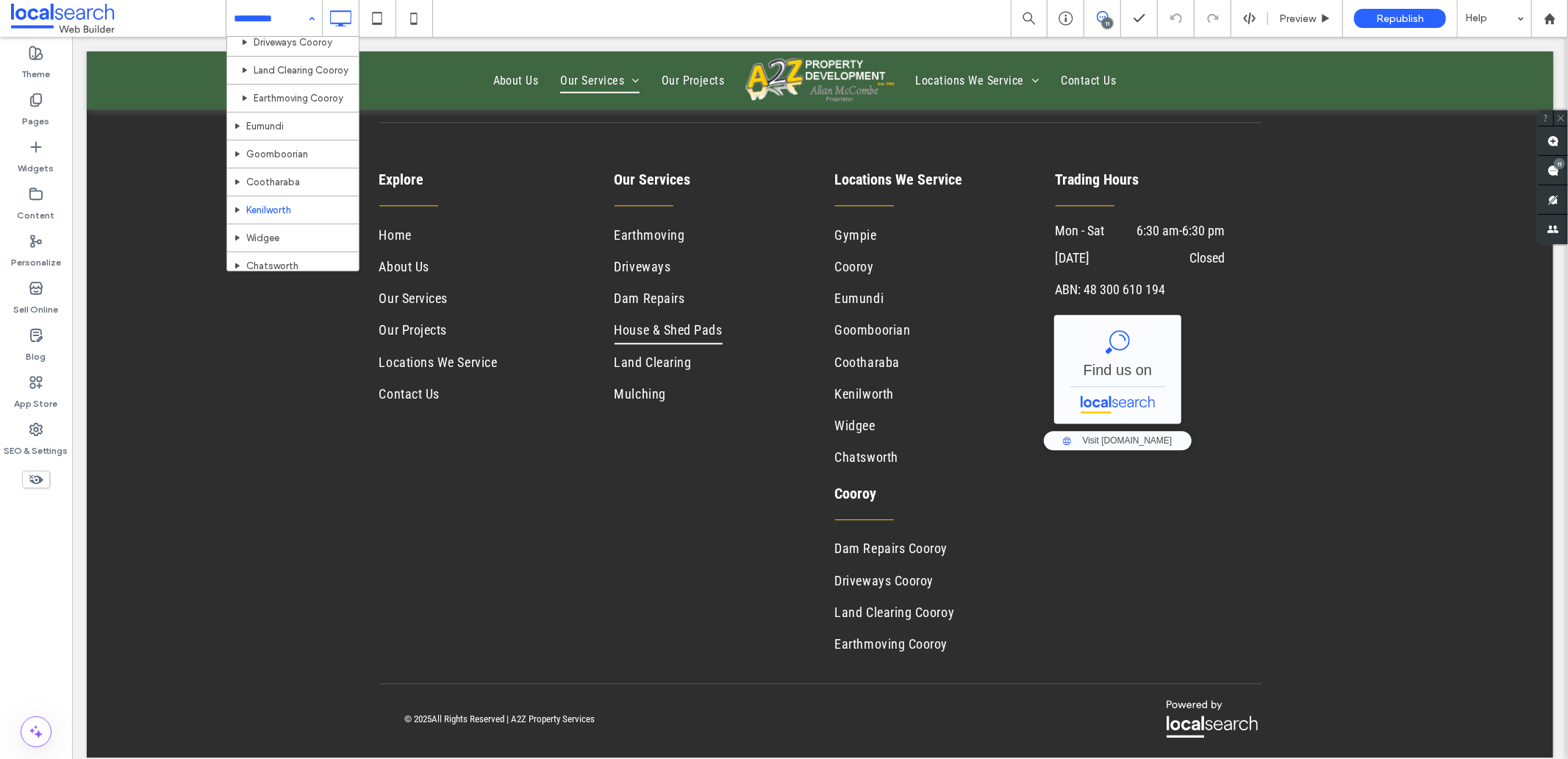
scroll to position [446, 0]
click at [414, 12] on use at bounding box center [414, 18] width 6 height 12
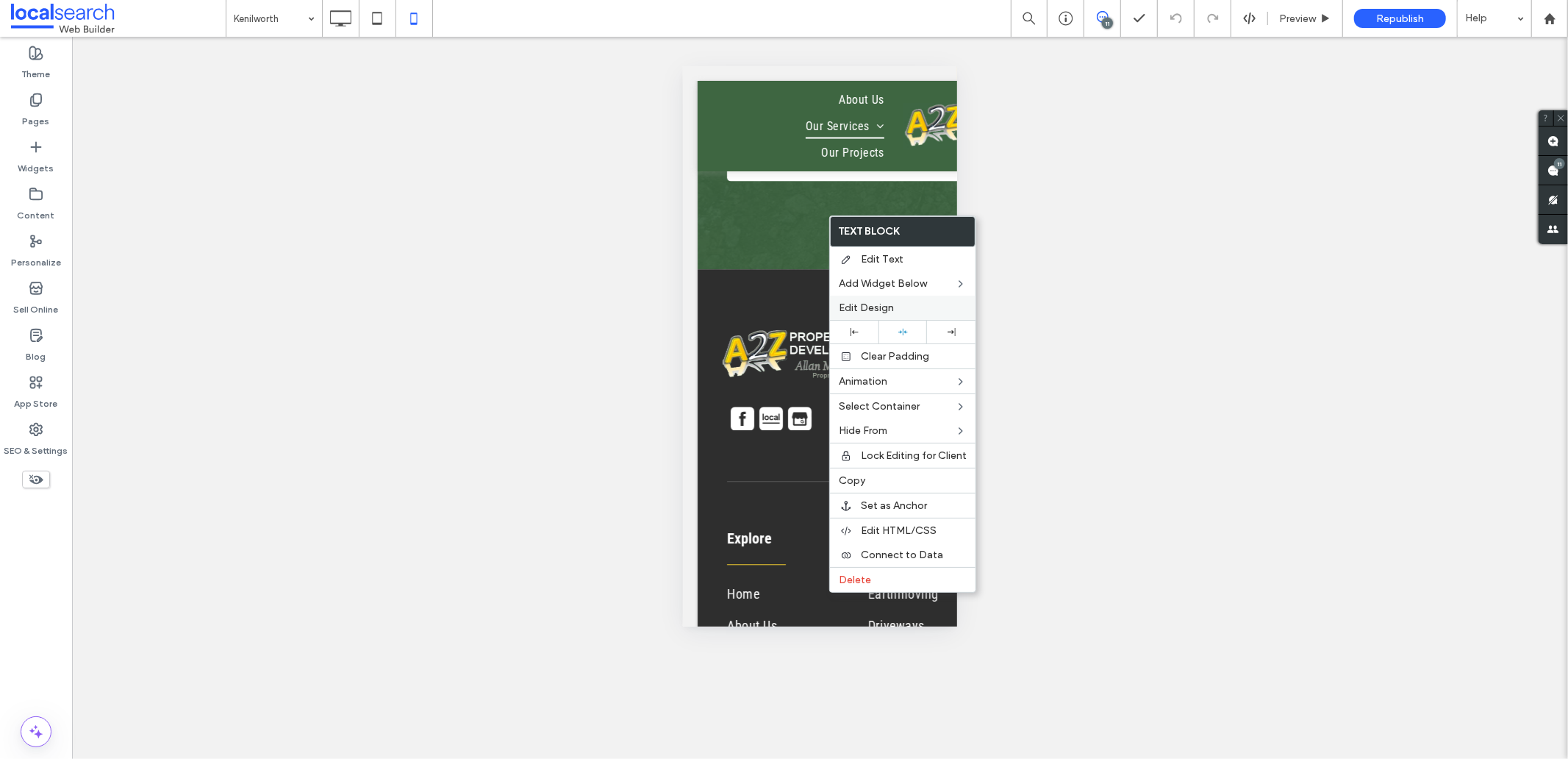
click at [883, 314] on div "Edit Design" at bounding box center [902, 307] width 146 height 24
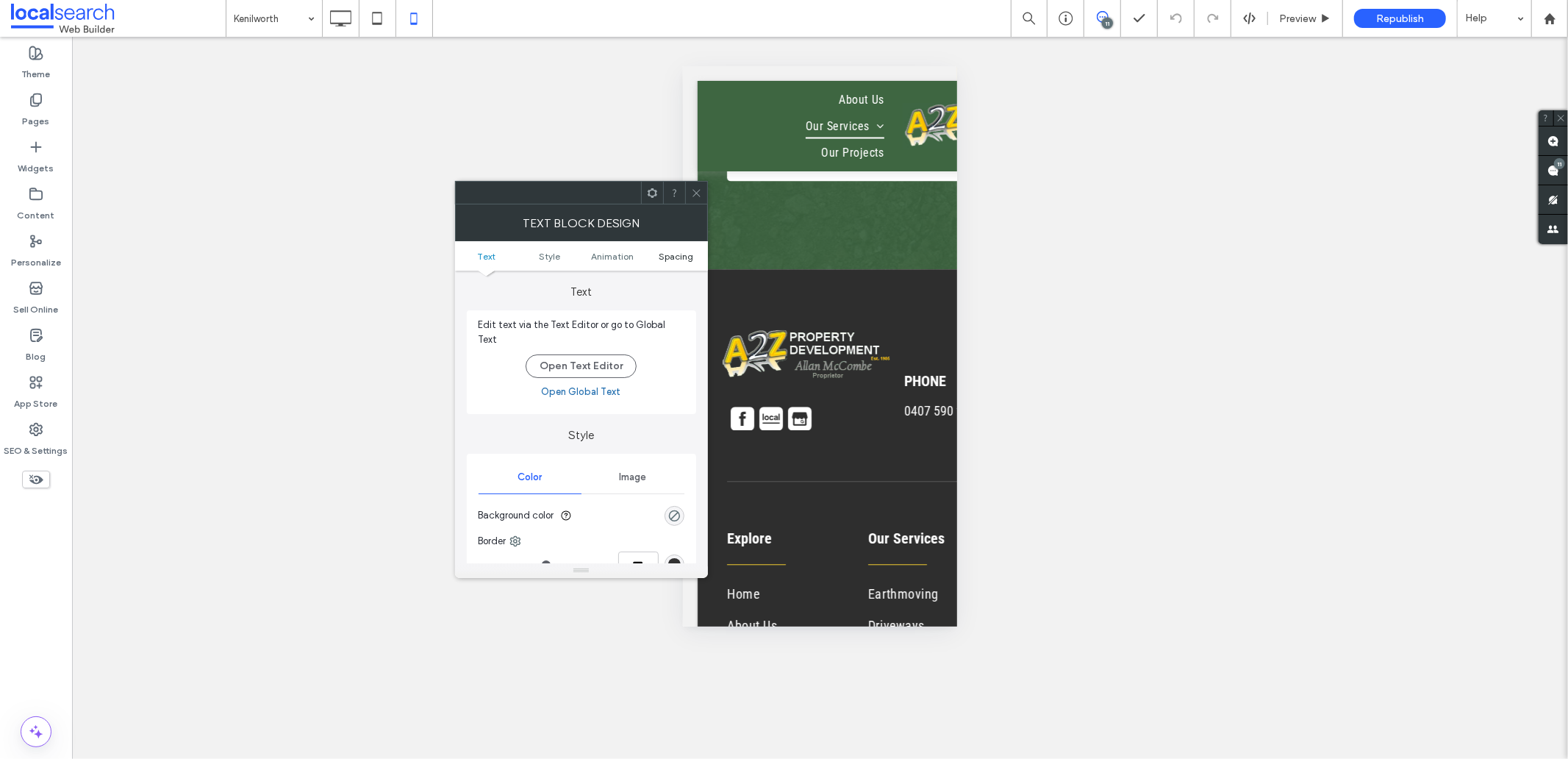
click at [661, 252] on span "Spacing" at bounding box center [675, 256] width 34 height 11
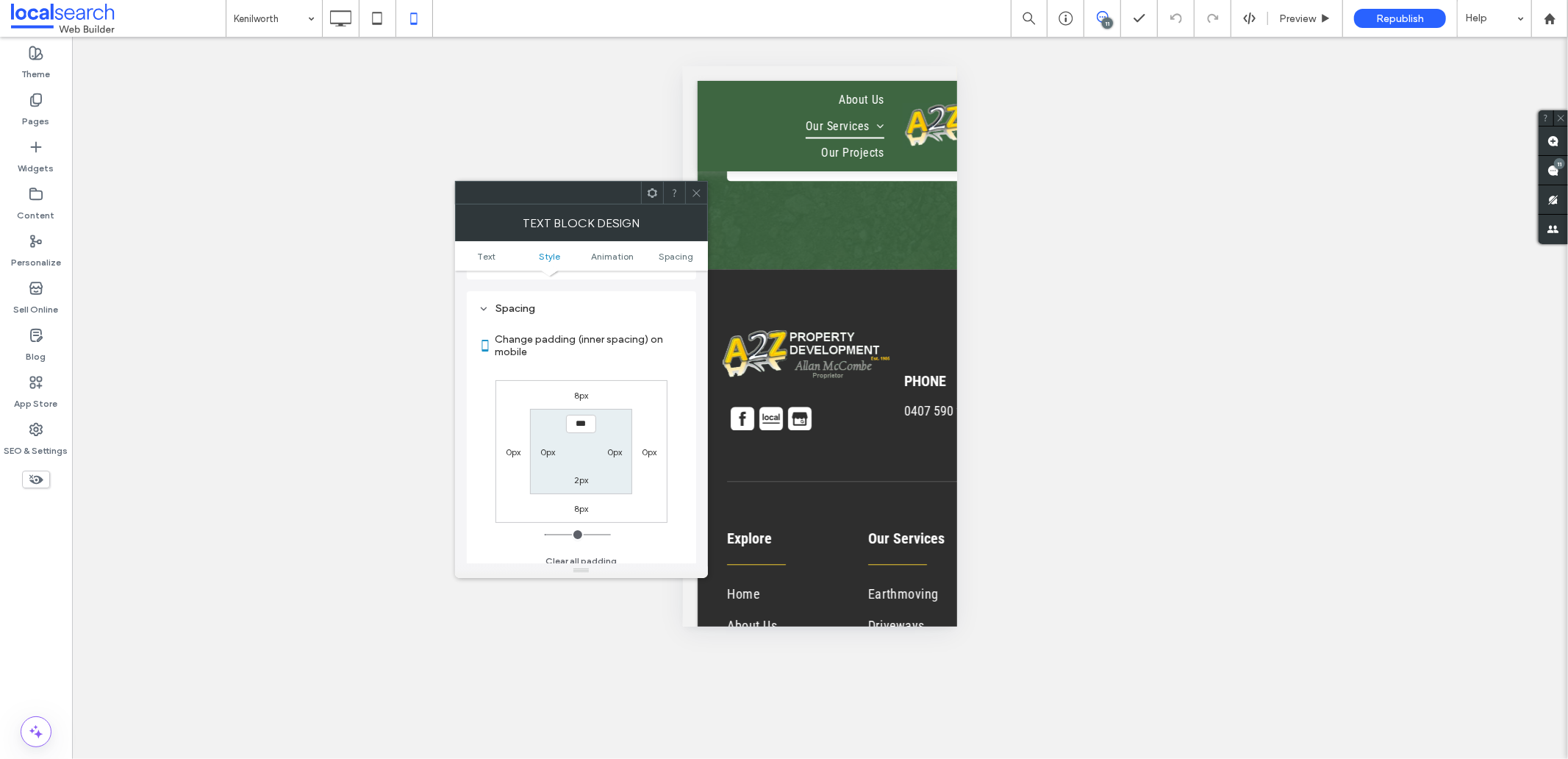
scroll to position [413, 0]
click at [510, 446] on label "0px" at bounding box center [513, 451] width 15 height 11
type input "*"
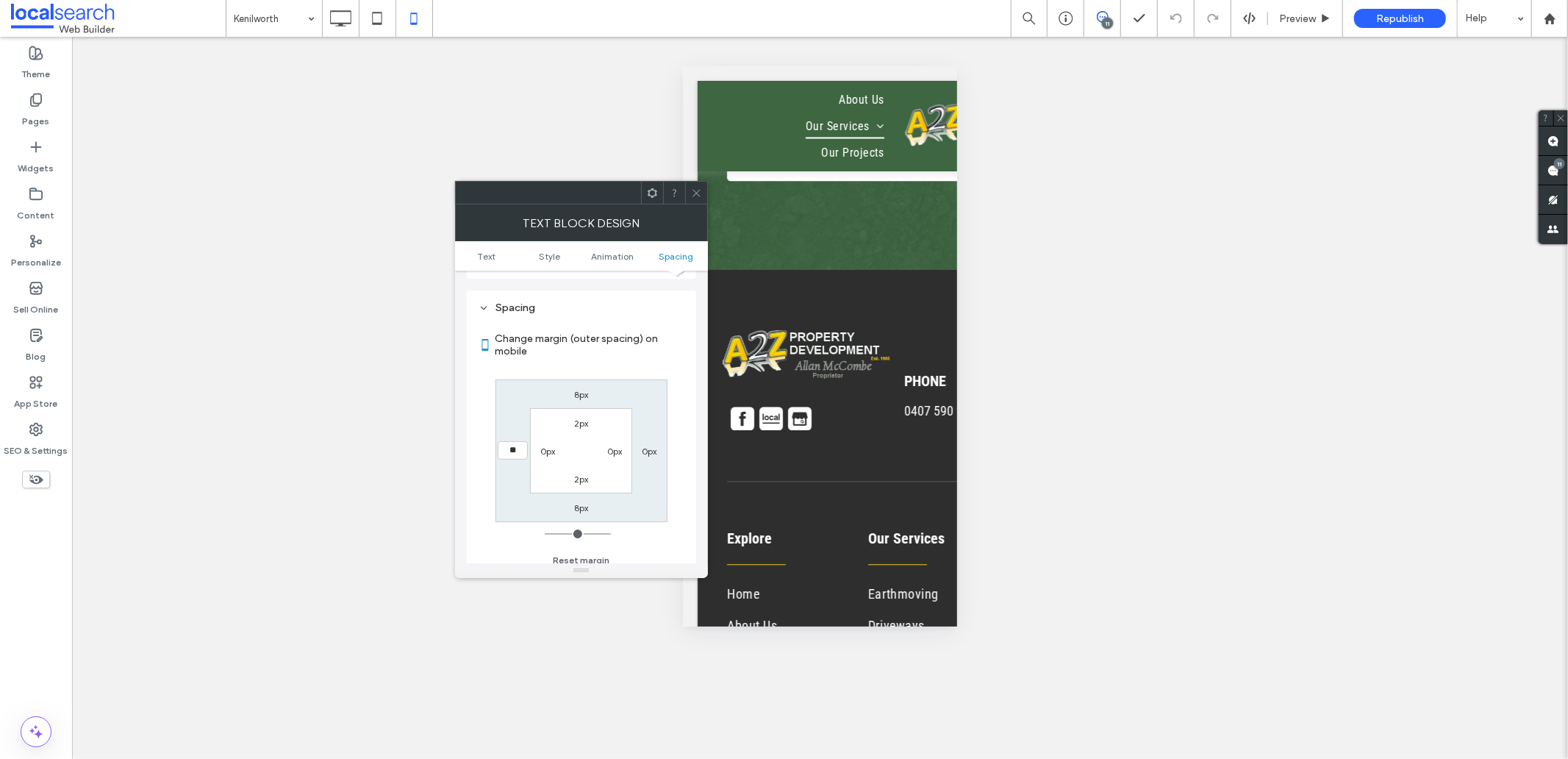
type input "**"
type input "****"
click at [695, 191] on icon at bounding box center [696, 193] width 11 height 11
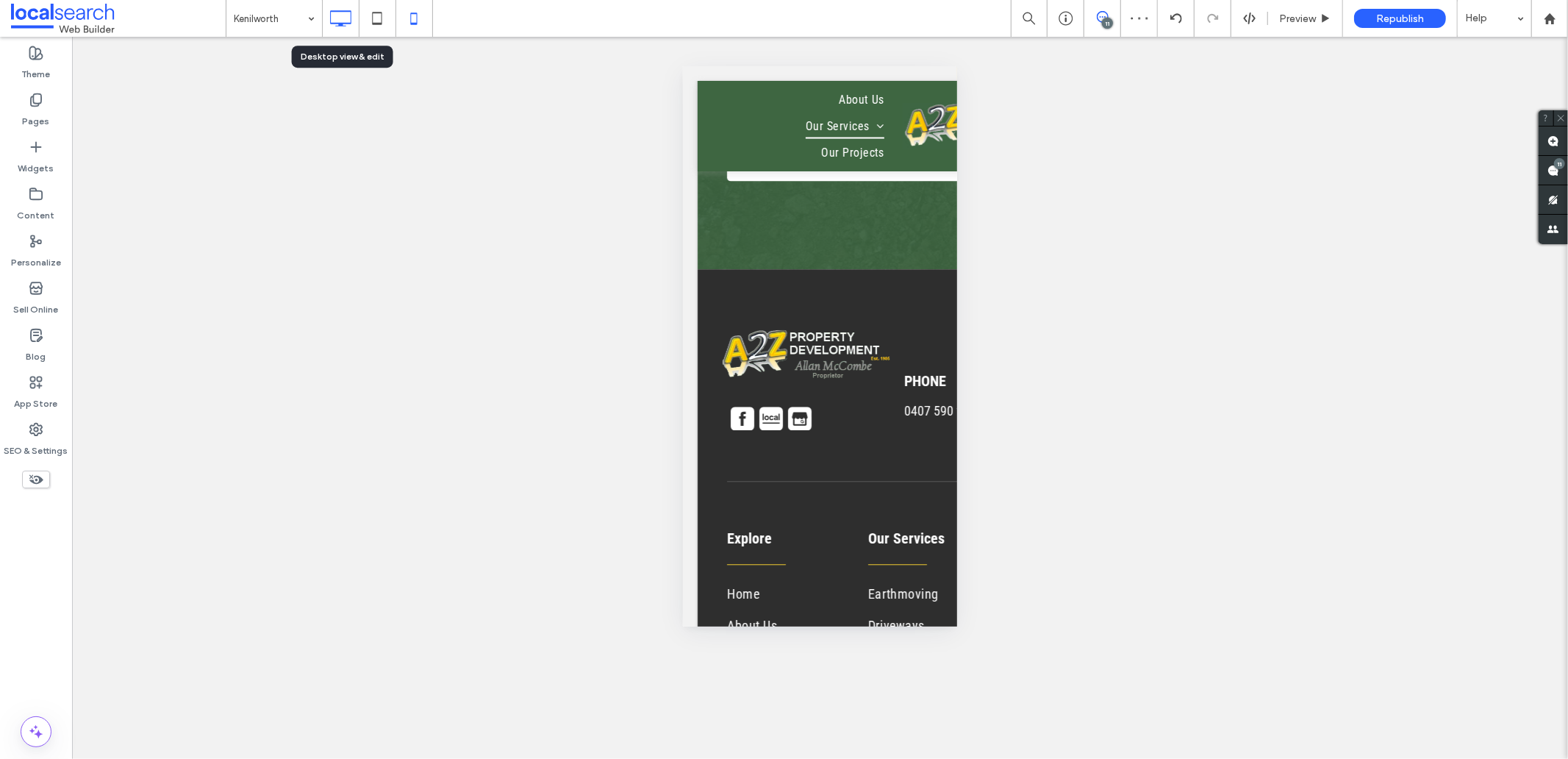
click at [329, 15] on icon at bounding box center [340, 19] width 30 height 30
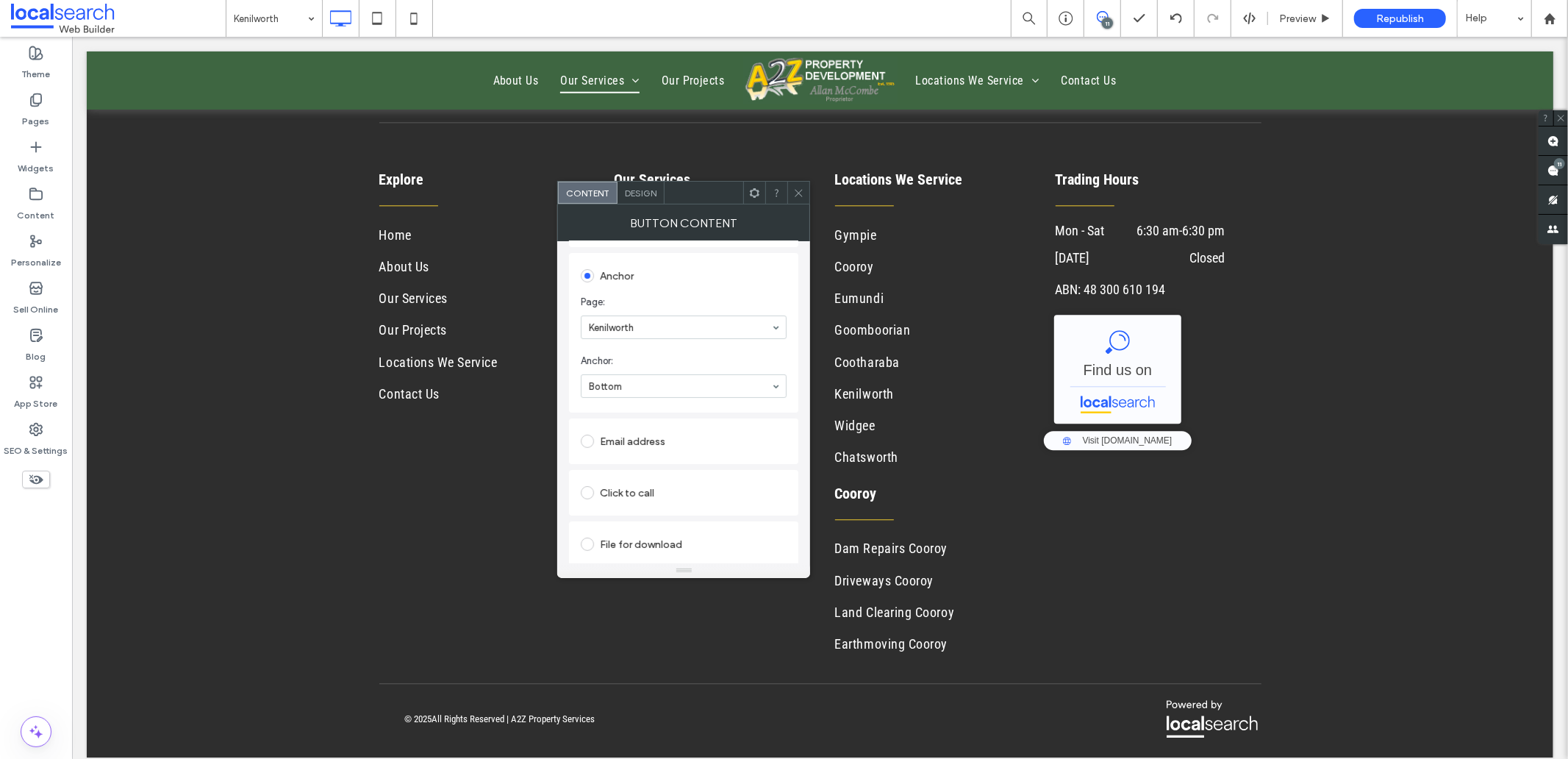
scroll to position [303, 0]
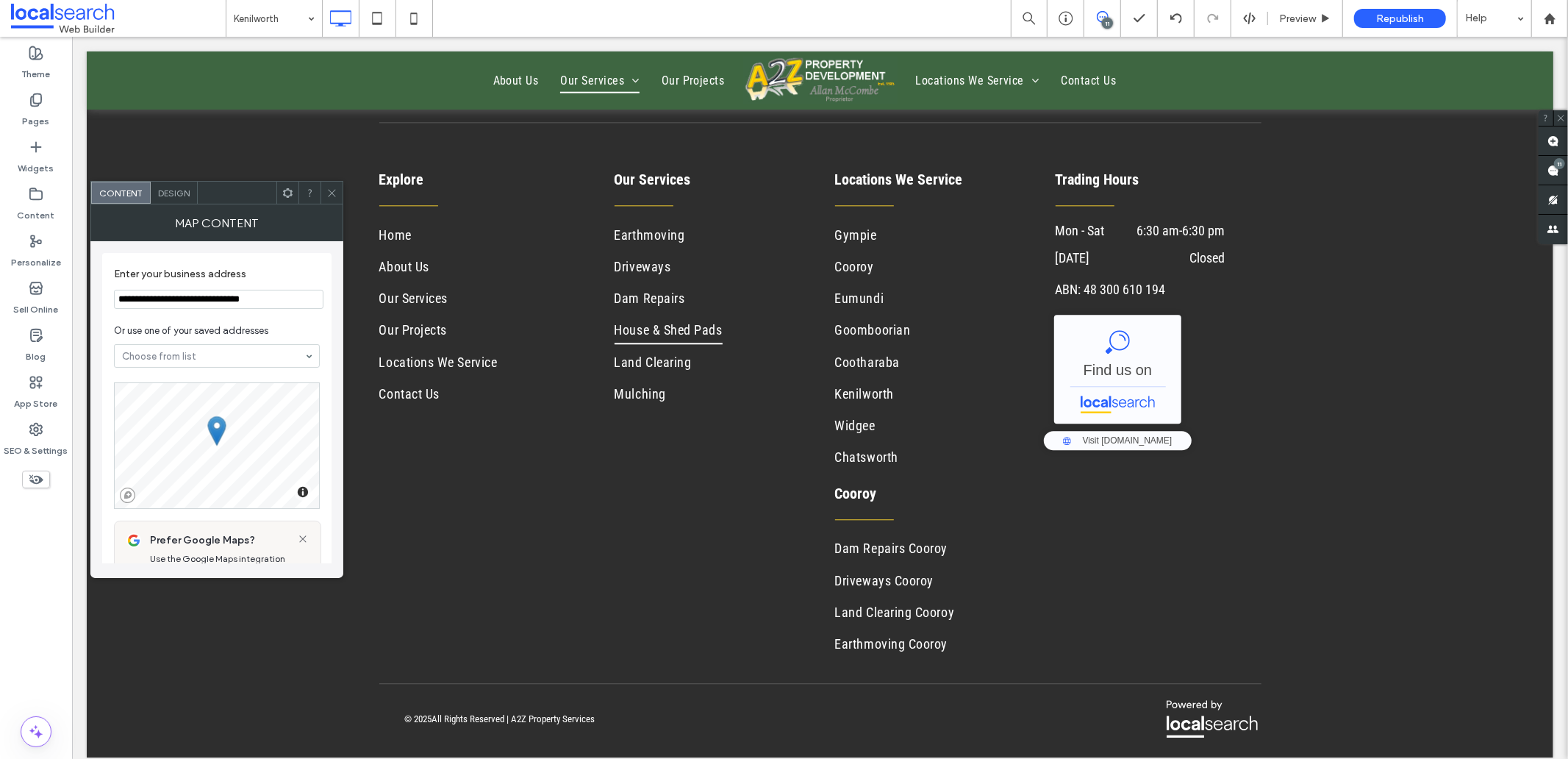
click at [333, 182] on span at bounding box center [332, 192] width 11 height 22
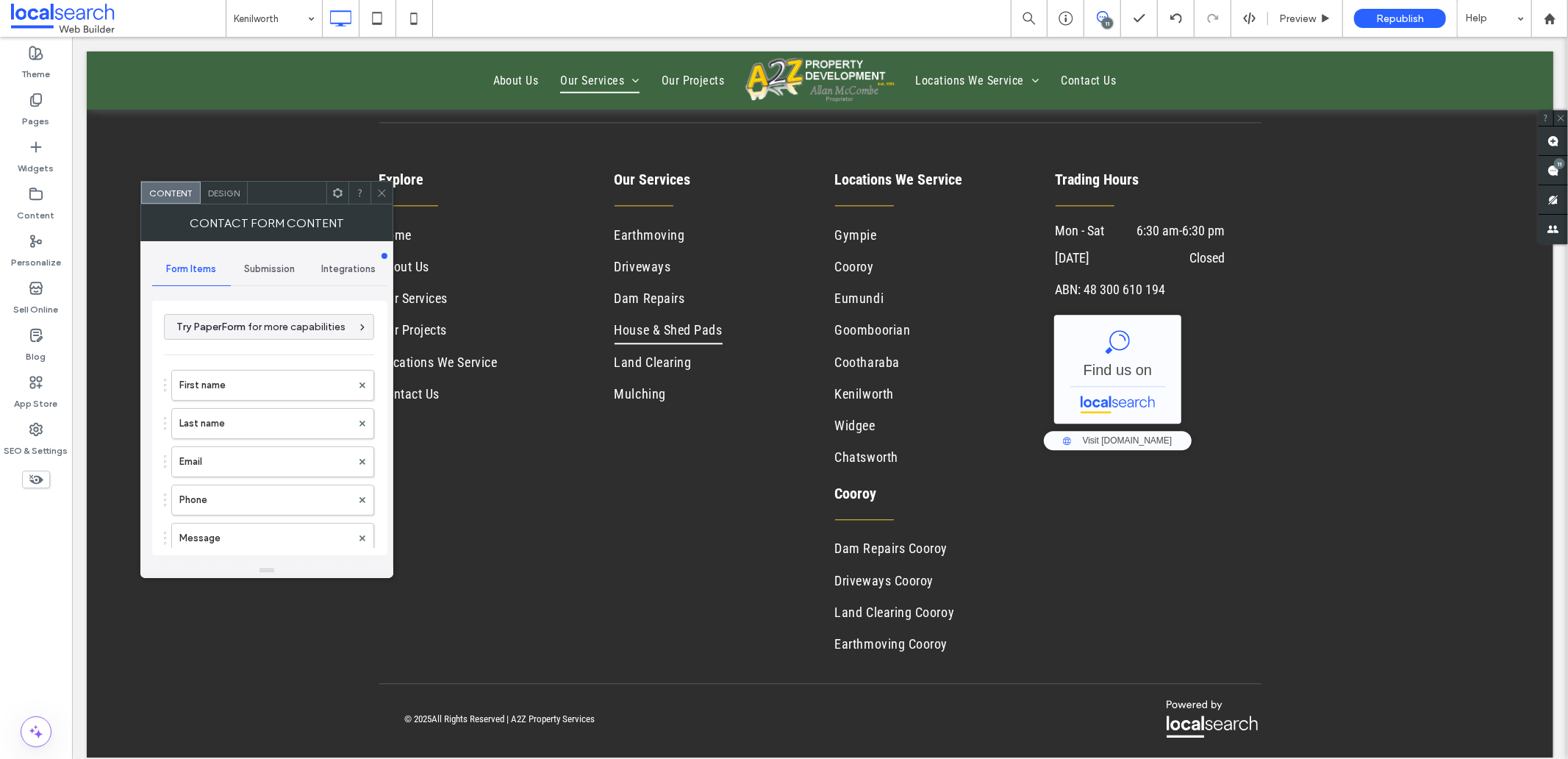
type input "******"
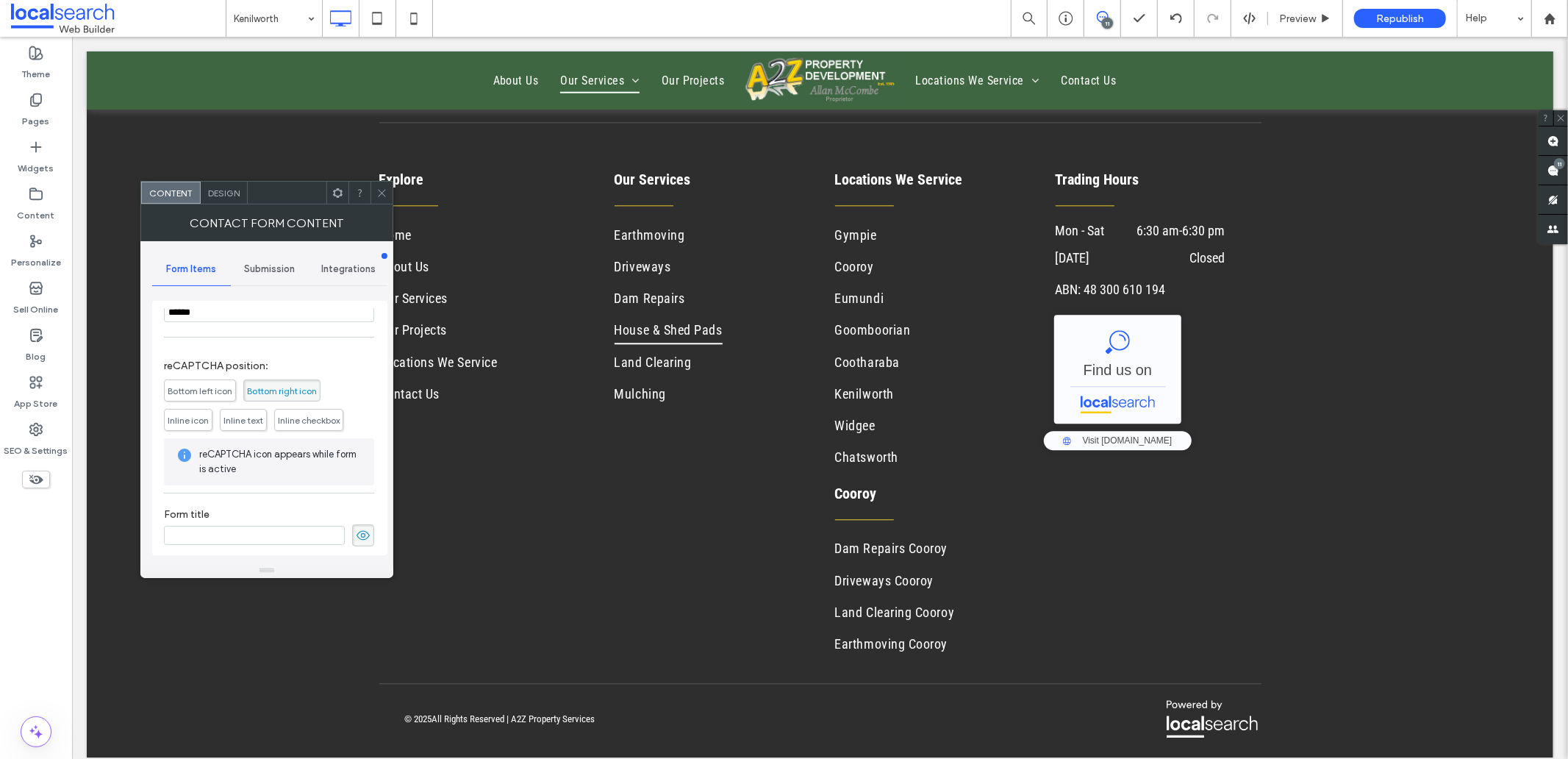
scroll to position [336, 0]
click at [266, 277] on div "Submission" at bounding box center [270, 270] width 79 height 33
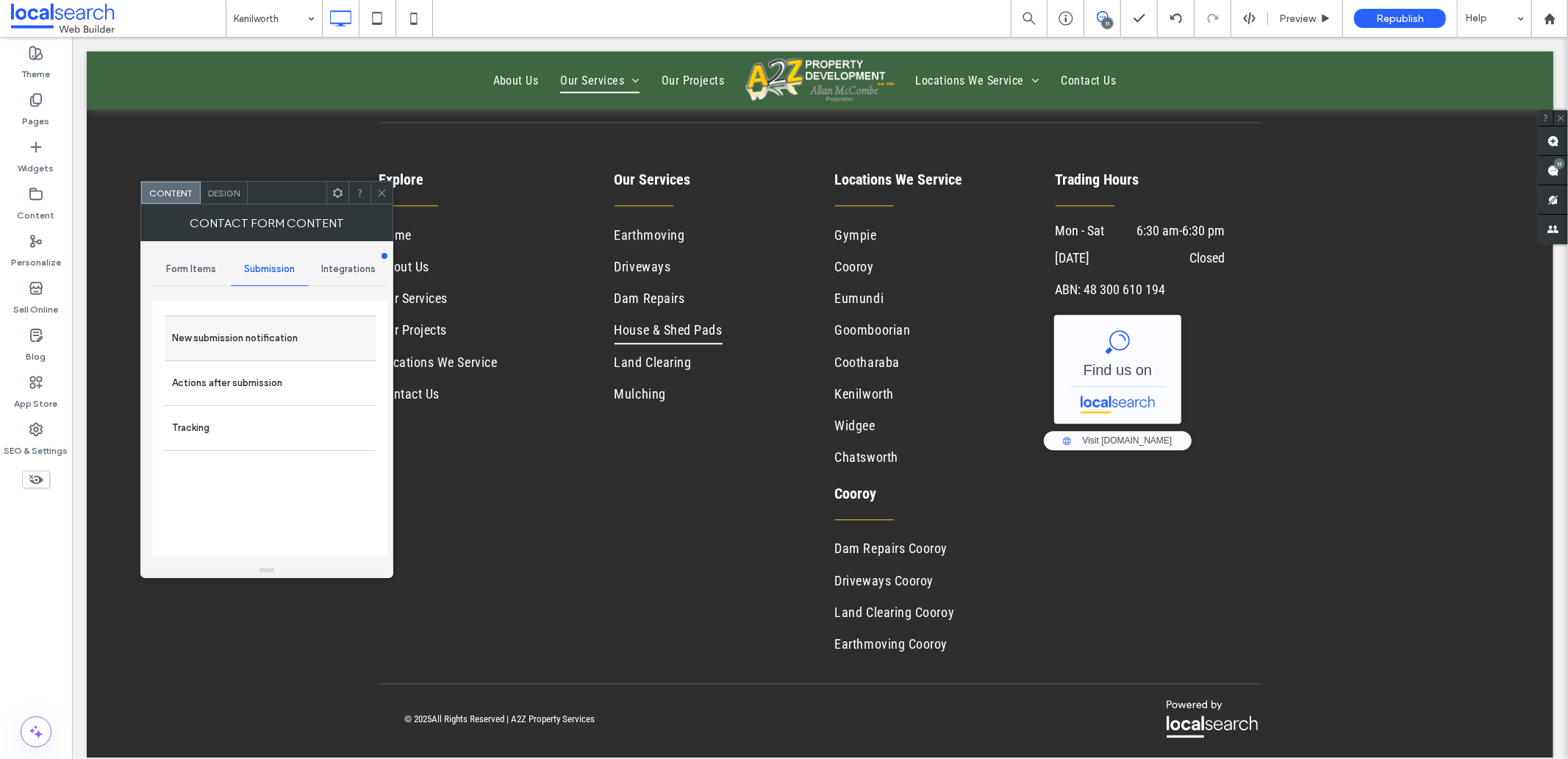
click at [248, 319] on div "New submission notification" at bounding box center [270, 338] width 211 height 45
click at [266, 350] on label "New submission notification" at bounding box center [270, 338] width 196 height 30
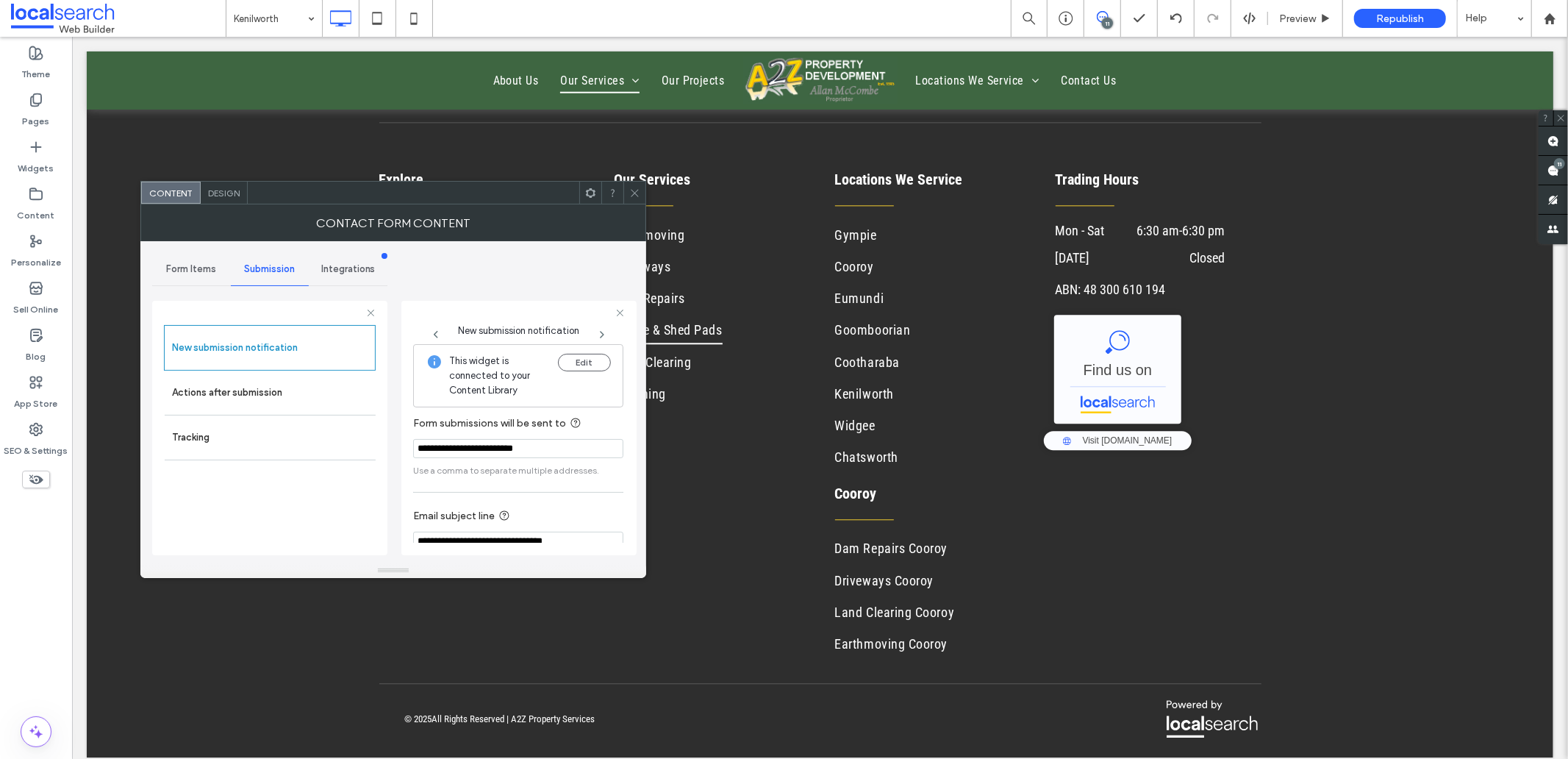
scroll to position [77, 0]
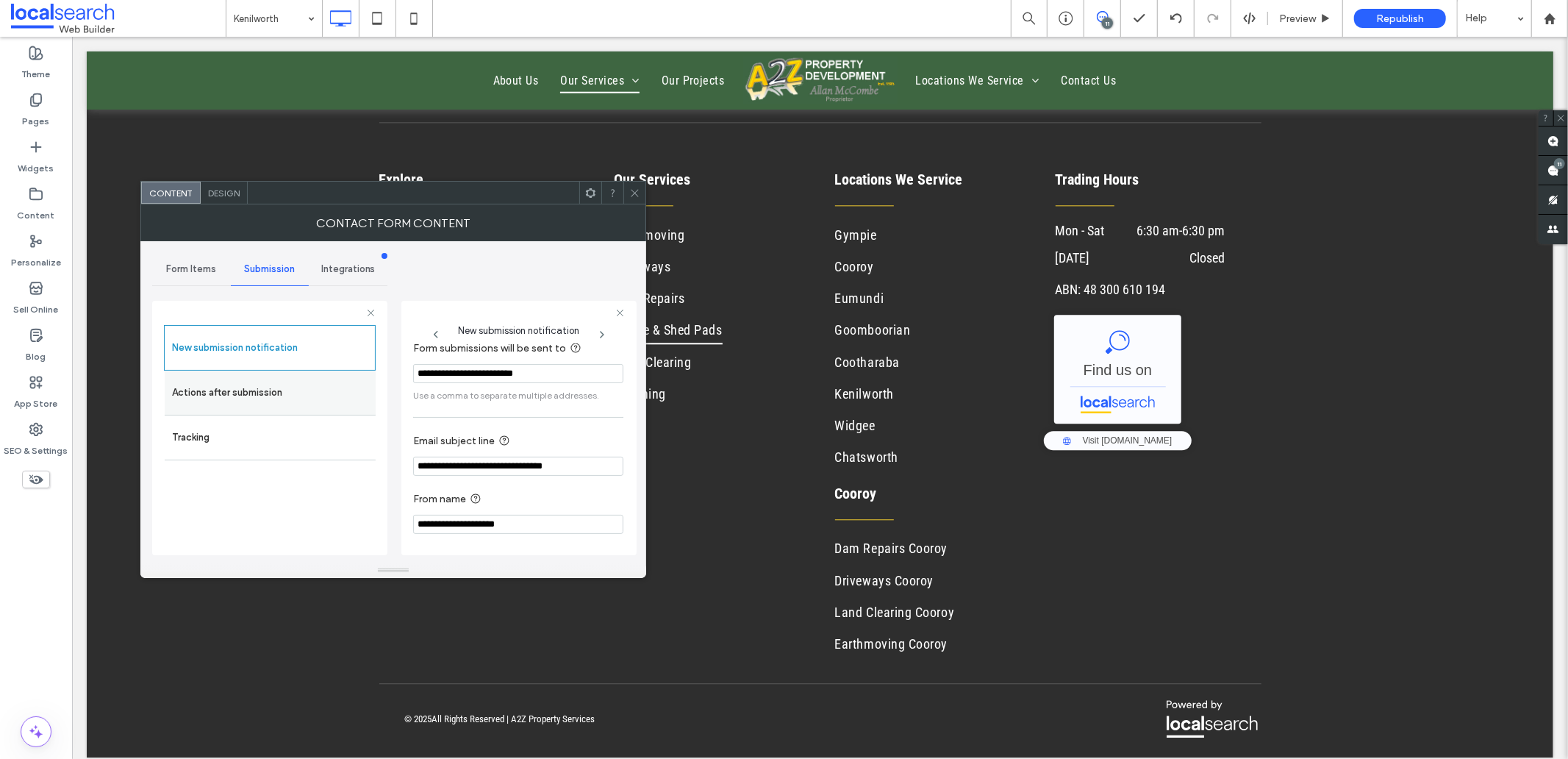
click at [242, 401] on label "Actions after submission" at bounding box center [270, 393] width 196 height 30
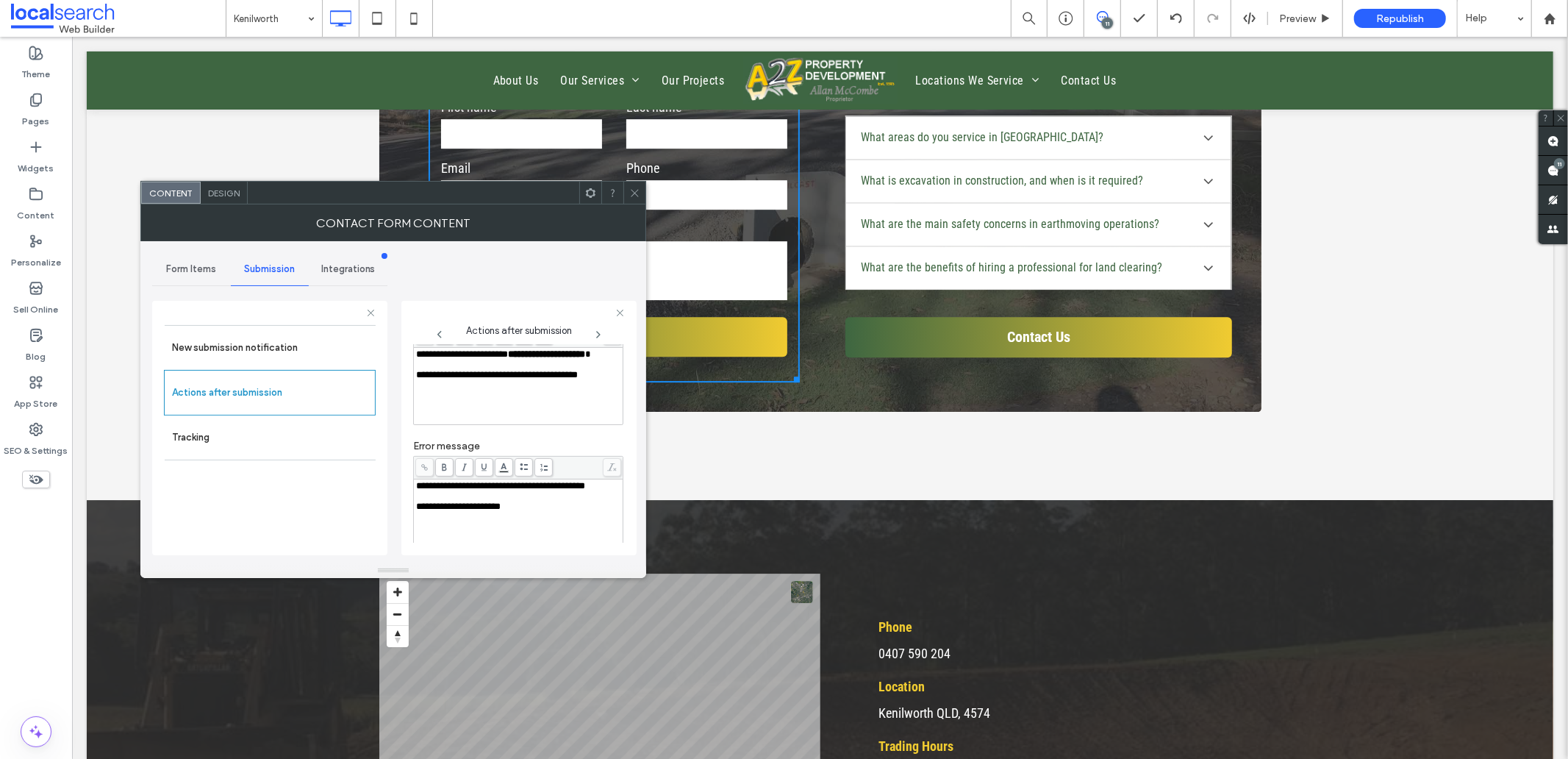
click at [226, 201] on div "Design" at bounding box center [224, 192] width 47 height 22
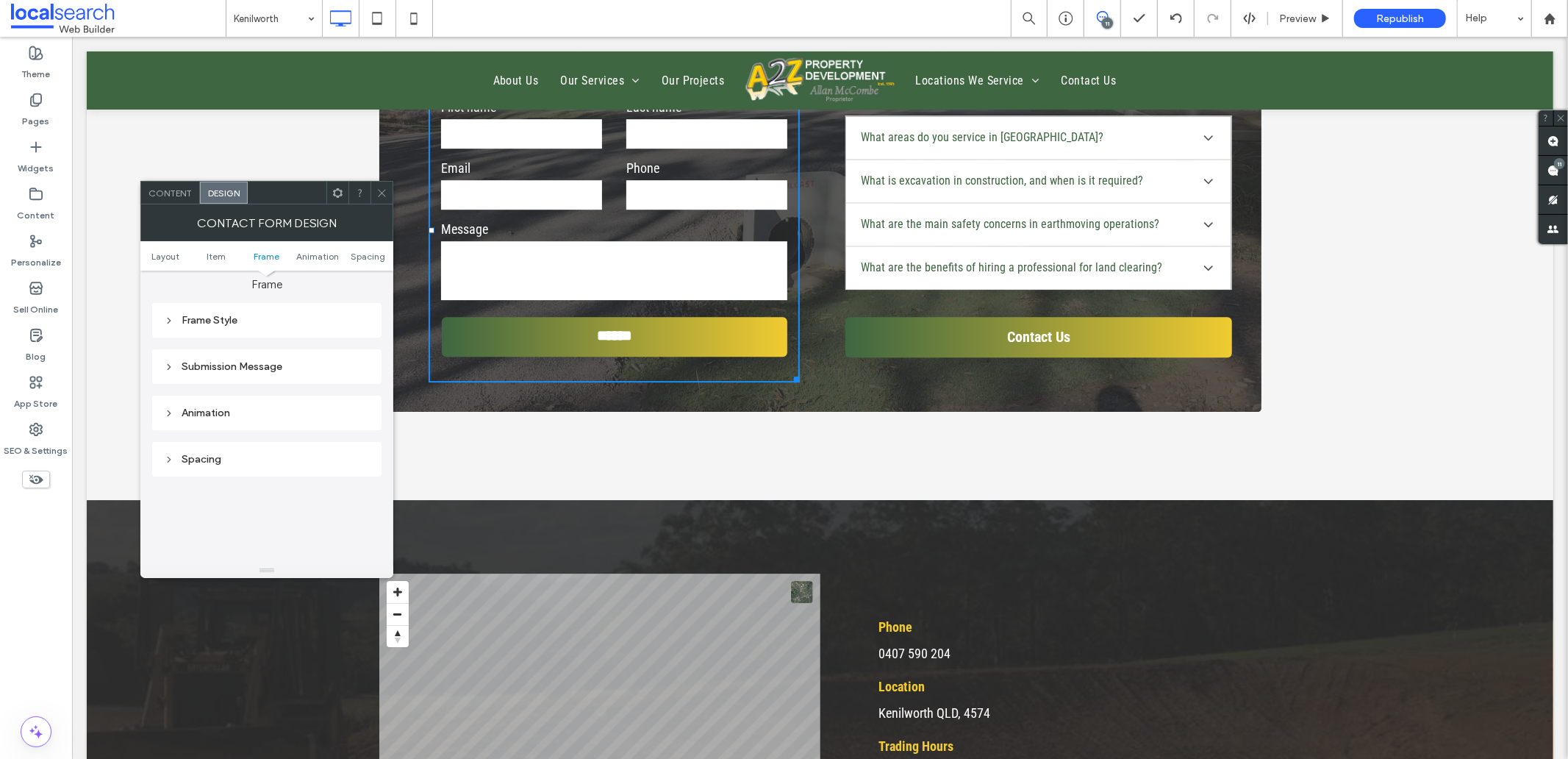
click at [248, 362] on div "Submission Message" at bounding box center [266, 366] width 206 height 12
drag, startPoint x: 380, startPoint y: 194, endPoint x: 267, endPoint y: 115, distance: 137.9
click at [380, 194] on use at bounding box center [381, 192] width 7 height 7
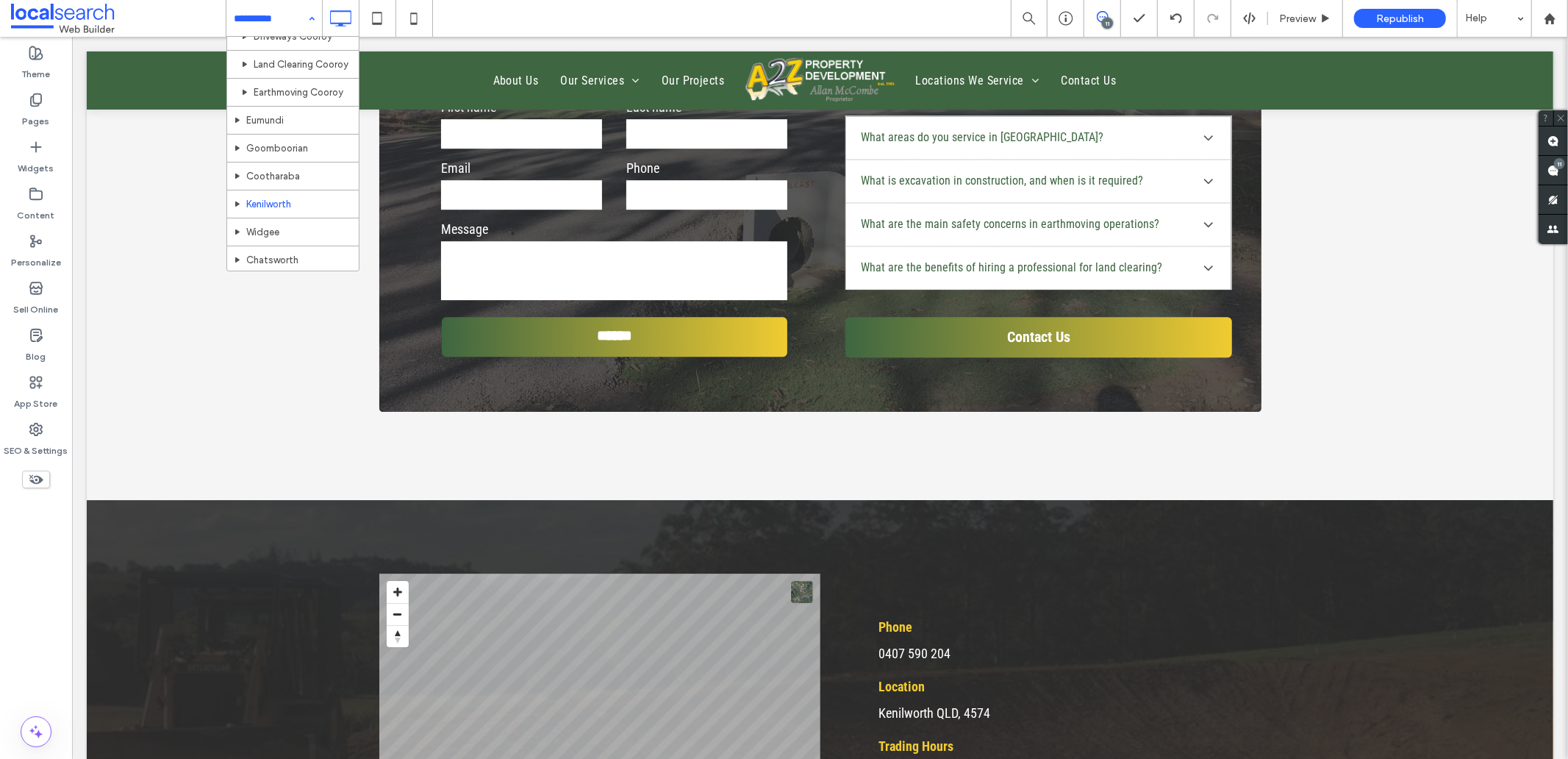
scroll to position [446, 0]
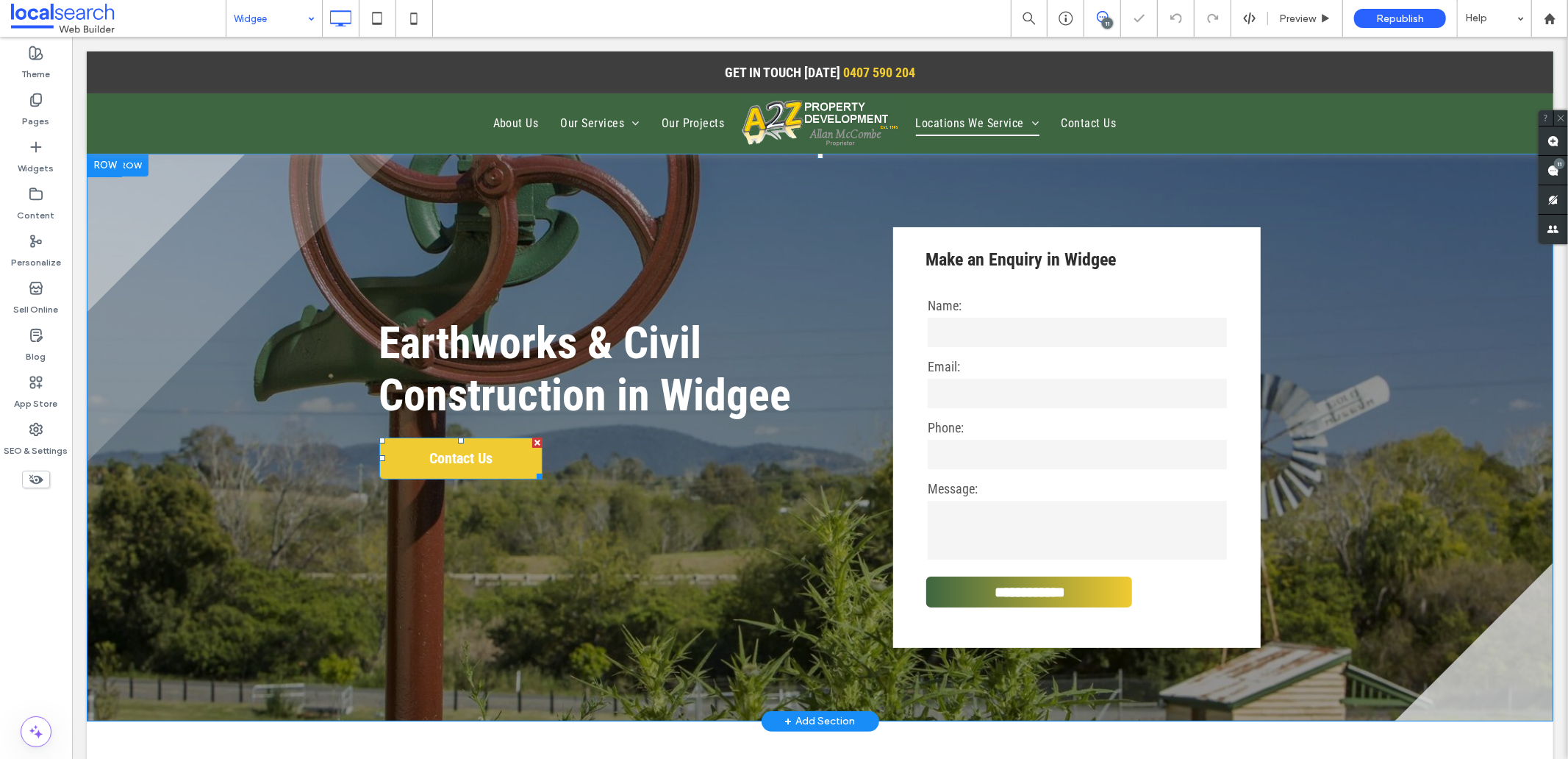
click at [467, 446] on span "Contact Us" at bounding box center [460, 457] width 73 height 33
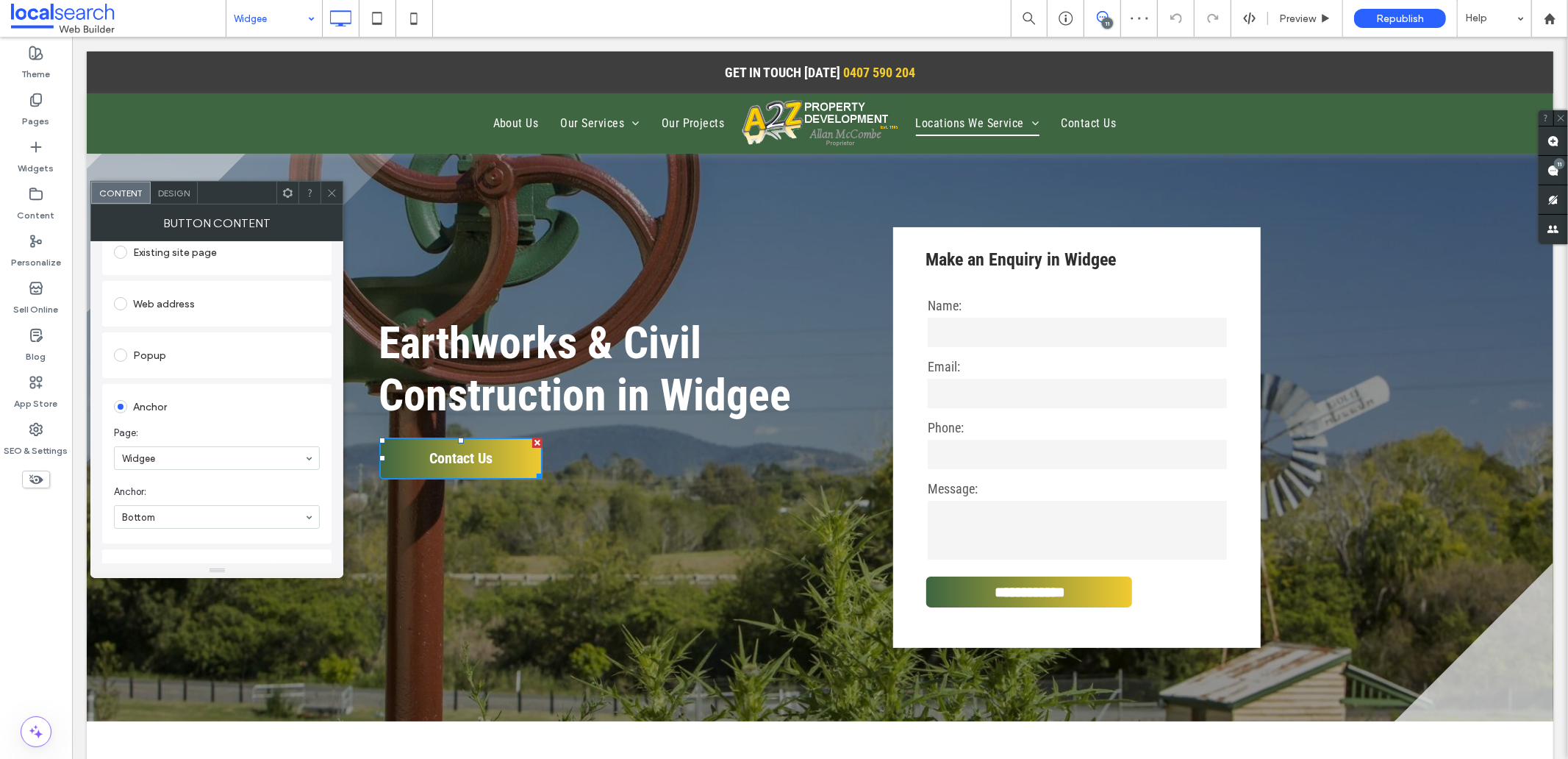
scroll to position [303, 0]
click at [327, 192] on icon at bounding box center [332, 193] width 11 height 11
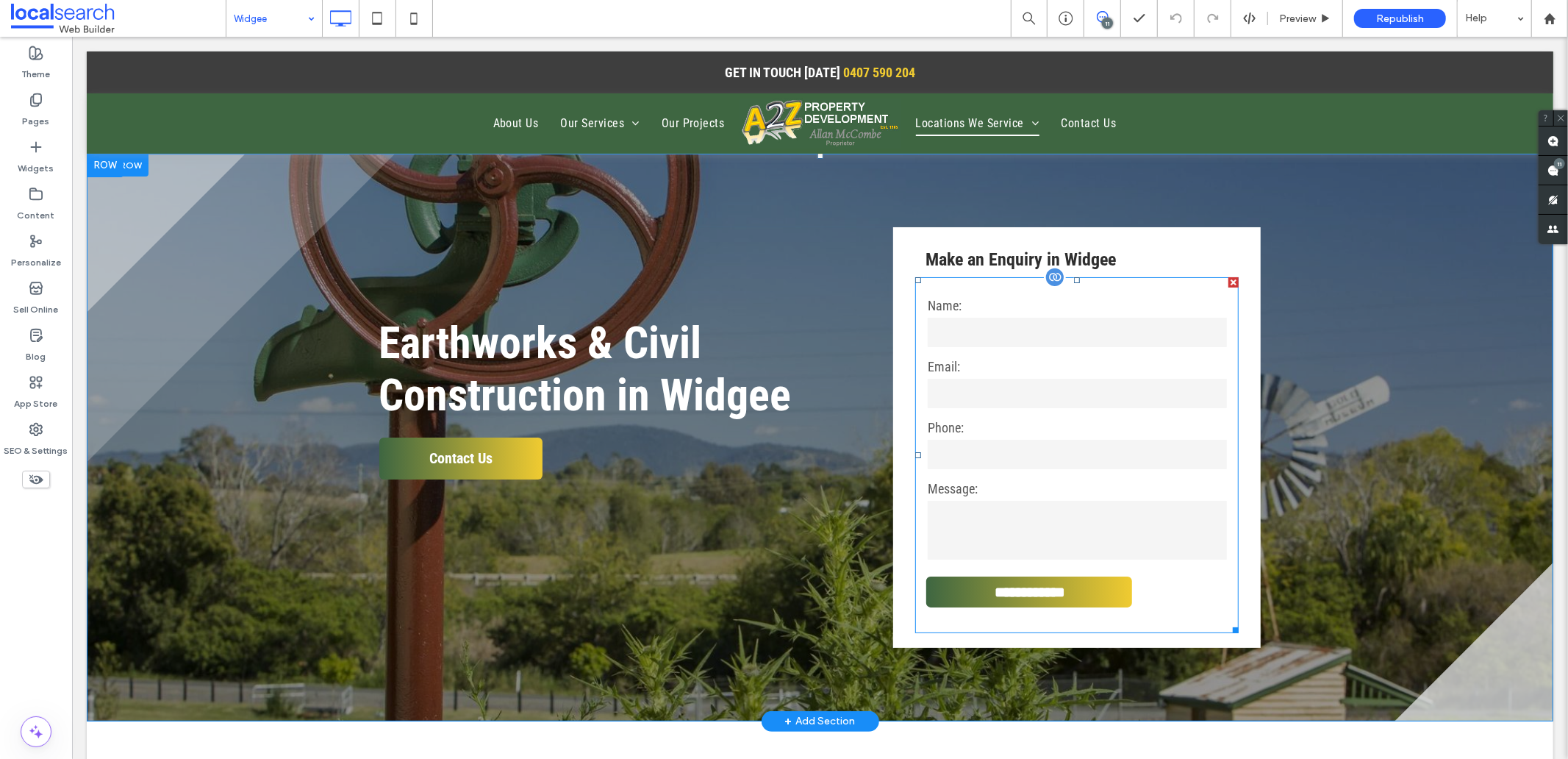
click at [1001, 375] on label "Email:" at bounding box center [1076, 365] width 298 height 19
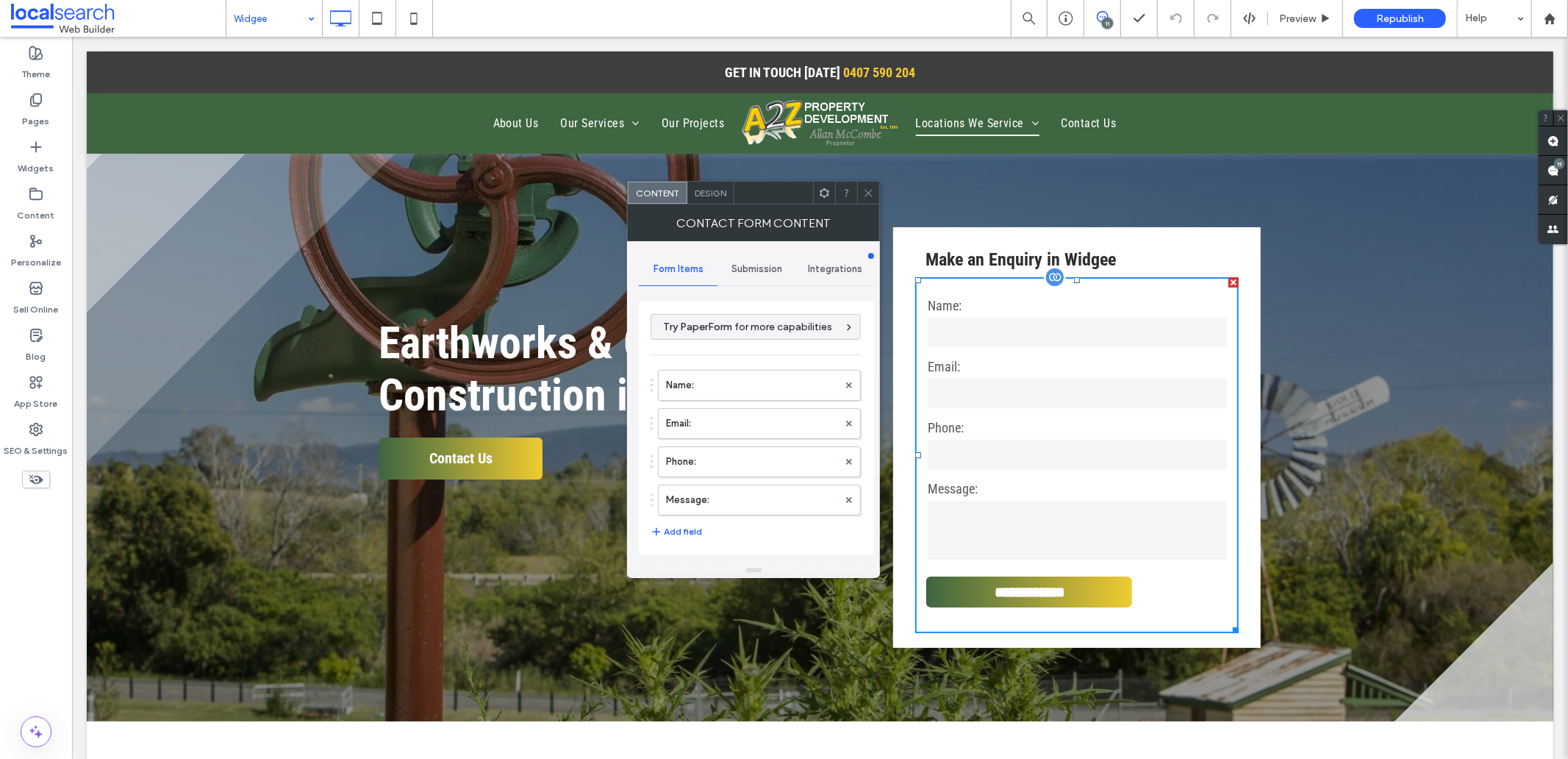
type input "**********"
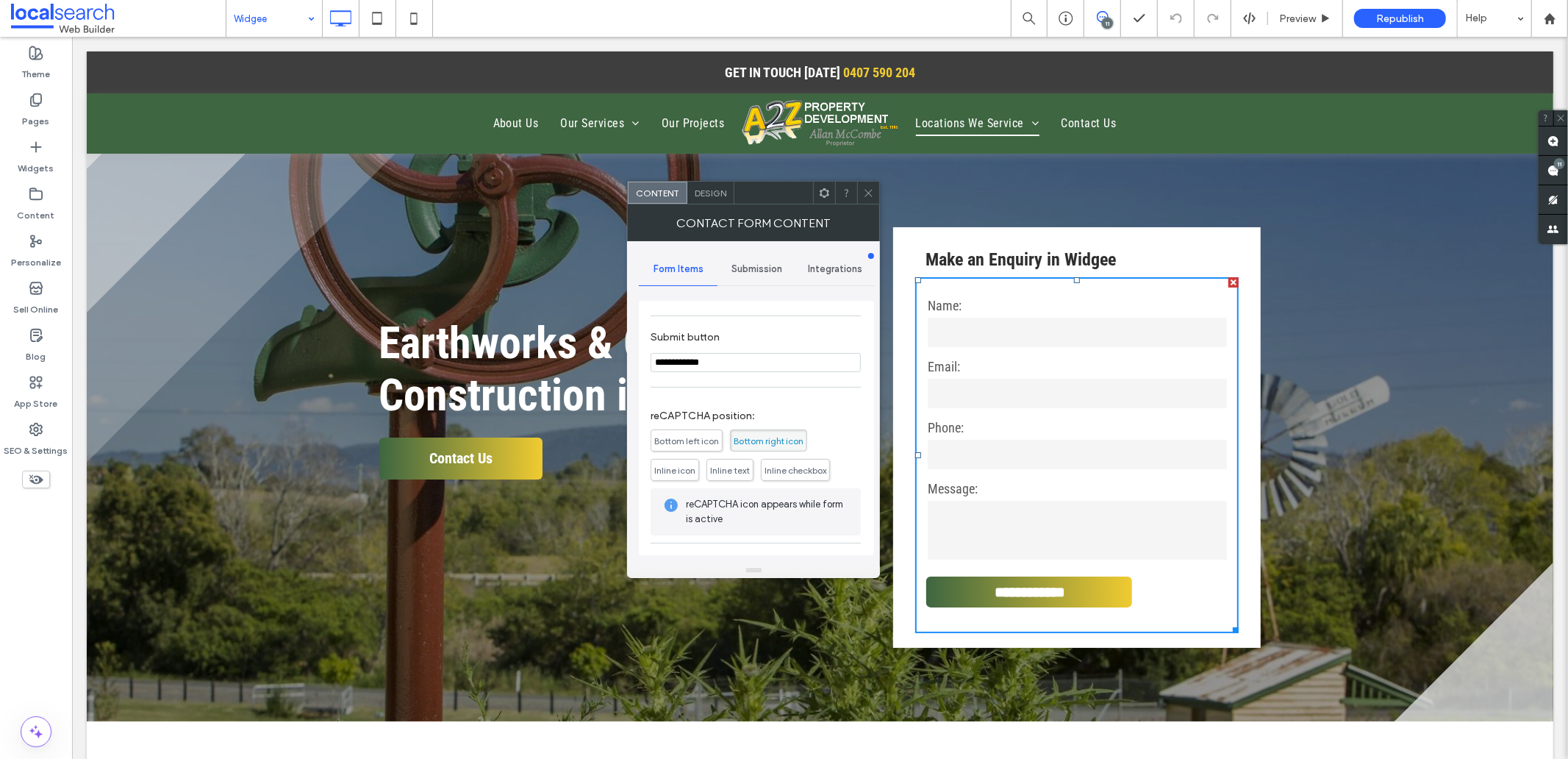
scroll to position [298, 0]
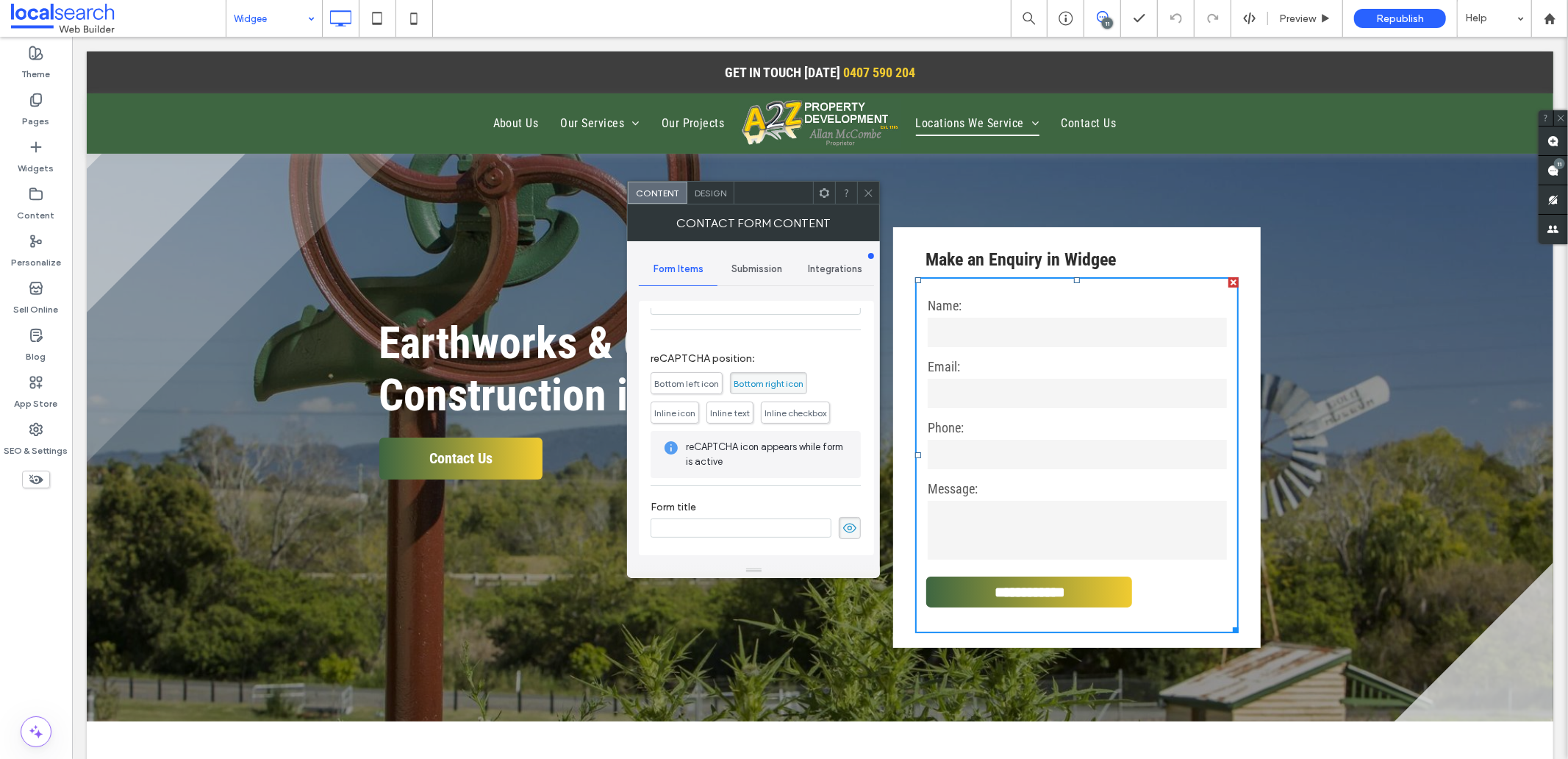
click at [842, 520] on icon at bounding box center [849, 528] width 15 height 16
click at [745, 275] on div "Submission" at bounding box center [756, 270] width 79 height 33
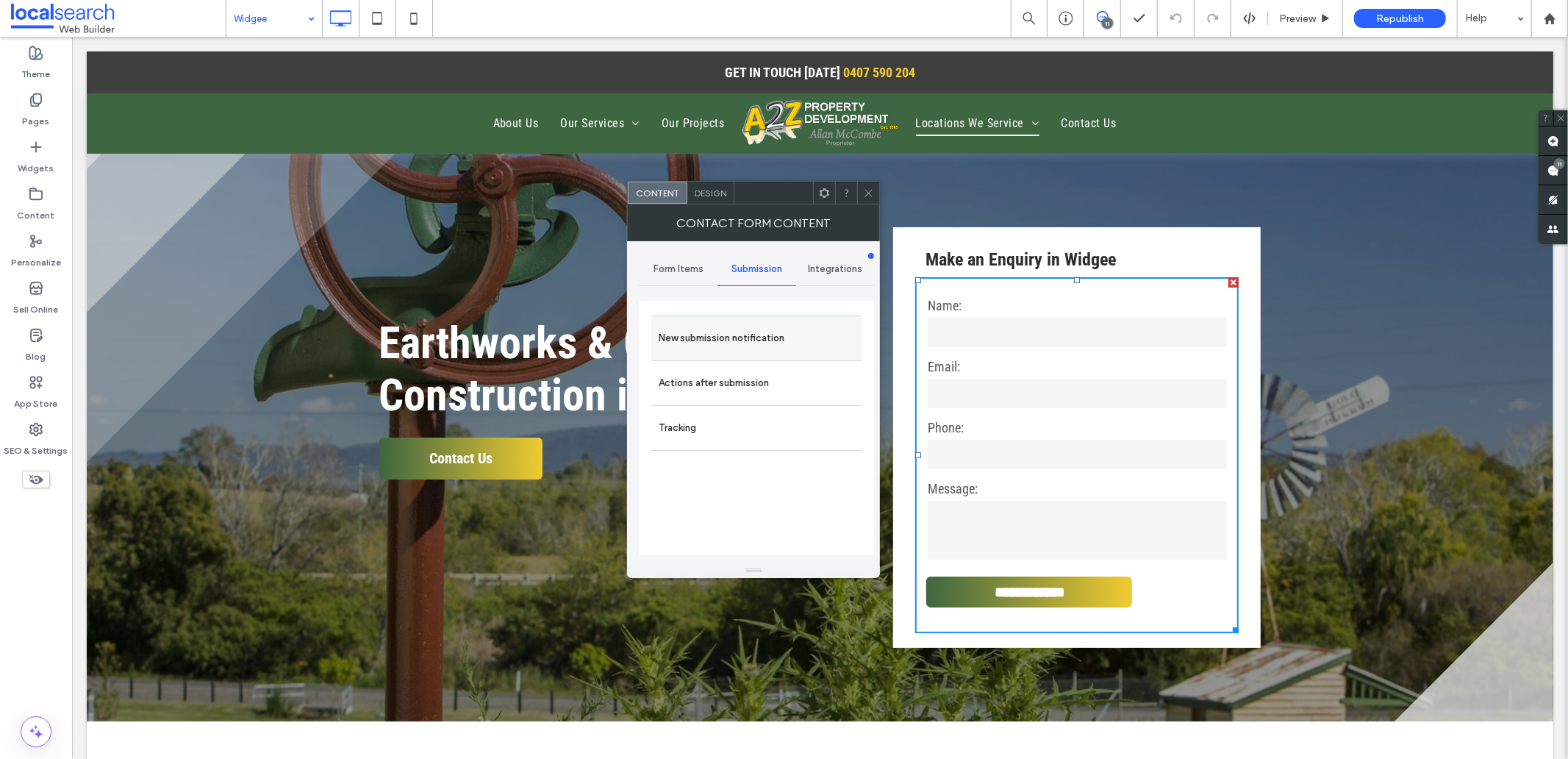
click at [711, 336] on label "New submission notification" at bounding box center [756, 338] width 196 height 30
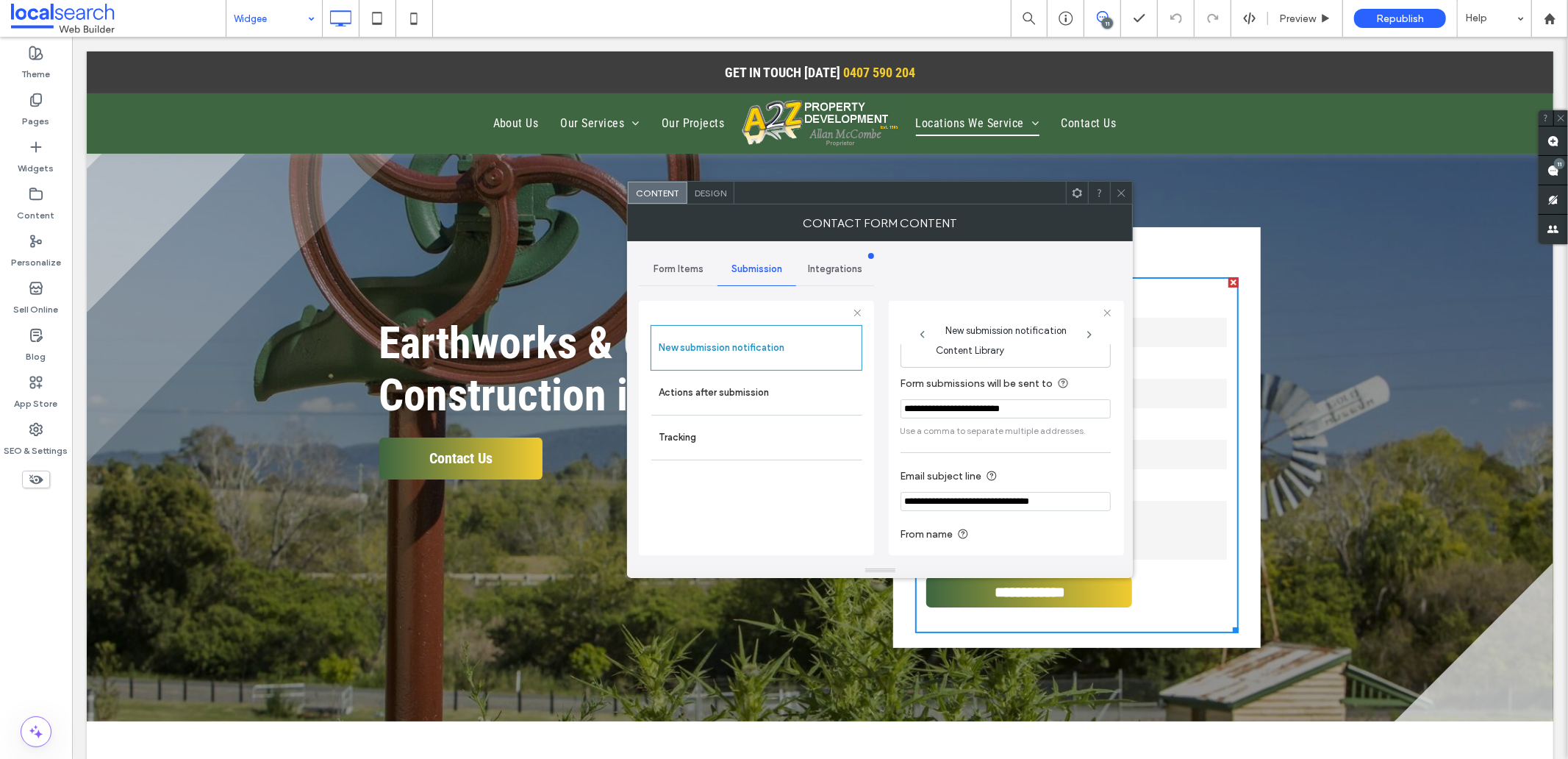
scroll to position [77, 0]
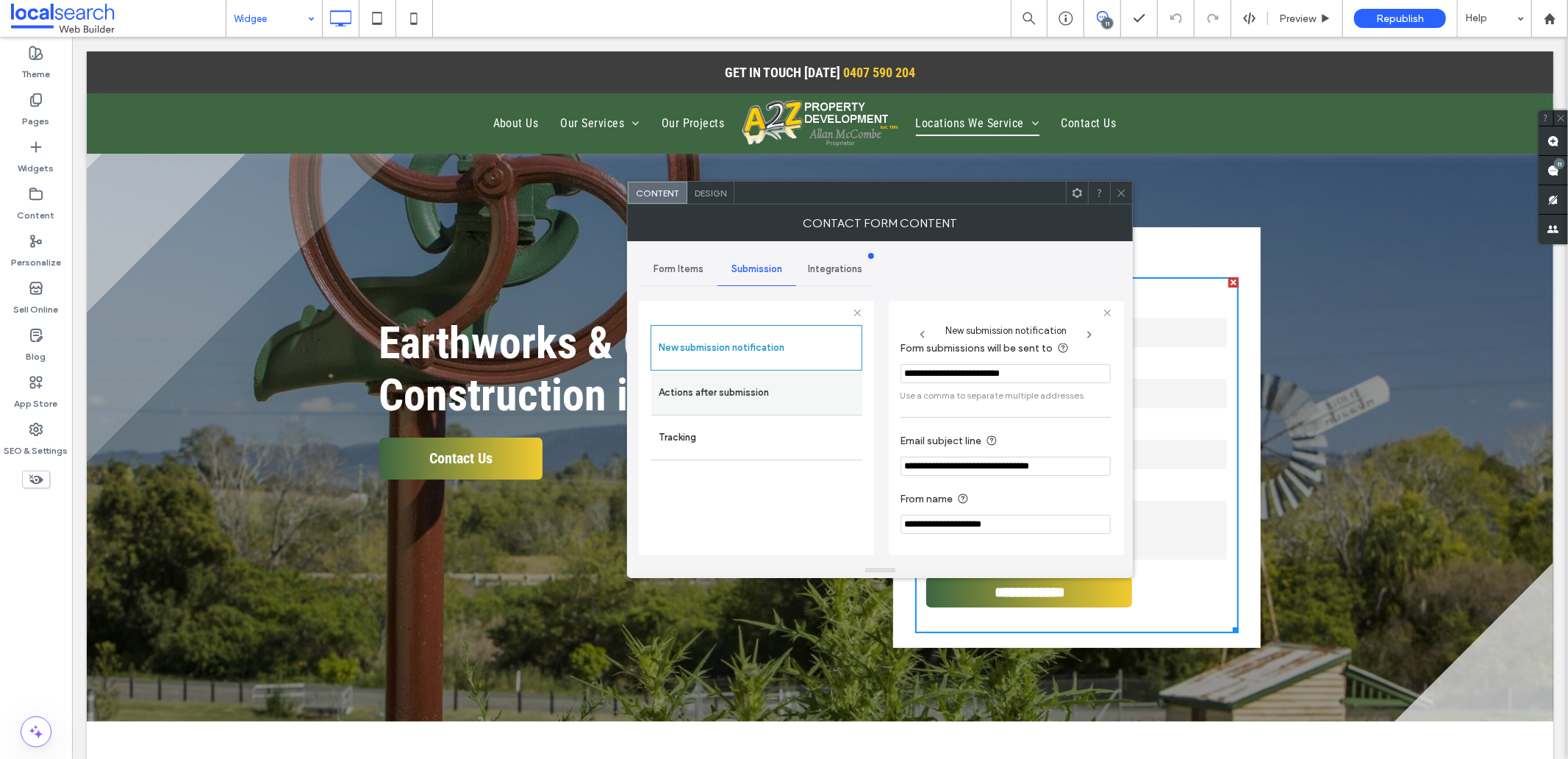
click at [711, 391] on label "Actions after submission" at bounding box center [756, 393] width 196 height 30
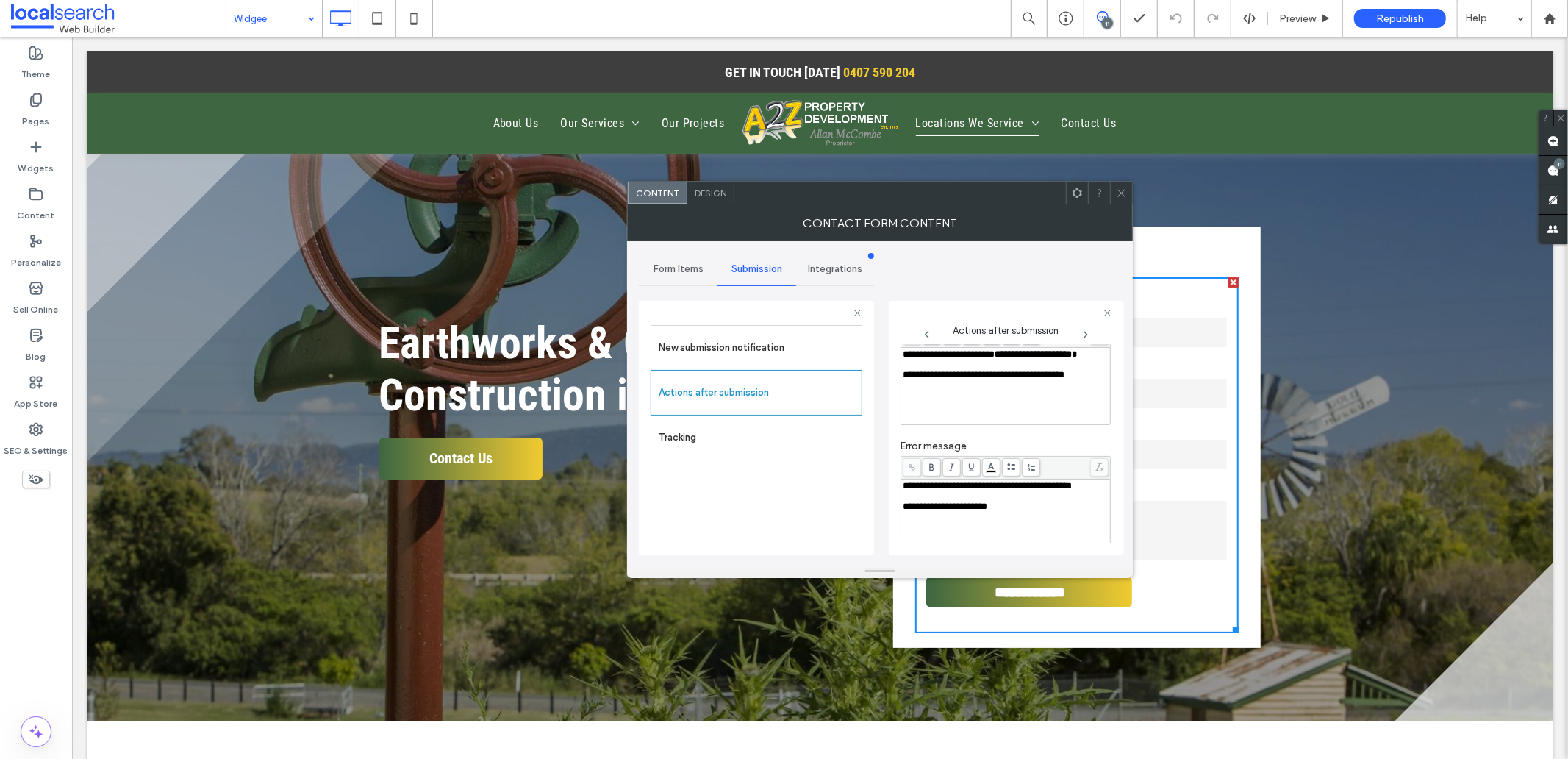
click at [941, 370] on div "Rich Text Editor" at bounding box center [1006, 364] width 205 height 10
click at [934, 502] on div "Rich Text Editor" at bounding box center [1006, 496] width 205 height 10
click at [713, 196] on span "Design" at bounding box center [710, 193] width 32 height 11
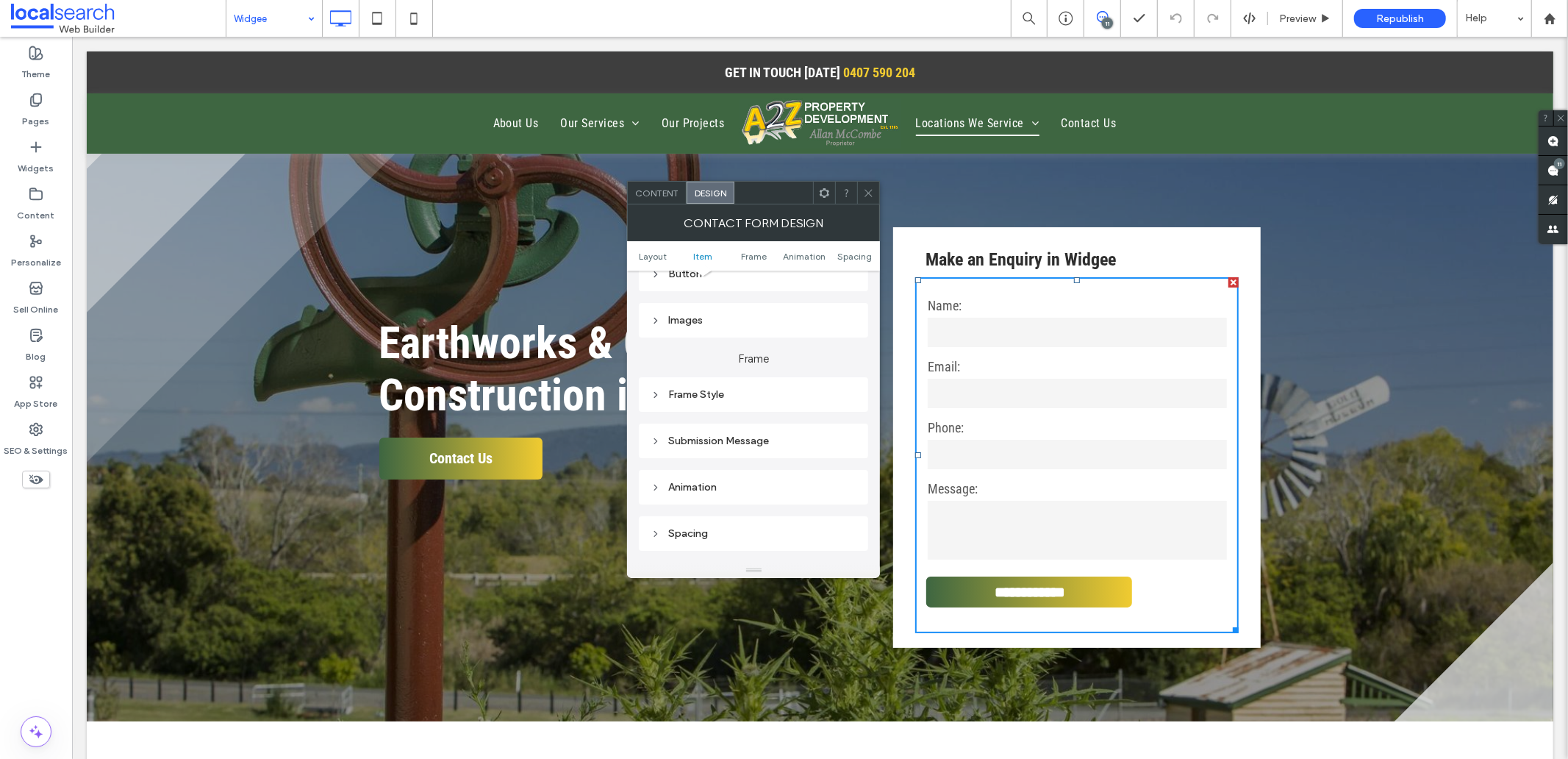
scroll to position [408, 0]
click at [728, 350] on div "Submission Message" at bounding box center [753, 366] width 229 height 34
click at [723, 365] on div "Submission Message" at bounding box center [753, 366] width 206 height 12
drag, startPoint x: 871, startPoint y: 192, endPoint x: 887, endPoint y: 242, distance: 52.5
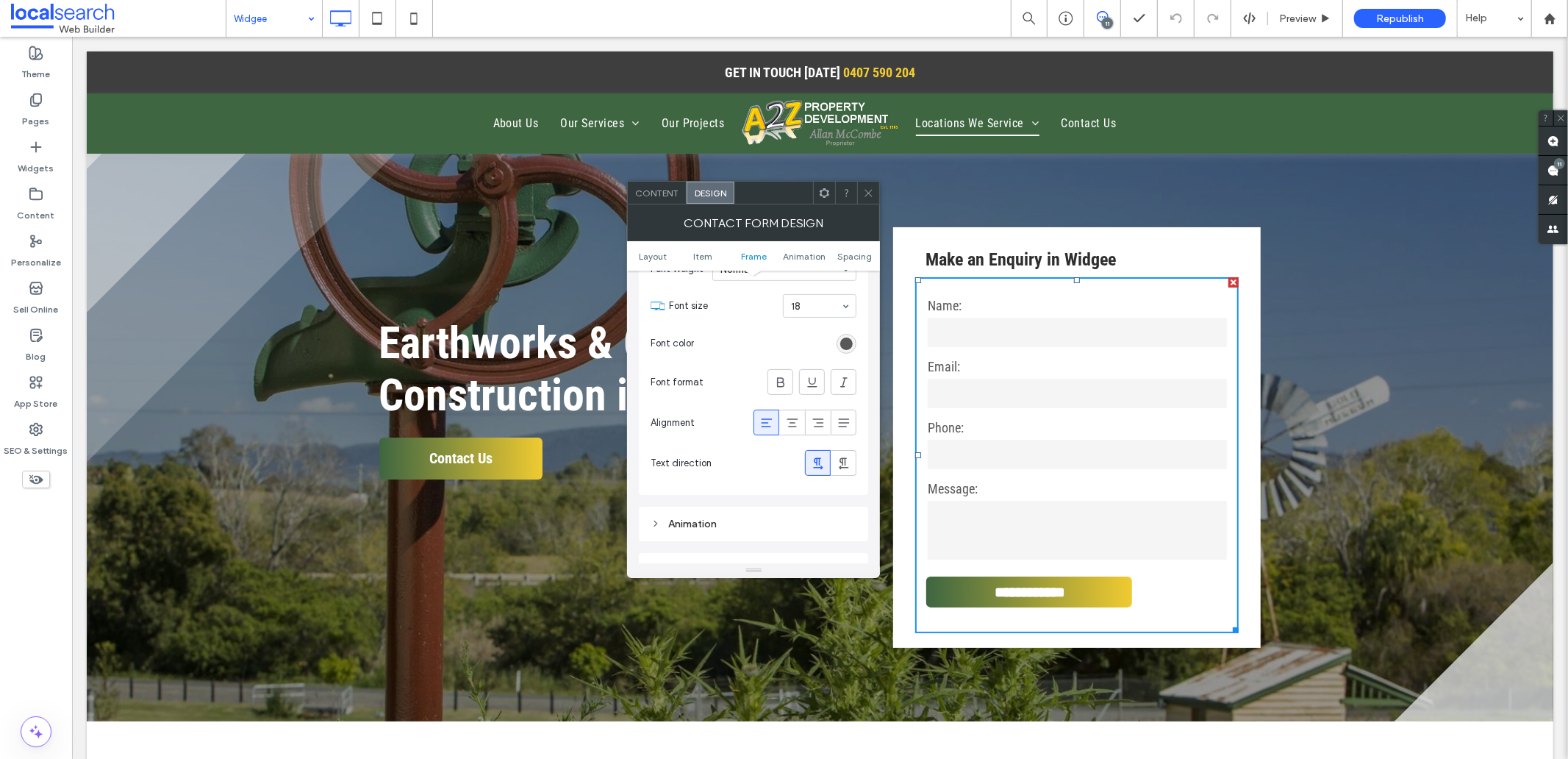
click at [871, 192] on icon at bounding box center [869, 193] width 11 height 11
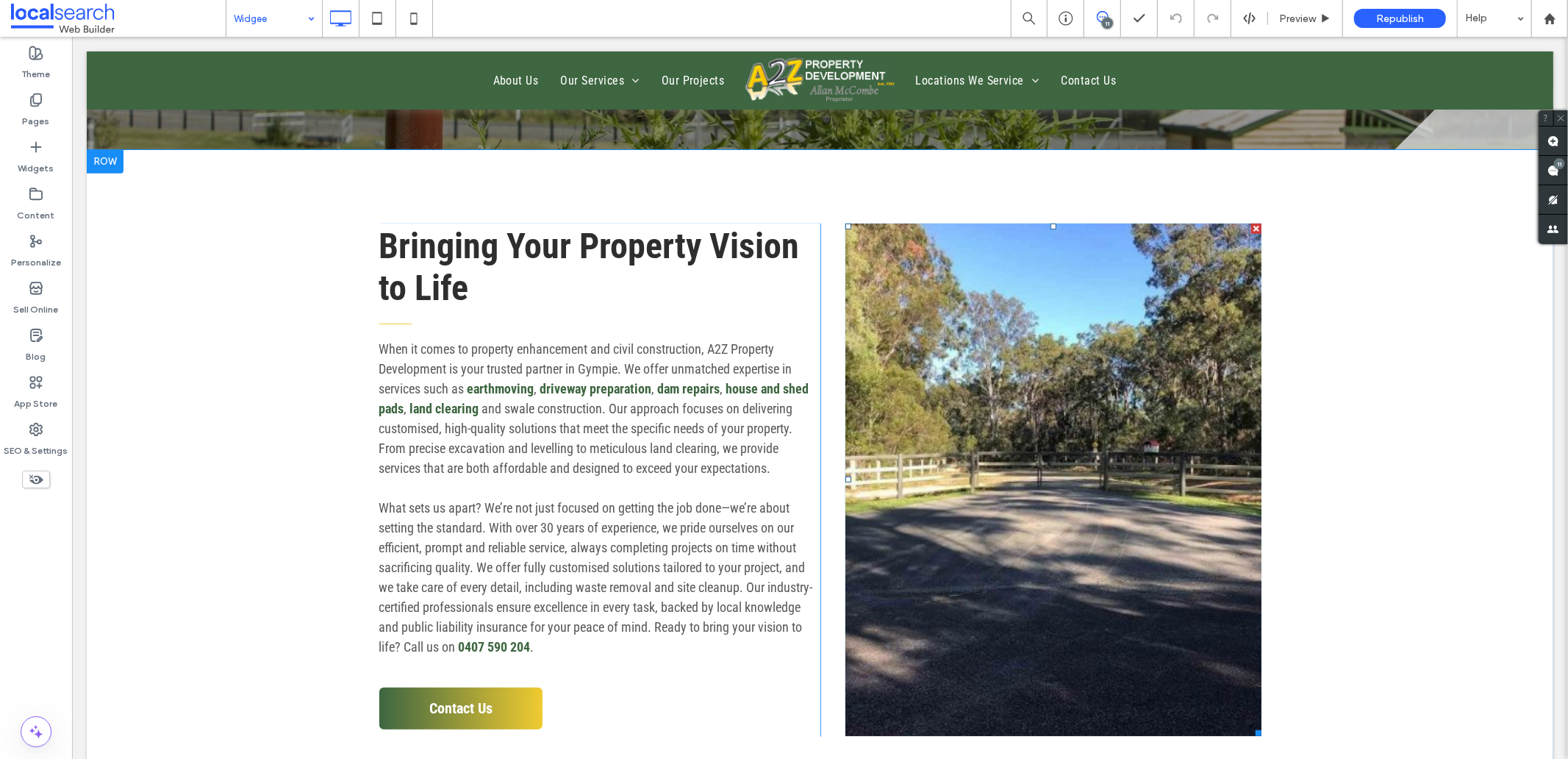
scroll to position [898, 0]
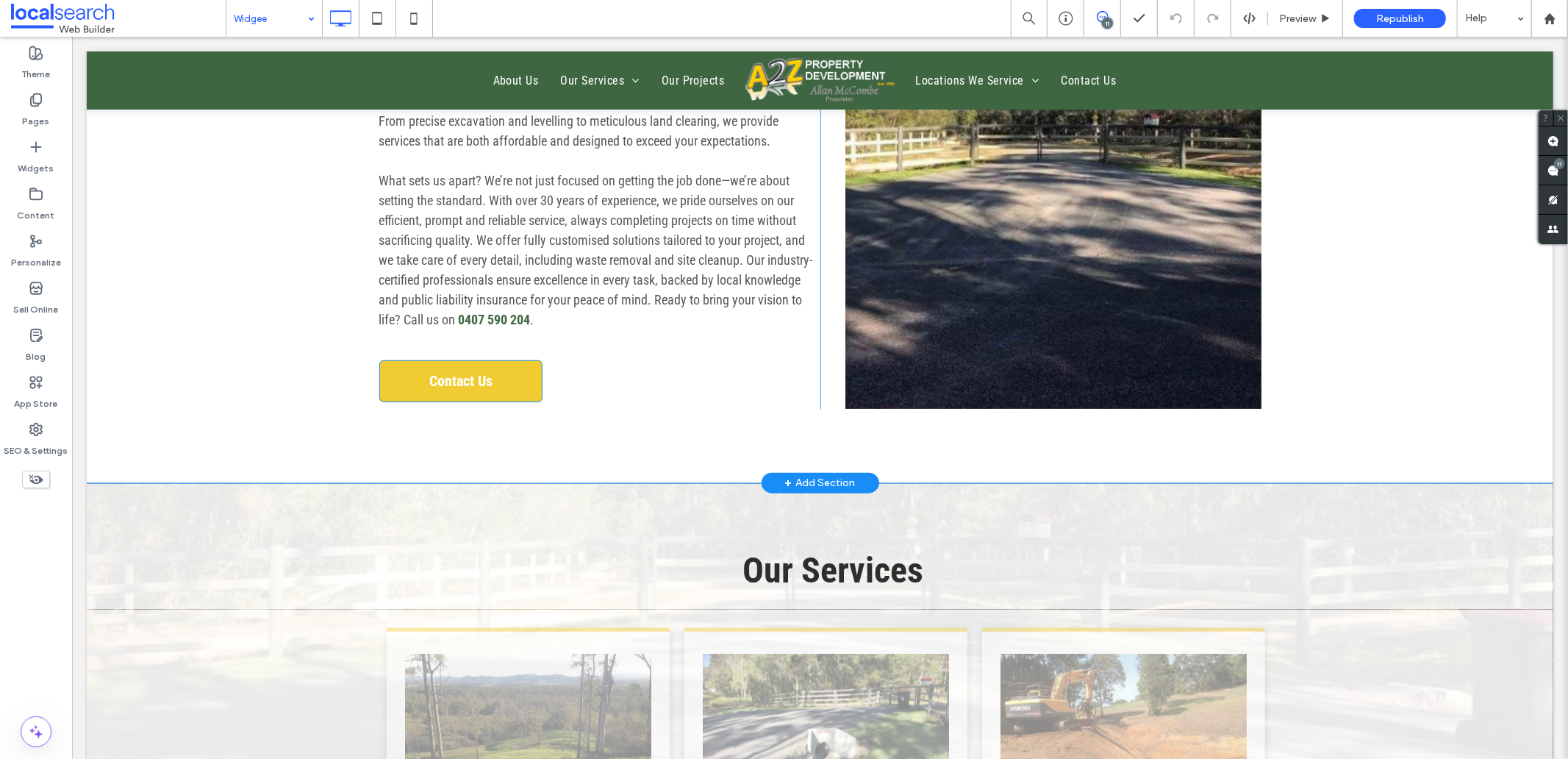
click at [450, 397] on span "Contact Us" at bounding box center [460, 380] width 73 height 33
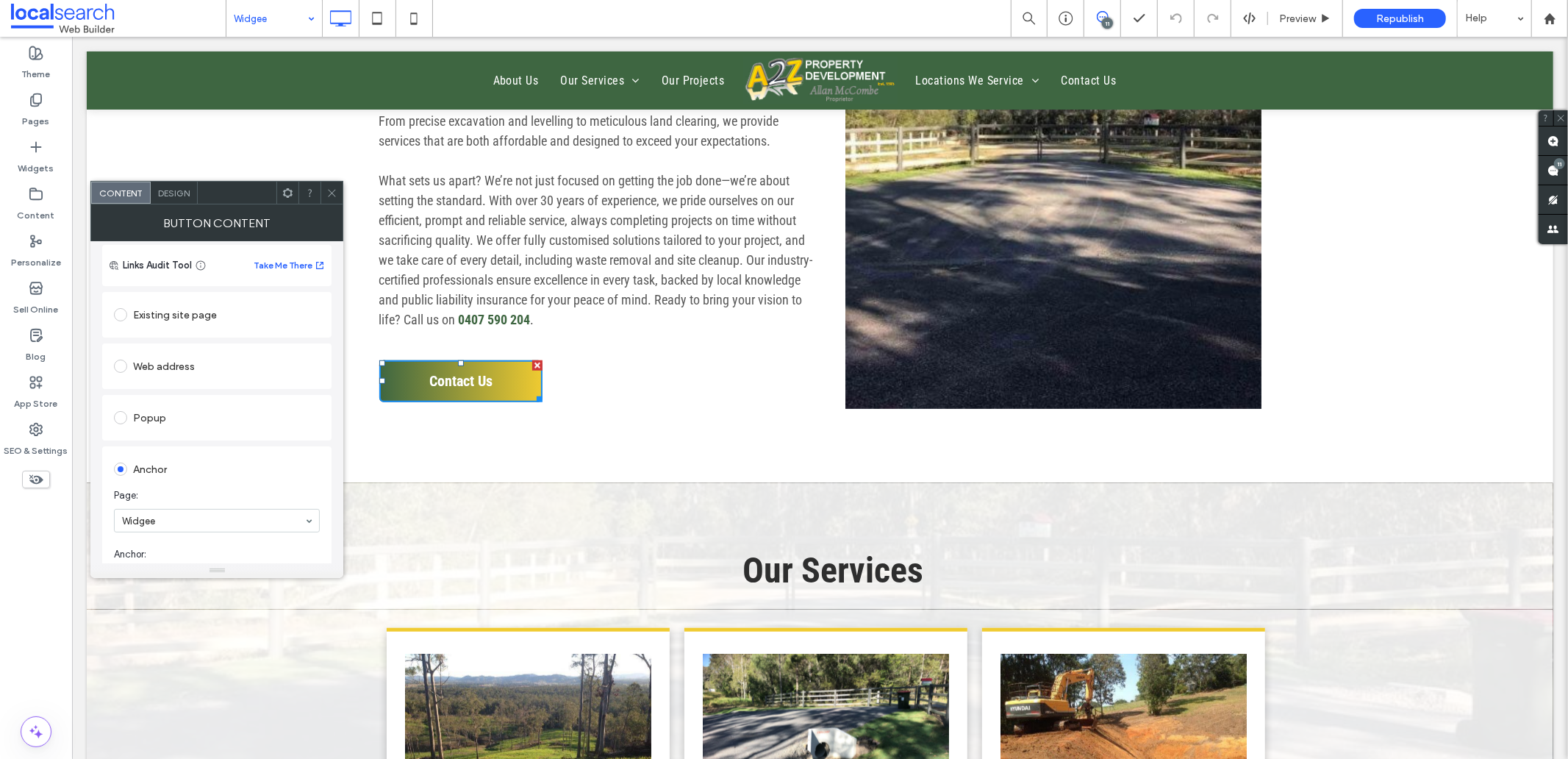
scroll to position [303, 0]
click at [338, 192] on div at bounding box center [331, 192] width 22 height 22
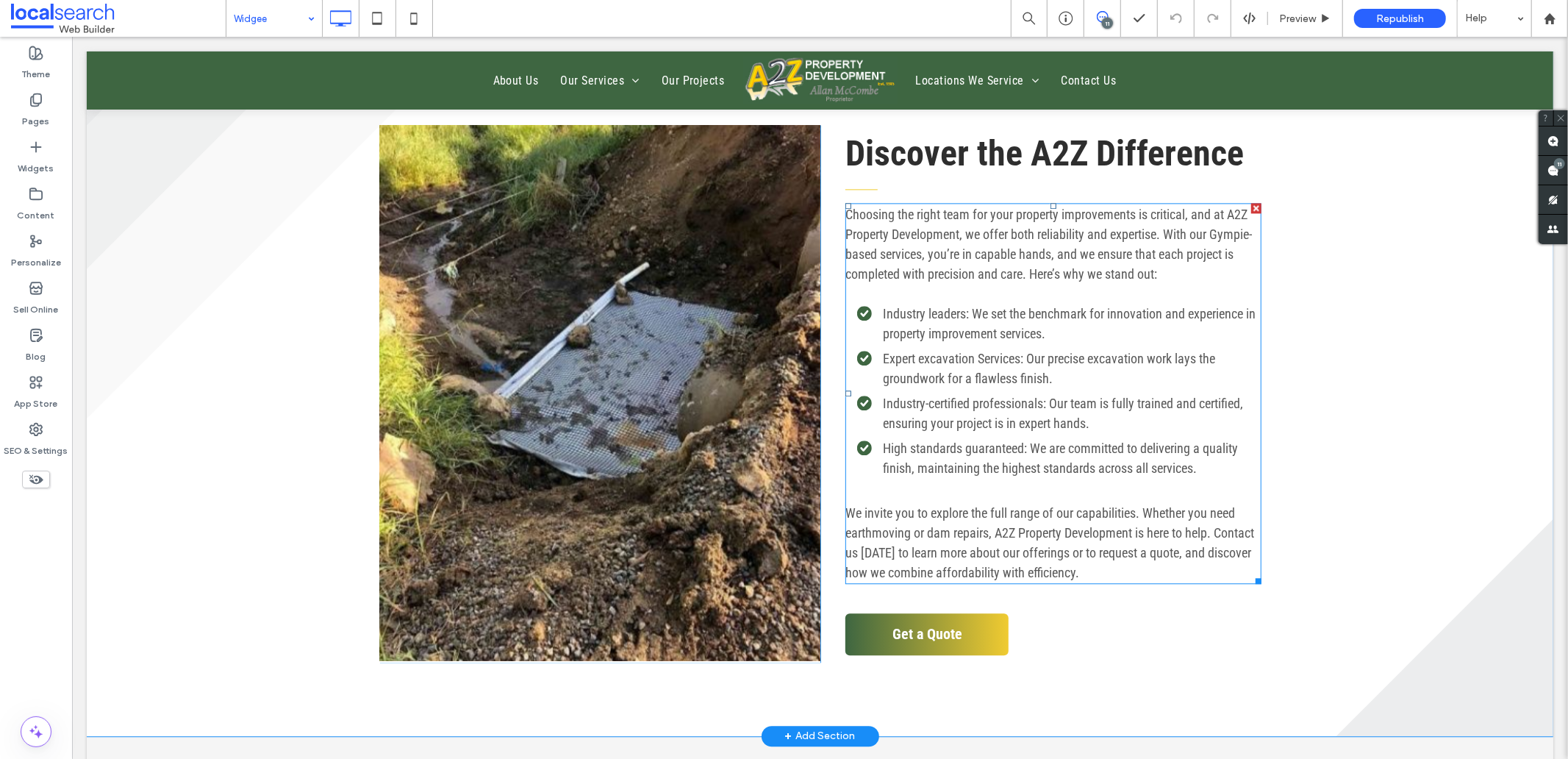
scroll to position [3023, 0]
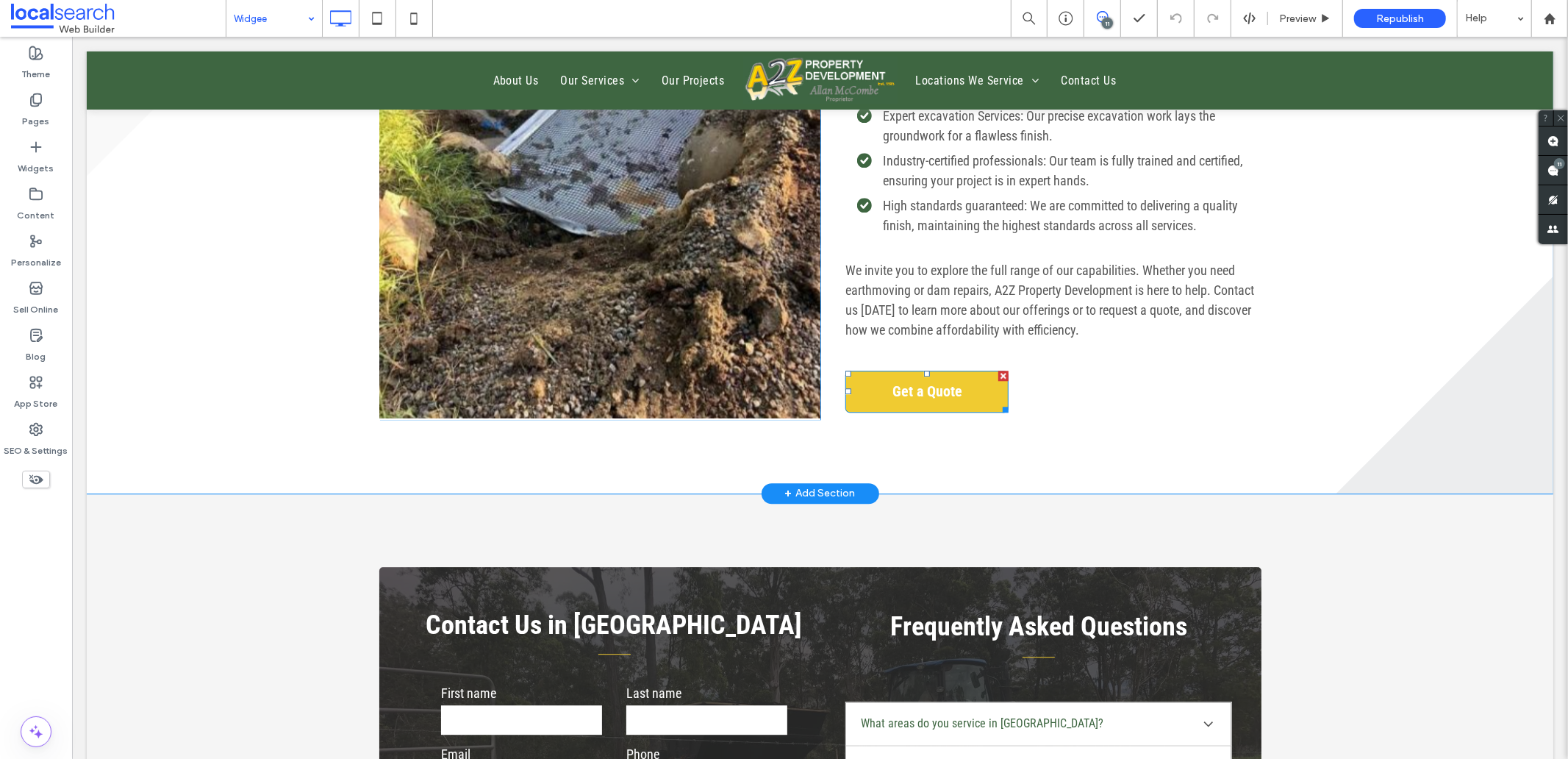
click at [919, 377] on span "Get a Quote" at bounding box center [926, 390] width 80 height 33
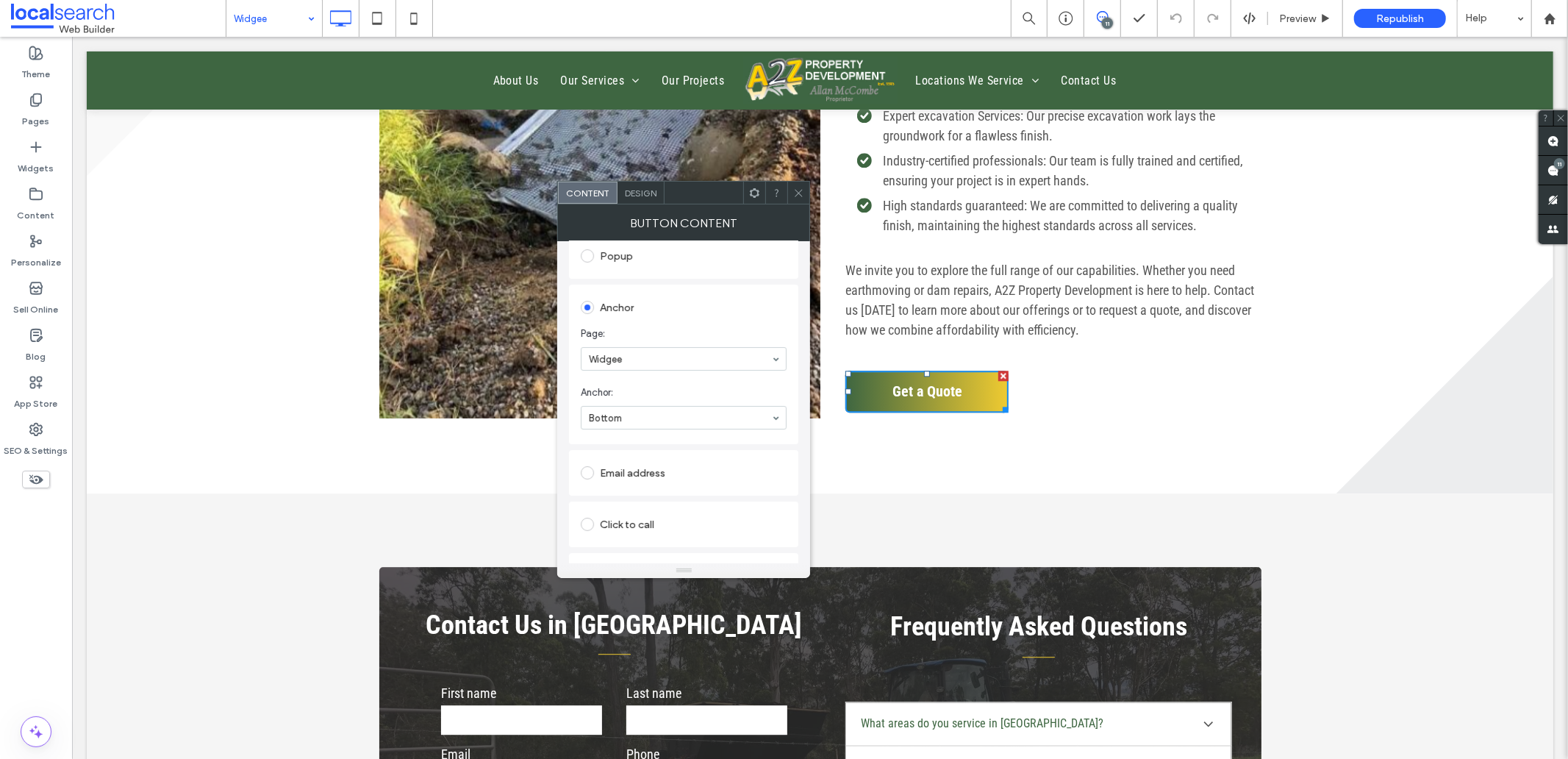
scroll to position [303, 0]
click at [802, 191] on icon at bounding box center [798, 193] width 11 height 11
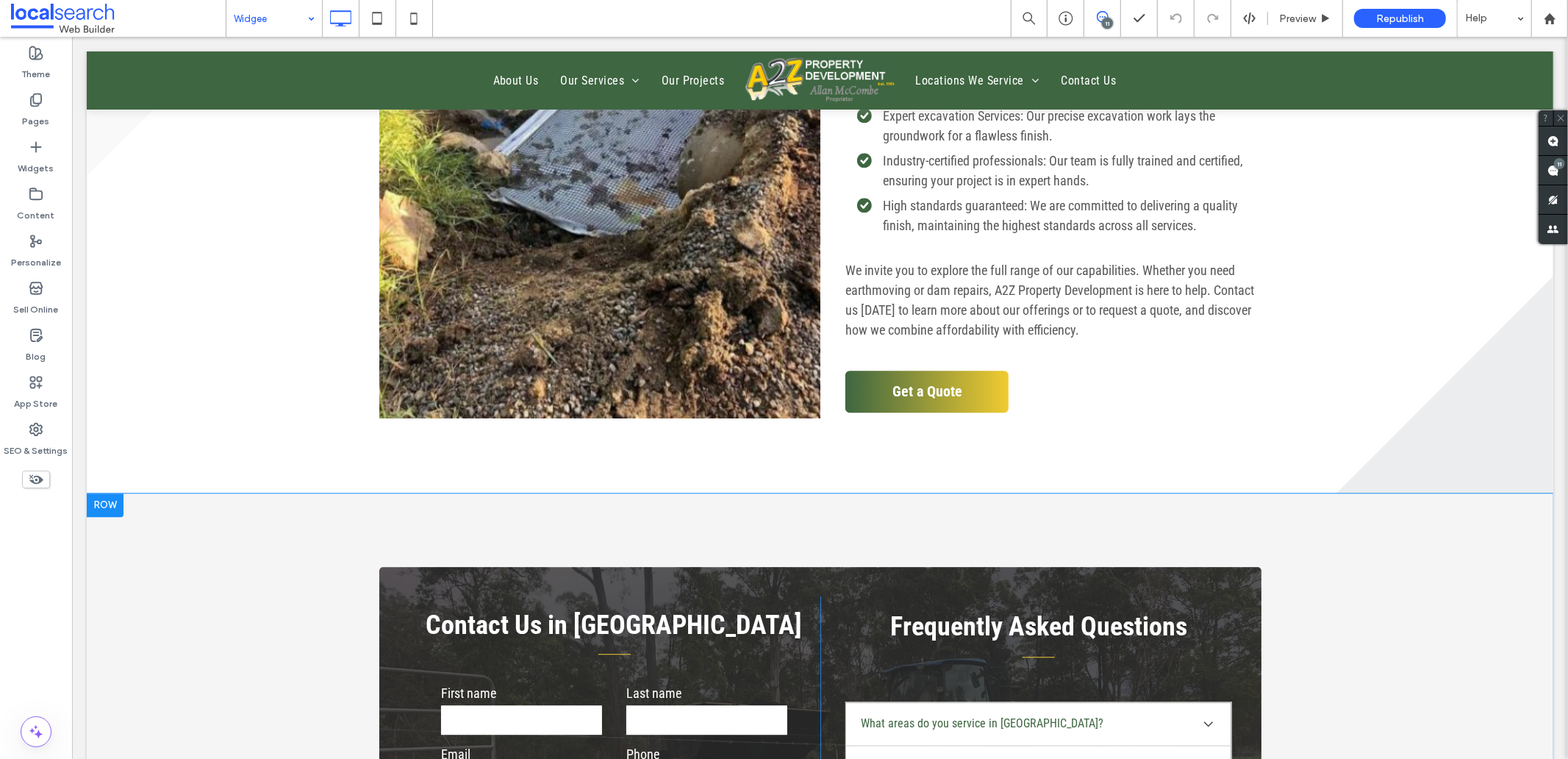
scroll to position [3594, 0]
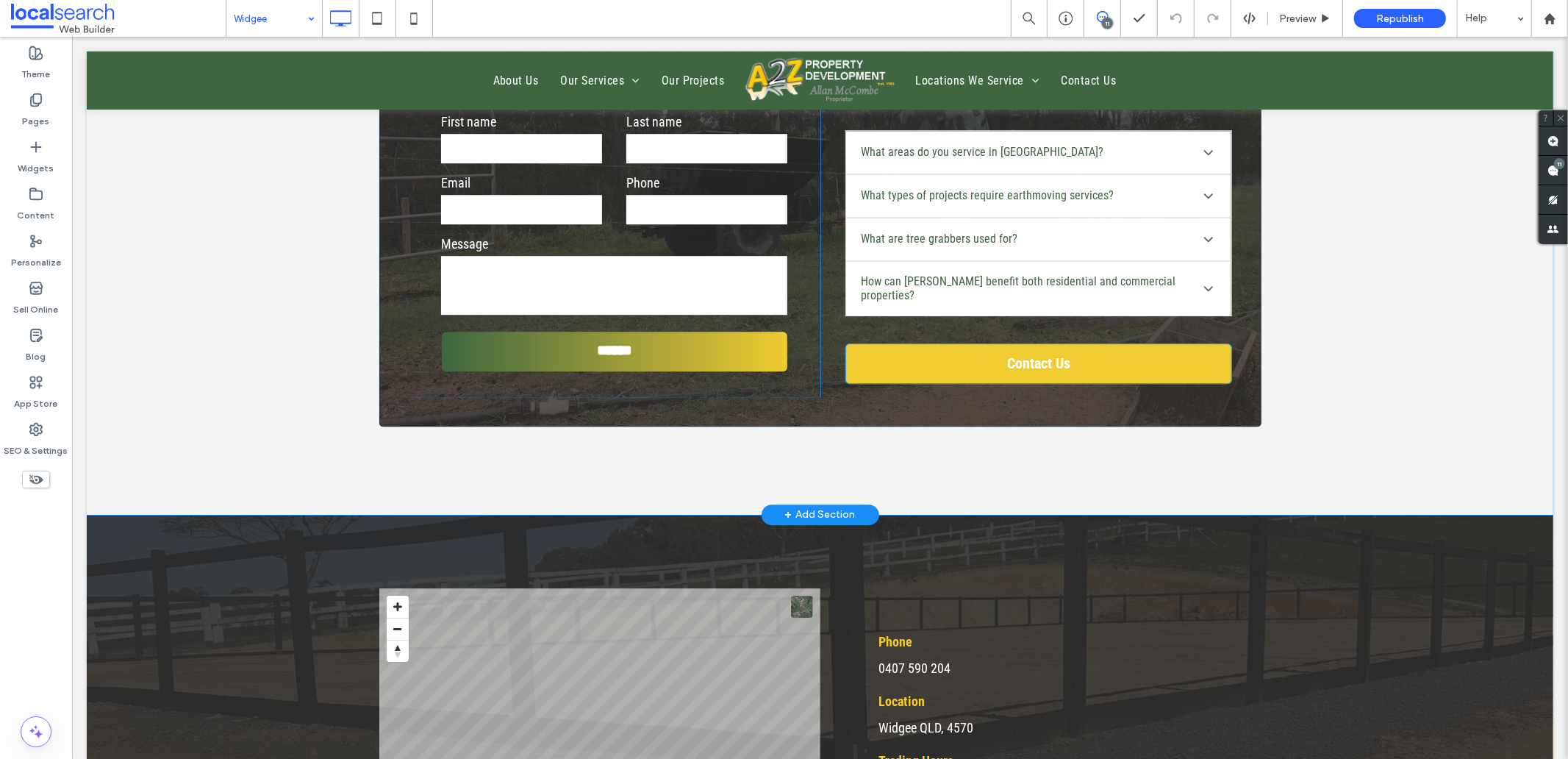
click at [1004, 346] on span "Contact Us" at bounding box center [1038, 362] width 73 height 33
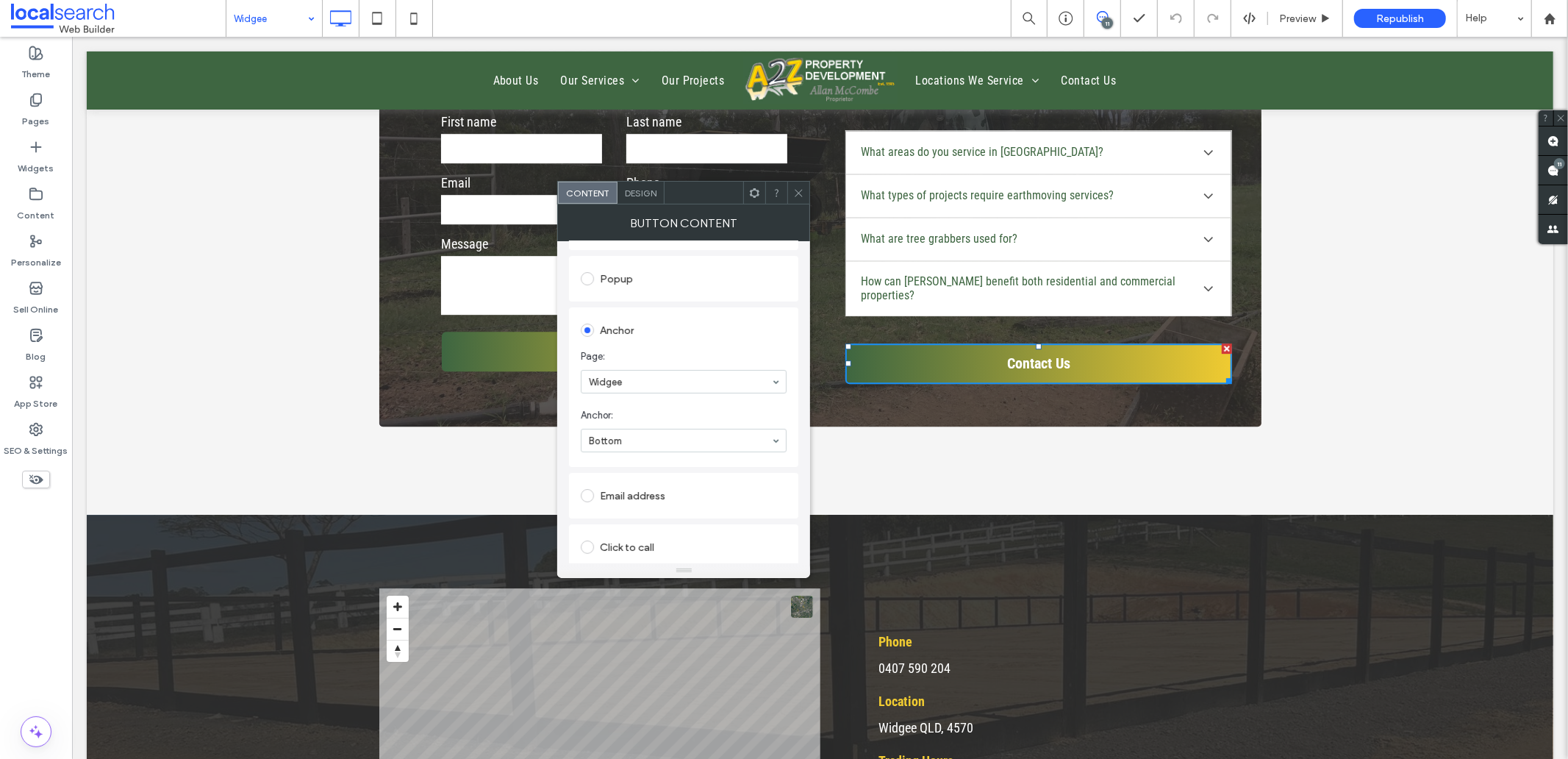
scroll to position [245, 0]
click at [798, 189] on icon at bounding box center [798, 193] width 11 height 11
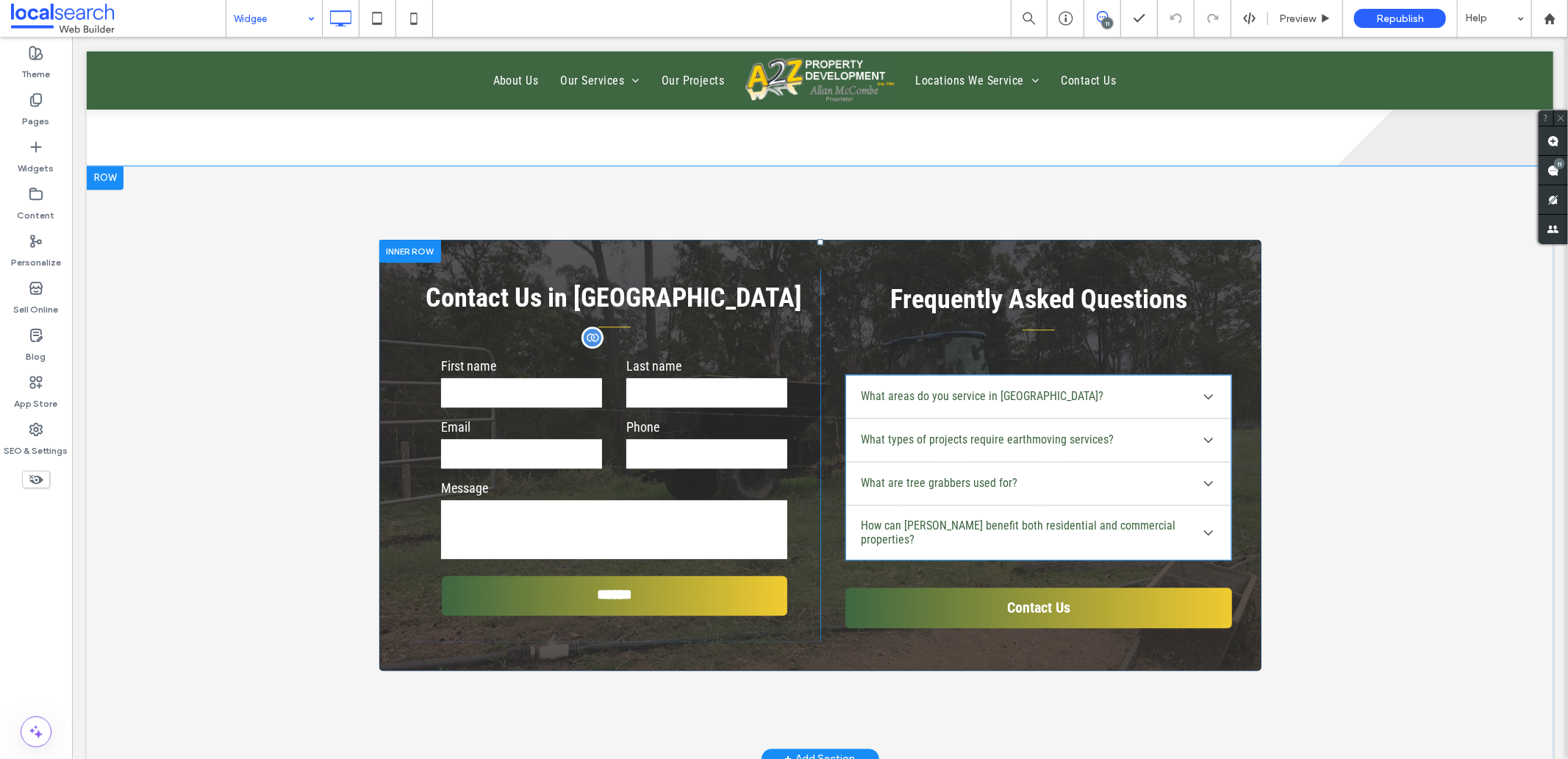
scroll to position [3349, 0]
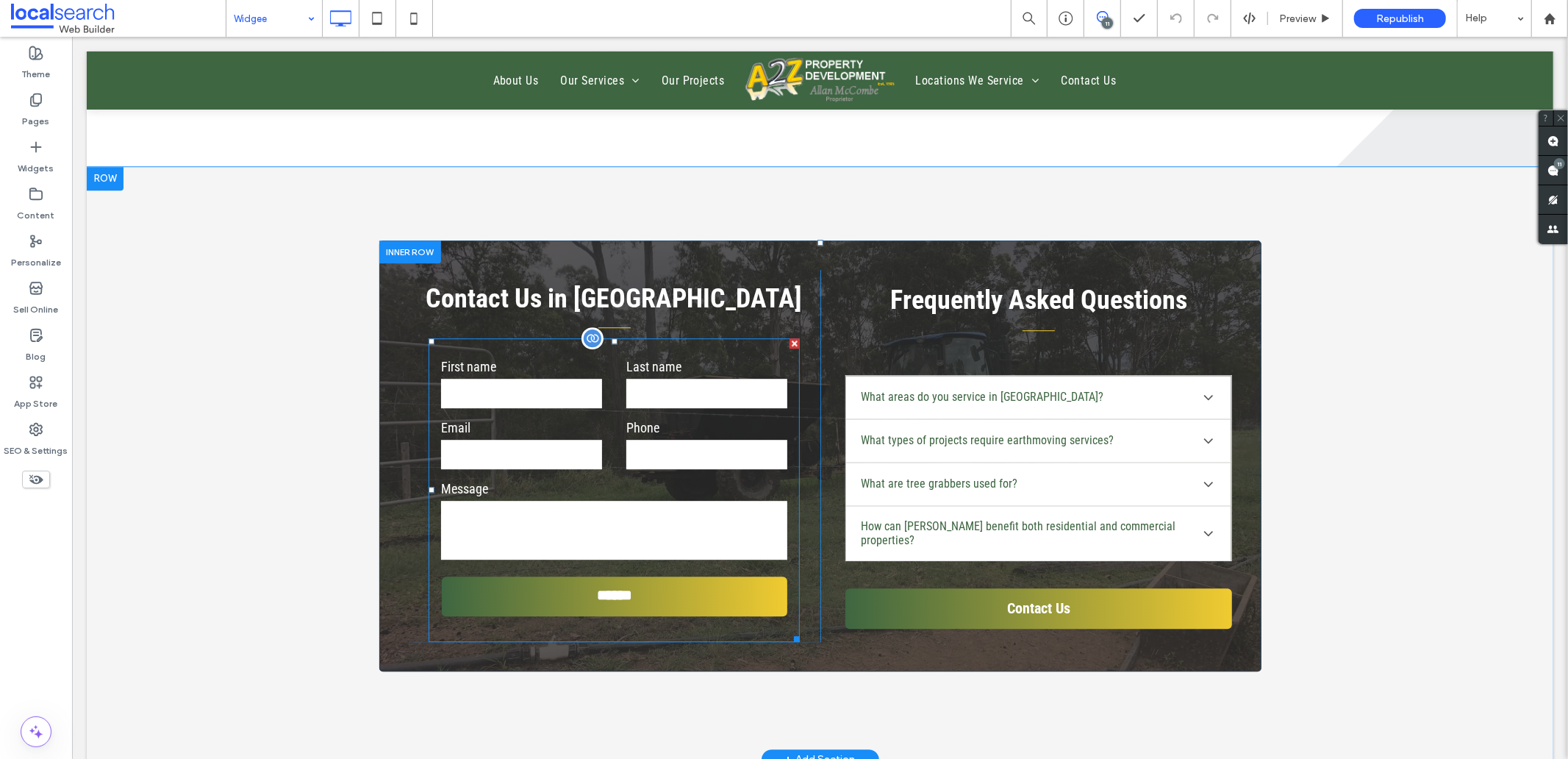
click at [639, 417] on label "Phone" at bounding box center [706, 426] width 161 height 19
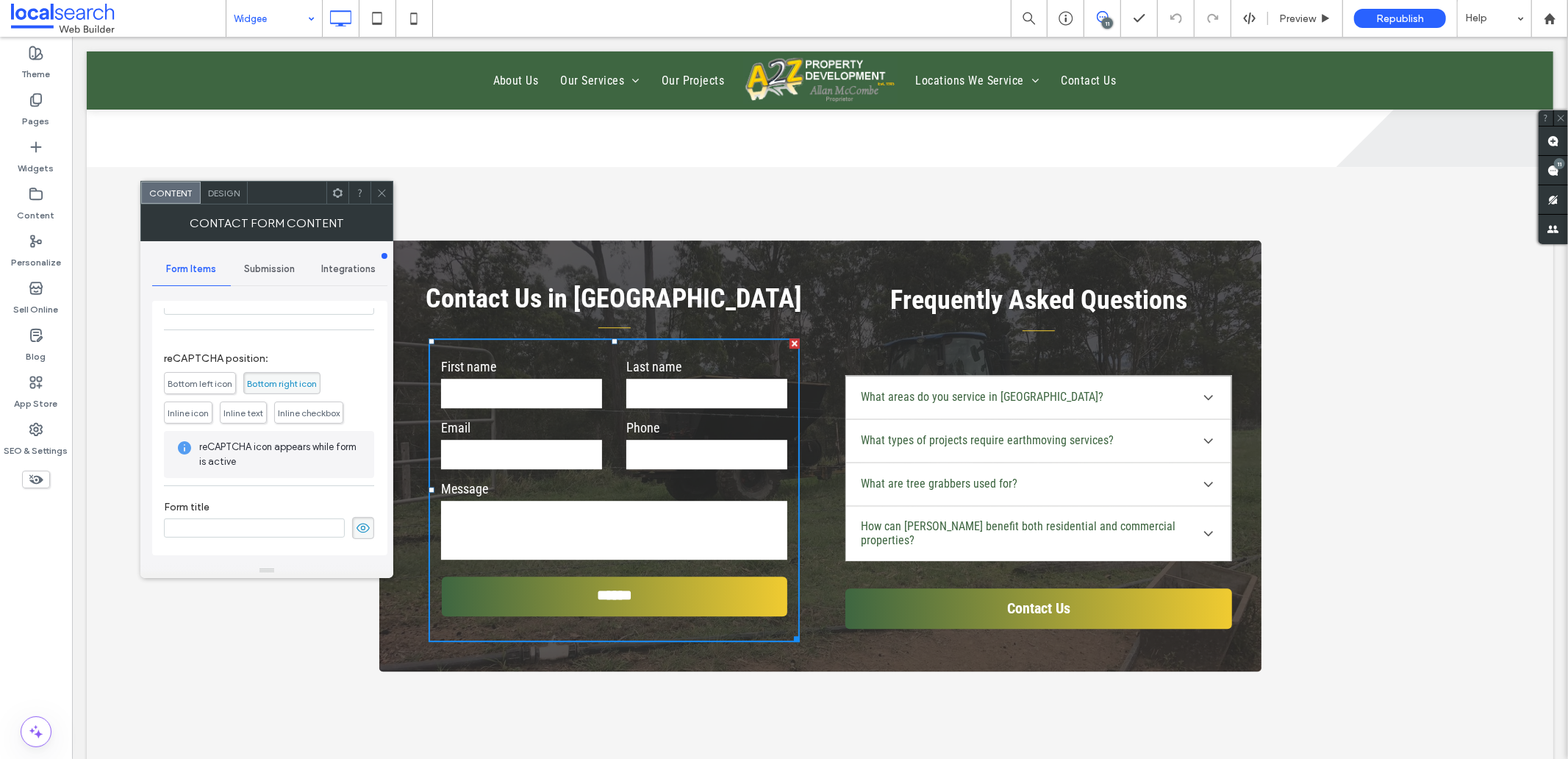
click at [356, 529] on icon at bounding box center [363, 528] width 15 height 16
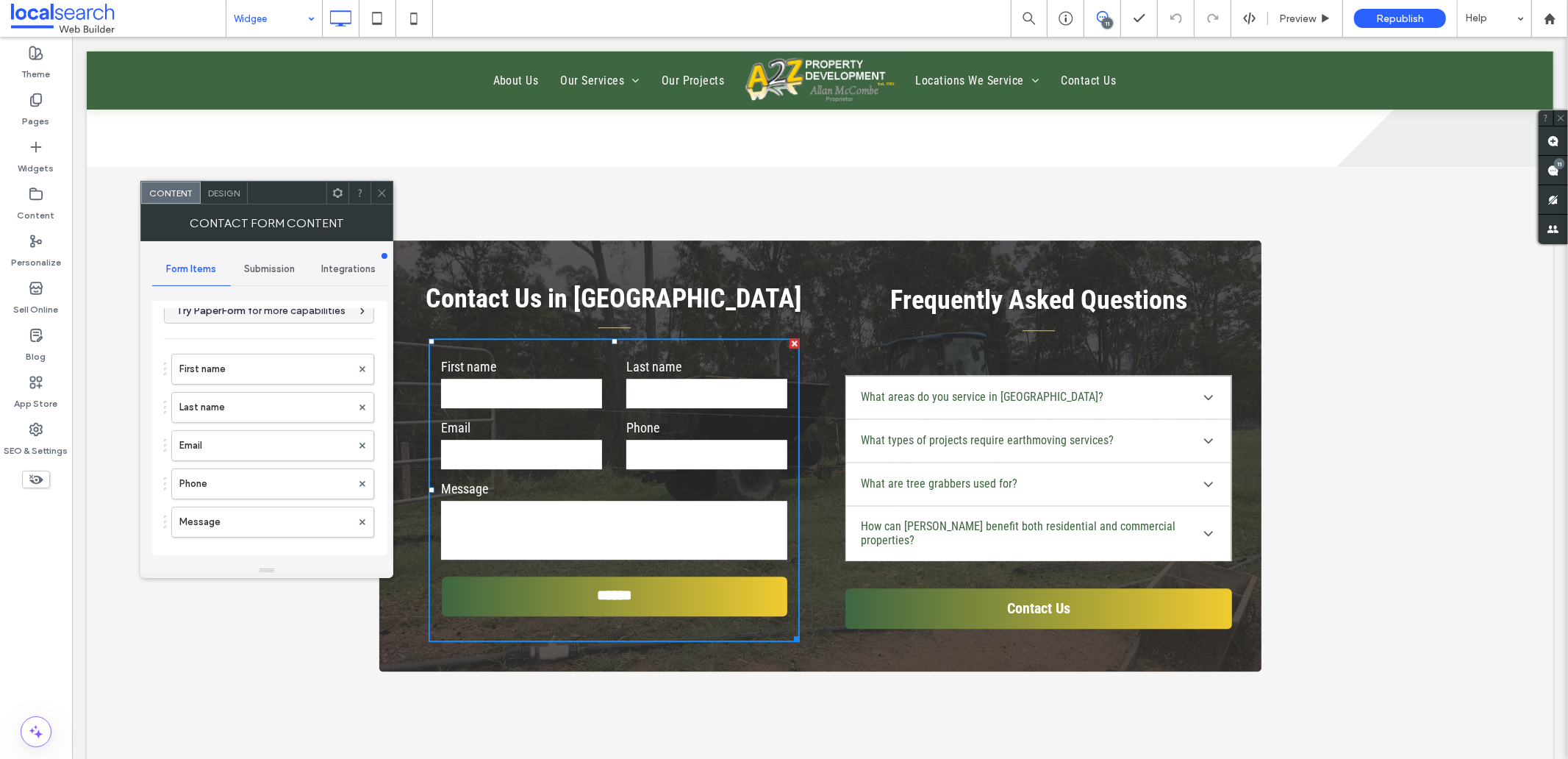
scroll to position [9, 0]
click at [258, 263] on span "Submission" at bounding box center [269, 269] width 51 height 12
click at [229, 327] on label "New submission notification" at bounding box center [270, 338] width 196 height 30
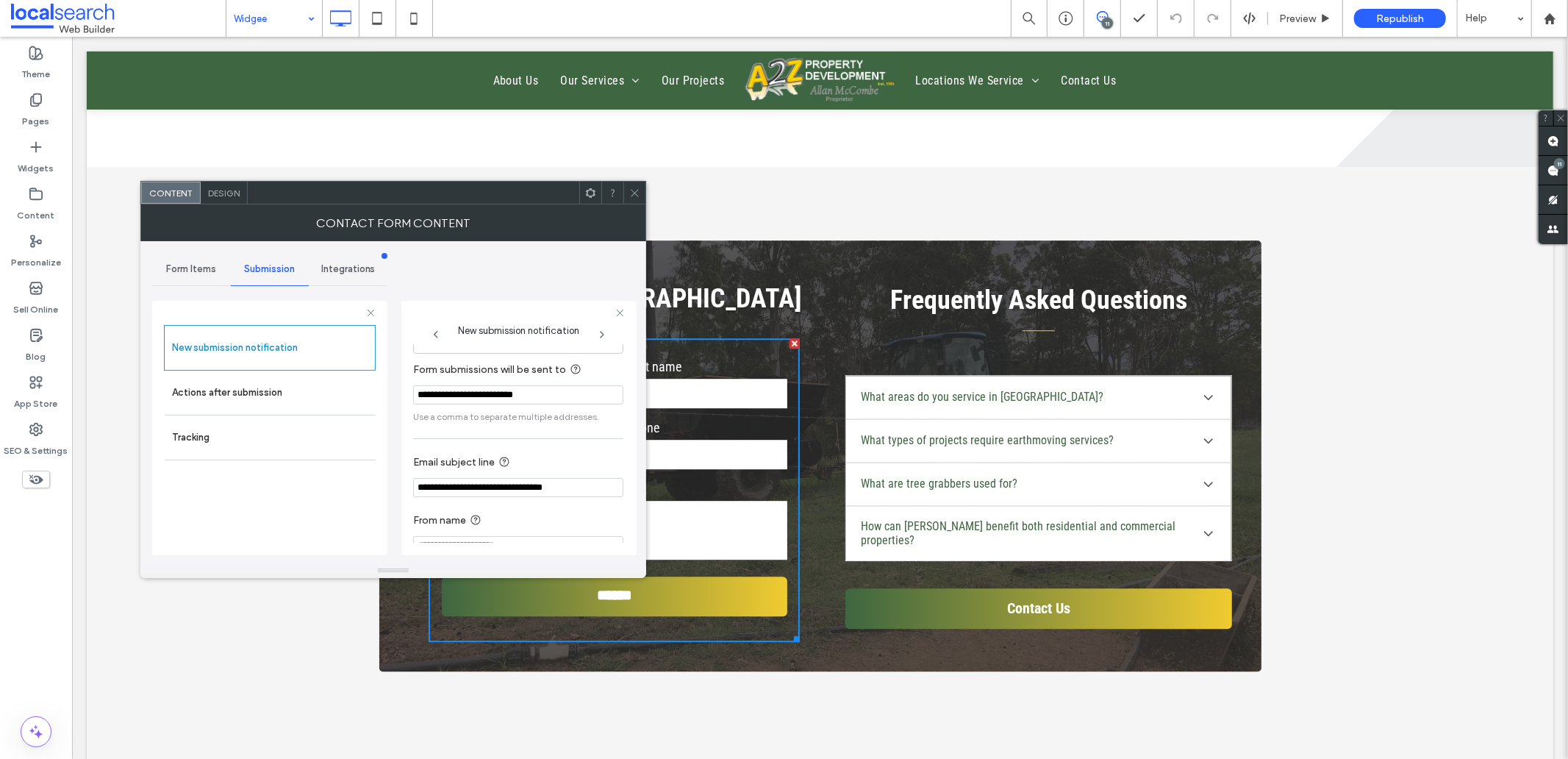
scroll to position [77, 0]
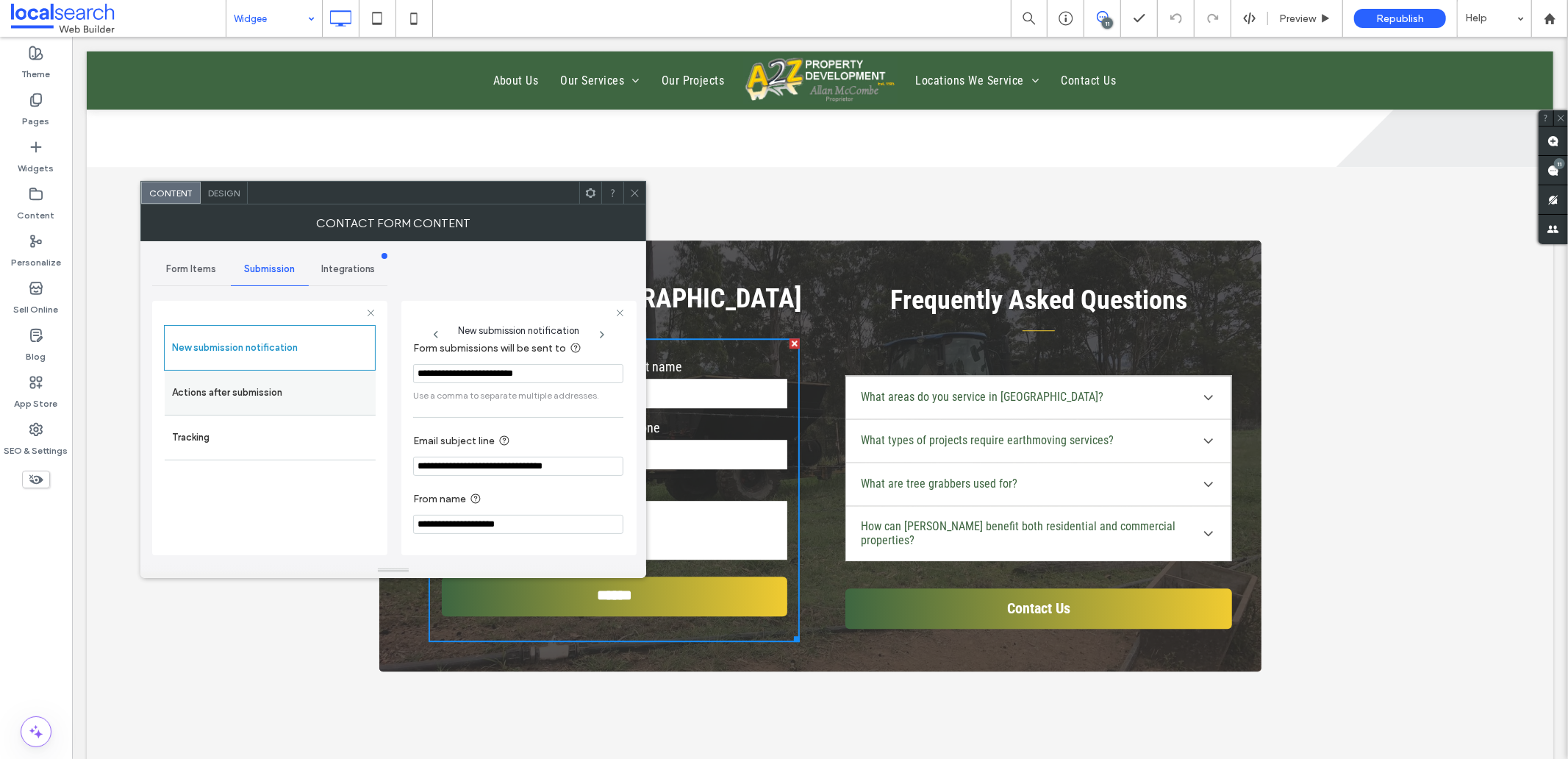
click at [287, 393] on label "Actions after submission" at bounding box center [270, 393] width 196 height 30
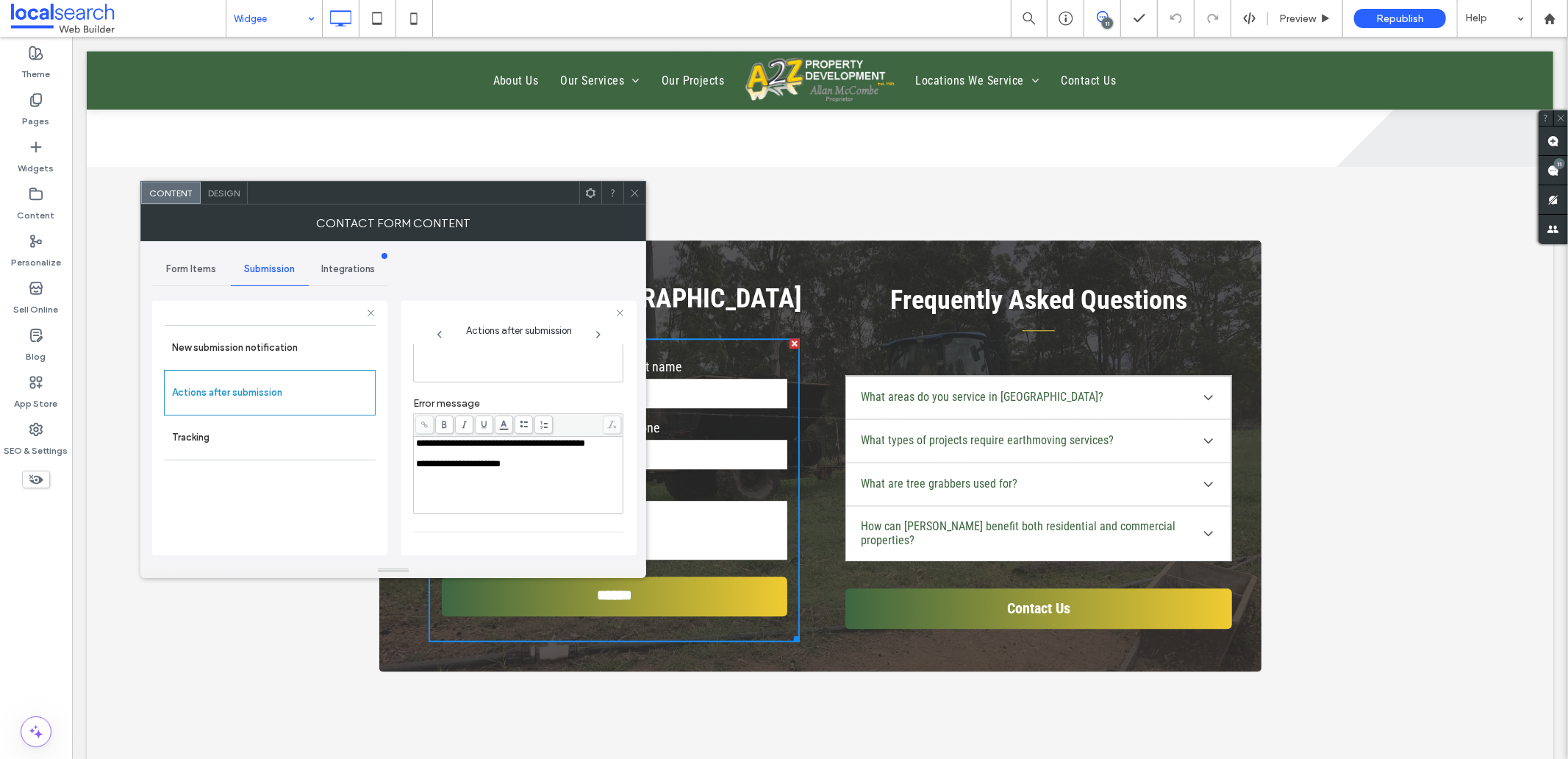
scroll to position [159, 0]
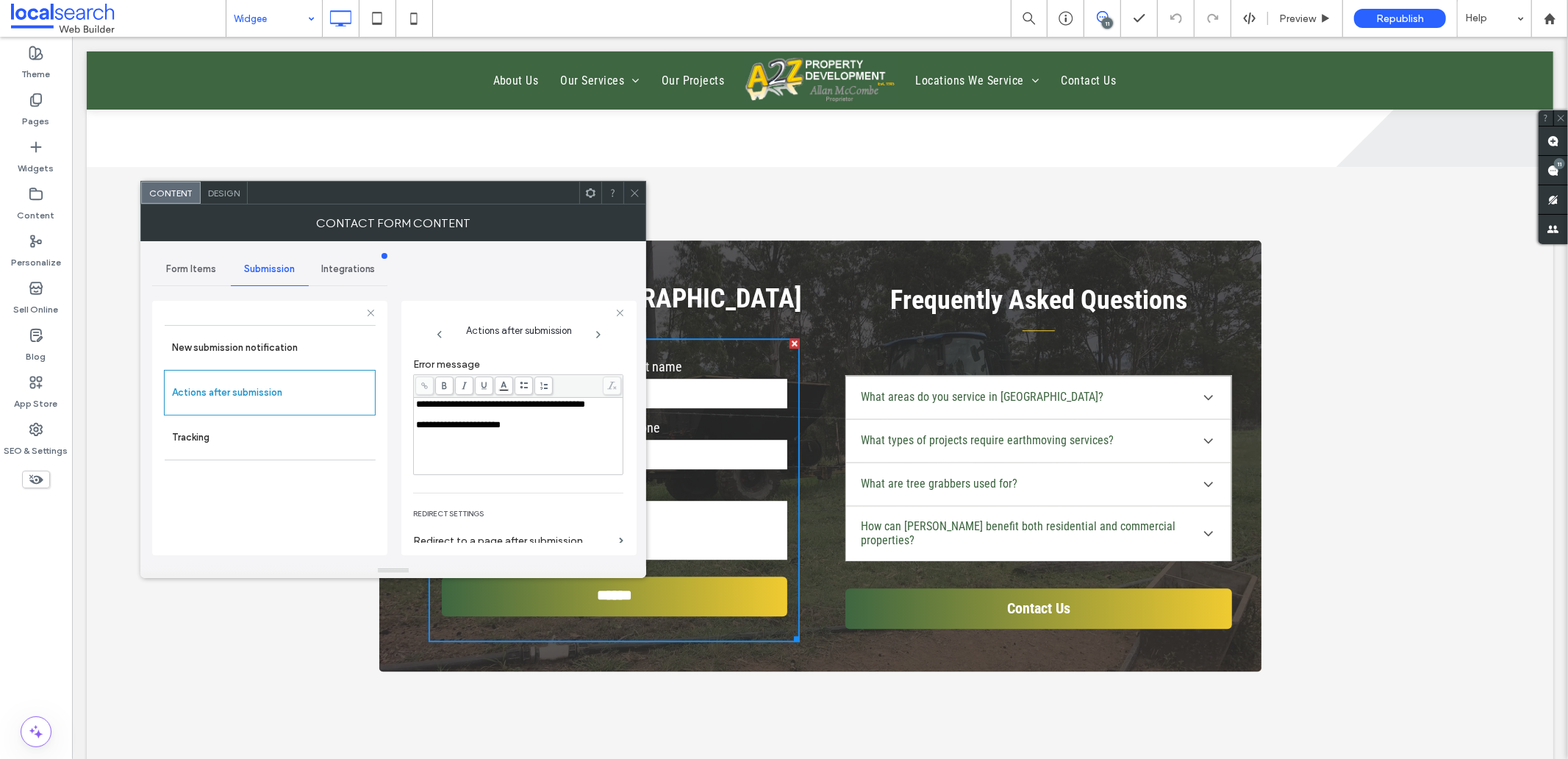
click at [237, 196] on span "Design" at bounding box center [224, 193] width 32 height 11
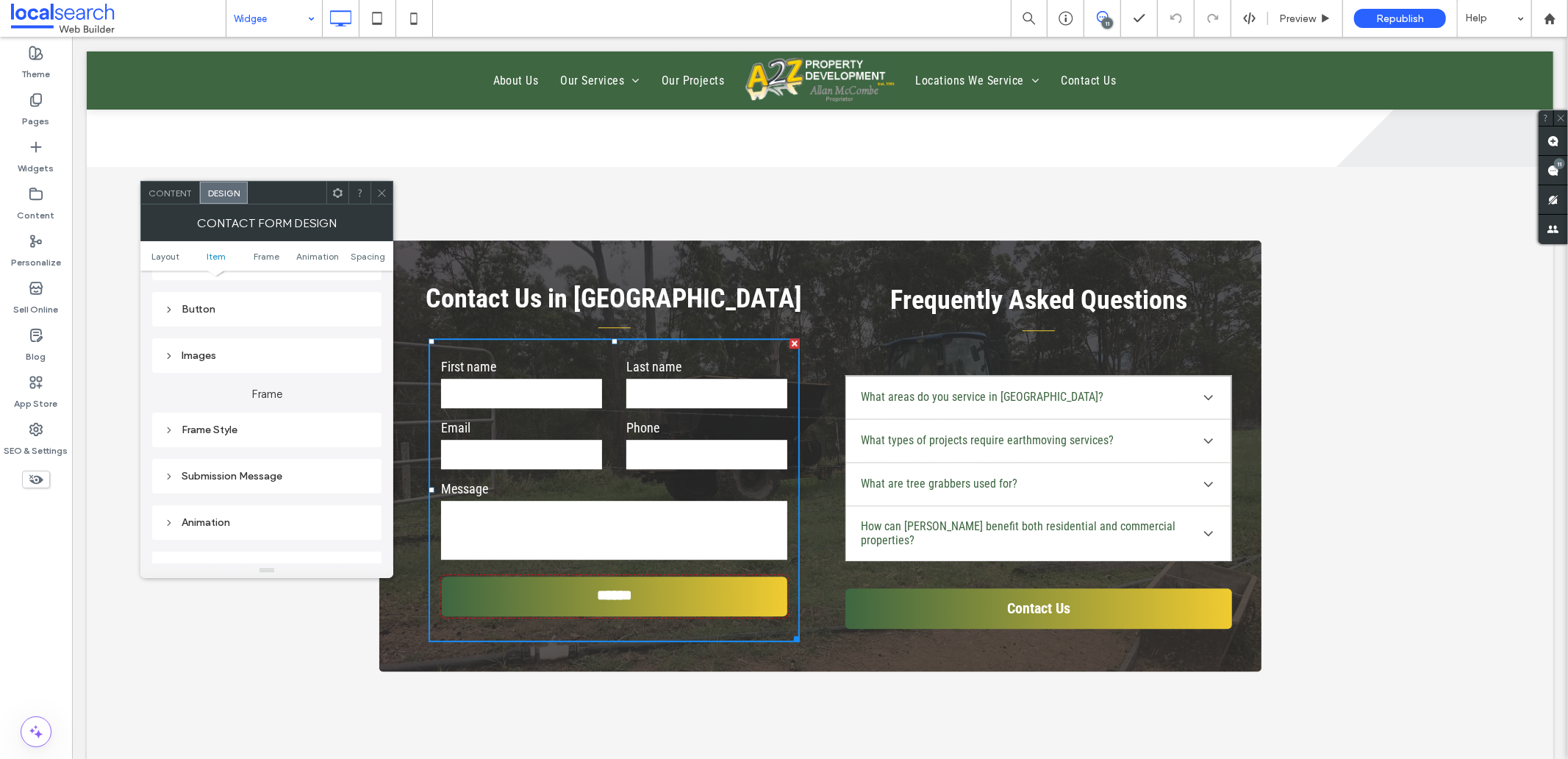
scroll to position [327, 0]
click at [287, 459] on div "Submission Message" at bounding box center [266, 448] width 229 height 34
click at [267, 450] on div "Submission Message" at bounding box center [266, 448] width 206 height 12
drag, startPoint x: 384, startPoint y: 192, endPoint x: 610, endPoint y: 336, distance: 268.0
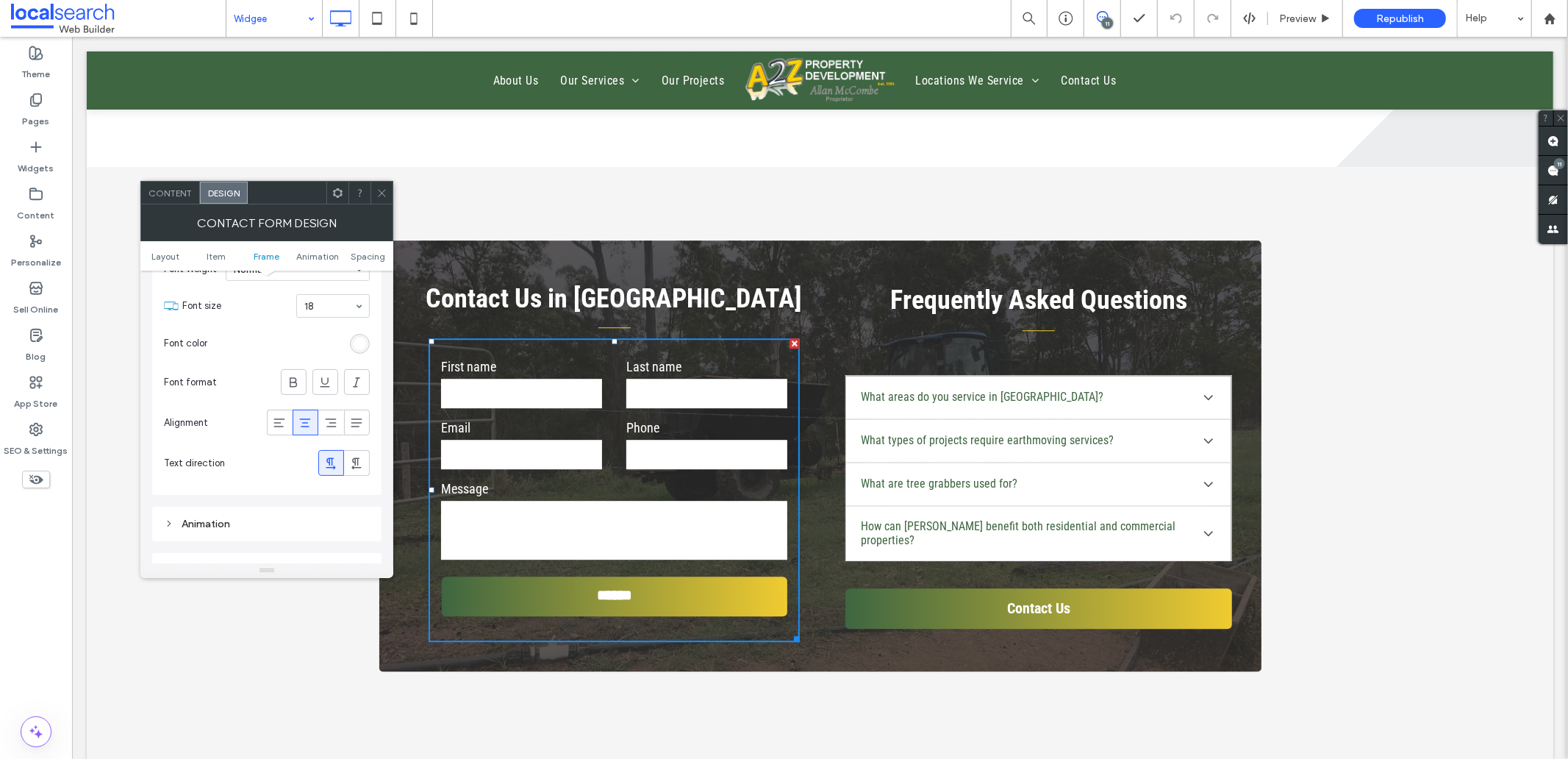
click at [384, 192] on icon at bounding box center [382, 193] width 11 height 11
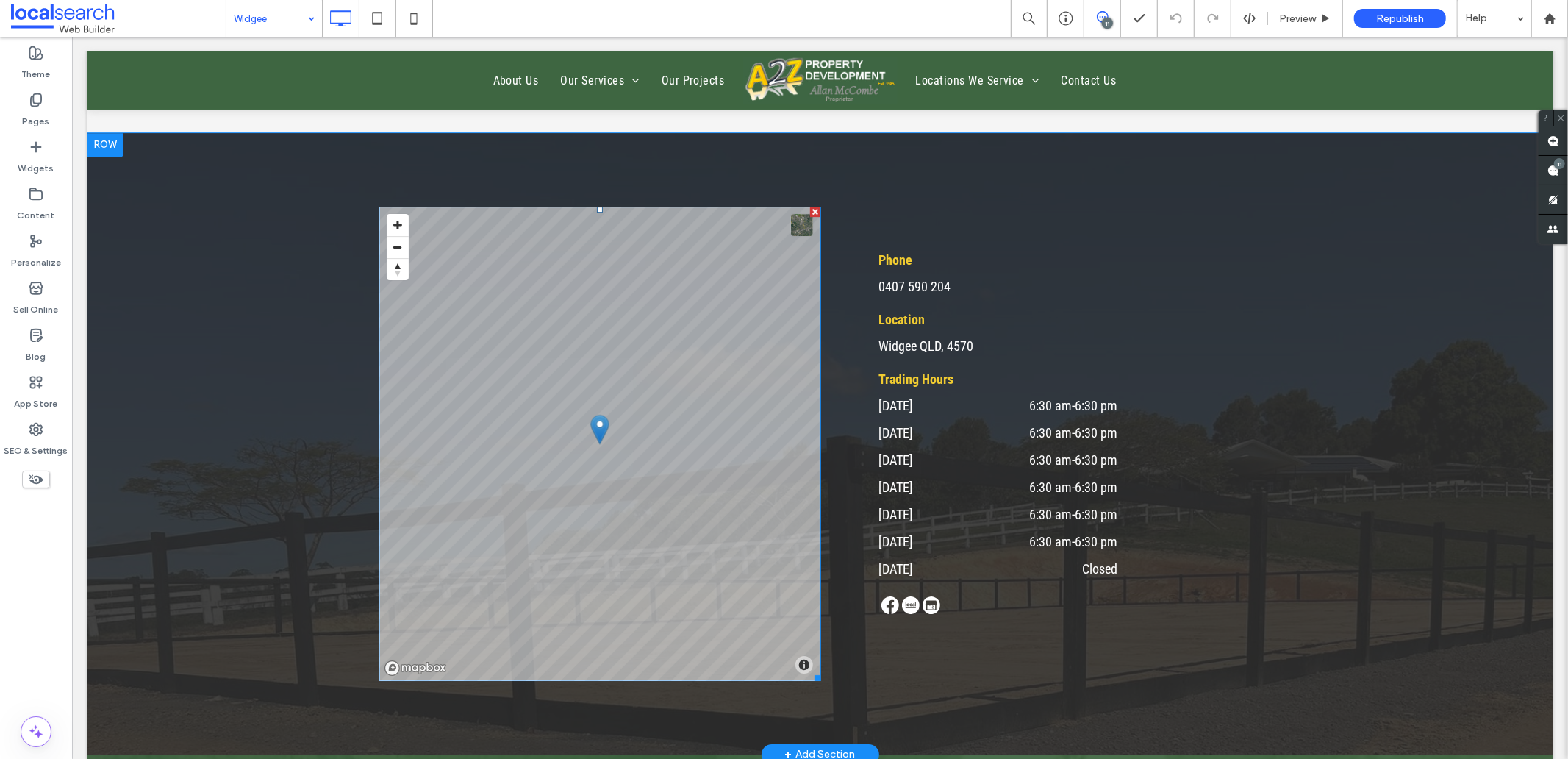
scroll to position [4003, 0]
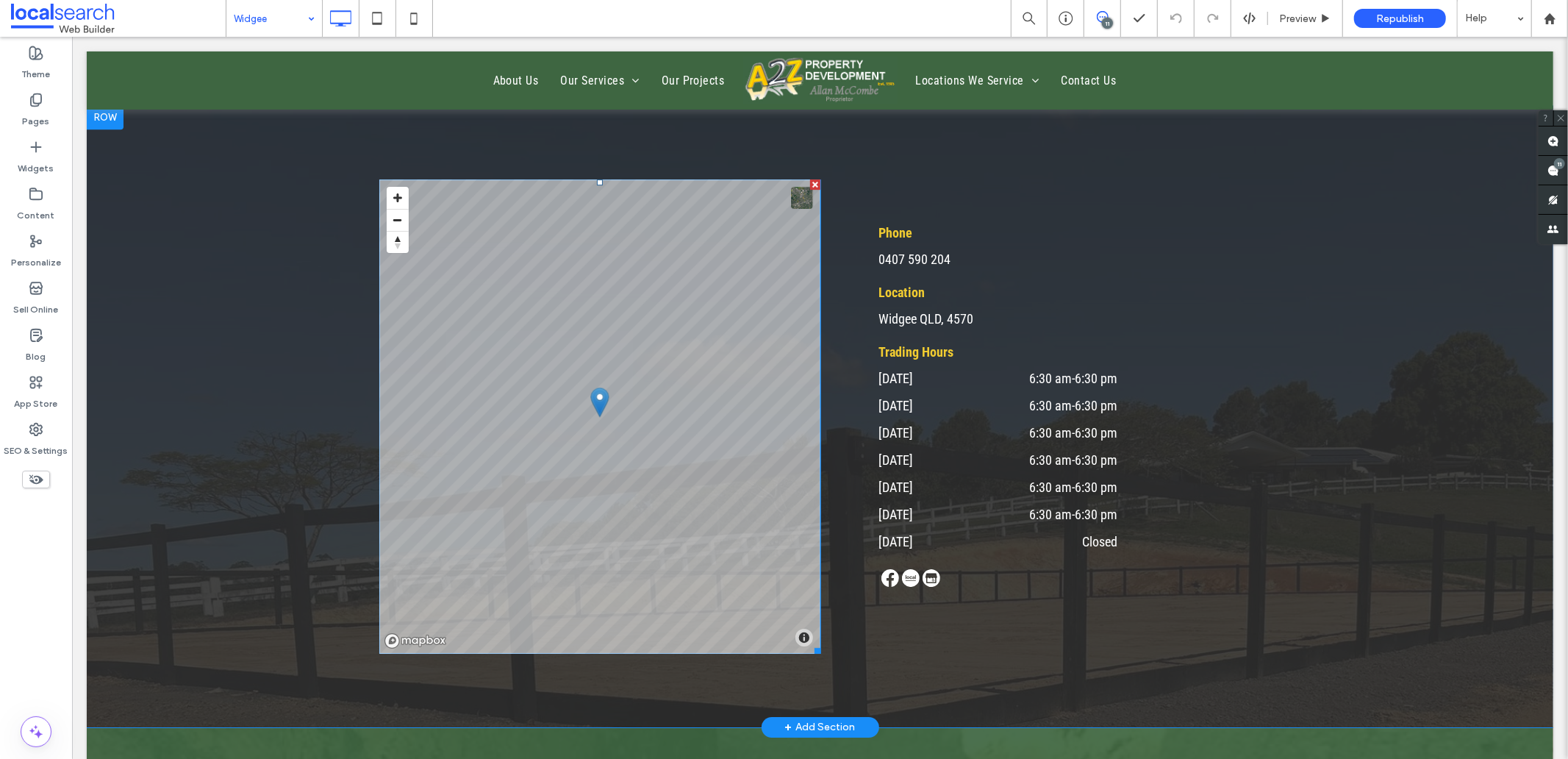
click at [644, 387] on span at bounding box center [599, 415] width 441 height 475
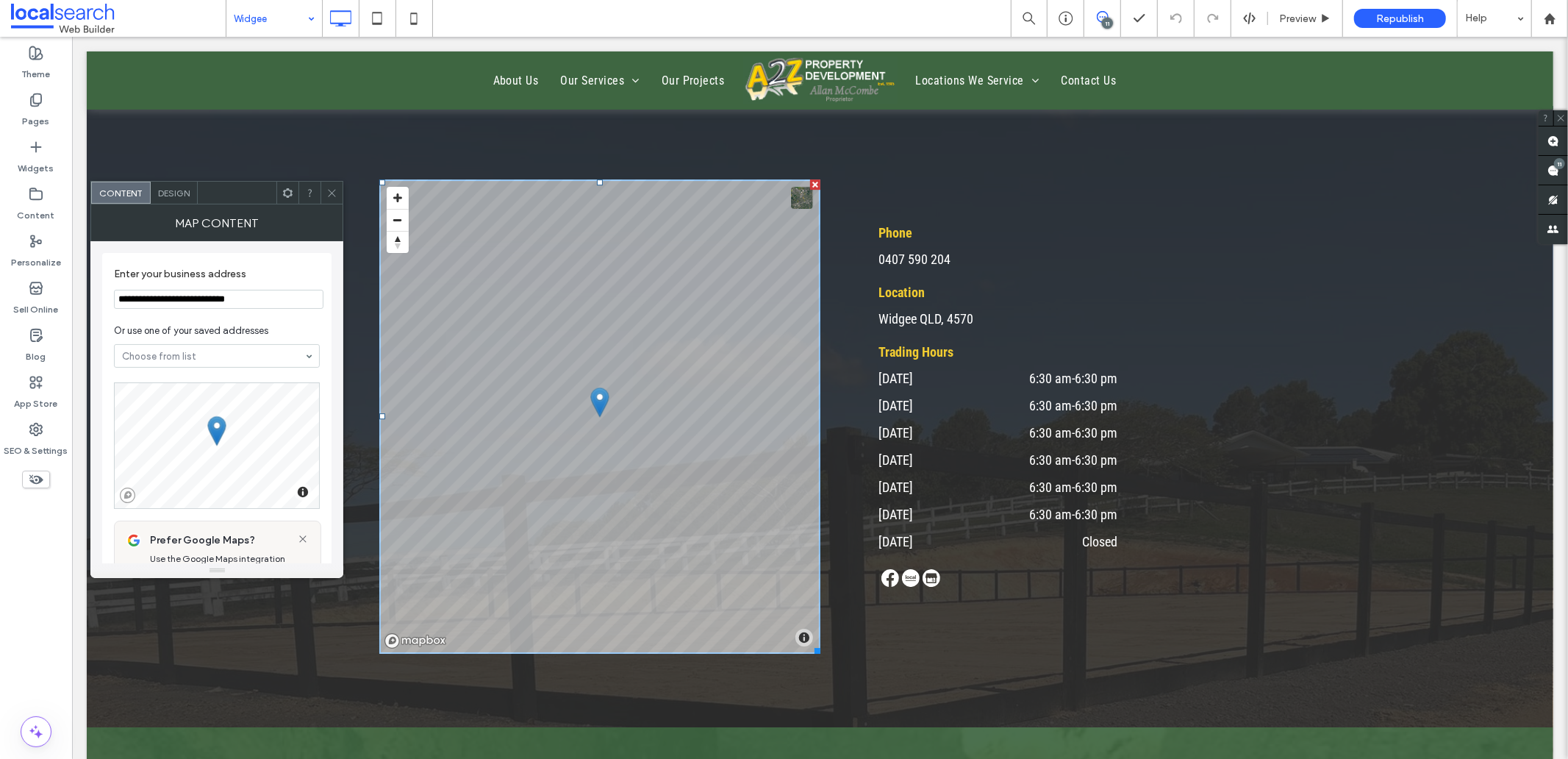
click at [331, 192] on icon at bounding box center [332, 193] width 11 height 11
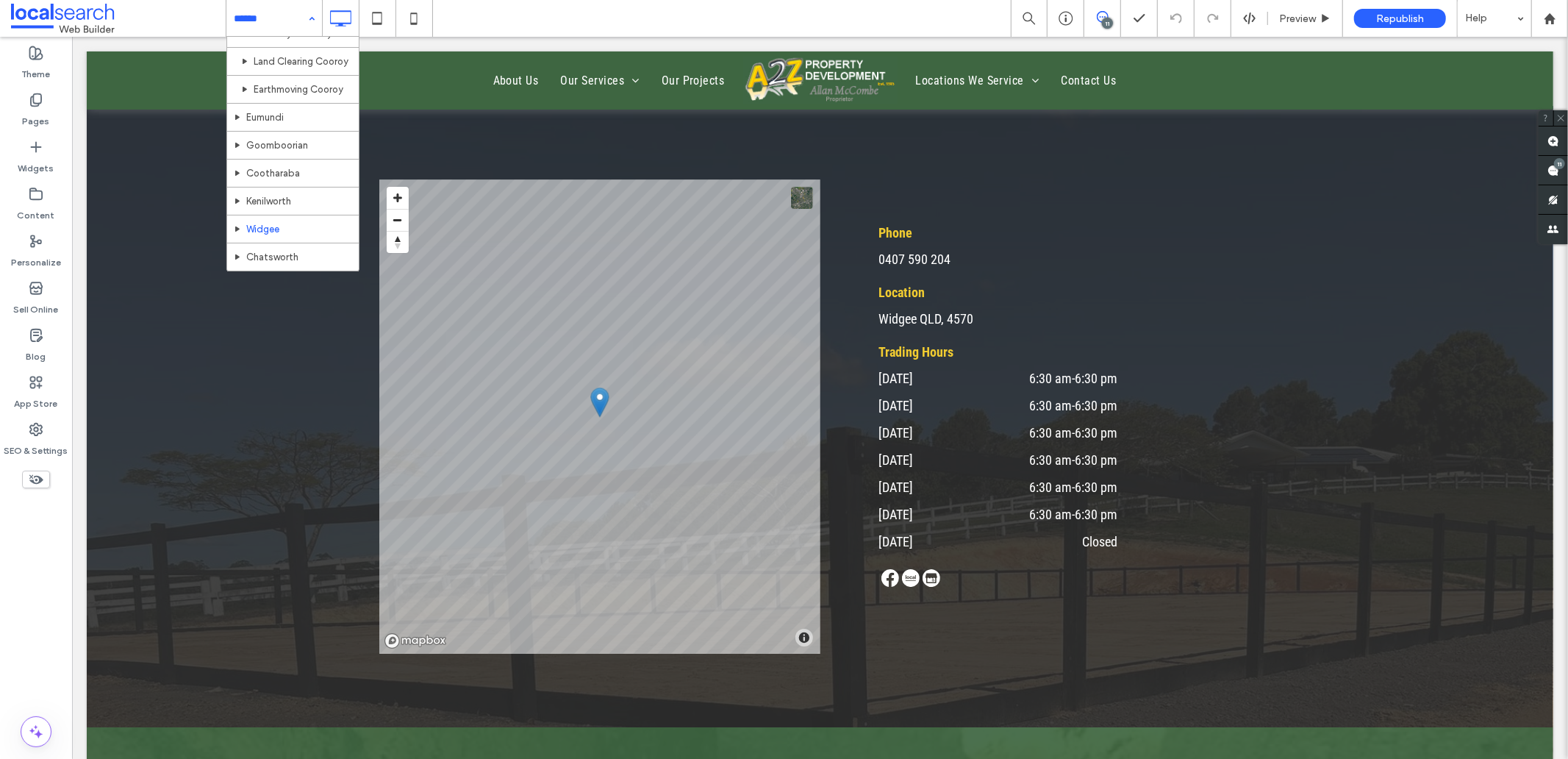
scroll to position [446, 0]
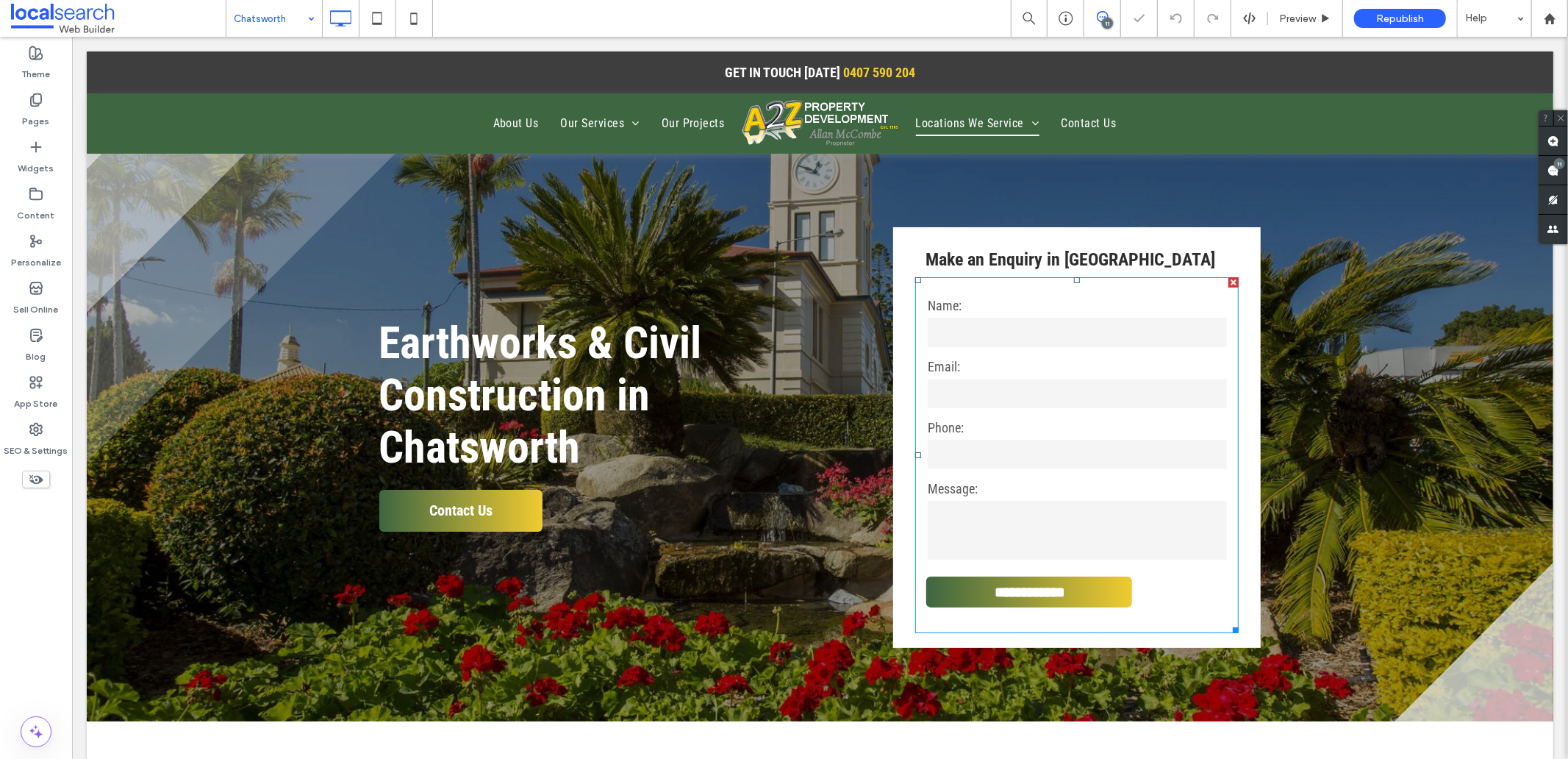
click at [946, 308] on label "Name:" at bounding box center [1076, 304] width 298 height 19
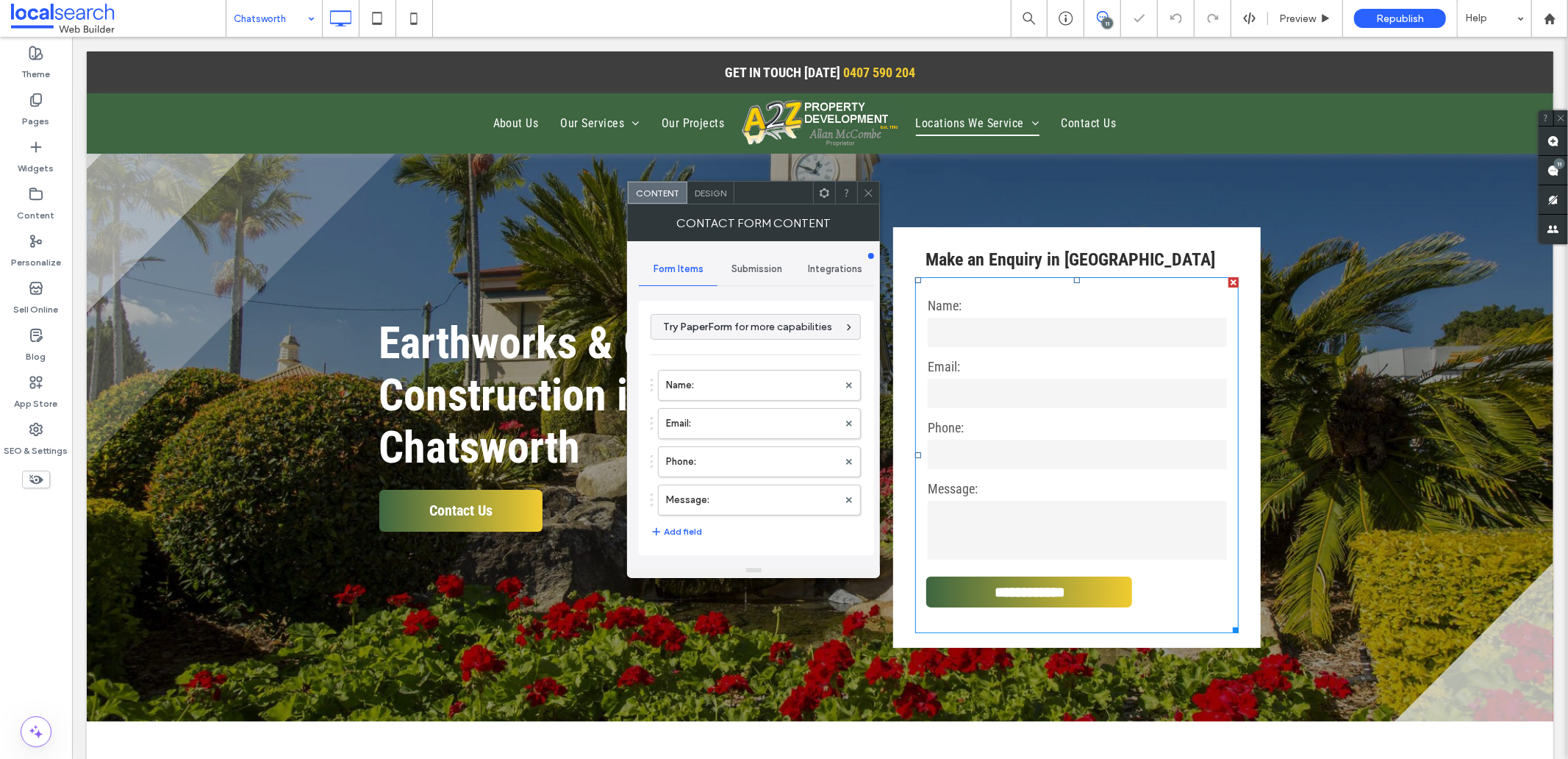
type input "**********"
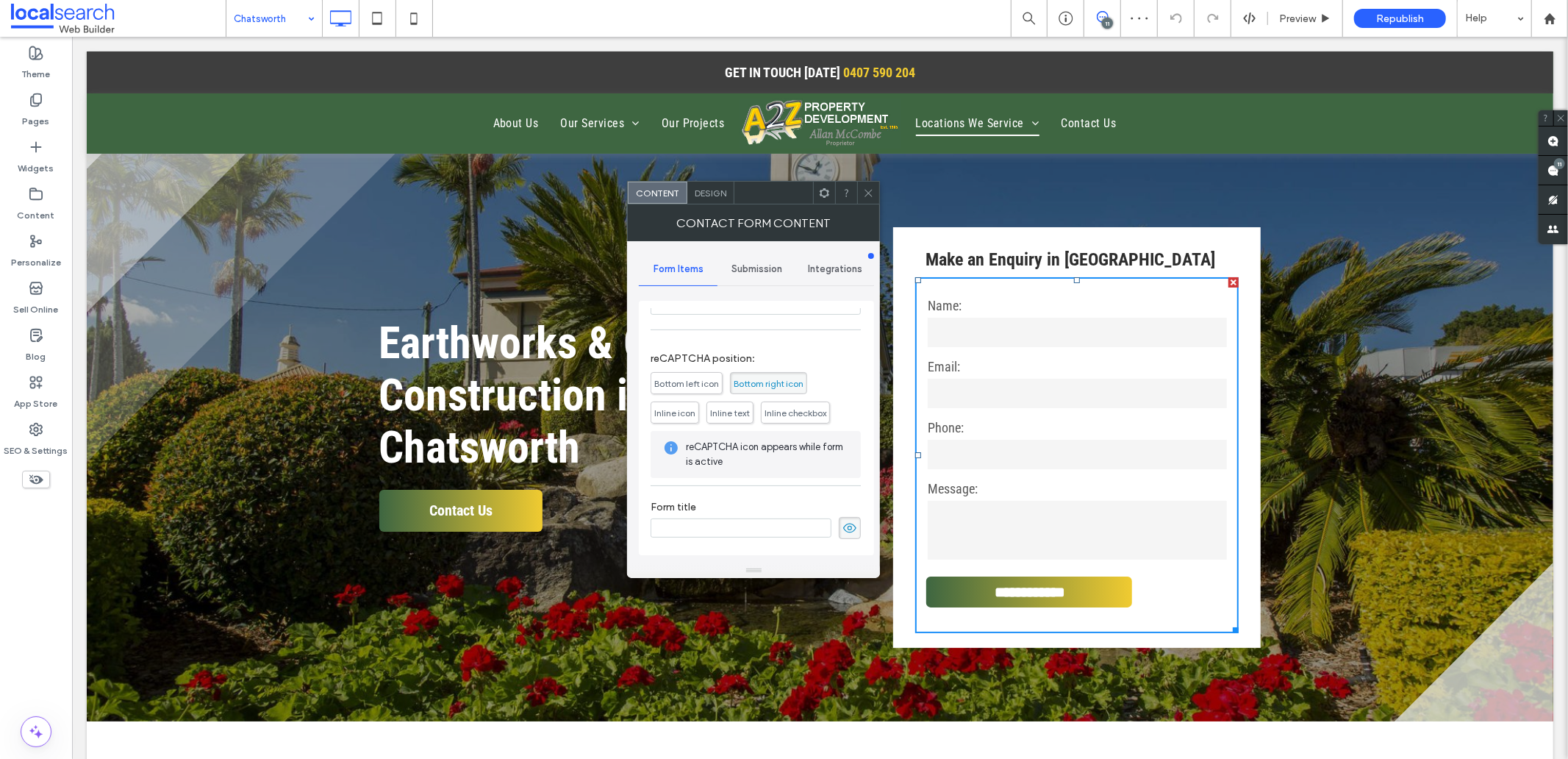
click at [841, 519] on span at bounding box center [850, 528] width 22 height 22
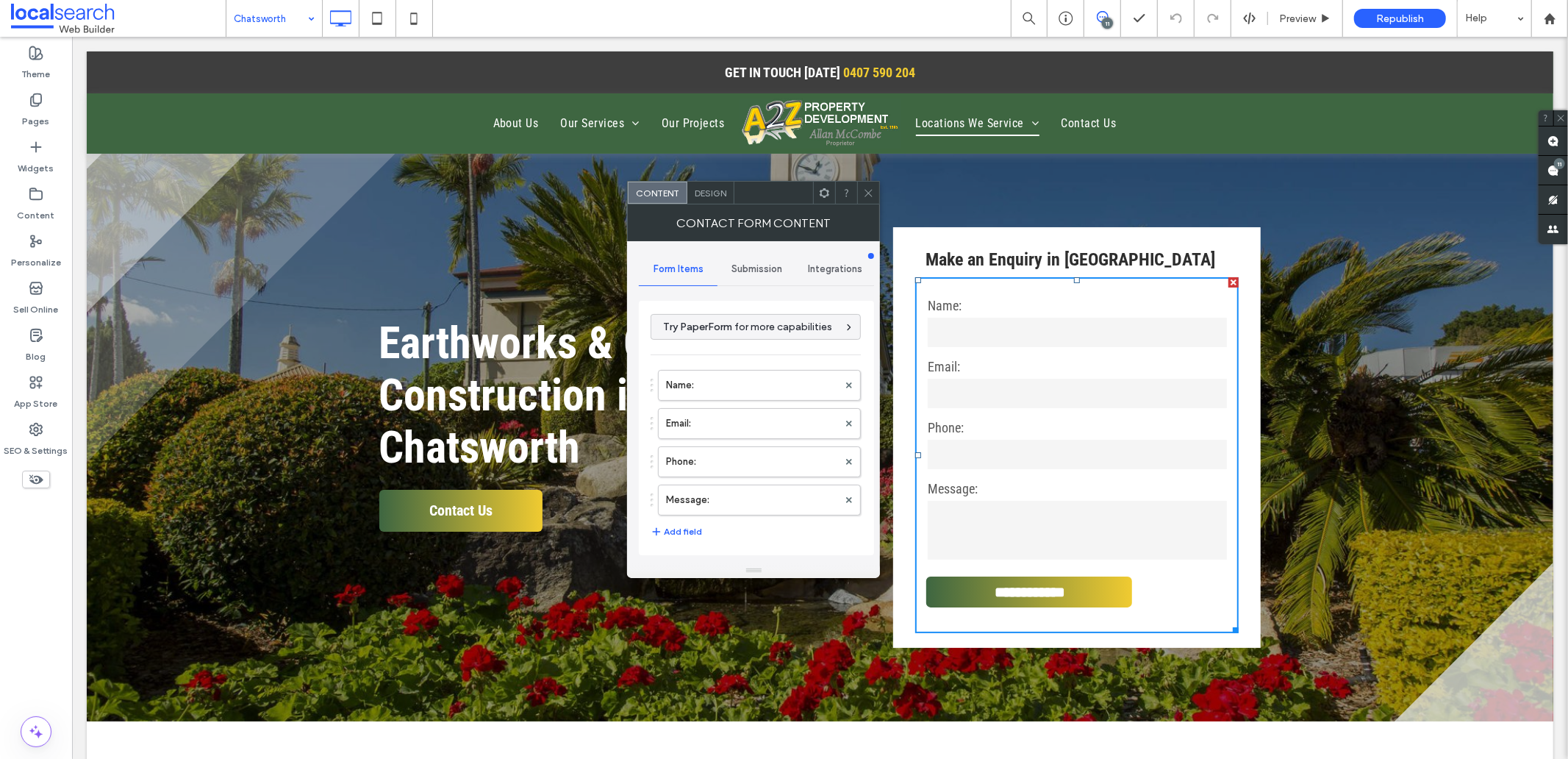
click at [742, 267] on span "Submission" at bounding box center [756, 269] width 51 height 12
click at [715, 345] on label "New submission notification" at bounding box center [756, 338] width 196 height 30
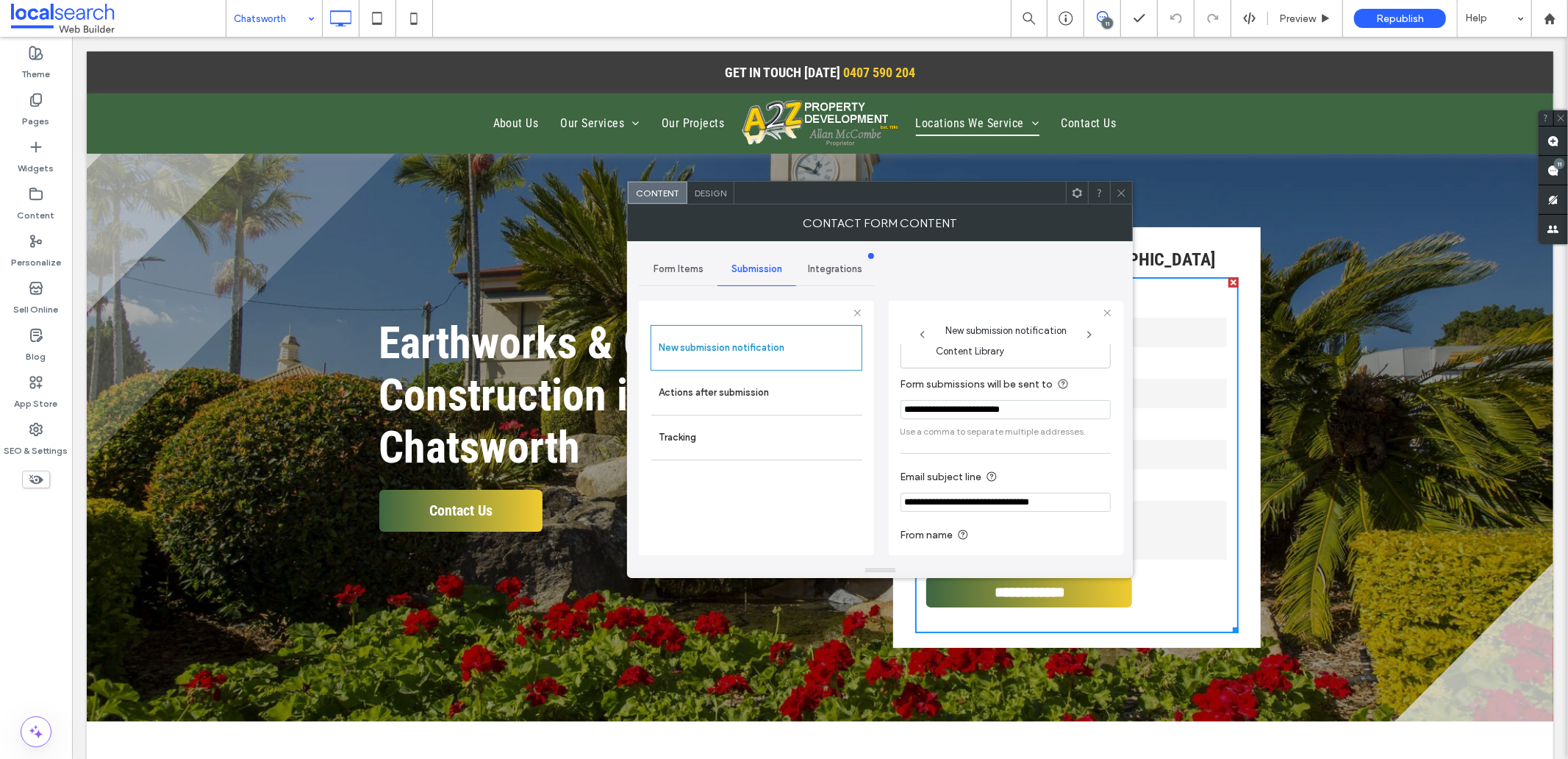
scroll to position [77, 0]
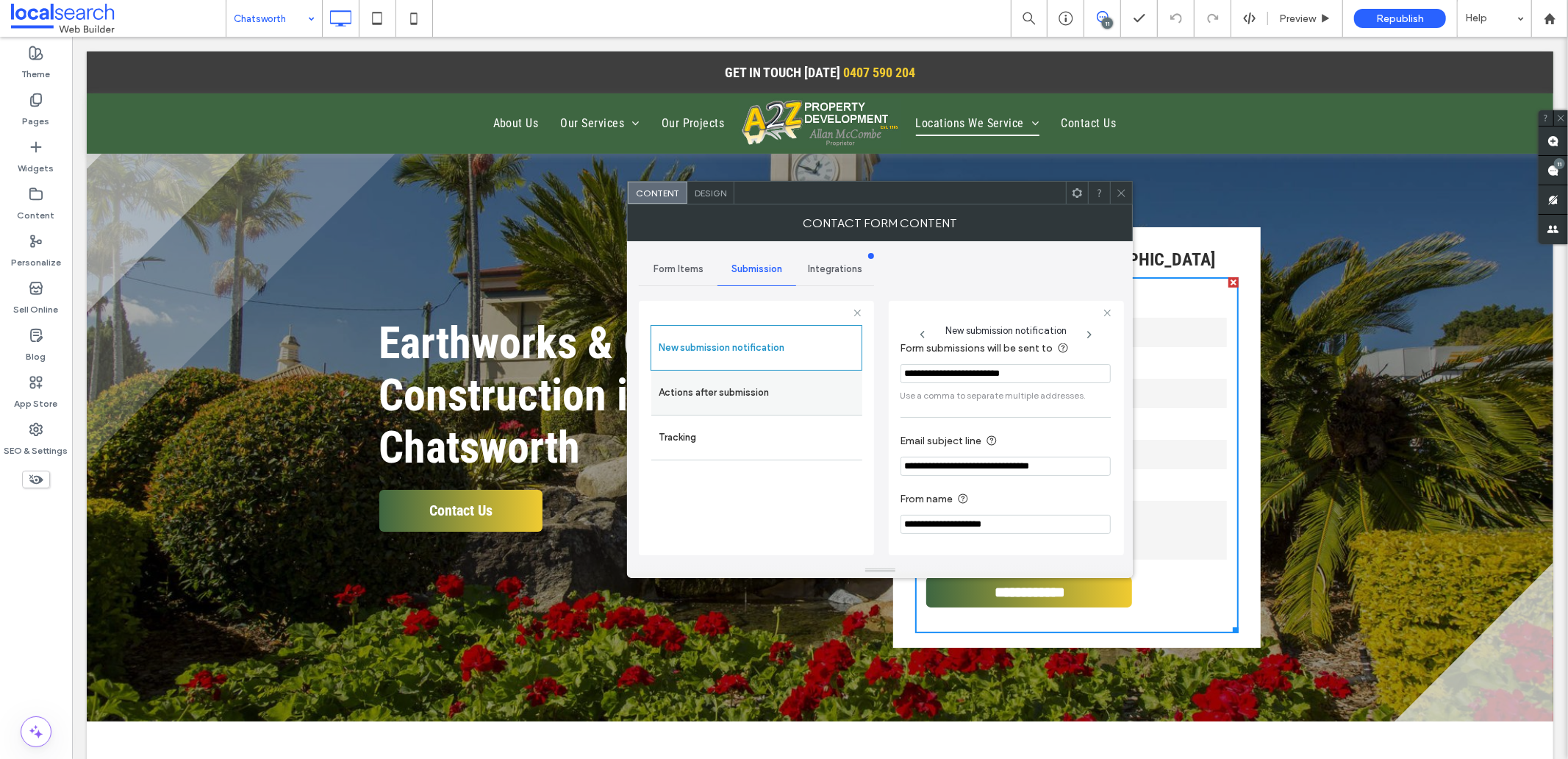
click at [691, 387] on label "Actions after submission" at bounding box center [756, 393] width 196 height 30
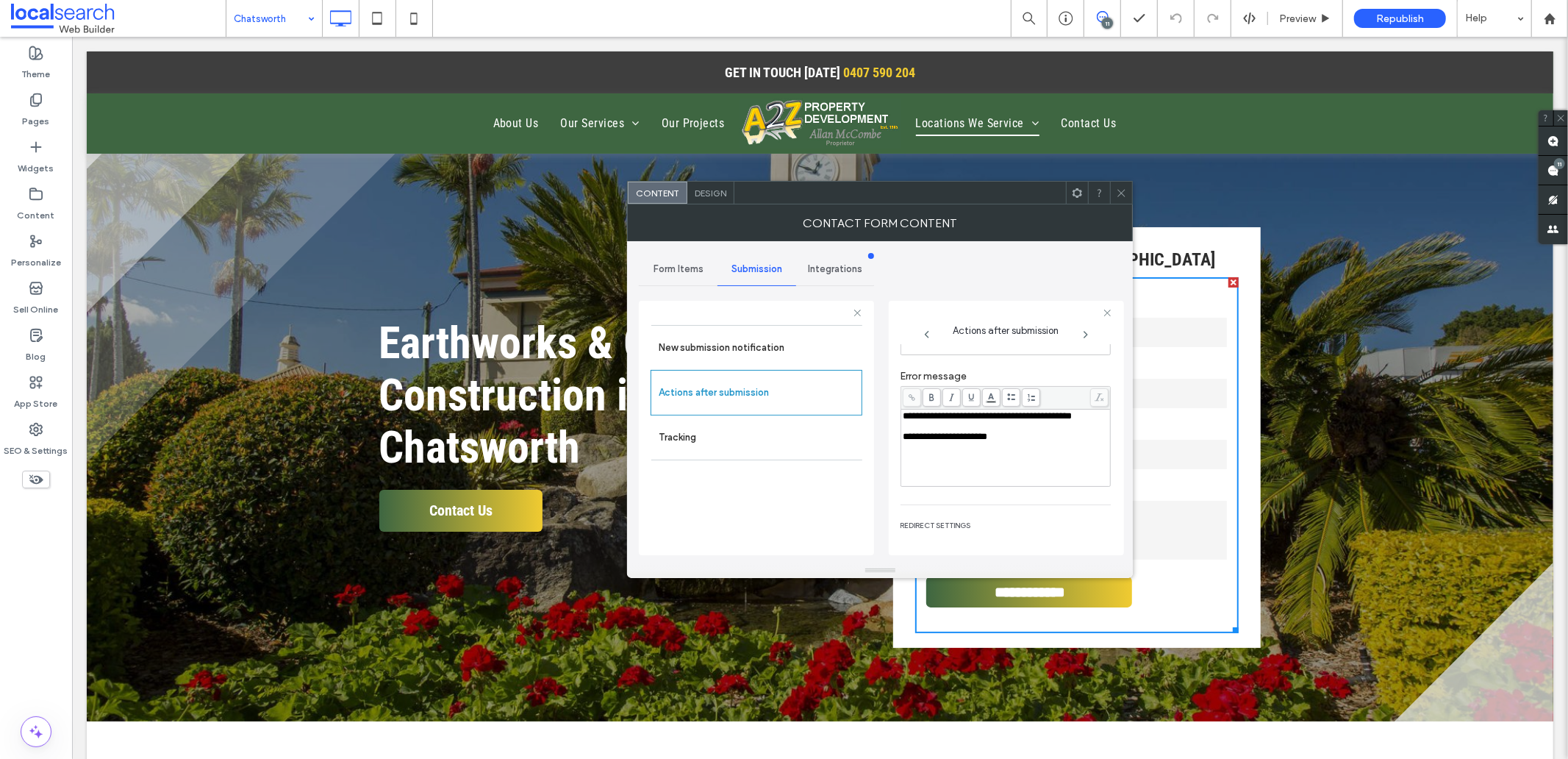
scroll to position [254, 0]
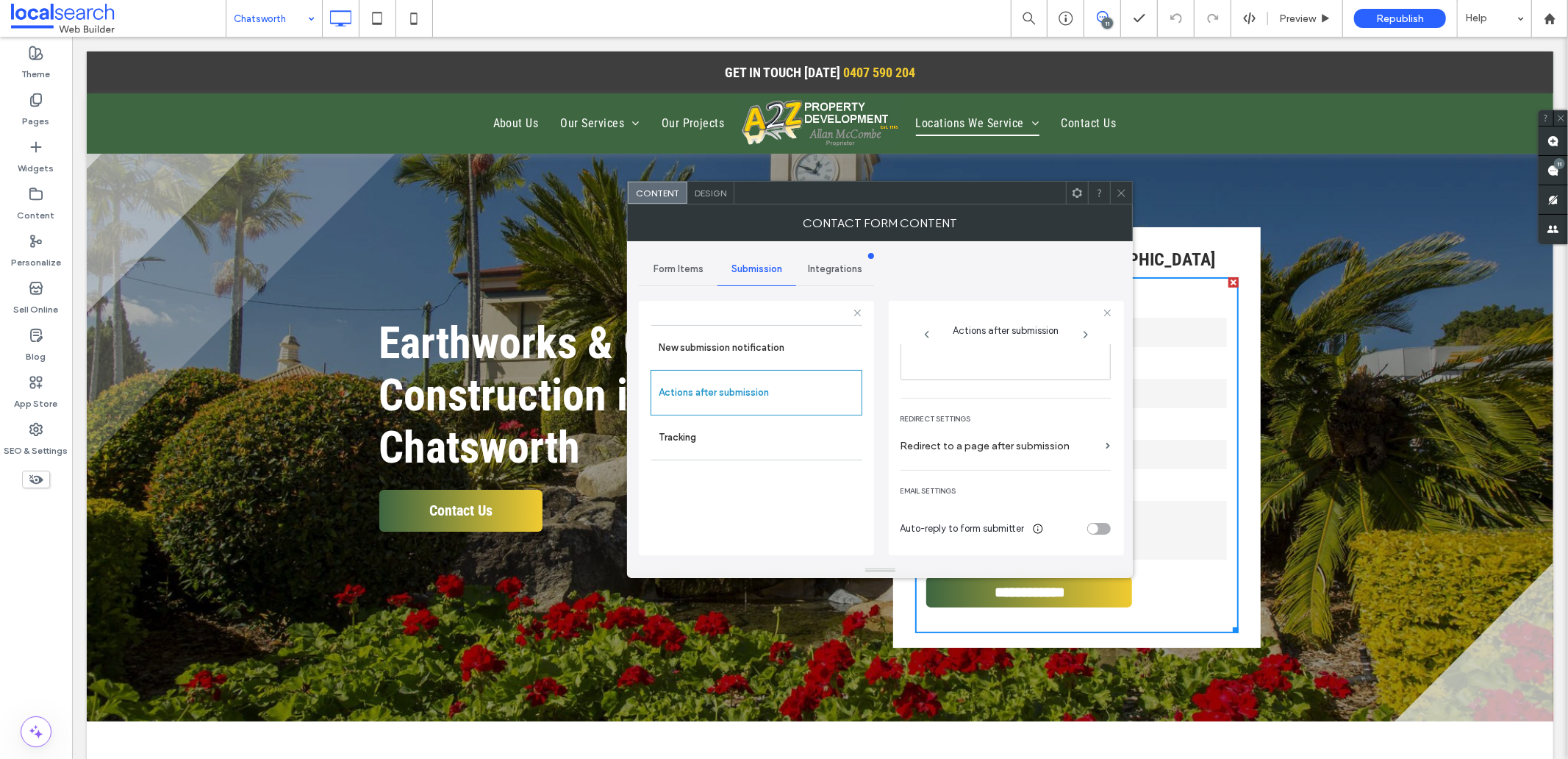
click at [711, 189] on span "Design" at bounding box center [710, 193] width 32 height 11
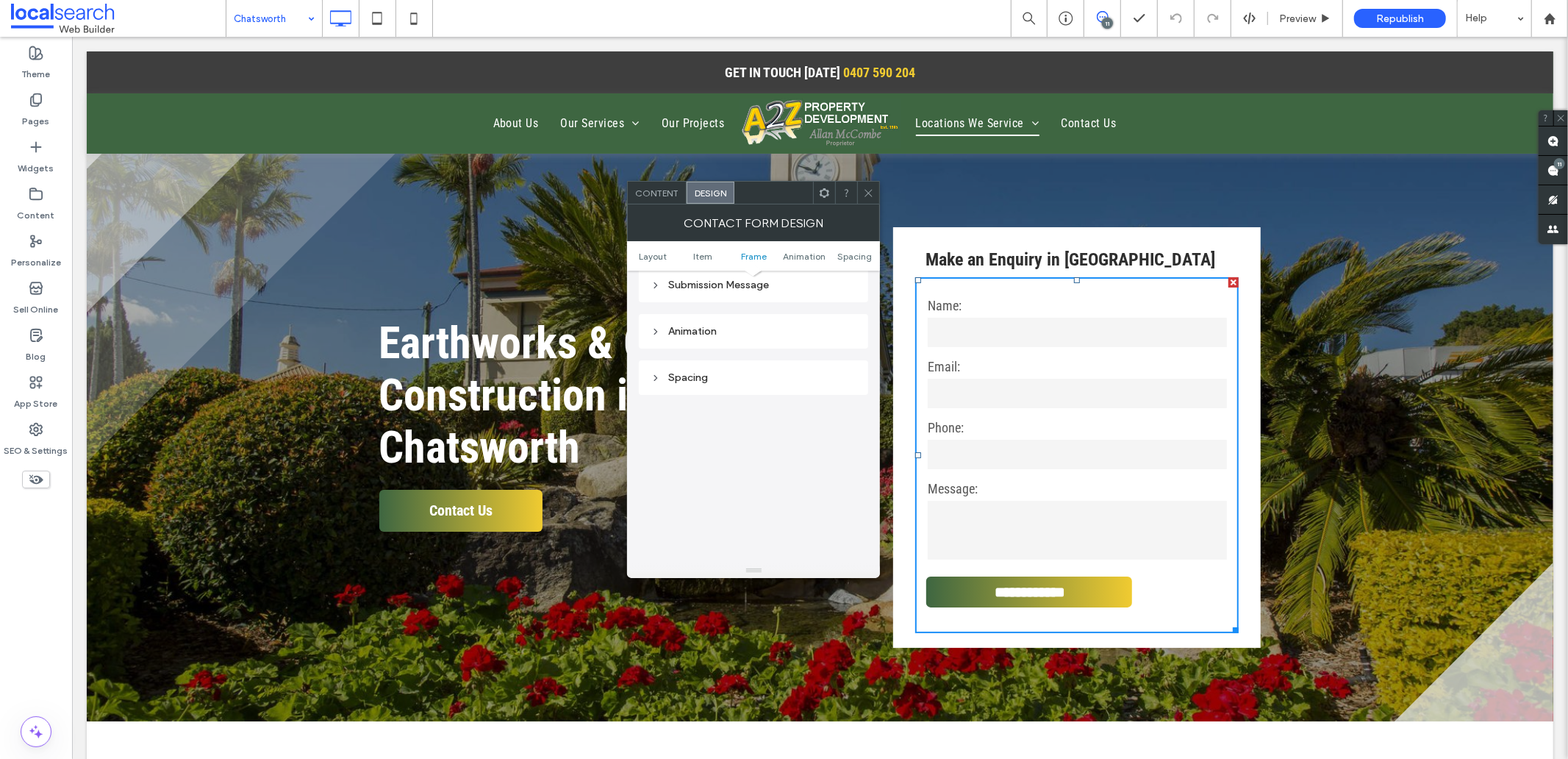
scroll to position [327, 0]
click at [747, 443] on div "Submission Message" at bounding box center [753, 448] width 206 height 12
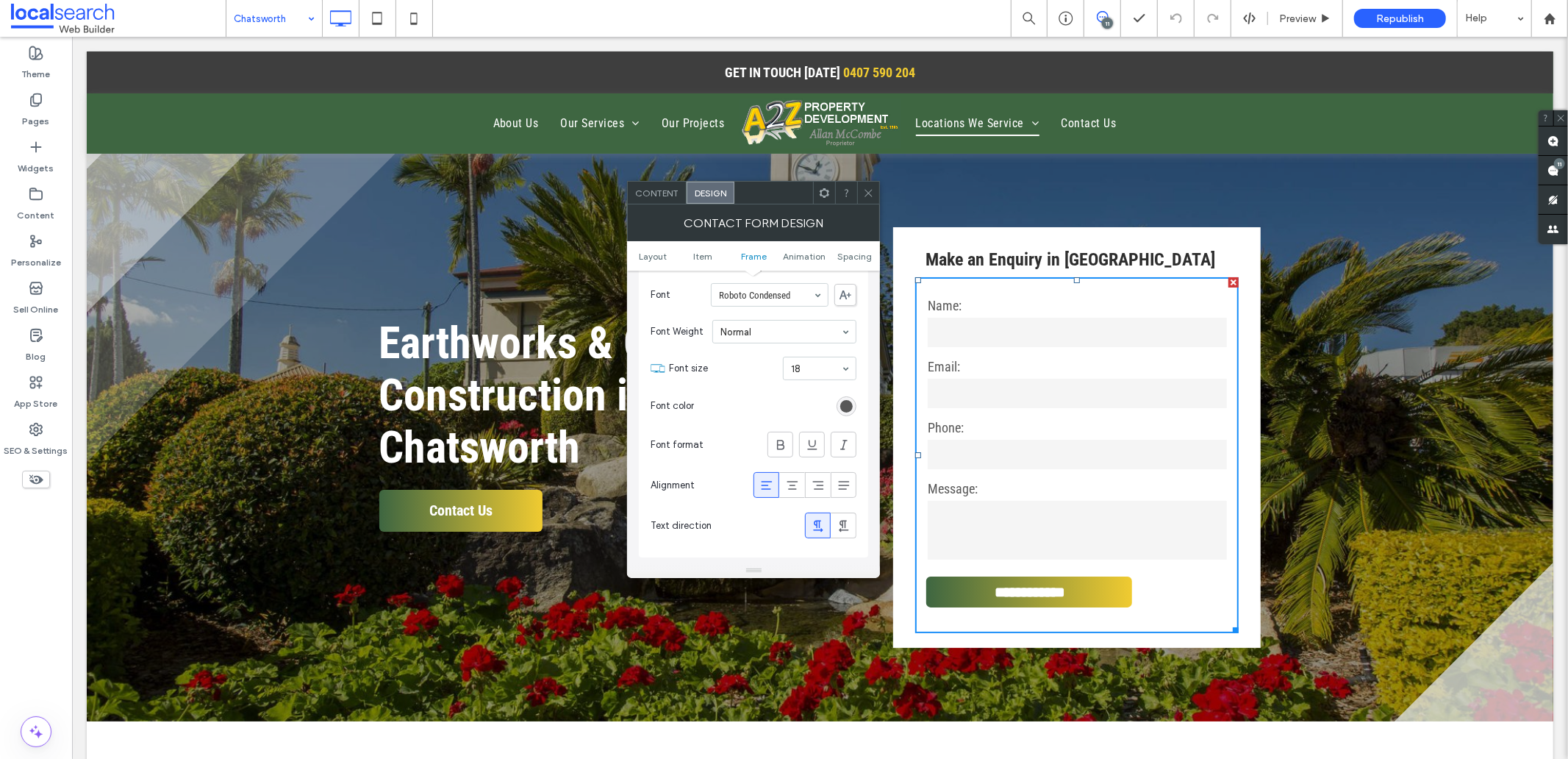
scroll to position [571, 0]
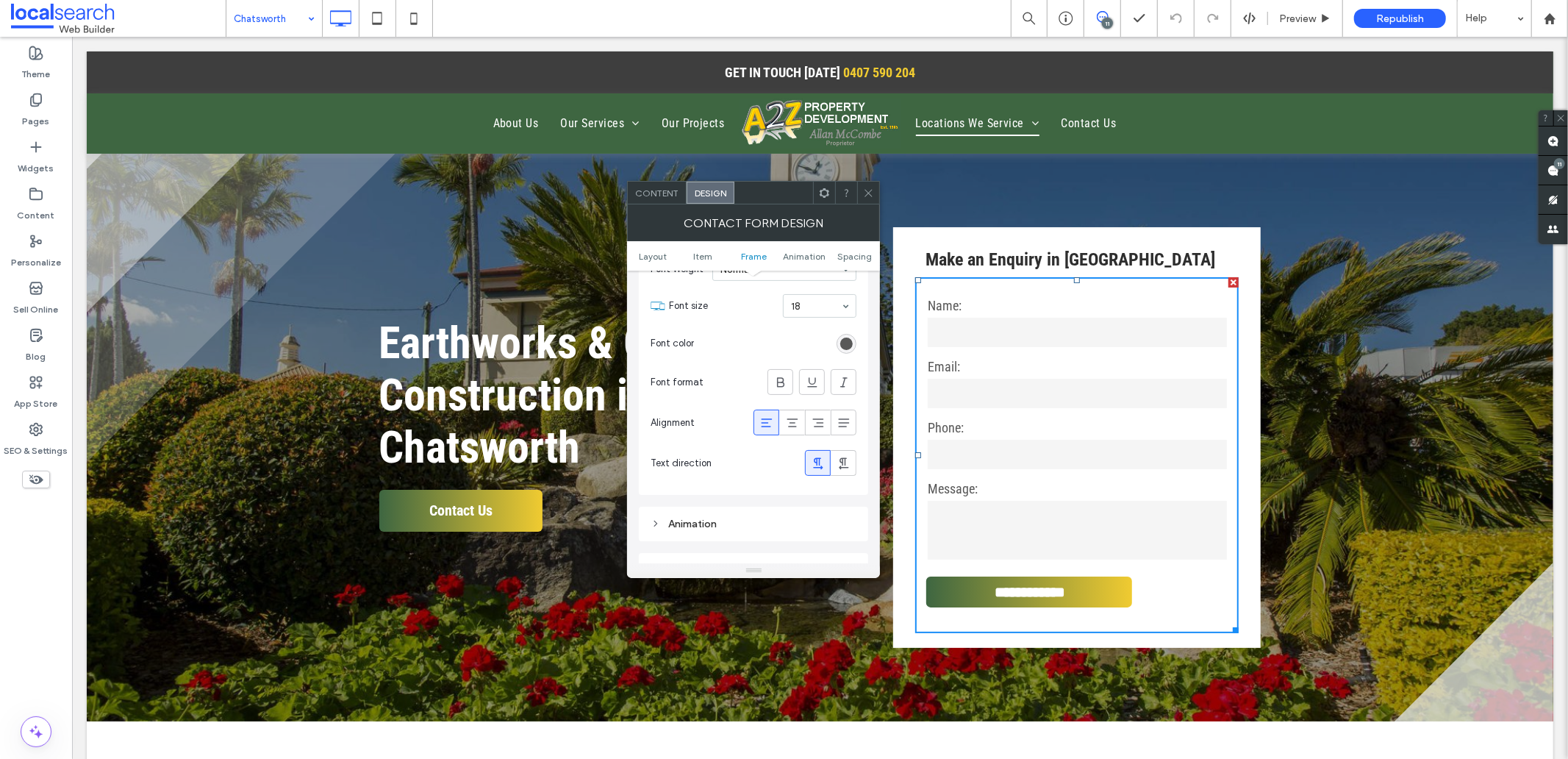
click at [871, 189] on icon at bounding box center [869, 193] width 11 height 11
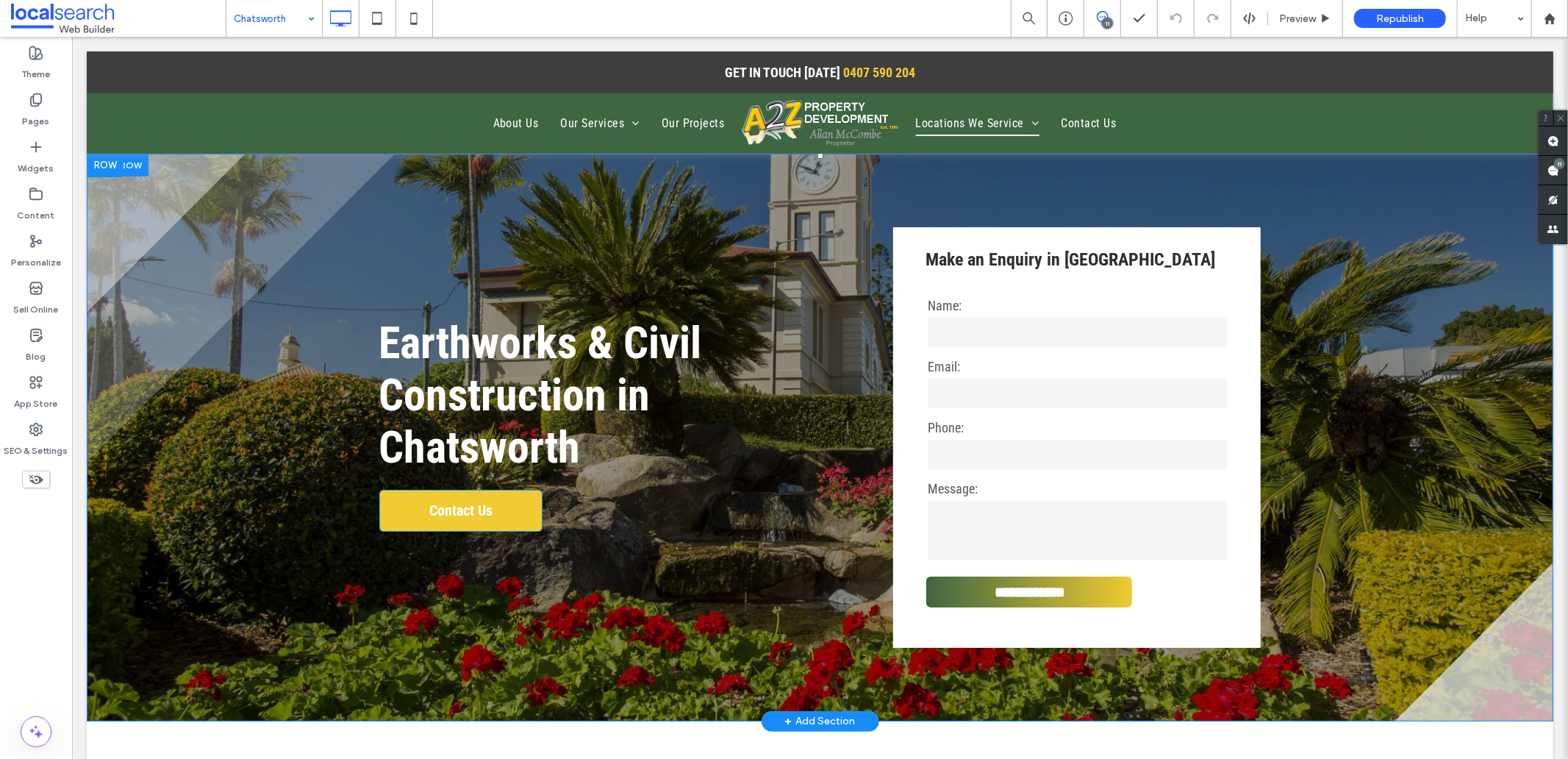
click at [490, 495] on span "Contact Us" at bounding box center [460, 510] width 73 height 33
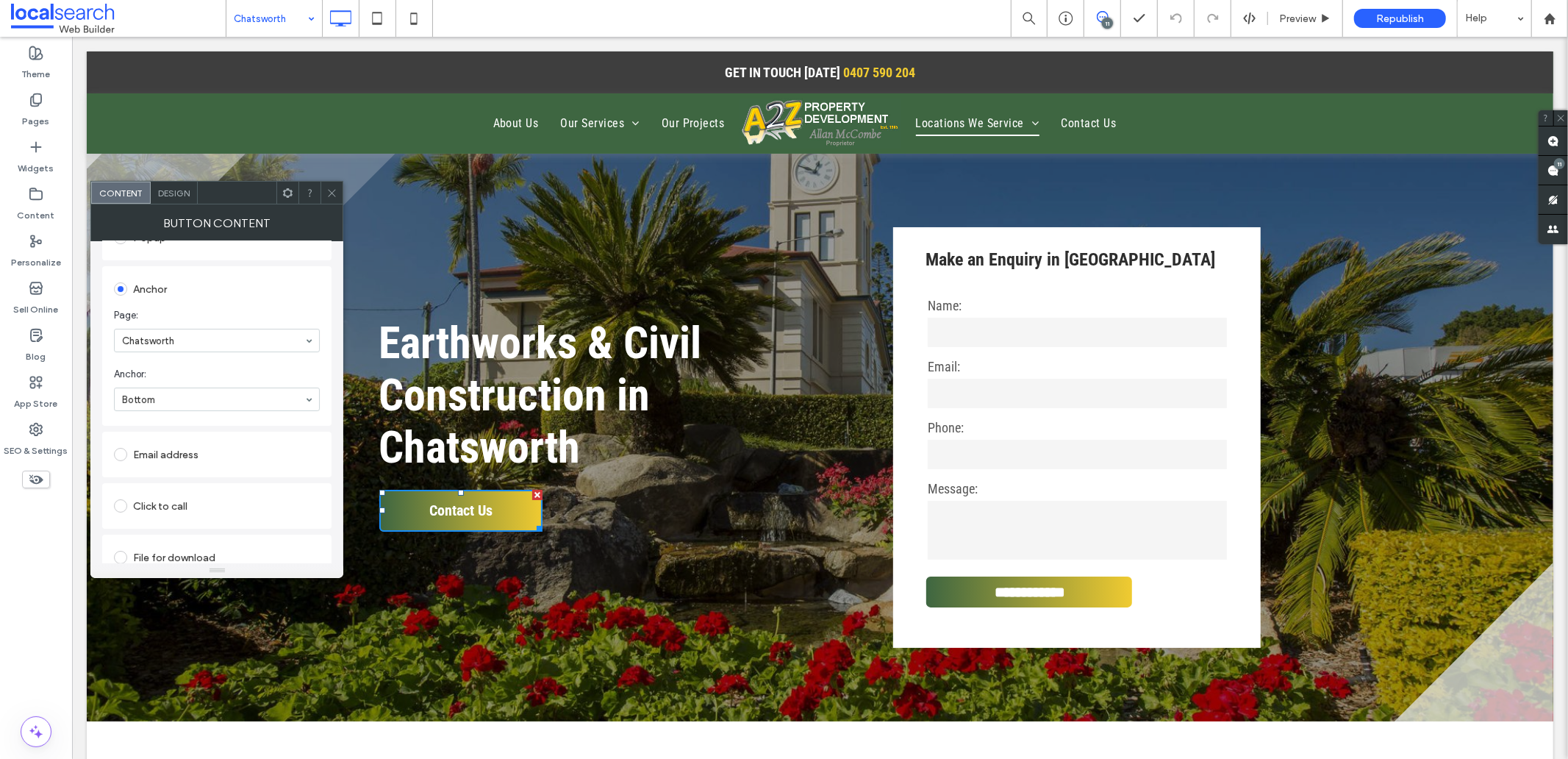
scroll to position [303, 0]
click at [329, 189] on icon at bounding box center [332, 193] width 11 height 11
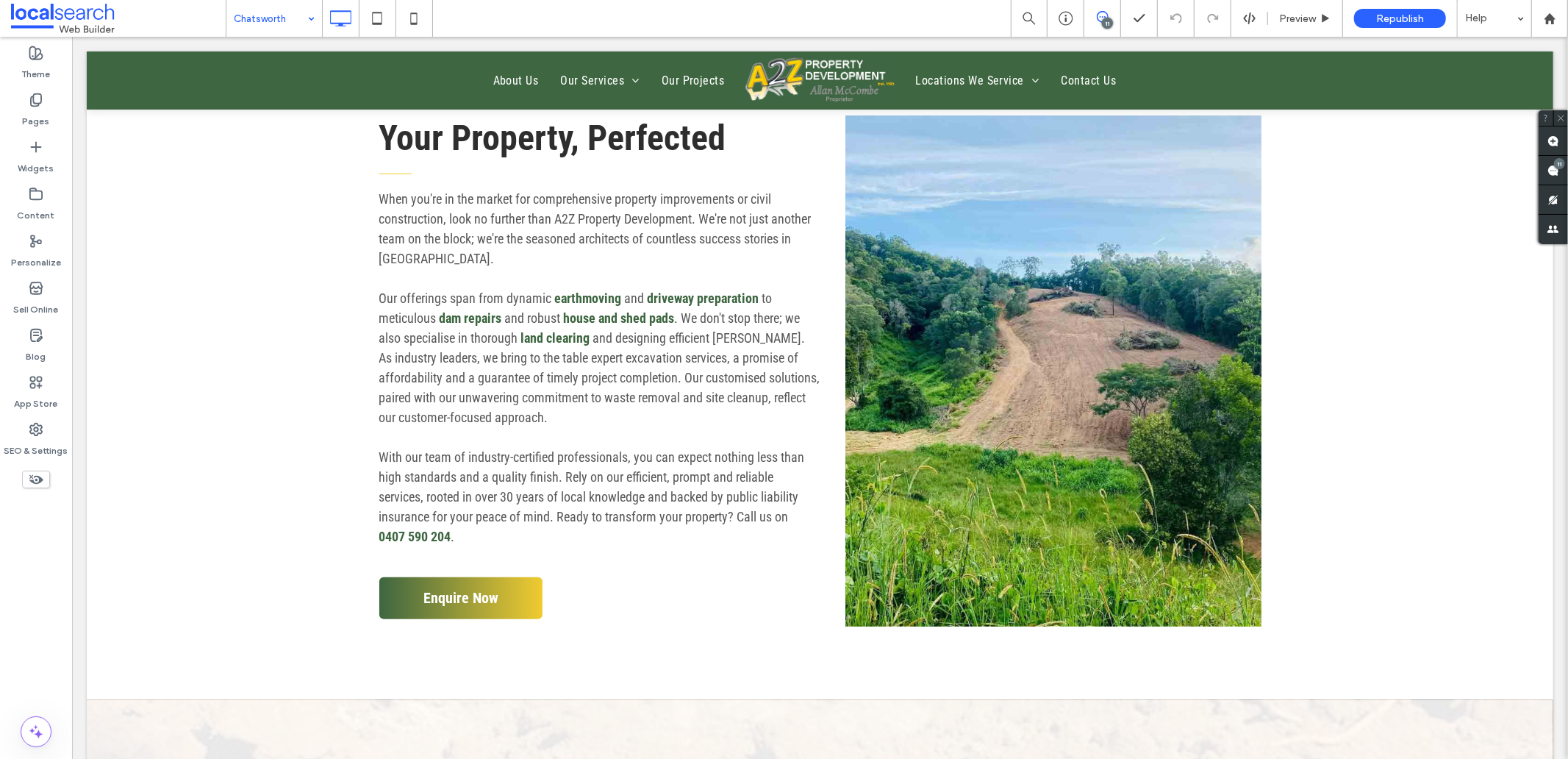
scroll to position [817, 0]
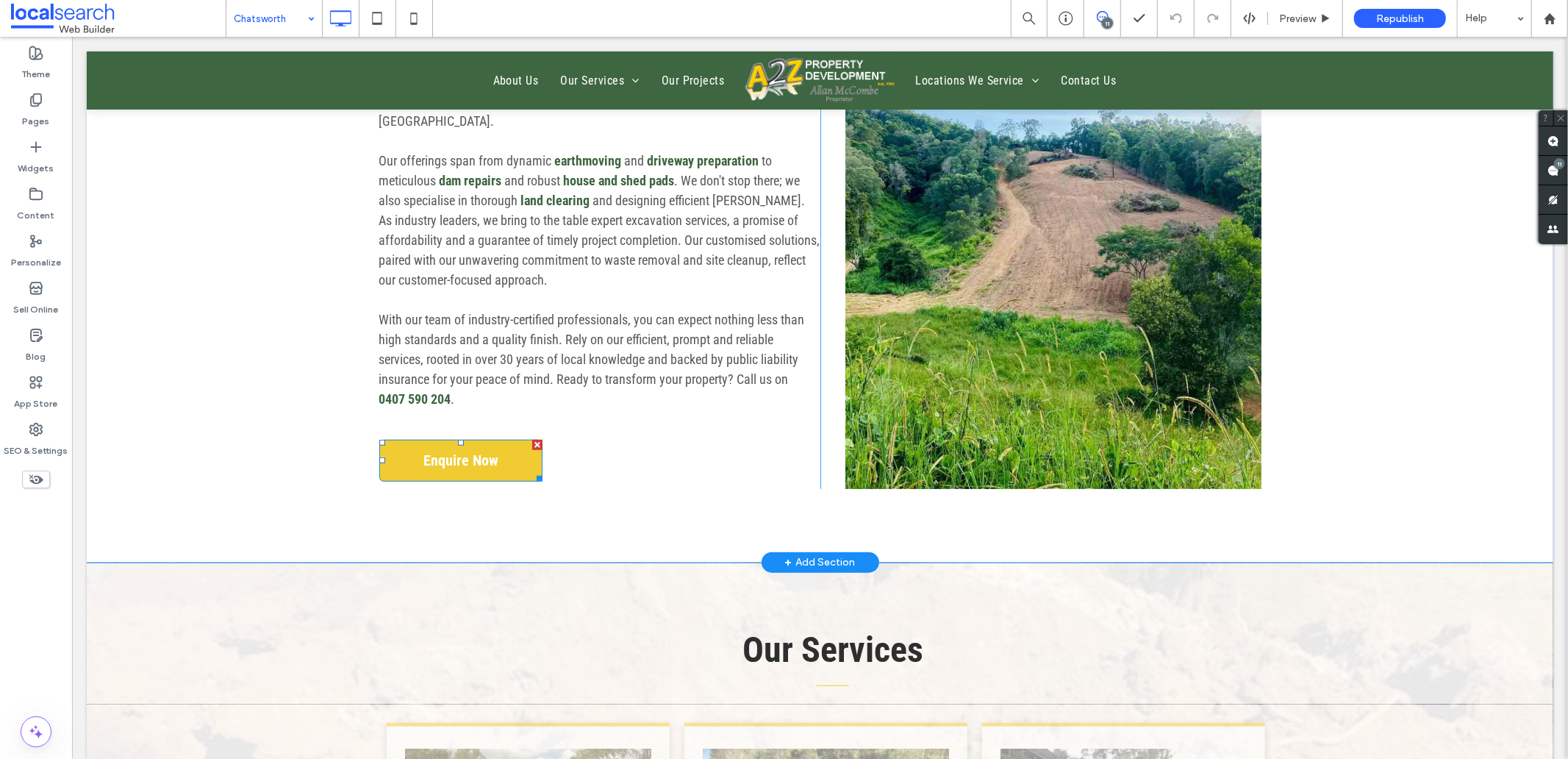
click at [496, 475] on link "Enquire Now" at bounding box center [460, 460] width 163 height 42
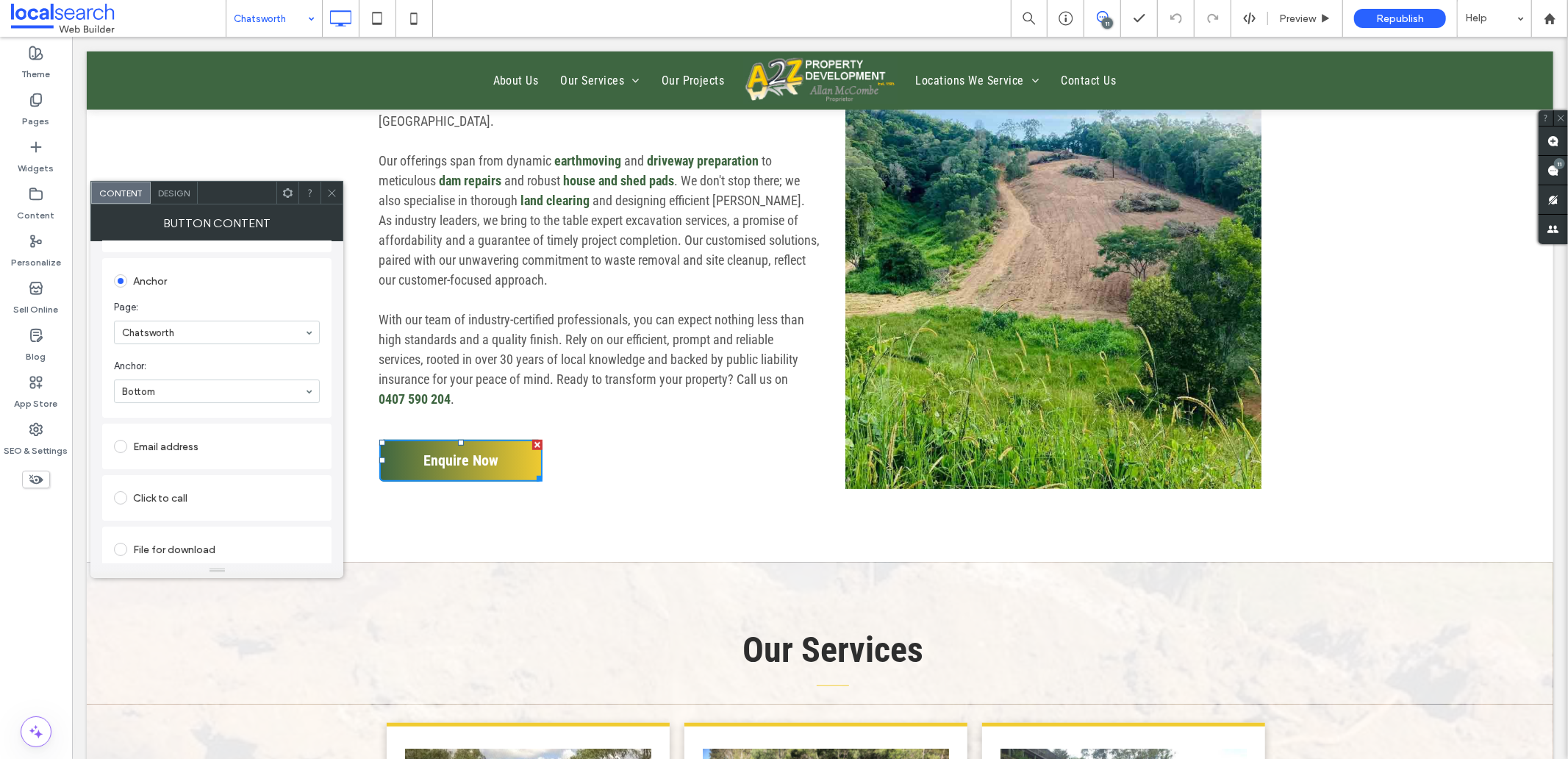
scroll to position [303, 0]
click at [334, 192] on icon at bounding box center [332, 193] width 11 height 11
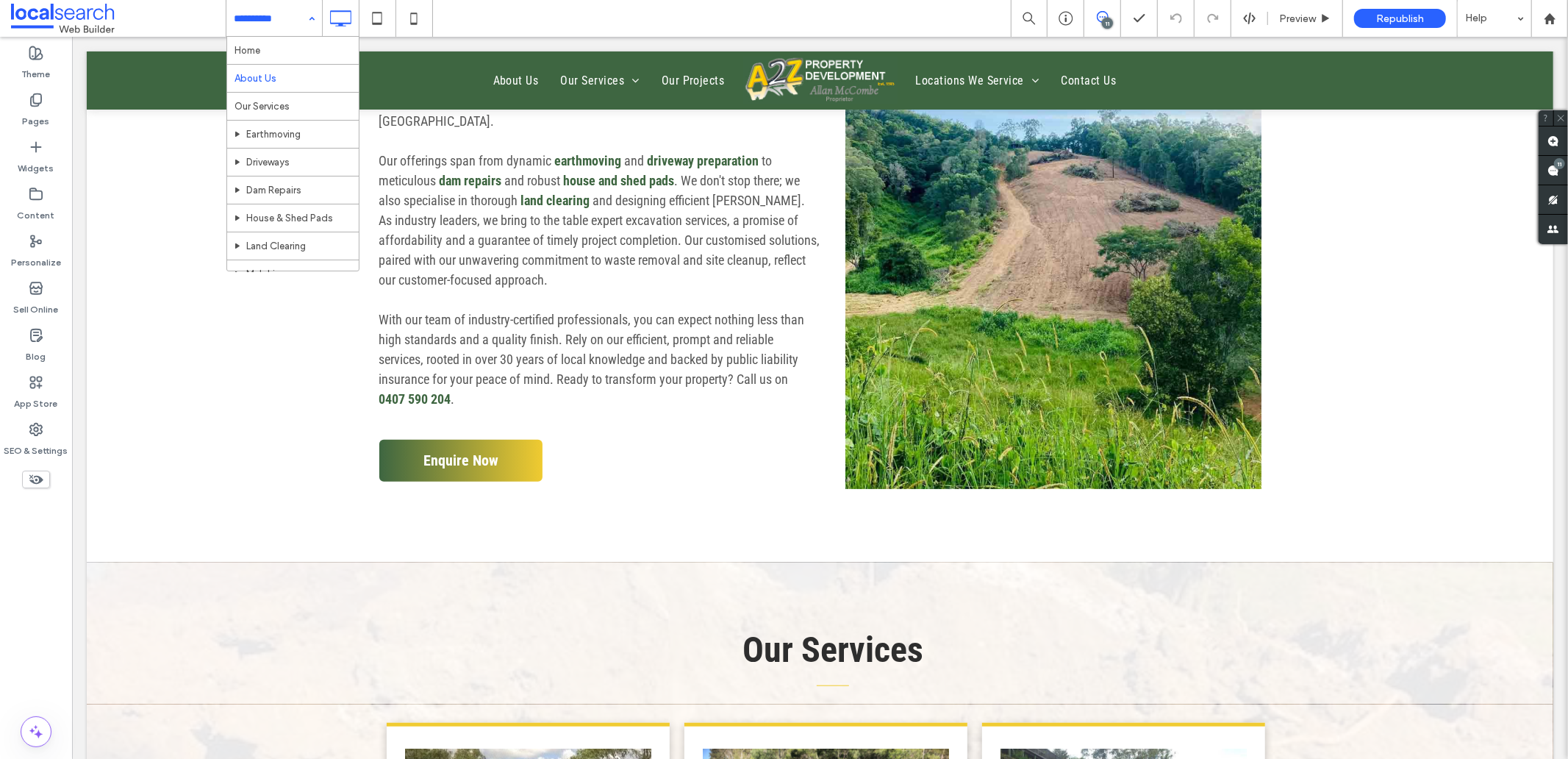
scroll to position [446, 0]
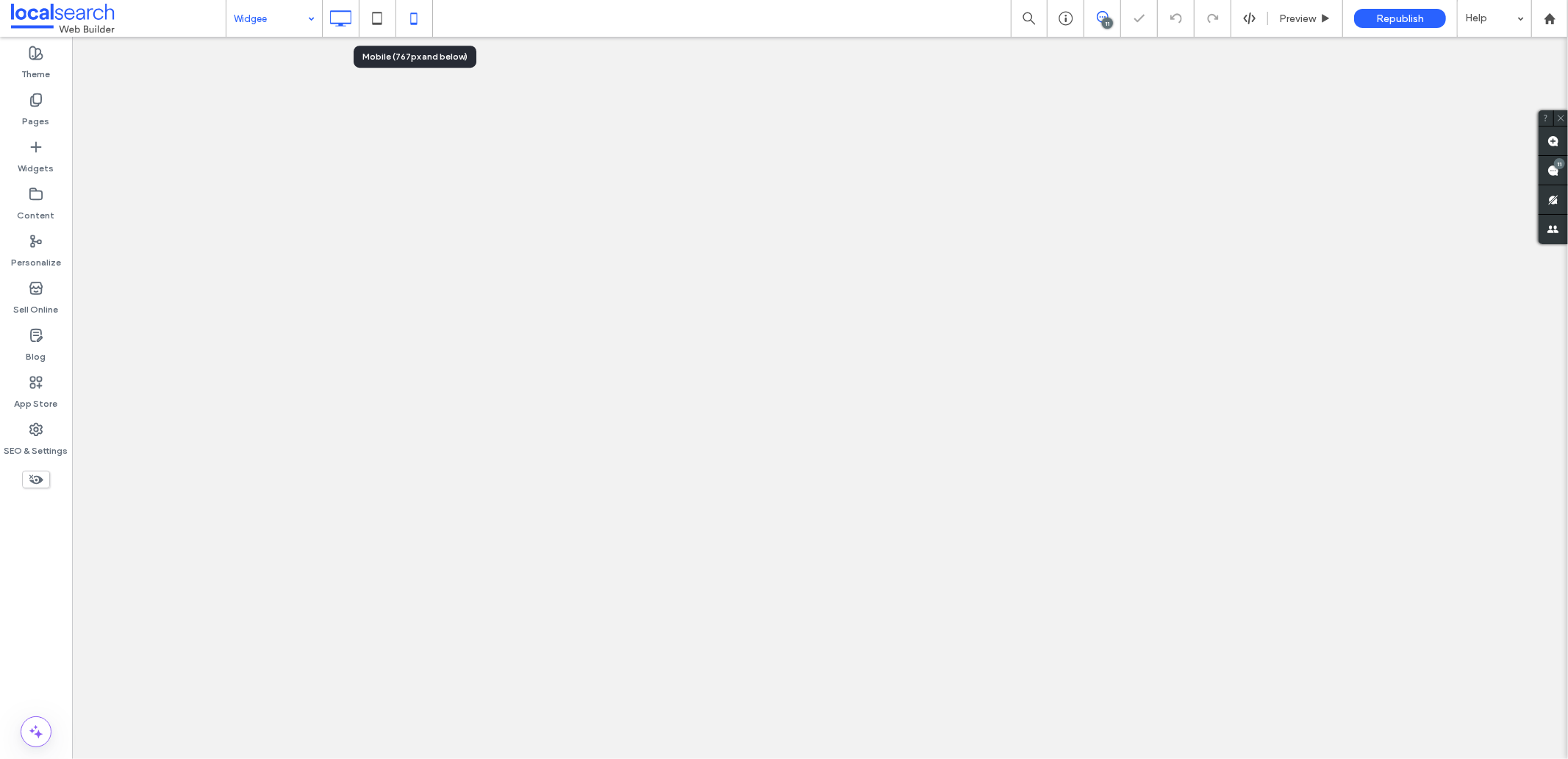
click at [412, 15] on icon at bounding box center [414, 19] width 30 height 30
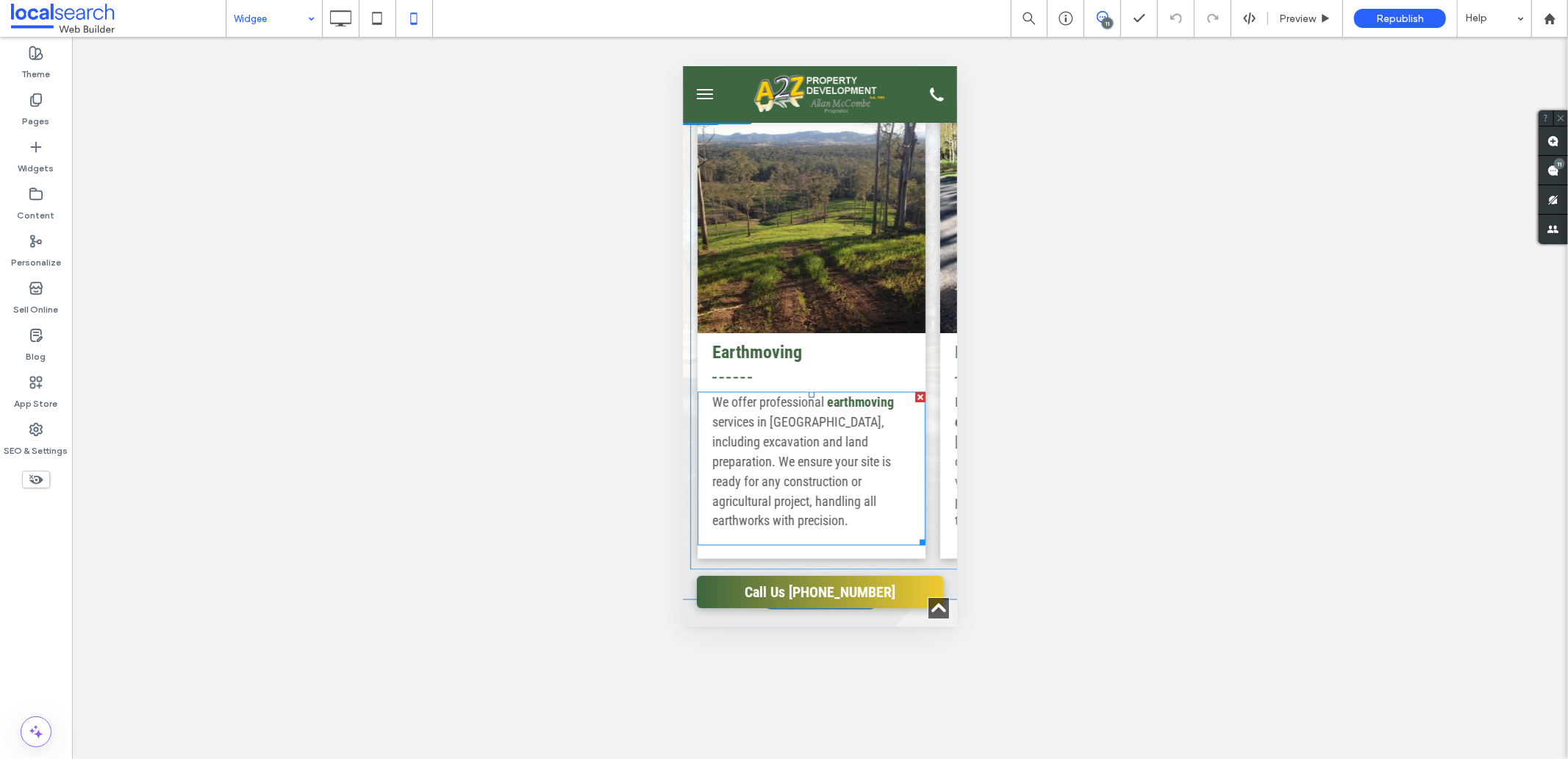
scroll to position [2042, 0]
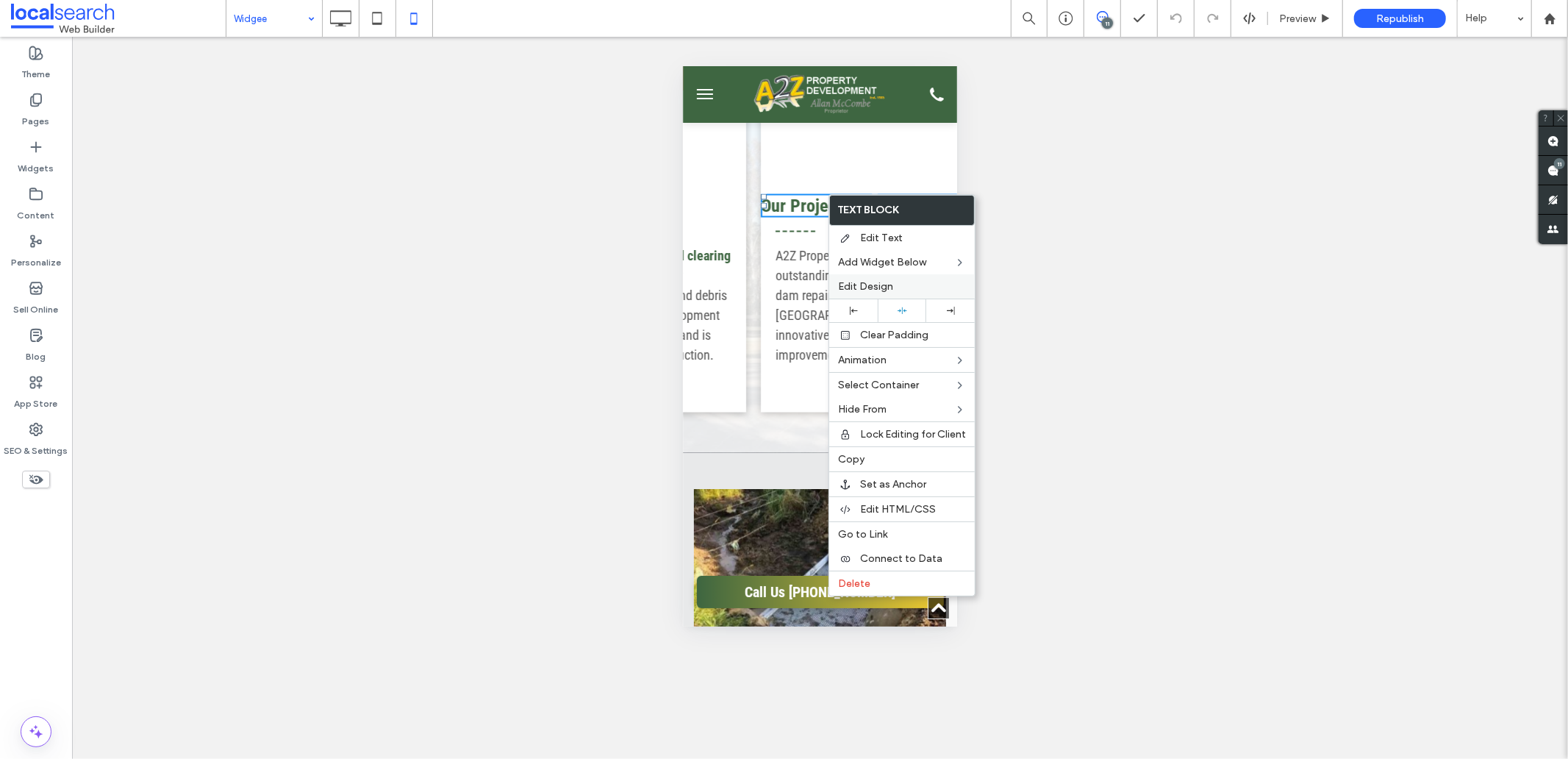
click at [865, 290] on span "Edit Design" at bounding box center [865, 287] width 55 height 12
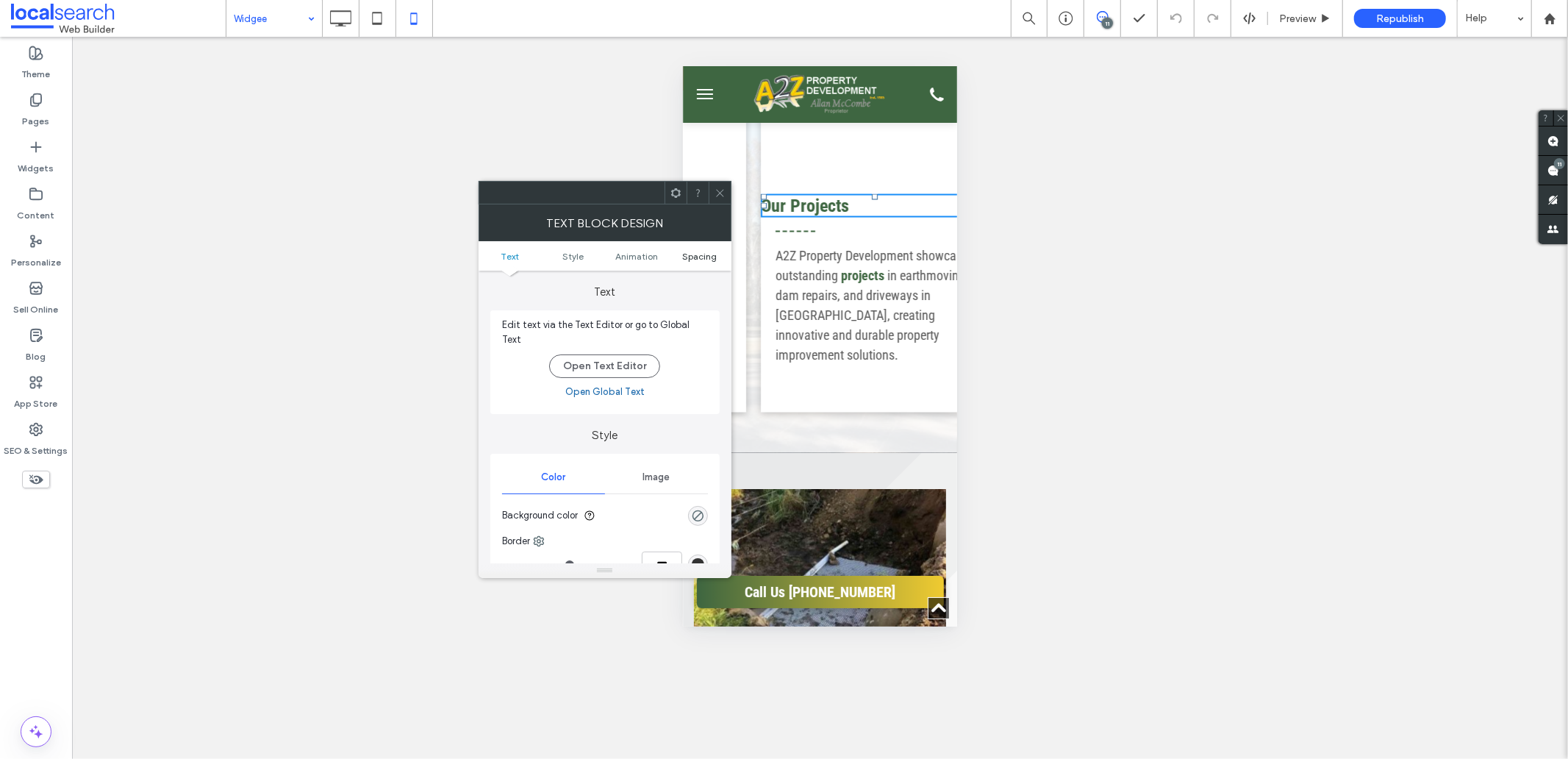
click at [699, 260] on span "Spacing" at bounding box center [699, 256] width 34 height 11
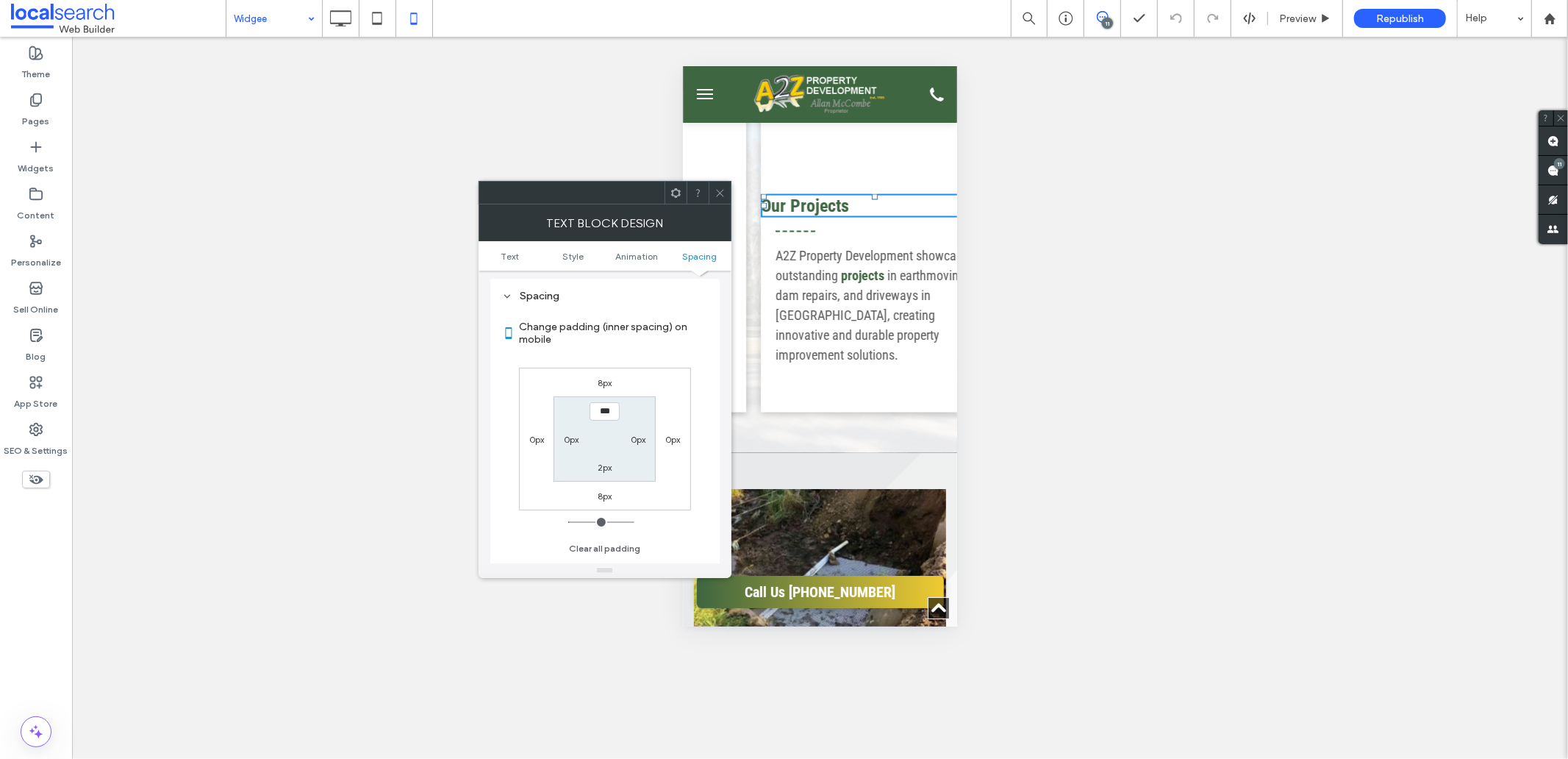
scroll to position [507, 0]
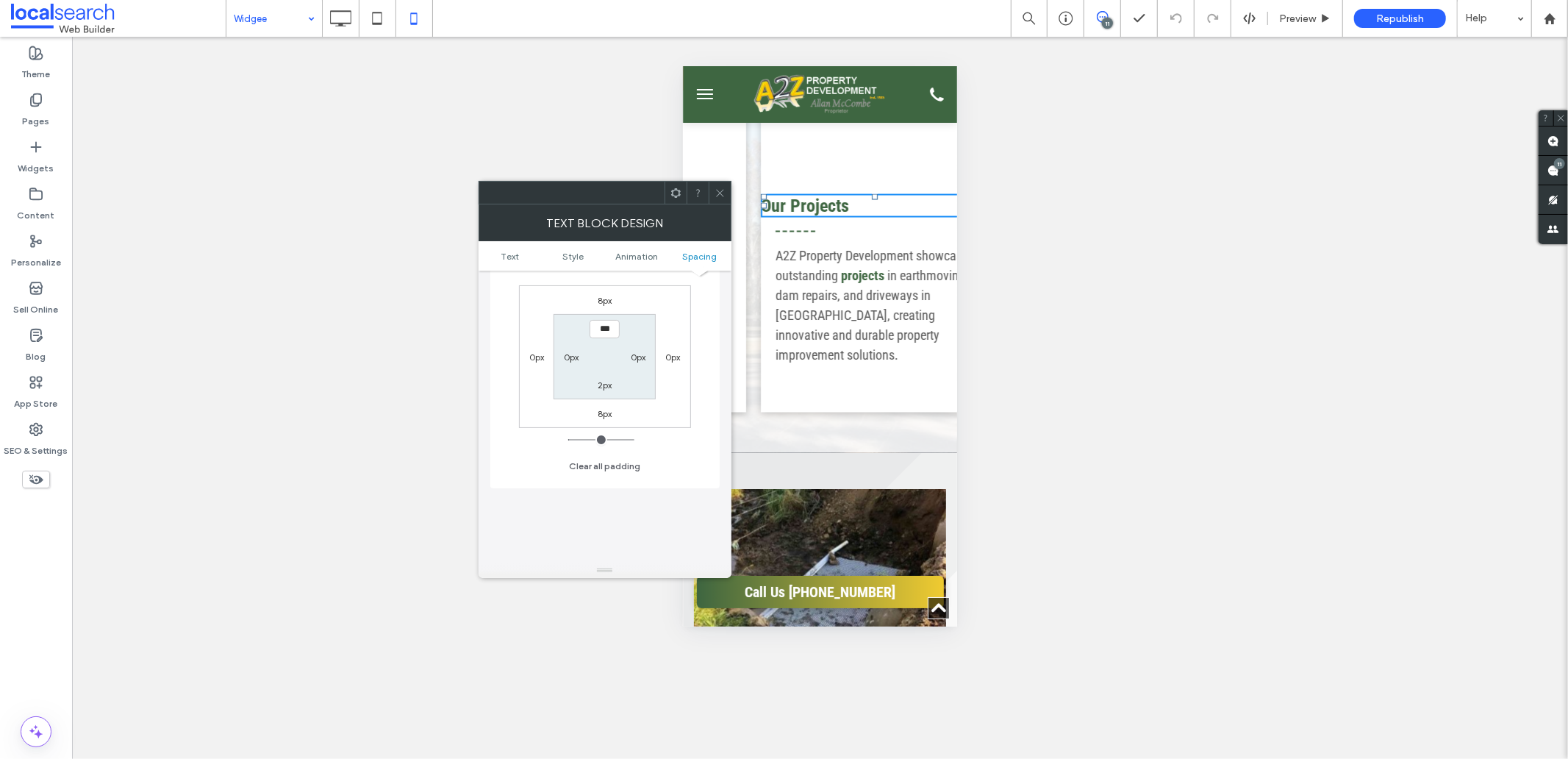
click at [533, 351] on label "0px" at bounding box center [536, 357] width 15 height 11
type input "*"
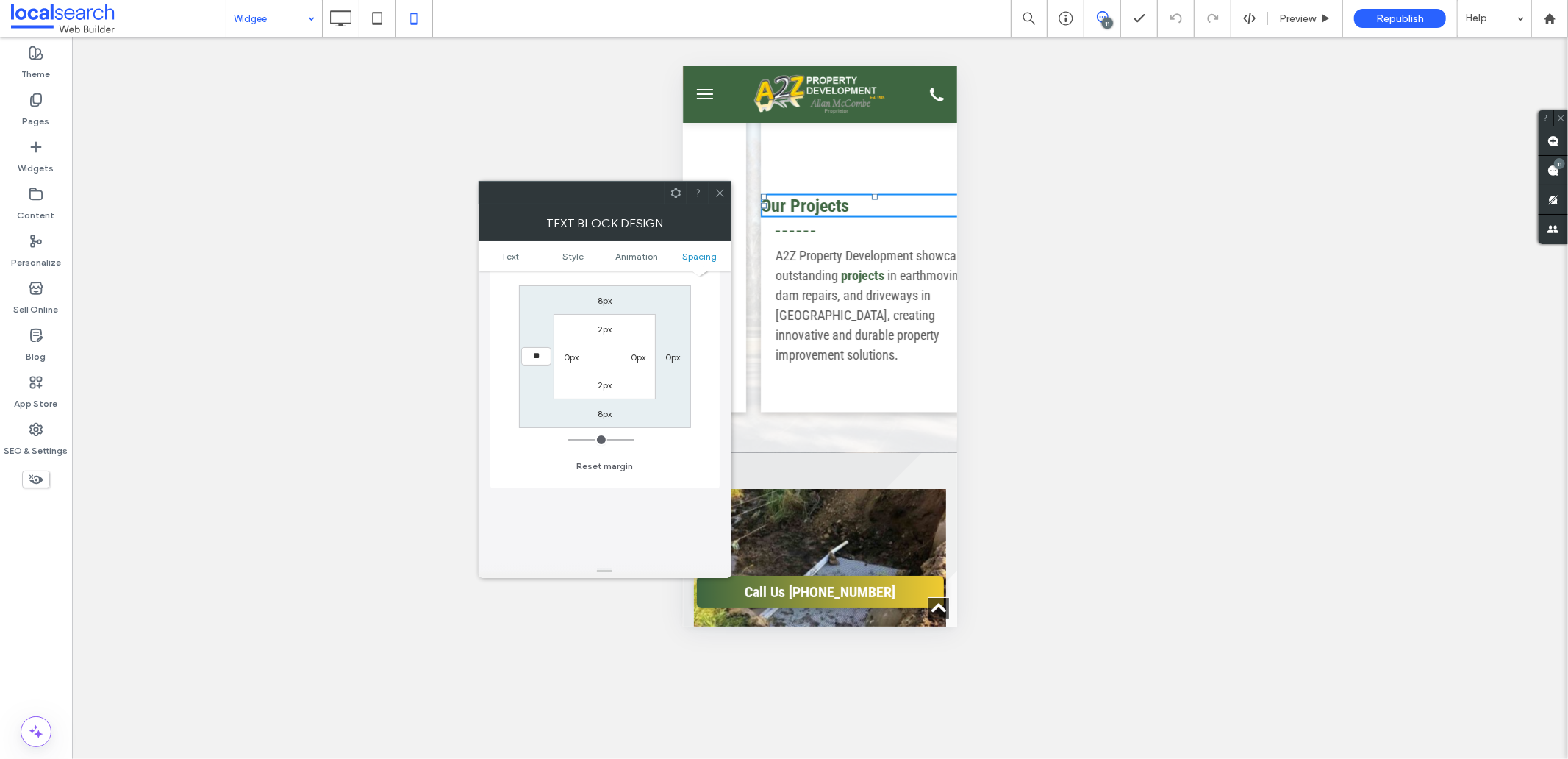
type input "**"
type input "****"
click at [721, 189] on icon at bounding box center [720, 193] width 11 height 11
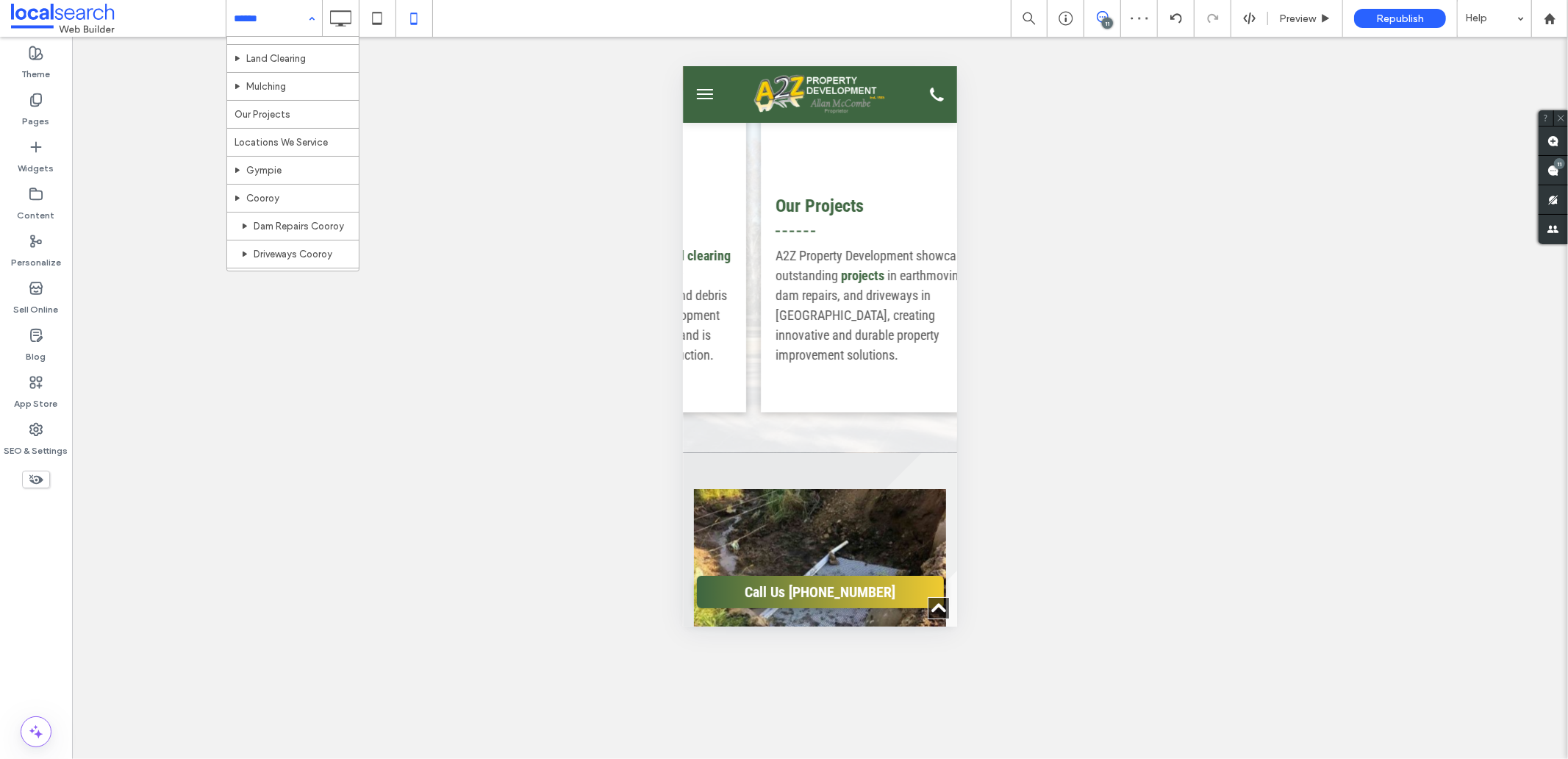
scroll to position [446, 0]
click at [337, 19] on icon at bounding box center [340, 19] width 30 height 30
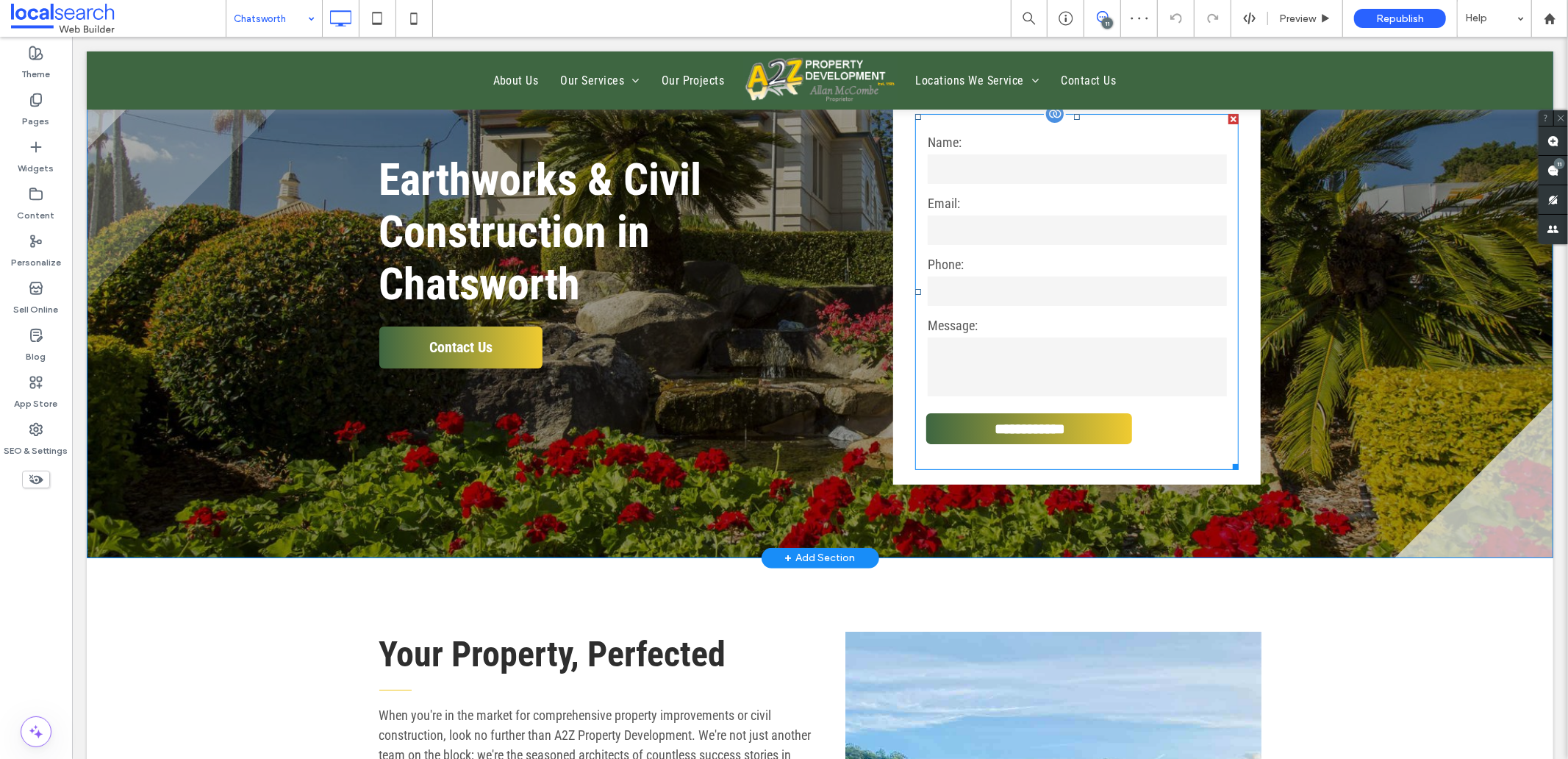
click at [936, 150] on label "Name:" at bounding box center [1076, 141] width 298 height 19
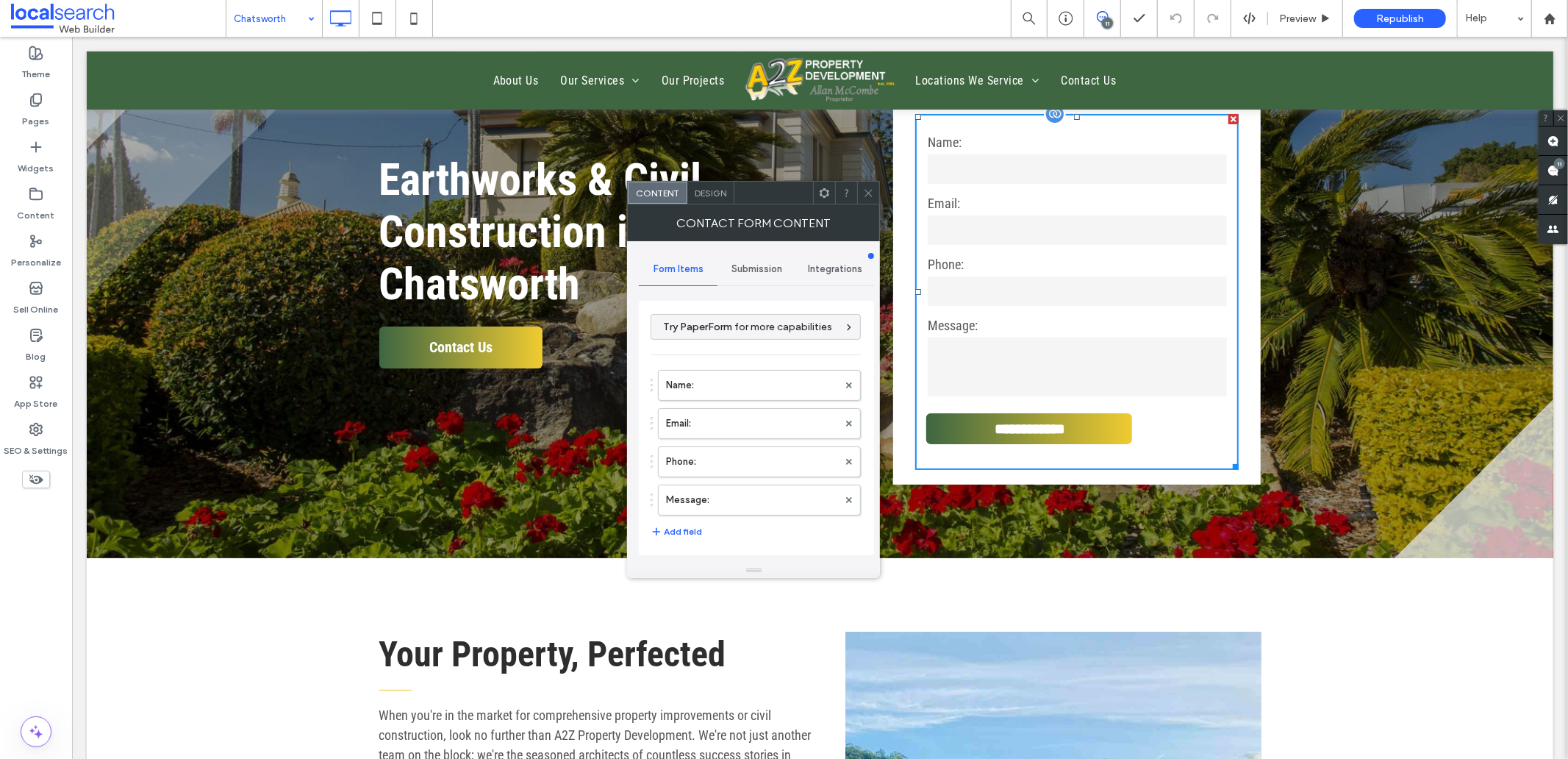
scroll to position [163, 0]
type input "**********"
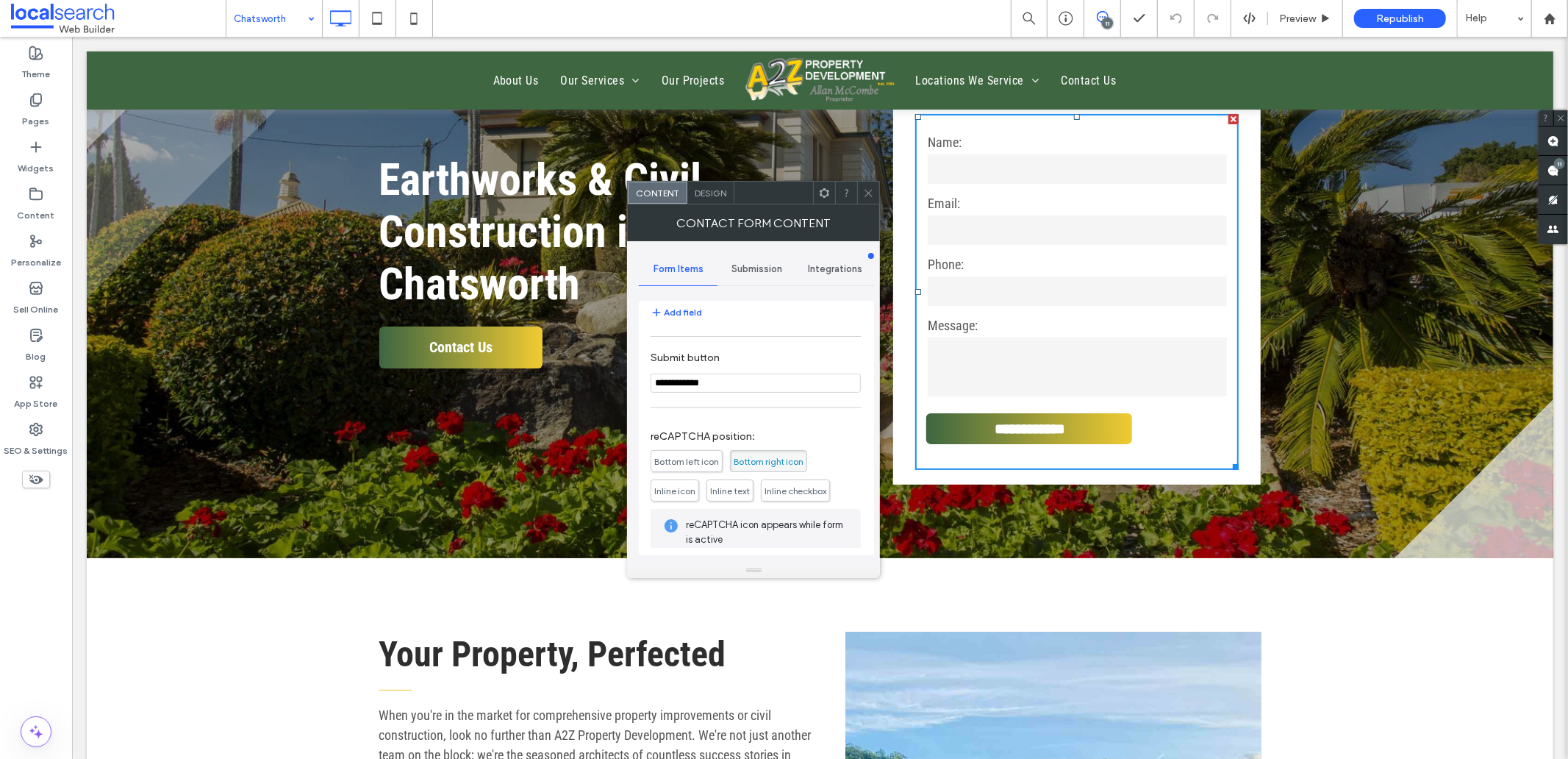
scroll to position [135, 0]
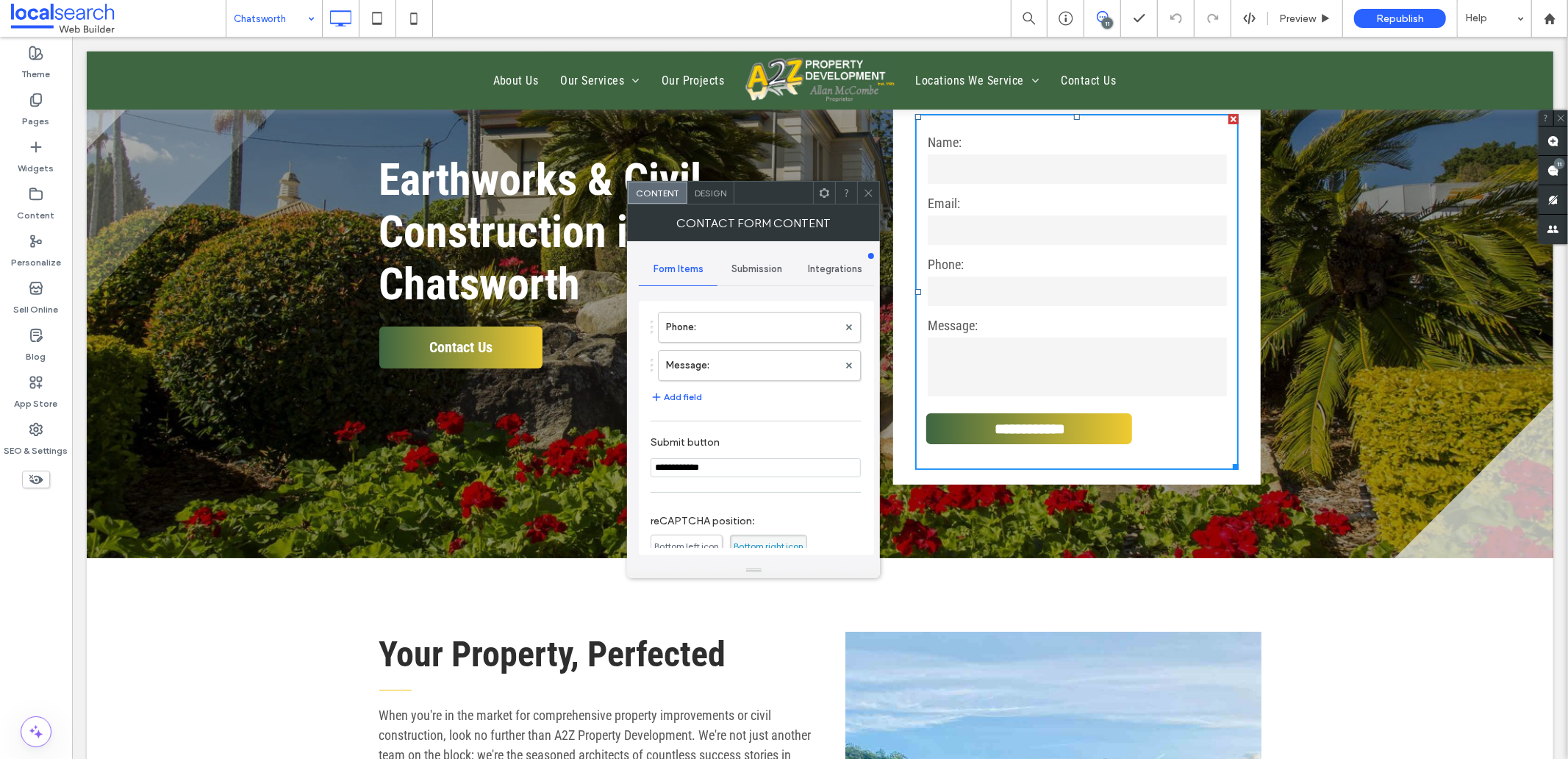
click at [764, 270] on span "Submission" at bounding box center [756, 269] width 51 height 12
click at [760, 383] on label "Actions after submission" at bounding box center [756, 383] width 196 height 30
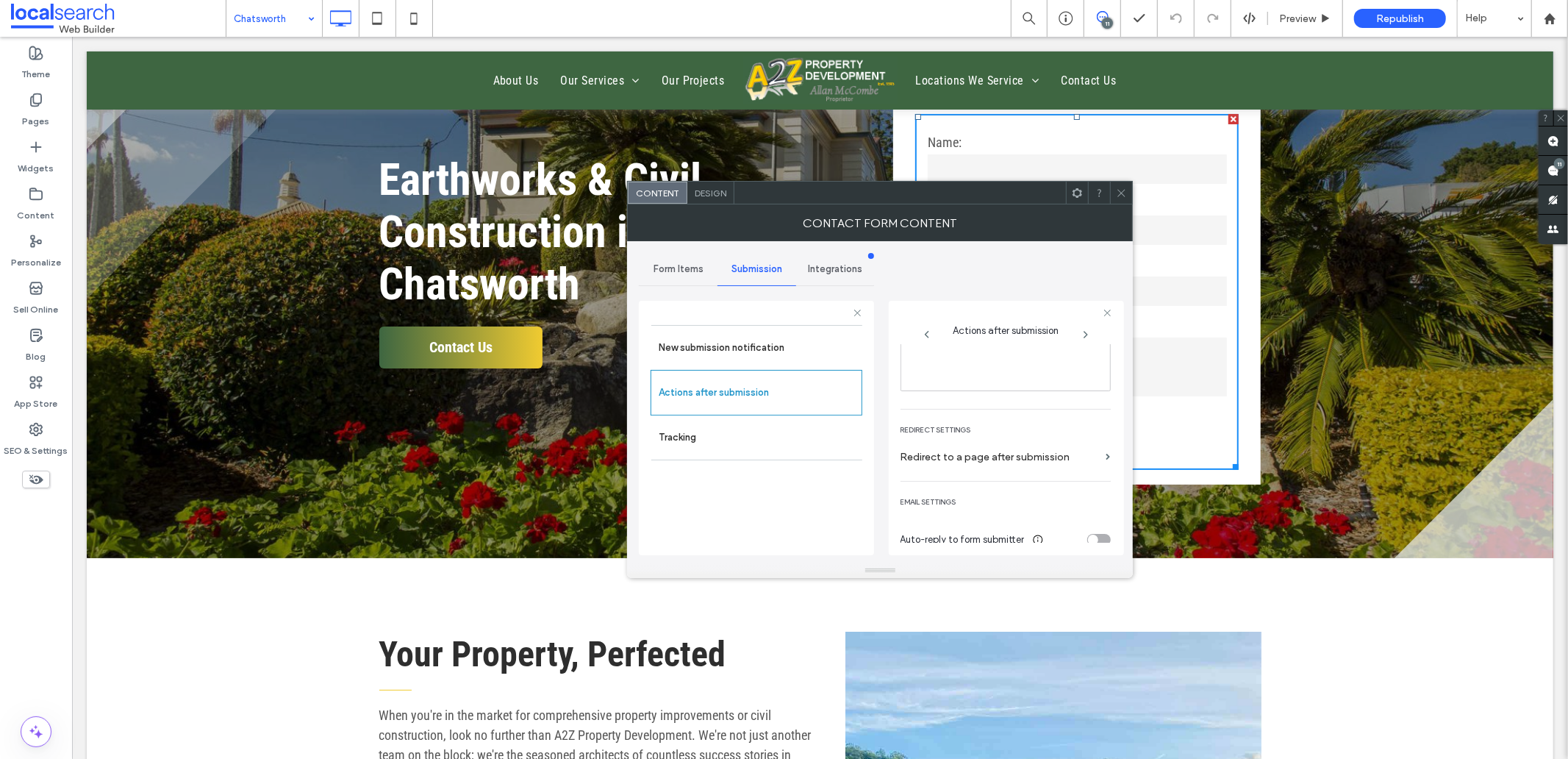
scroll to position [254, 0]
click at [722, 192] on span "Design" at bounding box center [710, 193] width 32 height 11
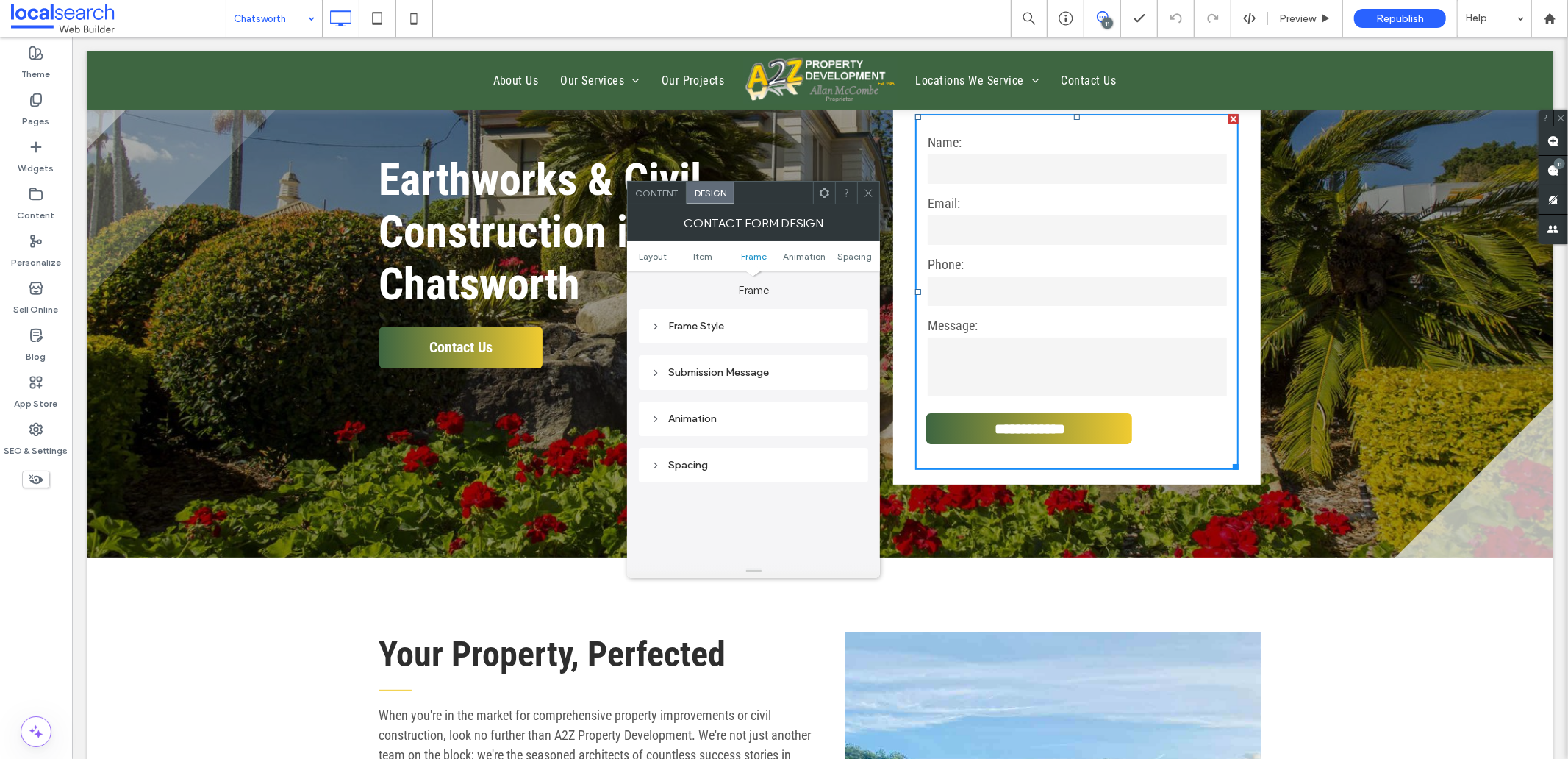
click at [735, 370] on div "Submission Message" at bounding box center [753, 372] width 206 height 12
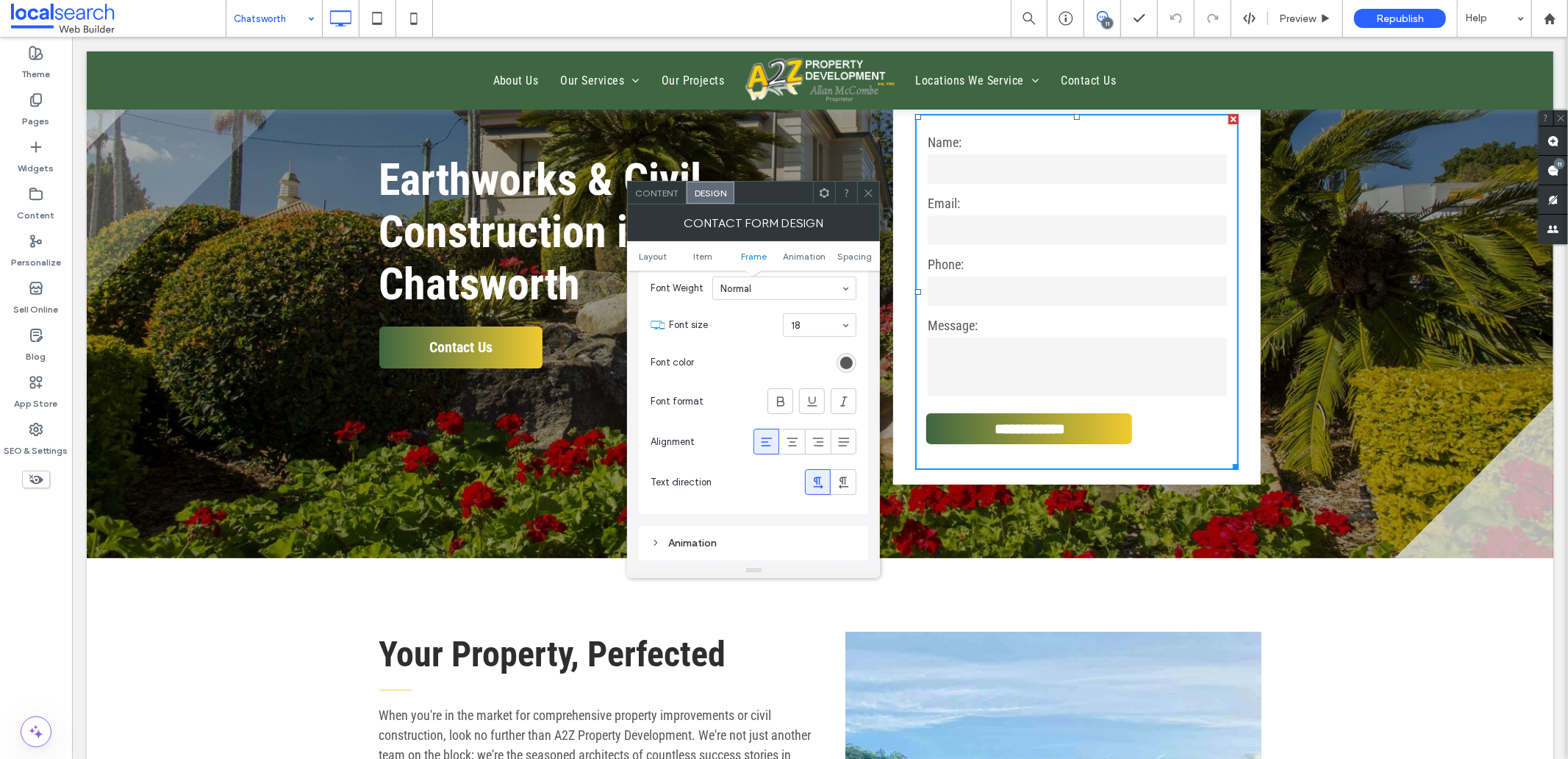
scroll to position [567, 0]
click at [866, 189] on icon at bounding box center [869, 193] width 11 height 11
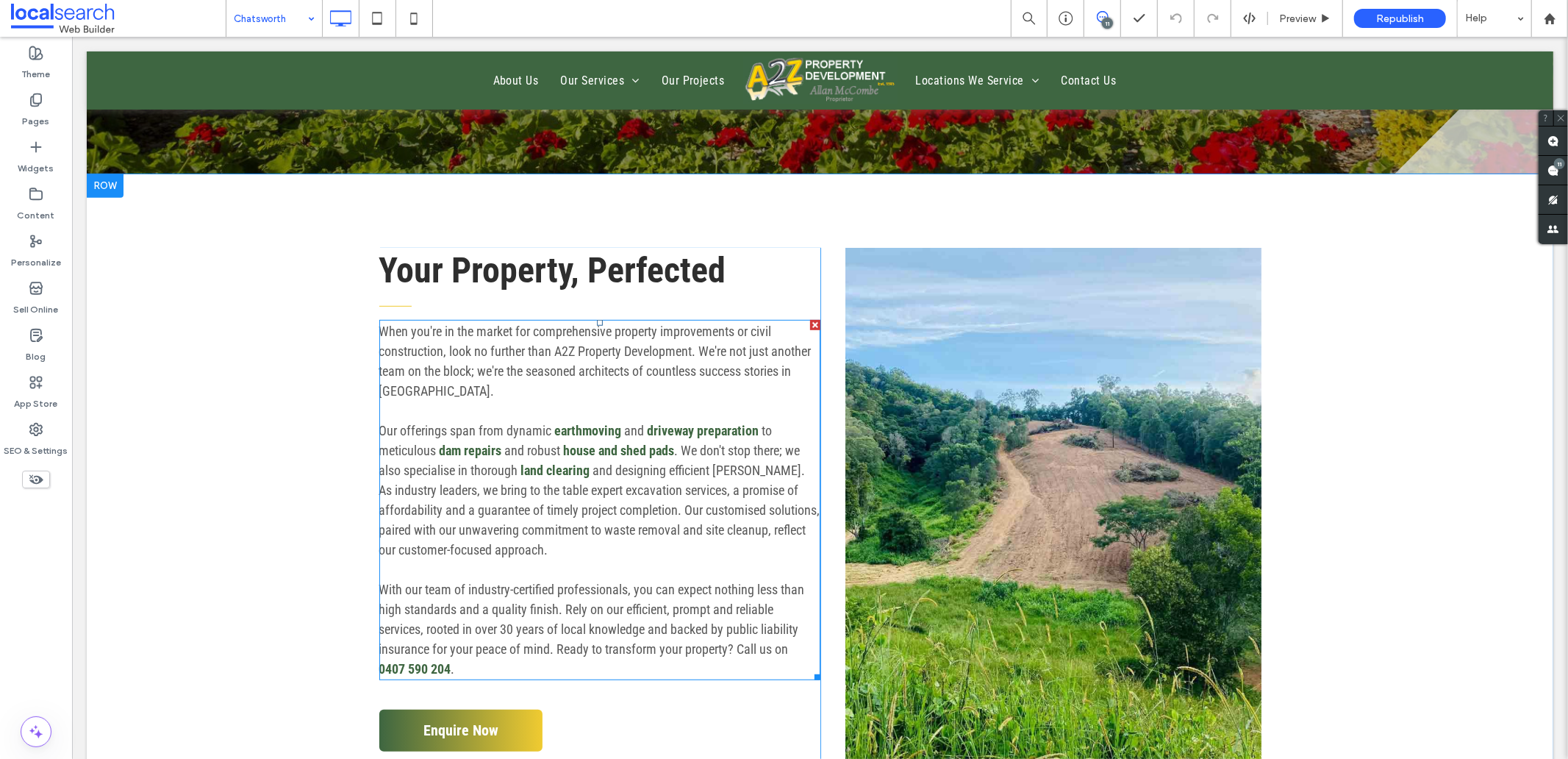
scroll to position [736, 0]
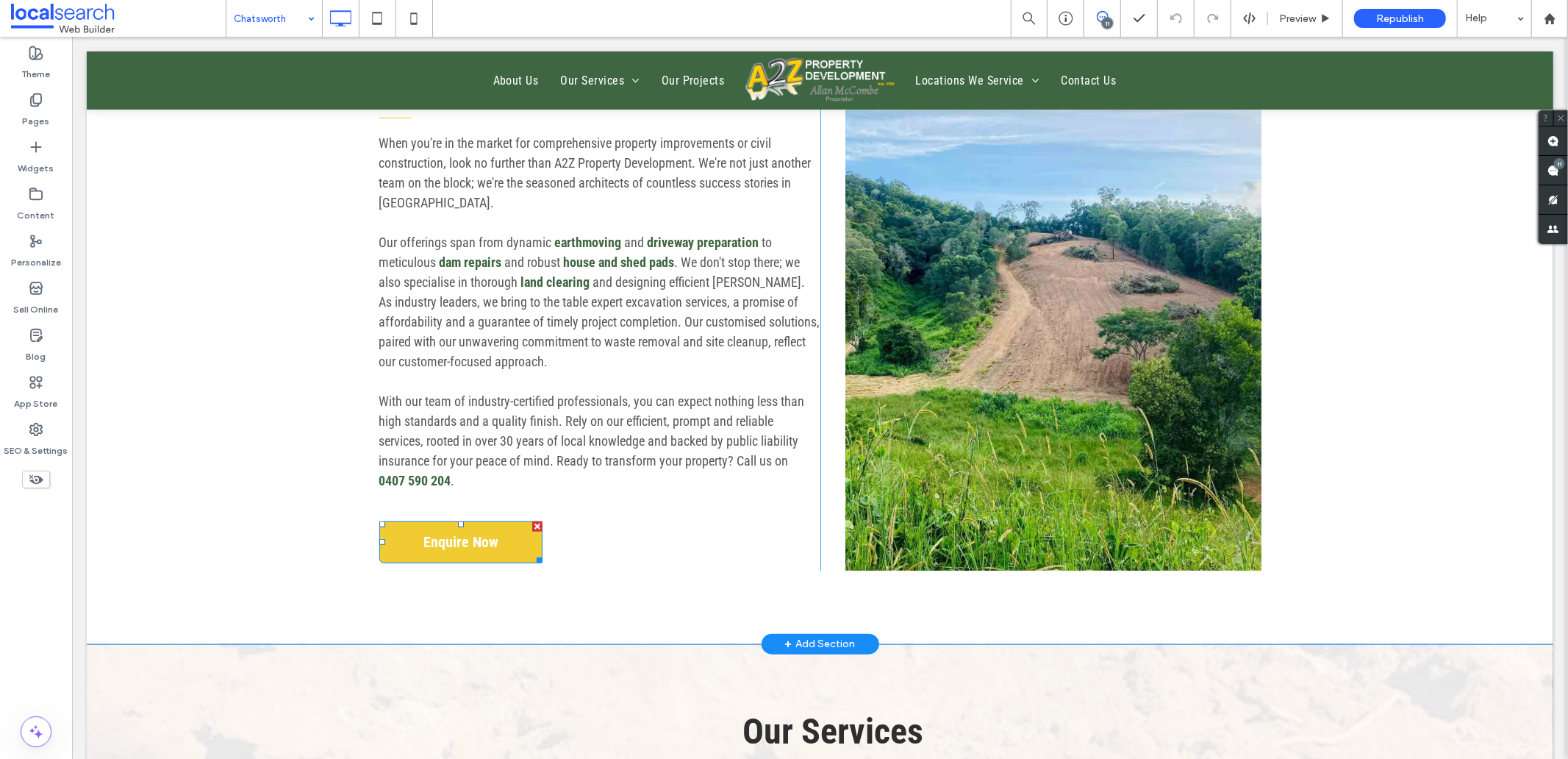
click at [468, 563] on link "Enquire Now" at bounding box center [460, 542] width 163 height 42
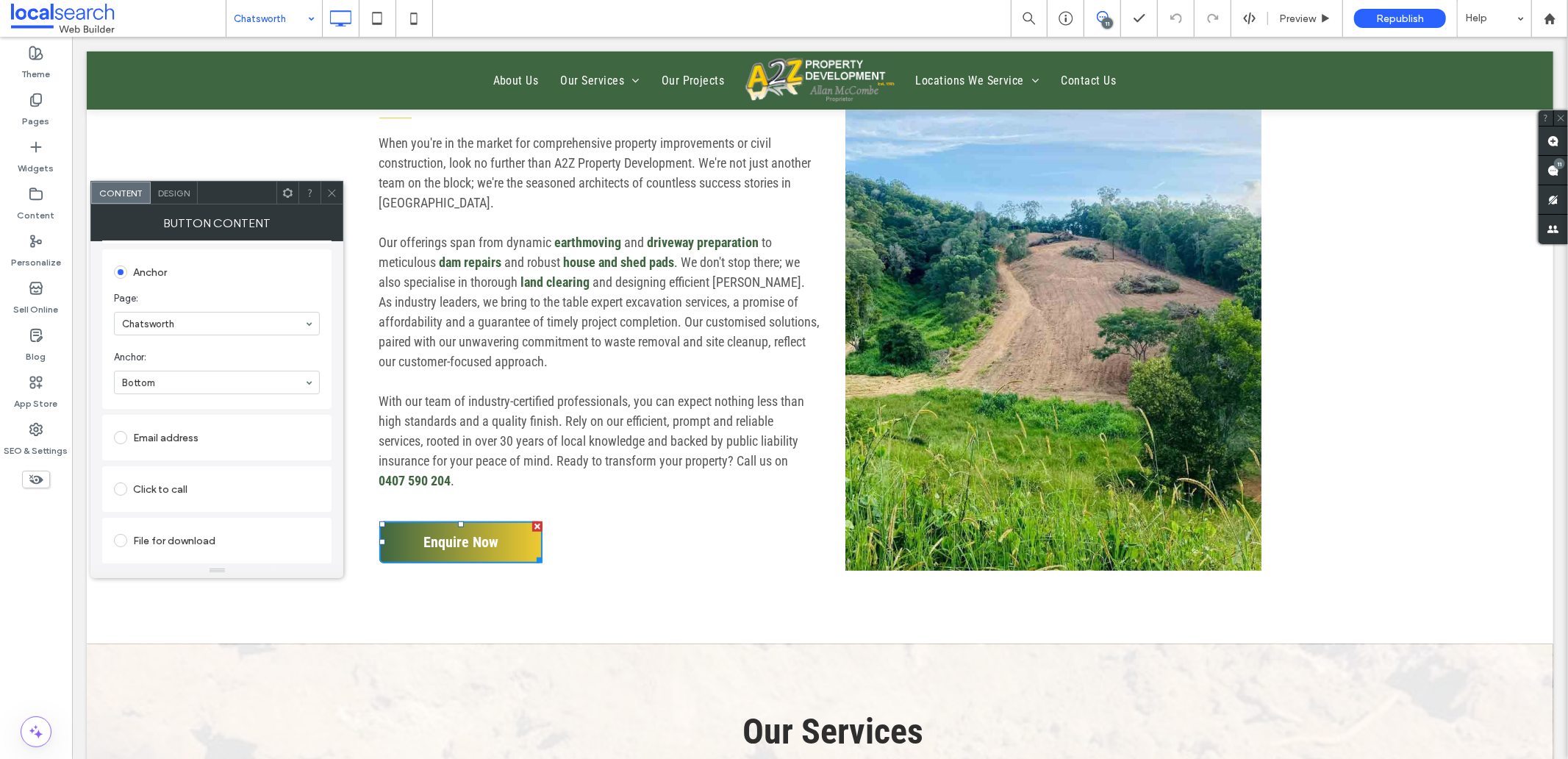
click at [333, 192] on use at bounding box center [332, 192] width 7 height 7
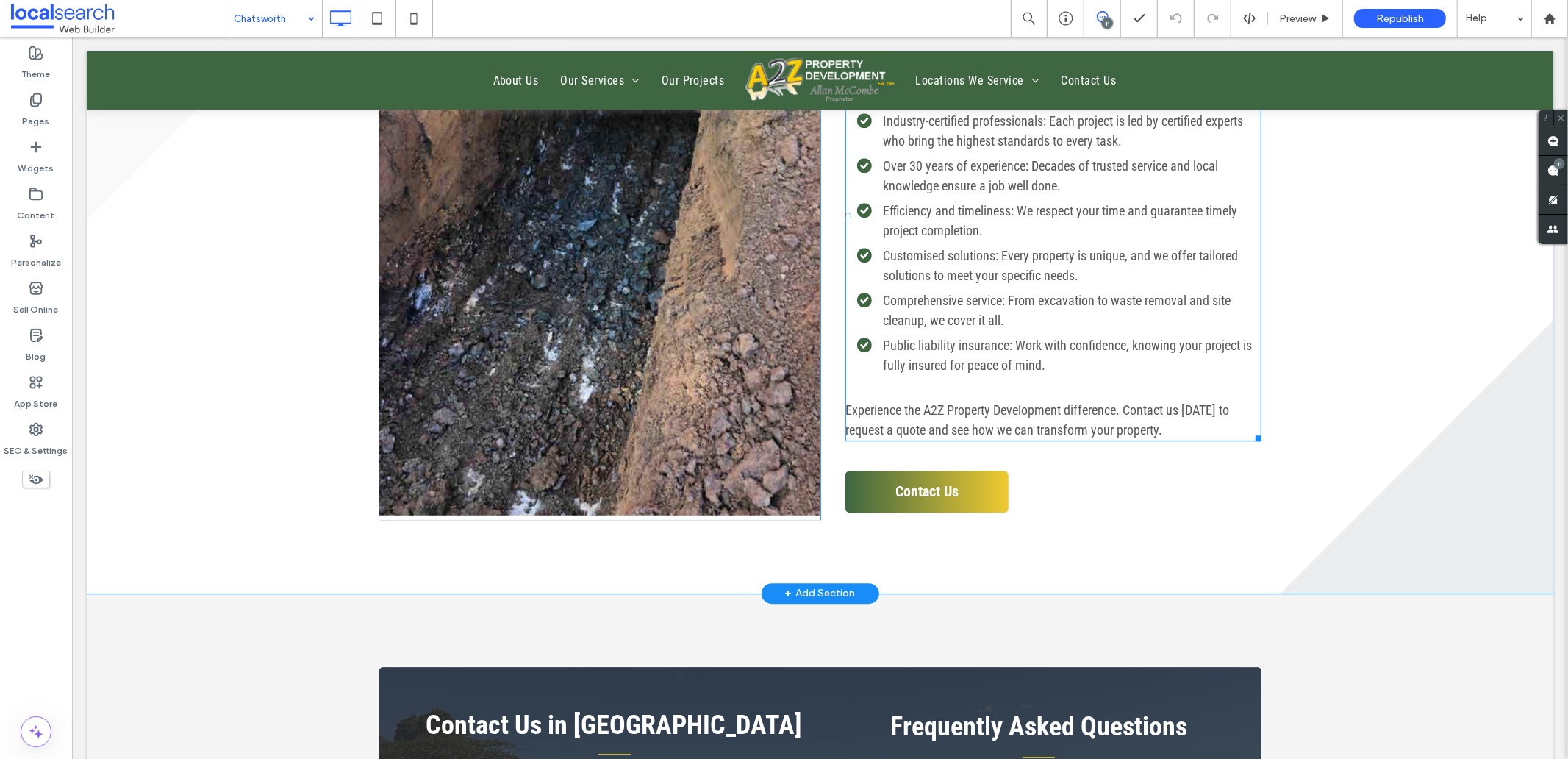
scroll to position [3186, 0]
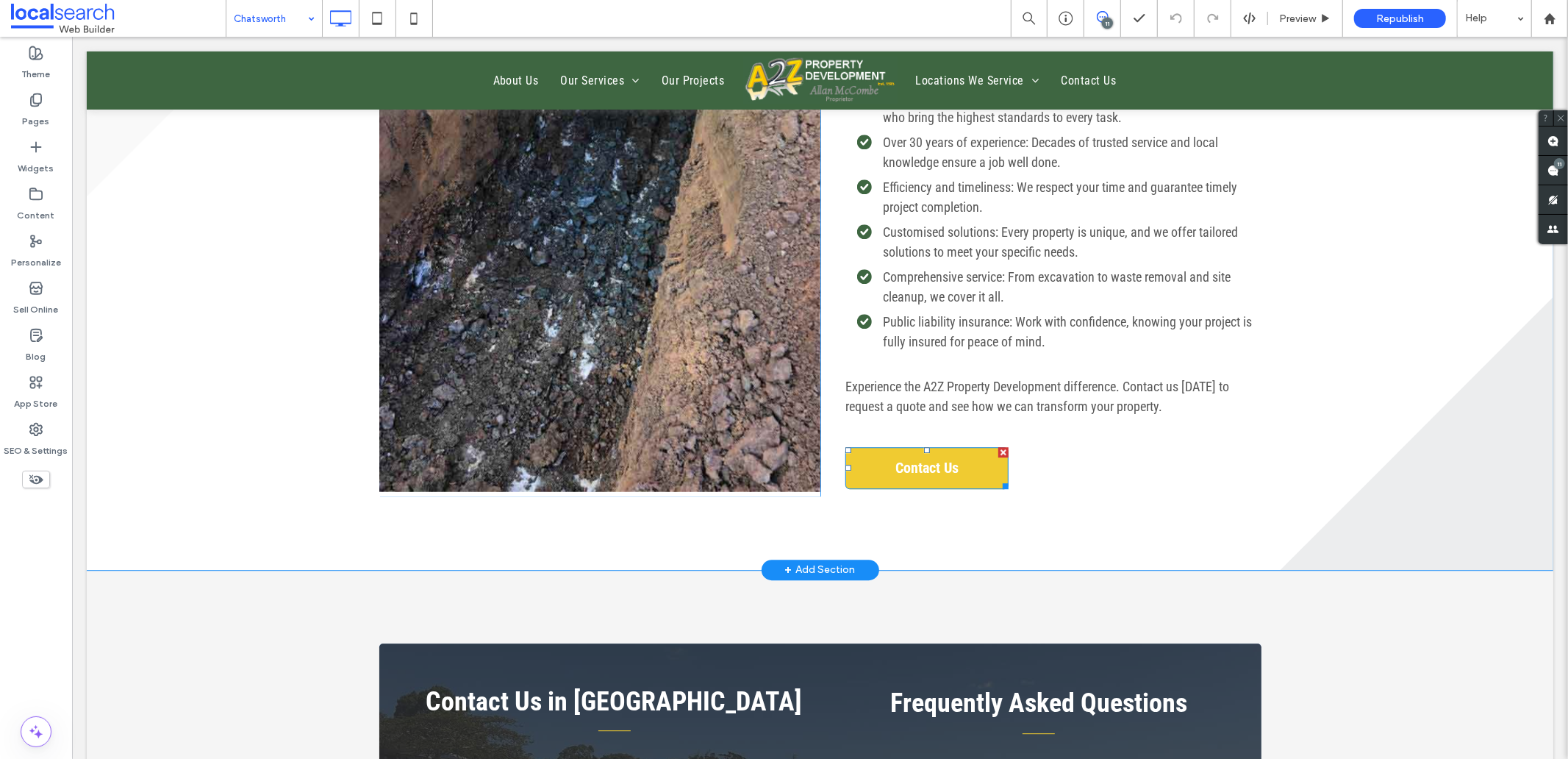
click at [922, 472] on span "Contact Us" at bounding box center [927, 467] width 73 height 33
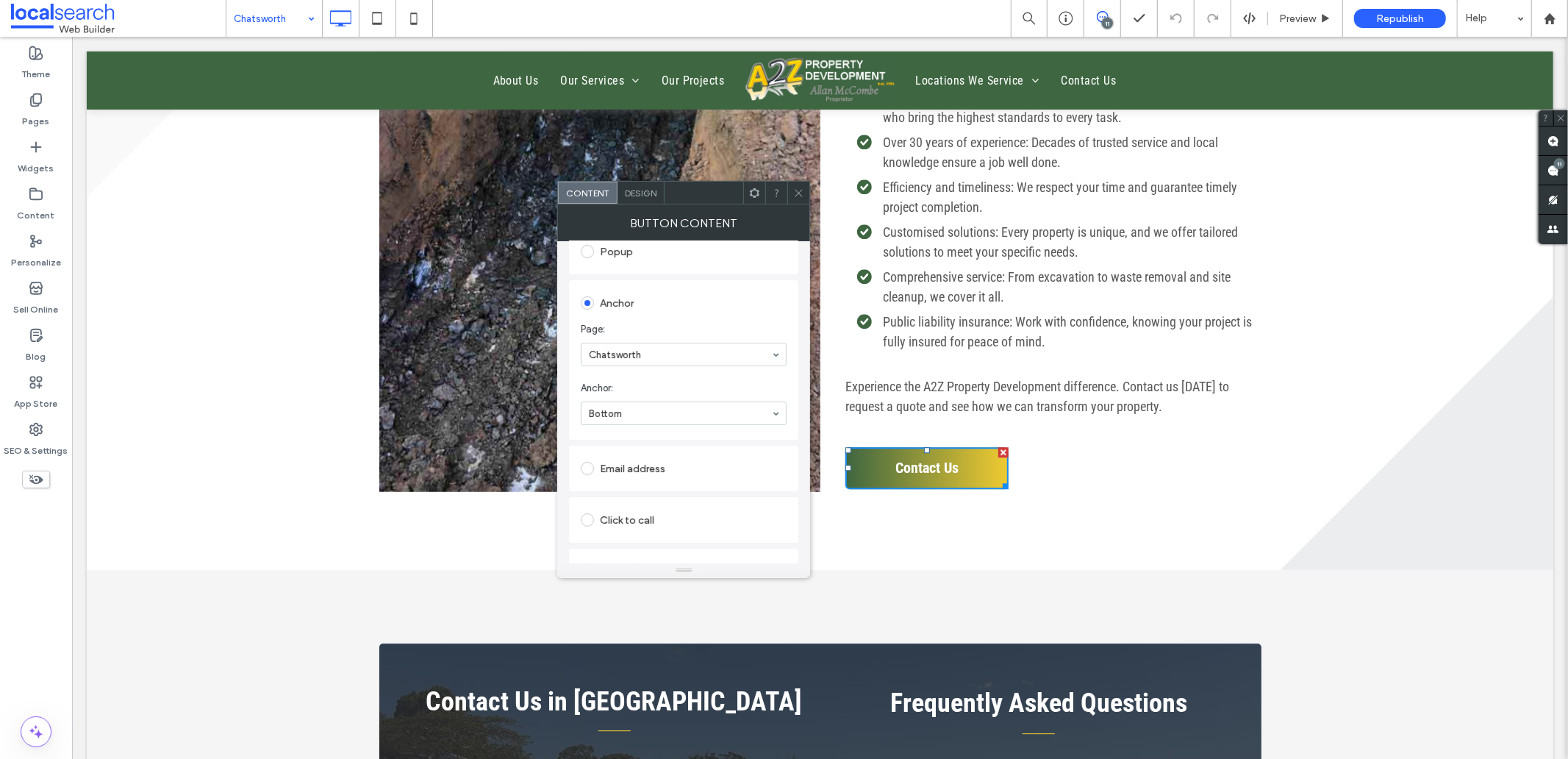
scroll to position [303, 0]
click at [795, 194] on icon at bounding box center [798, 193] width 11 height 11
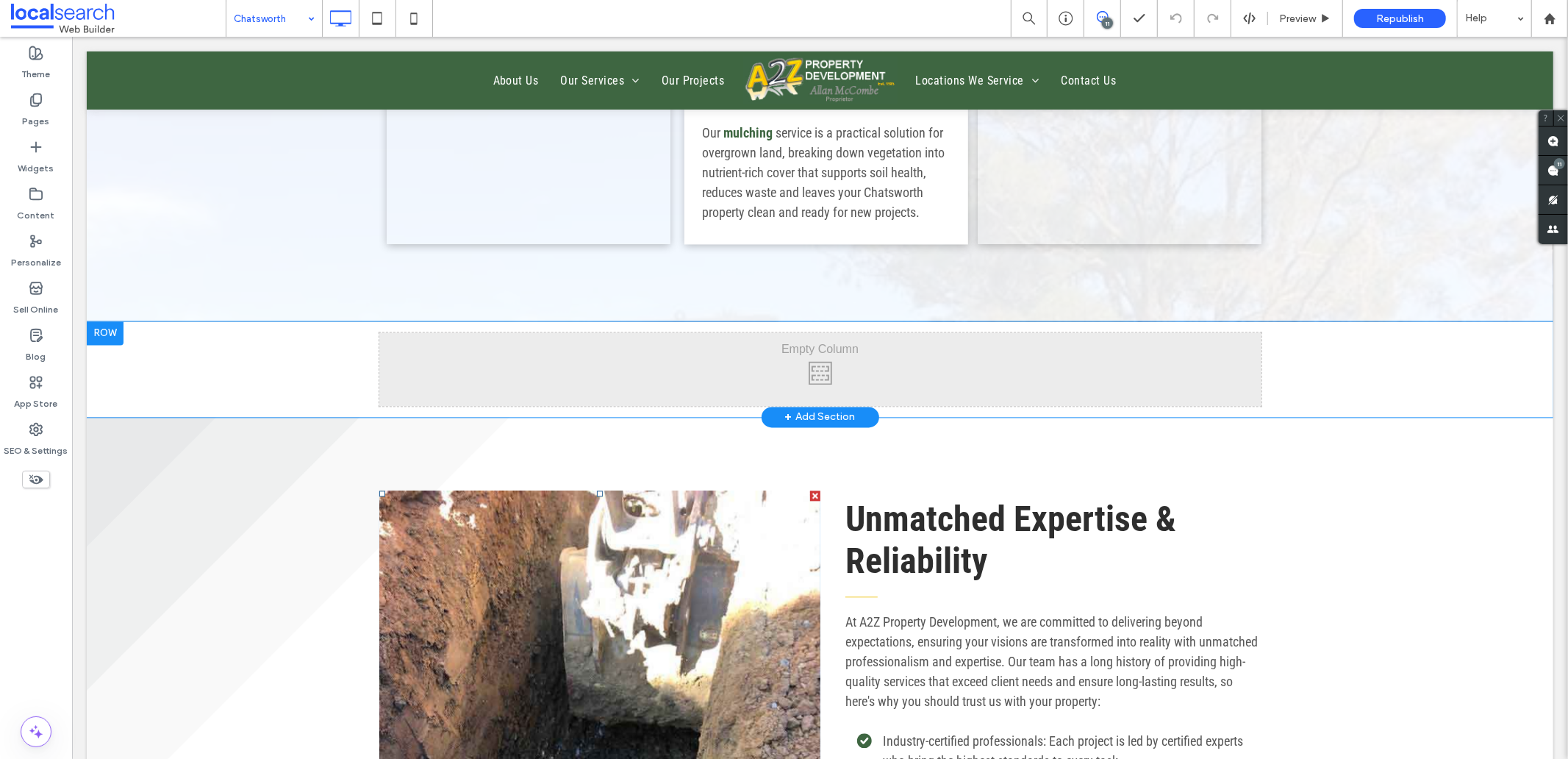
scroll to position [2369, 0]
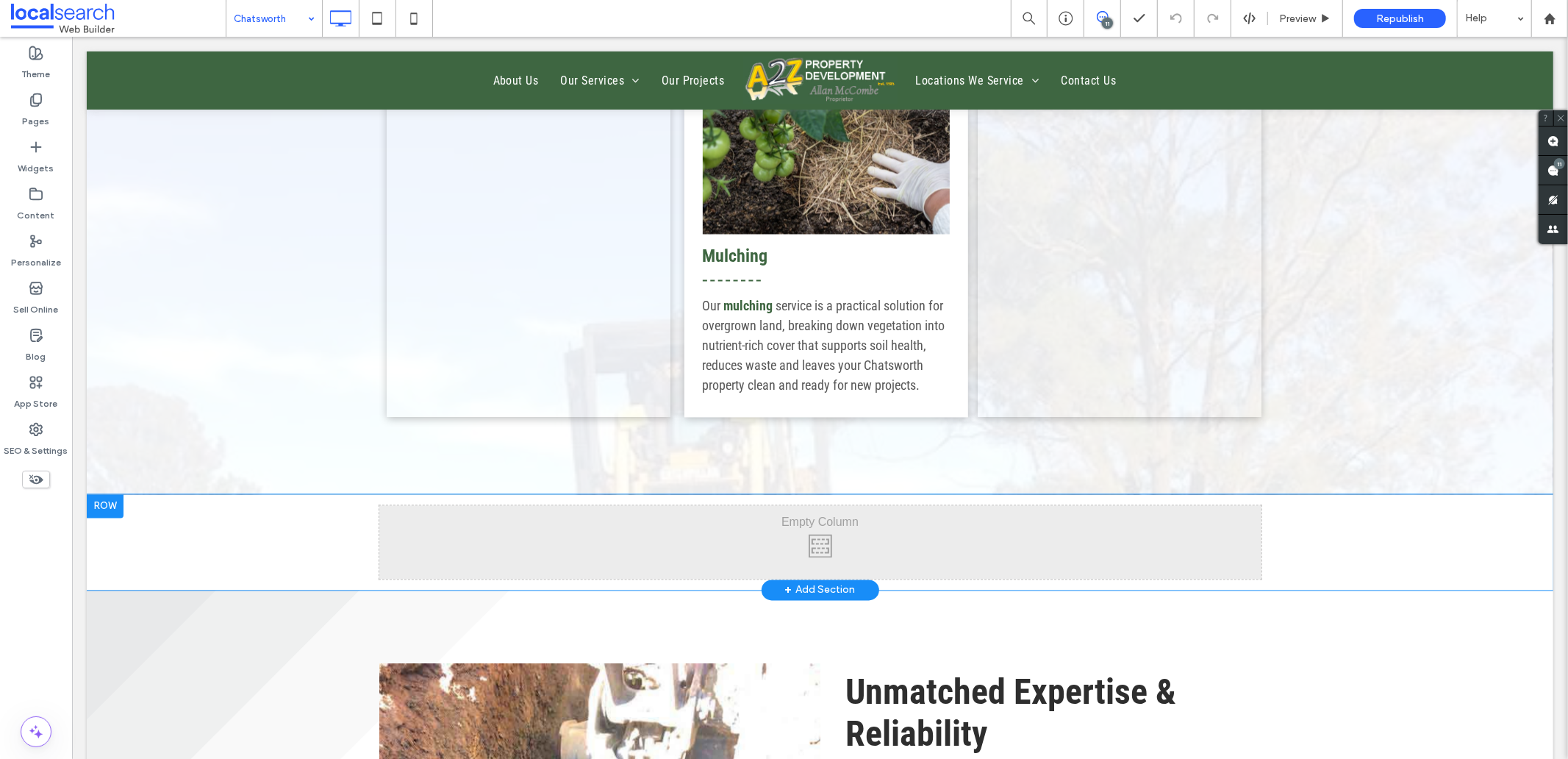
click at [104, 505] on div at bounding box center [104, 506] width 37 height 23
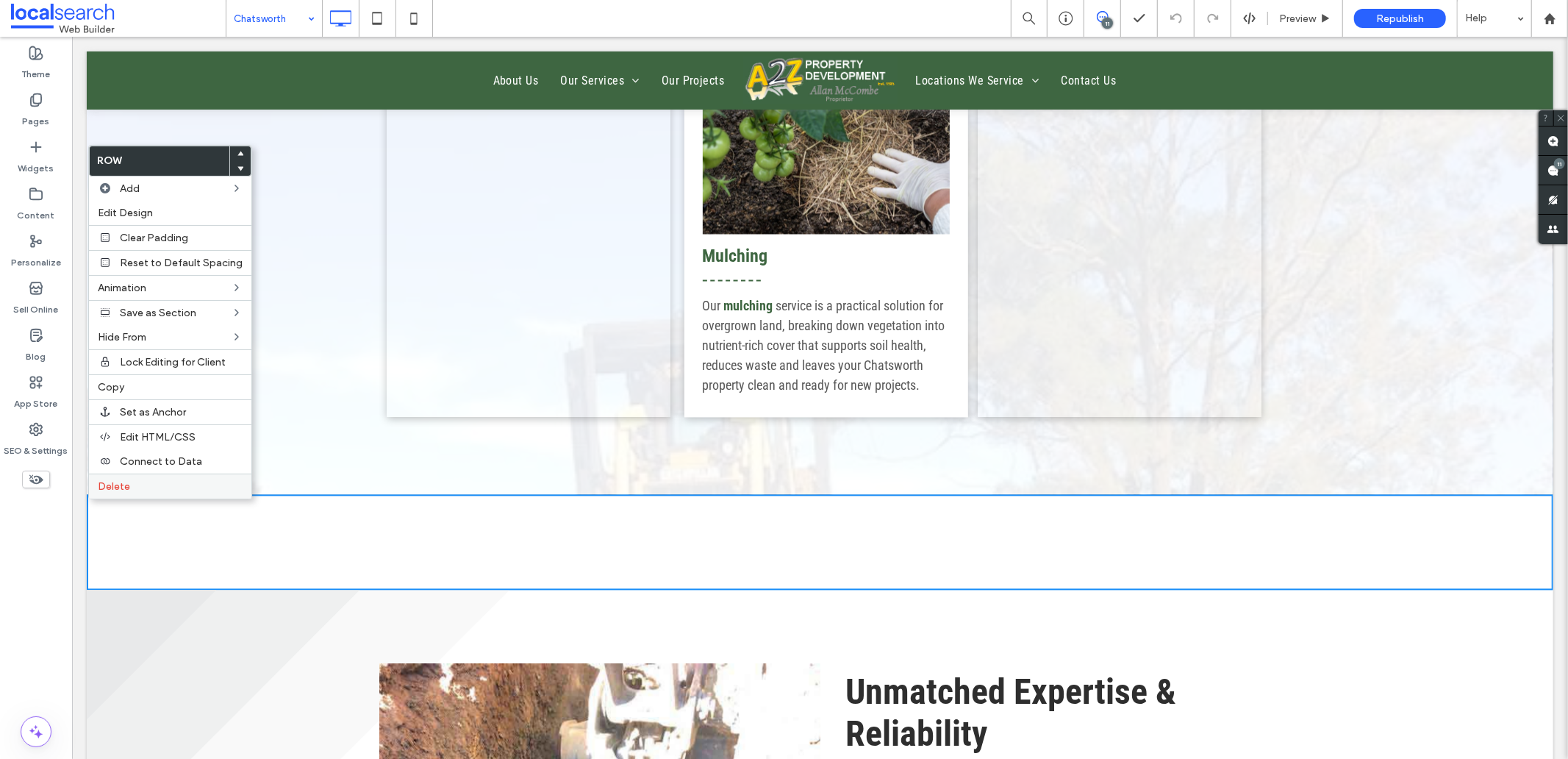
click at [135, 480] on label "Delete" at bounding box center [171, 486] width 145 height 12
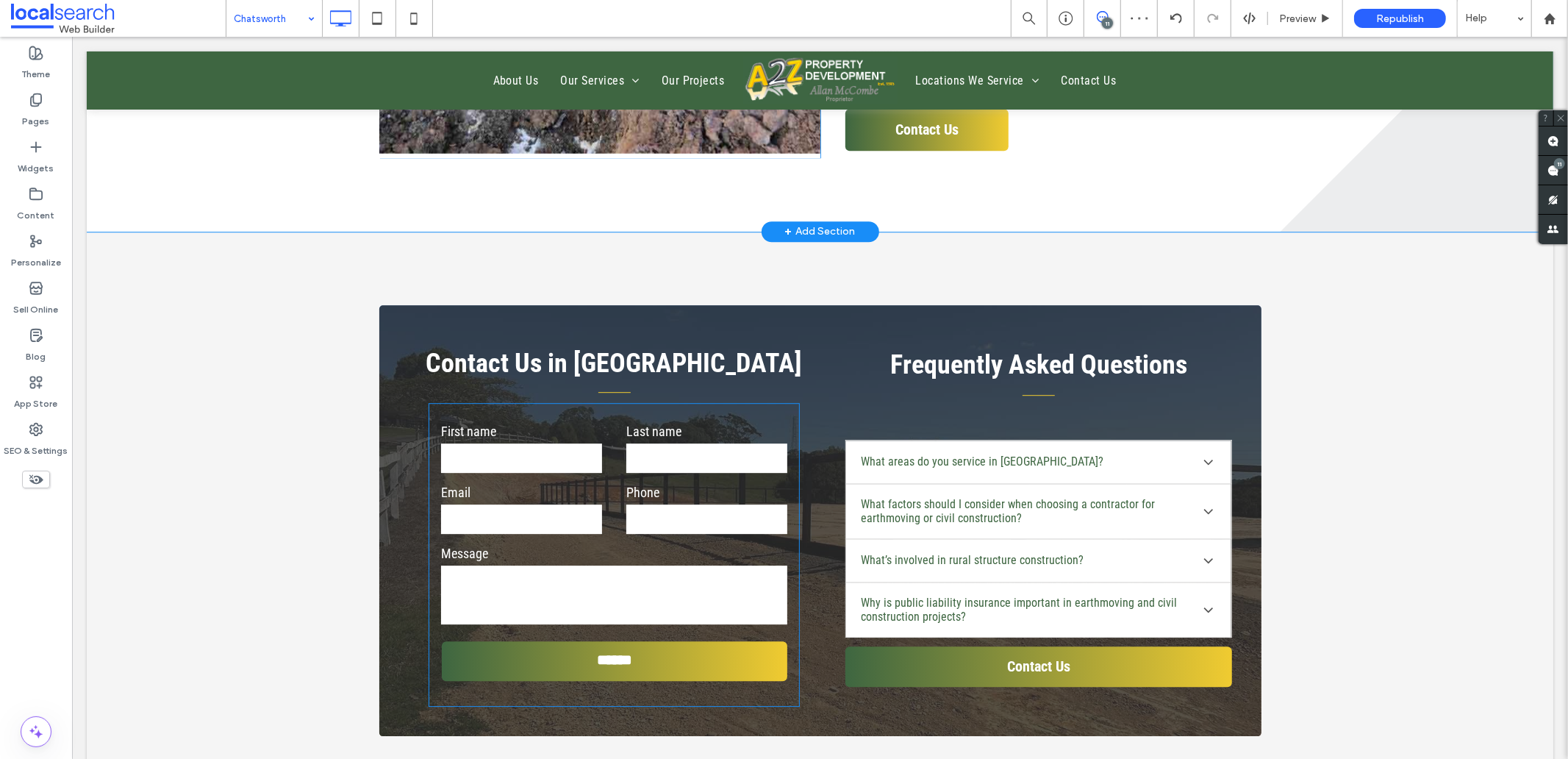
scroll to position [3431, 0]
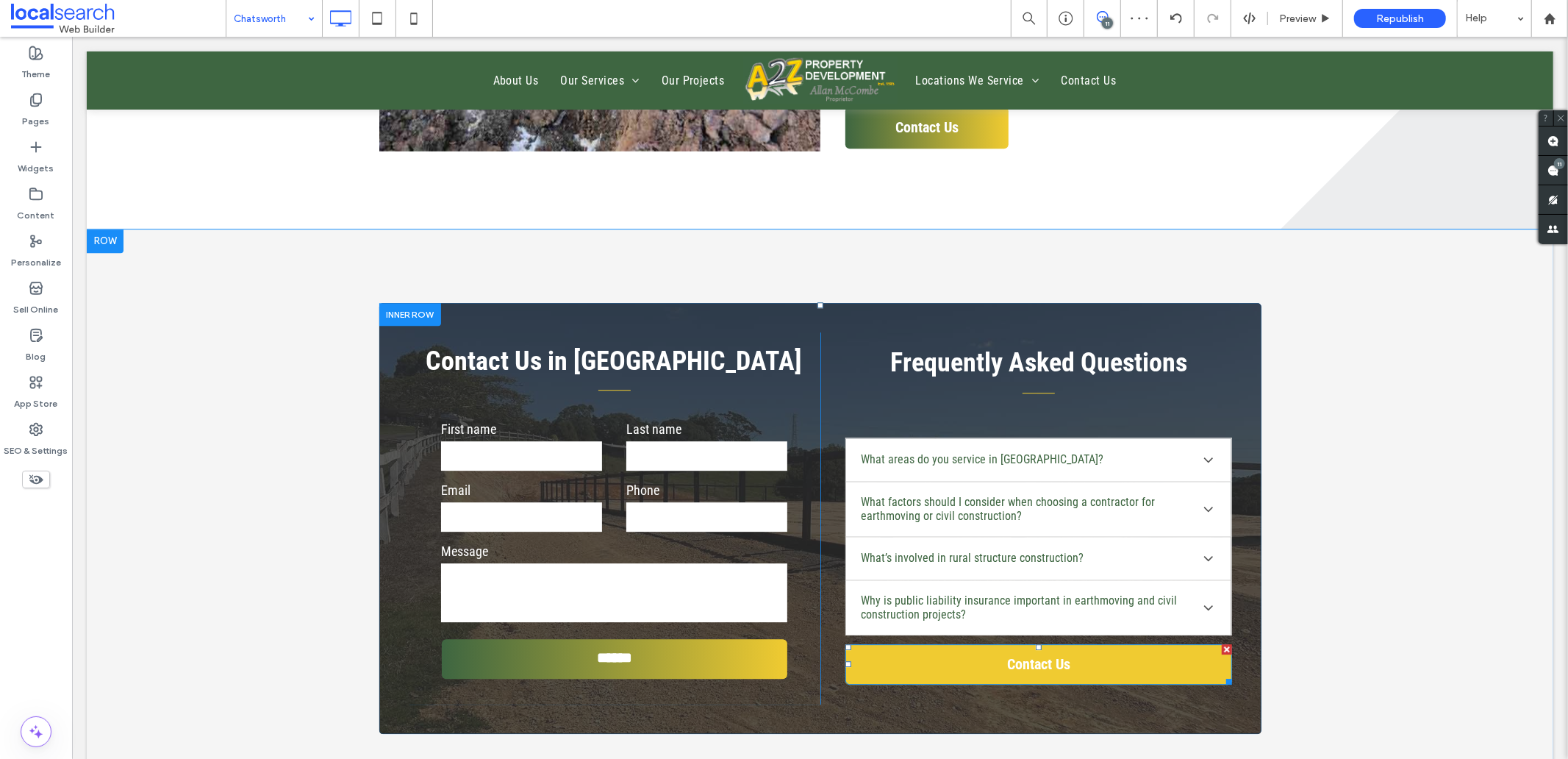
click at [917, 659] on link "Contact Us" at bounding box center [1037, 664] width 386 height 41
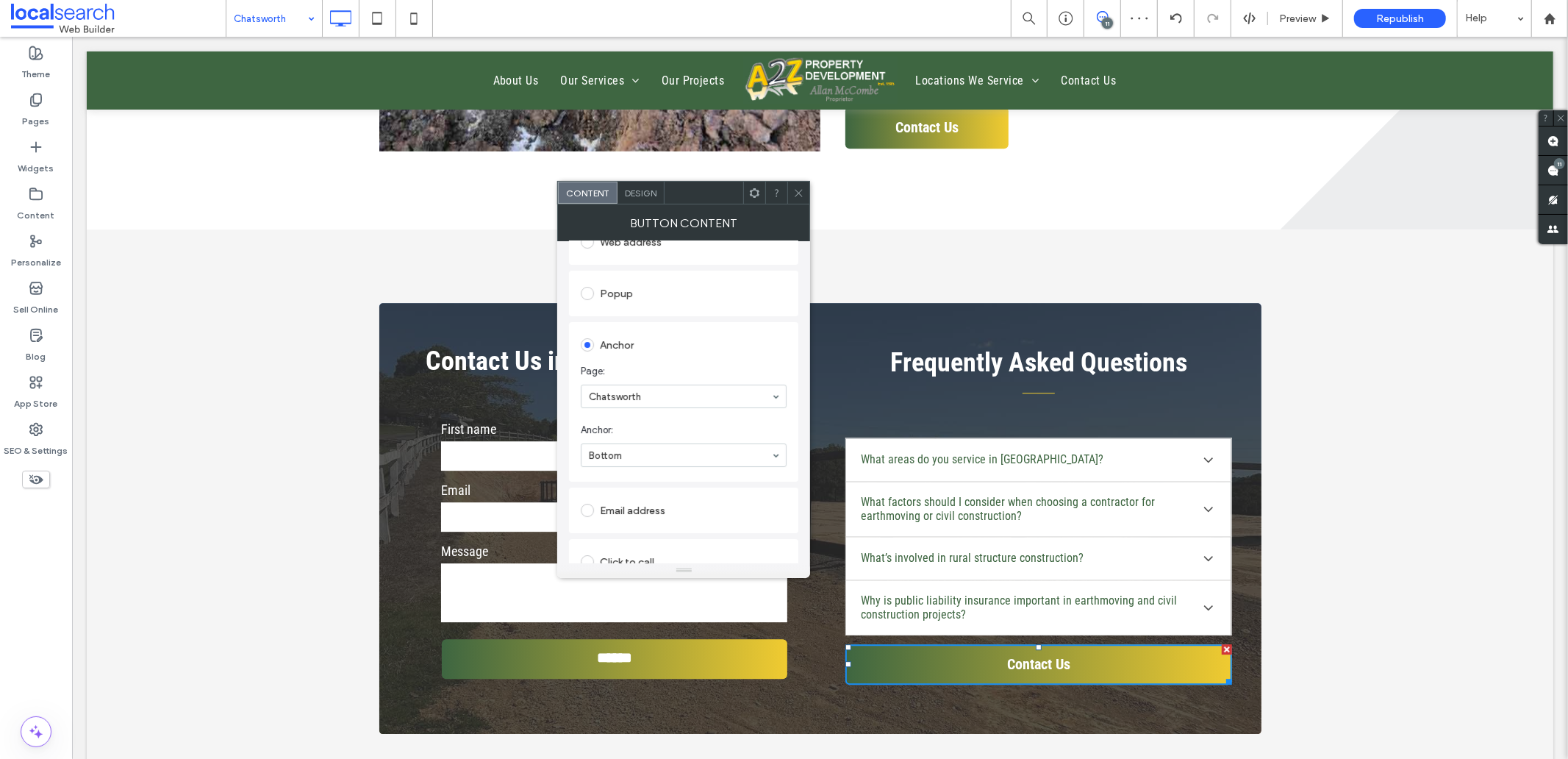
scroll to position [303, 0]
click at [797, 188] on icon at bounding box center [798, 193] width 11 height 11
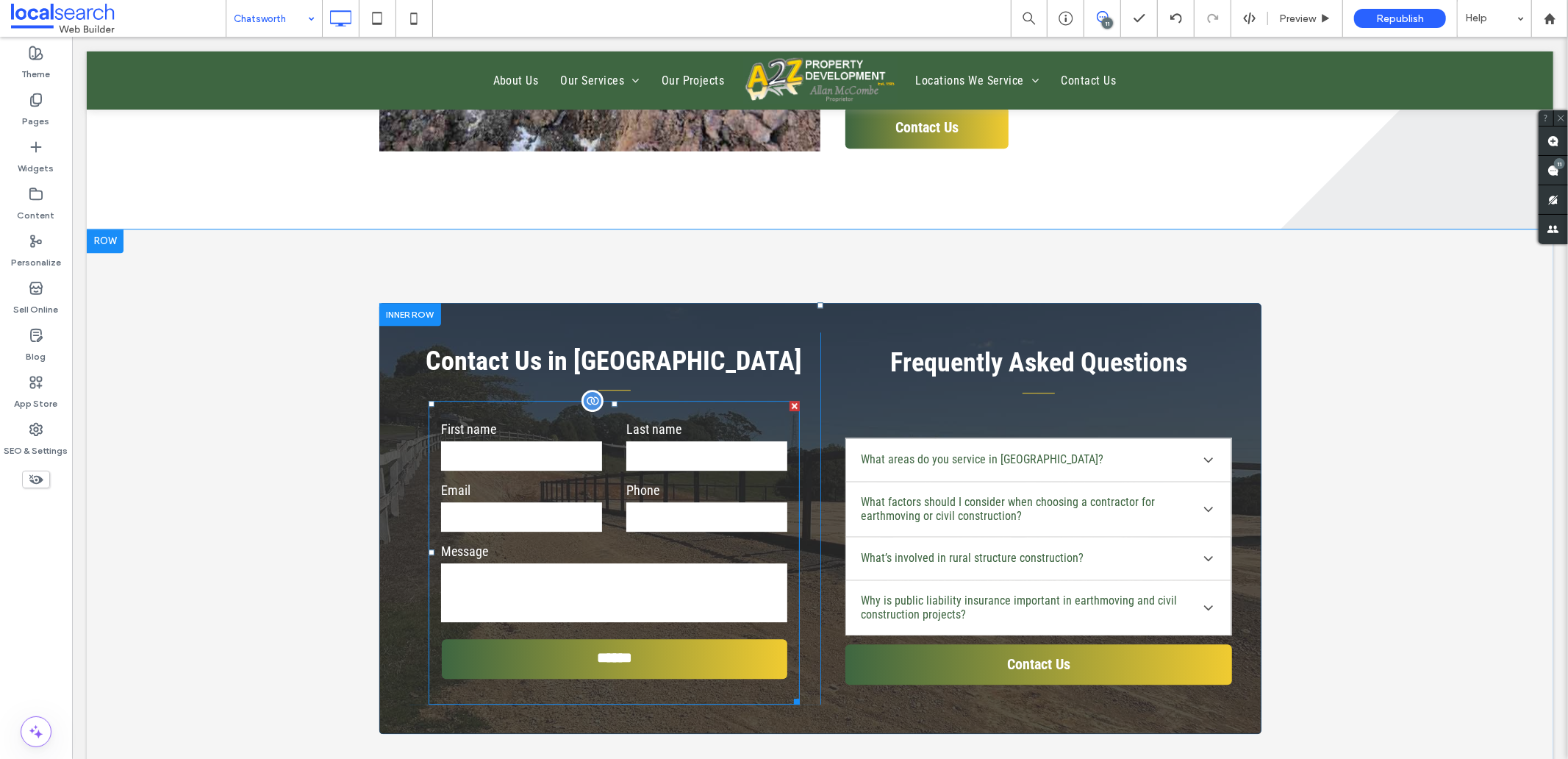
scroll to position [3513, 0]
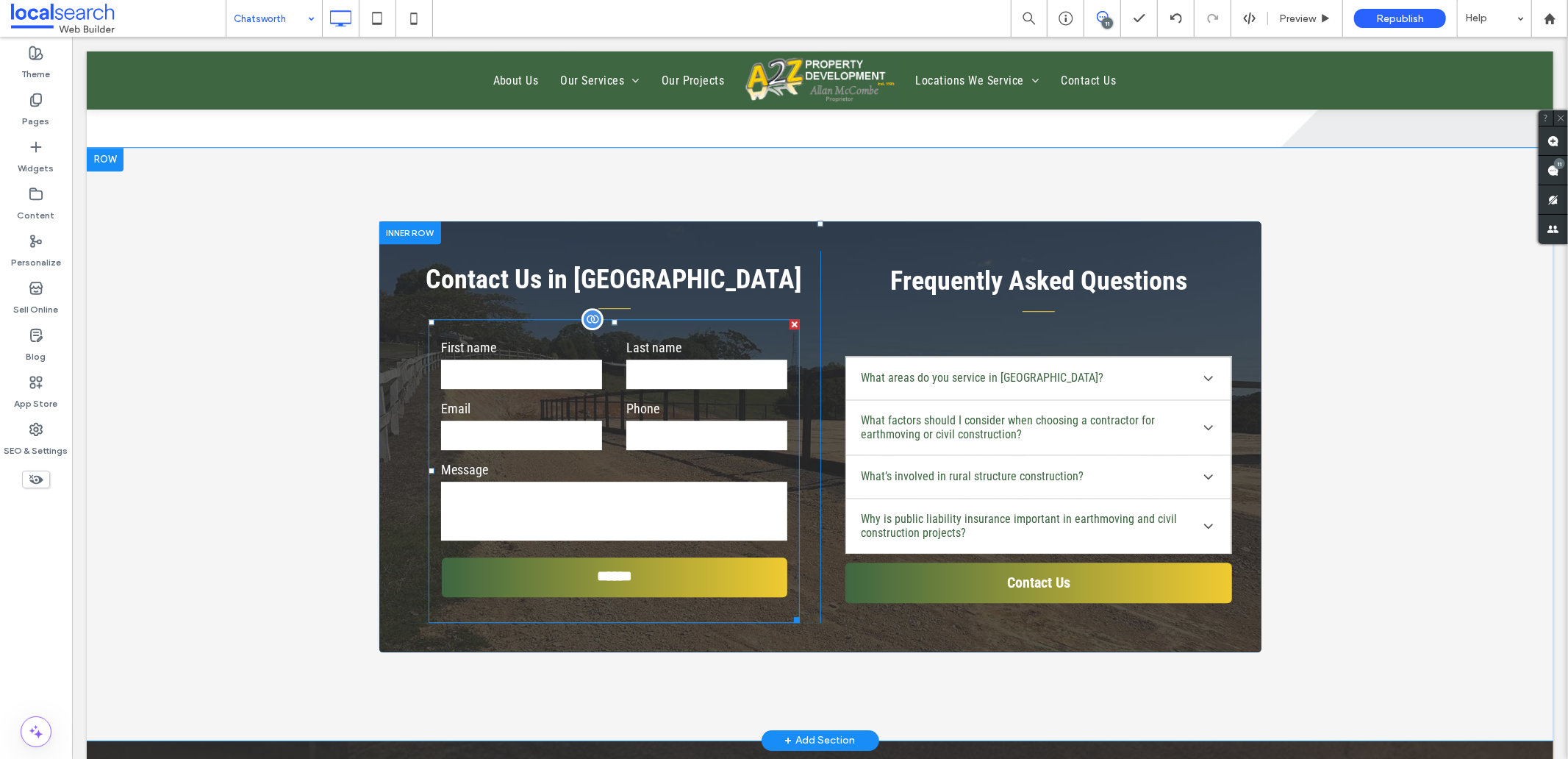
click at [571, 408] on label "Email" at bounding box center [520, 407] width 161 height 19
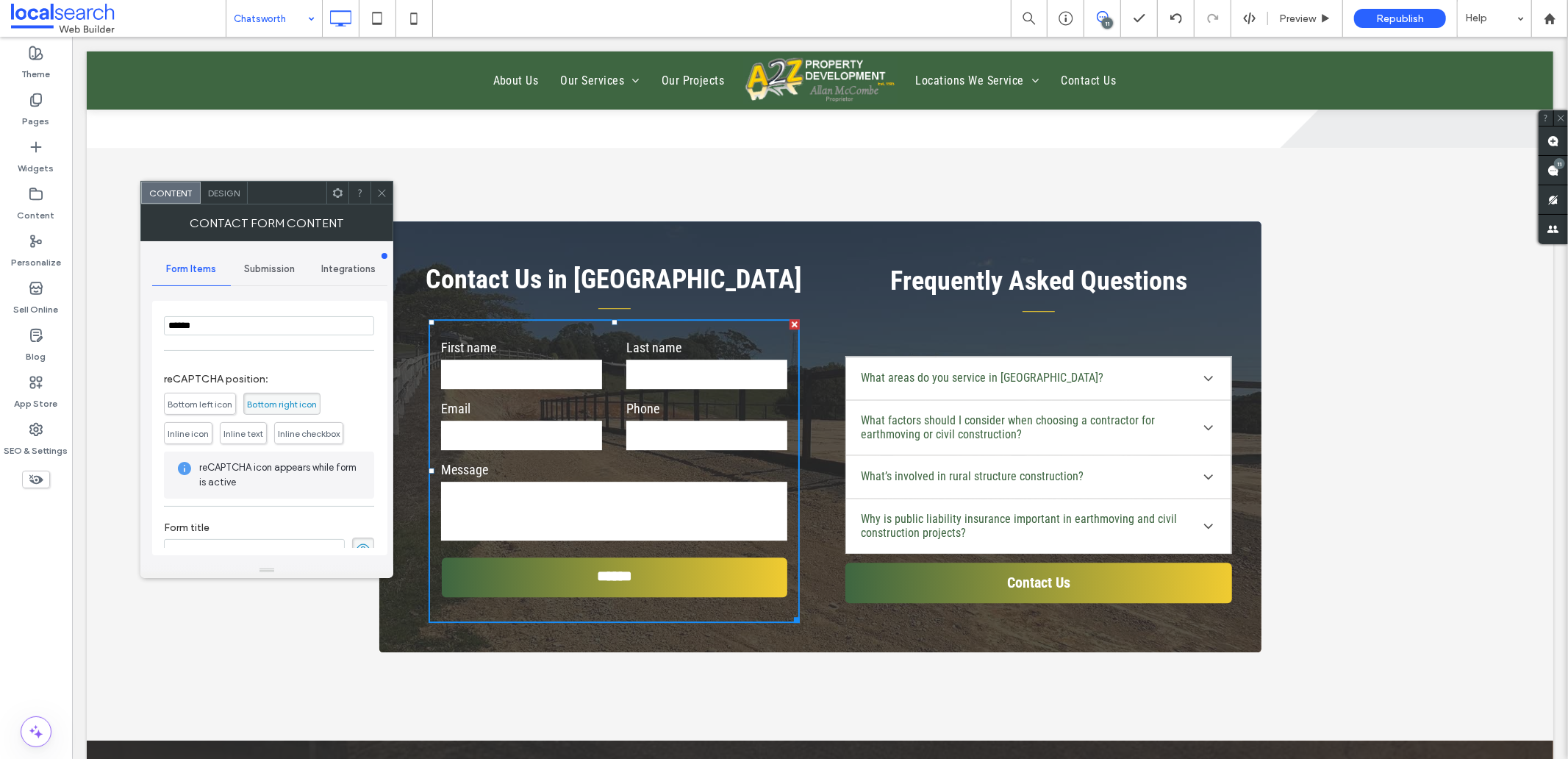
scroll to position [336, 0]
click at [255, 262] on div "Submission" at bounding box center [270, 270] width 79 height 33
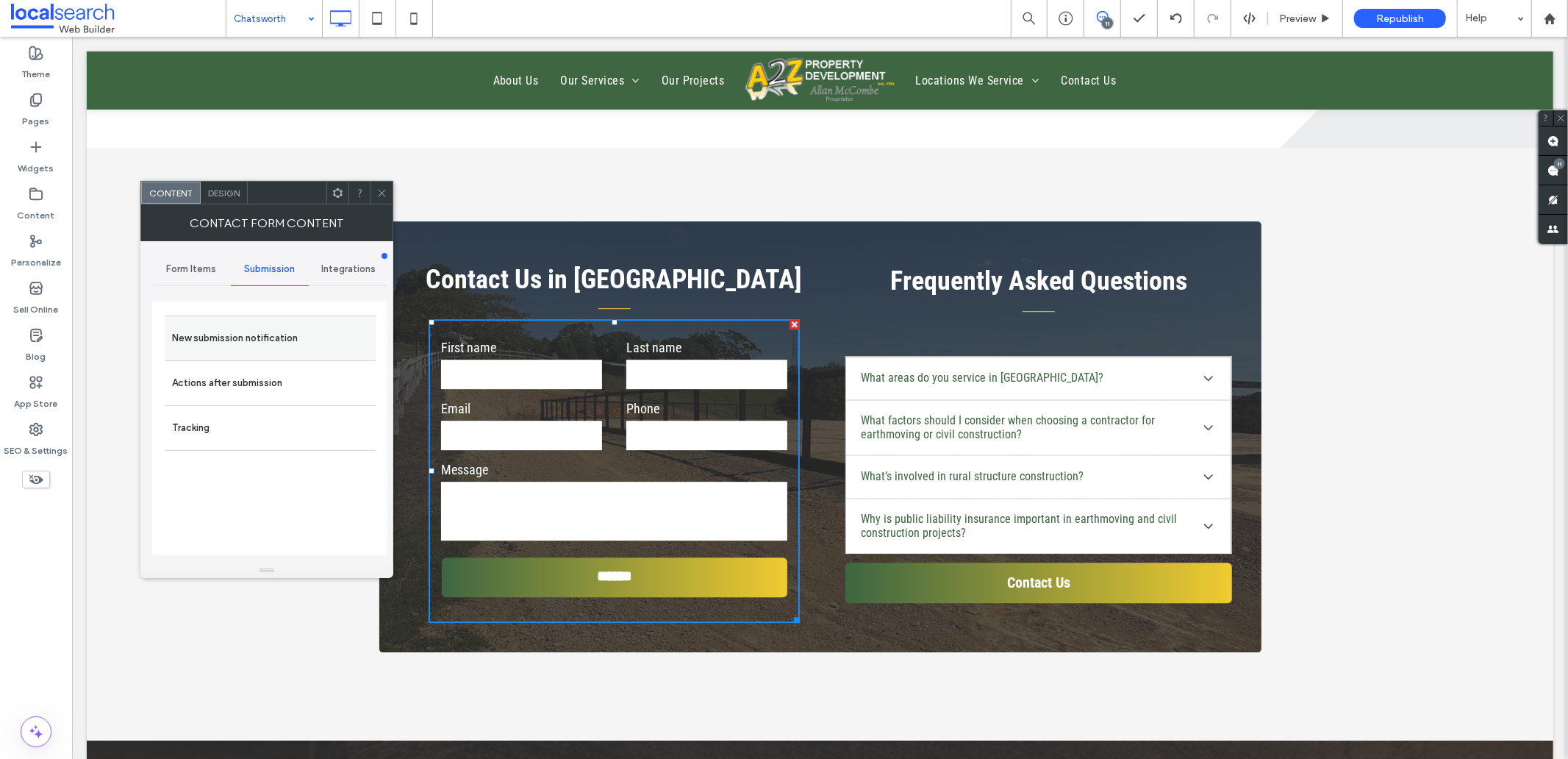
click at [201, 347] on label "New submission notification" at bounding box center [270, 338] width 196 height 30
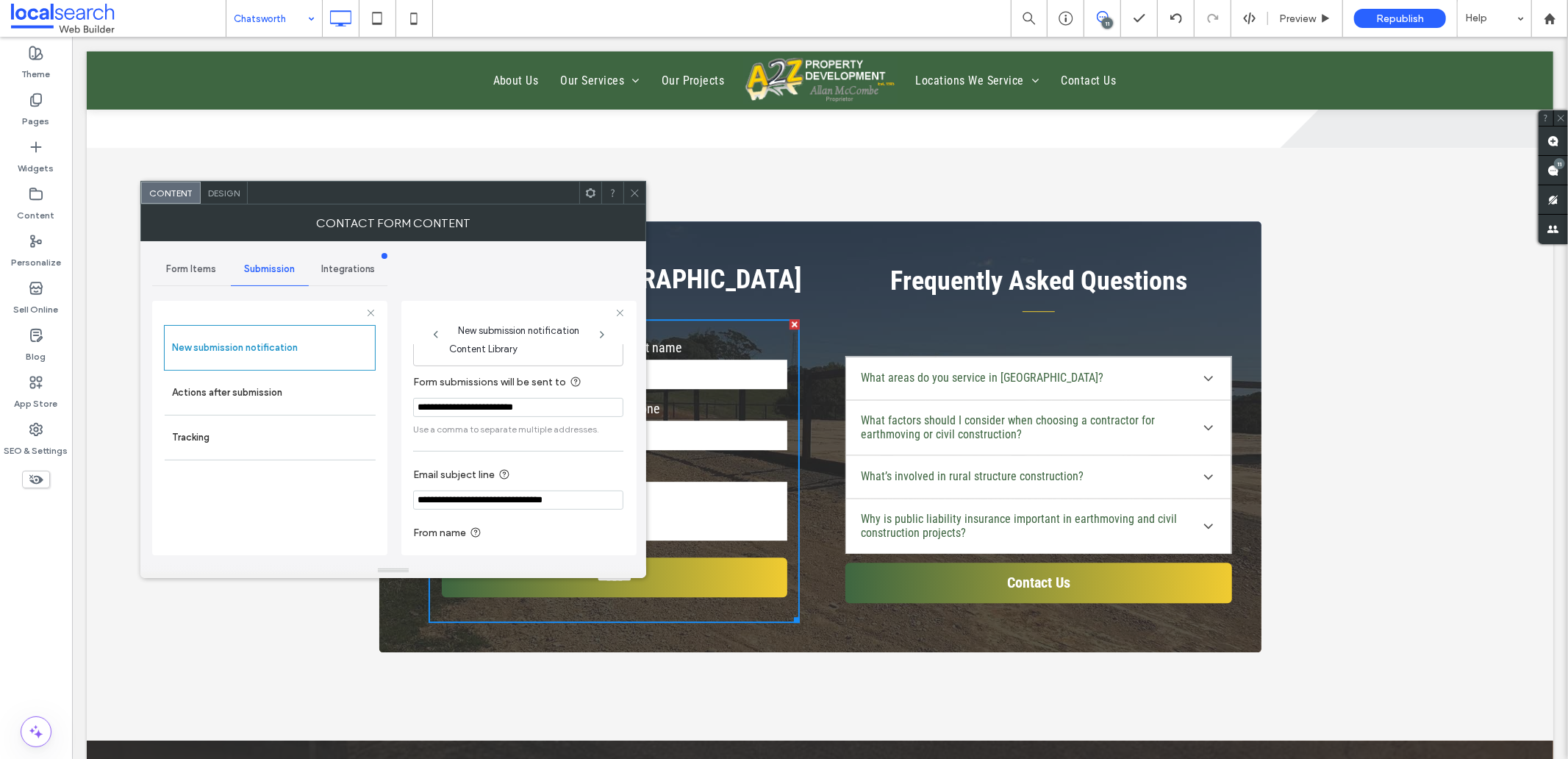
scroll to position [77, 0]
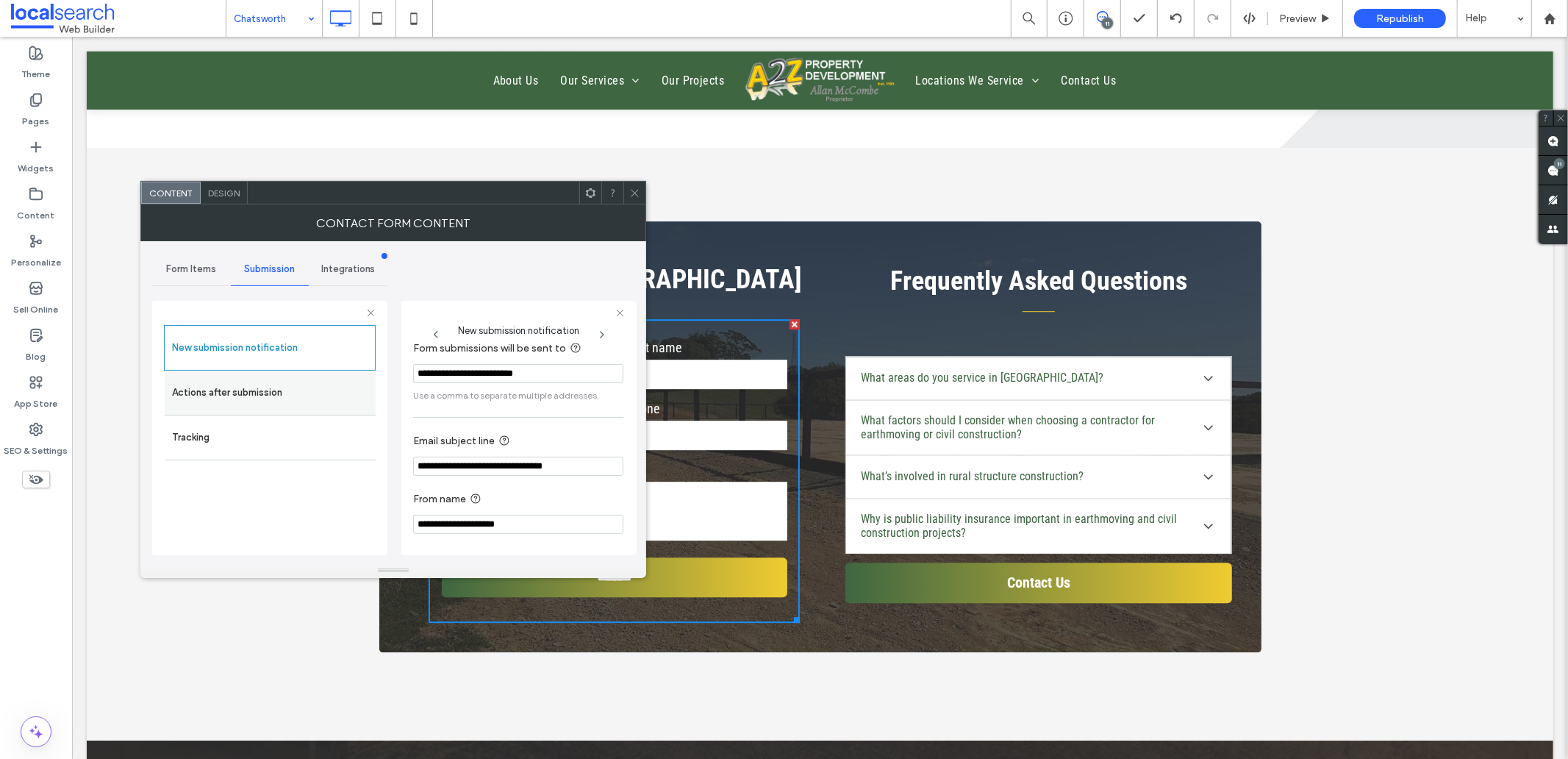
click at [206, 397] on label "Actions after submission" at bounding box center [270, 393] width 196 height 30
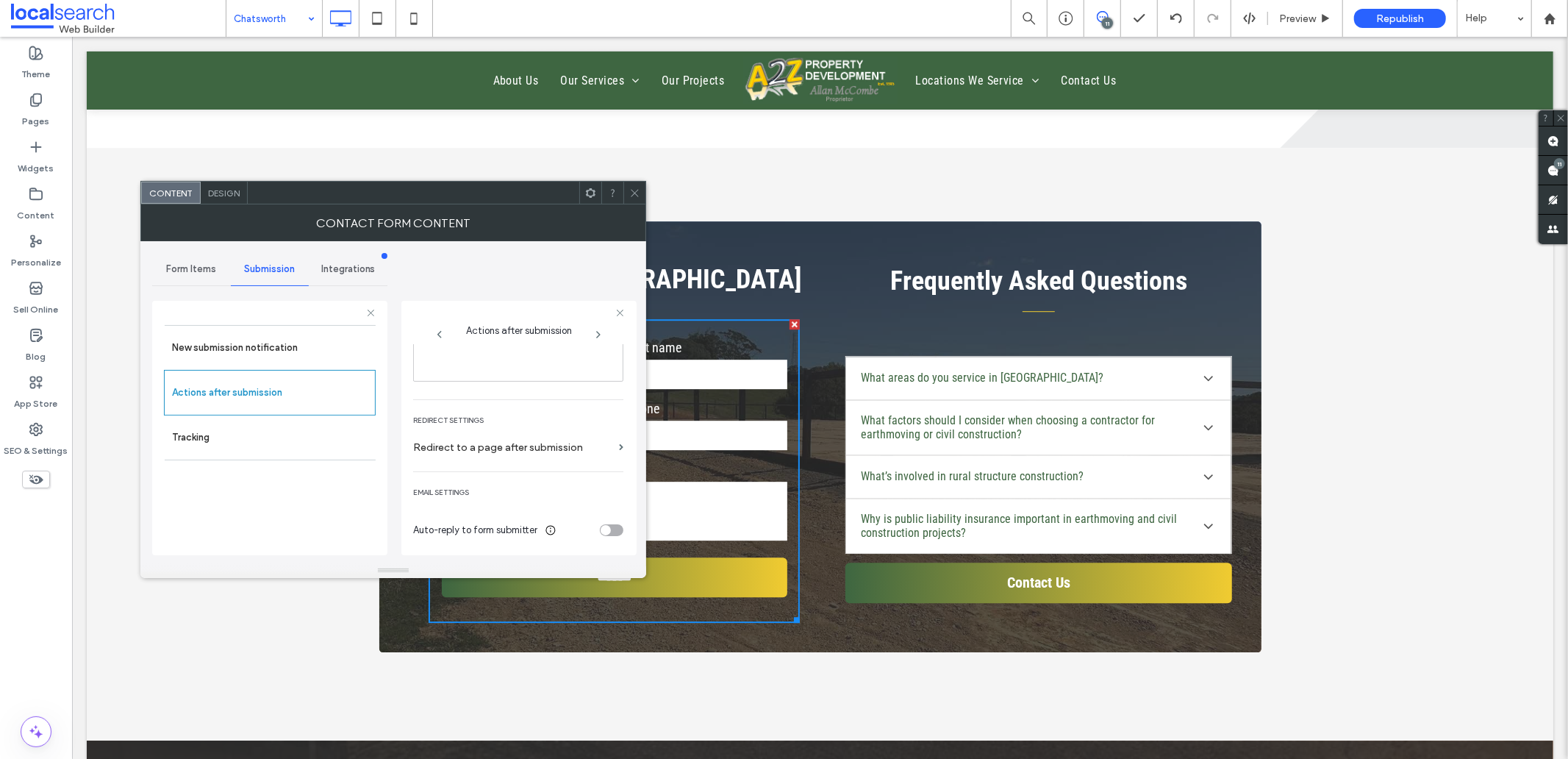
scroll to position [254, 0]
click at [235, 194] on span "Design" at bounding box center [224, 193] width 32 height 11
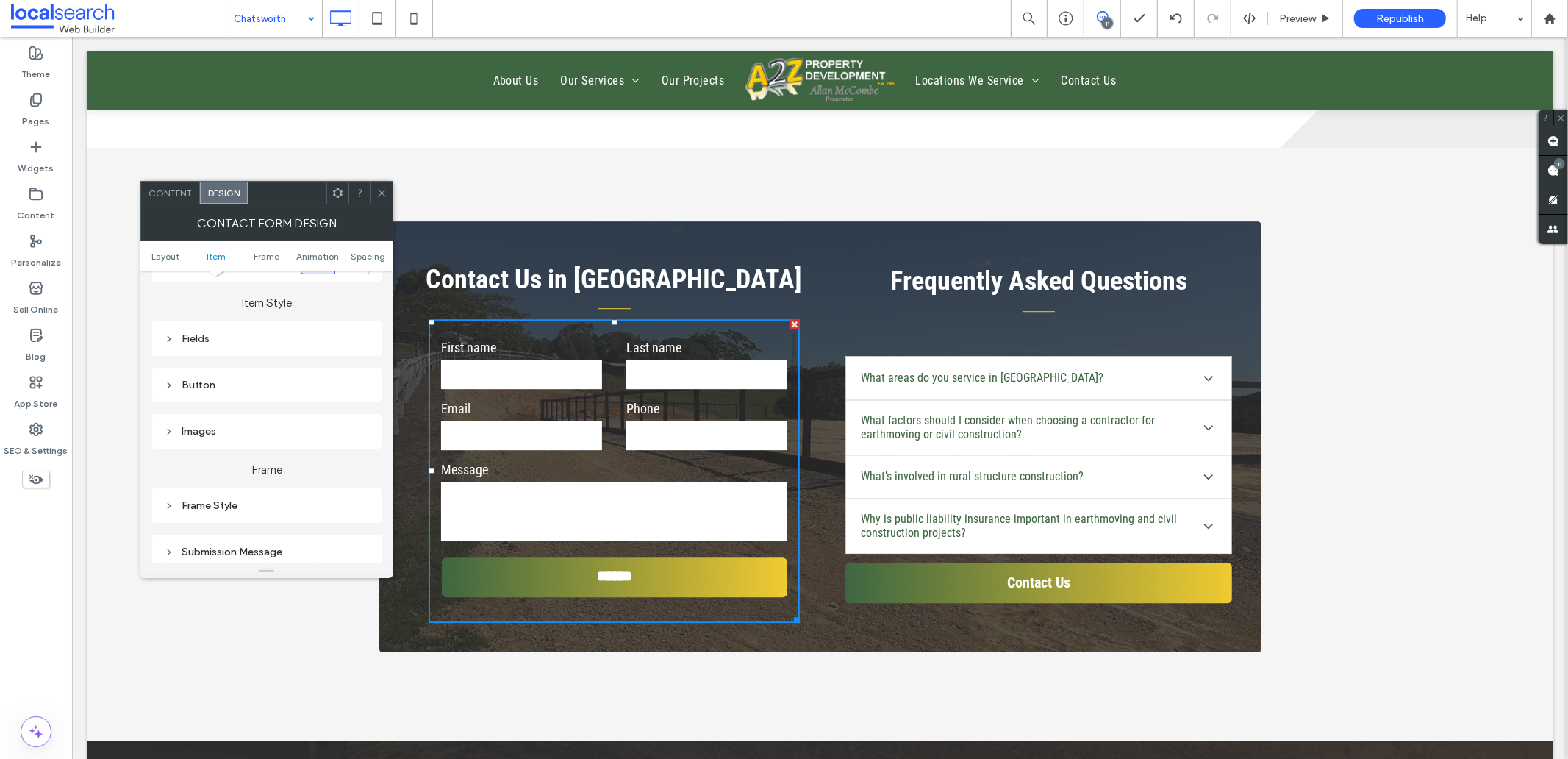
scroll to position [245, 0]
click at [241, 520] on div "Submission Message" at bounding box center [266, 529] width 206 height 19
click at [380, 189] on icon at bounding box center [382, 193] width 11 height 11
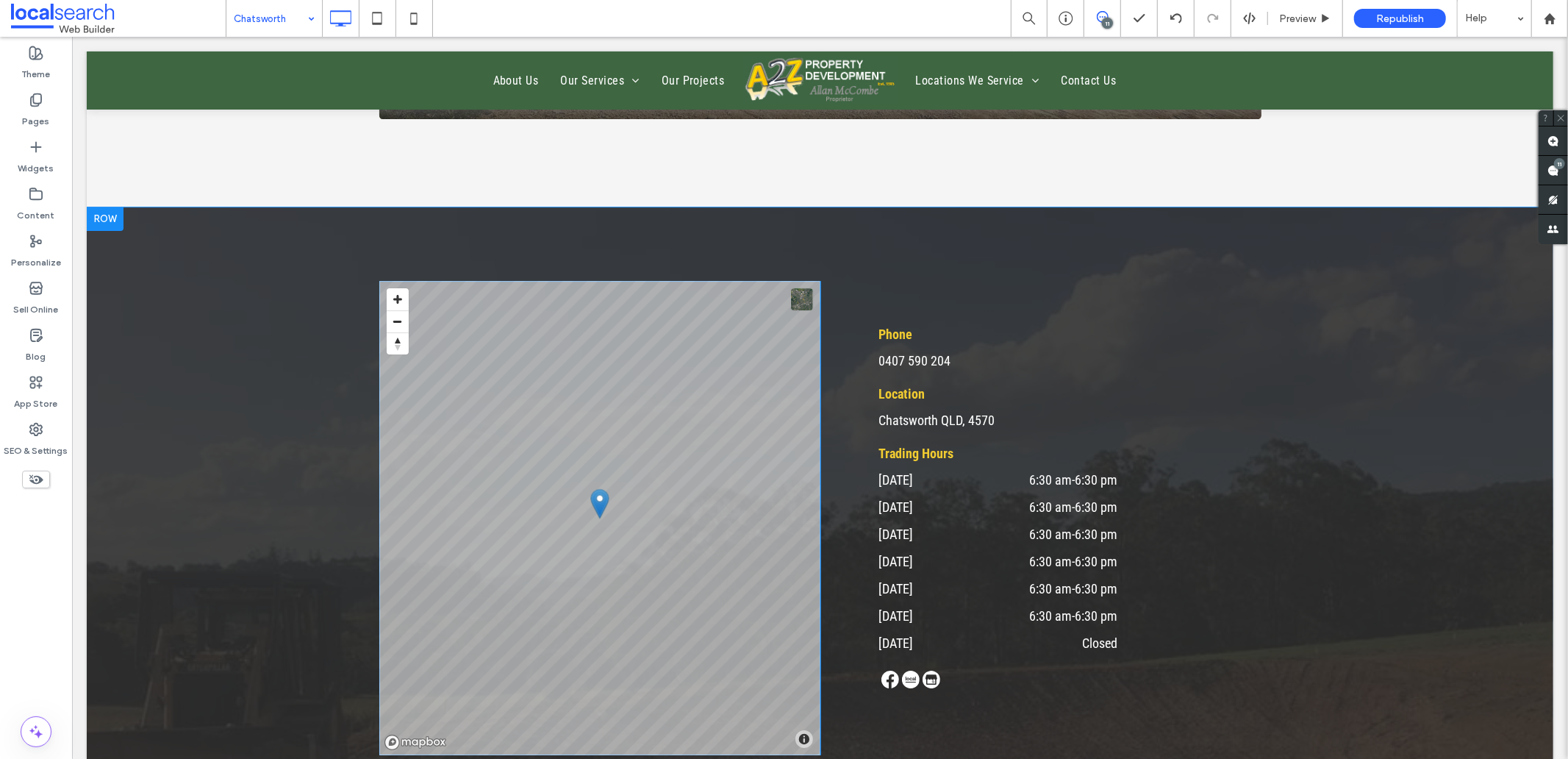
scroll to position [4085, 0]
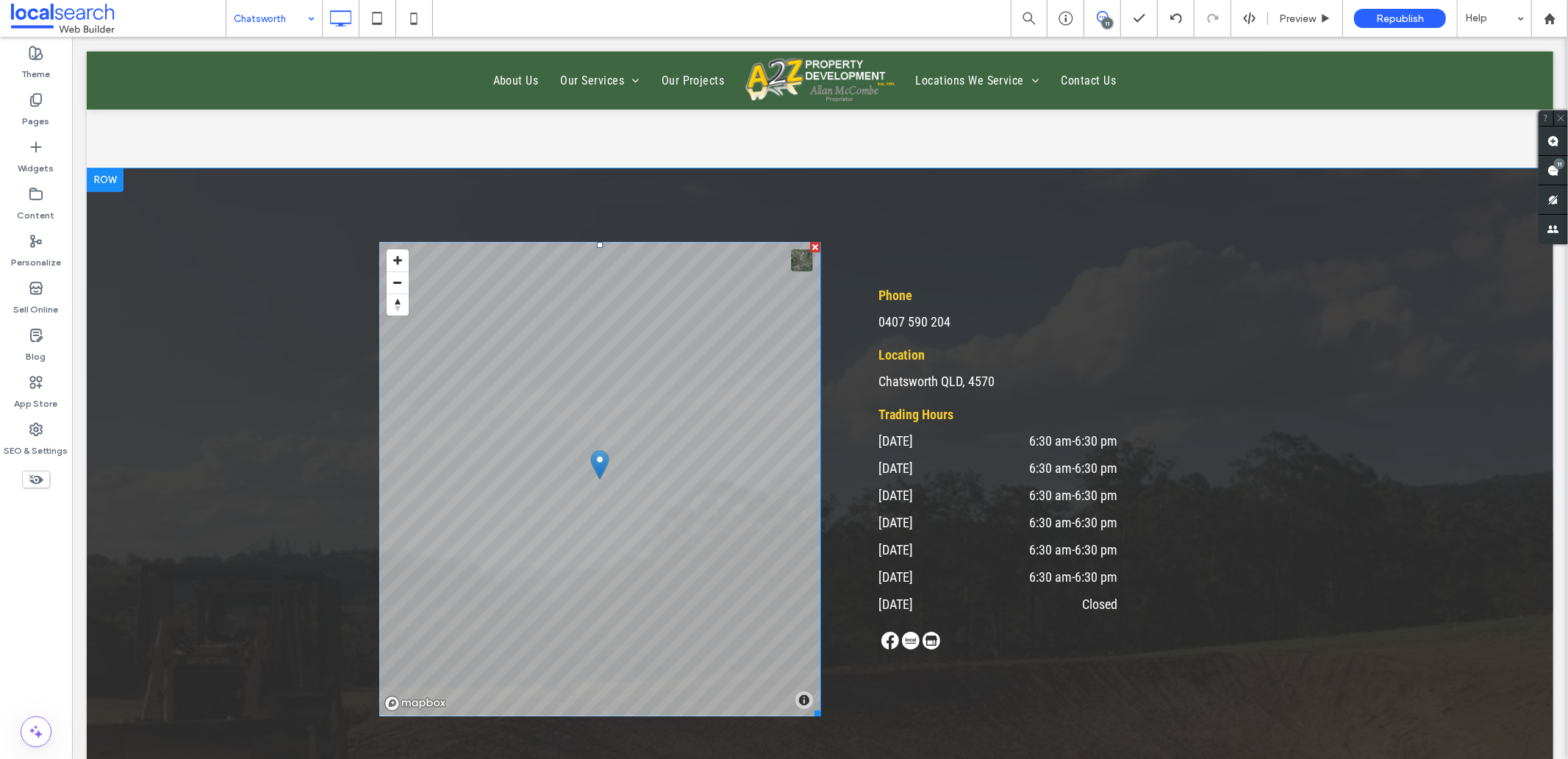
click at [678, 467] on span at bounding box center [599, 478] width 441 height 475
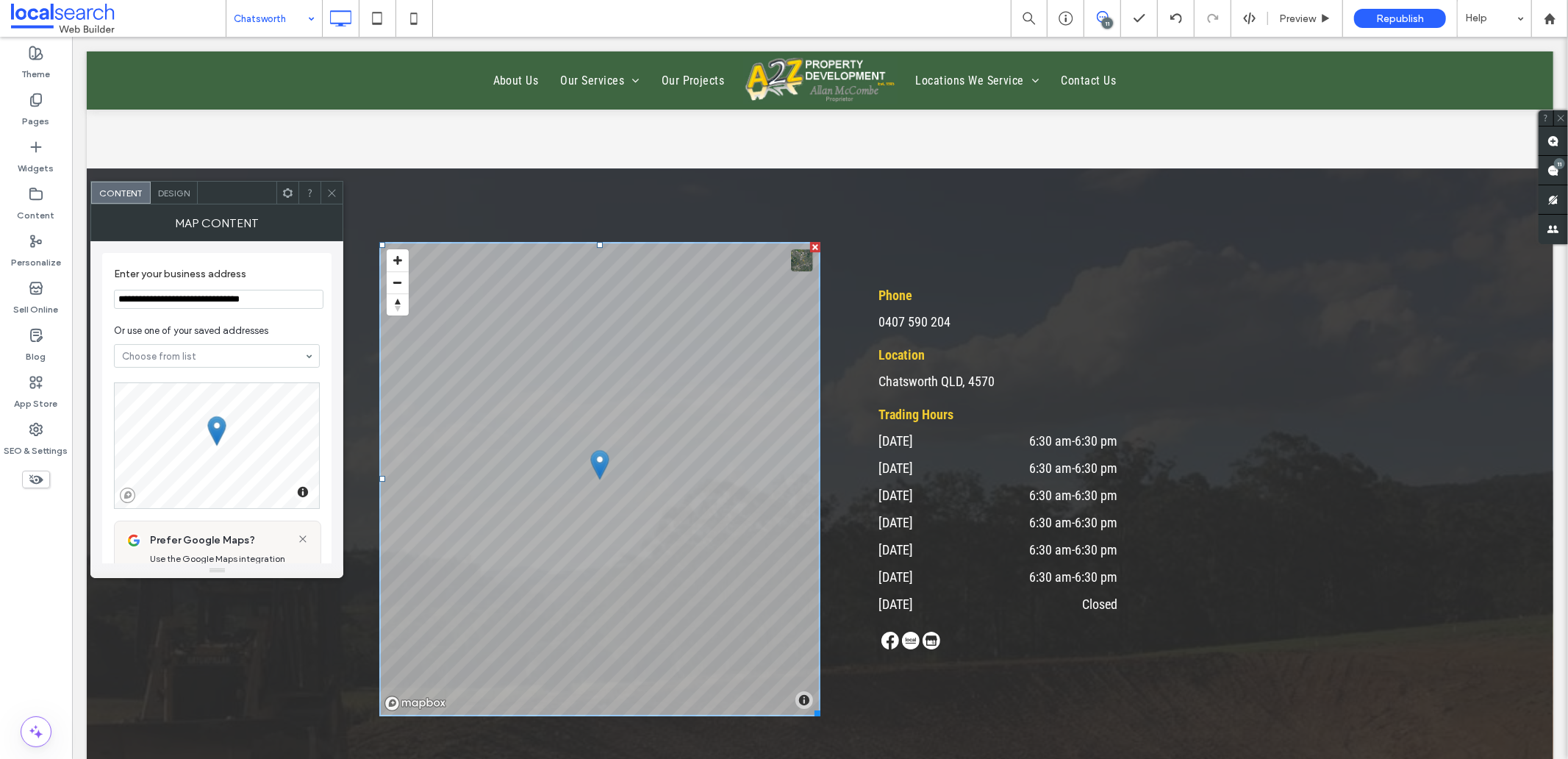
click at [333, 194] on icon at bounding box center [332, 193] width 11 height 11
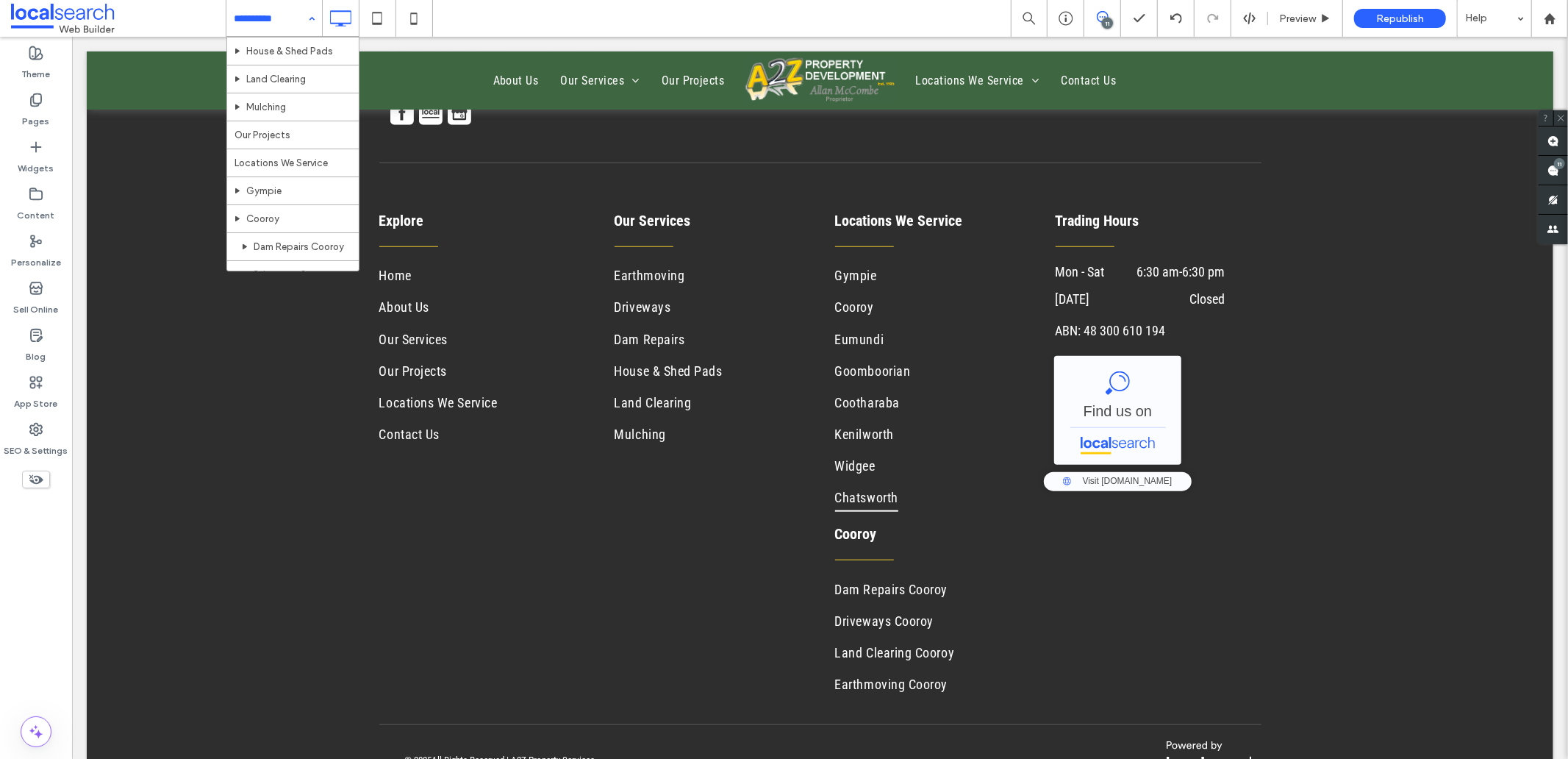
scroll to position [446, 0]
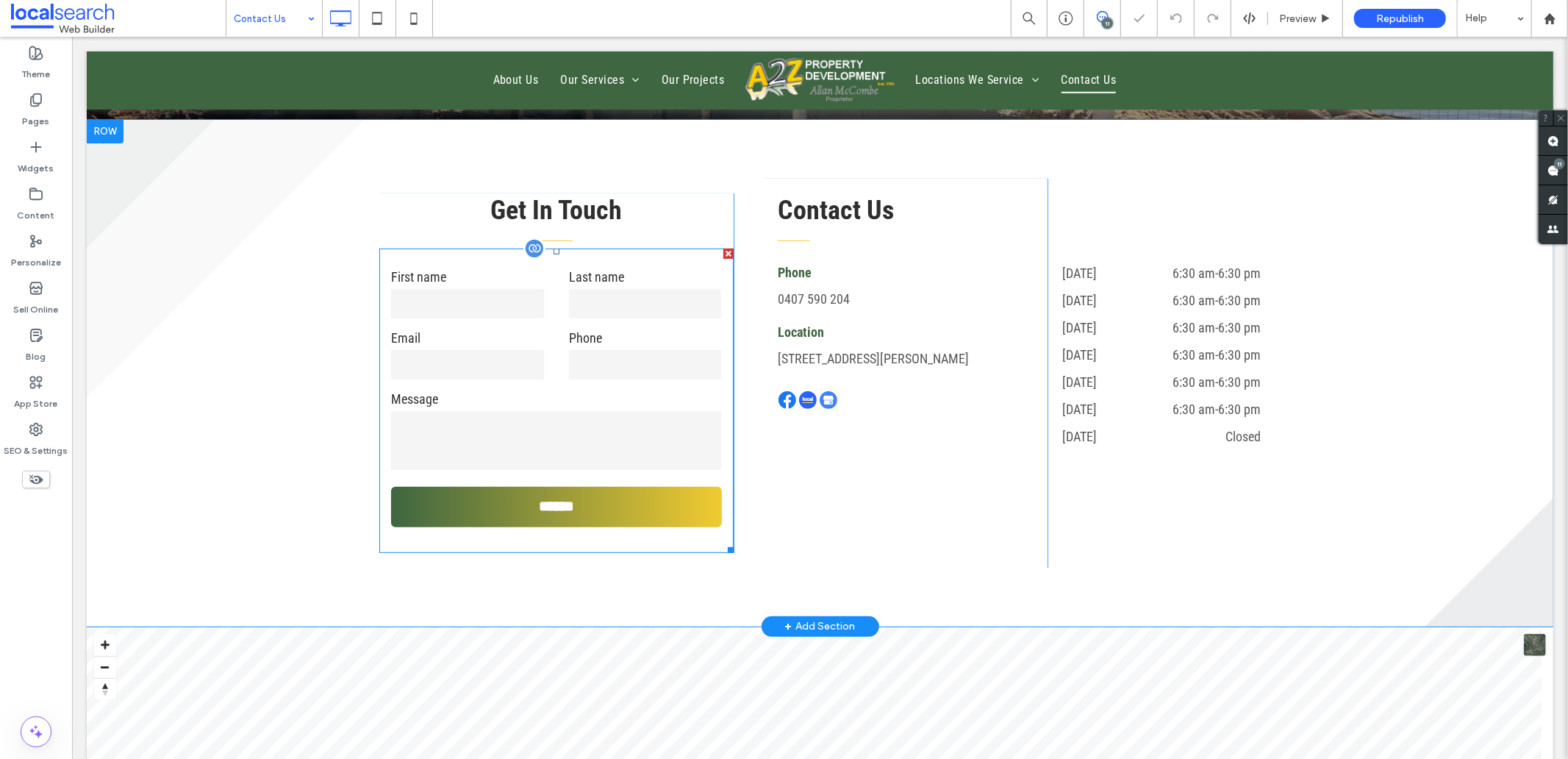
click at [514, 319] on div "First name" at bounding box center [467, 293] width 177 height 54
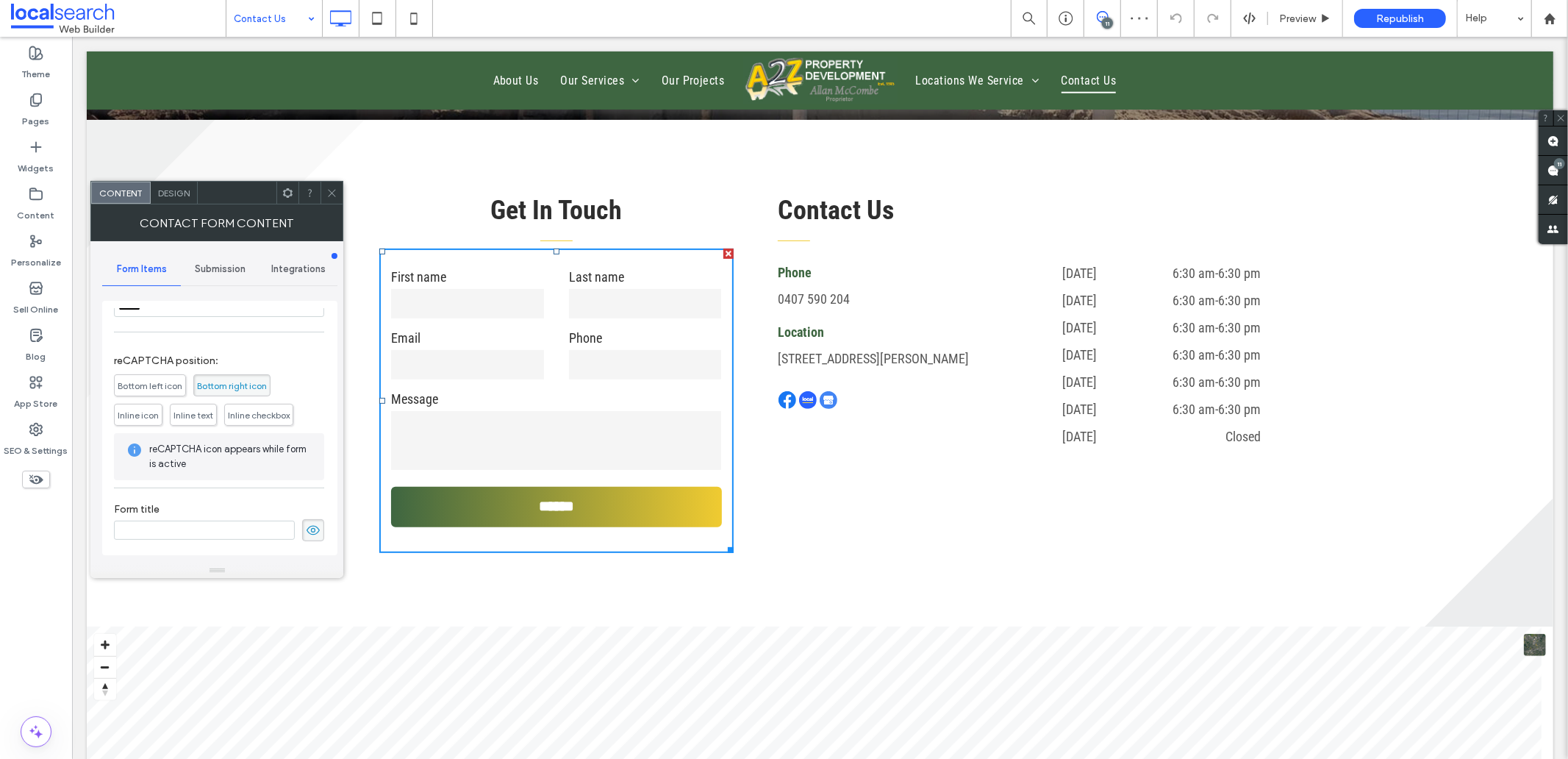
scroll to position [336, 0]
click at [210, 263] on span "Submission" at bounding box center [220, 269] width 51 height 12
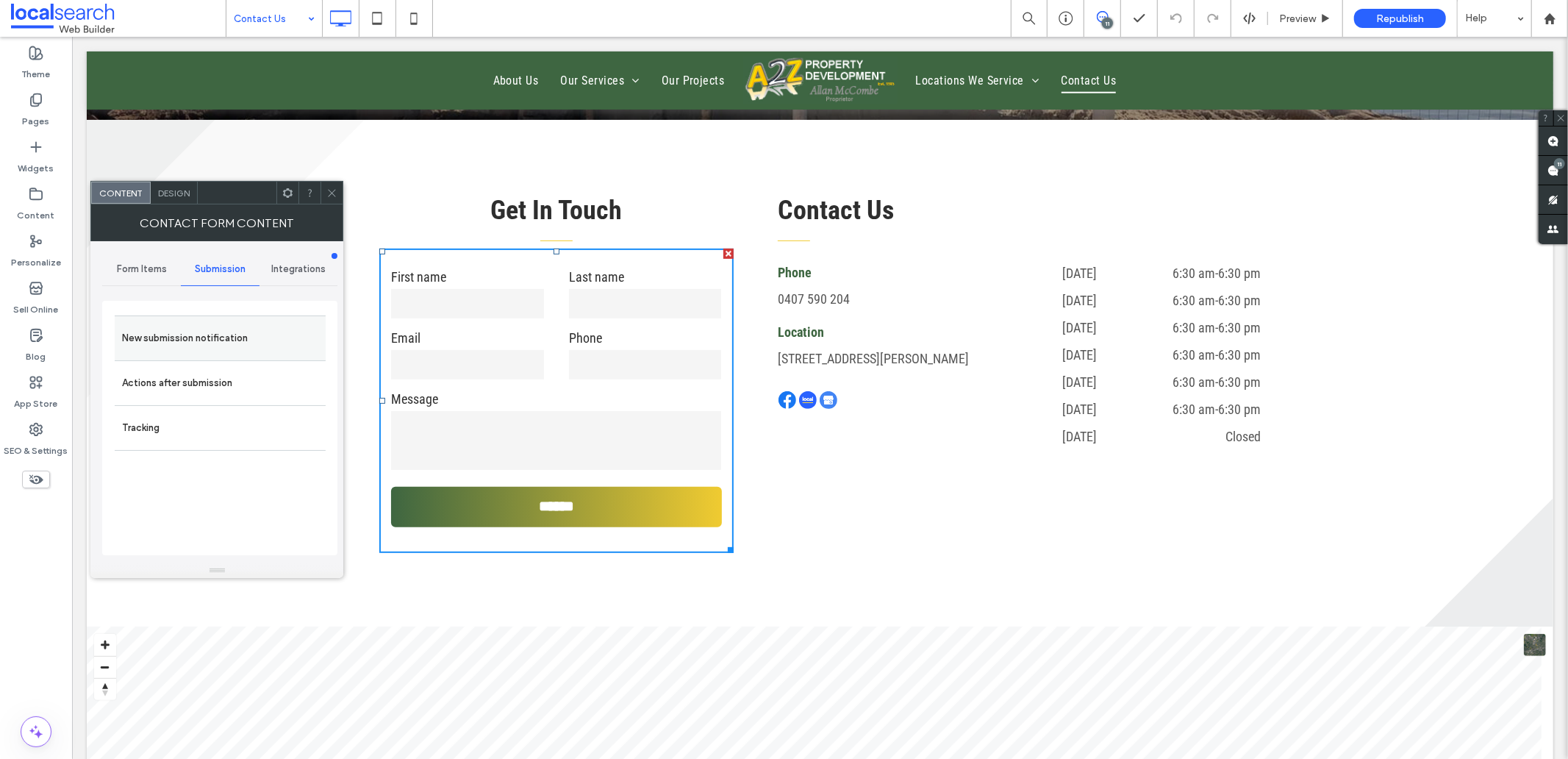
click at [192, 329] on label "New submission notification" at bounding box center [220, 338] width 196 height 30
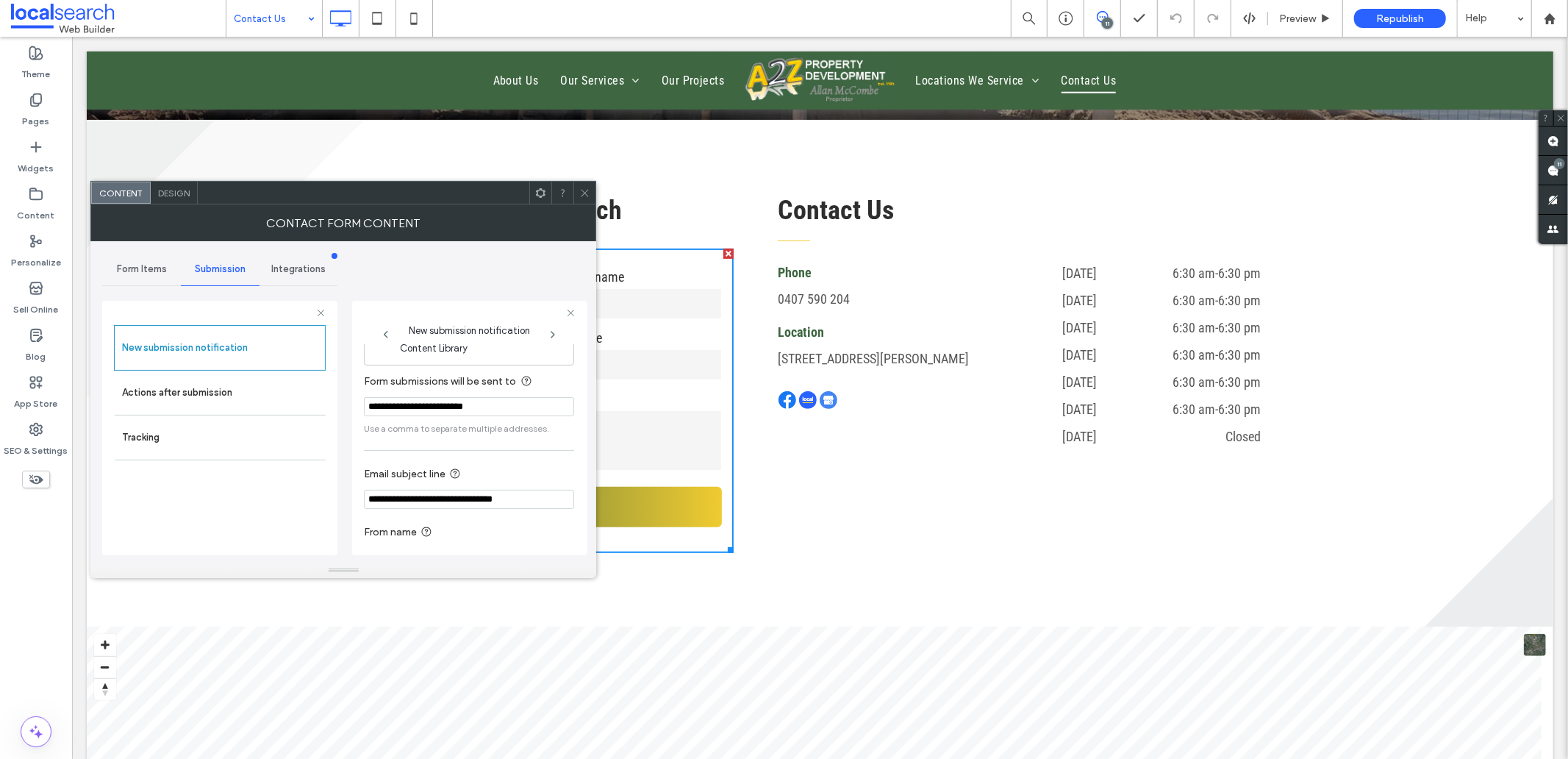
scroll to position [77, 0]
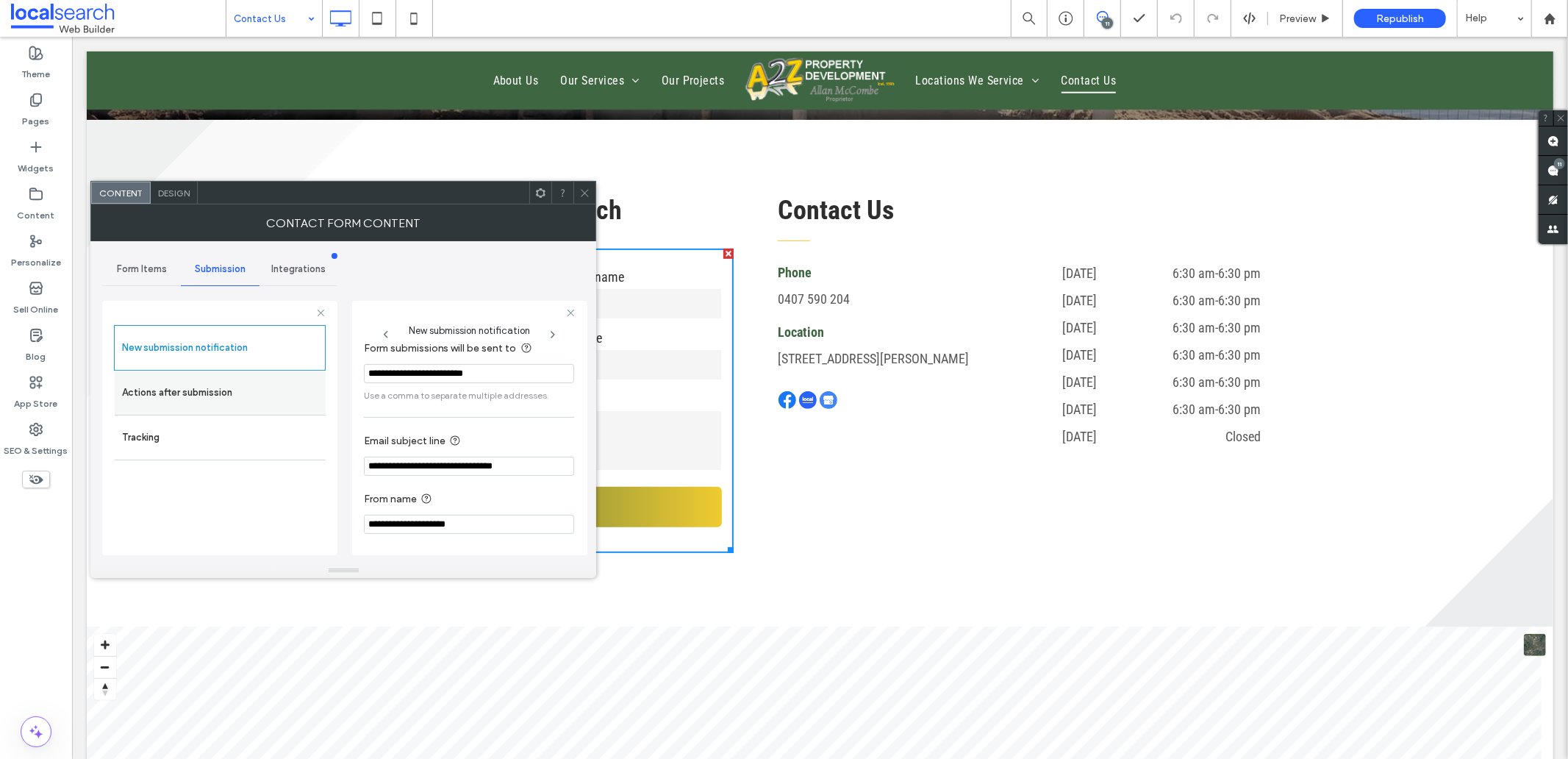
click at [196, 390] on label "Actions after submission" at bounding box center [220, 393] width 196 height 30
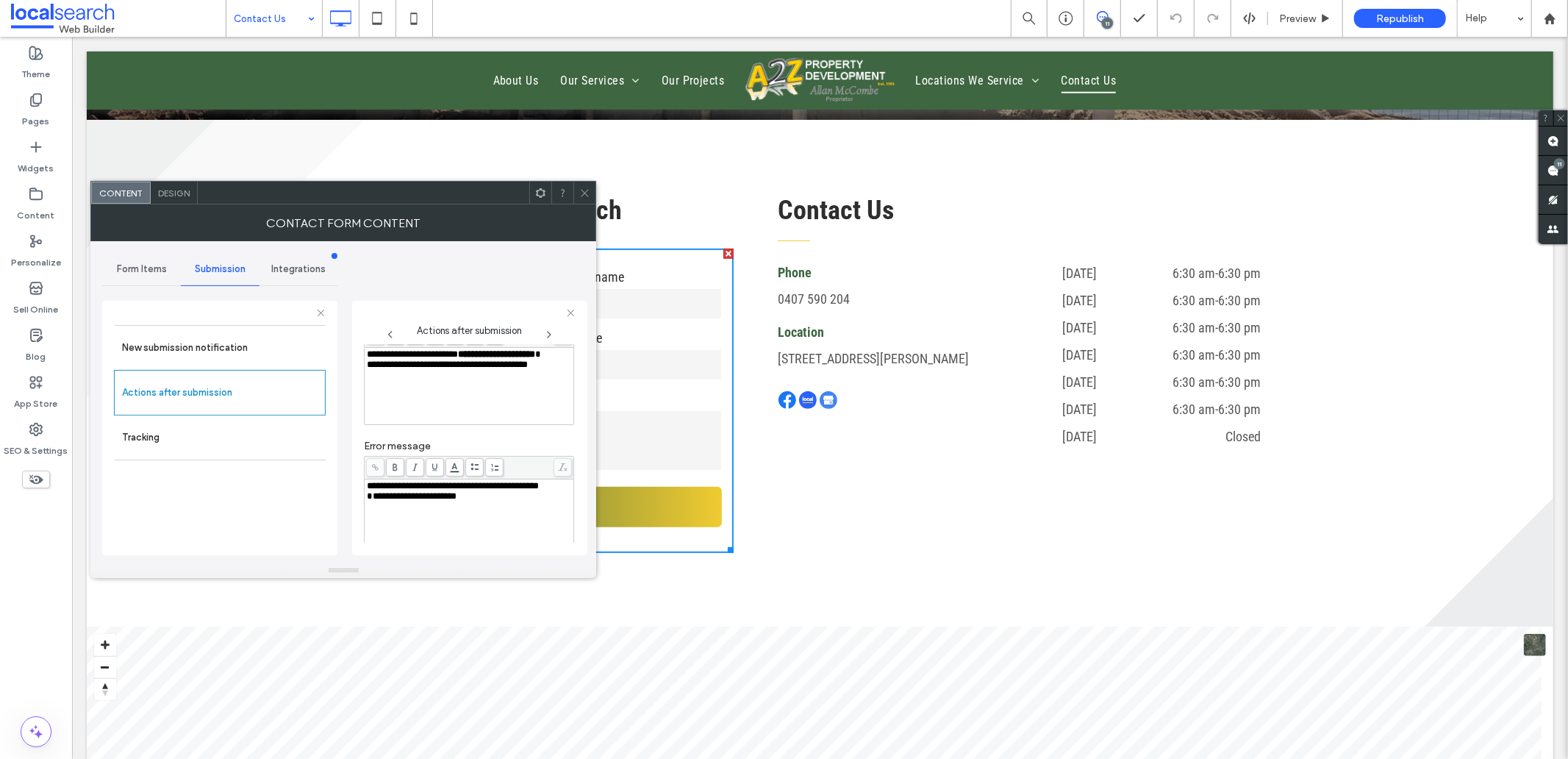
click at [418, 359] on div "**********" at bounding box center [469, 354] width 205 height 10
click at [439, 491] on div "**********" at bounding box center [469, 485] width 205 height 10
click at [578, 189] on div at bounding box center [584, 192] width 22 height 22
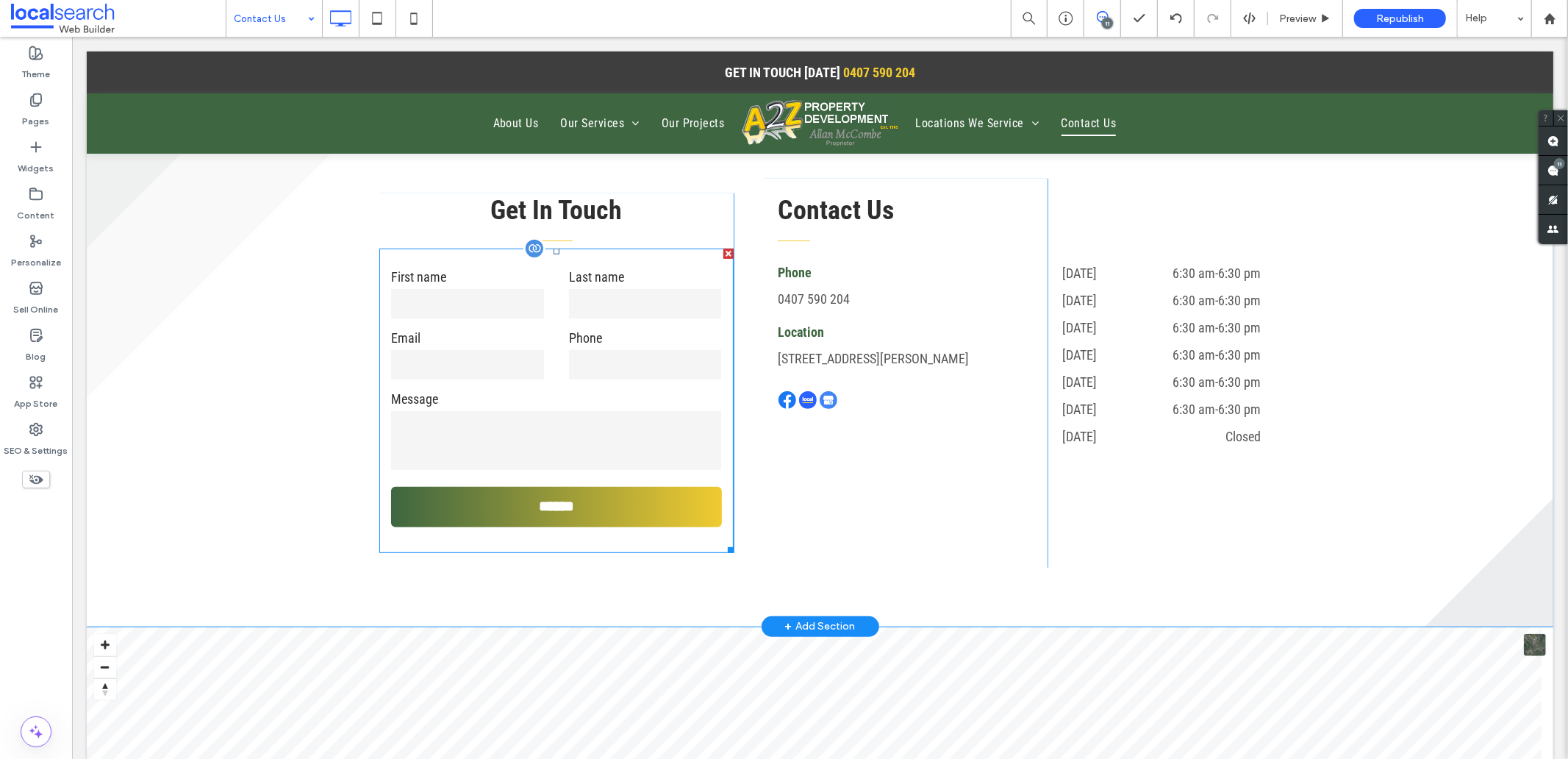
click at [532, 401] on label "Message" at bounding box center [555, 397] width 330 height 19
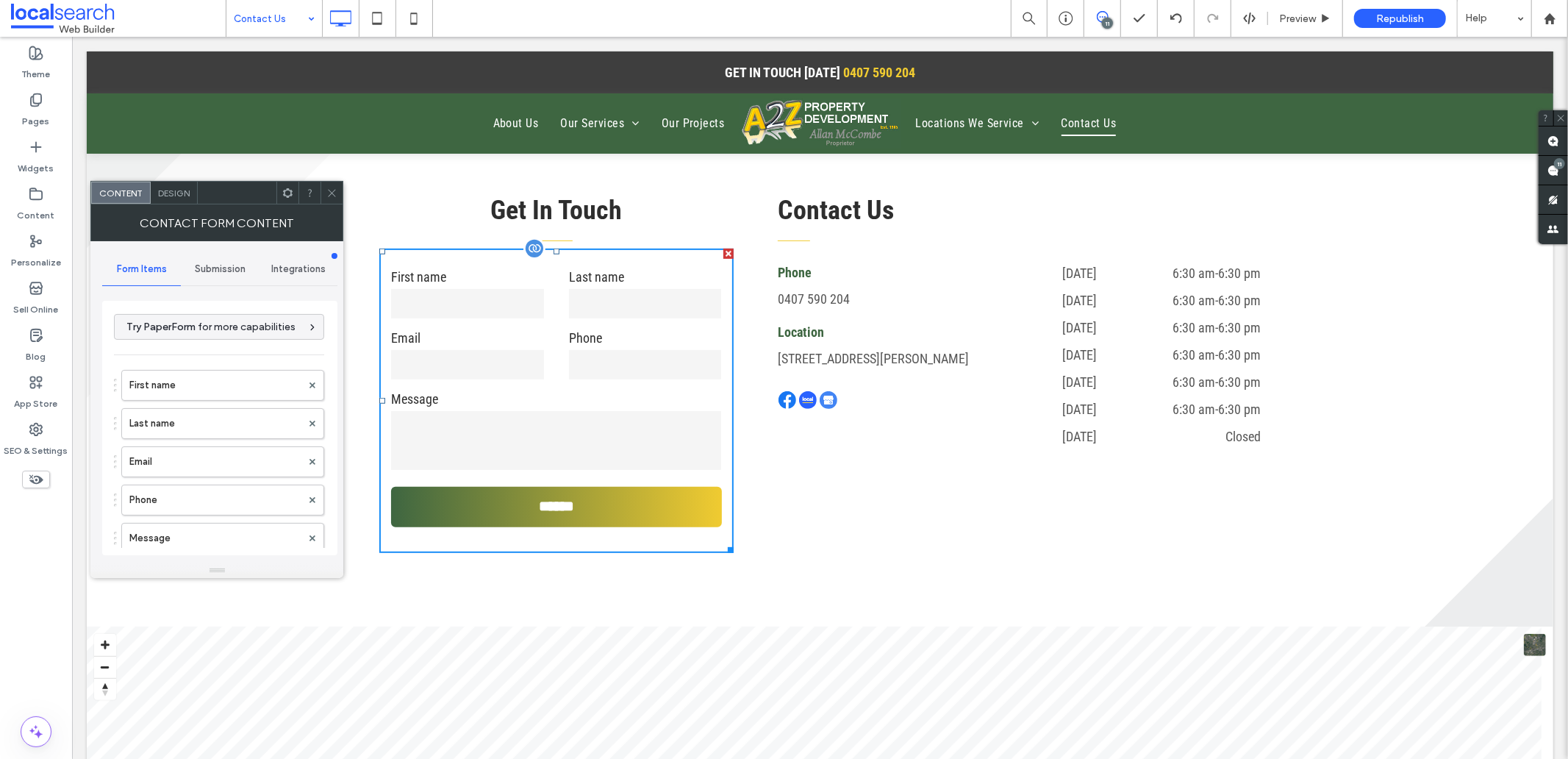
type input "******"
click at [174, 189] on span "Design" at bounding box center [174, 193] width 32 height 11
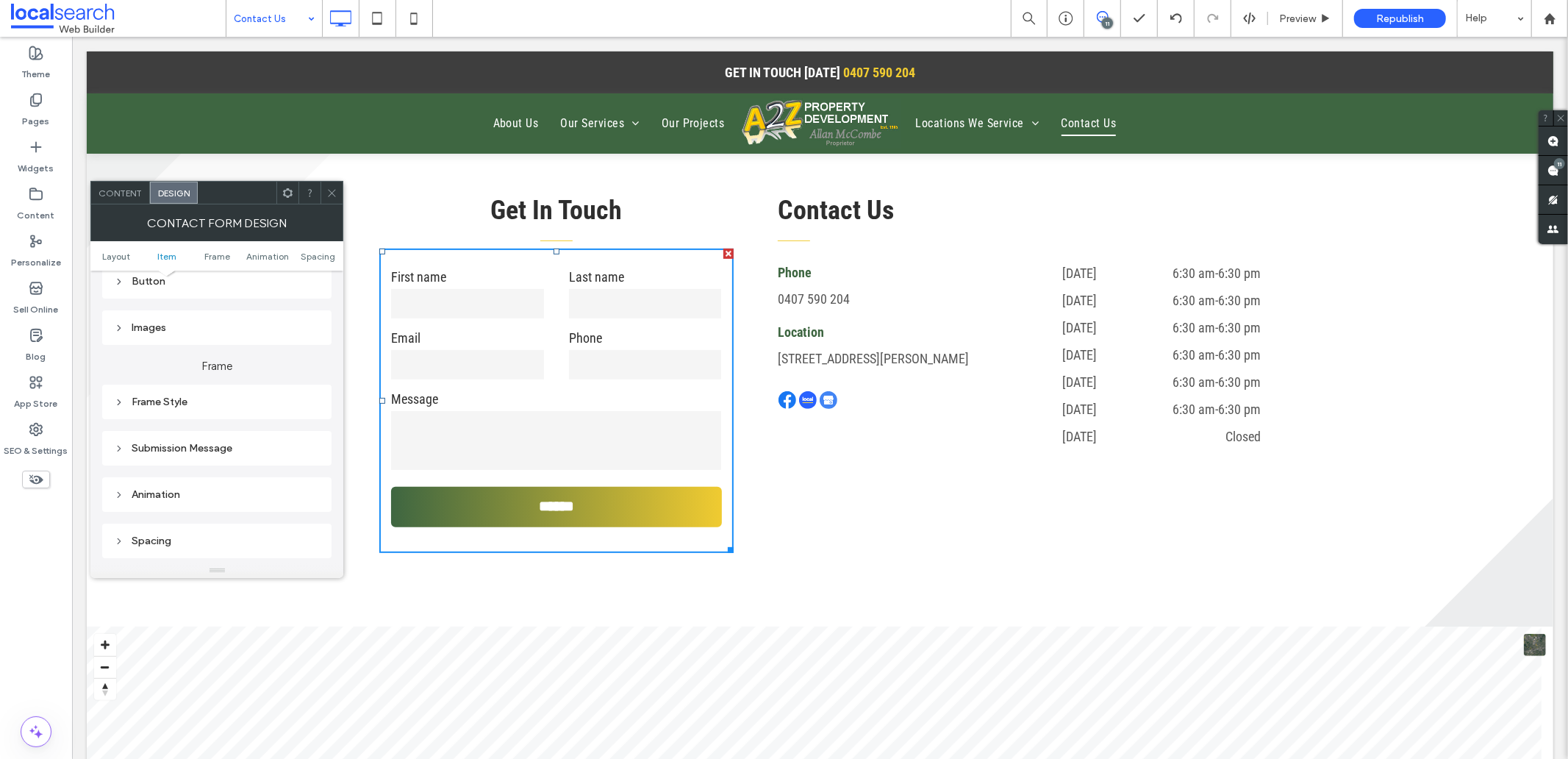
click at [203, 447] on div "Submission Message" at bounding box center [217, 448] width 206 height 12
click at [333, 191] on use at bounding box center [332, 192] width 7 height 7
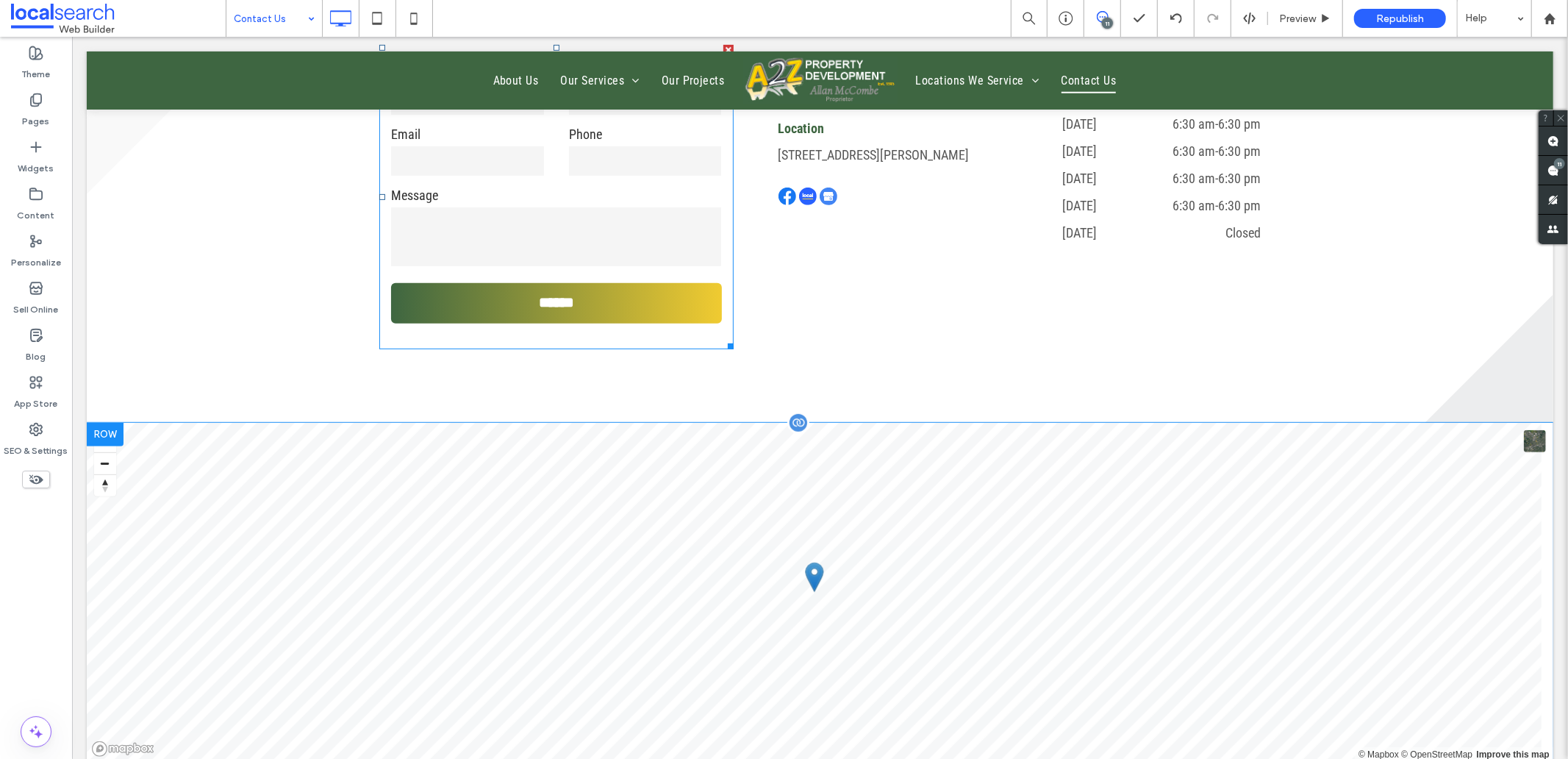
scroll to position [898, 0]
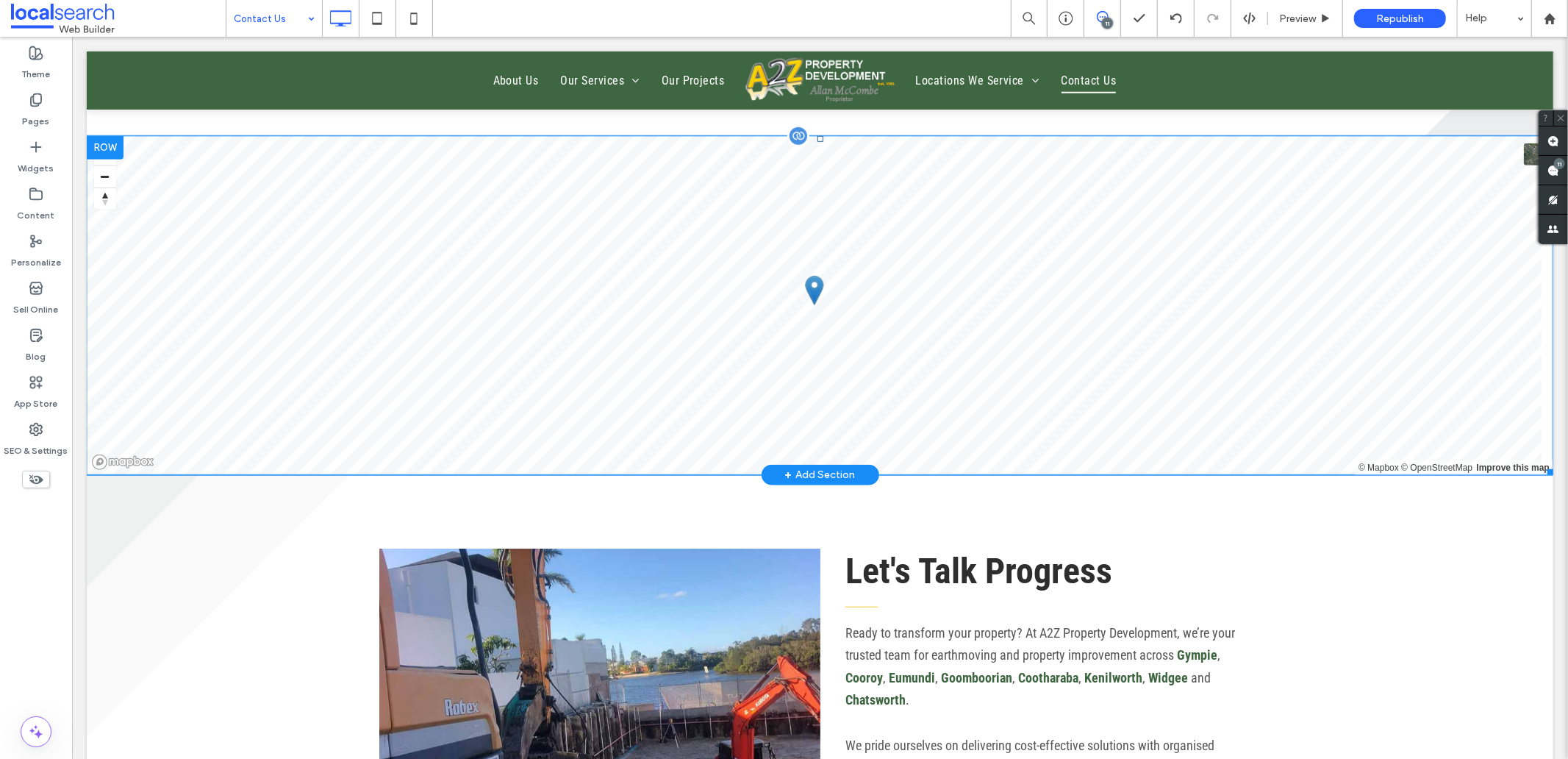
click at [386, 365] on span at bounding box center [819, 305] width 1467 height 339
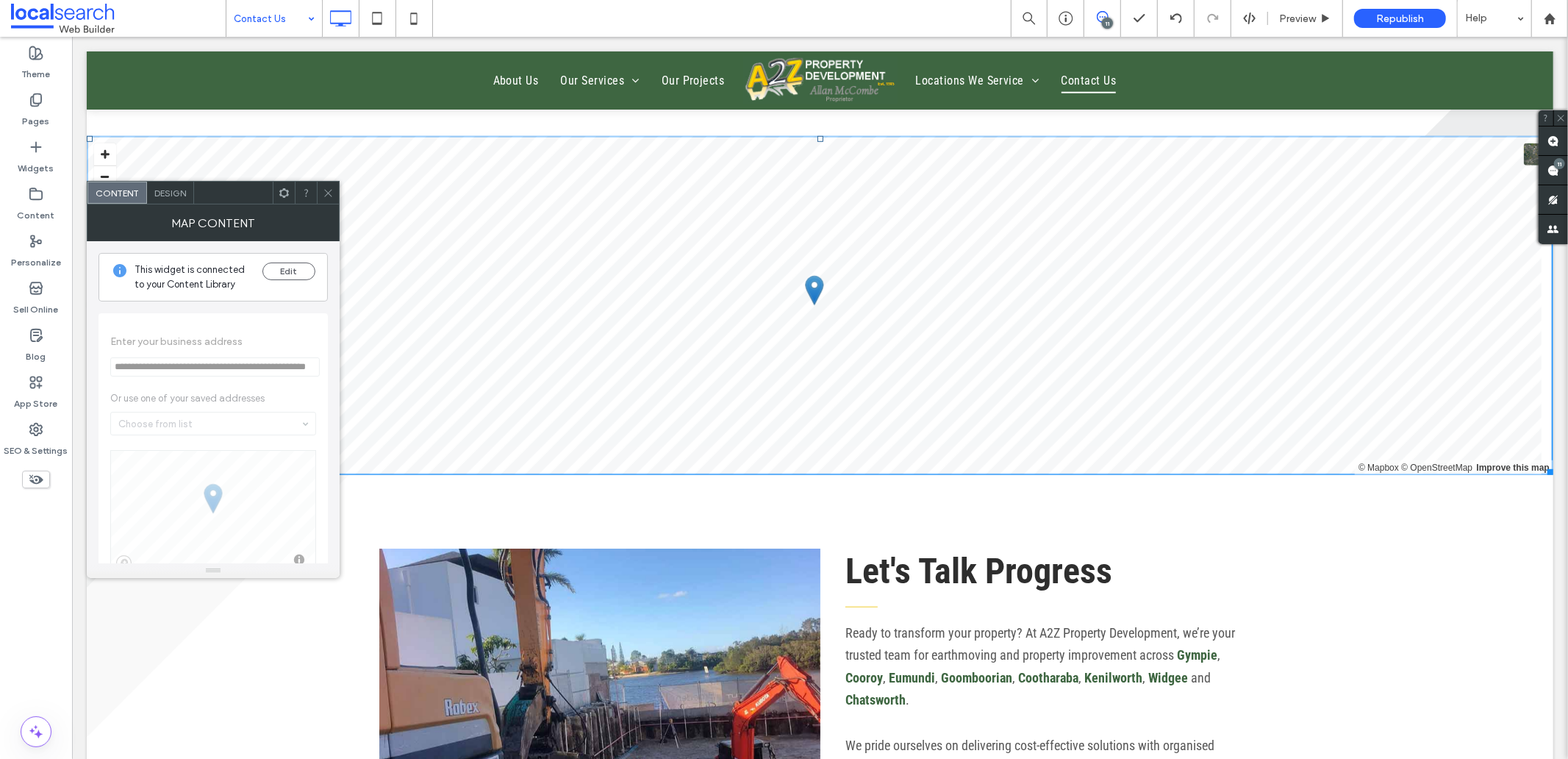
click at [320, 192] on div at bounding box center [328, 192] width 22 height 22
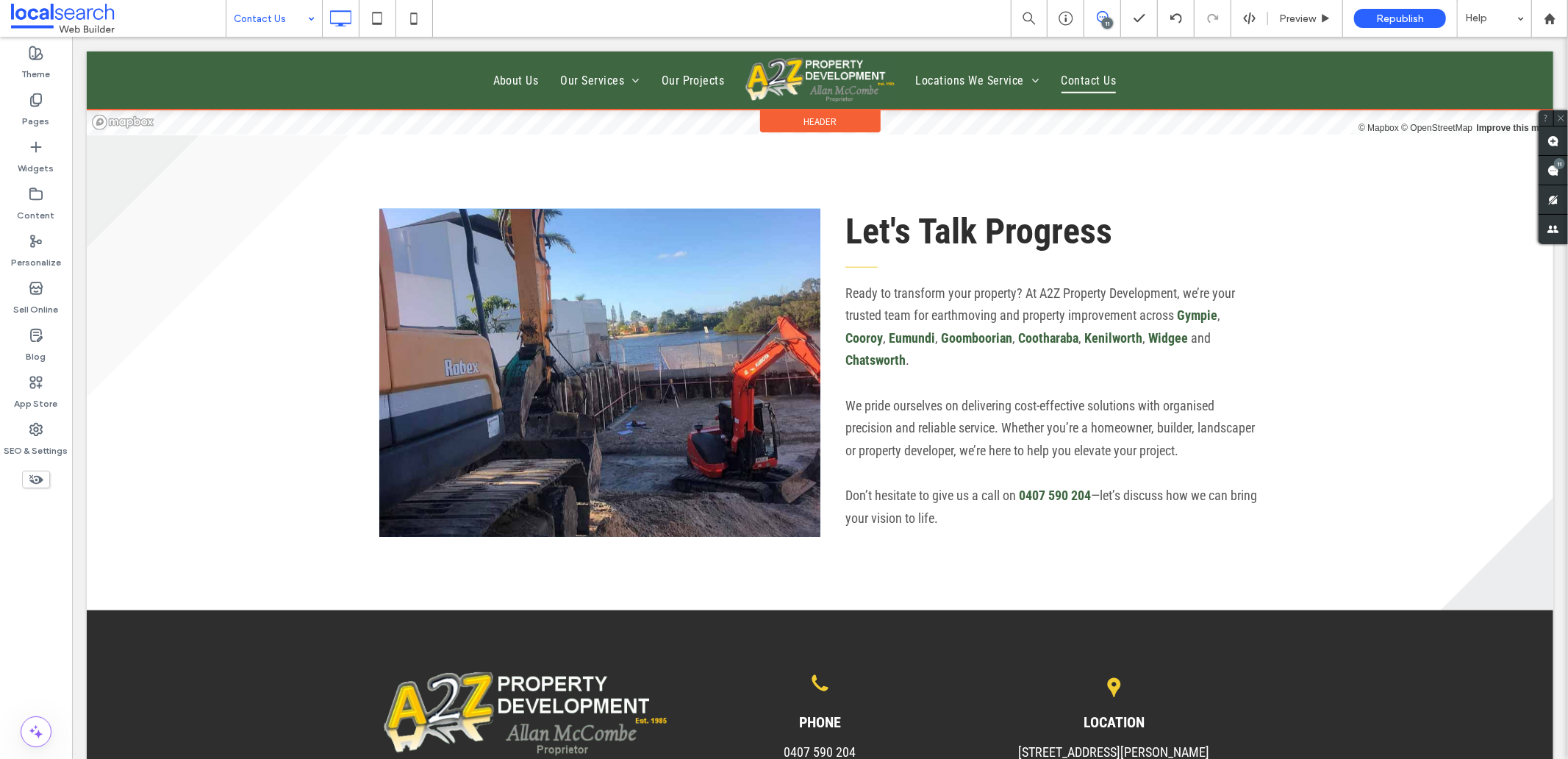
scroll to position [1062, 0]
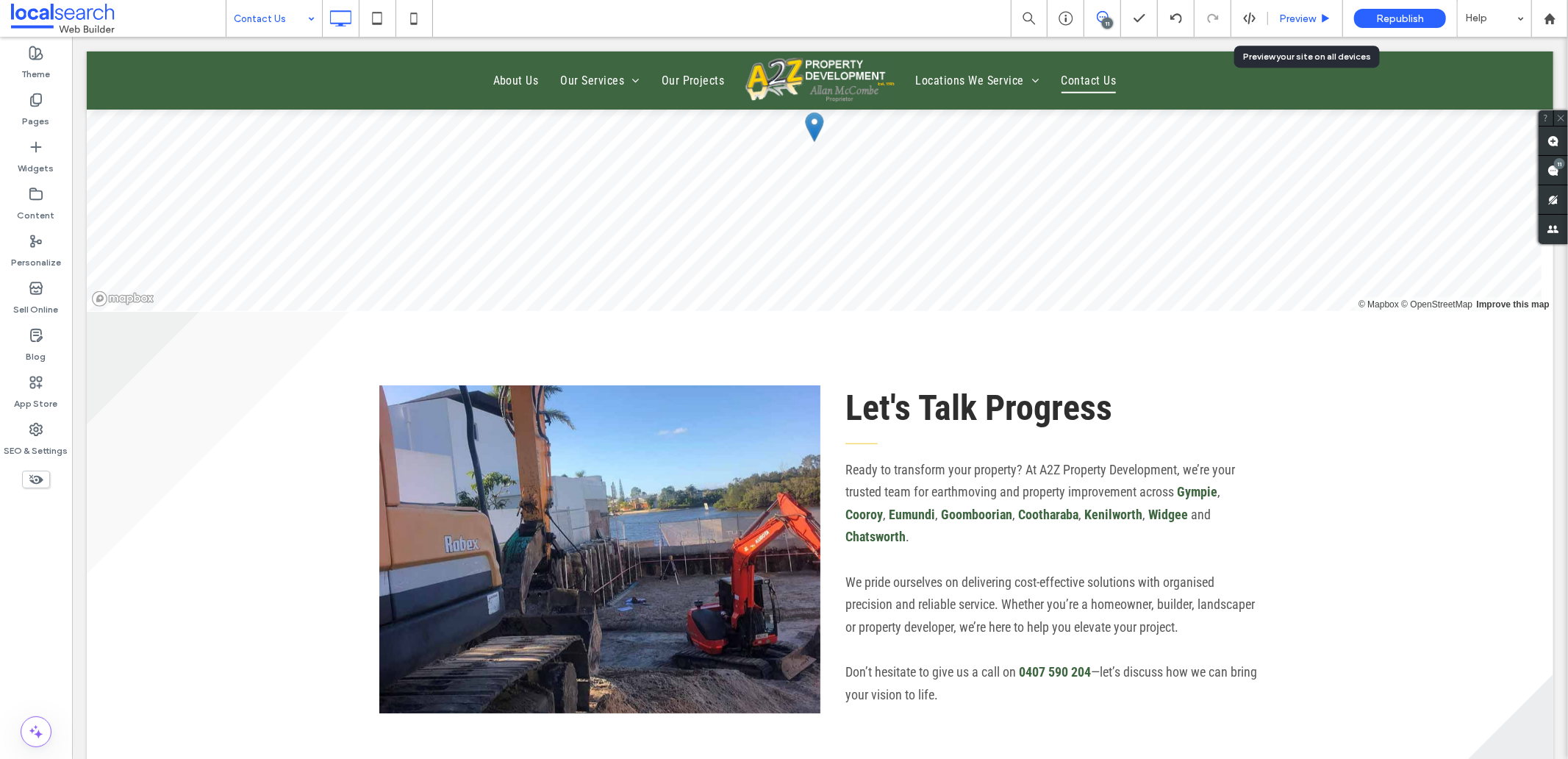
click at [1282, 19] on span "Preview" at bounding box center [1297, 19] width 37 height 12
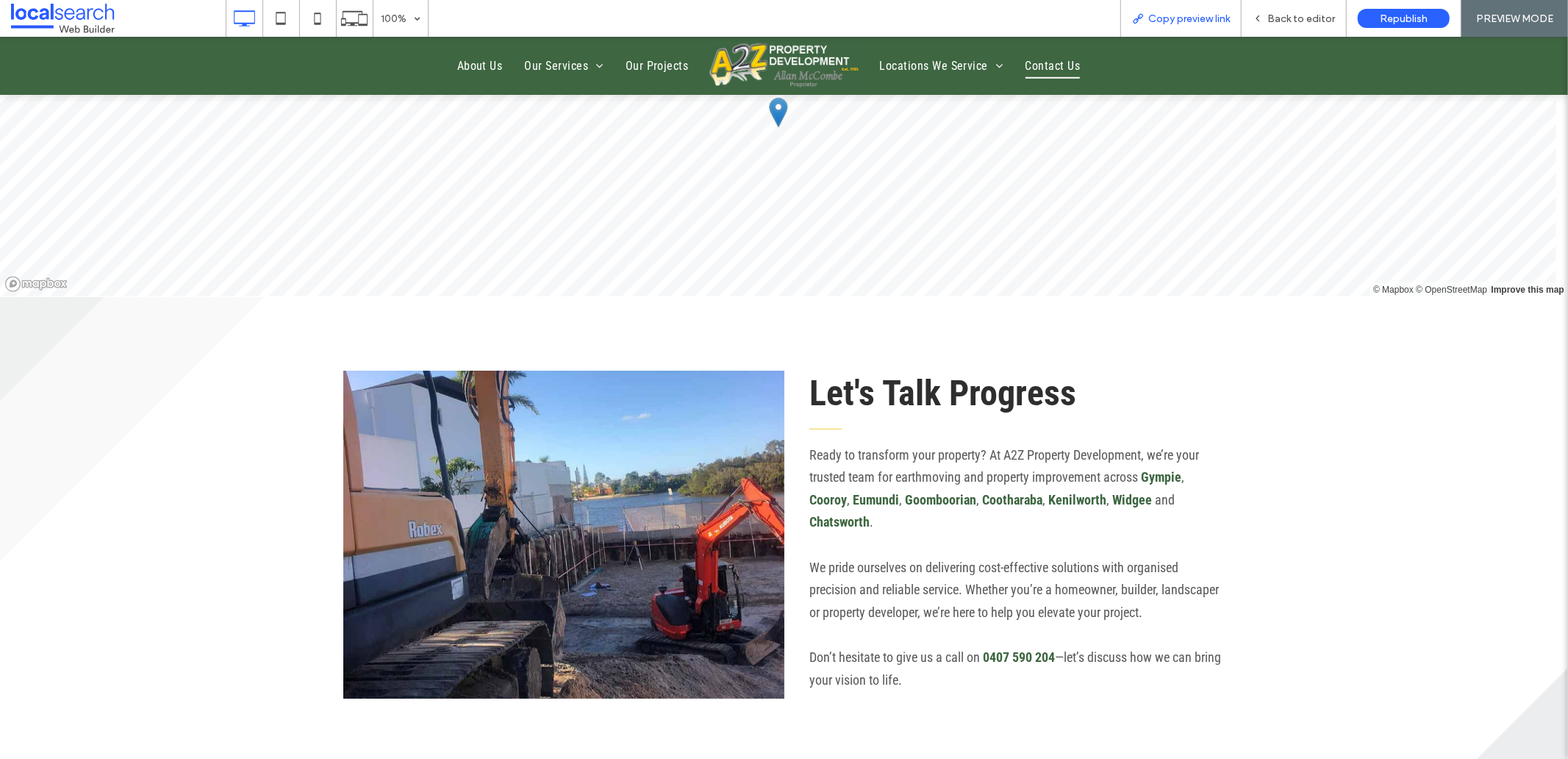
click at [1158, 19] on span "Copy preview link" at bounding box center [1189, 19] width 82 height 12
click at [1297, 19] on span "Back to editor" at bounding box center [1301, 19] width 68 height 12
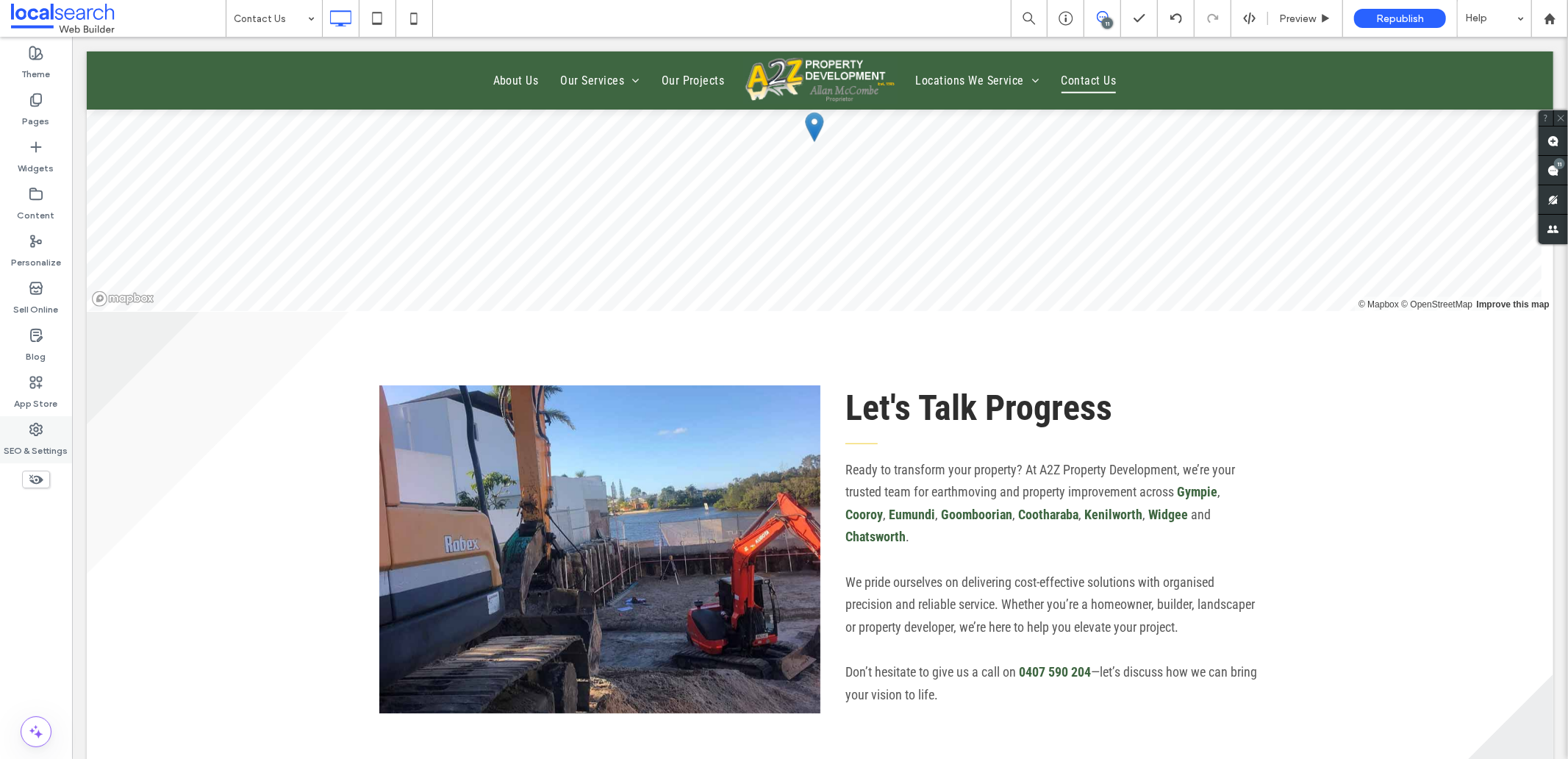
click at [24, 424] on div "SEO & Settings" at bounding box center [36, 440] width 72 height 47
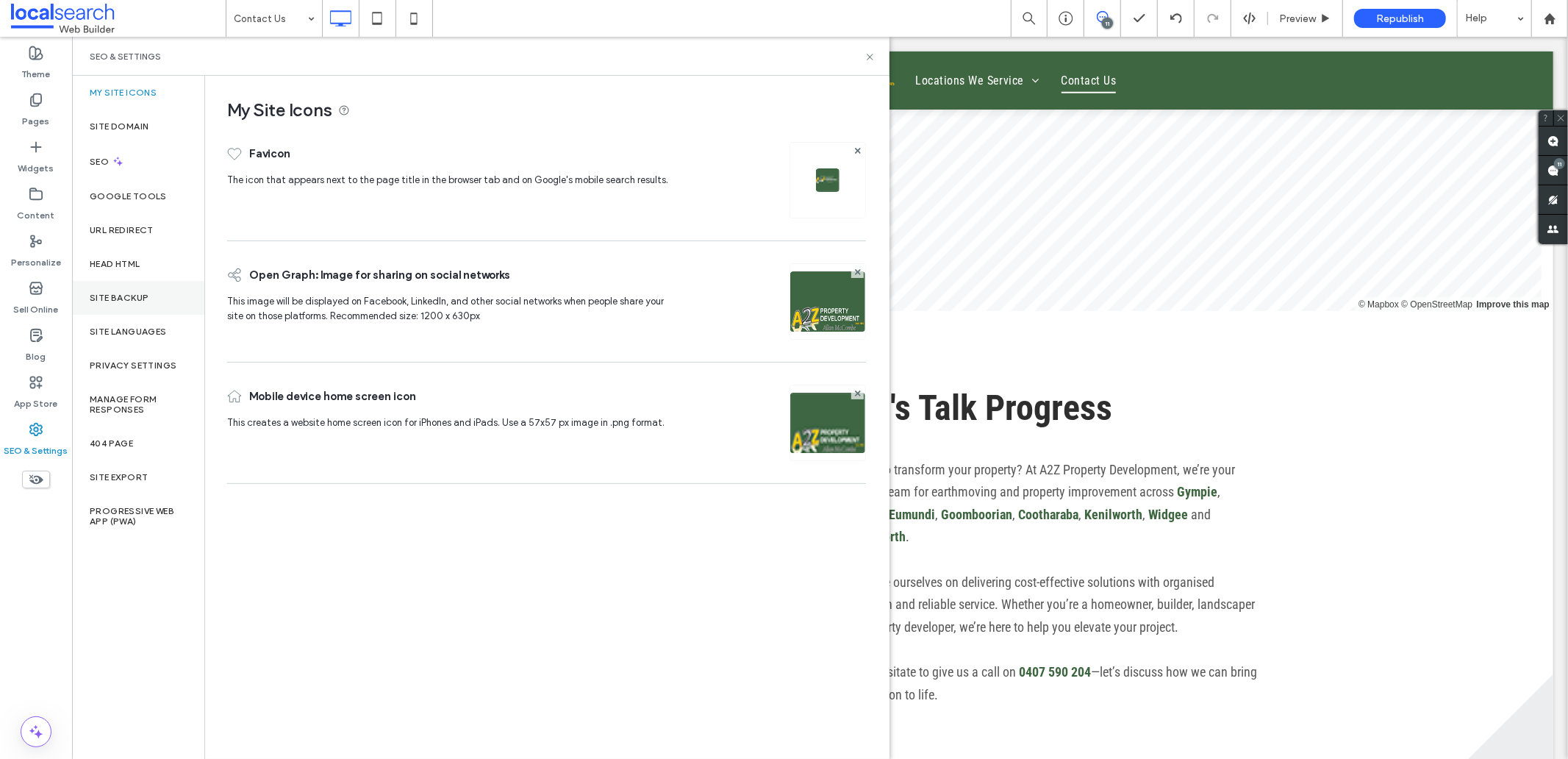
click at [126, 302] on label "Site Backup" at bounding box center [118, 298] width 58 height 10
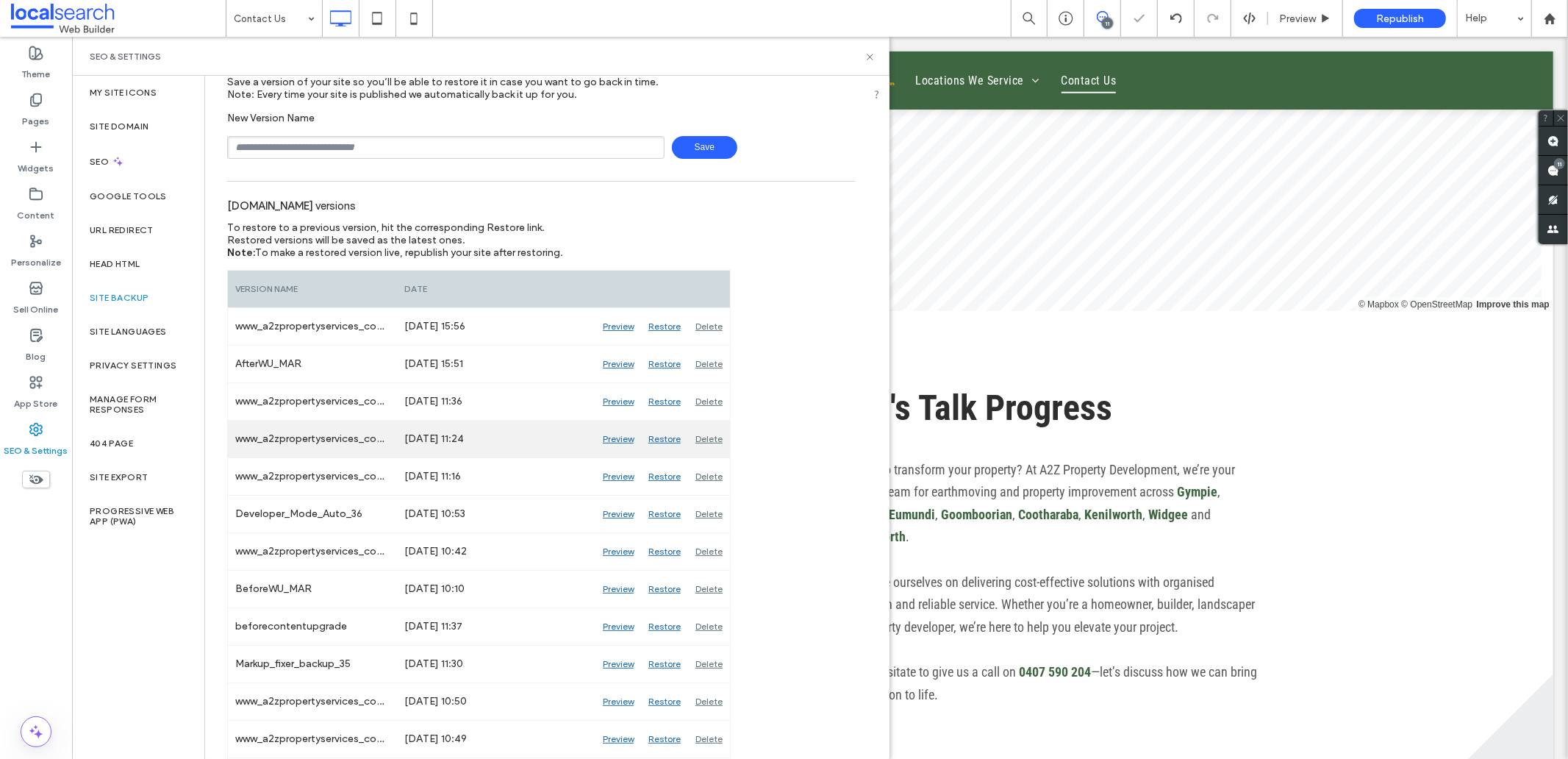
scroll to position [82, 0]
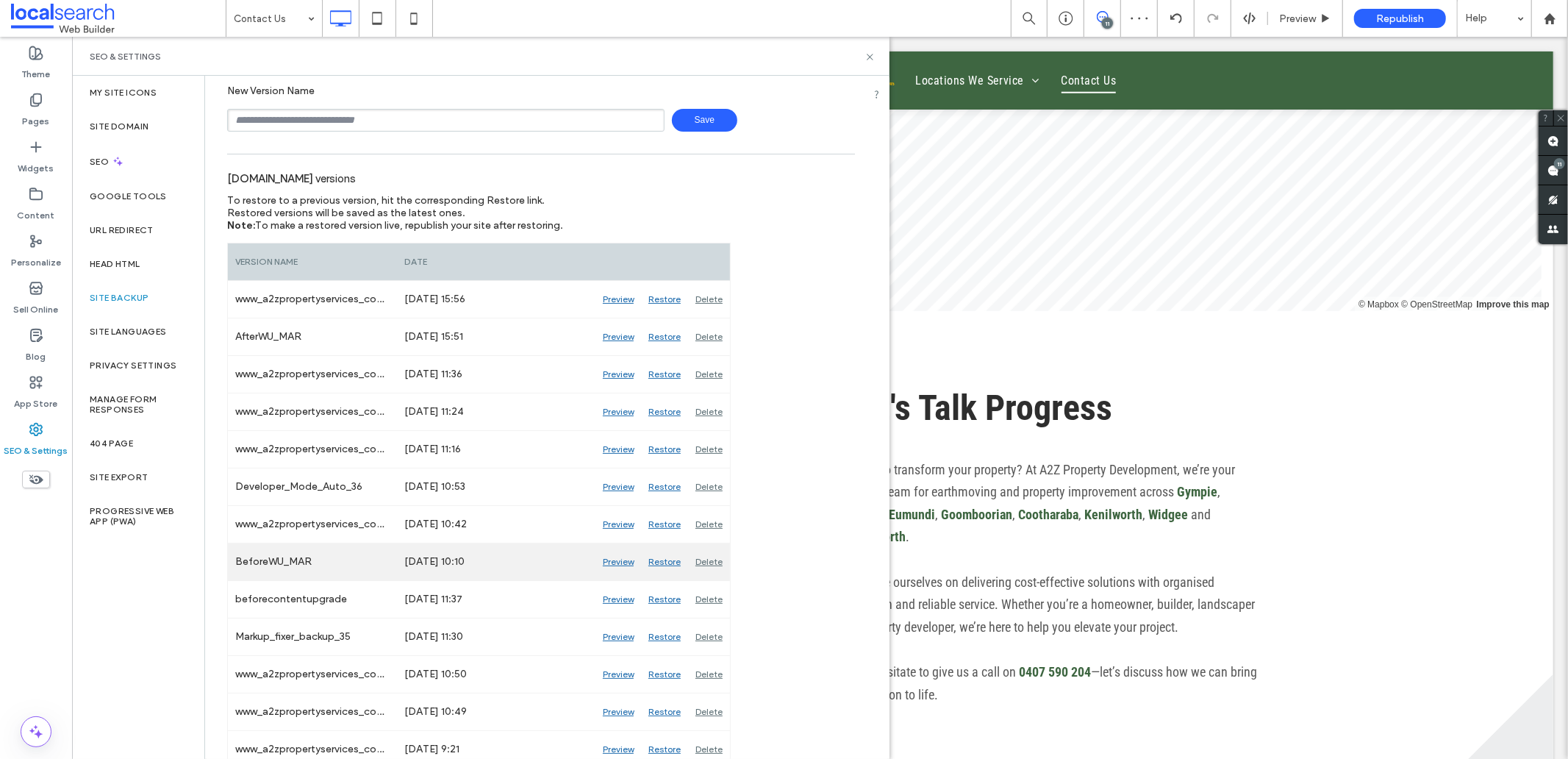
click at [615, 559] on div "Preview" at bounding box center [618, 561] width 46 height 37
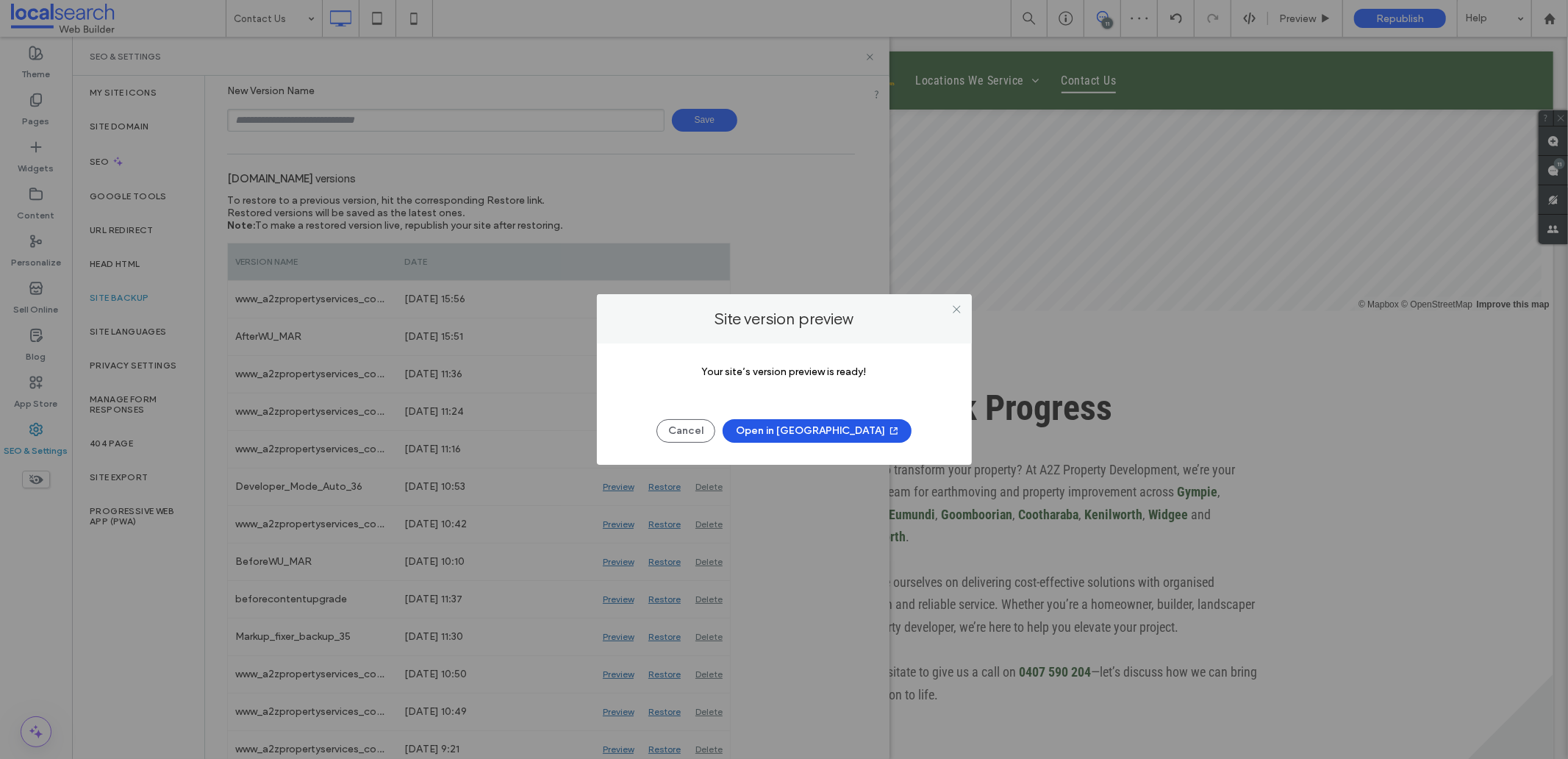
click at [830, 430] on button "Open in New Tab" at bounding box center [817, 431] width 189 height 23
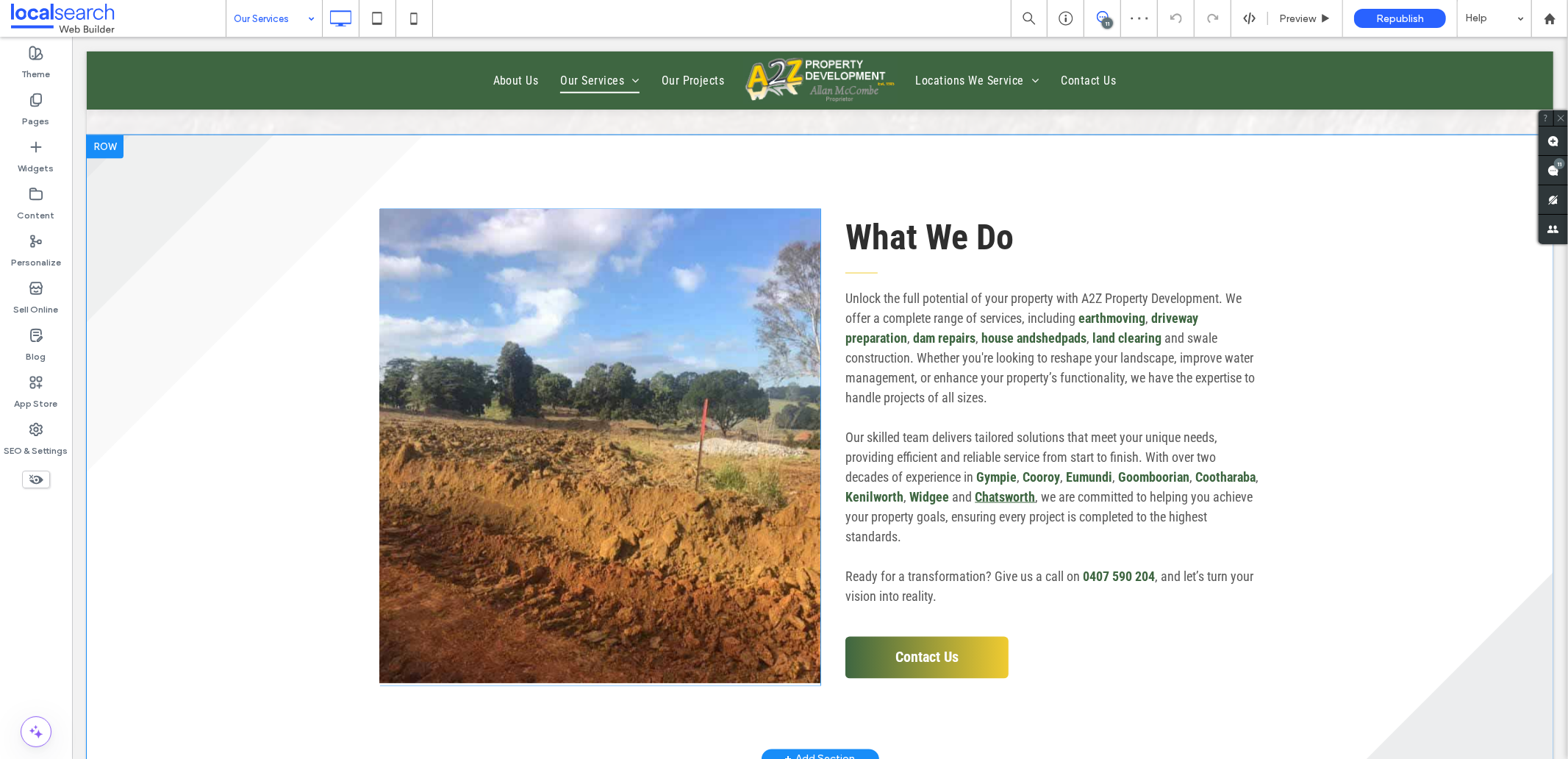
scroll to position [1715, 0]
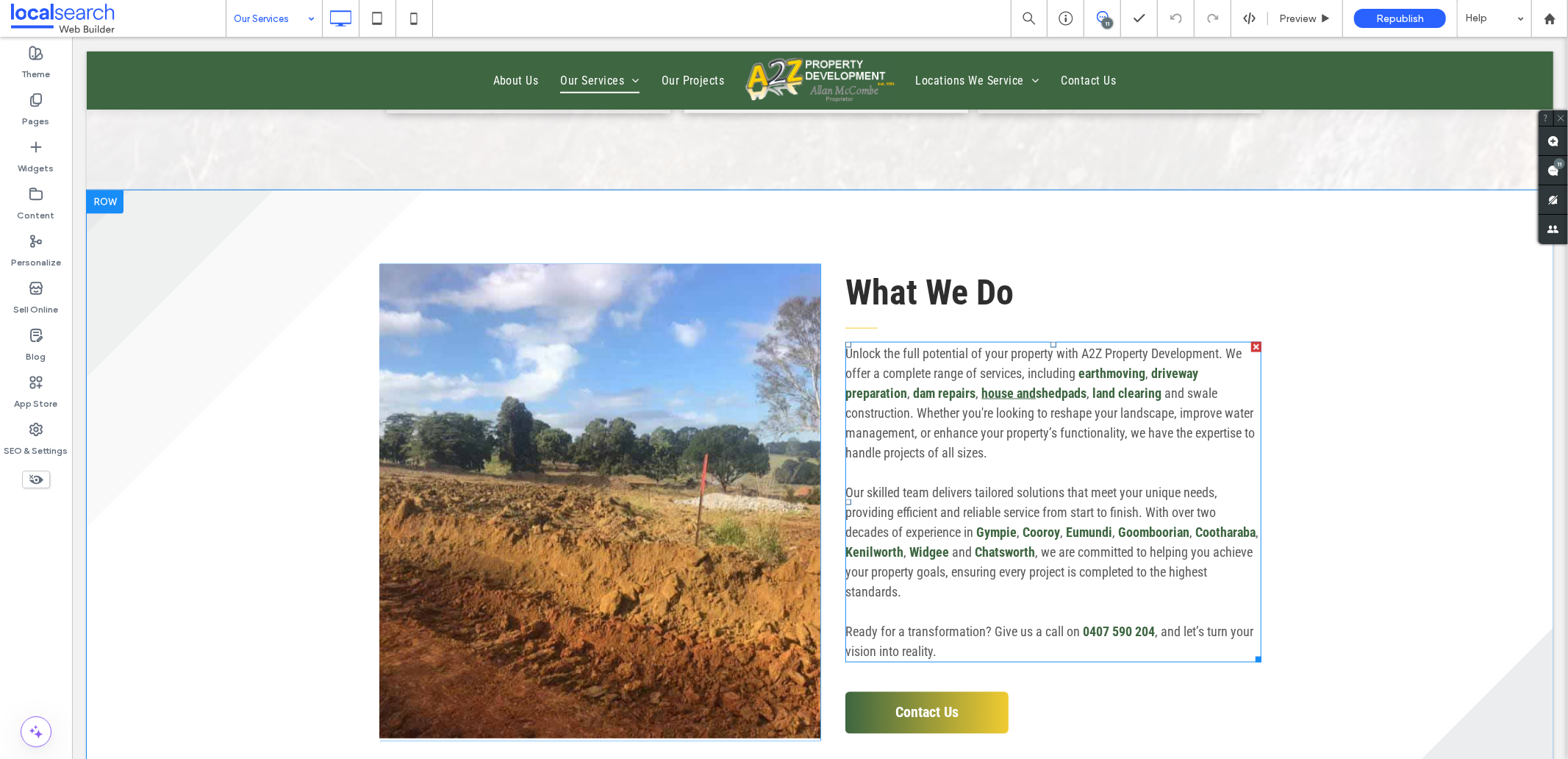
click at [992, 385] on link "house and" at bounding box center [1008, 393] width 55 height 16
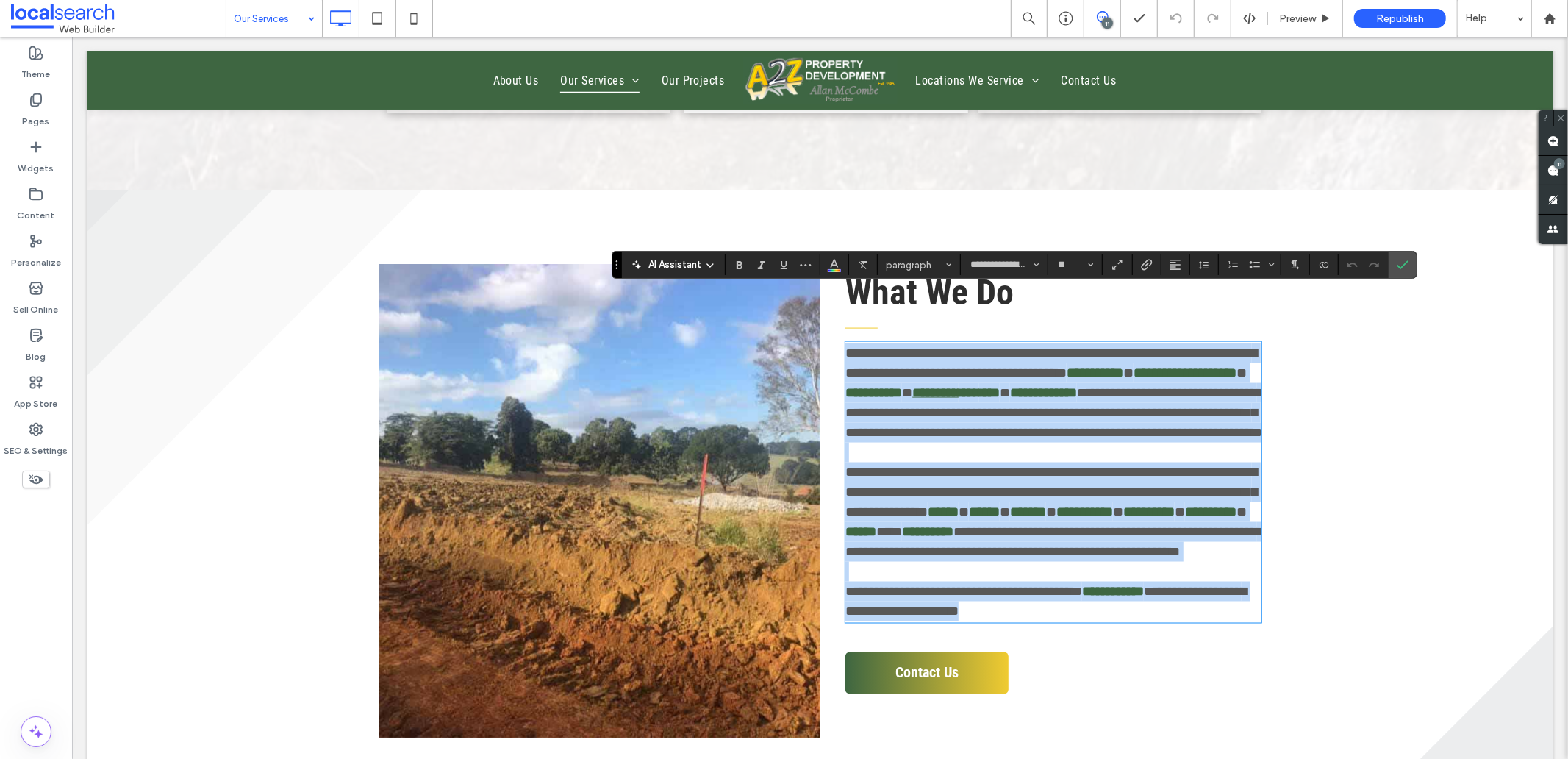
click at [958, 385] on link "*********" at bounding box center [934, 391] width 46 height 13
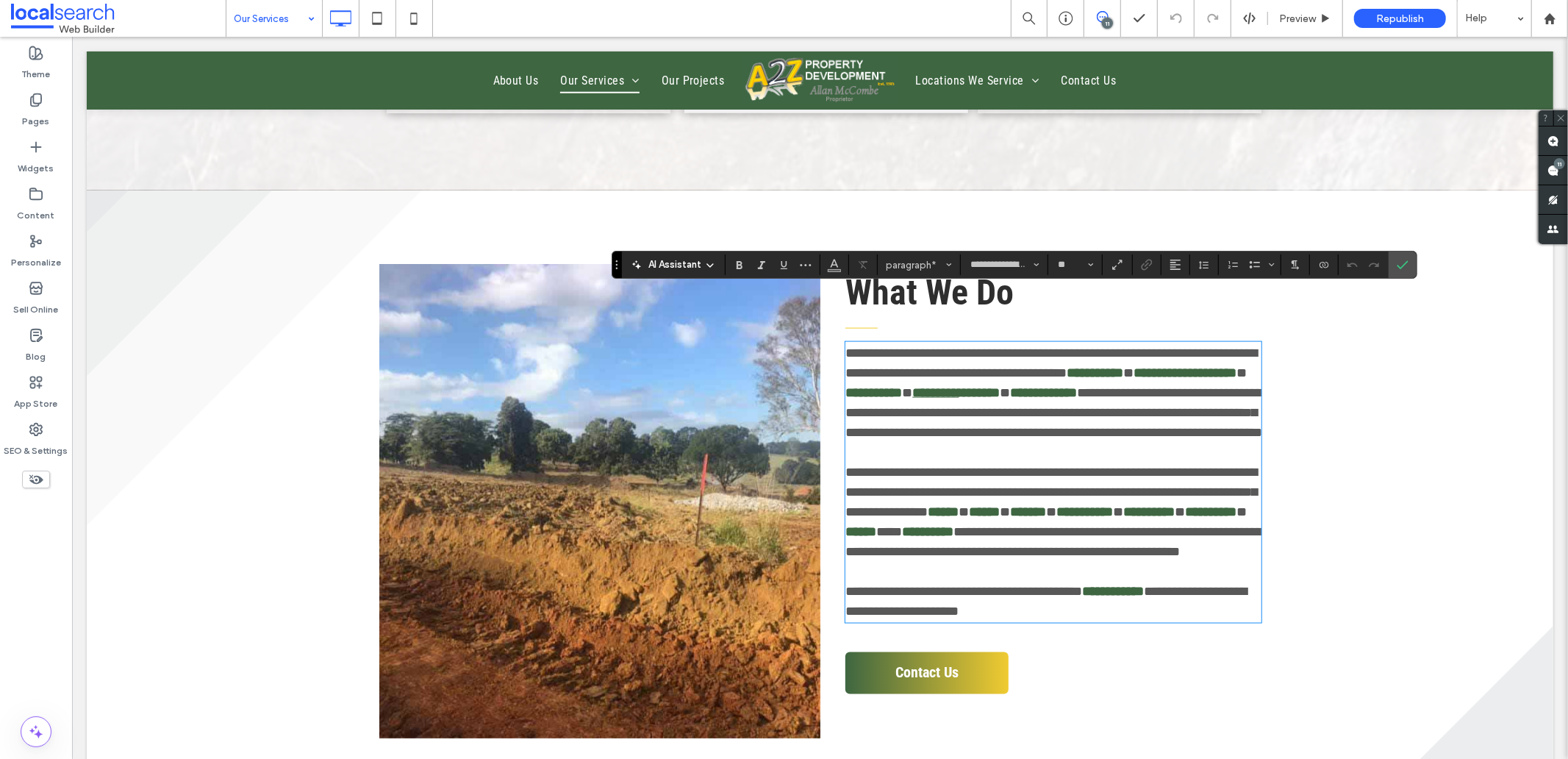
click at [958, 385] on link "*********" at bounding box center [934, 391] width 46 height 13
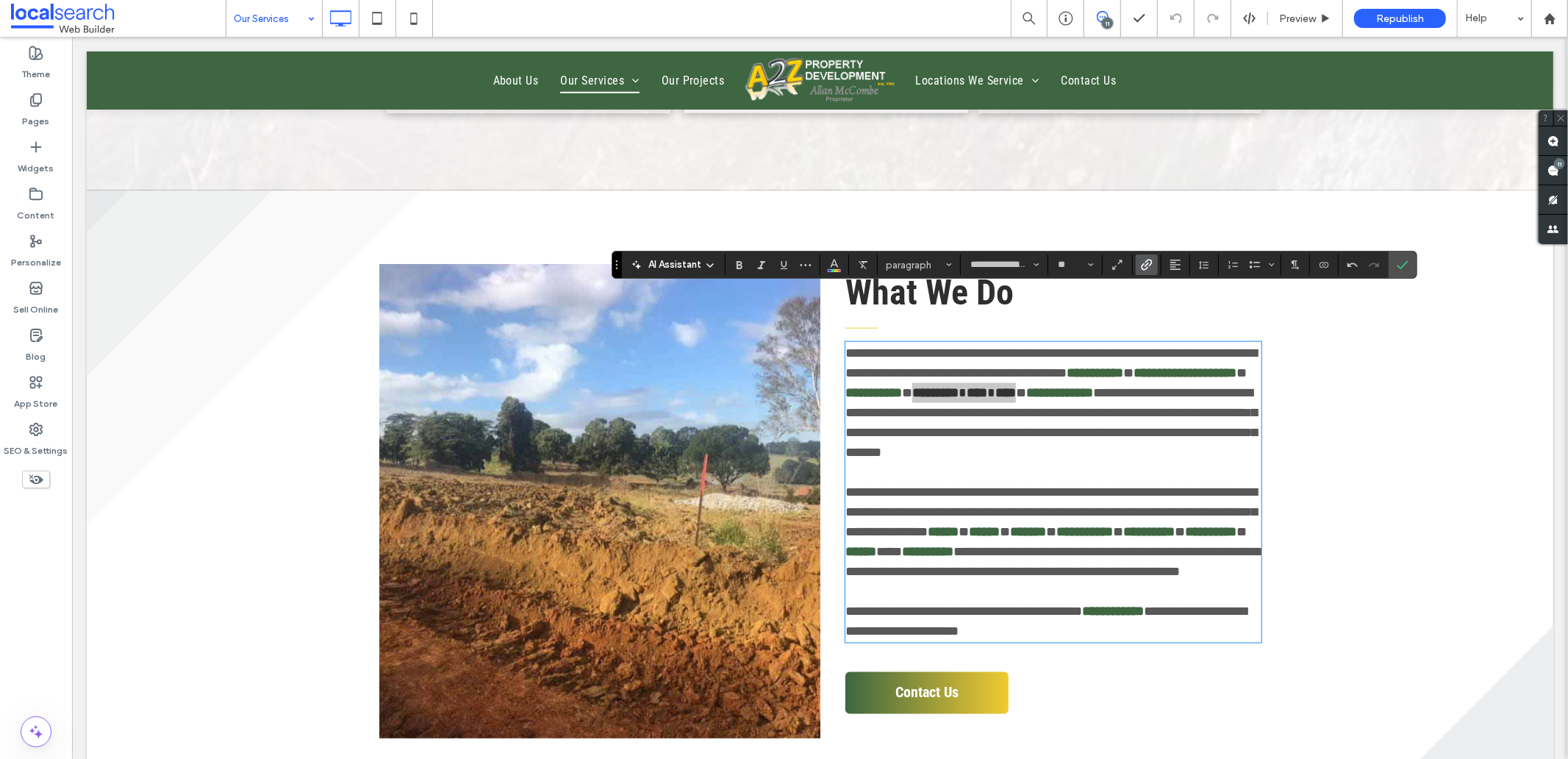
click at [1143, 266] on use "Link" at bounding box center [1147, 265] width 11 height 11
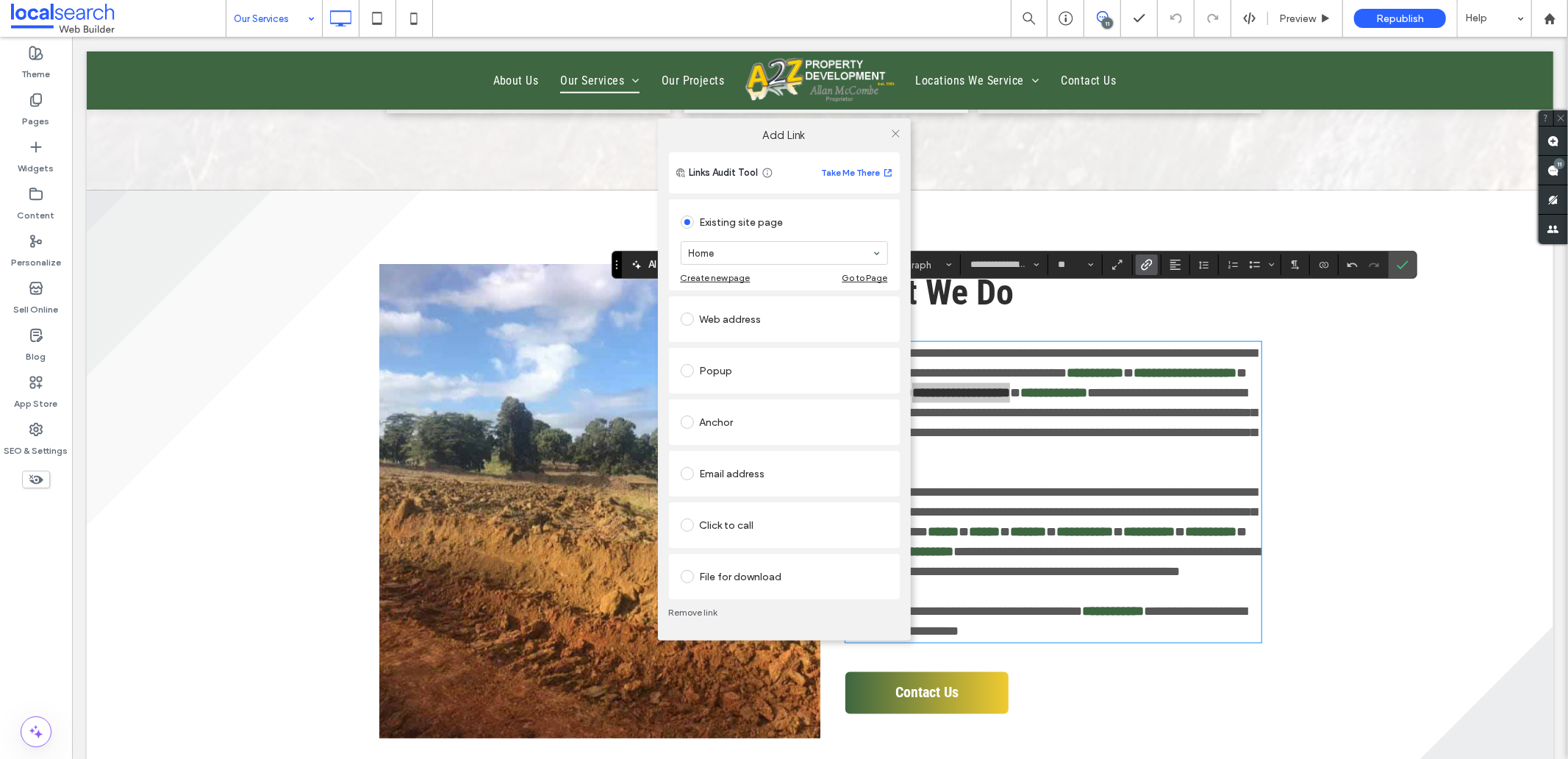
click at [689, 614] on link "Remove link" at bounding box center [784, 612] width 231 height 12
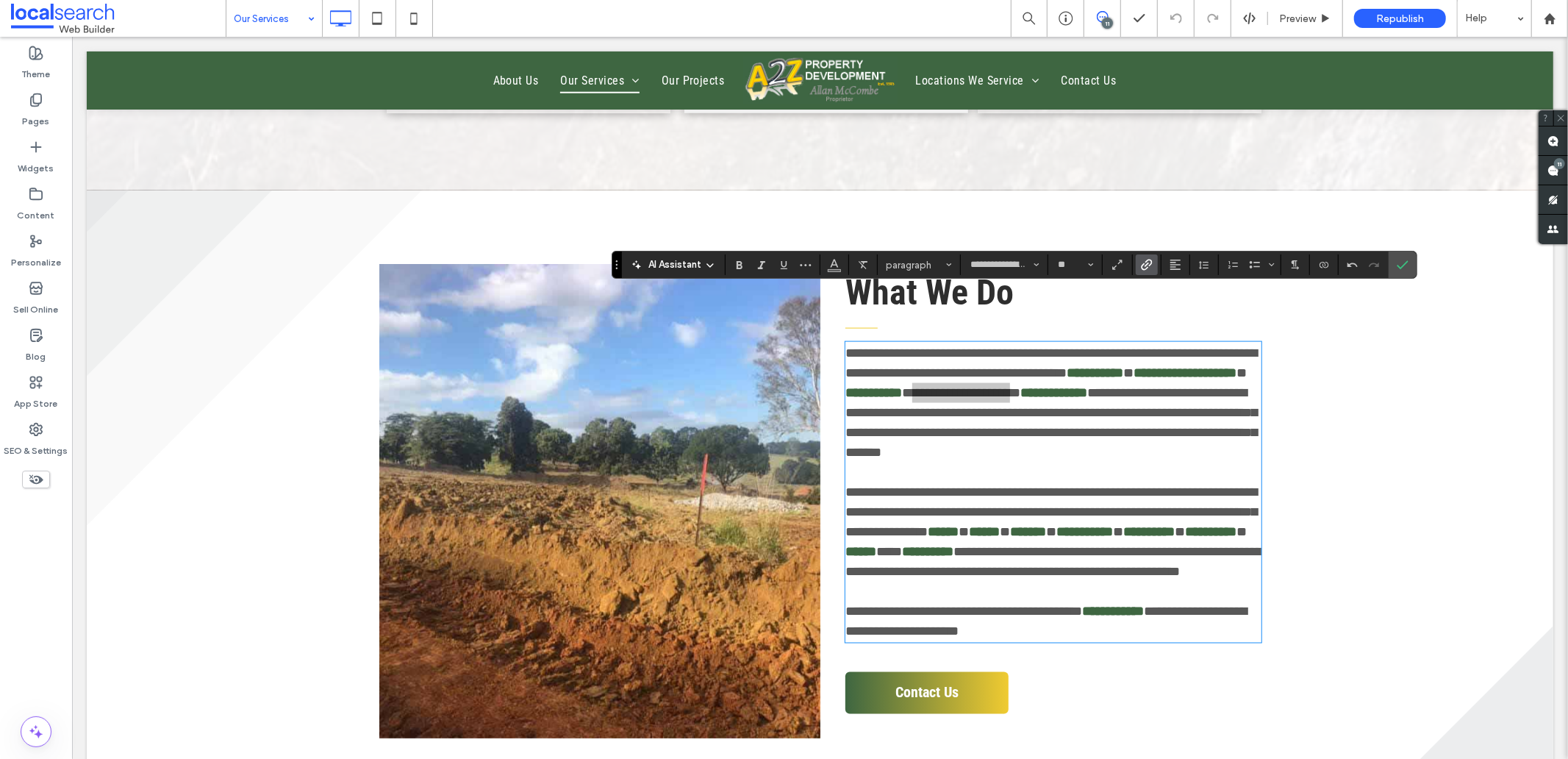
click at [1150, 255] on span "Link" at bounding box center [1146, 264] width 12 height 19
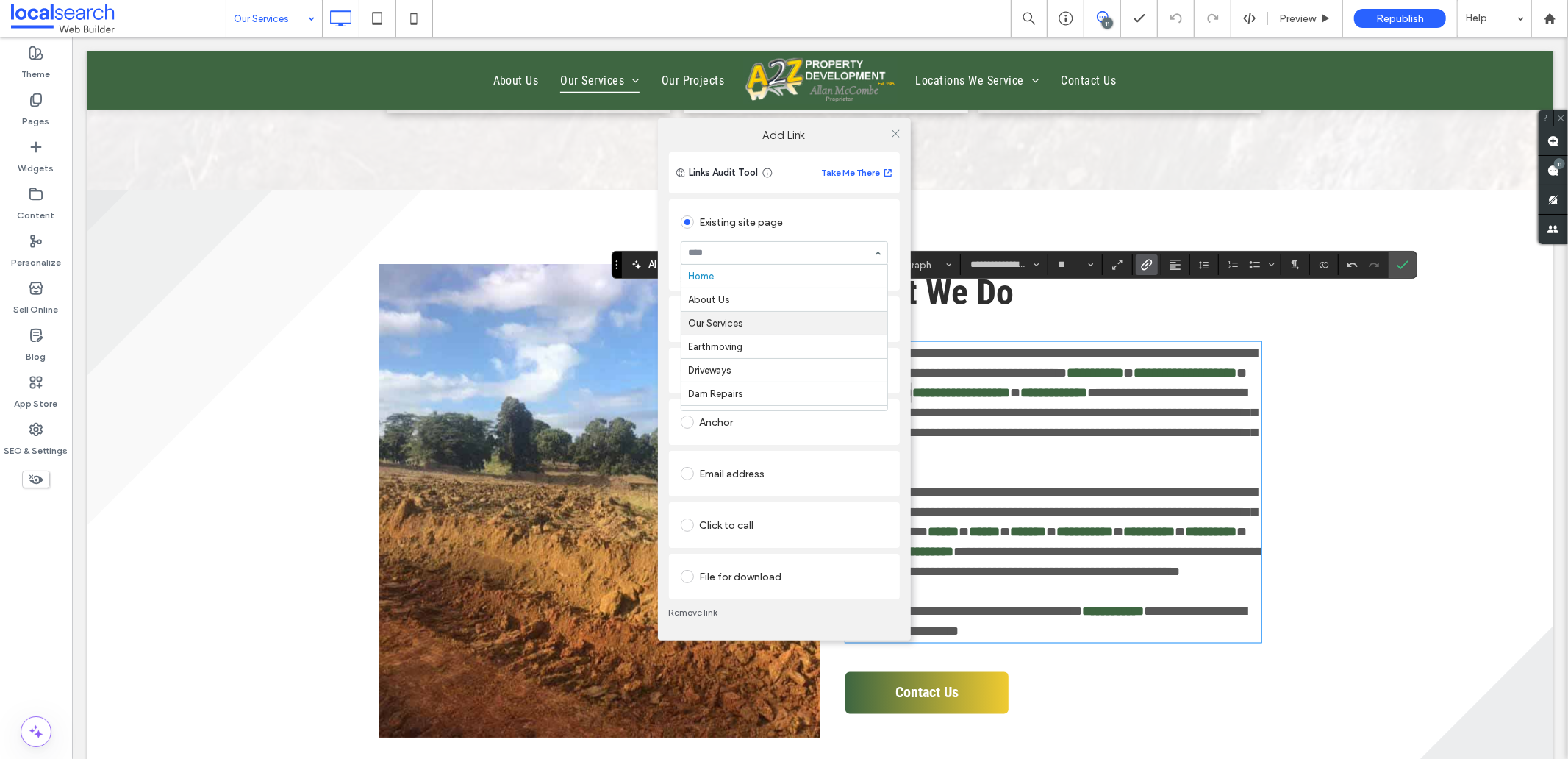
scroll to position [82, 0]
click at [899, 128] on icon at bounding box center [896, 133] width 11 height 11
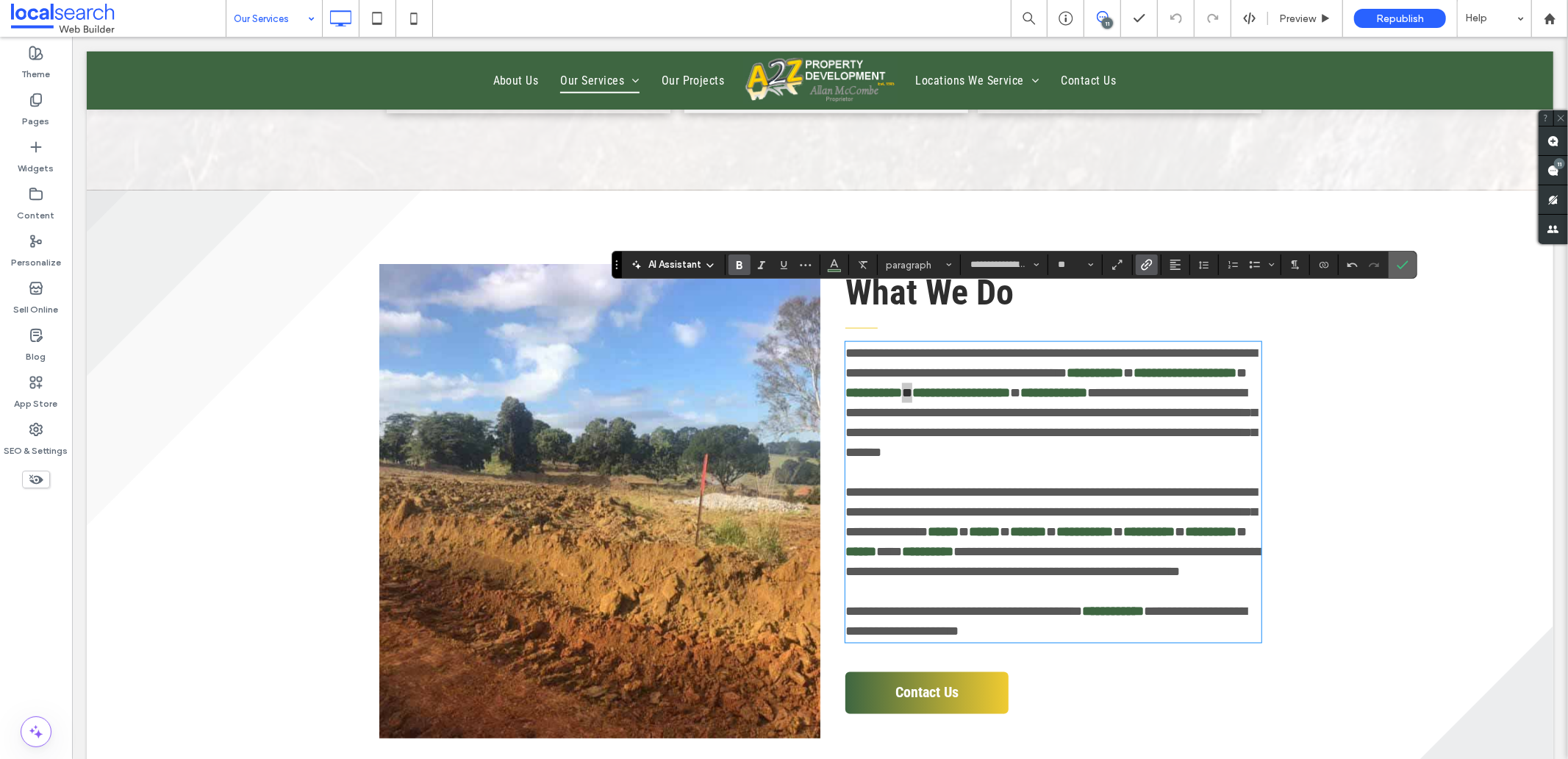
click at [1409, 274] on label "Confirm" at bounding box center [1402, 265] width 22 height 26
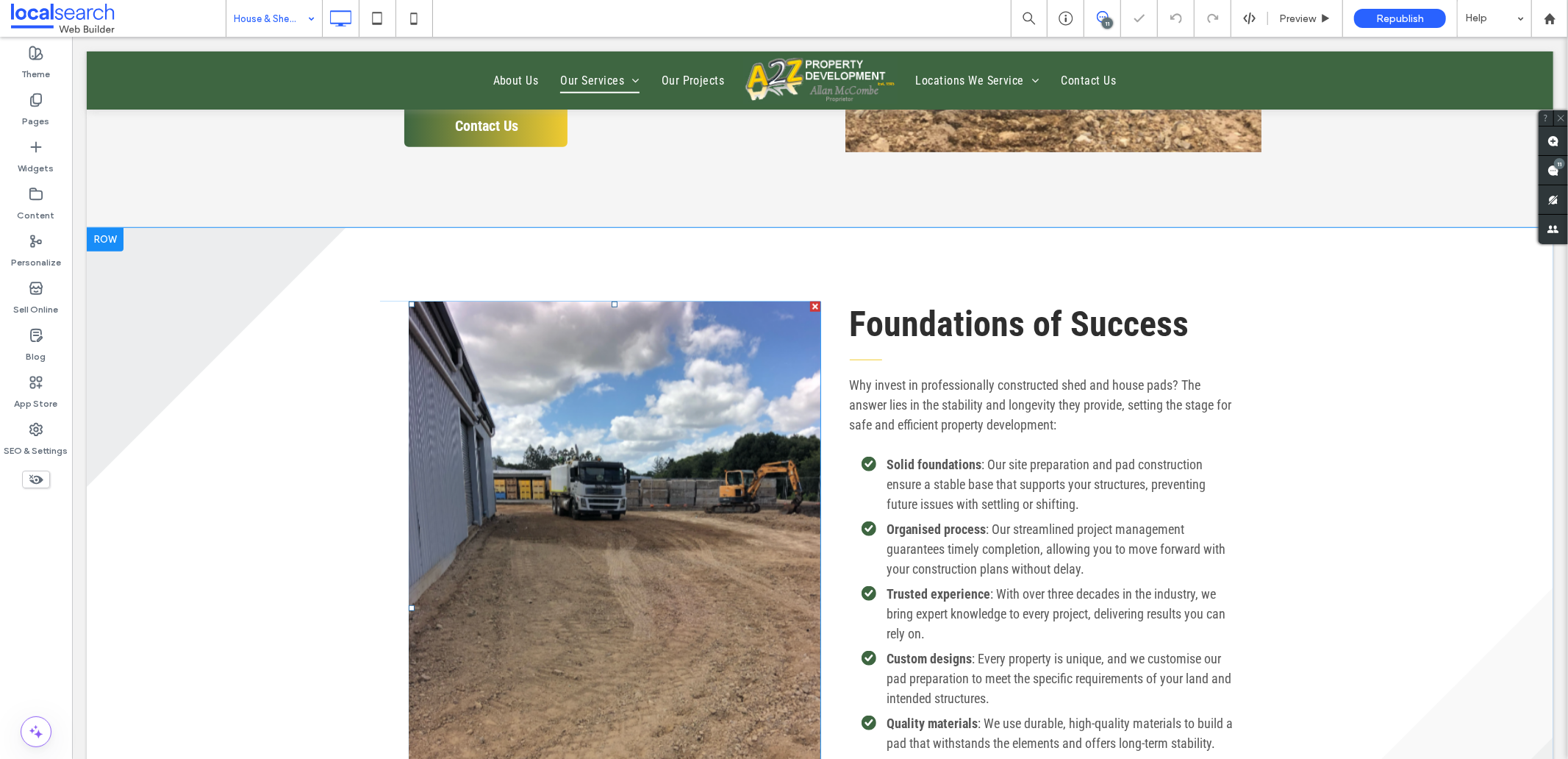
scroll to position [571, 0]
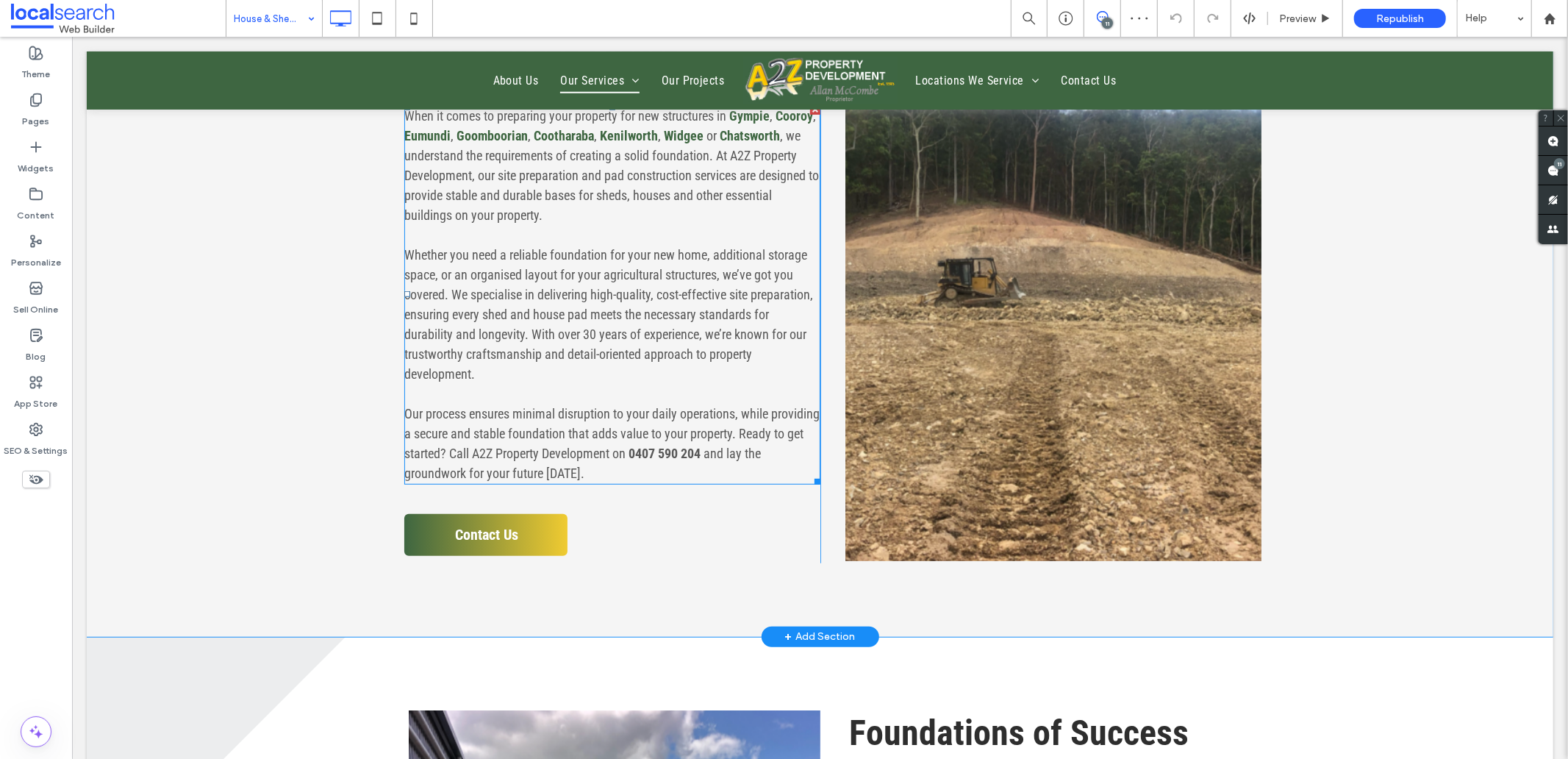
click at [699, 457] on strong "0407 590 204" at bounding box center [664, 453] width 72 height 16
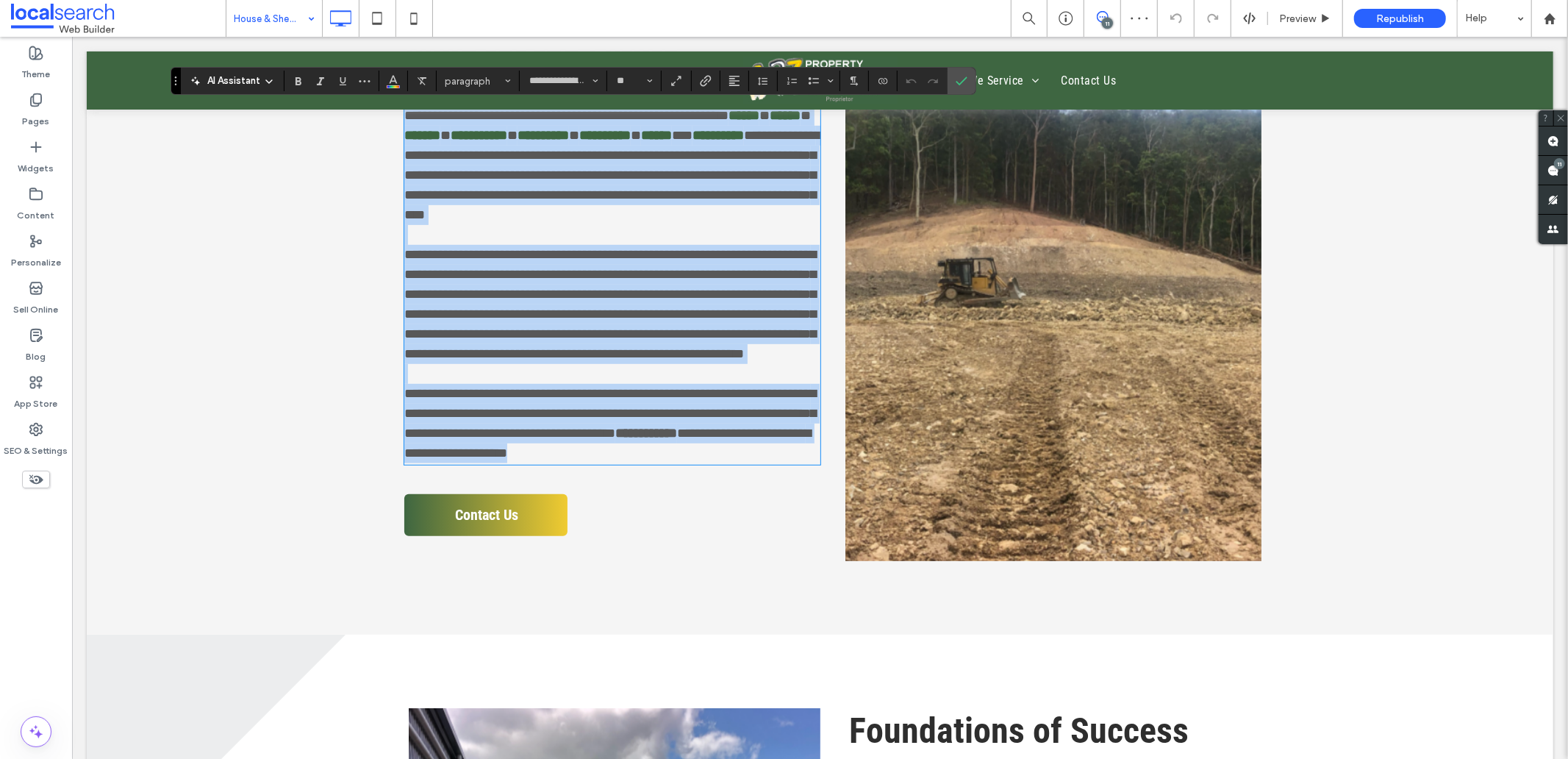
click at [676, 439] on strong "**********" at bounding box center [645, 432] width 62 height 13
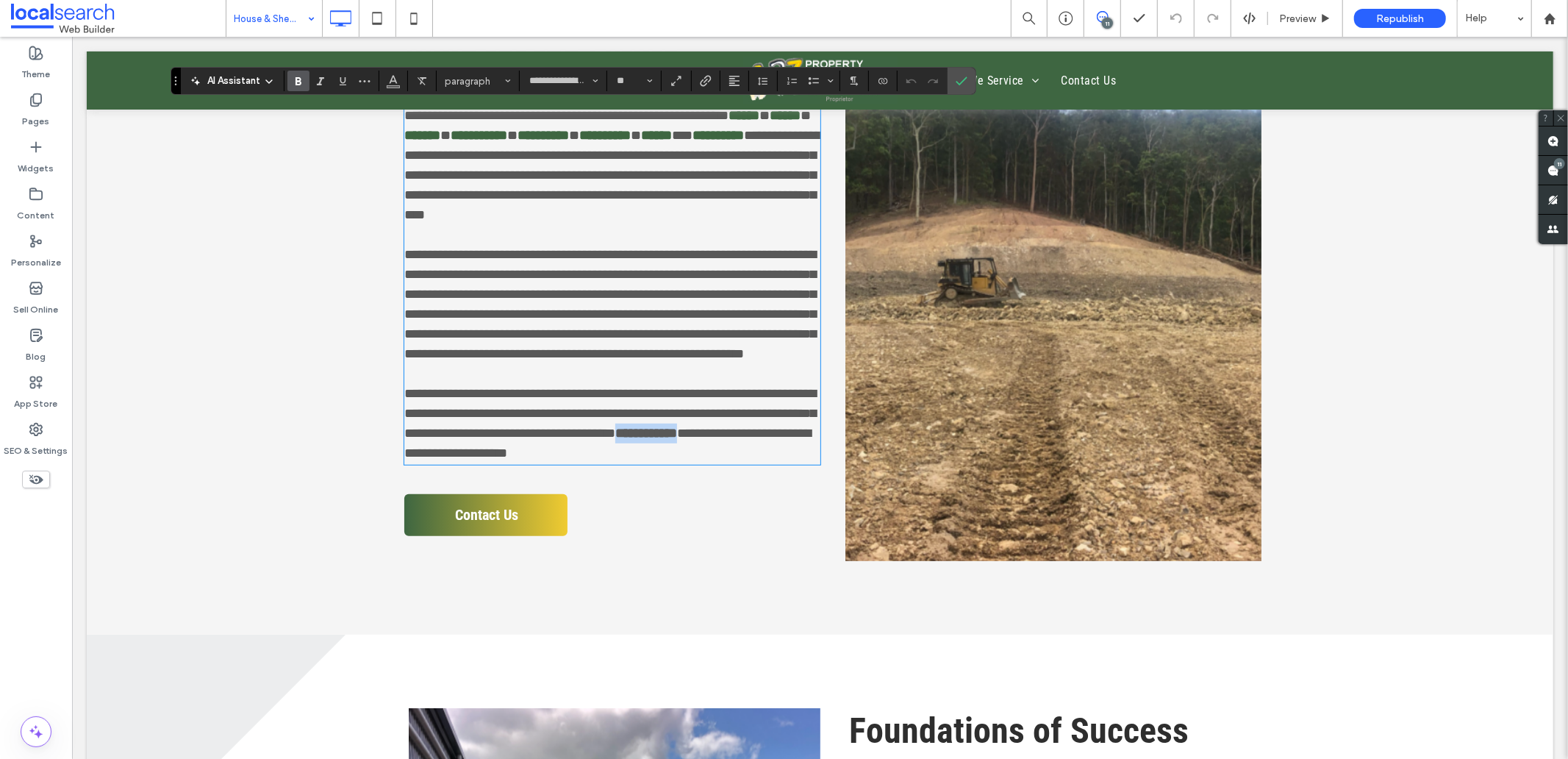
drag, startPoint x: 764, startPoint y: 453, endPoint x: 692, endPoint y: 455, distance: 72.0
click at [676, 439] on strong "**********" at bounding box center [645, 432] width 62 height 13
click at [709, 77] on icon "Link" at bounding box center [705, 80] width 12 height 12
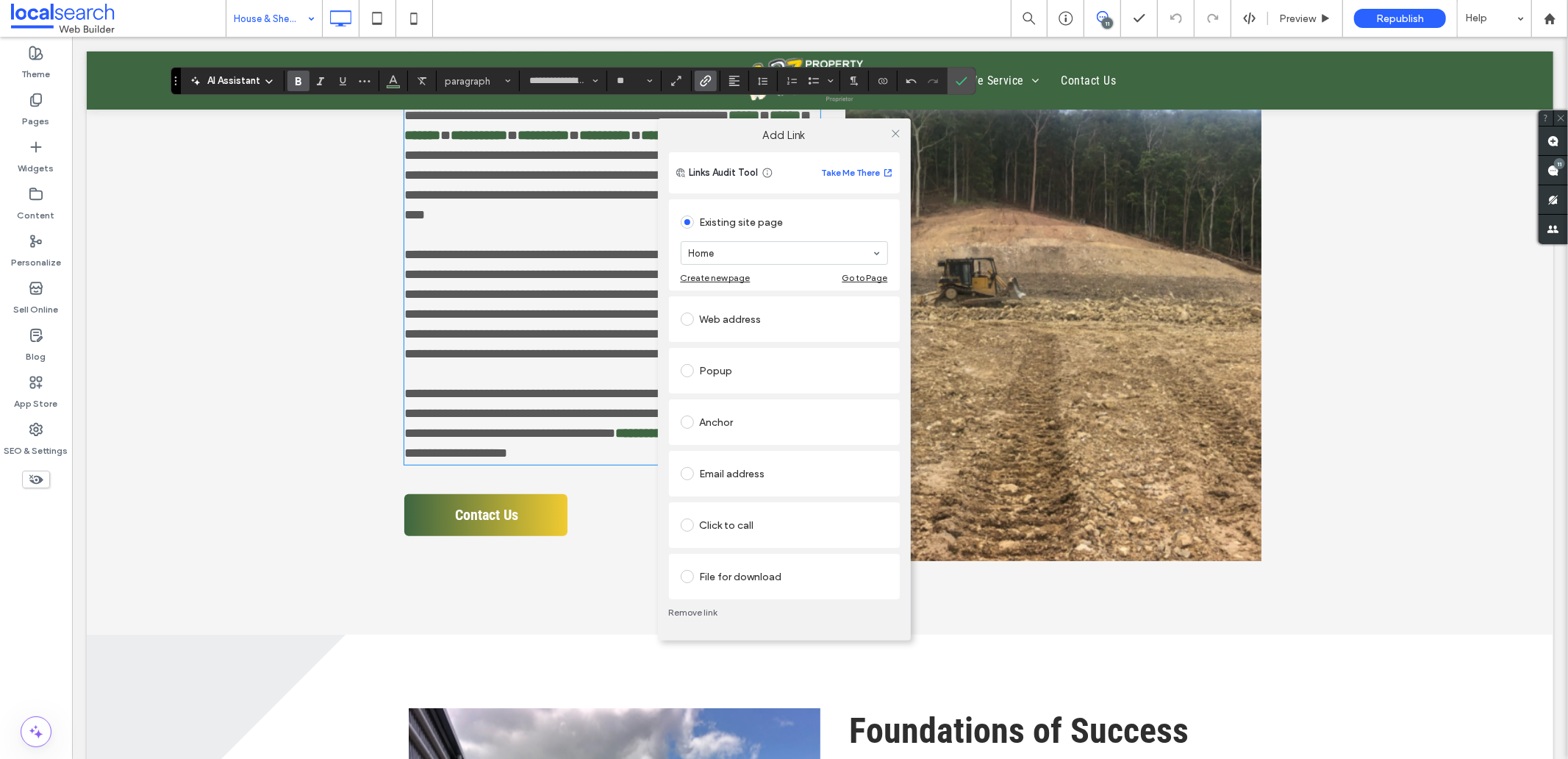
click at [730, 523] on div "Click to call" at bounding box center [784, 525] width 207 height 23
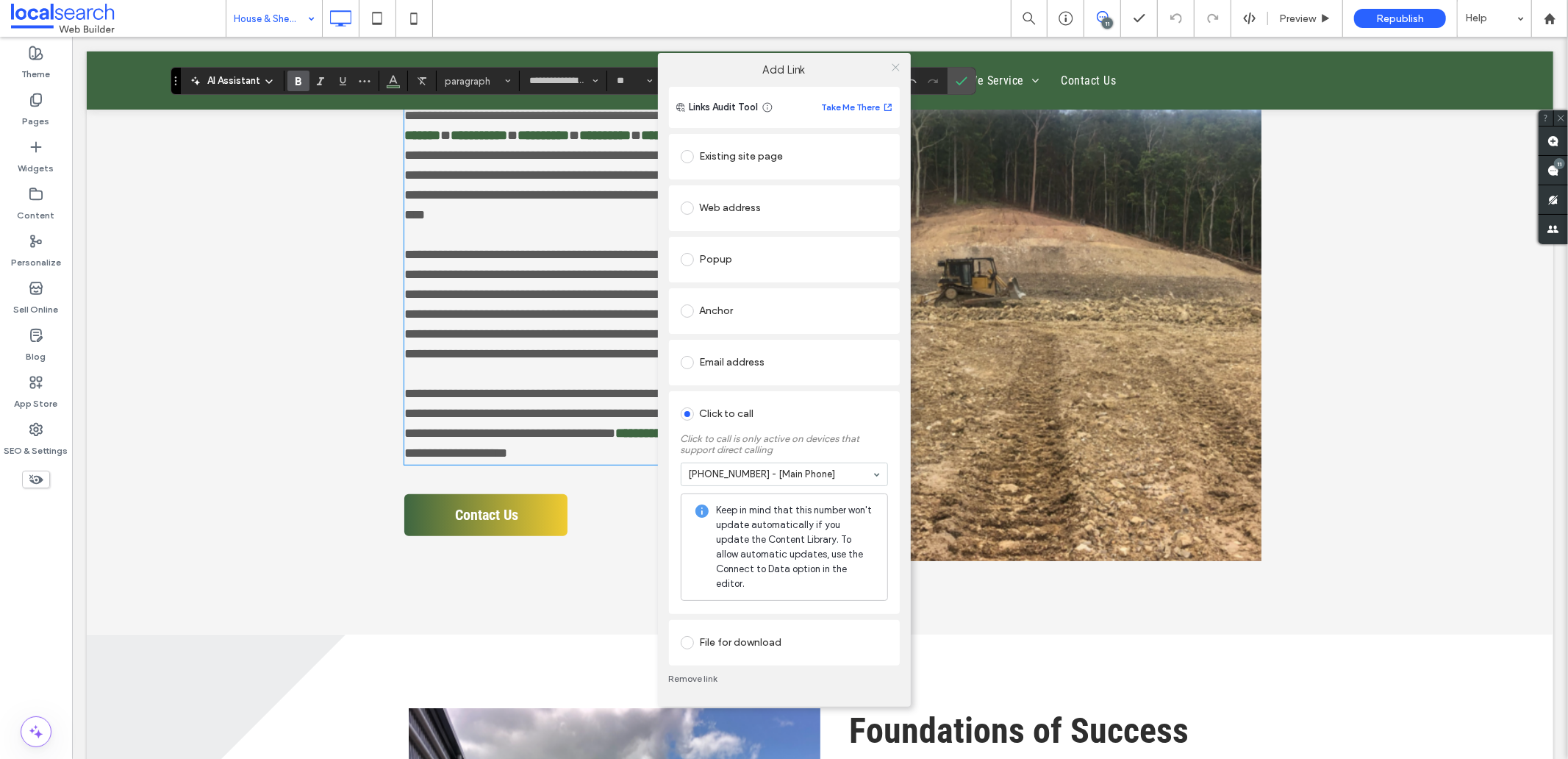
click at [898, 69] on icon at bounding box center [896, 67] width 11 height 11
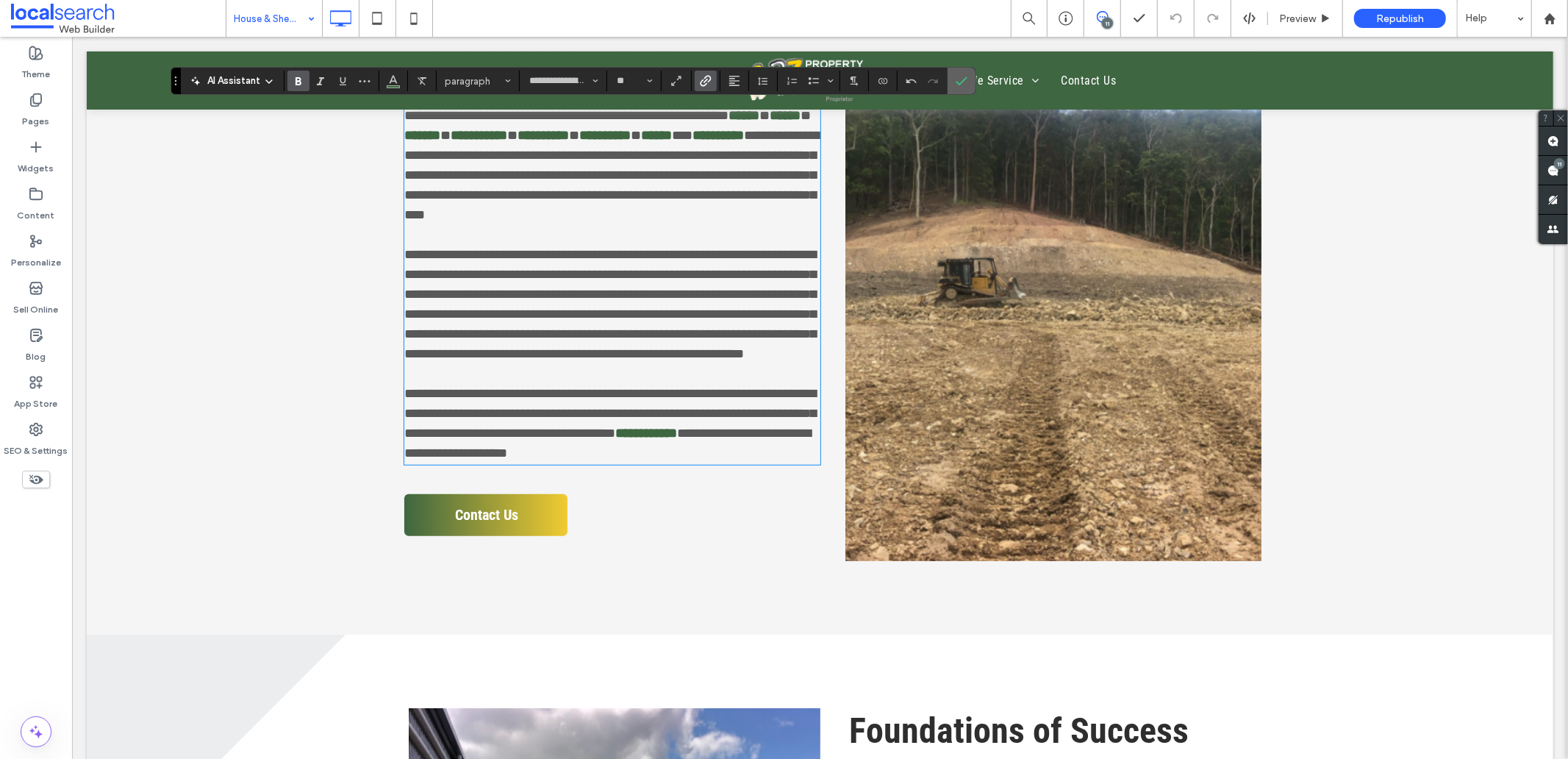
click at [958, 79] on icon "Confirm" at bounding box center [961, 80] width 12 height 12
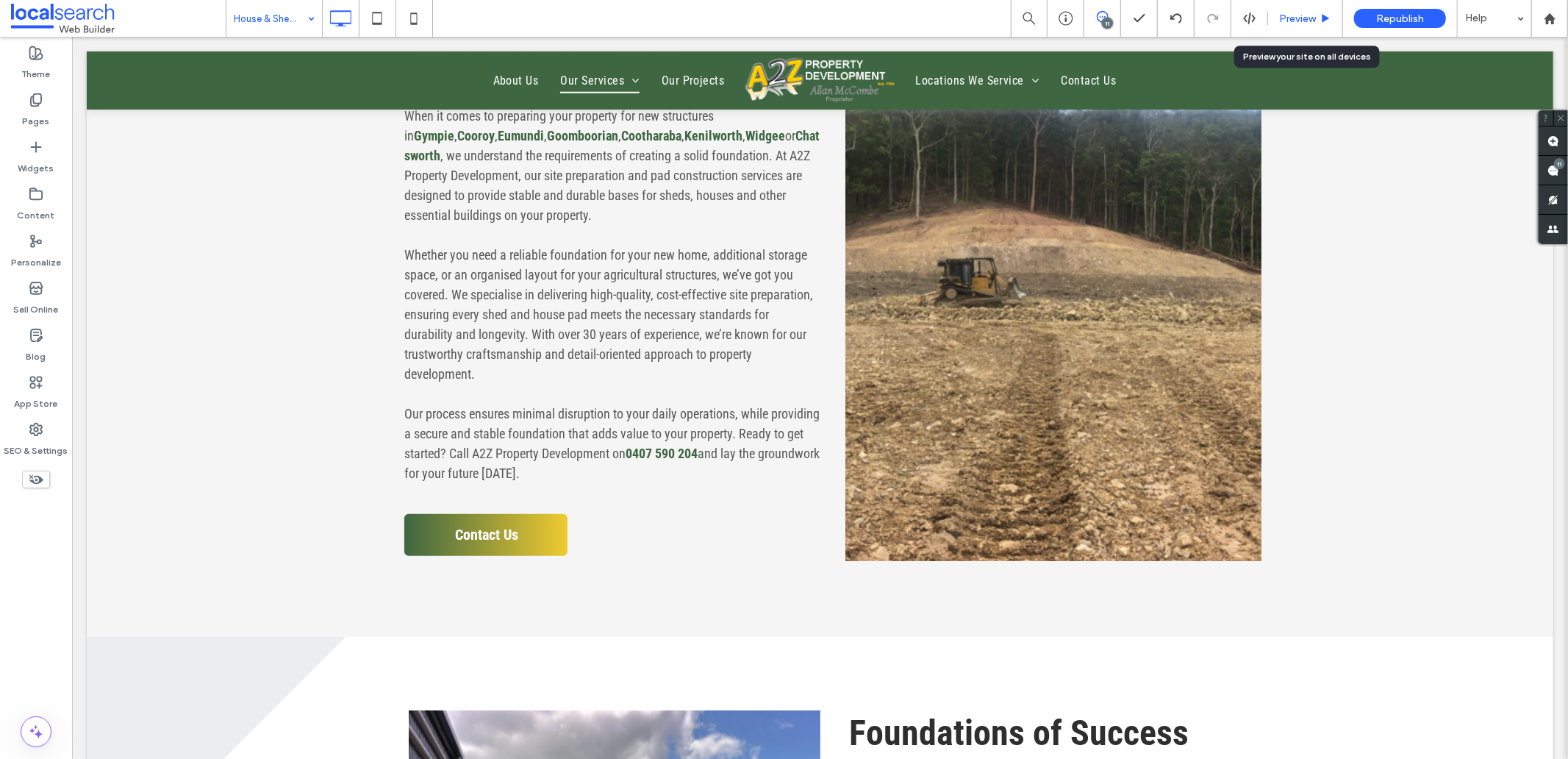
click at [1291, 16] on span "Preview" at bounding box center [1297, 19] width 37 height 12
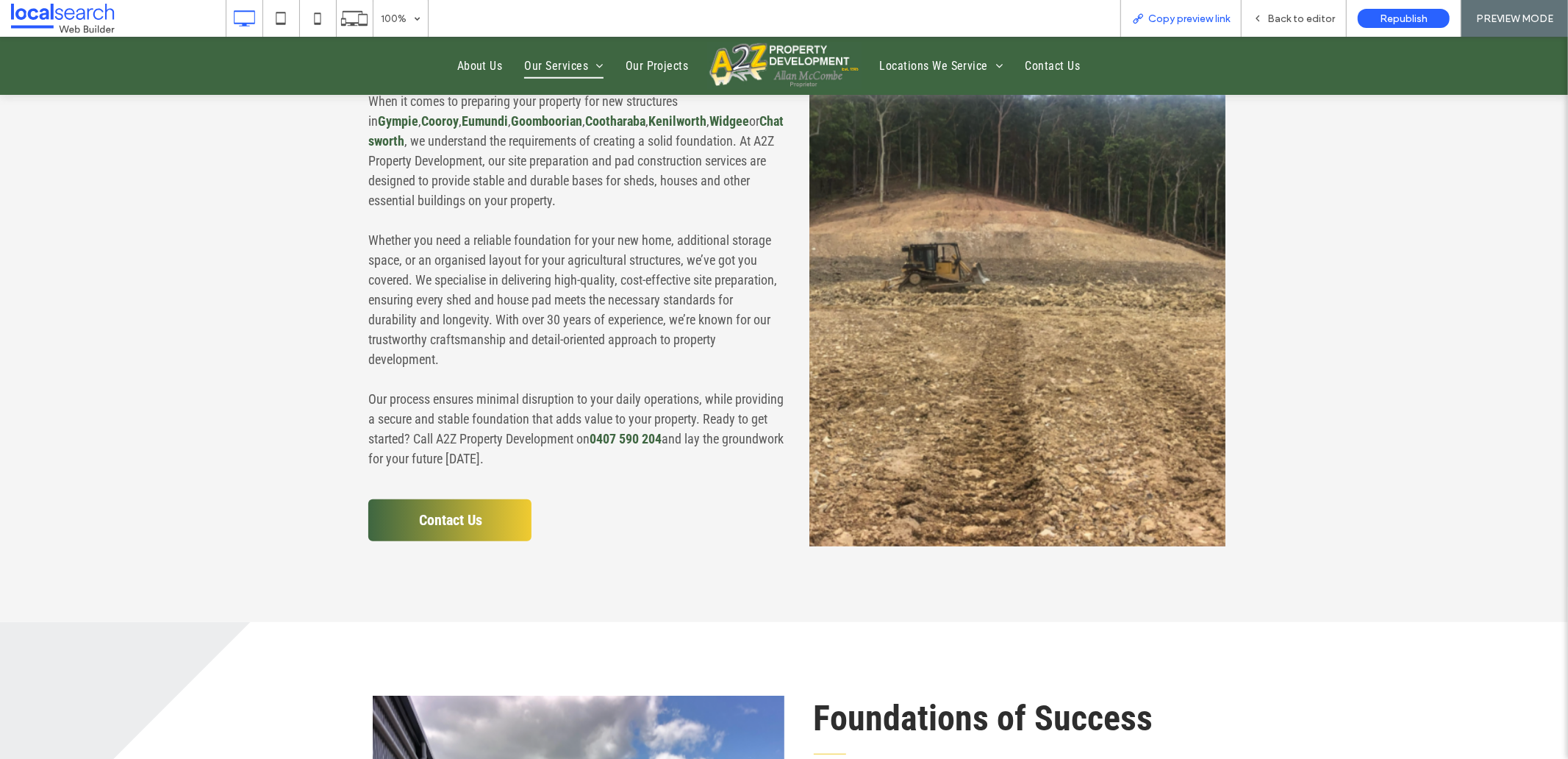
click at [1206, 20] on span "Copy preview link" at bounding box center [1189, 19] width 82 height 12
click at [1277, 19] on span "Back to editor" at bounding box center [1301, 19] width 68 height 12
